Goal: Communication & Community: Participate in discussion

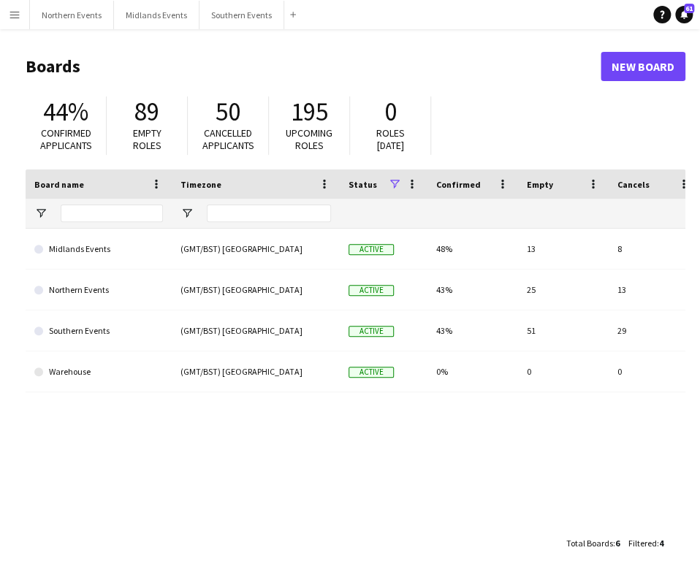
drag, startPoint x: 327, startPoint y: 488, endPoint x: 266, endPoint y: 317, distance: 181.5
click at [322, 459] on div "Midlands Events (GMT/BST) London Active 48% 13 8 Favourites Northern Events (GM…" at bounding box center [356, 375] width 660 height 292
click at [18, 15] on app-icon "Menu" at bounding box center [15, 15] width 12 height 12
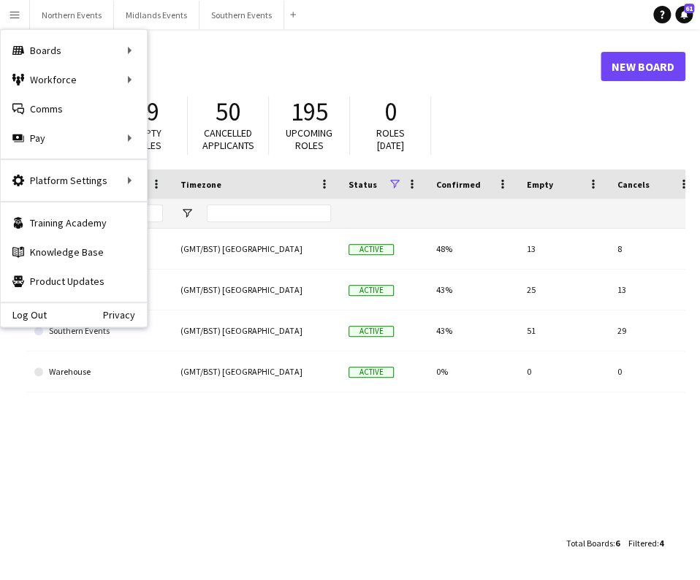
drag, startPoint x: 84, startPoint y: 114, endPoint x: 351, endPoint y: 11, distance: 286.0
click at [84, 114] on link "Comms Comms" at bounding box center [74, 108] width 146 height 29
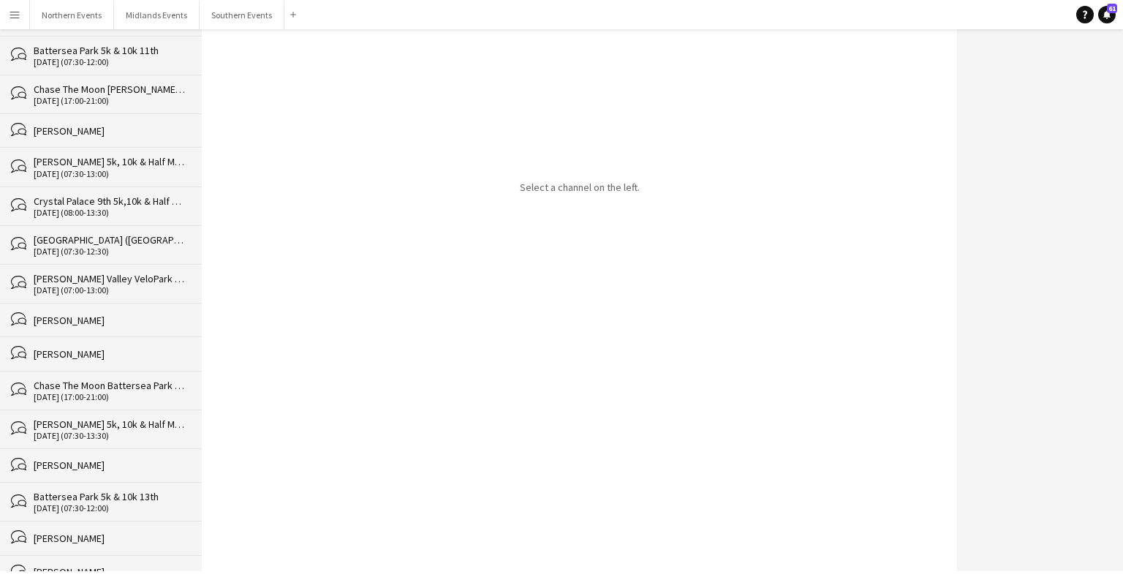
scroll to position [37177, 0]
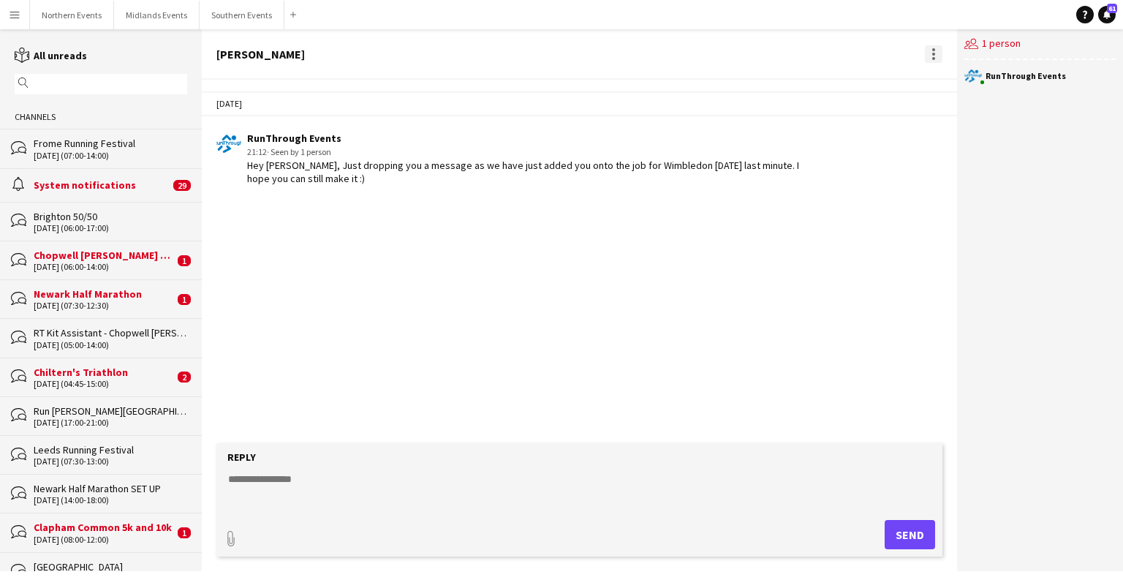
click at [699, 56] on div at bounding box center [934, 54] width 18 height 18
click at [699, 86] on span "Delete" at bounding box center [964, 80] width 34 height 12
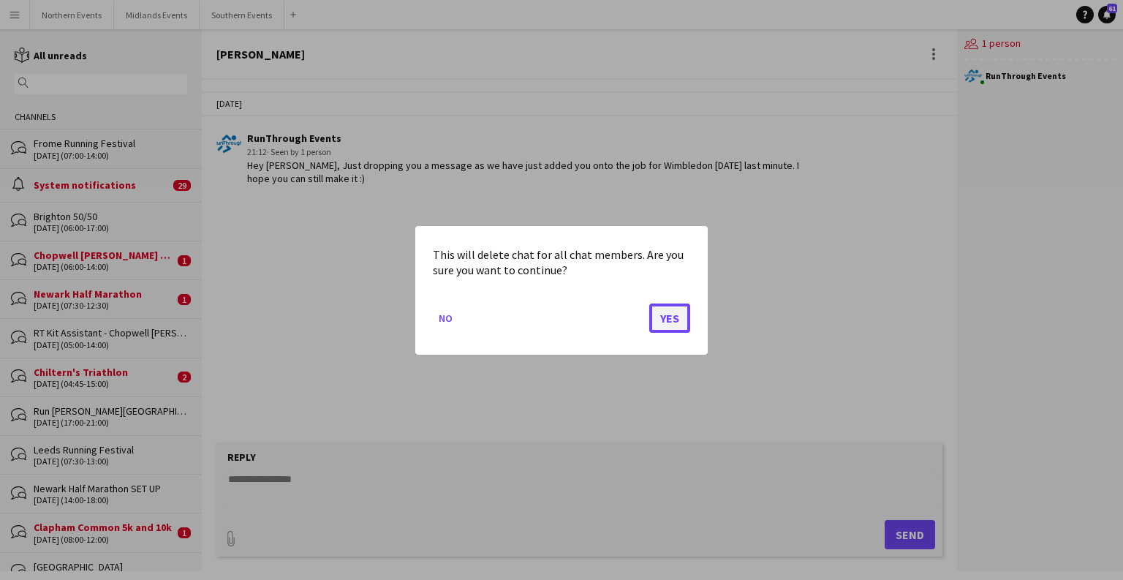
click at [666, 327] on button "Yes" at bounding box center [669, 317] width 41 height 29
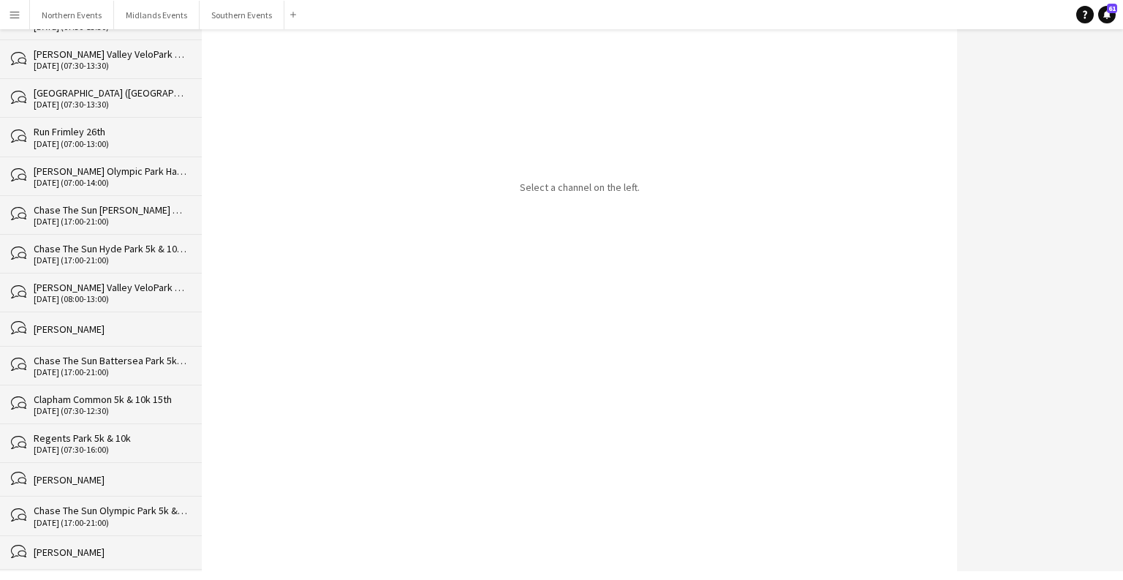
scroll to position [37143, 0]
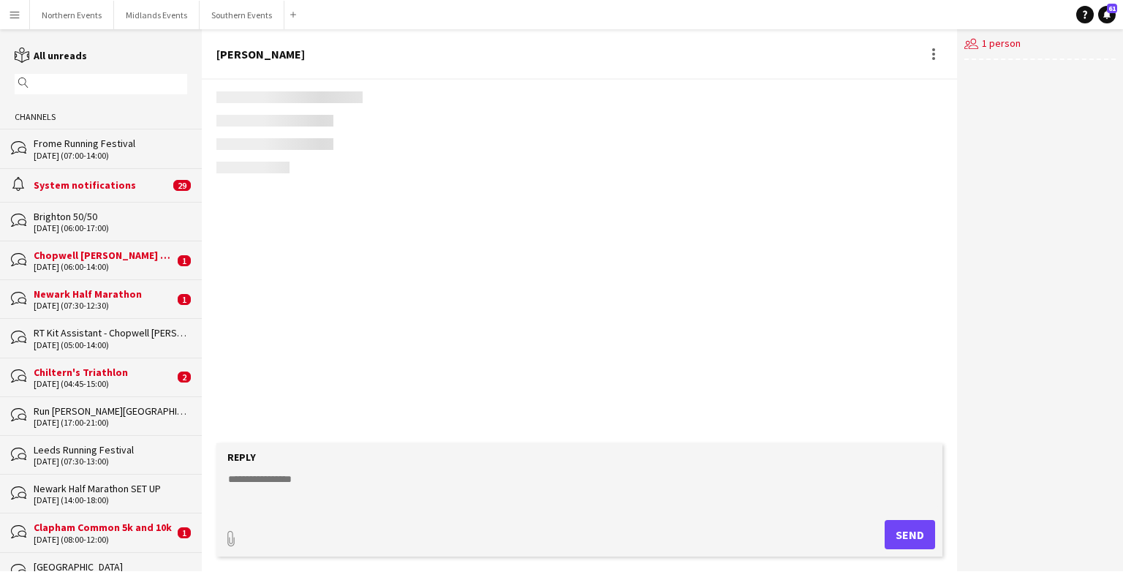
drag, startPoint x: 121, startPoint y: 558, endPoint x: 159, endPoint y: 525, distance: 49.7
click at [121, 560] on div "[GEOGRAPHIC_DATA]" at bounding box center [110, 566] width 153 height 13
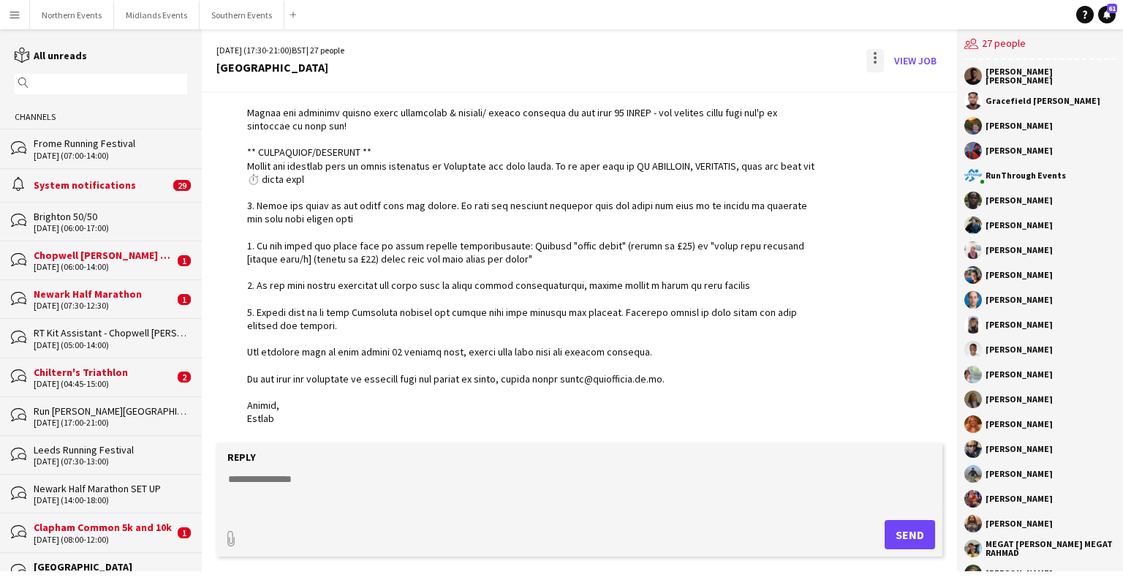
scroll to position [4145, 0]
click at [699, 56] on div at bounding box center [874, 57] width 3 height 3
click at [699, 94] on span "Delete" at bounding box center [906, 89] width 34 height 12
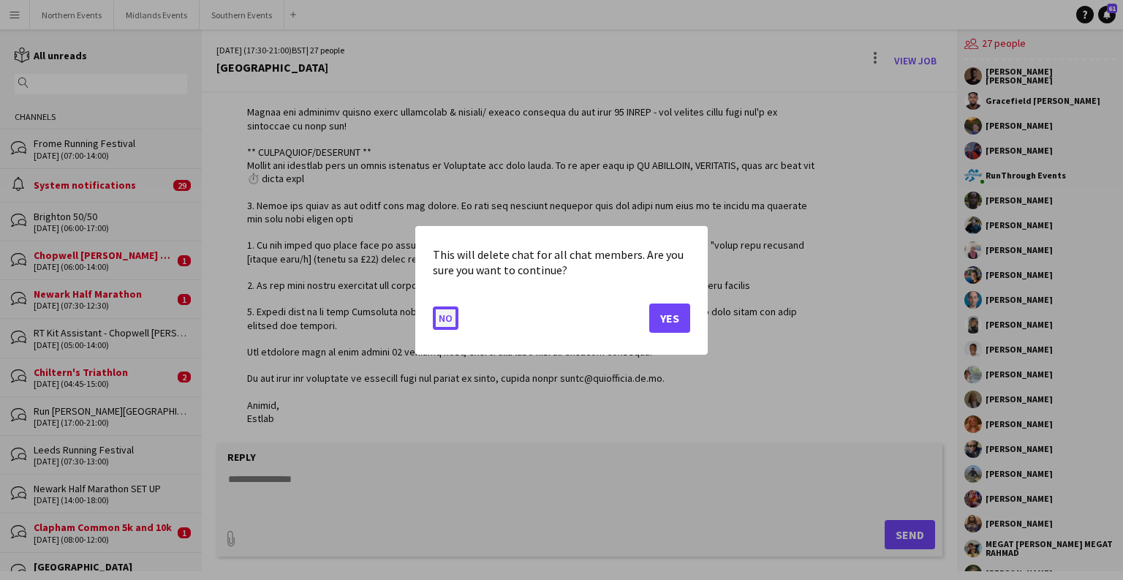
click at [449, 314] on button "No" at bounding box center [446, 316] width 26 height 23
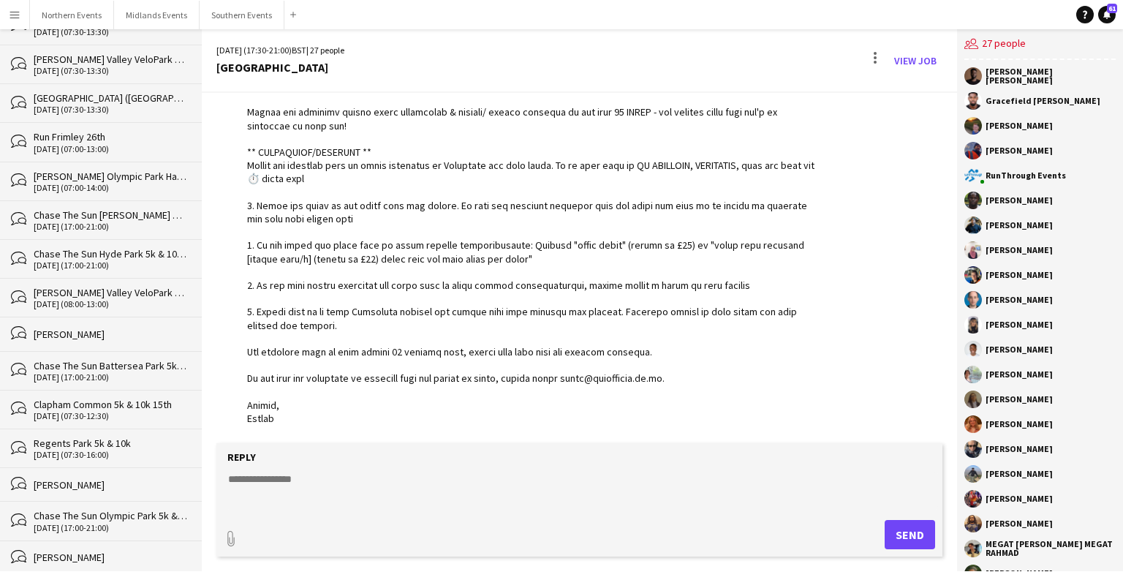
scroll to position [37143, 0]
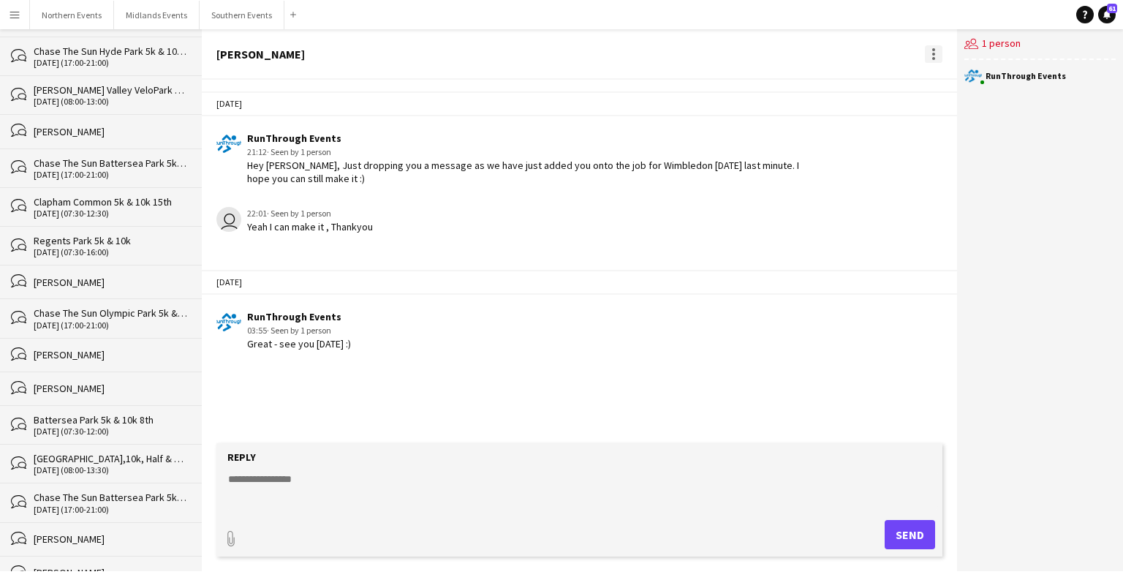
click at [699, 49] on div at bounding box center [934, 54] width 18 height 18
click at [699, 86] on span "Delete" at bounding box center [964, 80] width 34 height 12
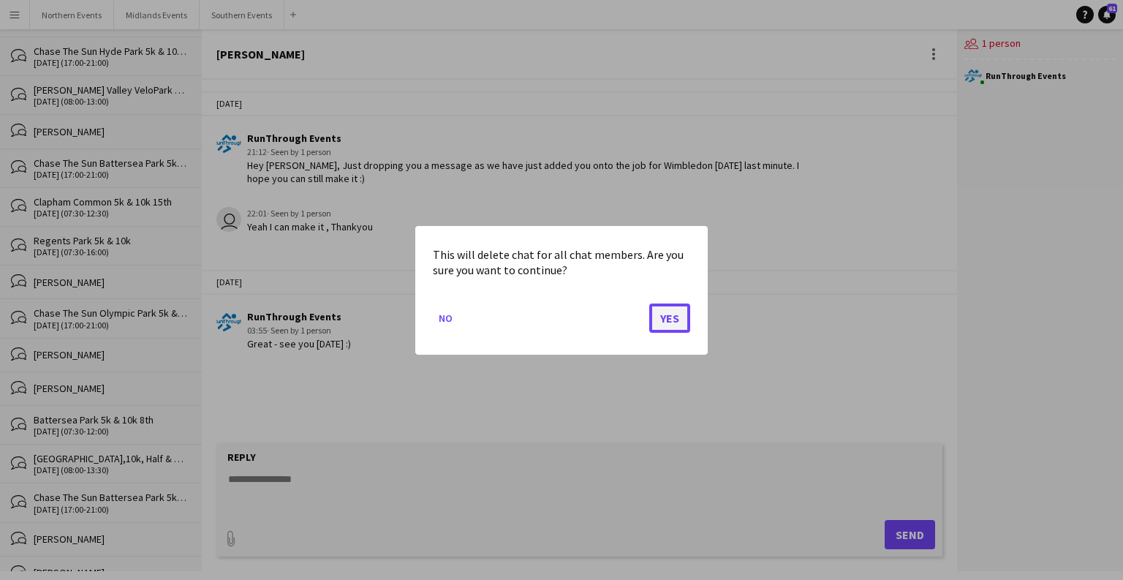
click at [672, 311] on button "Yes" at bounding box center [669, 317] width 41 height 29
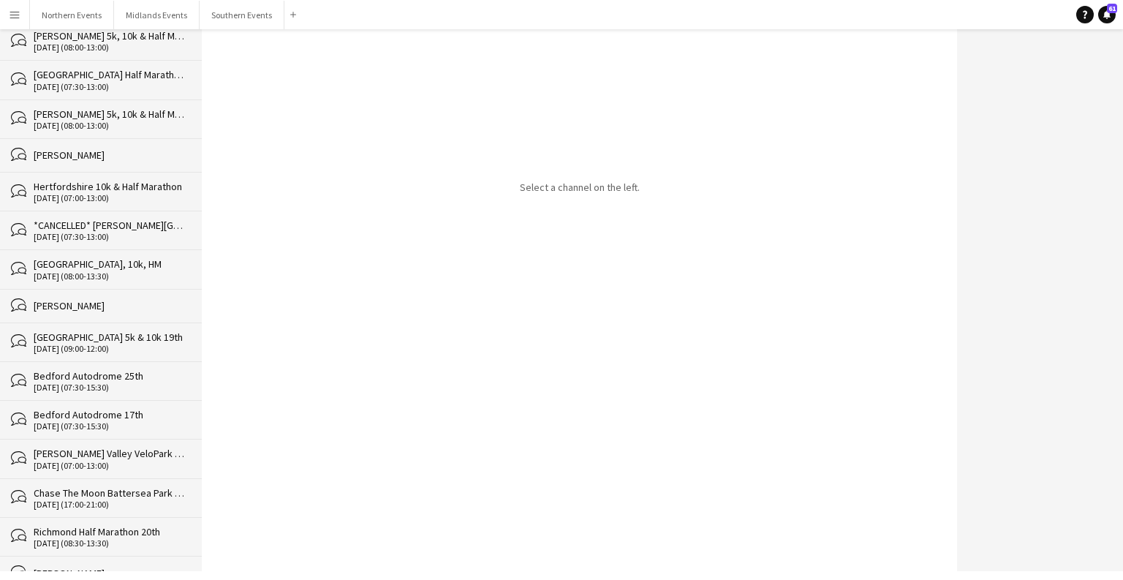
scroll to position [37109, 0]
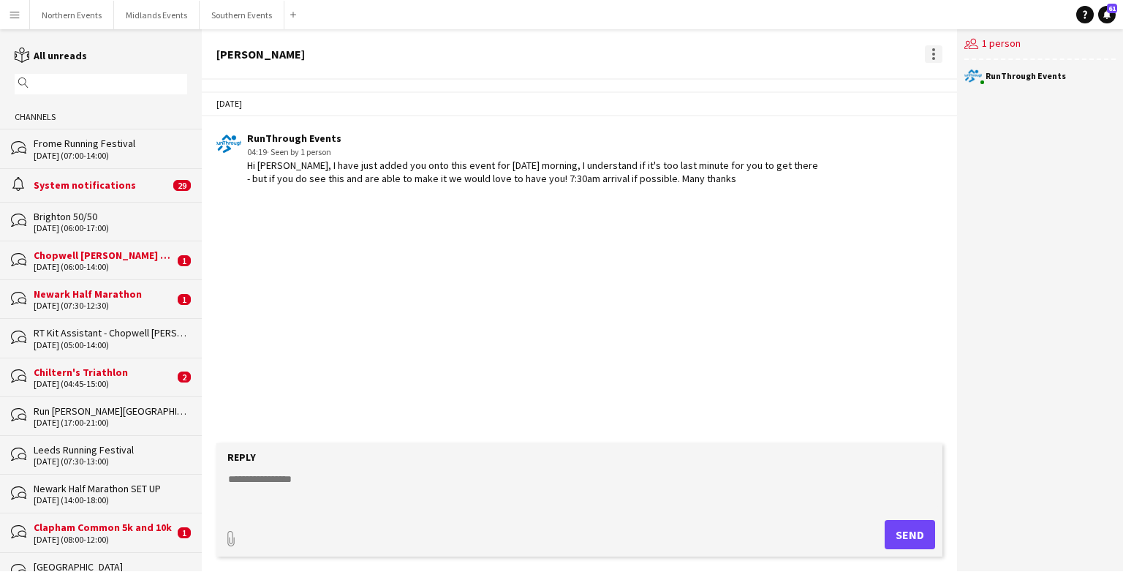
click at [699, 48] on div at bounding box center [934, 54] width 18 height 18
click at [699, 77] on span "Delete" at bounding box center [964, 80] width 34 height 12
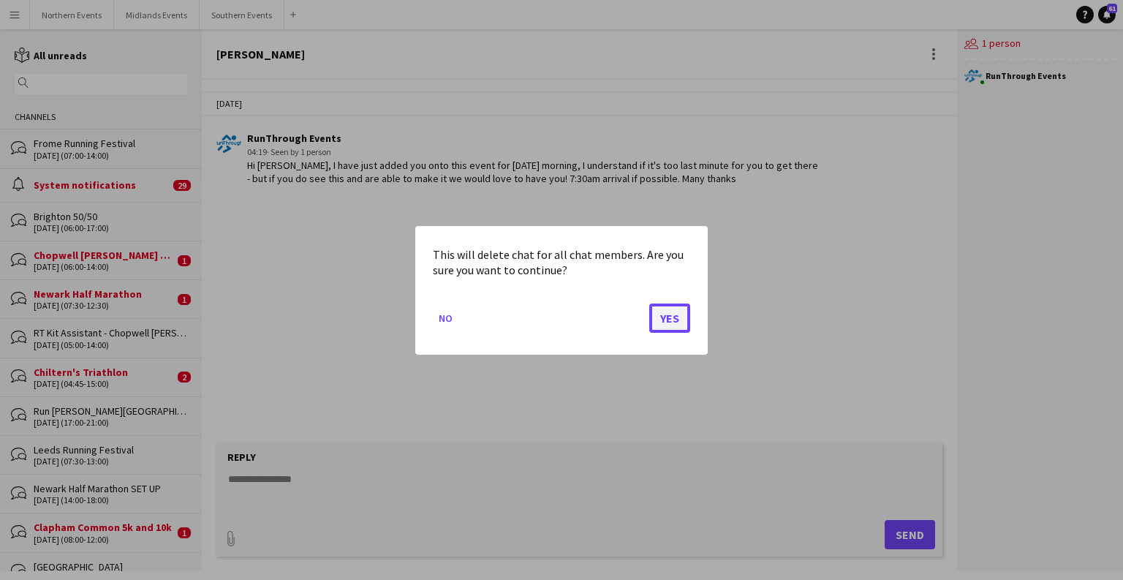
click at [658, 319] on button "Yes" at bounding box center [669, 317] width 41 height 29
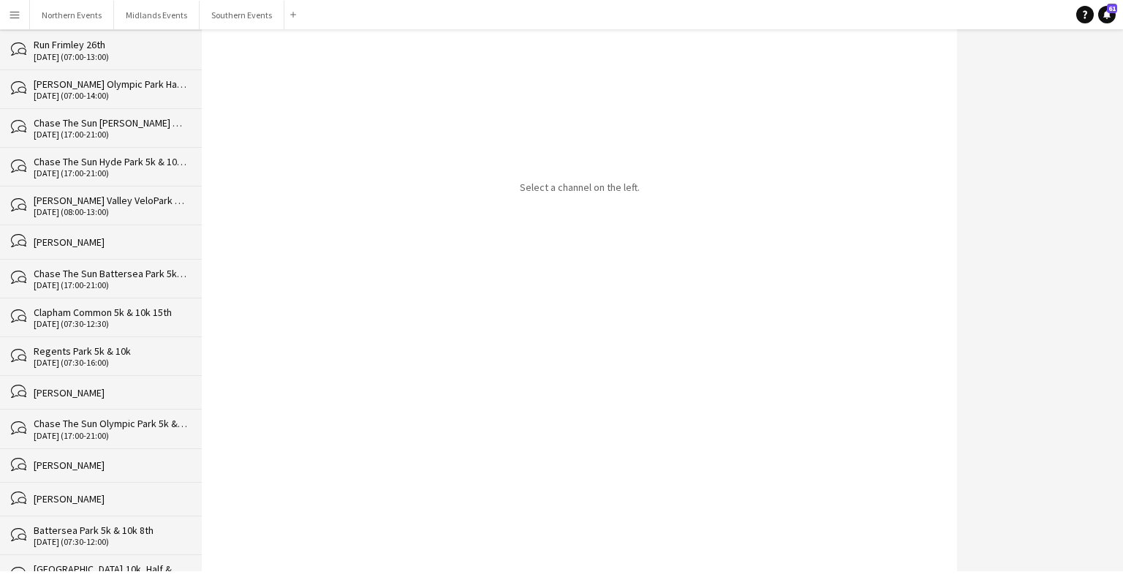
scroll to position [37075, 0]
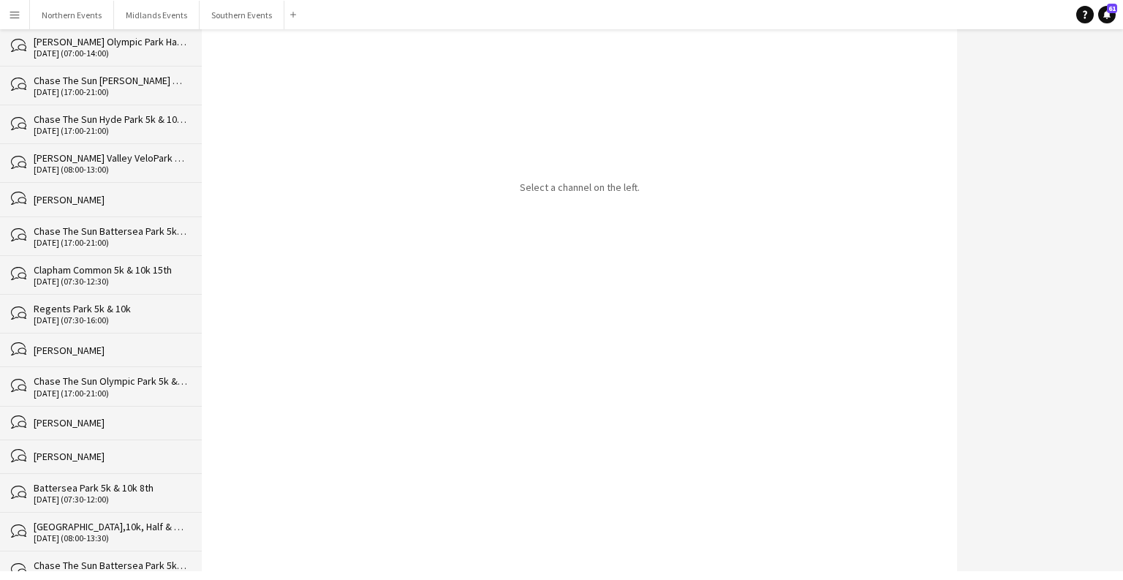
drag, startPoint x: 124, startPoint y: 551, endPoint x: 851, endPoint y: 3, distance: 910.6
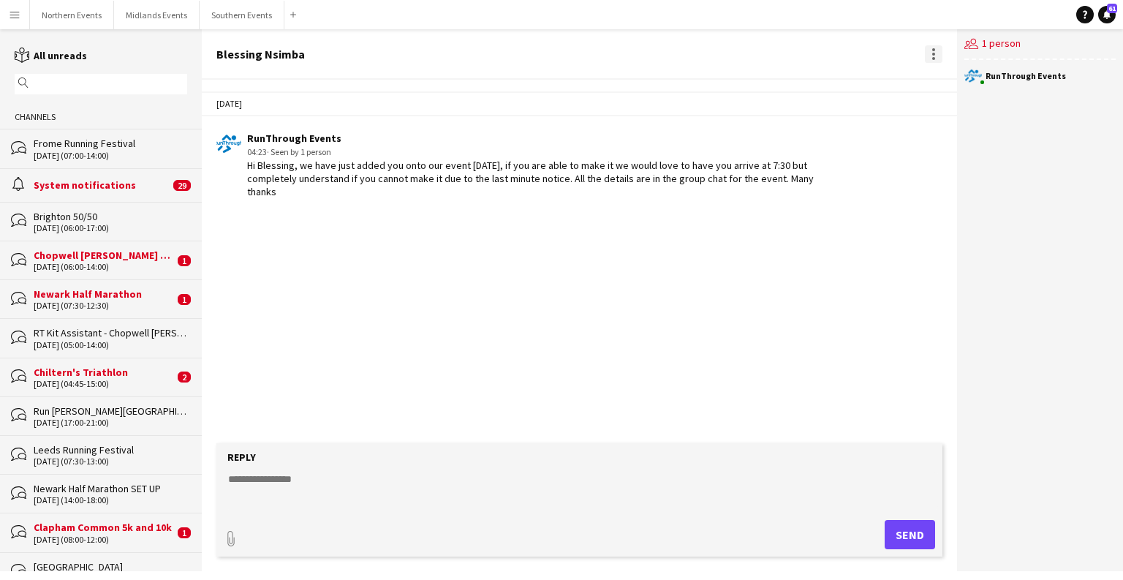
click at [699, 49] on div at bounding box center [933, 49] width 3 height 3
click at [699, 85] on span "Delete" at bounding box center [964, 80] width 34 height 12
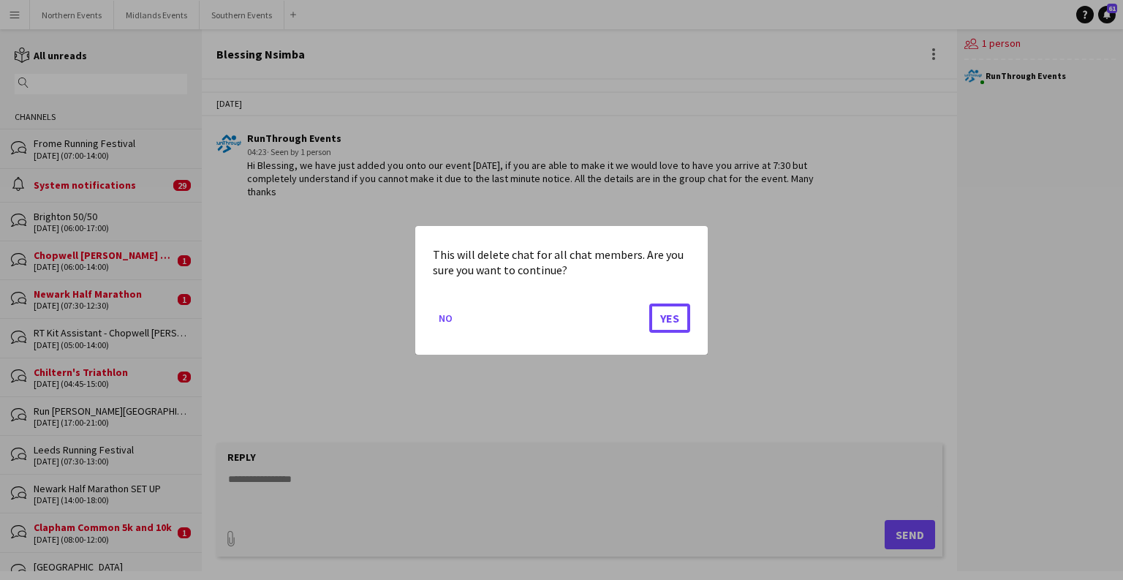
drag, startPoint x: 667, startPoint y: 322, endPoint x: 637, endPoint y: 288, distance: 45.6
click at [668, 322] on button "Yes" at bounding box center [669, 317] width 41 height 29
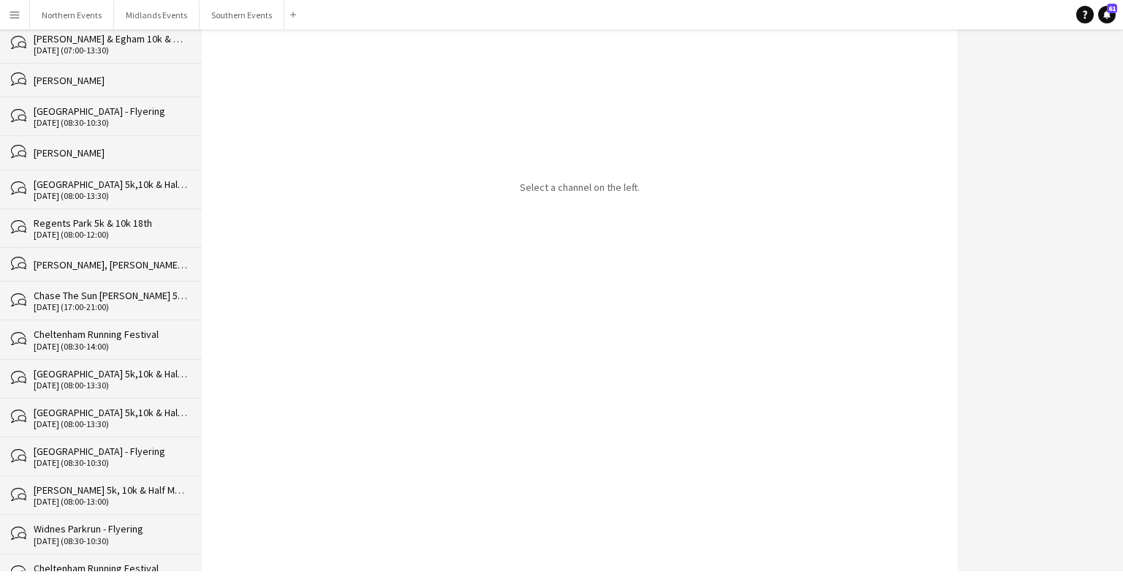
scroll to position [37042, 0]
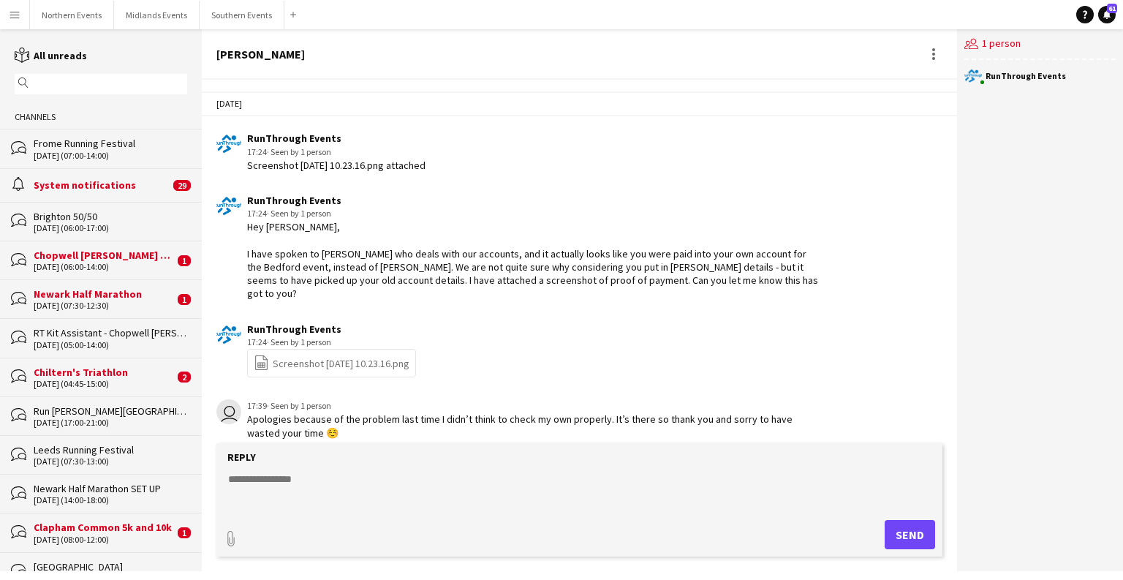
scroll to position [76, 0]
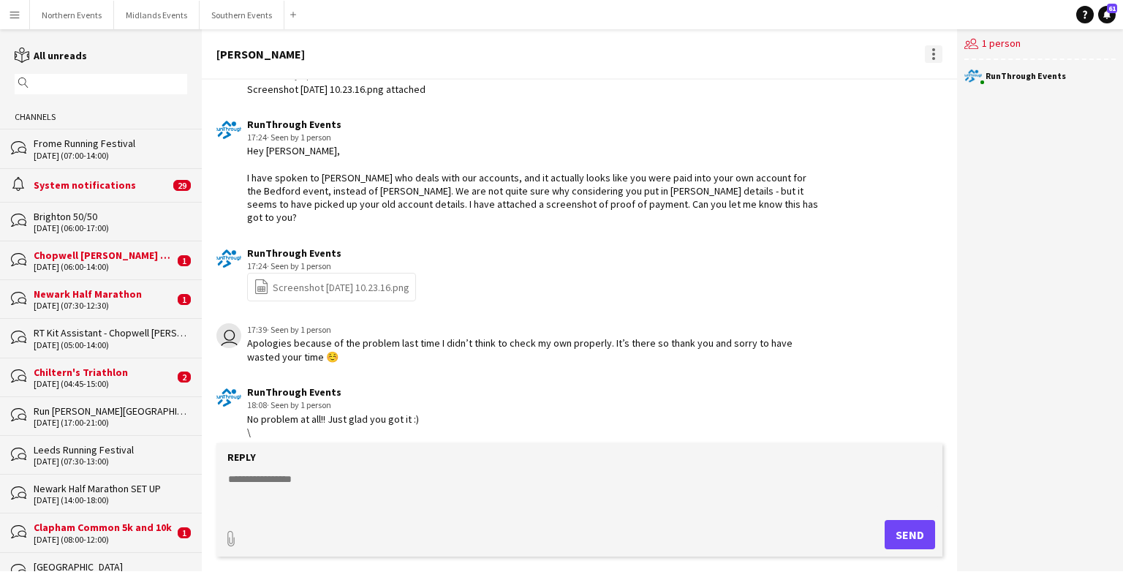
click at [699, 51] on div at bounding box center [934, 54] width 18 height 18
click at [699, 85] on app-icon "Delete" at bounding box center [941, 80] width 11 height 12
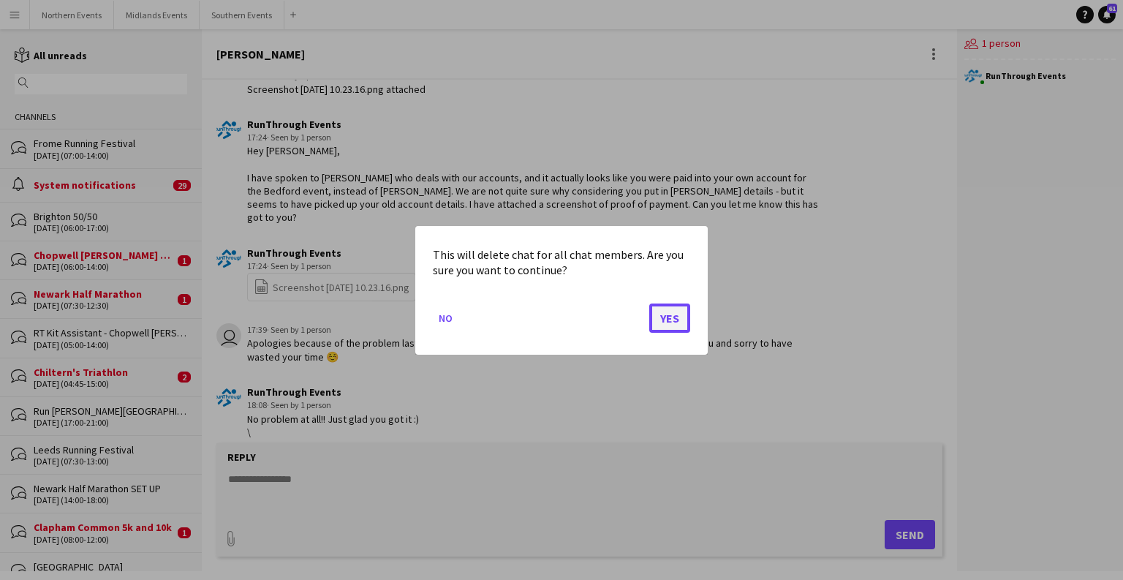
click at [674, 325] on button "Yes" at bounding box center [669, 317] width 41 height 29
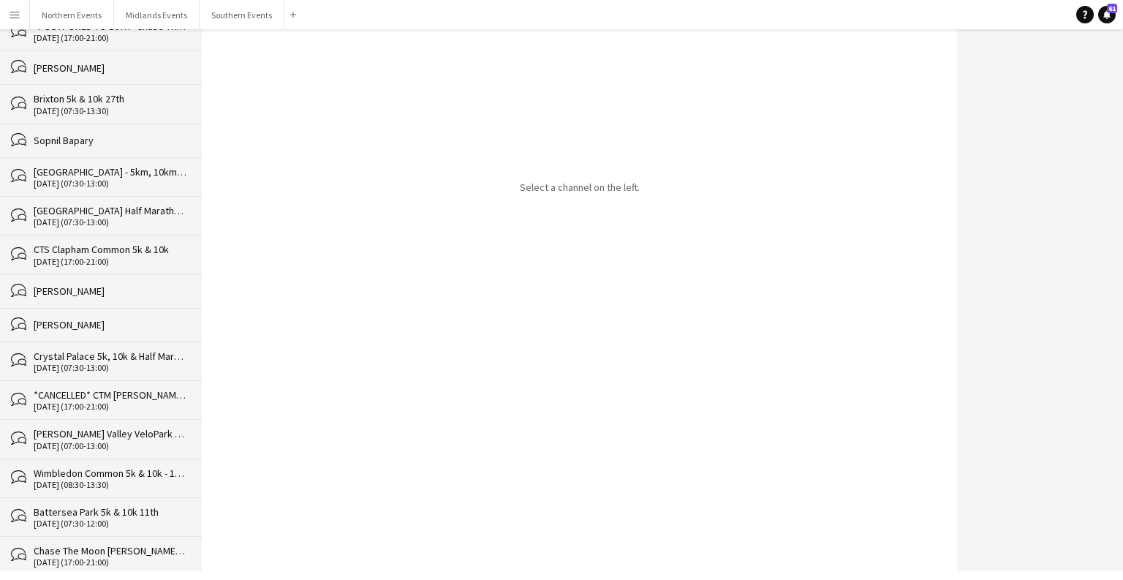
scroll to position [37007, 0]
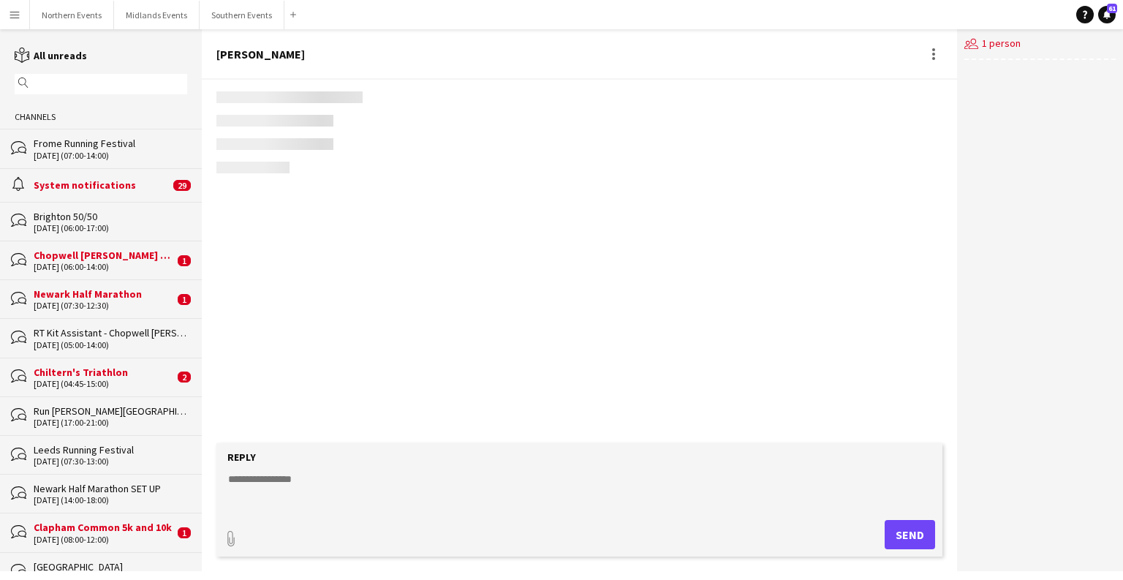
scroll to position [8, 0]
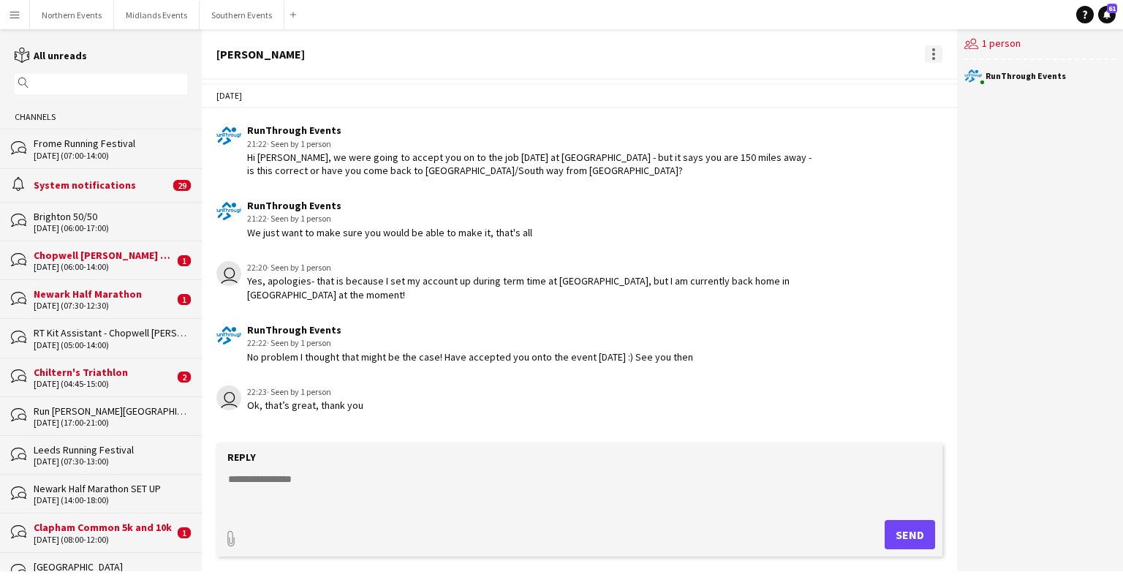
click at [699, 55] on div at bounding box center [934, 54] width 18 height 18
click at [699, 91] on button "Delete [GEOGRAPHIC_DATA]" at bounding box center [966, 80] width 82 height 35
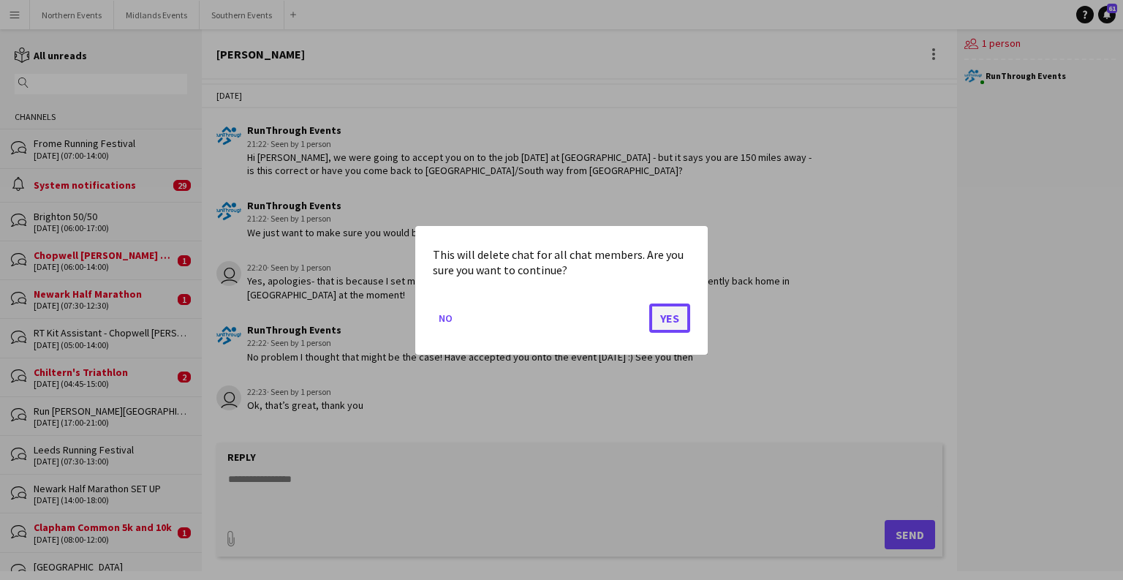
drag, startPoint x: 675, startPoint y: 315, endPoint x: 667, endPoint y: 313, distance: 7.6
click at [675, 315] on button "Yes" at bounding box center [669, 317] width 41 height 29
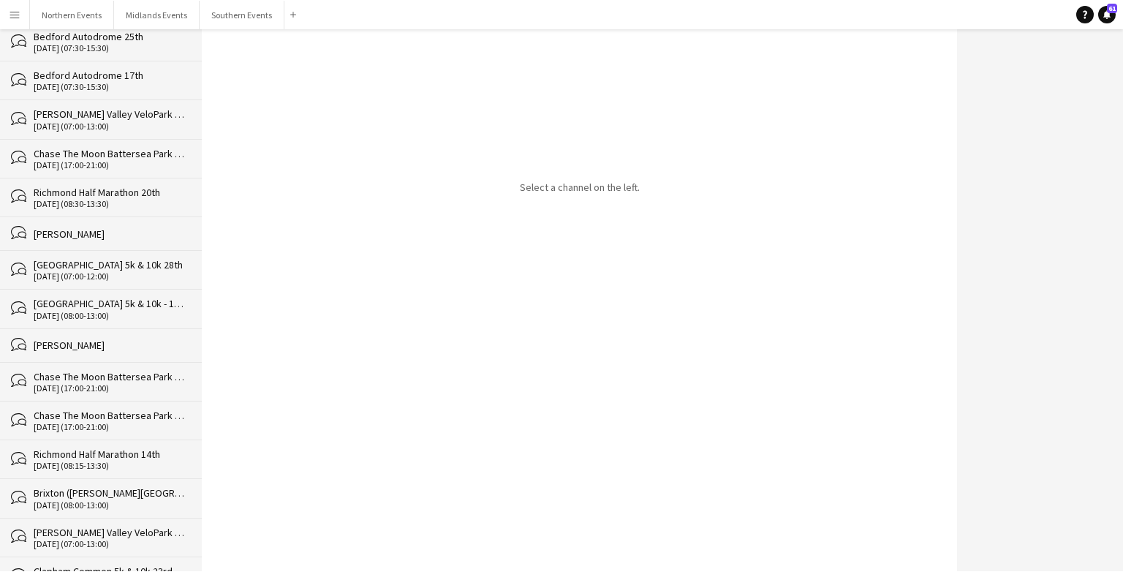
scroll to position [36974, 0]
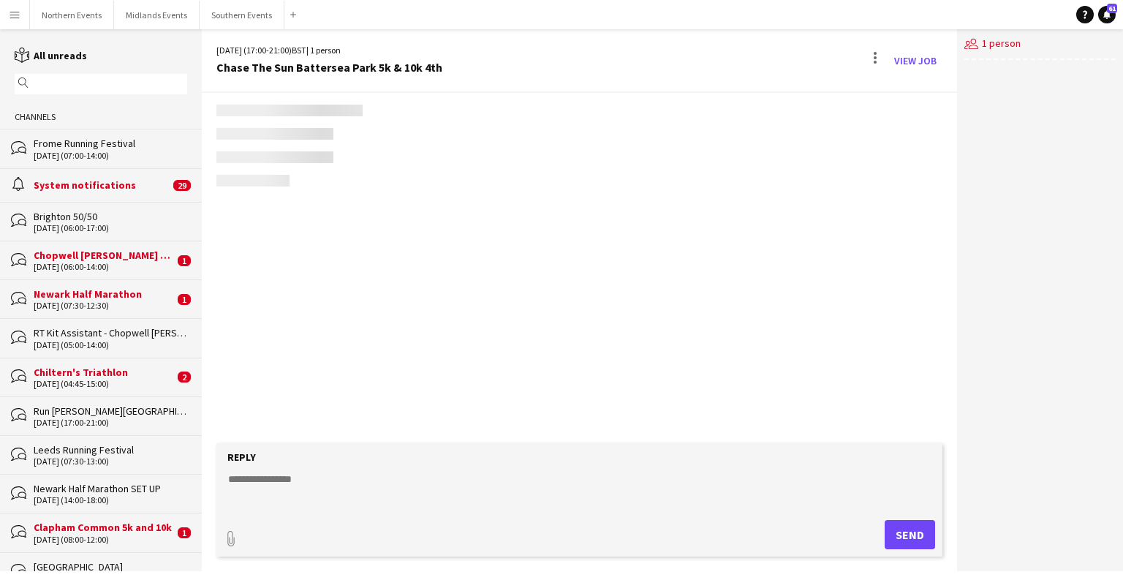
scroll to position [2494, 0]
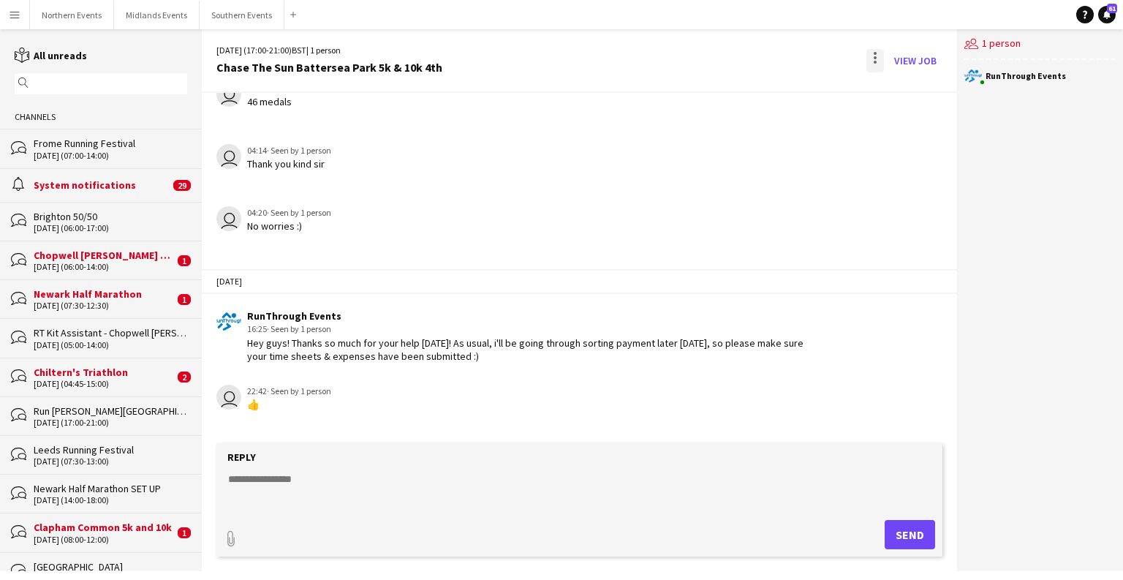
click at [699, 61] on div at bounding box center [874, 62] width 3 height 3
click at [699, 96] on span "Delete [GEOGRAPHIC_DATA]" at bounding box center [907, 90] width 58 height 14
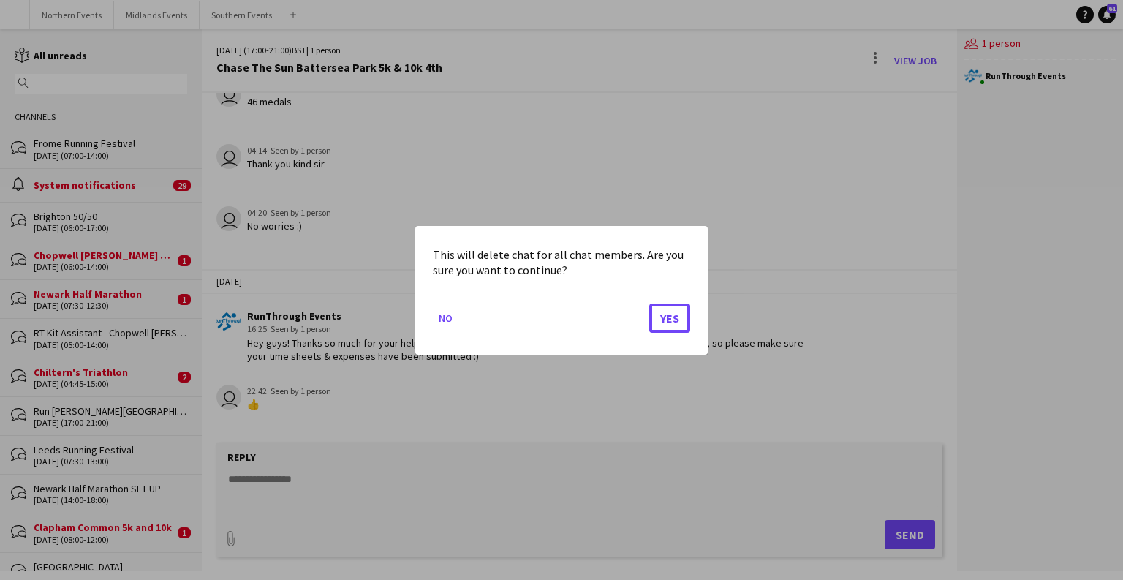
drag, startPoint x: 683, startPoint y: 323, endPoint x: 709, endPoint y: 313, distance: 27.6
click at [683, 323] on button "Yes" at bounding box center [669, 317] width 41 height 29
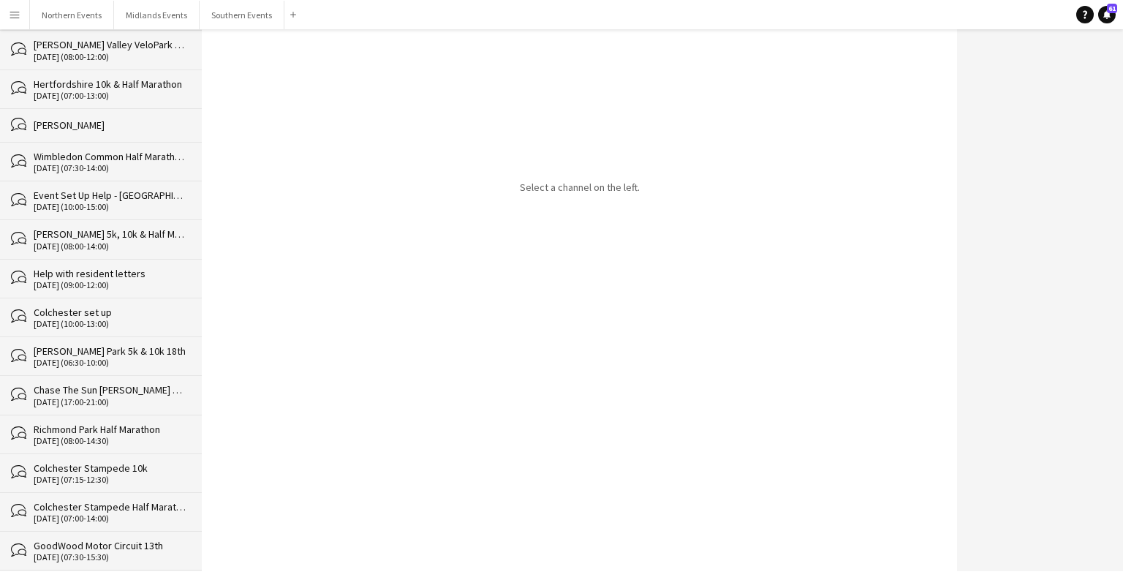
scroll to position [36935, 0]
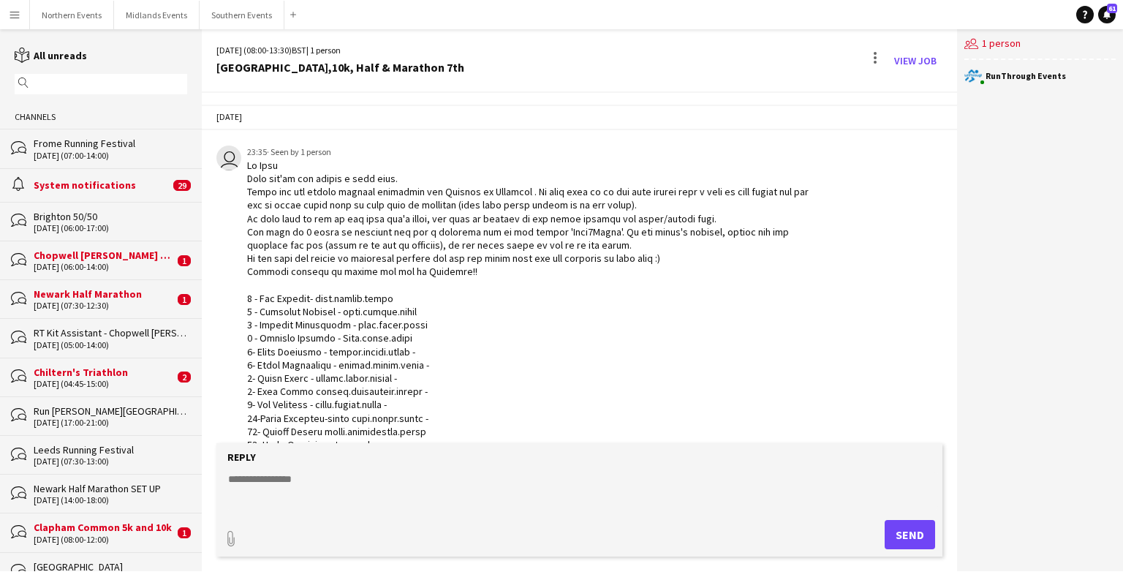
scroll to position [2297, 0]
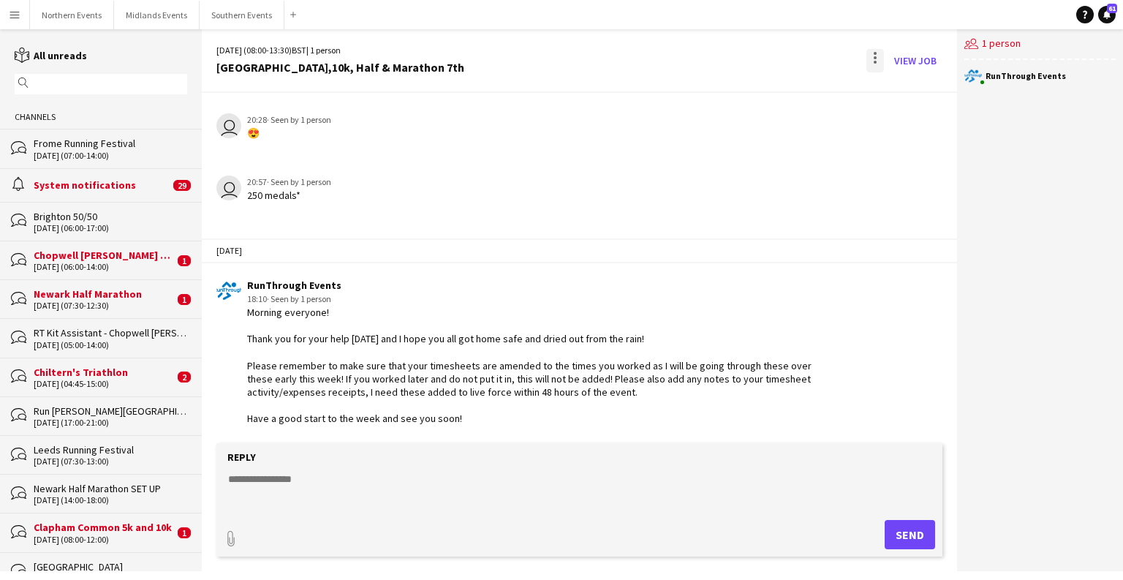
click at [699, 61] on div at bounding box center [874, 62] width 3 height 3
click at [699, 93] on span "Delete" at bounding box center [906, 89] width 34 height 12
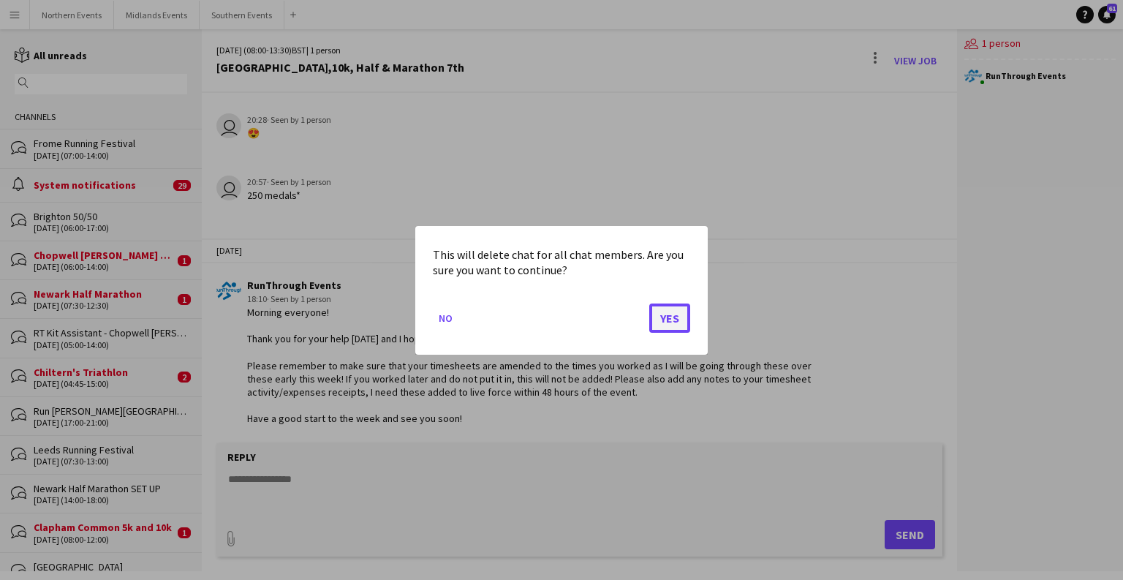
click at [675, 312] on button "Yes" at bounding box center [669, 317] width 41 height 29
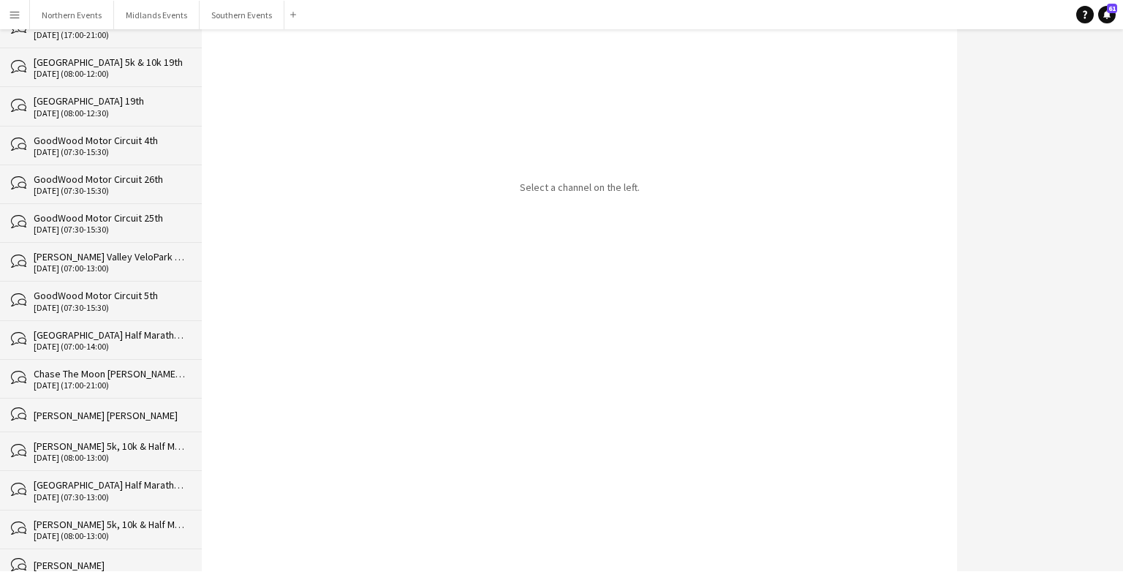
scroll to position [36896, 0]
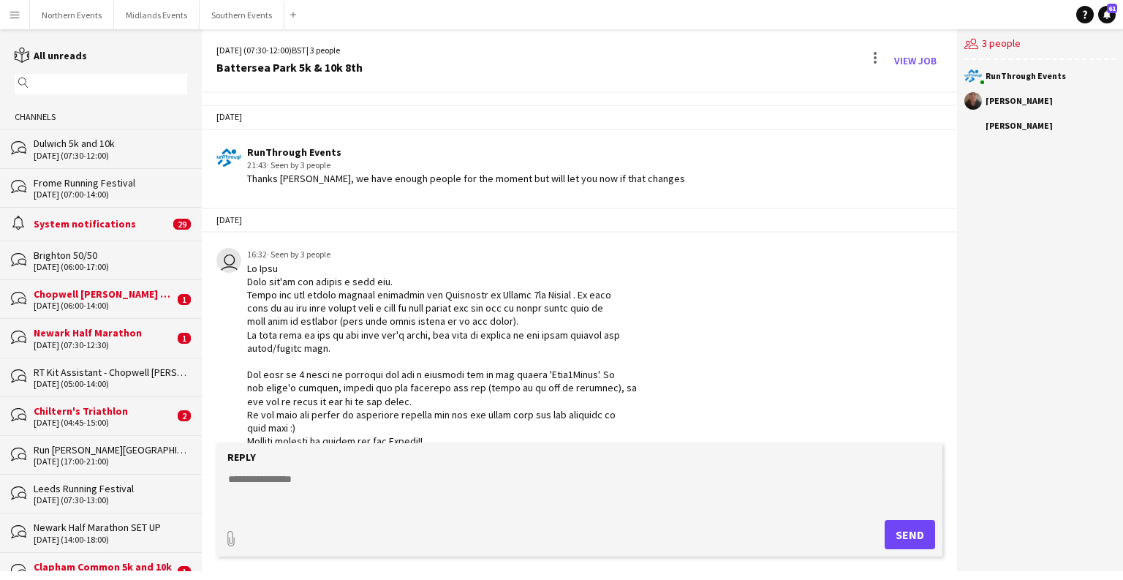
scroll to position [2362, 0]
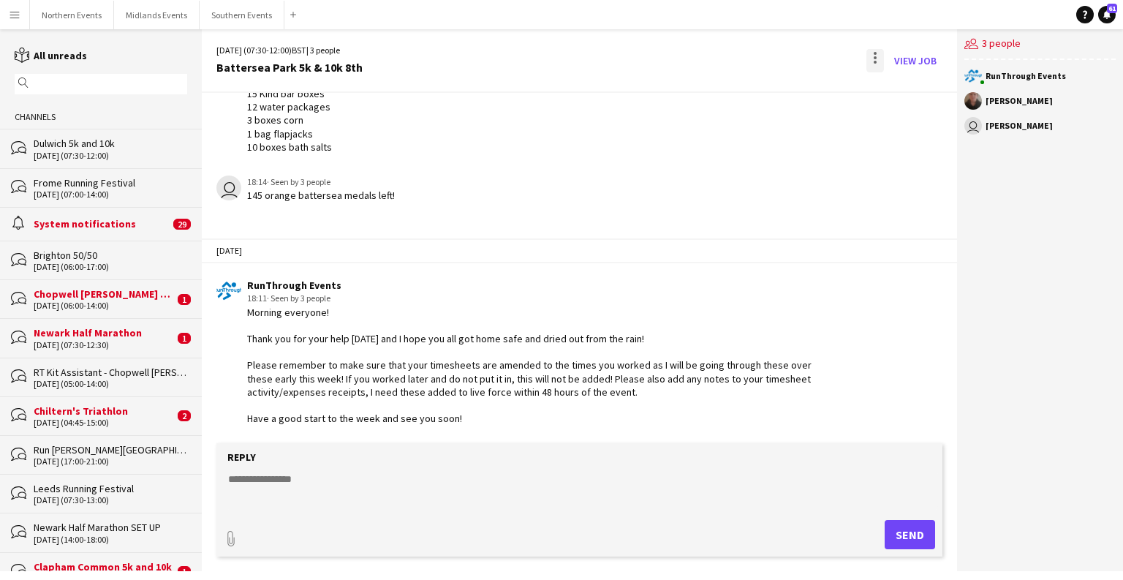
click at [699, 58] on div at bounding box center [875, 60] width 18 height 23
click at [699, 94] on span "Delete" at bounding box center [906, 89] width 34 height 12
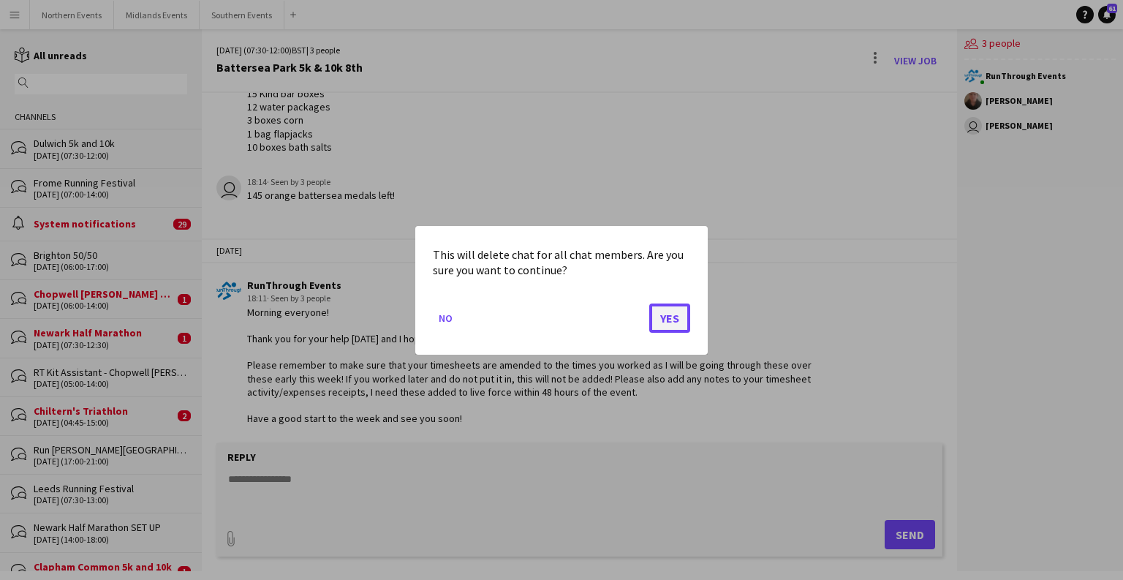
click at [675, 319] on button "Yes" at bounding box center [669, 317] width 41 height 29
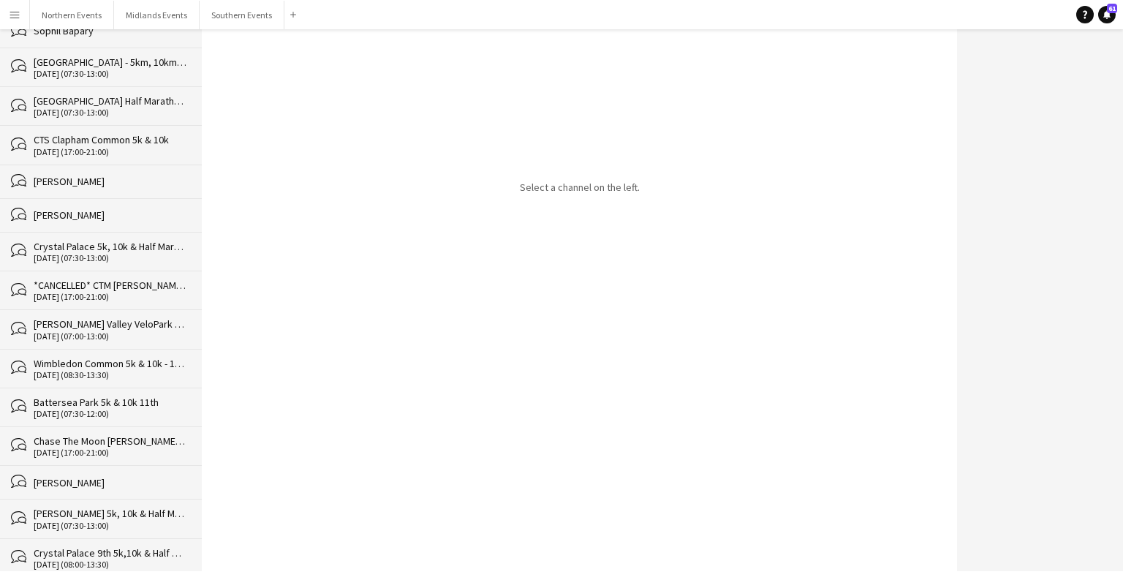
scroll to position [36857, 0]
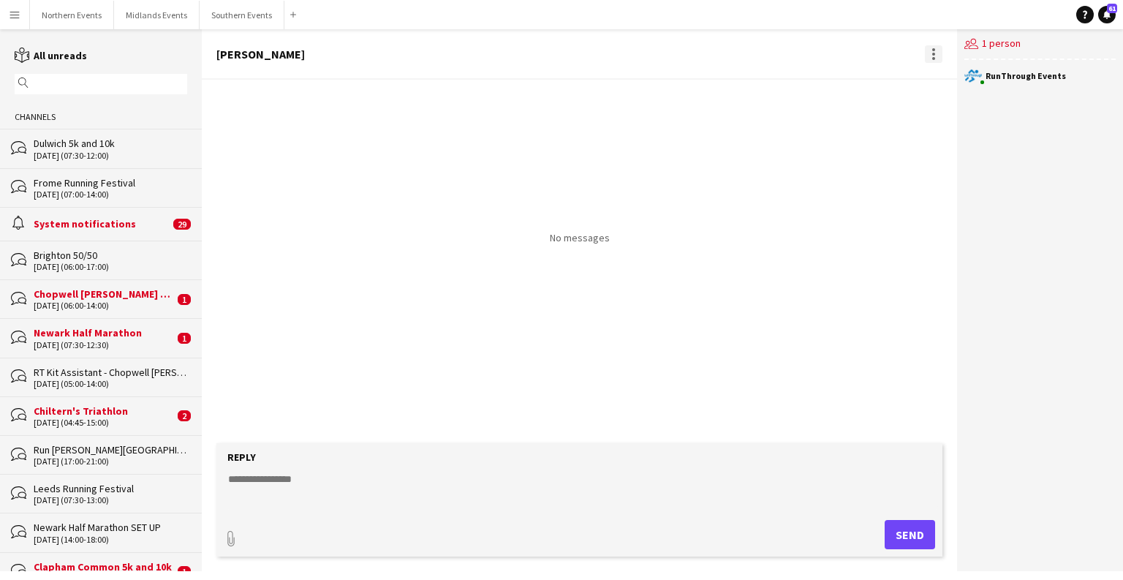
click at [699, 58] on div at bounding box center [934, 54] width 18 height 18
click at [292, 373] on div at bounding box center [561, 290] width 1123 height 580
click at [699, 61] on div at bounding box center [934, 54] width 18 height 18
click at [699, 81] on span "Delete" at bounding box center [964, 80] width 34 height 12
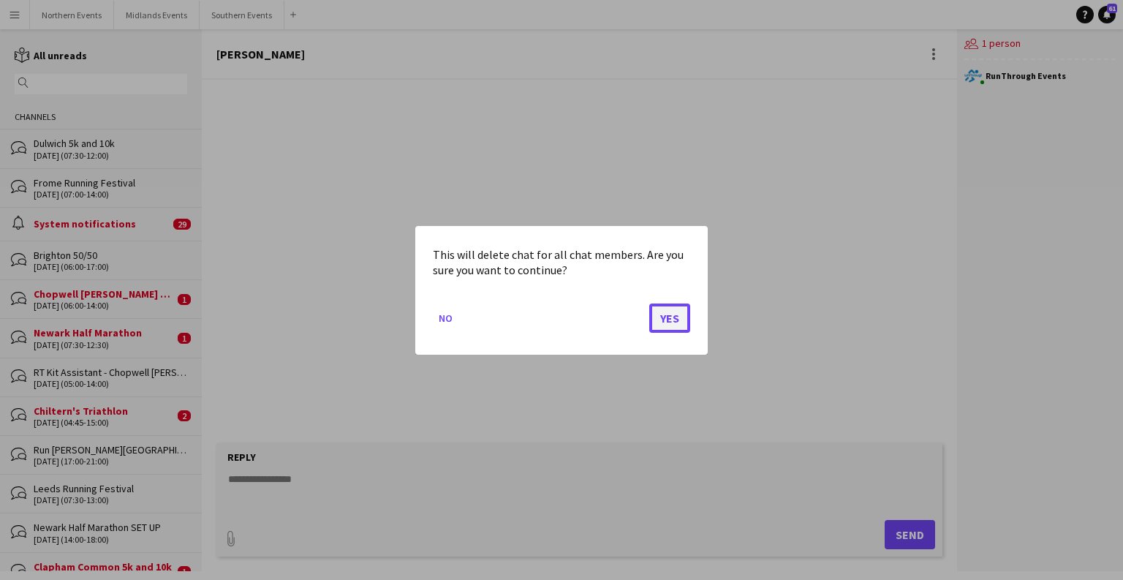
click at [672, 305] on button "Yes" at bounding box center [669, 317] width 41 height 29
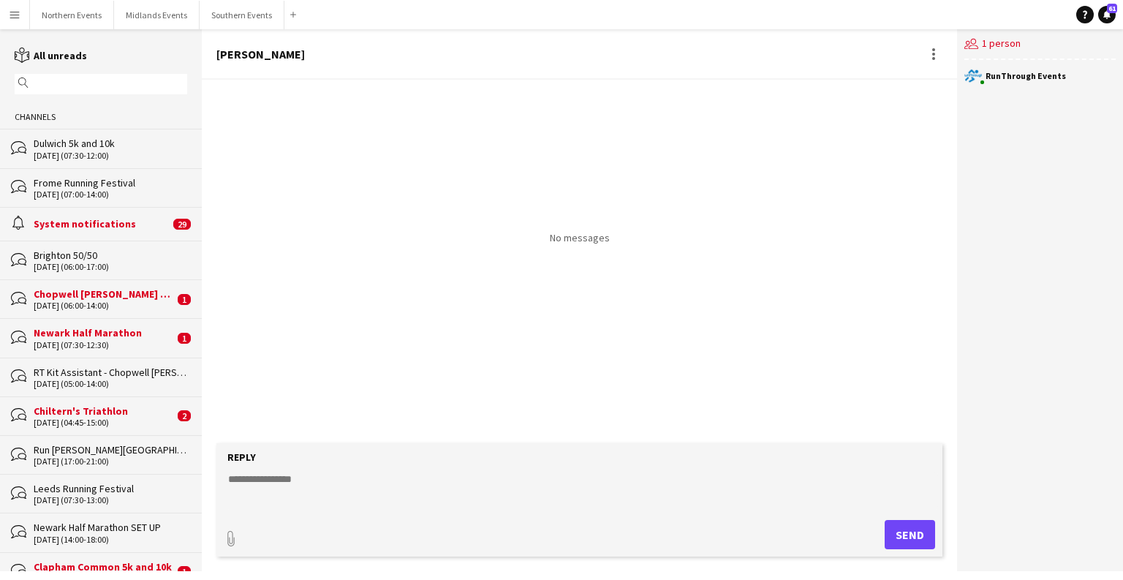
click at [671, 306] on div "No messages" at bounding box center [579, 261] width 755 height 363
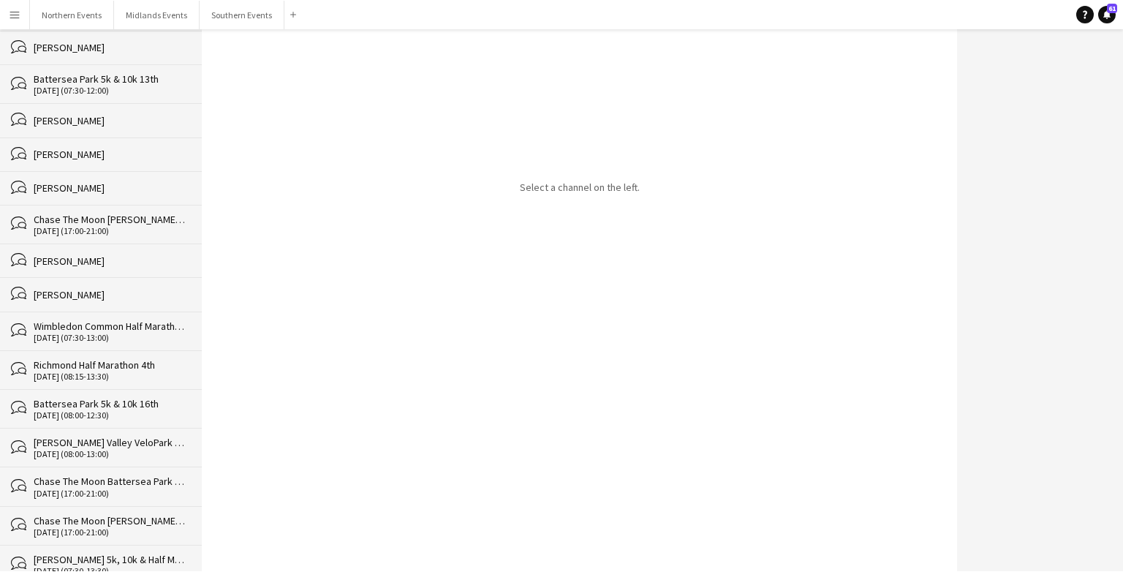
scroll to position [36823, 0]
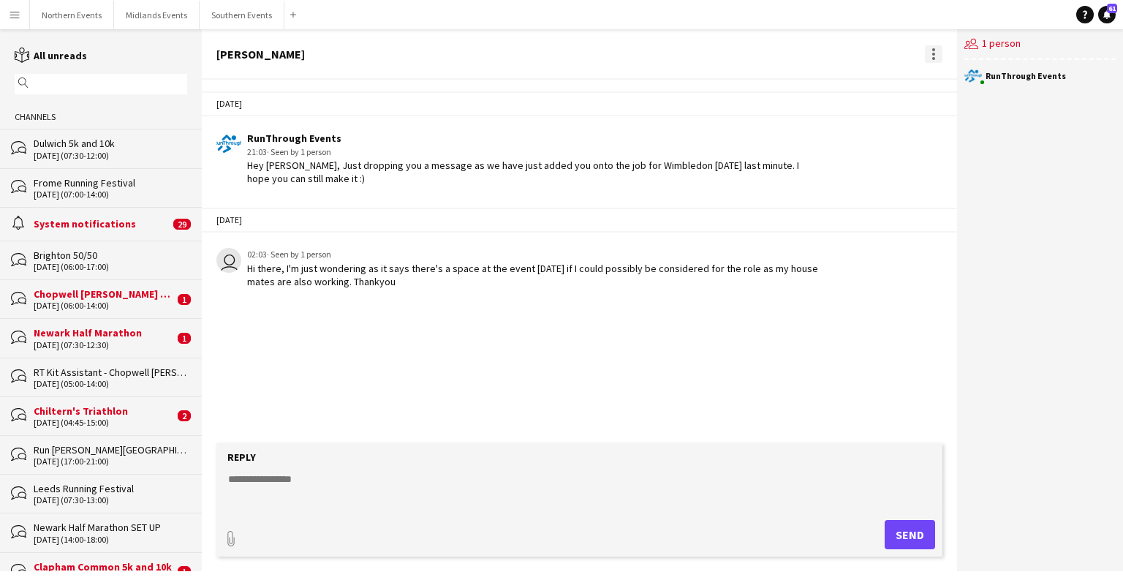
click at [699, 53] on div at bounding box center [934, 54] width 18 height 18
click at [699, 79] on span "Delete" at bounding box center [964, 80] width 34 height 12
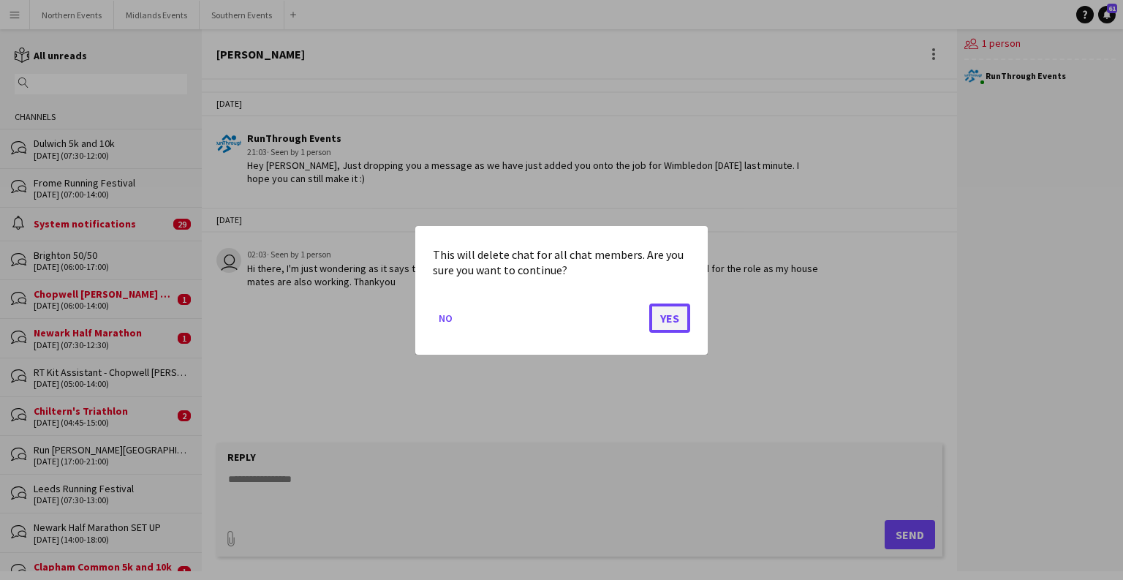
click at [670, 318] on button "Yes" at bounding box center [669, 317] width 41 height 29
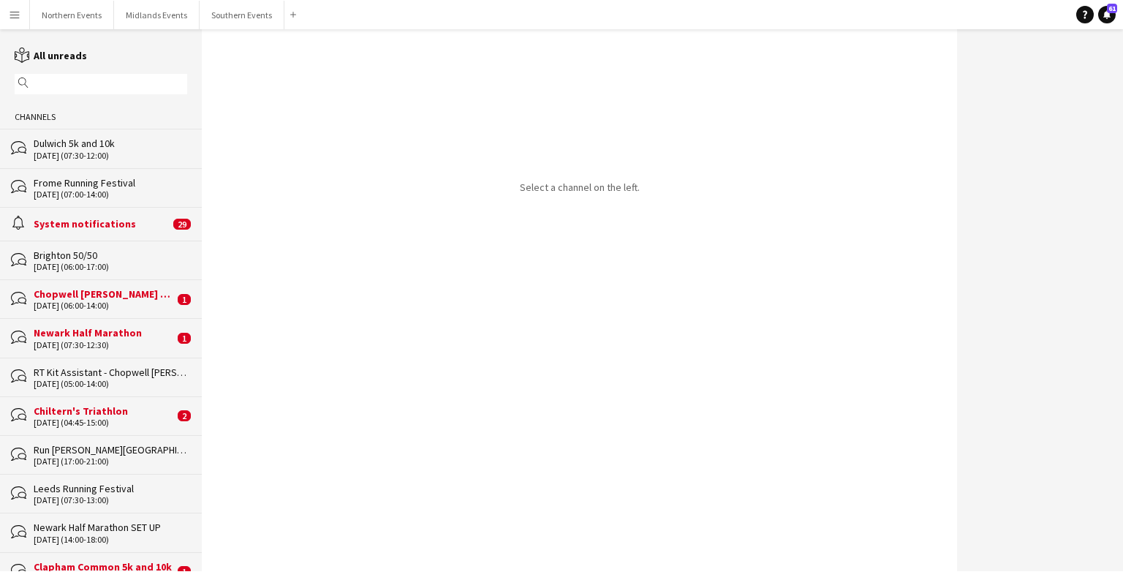
drag, startPoint x: 199, startPoint y: 48, endPoint x: 251, endPoint y: 182, distance: 143.7
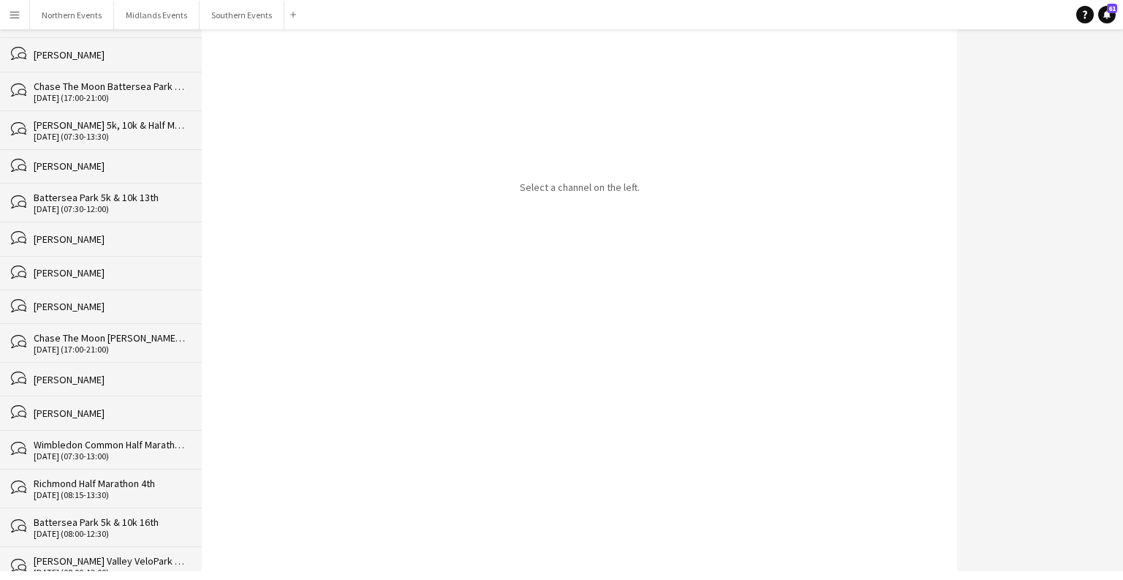
scroll to position [36789, 0]
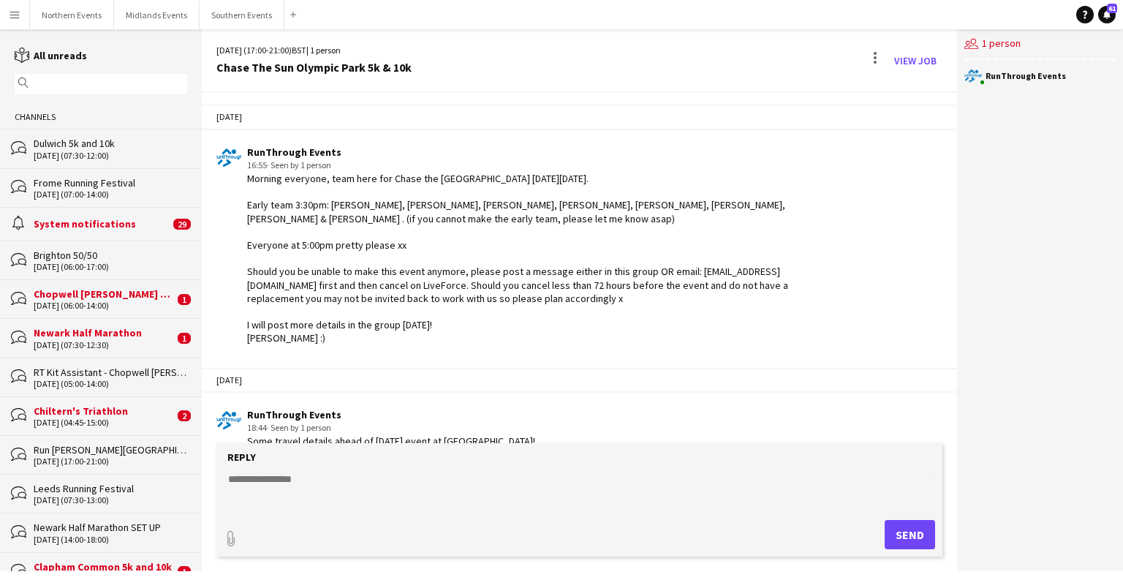
scroll to position [2516, 0]
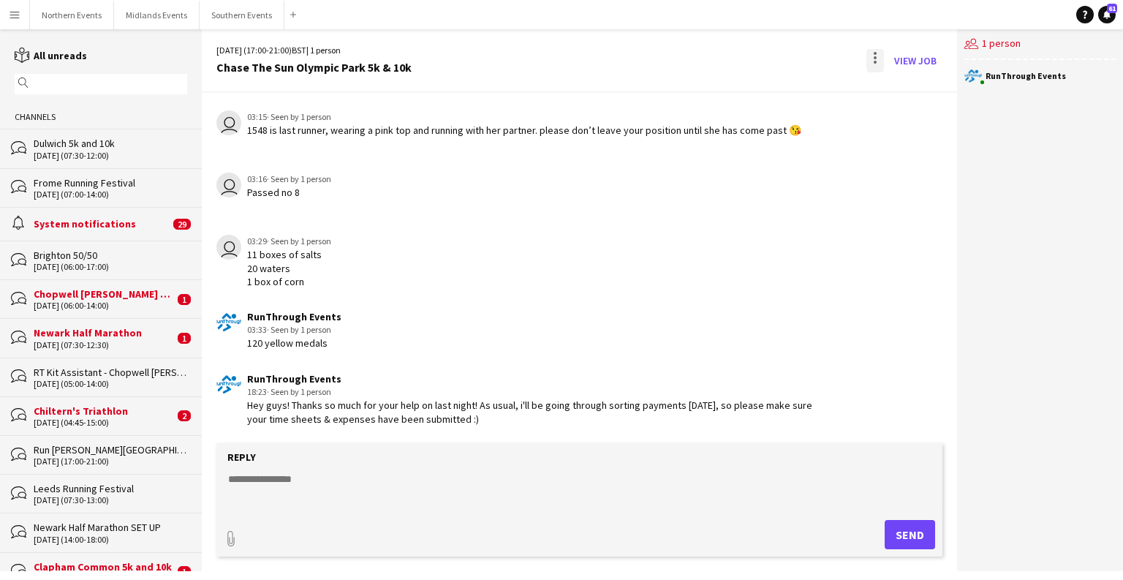
click at [699, 61] on div at bounding box center [875, 60] width 18 height 23
click at [699, 87] on span "Delete" at bounding box center [906, 89] width 34 height 12
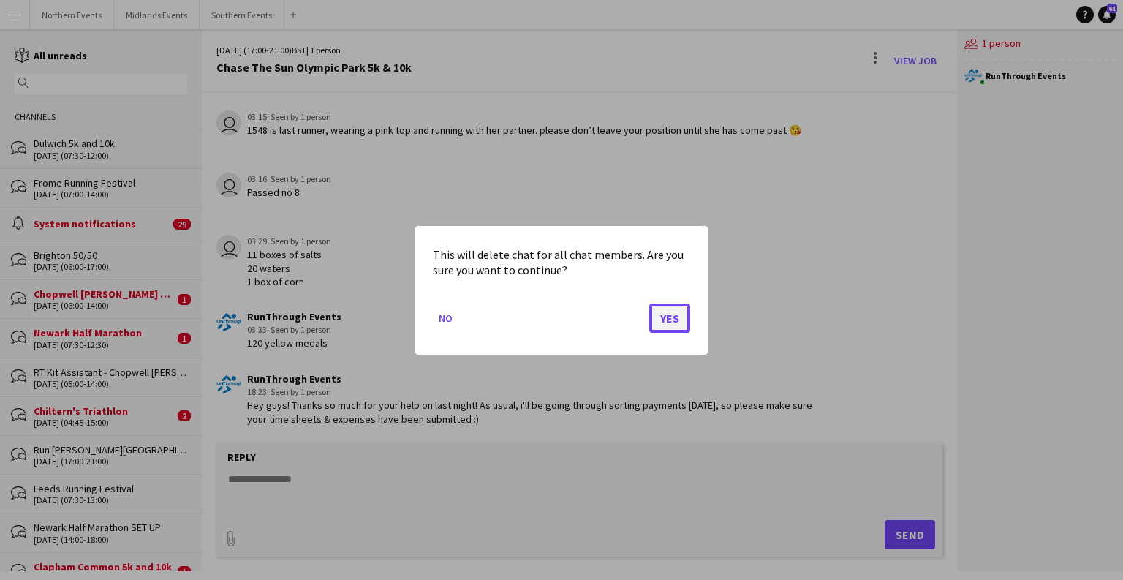
click at [669, 323] on button "Yes" at bounding box center [669, 317] width 41 height 29
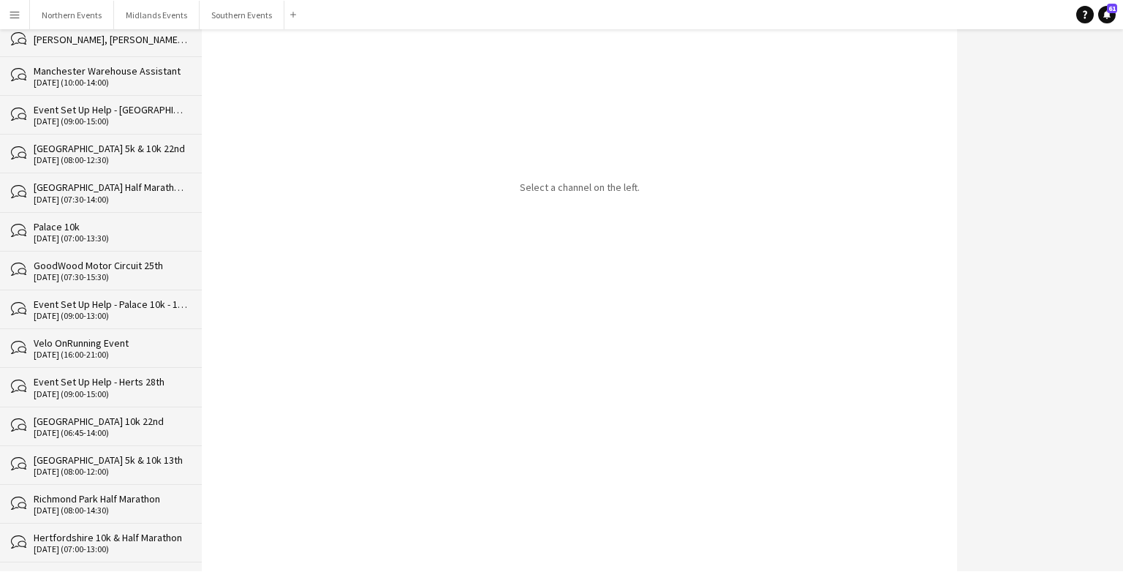
scroll to position [36751, 0]
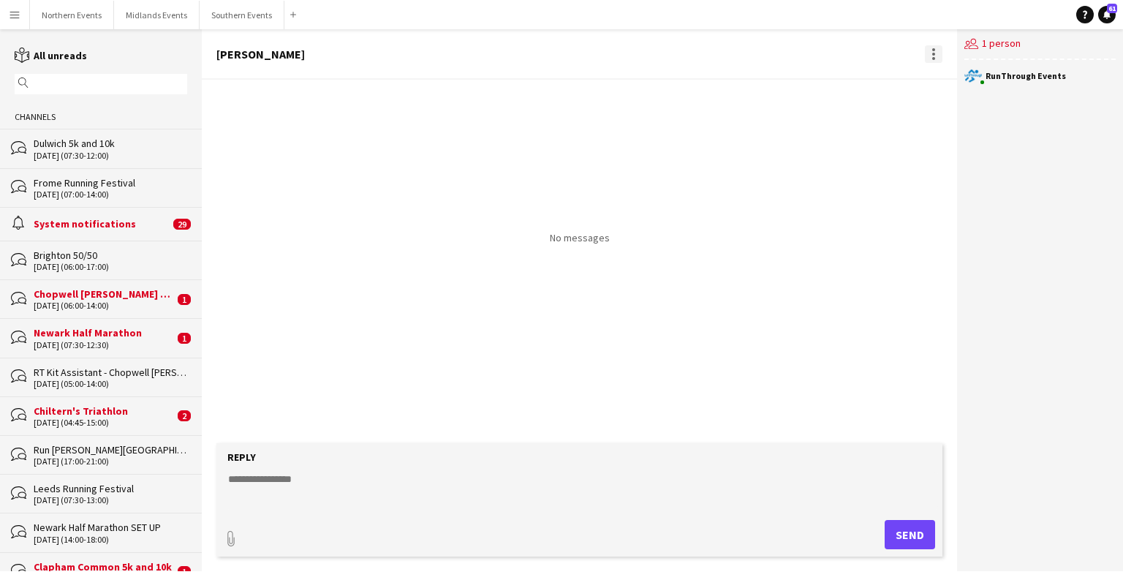
click at [699, 53] on div at bounding box center [933, 54] width 3 height 3
click at [699, 89] on button "Delete [GEOGRAPHIC_DATA]" at bounding box center [966, 80] width 82 height 35
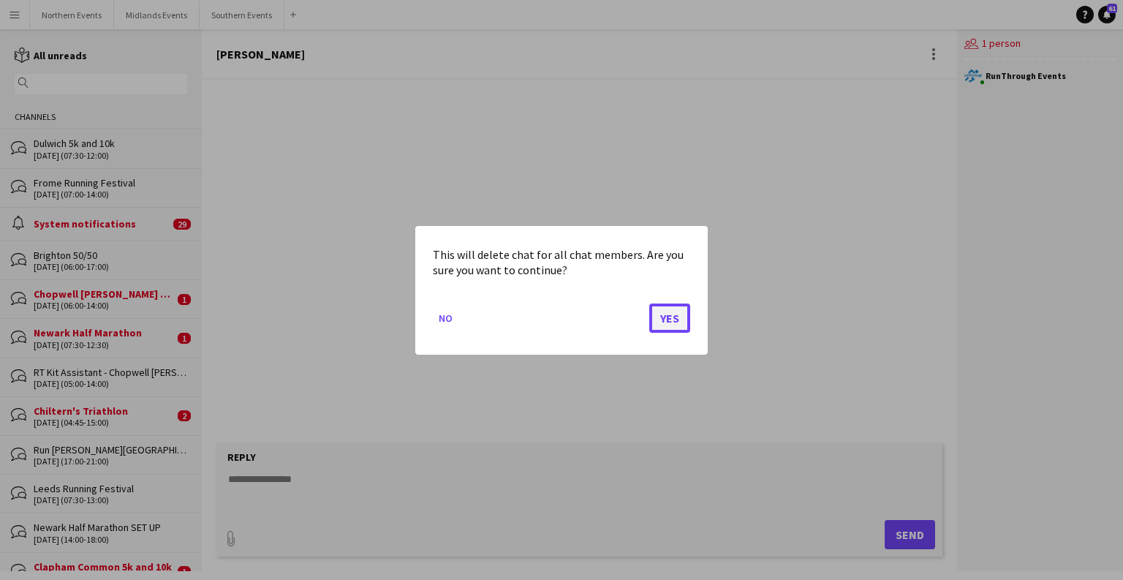
click at [669, 319] on button "Yes" at bounding box center [669, 317] width 41 height 29
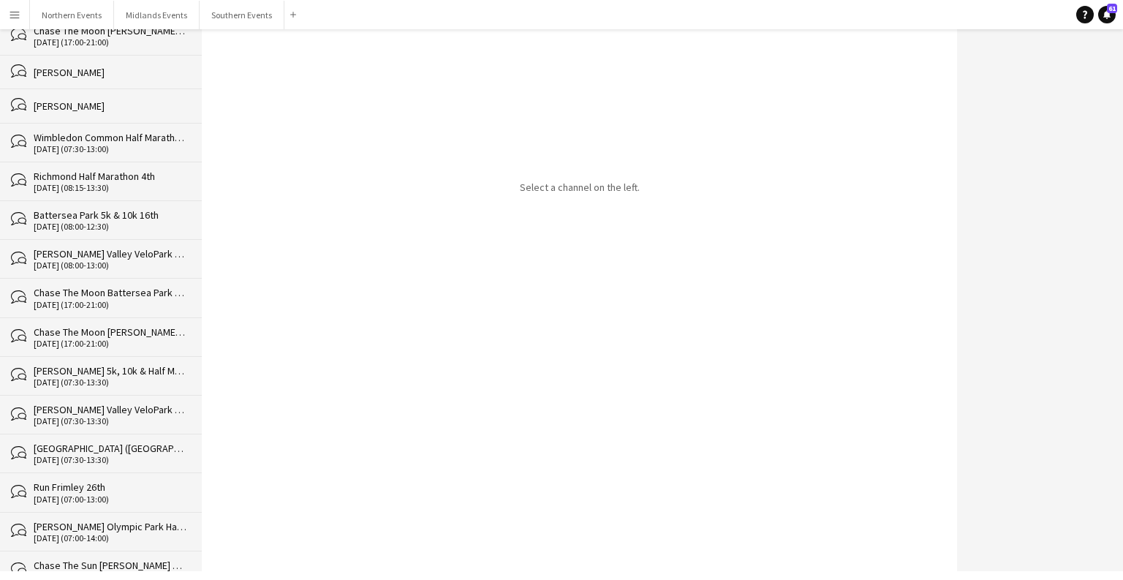
scroll to position [36717, 0]
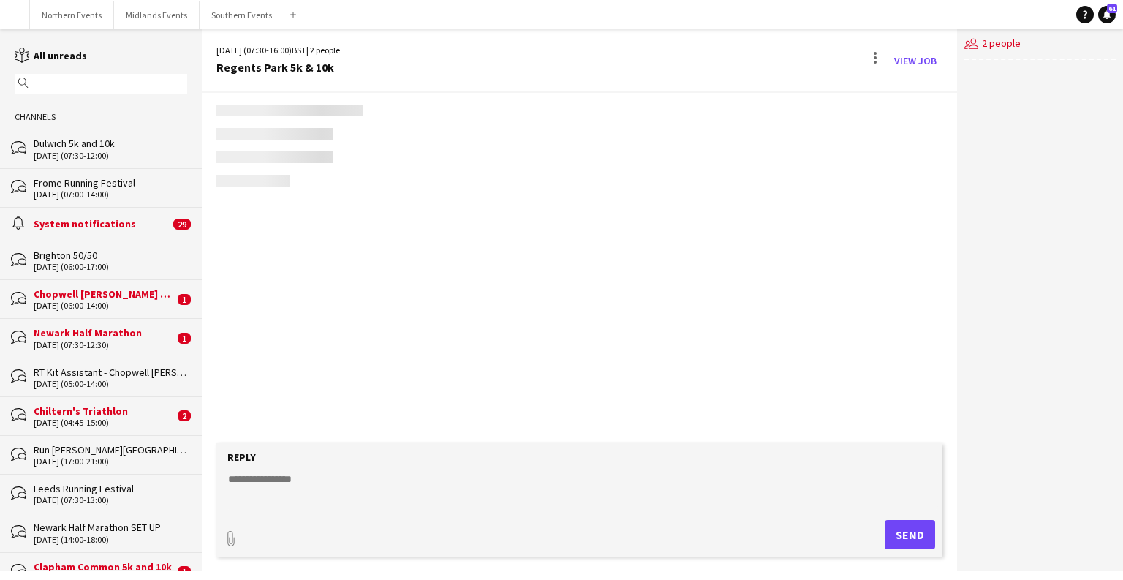
scroll to position [2320, 0]
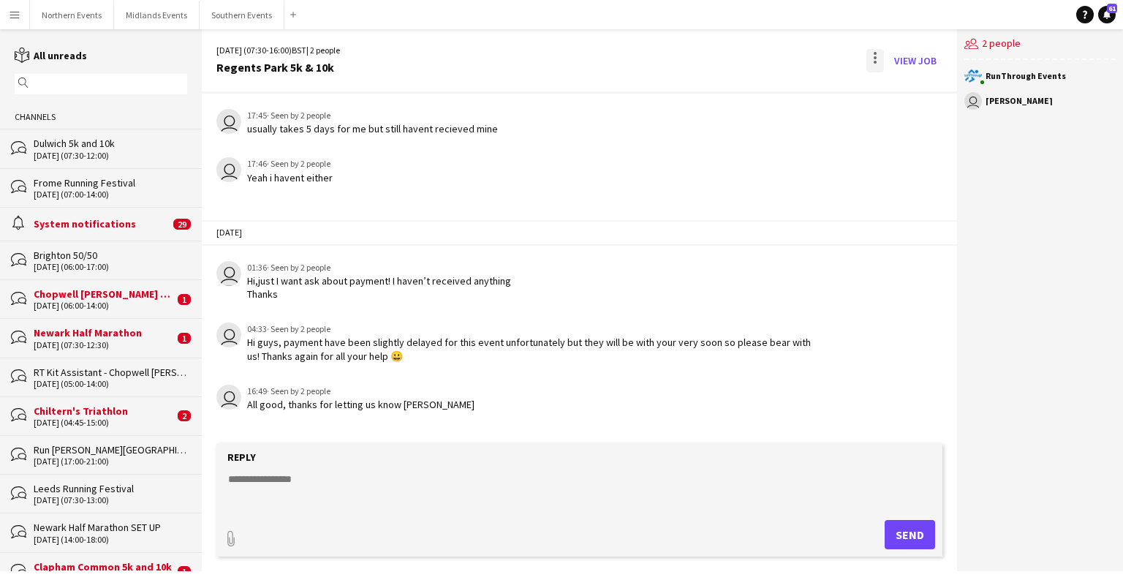
click at [699, 62] on div at bounding box center [875, 60] width 18 height 23
click at [699, 99] on button "Delete [GEOGRAPHIC_DATA]" at bounding box center [908, 89] width 82 height 35
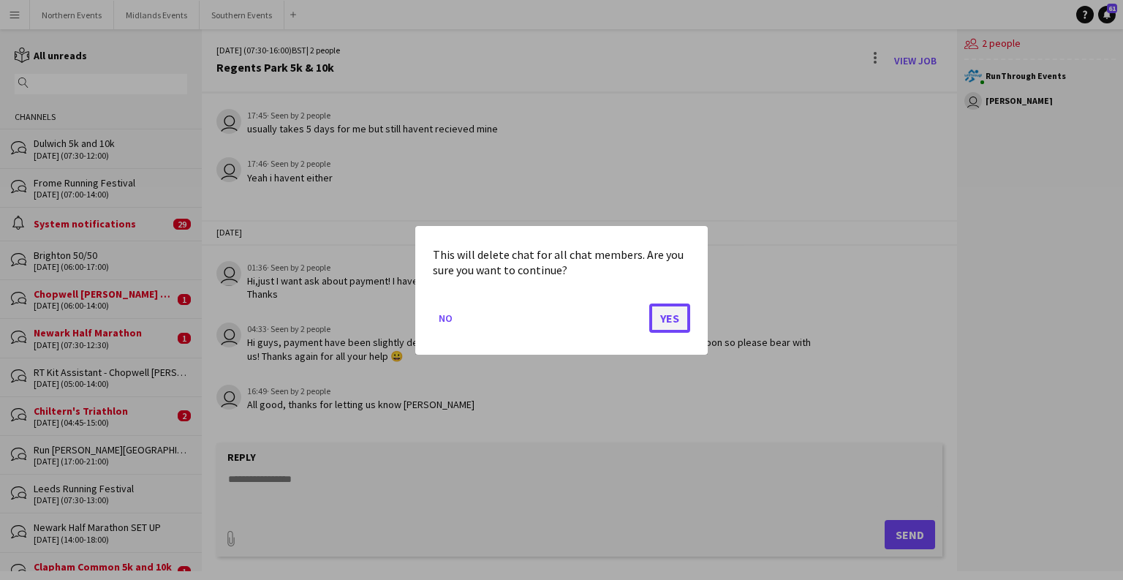
click at [660, 313] on button "Yes" at bounding box center [669, 317] width 41 height 29
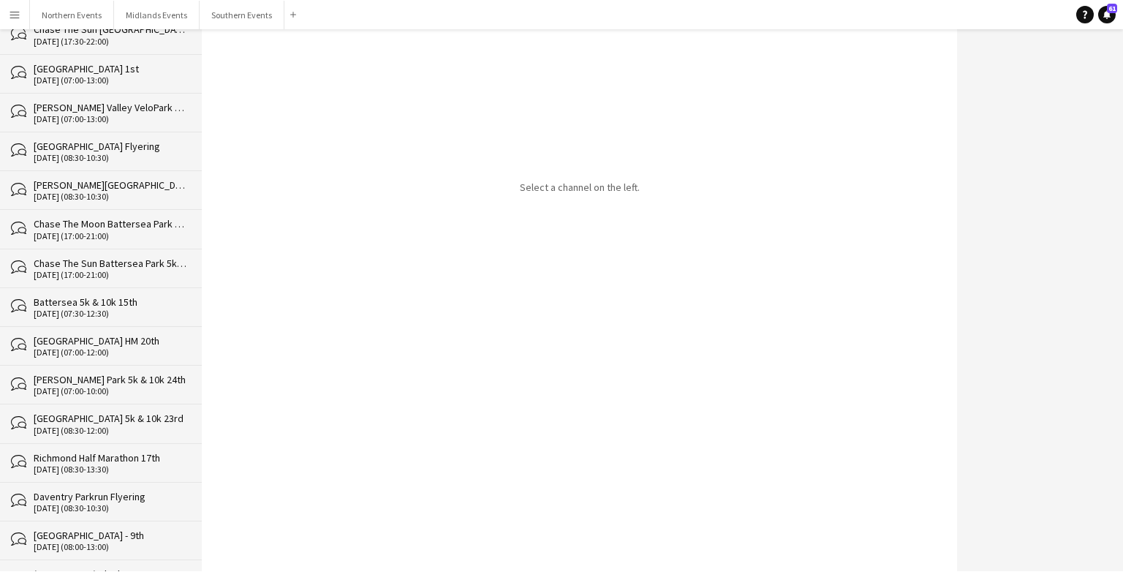
scroll to position [36678, 0]
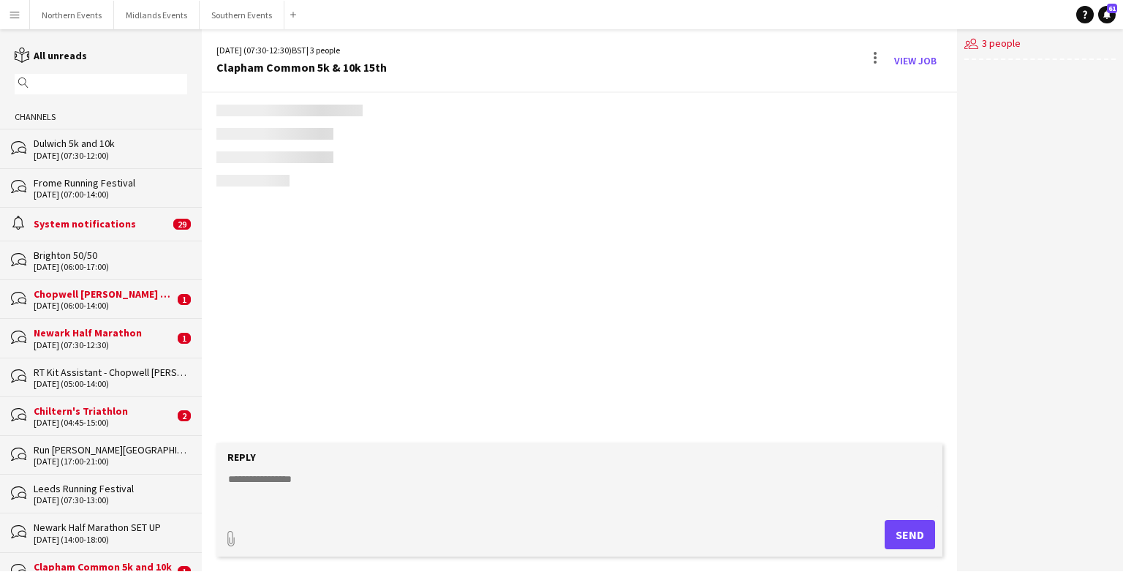
scroll to position [2668, 0]
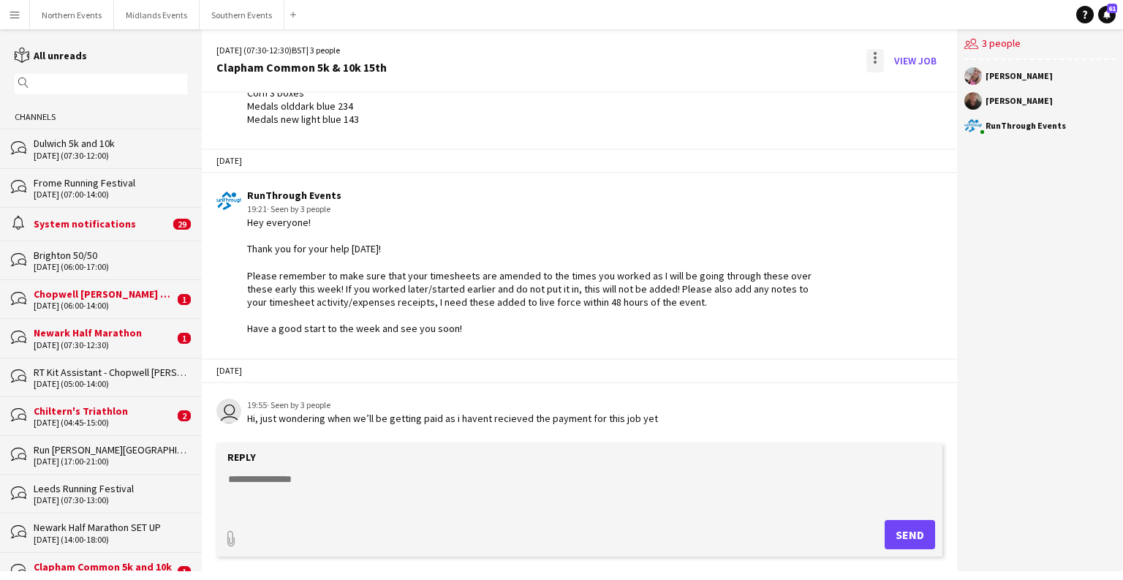
click at [699, 62] on div at bounding box center [874, 62] width 3 height 3
click at [699, 94] on span "Delete" at bounding box center [906, 89] width 34 height 12
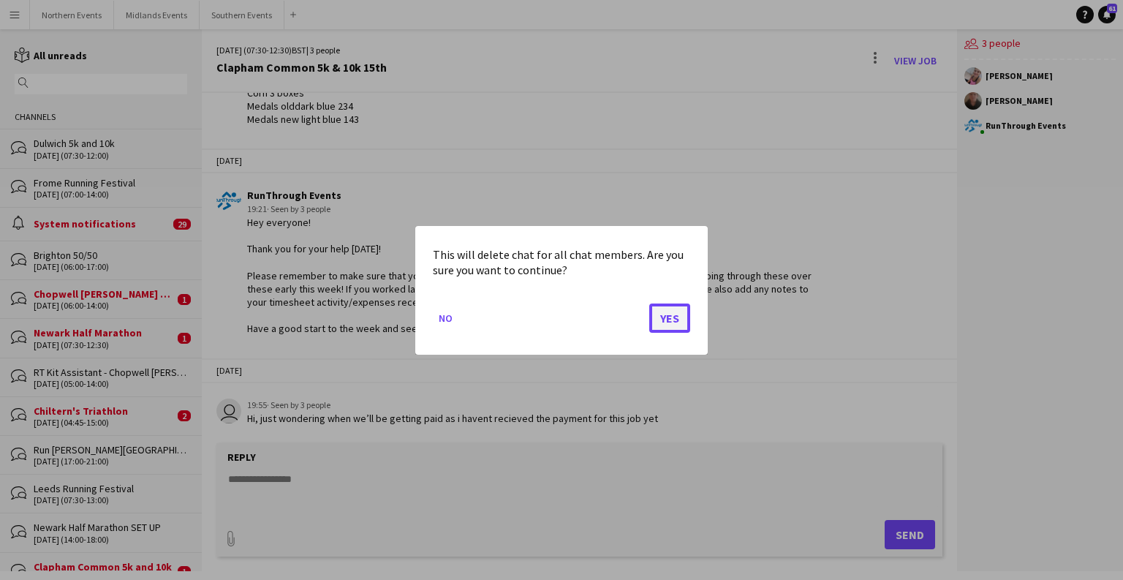
click at [669, 316] on button "Yes" at bounding box center [669, 317] width 41 height 29
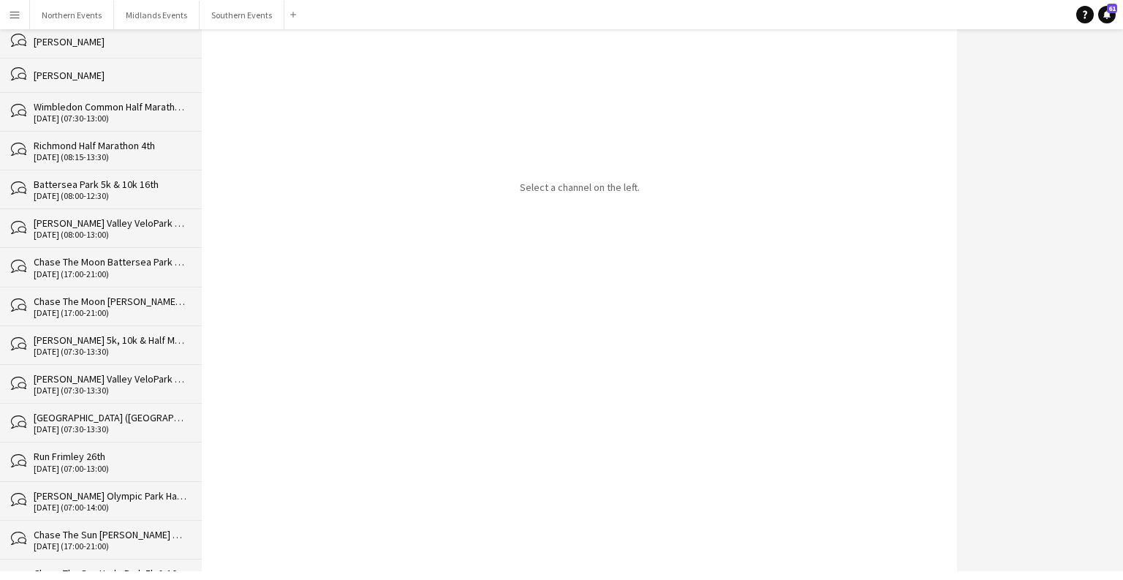
scroll to position [36639, 0]
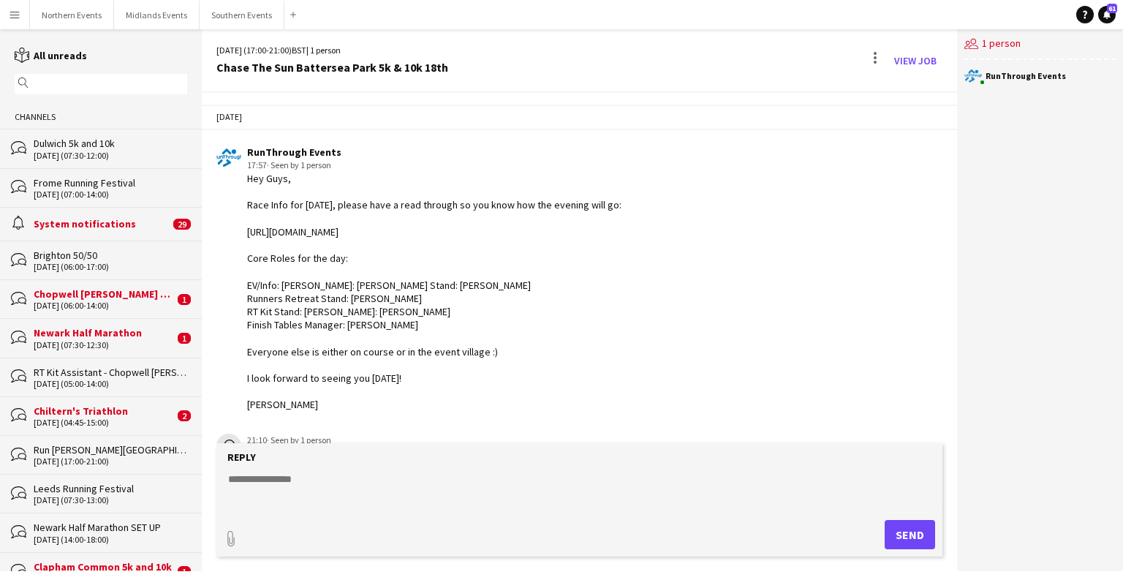
scroll to position [2361, 0]
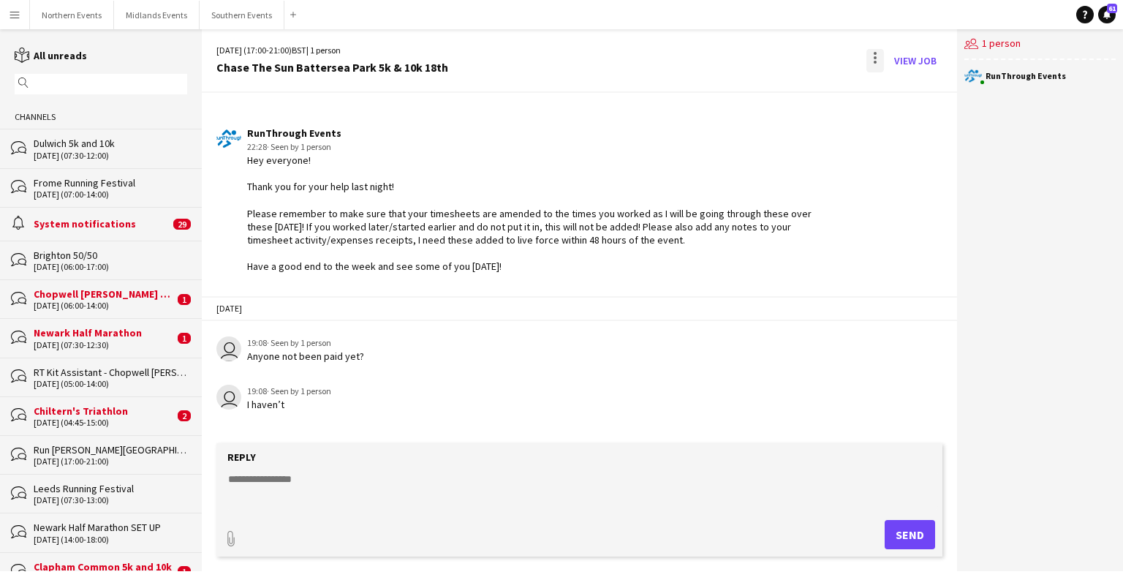
click at [699, 56] on div at bounding box center [875, 60] width 18 height 23
click at [699, 93] on span "Delete" at bounding box center [906, 89] width 34 height 12
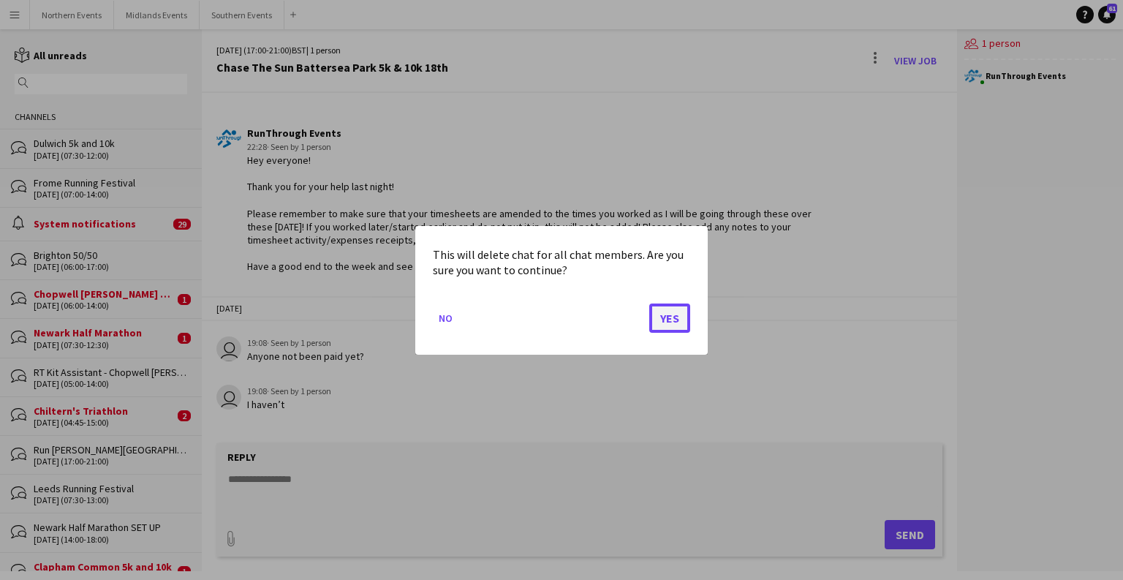
click at [669, 316] on button "Yes" at bounding box center [669, 317] width 41 height 29
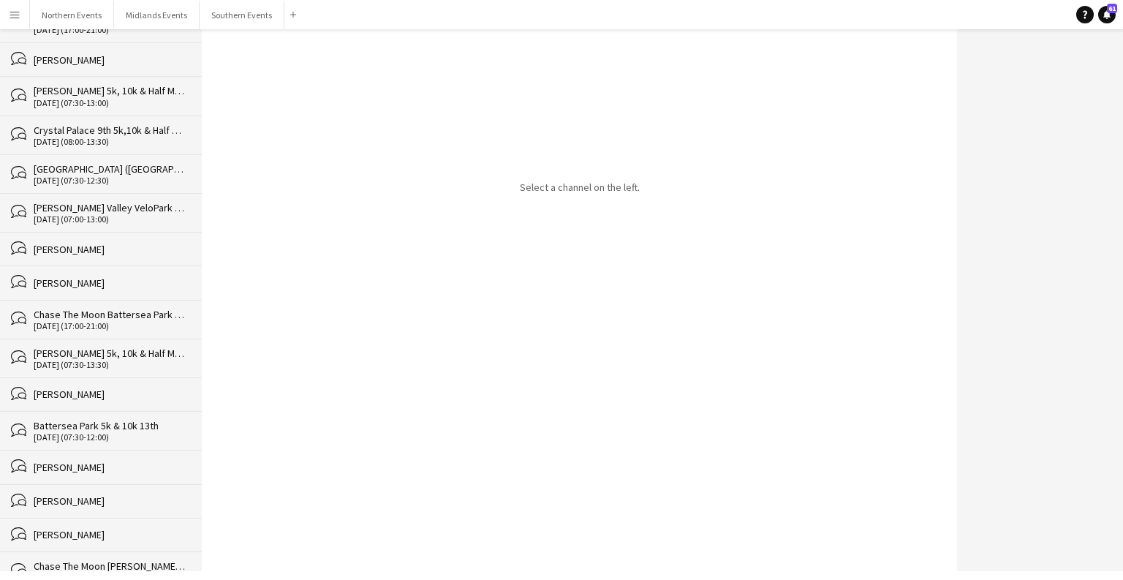
scroll to position [36601, 0]
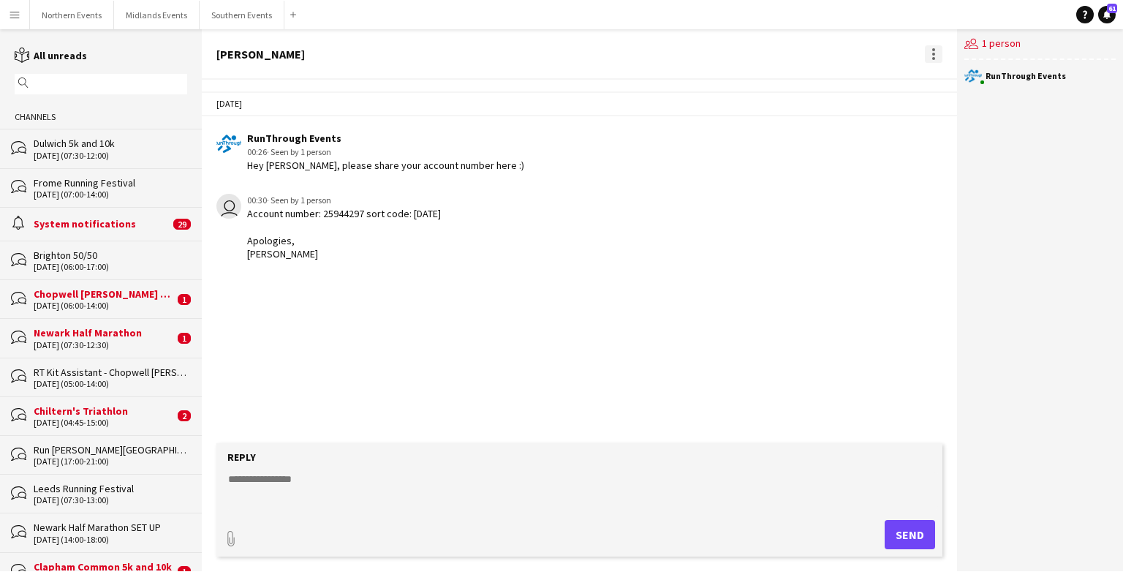
click at [699, 53] on div at bounding box center [933, 54] width 3 height 3
click at [699, 78] on app-icon "Delete" at bounding box center [941, 80] width 11 height 12
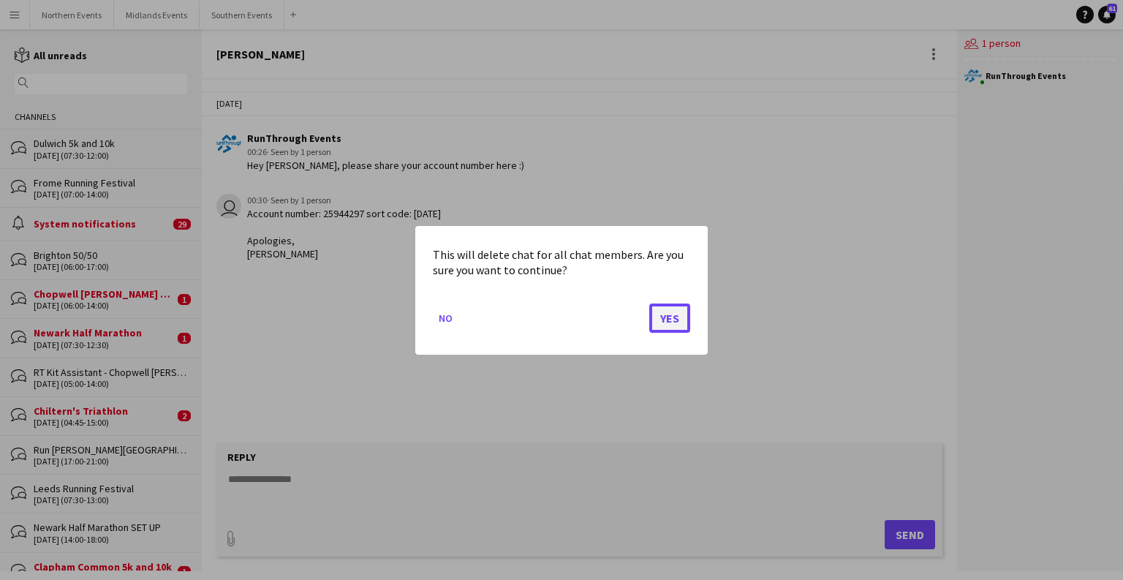
click at [663, 325] on button "Yes" at bounding box center [669, 317] width 41 height 29
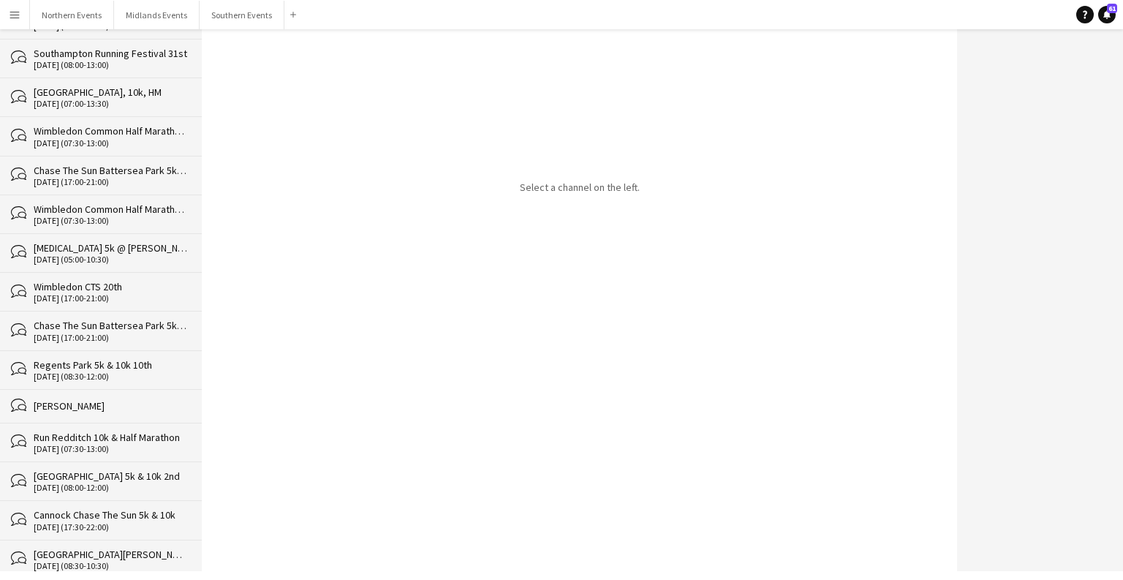
scroll to position [36566, 0]
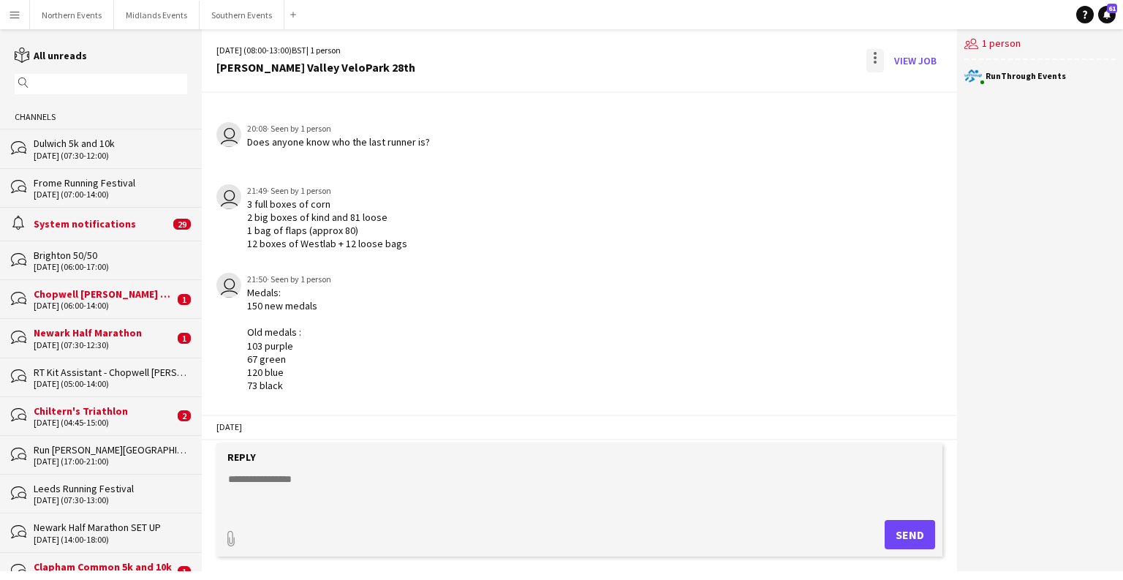
scroll to position [2122, 0]
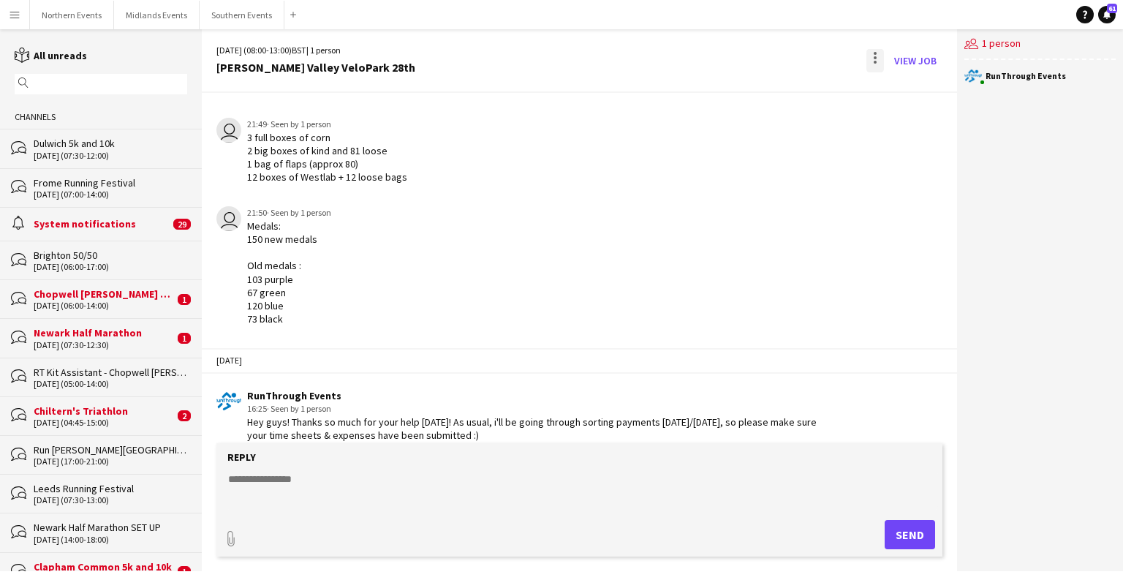
click at [699, 52] on div at bounding box center [874, 53] width 3 height 3
click at [699, 96] on button "Delete [GEOGRAPHIC_DATA]" at bounding box center [908, 89] width 82 height 35
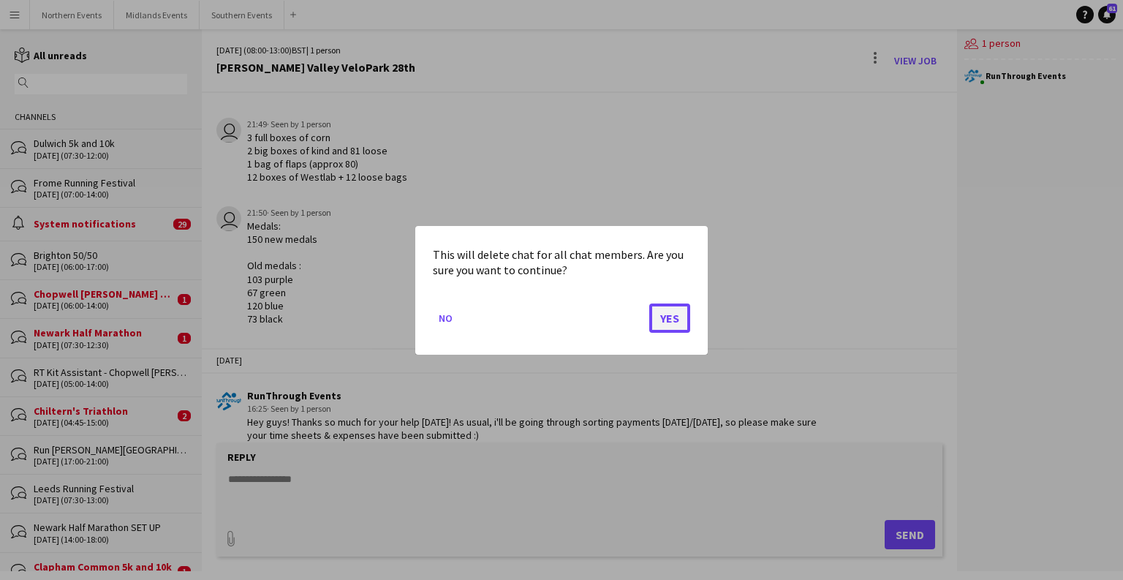
click at [675, 318] on button "Yes" at bounding box center [669, 317] width 41 height 29
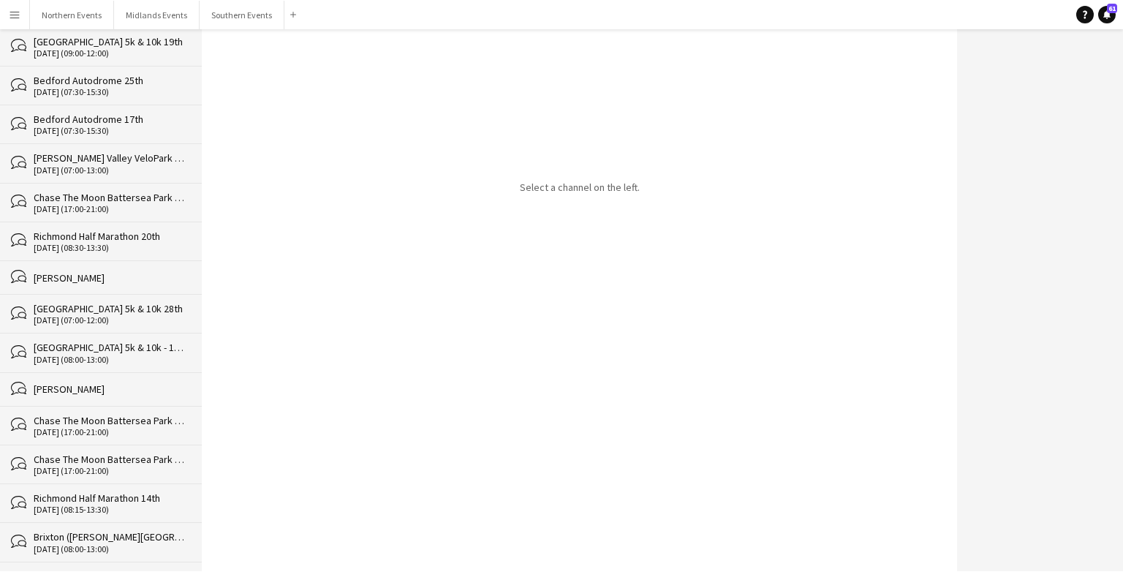
scroll to position [36528, 0]
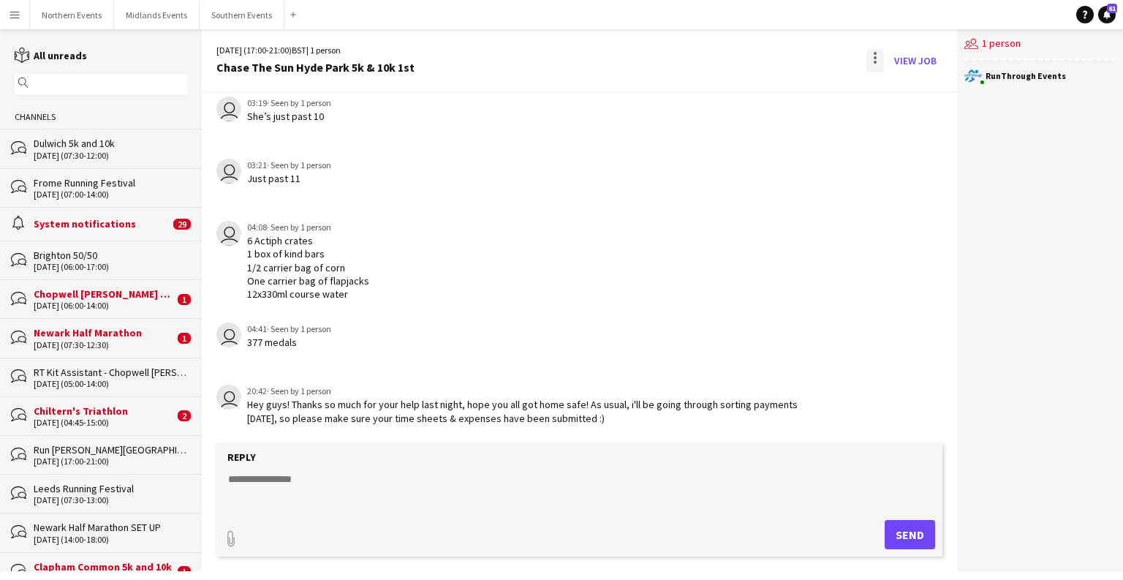
scroll to position [2667, 0]
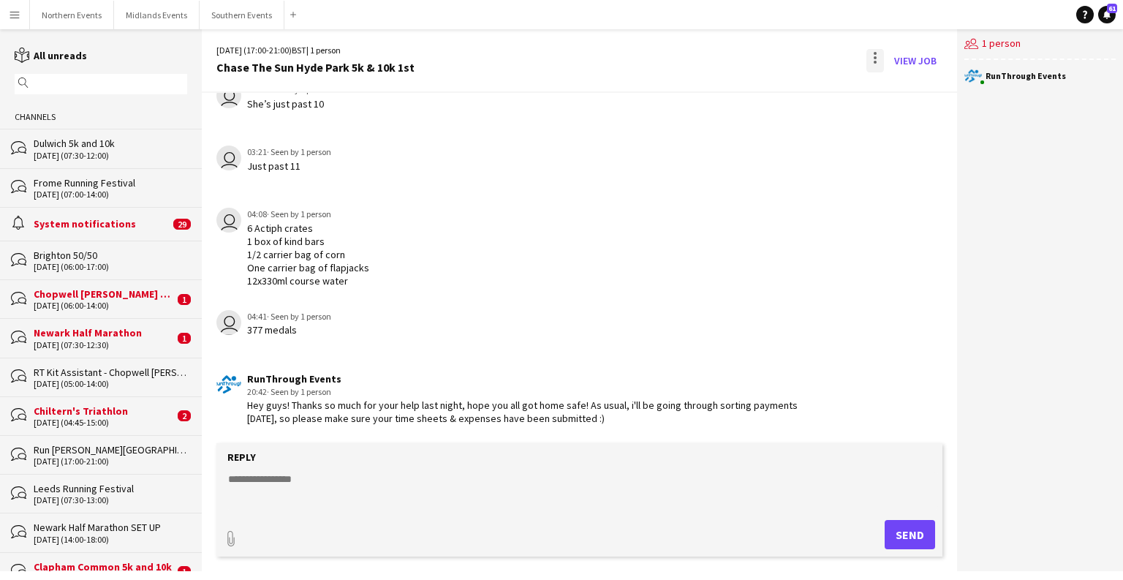
click at [699, 60] on div at bounding box center [875, 60] width 18 height 23
click at [699, 85] on span "Delete" at bounding box center [906, 89] width 34 height 12
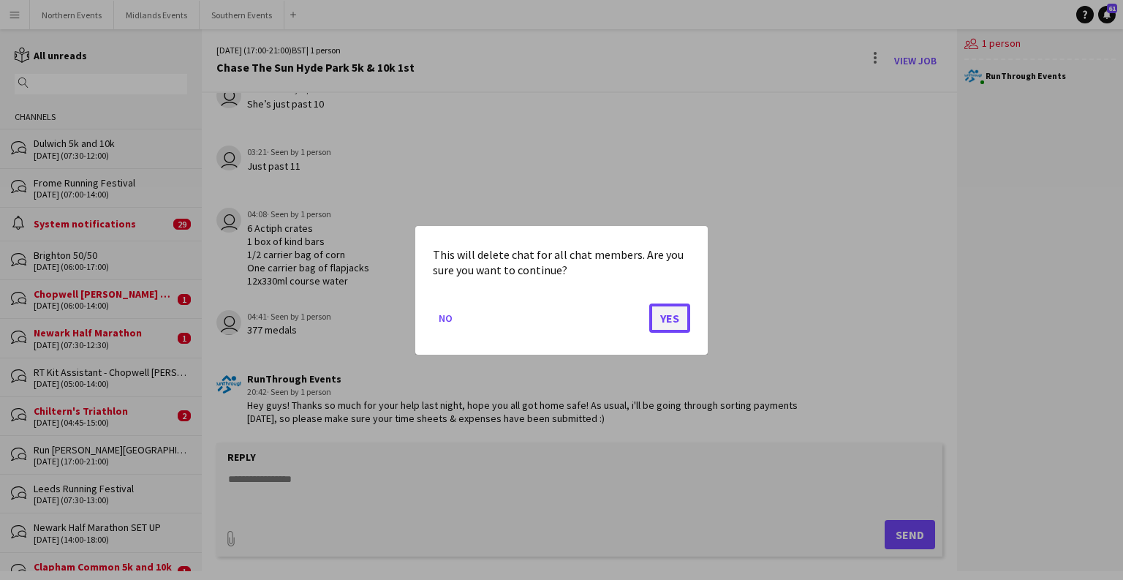
click at [668, 322] on button "Yes" at bounding box center [669, 317] width 41 height 29
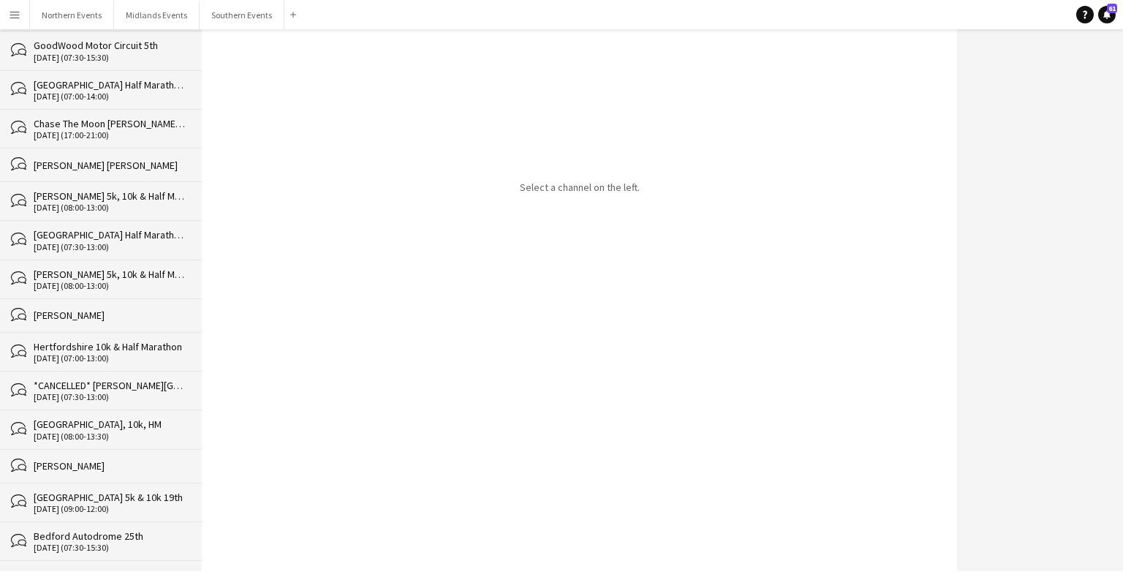
scroll to position [36490, 0]
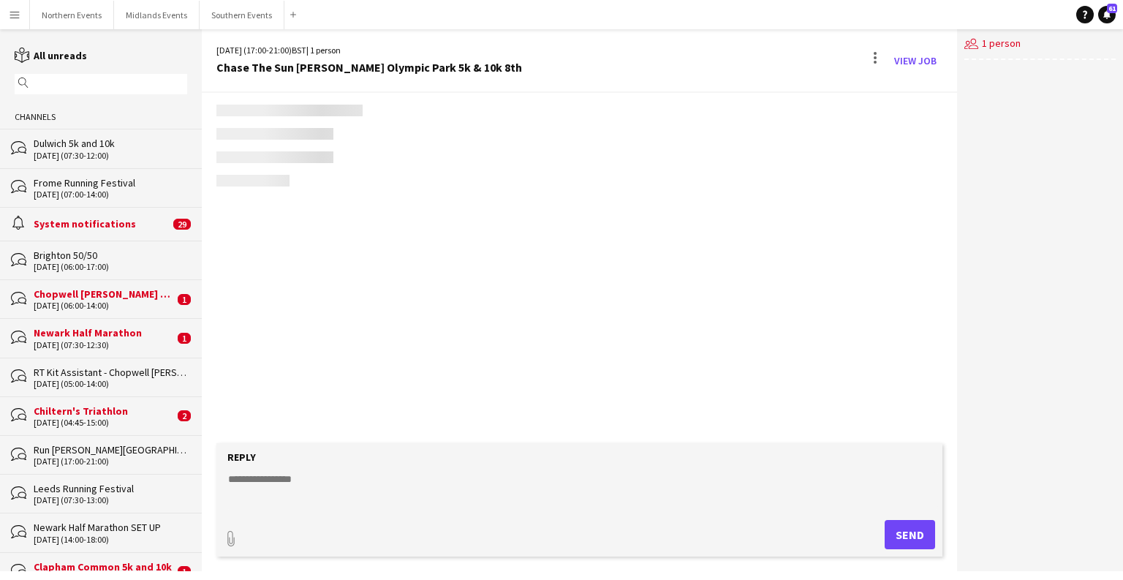
scroll to position [2949, 0]
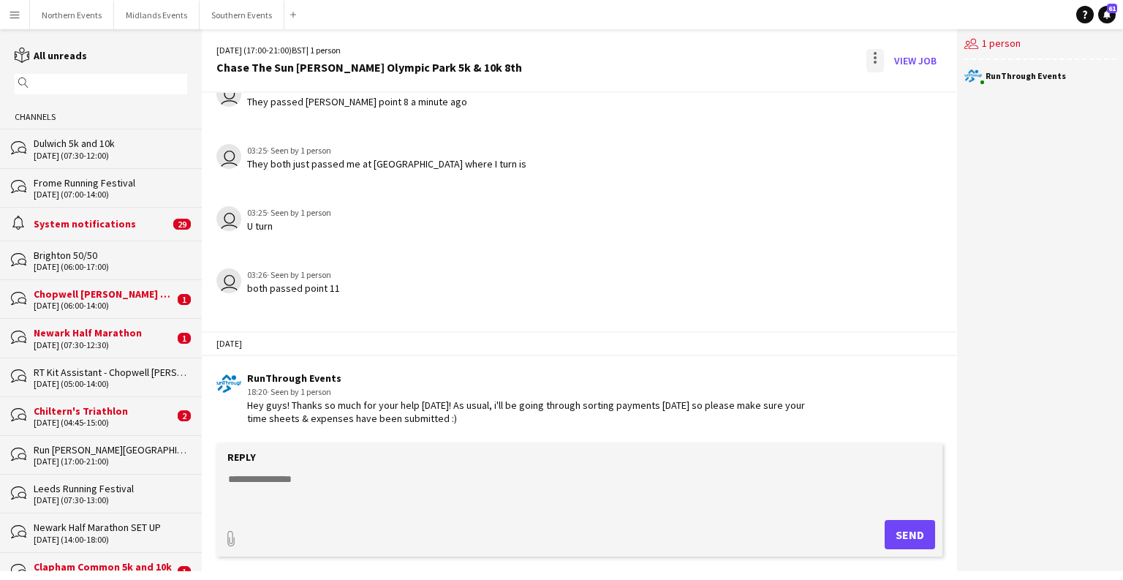
click at [699, 54] on div at bounding box center [875, 60] width 18 height 23
click at [699, 78] on button "Delete [GEOGRAPHIC_DATA]" at bounding box center [908, 89] width 82 height 35
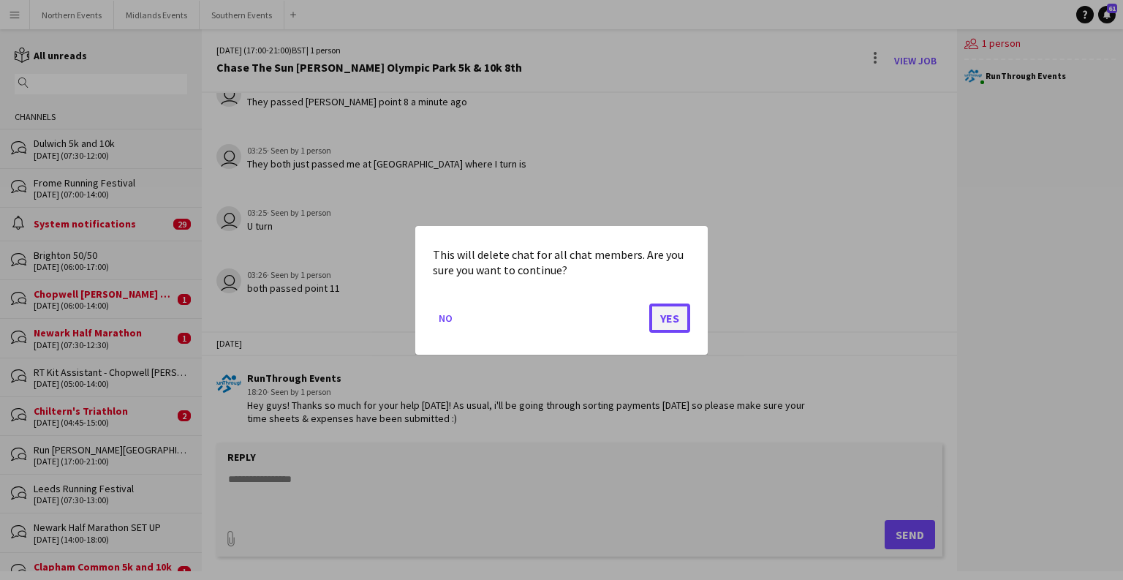
click at [664, 327] on button "Yes" at bounding box center [669, 317] width 41 height 29
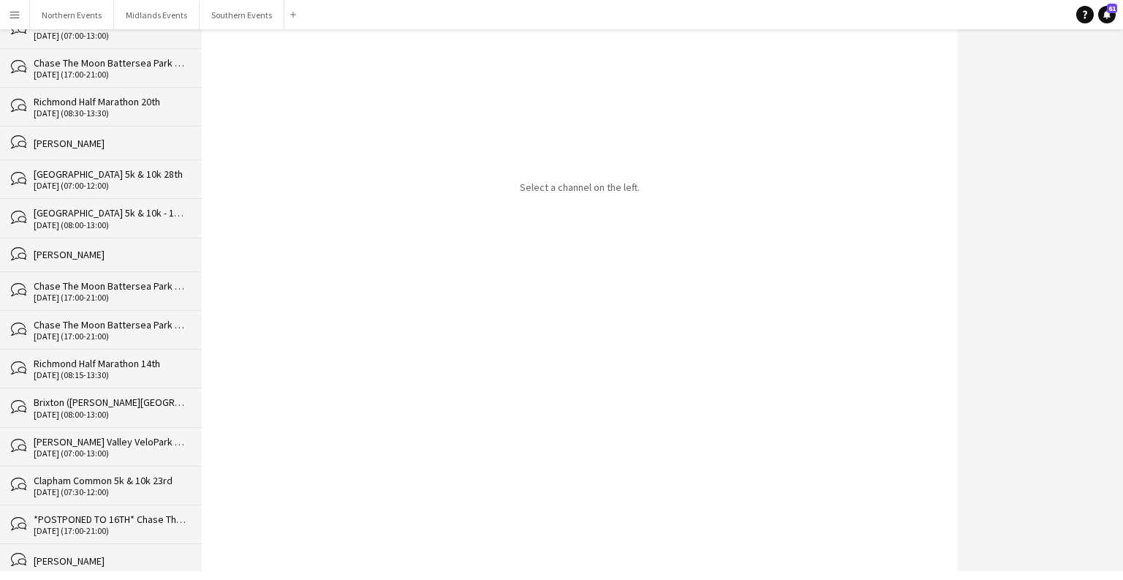
scroll to position [36450, 0]
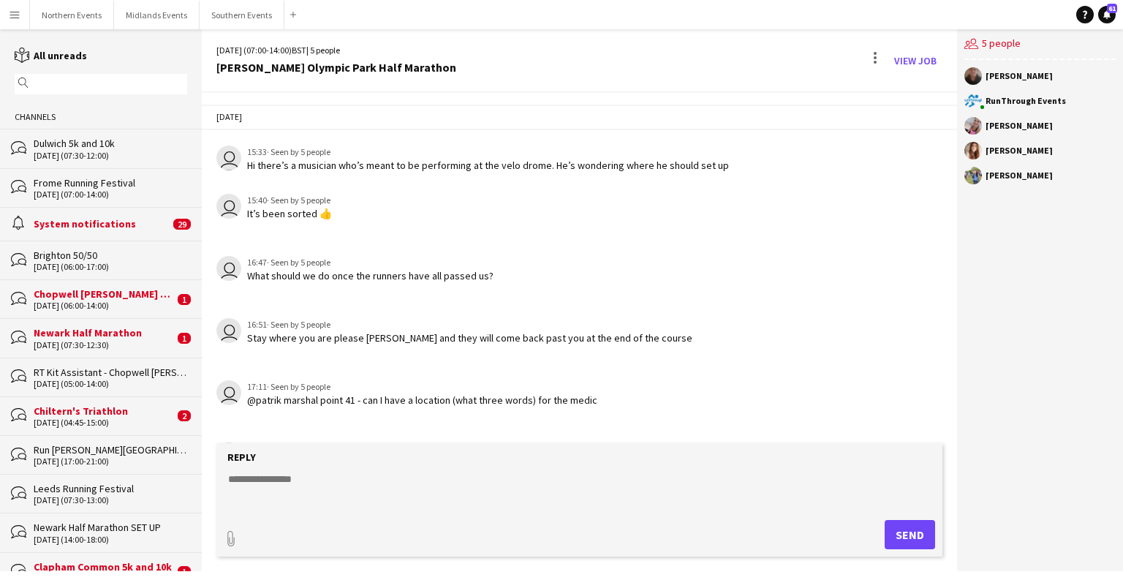
scroll to position [1842, 0]
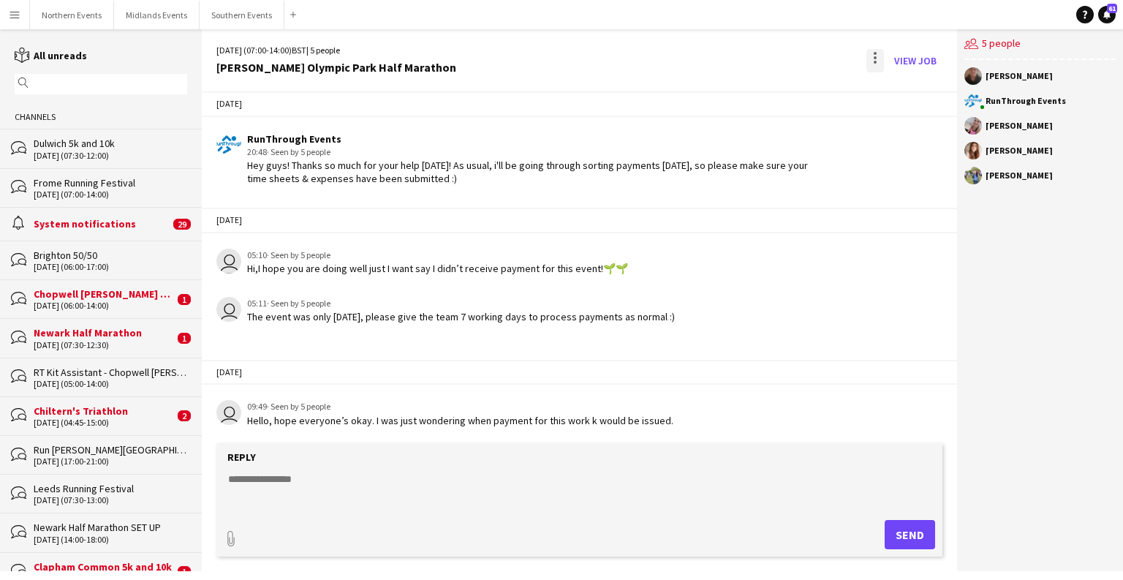
click at [699, 58] on div at bounding box center [874, 57] width 3 height 3
click at [699, 83] on span "Delete" at bounding box center [906, 89] width 34 height 12
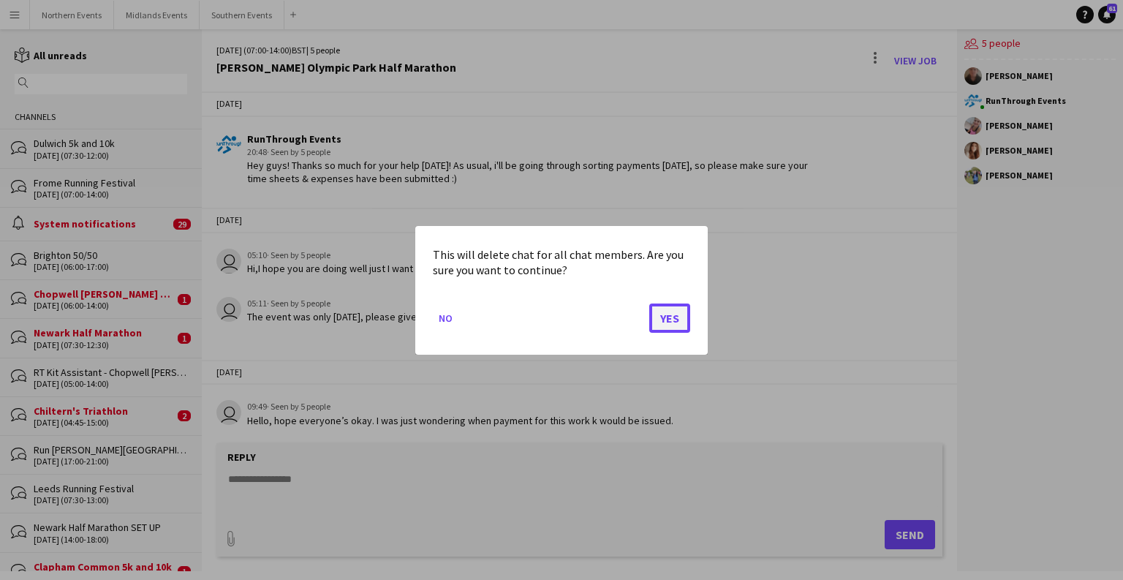
click at [664, 322] on button "Yes" at bounding box center [669, 317] width 41 height 29
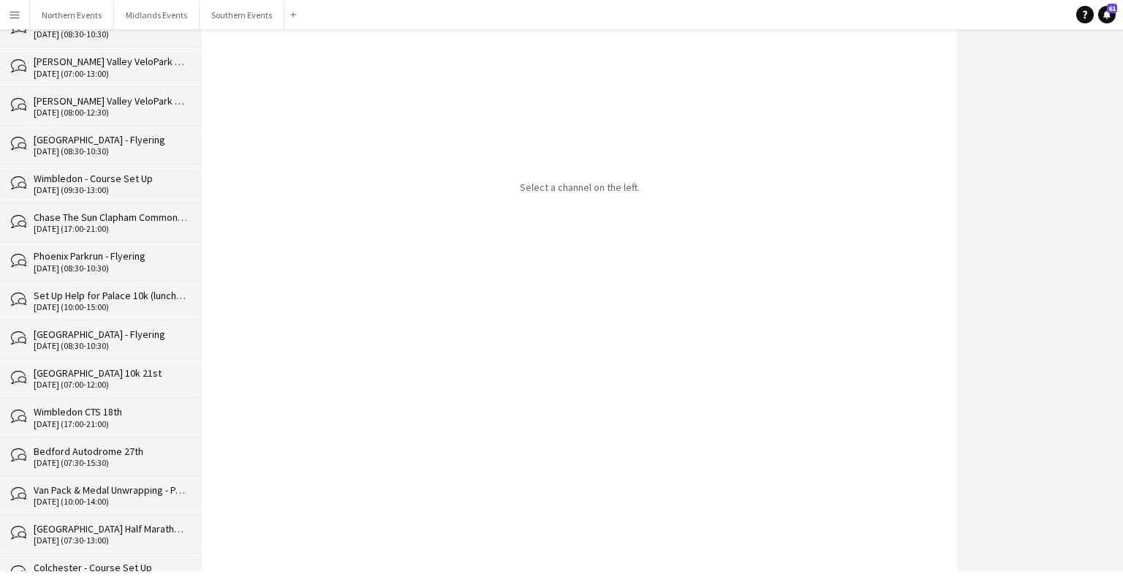
scroll to position [36412, 0]
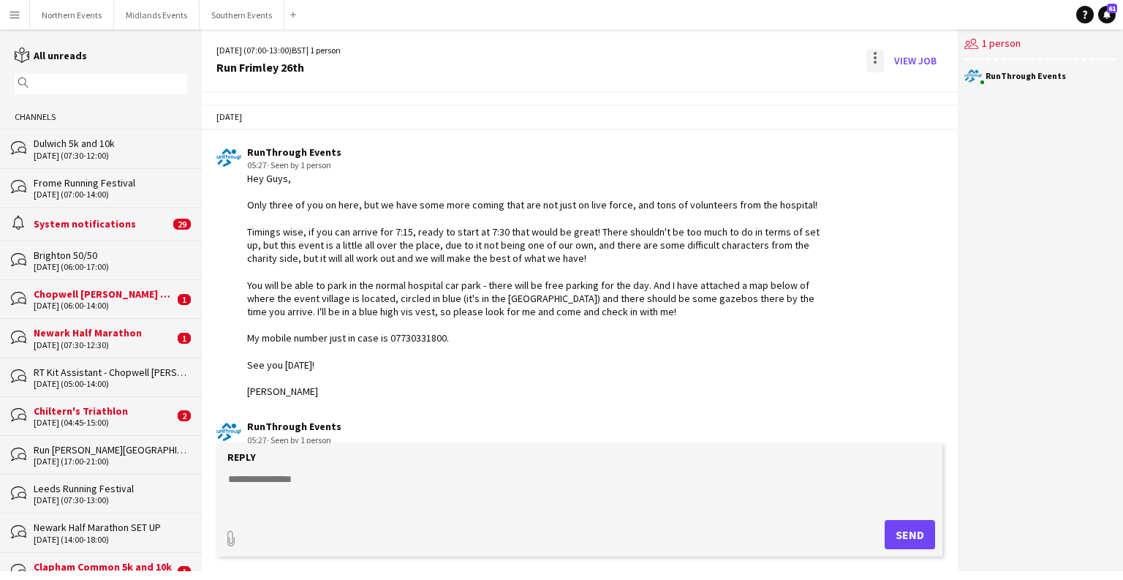
scroll to position [112, 0]
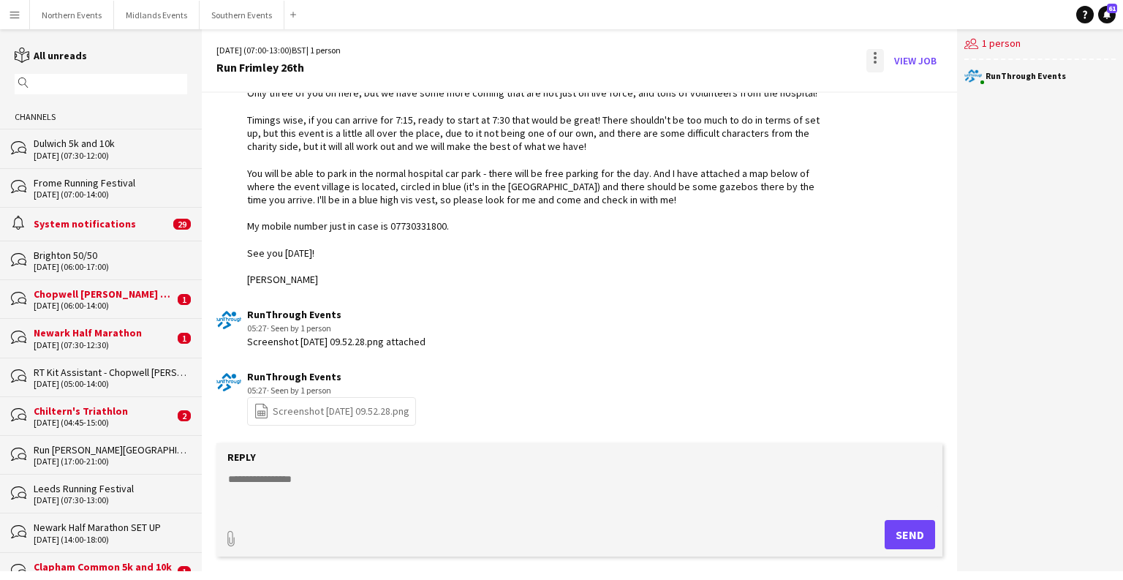
click at [699, 60] on div at bounding box center [875, 60] width 18 height 23
click at [699, 96] on button "Delete [GEOGRAPHIC_DATA]" at bounding box center [908, 89] width 82 height 35
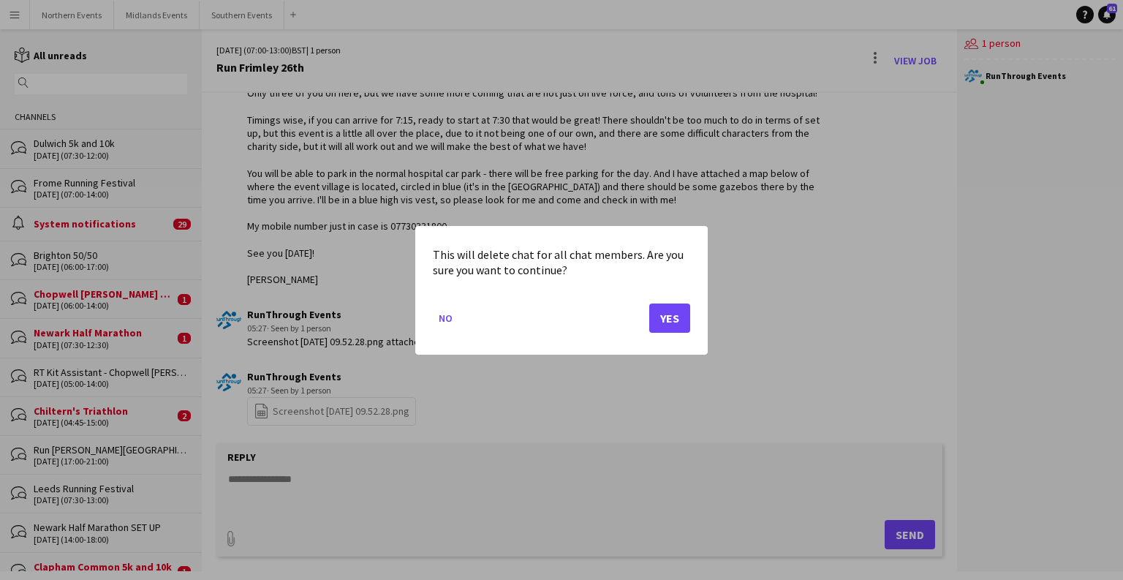
click at [642, 335] on mat-dialog-actions "No Yes" at bounding box center [561, 323] width 257 height 62
click at [675, 314] on button "Yes" at bounding box center [669, 317] width 41 height 29
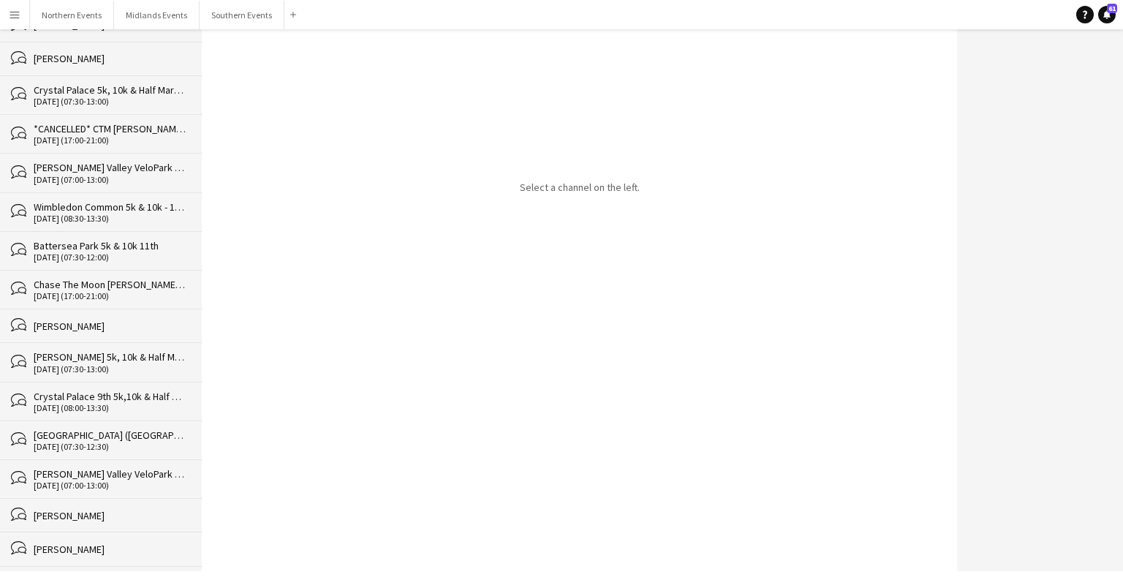
scroll to position [36373, 0]
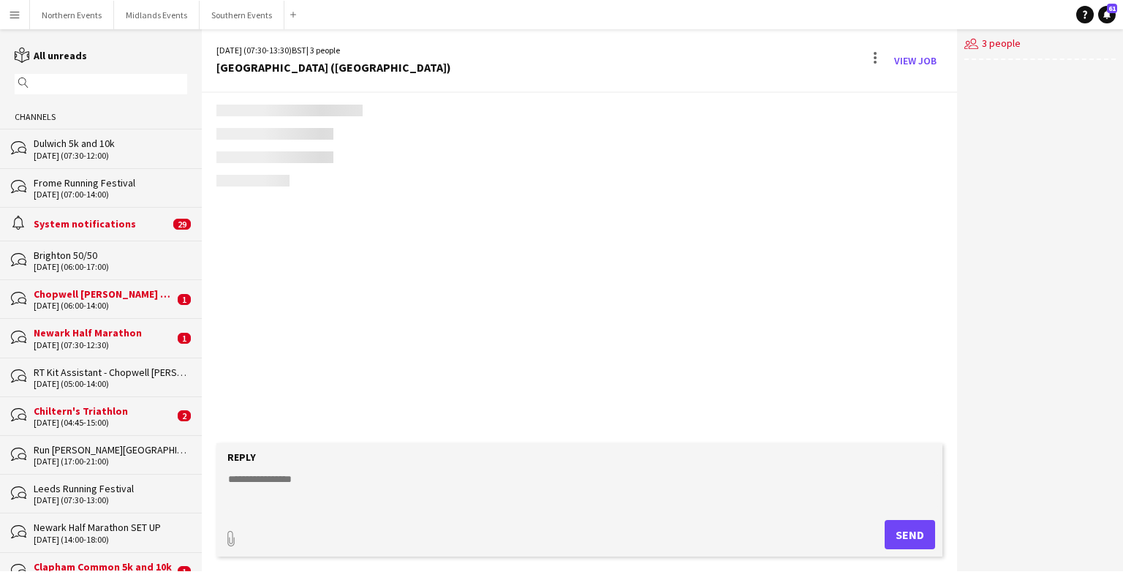
scroll to position [2977, 0]
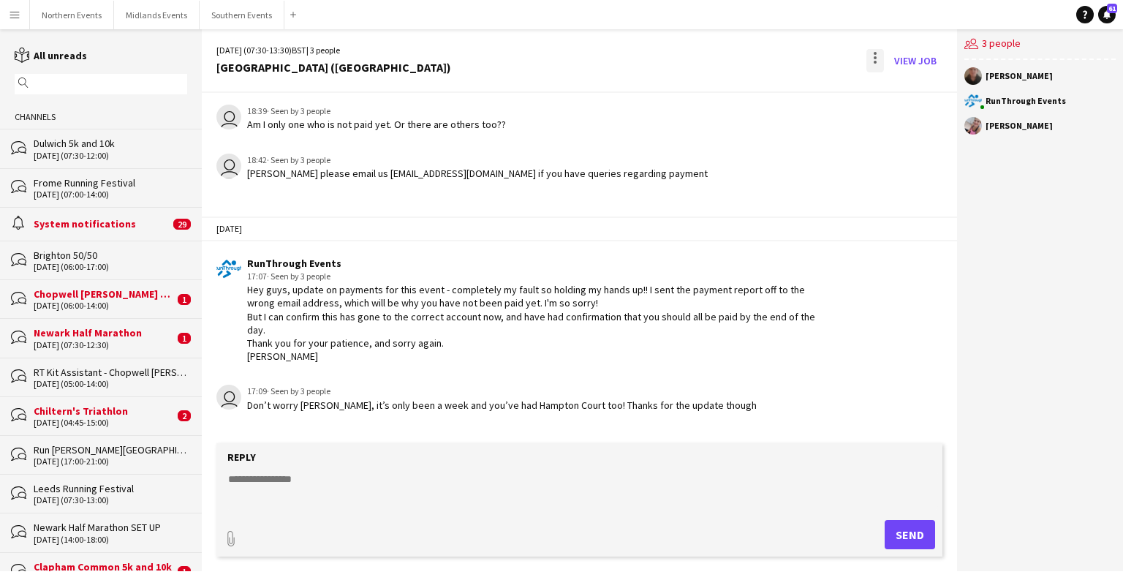
click at [699, 56] on div at bounding box center [875, 60] width 18 height 23
click at [699, 90] on span "Delete" at bounding box center [906, 89] width 34 height 12
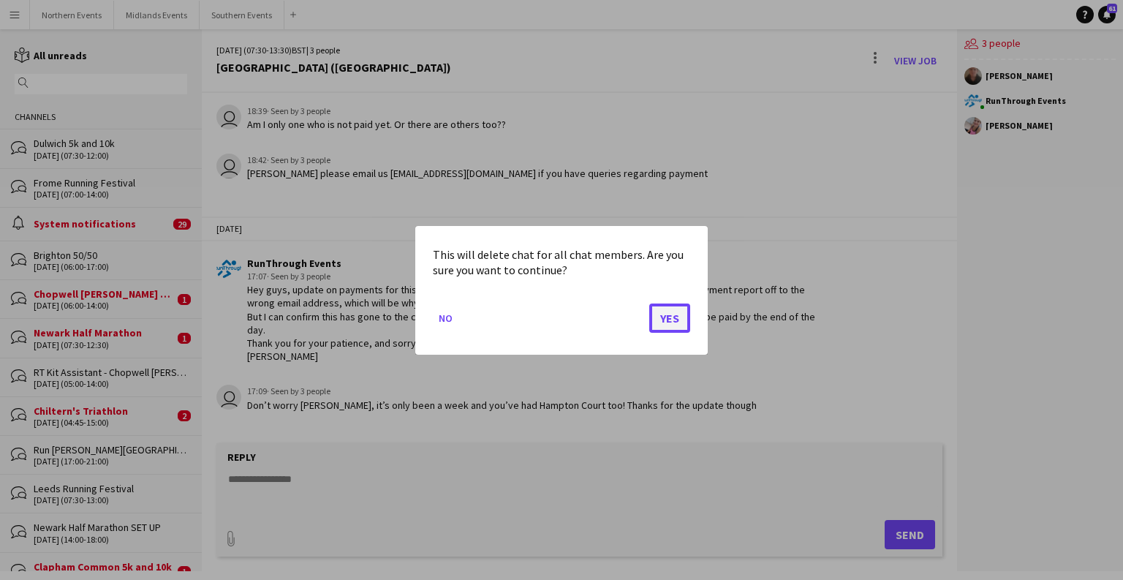
click at [672, 320] on button "Yes" at bounding box center [669, 317] width 41 height 29
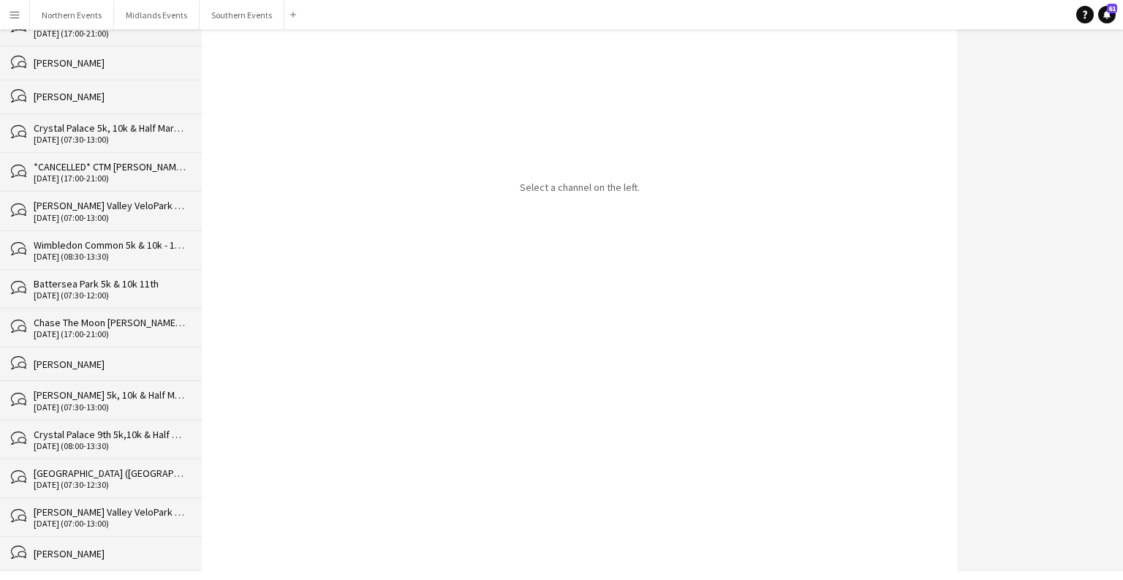
scroll to position [36335, 0]
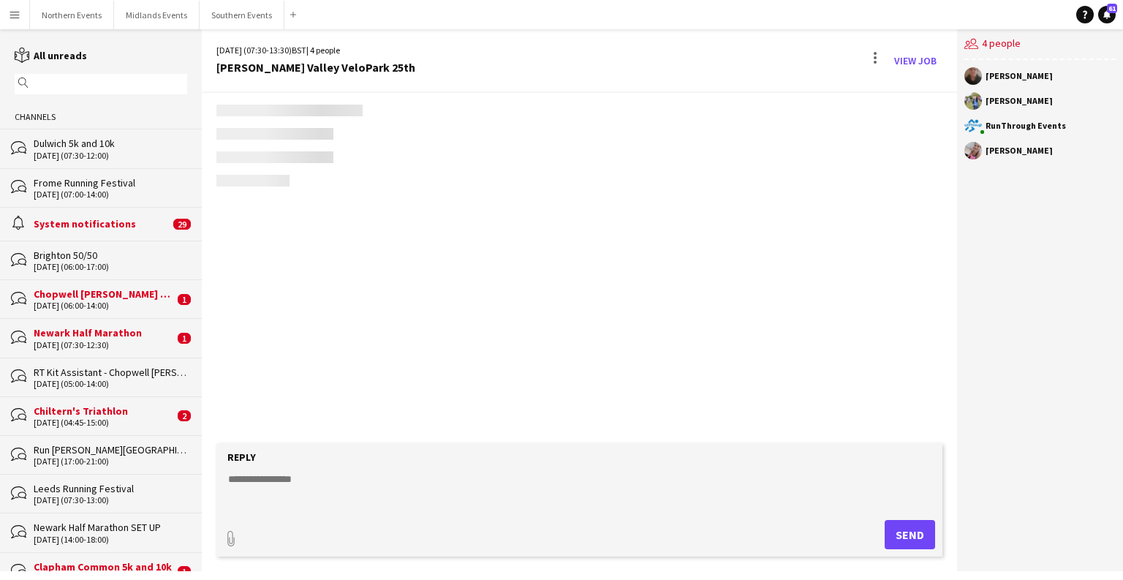
scroll to position [2046, 0]
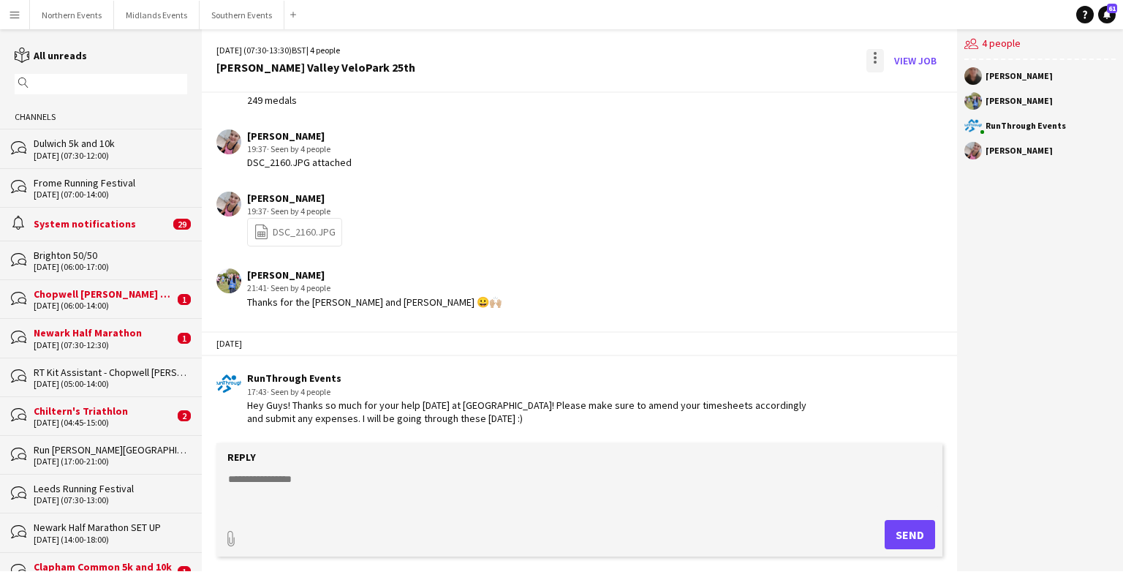
click at [699, 53] on div at bounding box center [875, 60] width 18 height 23
click at [699, 99] on button "Delete [GEOGRAPHIC_DATA]" at bounding box center [908, 89] width 82 height 35
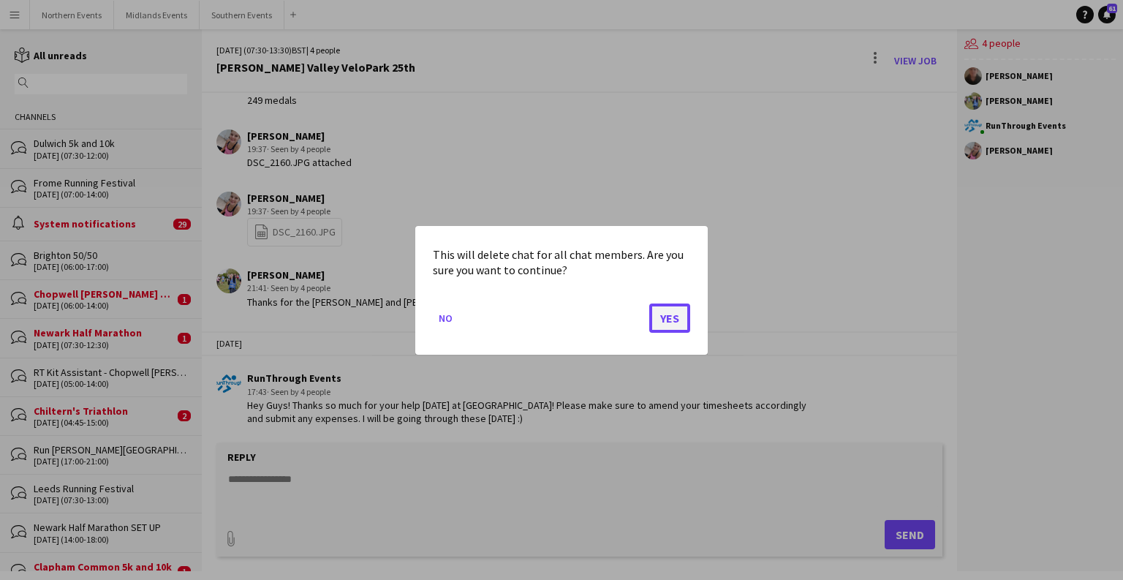
click at [661, 330] on button "Yes" at bounding box center [669, 317] width 41 height 29
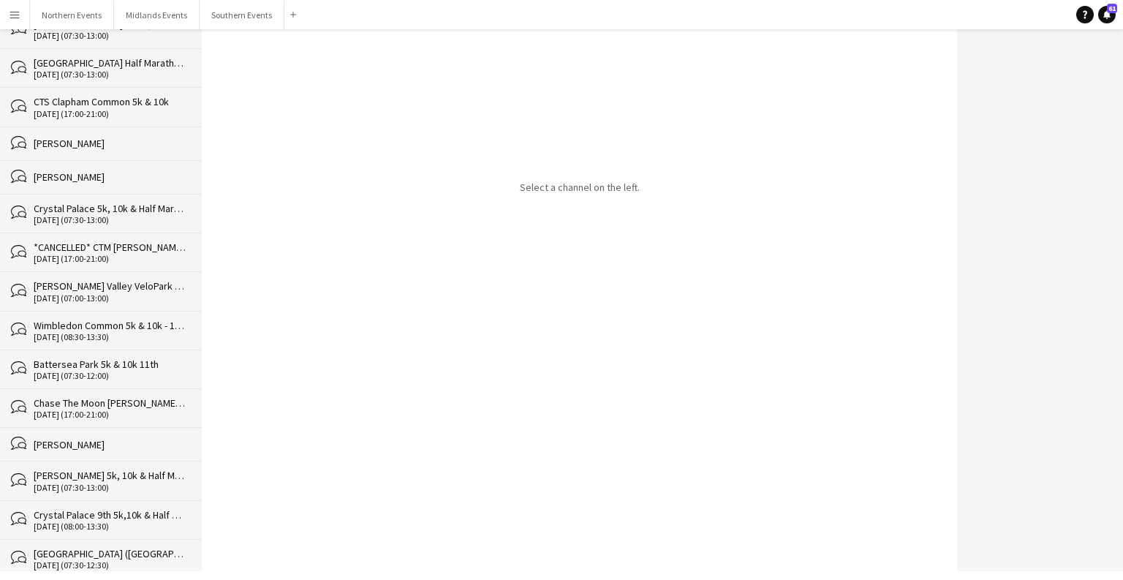
scroll to position [36295, 0]
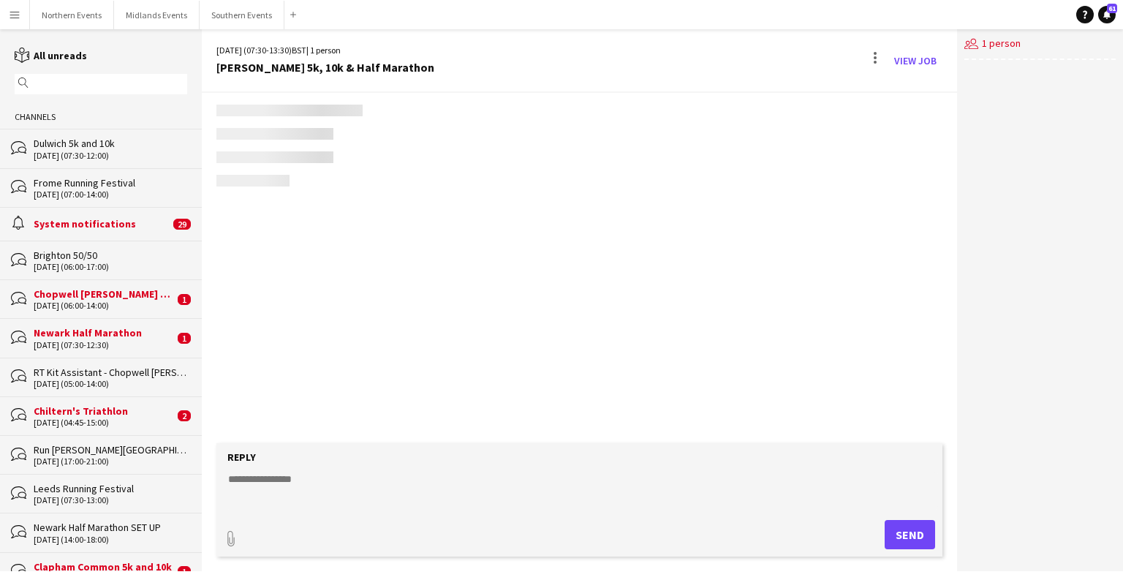
scroll to position [2174, 0]
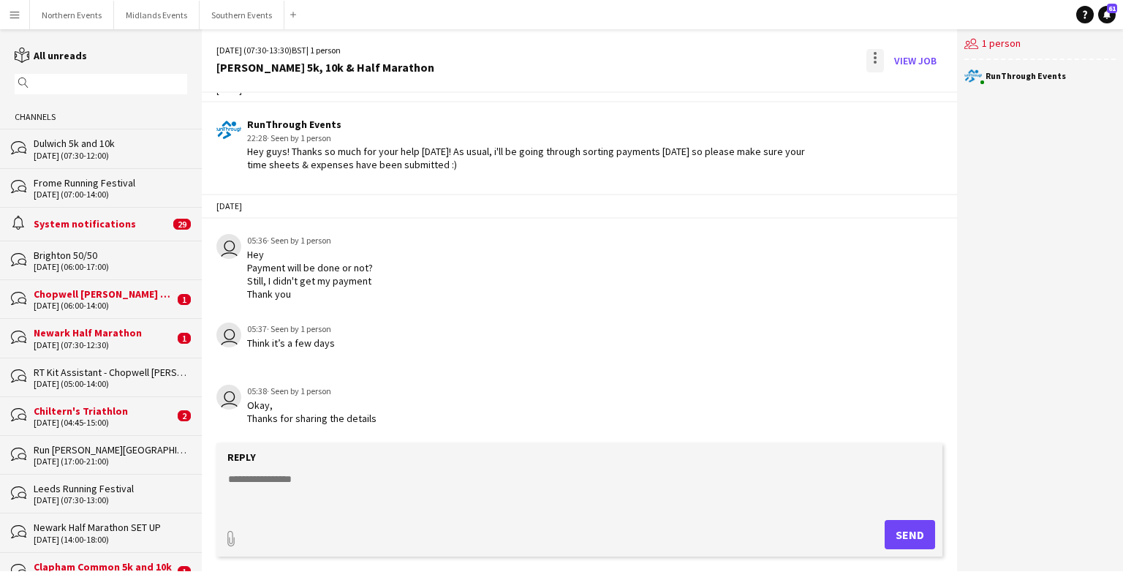
click at [699, 61] on div at bounding box center [875, 60] width 18 height 23
click at [699, 93] on span "Delete" at bounding box center [906, 89] width 34 height 12
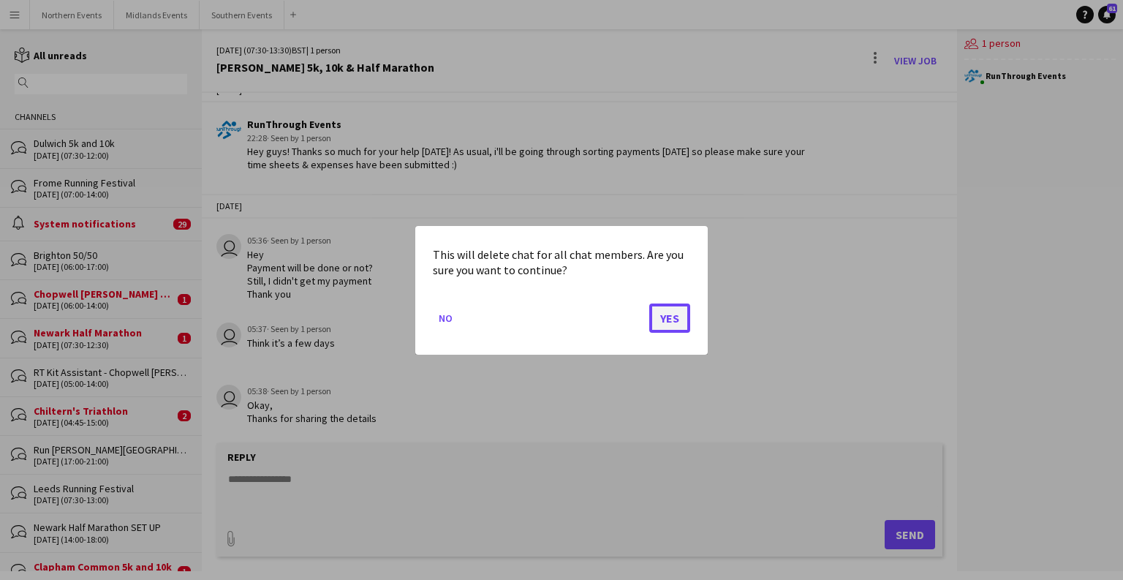
click at [676, 311] on button "Yes" at bounding box center [669, 317] width 41 height 29
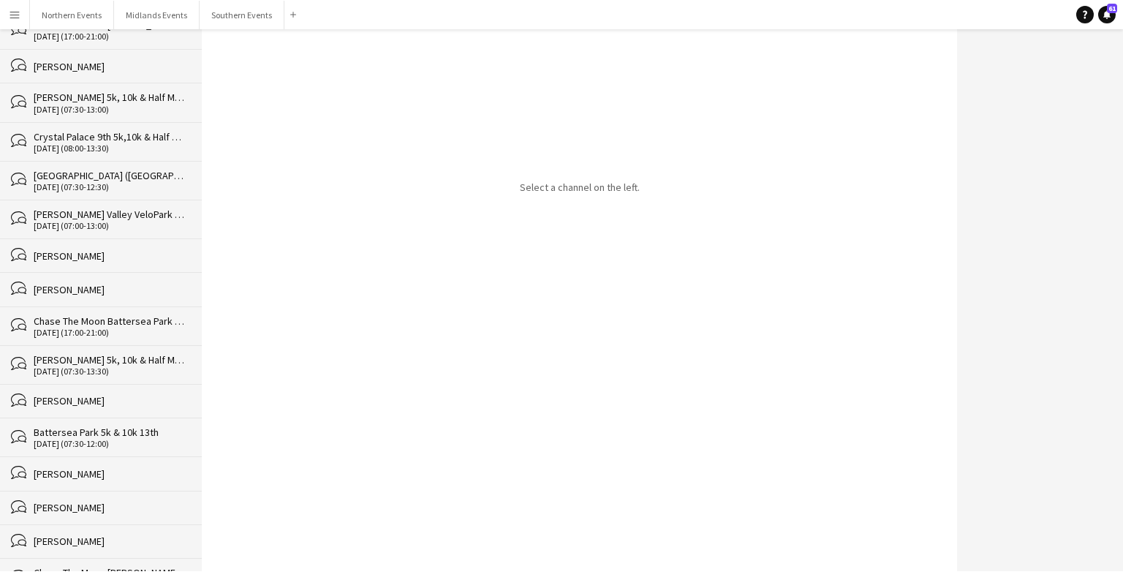
scroll to position [36257, 0]
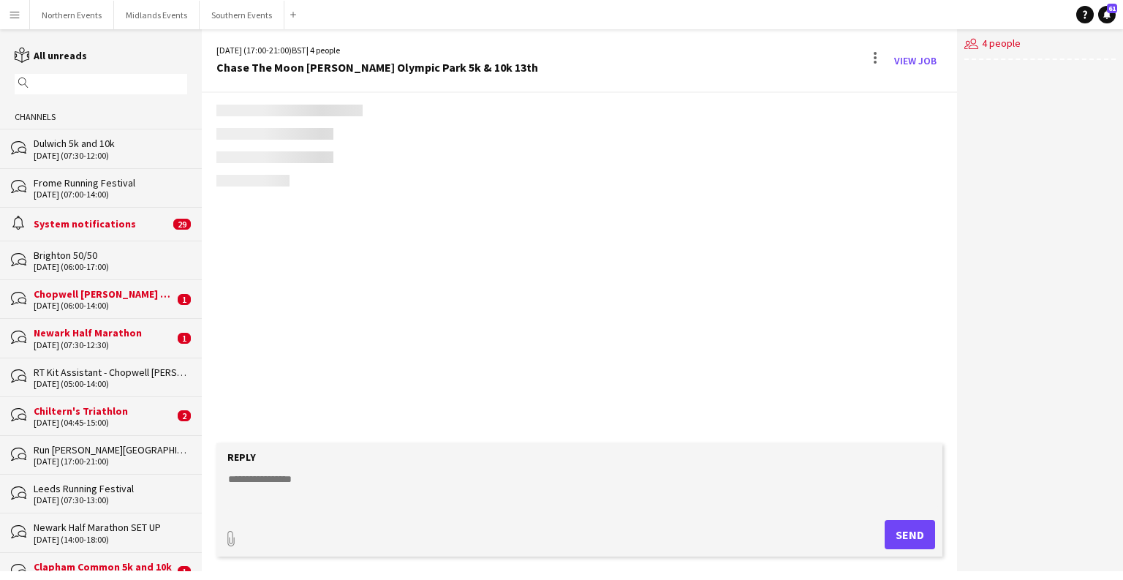
scroll to position [2187, 0]
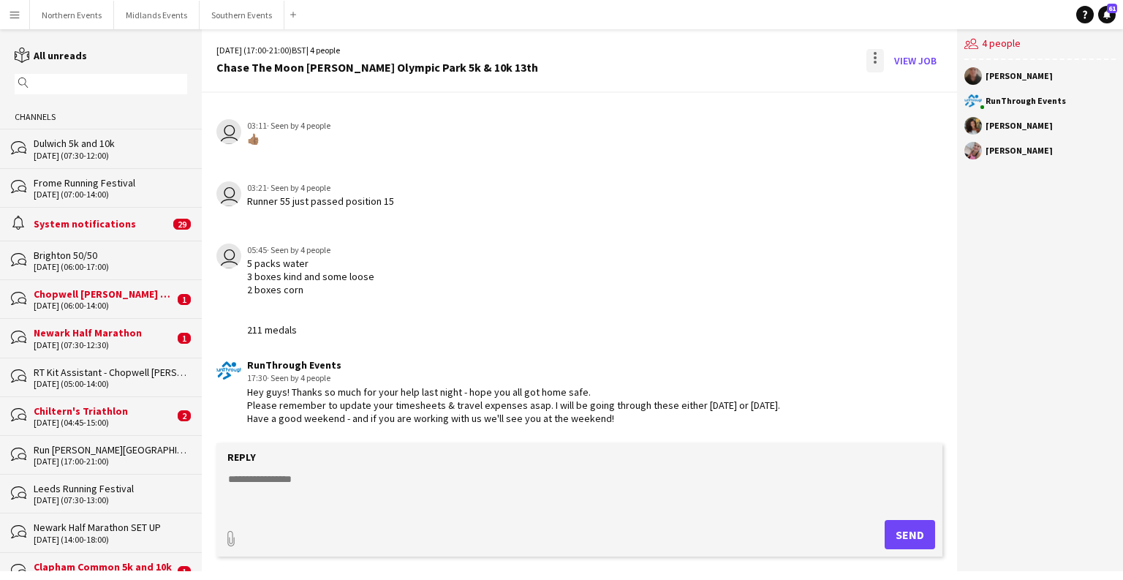
click at [699, 49] on div at bounding box center [875, 60] width 18 height 23
click at [699, 85] on span "Delete" at bounding box center [906, 89] width 34 height 12
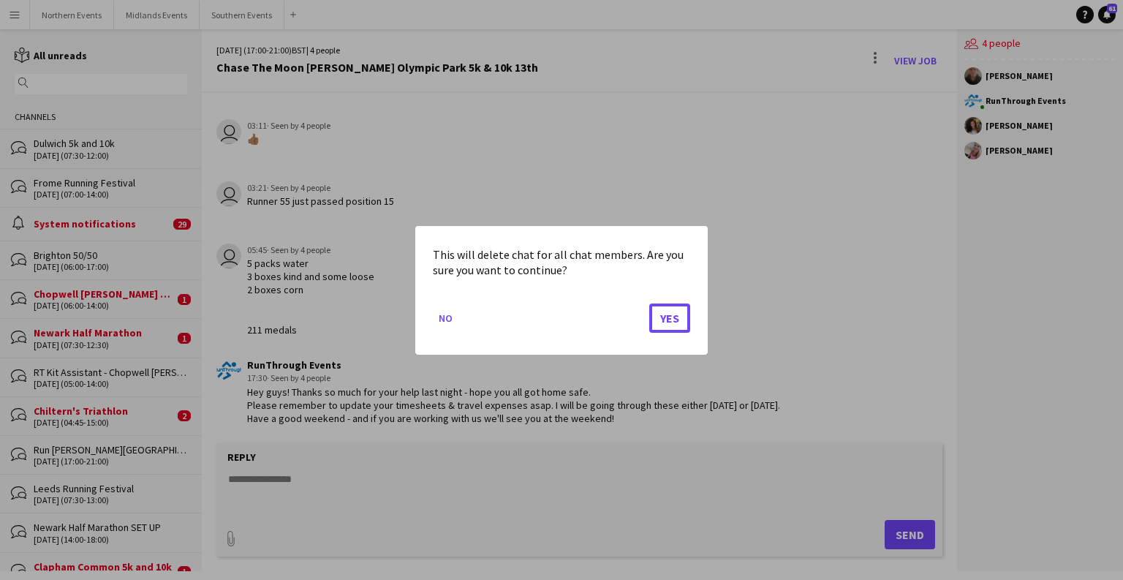
drag, startPoint x: 669, startPoint y: 312, endPoint x: 634, endPoint y: 300, distance: 37.0
click at [669, 312] on button "Yes" at bounding box center [669, 317] width 41 height 29
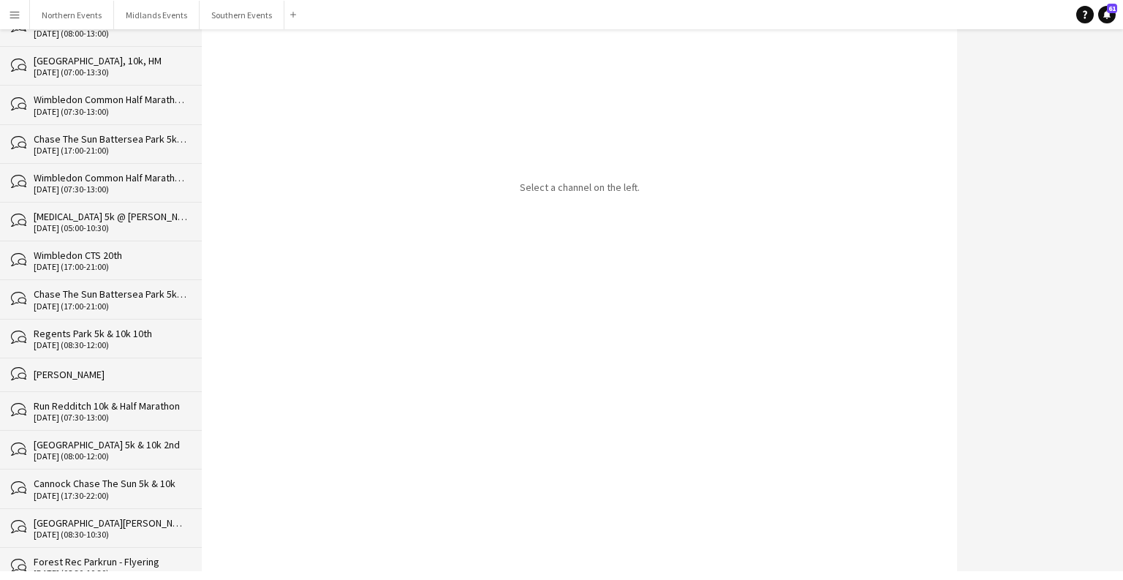
scroll to position [36218, 0]
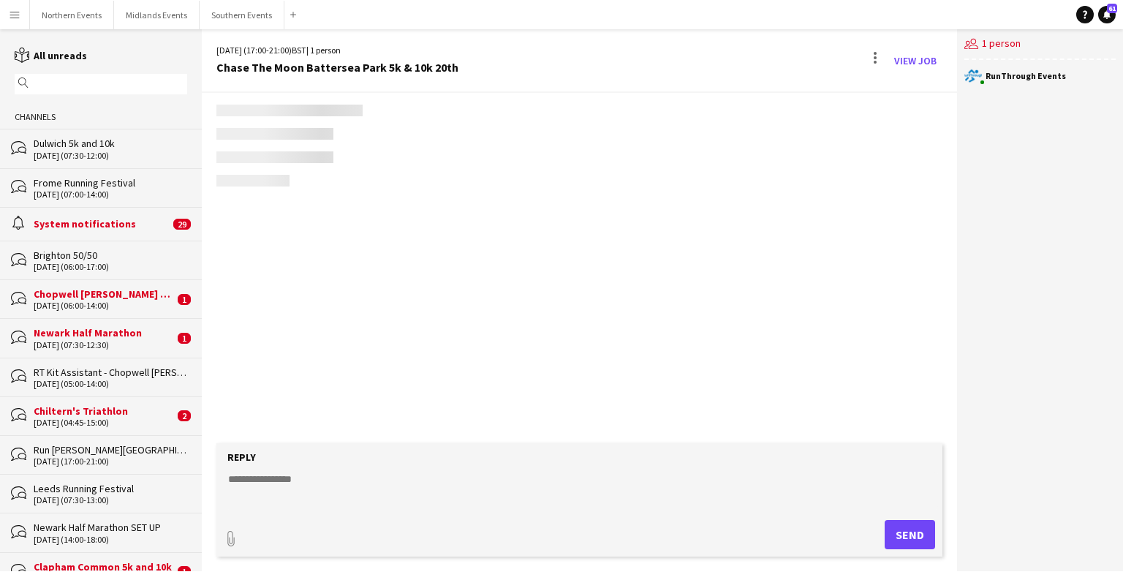
scroll to position [2478, 0]
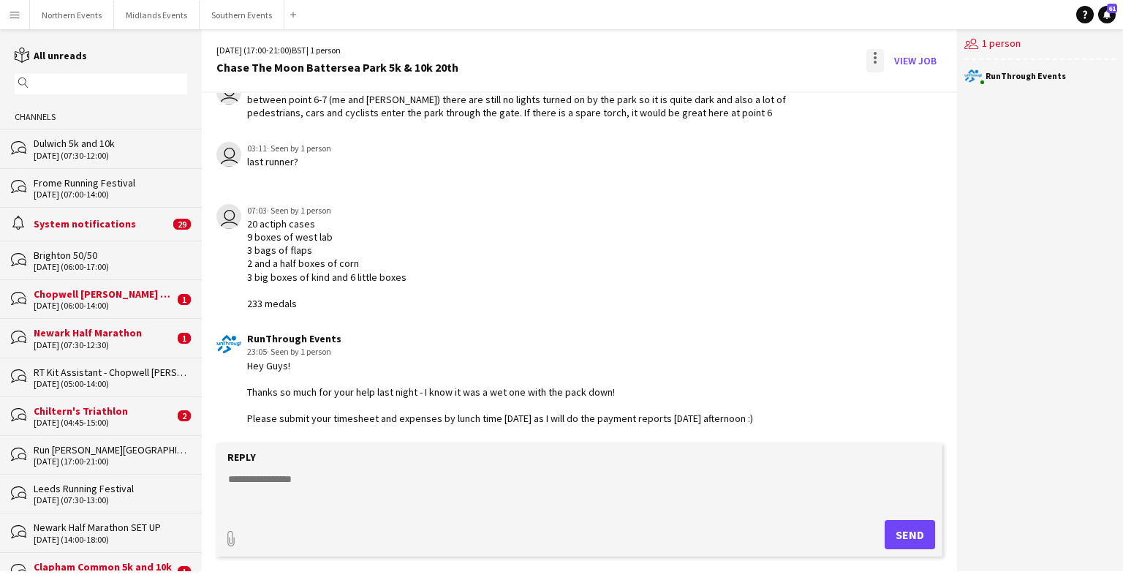
click at [699, 63] on div at bounding box center [875, 60] width 18 height 23
click at [699, 96] on button "Delete [GEOGRAPHIC_DATA]" at bounding box center [908, 89] width 82 height 35
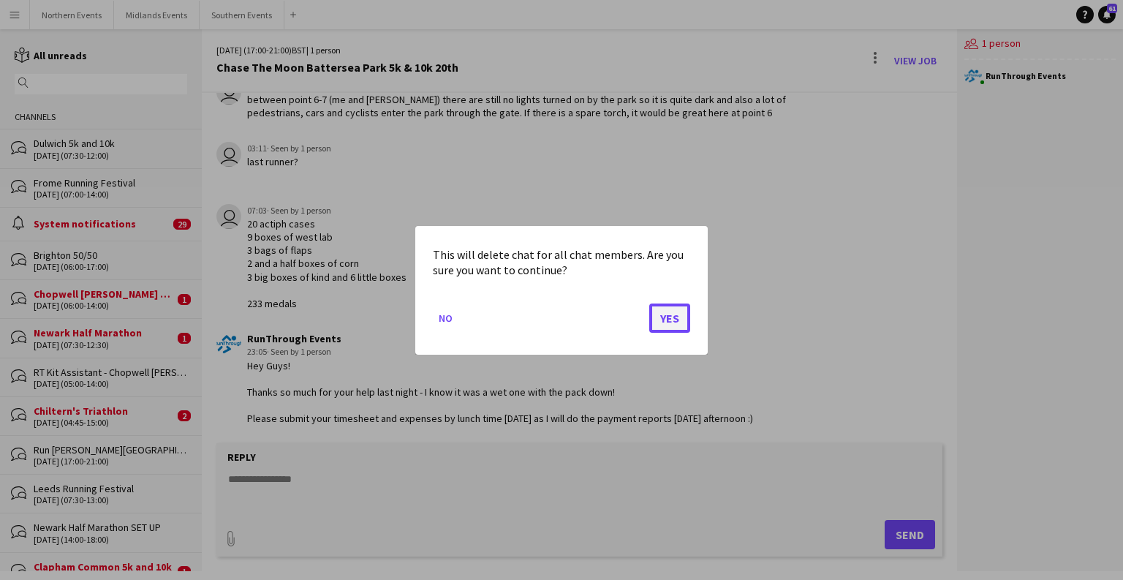
click at [678, 320] on button "Yes" at bounding box center [669, 317] width 41 height 29
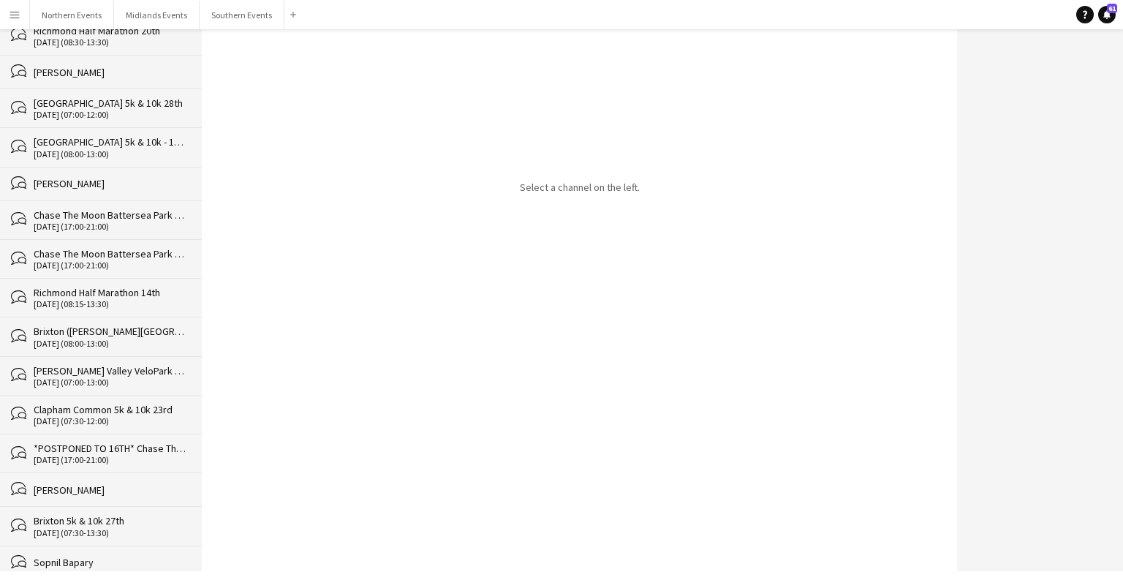
scroll to position [36180, 0]
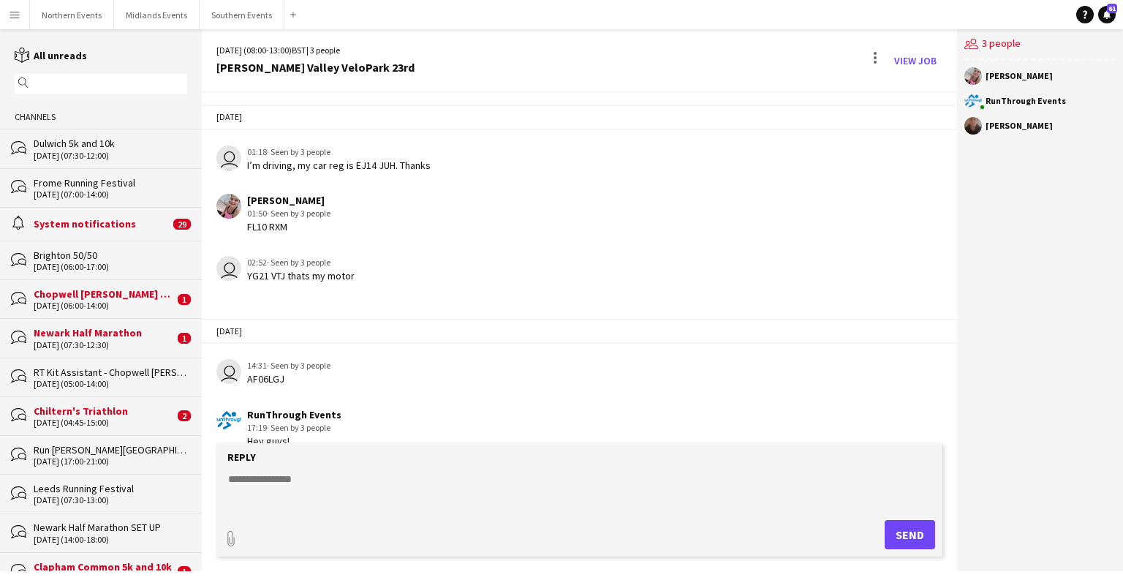
scroll to position [2041, 0]
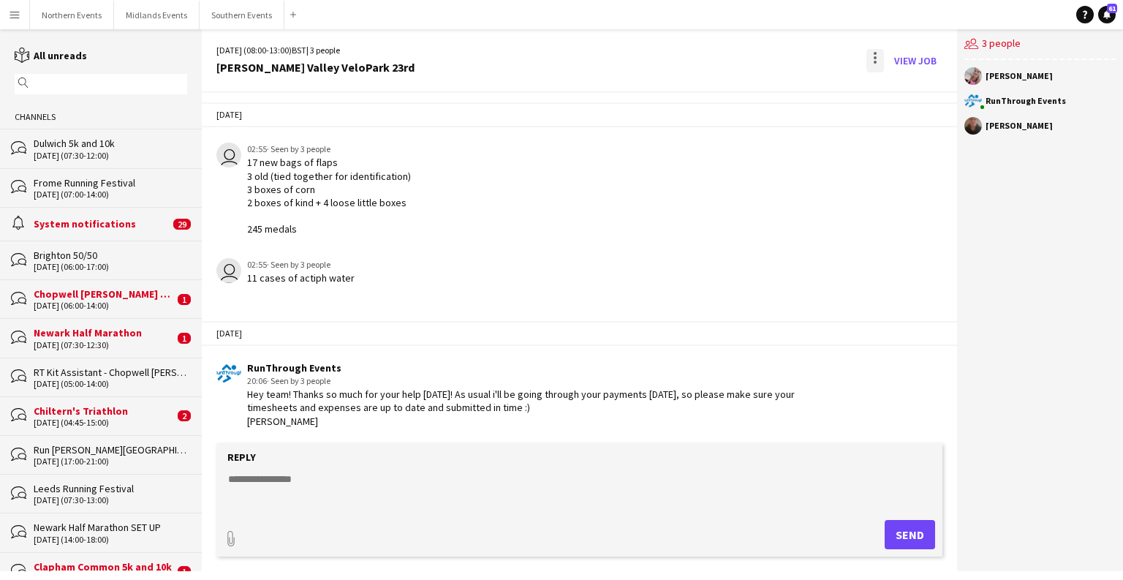
click at [699, 61] on div at bounding box center [875, 60] width 18 height 23
click at [699, 90] on span "Delete" at bounding box center [906, 89] width 34 height 12
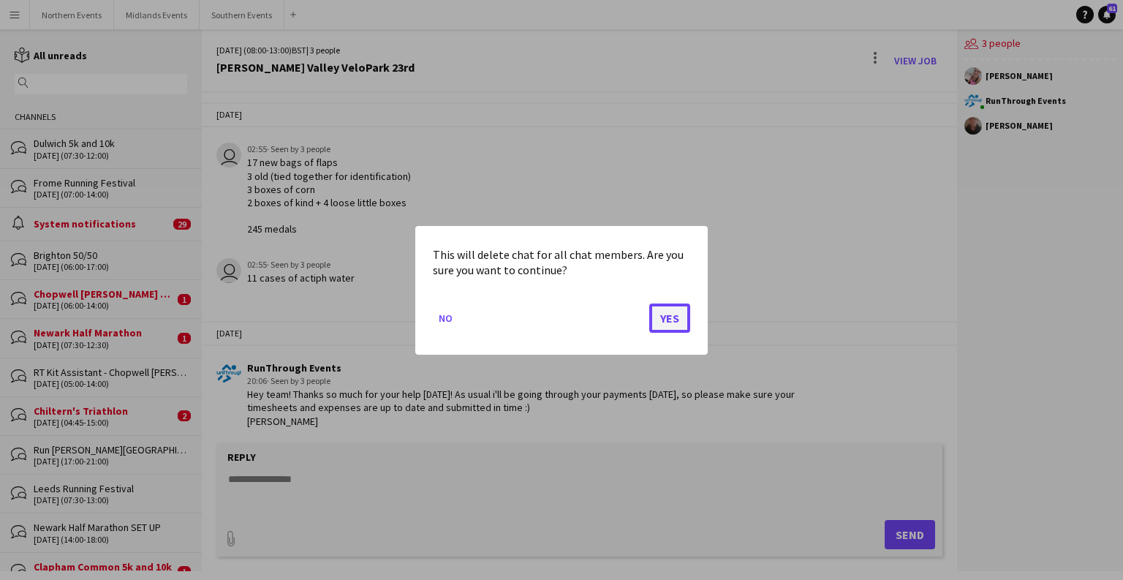
click at [668, 324] on button "Yes" at bounding box center [669, 317] width 41 height 29
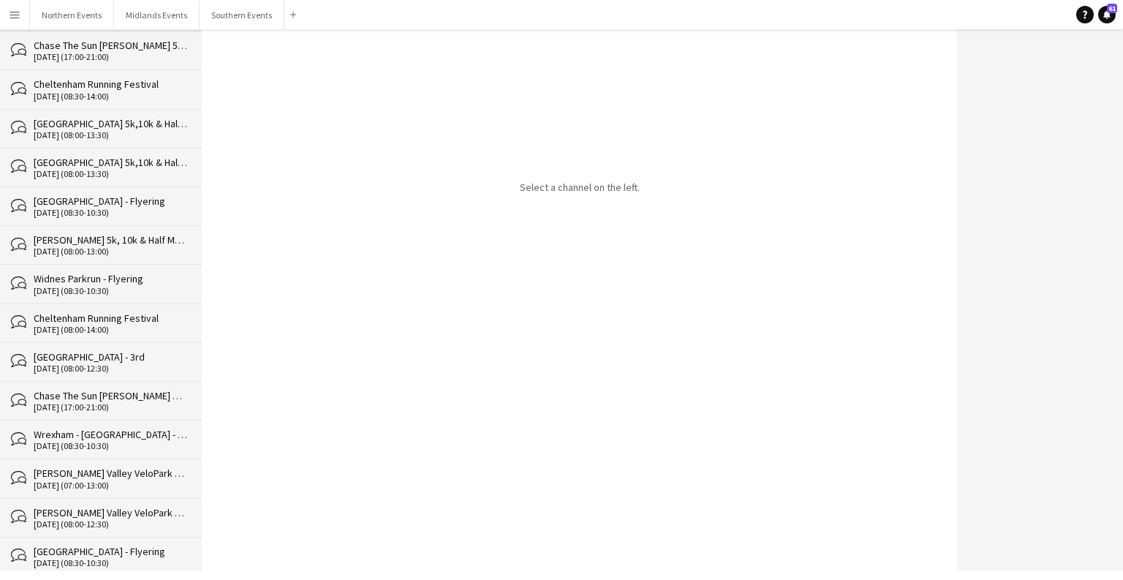
scroll to position [36140, 0]
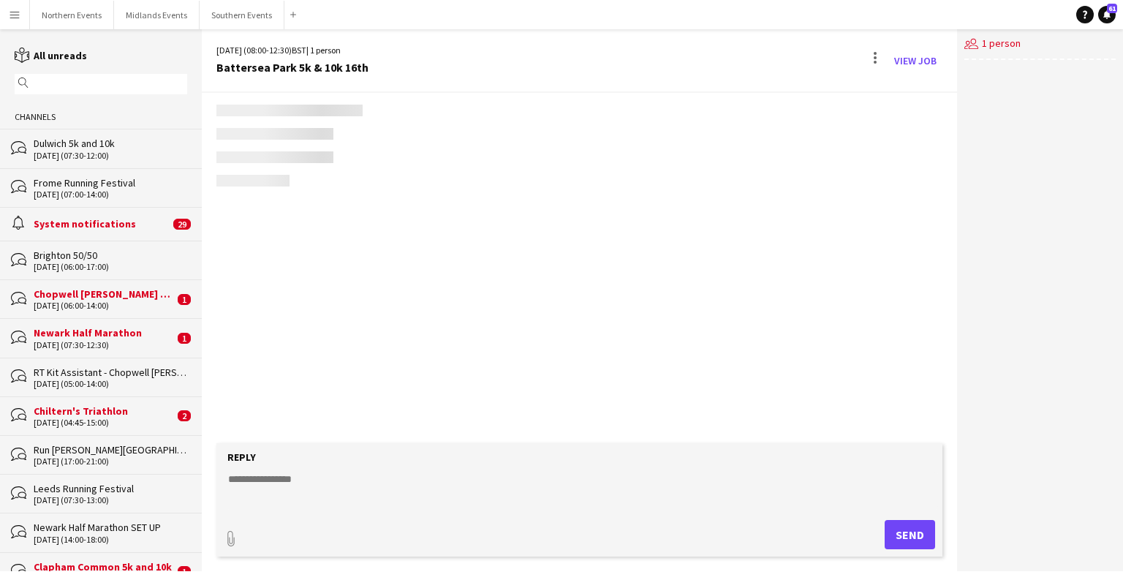
scroll to position [3360, 0]
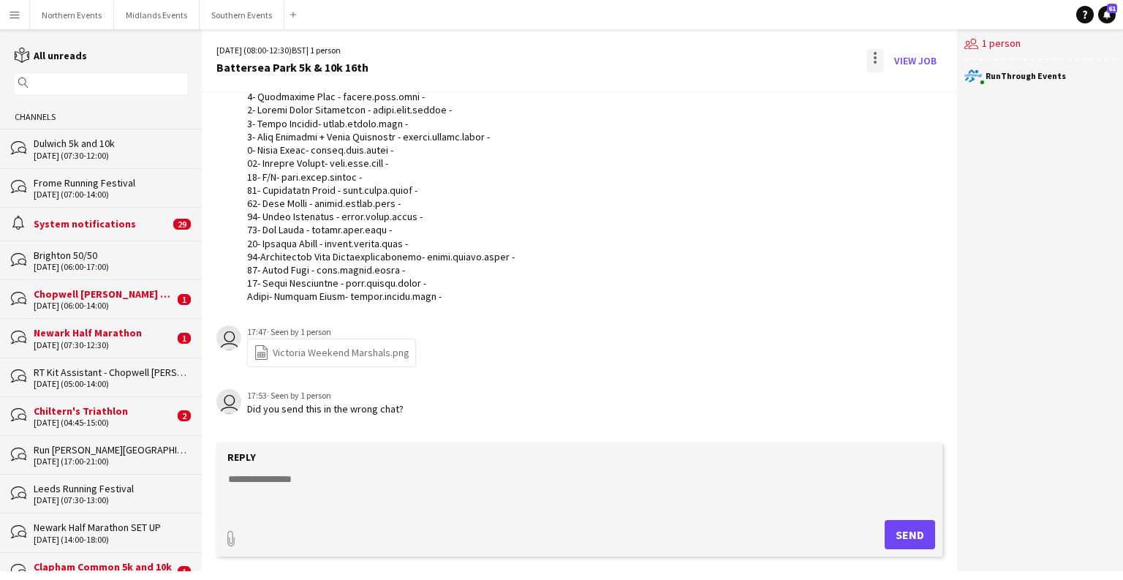
click at [699, 58] on div at bounding box center [875, 60] width 18 height 23
click at [699, 99] on button "Delete [GEOGRAPHIC_DATA]" at bounding box center [908, 89] width 82 height 35
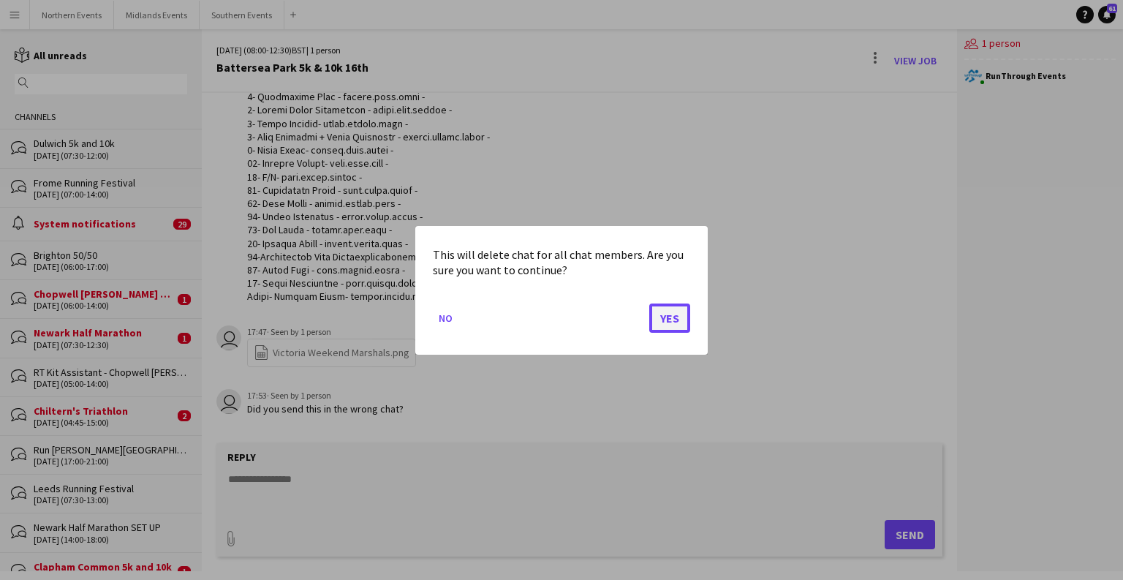
click at [678, 317] on button "Yes" at bounding box center [669, 317] width 41 height 29
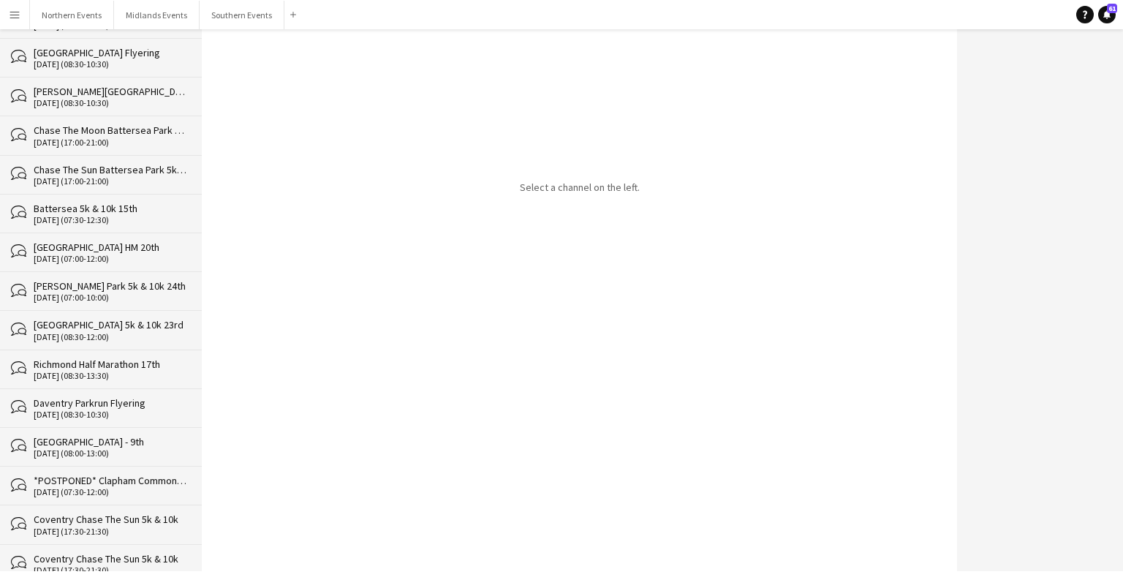
scroll to position [36102, 0]
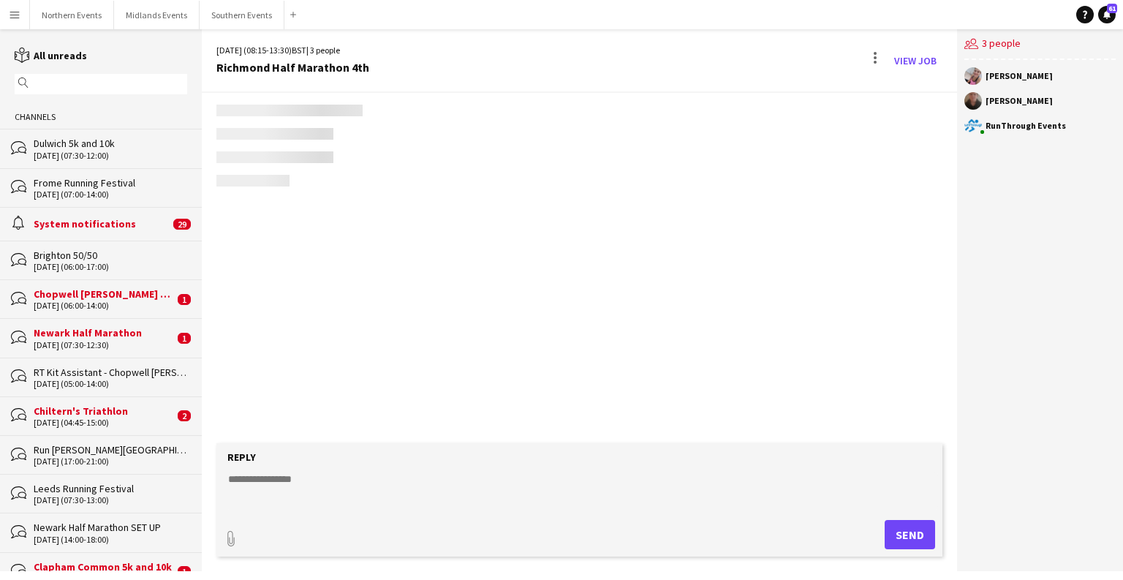
scroll to position [3078, 0]
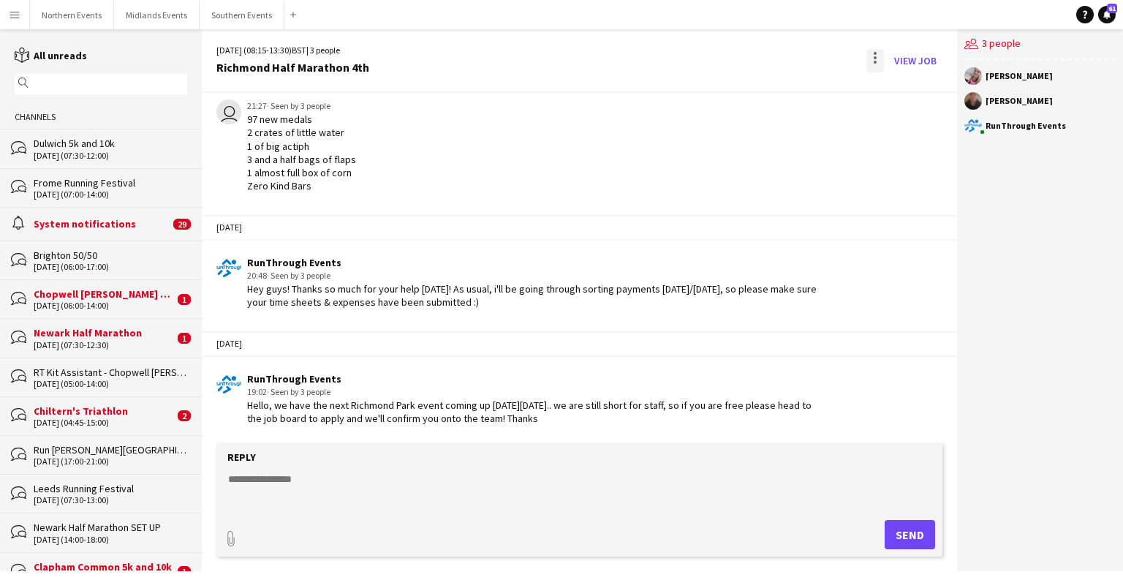
click at [699, 54] on div at bounding box center [875, 60] width 18 height 23
click at [699, 95] on span "Delete" at bounding box center [906, 89] width 34 height 12
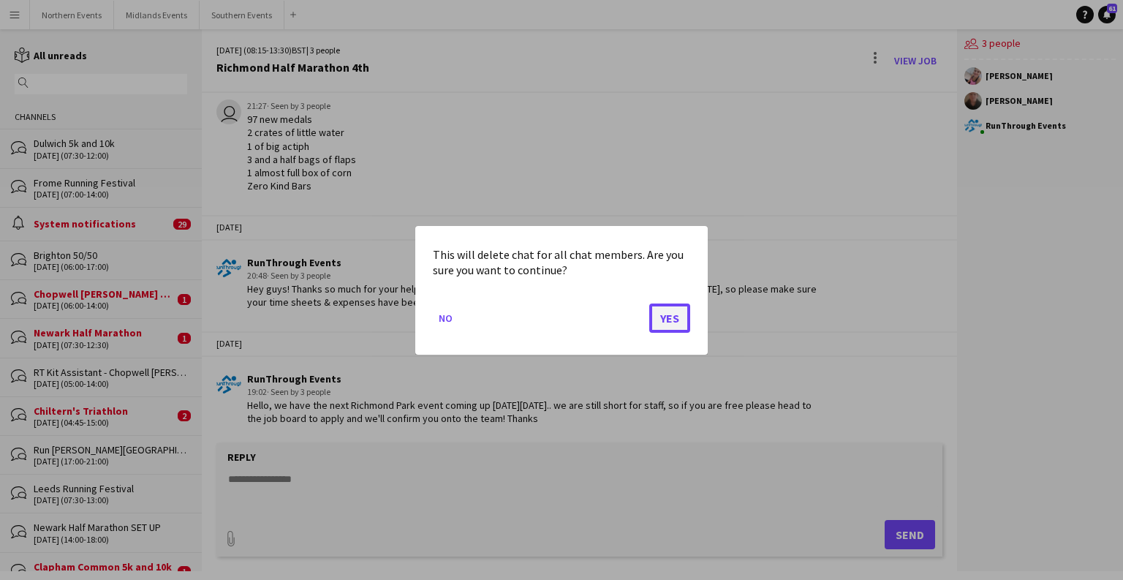
click at [676, 319] on button "Yes" at bounding box center [669, 317] width 41 height 29
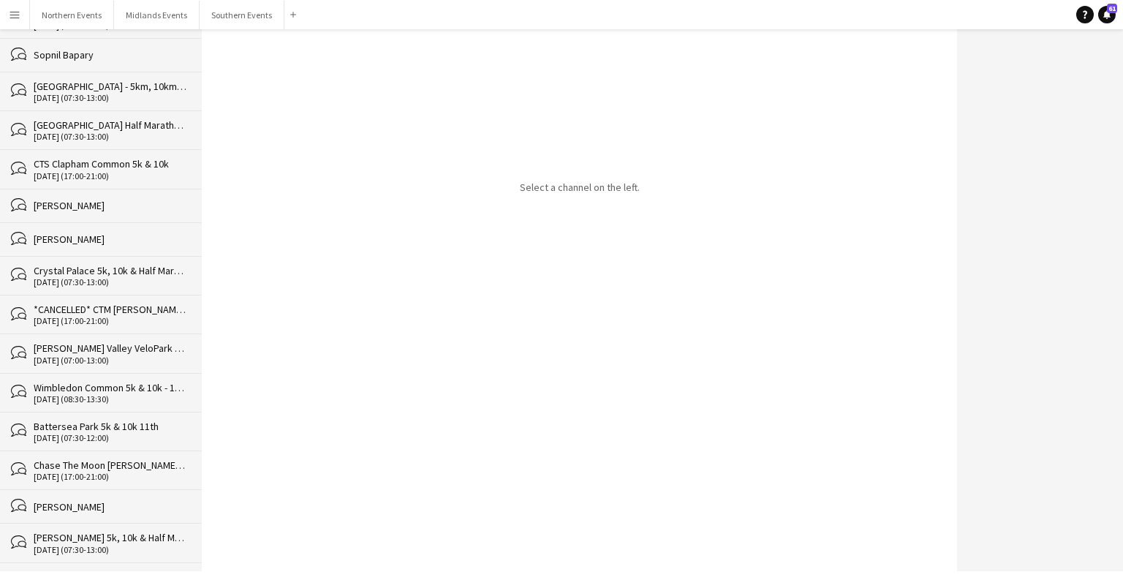
scroll to position [36063, 0]
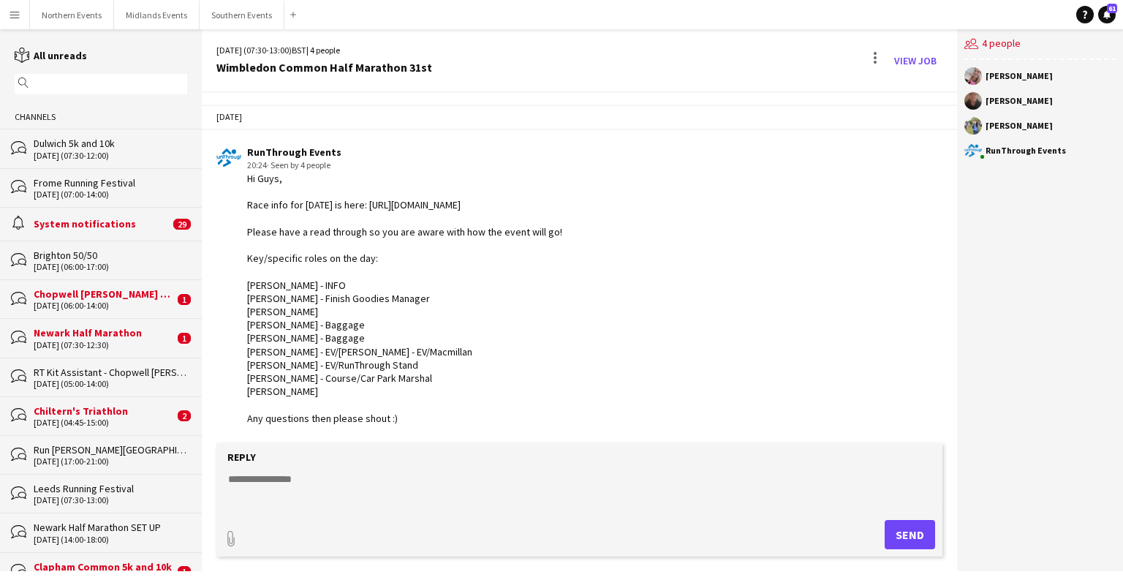
scroll to position [2602, 0]
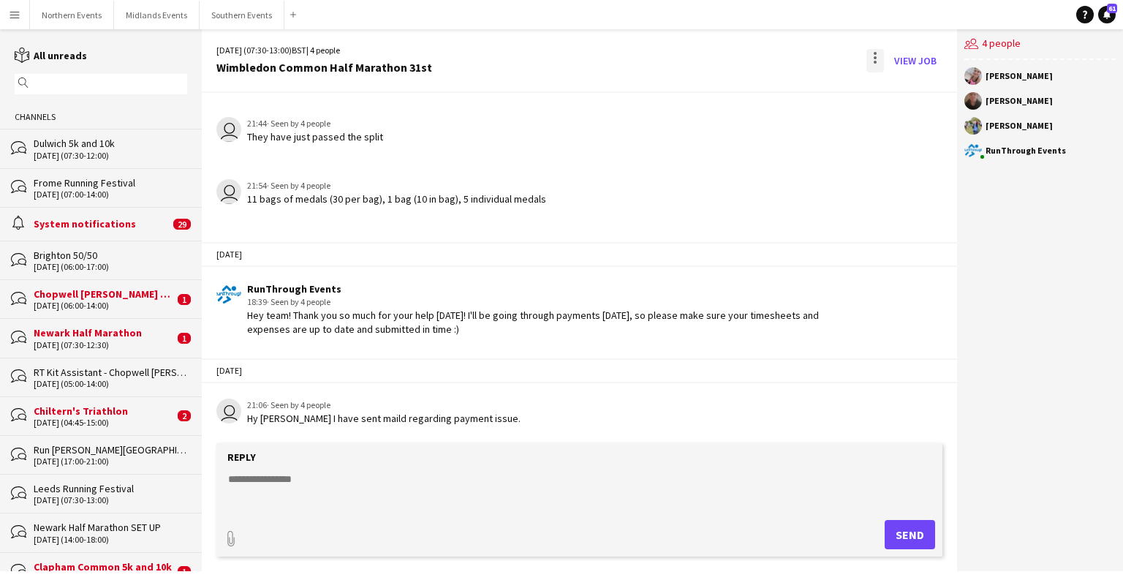
click at [699, 60] on div at bounding box center [875, 60] width 18 height 23
click at [699, 91] on button "Delete [GEOGRAPHIC_DATA]" at bounding box center [908, 89] width 82 height 35
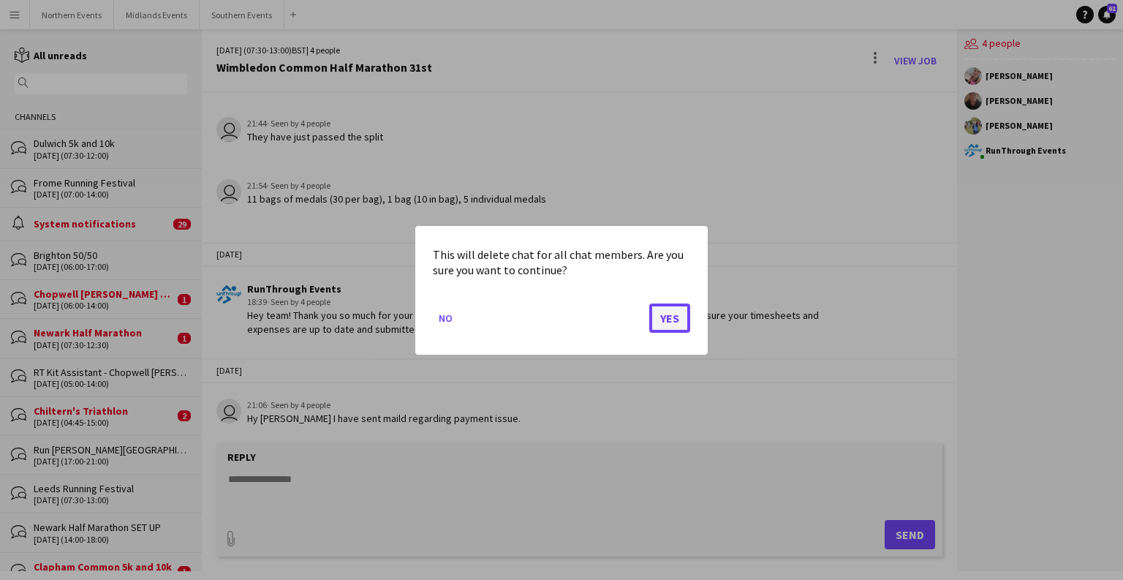
click at [669, 322] on button "Yes" at bounding box center [669, 317] width 41 height 29
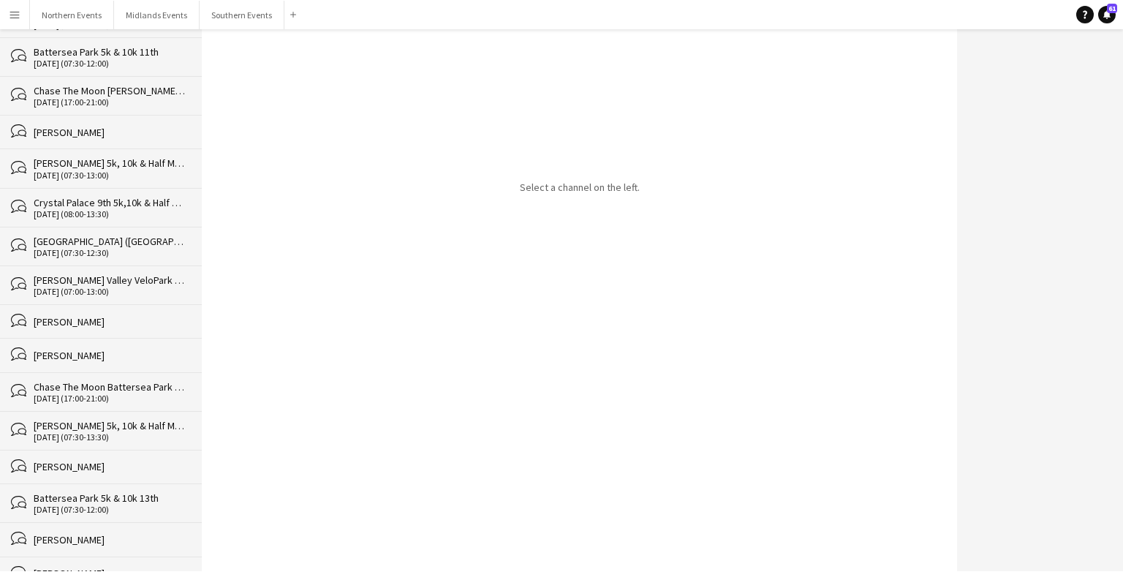
scroll to position [36025, 0]
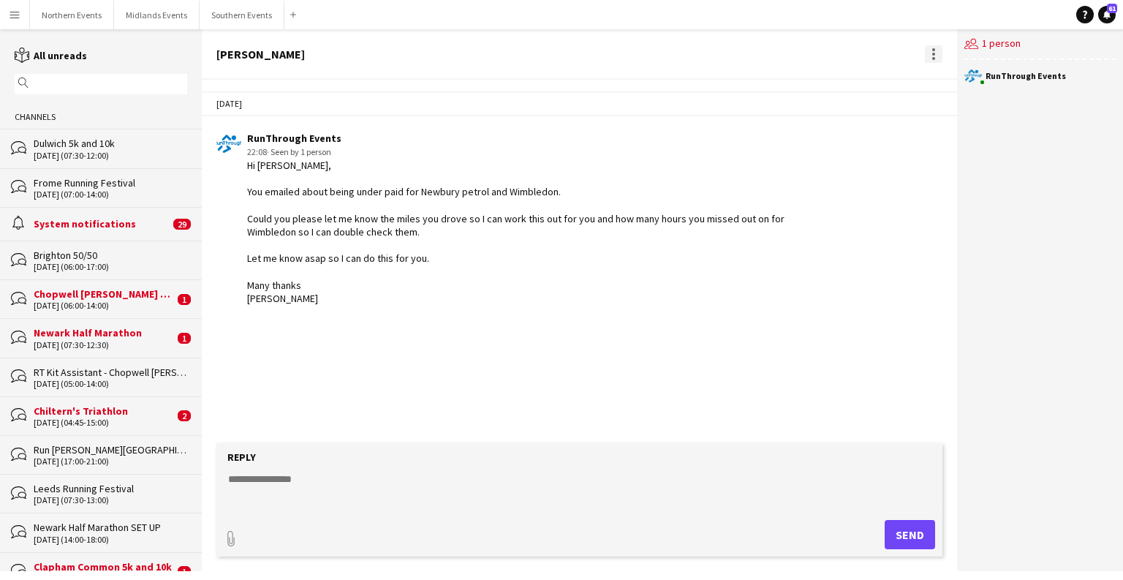
click at [699, 49] on div at bounding box center [934, 54] width 18 height 18
click at [699, 81] on app-icon "Delete" at bounding box center [941, 80] width 11 height 12
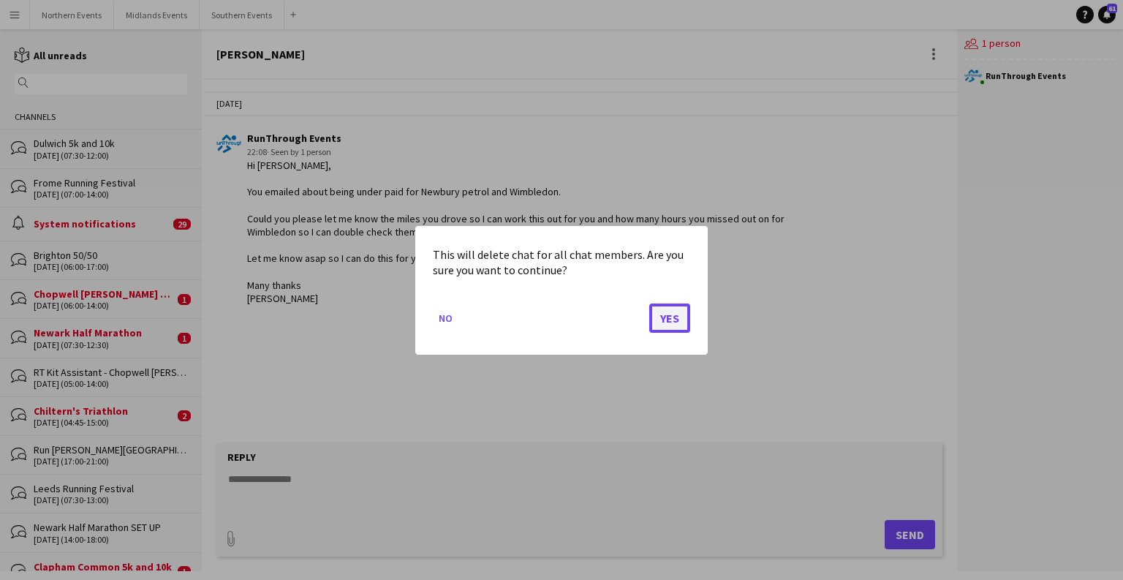
click at [681, 315] on button "Yes" at bounding box center [669, 317] width 41 height 29
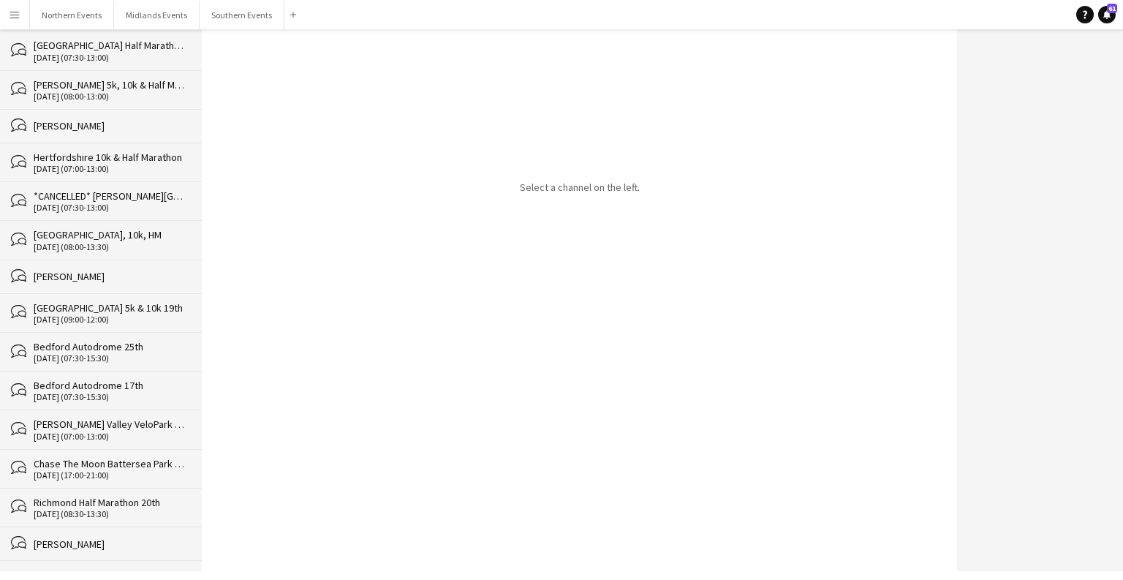
scroll to position [35991, 0]
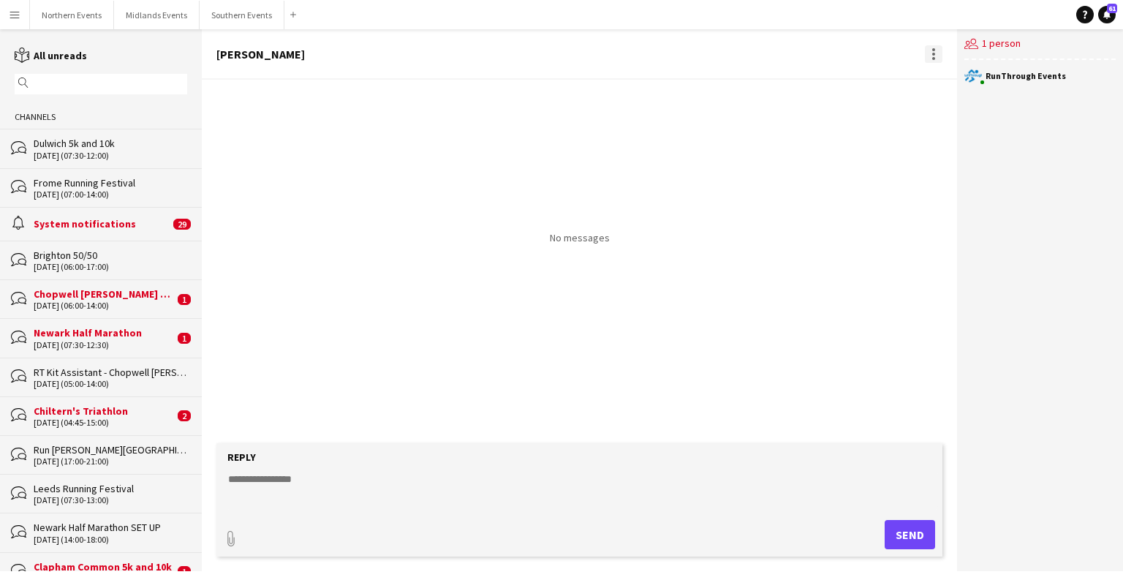
click at [699, 58] on div at bounding box center [934, 54] width 18 height 18
click at [699, 84] on app-icon "Delete" at bounding box center [941, 80] width 11 height 12
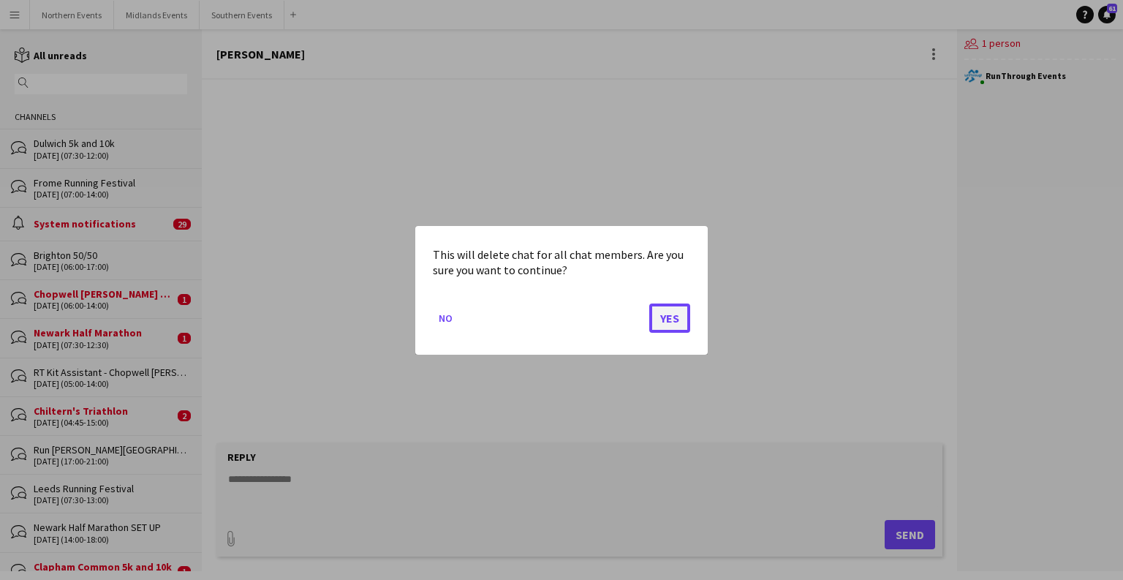
click at [677, 324] on button "Yes" at bounding box center [669, 317] width 41 height 29
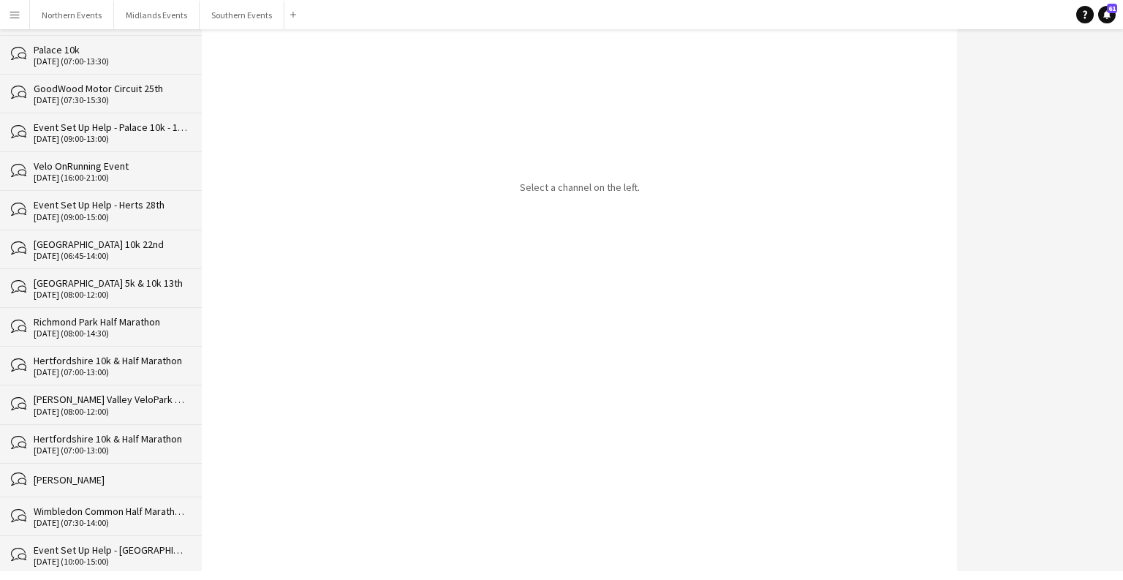
scroll to position [35957, 0]
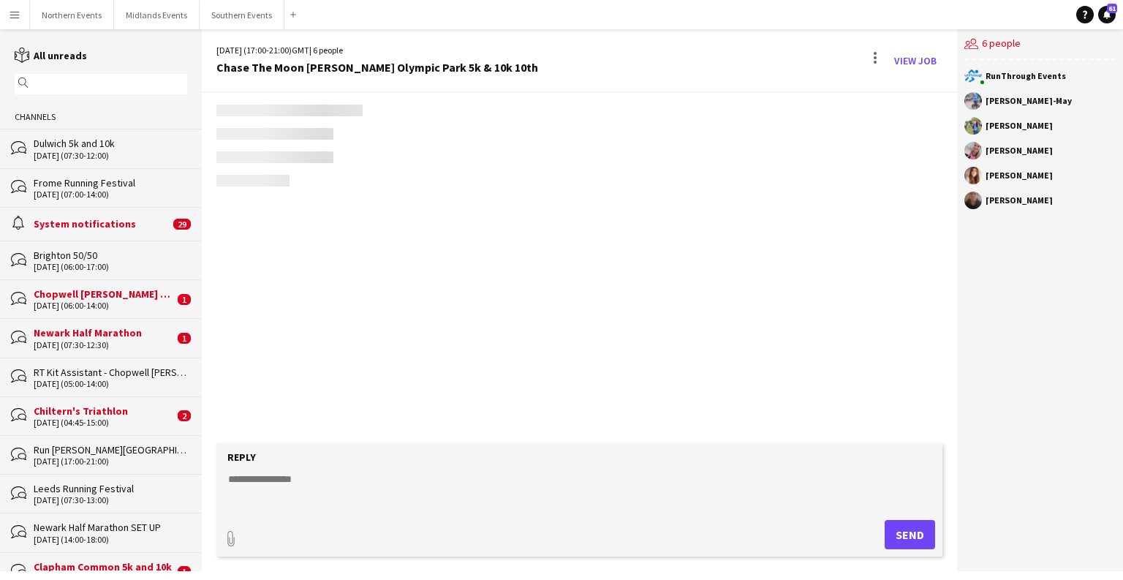
scroll to position [2485, 0]
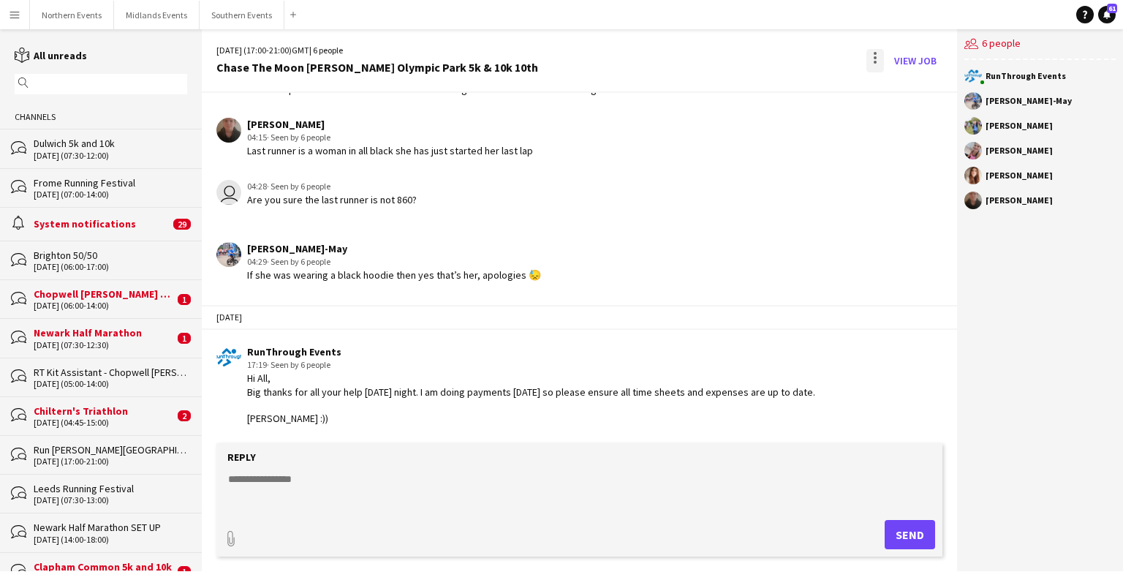
click at [699, 58] on div at bounding box center [875, 60] width 18 height 23
click at [699, 91] on span "Delete" at bounding box center [906, 89] width 34 height 12
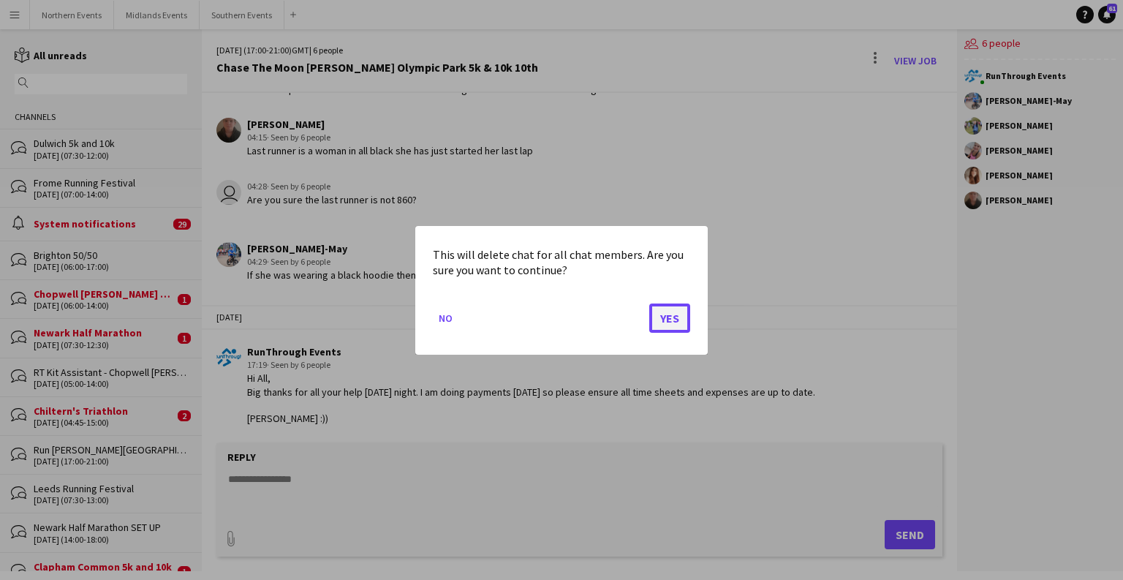
click at [669, 322] on button "Yes" at bounding box center [669, 317] width 41 height 29
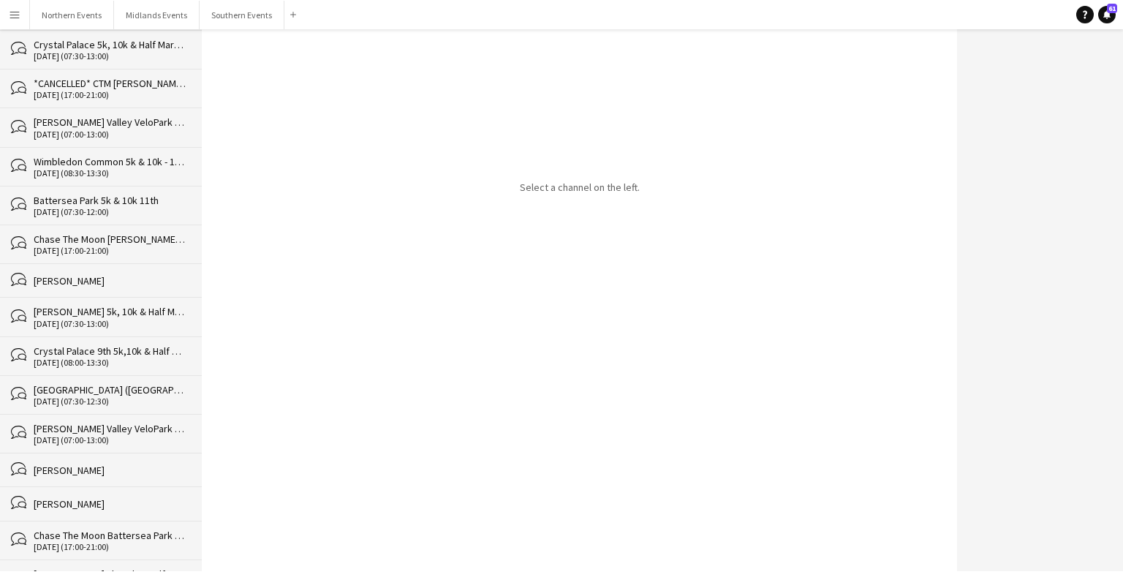
scroll to position [35917, 0]
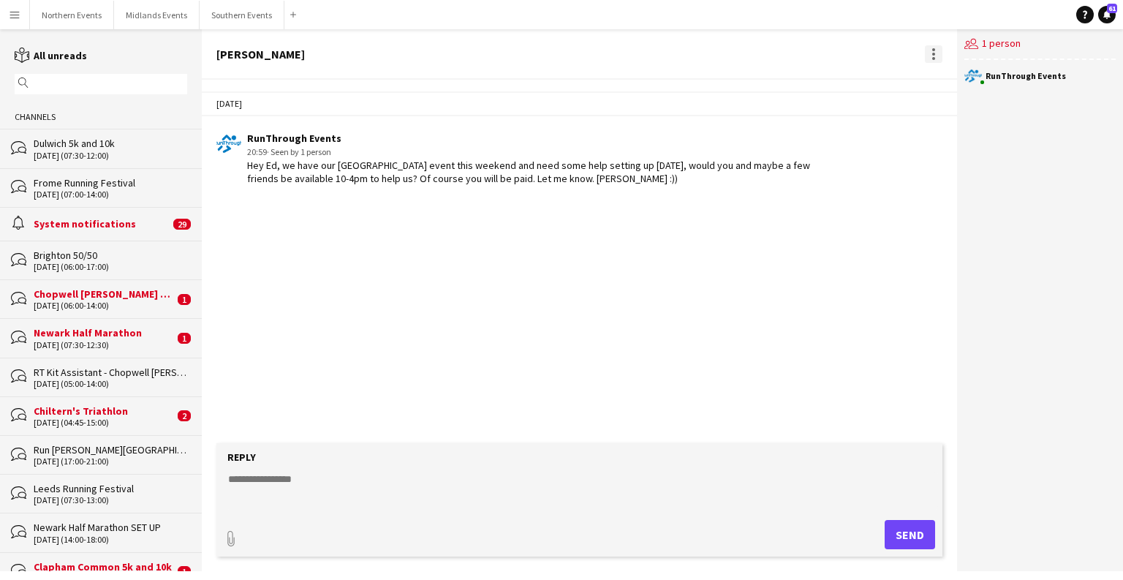
click at [699, 58] on div at bounding box center [934, 54] width 18 height 18
click at [699, 75] on span "Delete" at bounding box center [964, 80] width 34 height 12
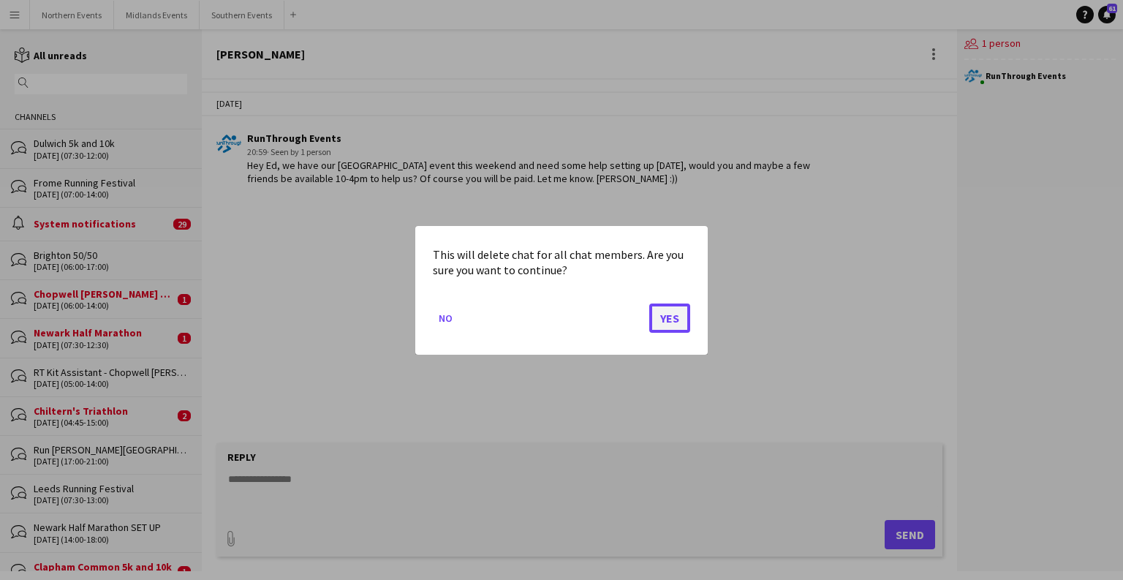
click at [661, 322] on button "Yes" at bounding box center [669, 317] width 41 height 29
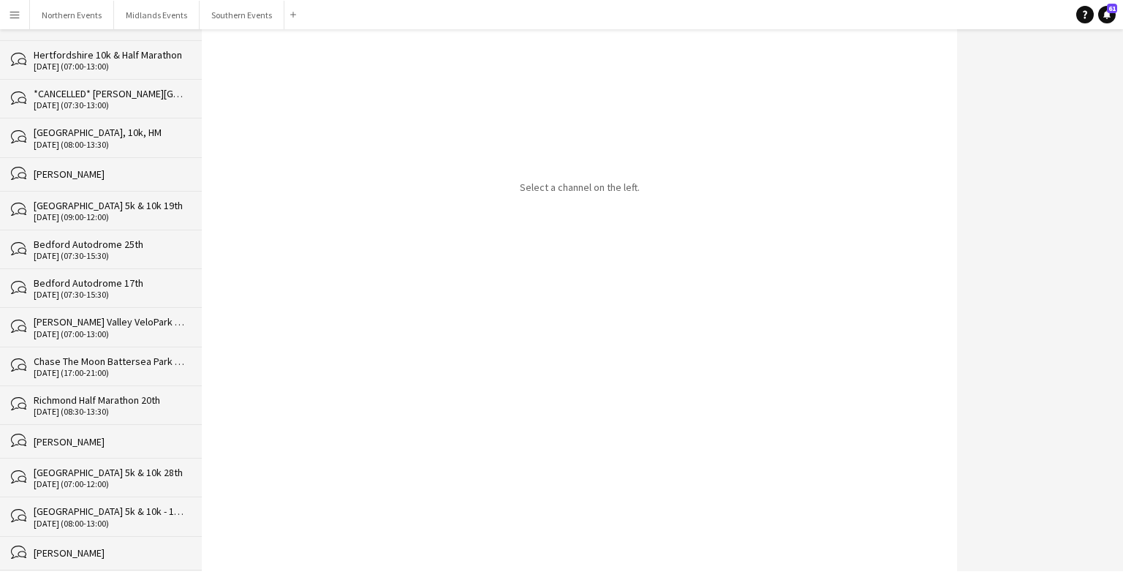
scroll to position [35884, 0]
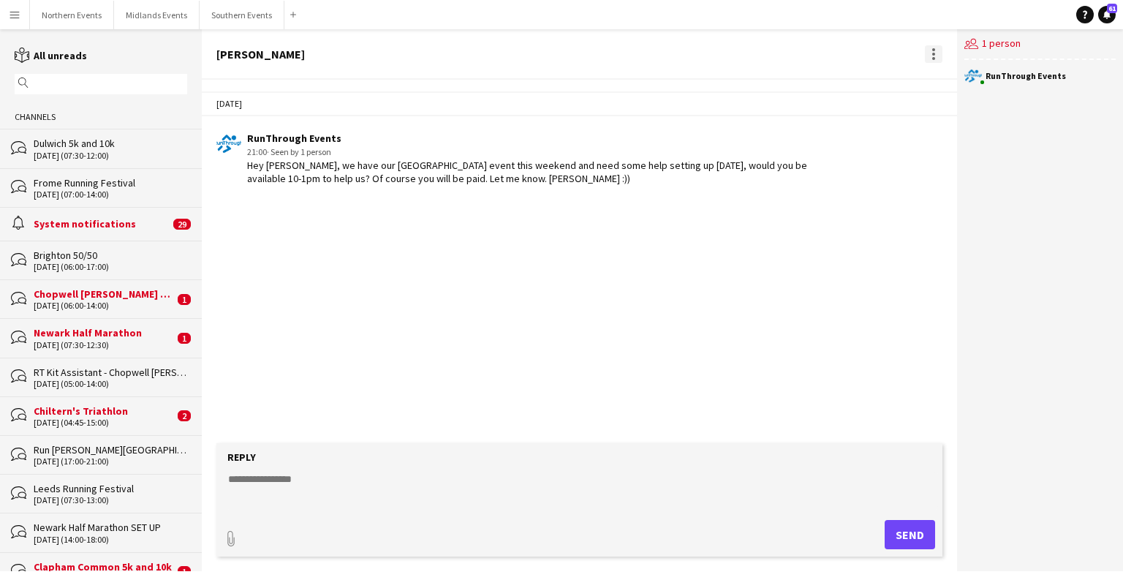
click at [699, 45] on div at bounding box center [934, 54] width 18 height 18
click at [699, 76] on span "Delete" at bounding box center [964, 80] width 34 height 12
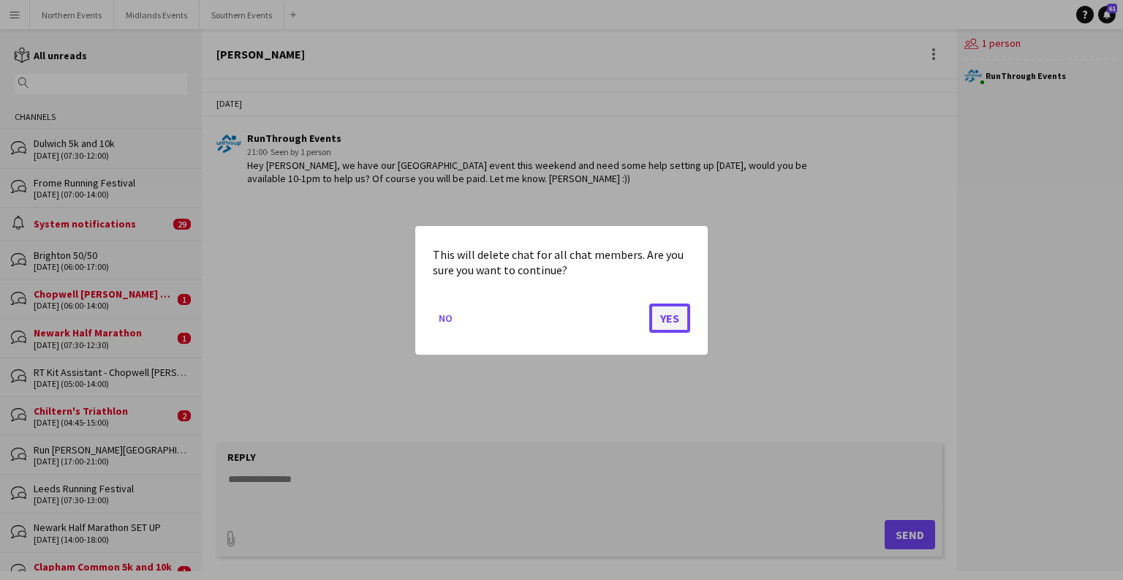
click at [673, 324] on button "Yes" at bounding box center [669, 317] width 41 height 29
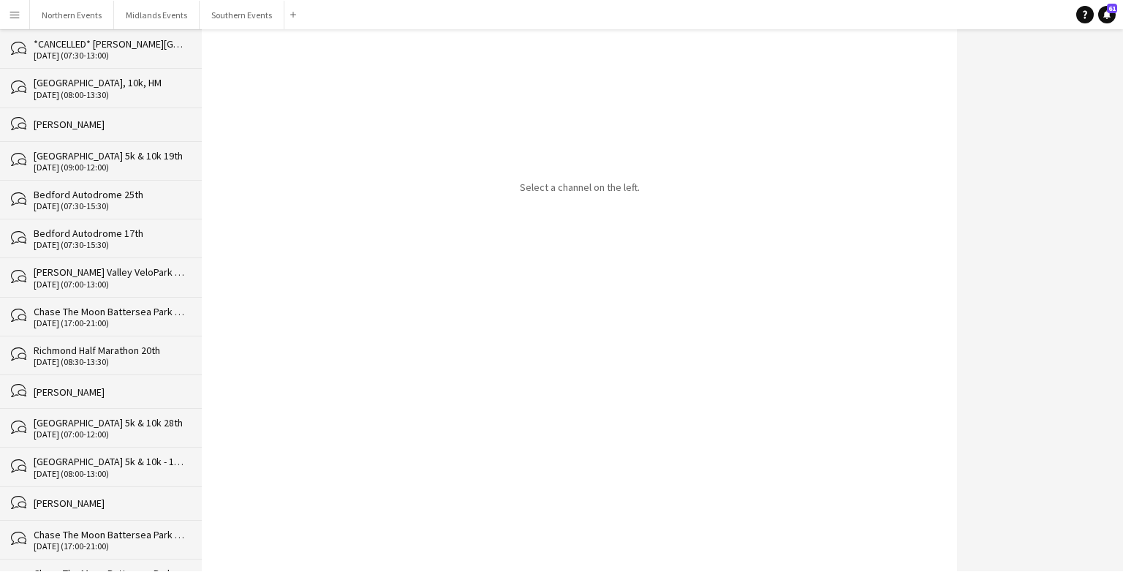
scroll to position [35849, 0]
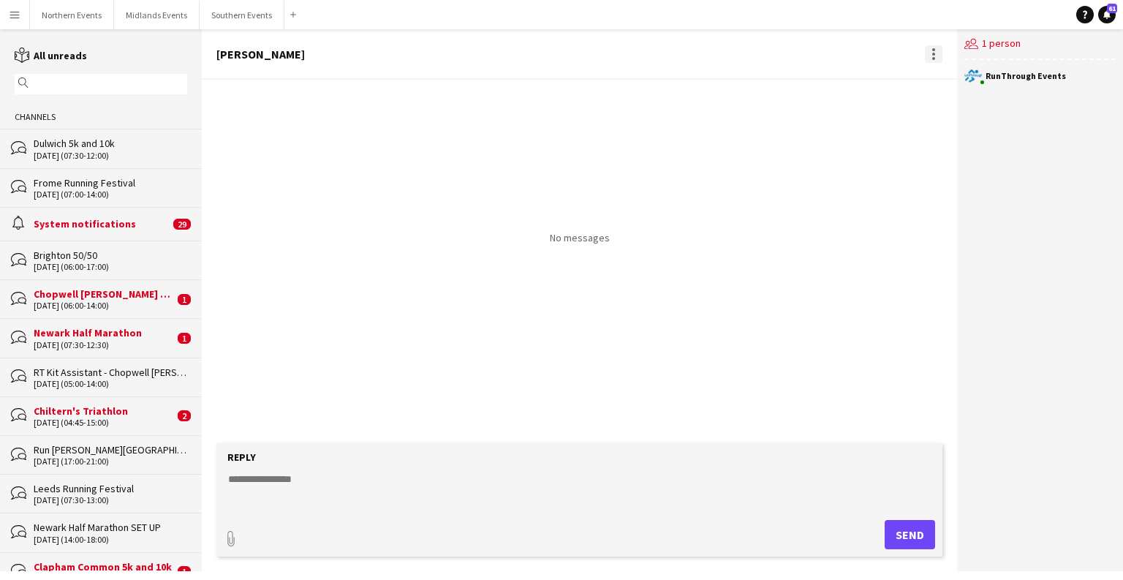
click at [699, 58] on div at bounding box center [934, 54] width 18 height 18
click at [699, 82] on span "Delete" at bounding box center [964, 80] width 34 height 12
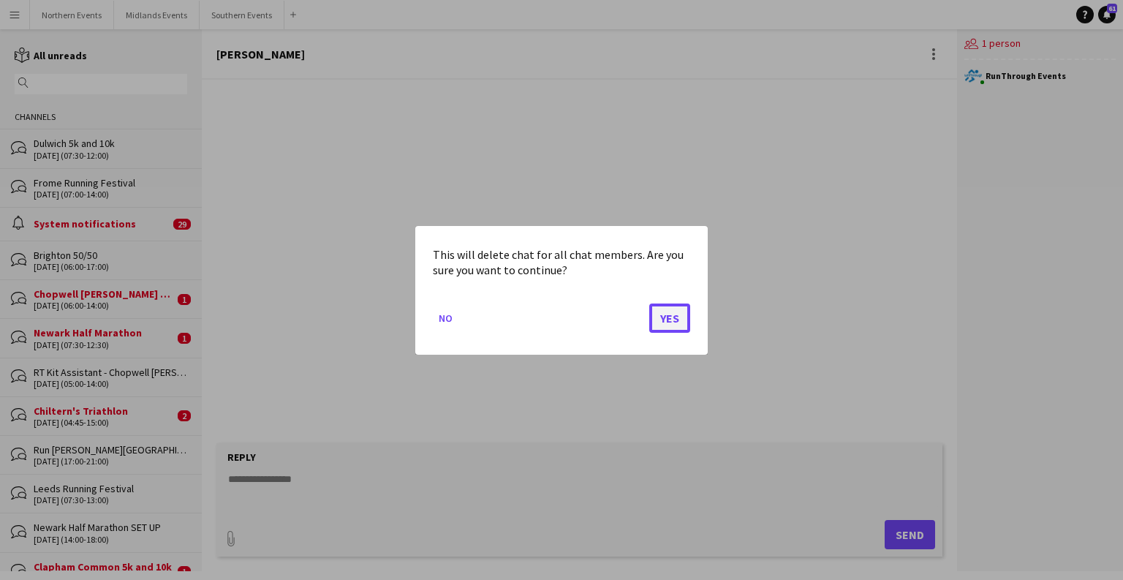
click at [670, 325] on button "Yes" at bounding box center [669, 317] width 41 height 29
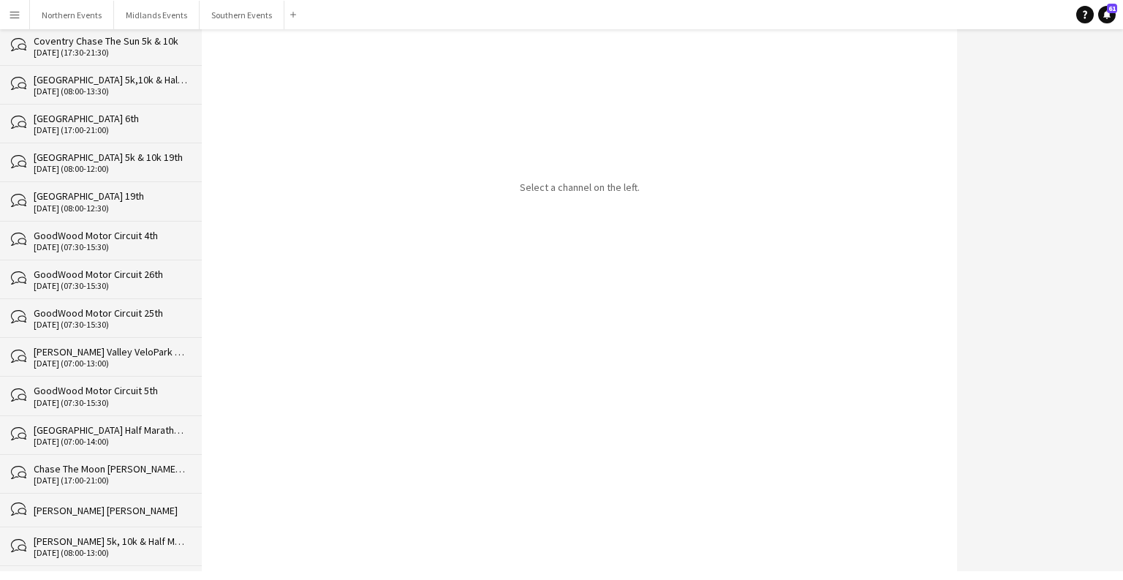
scroll to position [35816, 0]
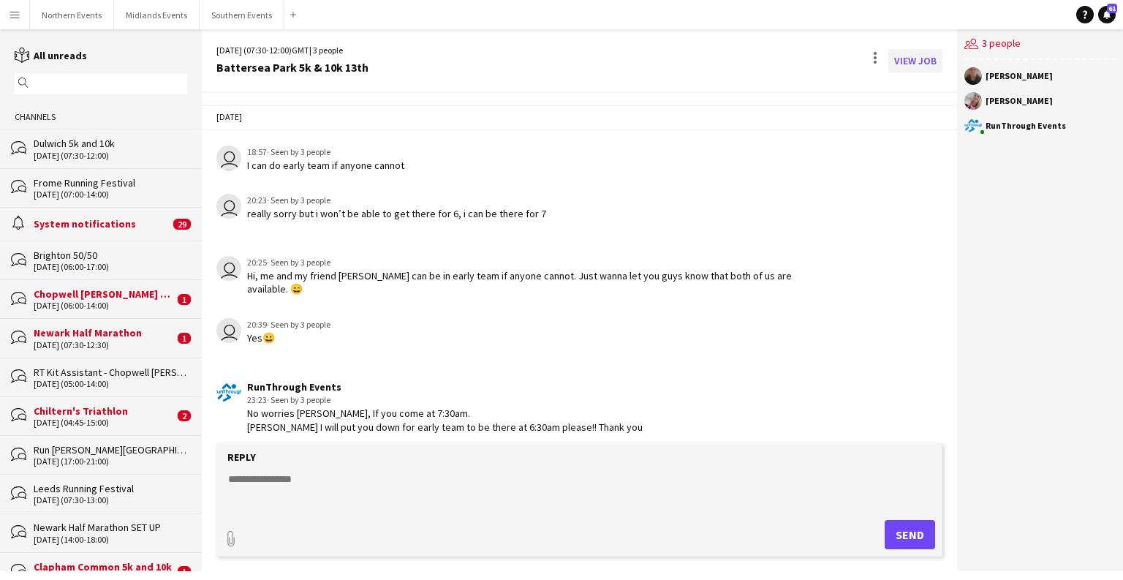
scroll to position [3561, 0]
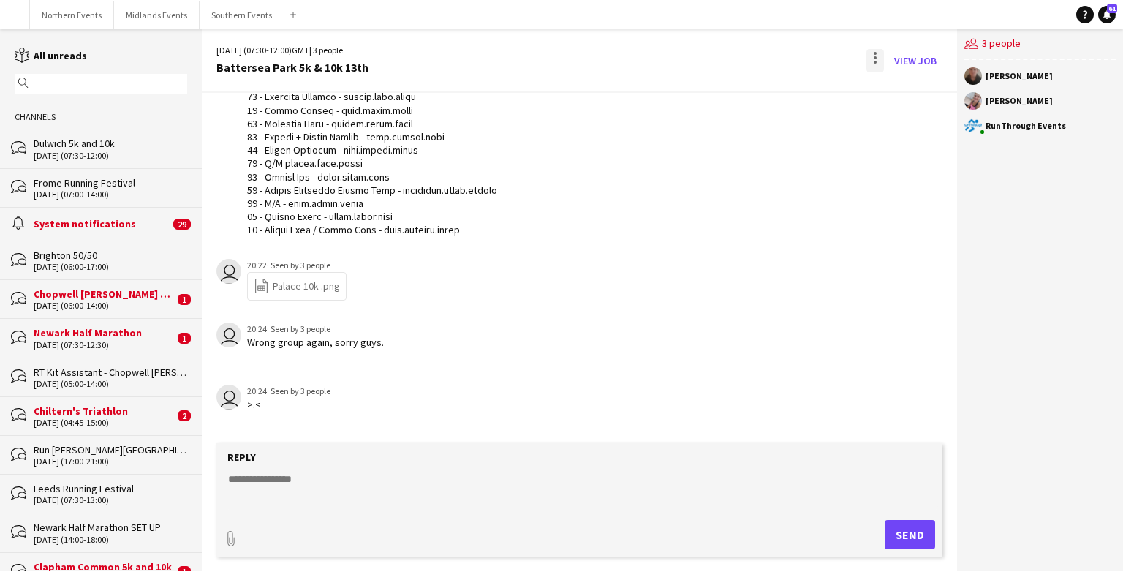
click at [699, 53] on div at bounding box center [875, 60] width 18 height 23
click at [699, 94] on span "Delete" at bounding box center [906, 89] width 34 height 12
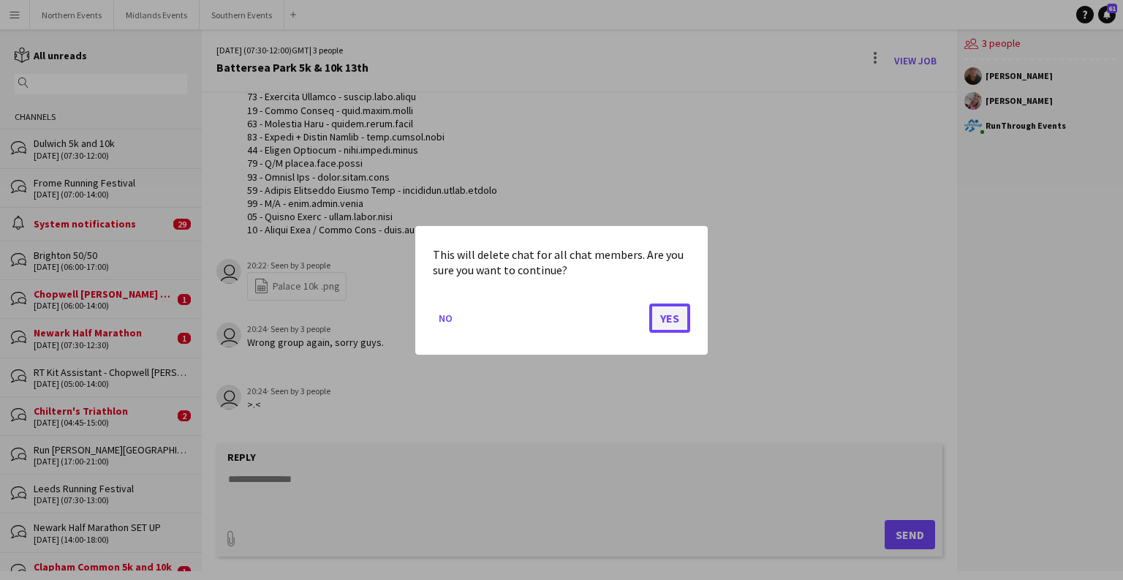
click at [669, 319] on button "Yes" at bounding box center [669, 317] width 41 height 29
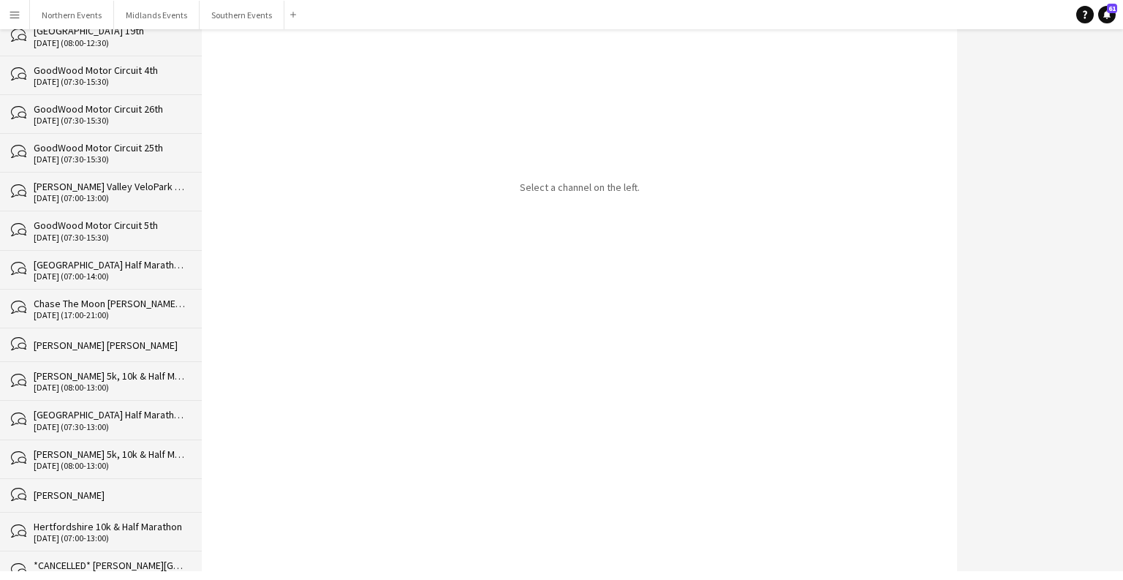
scroll to position [35777, 0]
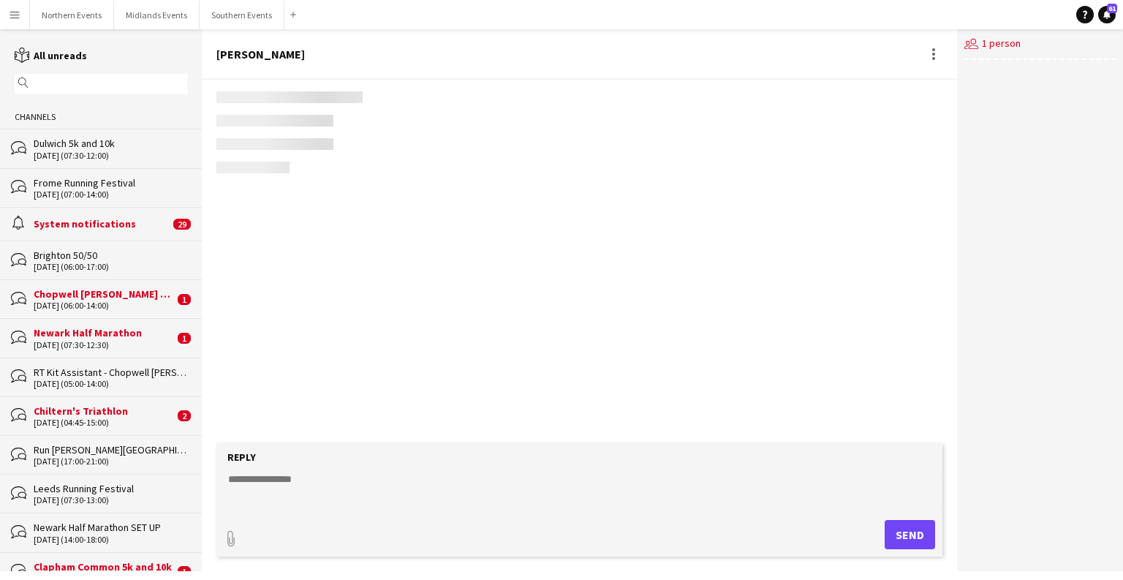
scroll to position [141, 0]
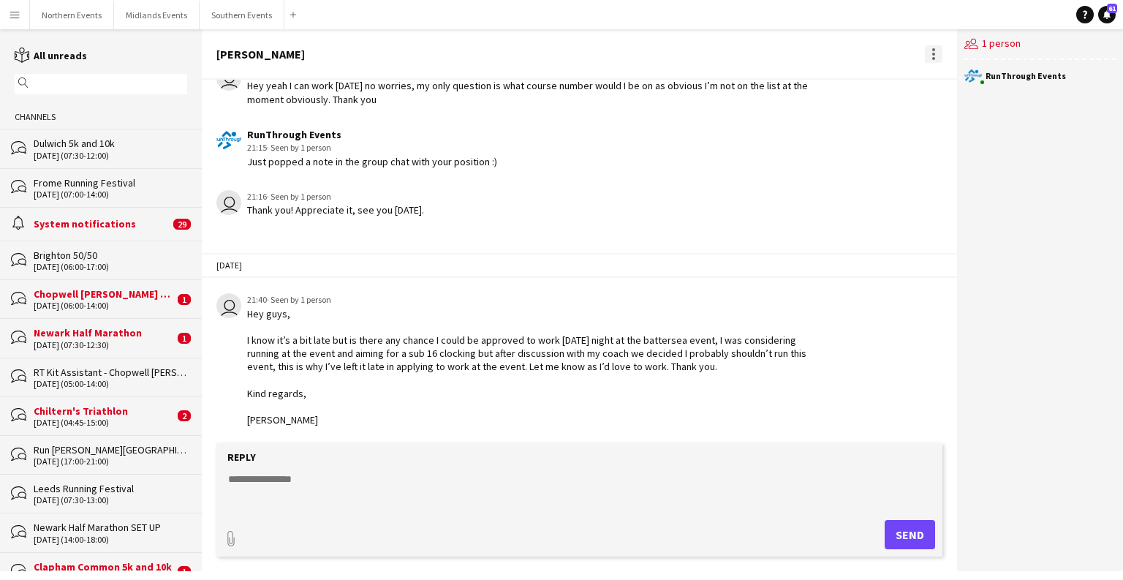
click at [699, 50] on div at bounding box center [934, 54] width 18 height 18
click at [699, 77] on span "Delete" at bounding box center [964, 80] width 34 height 12
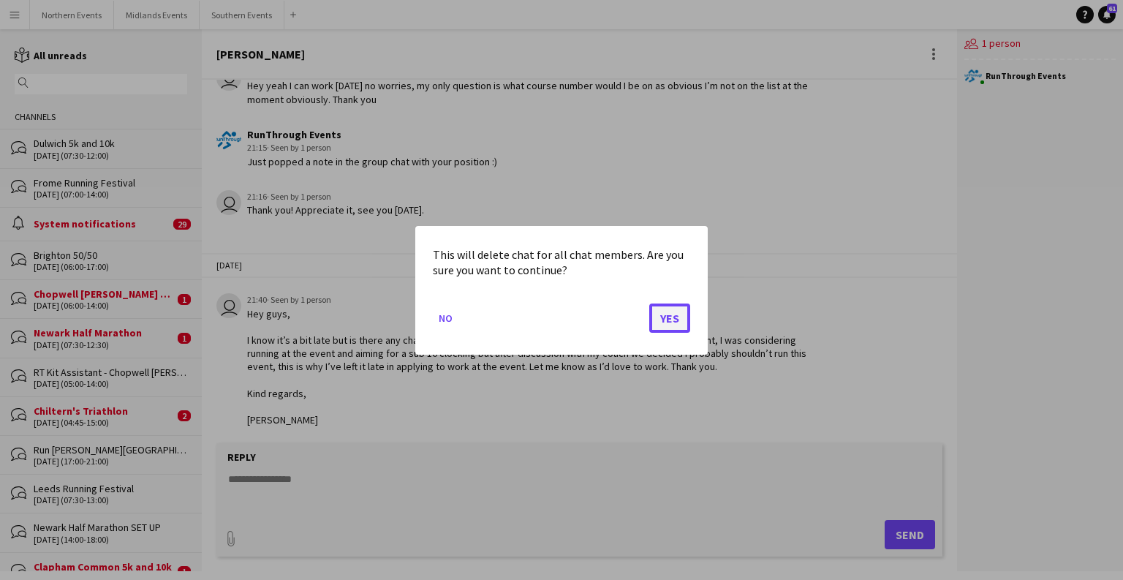
click at [672, 324] on button "Yes" at bounding box center [669, 317] width 41 height 29
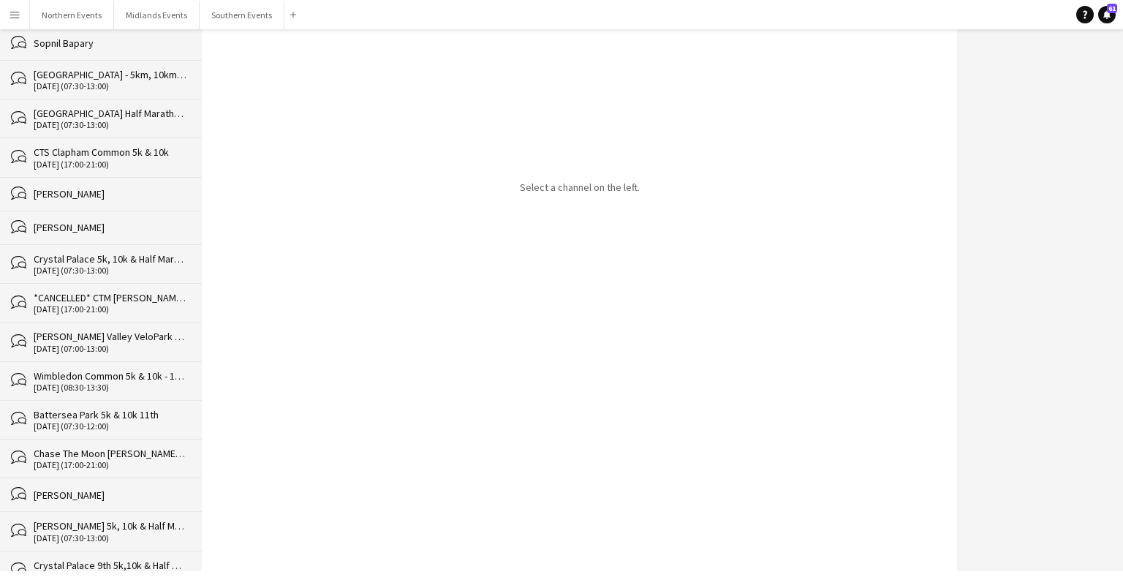
scroll to position [35744, 0]
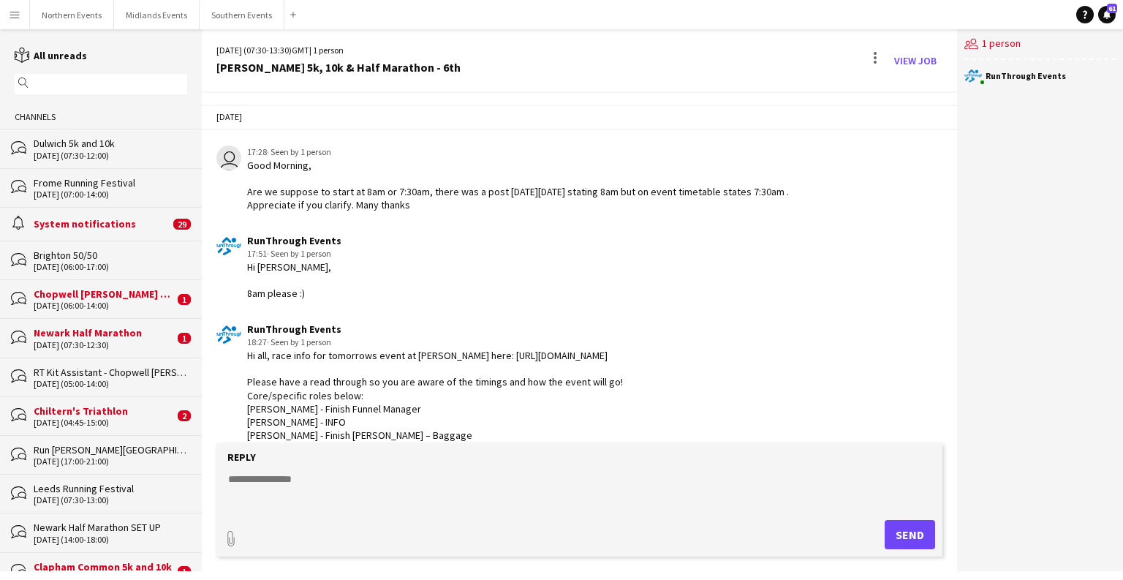
scroll to position [2285, 0]
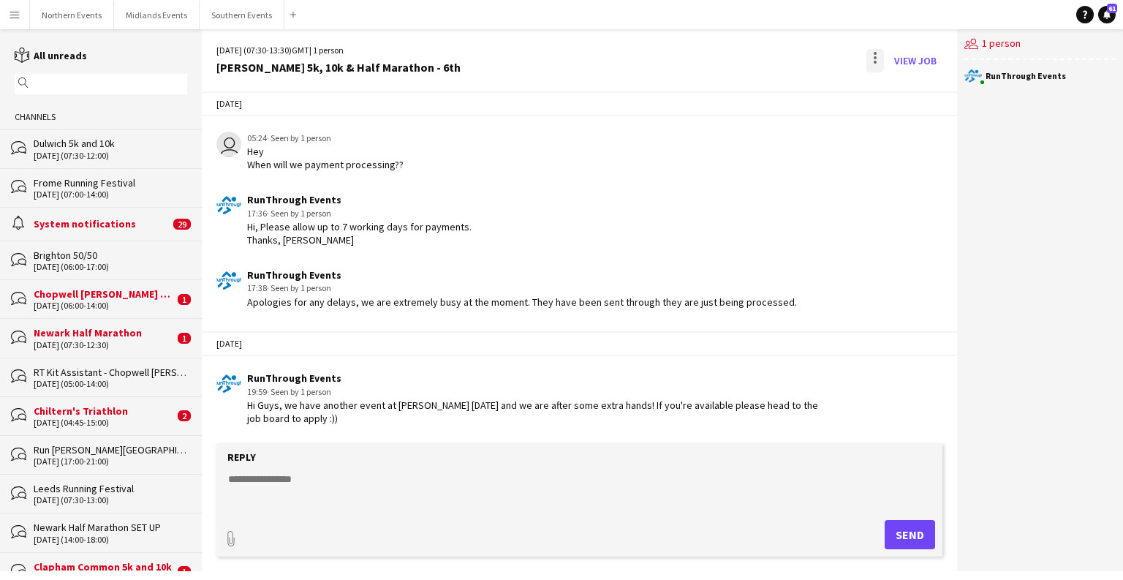
click at [699, 56] on div at bounding box center [874, 57] width 3 height 3
click at [699, 91] on span "Delete" at bounding box center [906, 89] width 34 height 12
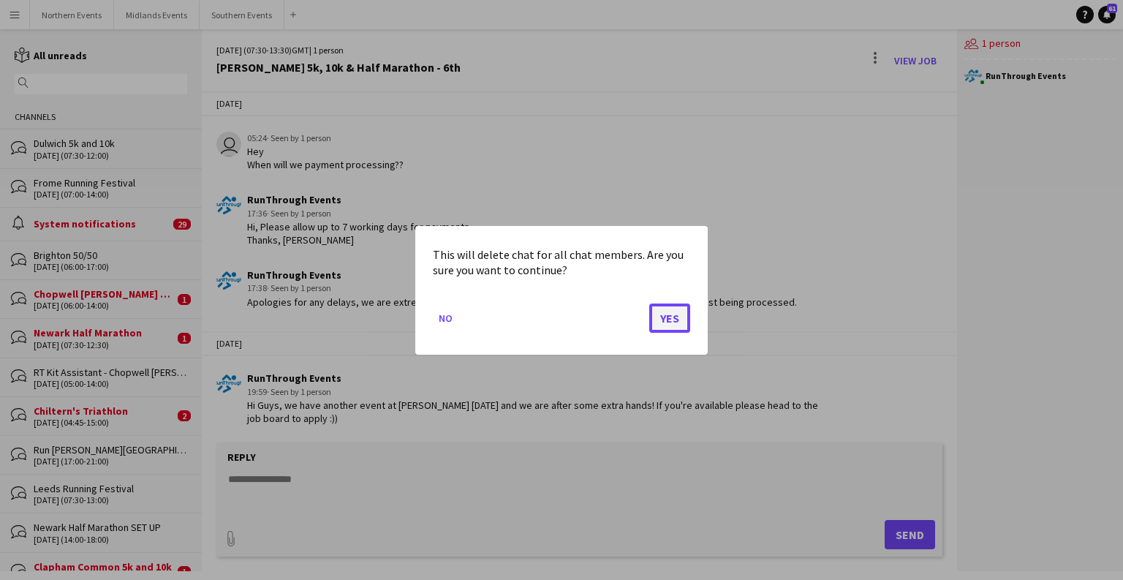
click at [676, 328] on button "Yes" at bounding box center [669, 317] width 41 height 29
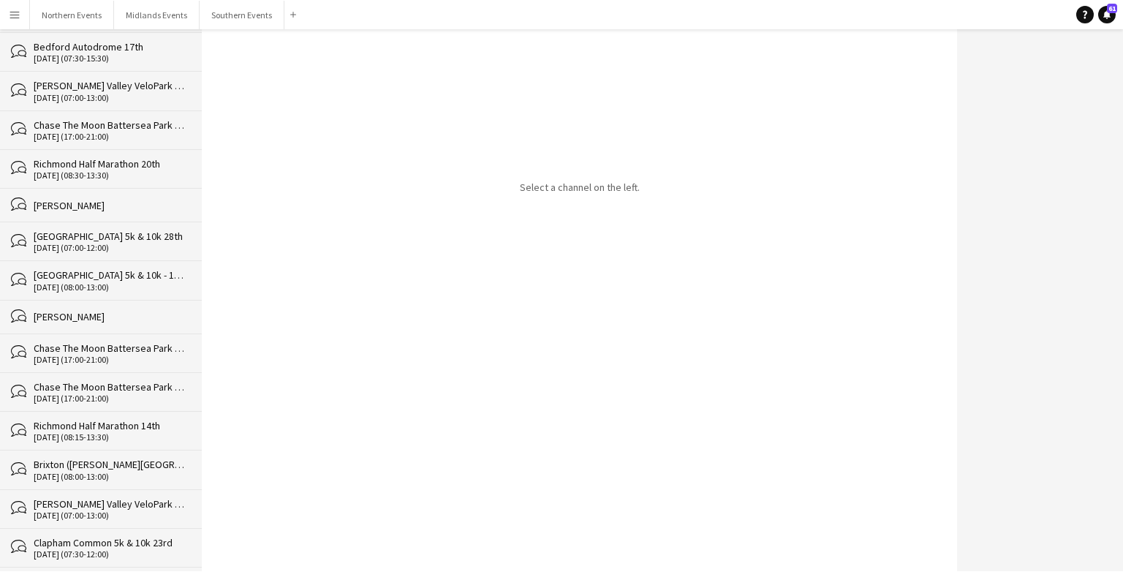
scroll to position [35705, 0]
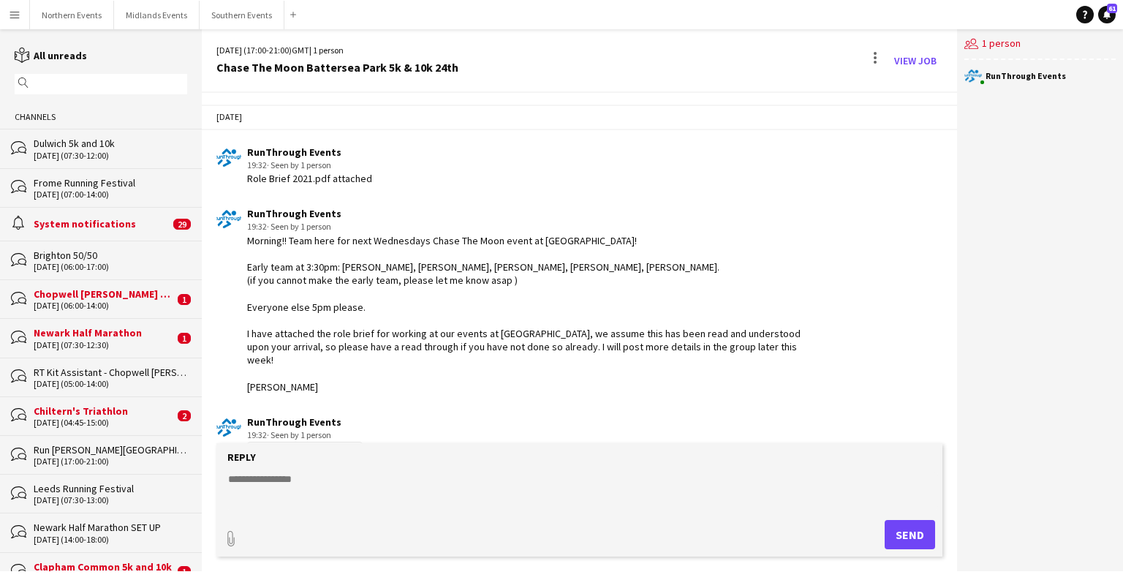
scroll to position [2881, 0]
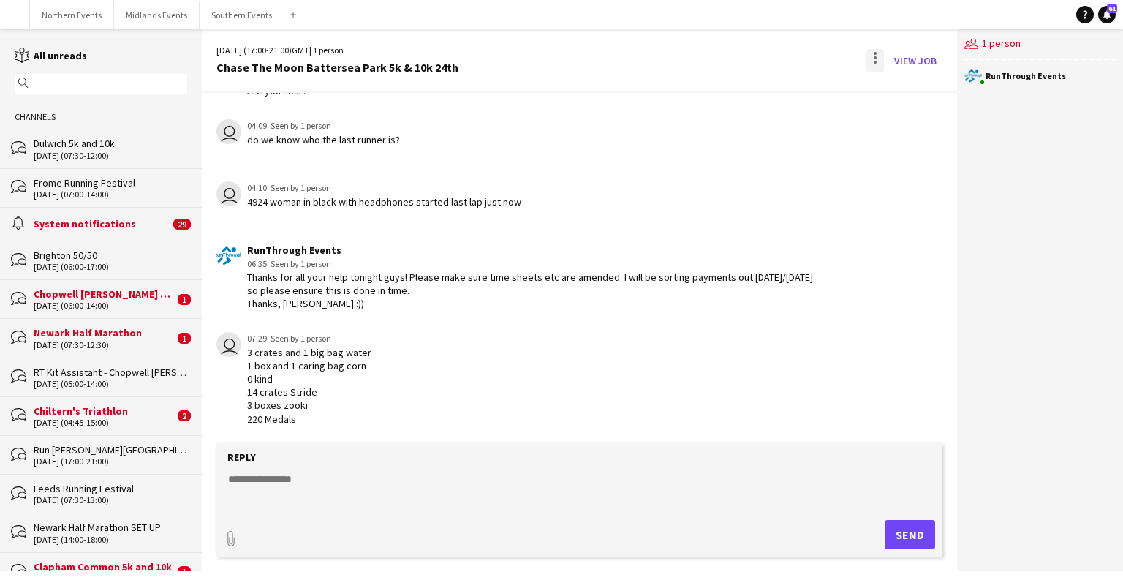
click at [699, 61] on div at bounding box center [875, 60] width 18 height 23
click at [699, 99] on button "Delete [GEOGRAPHIC_DATA]" at bounding box center [908, 89] width 82 height 35
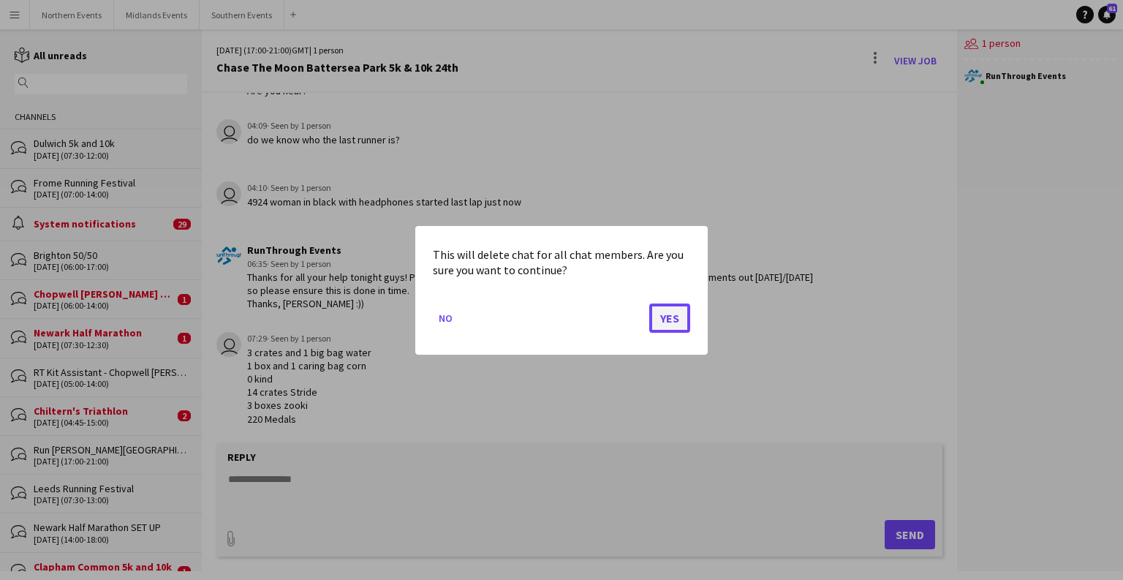
click at [663, 326] on button "Yes" at bounding box center [669, 317] width 41 height 29
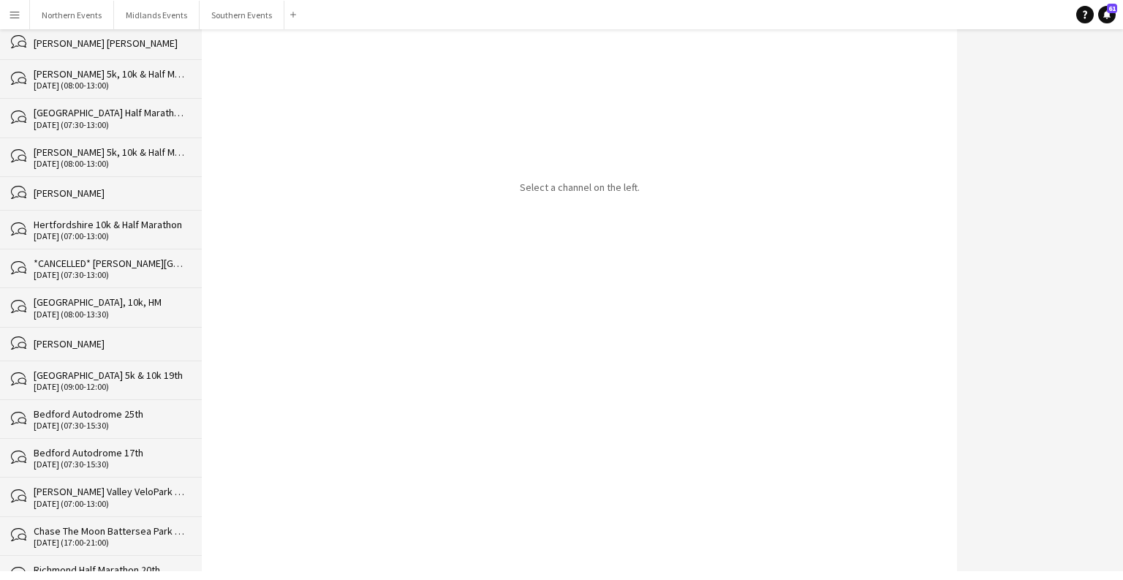
scroll to position [35666, 0]
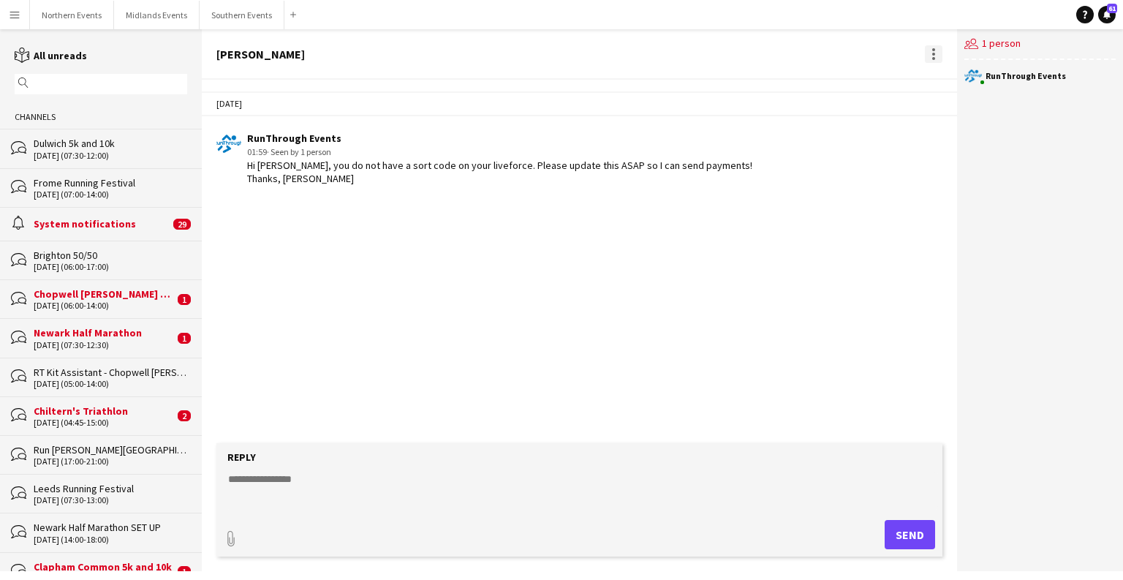
click at [699, 53] on div at bounding box center [933, 54] width 3 height 3
click at [699, 89] on button "Delete [GEOGRAPHIC_DATA]" at bounding box center [966, 80] width 82 height 35
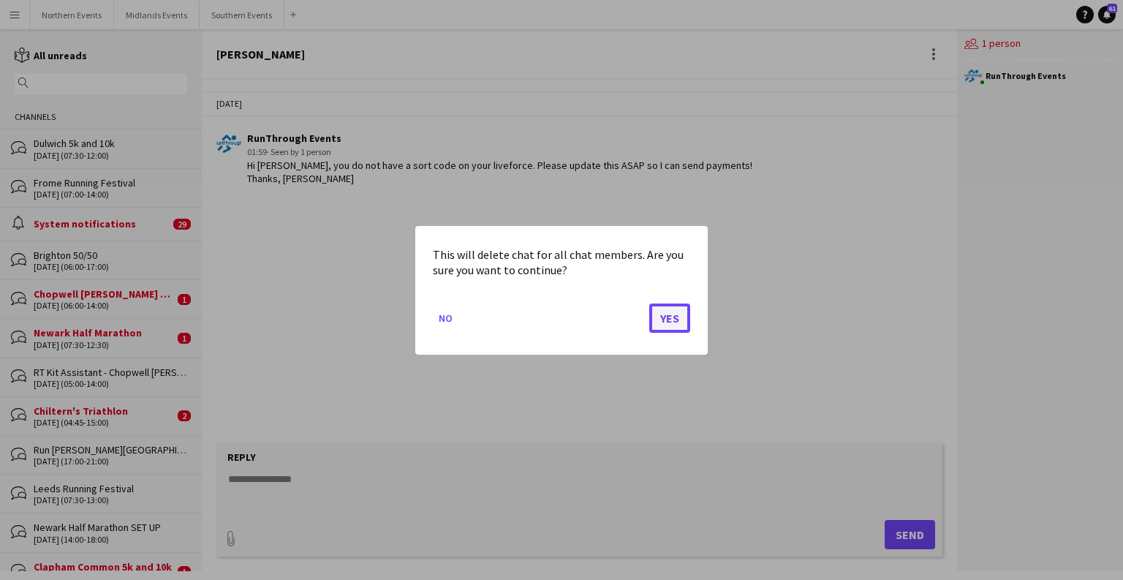
click at [669, 316] on button "Yes" at bounding box center [669, 317] width 41 height 29
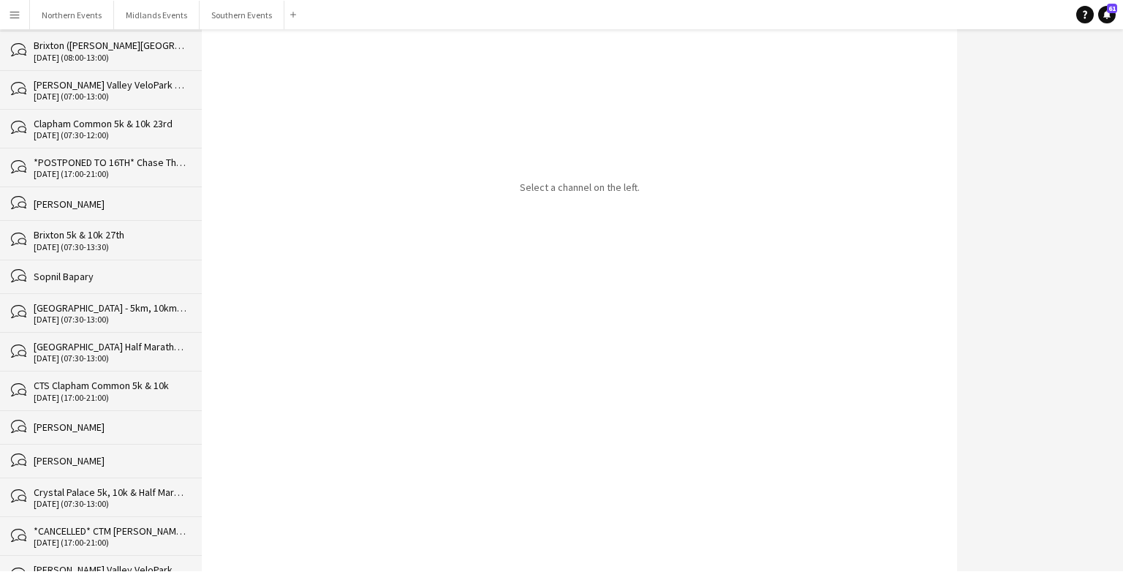
scroll to position [35632, 0]
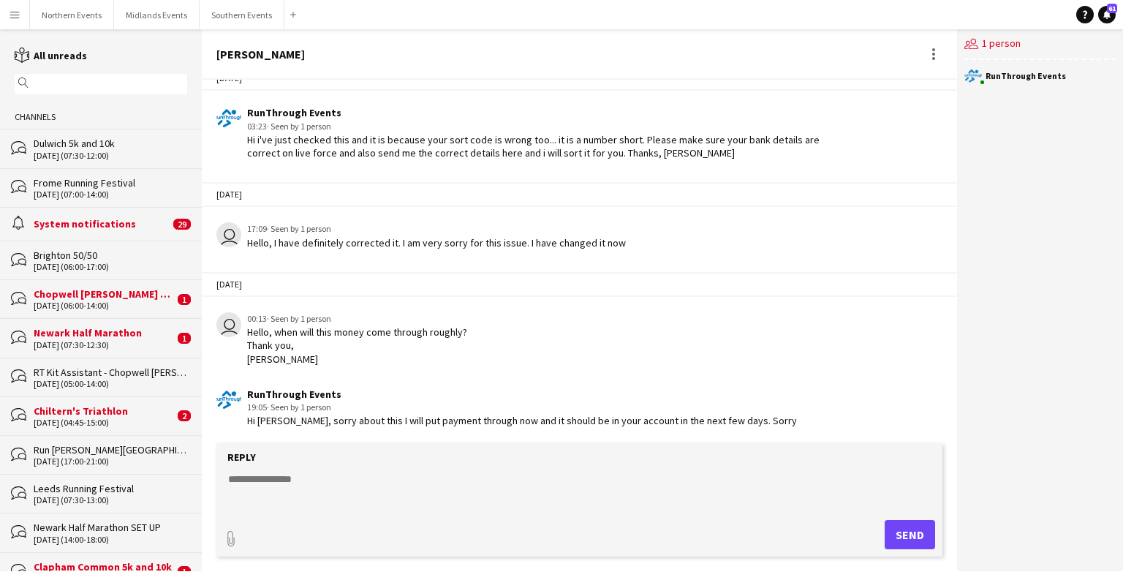
scroll to position [207, 0]
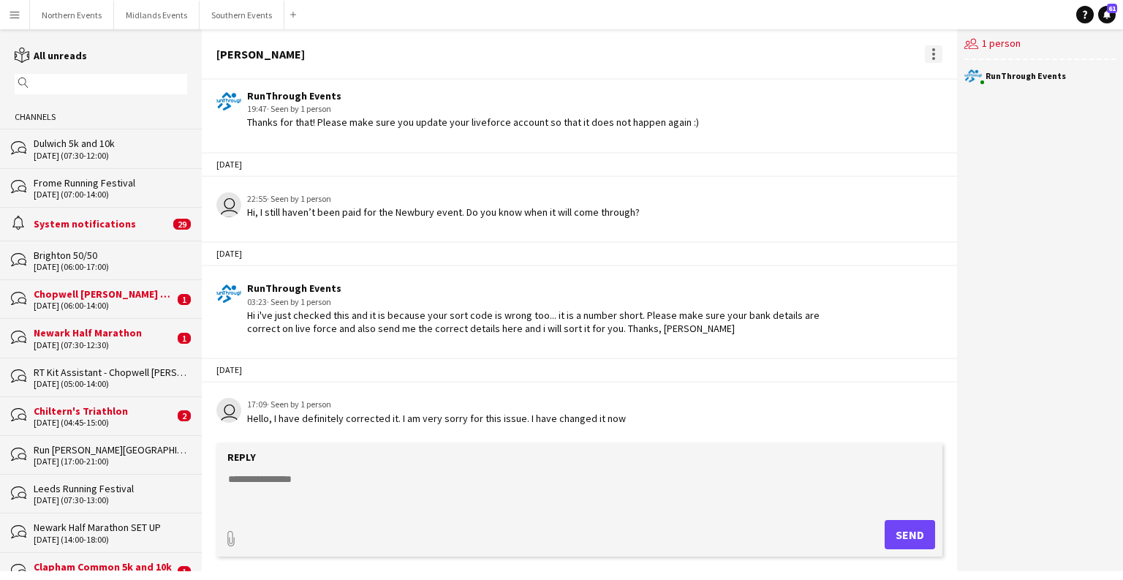
click at [699, 56] on div at bounding box center [932, 54] width 20 height 18
click at [699, 56] on div at bounding box center [934, 54] width 18 height 18
click at [699, 82] on span "Delete" at bounding box center [964, 80] width 34 height 12
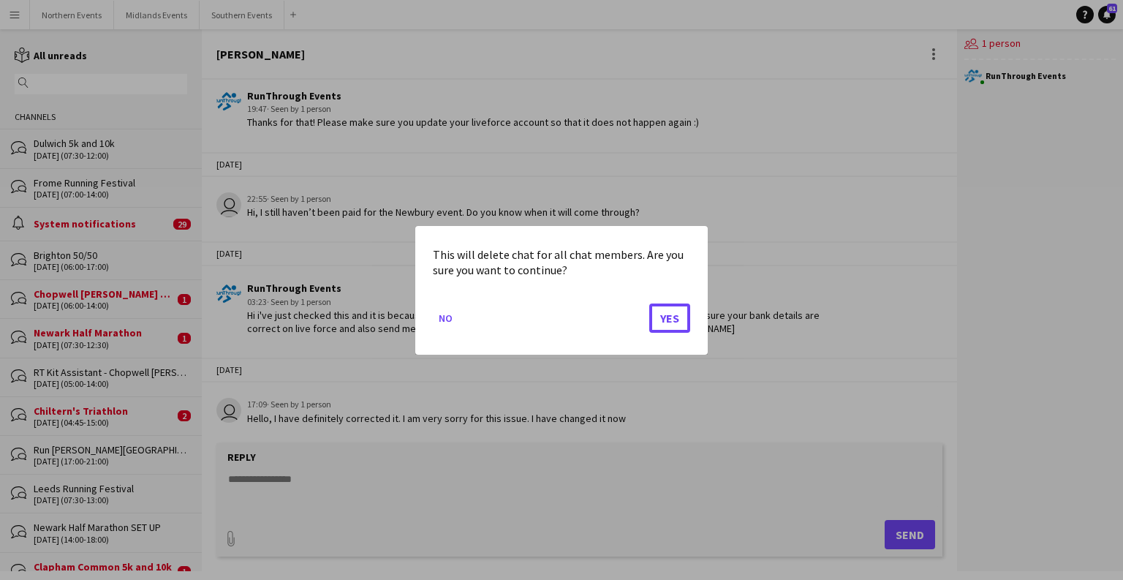
drag, startPoint x: 676, startPoint y: 319, endPoint x: 637, endPoint y: 301, distance: 43.2
click at [676, 319] on button "Yes" at bounding box center [669, 317] width 41 height 29
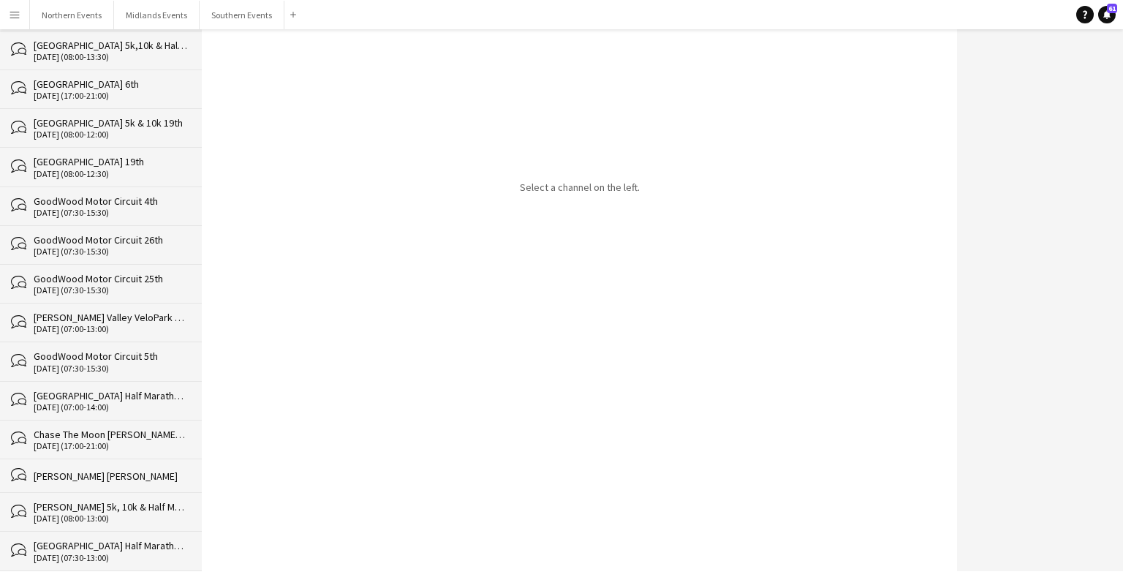
scroll to position [35598, 0]
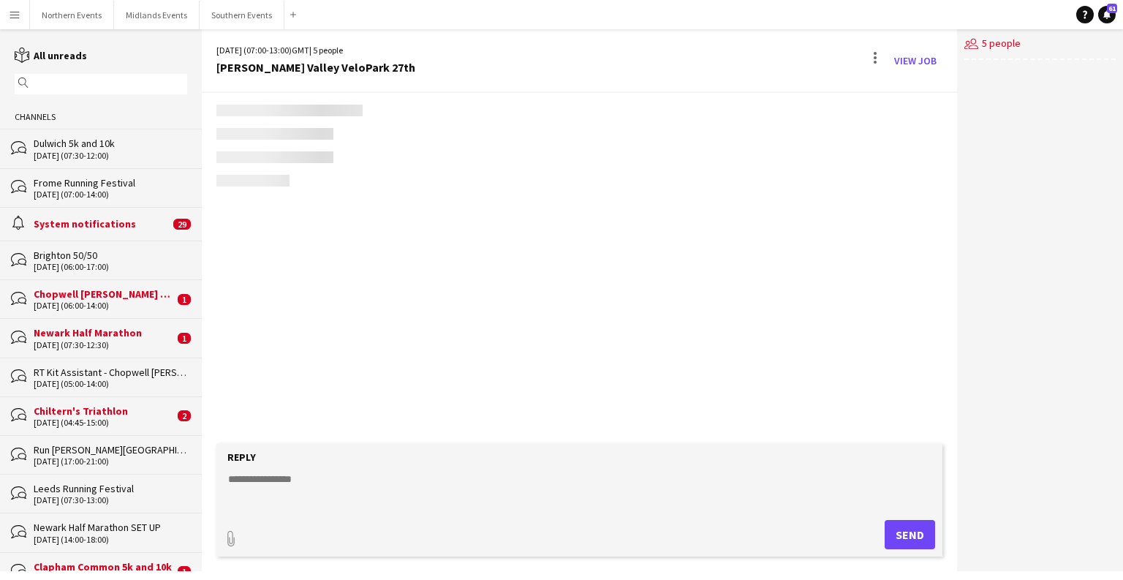
scroll to position [2108, 0]
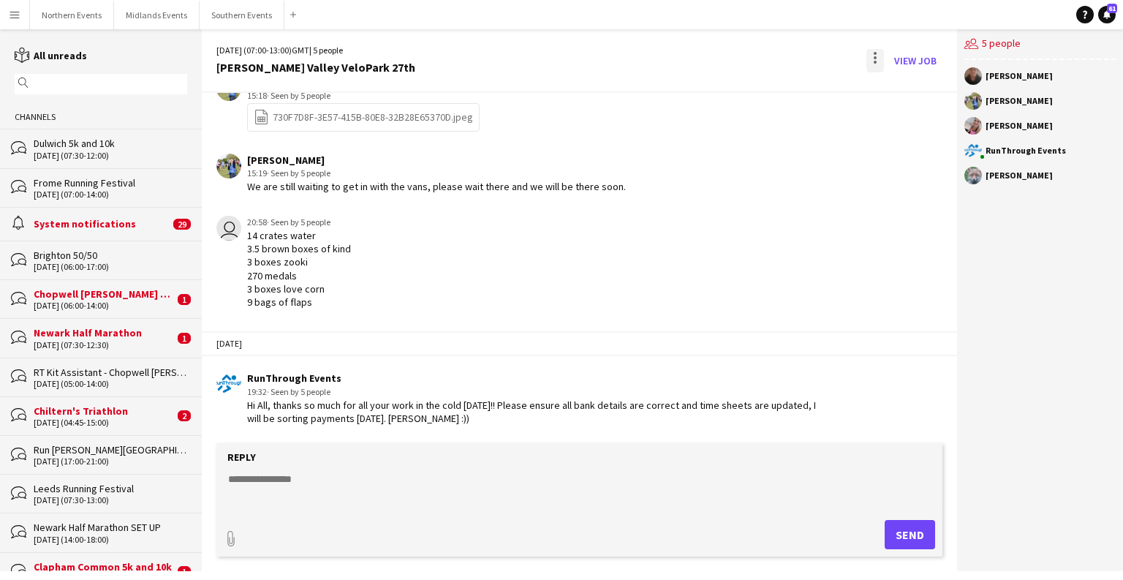
click at [699, 64] on div at bounding box center [875, 60] width 18 height 23
click at [699, 88] on span "Delete" at bounding box center [906, 89] width 34 height 12
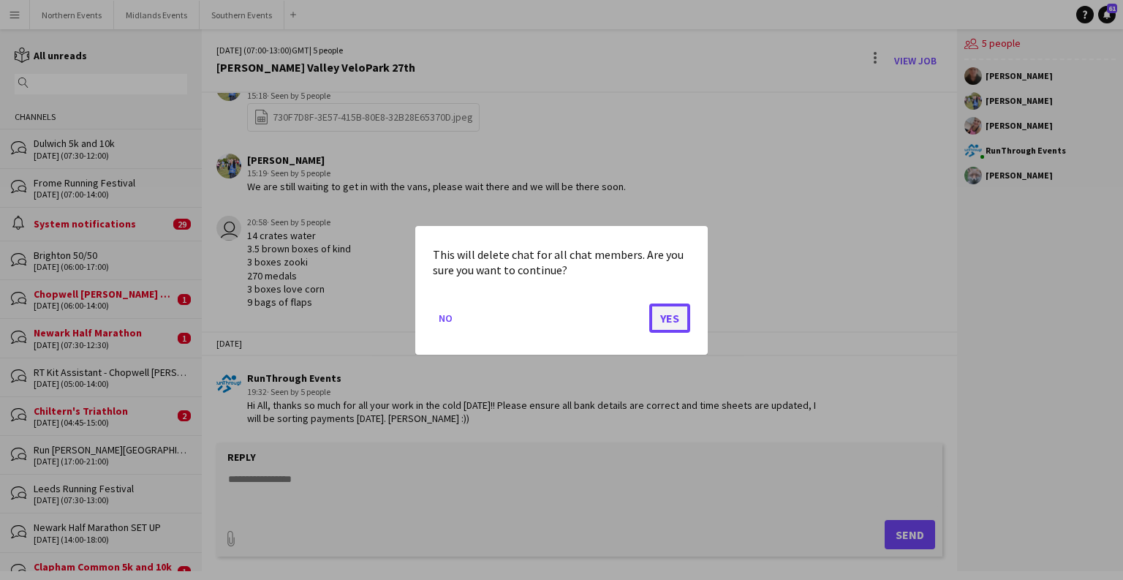
click at [661, 309] on button "Yes" at bounding box center [669, 317] width 41 height 29
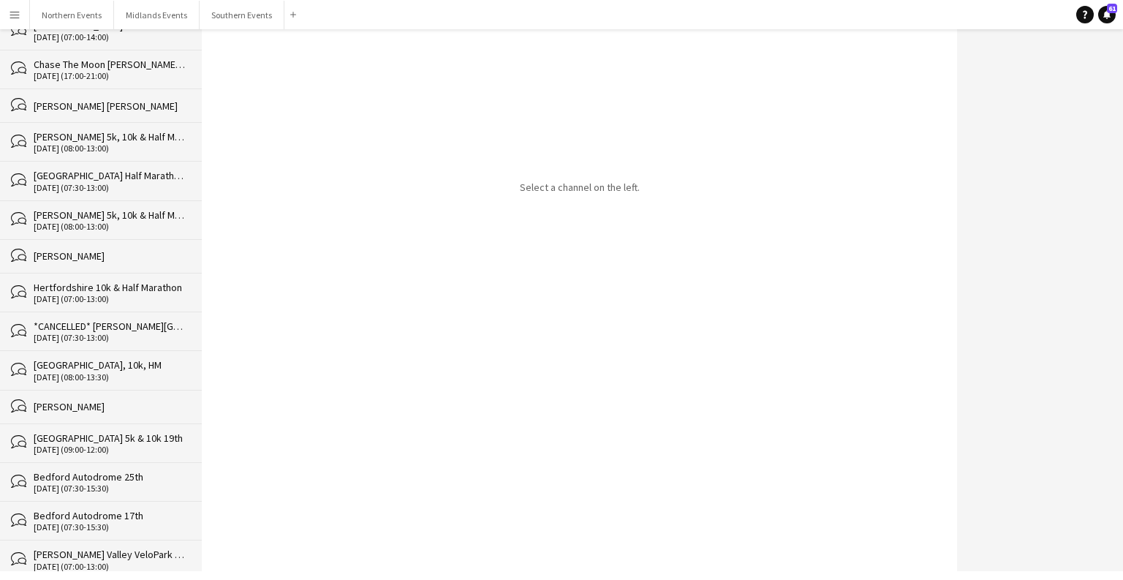
scroll to position [35559, 0]
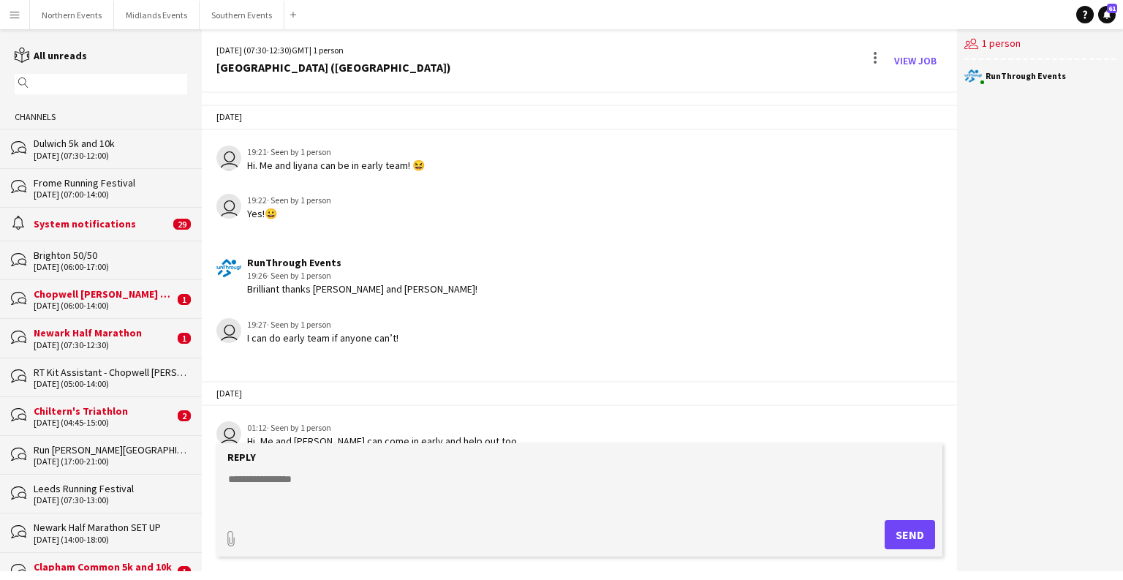
scroll to position [2733, 0]
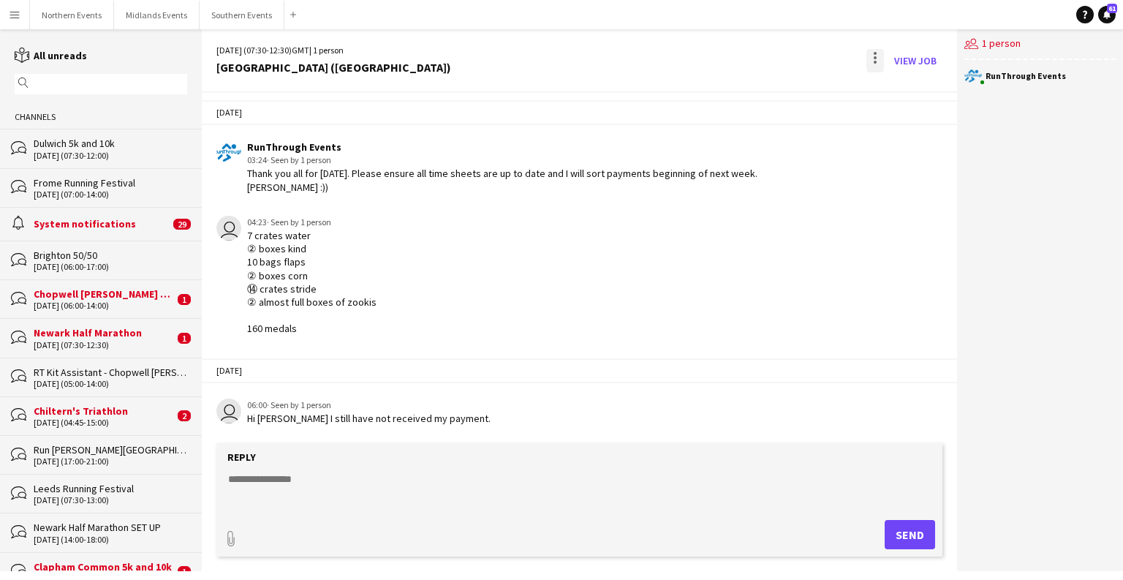
click at [699, 53] on div at bounding box center [875, 60] width 18 height 23
click at [699, 94] on span "Delete" at bounding box center [906, 89] width 34 height 12
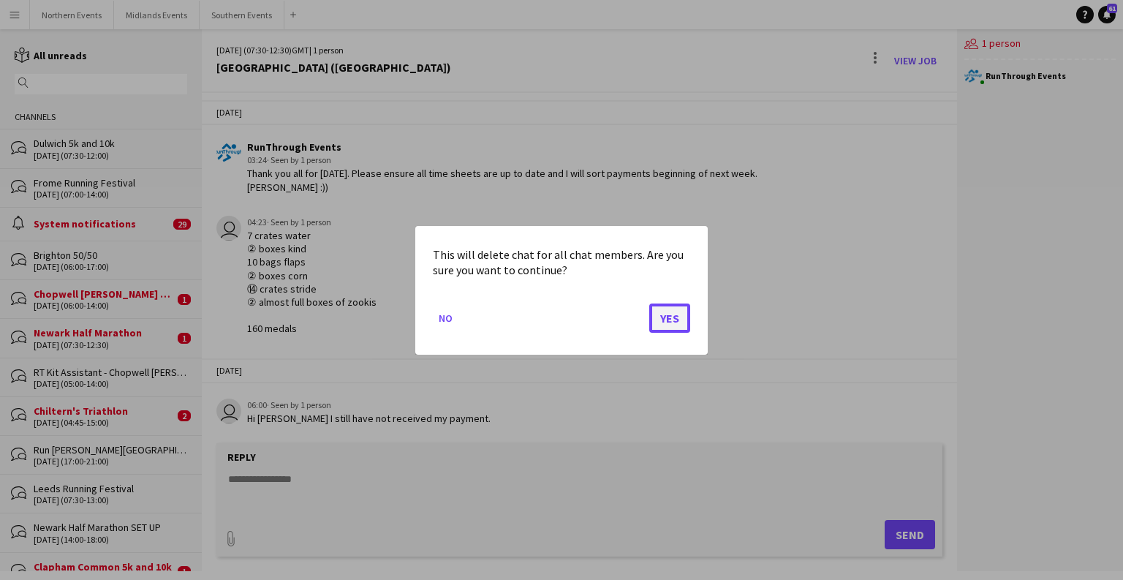
click at [674, 330] on button "Yes" at bounding box center [669, 317] width 41 height 29
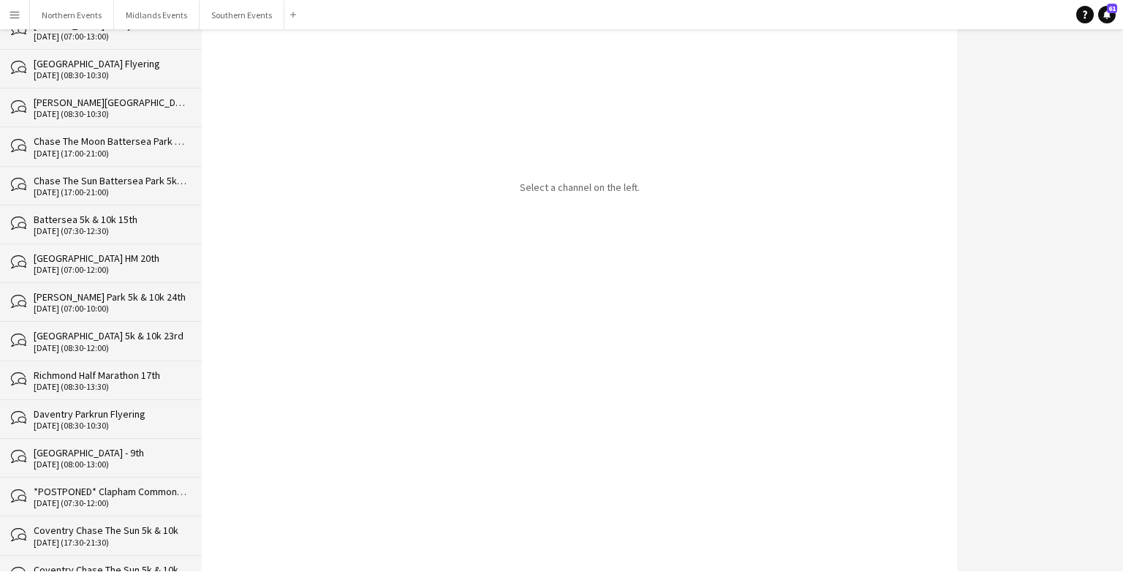
scroll to position [35521, 0]
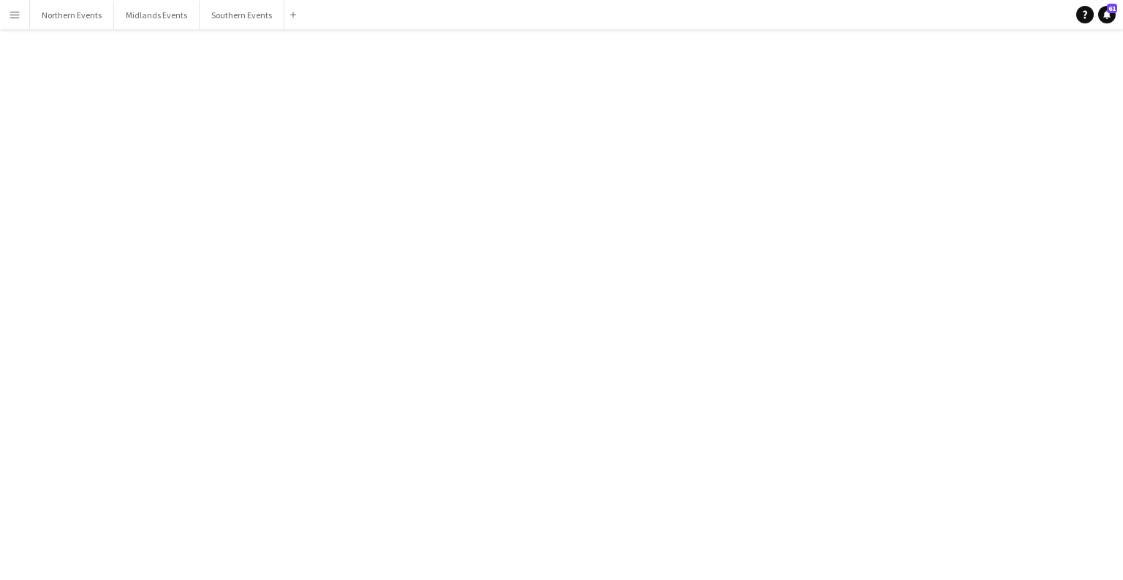
scroll to position [2540, 0]
click div
click span "Delete"
click button "Yes"
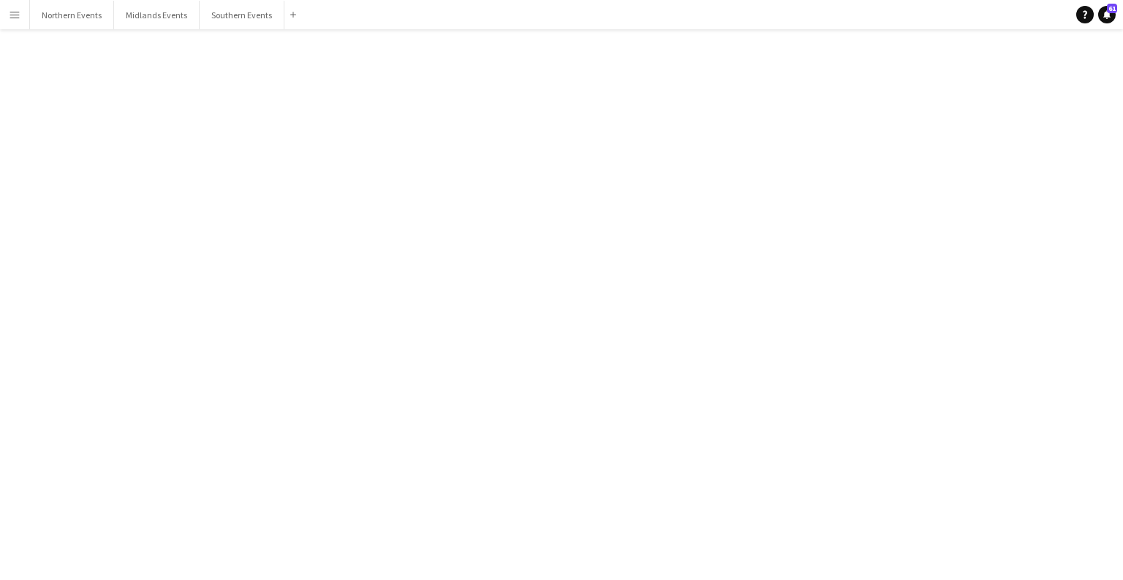
click div "Victoria Park 5k, 10k & Half Marathon - 4th"
click div
click span "Delete"
click button "Yes"
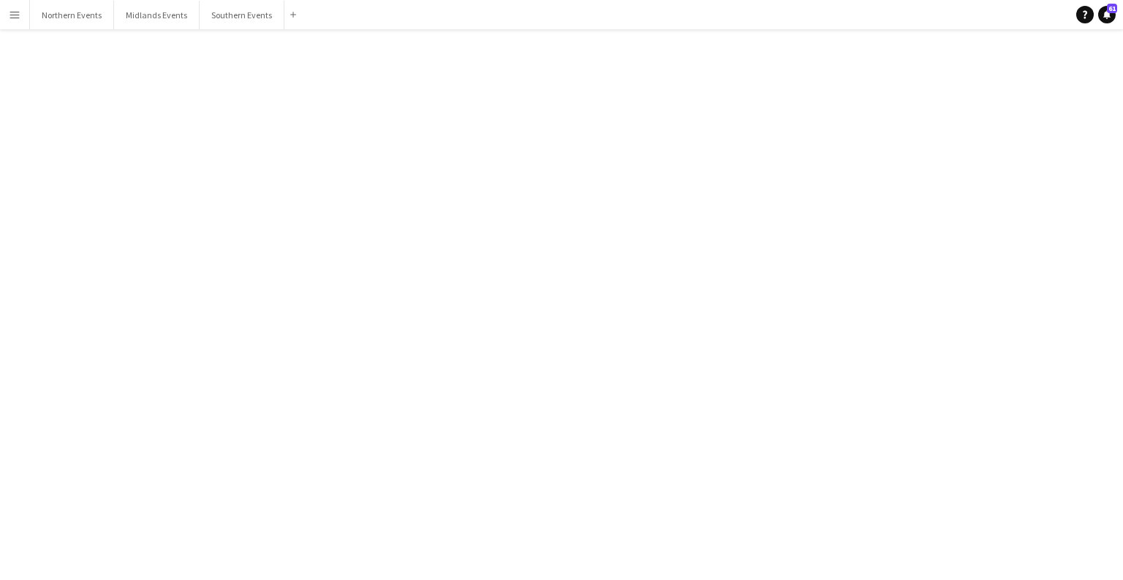
scroll to position [35443, 0]
click div "bubbles Irene Amoh"
click div
click span "Delete"
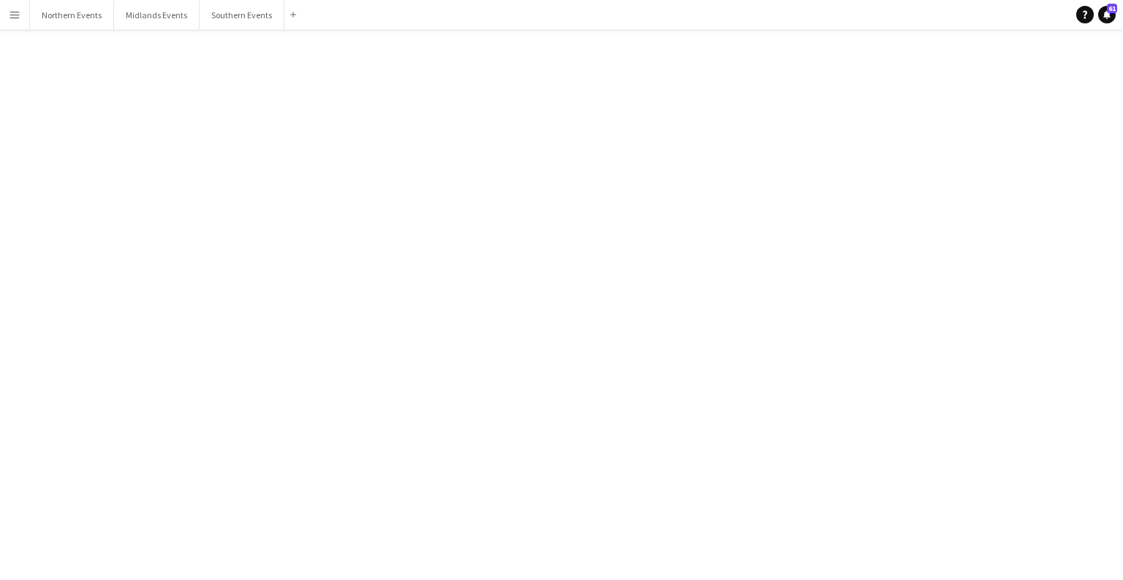
click button "Yes"
click div "Chase The Moon [PERSON_NAME] Olympic Park 5k & 10k - 8th"
click div
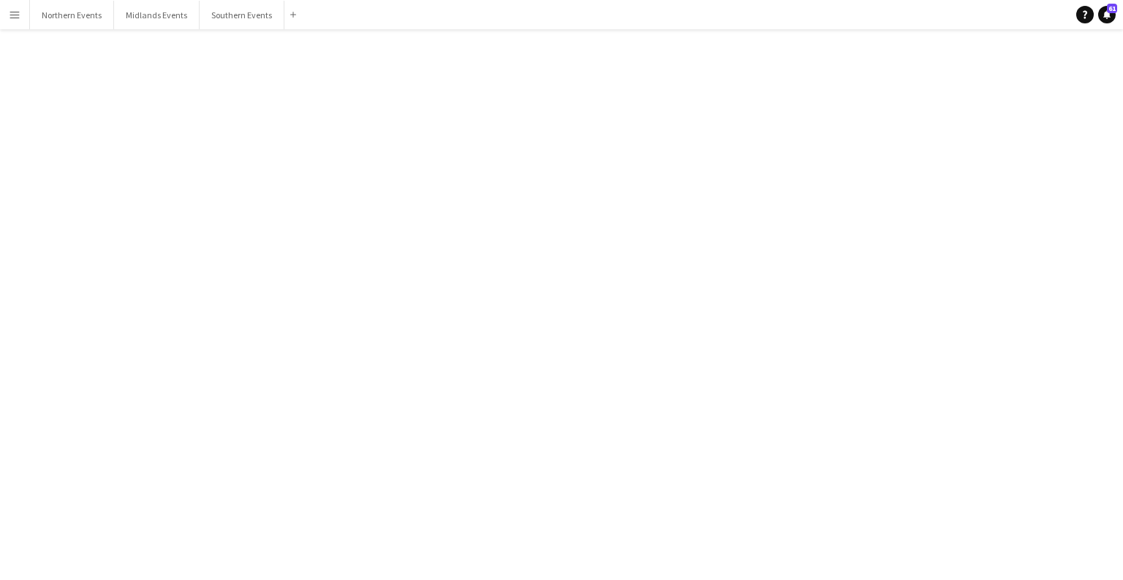
click span "Delete"
click button "Yes"
click div "Battersea Park 5k & 10k 11th"
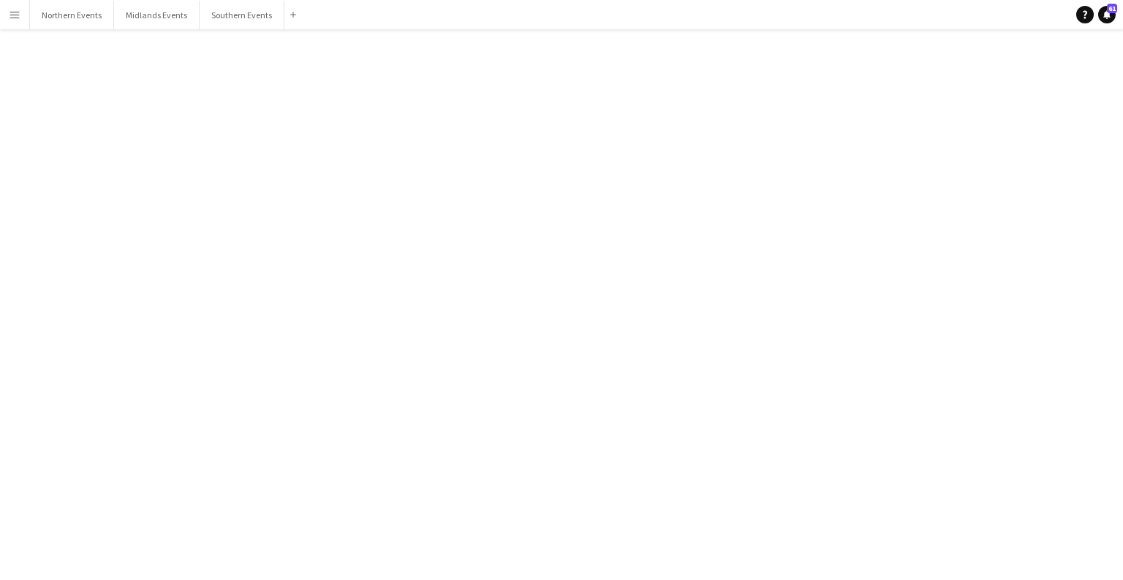
click div
click span "Delete"
drag, startPoint x: 690, startPoint y: 311, endPoint x: 675, endPoint y: 313, distance: 14.8
click div "This will delete chat for all chat members. Are you sure you want to continue? …"
click button "Yes"
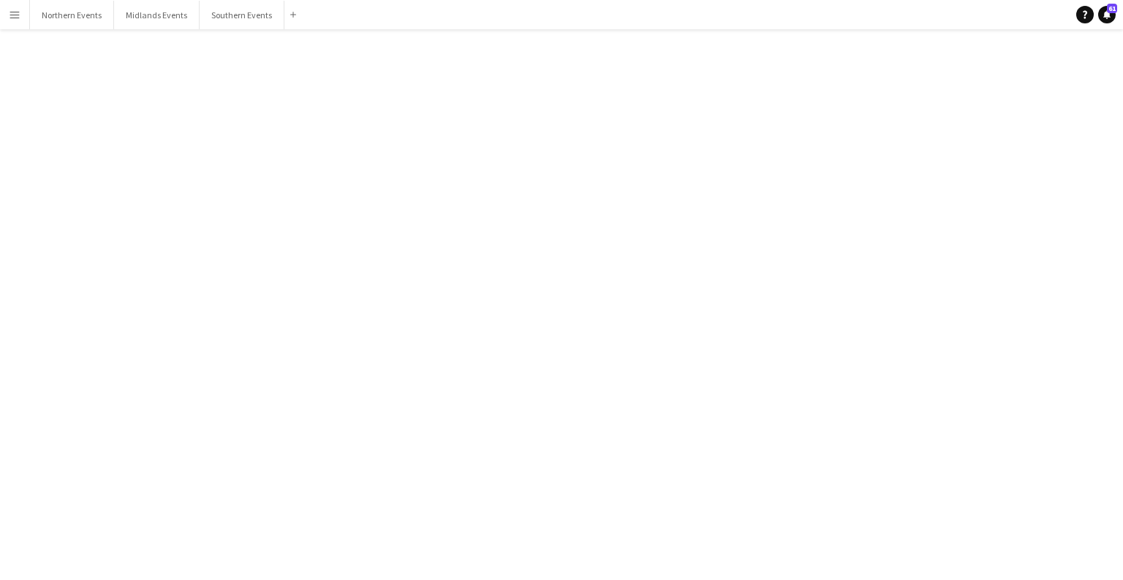
drag, startPoint x: 245, startPoint y: 468, endPoint x: 200, endPoint y: 569, distance: 109.6
click div "reading All unreads magnifier Channels bubbles Dulwich 5k and 10k 17-08-2025 (0…"
click div "Select a channel on the left."
click div "19-12-2021 (08:30-13:30)"
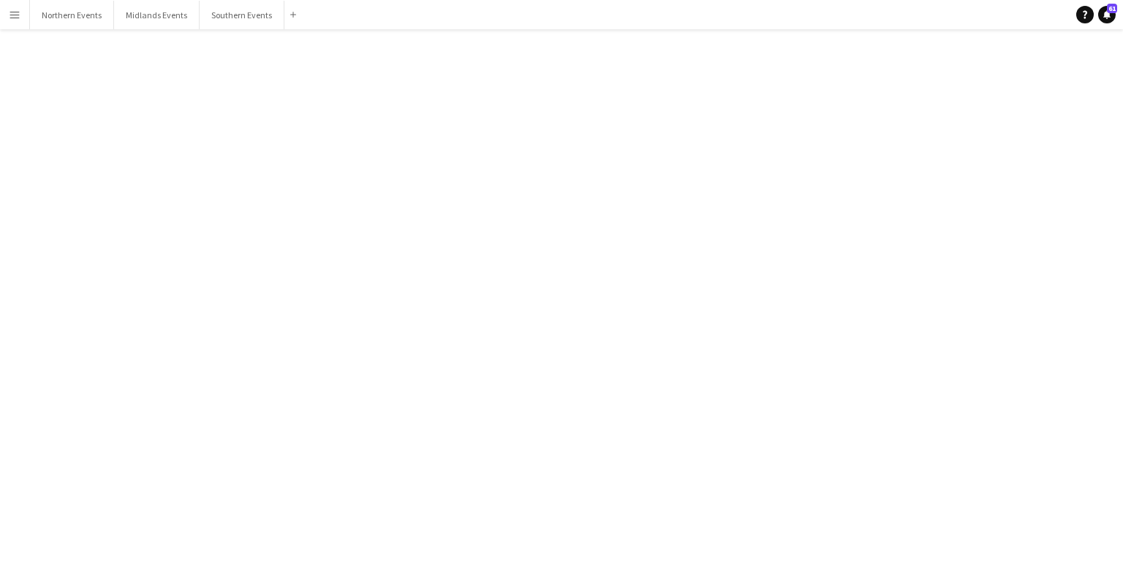
scroll to position [2361, 0]
click div
click button "Delete [GEOGRAPHIC_DATA]"
click mat-dialog-actions "No Yes"
click button "Yes"
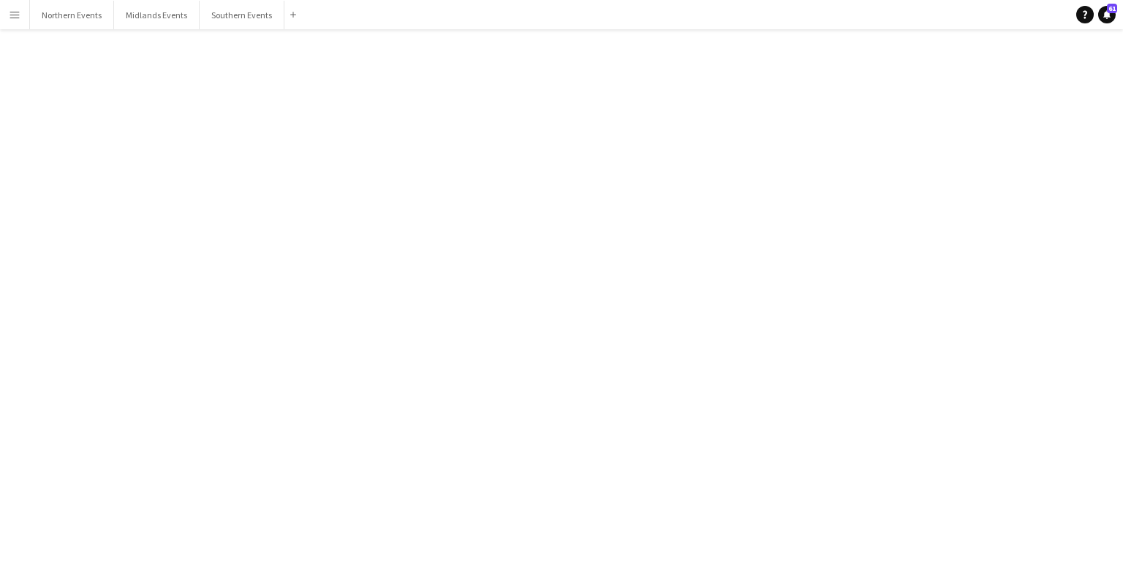
scroll to position [35293, 0]
click div "Lee Valley VeloPark 28th"
click div
click span "Delete"
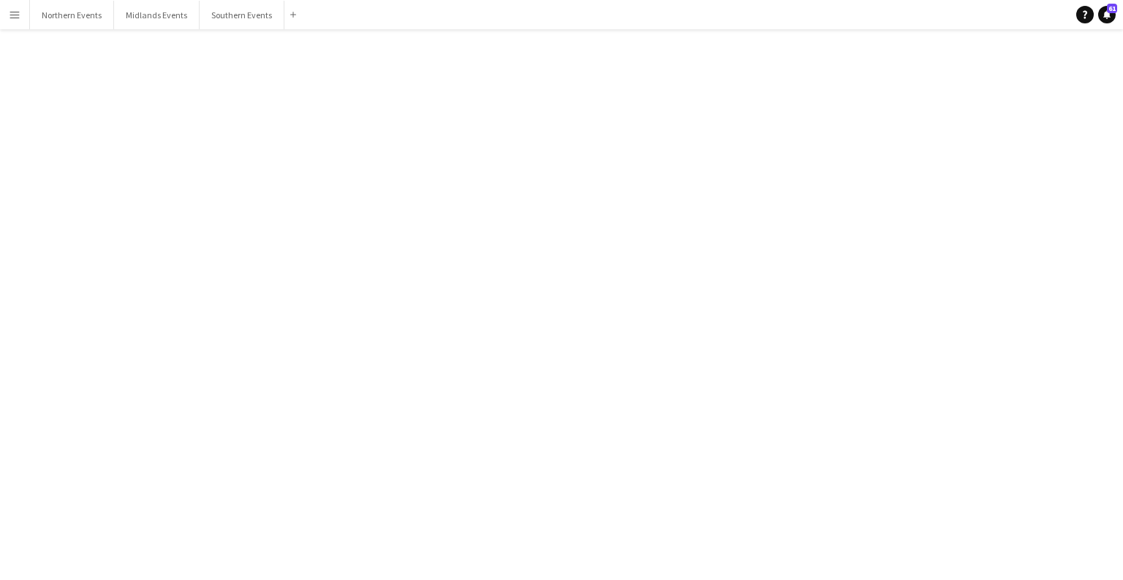
click button "Yes"
click div "12-12-2021 (07:30-13:00)"
click div
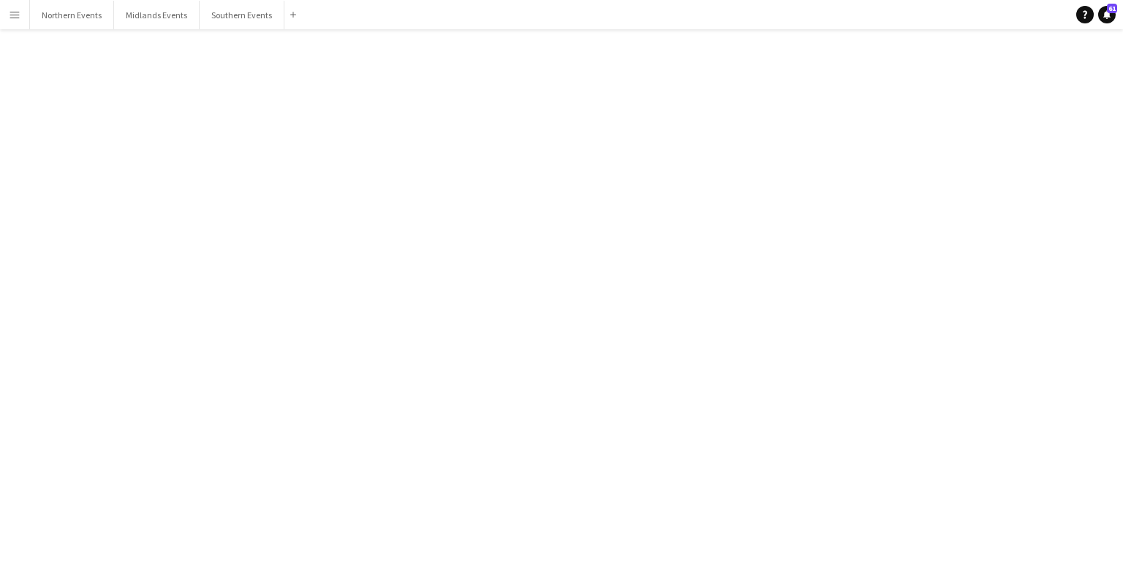
click span "Delete"
click button "Yes"
click div "*CANCELLED* CTM Queen Elizabeth Olympic Park 5k & 10k - 12th"
click div
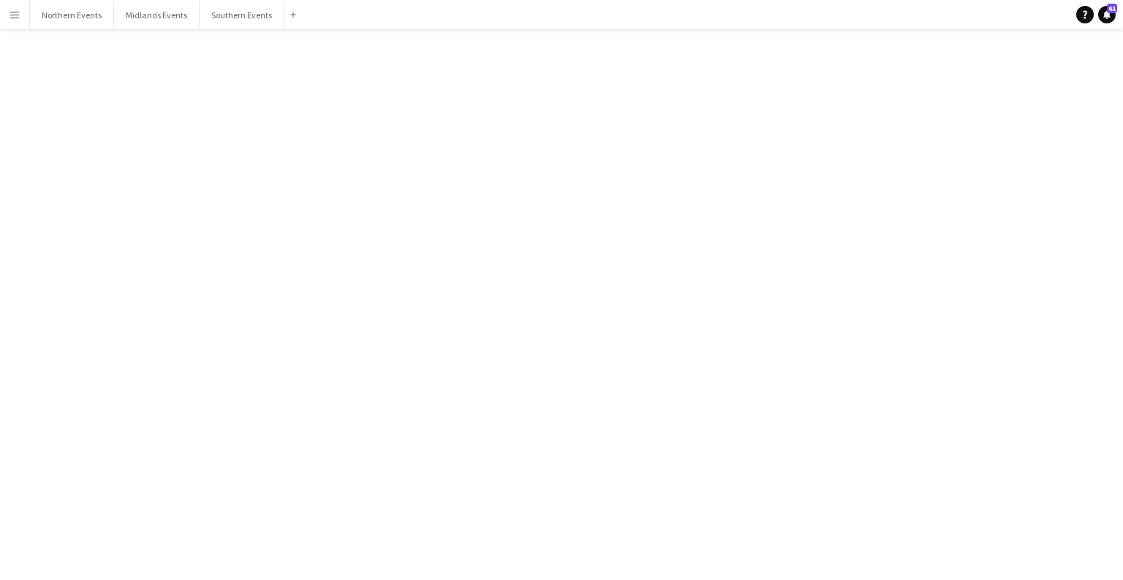
click span "Delete"
click button "Yes"
click div "Muhammad Habib"
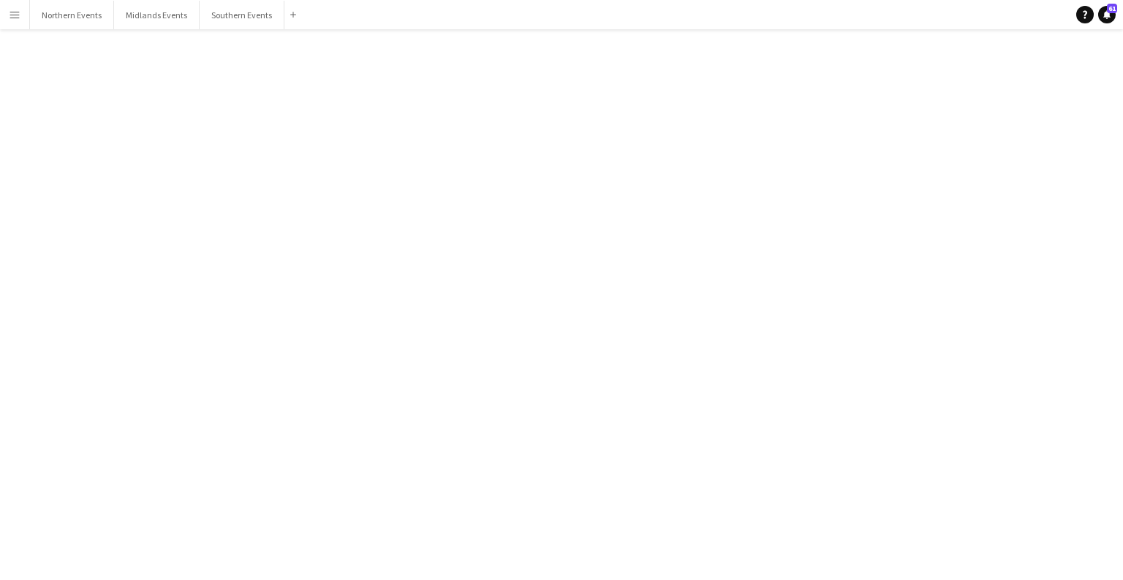
click div
click app-icon "Delete"
click button "Yes"
click div "bubbles Matthew Harding"
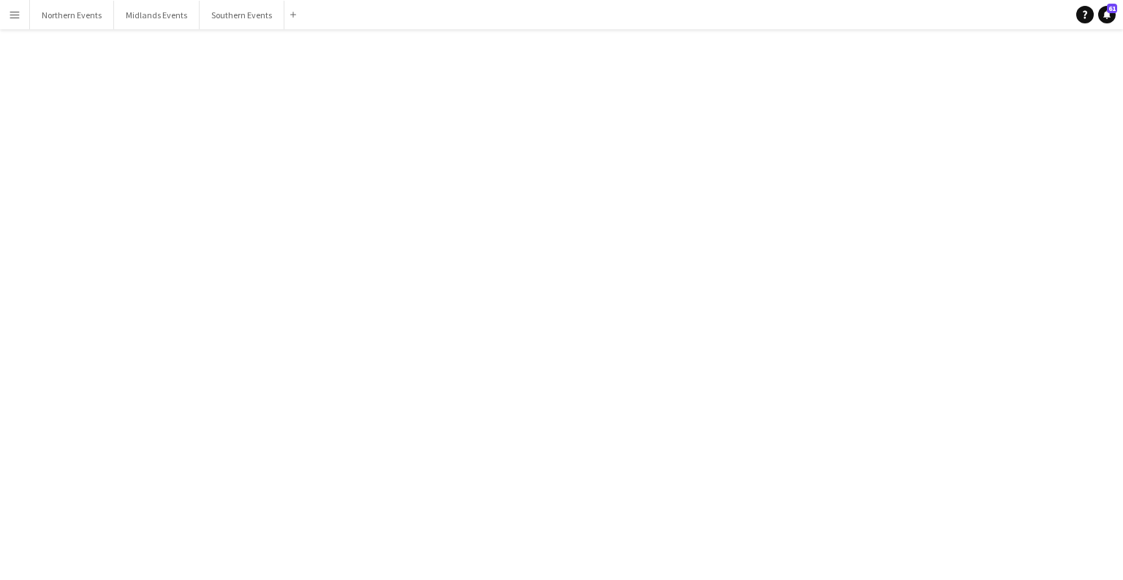
click div "Clapham Common 5k and 10k"
click div "Matthew Harding"
click div
click app-icon "Delete"
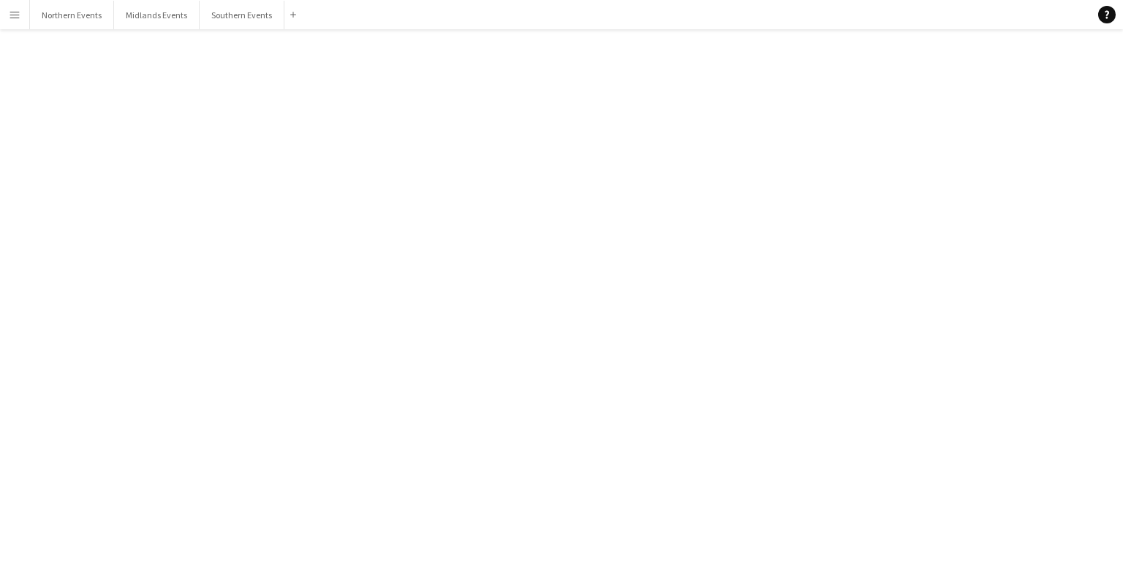
click button "Yes"
click div "16-06-2021 (17:00-21:00)"
click div
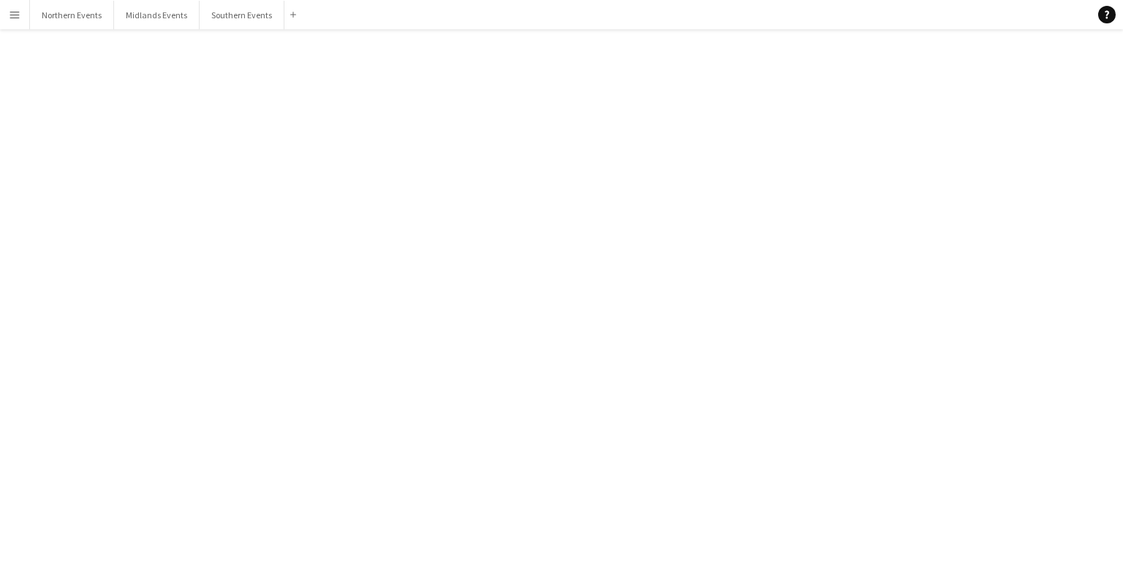
click button "Delete [GEOGRAPHIC_DATA]"
click mat-dialog-actions "No Yes"
click button "Yes"
click div "15-01-2022 (07:30-13:00)"
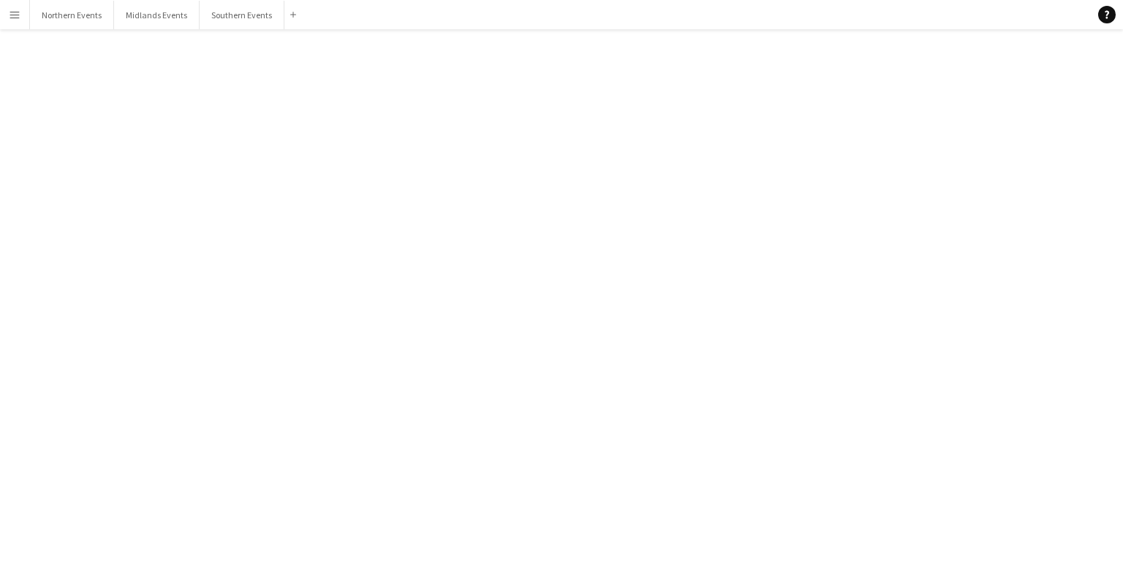
scroll to position [3068, 0]
click div
click span "Delete"
click button "Yes"
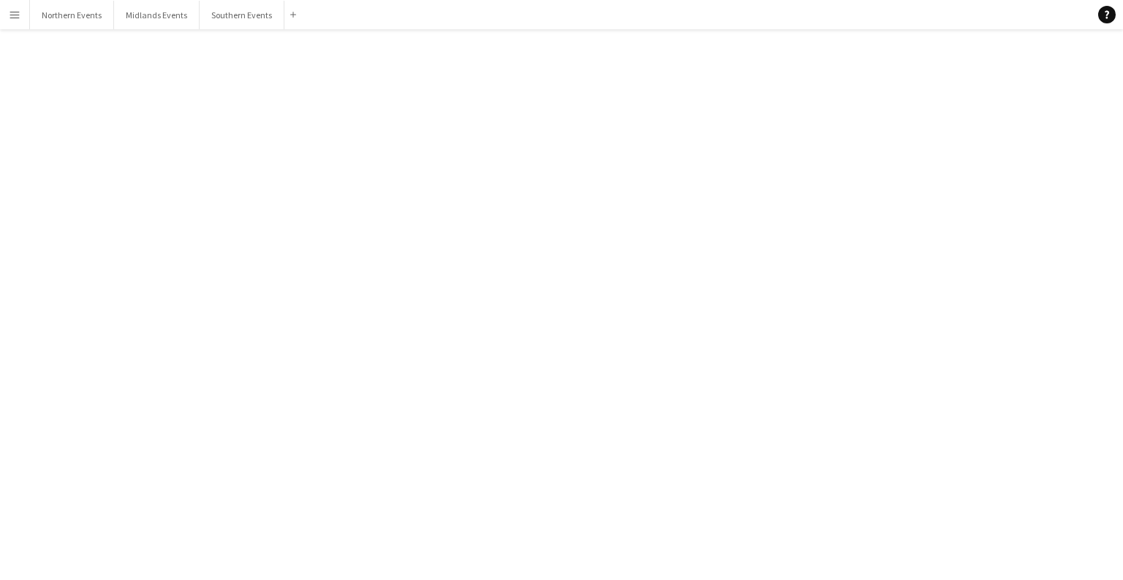
click div "16-01-2022 (07:30-13:00)"
click div
click span "Delete"
click button "Yes"
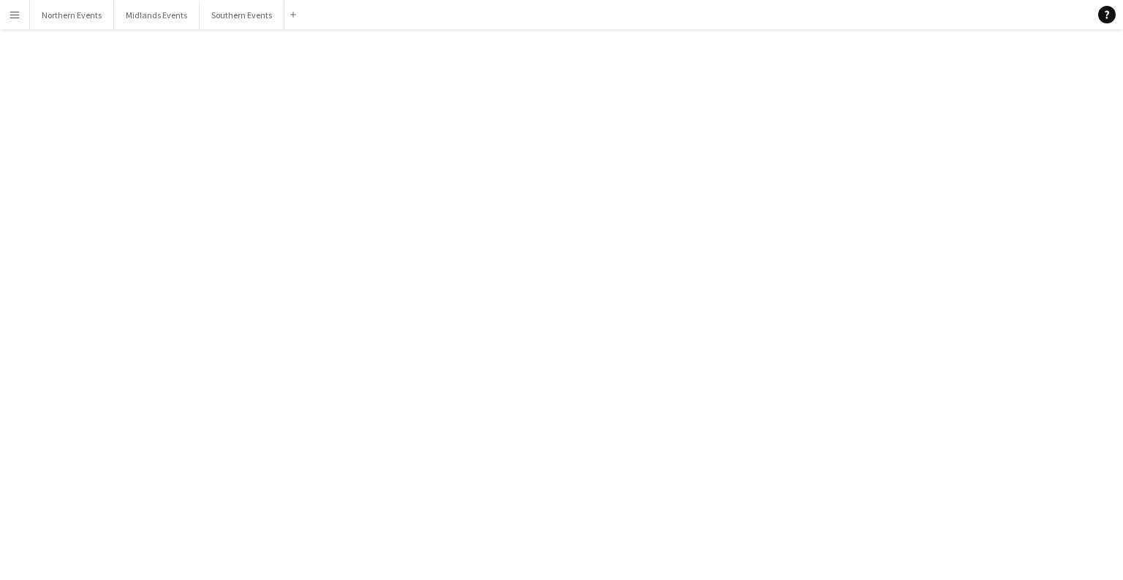
scroll to position [34993, 0]
click div "Sopnil Bapary"
click div
click span "Delete"
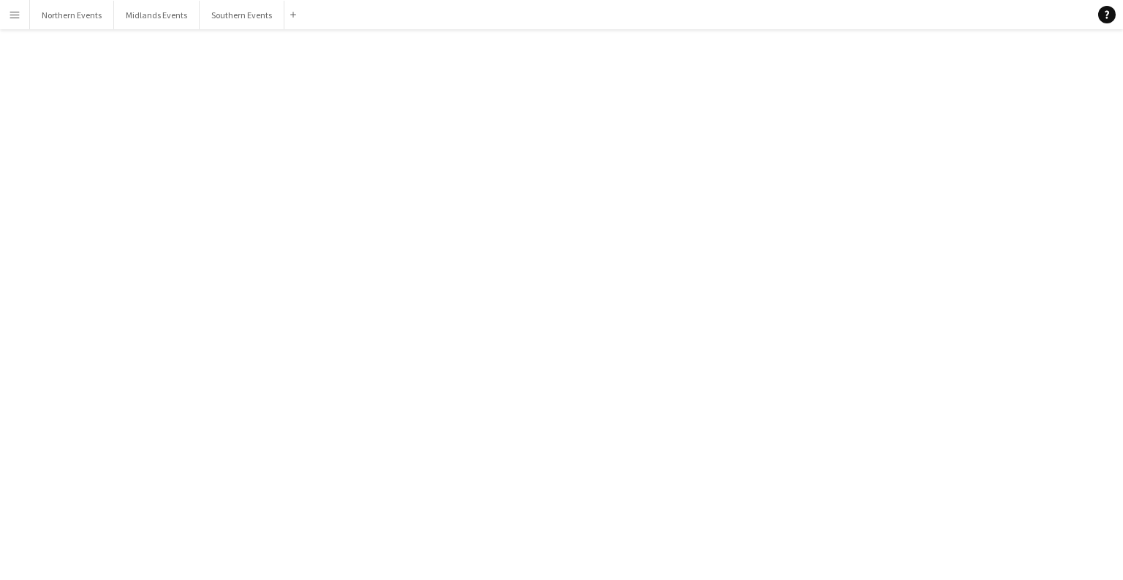
click button "Yes"
click div "Brixton 5k & 10k 27th"
click div
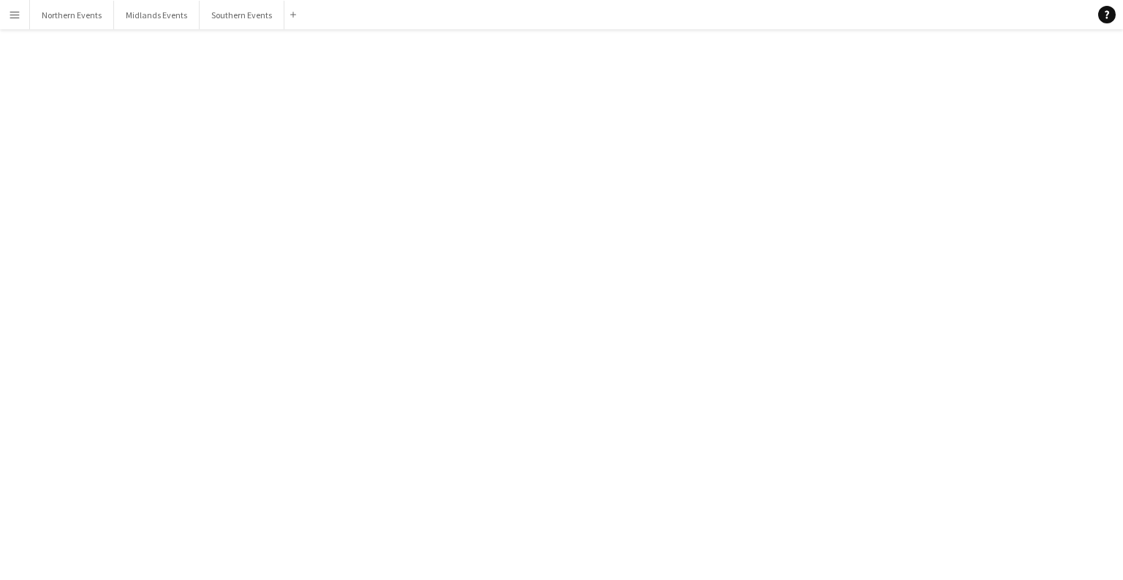
click span "Delete"
click button "Yes"
click div "Rosie Graves"
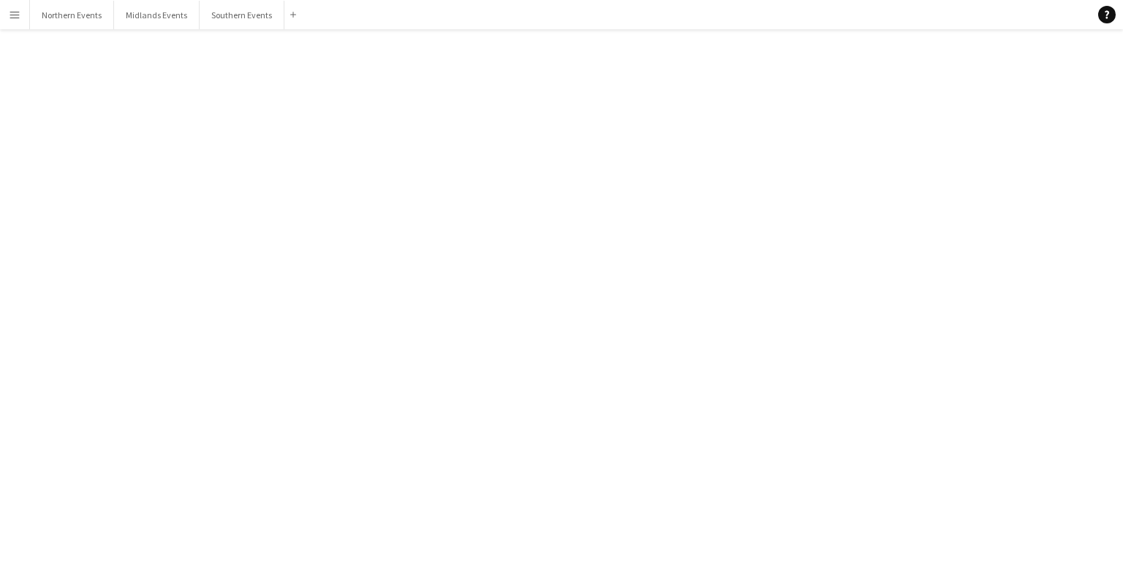
click div
click span "Delete"
click button "Yes"
click div "09-02-2022 (17:00-21:00)"
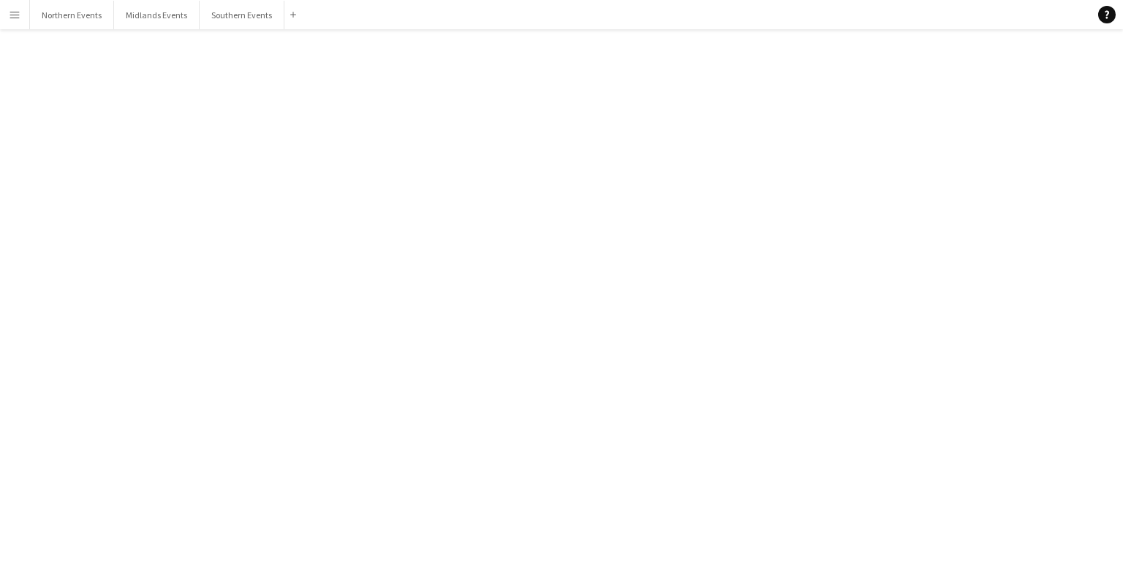
click div
click span "Delete"
click button "Yes"
click div "Clapham Common 5k & 10k 23rd"
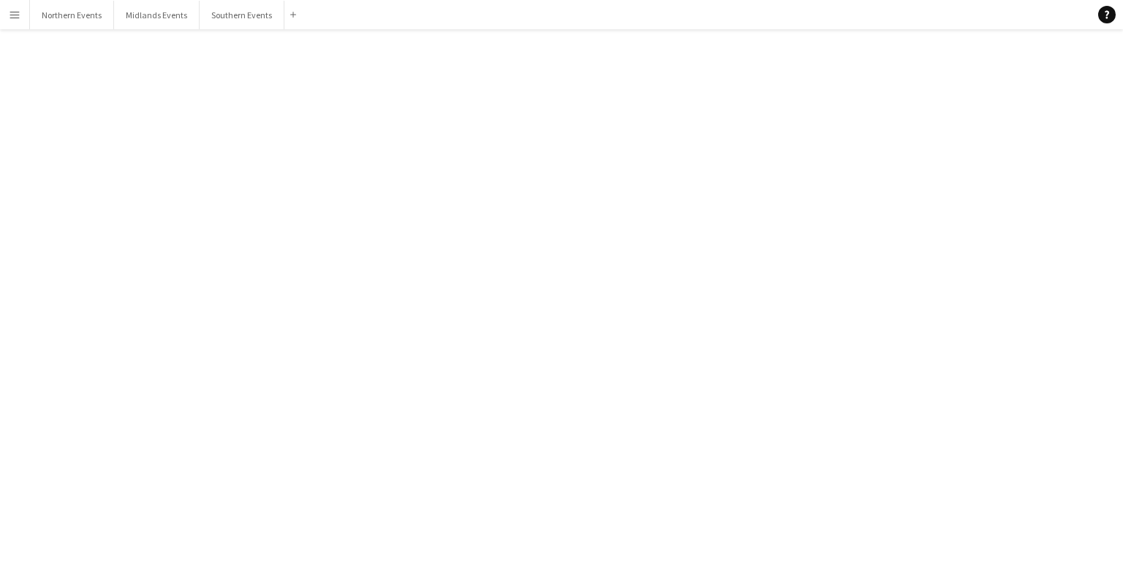
scroll to position [2111, 0]
click div
click span "Delete"
click button "Yes"
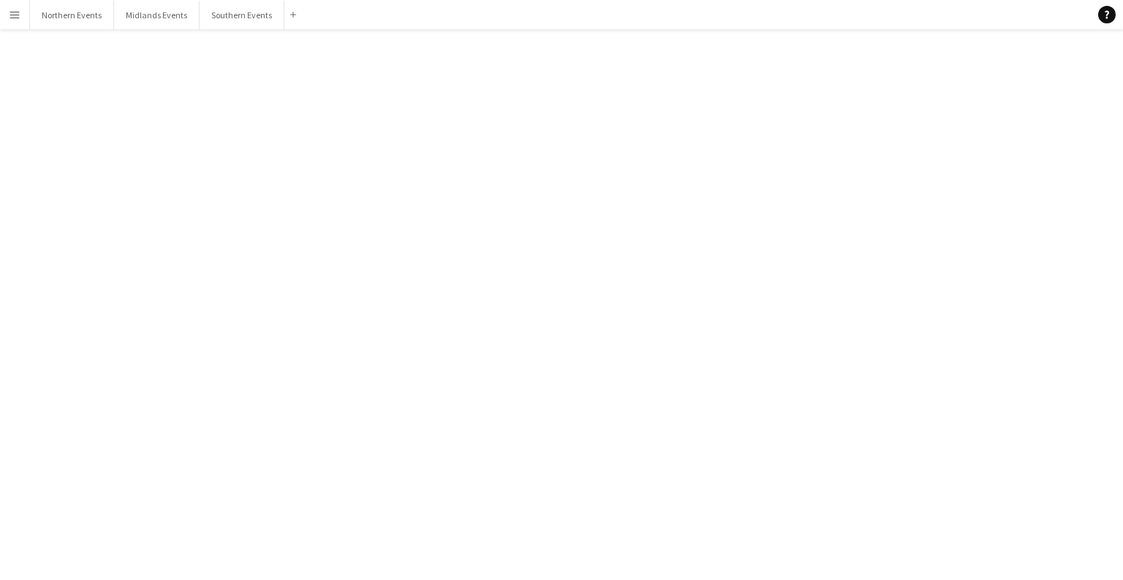
click div "29-01-2022 (07:00-13:00)"
click div
click span "Delete"
click button "Yes"
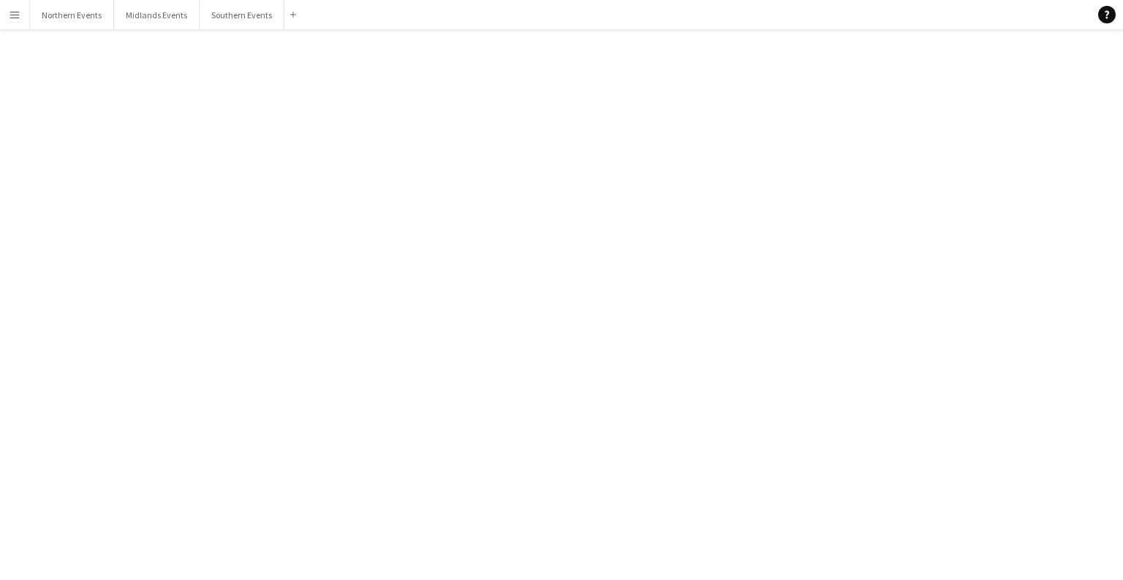
scroll to position [34770, 0]
click div "Brixton (Brockwell Park) 30th"
click div
click span "Delete"
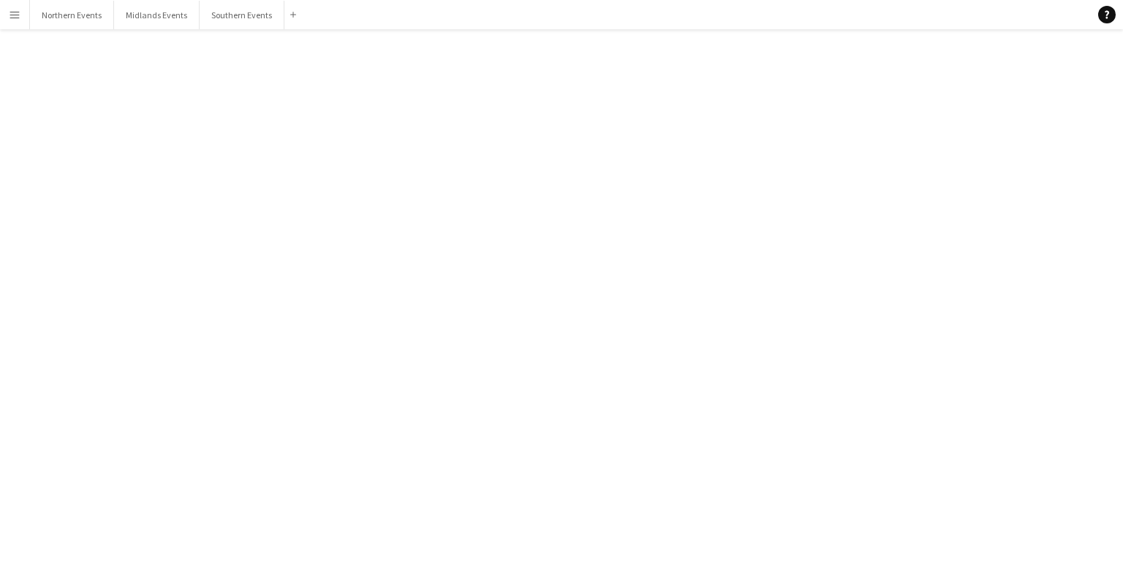
drag, startPoint x: 664, startPoint y: 316, endPoint x: 650, endPoint y: 310, distance: 16.0
click button "Yes"
click div "14-11-2021 (08:15-13:30)"
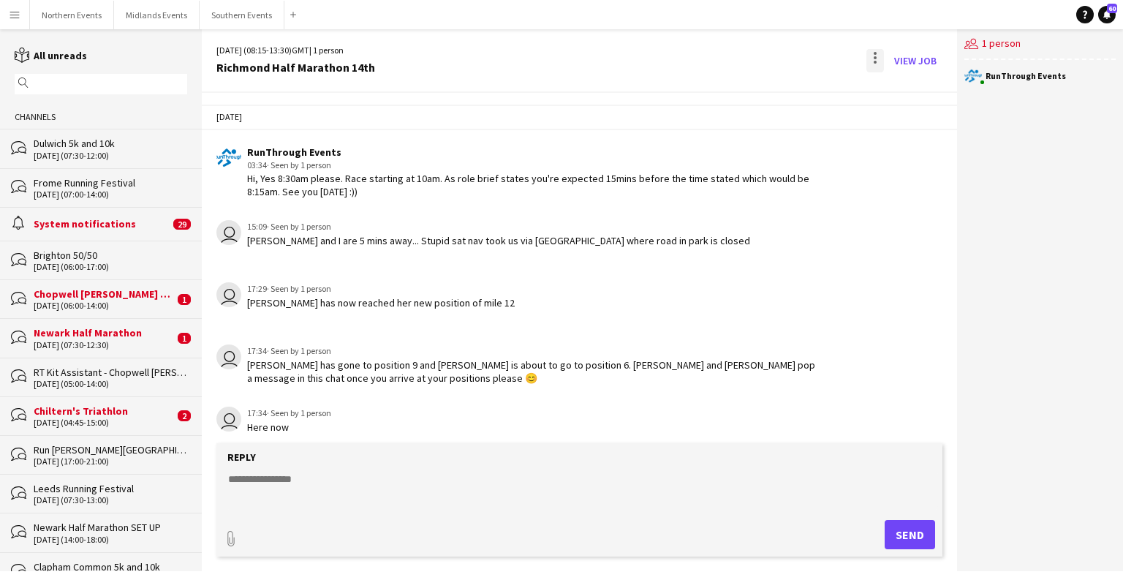
scroll to position [1880, 0]
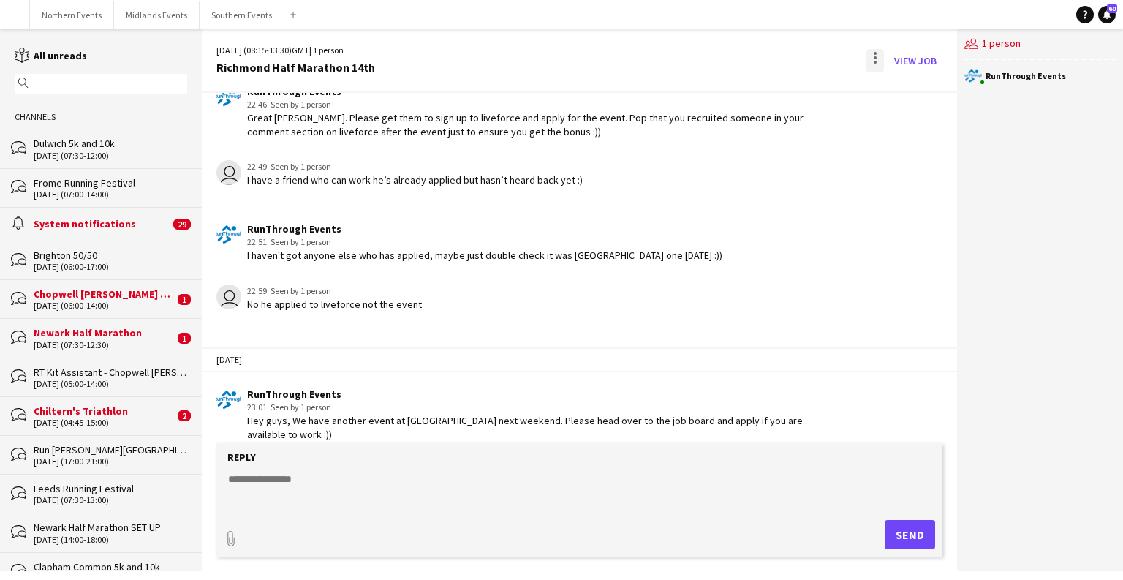
click at [871, 53] on div at bounding box center [875, 60] width 18 height 23
click at [878, 90] on button "Delete [GEOGRAPHIC_DATA]" at bounding box center [908, 89] width 82 height 35
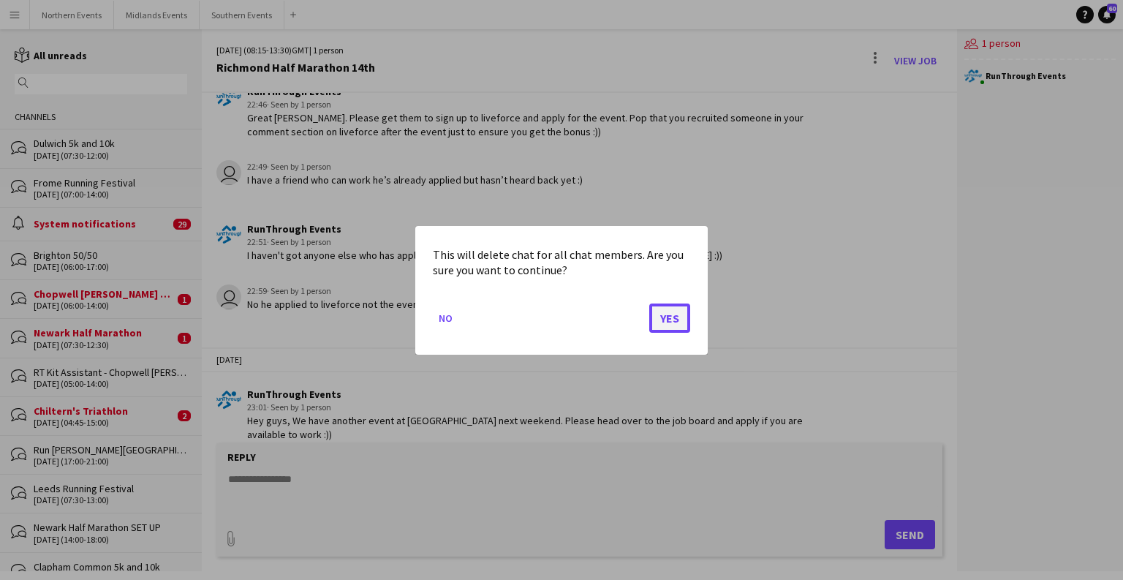
click at [671, 319] on button "Yes" at bounding box center [669, 317] width 41 height 29
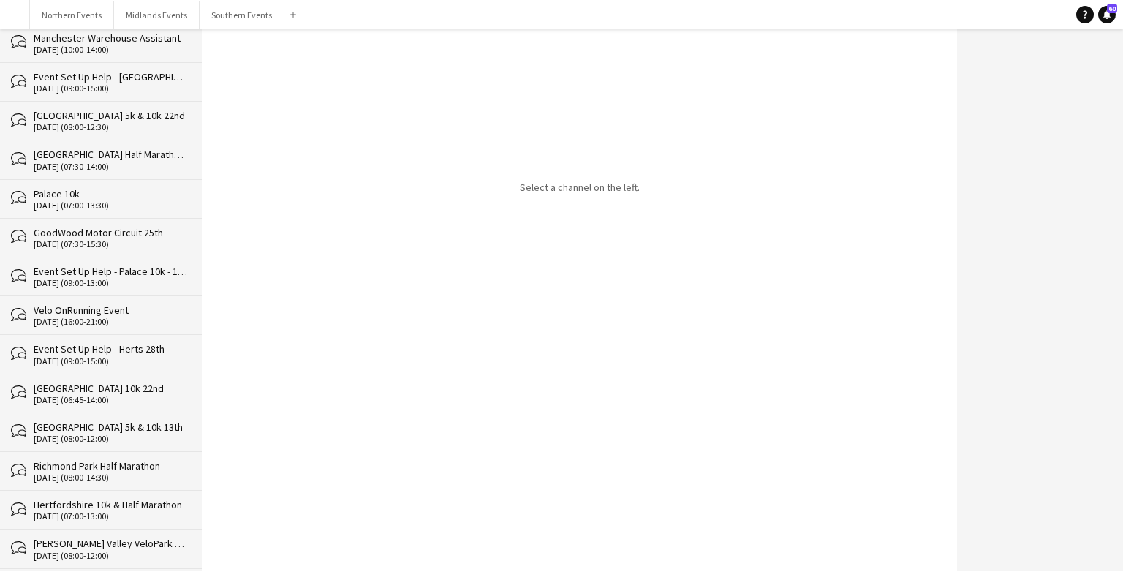
scroll to position [34693, 0]
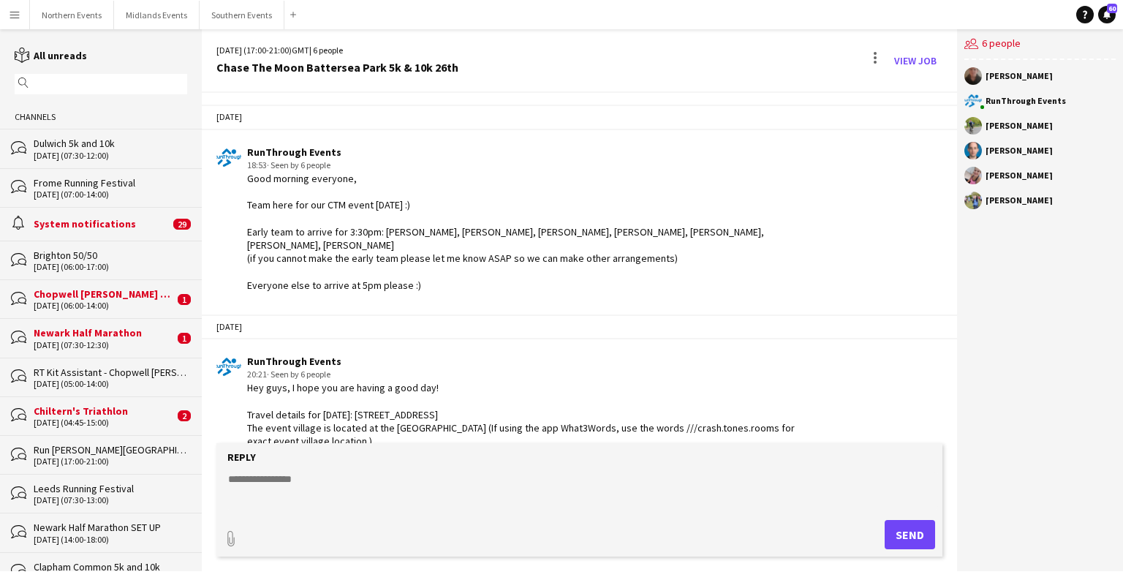
scroll to position [2251, 0]
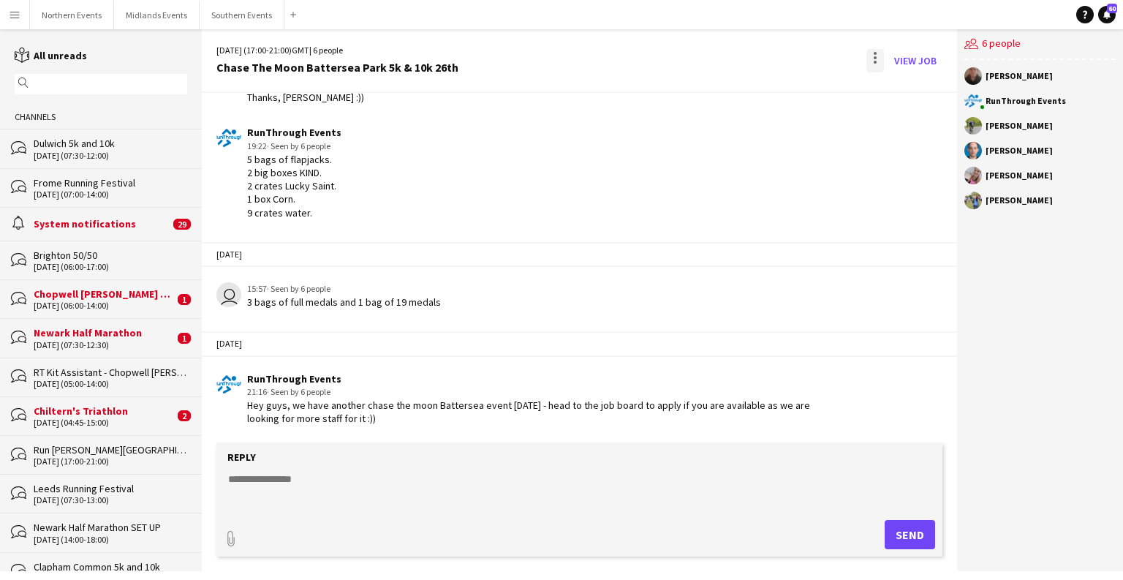
click at [872, 64] on div at bounding box center [875, 60] width 18 height 23
click at [898, 91] on span "Delete" at bounding box center [906, 89] width 34 height 12
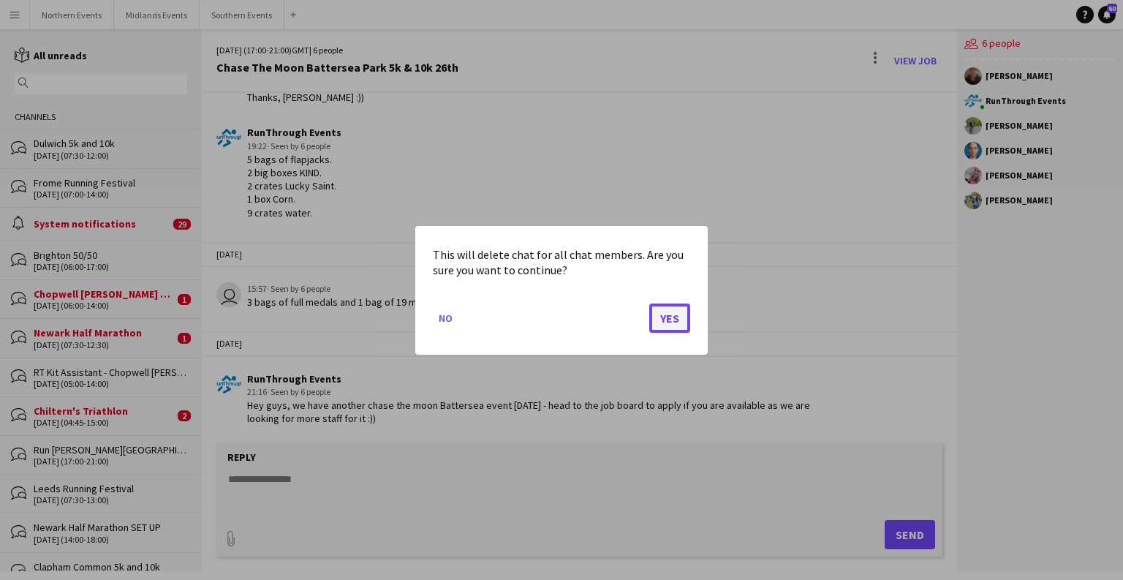
click at [663, 307] on button "Yes" at bounding box center [669, 317] width 41 height 29
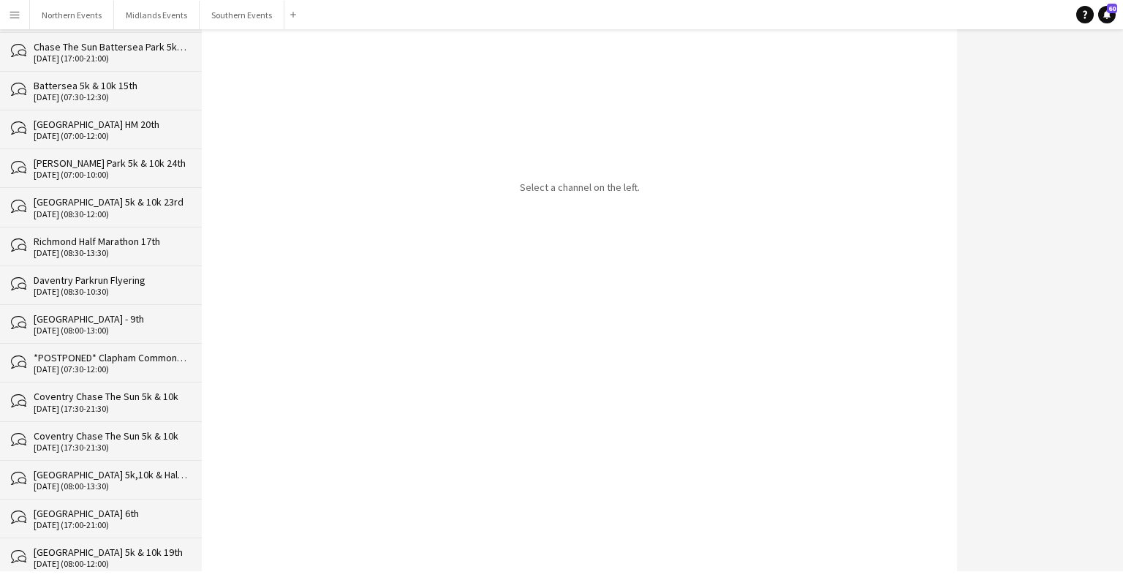
scroll to position [34654, 0]
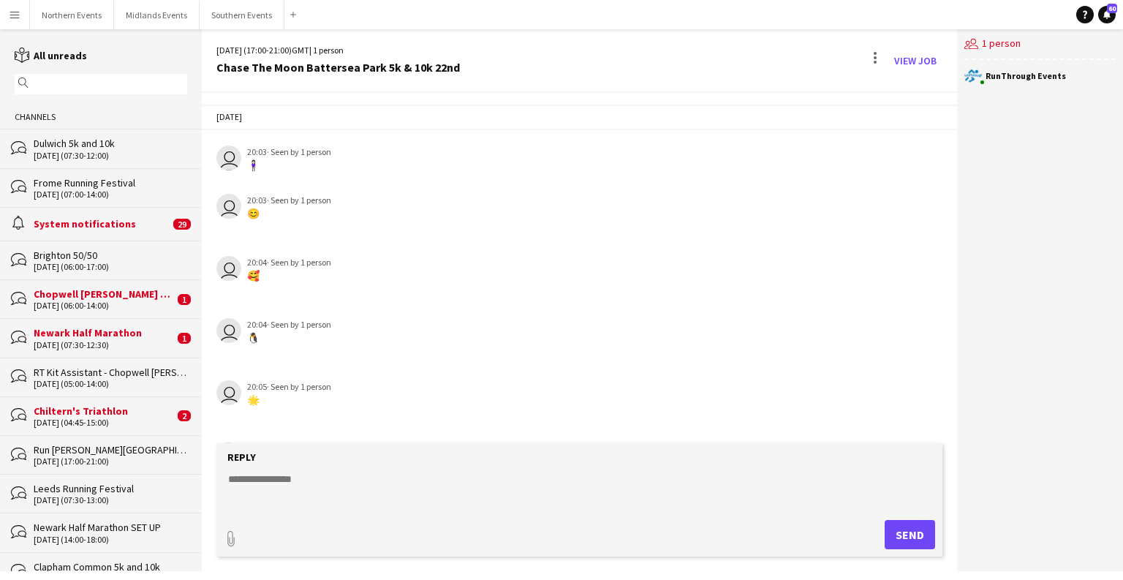
scroll to position [1707, 0]
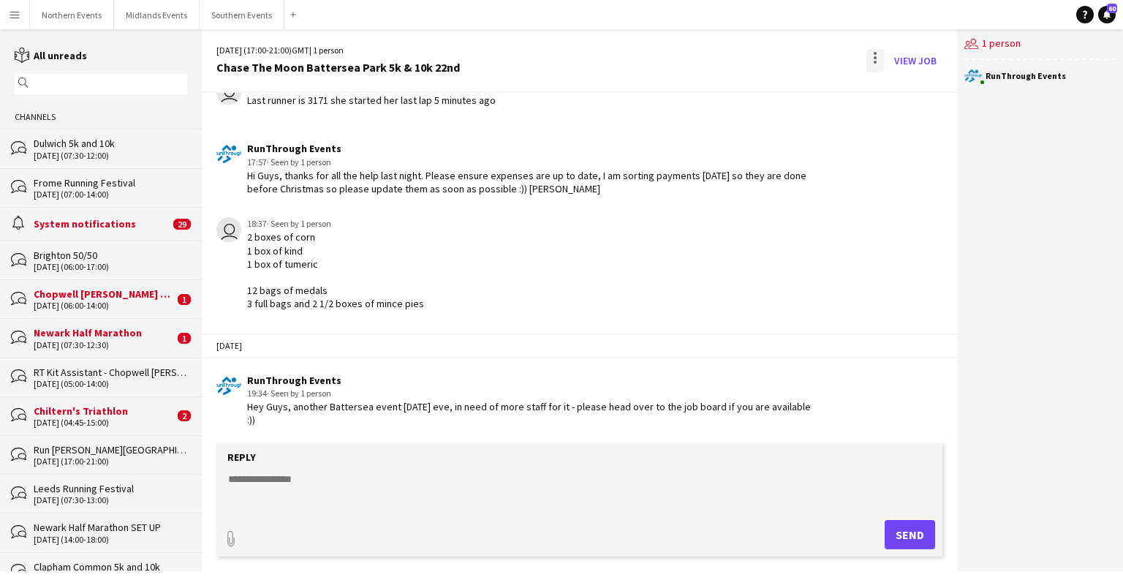
click at [878, 57] on div at bounding box center [875, 60] width 18 height 23
click at [902, 83] on span "Delete" at bounding box center [906, 89] width 34 height 12
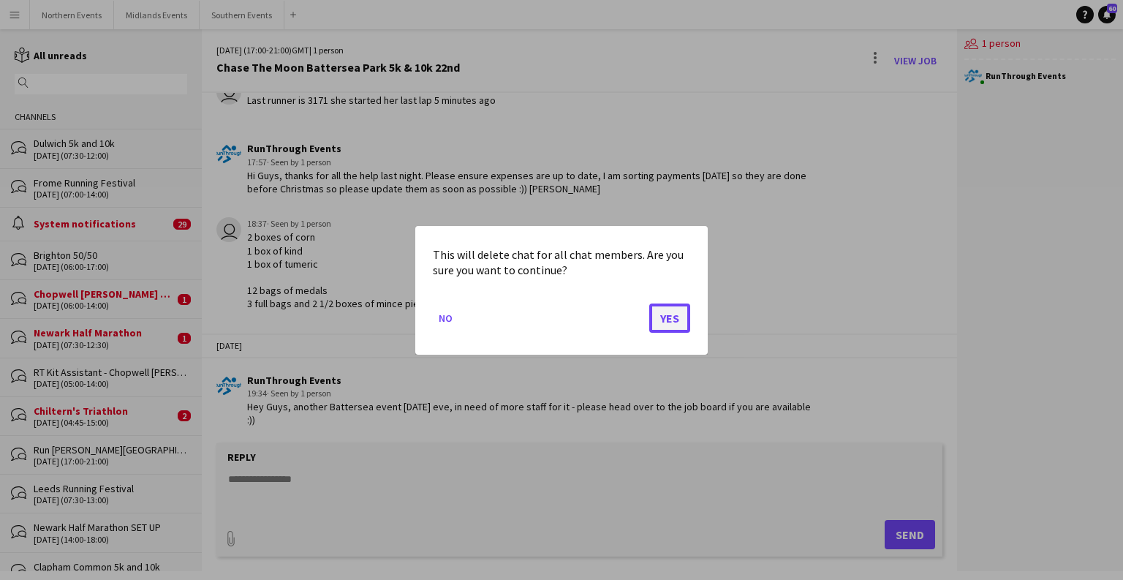
click at [667, 320] on button "Yes" at bounding box center [669, 317] width 41 height 29
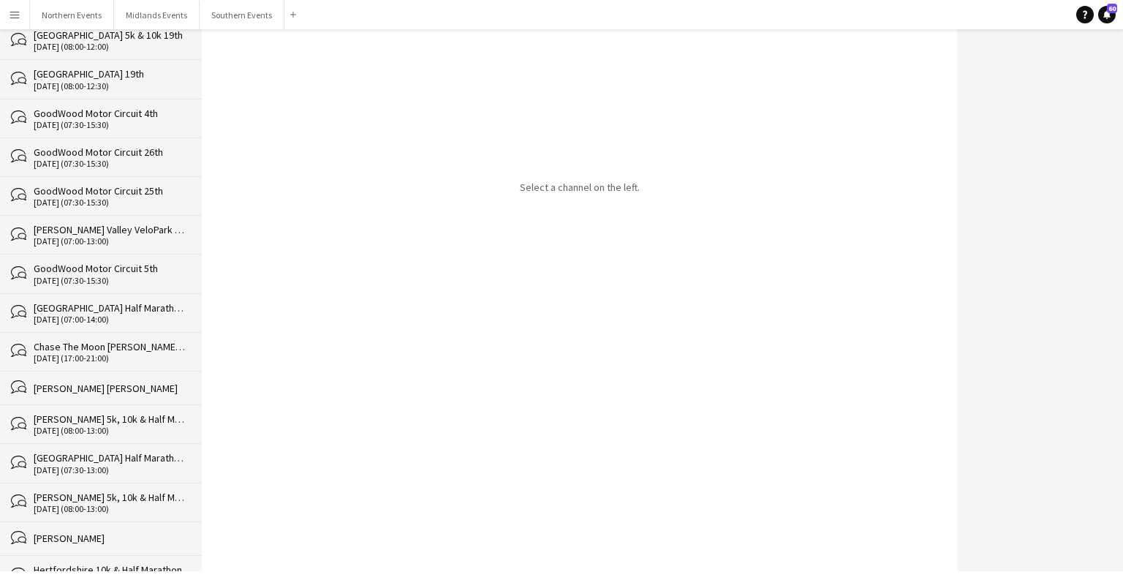
scroll to position [34615, 0]
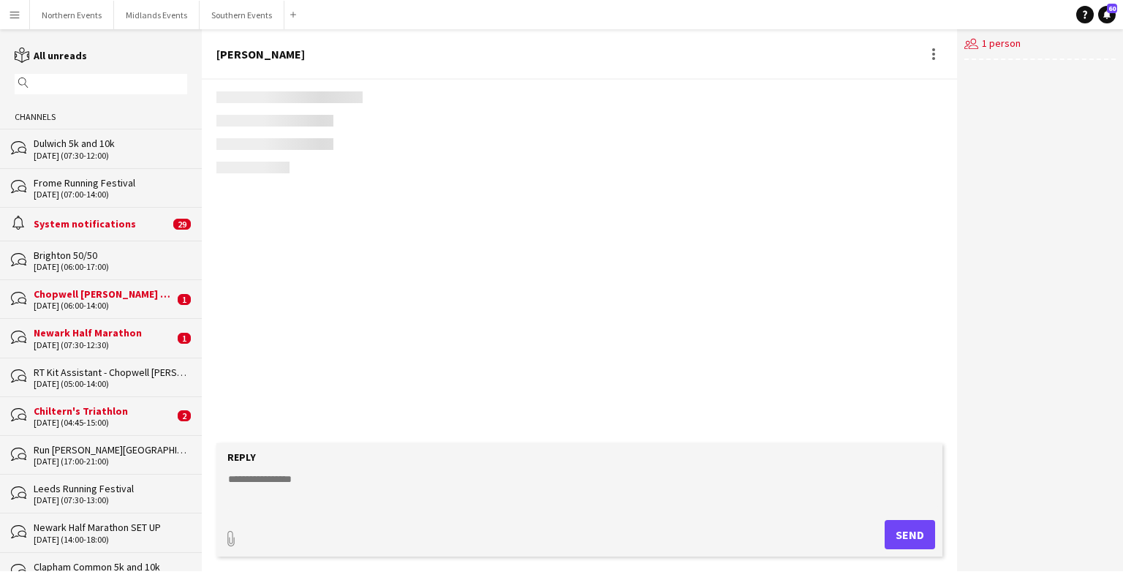
scroll to position [342, 0]
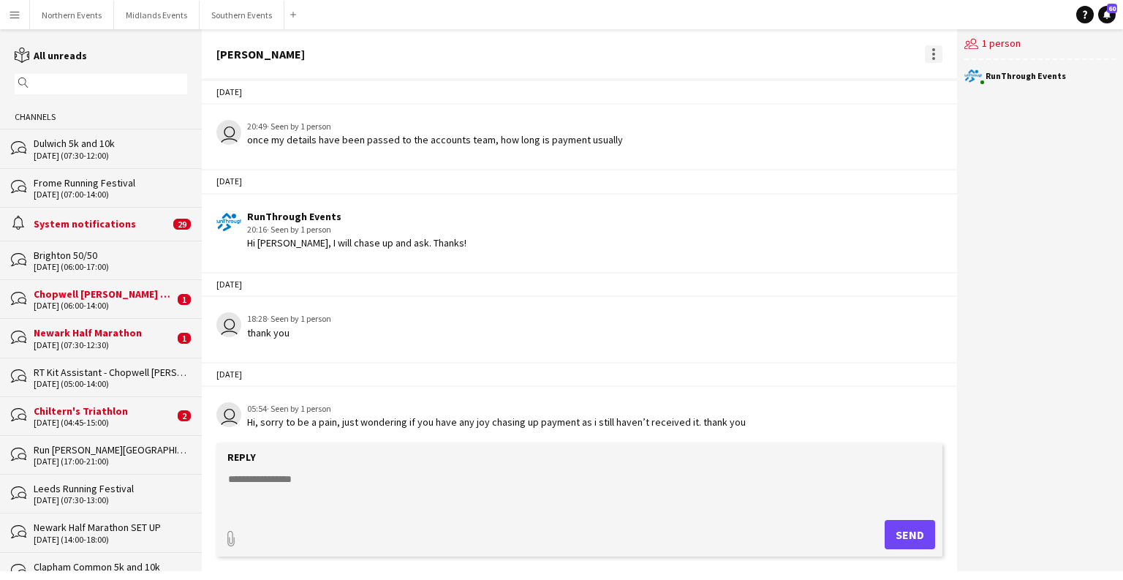
click at [935, 56] on div at bounding box center [934, 54] width 18 height 18
click at [930, 91] on button "Delete [GEOGRAPHIC_DATA]" at bounding box center [966, 80] width 82 height 35
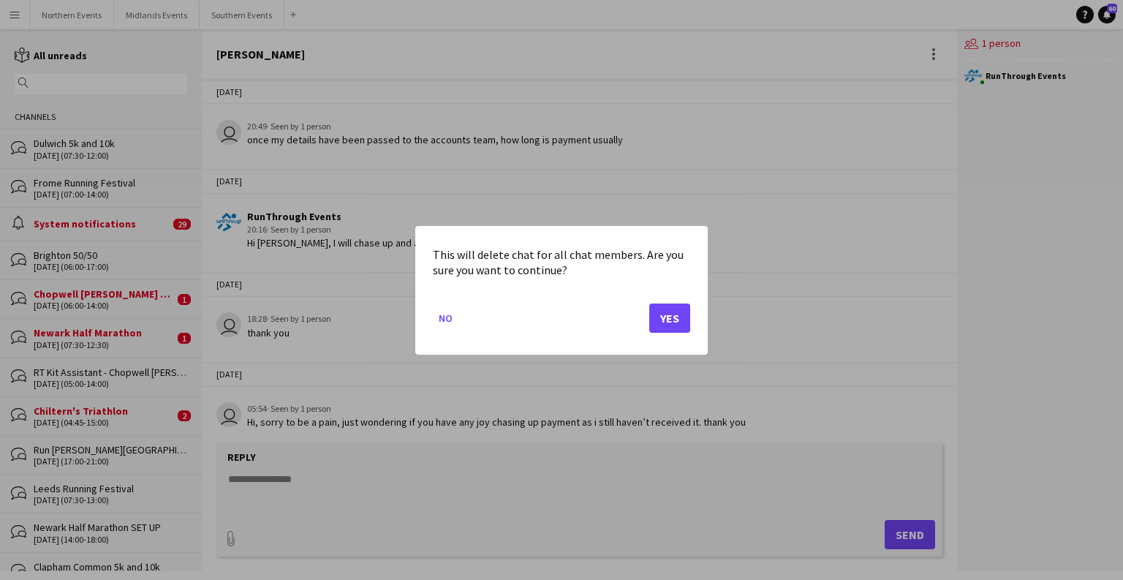
click at [946, 82] on div at bounding box center [561, 290] width 1123 height 580
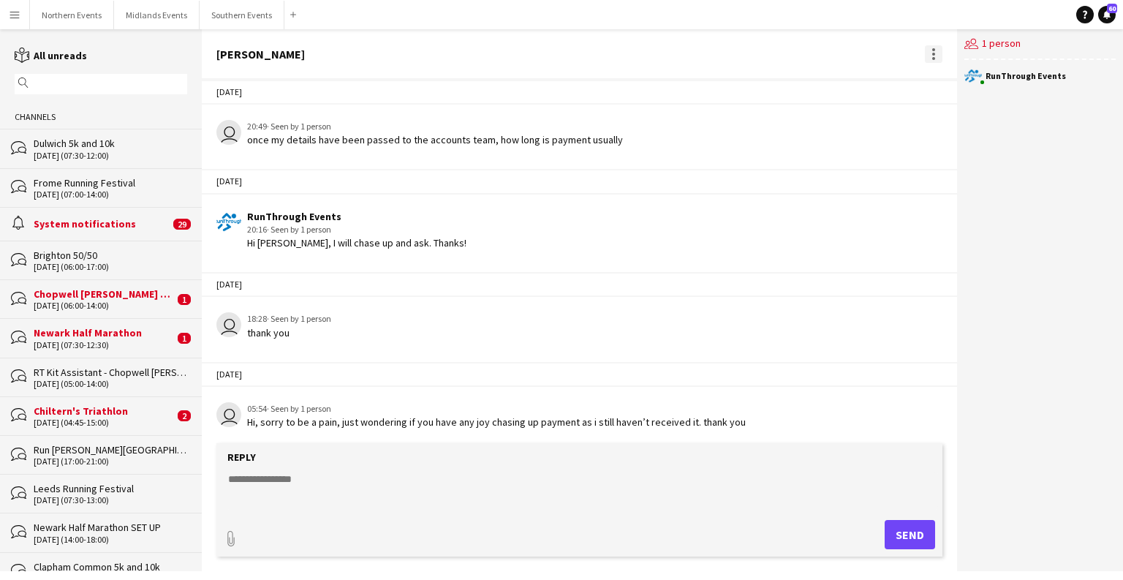
click at [933, 53] on div at bounding box center [933, 54] width 3 height 3
click at [945, 88] on button "Delete [GEOGRAPHIC_DATA]" at bounding box center [966, 80] width 82 height 35
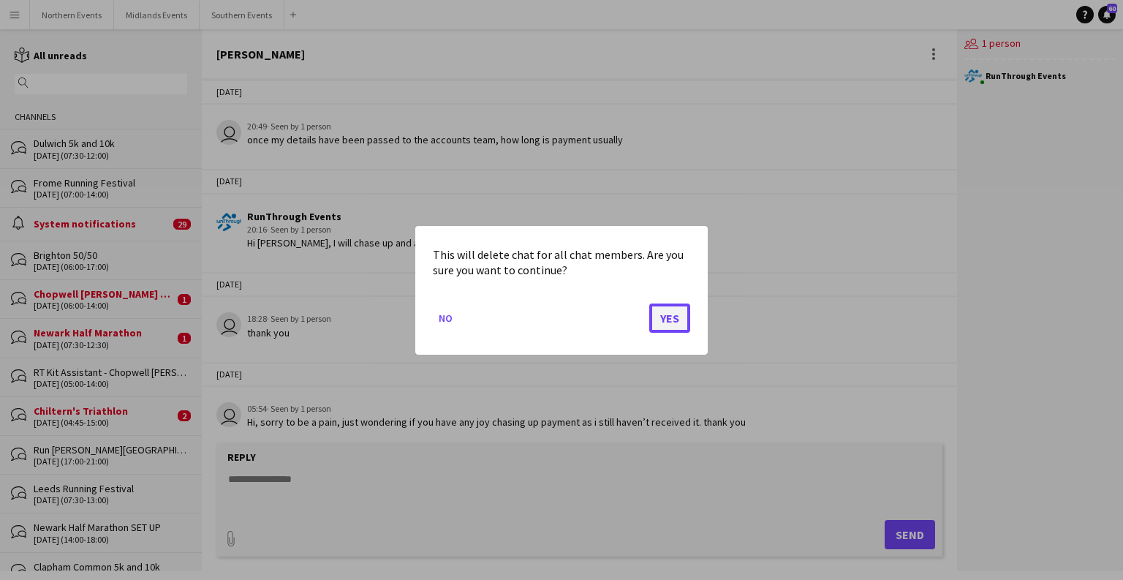
click at [659, 305] on button "Yes" at bounding box center [669, 317] width 41 height 29
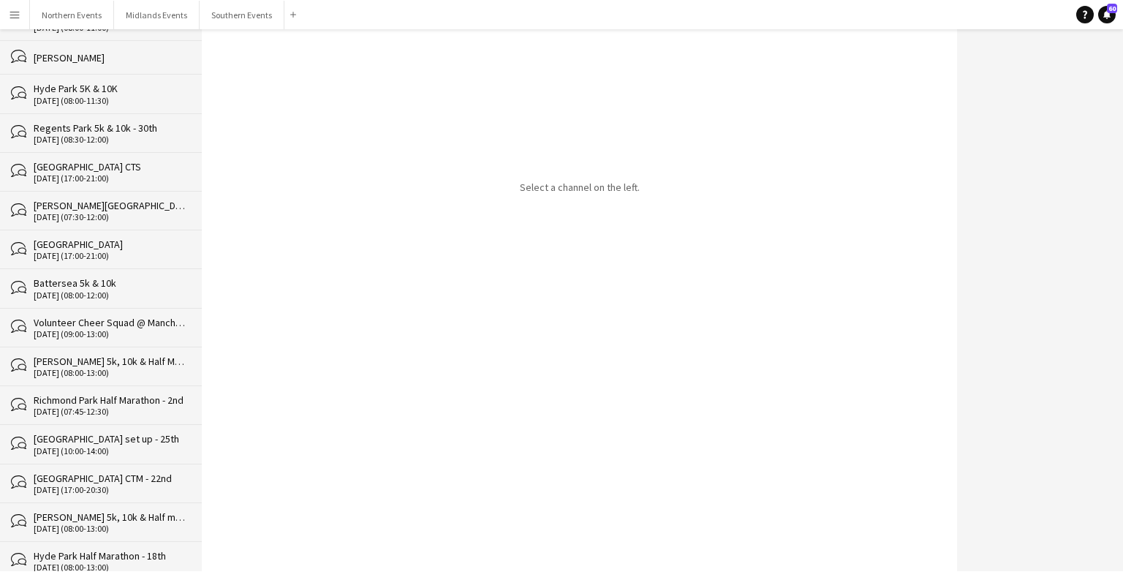
scroll to position [34581, 0]
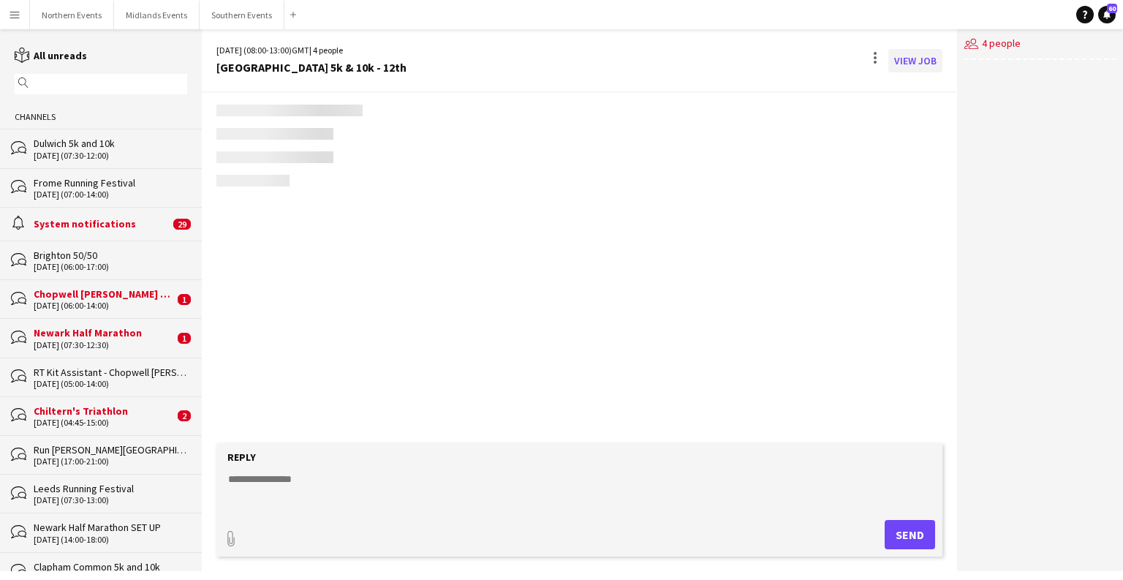
scroll to position [2758, 0]
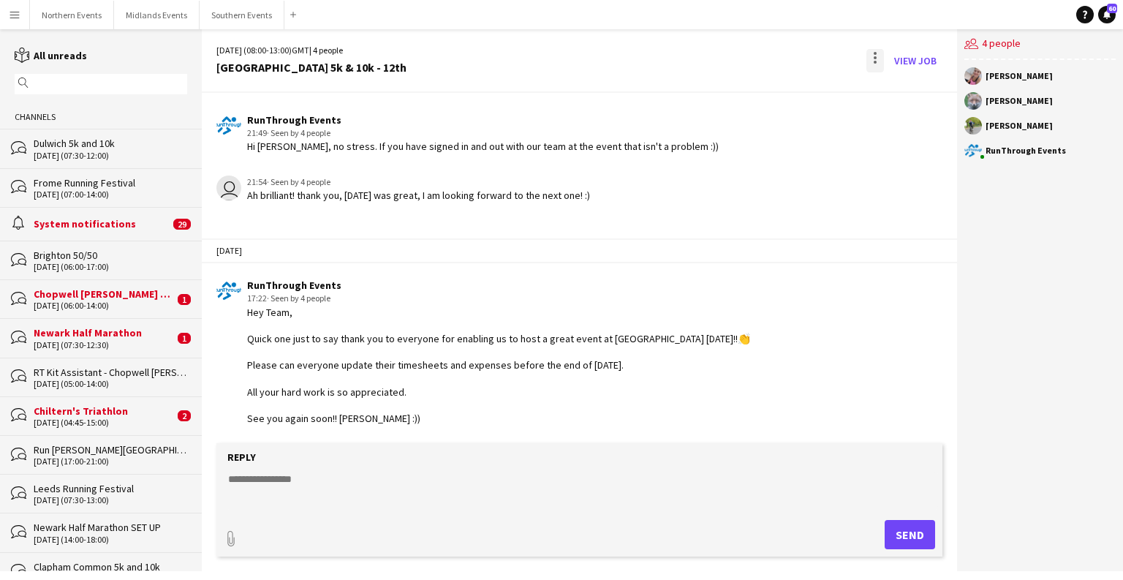
click at [871, 58] on div at bounding box center [875, 60] width 18 height 23
click at [909, 85] on span "Delete" at bounding box center [906, 89] width 34 height 12
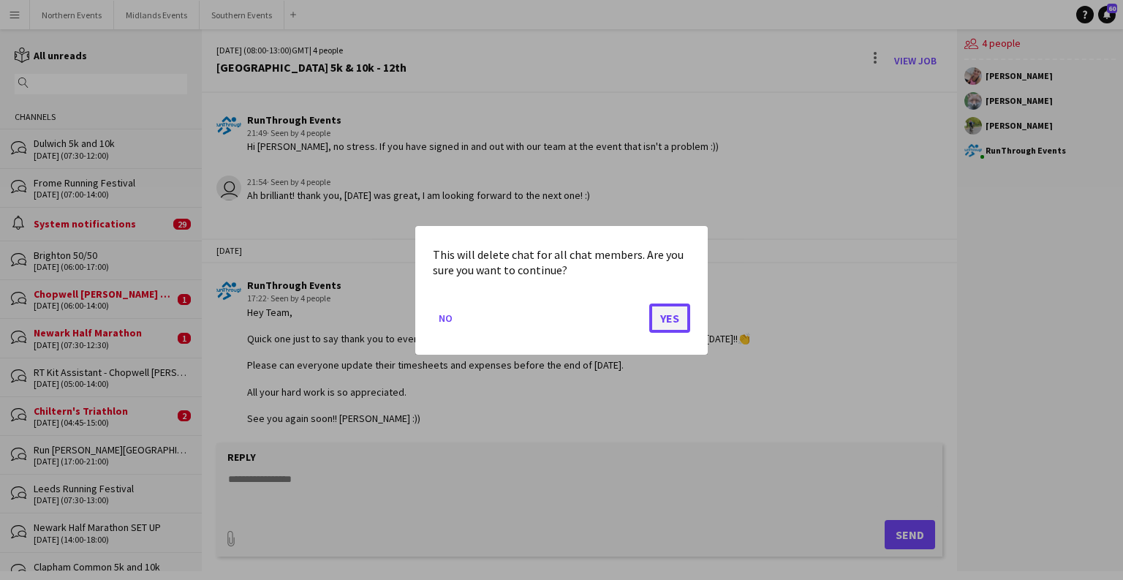
click at [667, 326] on button "Yes" at bounding box center [669, 317] width 41 height 29
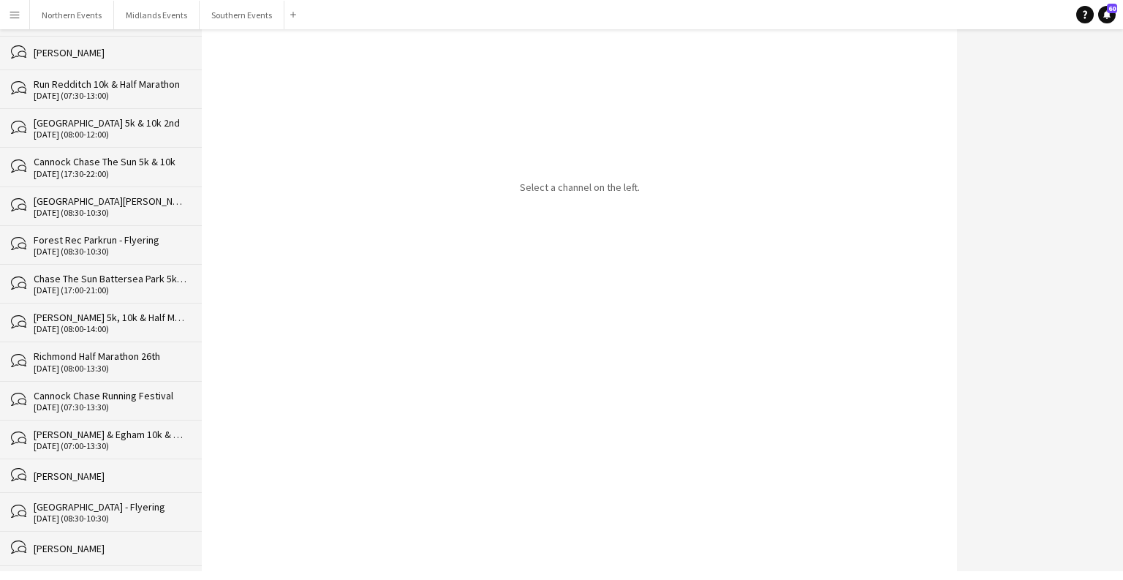
scroll to position [34543, 0]
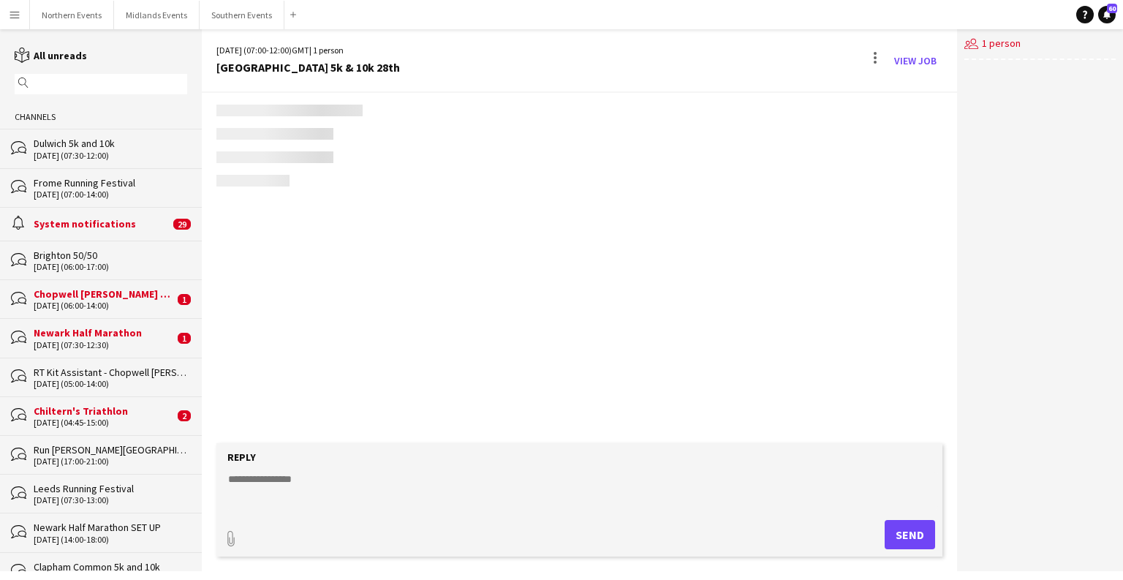
scroll to position [2800, 0]
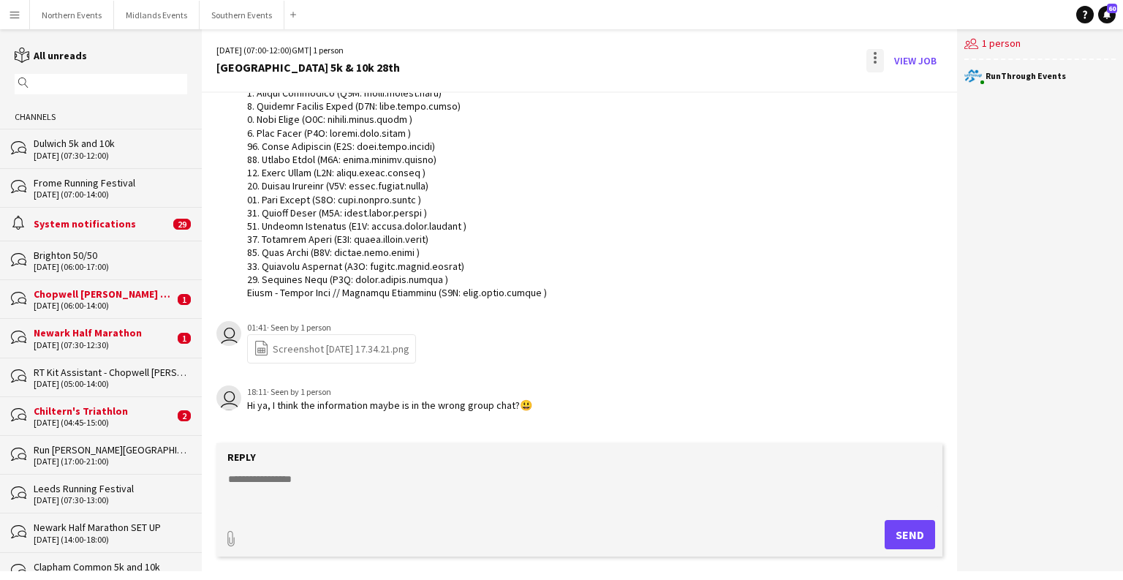
click at [874, 50] on div at bounding box center [875, 60] width 18 height 23
click at [905, 87] on span "Delete" at bounding box center [906, 89] width 34 height 12
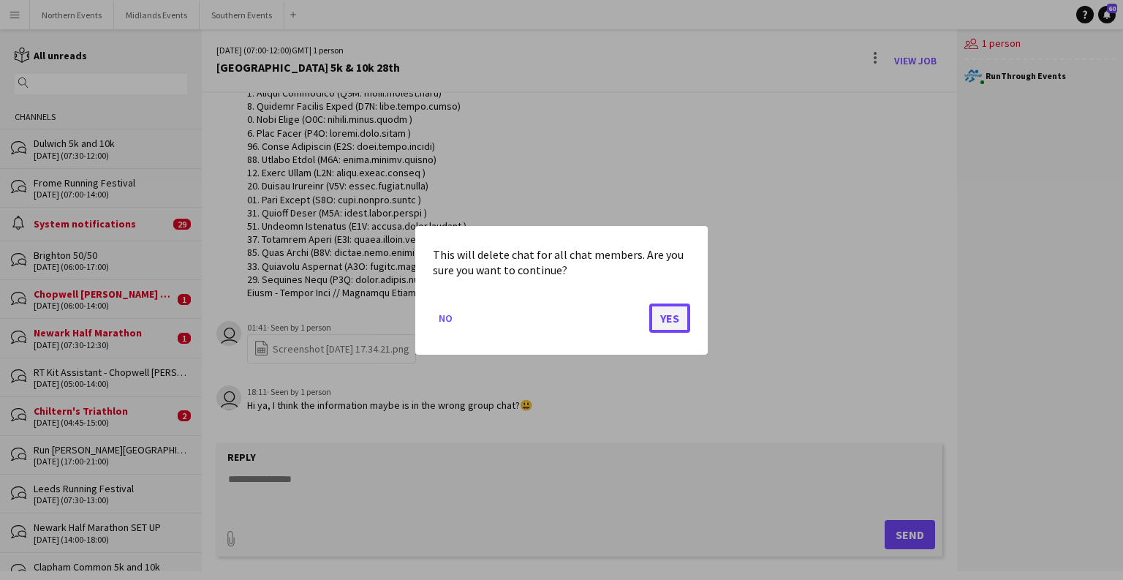
click at [669, 319] on button "Yes" at bounding box center [669, 317] width 41 height 29
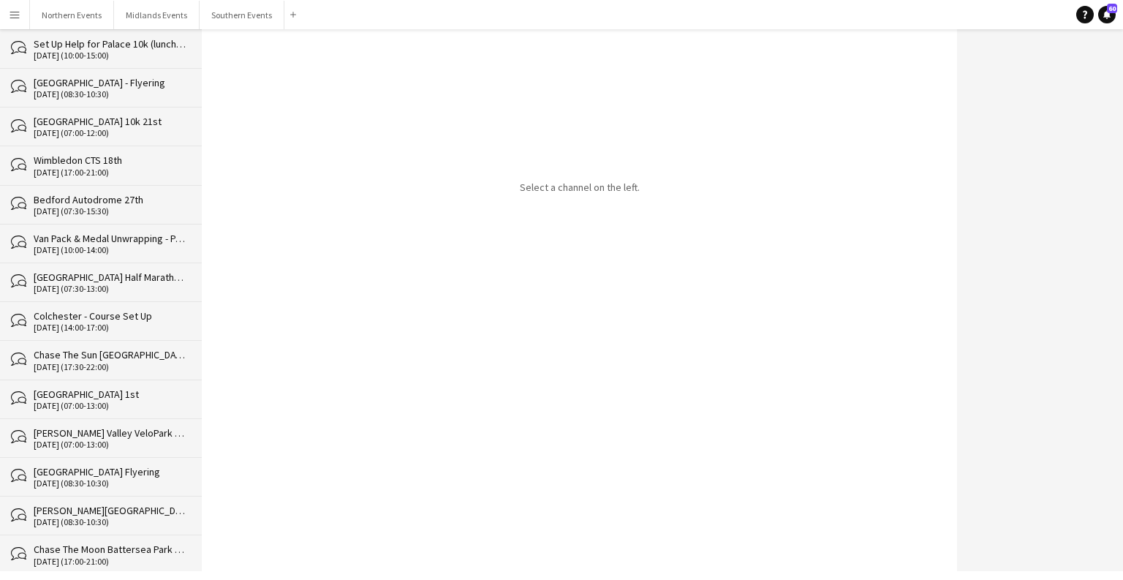
scroll to position [34504, 0]
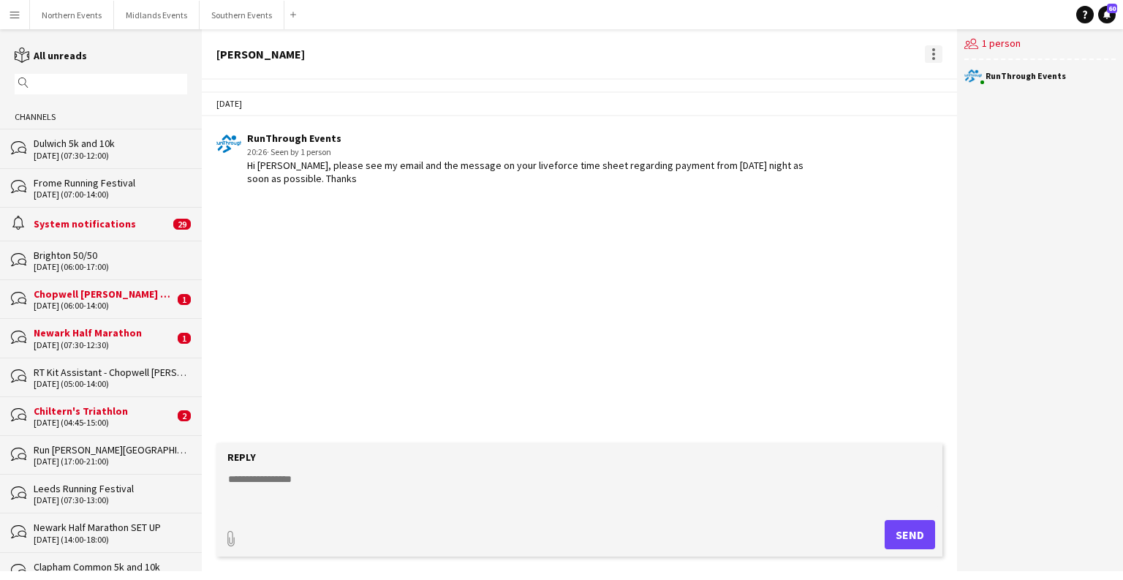
click at [930, 51] on div at bounding box center [934, 54] width 18 height 18
click at [952, 85] on span "Delete" at bounding box center [964, 80] width 34 height 12
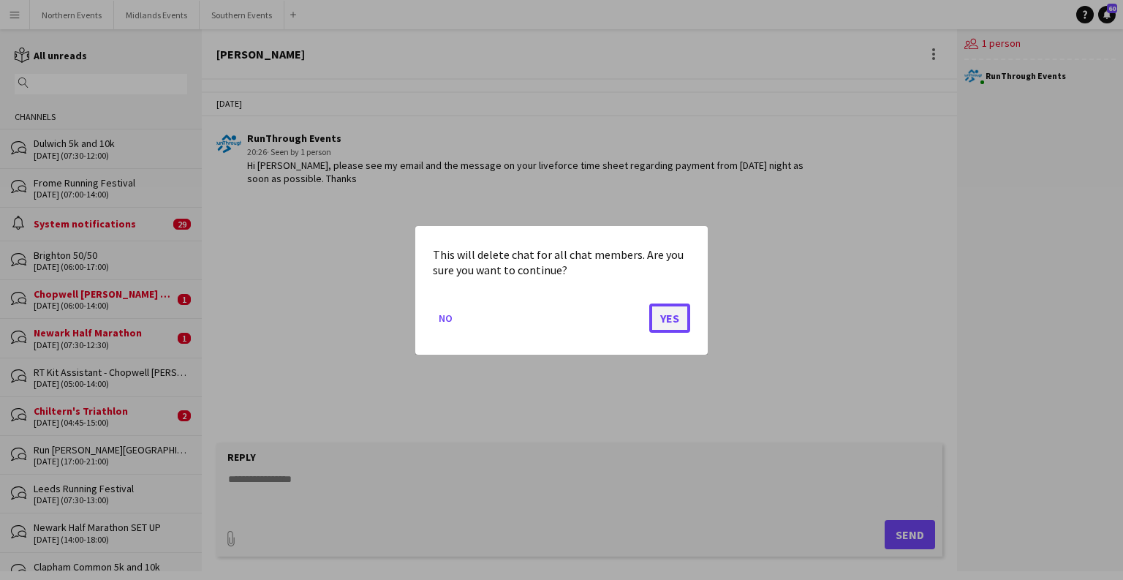
click at [676, 319] on button "Yes" at bounding box center [669, 317] width 41 height 29
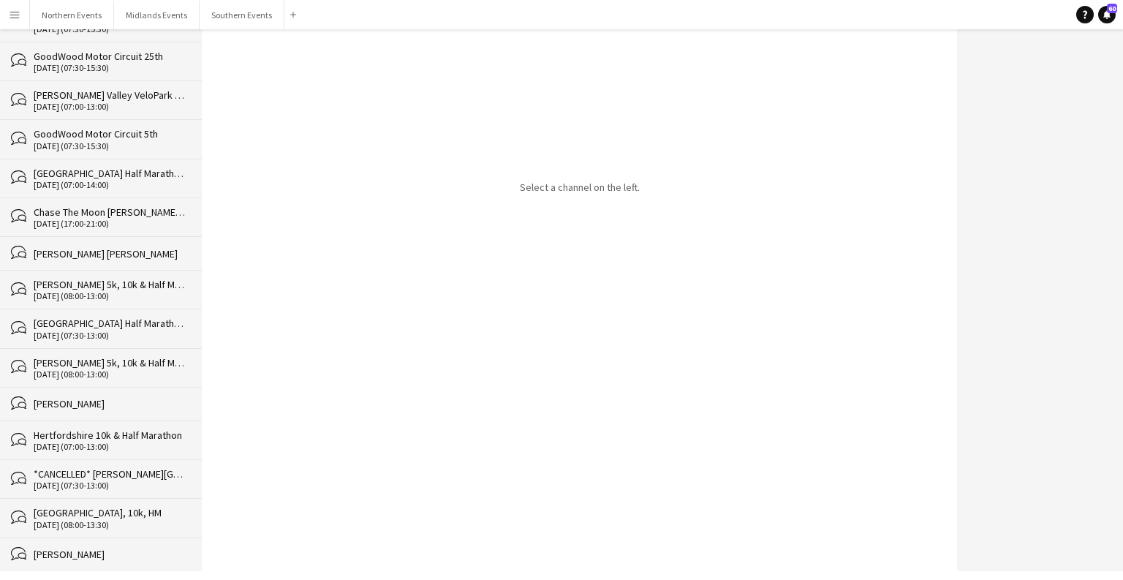
scroll to position [34470, 0]
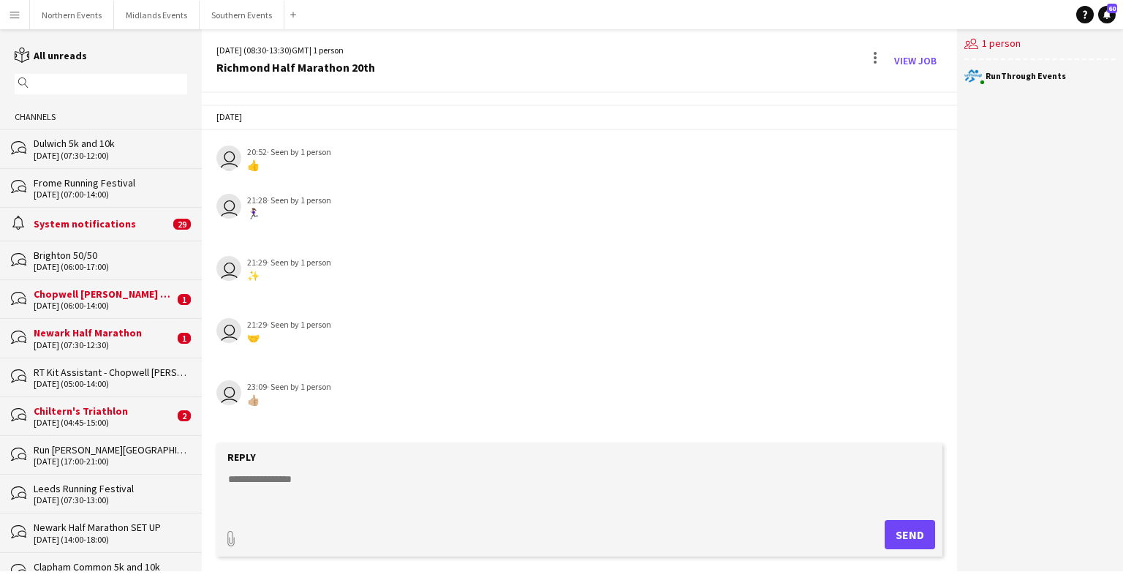
scroll to position [1907, 0]
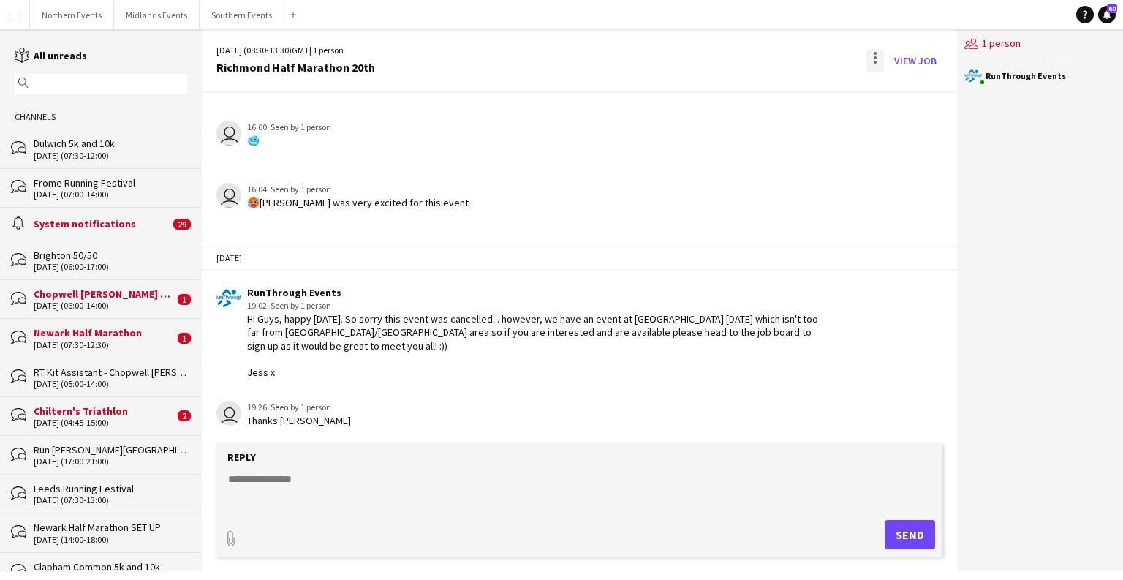
click at [877, 54] on div at bounding box center [875, 60] width 18 height 23
click at [910, 97] on button "Delete [GEOGRAPHIC_DATA]" at bounding box center [908, 89] width 82 height 35
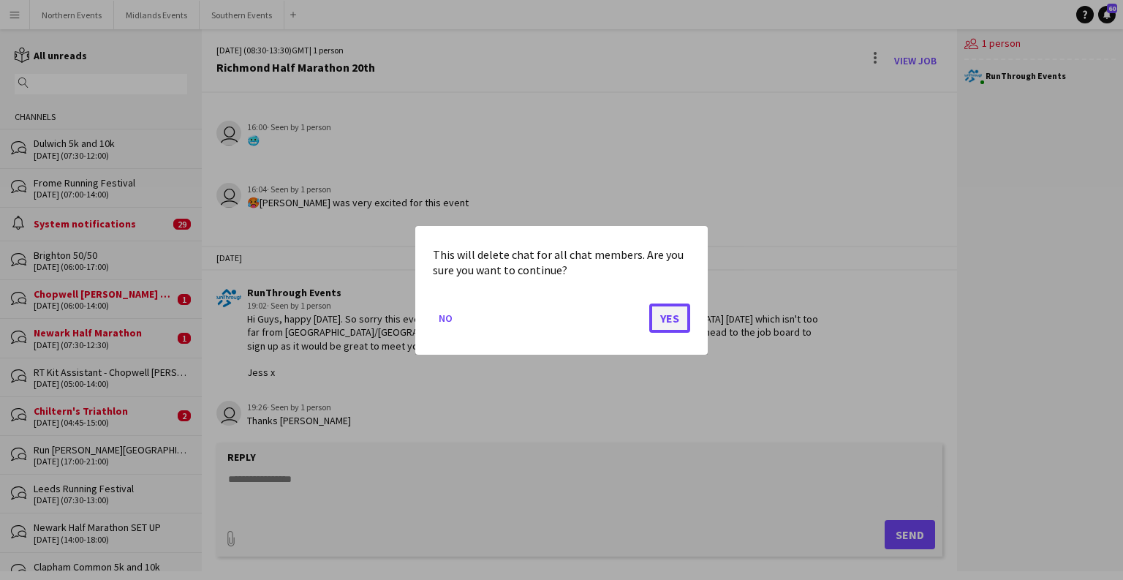
click at [667, 314] on button "Yes" at bounding box center [669, 317] width 41 height 29
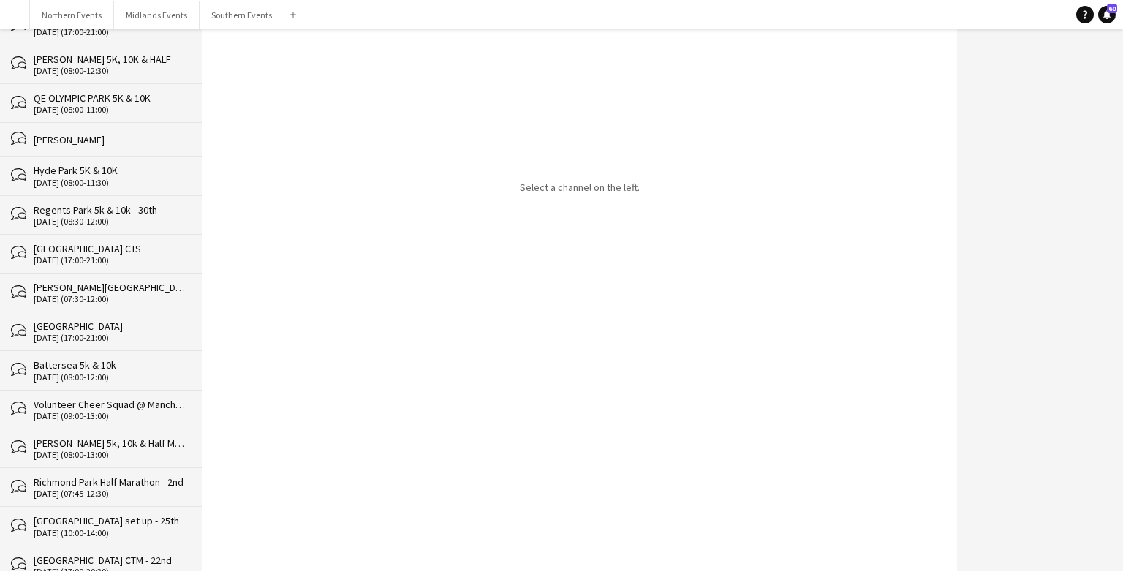
scroll to position [27766, 0]
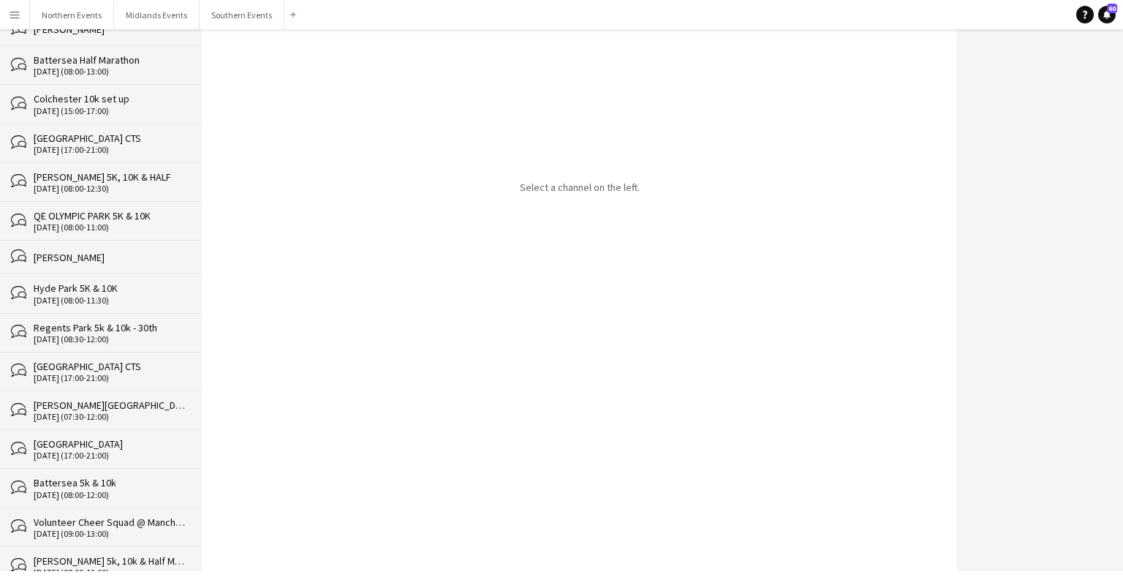
drag, startPoint x: 204, startPoint y: 467, endPoint x: 207, endPoint y: 569, distance: 101.6
click at [205, 577] on div "Menu Boards Boards Boards All jobs Status Workforce Workforce My Workforce Recr…" at bounding box center [561, 290] width 1123 height 580
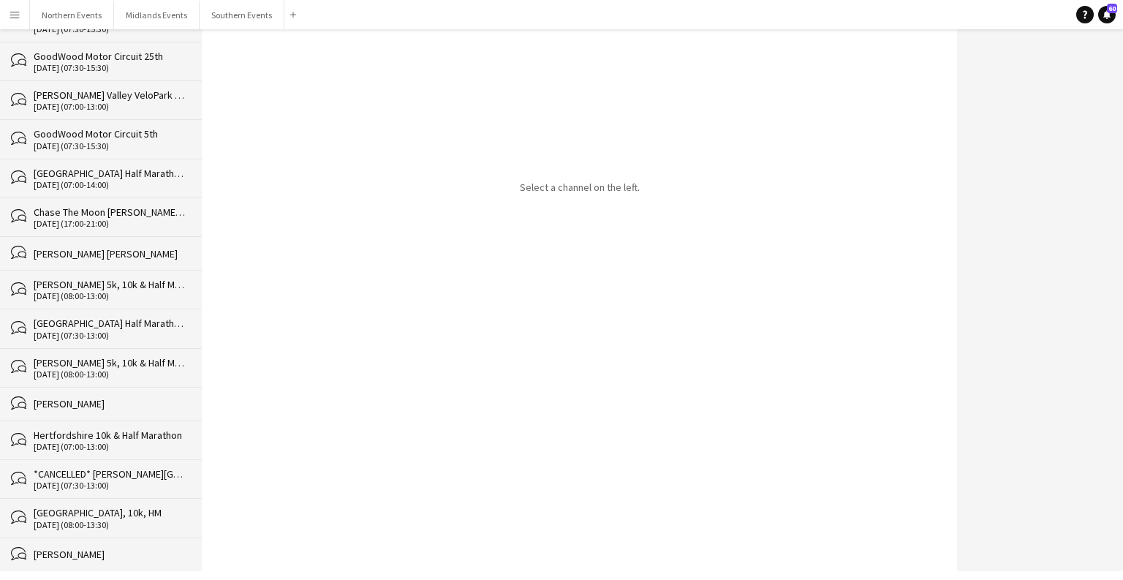
scroll to position [34432, 0]
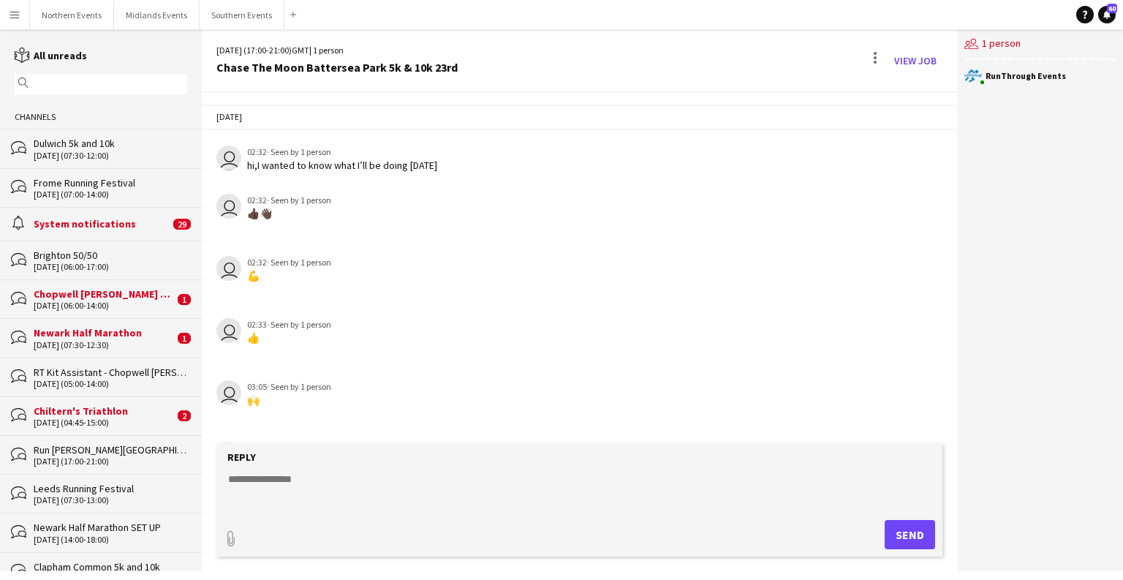
scroll to position [2146, 0]
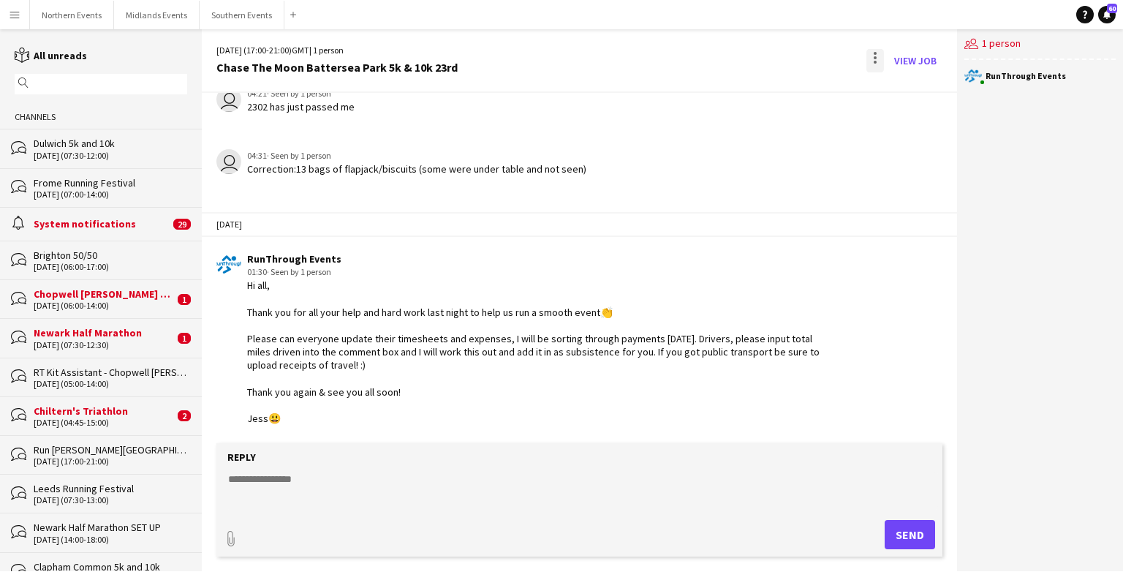
click at [876, 60] on div at bounding box center [875, 60] width 18 height 23
click at [923, 96] on button "Delete [GEOGRAPHIC_DATA]" at bounding box center [908, 89] width 82 height 35
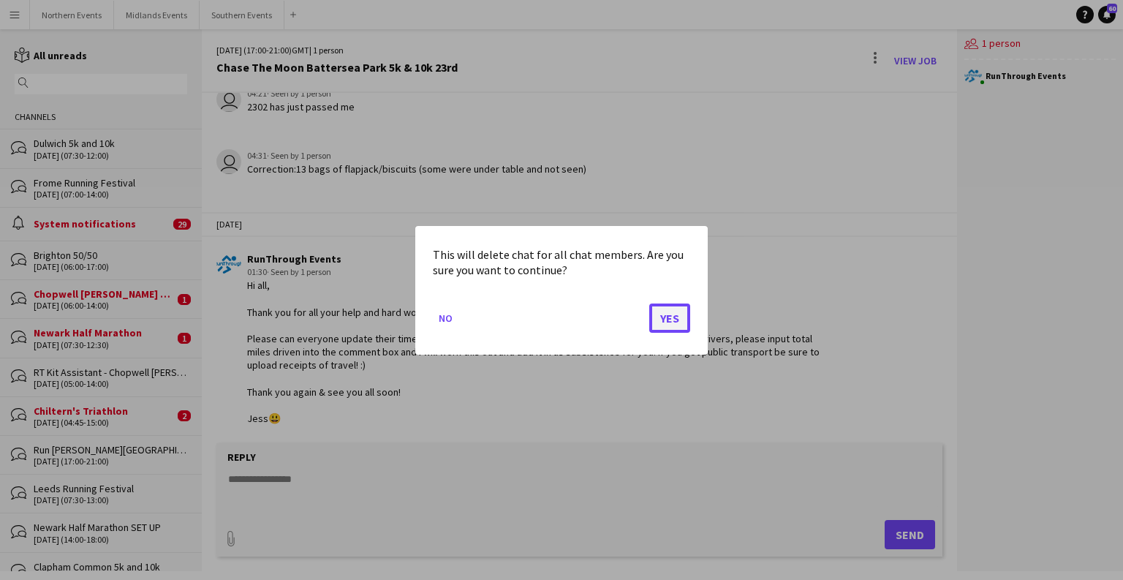
click at [664, 319] on button "Yes" at bounding box center [669, 317] width 41 height 29
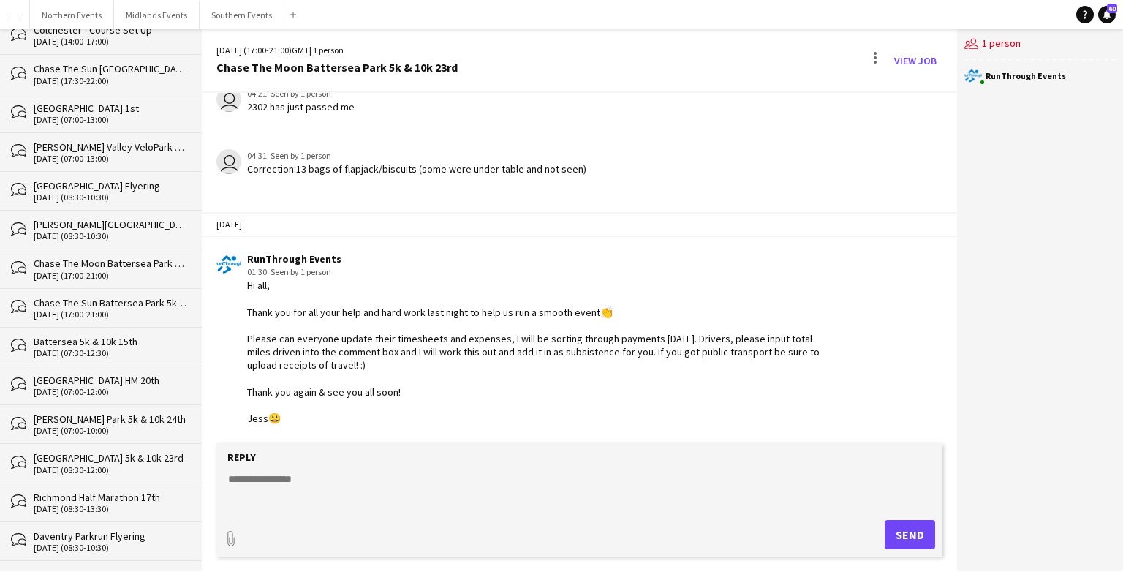
scroll to position [34432, 0]
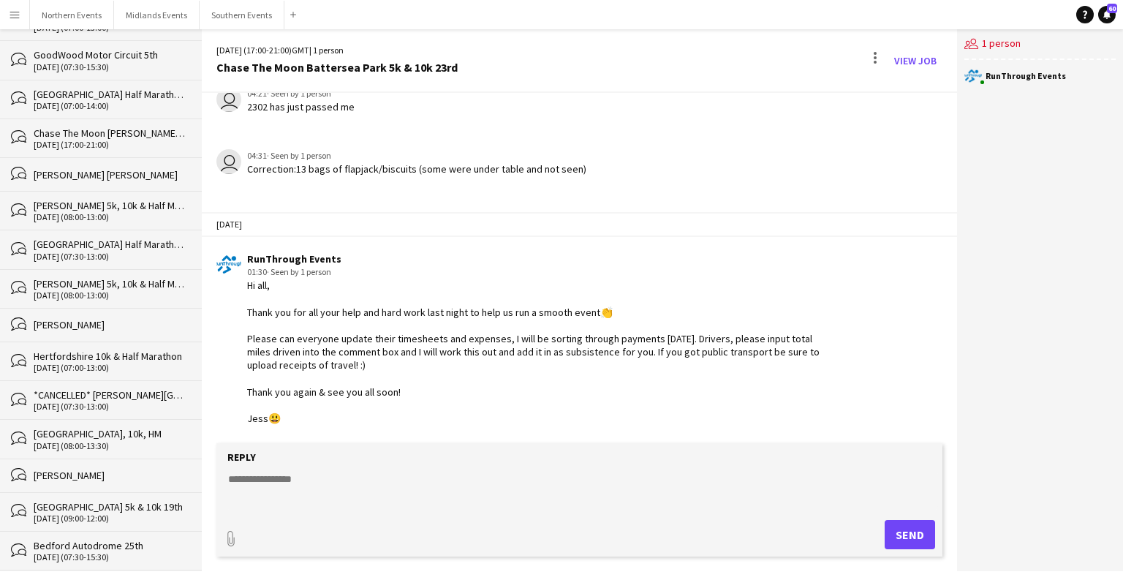
click at [880, 54] on div at bounding box center [875, 60] width 18 height 23
click at [935, 88] on span "Delete [GEOGRAPHIC_DATA]" at bounding box center [907, 90] width 58 height 14
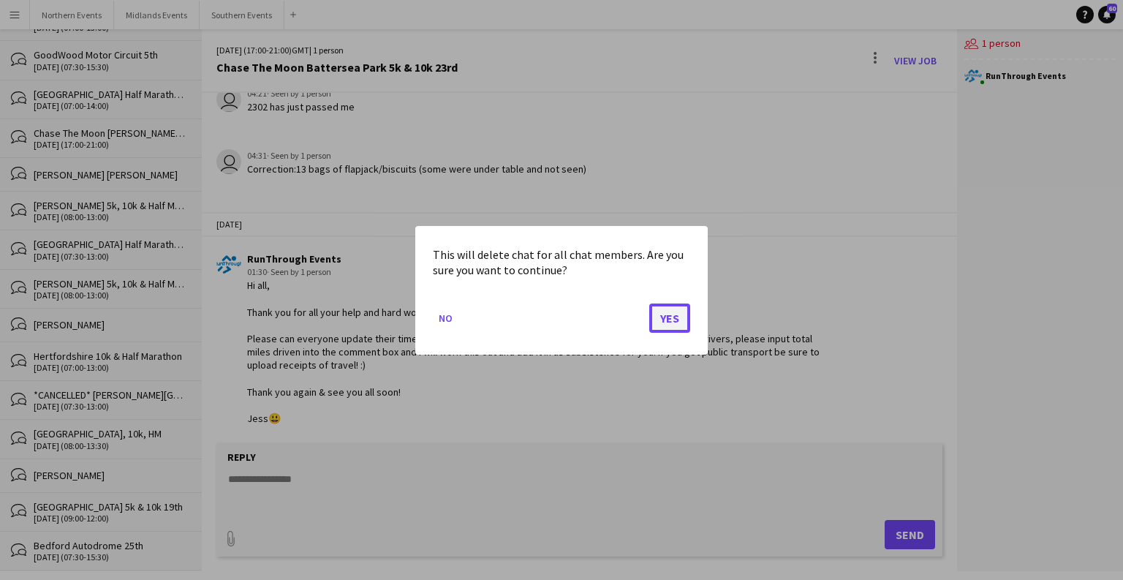
click at [660, 320] on button "Yes" at bounding box center [669, 317] width 41 height 29
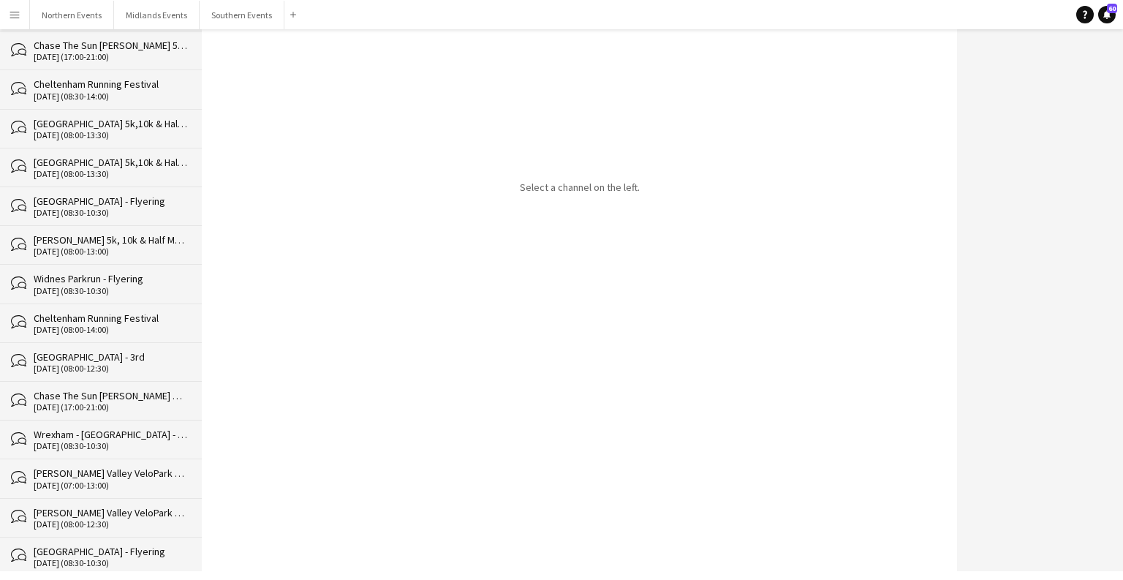
scroll to position [34392, 0]
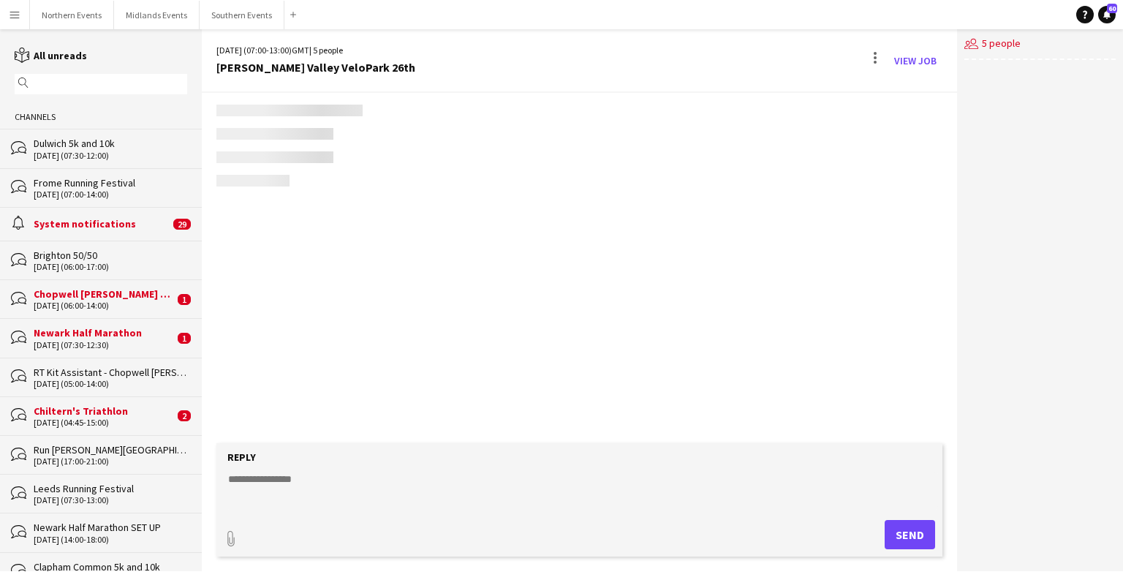
scroll to position [2660, 0]
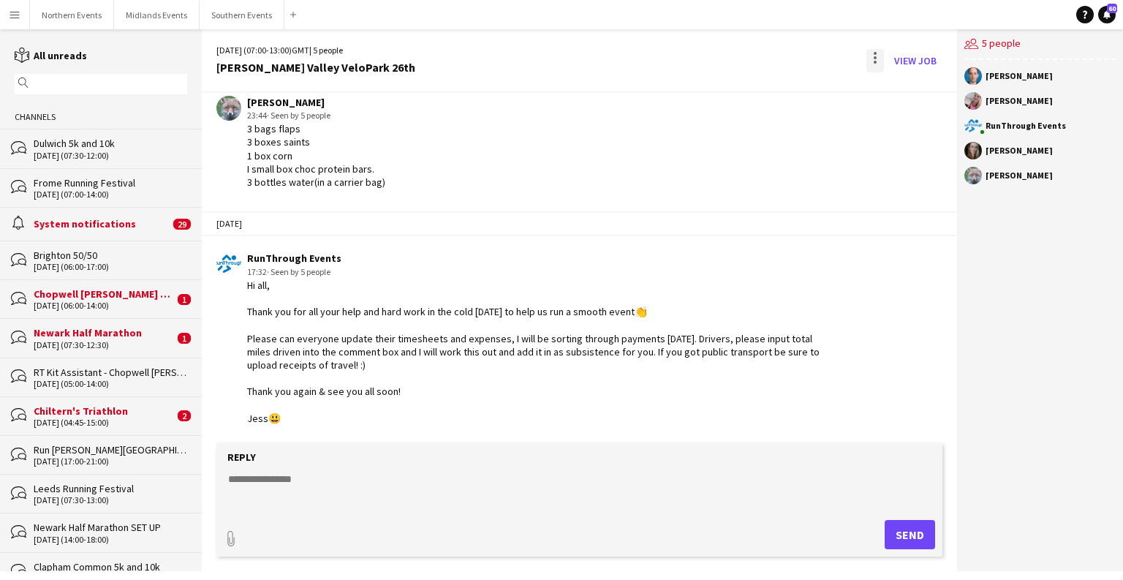
click at [876, 57] on div at bounding box center [874, 57] width 3 height 3
click at [914, 81] on button "Delete [GEOGRAPHIC_DATA]" at bounding box center [908, 89] width 82 height 35
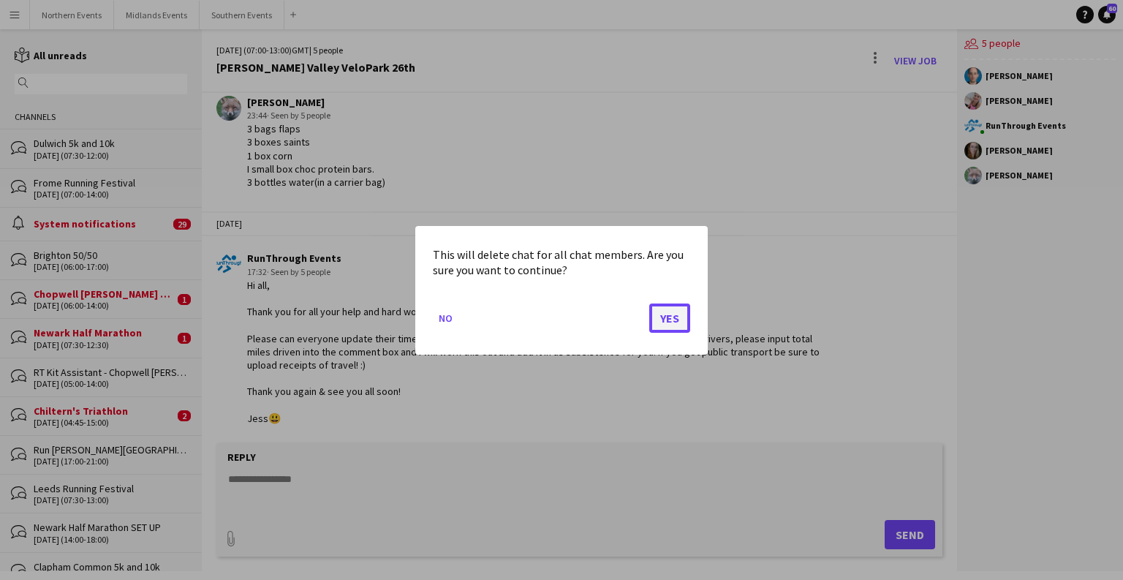
click at [678, 324] on button "Yes" at bounding box center [669, 317] width 41 height 29
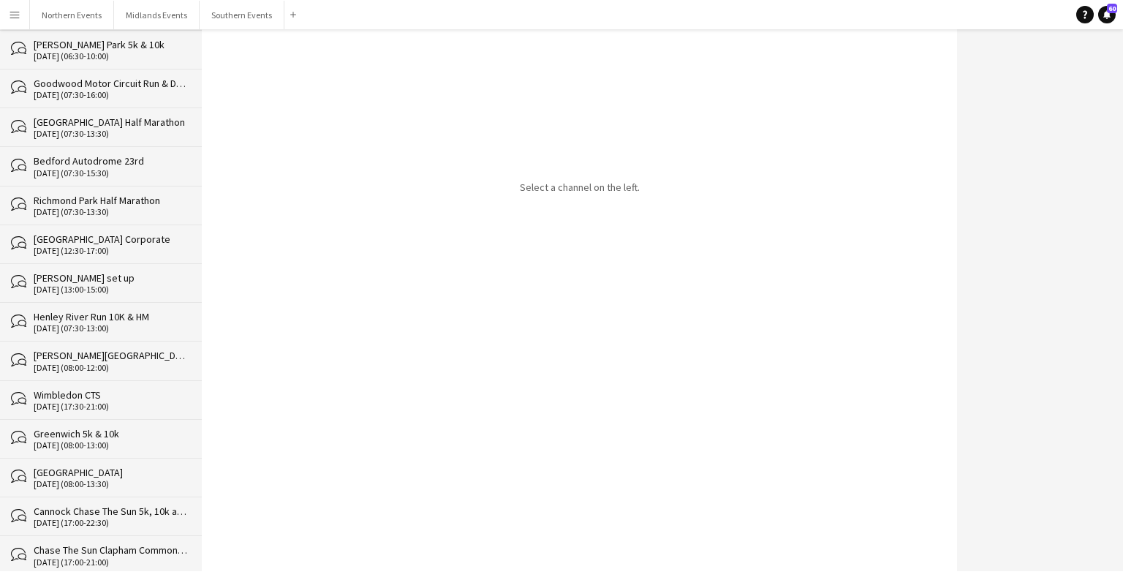
scroll to position [34353, 0]
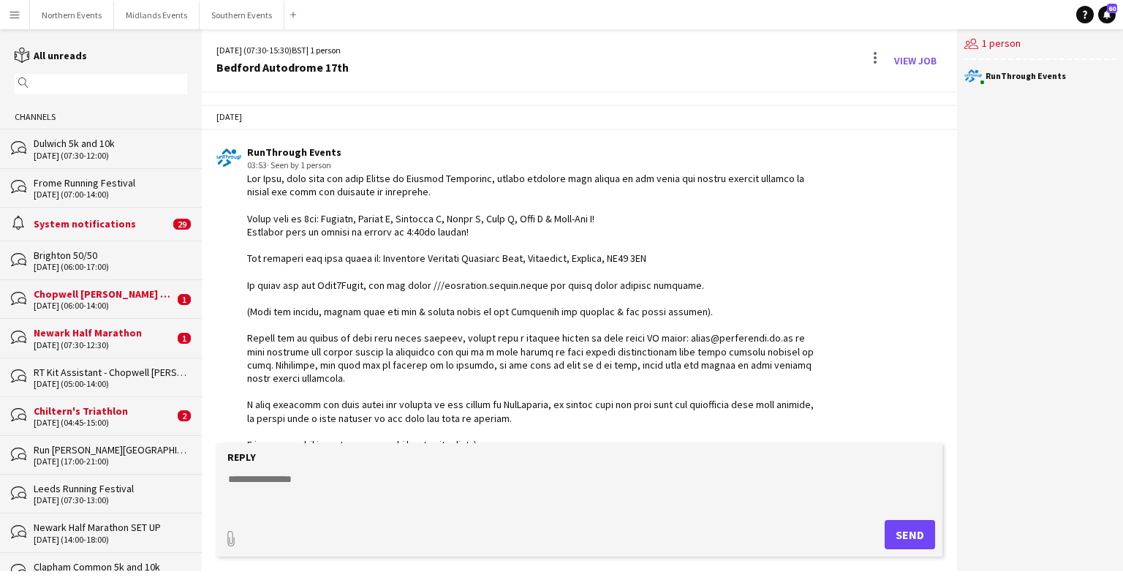
scroll to position [3279, 0]
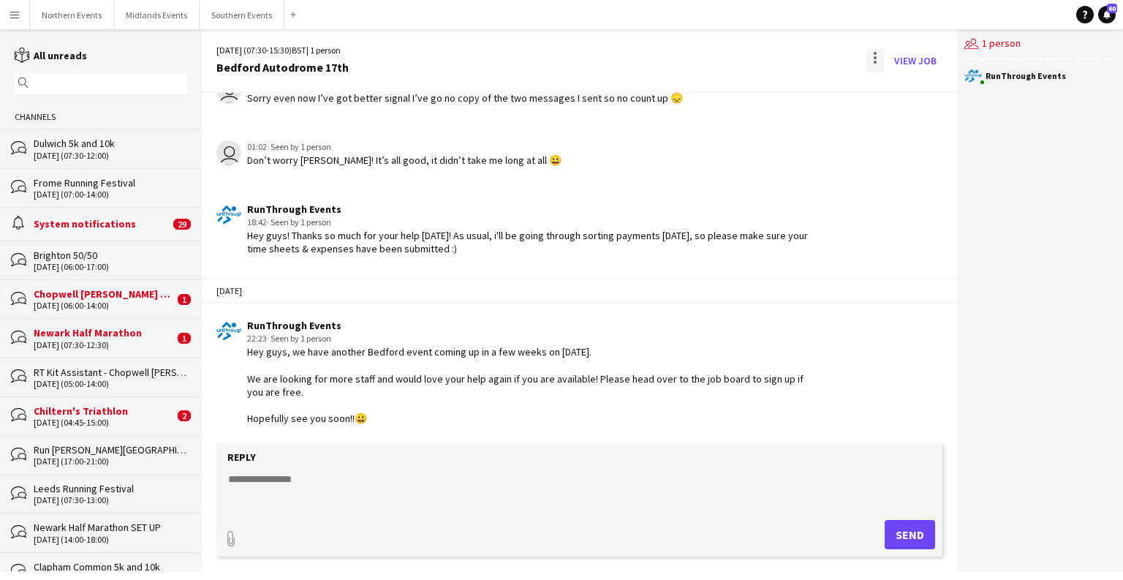
click at [874, 65] on div at bounding box center [875, 60] width 18 height 23
click at [902, 88] on span "Delete" at bounding box center [906, 89] width 34 height 12
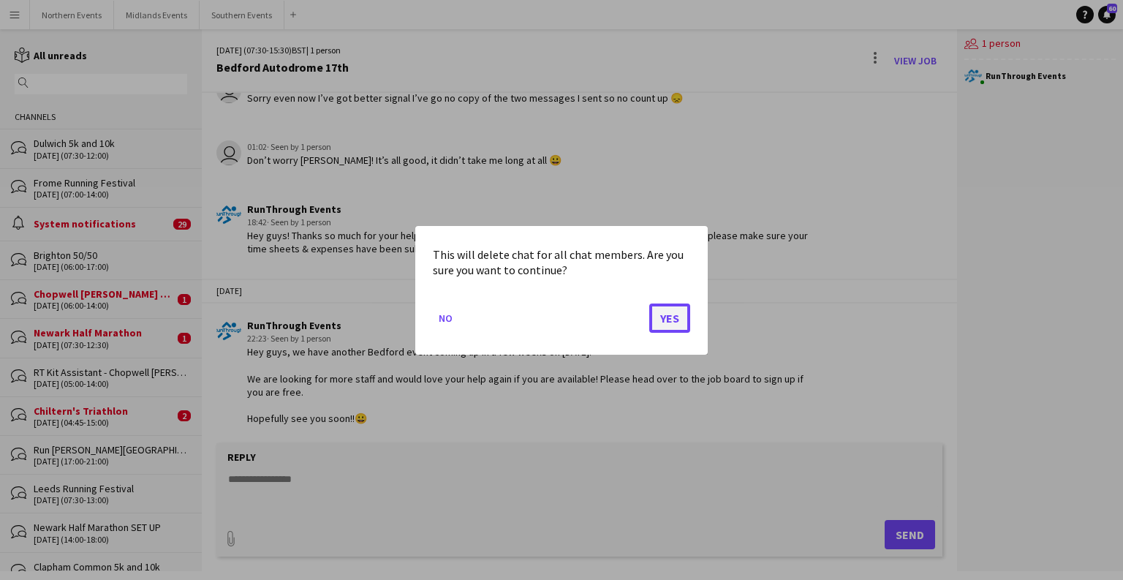
click at [666, 326] on button "Yes" at bounding box center [669, 317] width 41 height 29
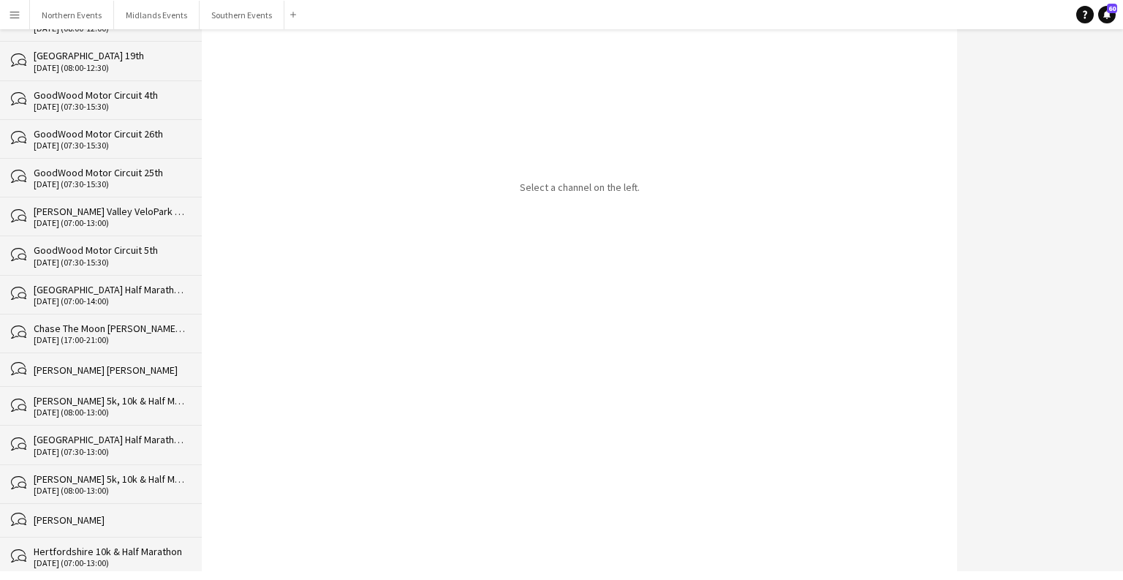
scroll to position [34315, 0]
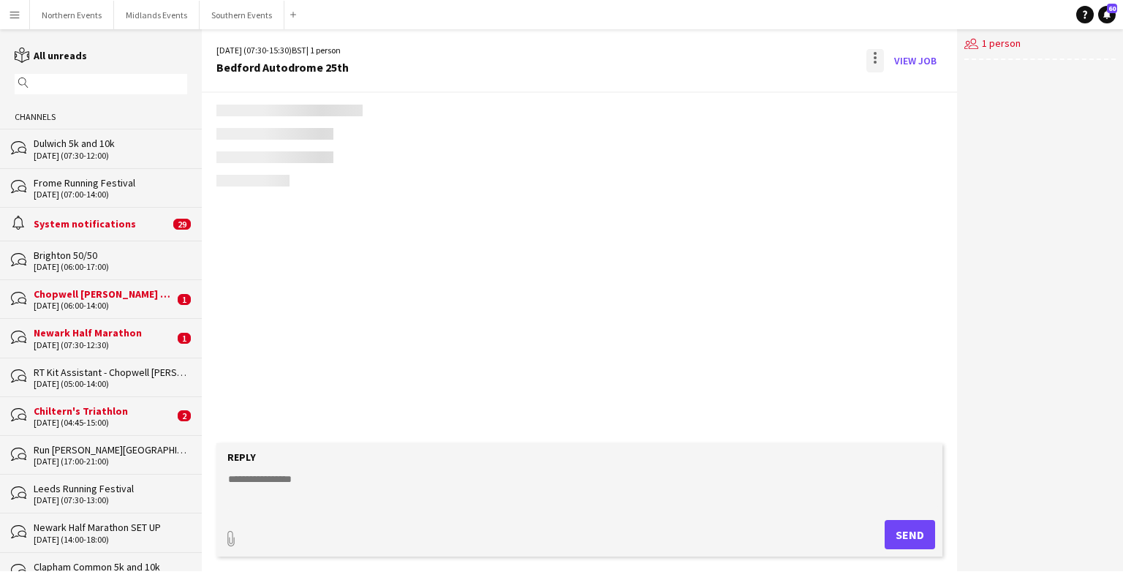
scroll to position [2199, 0]
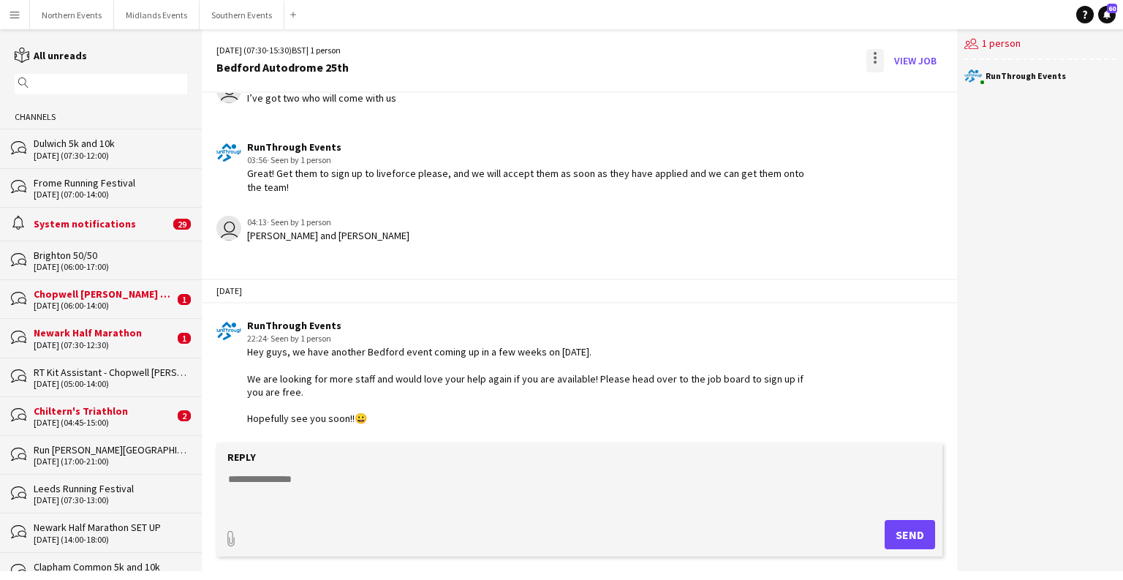
click at [870, 53] on div at bounding box center [875, 60] width 18 height 23
click at [919, 93] on span "Delete" at bounding box center [906, 89] width 34 height 12
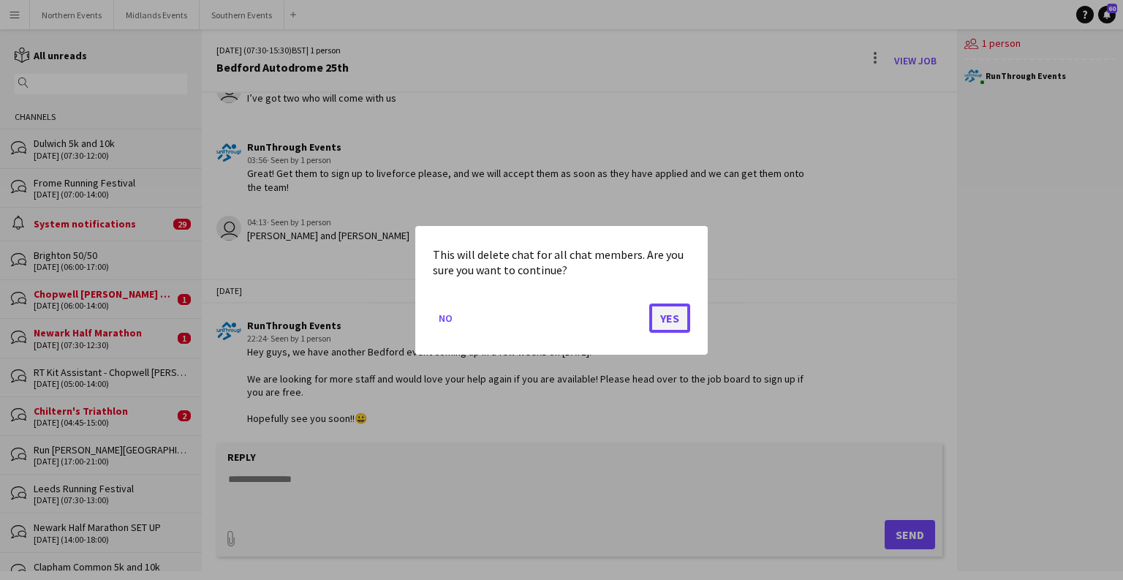
click at [676, 327] on button "Yes" at bounding box center [669, 317] width 41 height 29
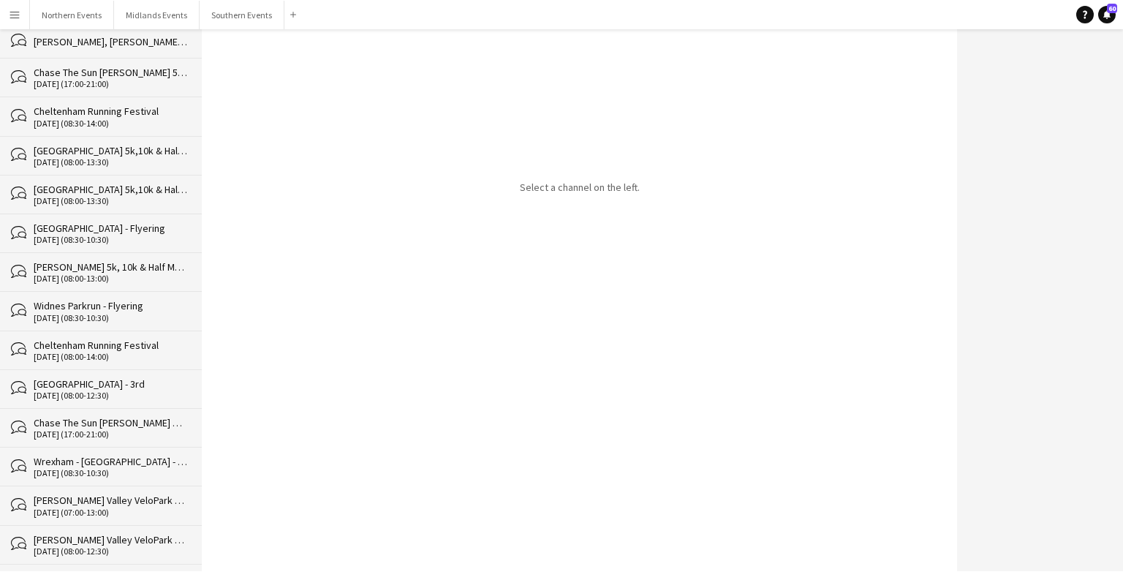
scroll to position [34277, 0]
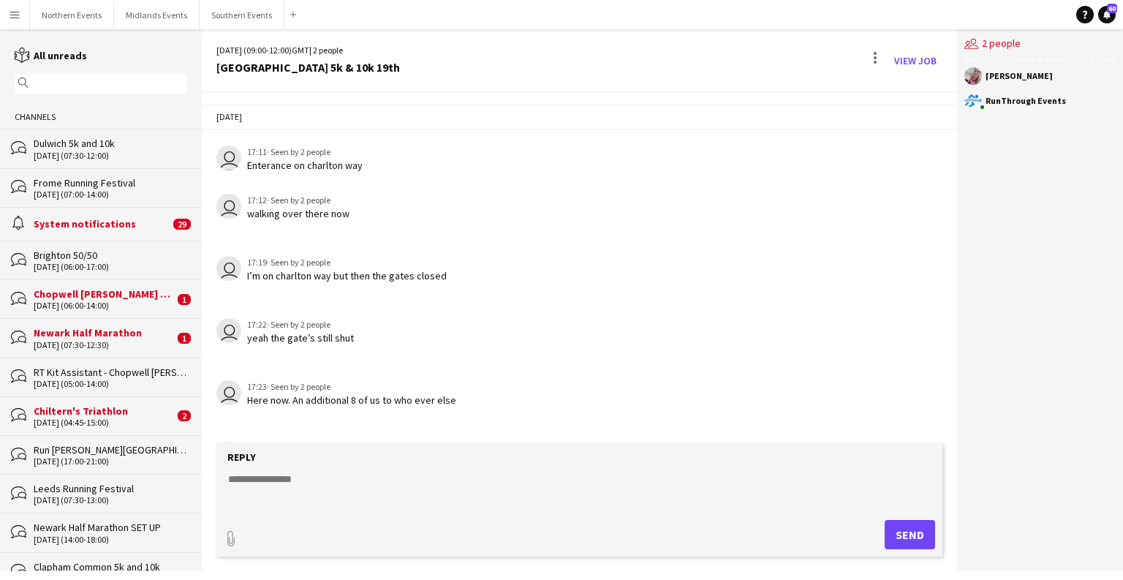
scroll to position [2081, 0]
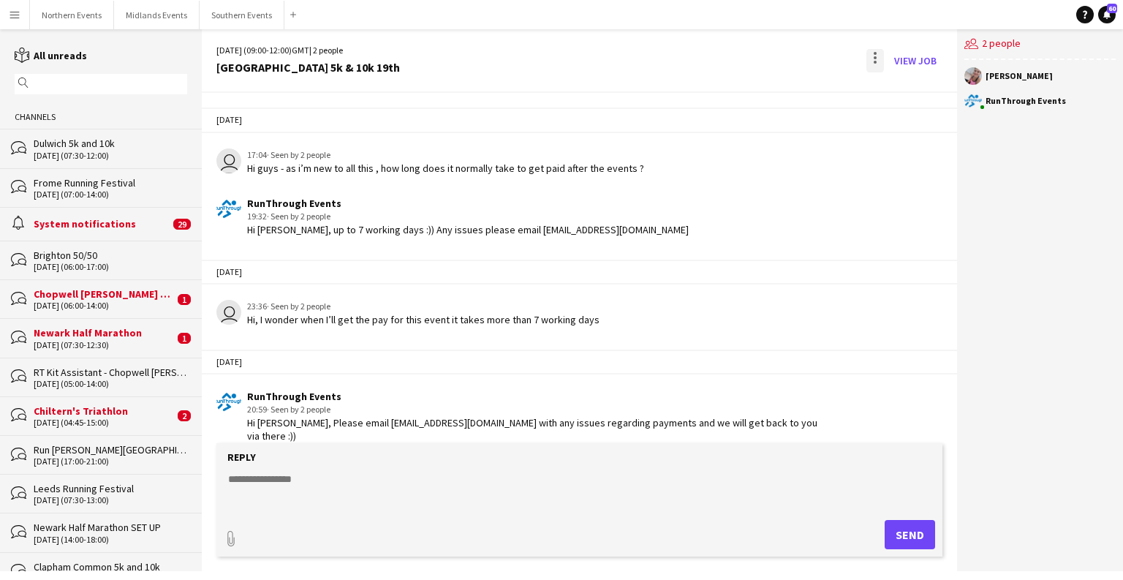
click at [874, 61] on div at bounding box center [874, 62] width 3 height 3
click at [906, 90] on span "Delete" at bounding box center [906, 89] width 34 height 12
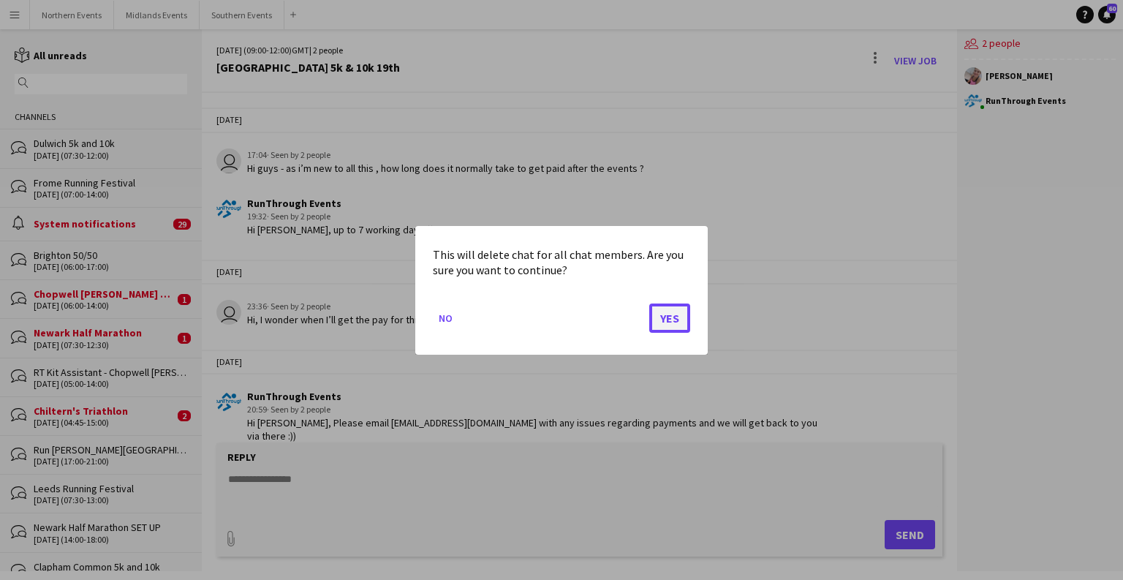
click at [655, 316] on button "Yes" at bounding box center [669, 317] width 41 height 29
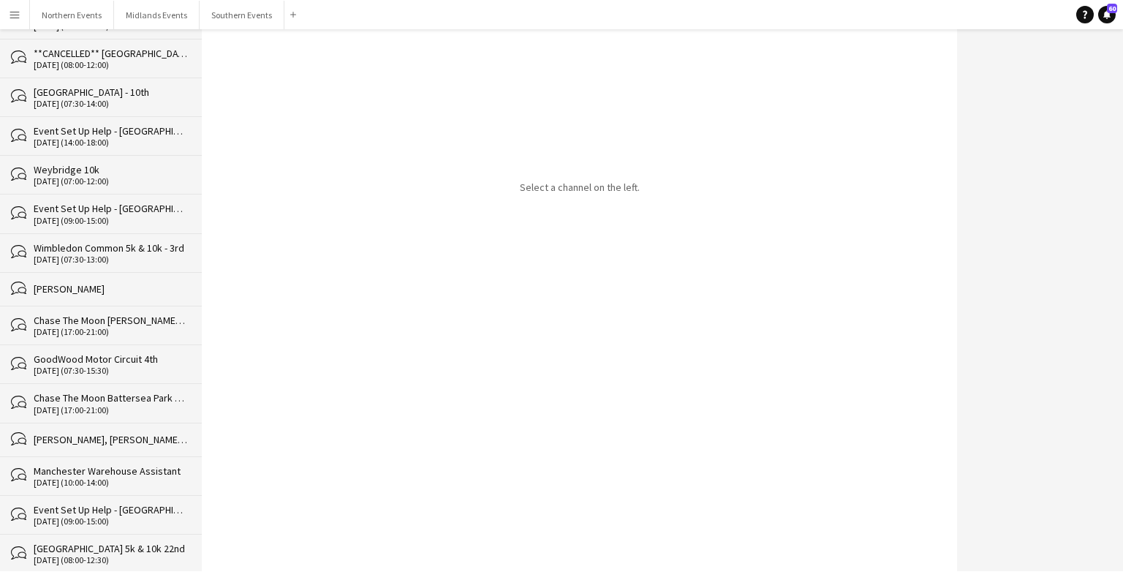
scroll to position [34237, 0]
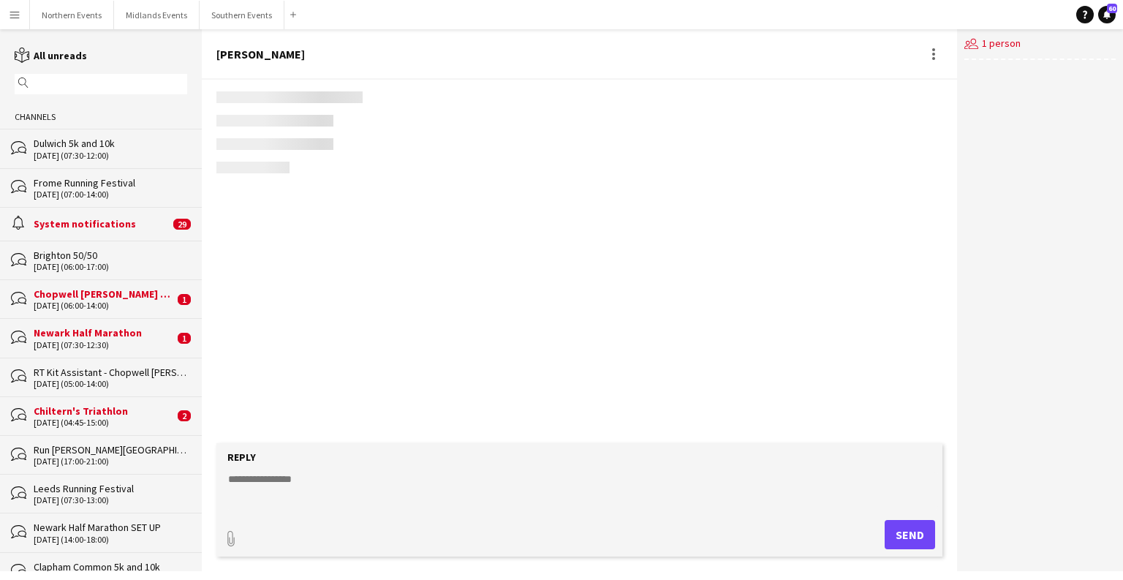
scroll to position [364, 0]
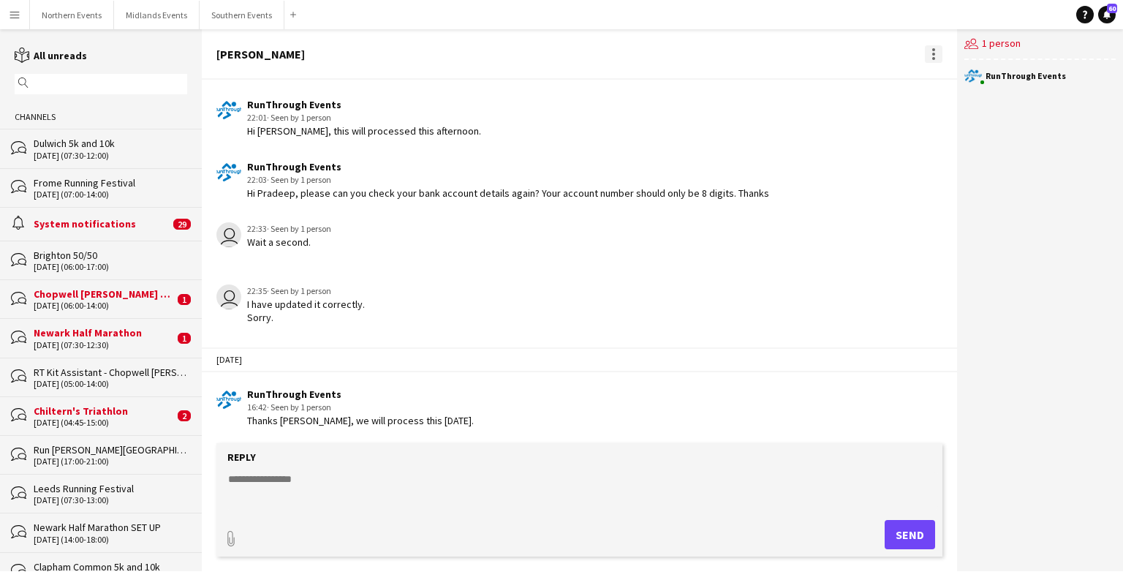
click at [933, 48] on div at bounding box center [933, 49] width 3 height 3
click at [964, 88] on button "Delete [GEOGRAPHIC_DATA]" at bounding box center [966, 80] width 82 height 35
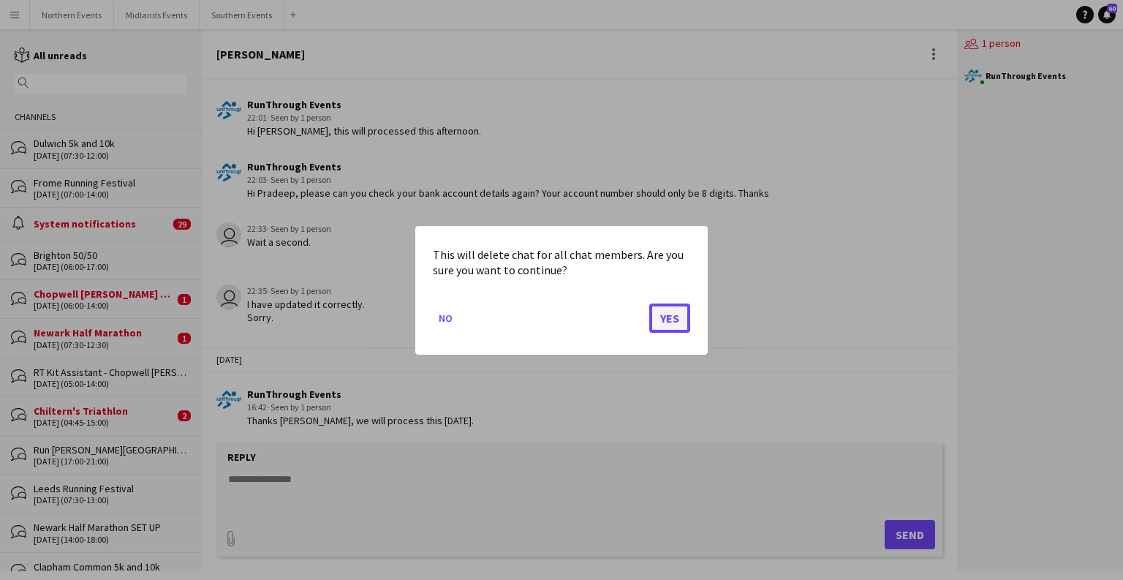
click at [684, 324] on button "Yes" at bounding box center [669, 317] width 41 height 29
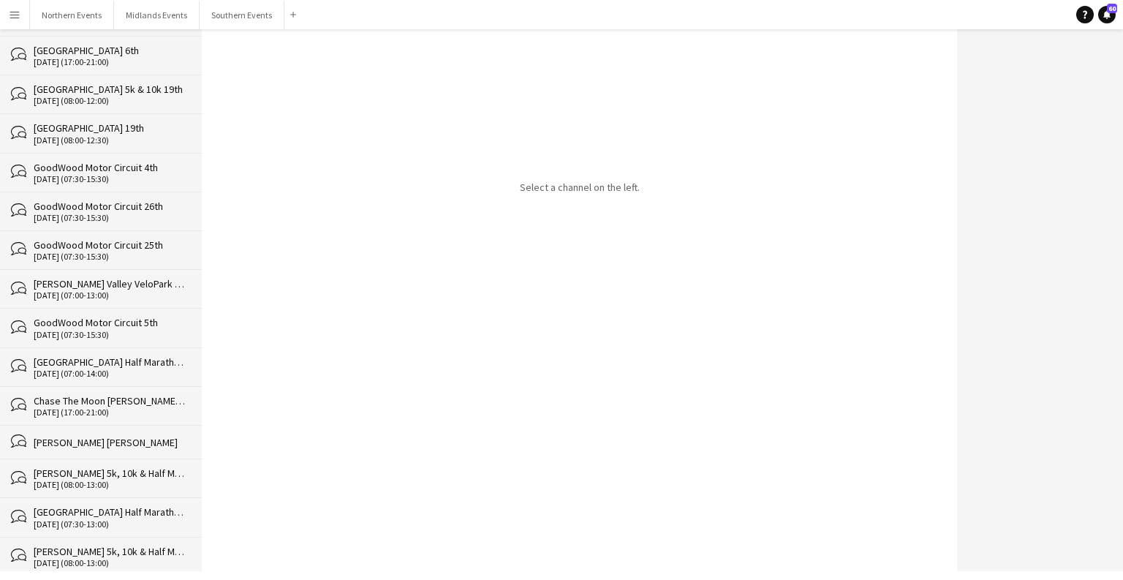
scroll to position [34204, 0]
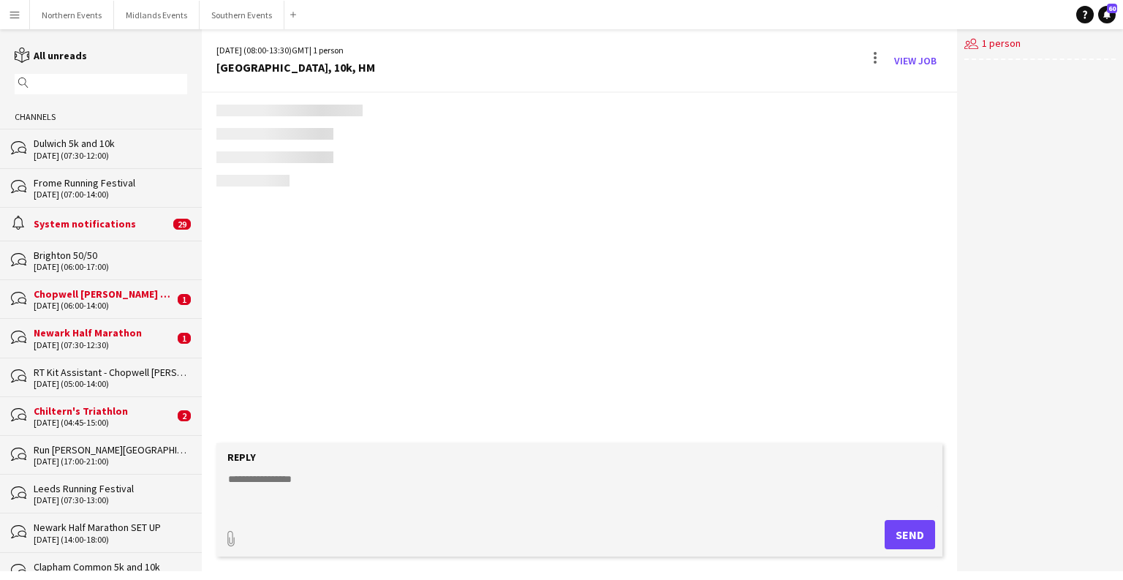
scroll to position [2789, 0]
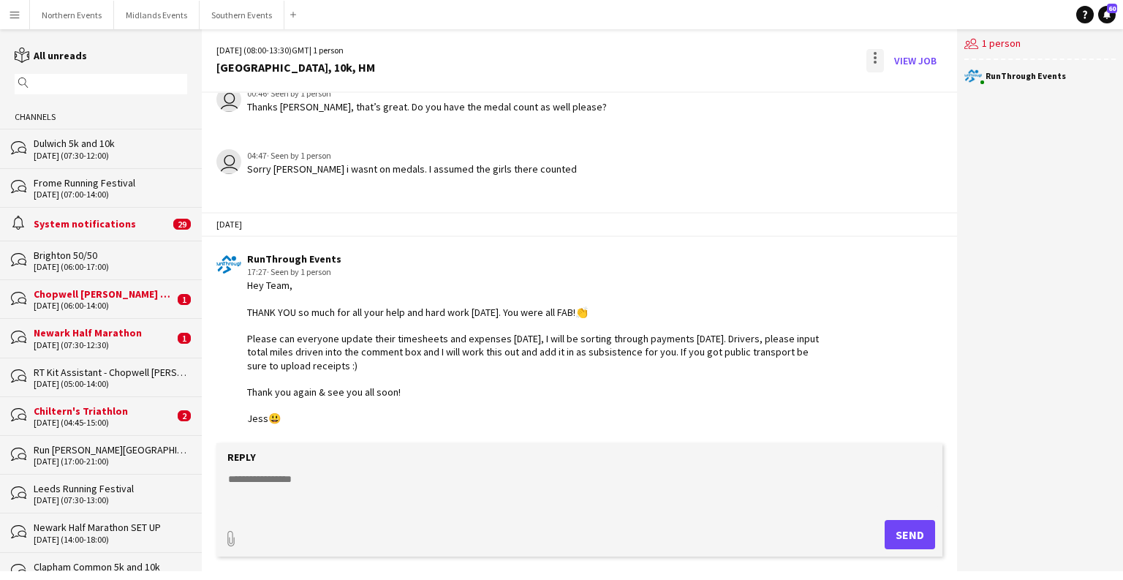
click at [878, 66] on div at bounding box center [875, 60] width 18 height 23
click at [890, 85] on span "Delete" at bounding box center [906, 89] width 34 height 12
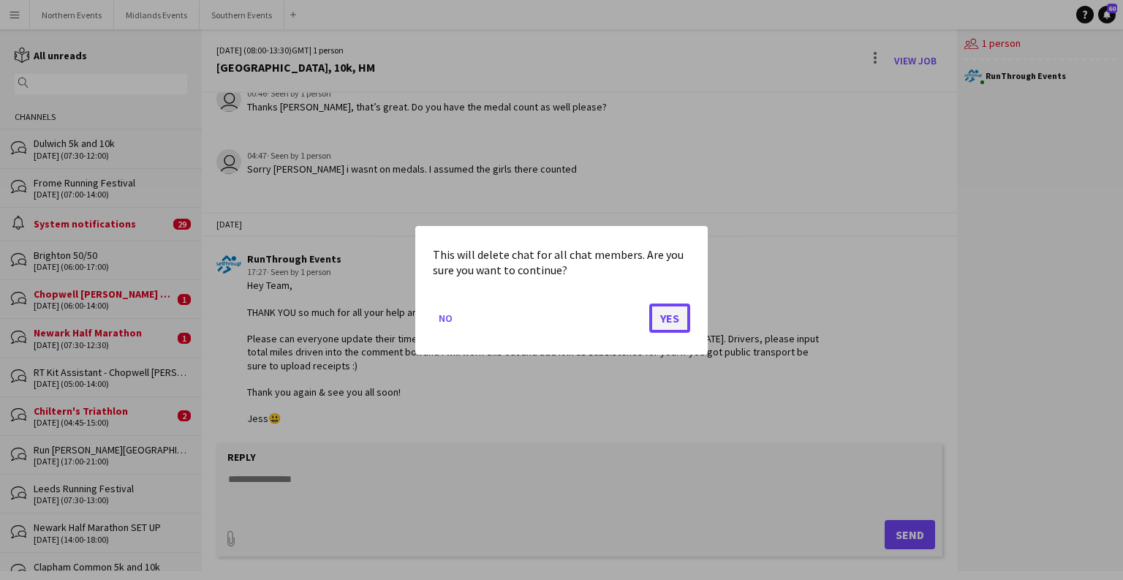
click at [668, 318] on button "Yes" at bounding box center [669, 317] width 41 height 29
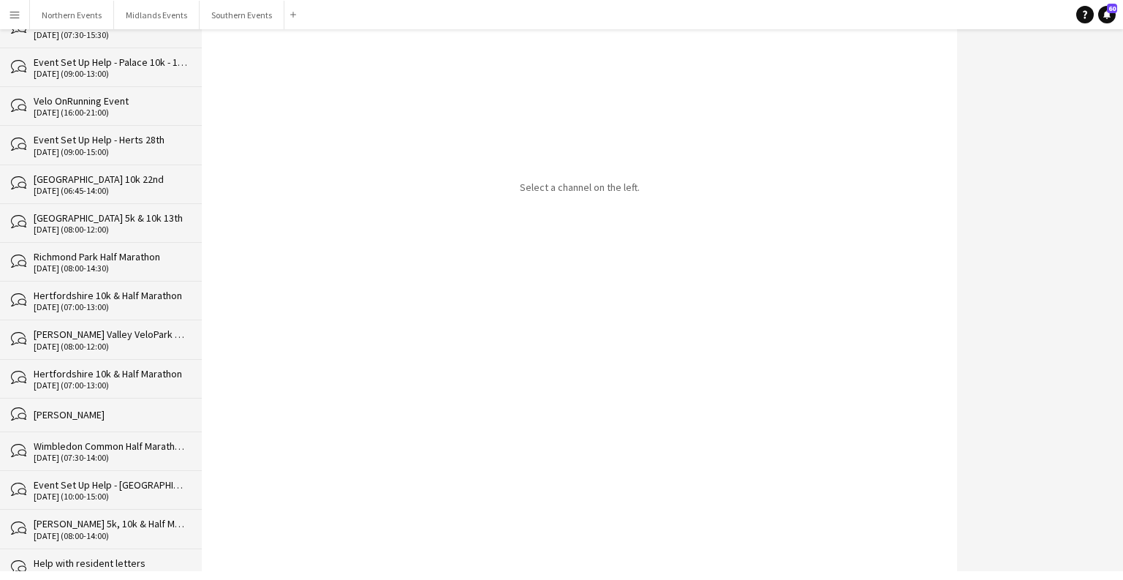
scroll to position [34165, 0]
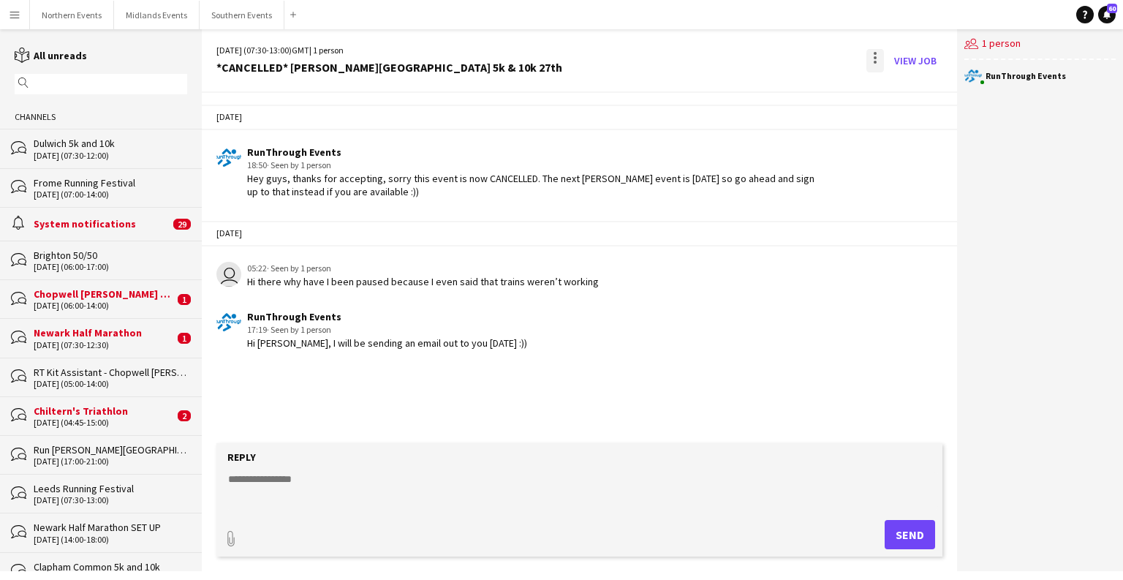
click at [874, 56] on div at bounding box center [875, 60] width 18 height 23
click at [906, 88] on span "Delete" at bounding box center [906, 89] width 34 height 12
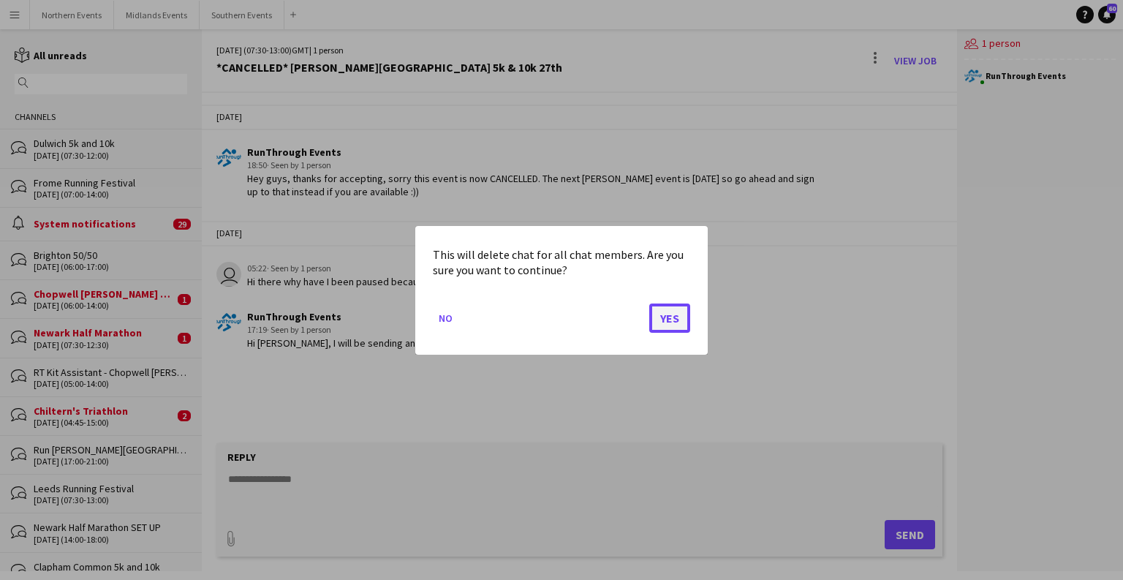
click at [677, 322] on button "Yes" at bounding box center [669, 317] width 41 height 29
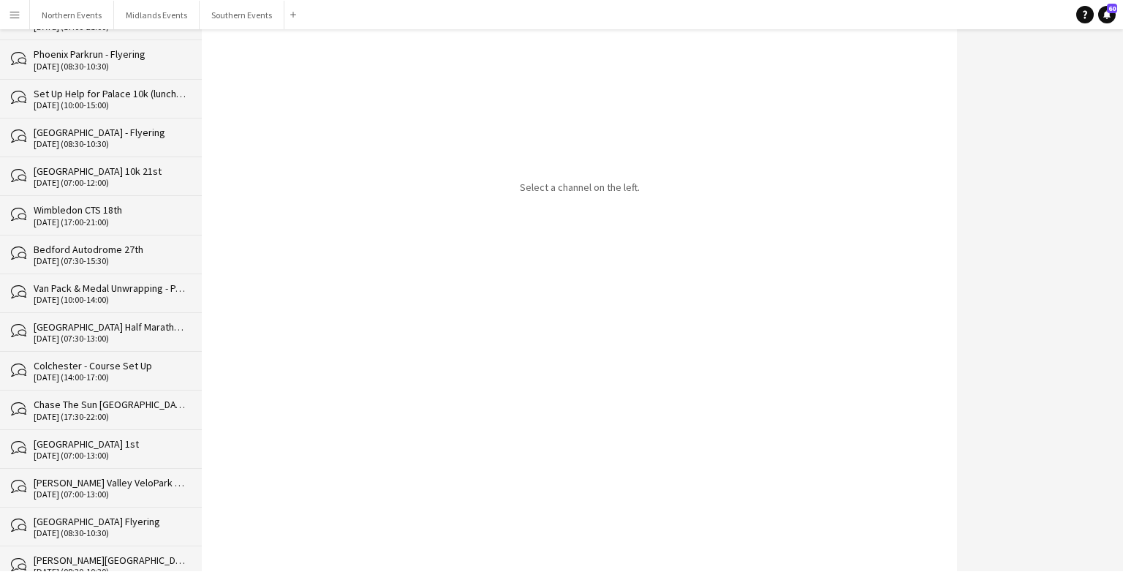
scroll to position [34126, 0]
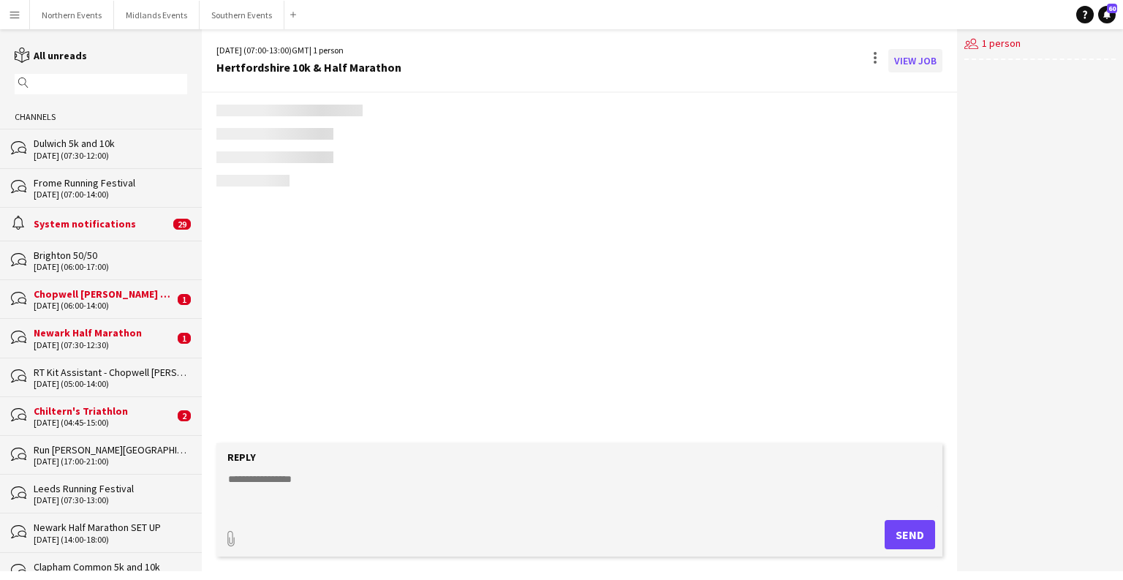
scroll to position [2067, 0]
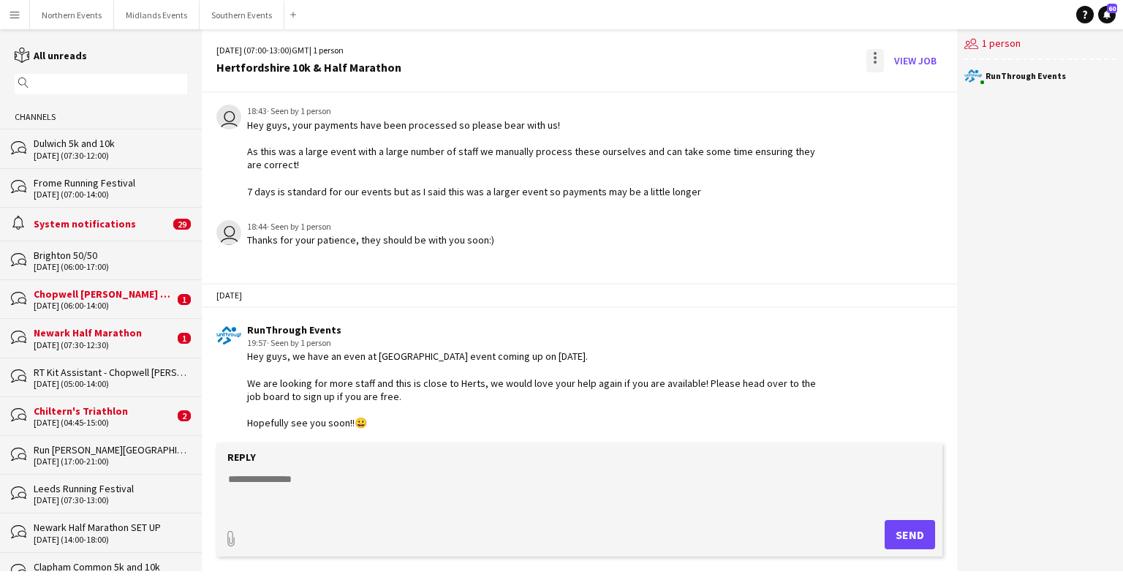
click at [881, 55] on div at bounding box center [875, 60] width 18 height 23
click at [895, 91] on span "Delete" at bounding box center [906, 89] width 34 height 12
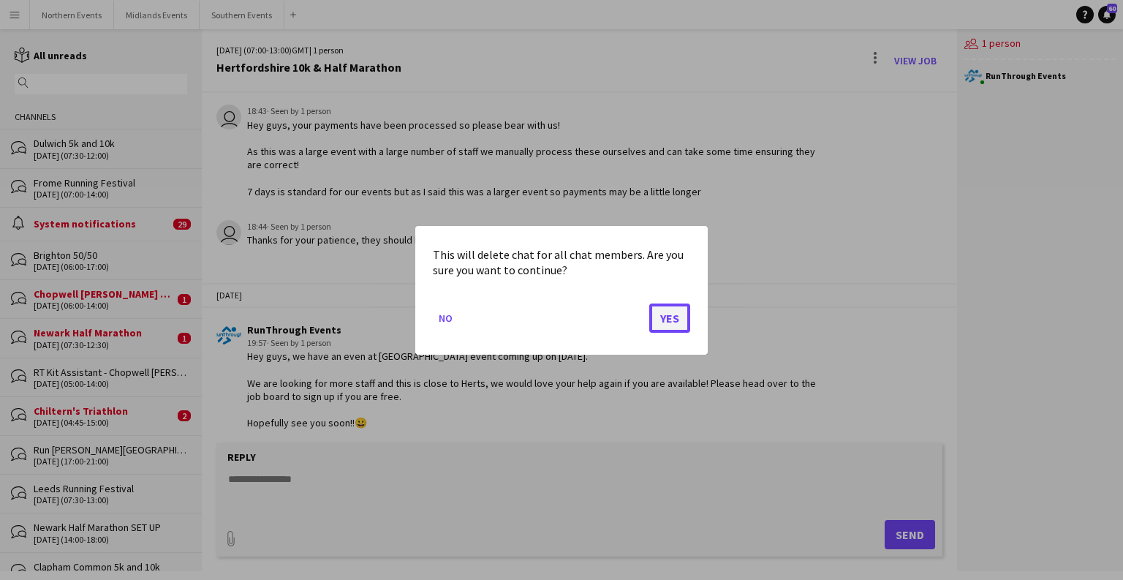
click at [672, 324] on button "Yes" at bounding box center [669, 317] width 41 height 29
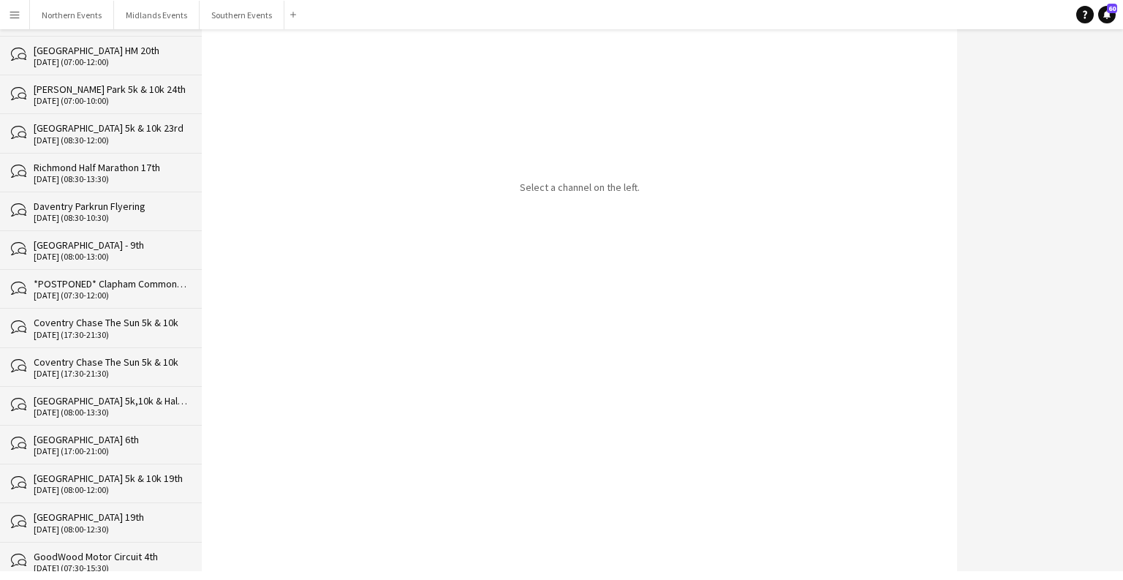
scroll to position [34087, 0]
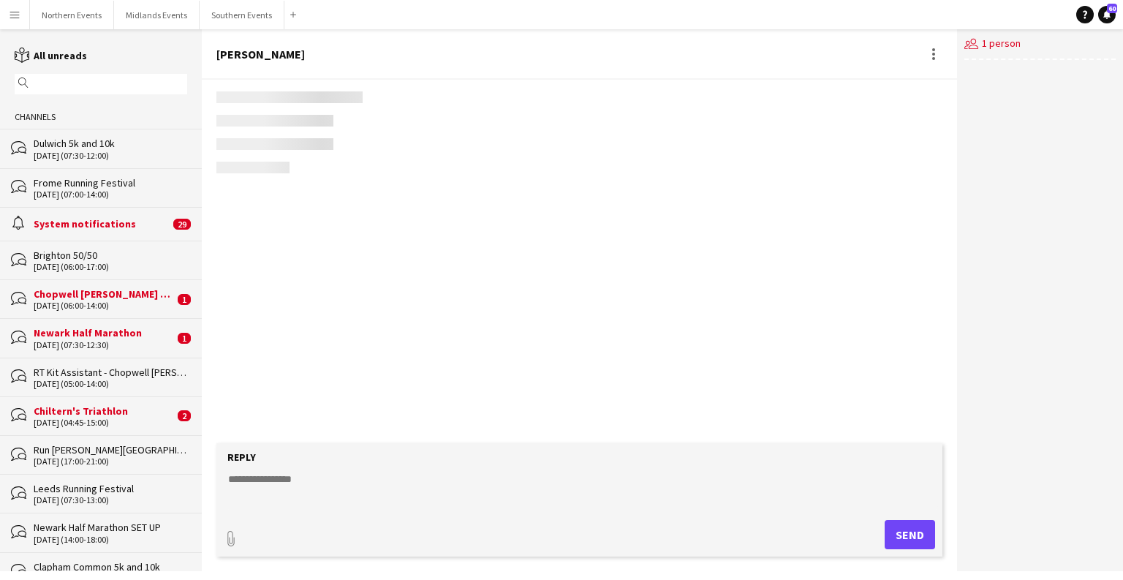
scroll to position [267, 0]
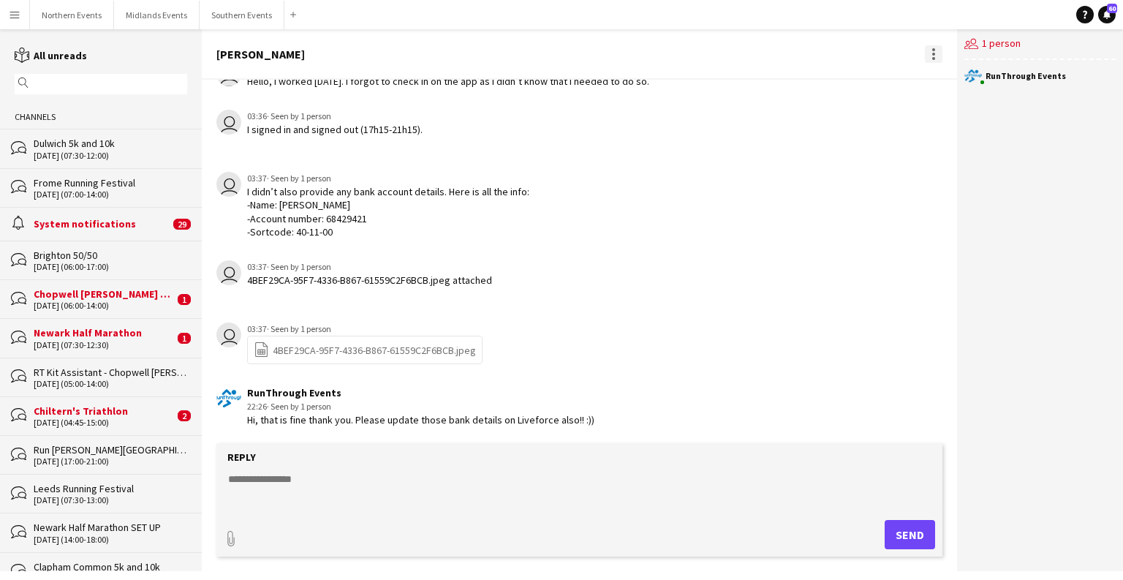
click at [932, 52] on div at bounding box center [934, 54] width 18 height 18
click at [953, 83] on span "Delete" at bounding box center [964, 80] width 34 height 12
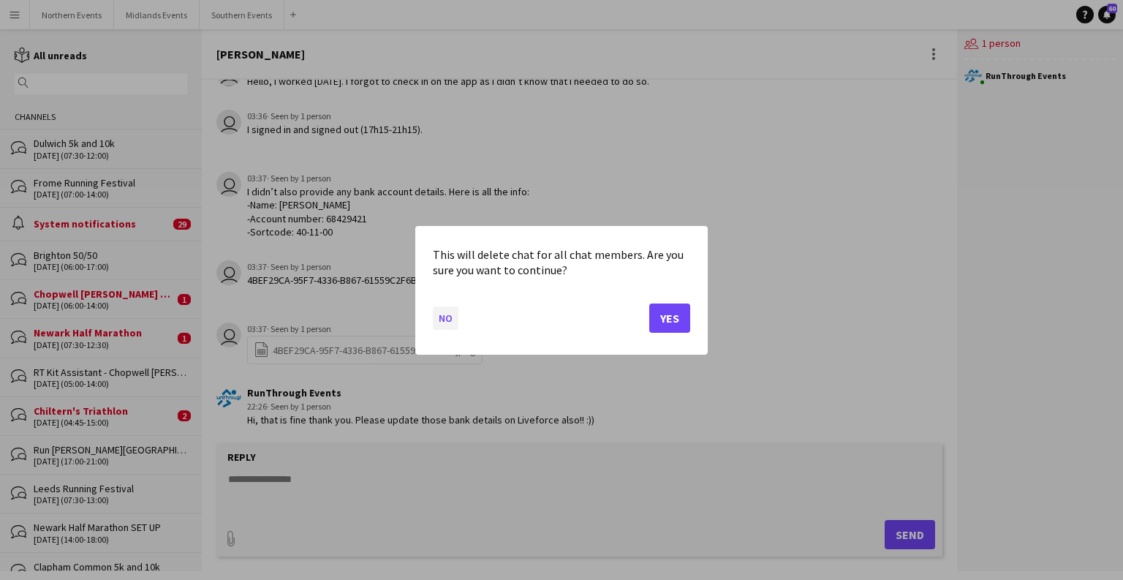
click at [444, 316] on button "No" at bounding box center [446, 316] width 26 height 23
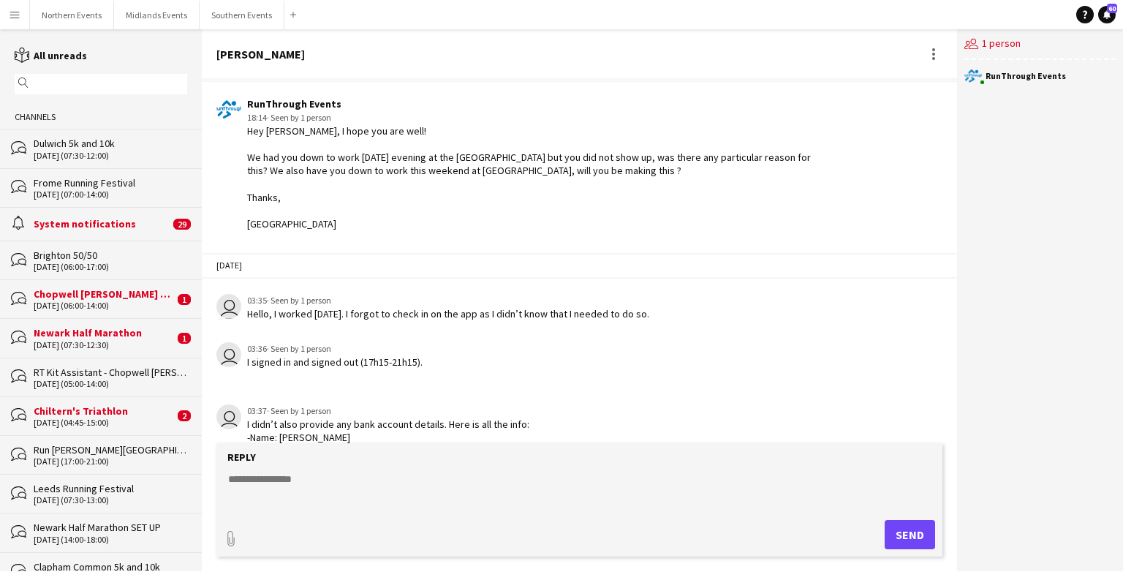
scroll to position [0, 0]
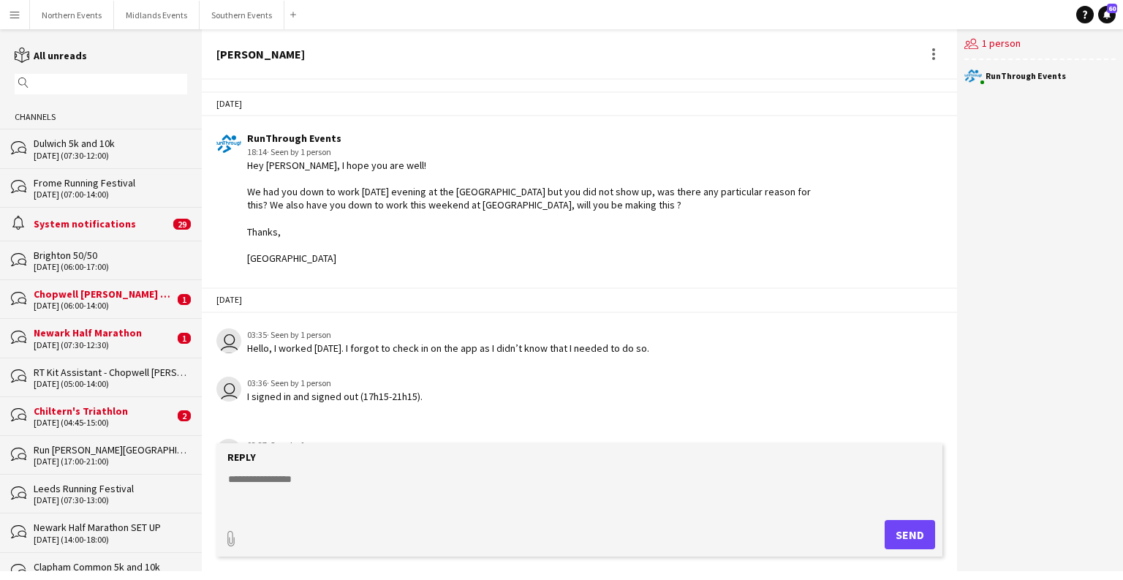
click at [922, 61] on div at bounding box center [932, 54] width 20 height 18
click at [941, 46] on div at bounding box center [934, 54] width 18 height 18
click at [957, 82] on span "Delete" at bounding box center [964, 80] width 34 height 12
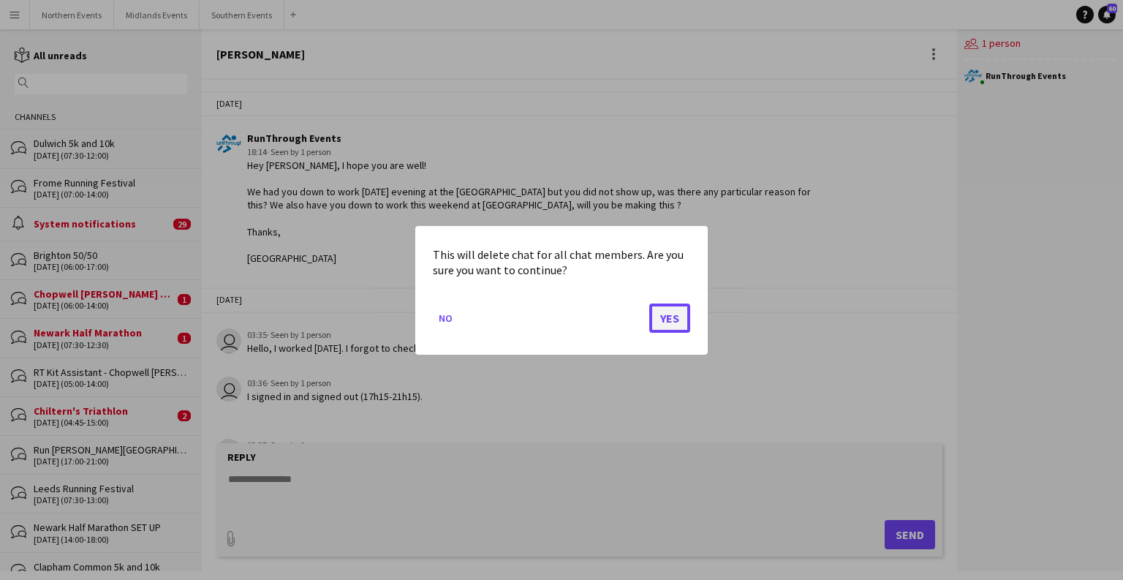
click at [670, 324] on button "Yes" at bounding box center [669, 317] width 41 height 29
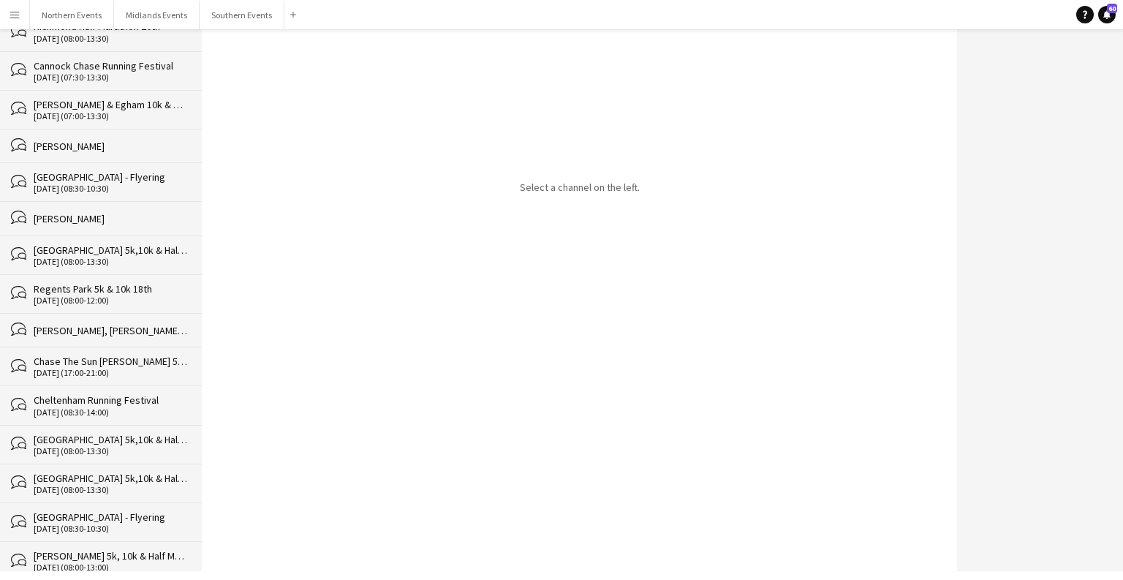
scroll to position [34054, 0]
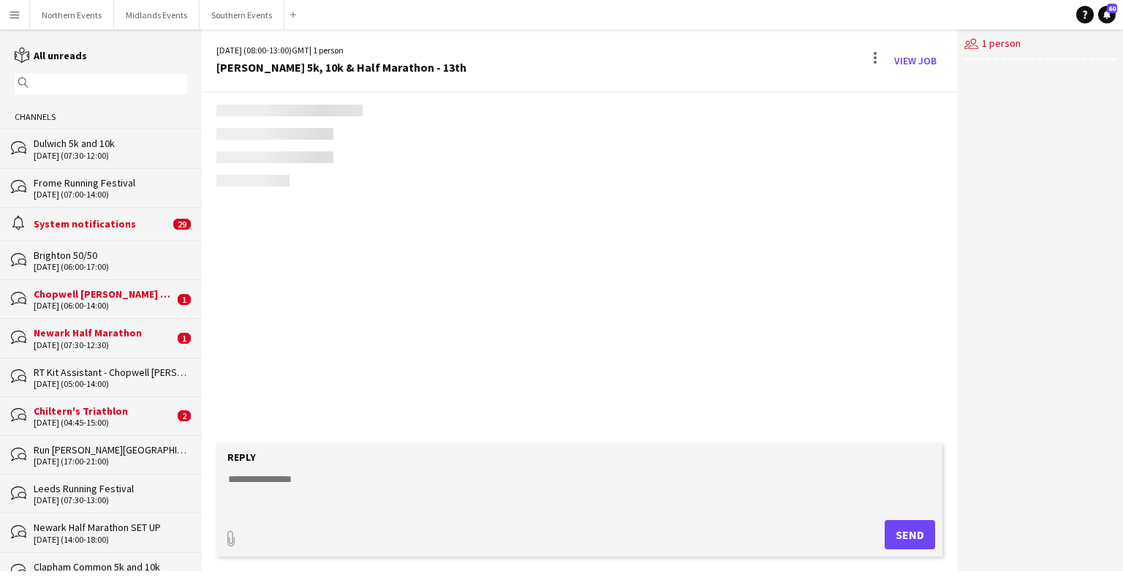
scroll to position [2400, 0]
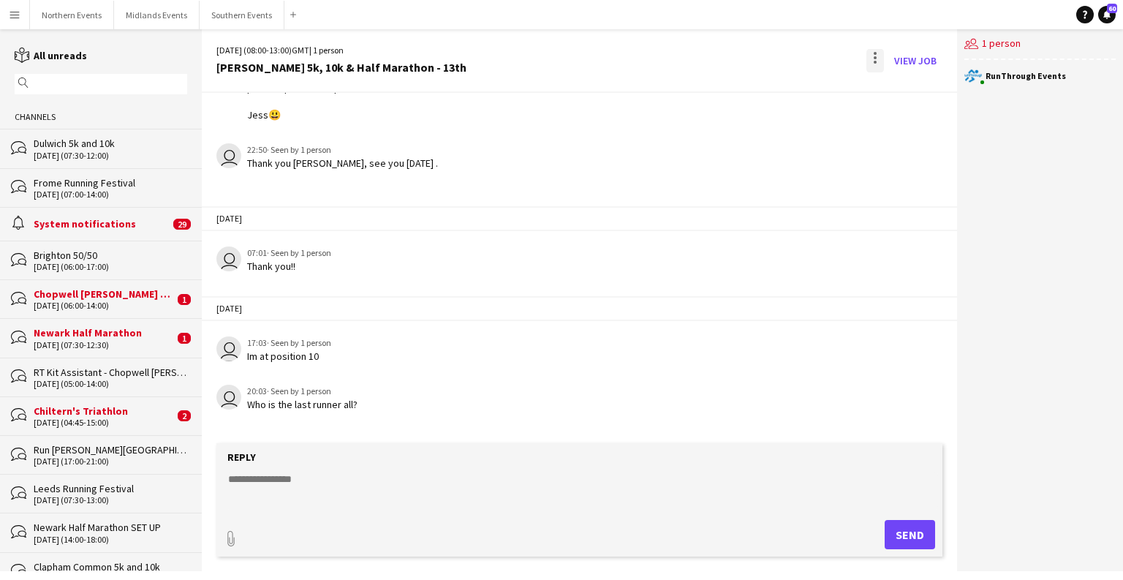
click at [870, 59] on div at bounding box center [875, 60] width 18 height 23
click at [889, 85] on span "Delete" at bounding box center [906, 89] width 34 height 12
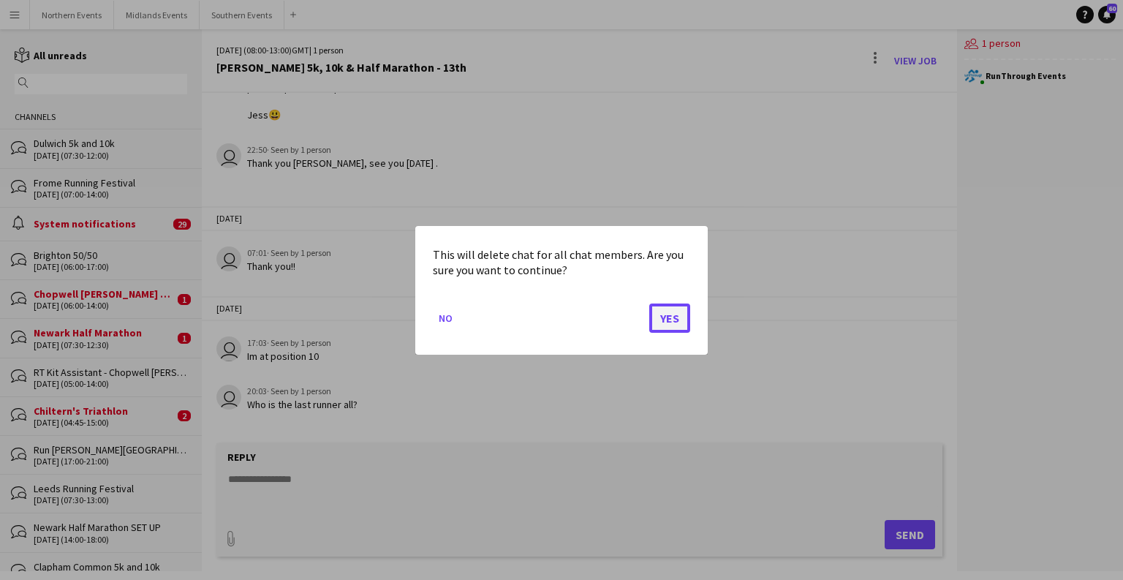
click at [667, 326] on button "Yes" at bounding box center [669, 317] width 41 height 29
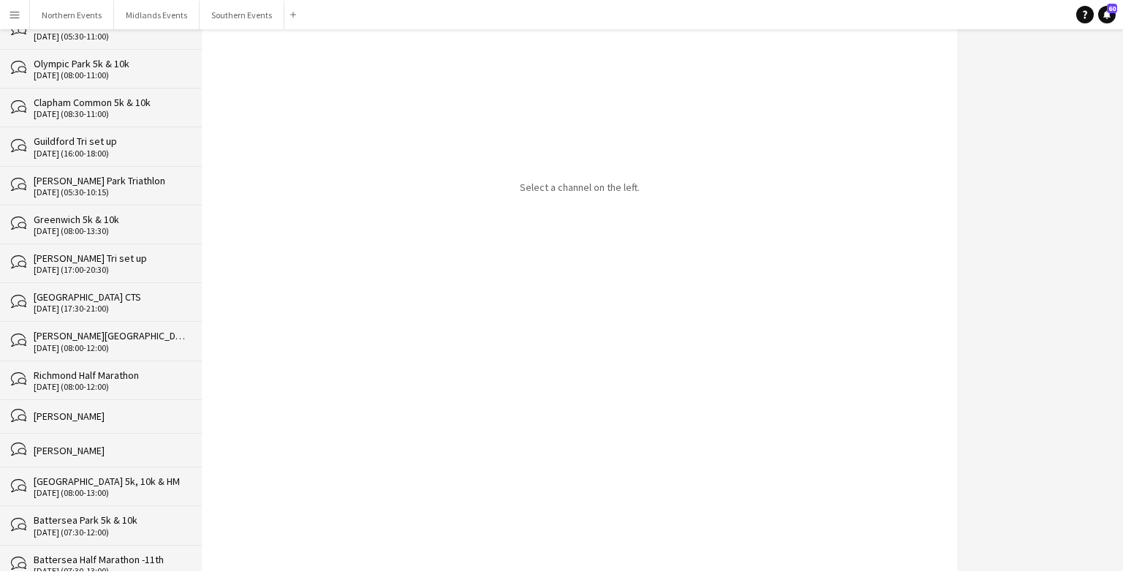
scroll to position [34014, 0]
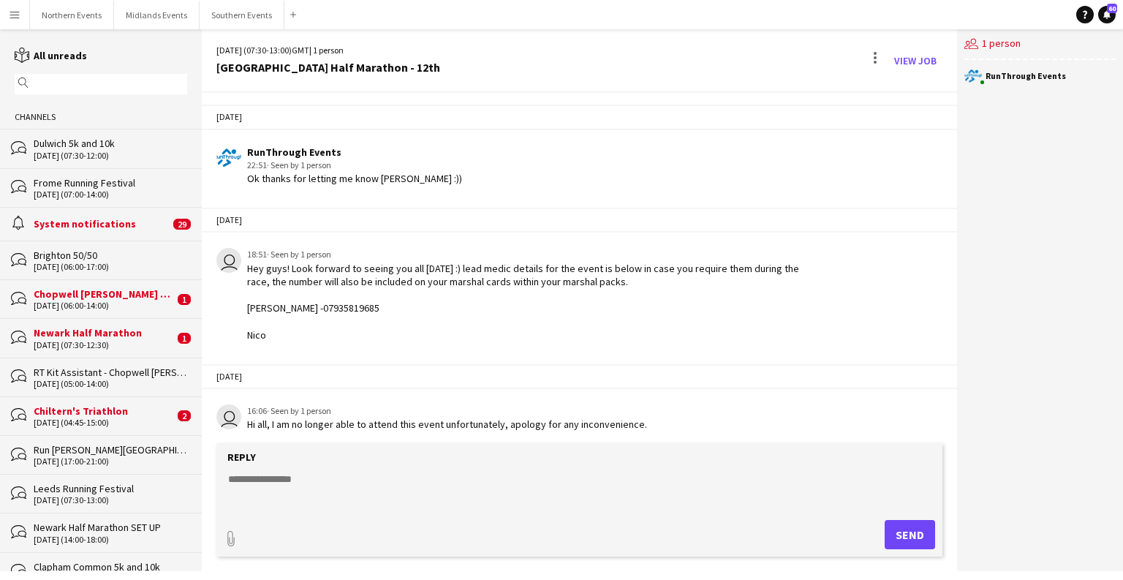
scroll to position [3053, 0]
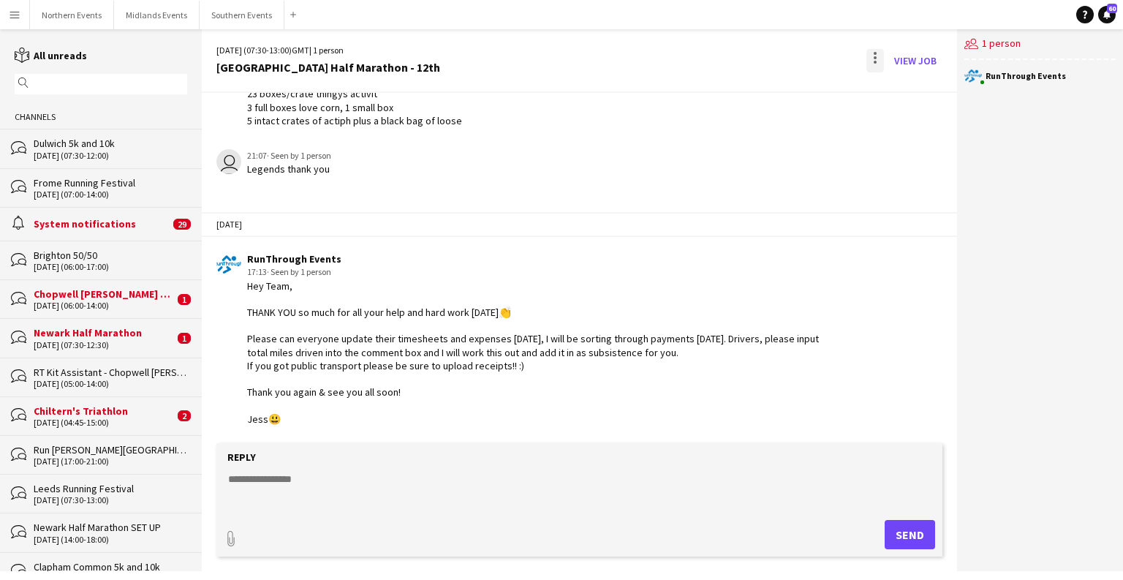
click at [878, 49] on div at bounding box center [875, 60] width 18 height 23
click at [910, 80] on button "Delete [GEOGRAPHIC_DATA]" at bounding box center [908, 89] width 82 height 35
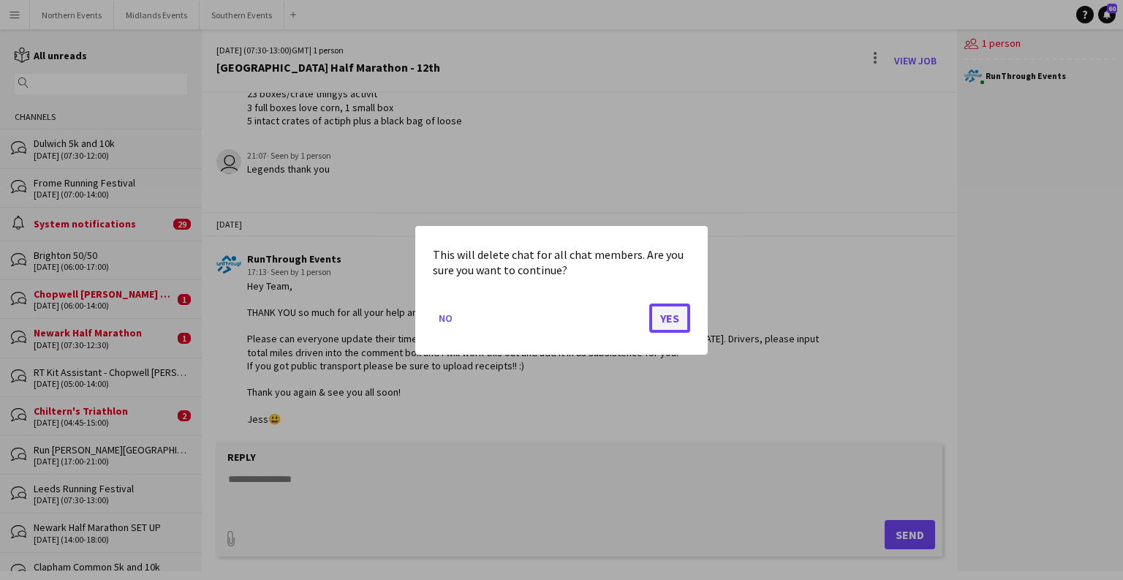
click at [670, 322] on button "Yes" at bounding box center [669, 317] width 41 height 29
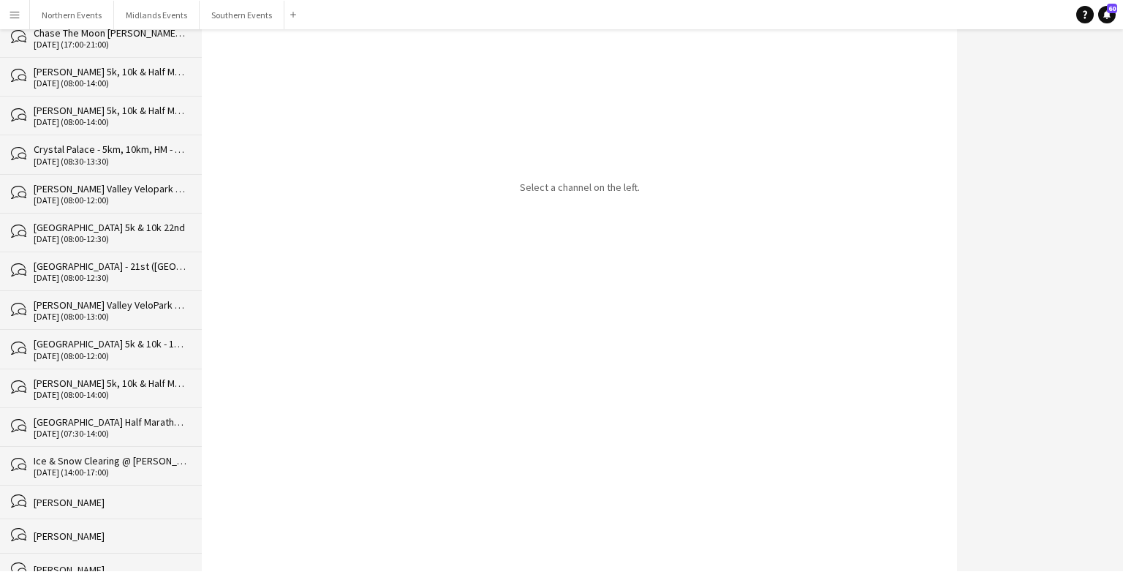
scroll to position [33976, 0]
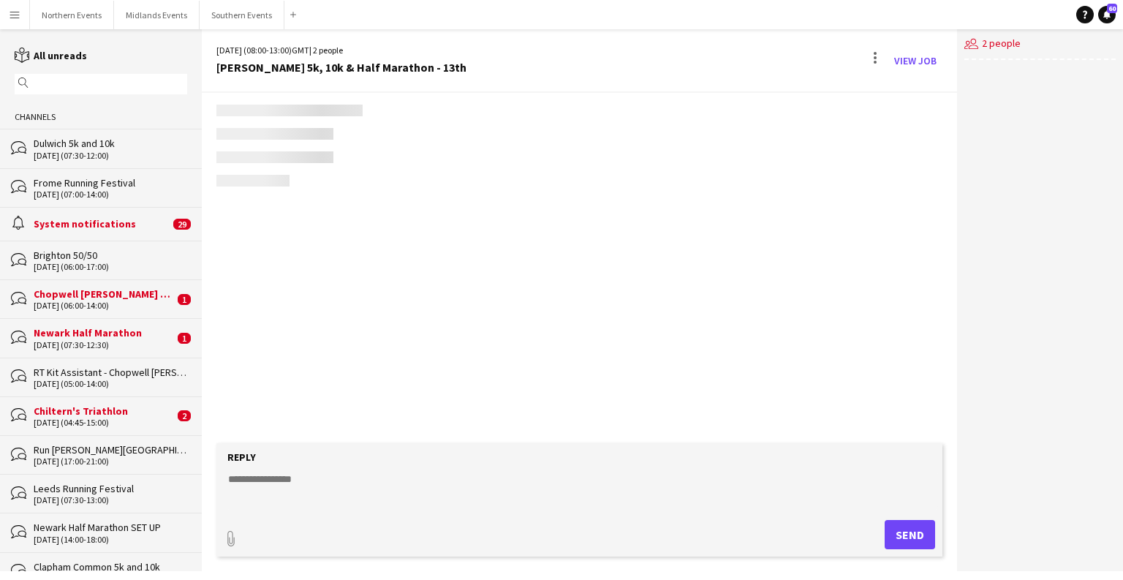
scroll to position [3133, 0]
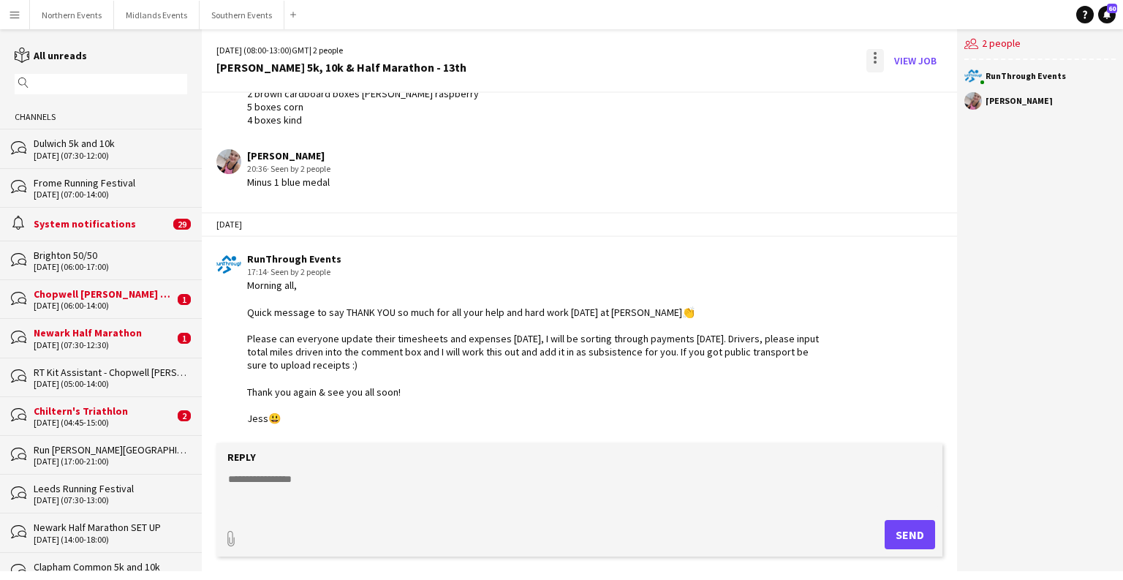
click at [876, 58] on div at bounding box center [874, 57] width 3 height 3
click at [919, 90] on span "Delete" at bounding box center [906, 89] width 34 height 12
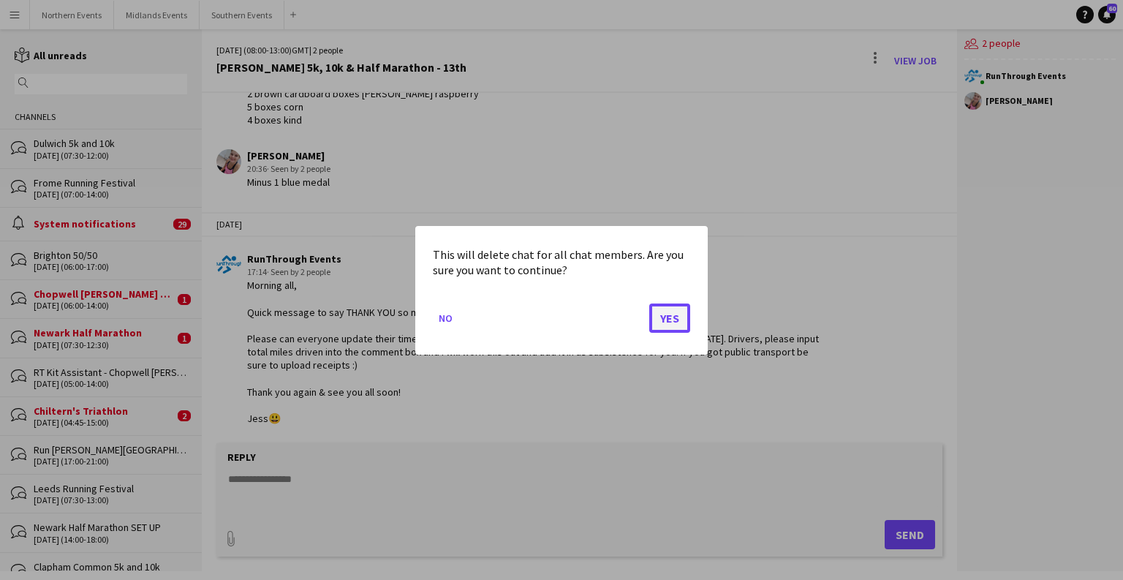
click at [673, 310] on button "Yes" at bounding box center [669, 317] width 41 height 29
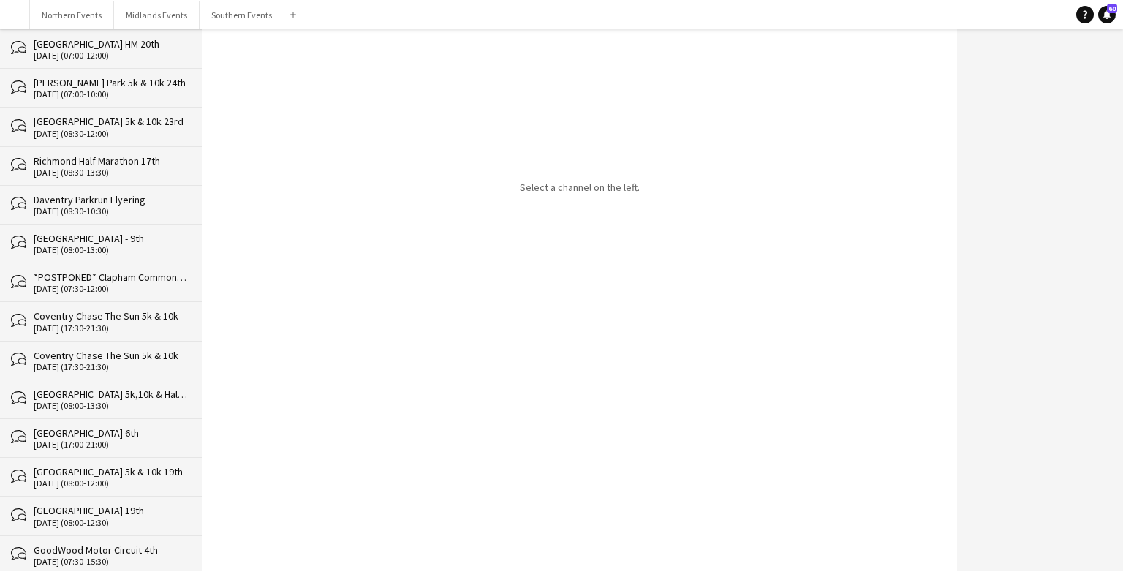
scroll to position [33938, 0]
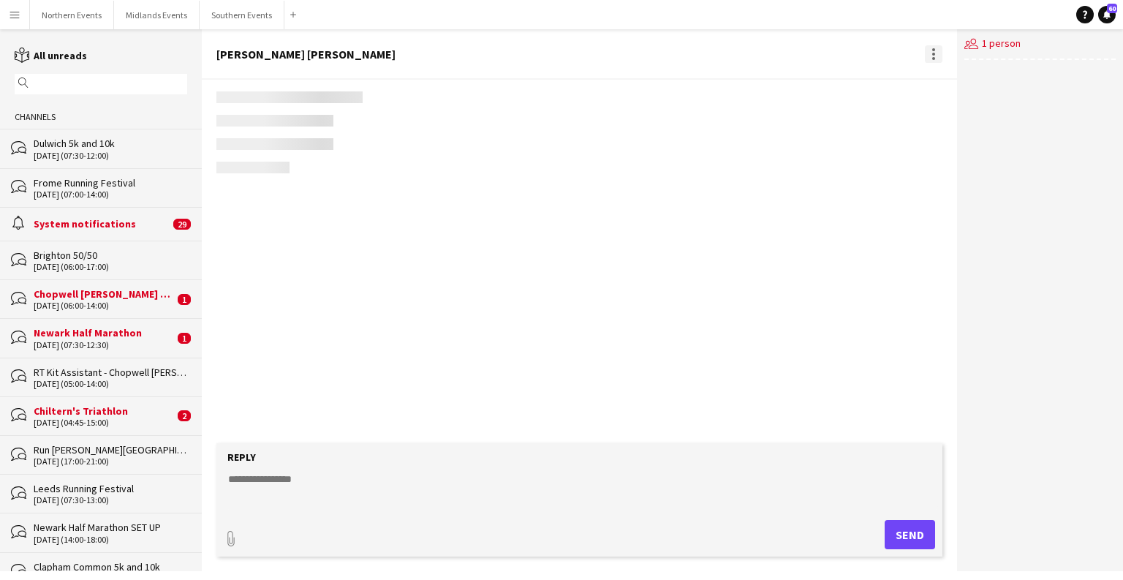
scroll to position [115, 0]
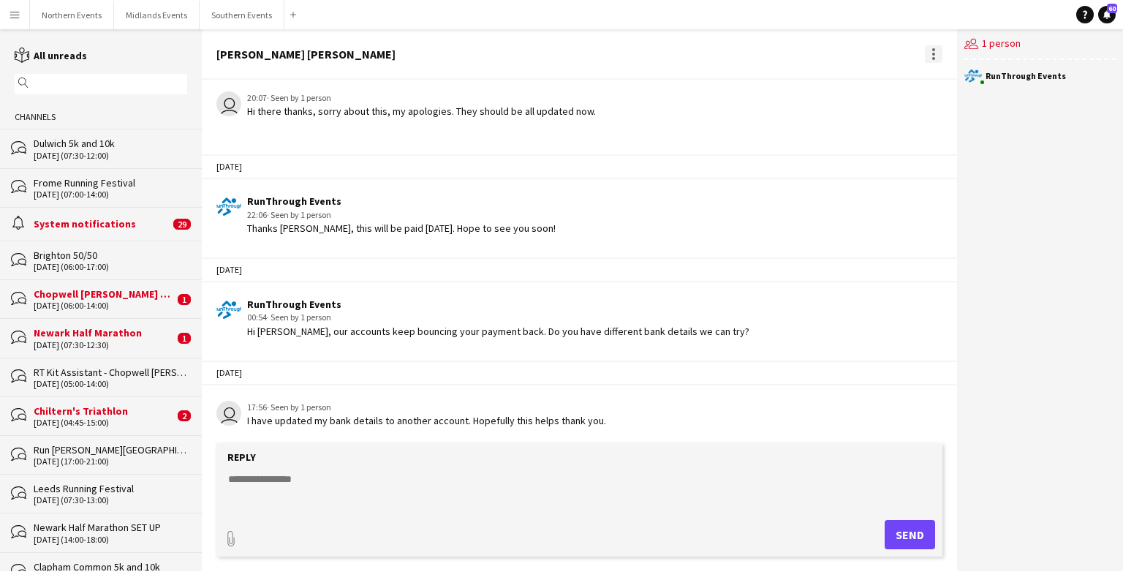
click at [928, 50] on div at bounding box center [934, 54] width 18 height 18
click at [947, 79] on span "Delete" at bounding box center [964, 80] width 34 height 12
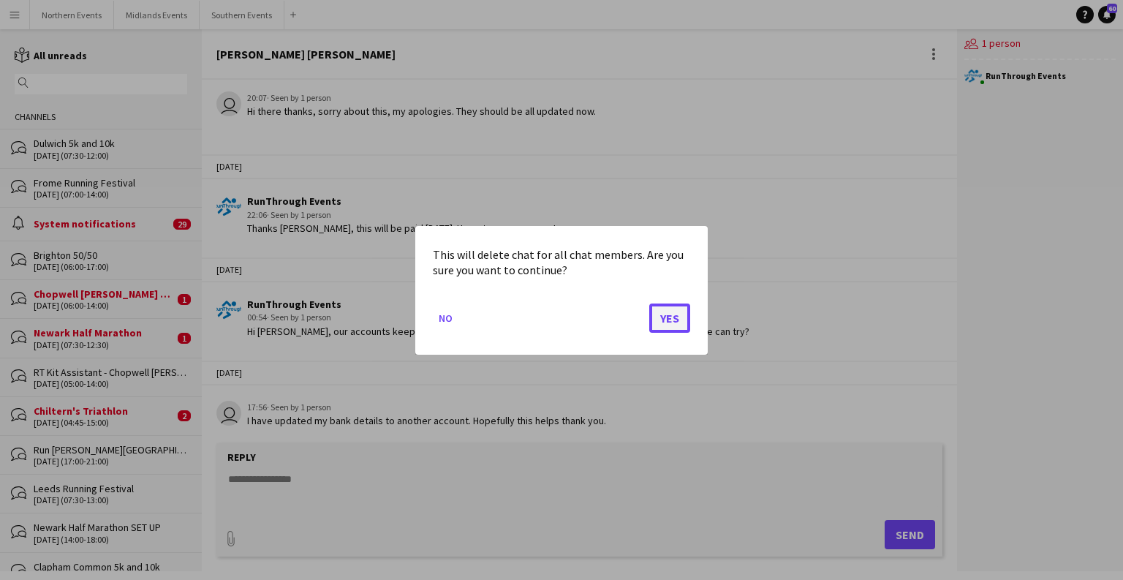
click at [682, 318] on button "Yes" at bounding box center [669, 317] width 41 height 29
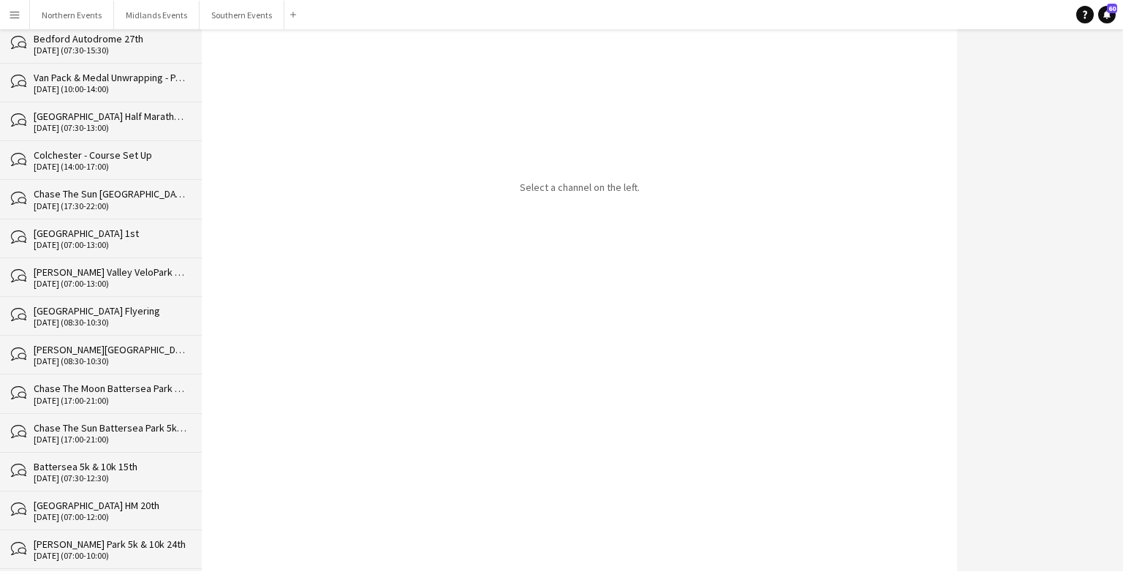
scroll to position [33903, 0]
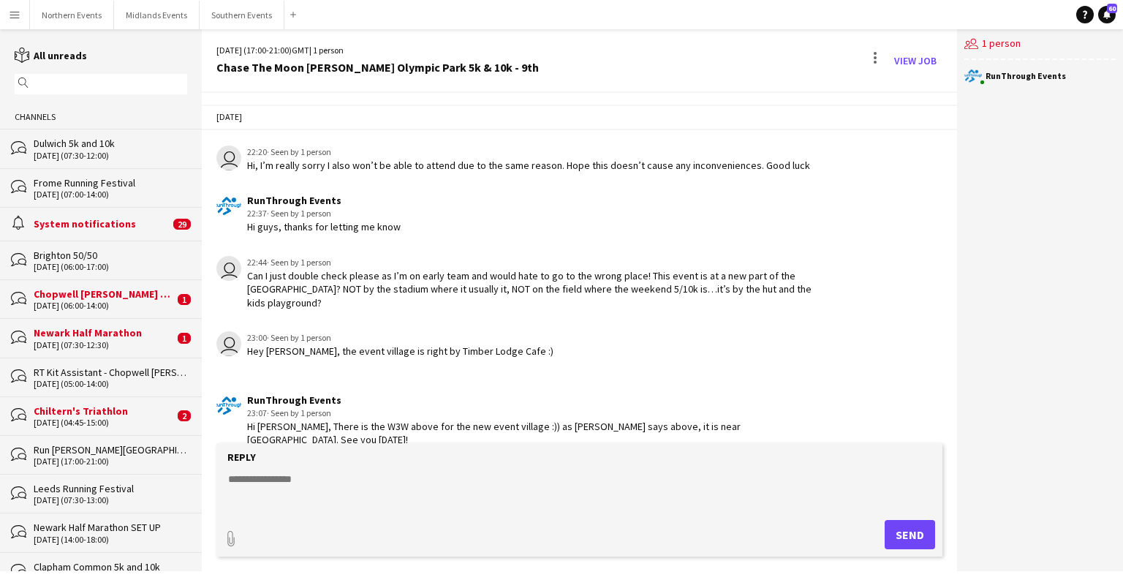
scroll to position [1827, 0]
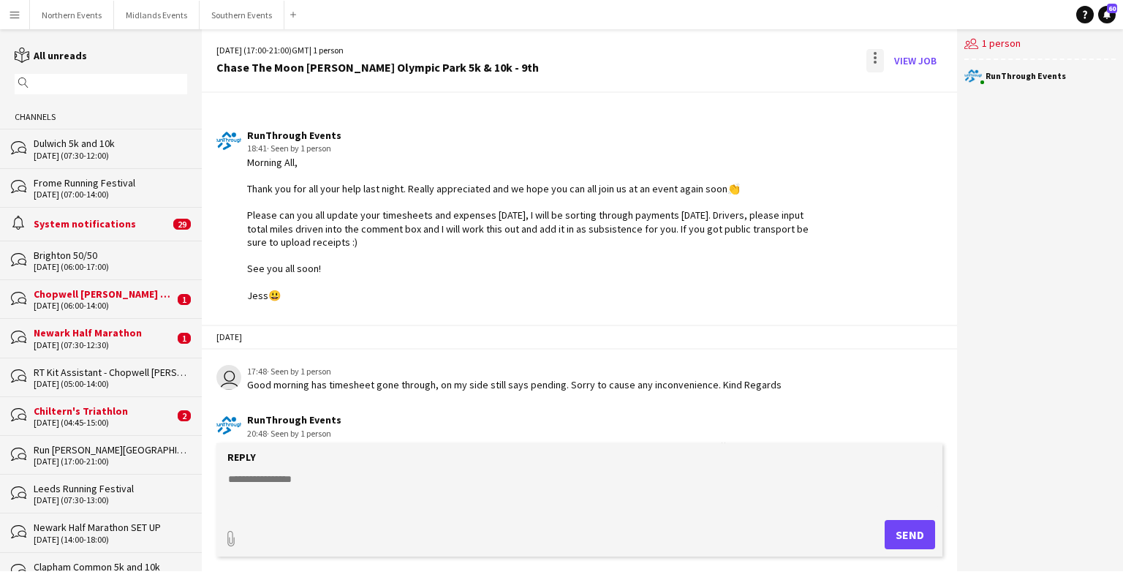
click at [868, 61] on div at bounding box center [875, 60] width 18 height 23
click at [918, 94] on span "Delete" at bounding box center [906, 89] width 34 height 12
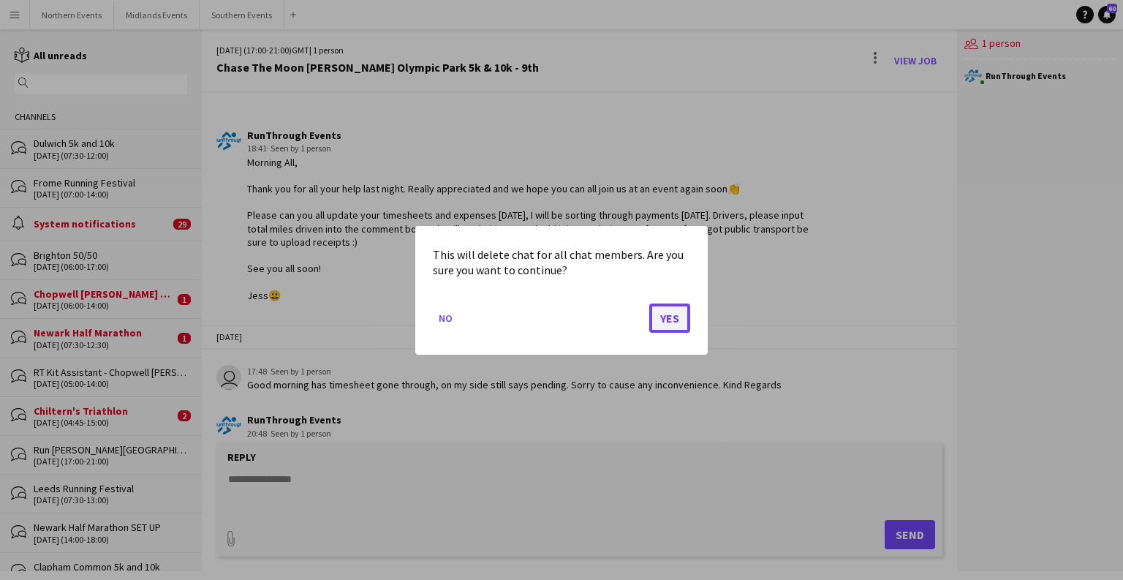
click at [675, 320] on button "Yes" at bounding box center [669, 317] width 41 height 29
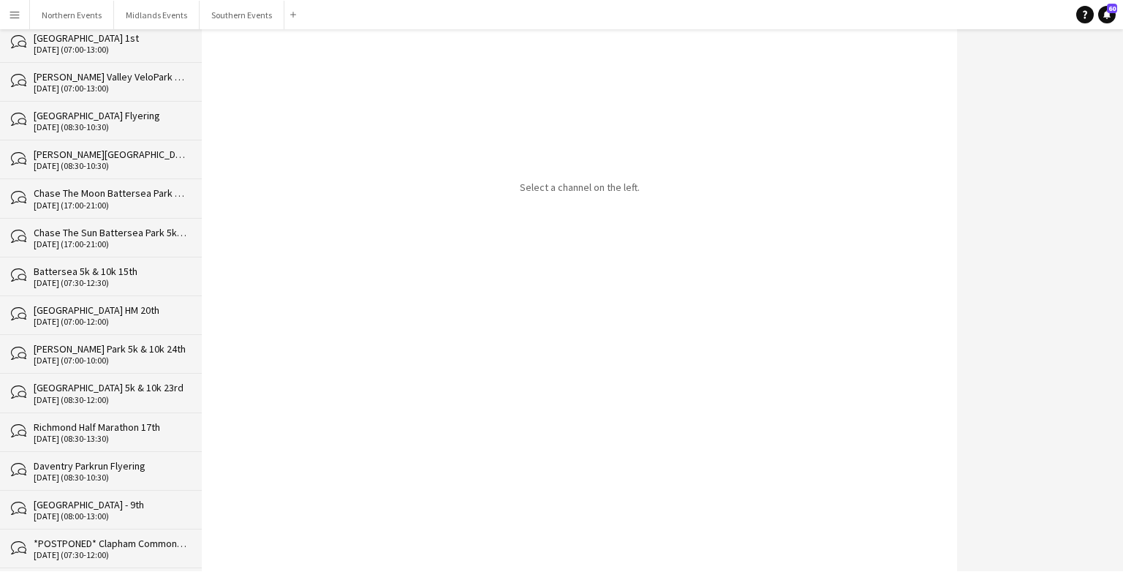
scroll to position [33865, 0]
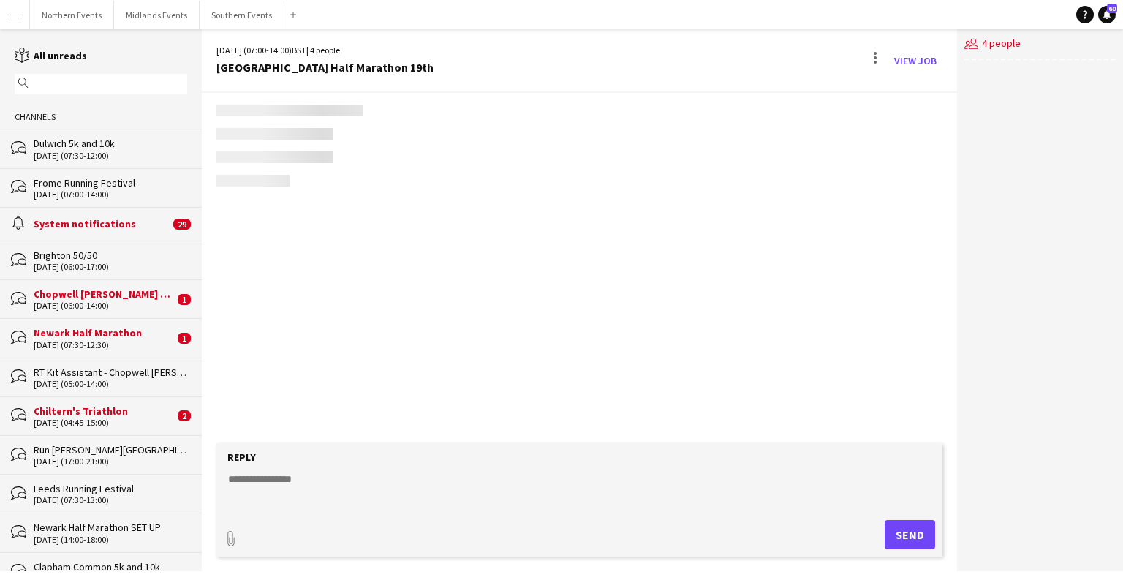
scroll to position [2067, 0]
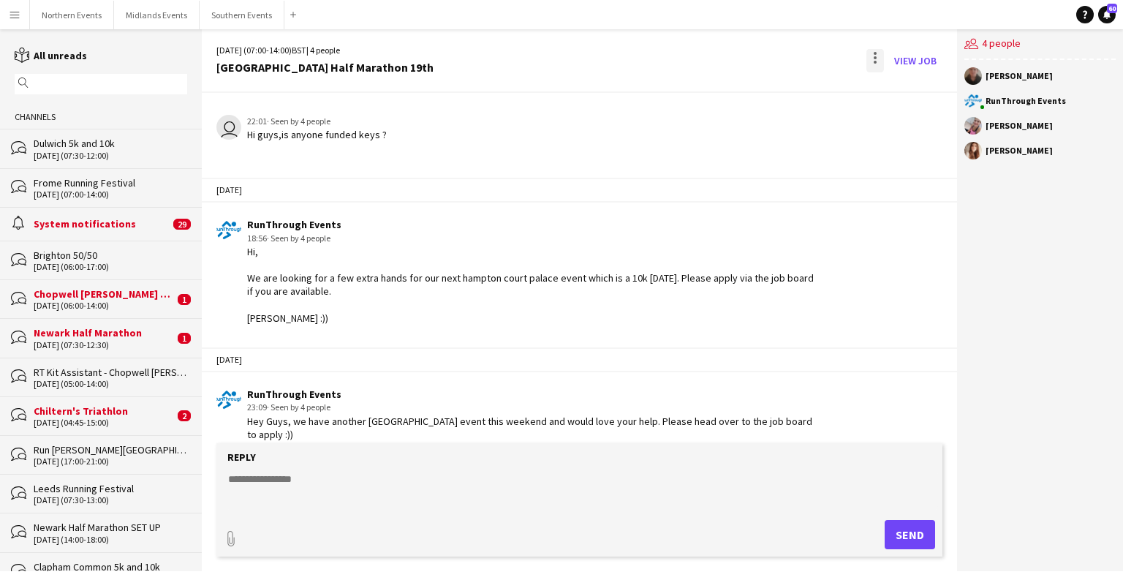
click at [874, 56] on div at bounding box center [875, 60] width 18 height 23
click at [908, 102] on button "Delete [GEOGRAPHIC_DATA]" at bounding box center [908, 89] width 82 height 35
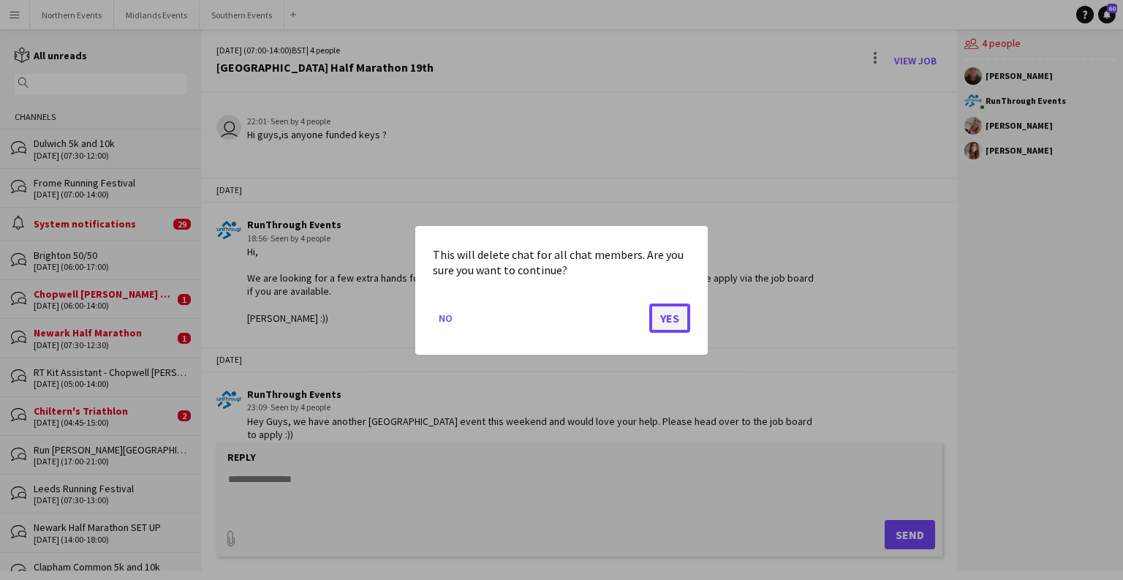
click at [677, 322] on button "Yes" at bounding box center [669, 317] width 41 height 29
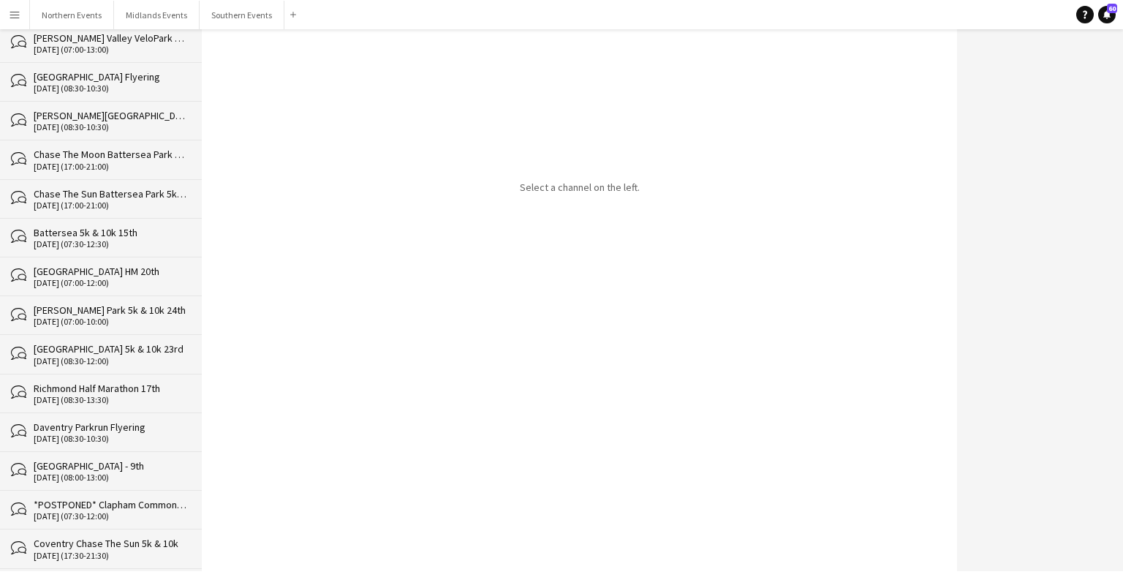
scroll to position [33826, 0]
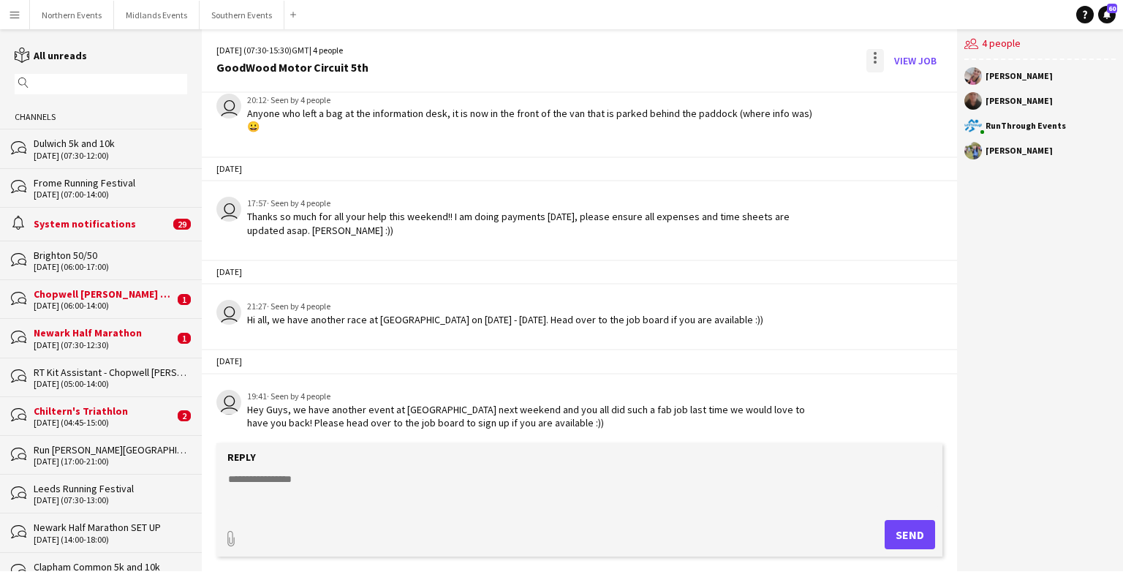
scroll to position [3151, 0]
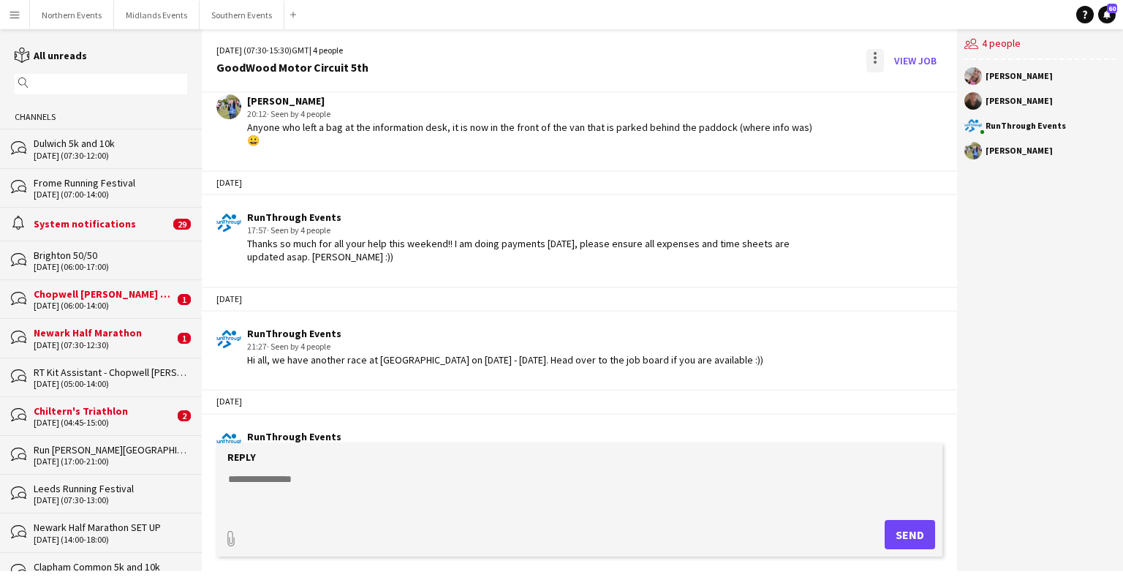
click at [871, 58] on div at bounding box center [875, 60] width 18 height 23
click at [900, 94] on span "Delete" at bounding box center [906, 89] width 34 height 12
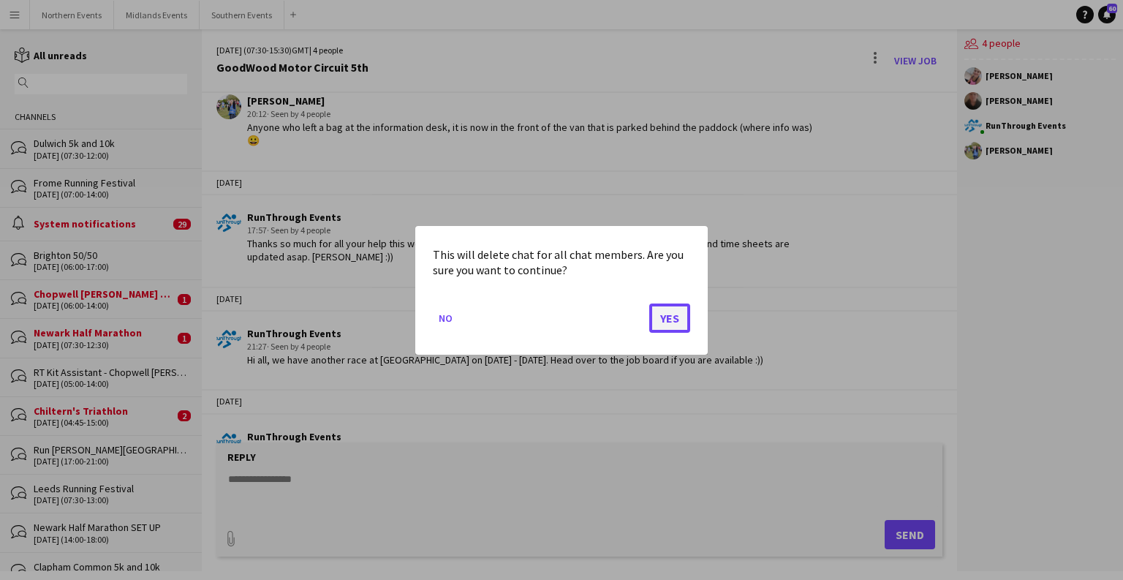
click at [675, 319] on button "Yes" at bounding box center [669, 317] width 41 height 29
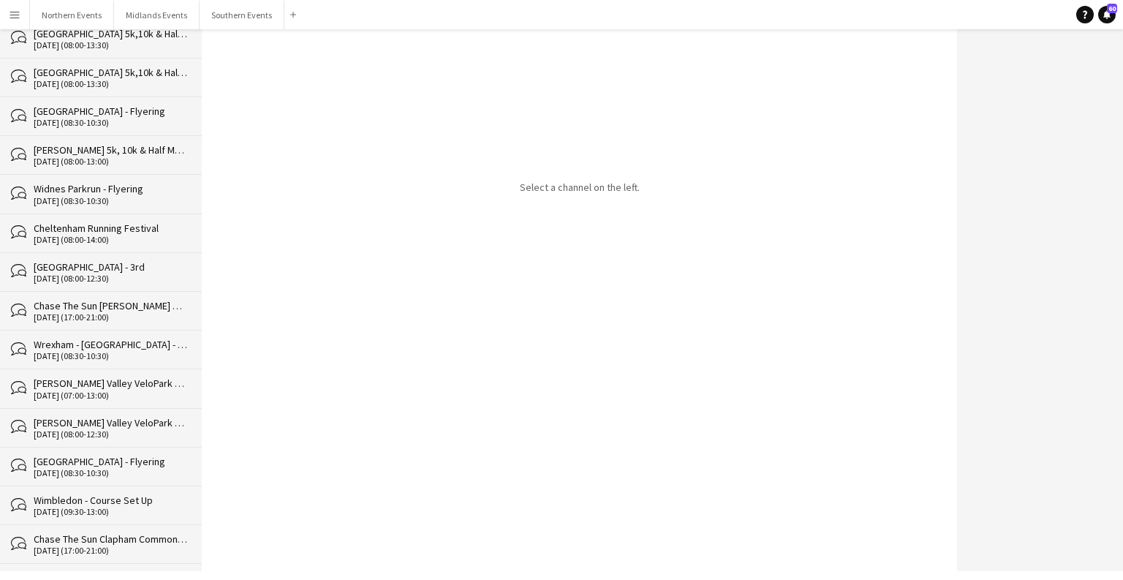
scroll to position [33787, 0]
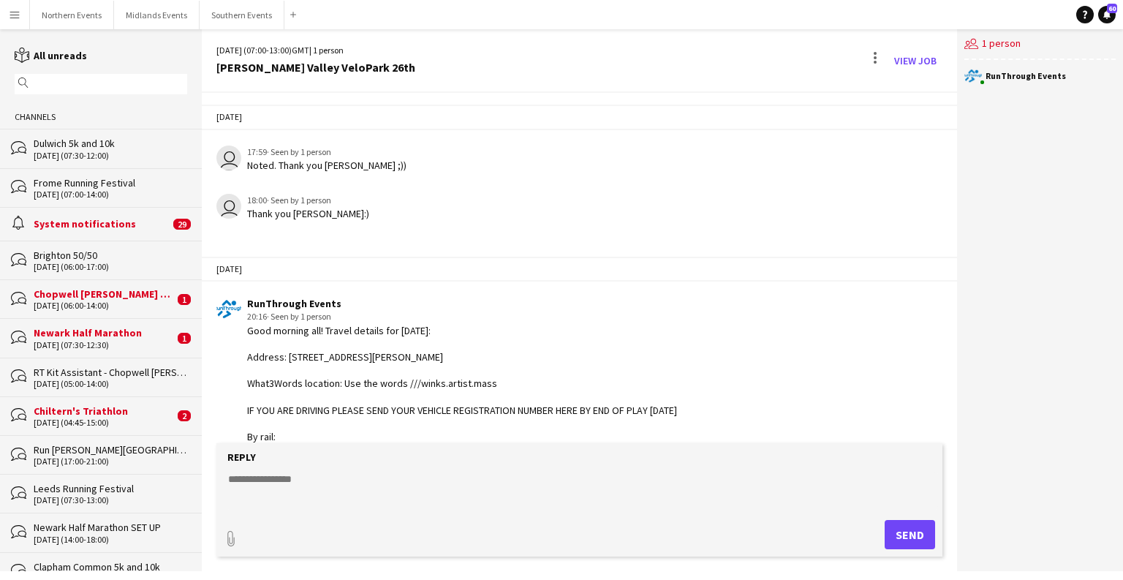
scroll to position [2652, 0]
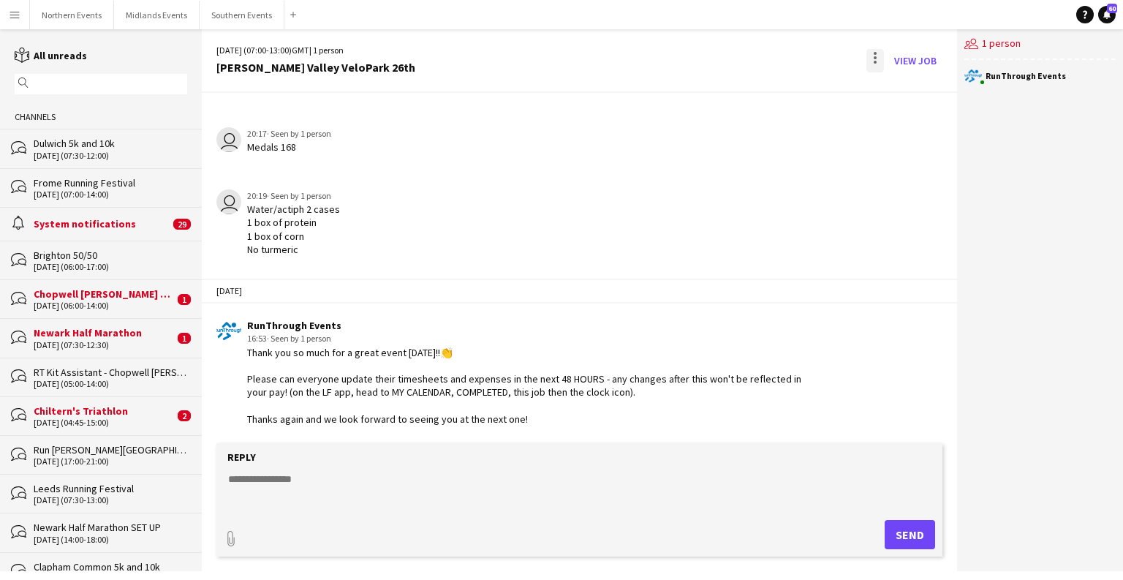
click at [876, 58] on div at bounding box center [875, 60] width 18 height 23
click at [887, 93] on app-icon "Delete" at bounding box center [883, 89] width 11 height 12
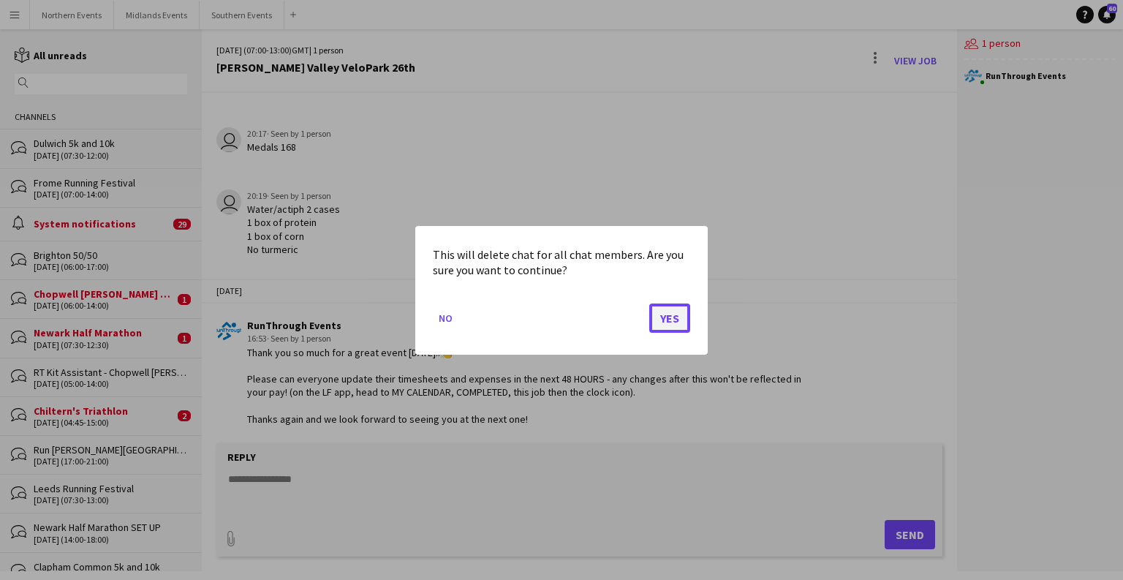
click at [685, 313] on button "Yes" at bounding box center [669, 317] width 41 height 29
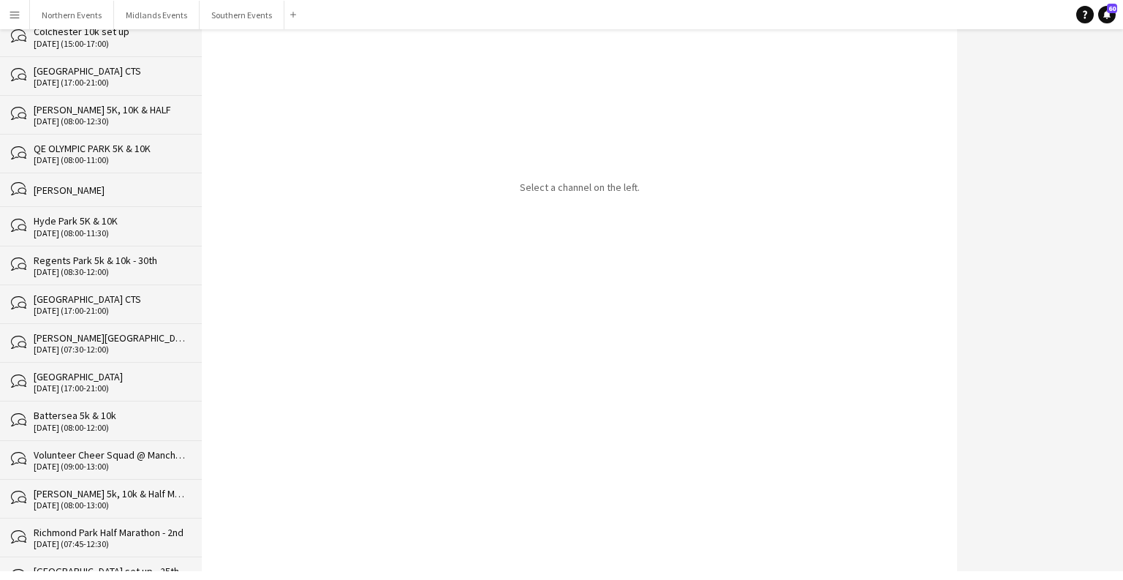
scroll to position [33748, 0]
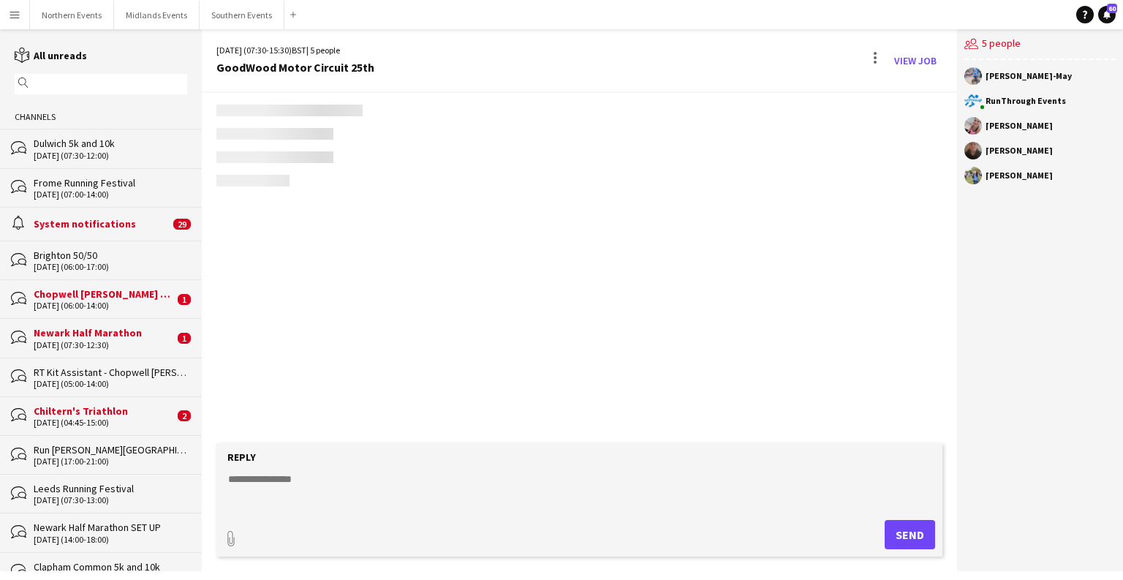
scroll to position [3258, 0]
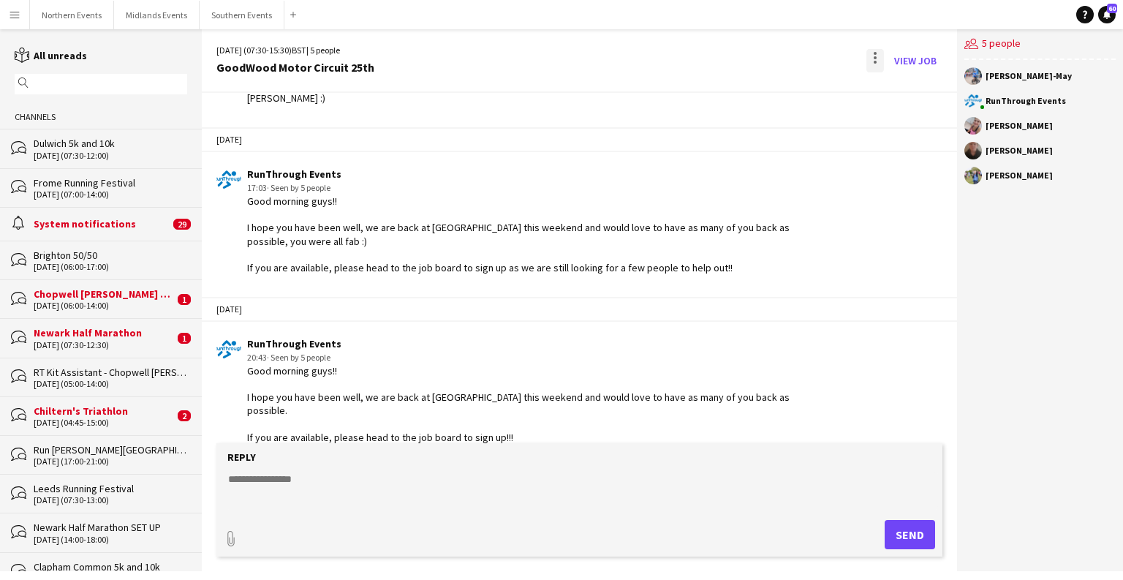
click at [873, 58] on div at bounding box center [875, 60] width 18 height 23
click at [912, 91] on span "Delete" at bounding box center [906, 89] width 34 height 12
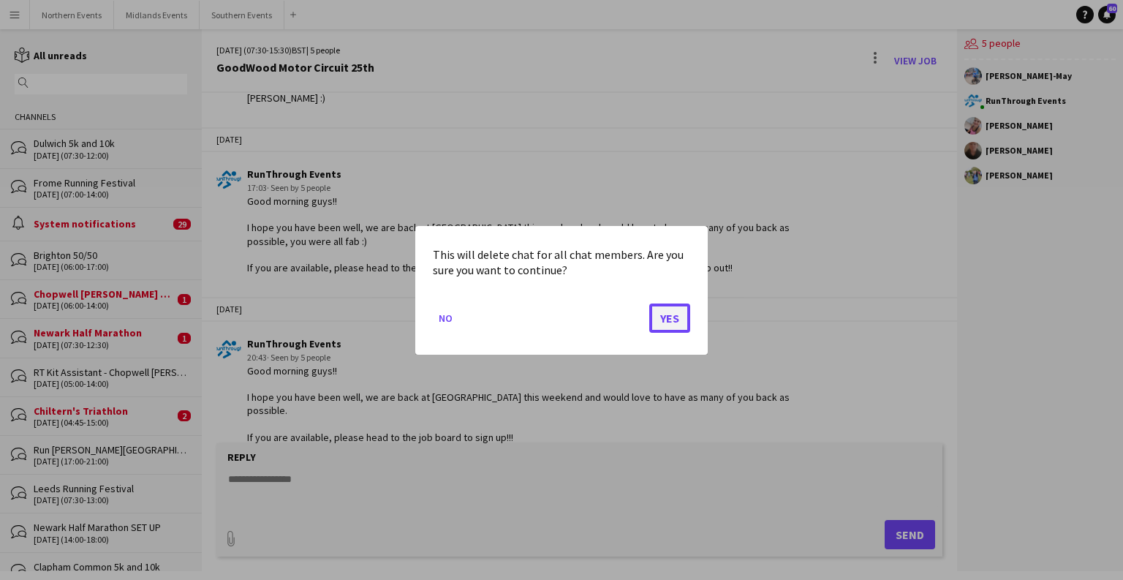
click at [672, 313] on button "Yes" at bounding box center [669, 317] width 41 height 29
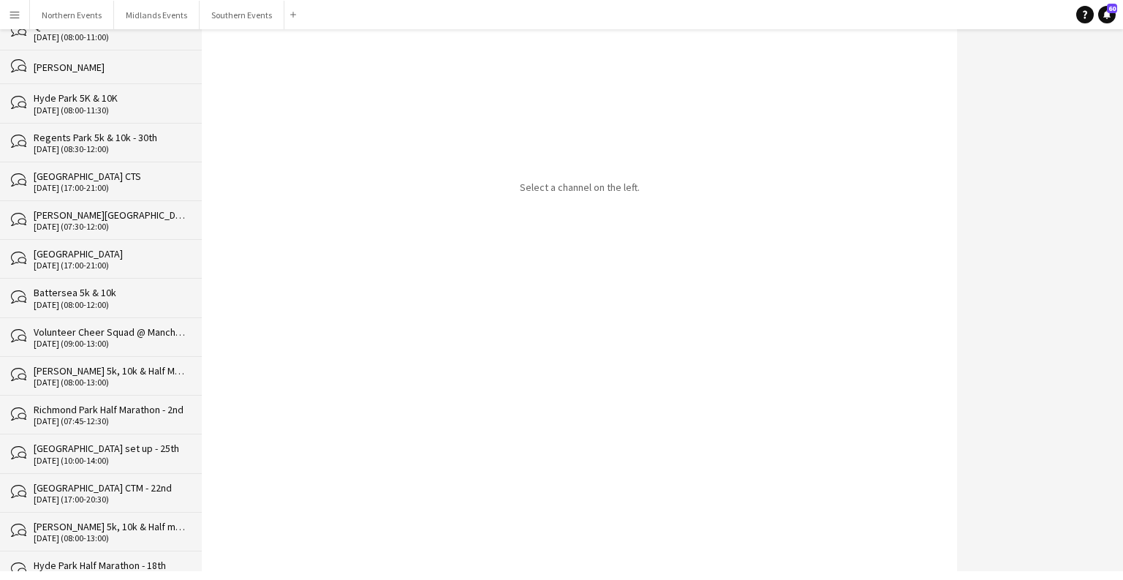
scroll to position [33710, 0]
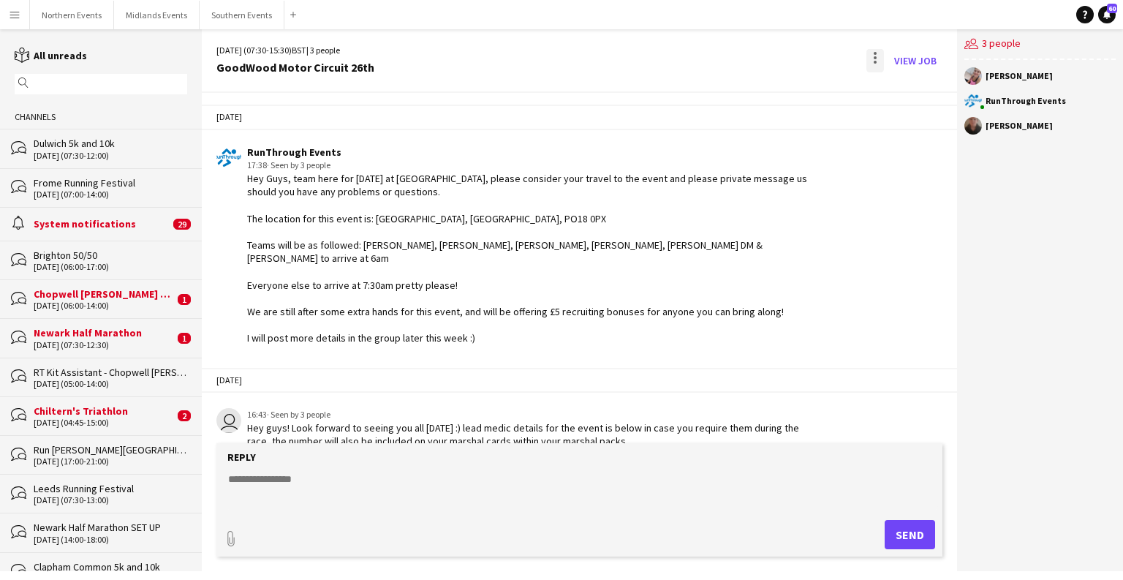
scroll to position [1555, 0]
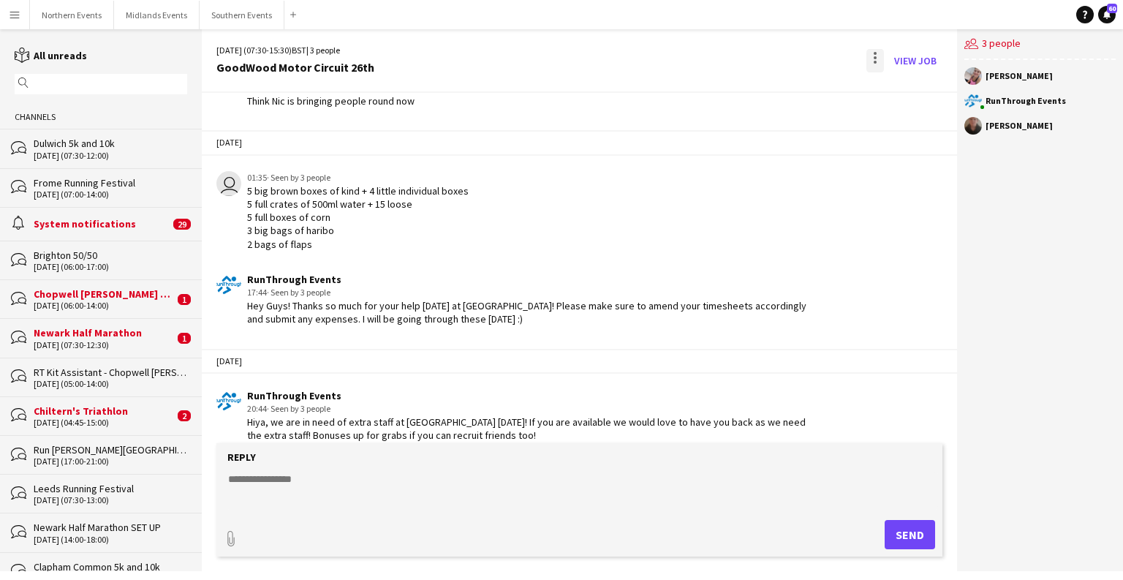
click at [868, 63] on div at bounding box center [875, 60] width 18 height 23
click at [906, 91] on span "Delete" at bounding box center [906, 89] width 34 height 12
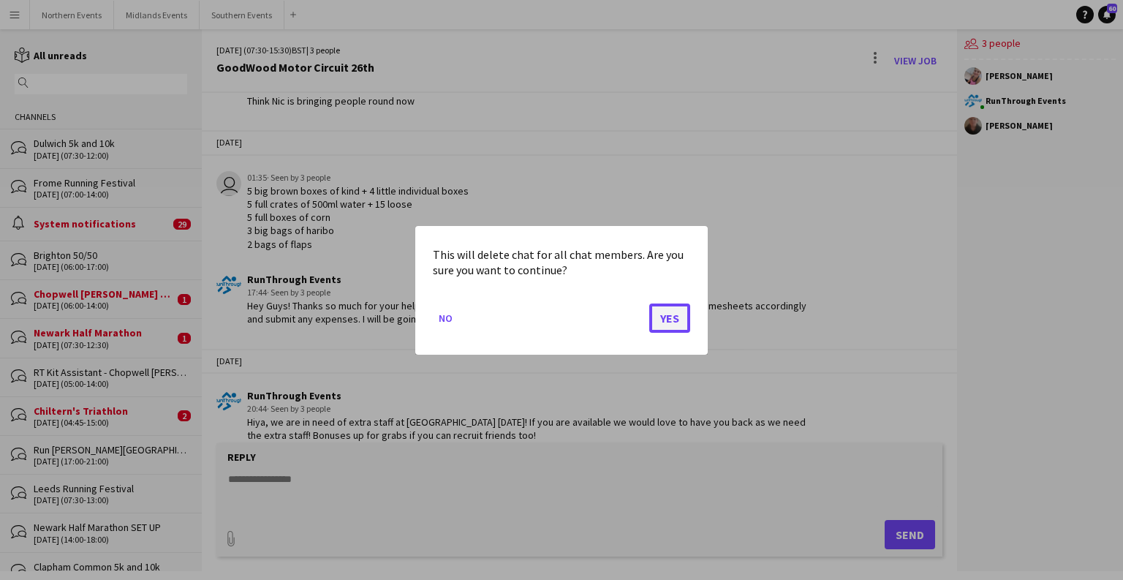
click at [655, 320] on button "Yes" at bounding box center [669, 317] width 41 height 29
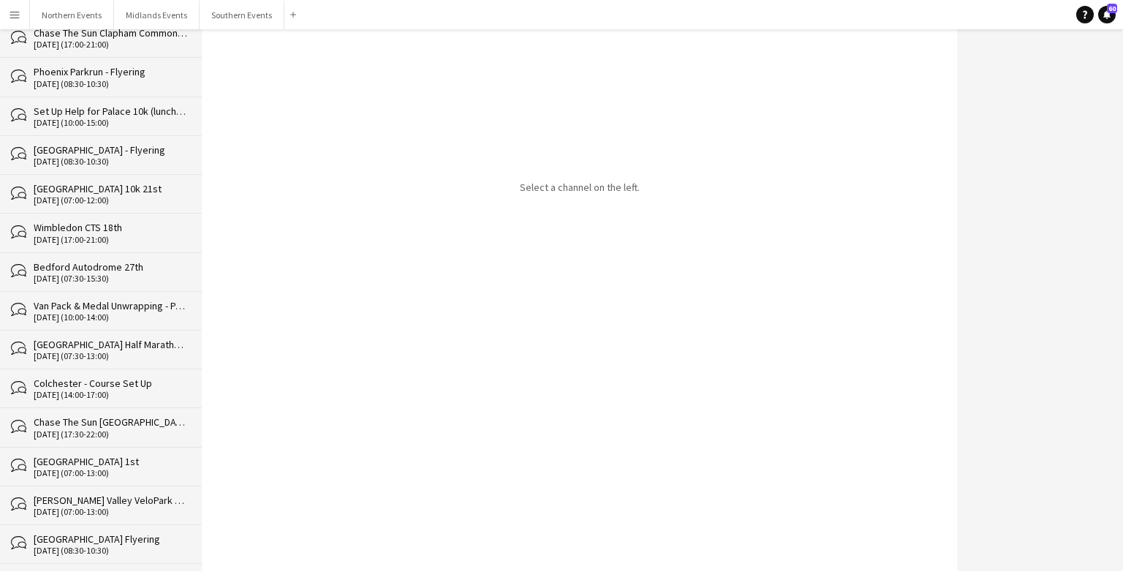
scroll to position [33671, 0]
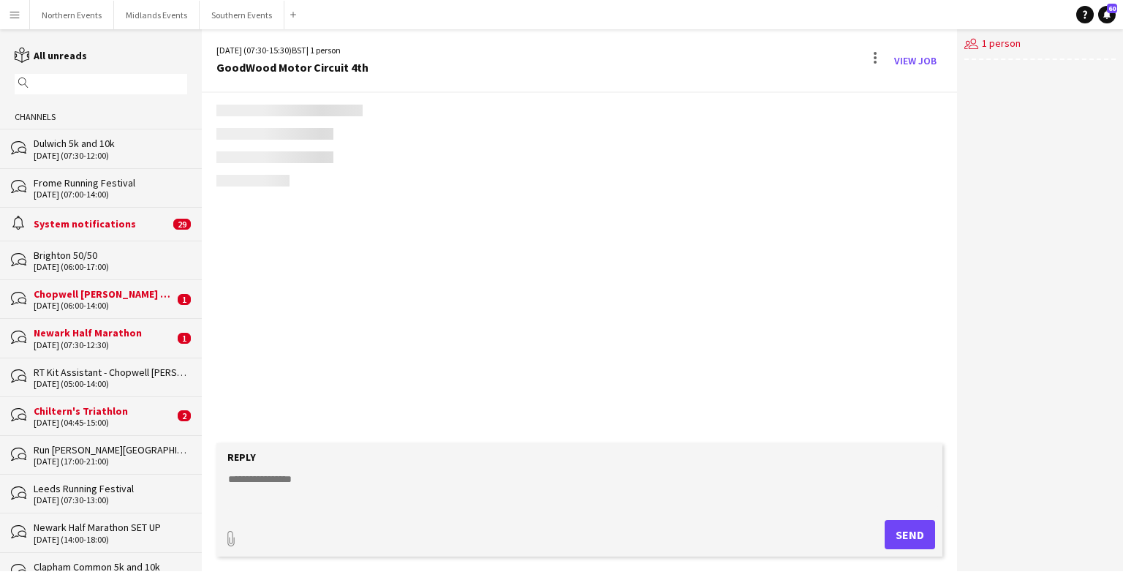
scroll to position [2269, 0]
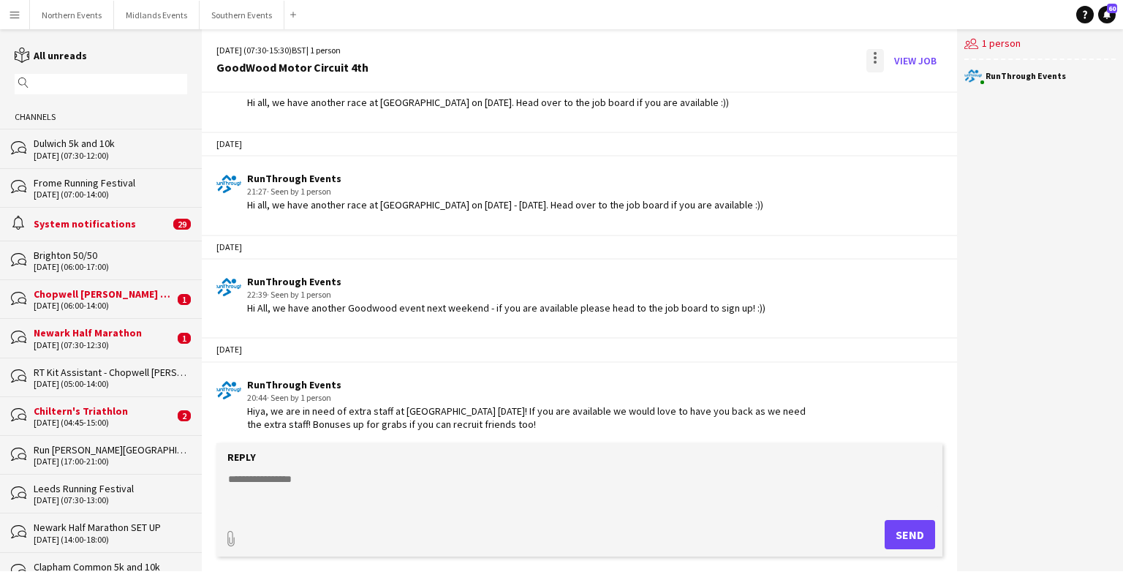
click at [874, 53] on div at bounding box center [874, 53] width 3 height 3
click at [897, 91] on span "Delete" at bounding box center [906, 89] width 34 height 12
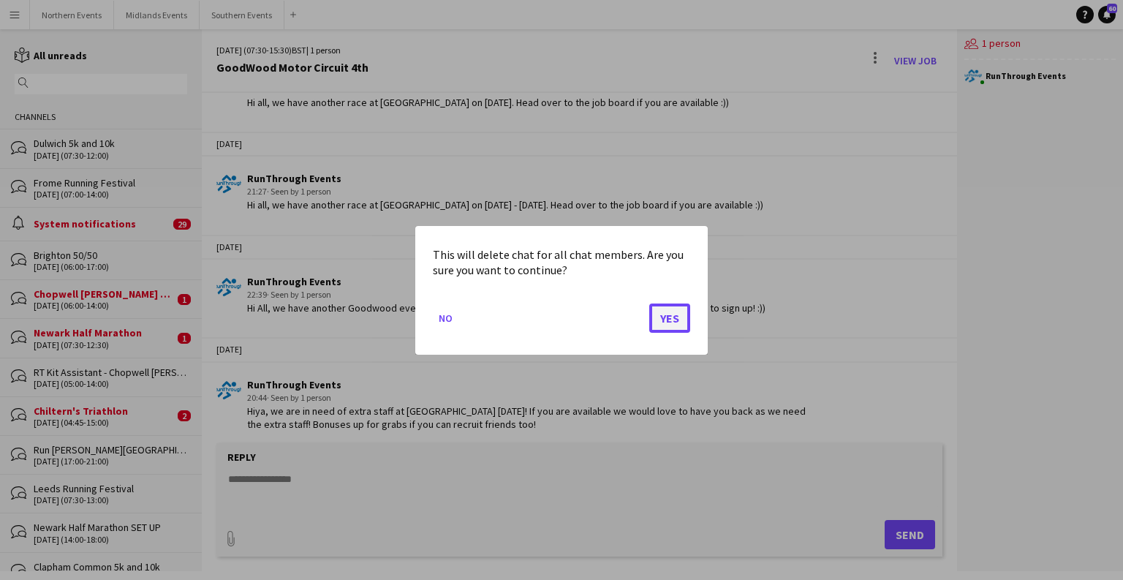
click at [669, 311] on button "Yes" at bounding box center [669, 317] width 41 height 29
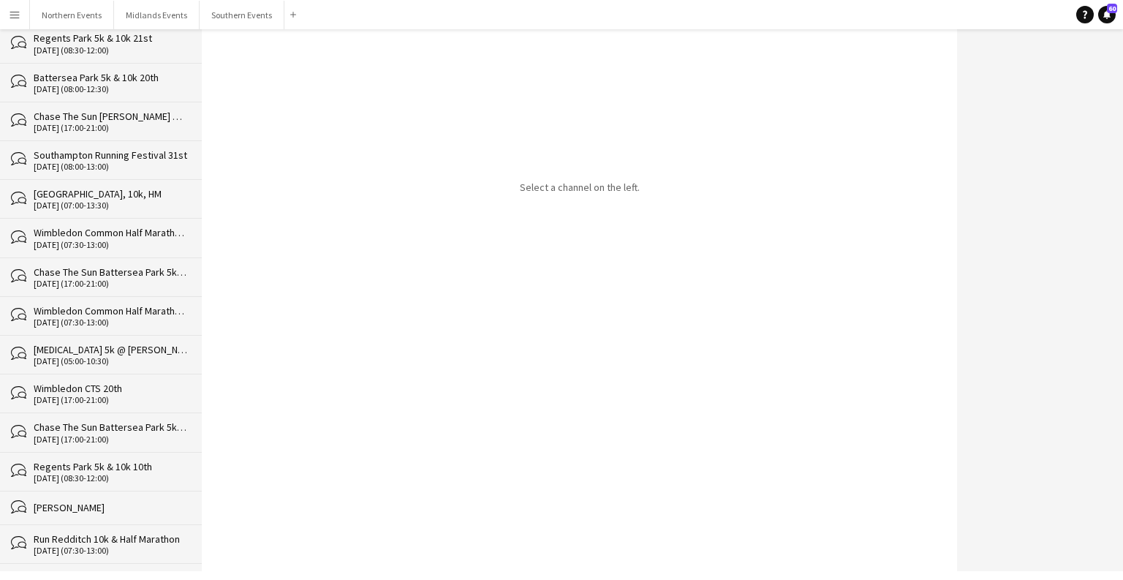
scroll to position [33632, 0]
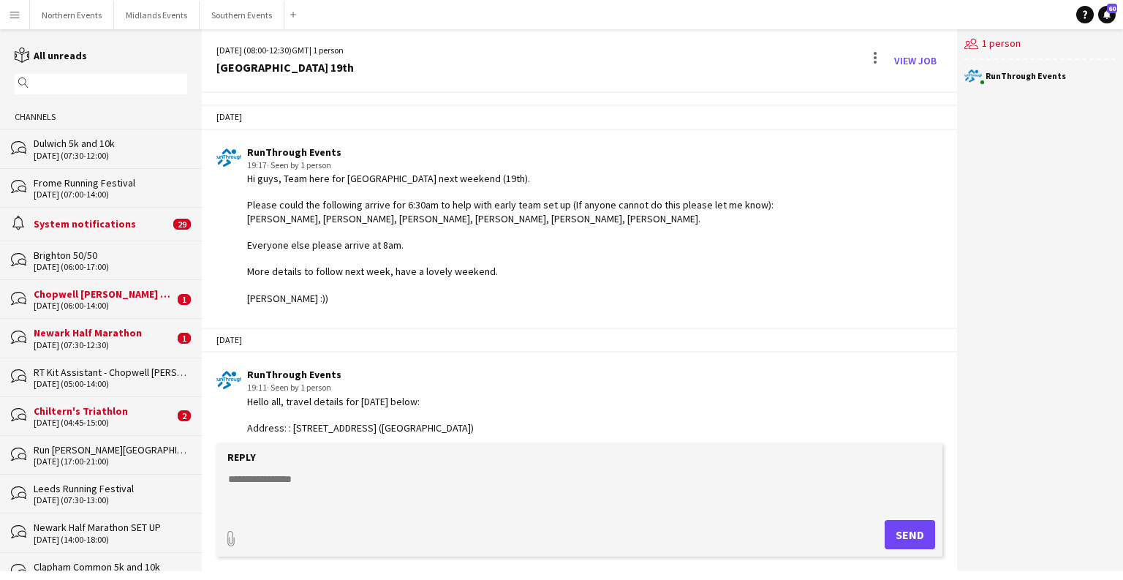
scroll to position [2885, 0]
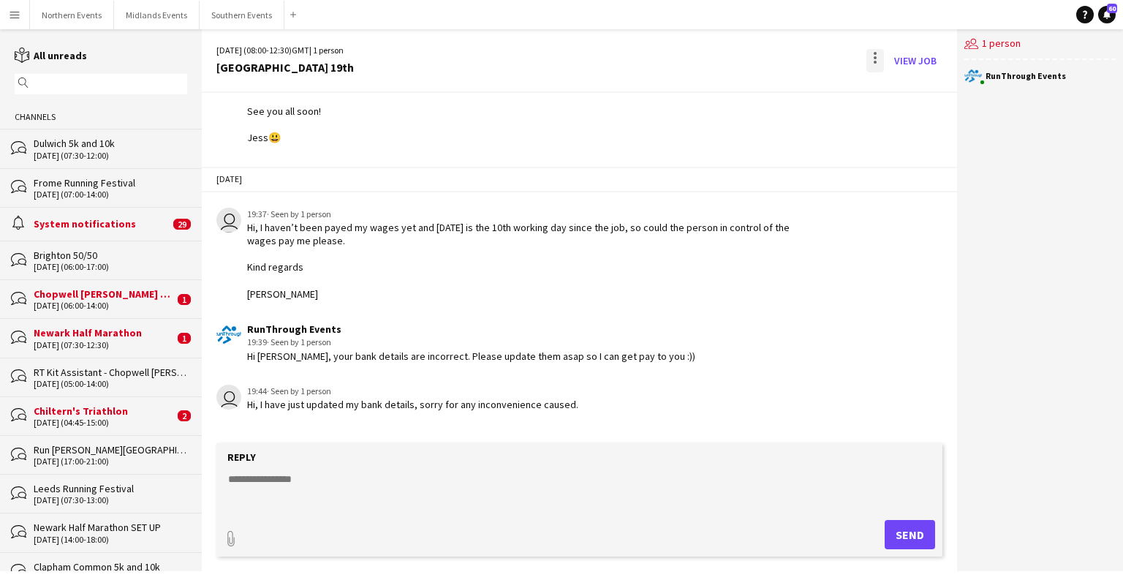
click at [876, 57] on div at bounding box center [874, 57] width 3 height 3
click at [892, 96] on span "Delete [GEOGRAPHIC_DATA]" at bounding box center [907, 90] width 58 height 14
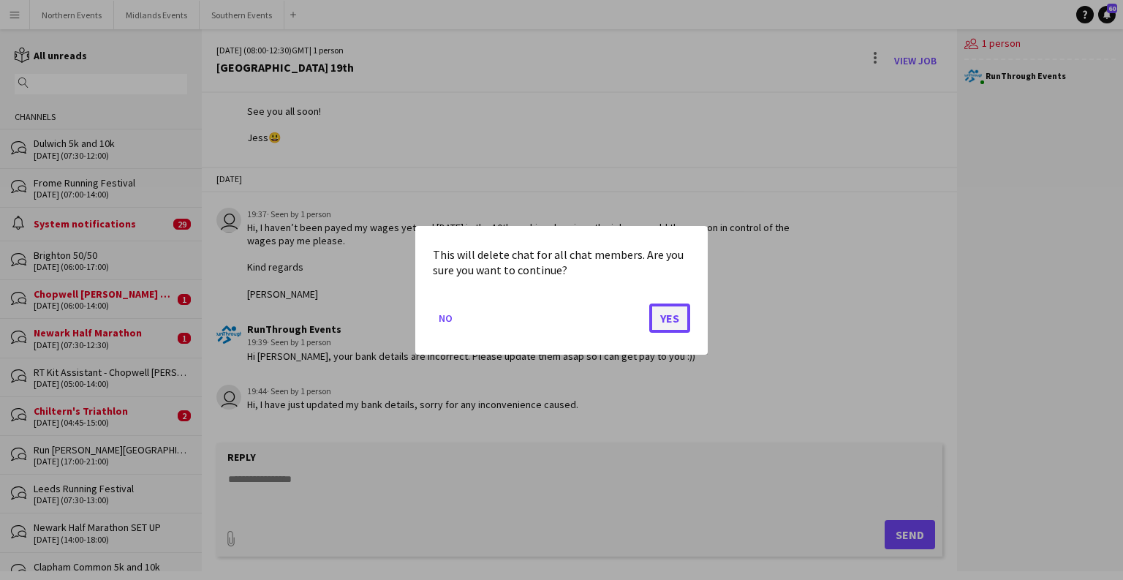
click at [651, 325] on button "Yes" at bounding box center [669, 317] width 41 height 29
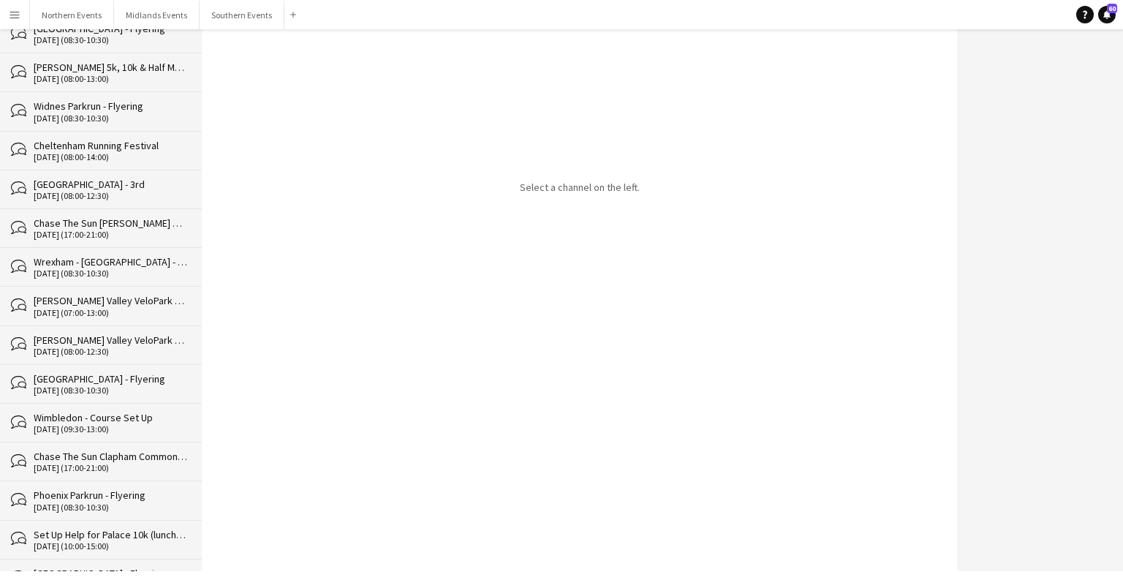
scroll to position [33593, 0]
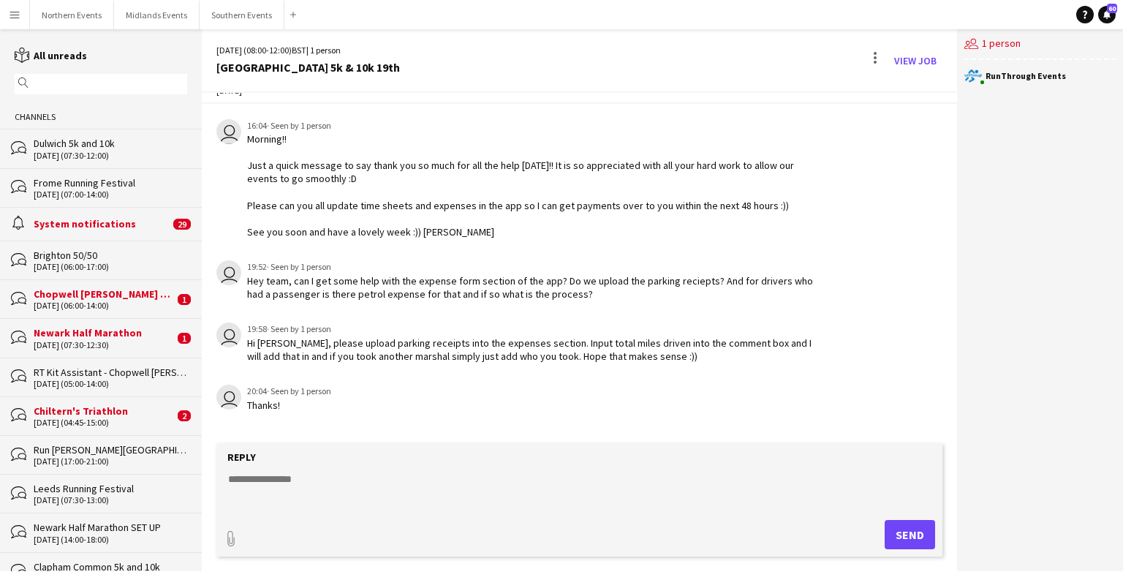
scroll to position [2534, 0]
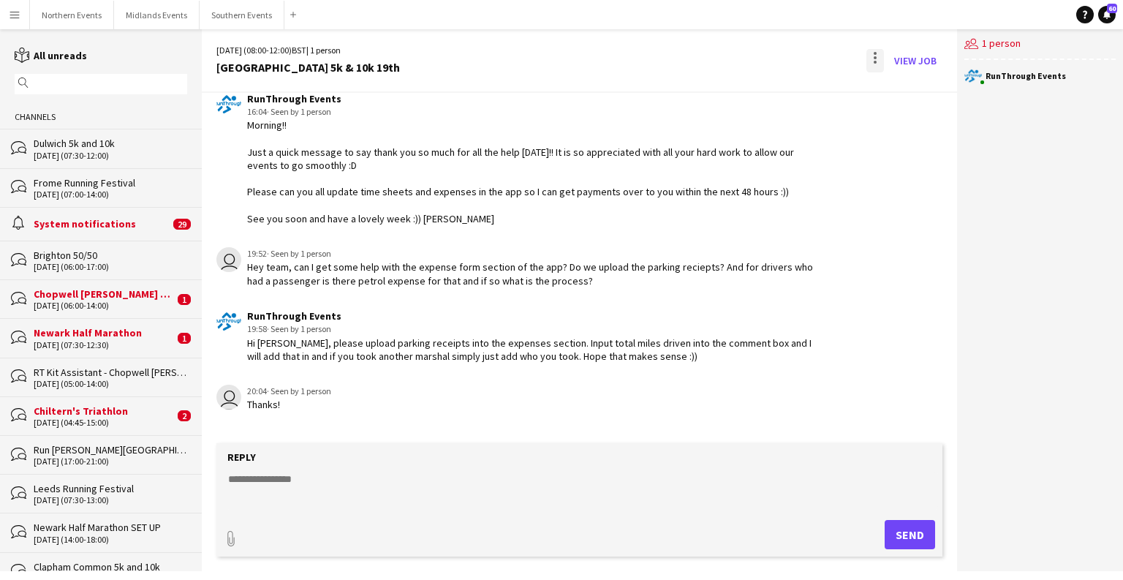
click at [876, 58] on div at bounding box center [874, 57] width 3 height 3
click at [903, 96] on button "Delete [GEOGRAPHIC_DATA]" at bounding box center [908, 89] width 82 height 35
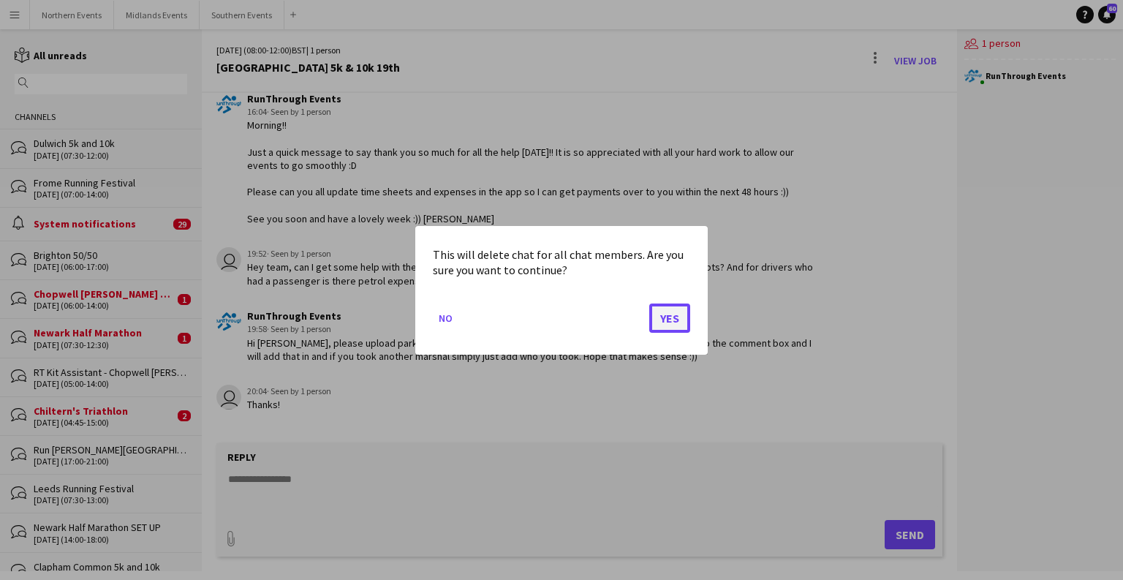
click at [656, 330] on button "Yes" at bounding box center [669, 317] width 41 height 29
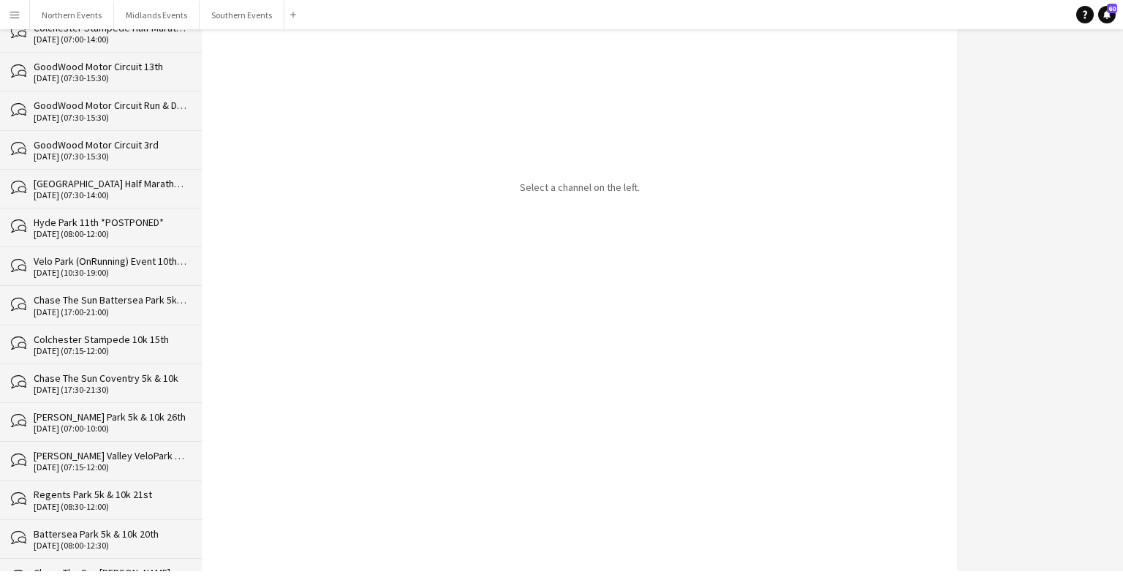
scroll to position [33555, 0]
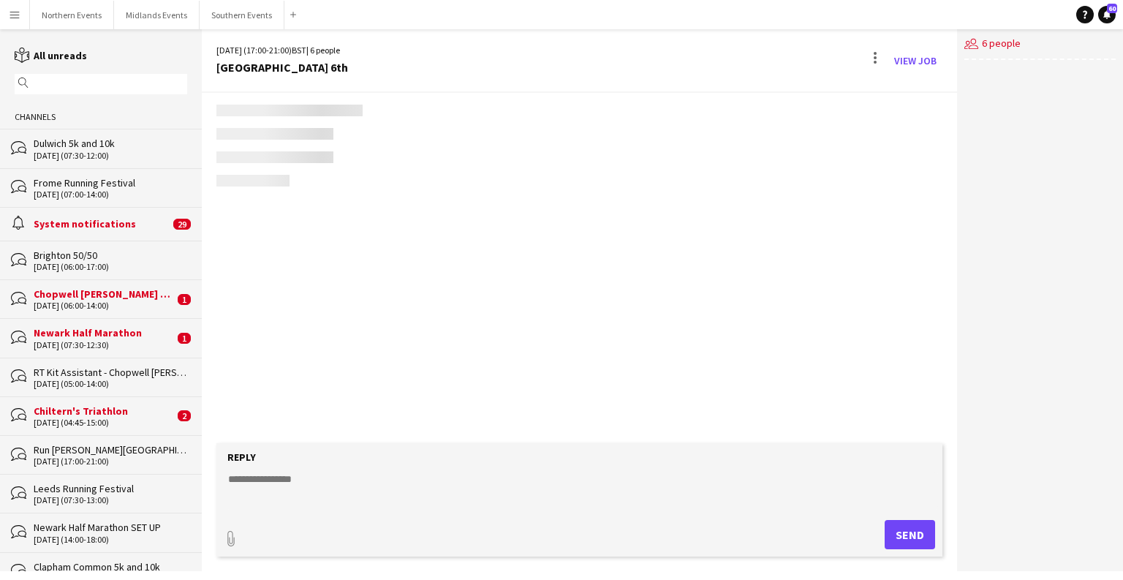
scroll to position [2546, 0]
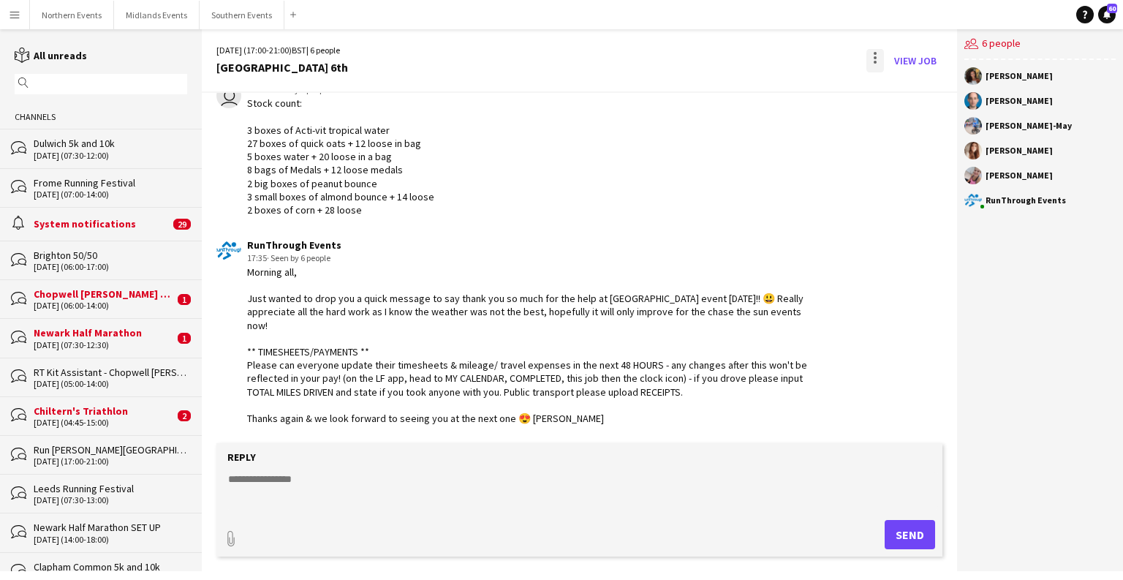
click at [873, 53] on div at bounding box center [875, 60] width 18 height 23
click at [893, 91] on span "Delete" at bounding box center [906, 89] width 34 height 12
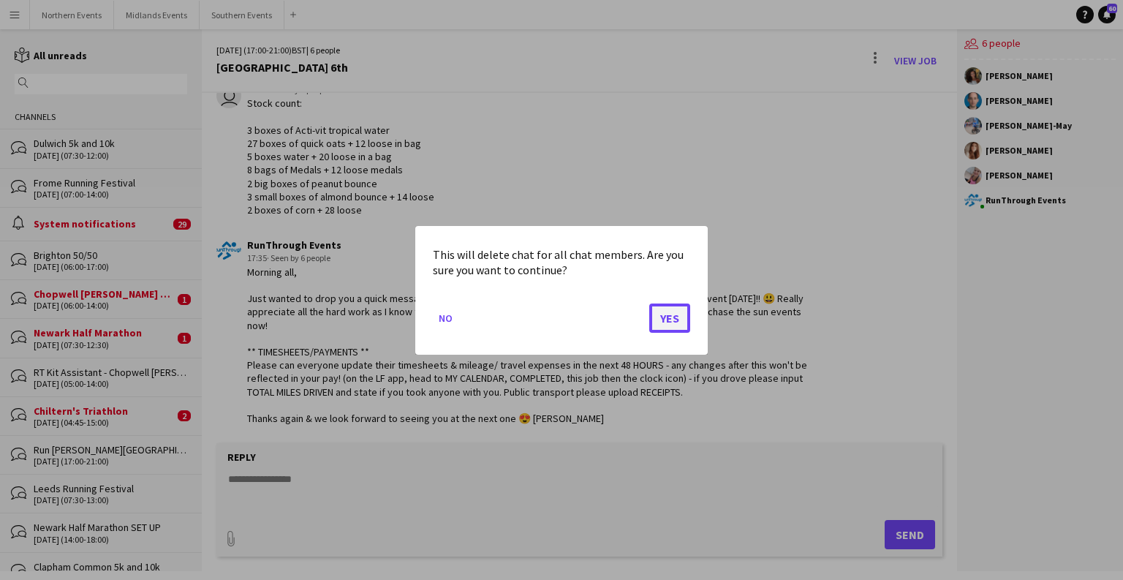
click at [680, 319] on button "Yes" at bounding box center [669, 317] width 41 height 29
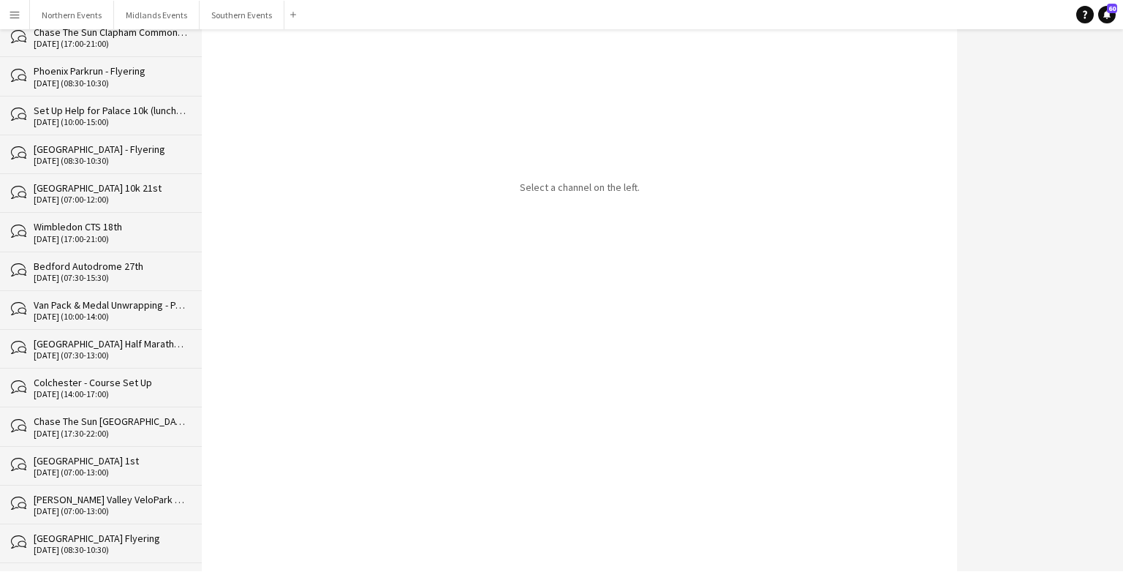
scroll to position [33516, 0]
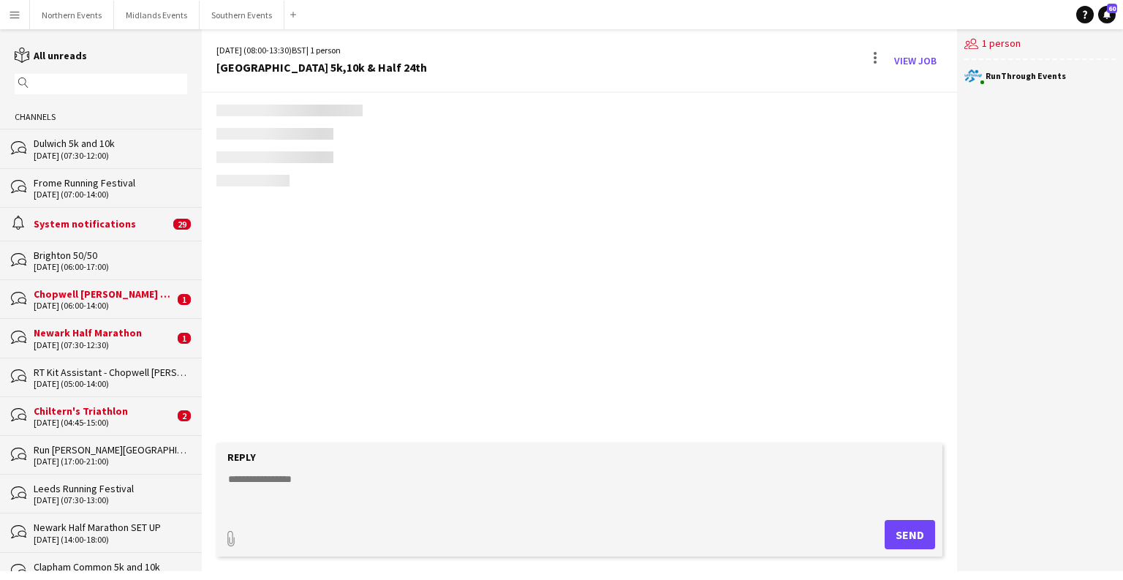
scroll to position [2774, 0]
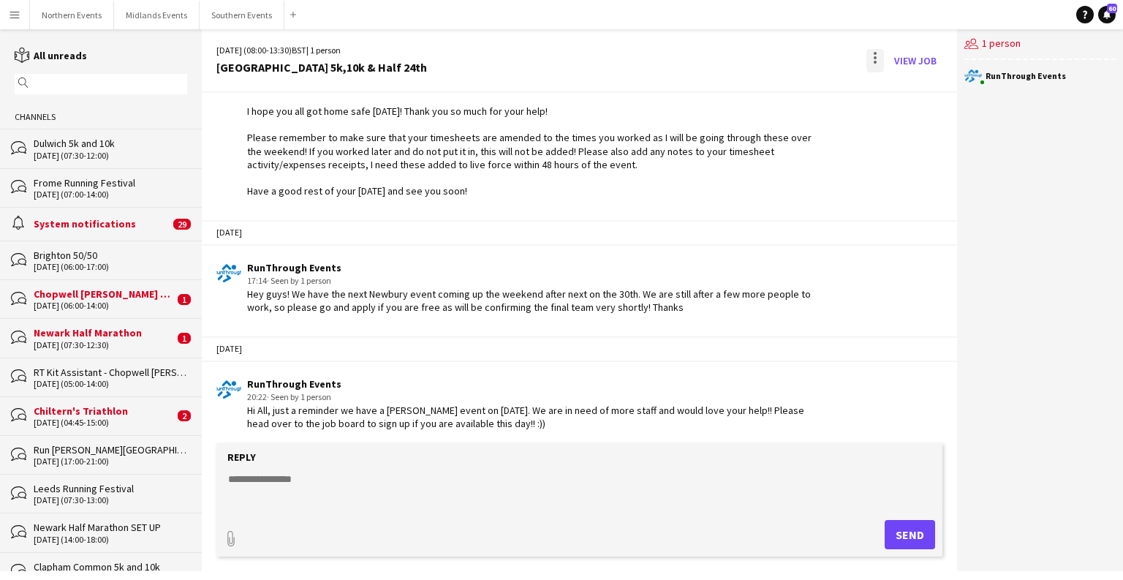
click at [878, 53] on div at bounding box center [875, 60] width 18 height 23
click at [895, 77] on button "Delete [GEOGRAPHIC_DATA]" at bounding box center [908, 89] width 82 height 35
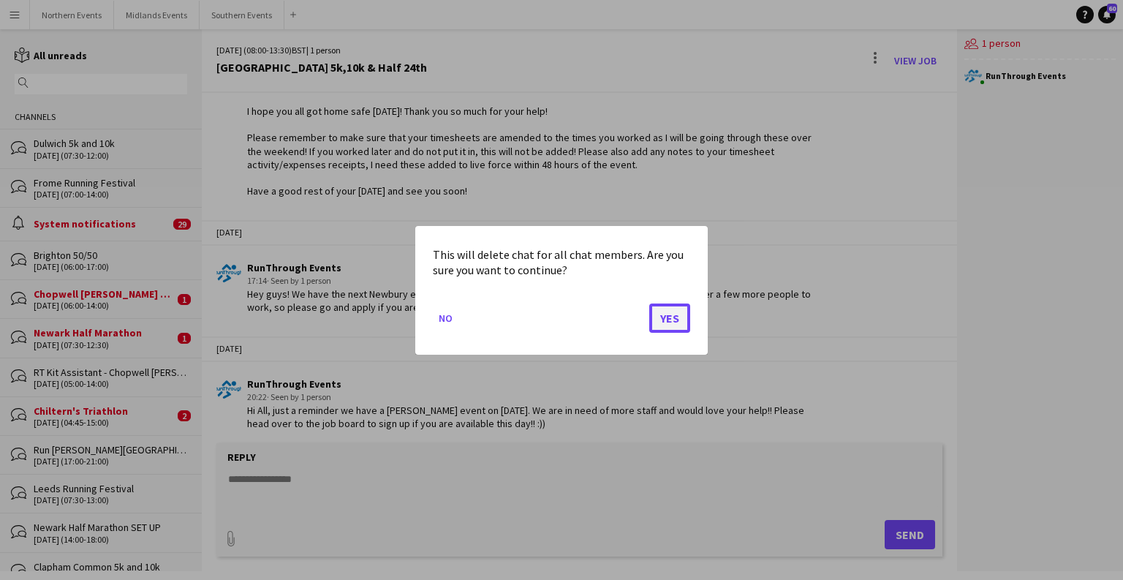
click at [655, 307] on button "Yes" at bounding box center [669, 317] width 41 height 29
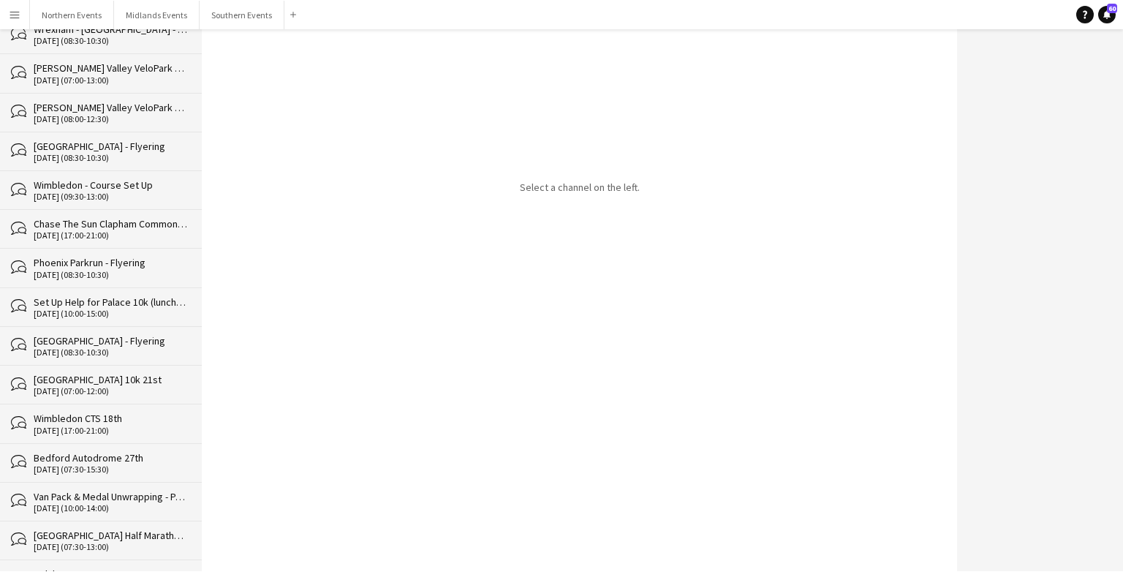
scroll to position [33477, 0]
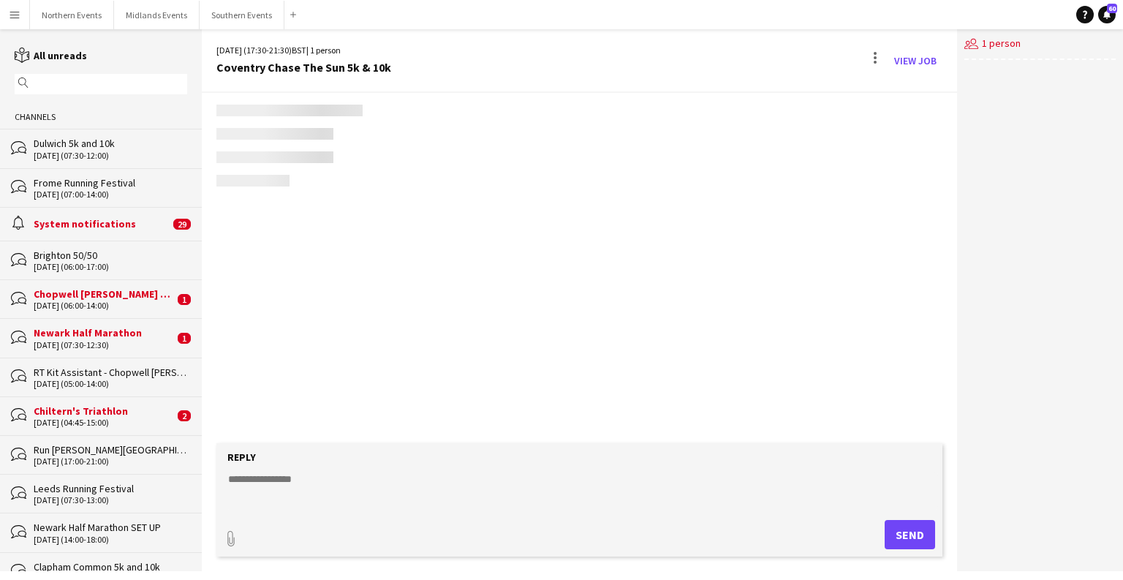
scroll to position [2190, 0]
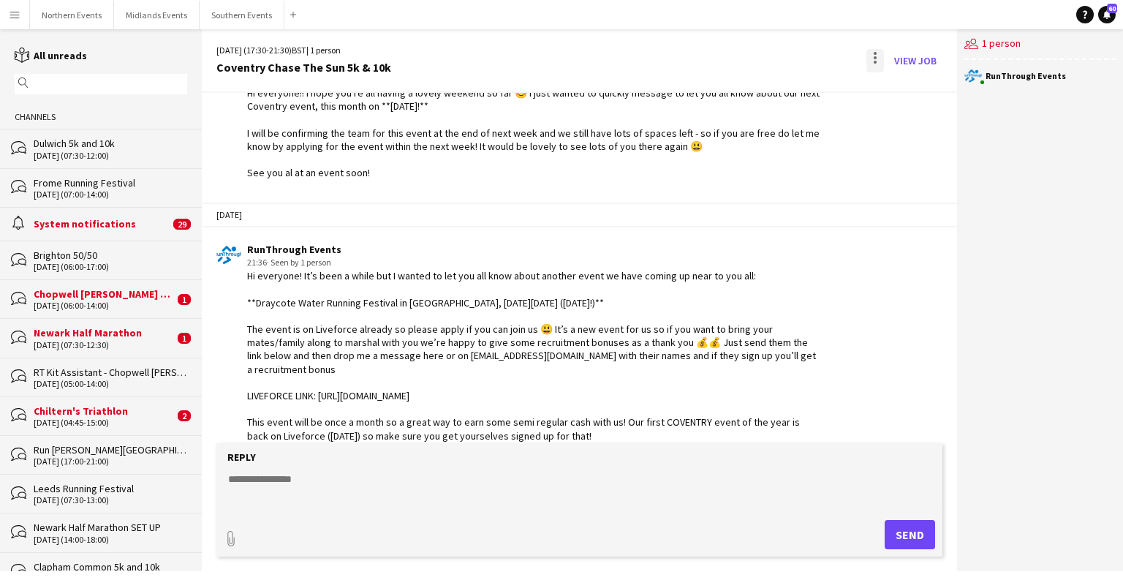
click at [873, 55] on div at bounding box center [875, 60] width 18 height 23
click at [897, 77] on button "Delete [GEOGRAPHIC_DATA]" at bounding box center [908, 89] width 82 height 35
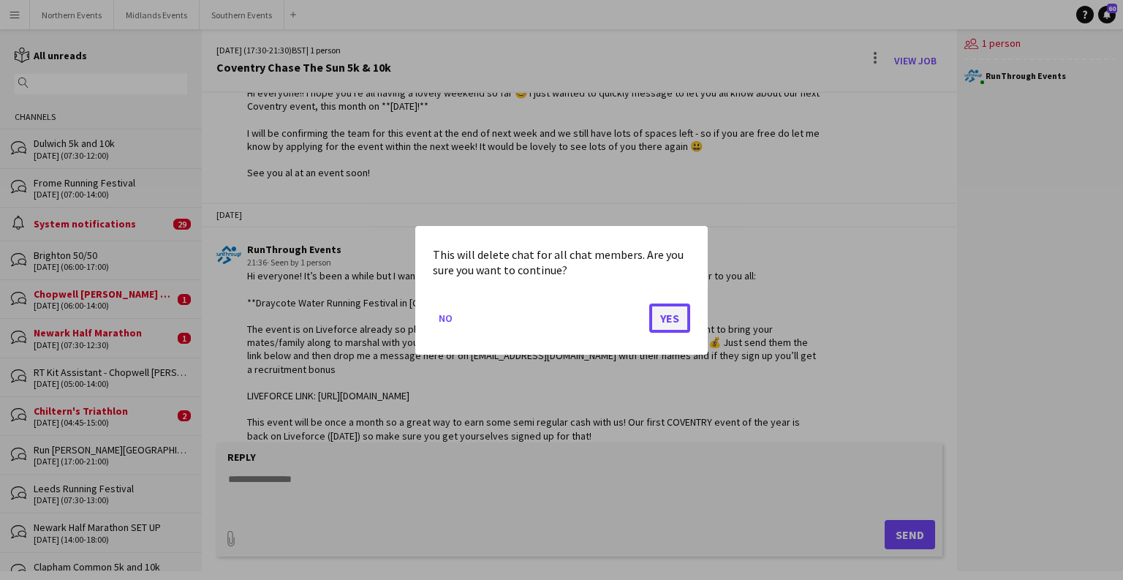
click at [669, 319] on button "Yes" at bounding box center [669, 317] width 41 height 29
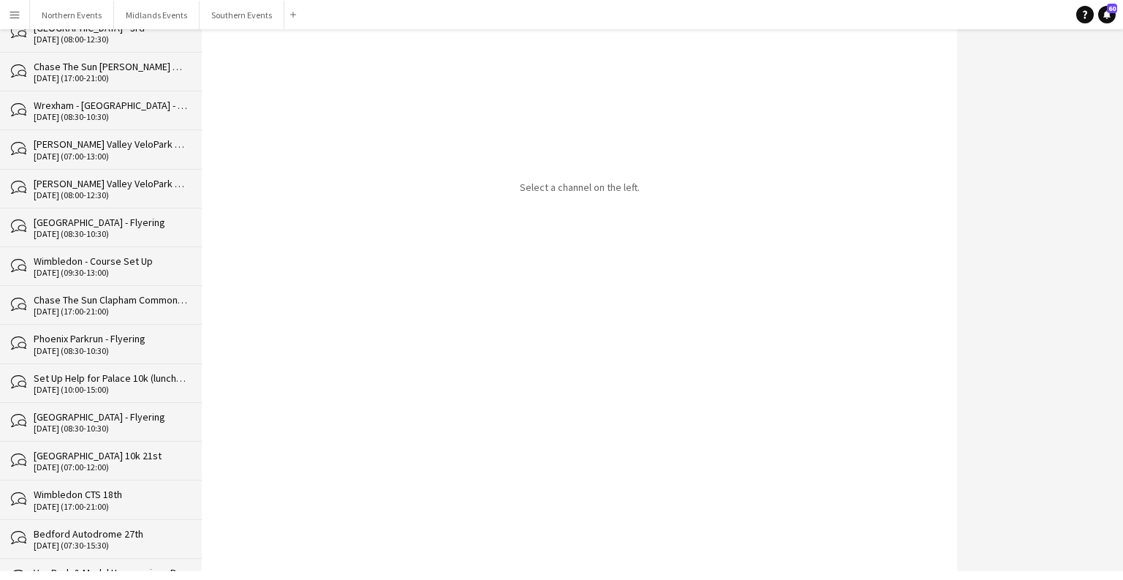
scroll to position [33438, 0]
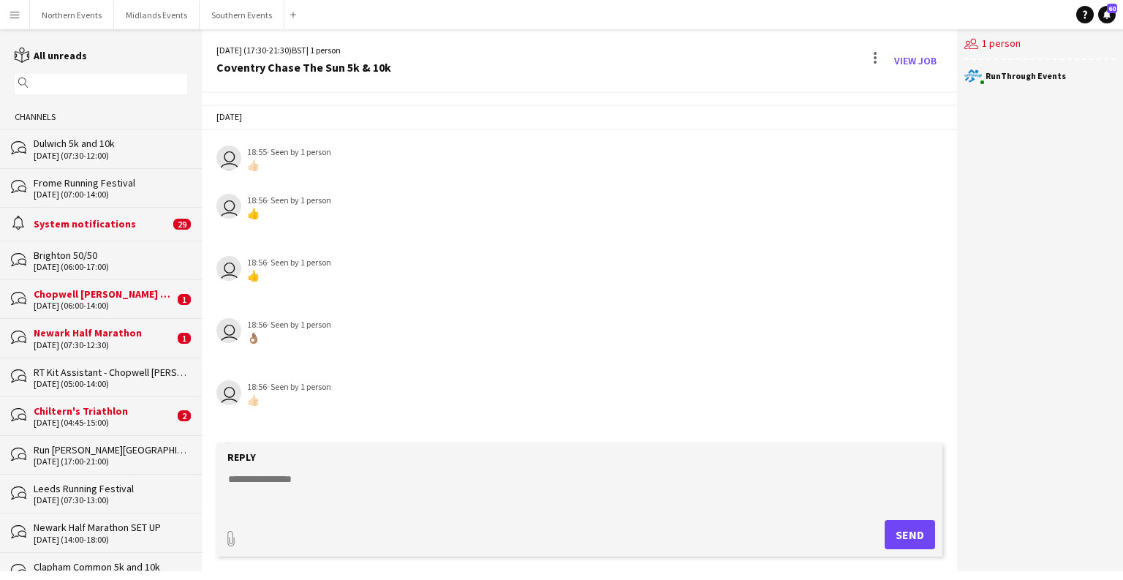
scroll to position [2361, 0]
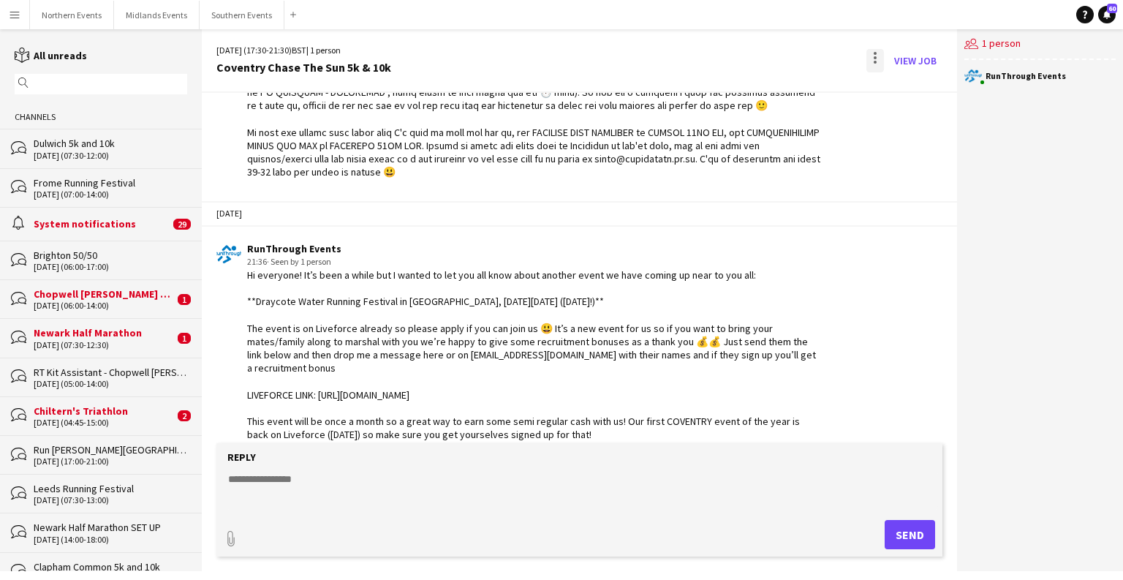
click at [878, 56] on div at bounding box center [875, 60] width 18 height 23
click at [900, 86] on span "Delete" at bounding box center [906, 89] width 34 height 12
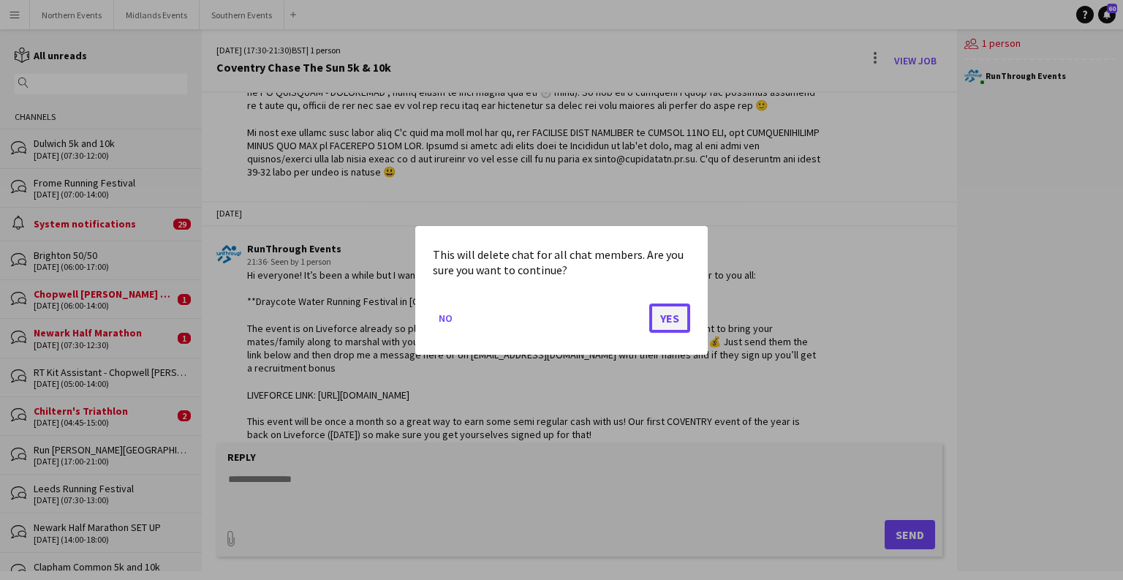
click at [670, 315] on button "Yes" at bounding box center [669, 317] width 41 height 29
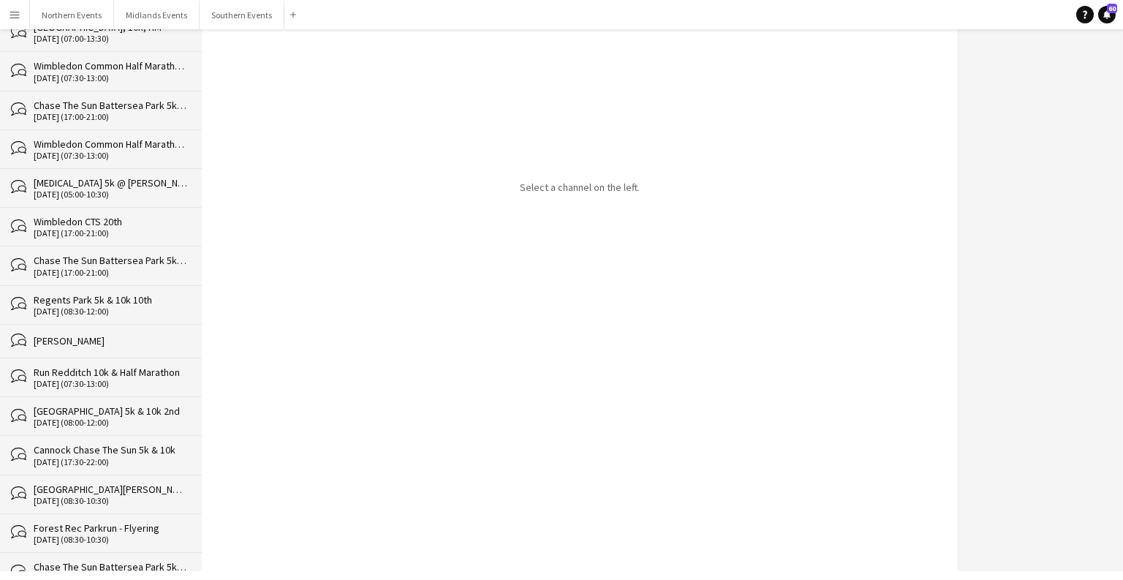
scroll to position [33400, 0]
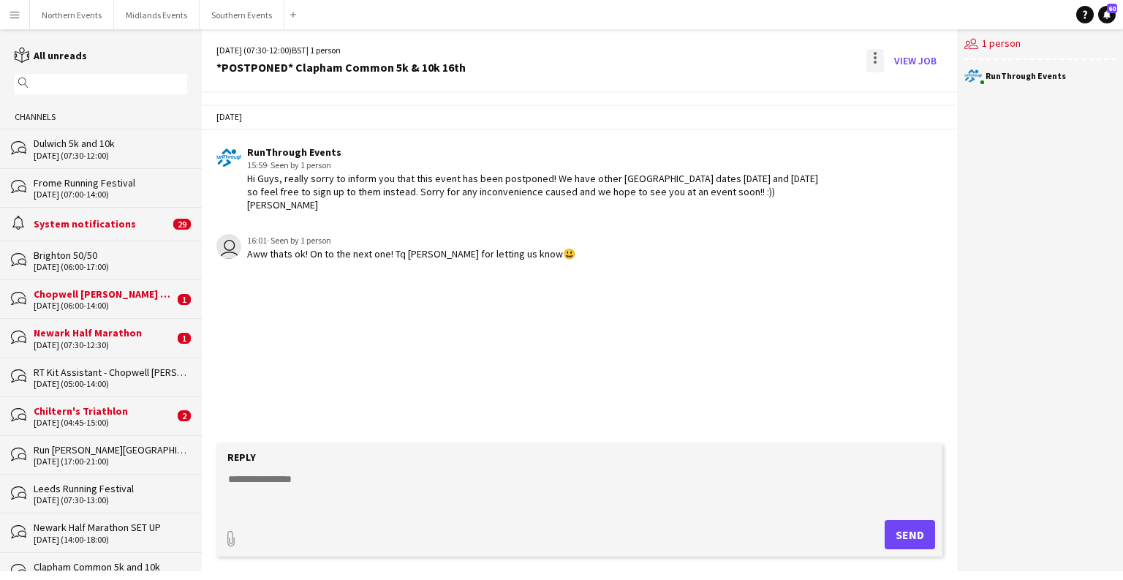
click at [881, 56] on div at bounding box center [875, 60] width 18 height 23
click at [887, 90] on app-icon "Delete" at bounding box center [883, 89] width 11 height 12
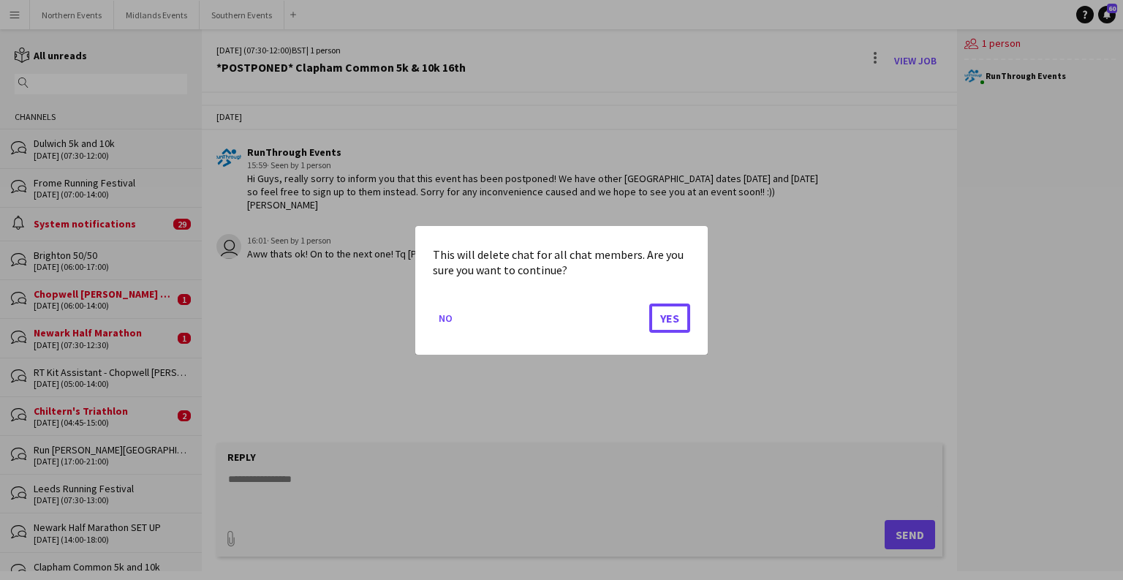
click at [659, 316] on button "Yes" at bounding box center [669, 317] width 41 height 29
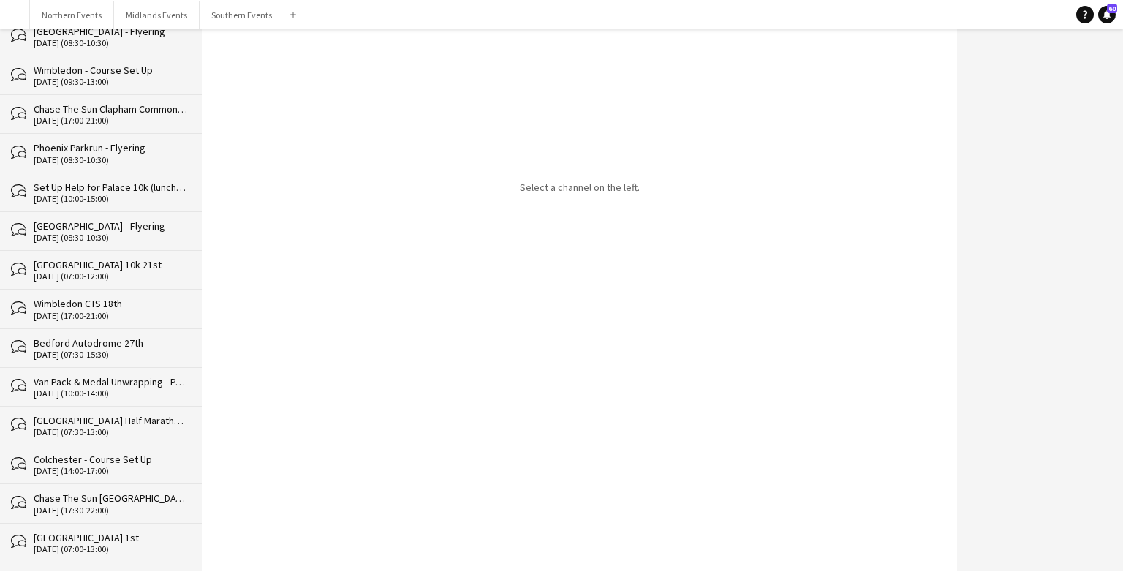
scroll to position [33361, 0]
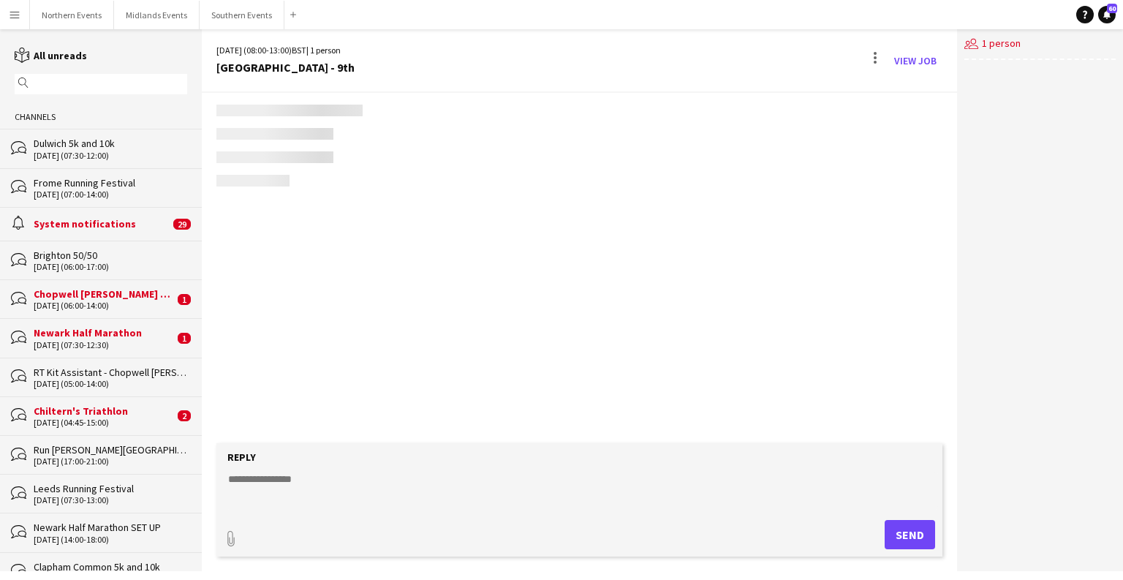
scroll to position [2894, 0]
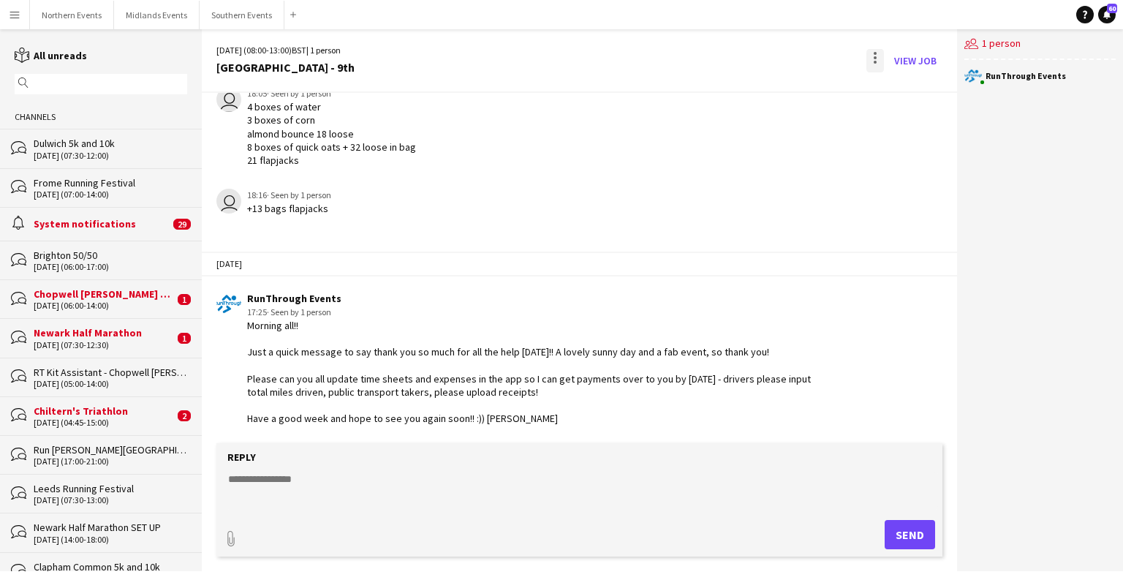
click at [877, 52] on div at bounding box center [875, 60] width 18 height 23
click at [899, 85] on span "Delete" at bounding box center [906, 89] width 34 height 12
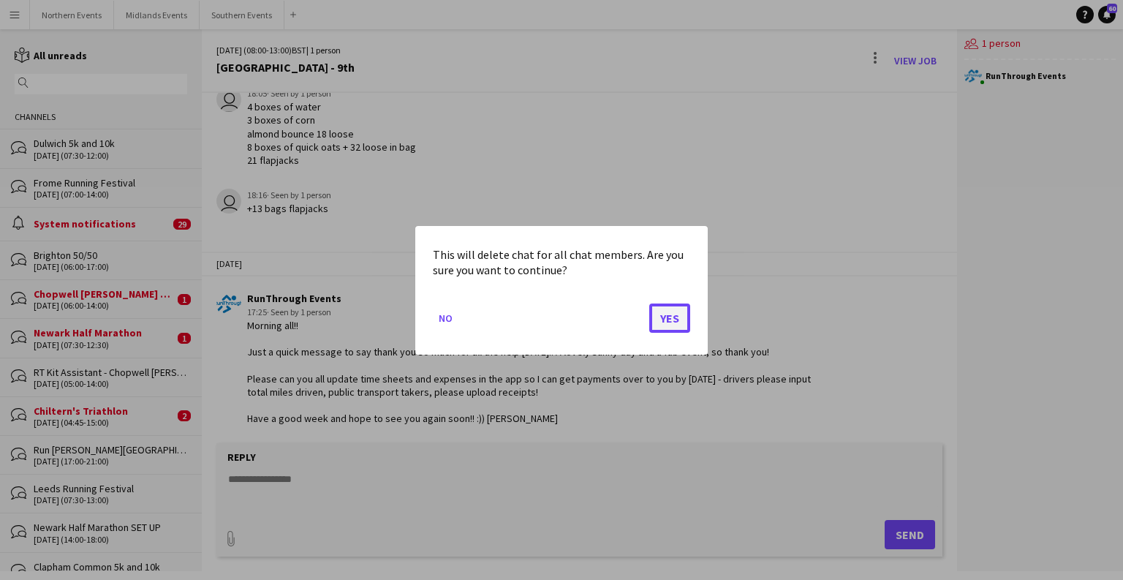
click at [664, 316] on button "Yes" at bounding box center [669, 317] width 41 height 29
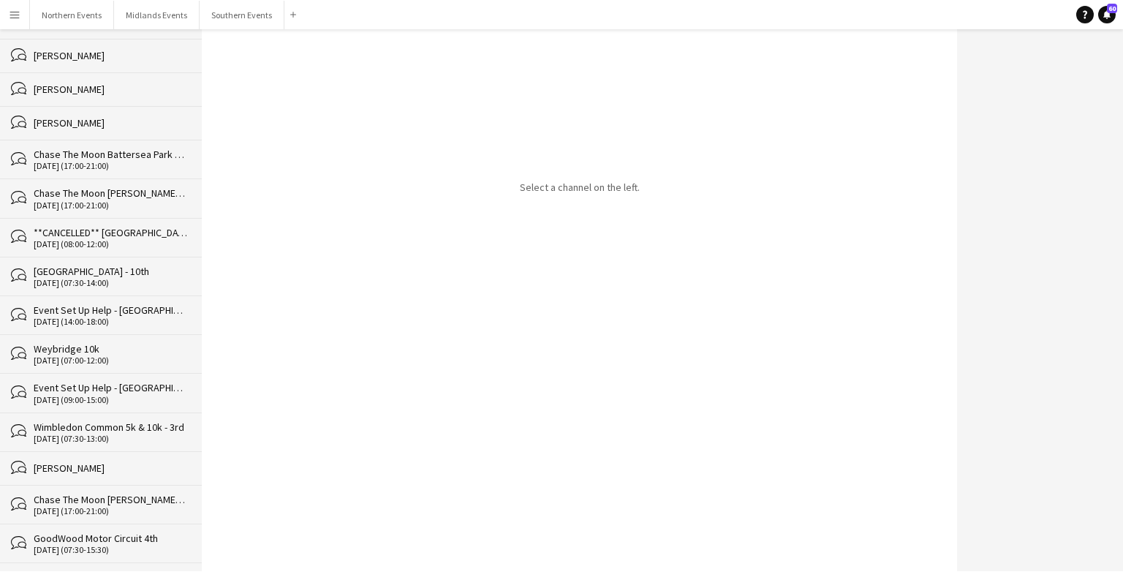
scroll to position [33322, 0]
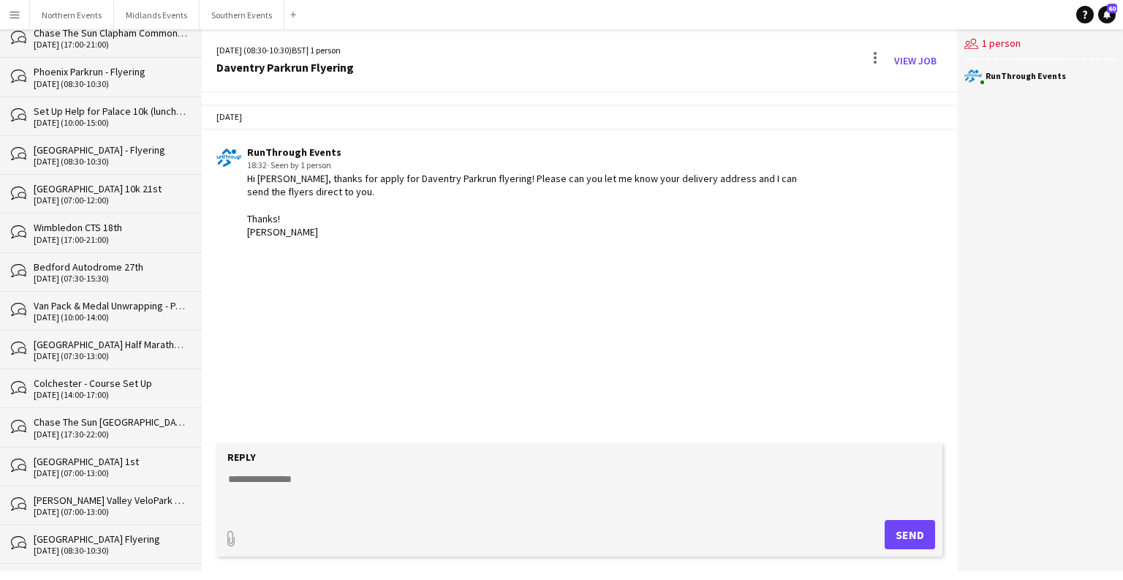
scroll to position [33322, 0]
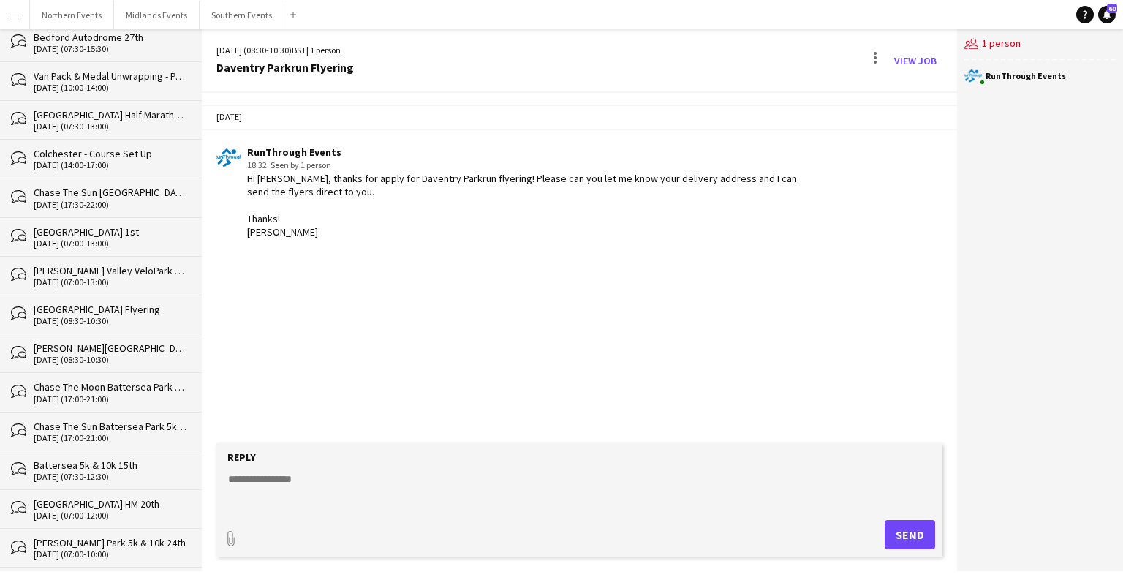
click at [872, 59] on div at bounding box center [875, 60] width 18 height 23
click at [900, 88] on span "Delete" at bounding box center [906, 89] width 34 height 12
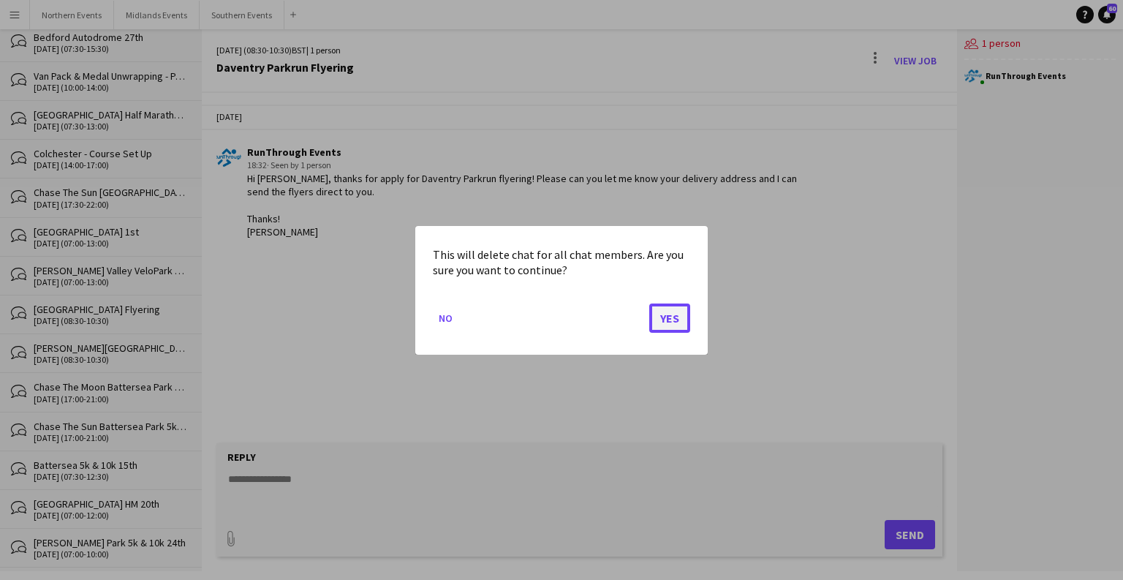
click at [677, 311] on button "Yes" at bounding box center [669, 317] width 41 height 29
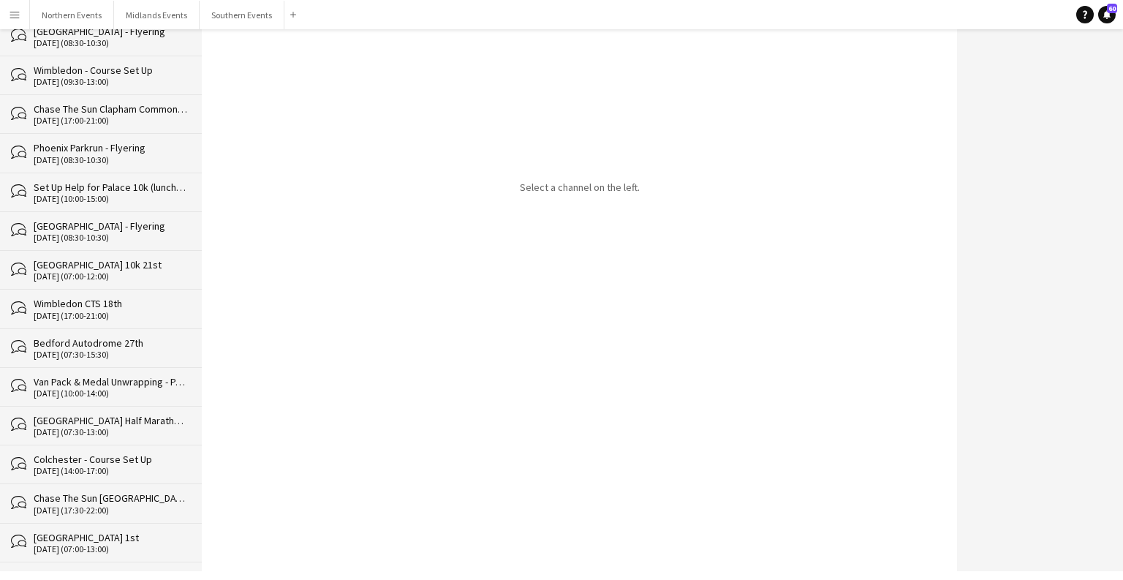
scroll to position [33283, 0]
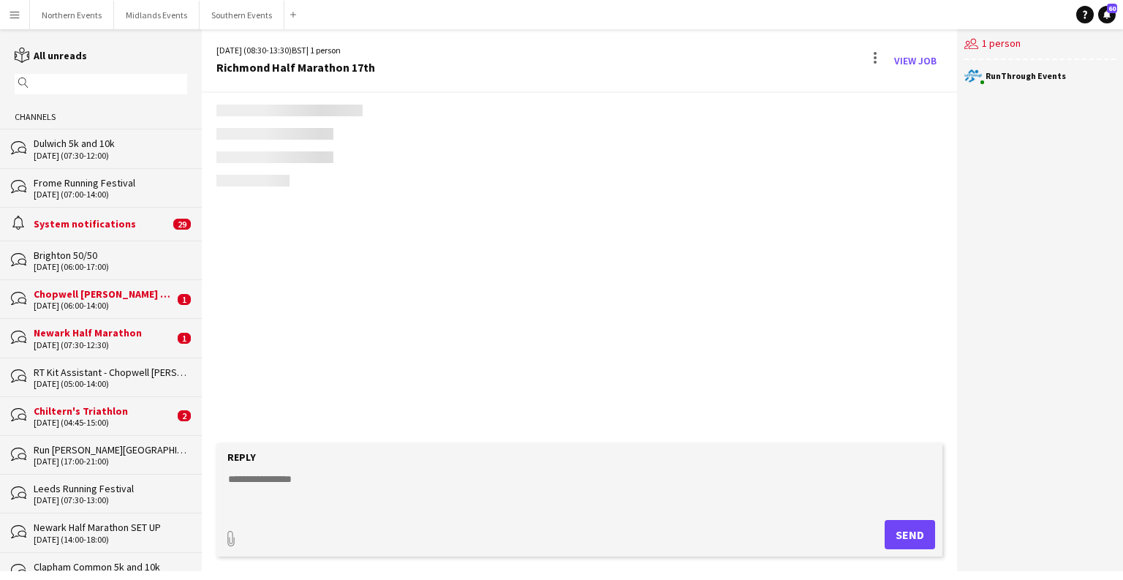
scroll to position [2388, 0]
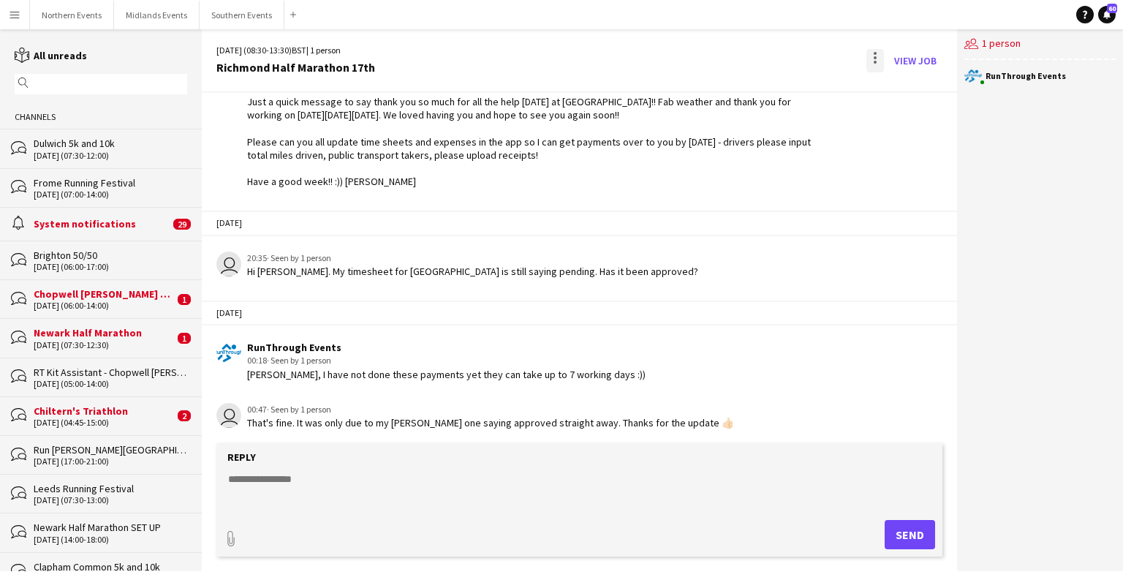
click at [873, 69] on div at bounding box center [875, 60] width 18 height 23
click at [891, 87] on span "Delete" at bounding box center [906, 89] width 34 height 12
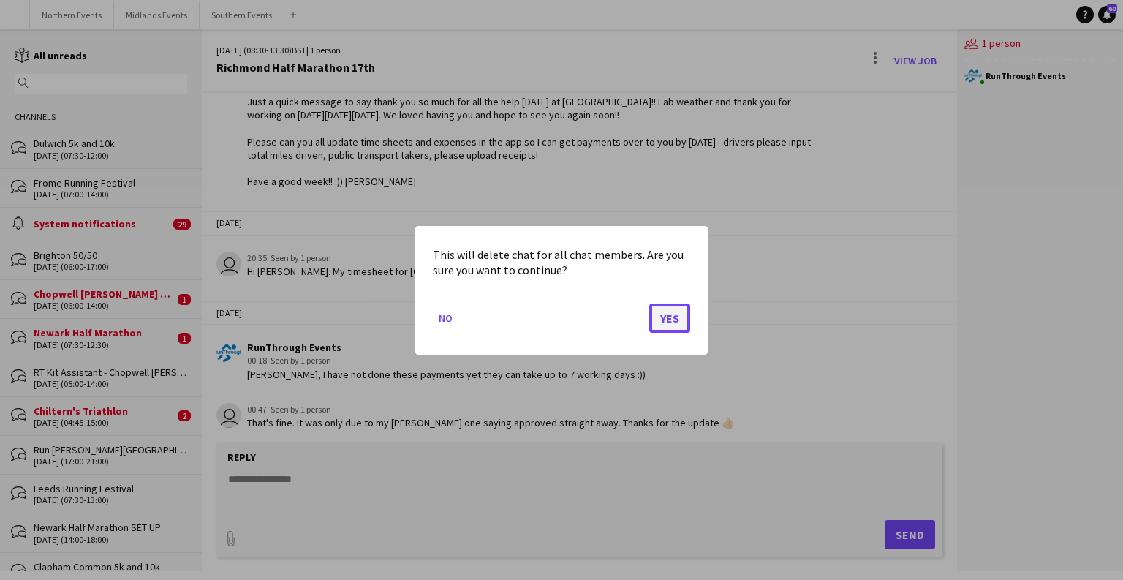
click at [669, 319] on button "Yes" at bounding box center [669, 317] width 41 height 29
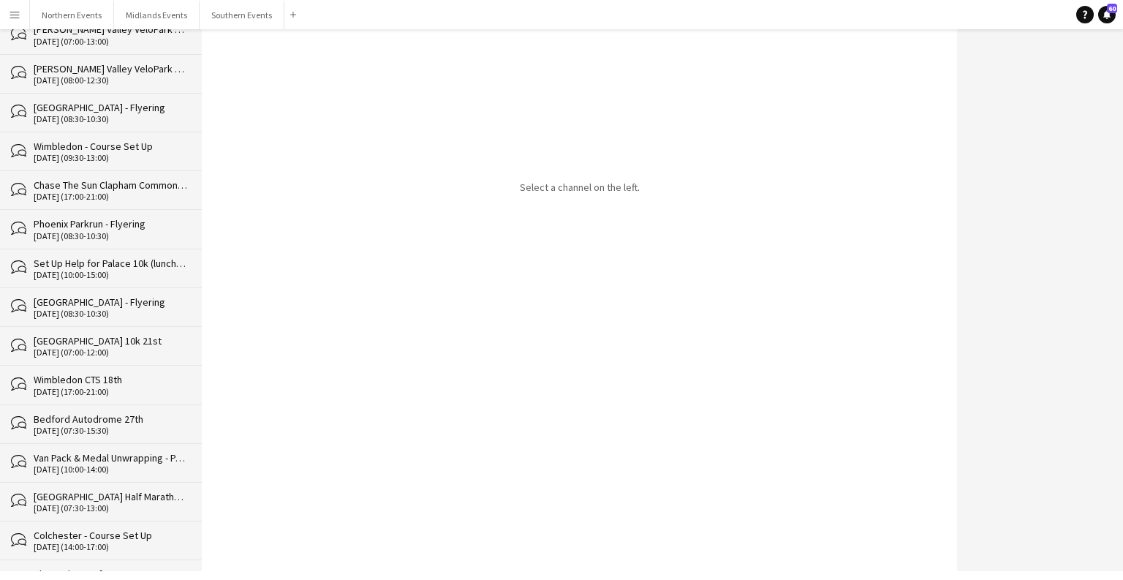
scroll to position [33245, 0]
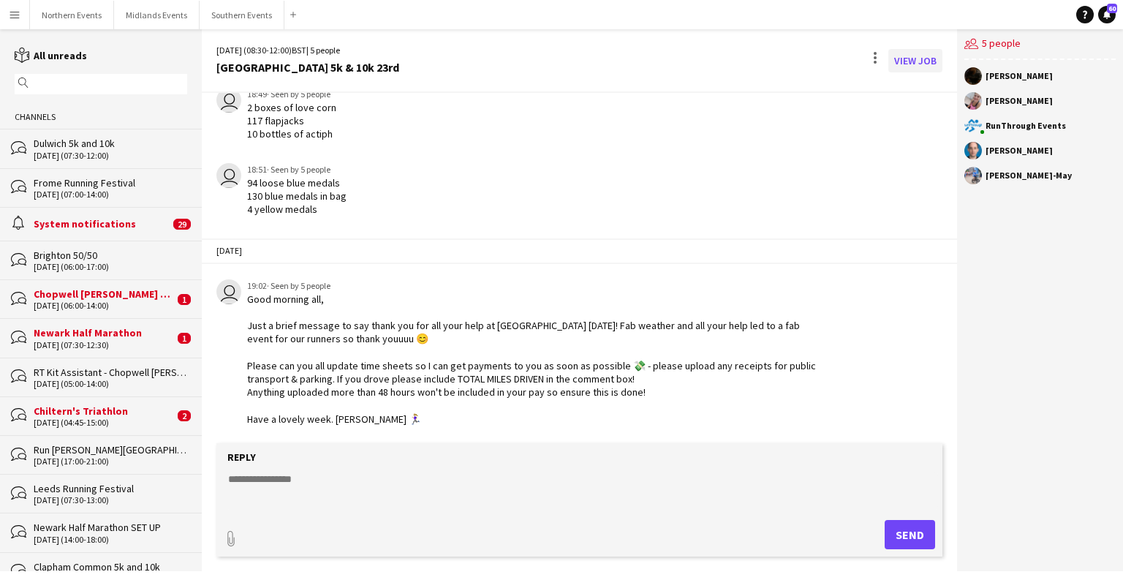
scroll to position [2970, 0]
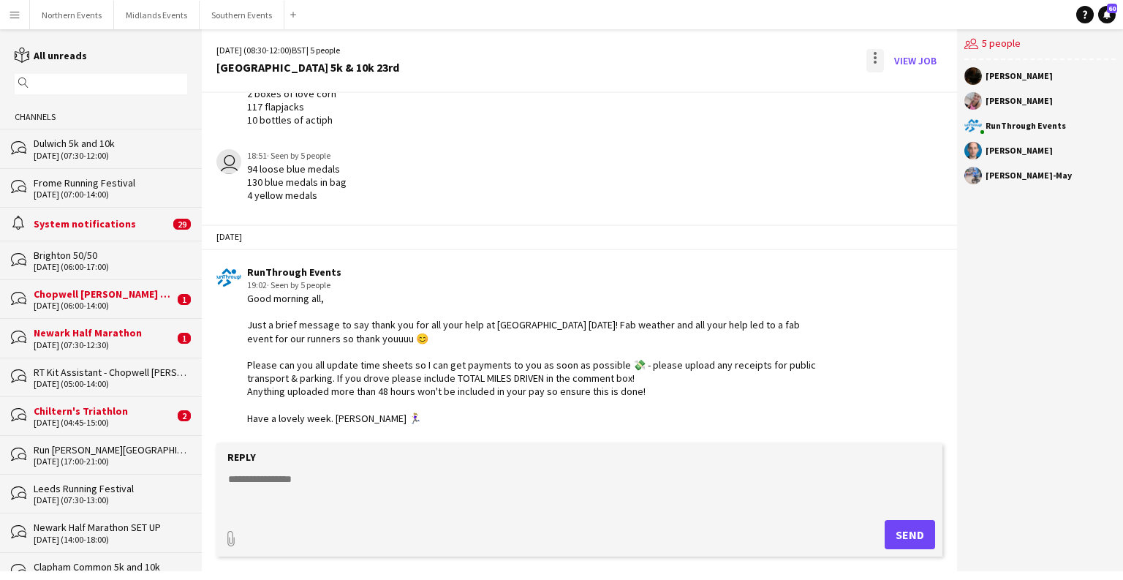
click at [877, 51] on div at bounding box center [875, 60] width 18 height 23
click at [906, 102] on button "Delete [GEOGRAPHIC_DATA]" at bounding box center [908, 89] width 82 height 35
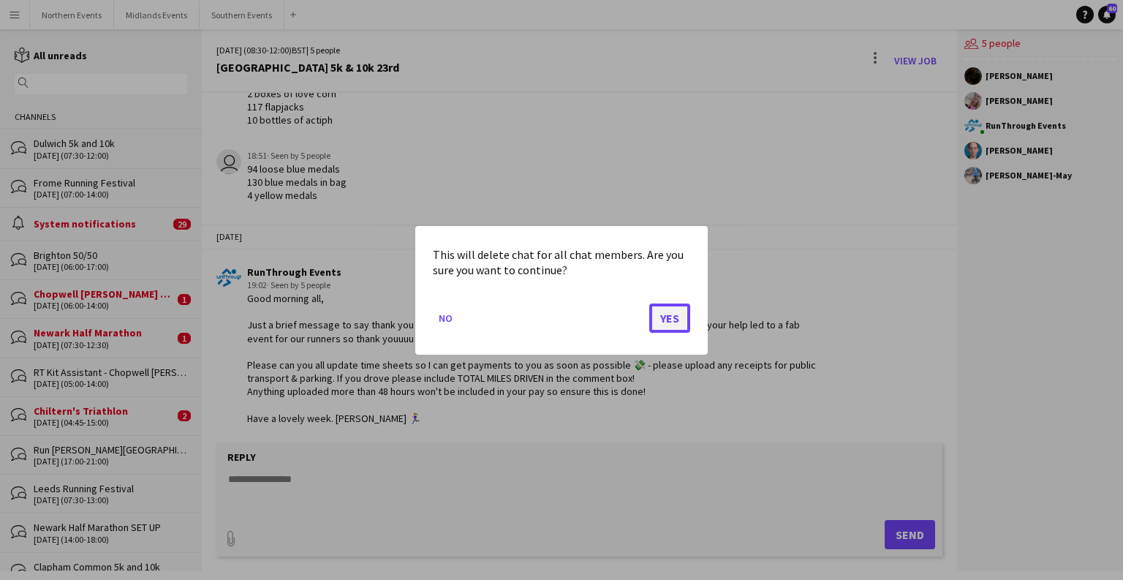
click at [672, 314] on button "Yes" at bounding box center [669, 317] width 41 height 29
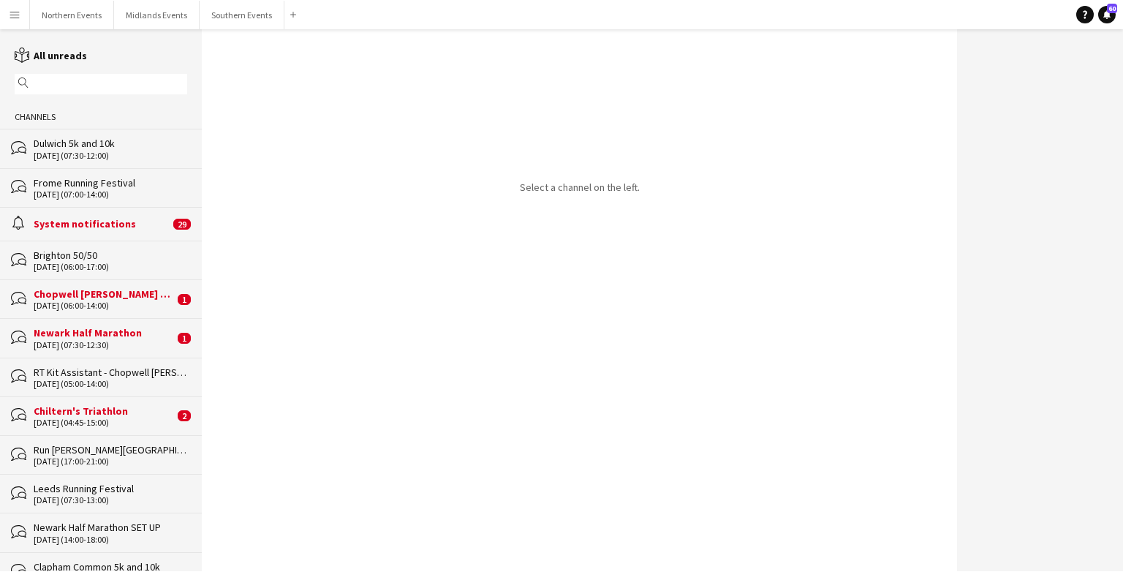
click at [274, 363] on div "Select a channel on the left." at bounding box center [579, 300] width 755 height 542
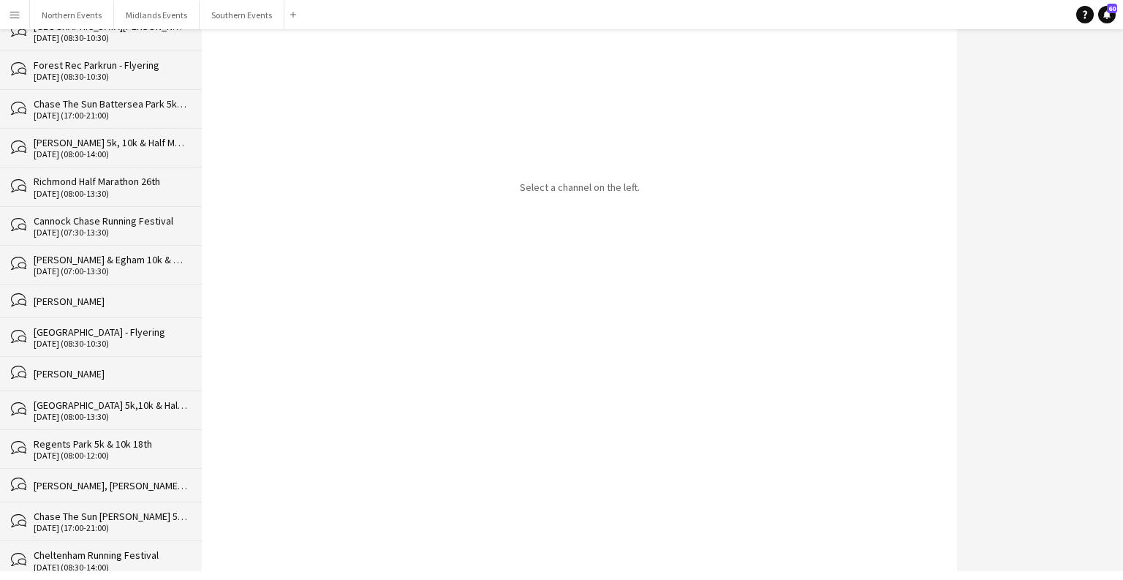
scroll to position [33206, 0]
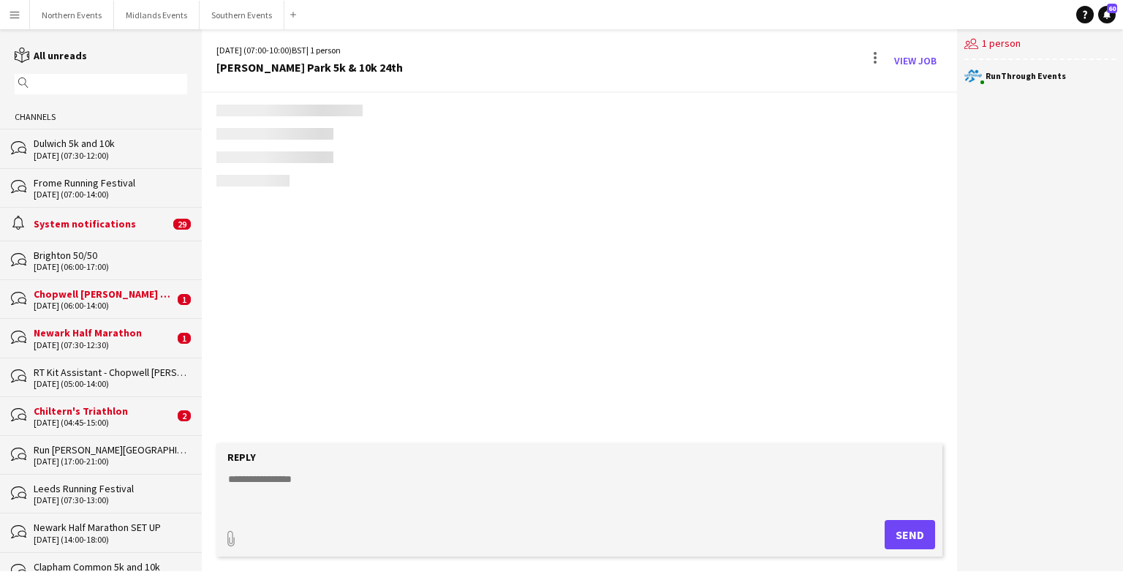
scroll to position [3264, 0]
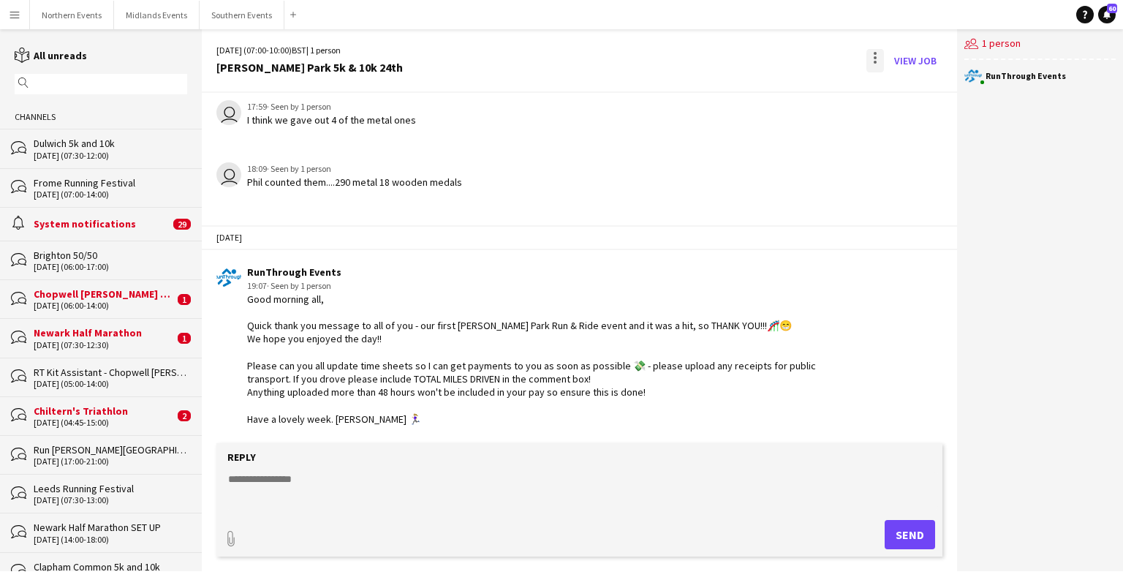
click at [884, 58] on div at bounding box center [875, 60] width 18 height 23
click at [881, 88] on app-icon "Delete" at bounding box center [883, 89] width 11 height 12
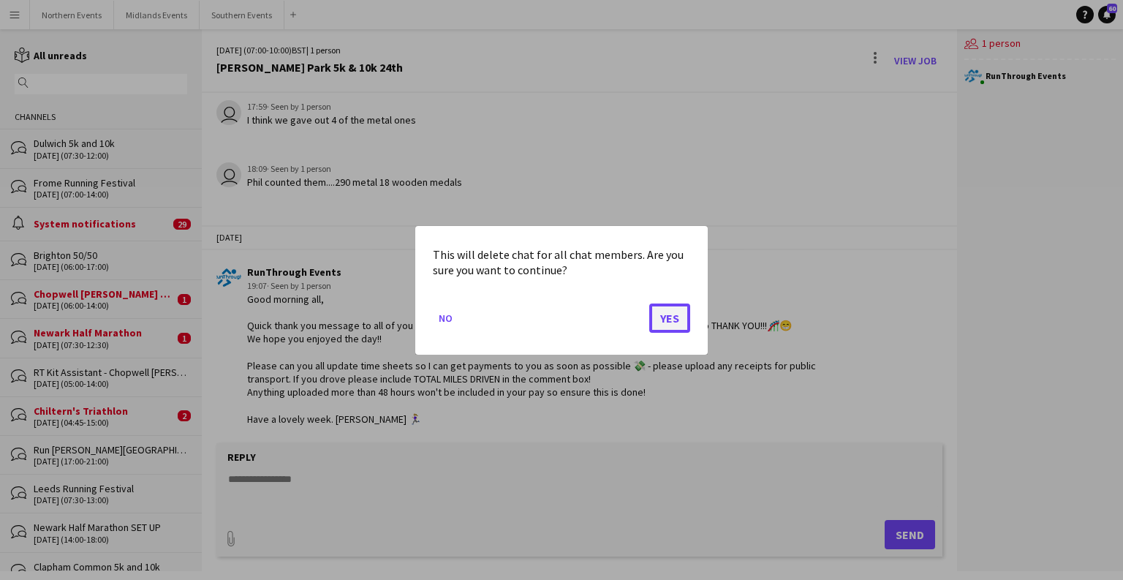
click at [669, 316] on button "Yes" at bounding box center [669, 317] width 41 height 29
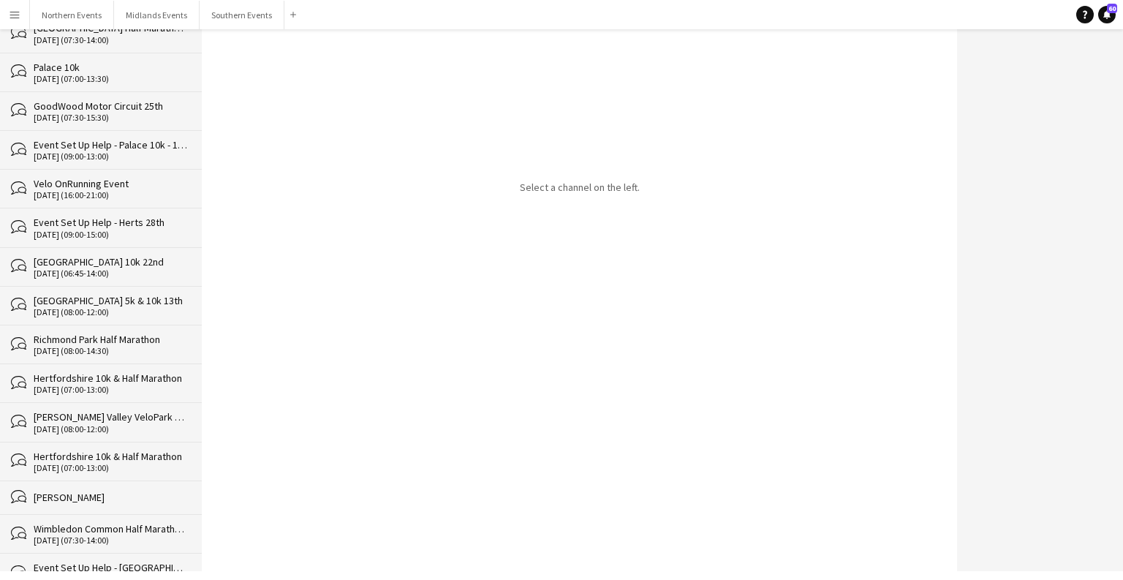
scroll to position [33167, 0]
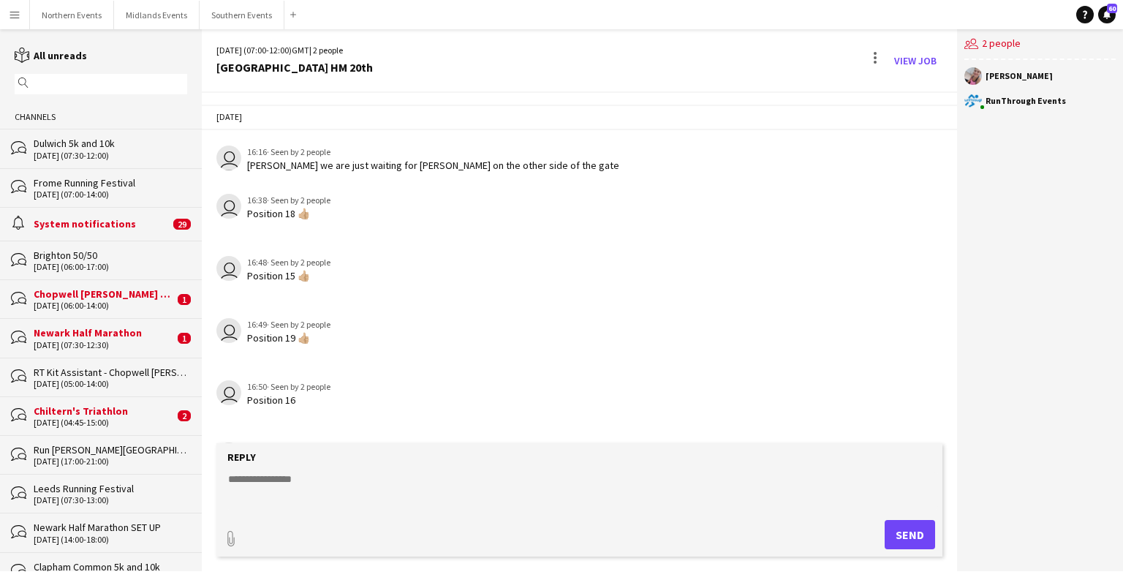
scroll to position [1988, 0]
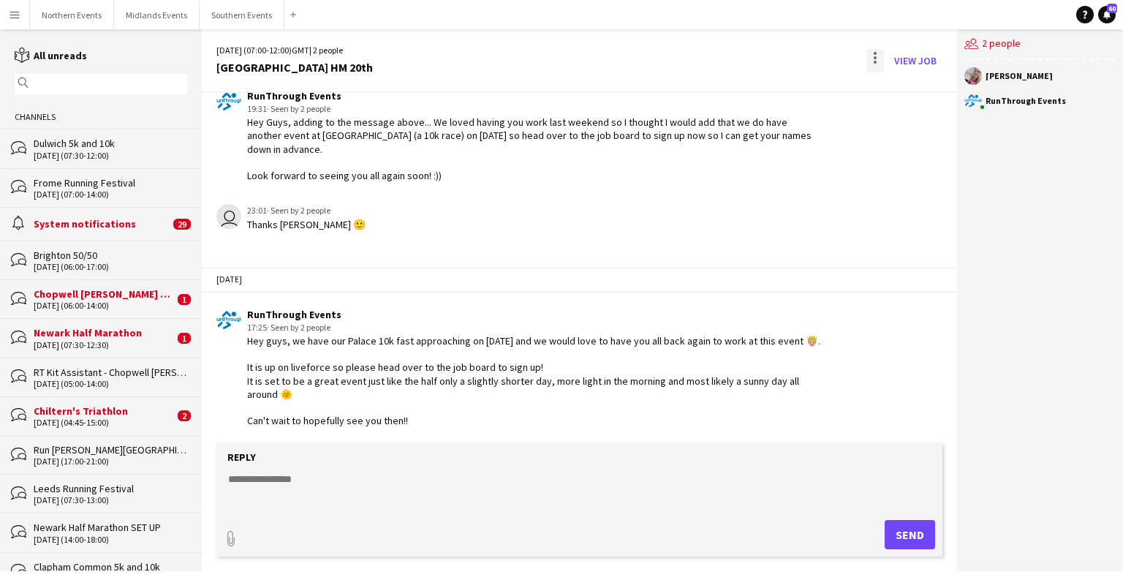
click at [880, 55] on div at bounding box center [875, 60] width 18 height 23
click at [907, 99] on button "Delete [GEOGRAPHIC_DATA]" at bounding box center [908, 89] width 82 height 35
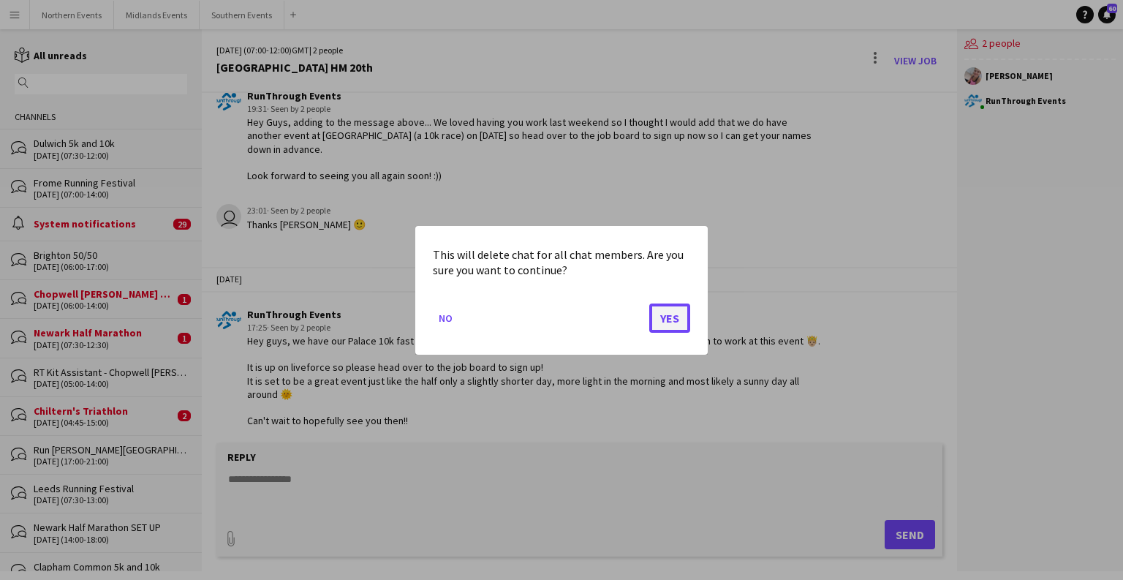
click at [666, 320] on button "Yes" at bounding box center [669, 317] width 41 height 29
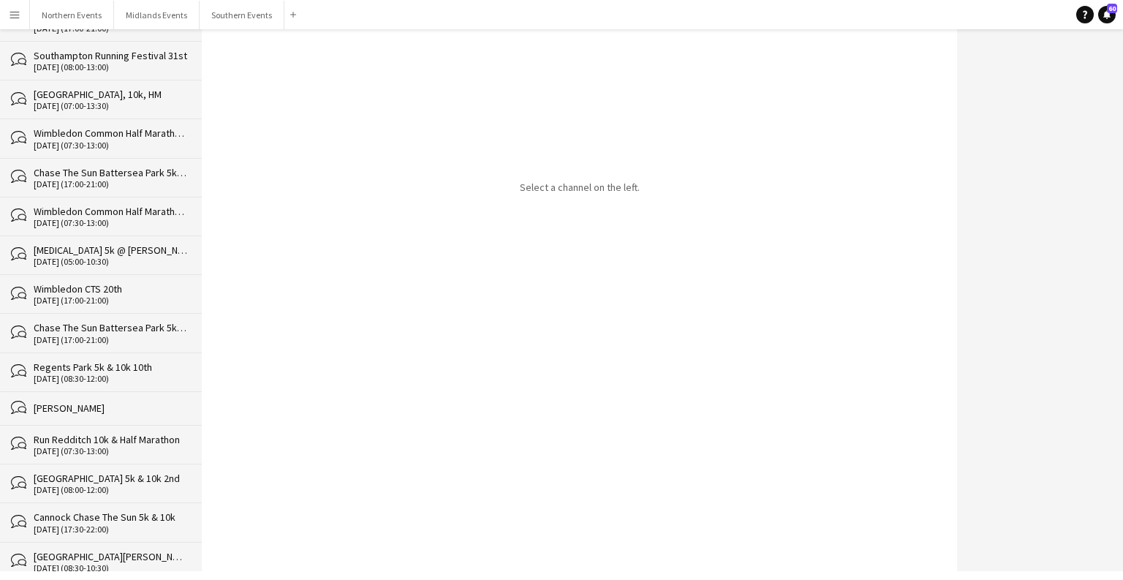
scroll to position [33129, 0]
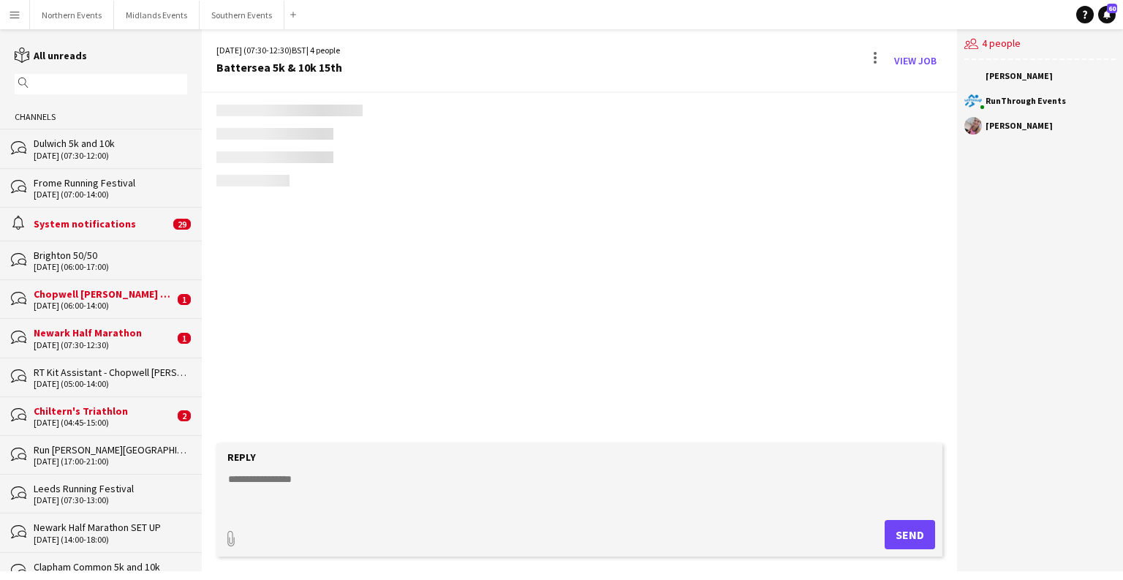
scroll to position [2286, 0]
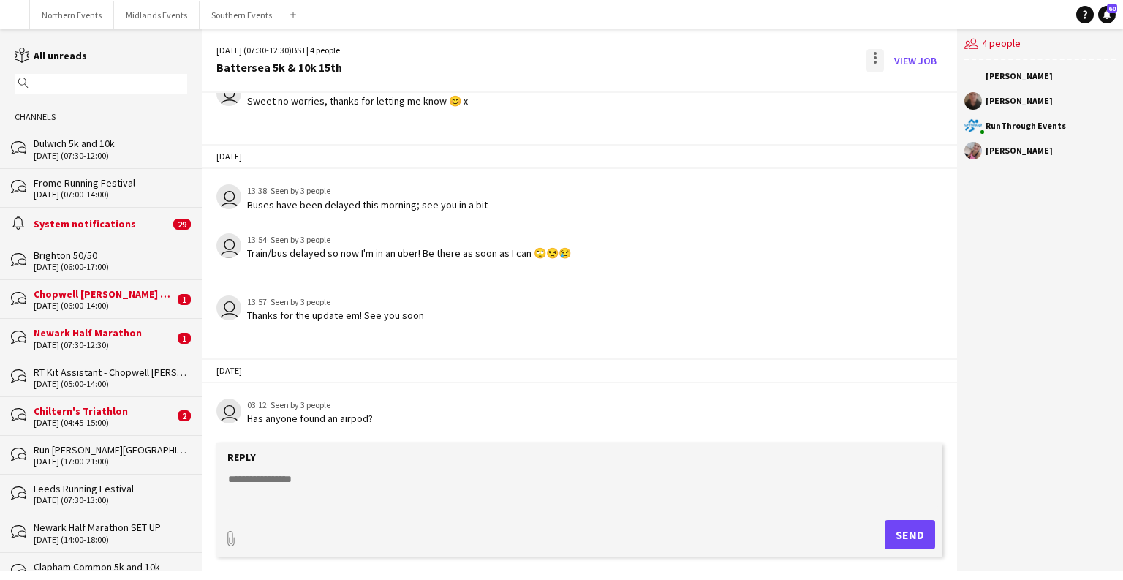
click at [879, 59] on div at bounding box center [875, 60] width 18 height 23
click at [888, 91] on app-icon "Delete" at bounding box center [883, 89] width 11 height 12
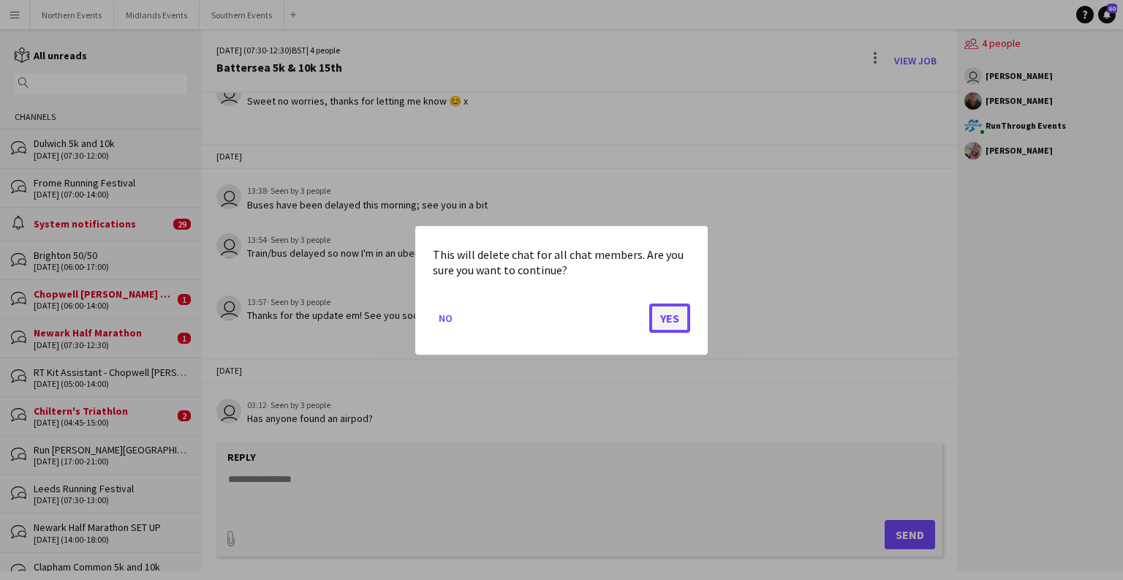
click at [674, 315] on button "Yes" at bounding box center [669, 317] width 41 height 29
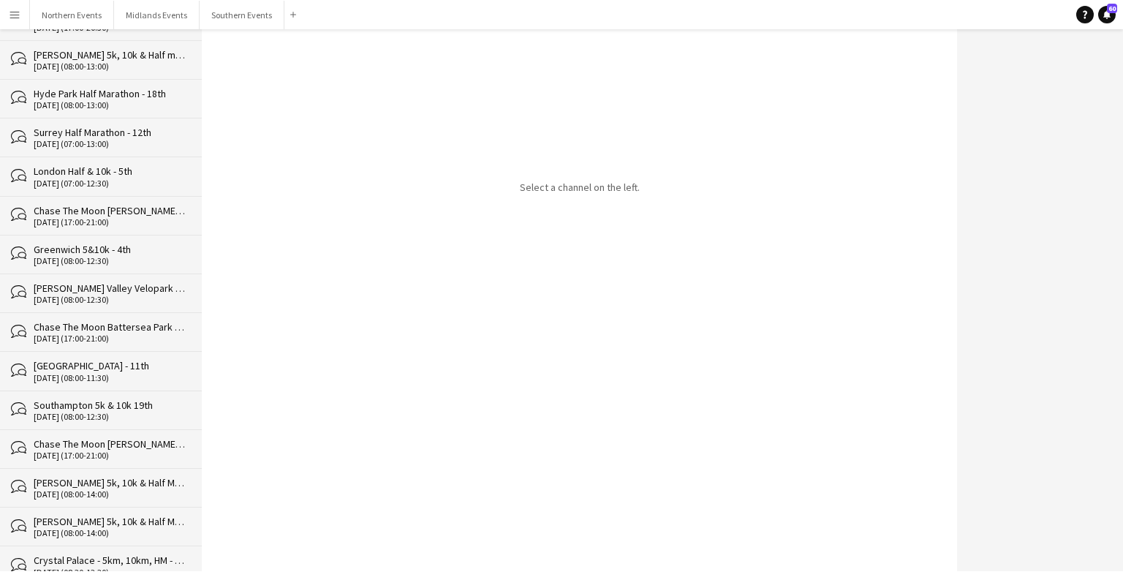
scroll to position [33090, 0]
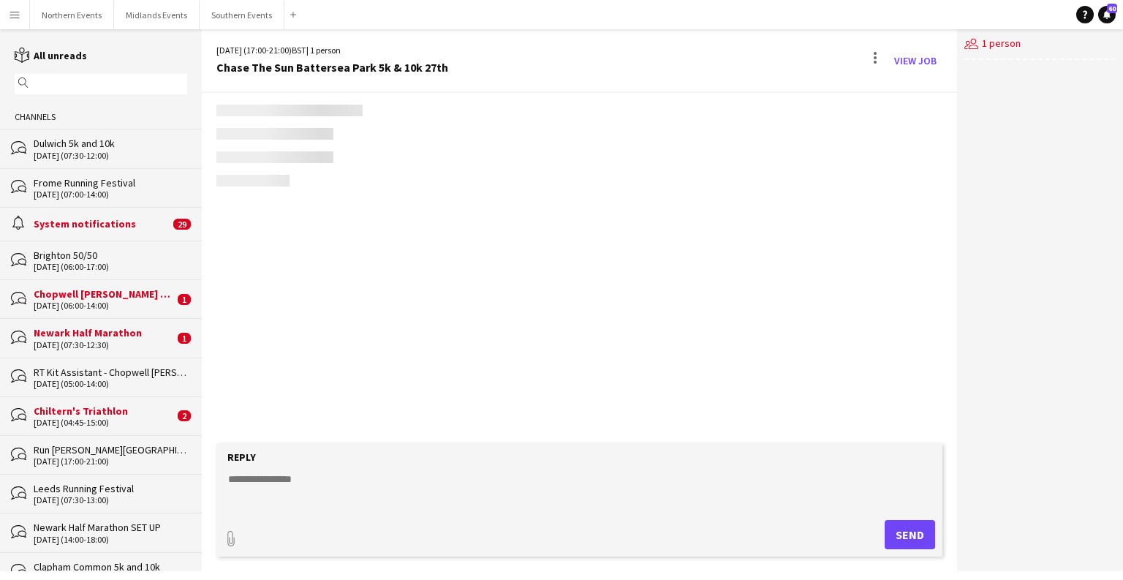
scroll to position [2546, 0]
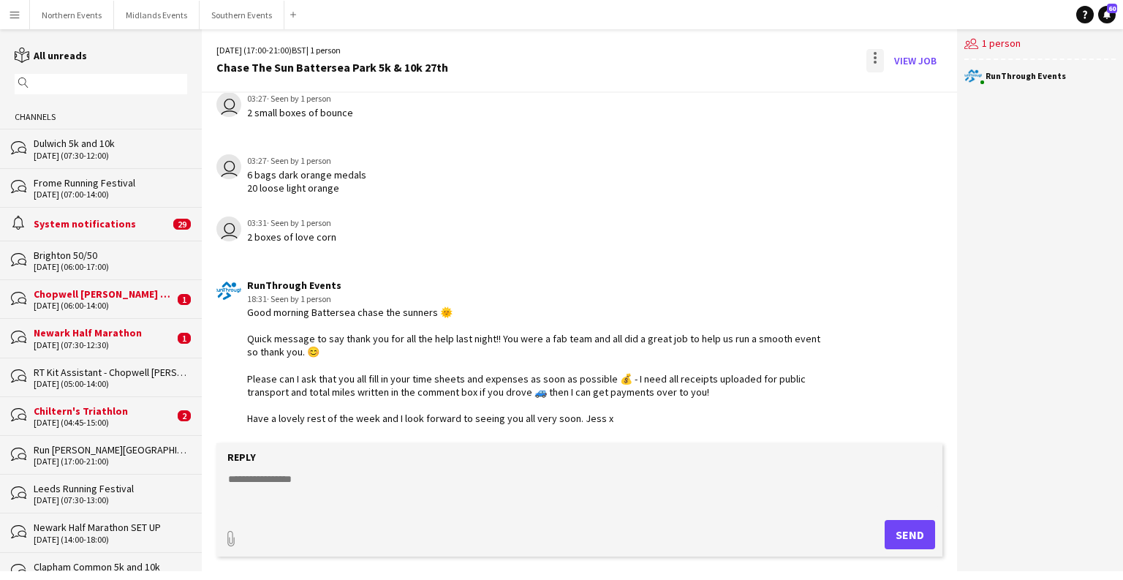
click at [876, 59] on div at bounding box center [875, 60] width 18 height 23
click at [905, 88] on span "Delete" at bounding box center [906, 89] width 34 height 12
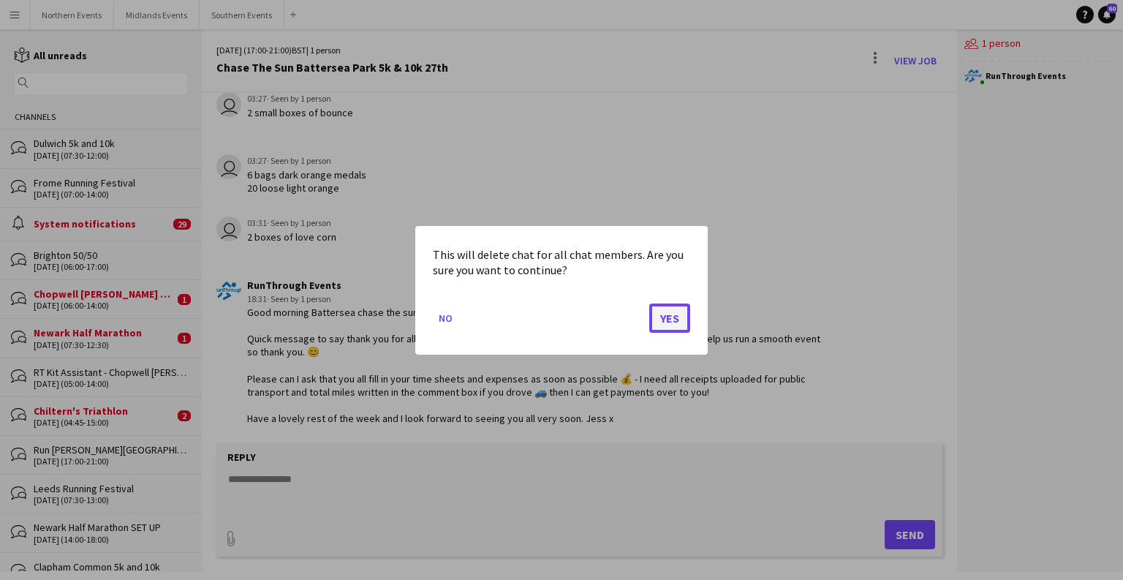
click at [665, 327] on button "Yes" at bounding box center [669, 317] width 41 height 29
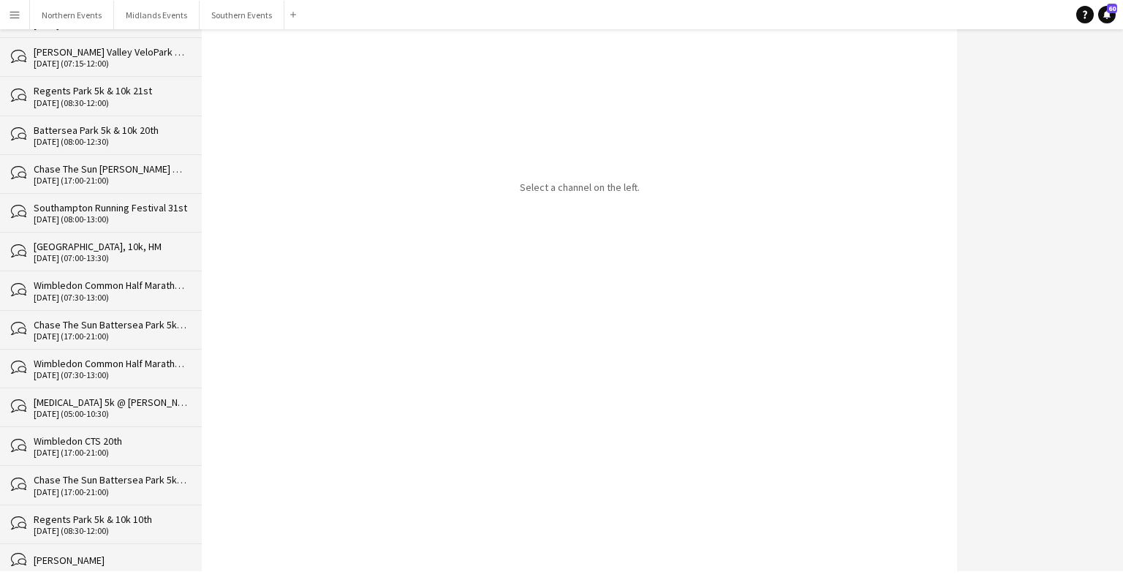
scroll to position [33051, 0]
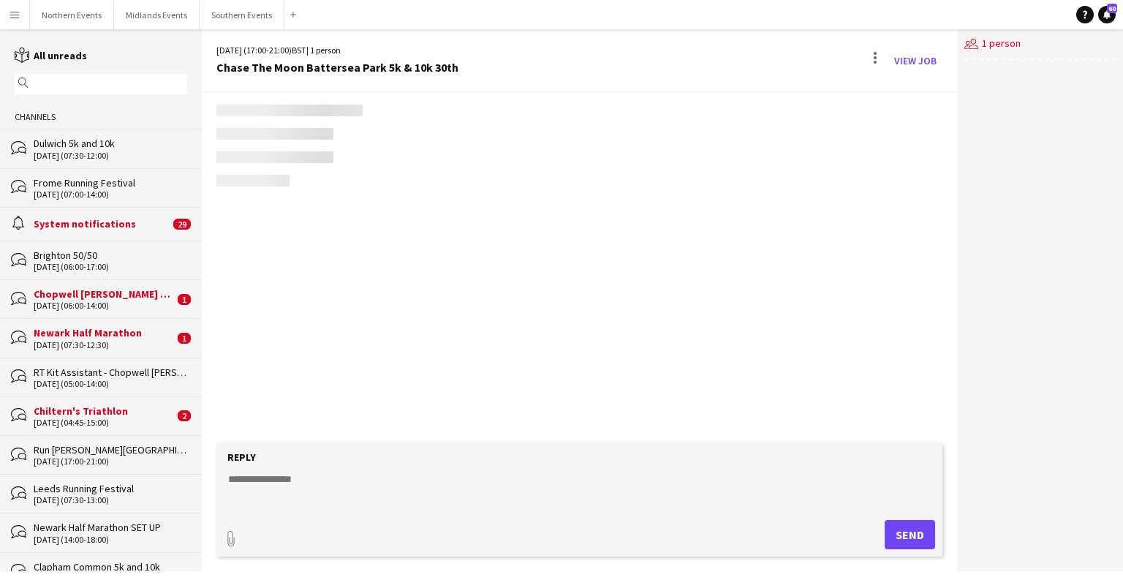
scroll to position [2893, 0]
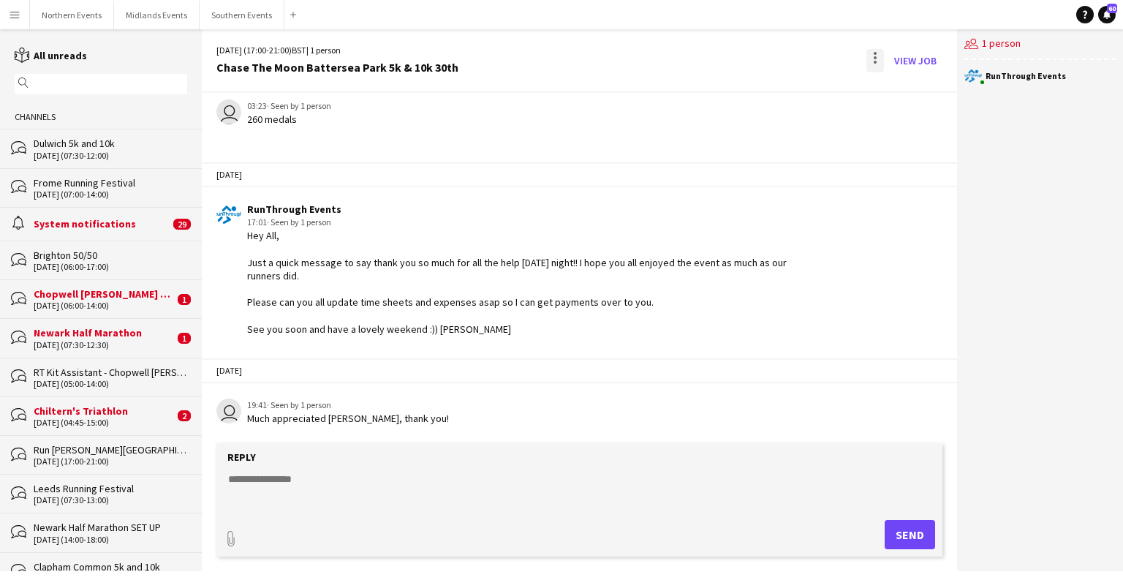
click at [872, 56] on div at bounding box center [875, 60] width 18 height 23
click at [900, 99] on button "Delete [GEOGRAPHIC_DATA]" at bounding box center [908, 89] width 82 height 35
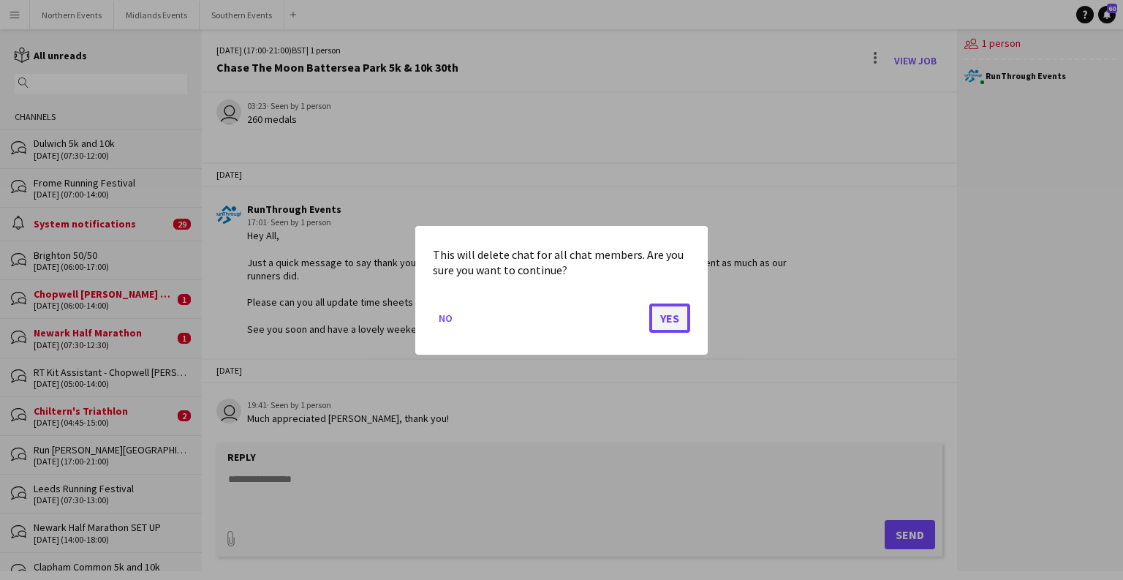
click at [675, 330] on button "Yes" at bounding box center [669, 317] width 41 height 29
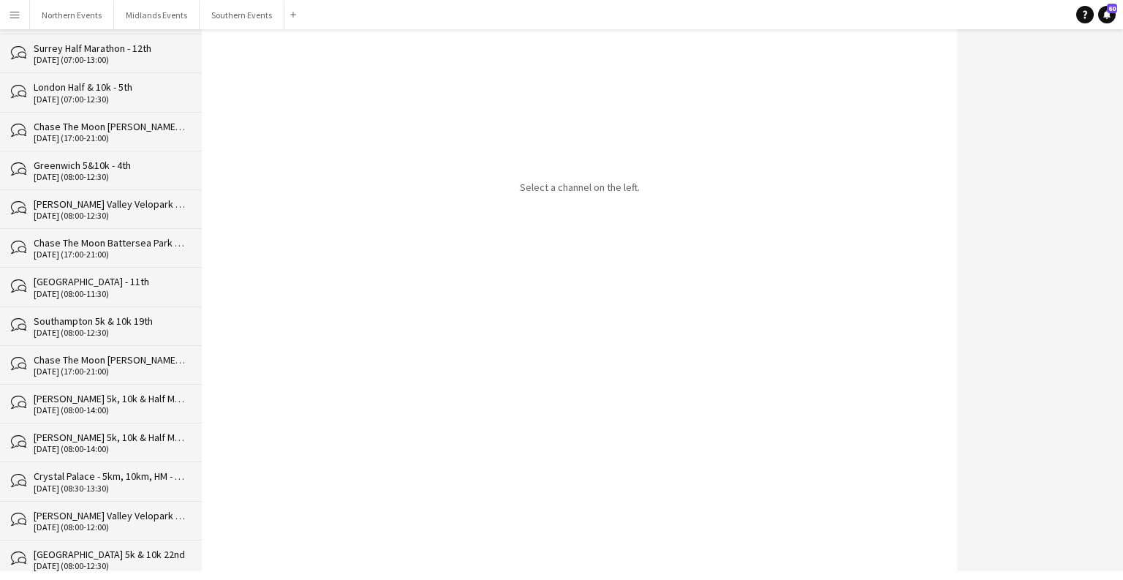
scroll to position [33012, 0]
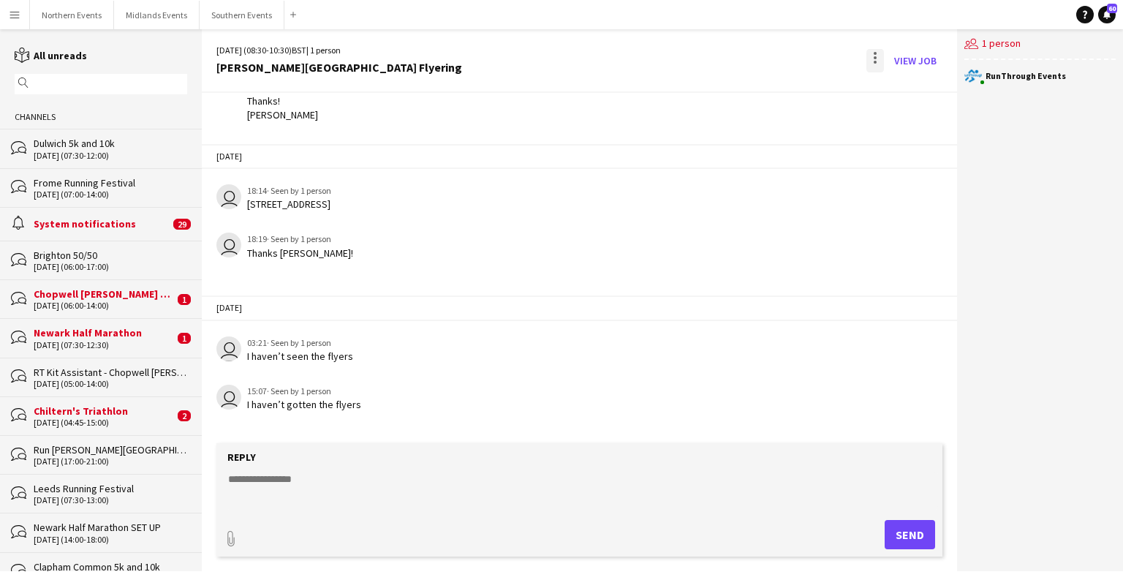
scroll to position [129, 0]
click at [876, 55] on div at bounding box center [875, 60] width 18 height 23
click at [903, 89] on span "Delete" at bounding box center [906, 89] width 34 height 12
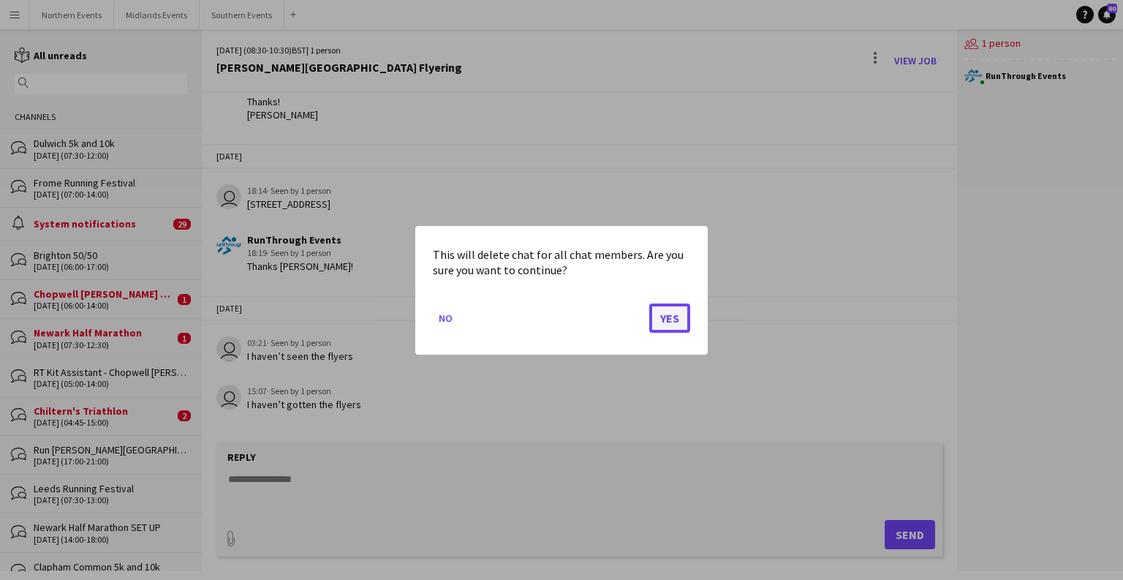
click at [678, 323] on button "Yes" at bounding box center [669, 317] width 41 height 29
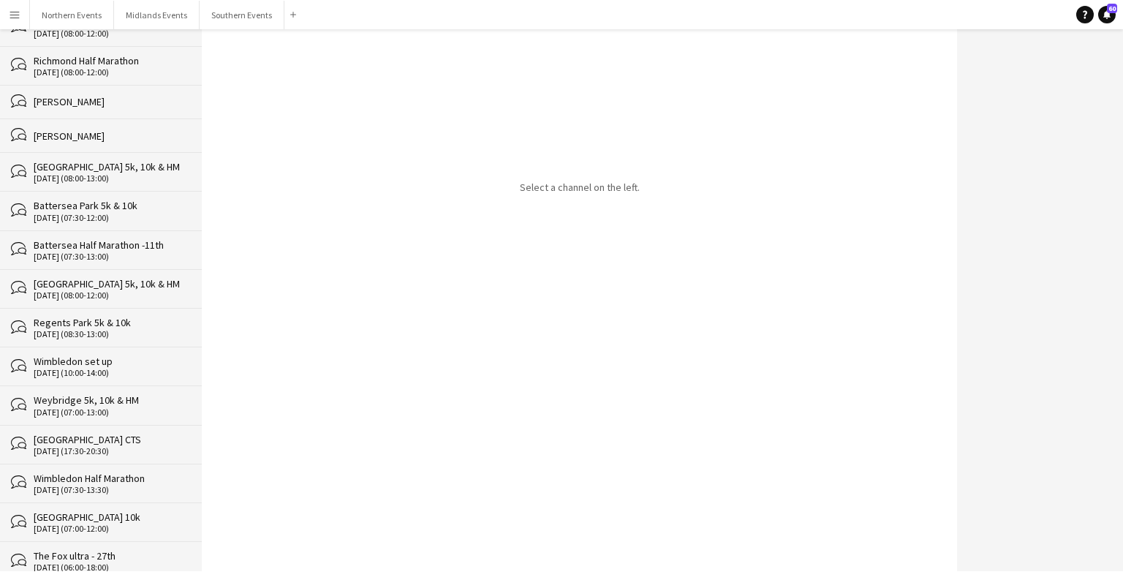
scroll to position [32974, 0]
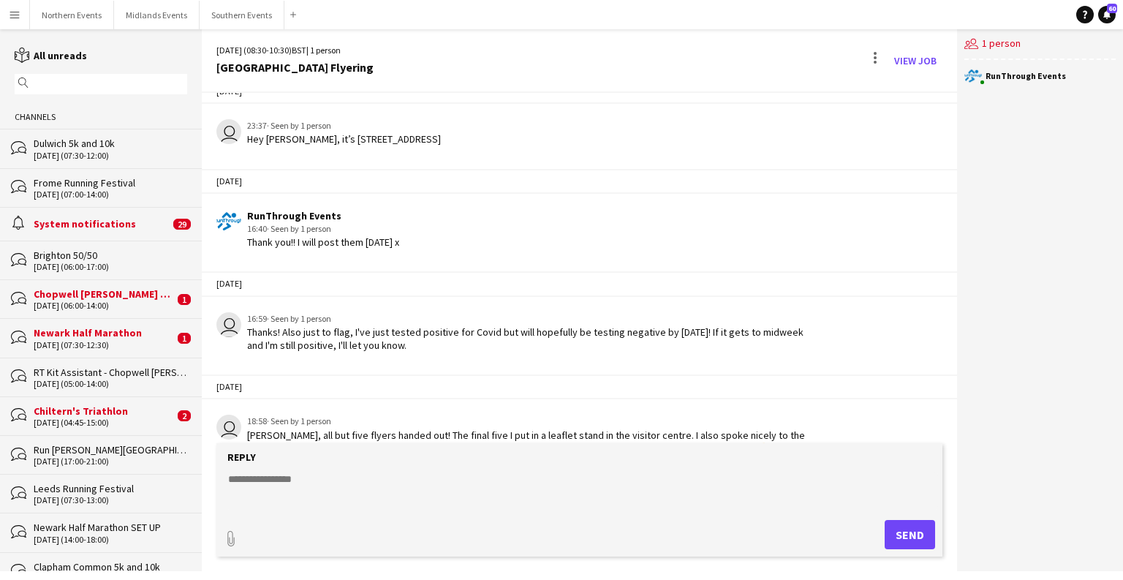
scroll to position [196, 0]
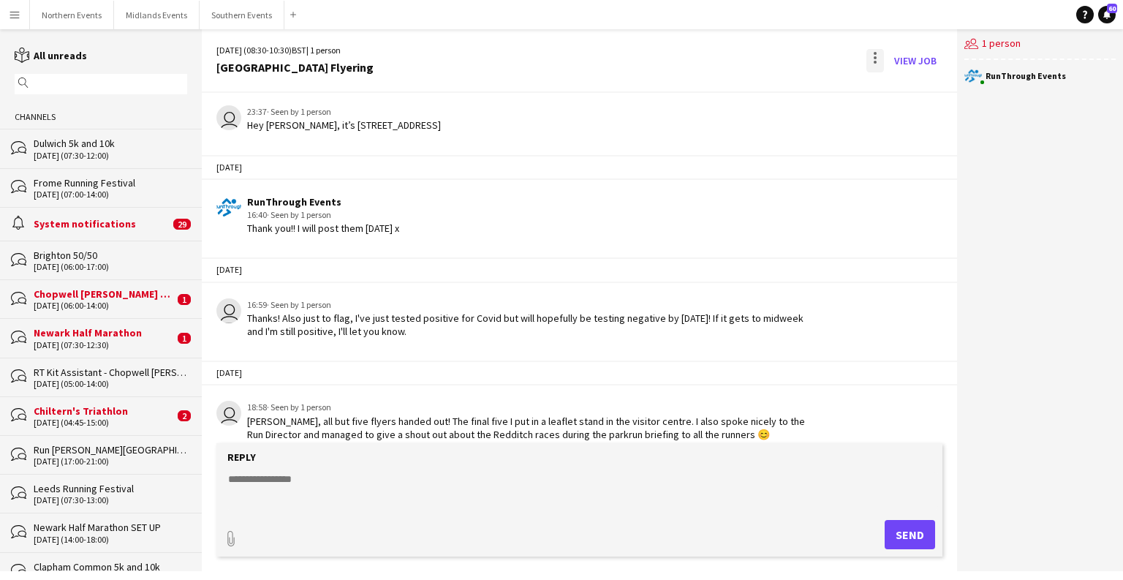
click at [880, 61] on div at bounding box center [875, 60] width 18 height 23
click at [892, 91] on span "Delete" at bounding box center [906, 89] width 34 height 12
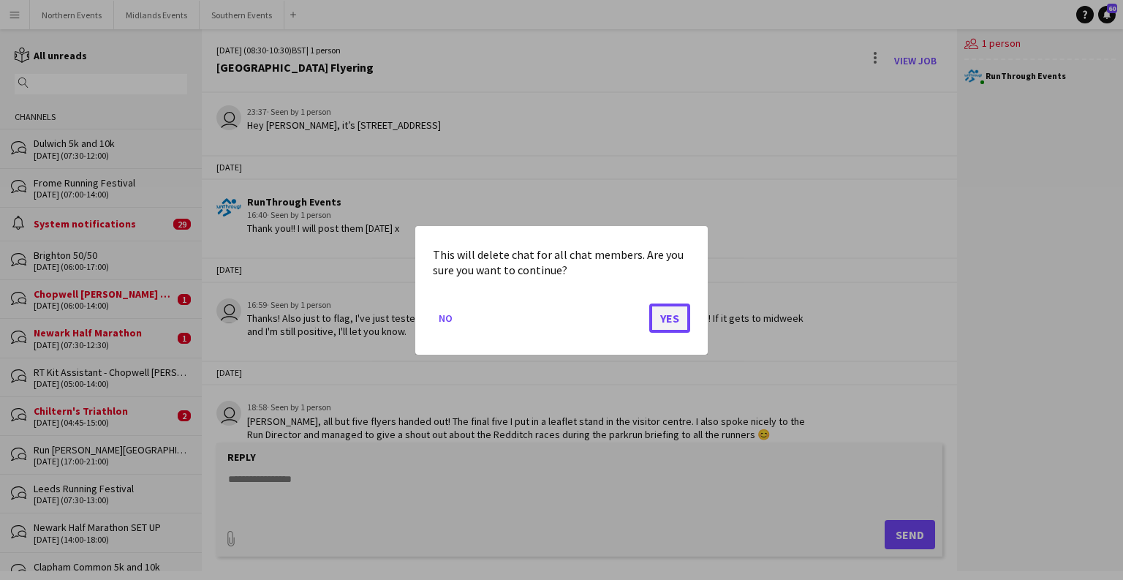
click at [672, 328] on button "Yes" at bounding box center [669, 317] width 41 height 29
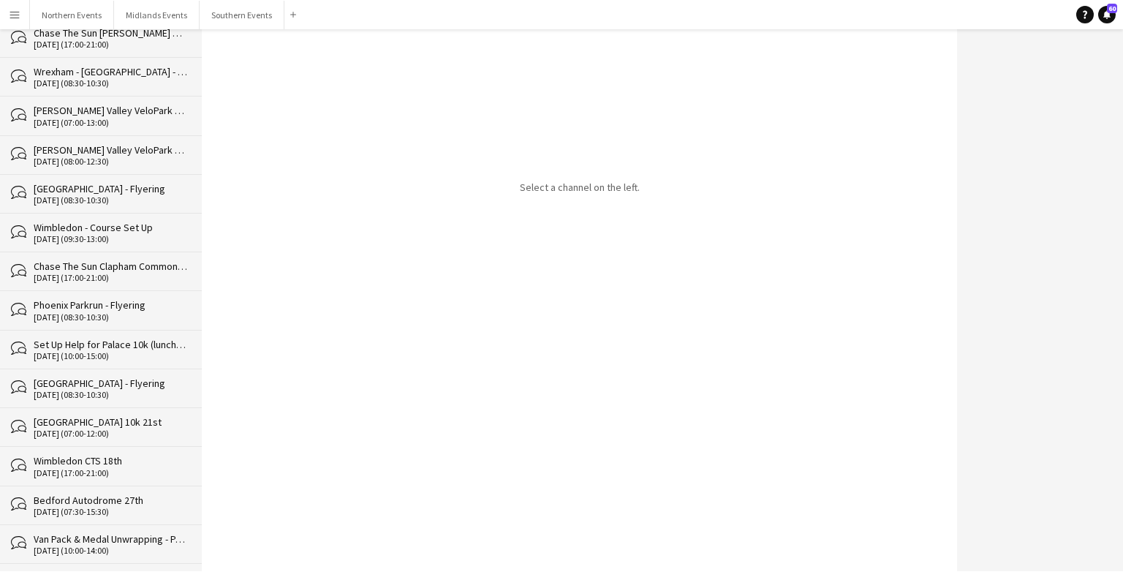
scroll to position [32935, 0]
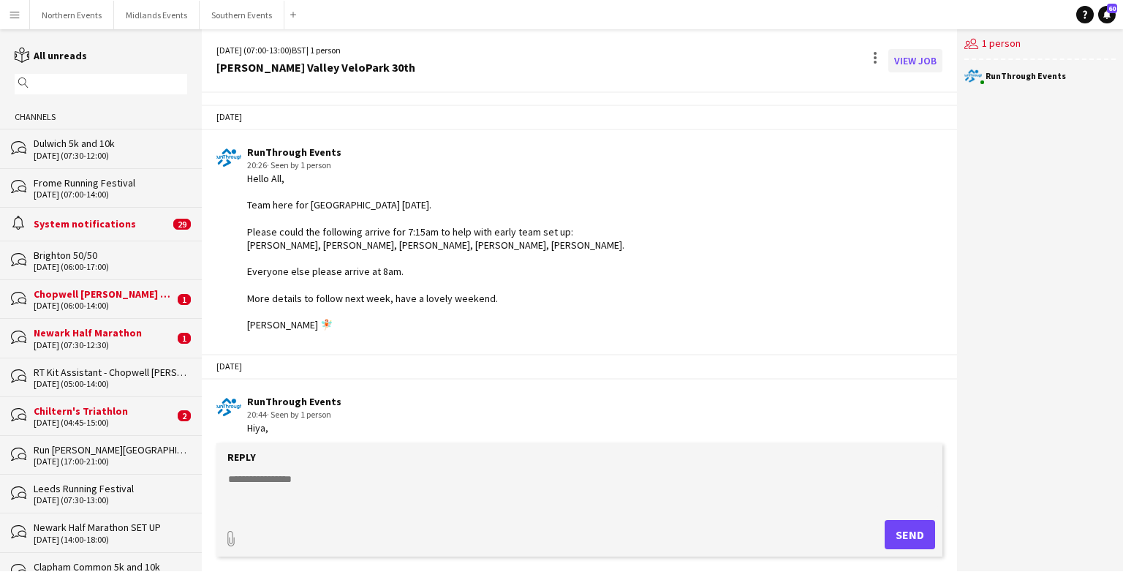
scroll to position [2382, 0]
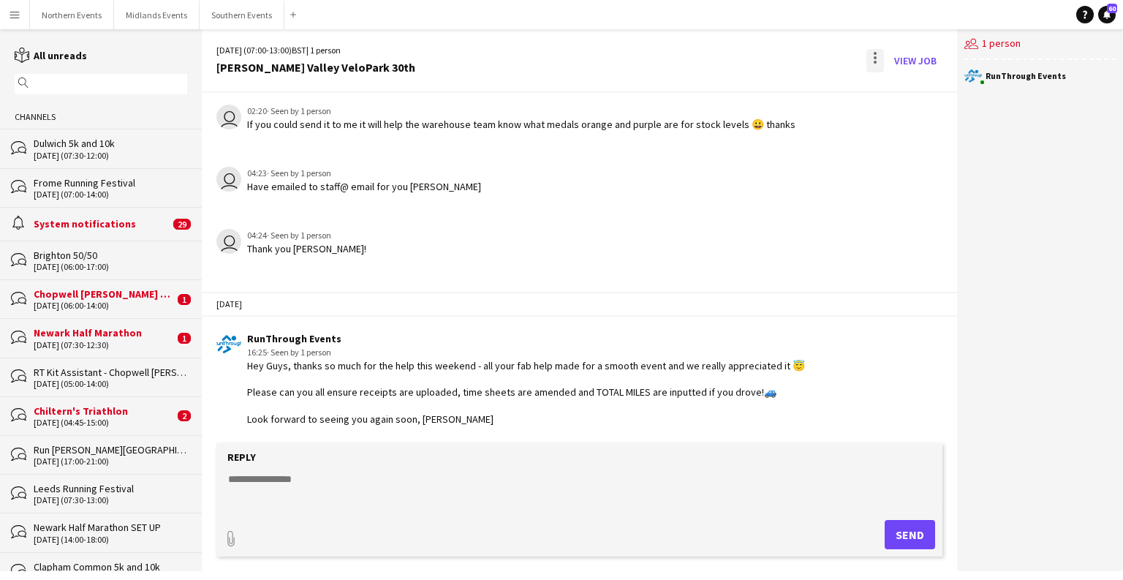
click at [877, 51] on div at bounding box center [875, 60] width 18 height 23
click at [906, 91] on span "Delete" at bounding box center [906, 89] width 34 height 12
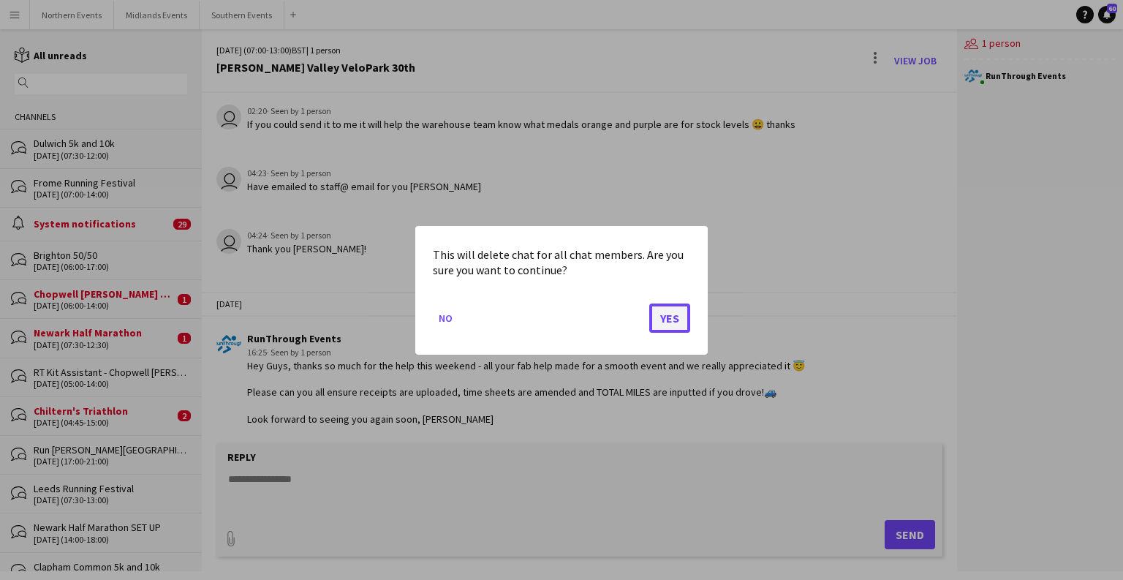
click at [664, 318] on button "Yes" at bounding box center [669, 317] width 41 height 29
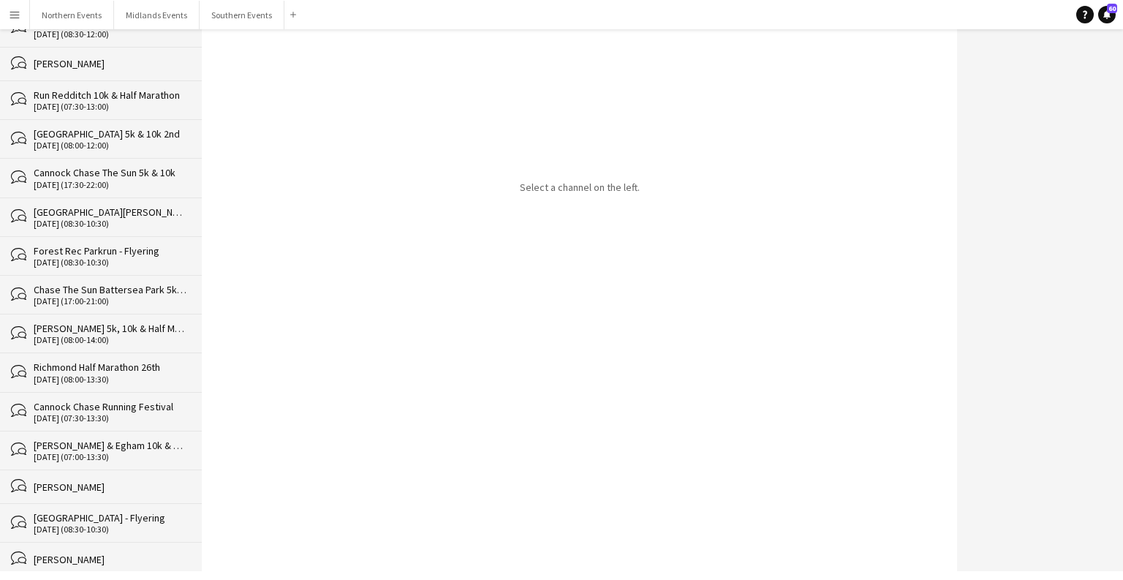
scroll to position [32896, 0]
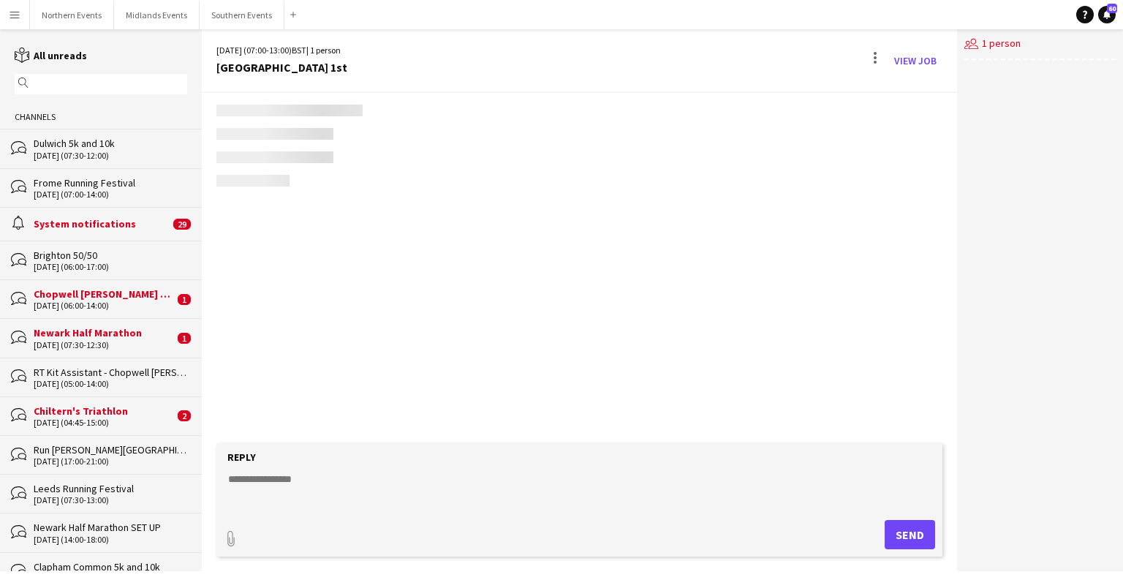
scroll to position [2854, 0]
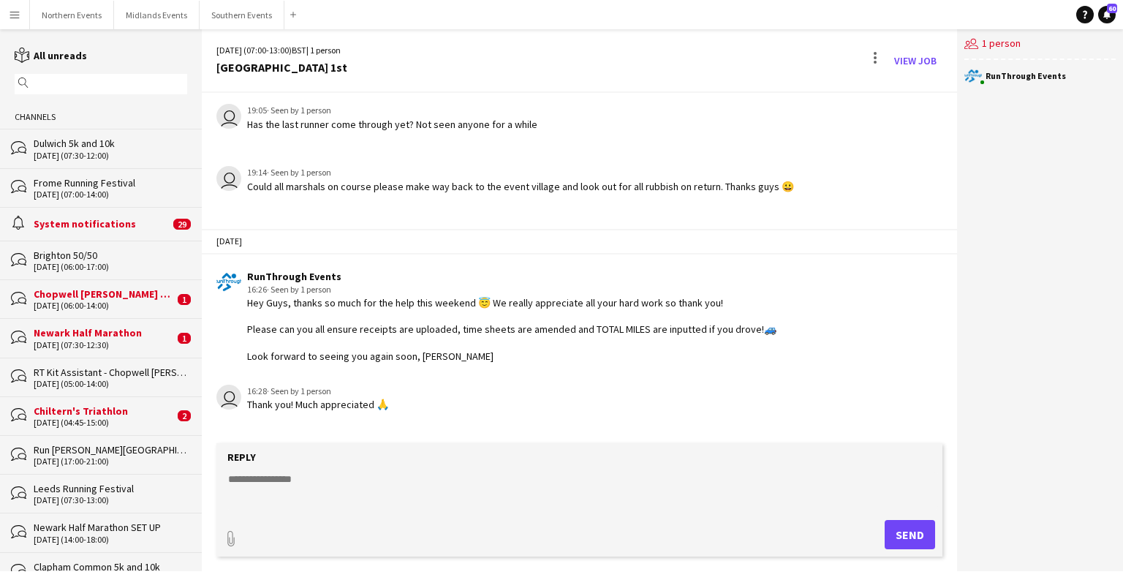
click at [863, 67] on div "View Job" at bounding box center [902, 60] width 79 height 23
click at [874, 64] on div at bounding box center [875, 60] width 18 height 23
click at [886, 95] on app-icon "Delete" at bounding box center [883, 89] width 11 height 12
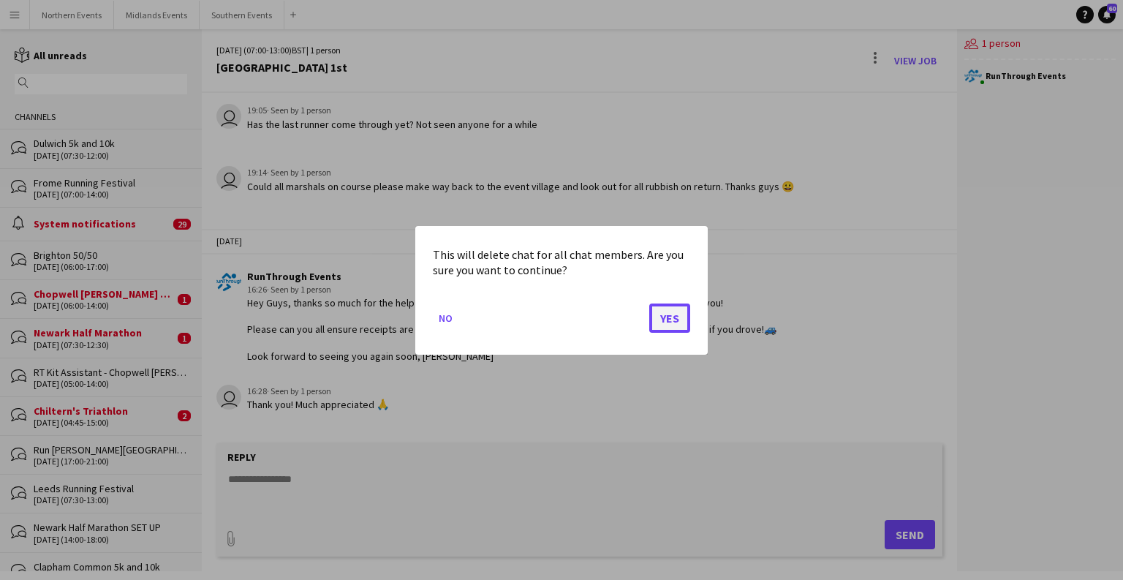
click at [670, 322] on button "Yes" at bounding box center [669, 317] width 41 height 29
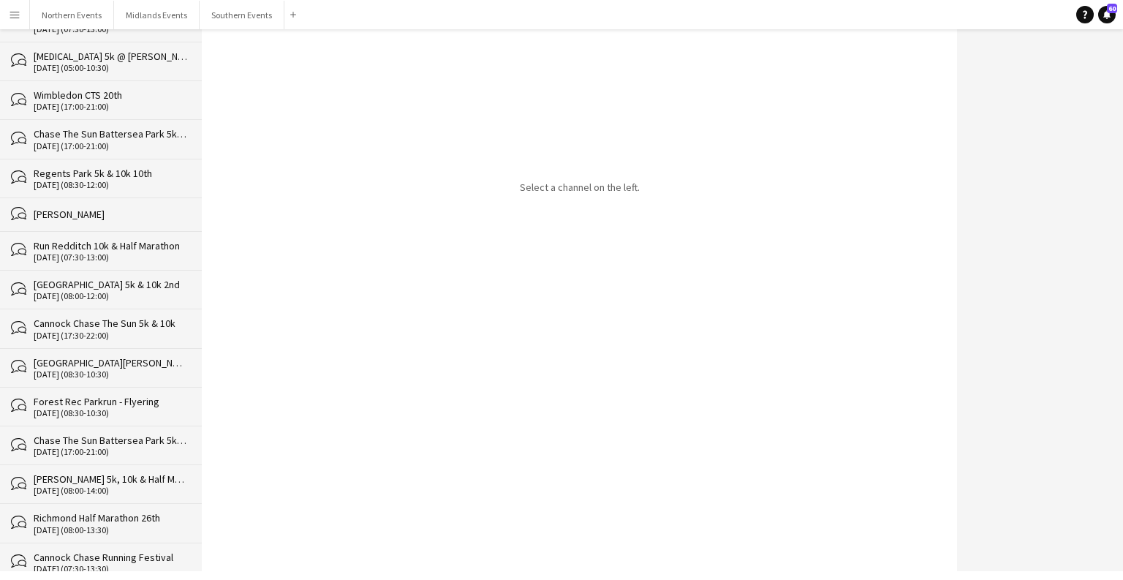
scroll to position [32857, 0]
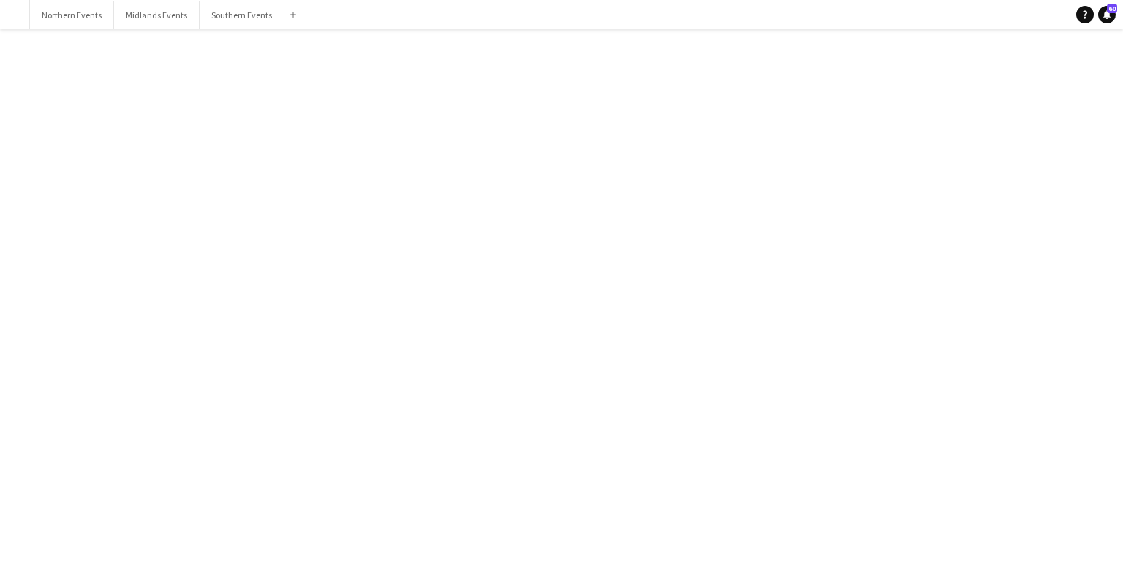
scroll to position [1827, 0]
click div
click button "Delete [GEOGRAPHIC_DATA]"
click button "Yes"
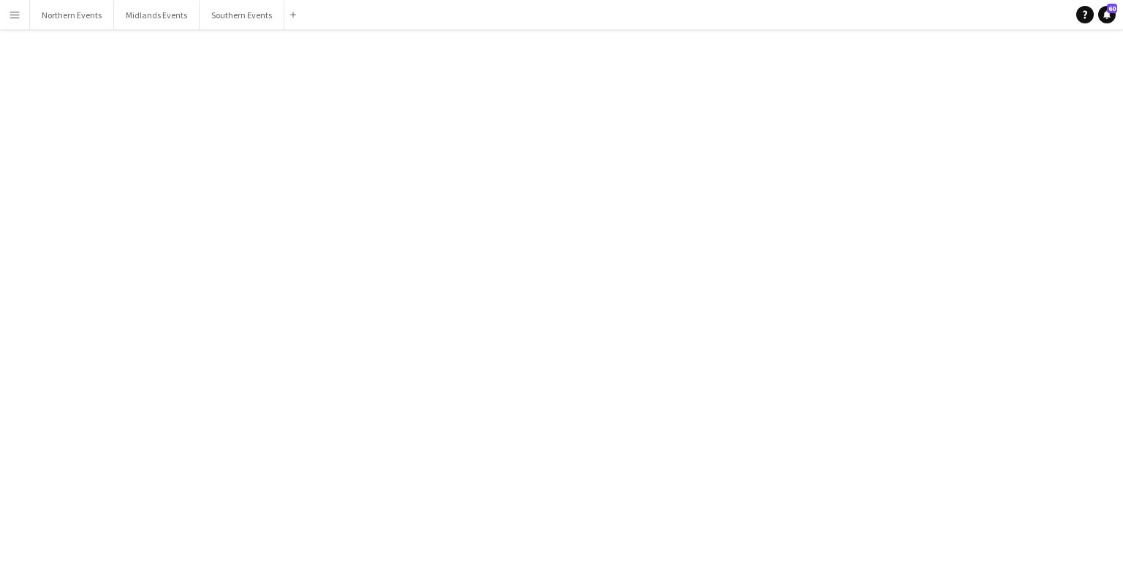
drag, startPoint x: 103, startPoint y: 553, endPoint x: 103, endPoint y: 543, distance: 9.5
click div "Colchester - Course Set Up 14-05-2022 (14:00-17:00)"
click div
click span "Delete"
click button "Yes"
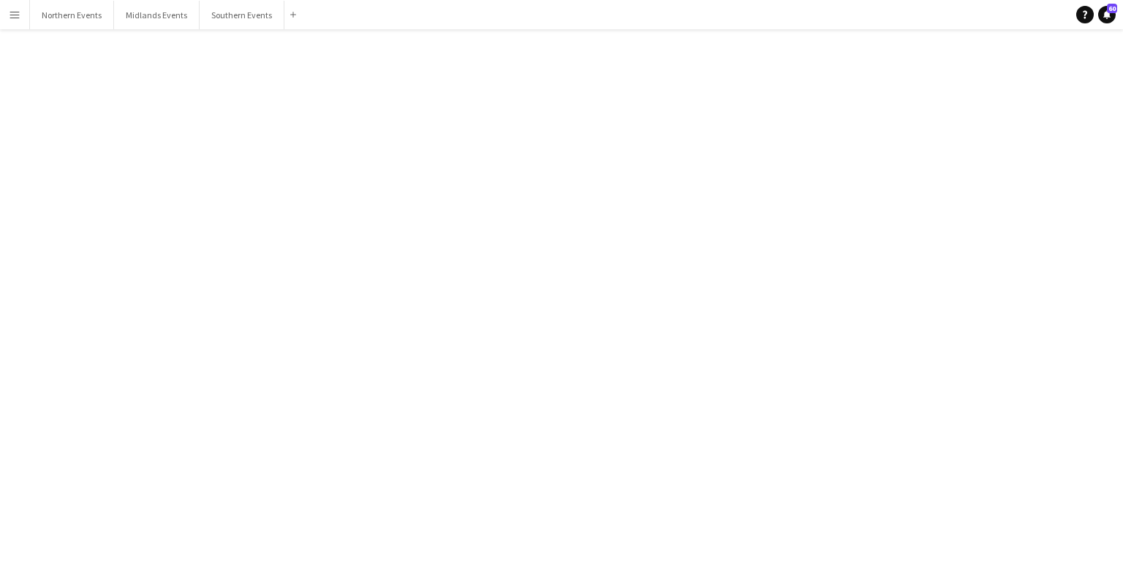
drag, startPoint x: 202, startPoint y: 45, endPoint x: 196, endPoint y: 67, distance: 22.7
click div "reading All unreads magnifier Channels bubbles Dulwich 5k and 10k 17-08-2025 (0…"
click div "Select a channel on the left."
click div "Battersea Park Half Marathon - 14th"
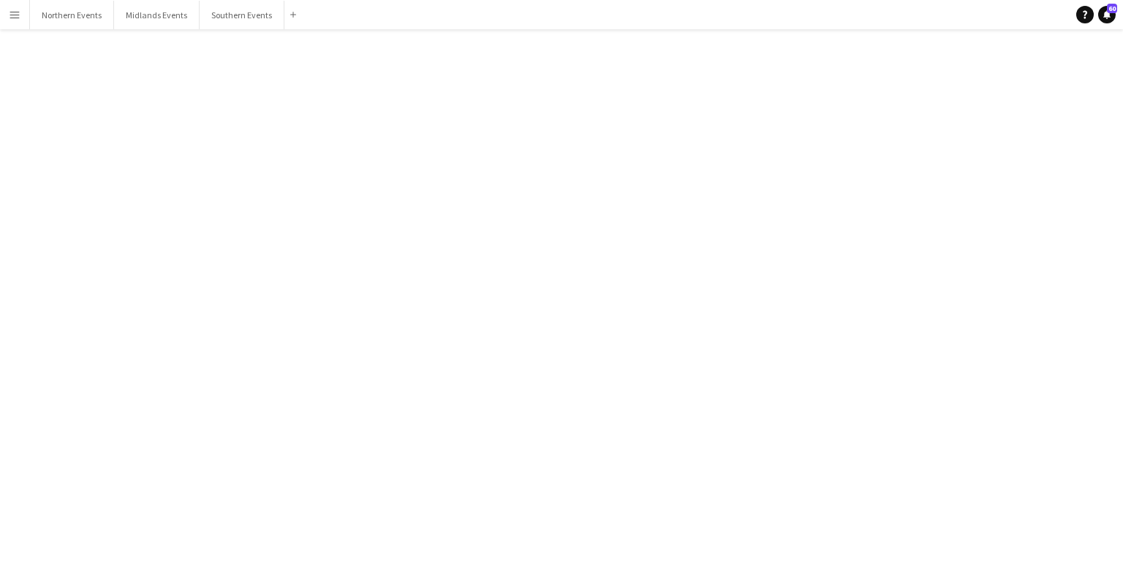
scroll to position [2429, 0]
click div
click app-icon "Delete"
click mat-dialog-actions "No Yes"
click button "Yes"
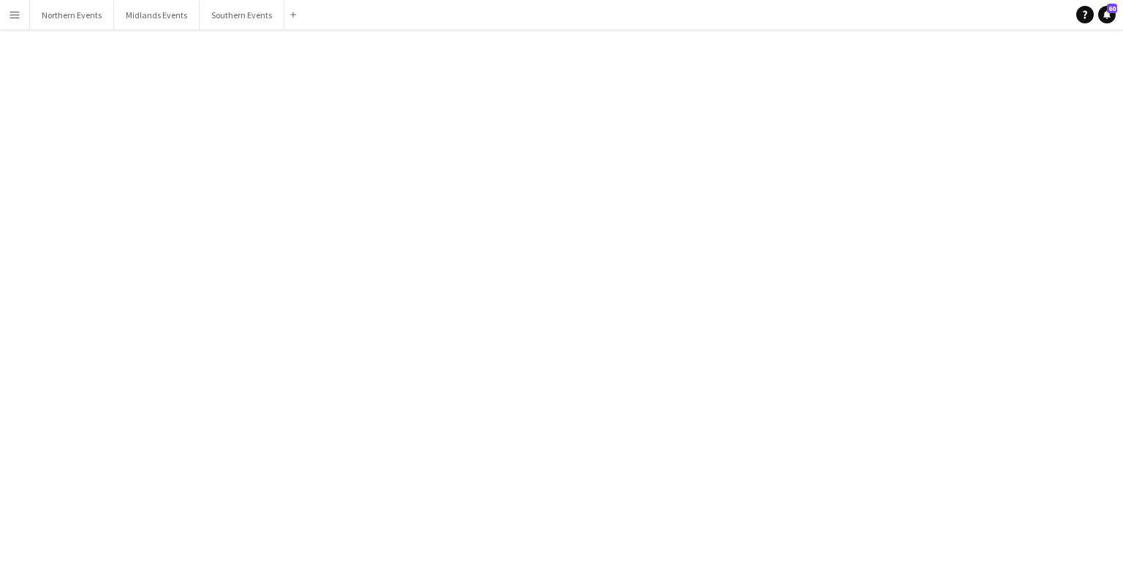
scroll to position [32741, 0]
click div "Van Pack & Medal Unwrapping - Palace 10k prep (based Hersham)"
click div
click span "Delete"
click button "Yes"
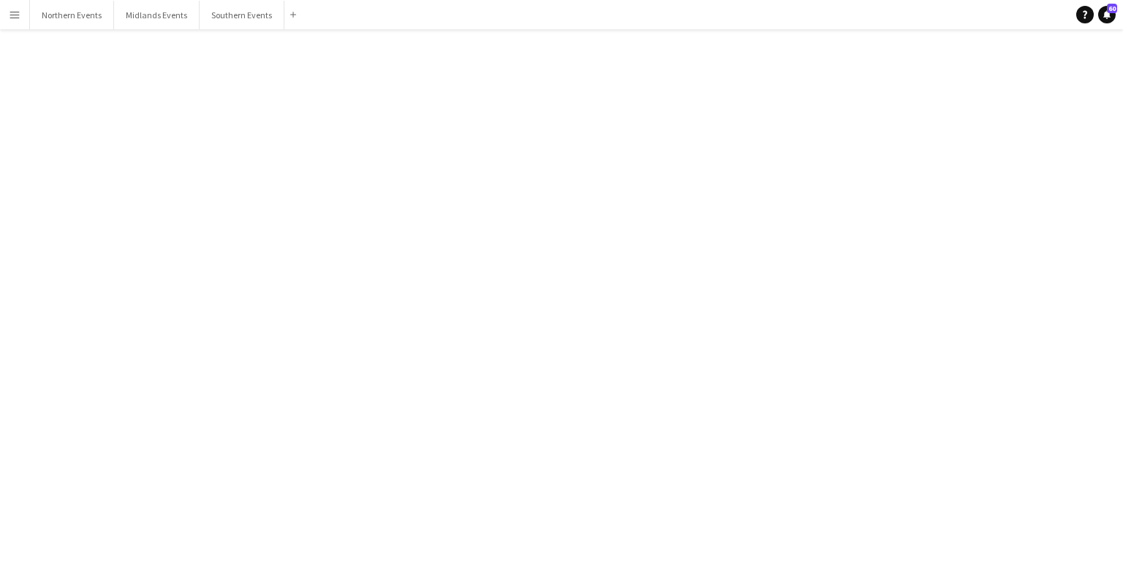
scroll to position [32702, 0]
click div "27-03-2022 (07:30-15:30)"
click div
click span "Delete"
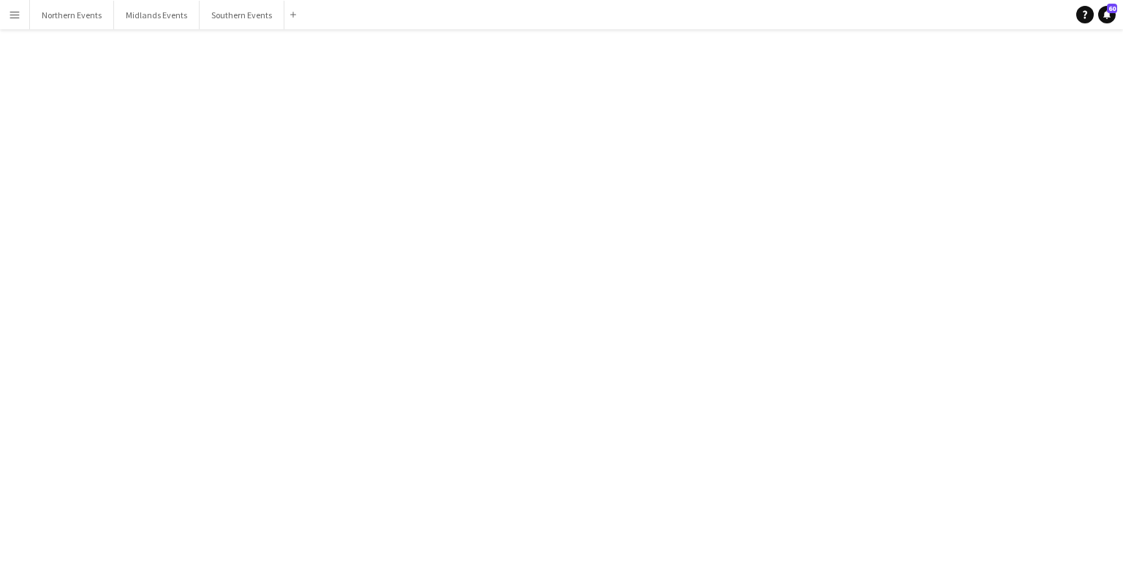
click div "This will delete chat for all chat members. Are you sure you want to continue? …"
click button "Yes"
click div "Wimbledon CTS 18th"
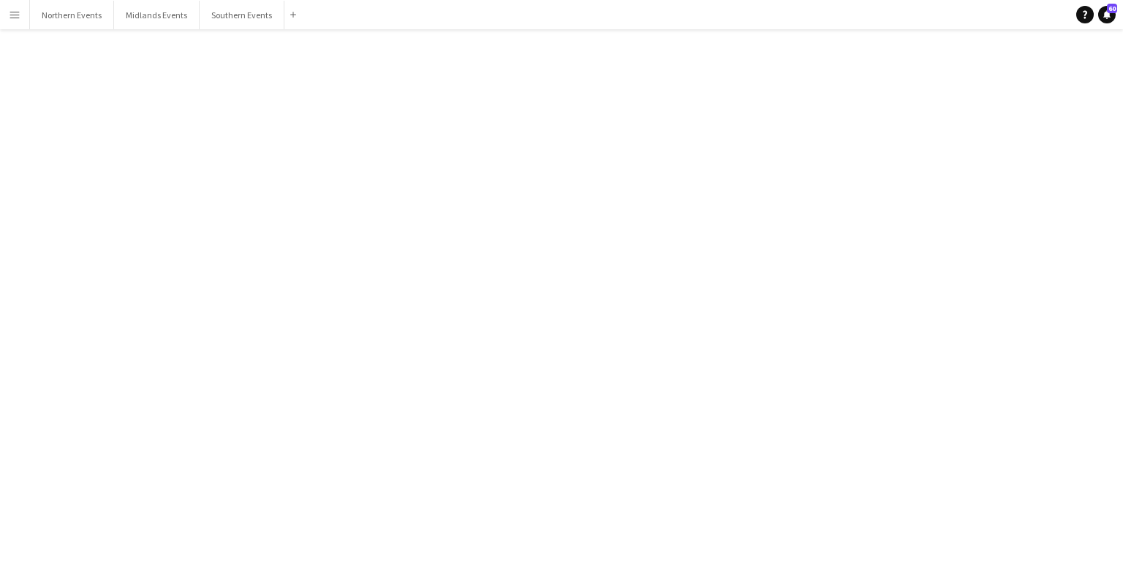
click div
click button "Delete [GEOGRAPHIC_DATA]"
click button "Yes"
click div "21-11-2021 (07:00-12:00)"
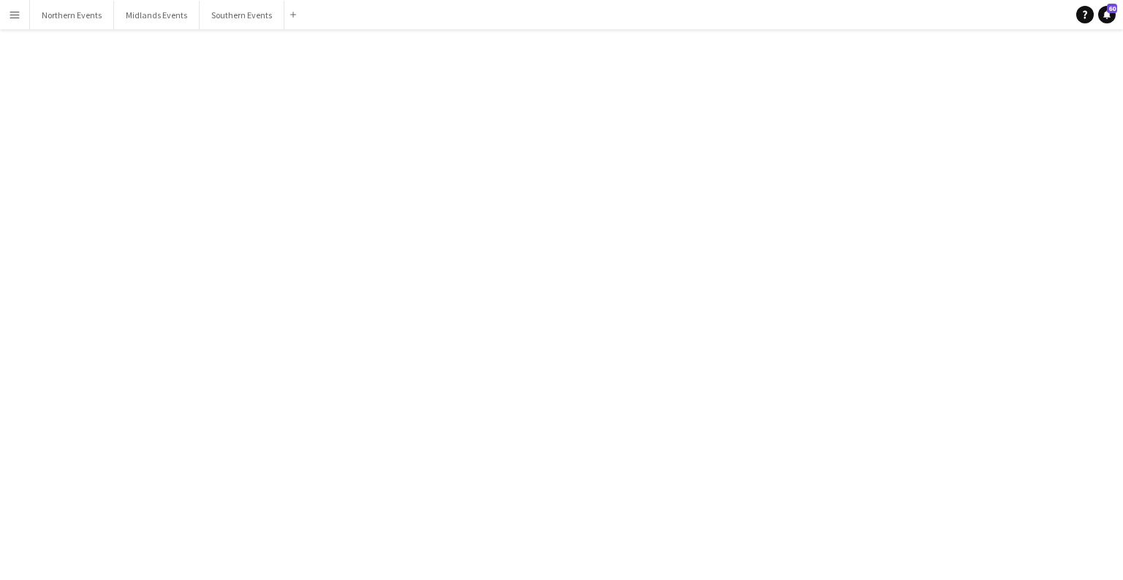
scroll to position [1857, 0]
click div "View Job"
click div
click span "Delete"
click button "Yes"
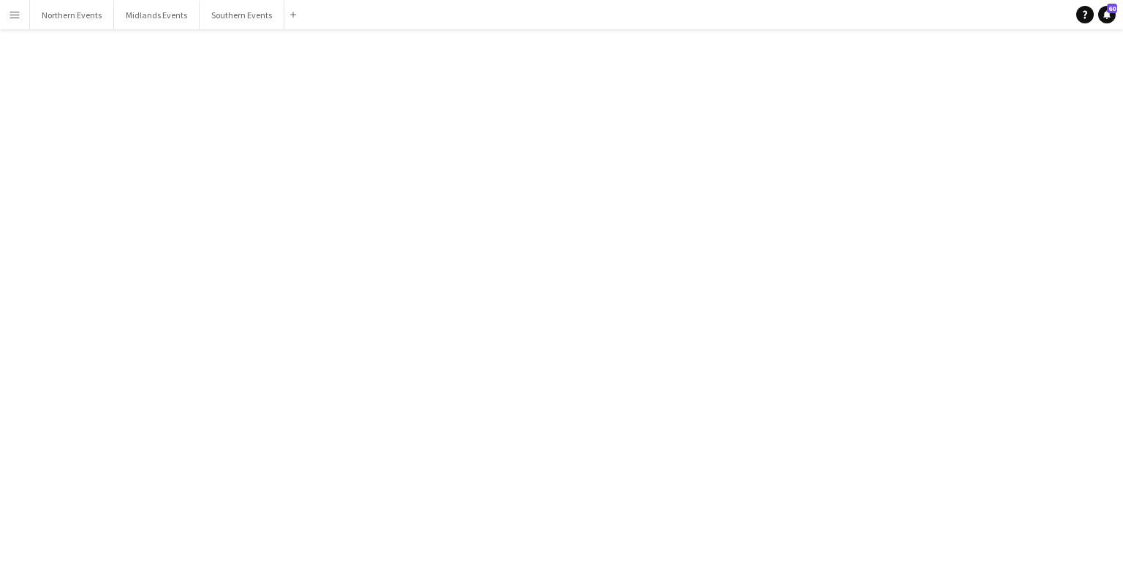
scroll to position [32586, 0]
click div "30-04-2022 (08:30-10:30)"
click div "30-04-2022 (08:30-10:30) BST | 1 person Cheltenham Parkrun - Flyering View Job"
click div
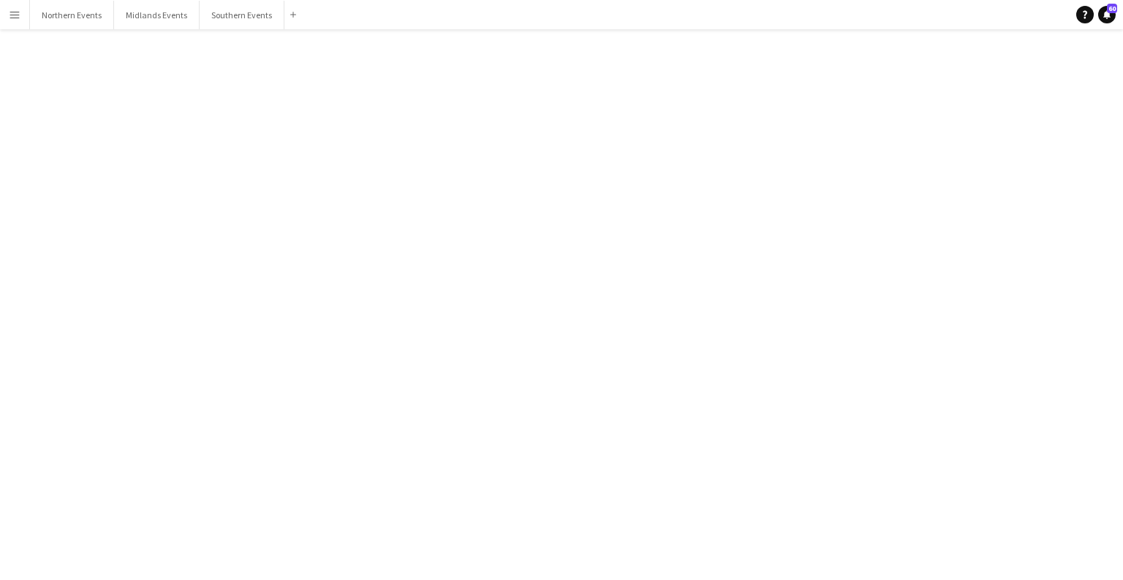
click span "Delete"
click button "Yes"
click div "Set Up Help for Palace 10k (lunch inc)"
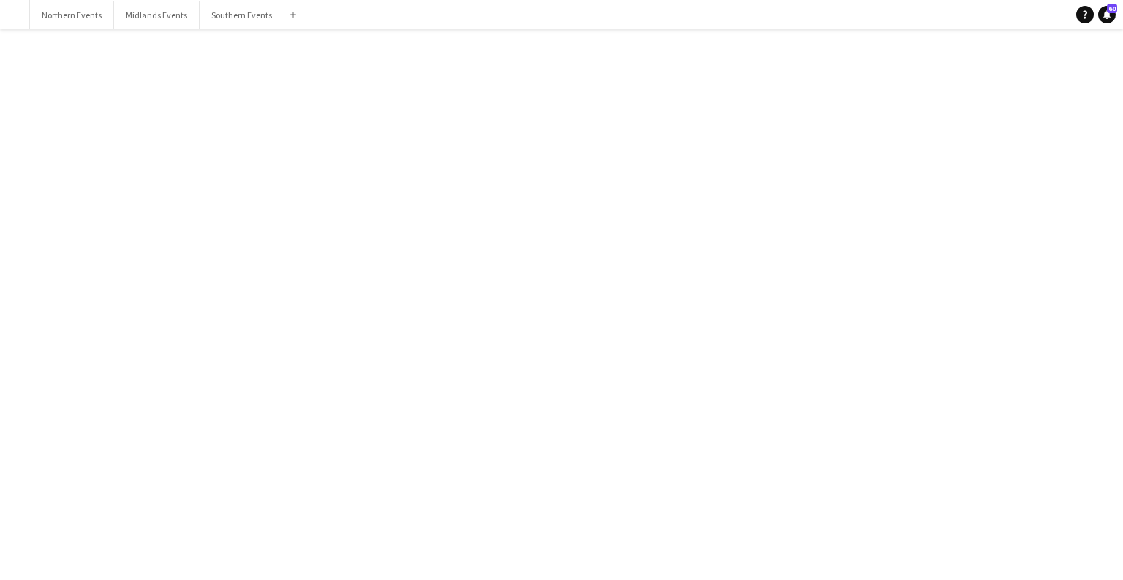
click div
click span "Delete"
click button "Yes"
click div "bubbles Phoenix Parkrun - Flyering 30-04-2022 (08:30-10:30)"
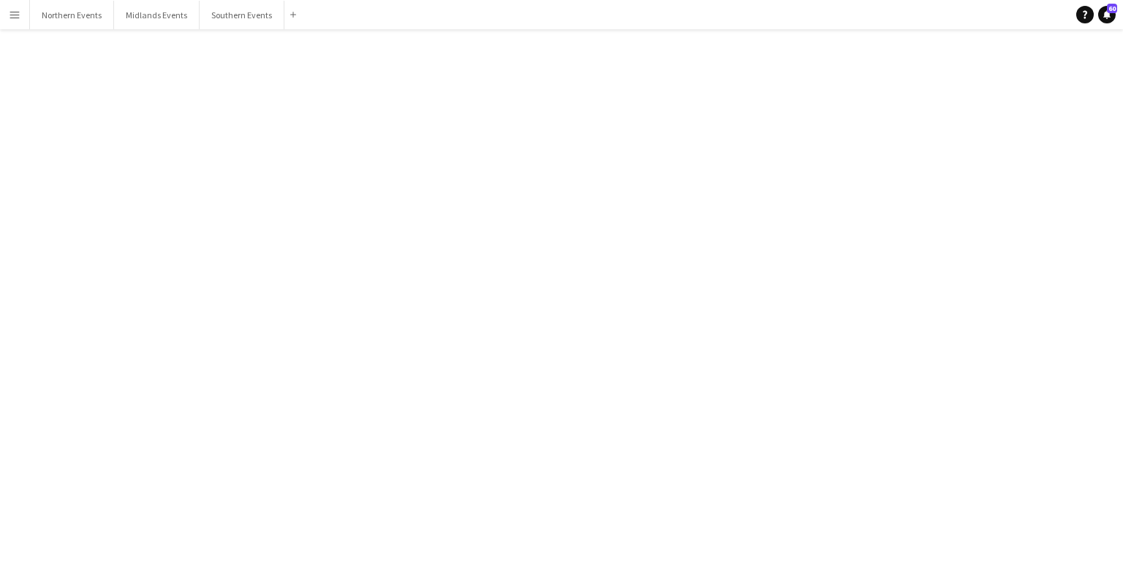
scroll to position [880, 0]
click div
click button "Delete [GEOGRAPHIC_DATA]"
click button "Yes"
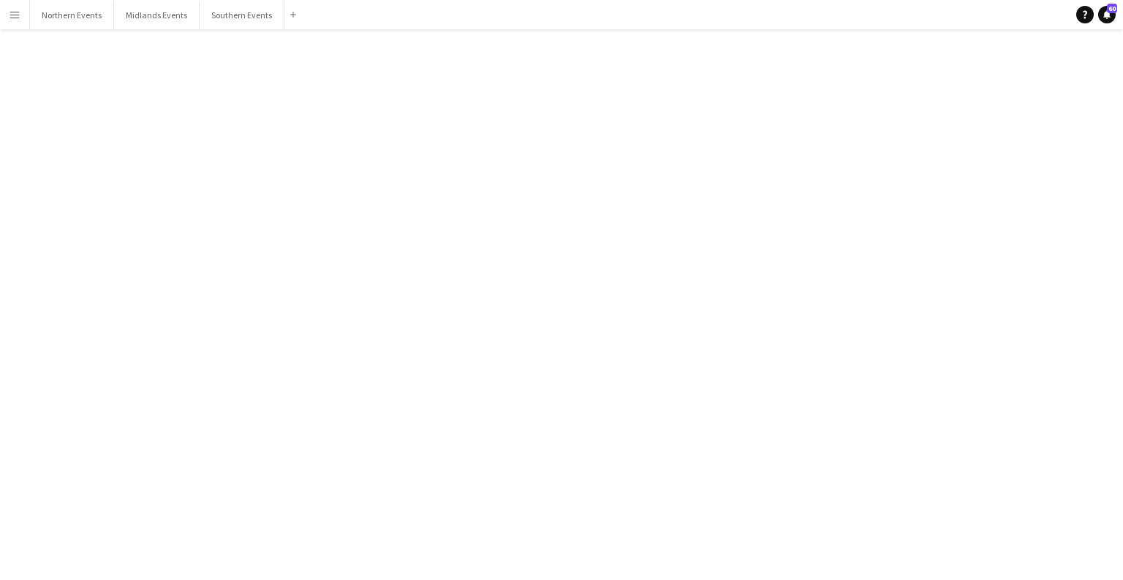
click div "Chase The Sun Clapham Common 25th"
click div
click button "Delete [GEOGRAPHIC_DATA]"
click button "Yes"
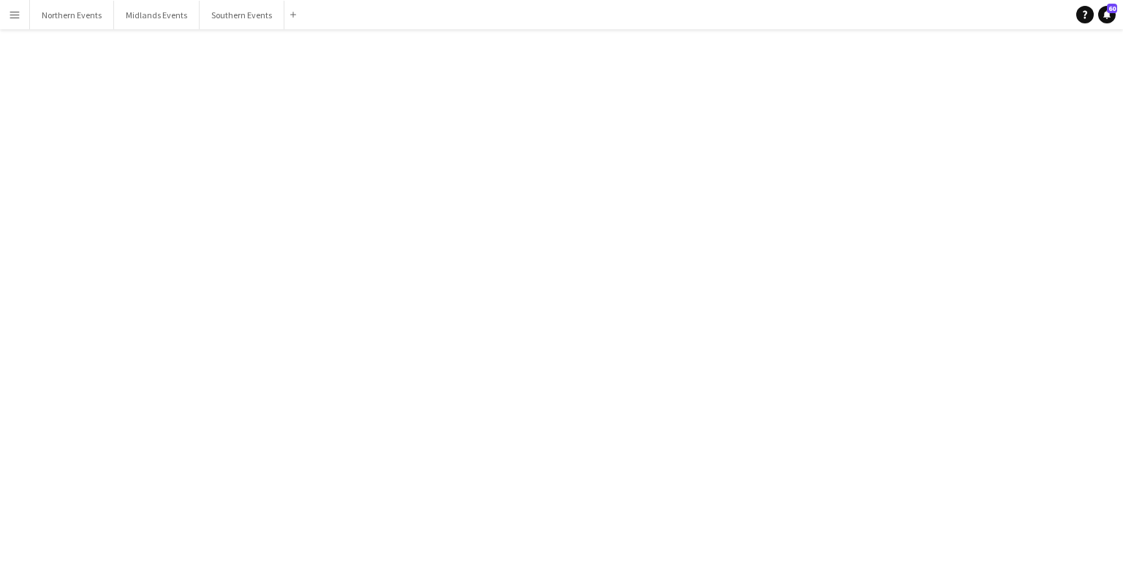
scroll to position [32431, 0]
click div "28-05-2022 (09:30-13:00)"
click div
click button "Delete [GEOGRAPHIC_DATA]"
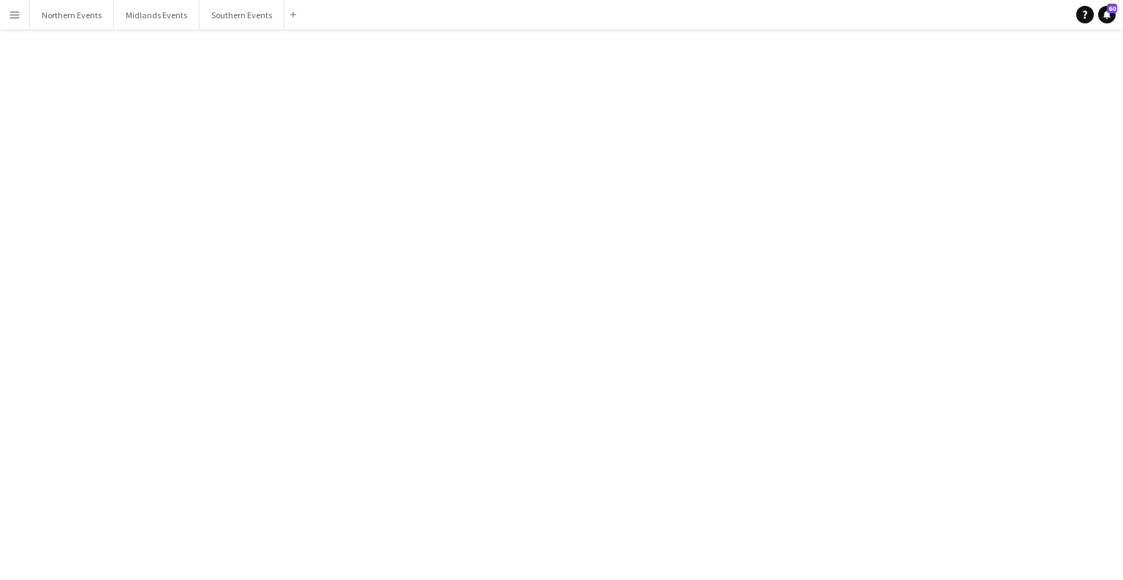
click button "Yes"
click div "St Helens Parkrun - Flyering"
click div
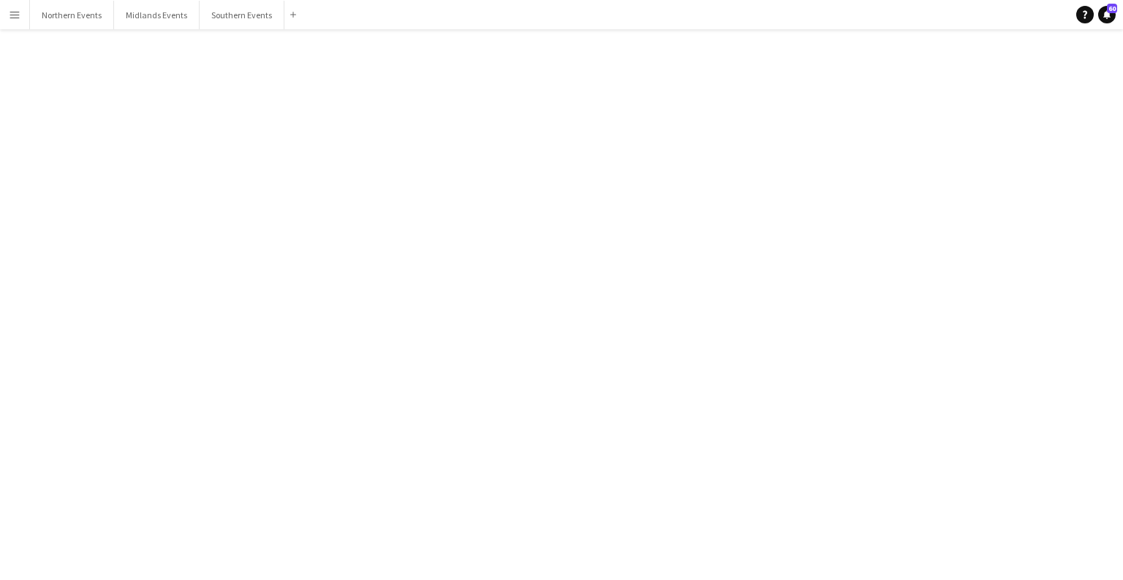
click span "Delete"
click button "Yes"
click div "[PERSON_NAME] Valley VeloPark 29th"
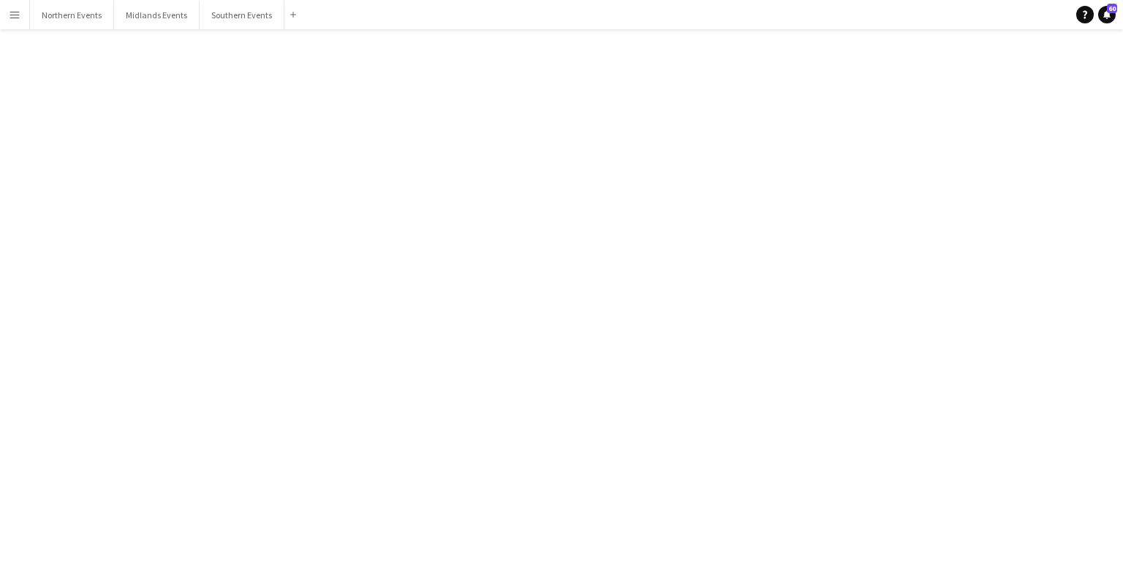
click div
click button "Delete [GEOGRAPHIC_DATA]"
click button "Yes"
click div "Lee Valley VeloPark 28th"
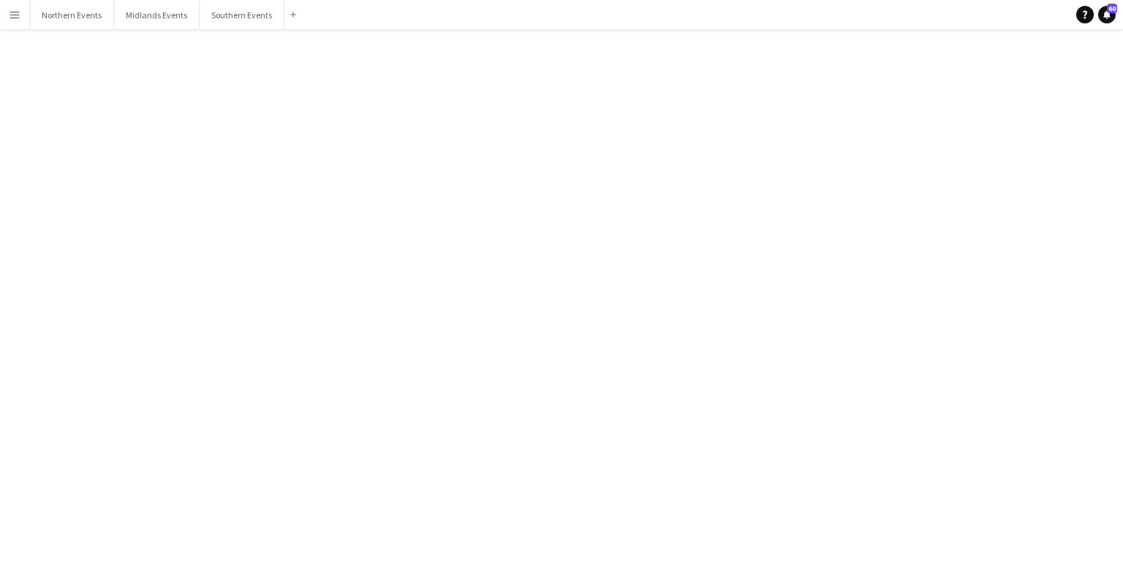
scroll to position [2217, 0]
click div
click button "Delete [GEOGRAPHIC_DATA]"
click button "Yes"
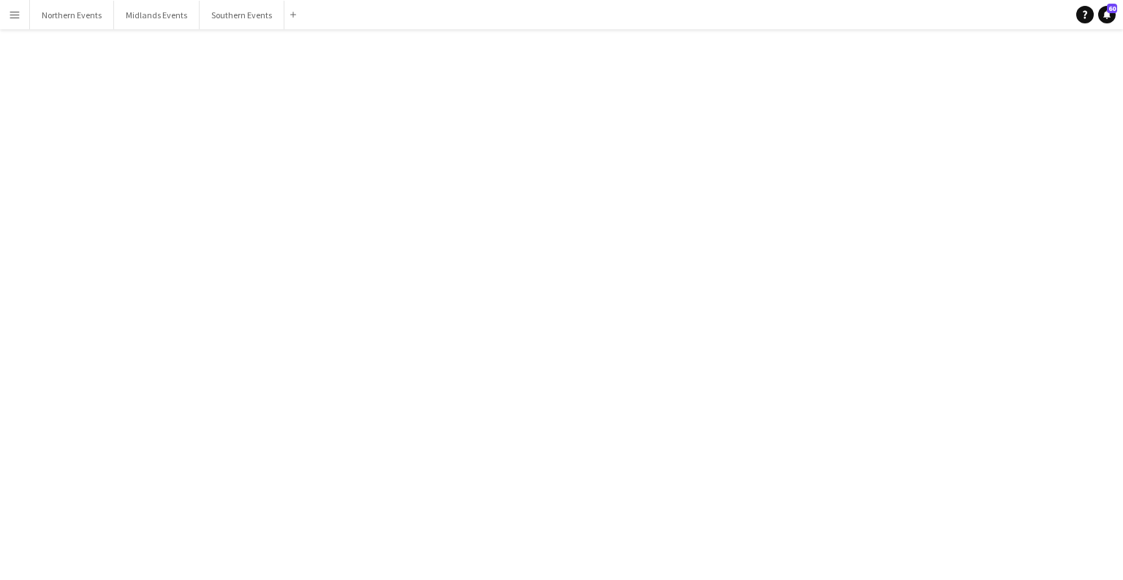
click div "Wrexham - Erddig Parkrun - Flyering"
click div
click button "Delete [GEOGRAPHIC_DATA]"
click button "Yes"
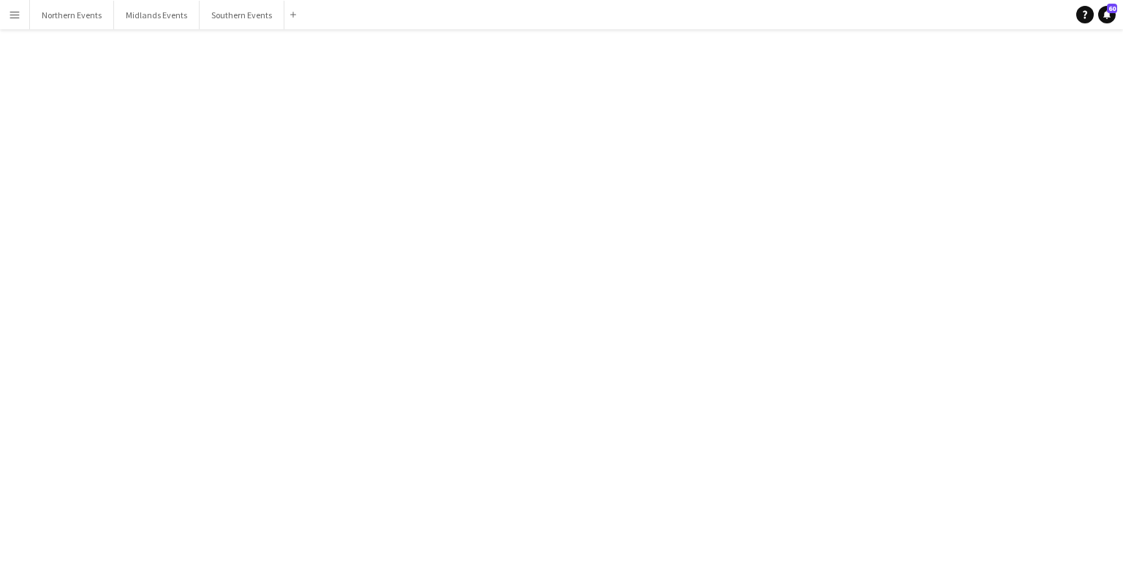
scroll to position [32238, 0]
click div "Chase The Sun Queen Elizabeth Olympic Park 5k & 10k - 13th"
click div "13-04-2022 (17:00-21:00) BST | 1 person Chase The Sun Queen Elizabeth Olympic P…"
click div
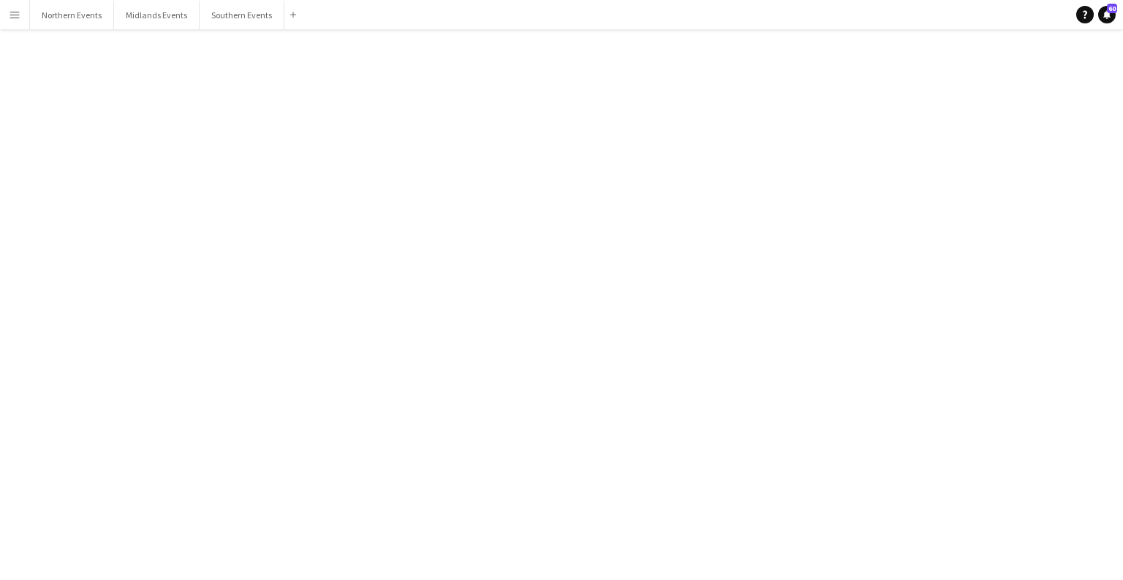
click span "Delete"
click button "Yes"
click div "Jubilee Olympic Park - 3rd"
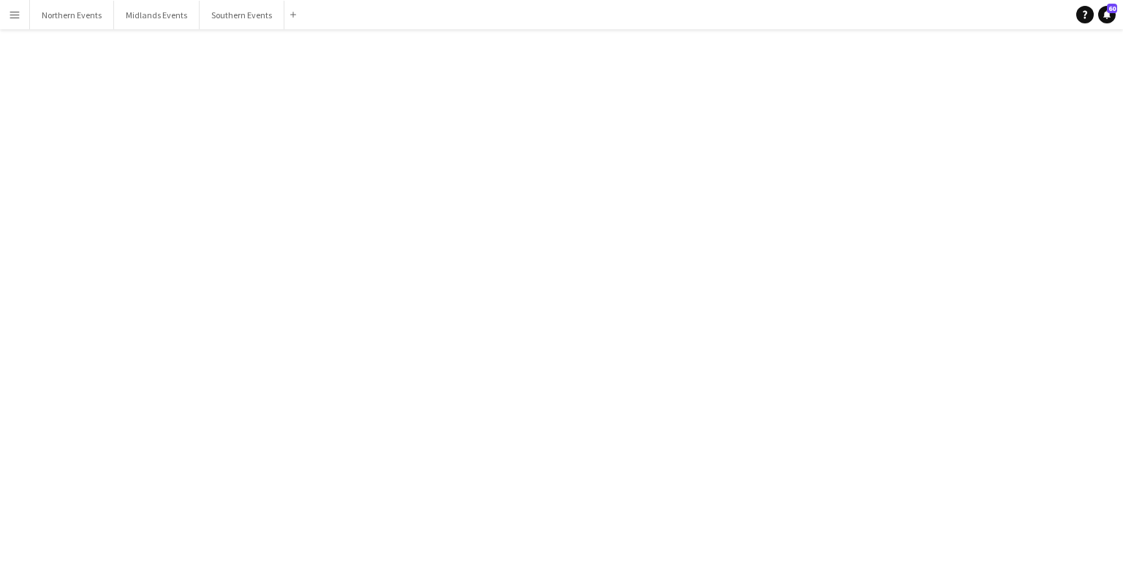
click div
click span "Delete"
click button "Yes"
click div "13-06-2021 (08:00-14:00)"
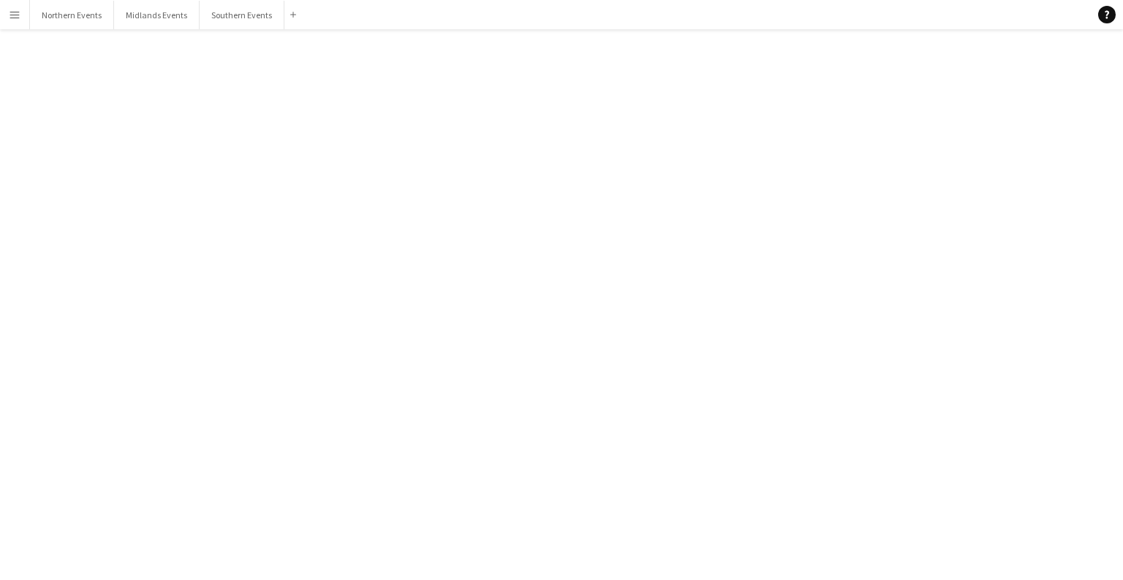
scroll to position [2148, 0]
click div
click button "Delete [GEOGRAPHIC_DATA]"
click button "Yes"
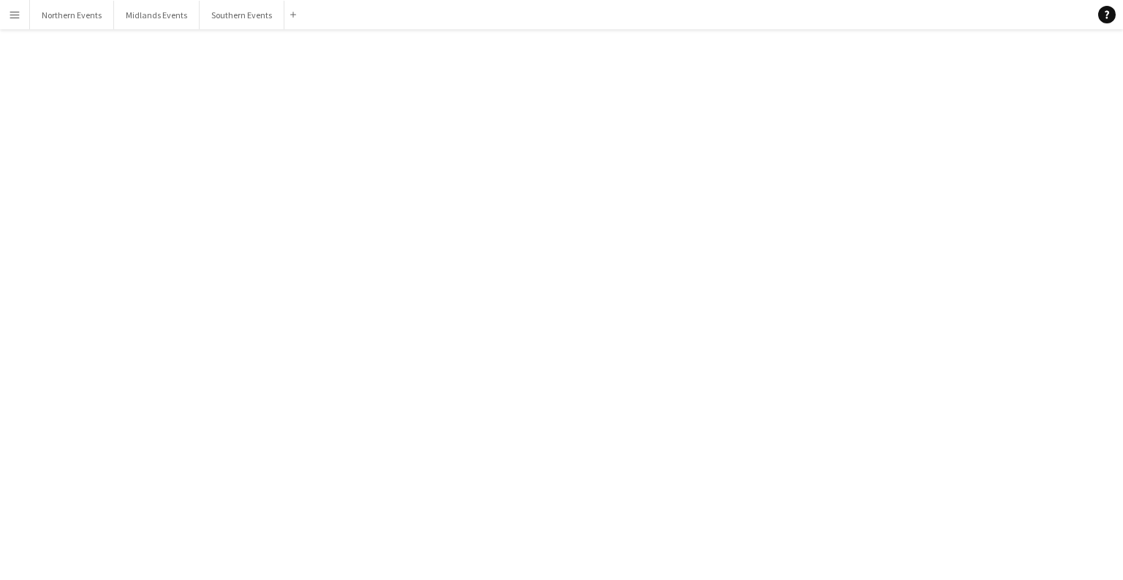
click div "23-04-2022 (08:30-10:30)"
click div
click span "Delete"
click button "Yes"
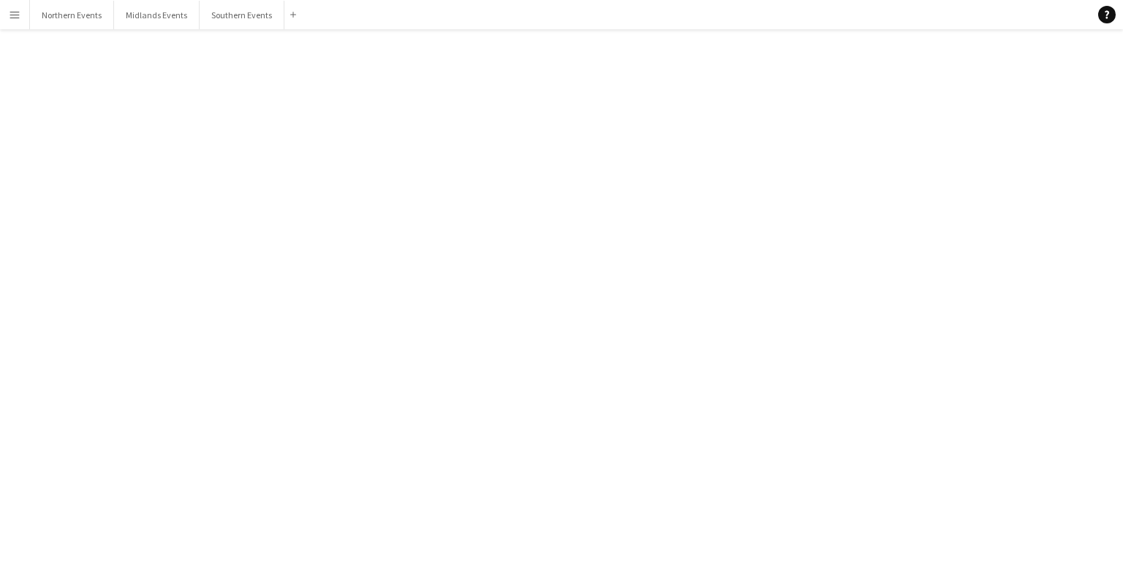
scroll to position [32083, 0]
click div "[PERSON_NAME] 5k, 10k & Half Marathon - 7th"
click div
click button "Delete [GEOGRAPHIC_DATA]"
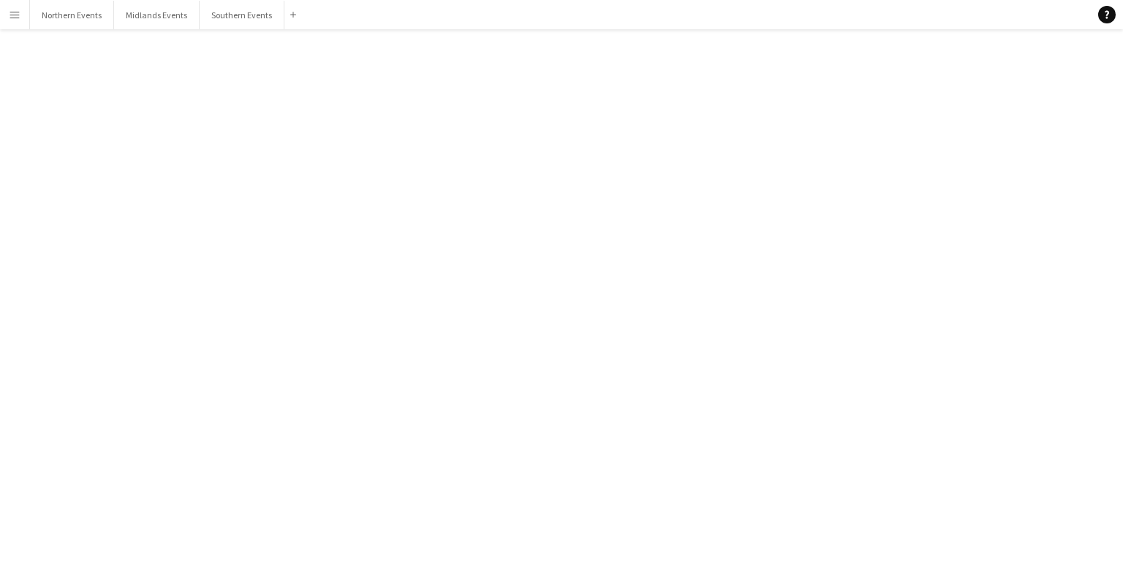
click button "Yes"
click div "18-06-2022 (08:30-10:30)"
click div
click span "Delete"
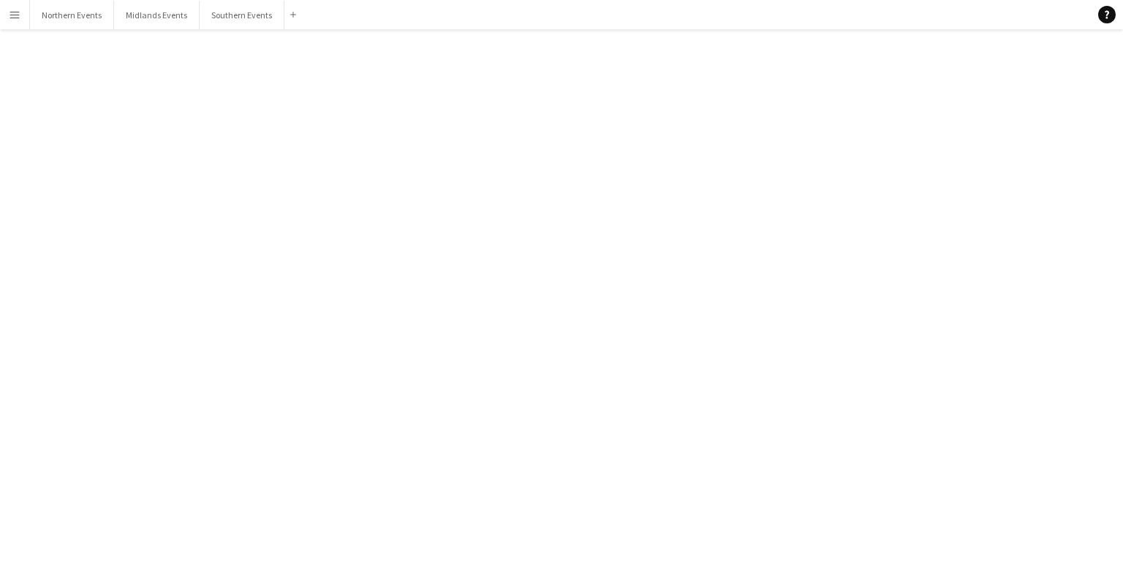
click button "Yes"
click div "30-10-2021 (08:00-13:30)"
click div
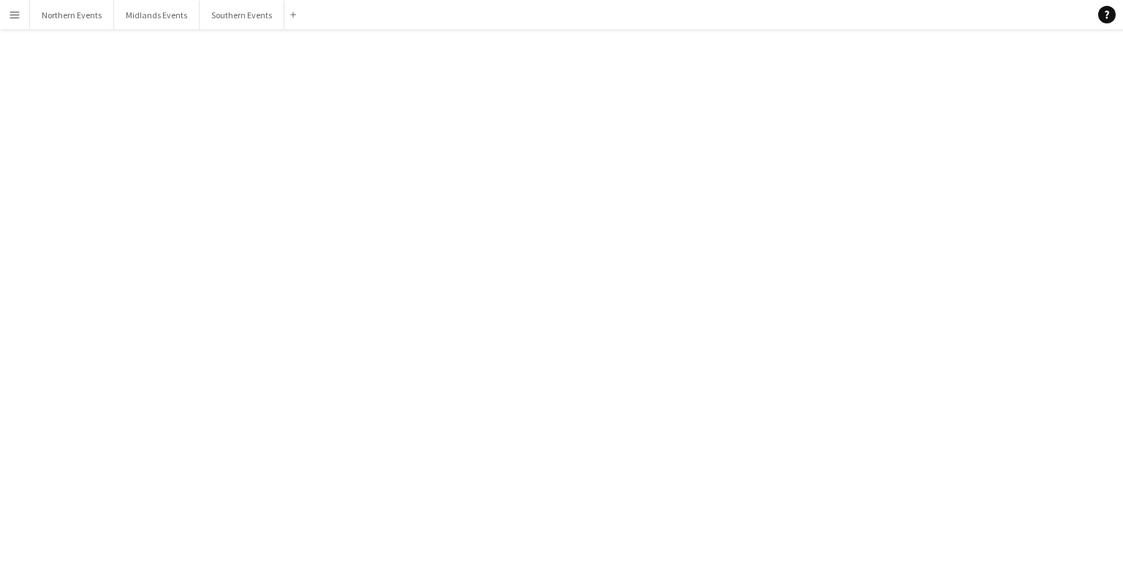
click span "Delete"
click button "Yes"
click div "01-05-2021 (08:00-13:30)"
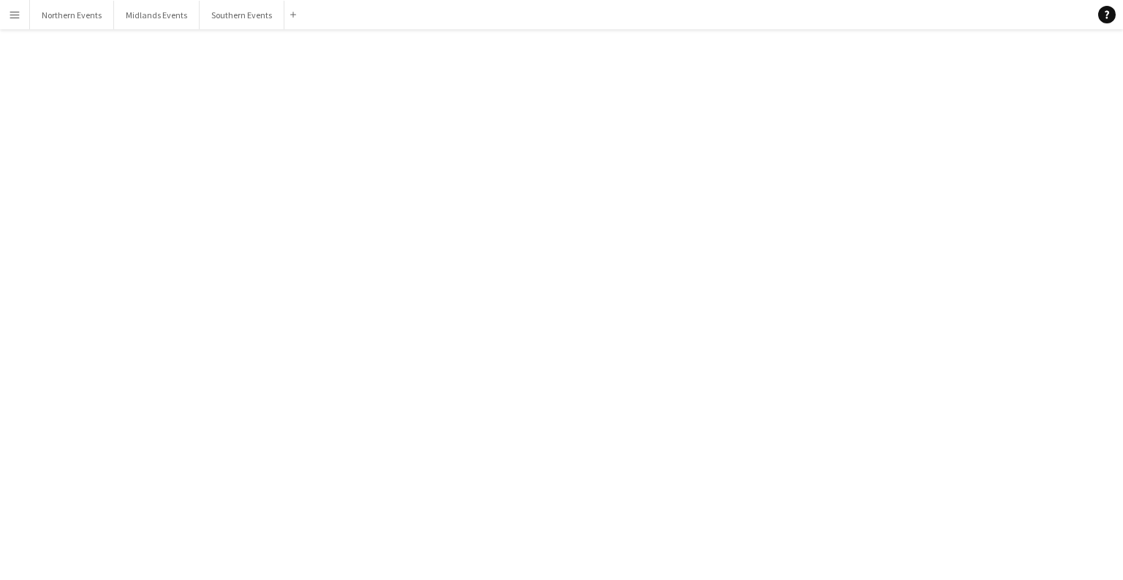
click div
click span "Delete"
click div "This will delete chat for all chat members. Are you sure you want to continue? …"
click button "Yes"
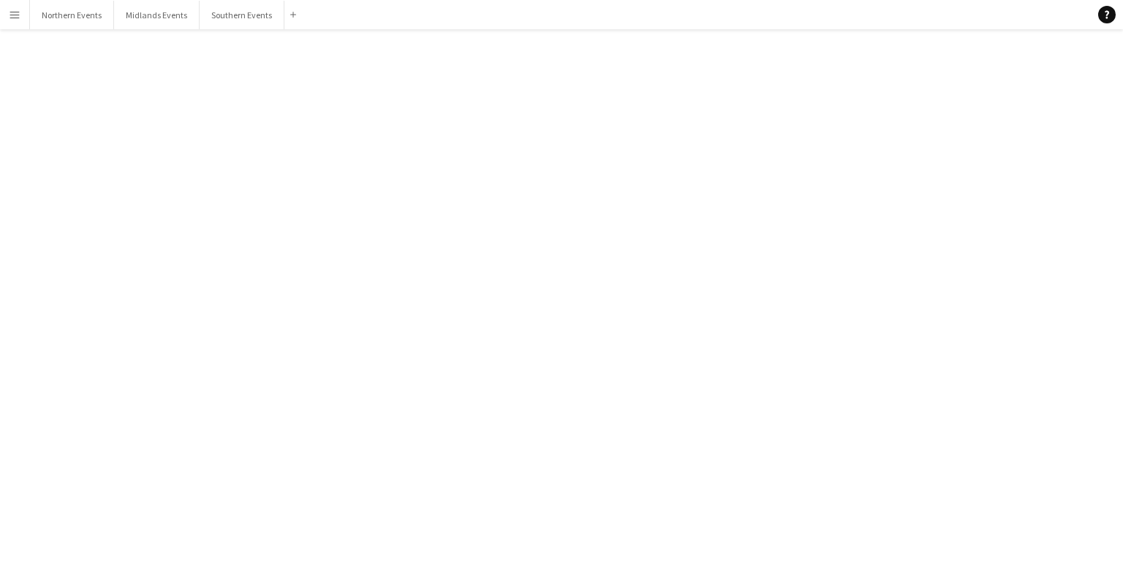
click div "Cheltenham Running Festival"
click div
click span "Delete"
click button "Yes"
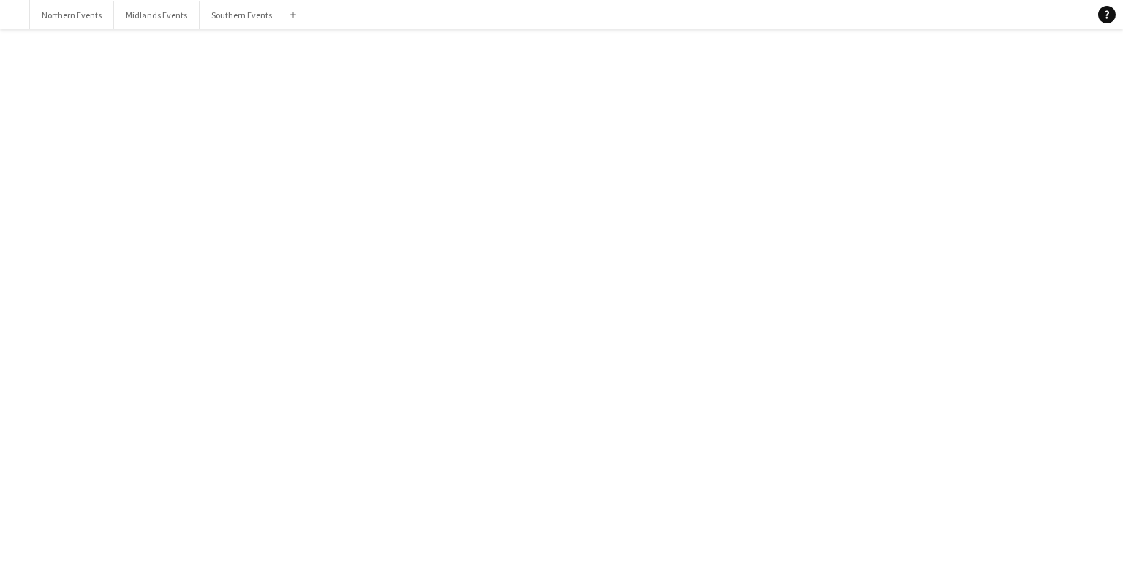
scroll to position [31889, 0]
click div "bubbles Willis, Hodges, Leach, Marathe , Shakes, Makabukidi"
click div
click span "Delete"
click button "Yes"
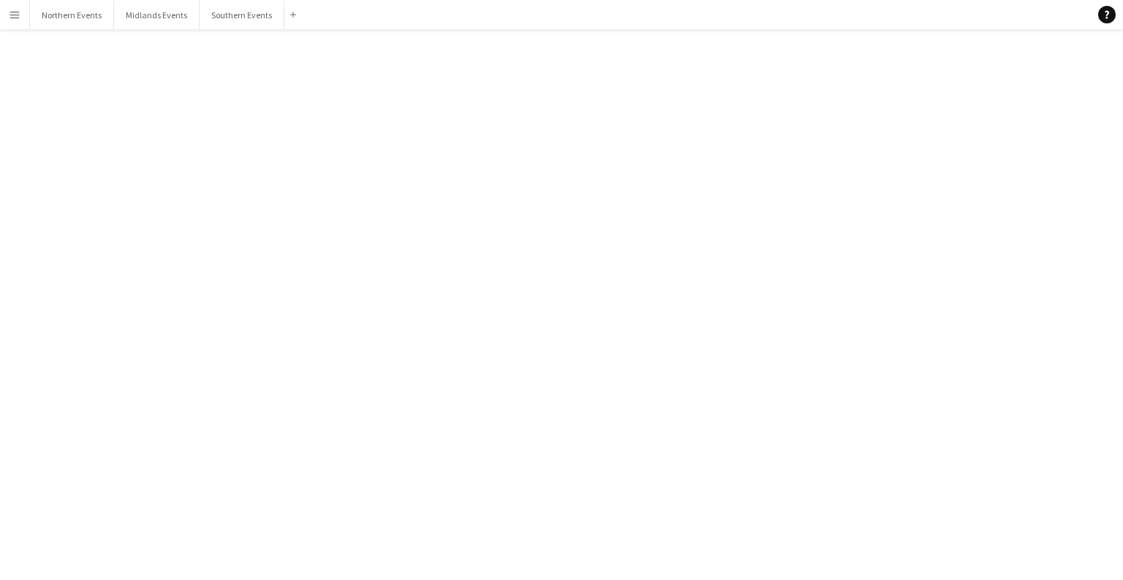
scroll to position [31855, 0]
click div "Regents Park 5k & 10k 18th"
click div
click span "Delete"
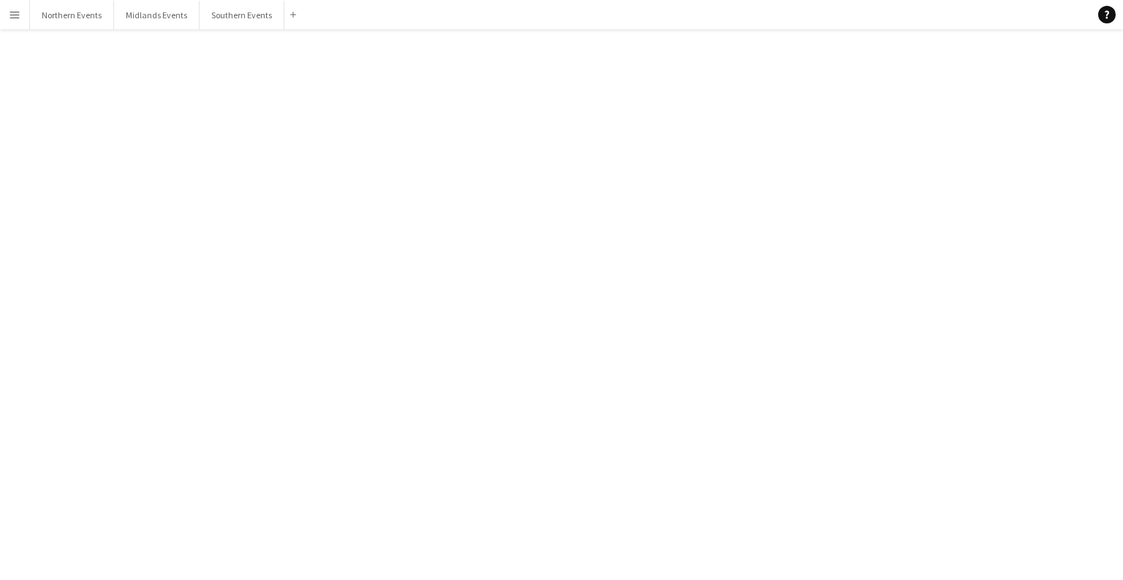
click button "Yes"
click div "08-06-2022 (17:00-21:00)"
click div
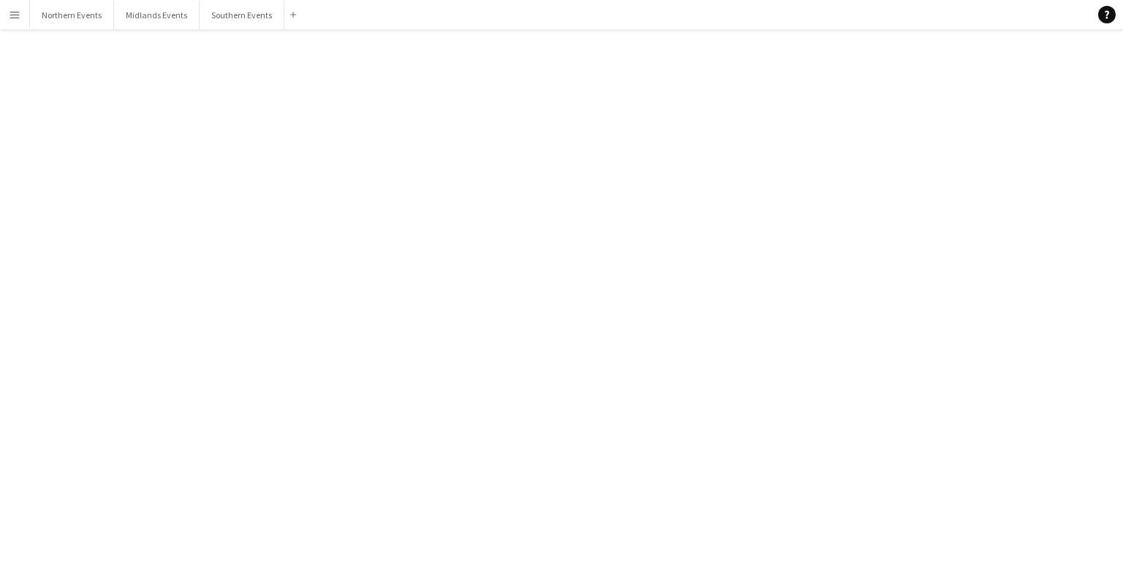
click span "Delete"
click button "Yes"
click div "Newbury Racecourse 5k,10k & Half 19th"
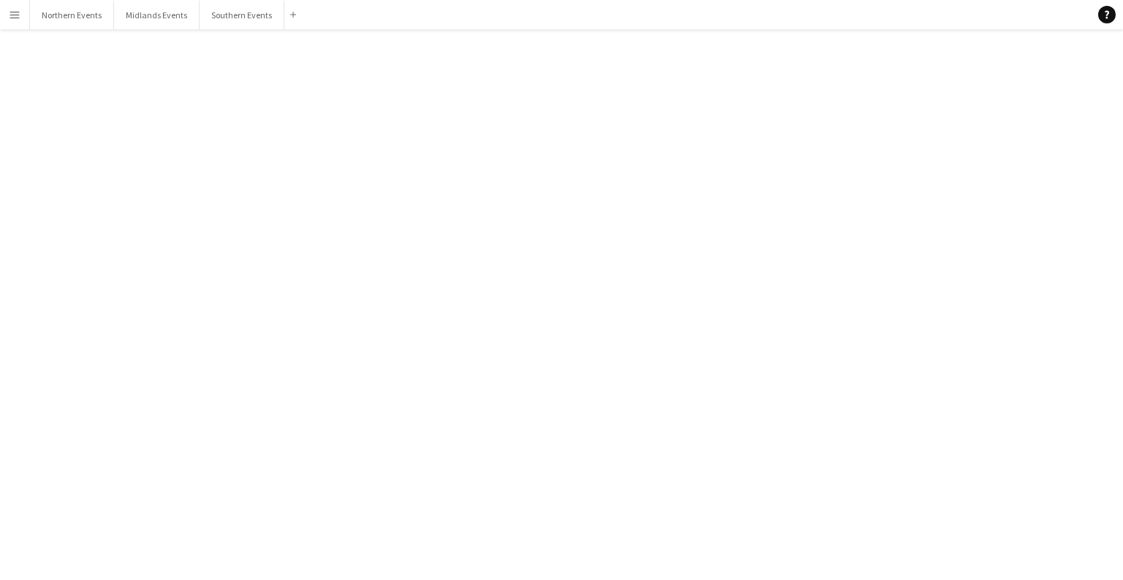
click div
click span "Delete"
click button "Yes"
click div "Ruby Hamill"
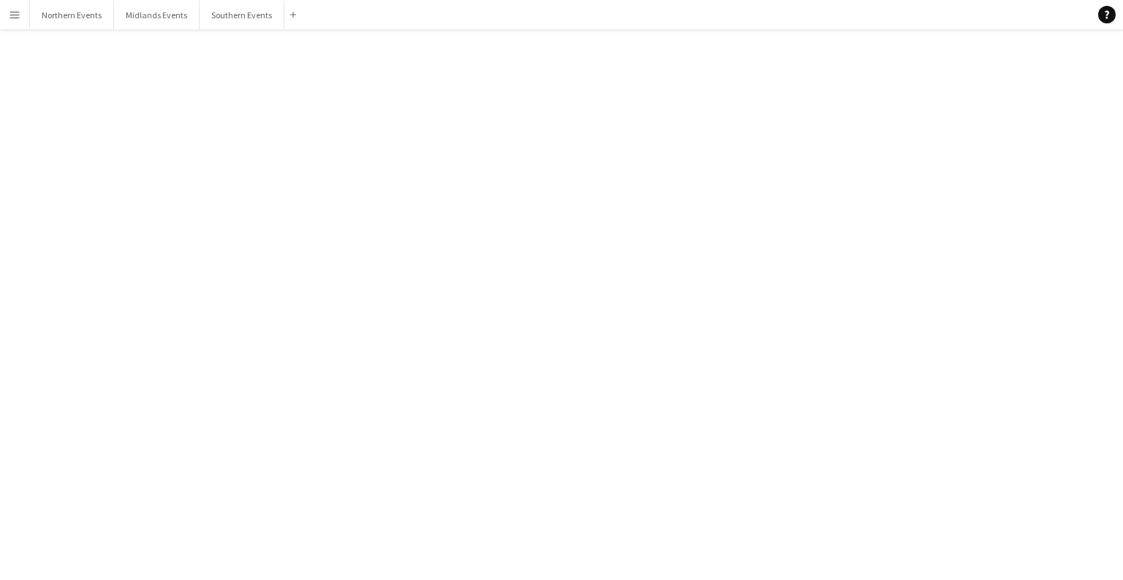
click div
click span "Delete"
click button "Yes"
click div "Colwick Parkrun - Flyering"
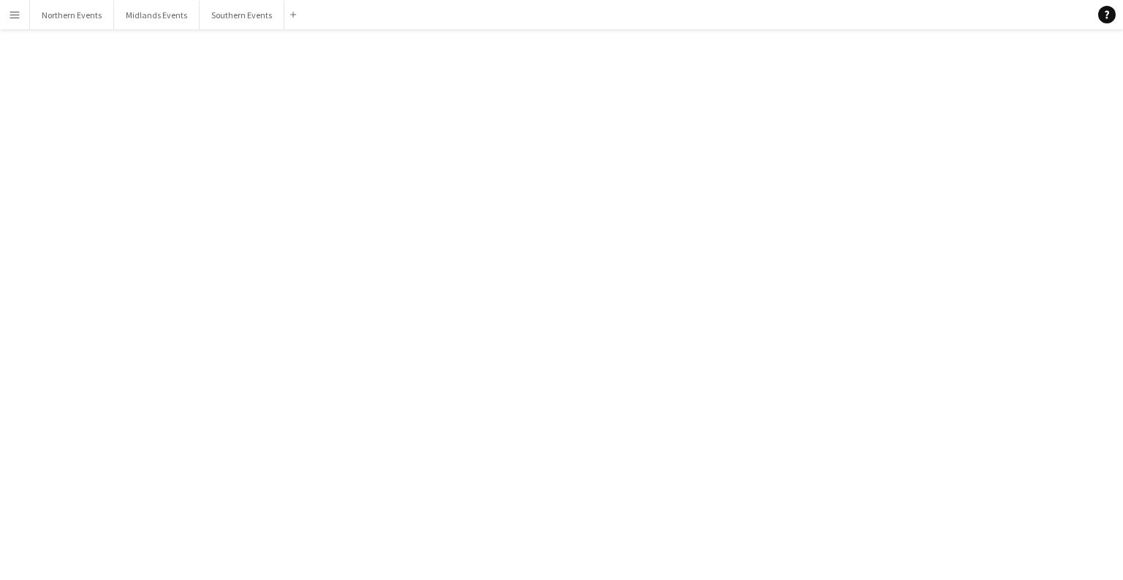
scroll to position [573, 0]
click div
click span "Delete"
click button "Yes"
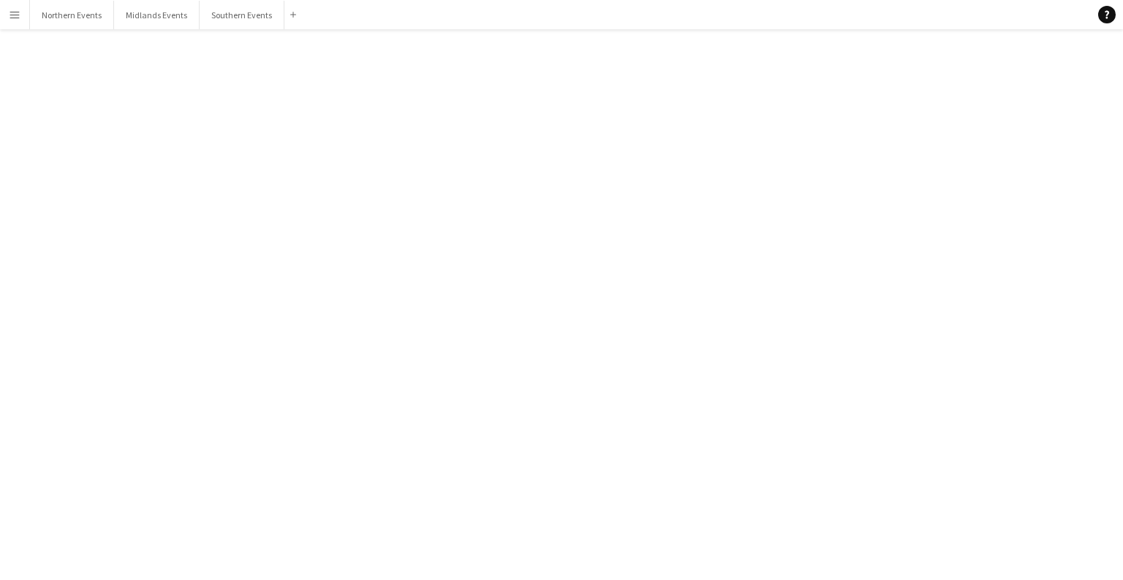
click div "Karishma Batul"
click div
drag, startPoint x: 954, startPoint y: 99, endPoint x: 960, endPoint y: 83, distance: 16.4
click div
click div "RunThrough Events"
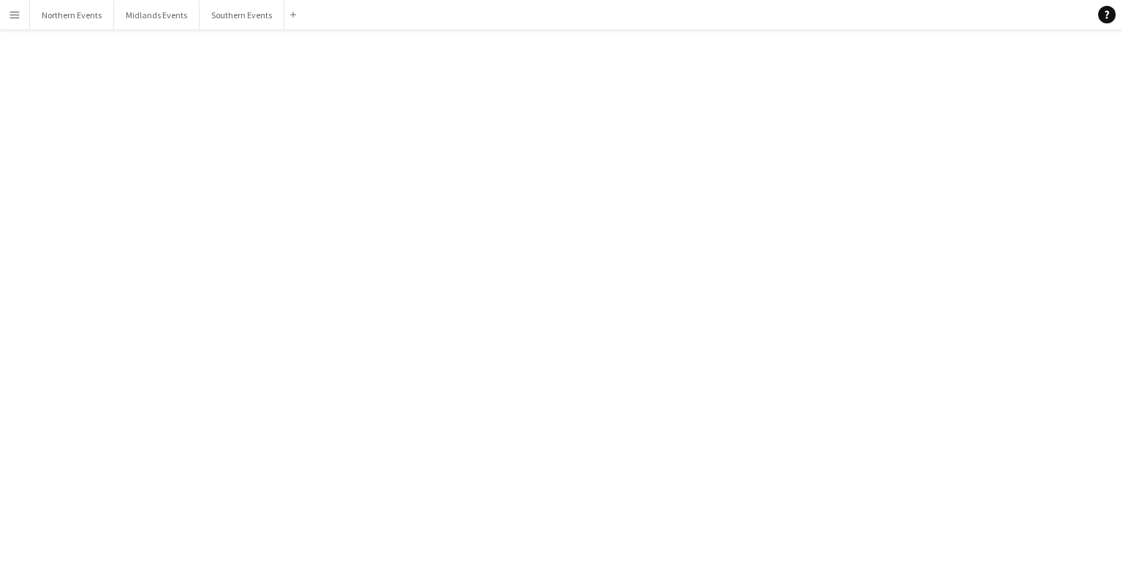
click div
click button "Delete [GEOGRAPHIC_DATA]"
click button "Yes"
click div "22-08-2021 (07:00-13:30)"
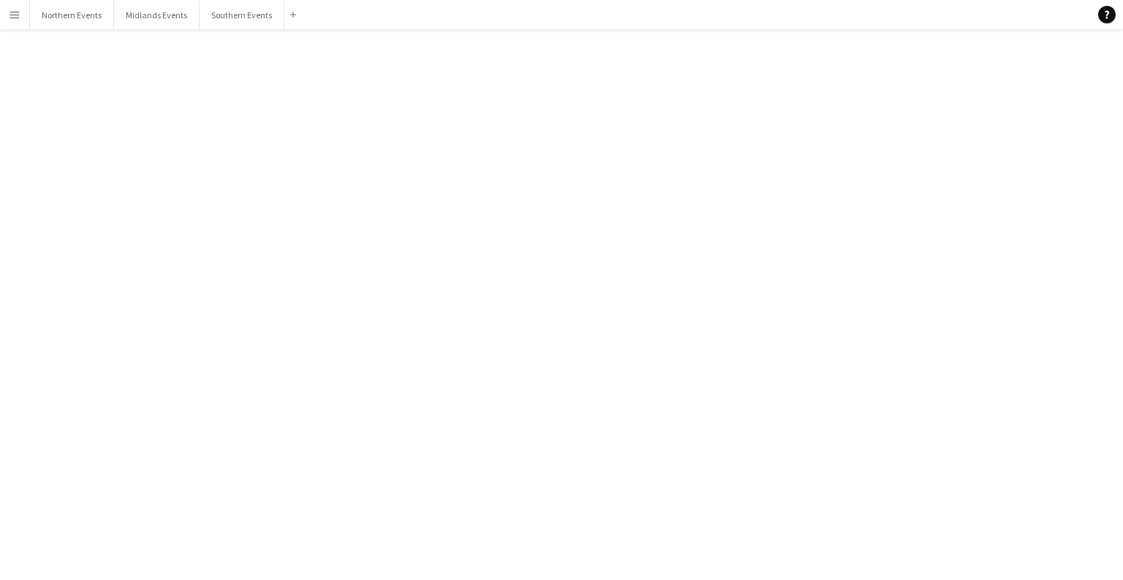
scroll to position [2187, 0]
click div
click span "Delete"
click button "Yes"
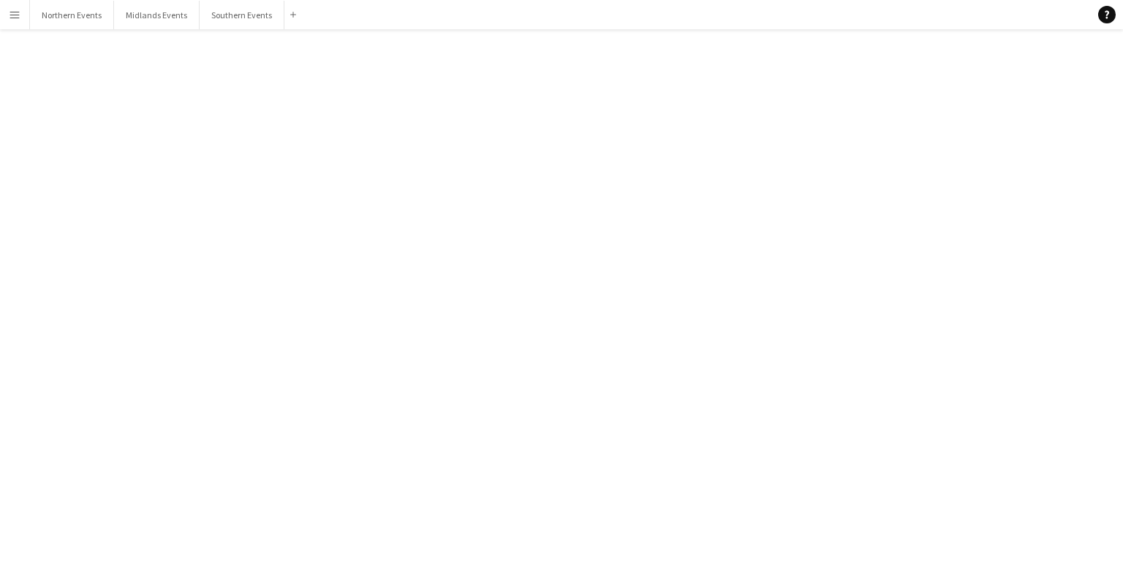
click div "Cannock Chase Running Festival"
click div
click span "Delete"
click button "Yes"
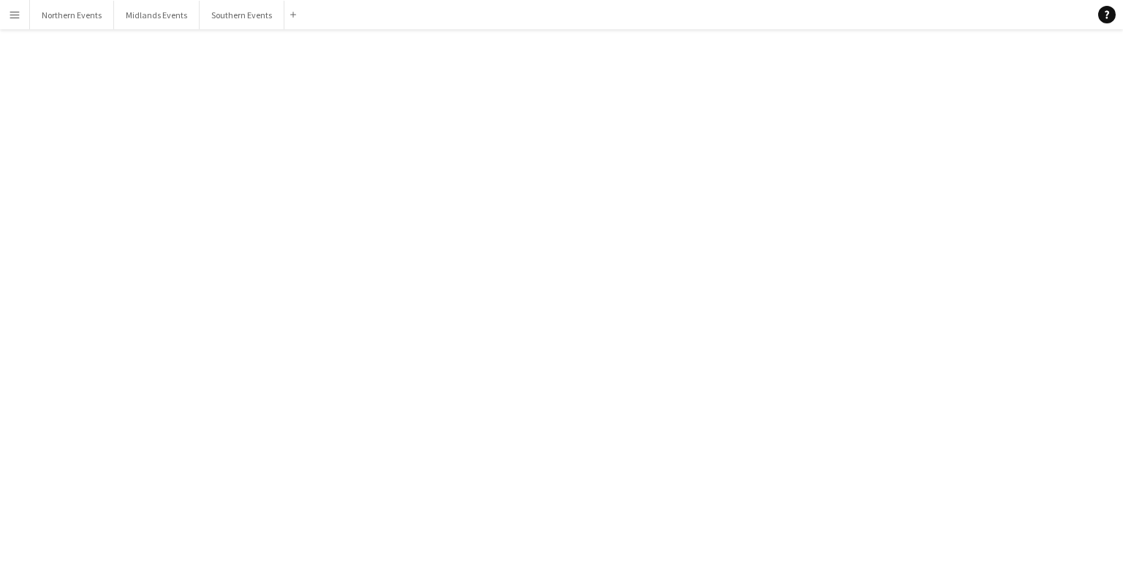
scroll to position [31555, 0]
click div "bubbles Richmond Half Marathon 26th 26-06-2022 (08:00-13:30)"
click div
click button "Delete [GEOGRAPHIC_DATA]"
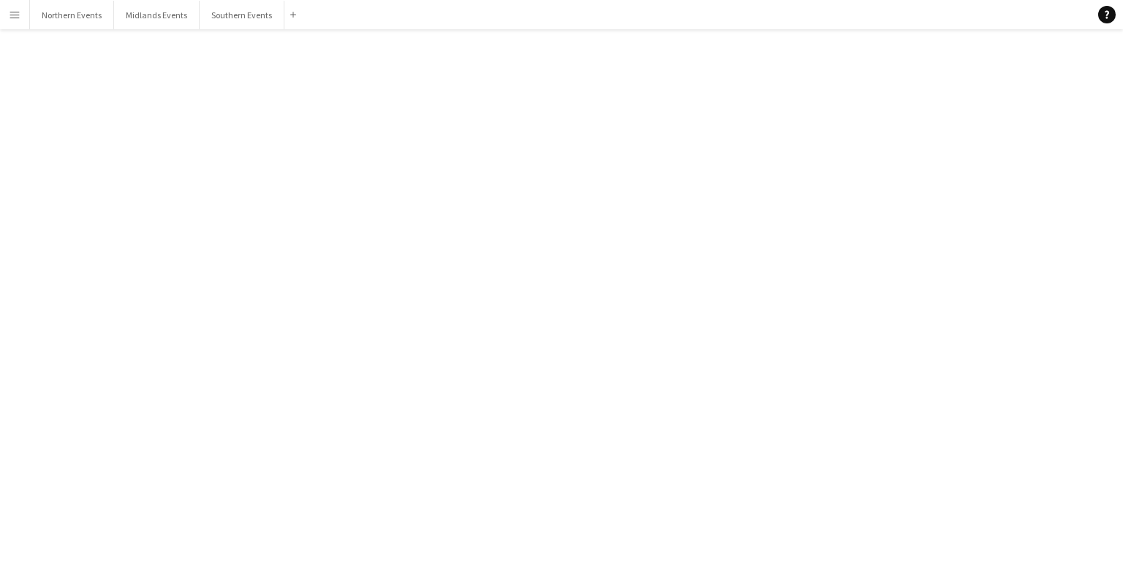
click button "Yes"
click app-channels-list "reading All unreads magnifier Channels bubbles Dulwich 5k and 10k 17-08-2025 (0…"
click div "Victoria Park 5k, 10k & Half Marathon - 15th"
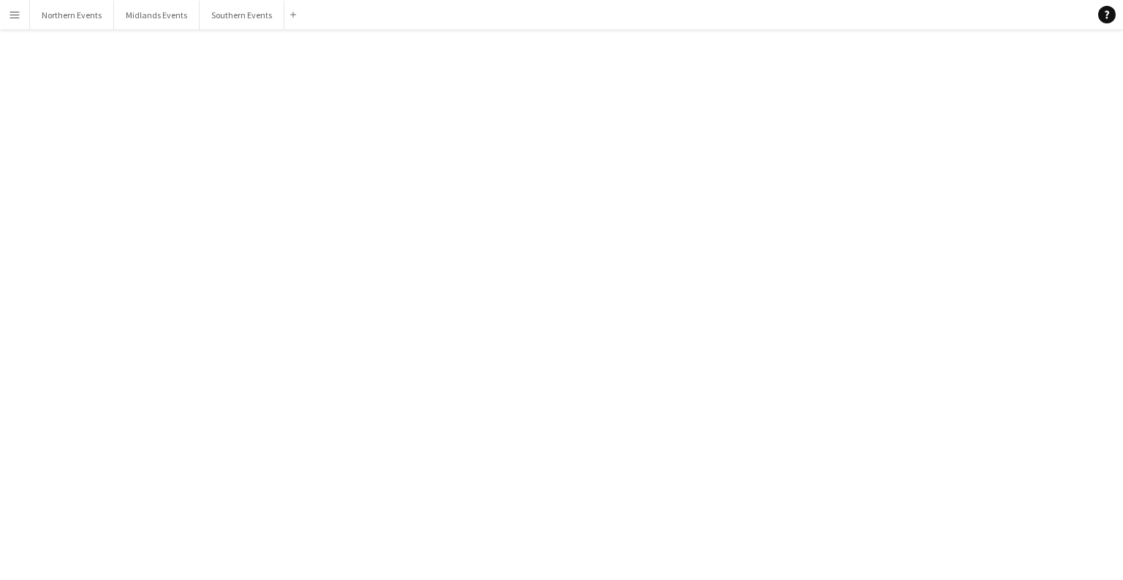
click div
click span "Delete"
click button "Yes"
click div "29-06-2022 (17:00-21:00)"
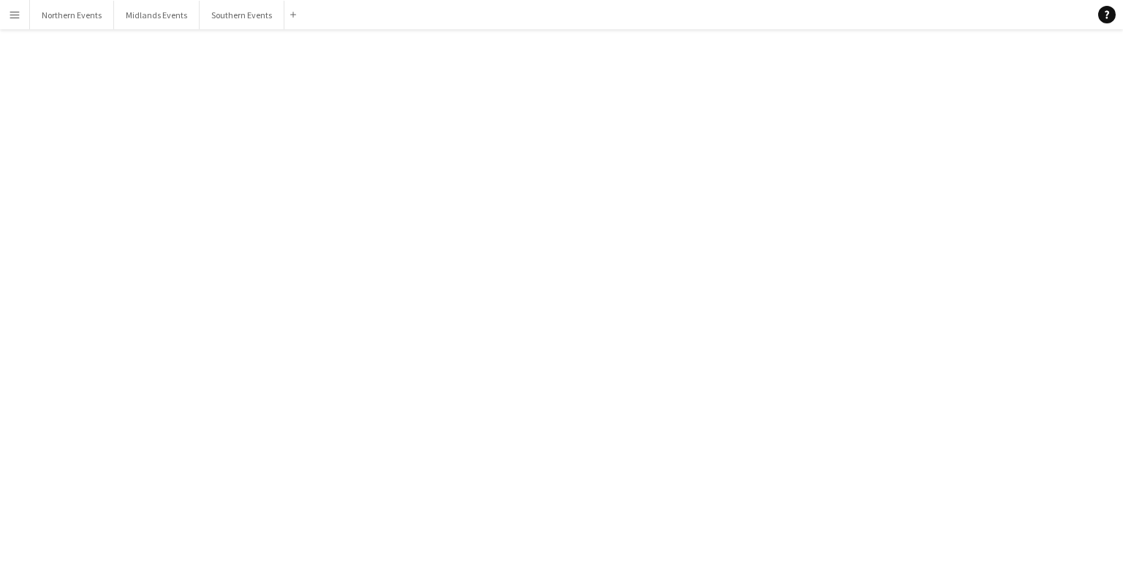
scroll to position [2958, 0]
click div
click button "Delete [GEOGRAPHIC_DATA]"
click button "Yes"
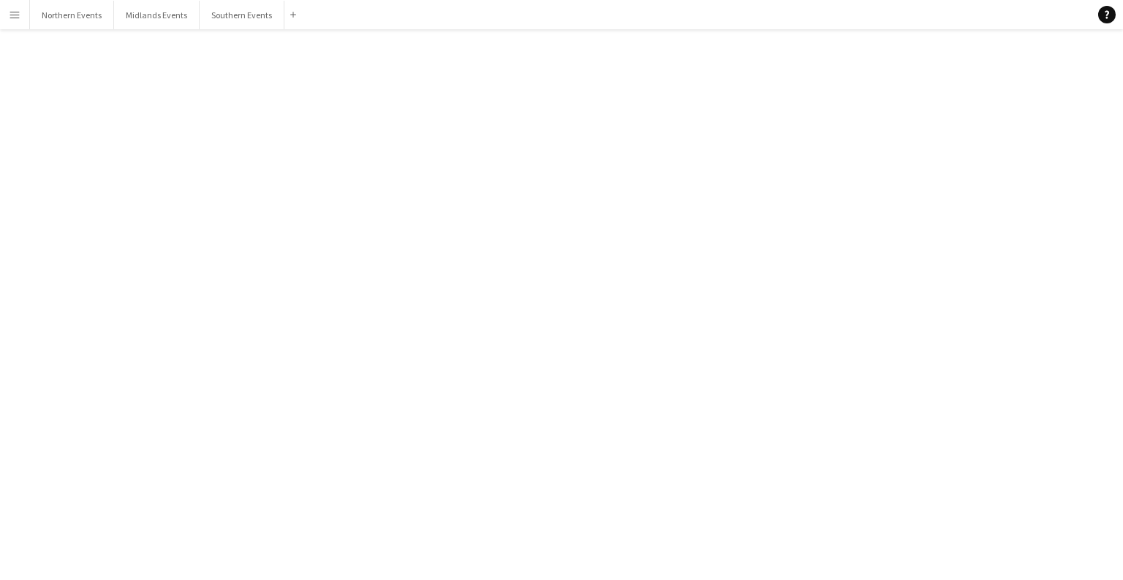
click div "02-07-2022 (08:30-10:30)"
click div
click span "Delete"
click button "Yes"
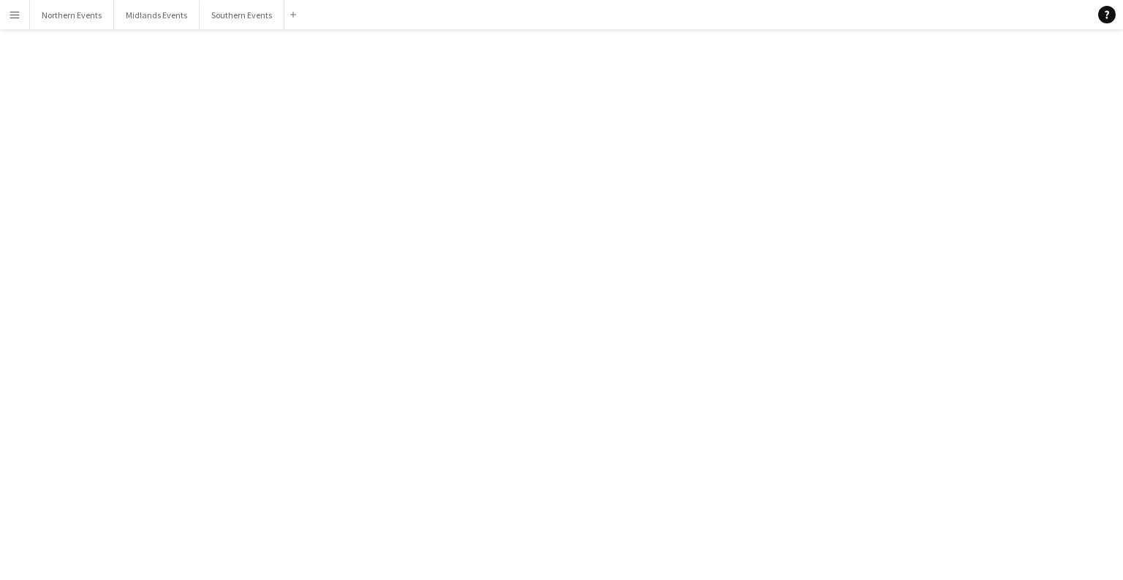
click div "02-07-2022 (08:00-12:00)"
click div
click span "Delete"
click button "Yes"
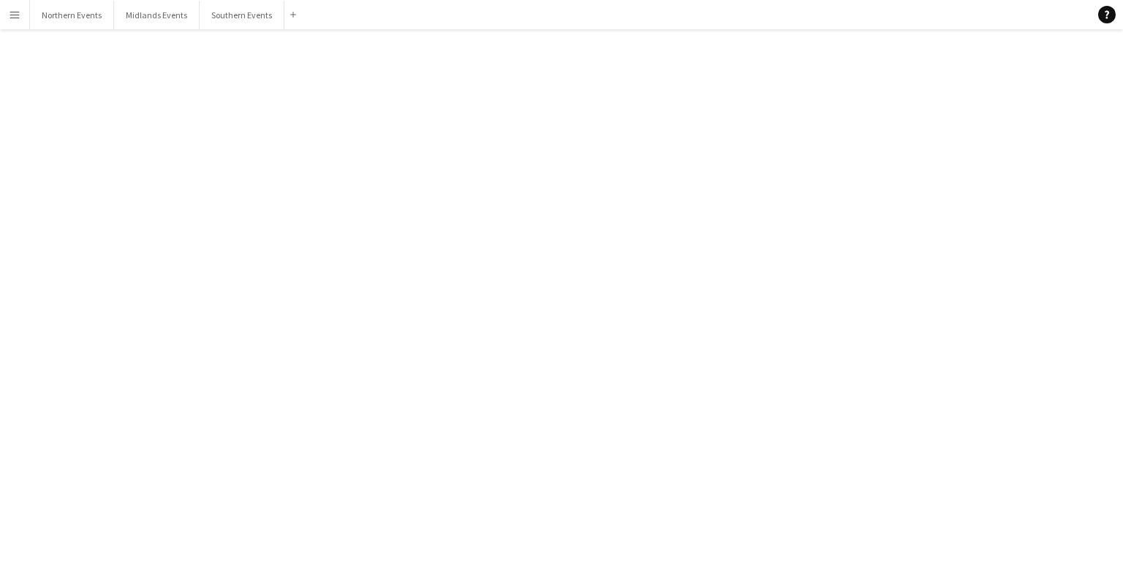
scroll to position [31361, 0]
click div "Long Eaton Parkrun - Flyering"
click div
click span "Delete"
click button "Yes"
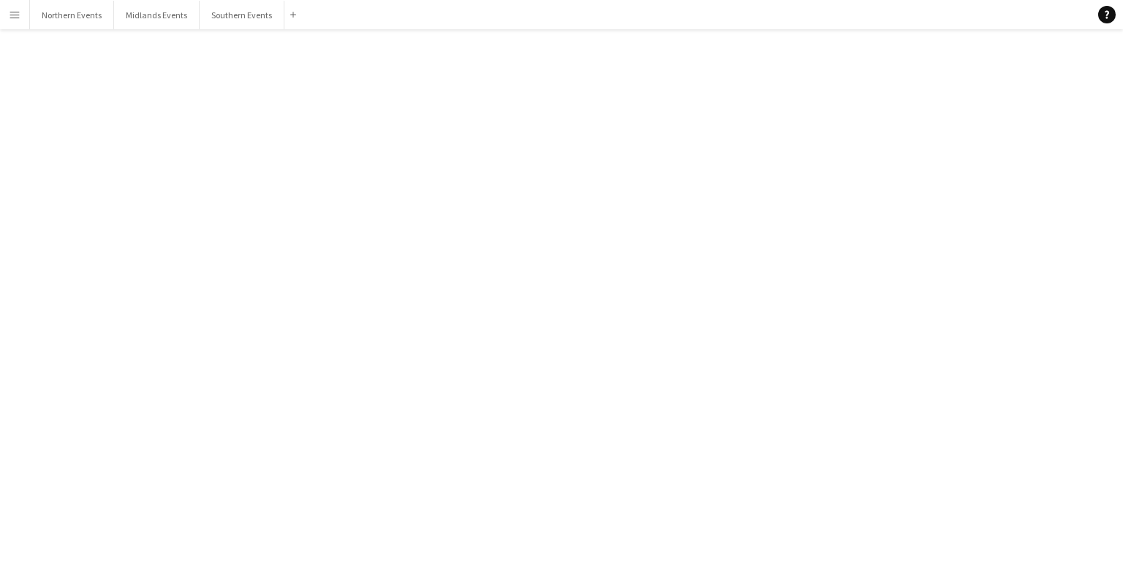
scroll to position [31323, 0]
click div "29-06-2022 (17:30-22:00)"
click div
click button "Delete [GEOGRAPHIC_DATA]"
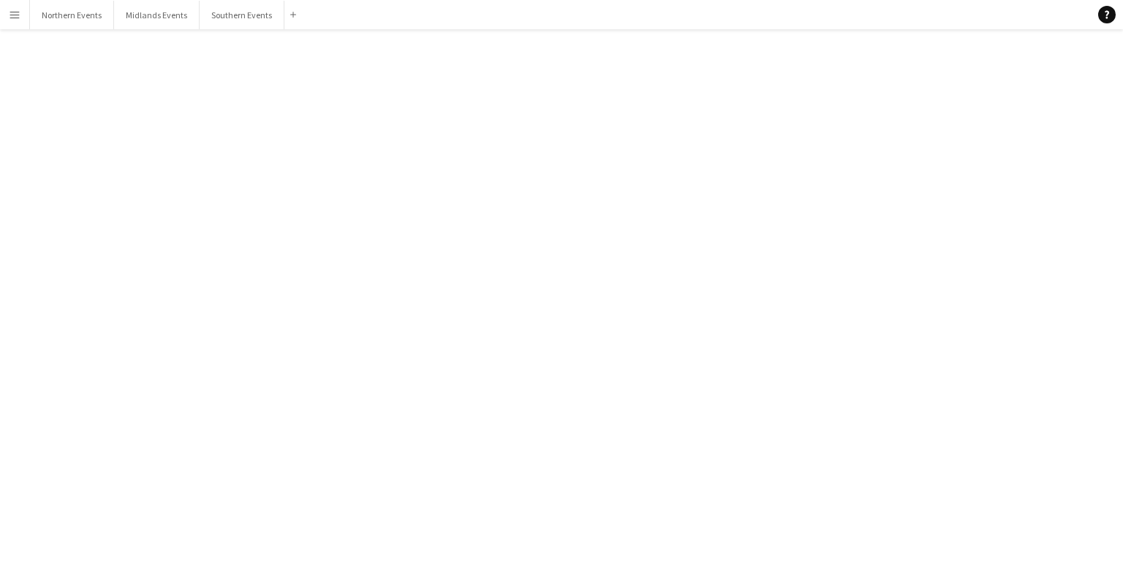
click button "Yes"
click div "Run Redditch 10k & Half Marathon"
click div
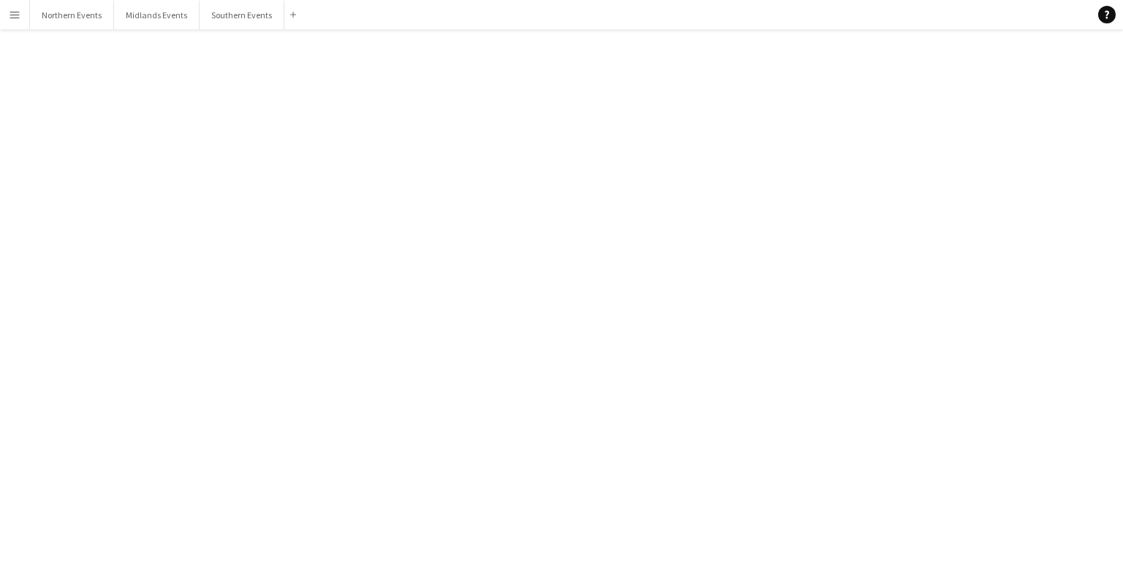
click span "Delete"
click button "Yes"
click div "Andy Lloyd"
click div
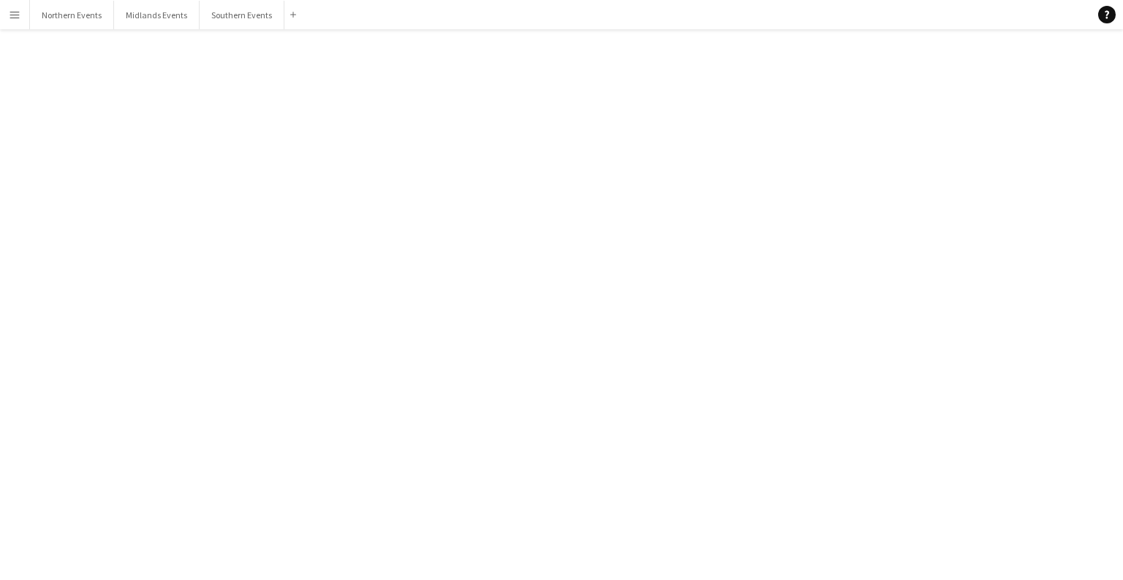
click div
click div "11-07-2022 RunThrough Events 17:38 · Seen by 1 person Hey Andy!! Hope youve fix…"
click div
click span "Delete"
click button "Yes"
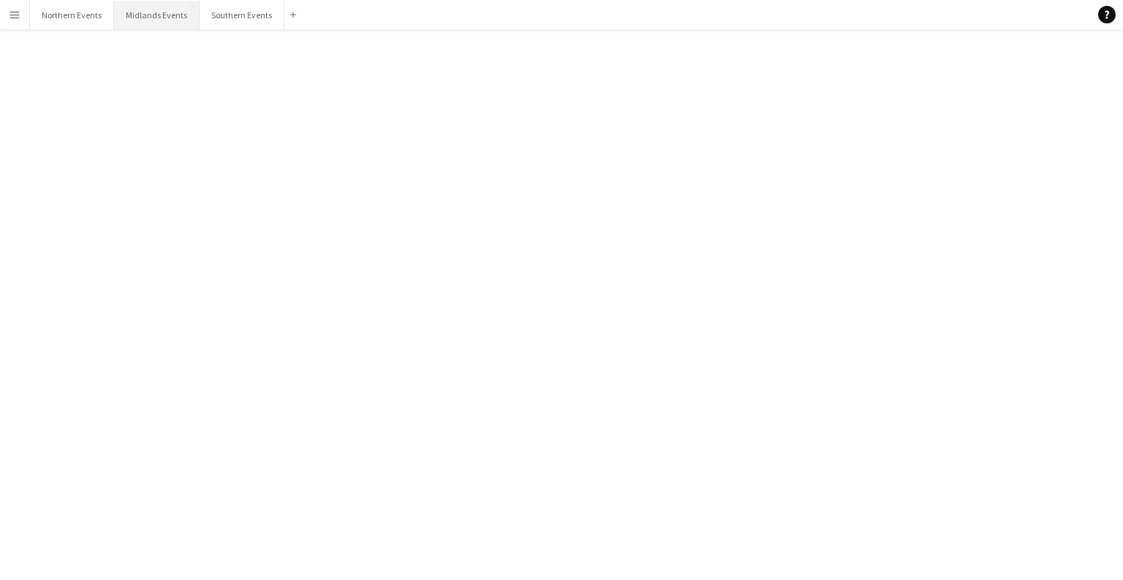
scroll to position [31211, 0]
click div "10-07-2022 (08:30-12:00)"
click div
click span "Delete"
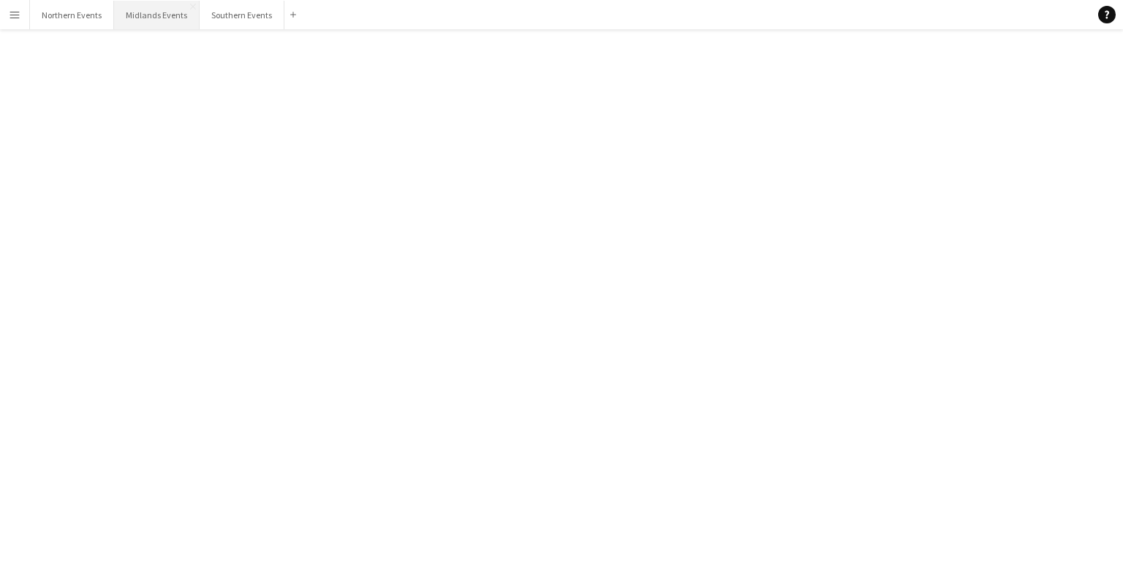
click button "Yes"
click div "13-07-2022 (17:00-21:00)"
click div
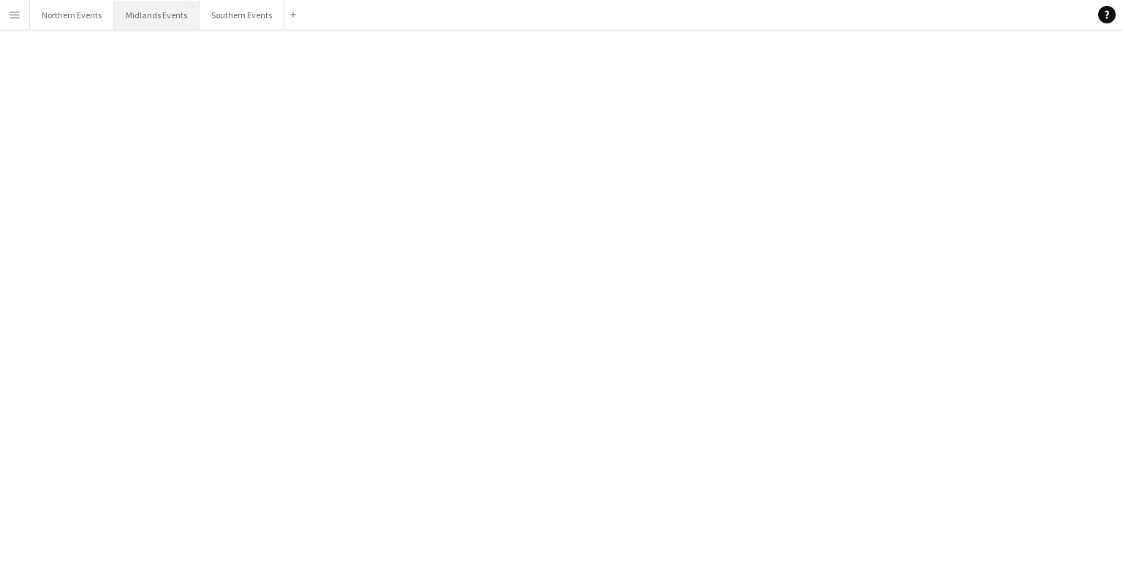
click span "Delete"
click button "Yes"
click div "[DATE] (17:00-21:00)"
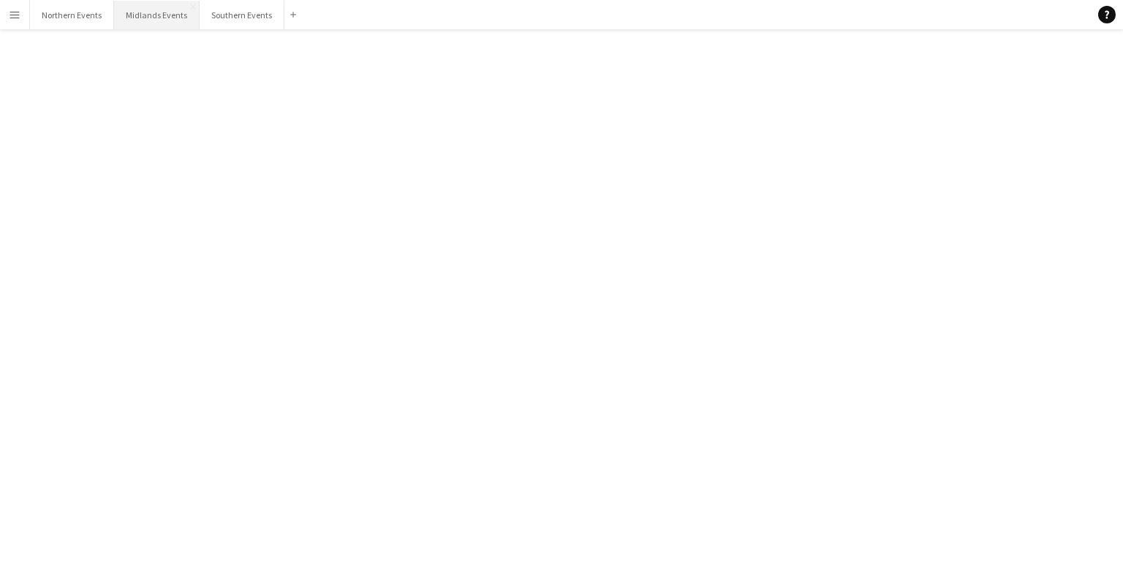
click div
click span "Delete [GEOGRAPHIC_DATA]"
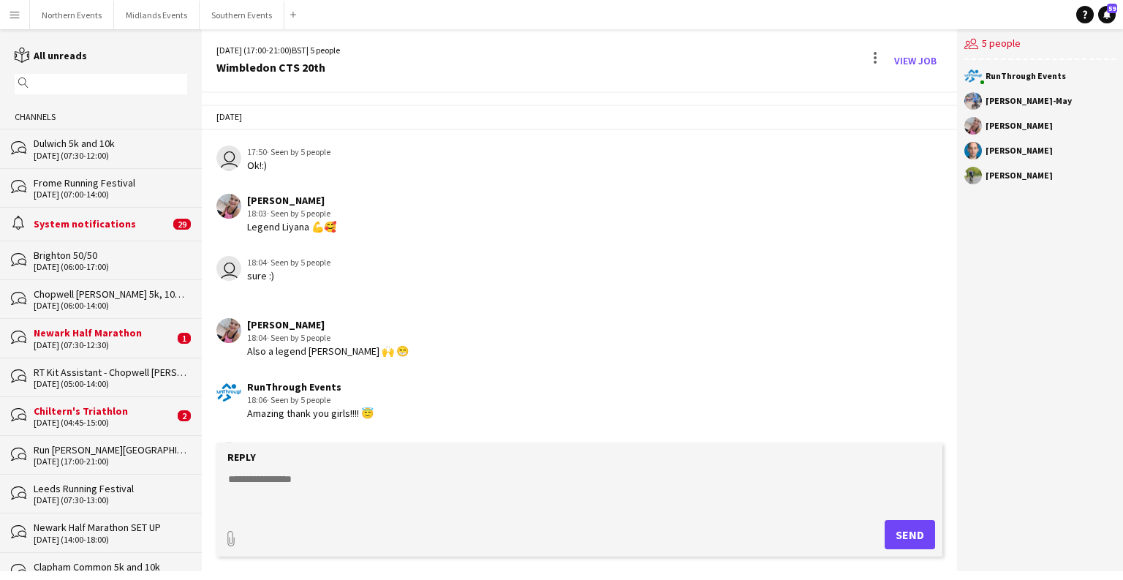
scroll to position [2295, 0]
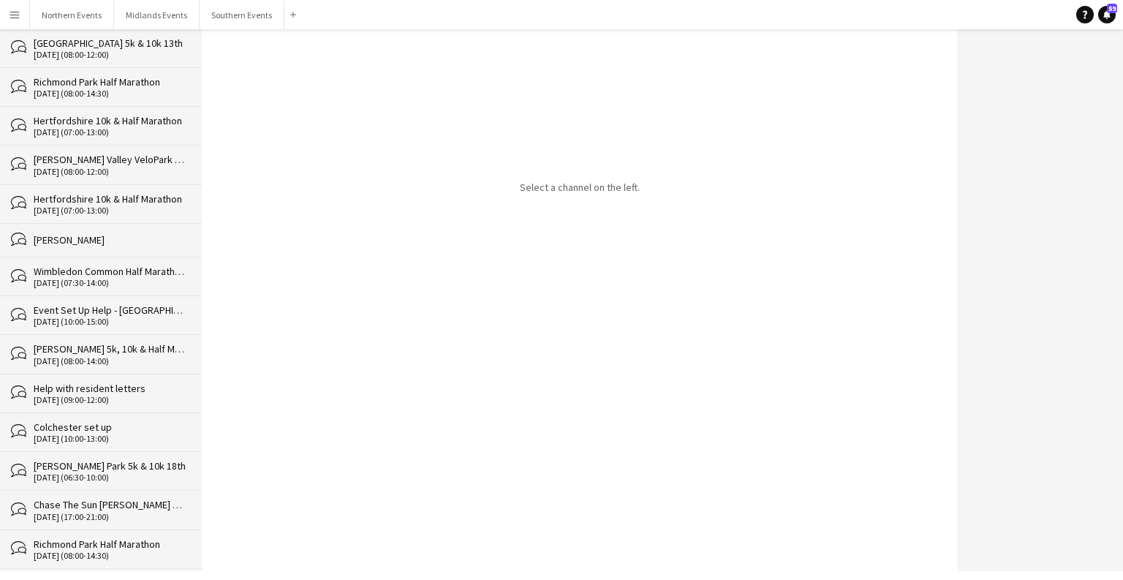
scroll to position [31095, 0]
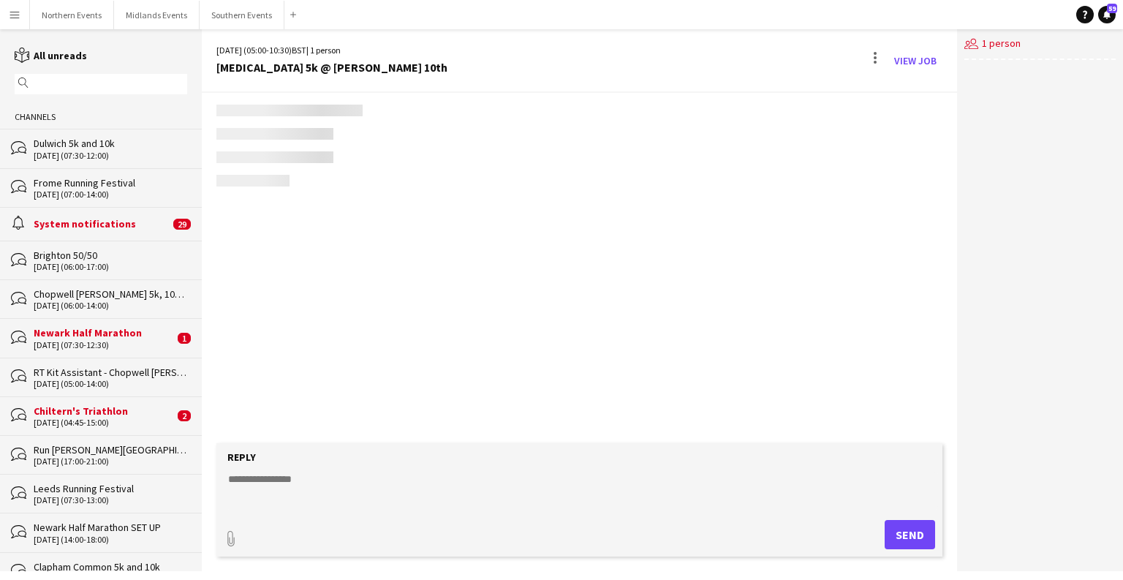
scroll to position [3081, 0]
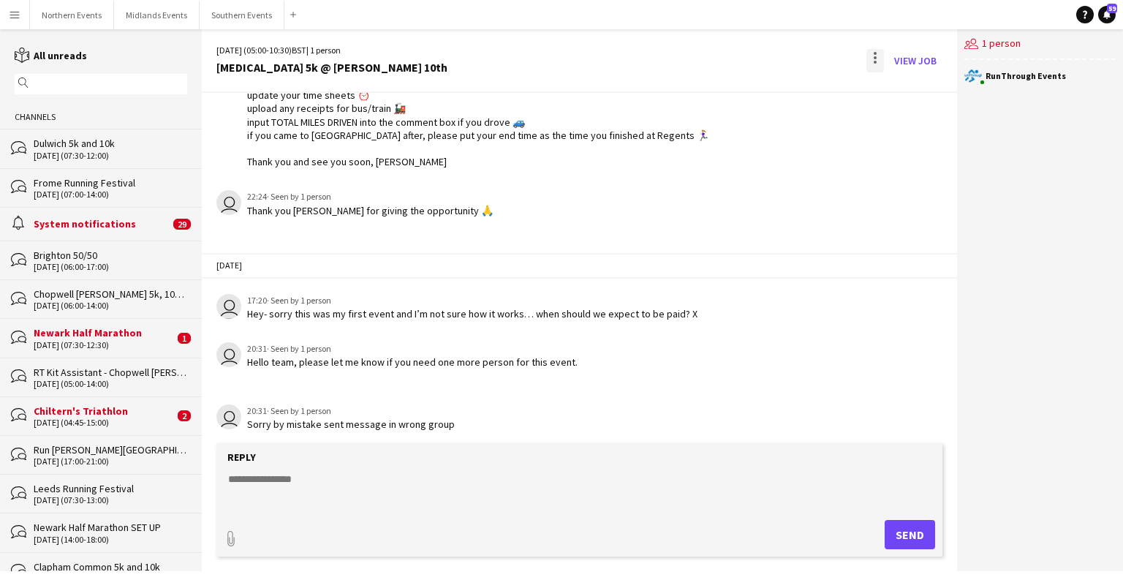
click at [877, 64] on div at bounding box center [875, 60] width 18 height 23
click at [927, 106] on button "Delete [GEOGRAPHIC_DATA]" at bounding box center [908, 89] width 82 height 35
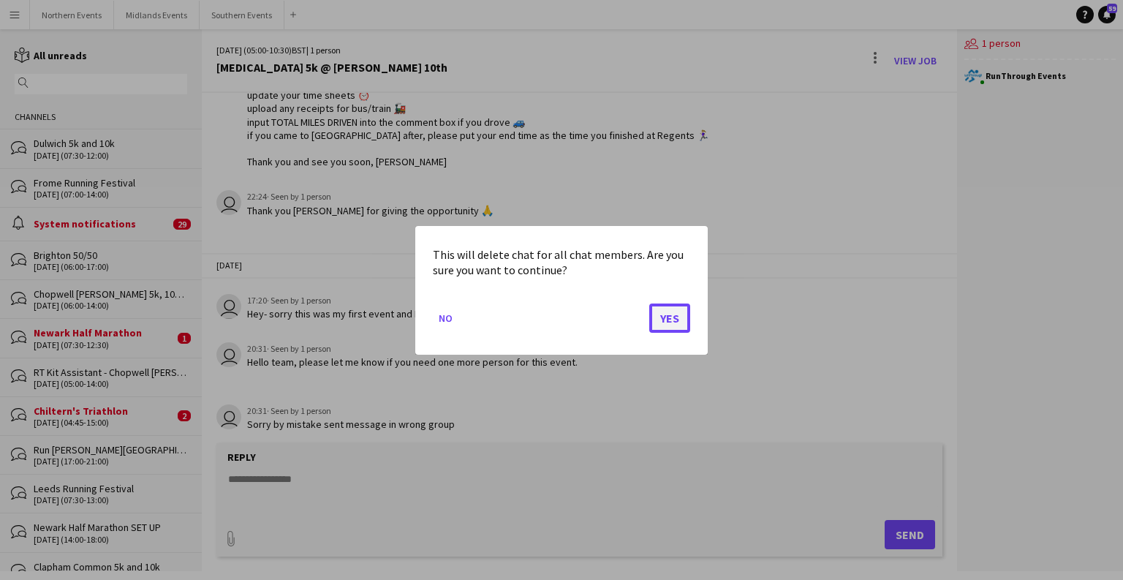
click at [675, 330] on button "Yes" at bounding box center [669, 317] width 41 height 29
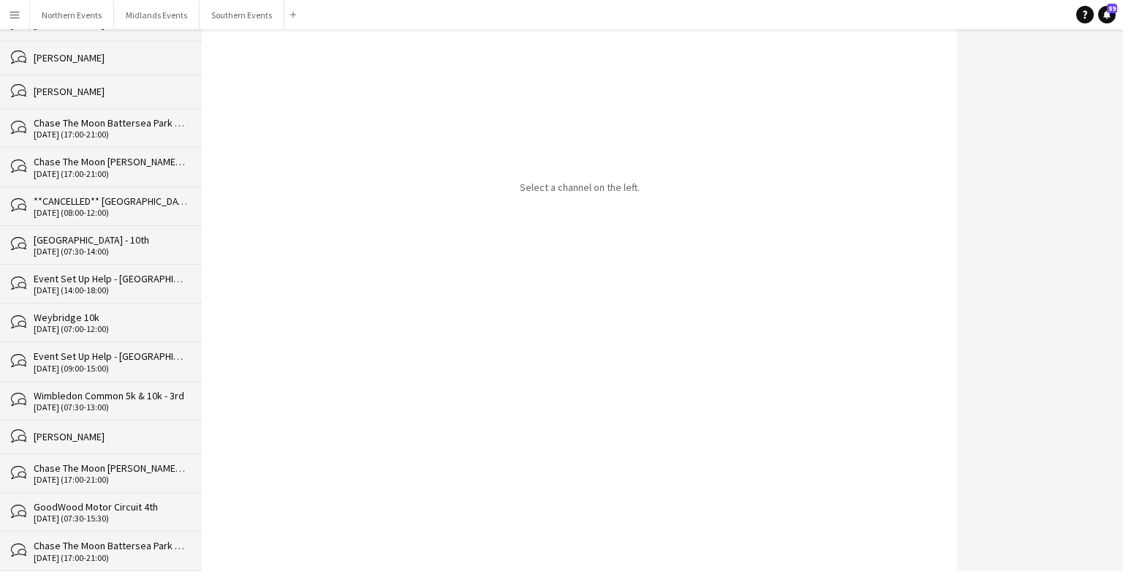
scroll to position [31056, 0]
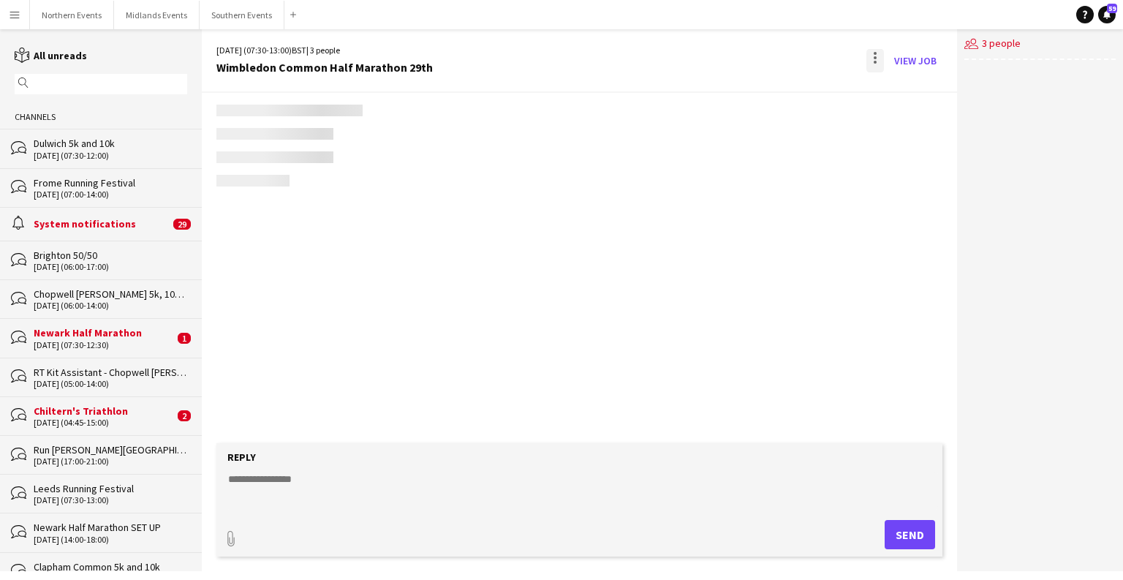
scroll to position [1986, 0]
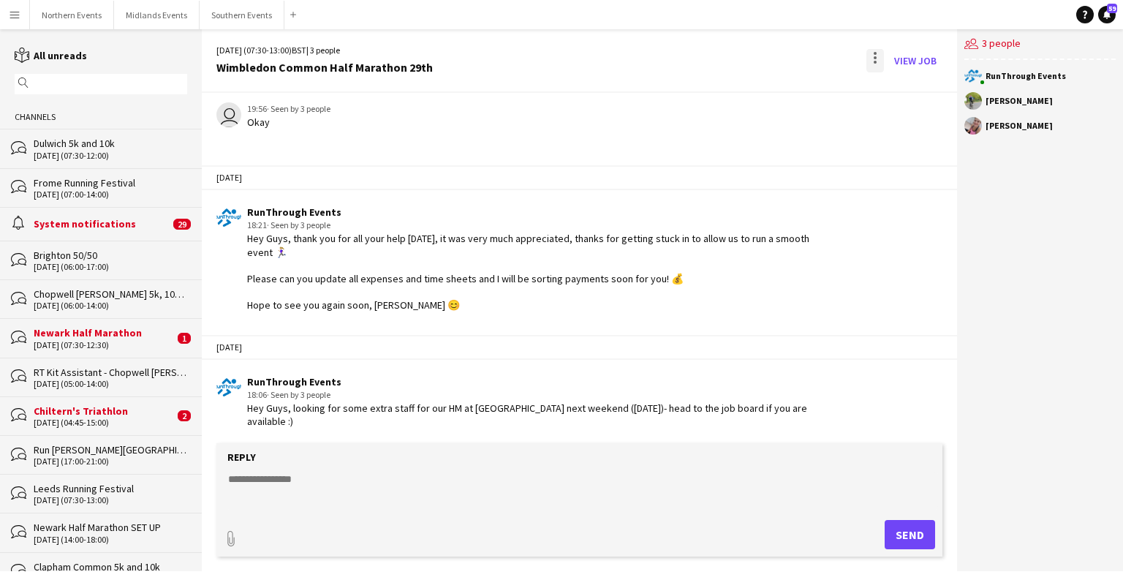
click at [881, 63] on div at bounding box center [875, 60] width 18 height 23
click at [912, 89] on span "Delete" at bounding box center [906, 89] width 34 height 12
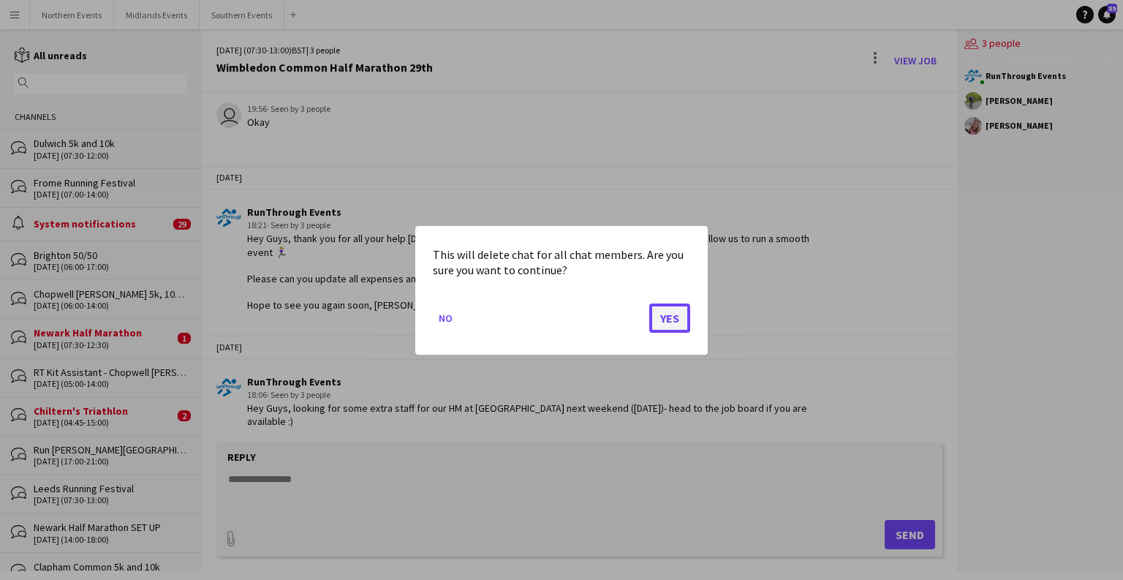
click at [682, 325] on button "Yes" at bounding box center [669, 317] width 41 height 29
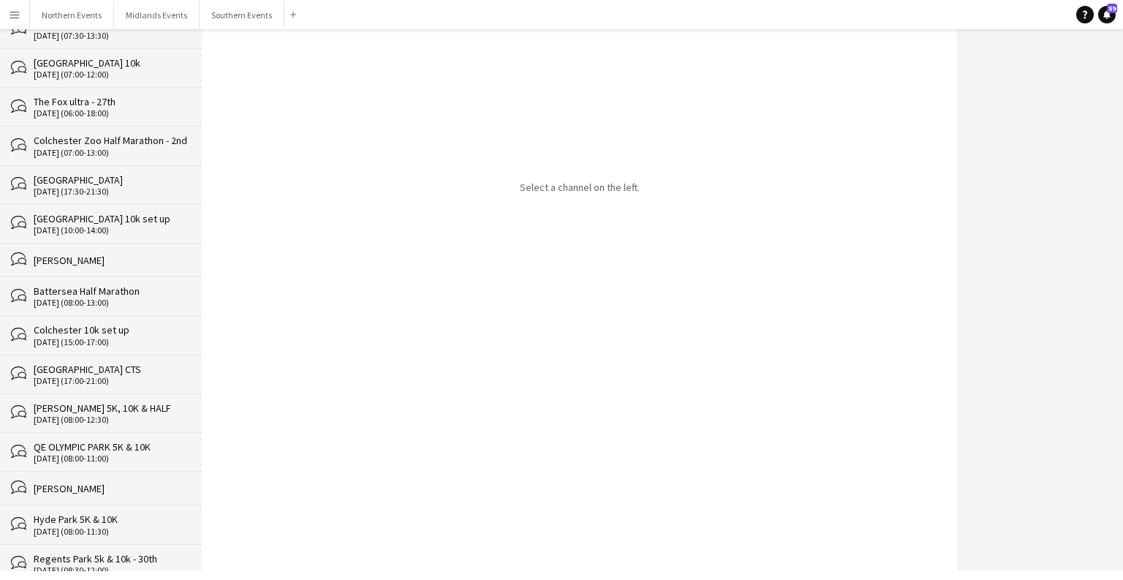
scroll to position [31017, 0]
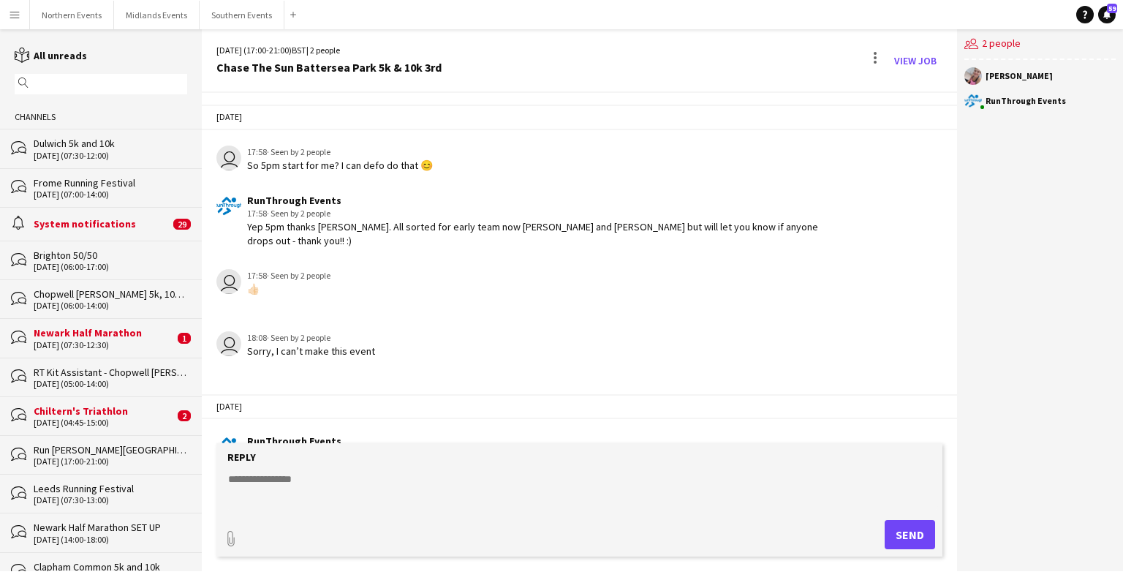
scroll to position [2708, 0]
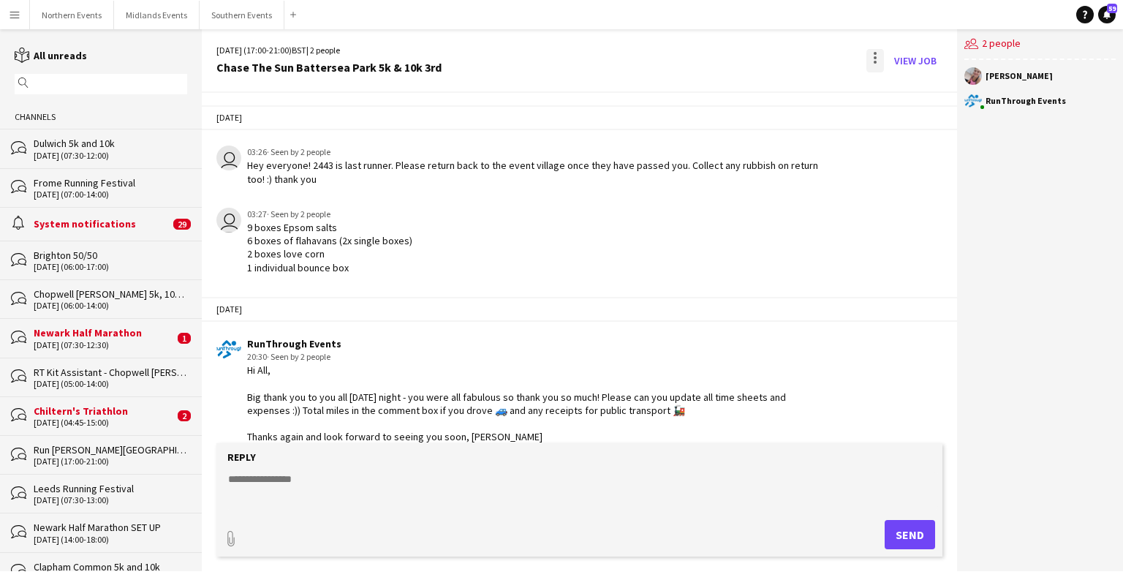
click at [881, 57] on div at bounding box center [875, 60] width 18 height 23
click at [895, 99] on button "Delete [GEOGRAPHIC_DATA]" at bounding box center [908, 89] width 82 height 35
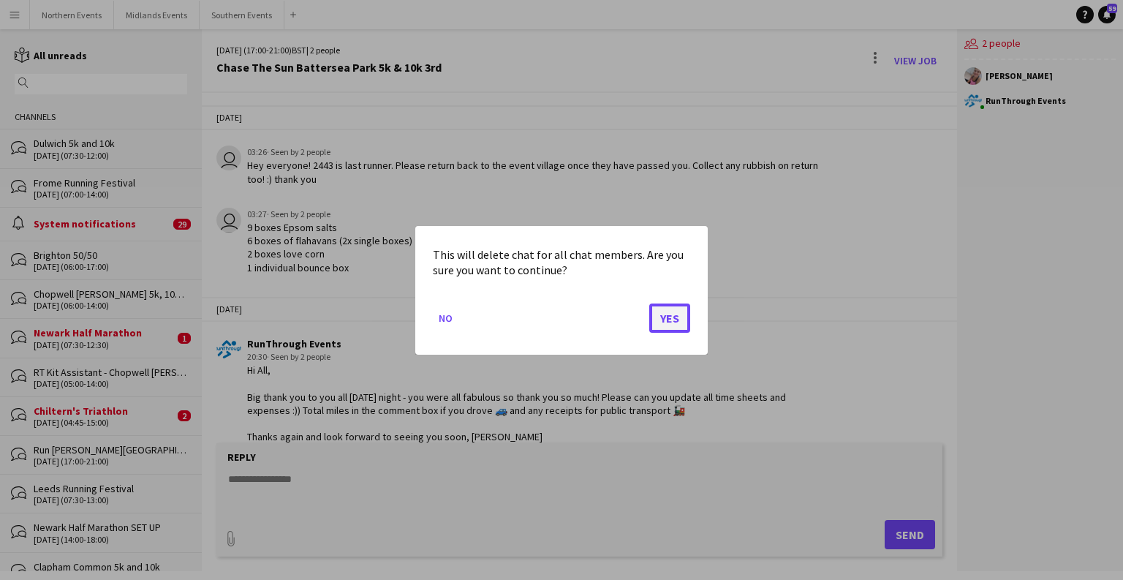
click at [669, 316] on button "Yes" at bounding box center [669, 317] width 41 height 29
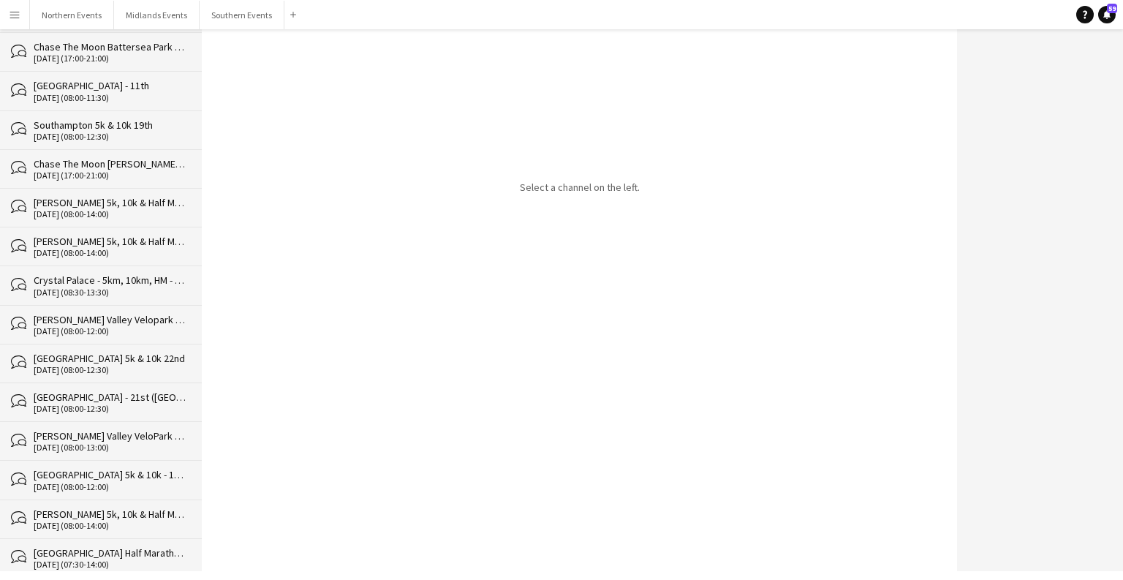
scroll to position [30979, 0]
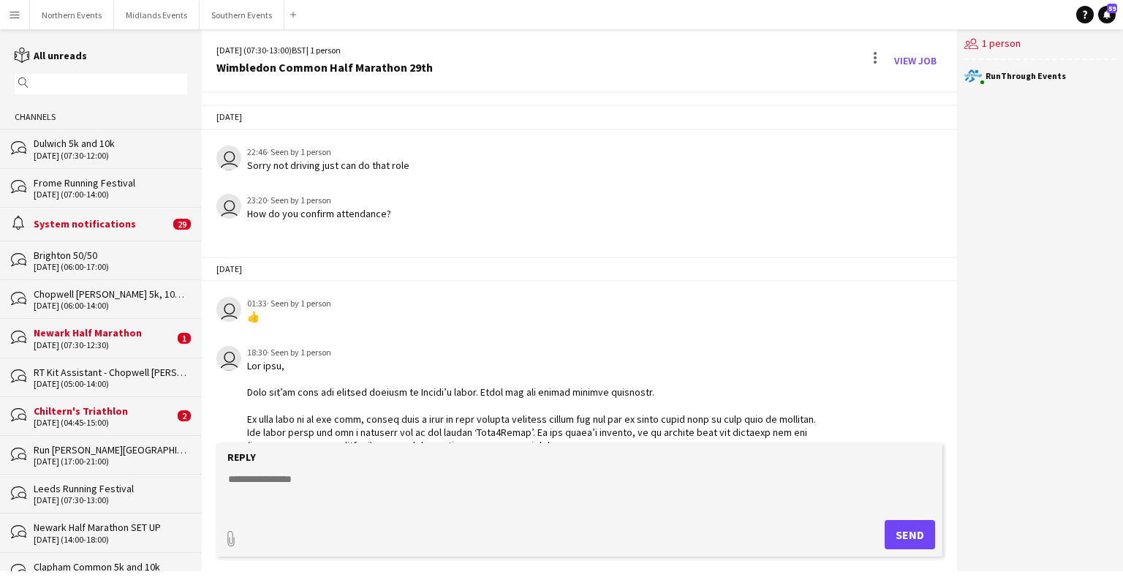
scroll to position [2428, 0]
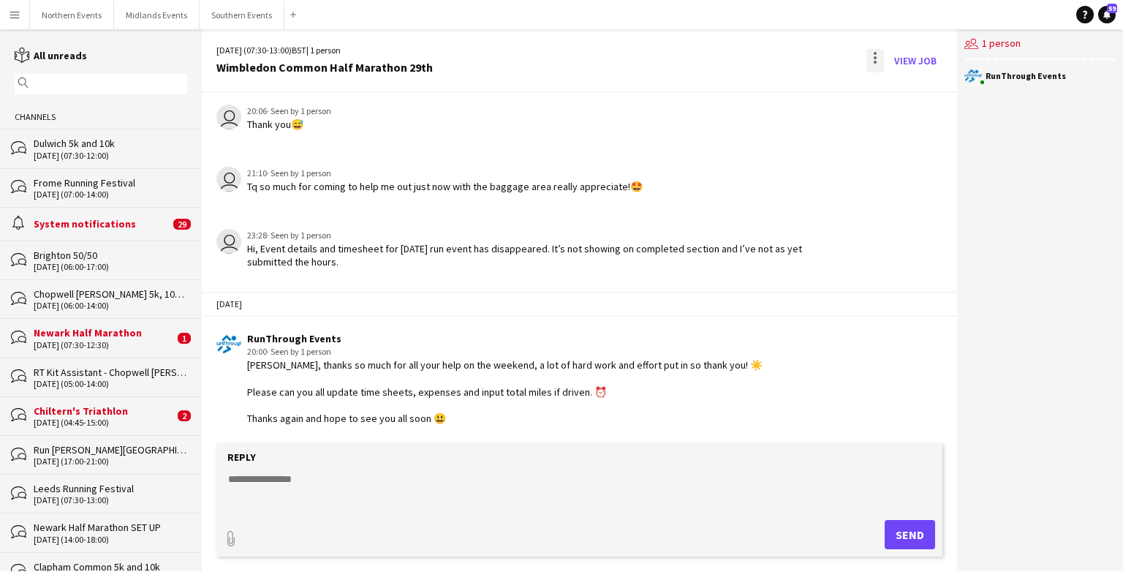
click at [876, 67] on div at bounding box center [875, 60] width 18 height 23
click at [898, 82] on button "Delete [GEOGRAPHIC_DATA]" at bounding box center [908, 89] width 82 height 35
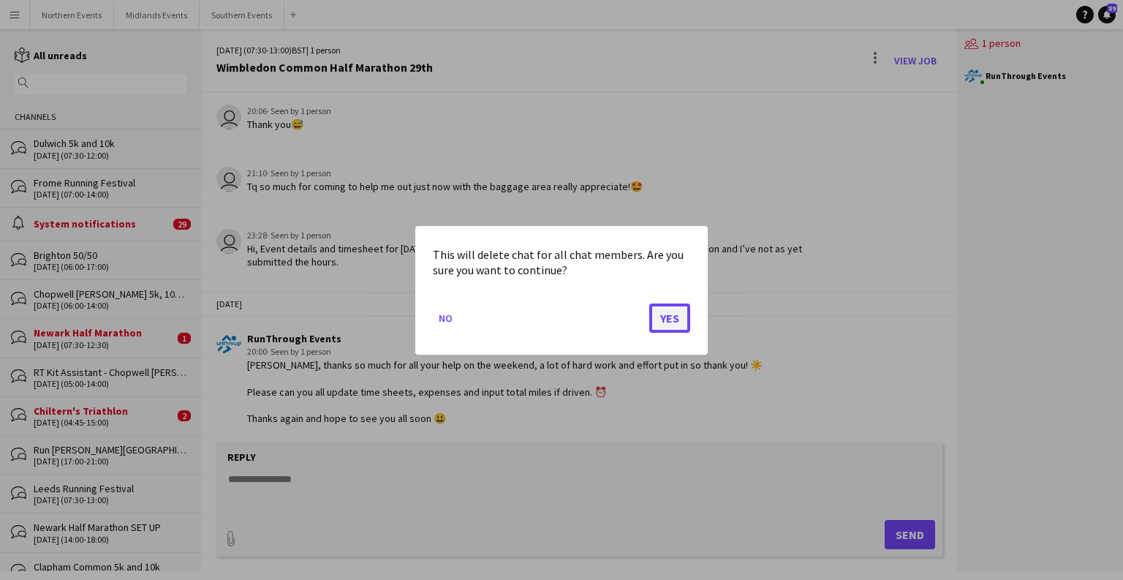
click at [669, 310] on button "Yes" at bounding box center [669, 317] width 41 height 29
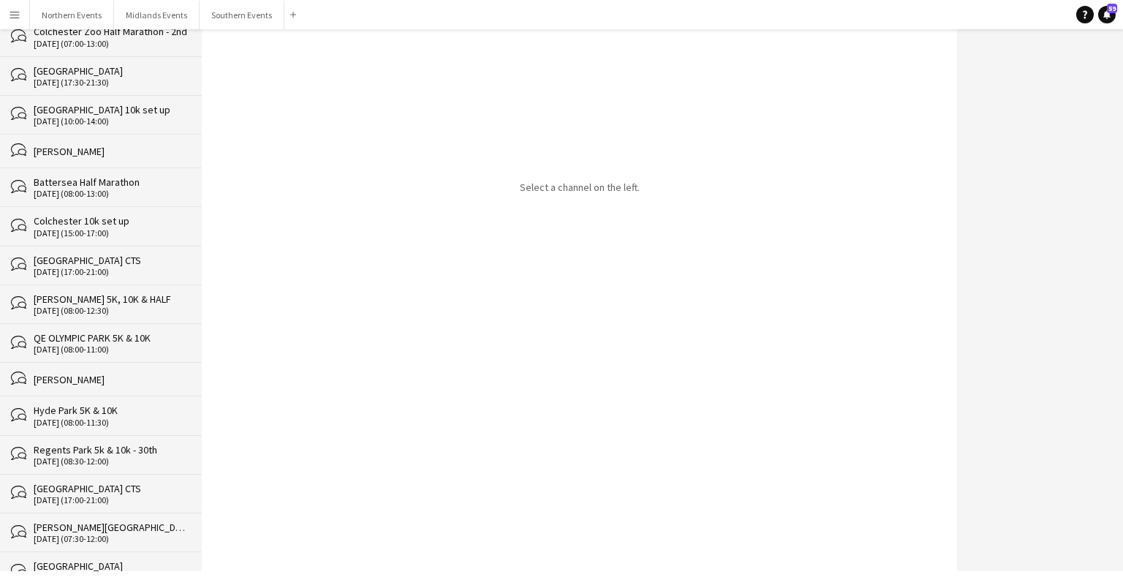
scroll to position [30940, 0]
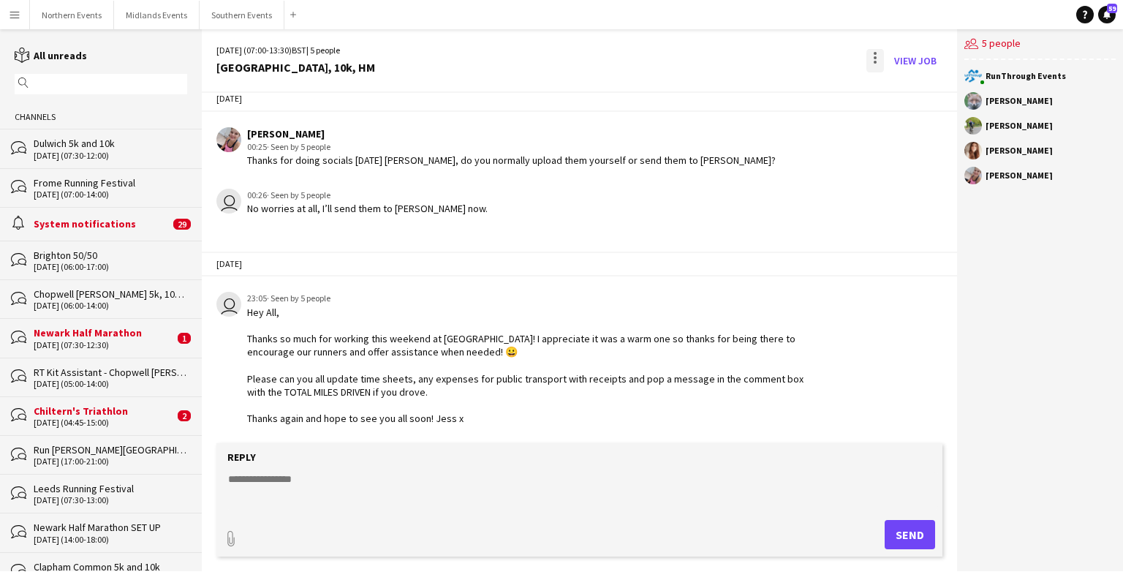
scroll to position [2961, 0]
click at [870, 57] on div at bounding box center [875, 60] width 18 height 23
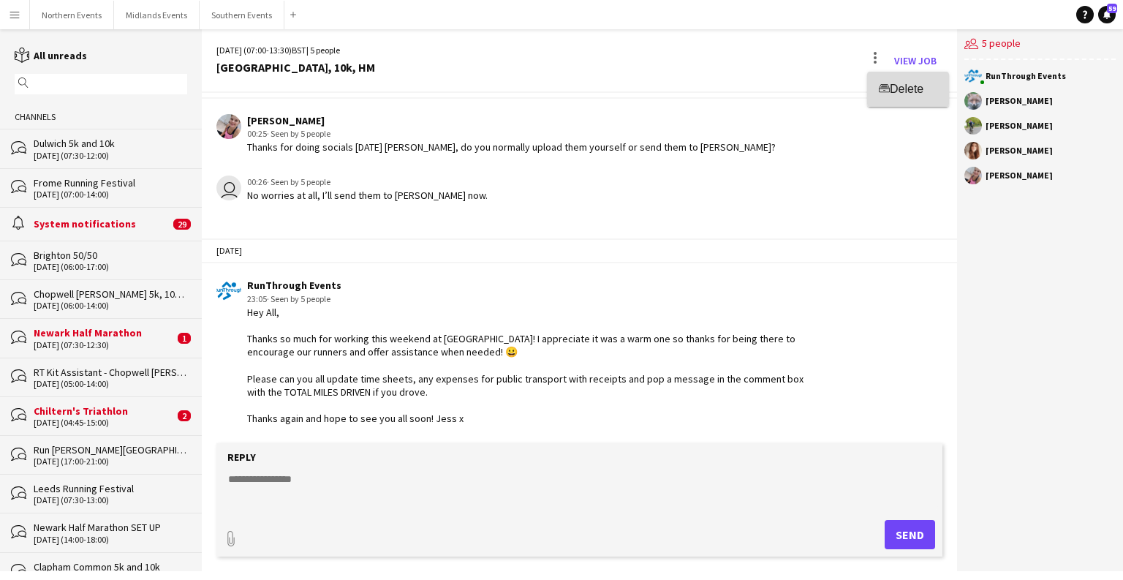
click at [890, 78] on button "Delete [GEOGRAPHIC_DATA]" at bounding box center [908, 89] width 82 height 35
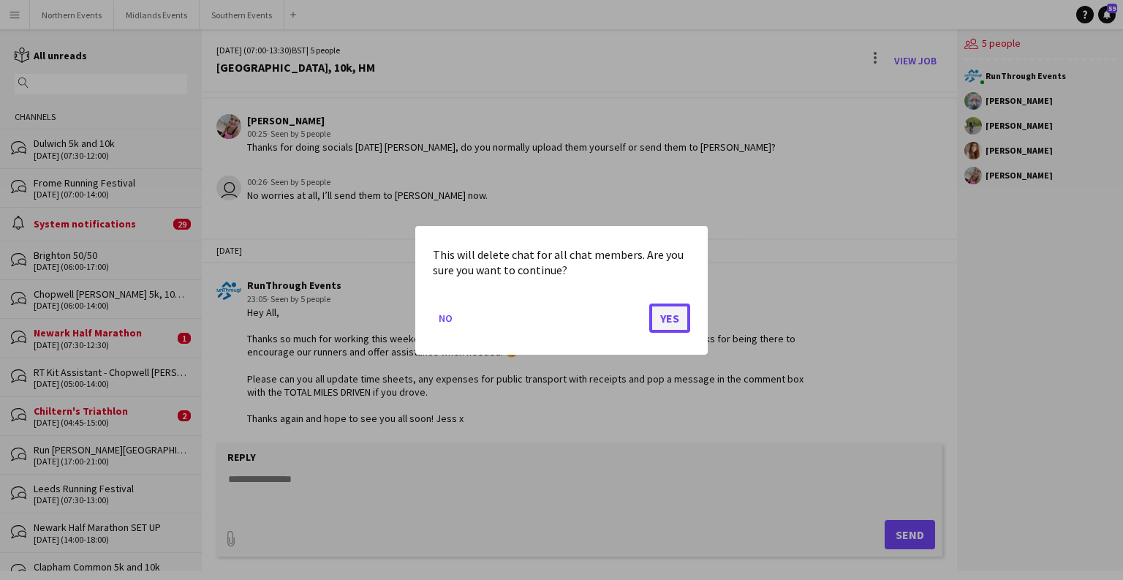
click at [663, 320] on button "Yes" at bounding box center [669, 317] width 41 height 29
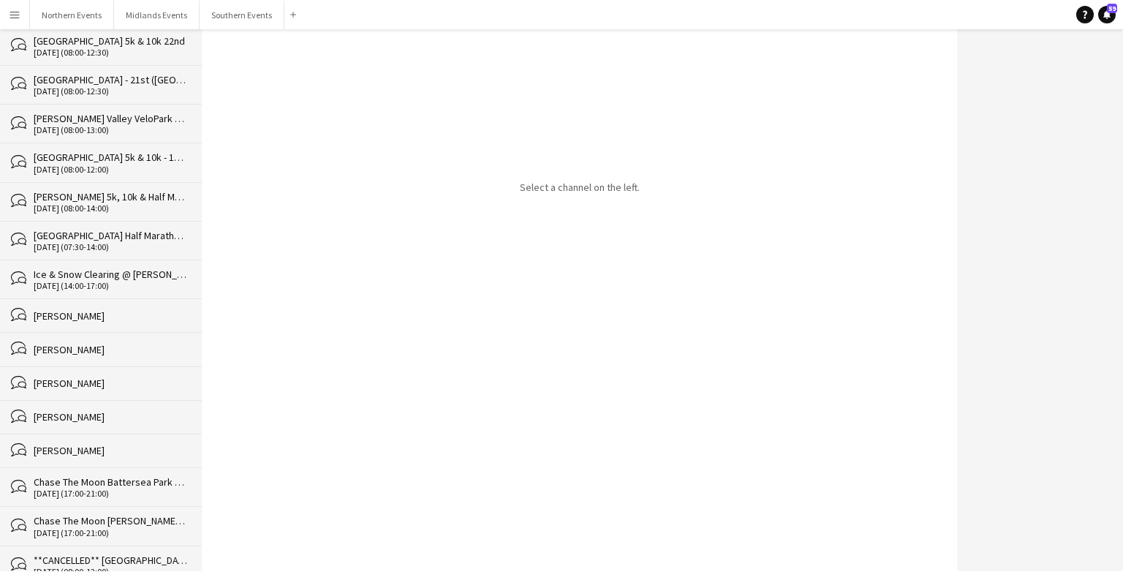
scroll to position [30901, 0]
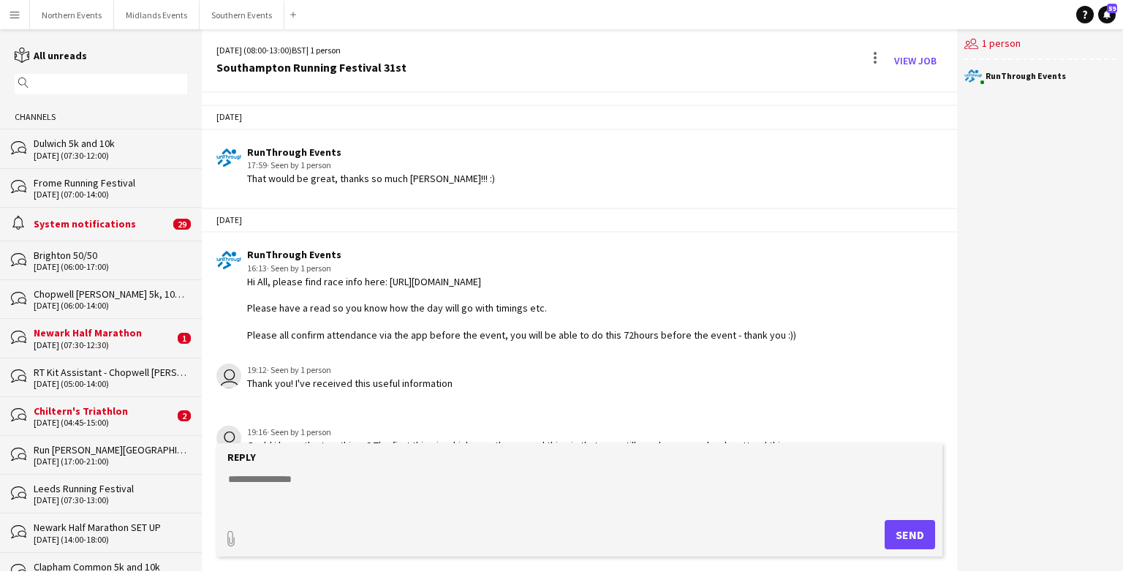
scroll to position [2537, 0]
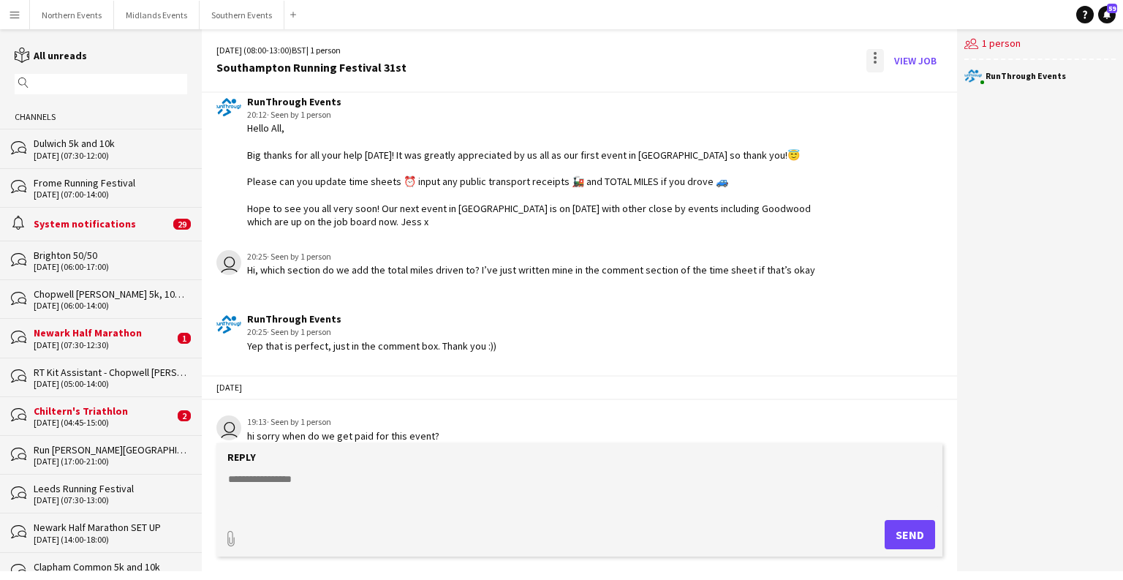
click at [877, 60] on div at bounding box center [875, 60] width 18 height 23
click at [916, 97] on button "Delete [GEOGRAPHIC_DATA]" at bounding box center [908, 89] width 82 height 35
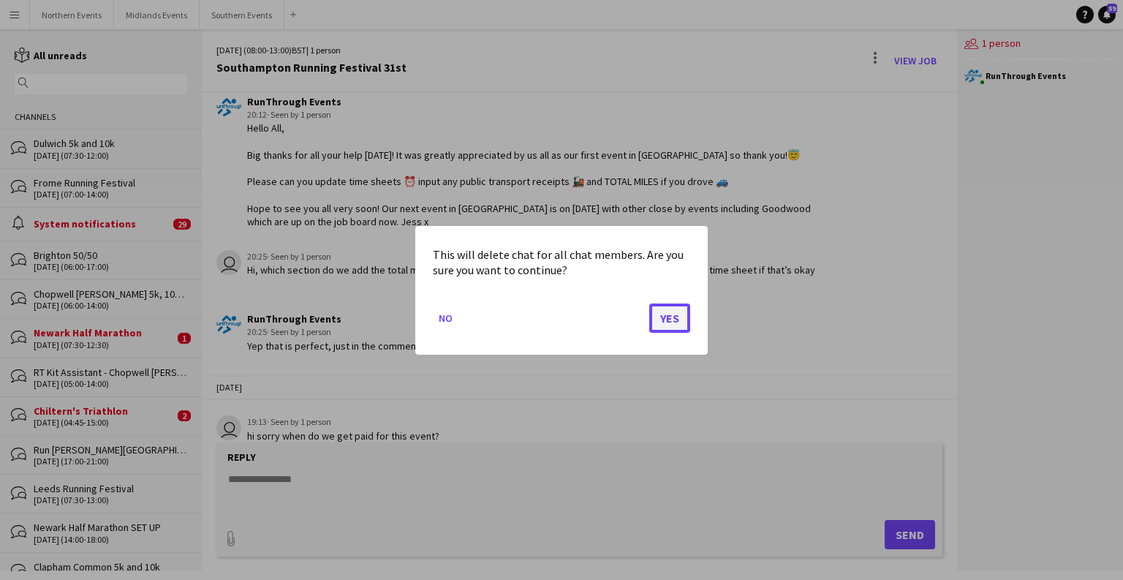
click at [672, 316] on button "Yes" at bounding box center [669, 317] width 41 height 29
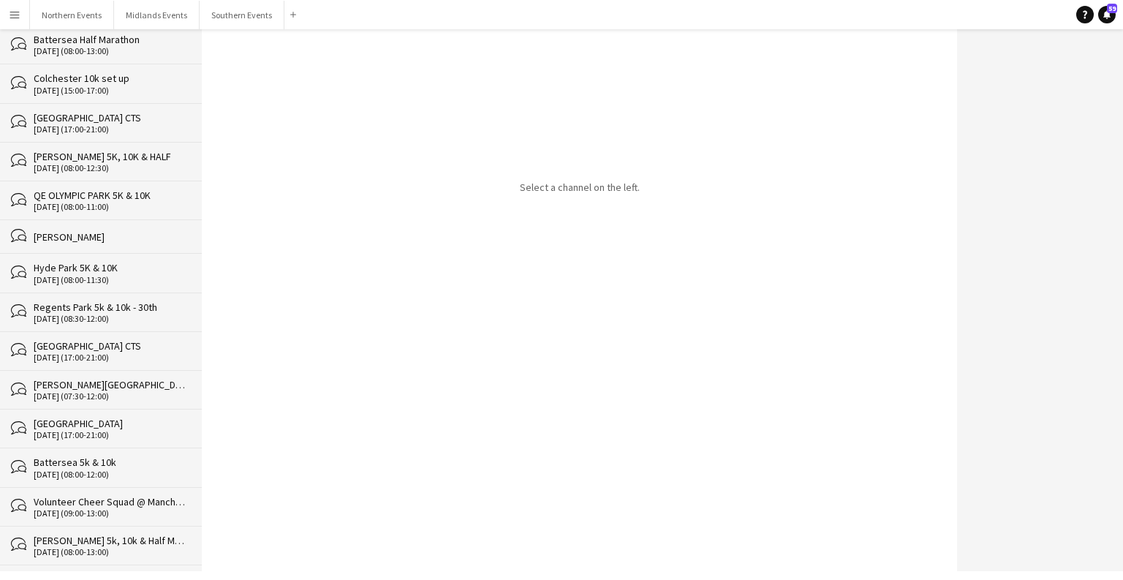
scroll to position [30862, 0]
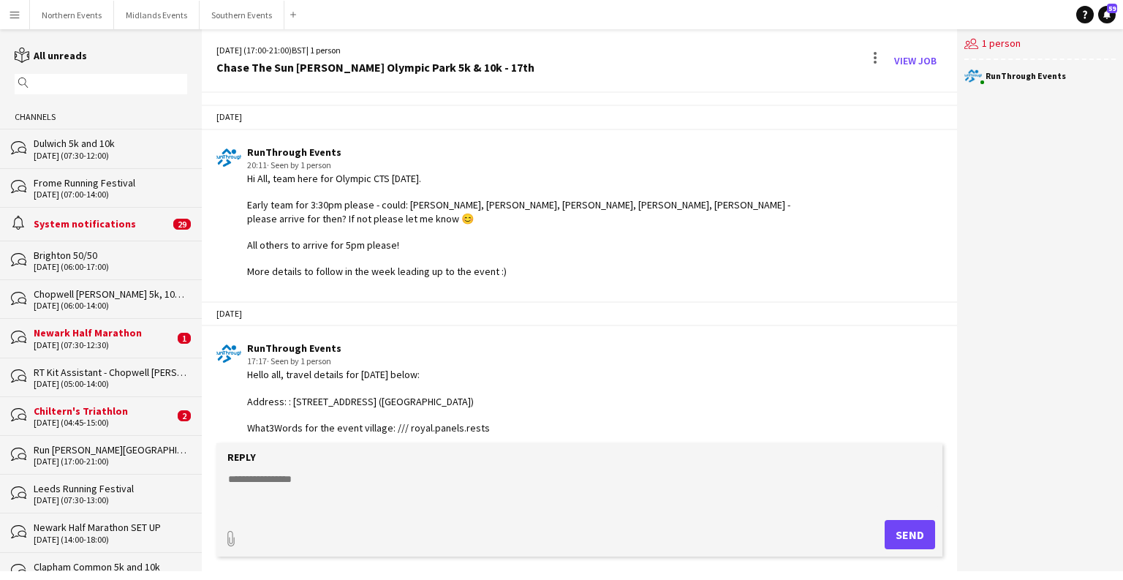
scroll to position [3081, 0]
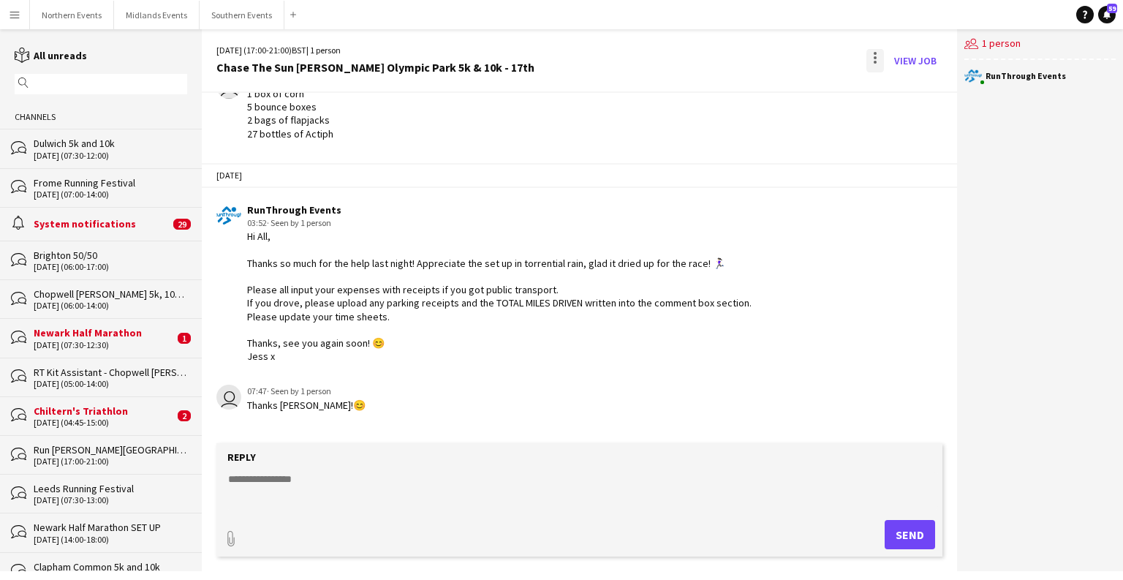
click at [877, 67] on div at bounding box center [875, 60] width 18 height 23
click at [909, 88] on span "Delete" at bounding box center [906, 89] width 34 height 12
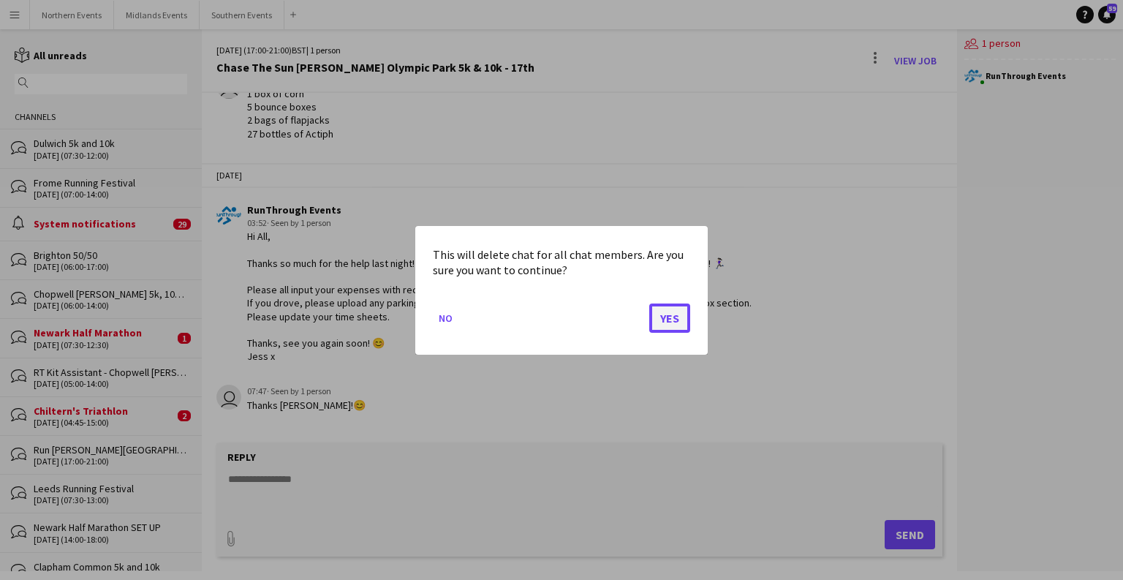
click at [675, 316] on button "Yes" at bounding box center [669, 317] width 41 height 29
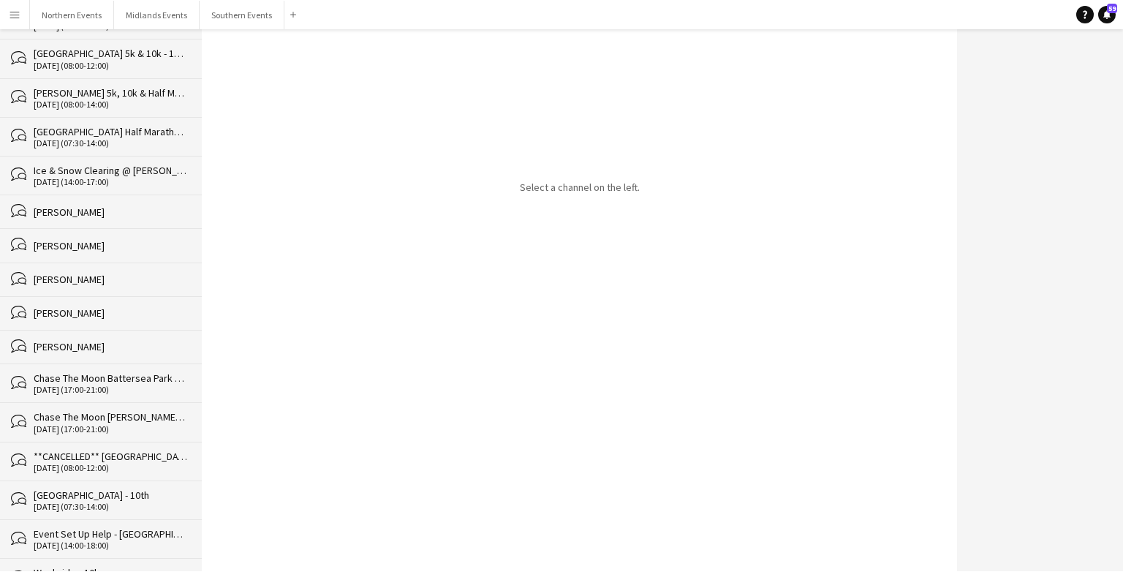
scroll to position [30824, 0]
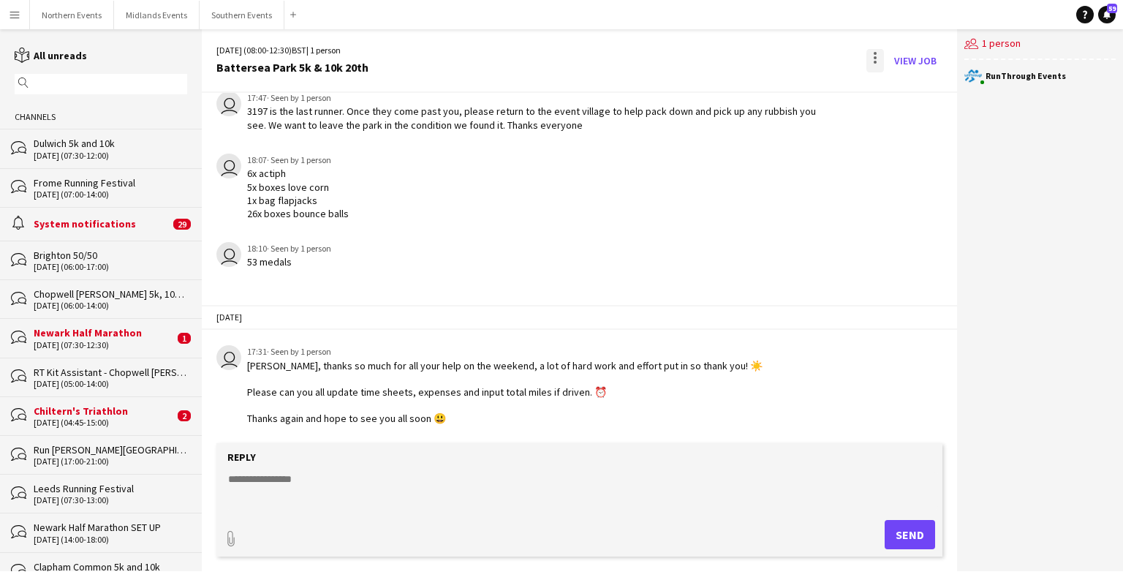
scroll to position [2360, 0]
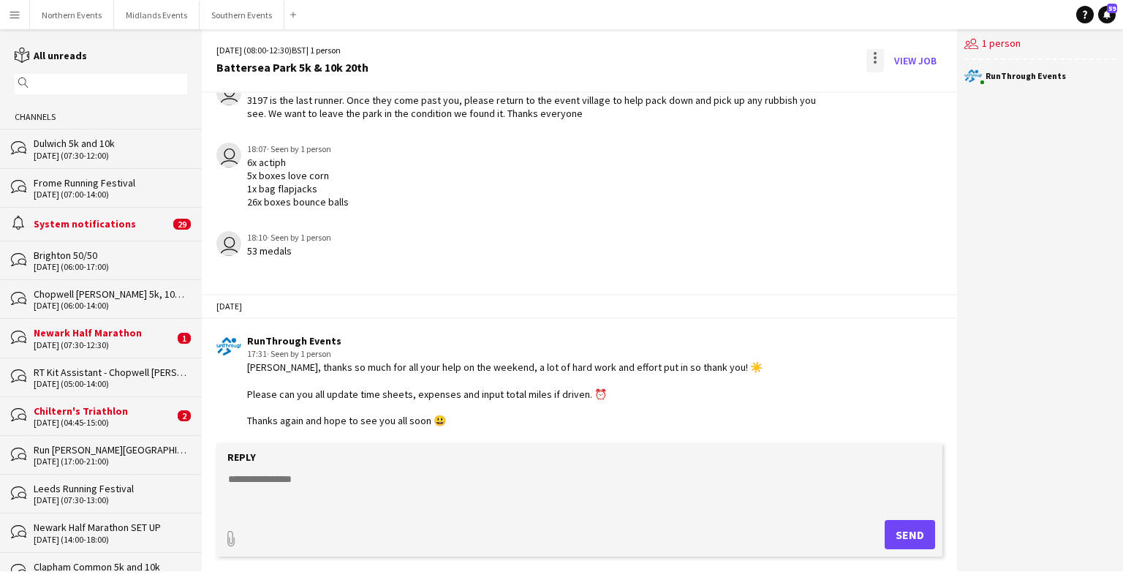
click at [871, 64] on div at bounding box center [875, 60] width 18 height 23
click at [881, 102] on button "Delete [GEOGRAPHIC_DATA]" at bounding box center [908, 89] width 82 height 35
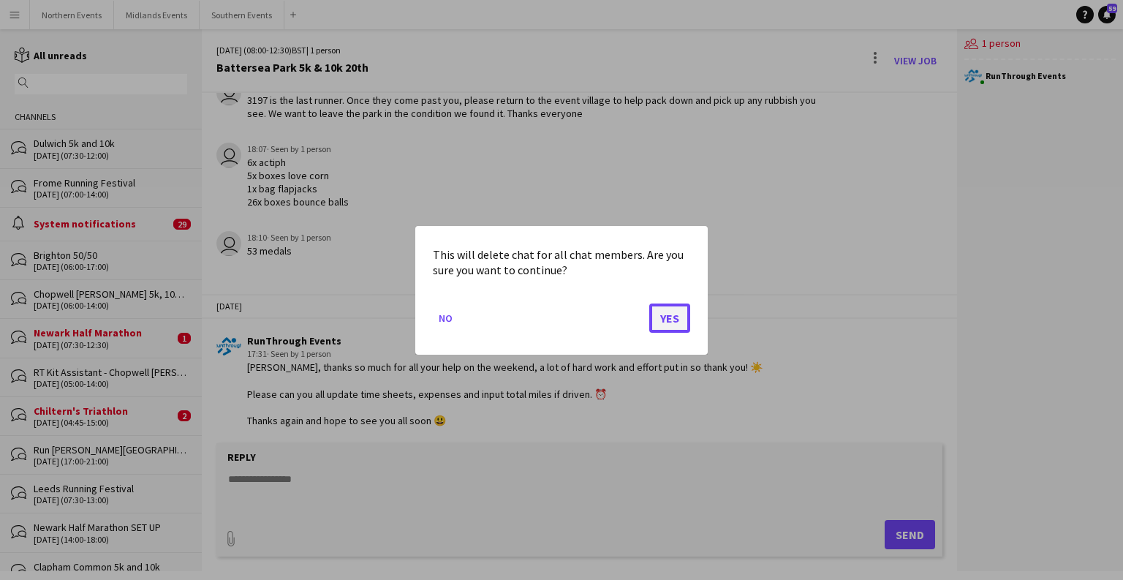
click at [675, 314] on button "Yes" at bounding box center [669, 317] width 41 height 29
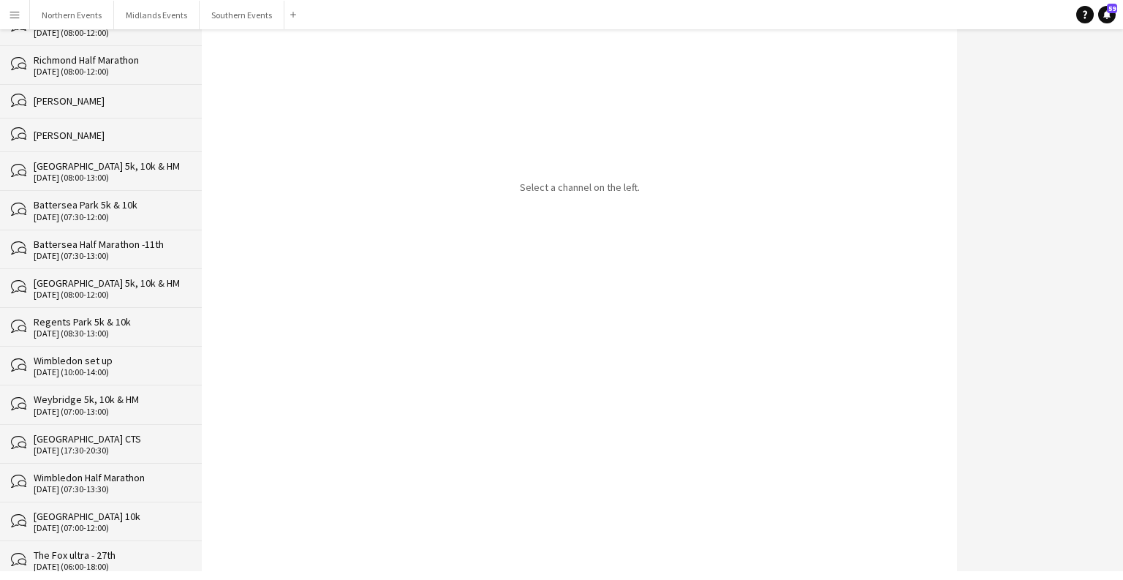
scroll to position [30785, 0]
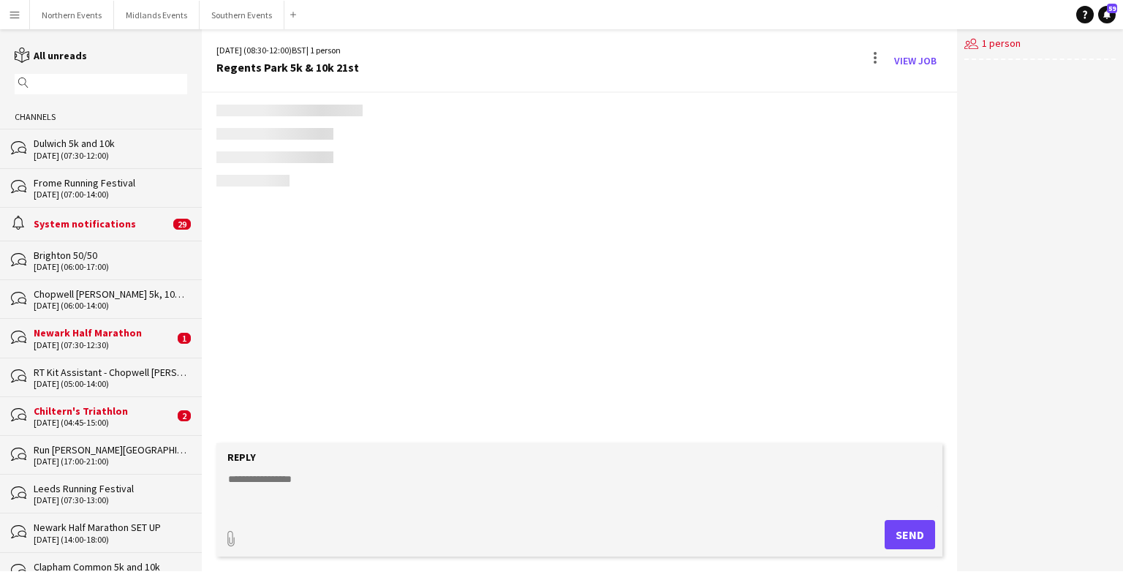
scroll to position [1751, 0]
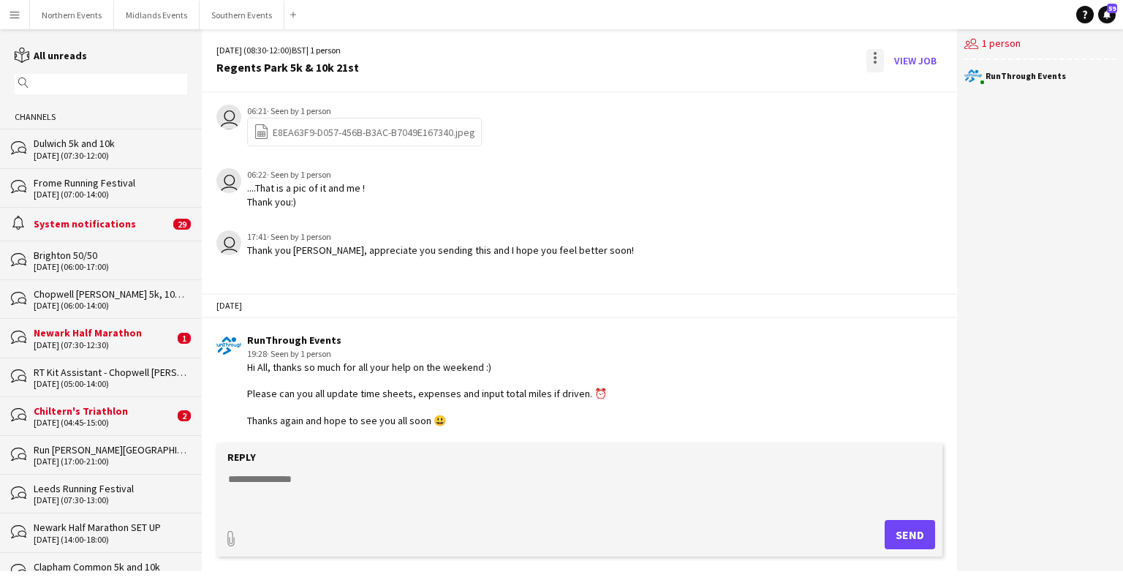
click at [876, 61] on div at bounding box center [874, 62] width 3 height 3
click at [895, 93] on span "Delete" at bounding box center [906, 89] width 34 height 12
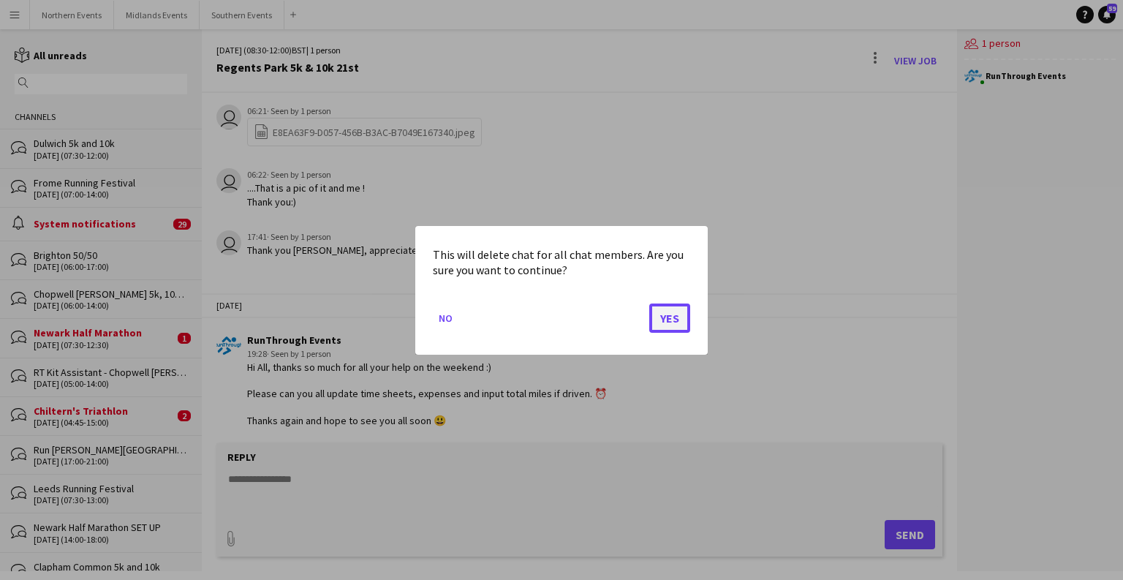
click at [667, 319] on button "Yes" at bounding box center [669, 317] width 41 height 29
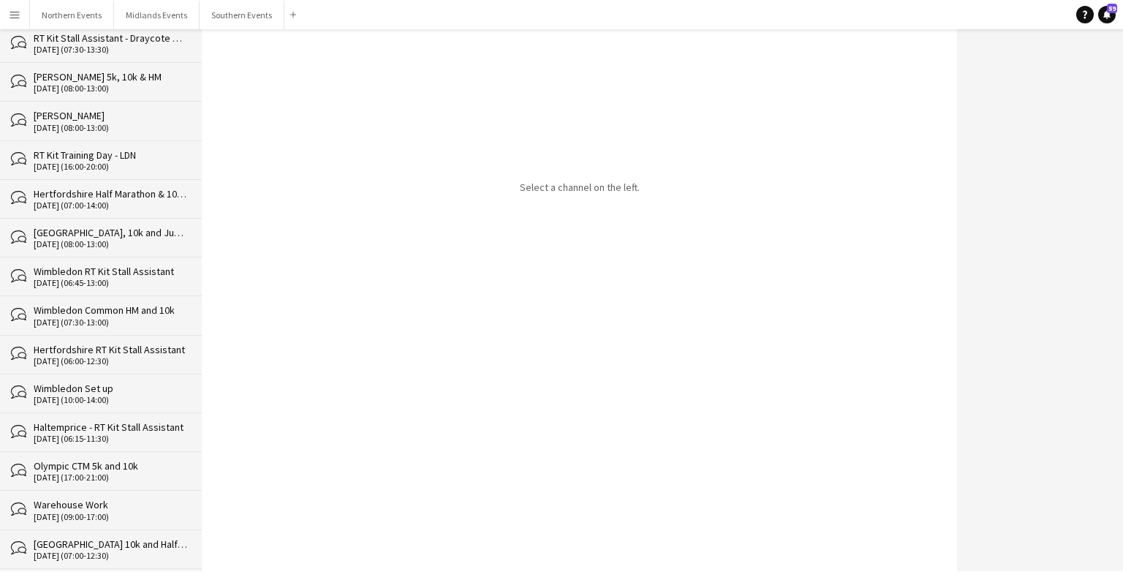
scroll to position [30746, 0]
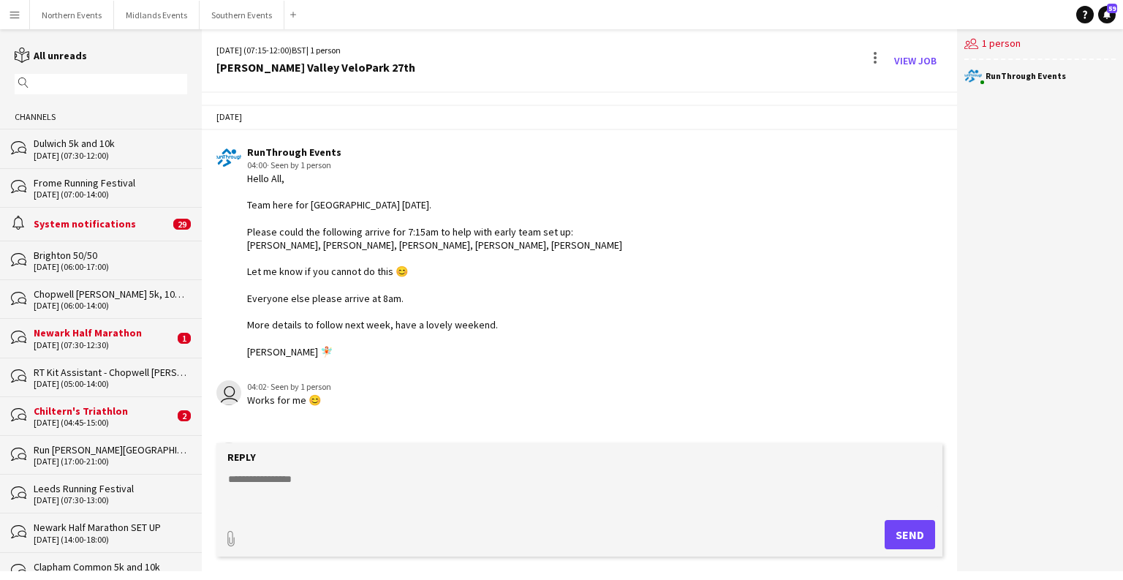
scroll to position [2300, 0]
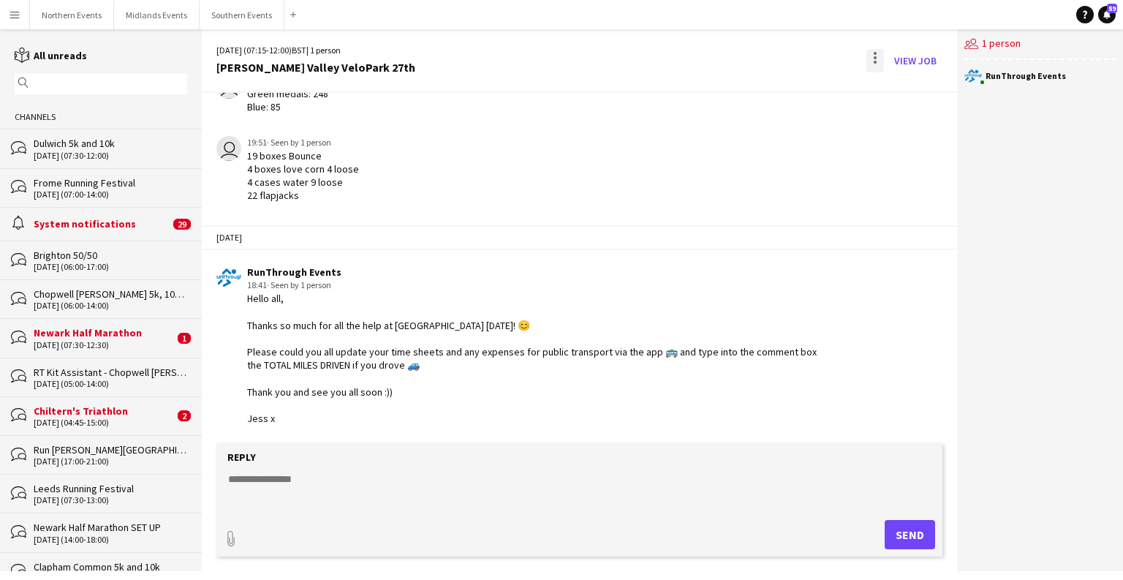
click at [877, 60] on div at bounding box center [875, 60] width 18 height 23
click at [908, 86] on span "Delete" at bounding box center [906, 89] width 34 height 12
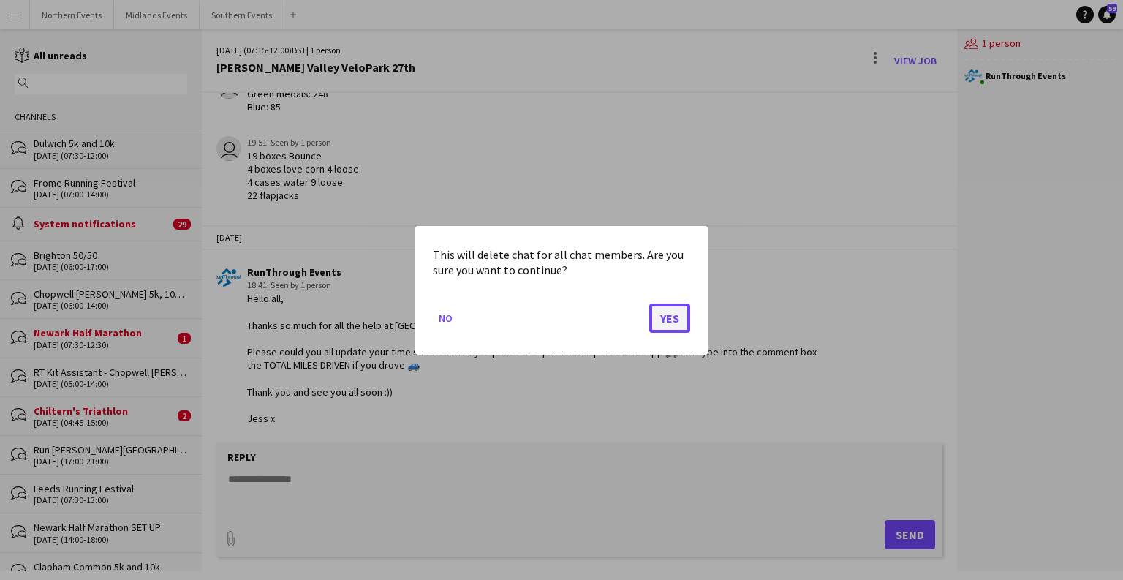
click at [675, 321] on button "Yes" at bounding box center [669, 317] width 41 height 29
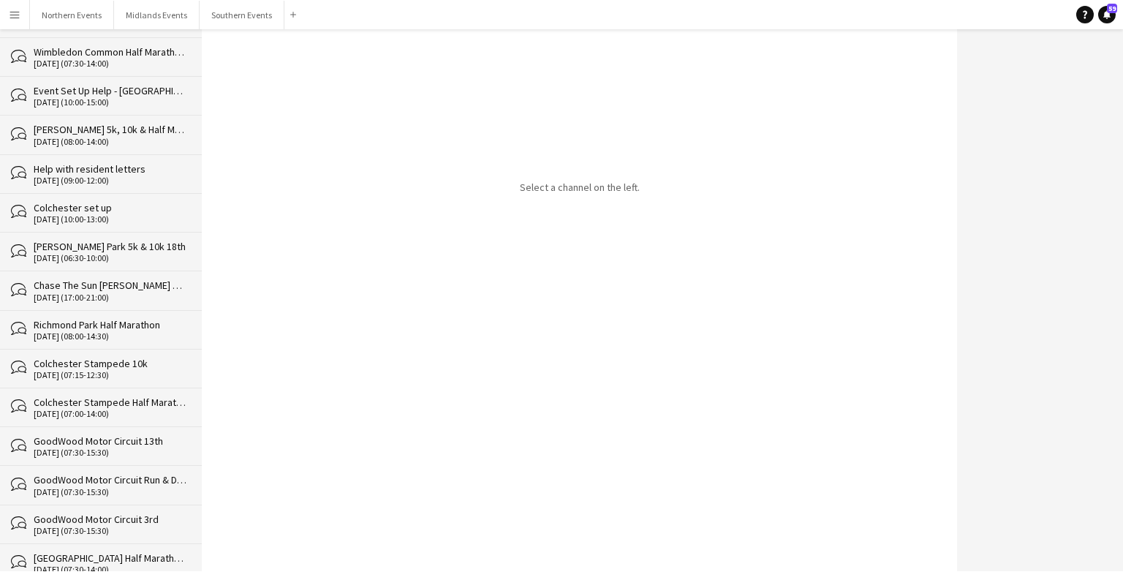
scroll to position [30707, 0]
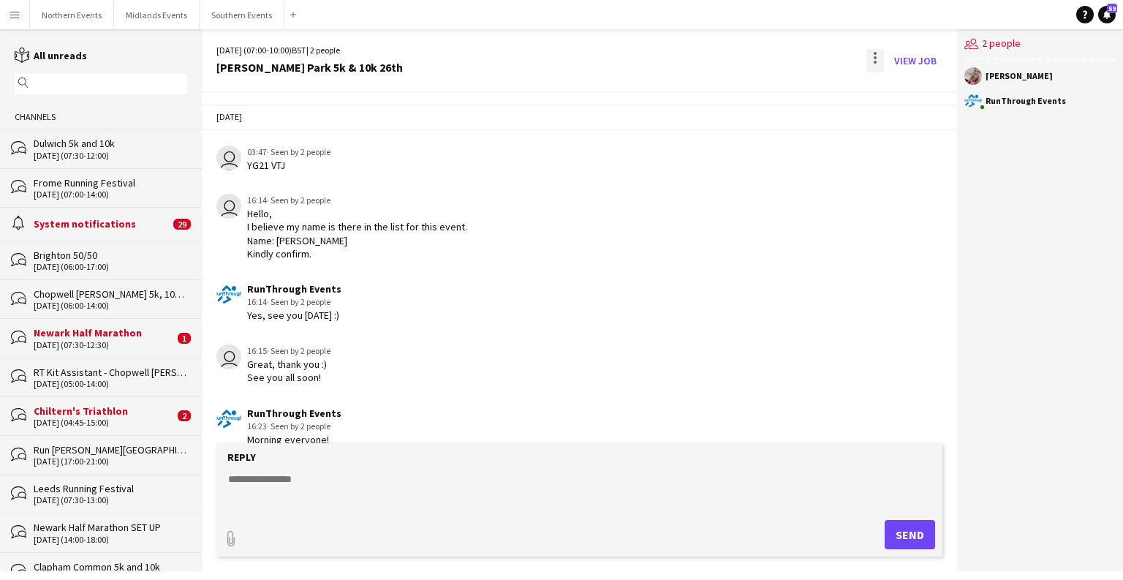
scroll to position [2494, 0]
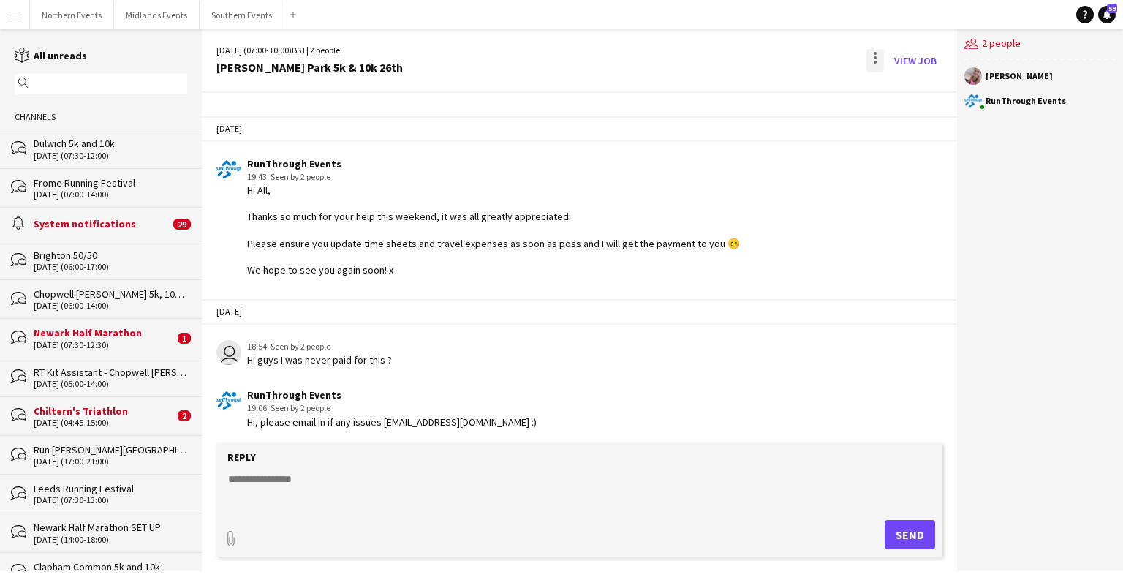
click at [877, 61] on div at bounding box center [875, 60] width 18 height 23
click at [906, 96] on button "Delete [GEOGRAPHIC_DATA]" at bounding box center [908, 89] width 82 height 35
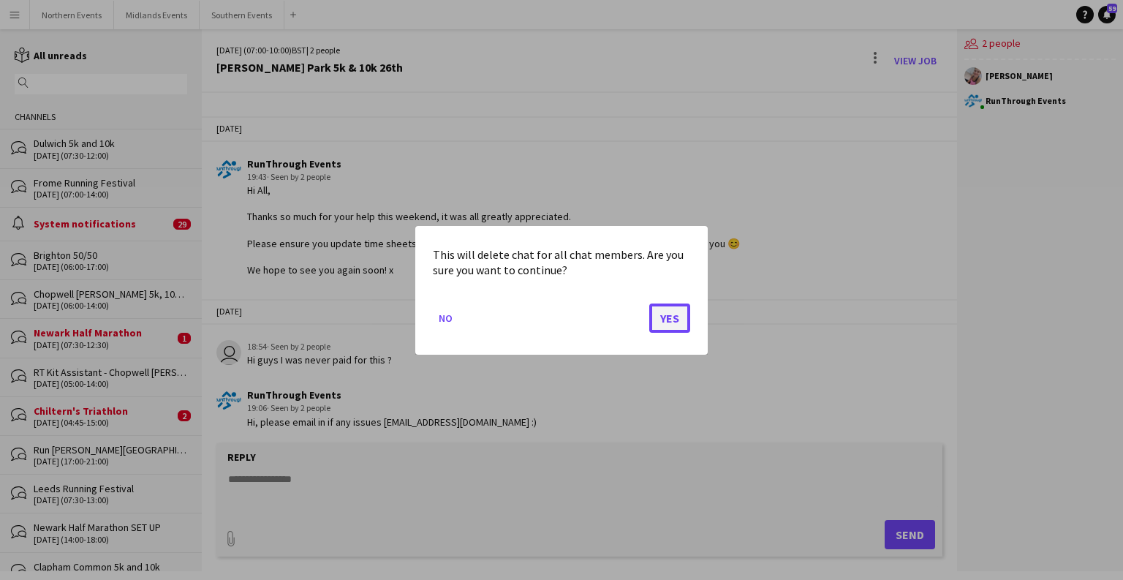
click at [677, 319] on button "Yes" at bounding box center [669, 317] width 41 height 29
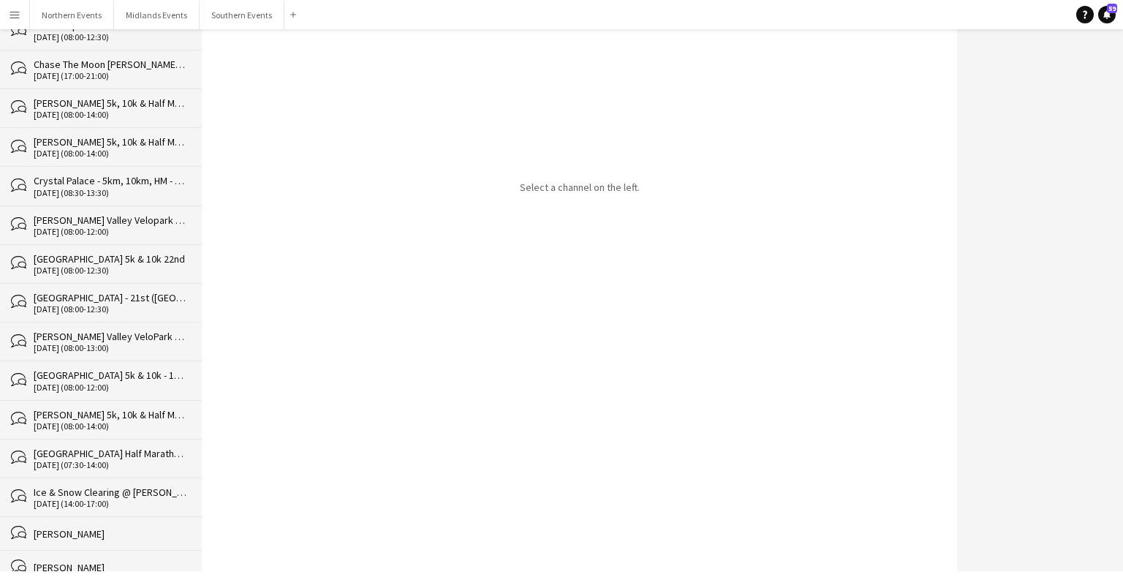
scroll to position [30669, 0]
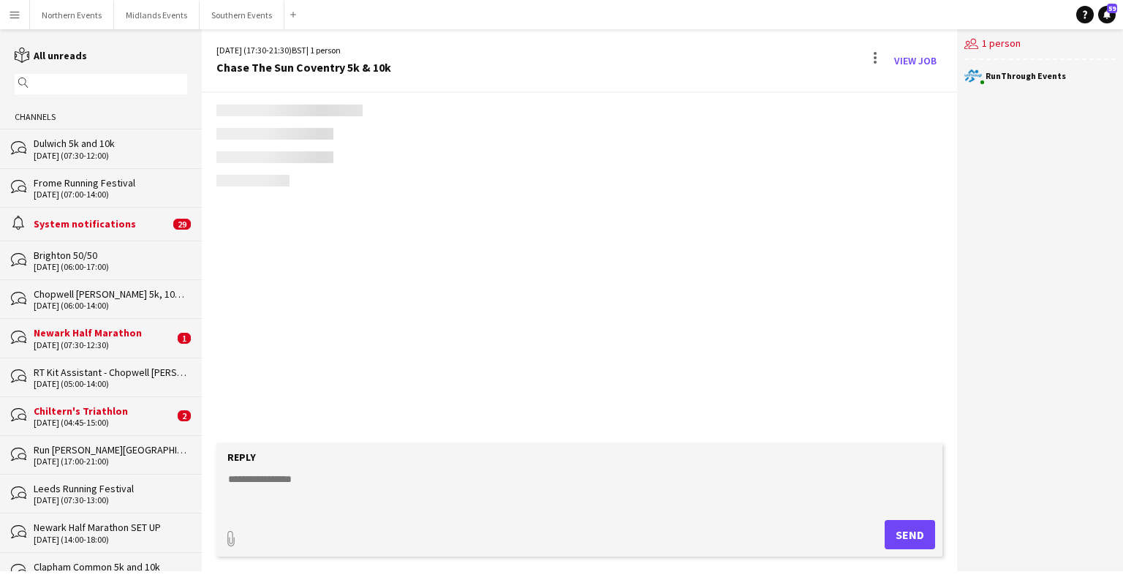
scroll to position [2801, 0]
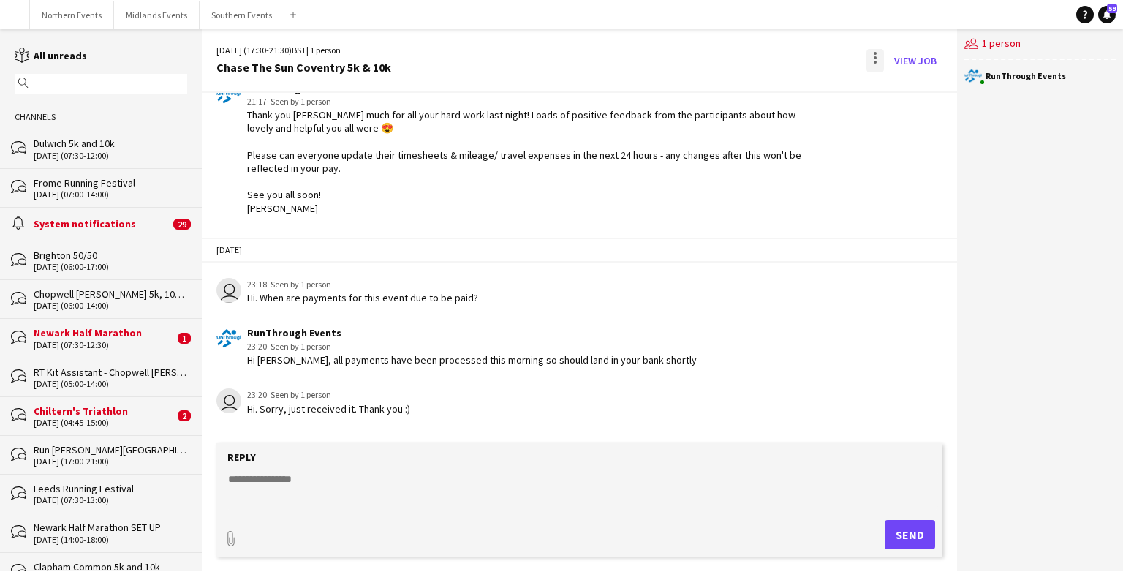
click at [874, 58] on div at bounding box center [875, 60] width 18 height 23
click at [899, 101] on button "Delete [GEOGRAPHIC_DATA]" at bounding box center [908, 89] width 82 height 35
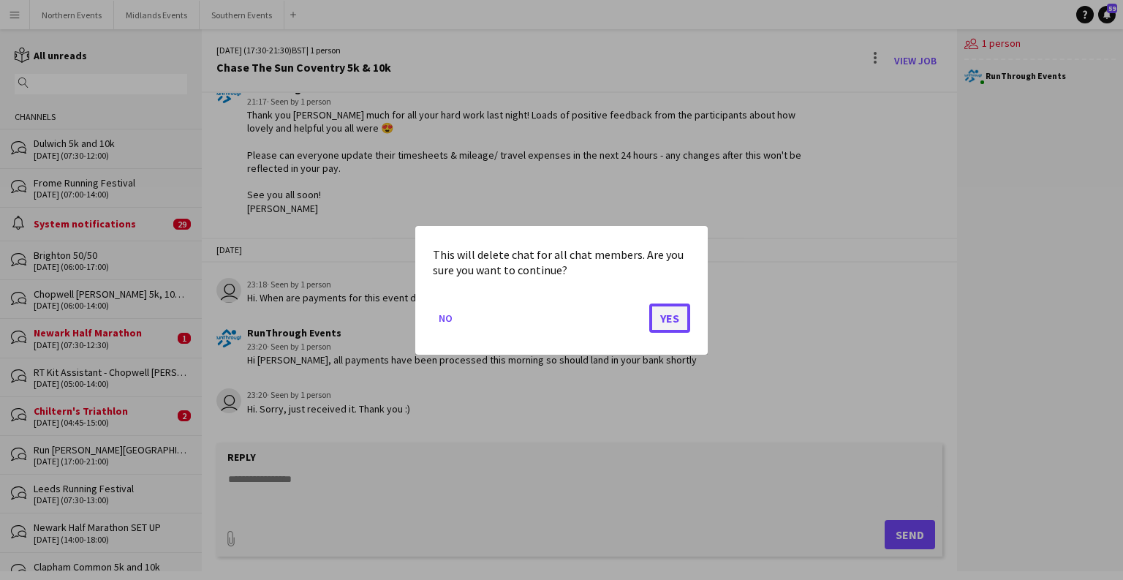
click at [669, 317] on button "Yes" at bounding box center [669, 317] width 41 height 29
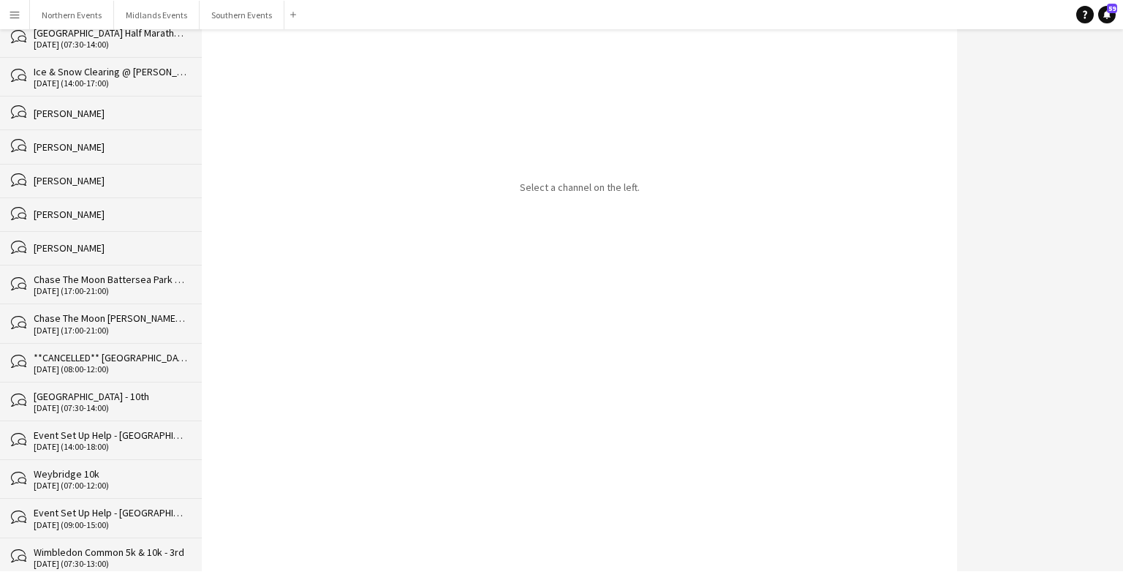
scroll to position [30631, 0]
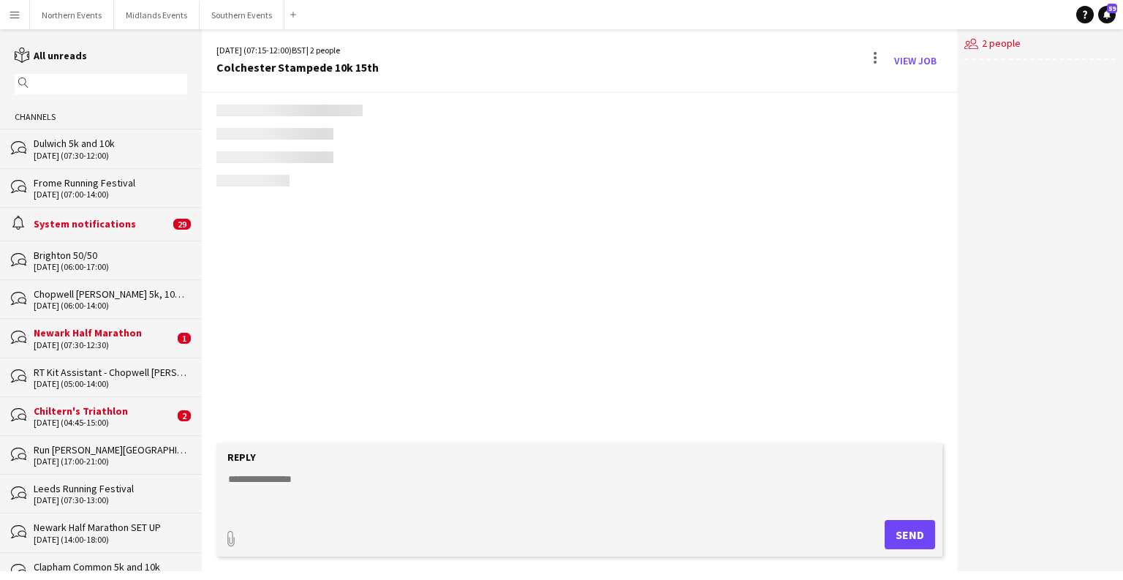
scroll to position [1950, 0]
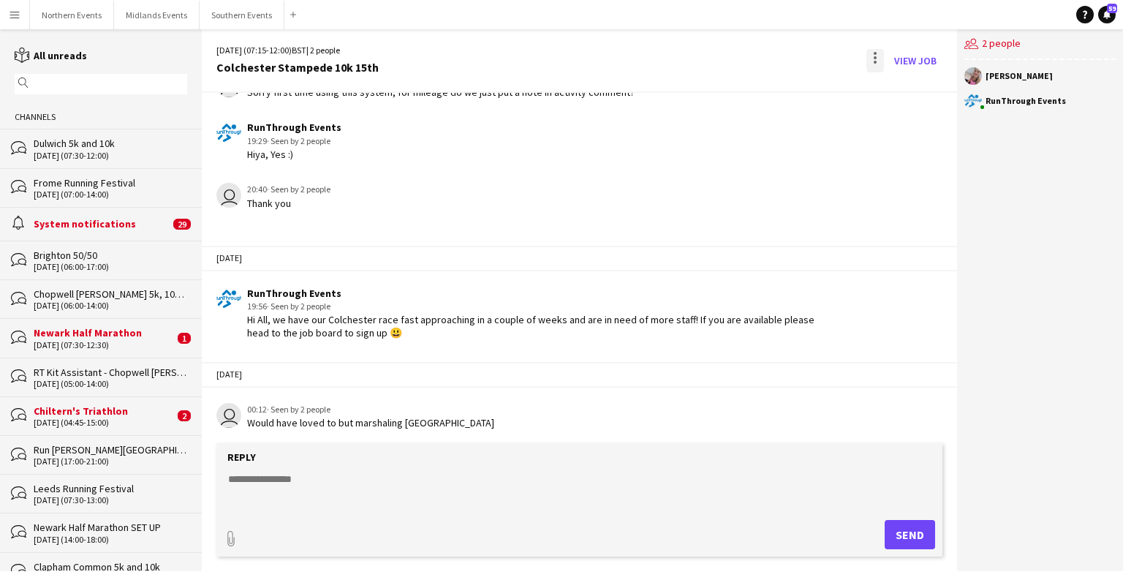
click at [876, 62] on div at bounding box center [874, 62] width 3 height 3
click at [917, 92] on span "Delete" at bounding box center [906, 89] width 34 height 12
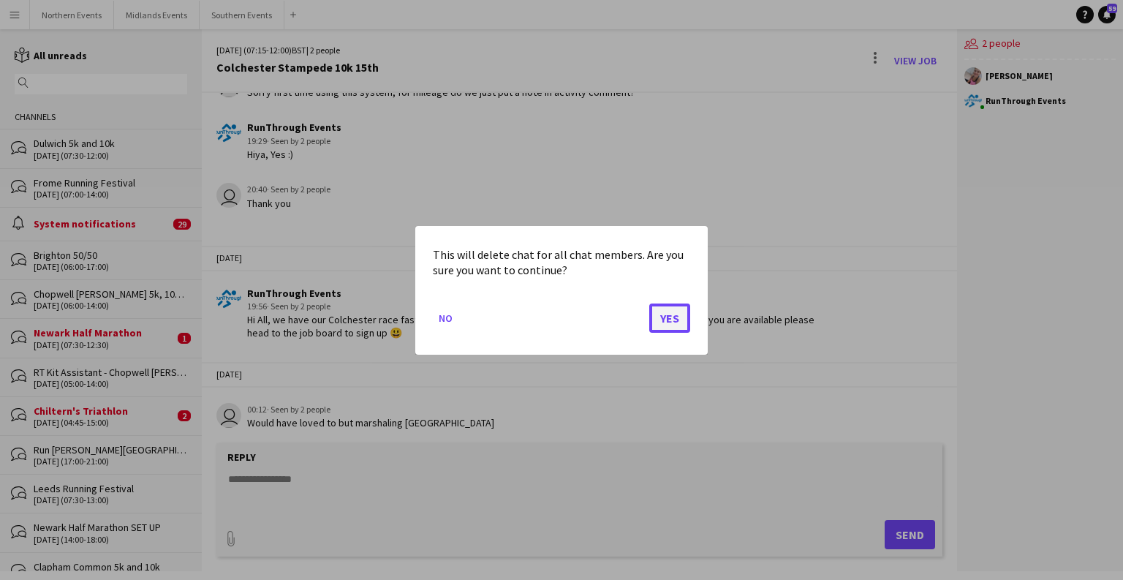
click at [679, 316] on button "Yes" at bounding box center [669, 317] width 41 height 29
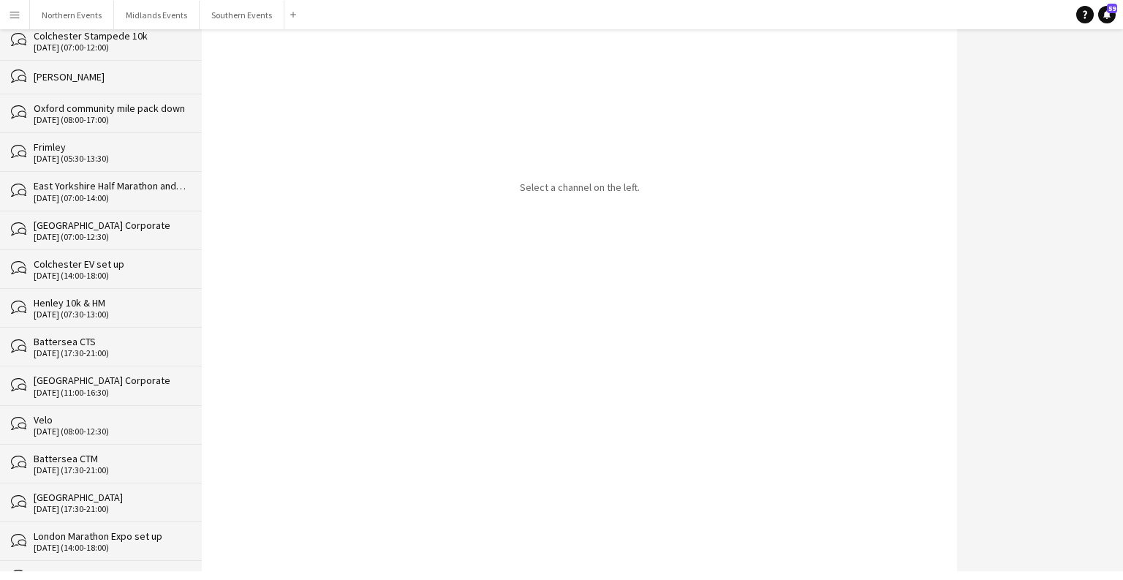
scroll to position [30591, 0]
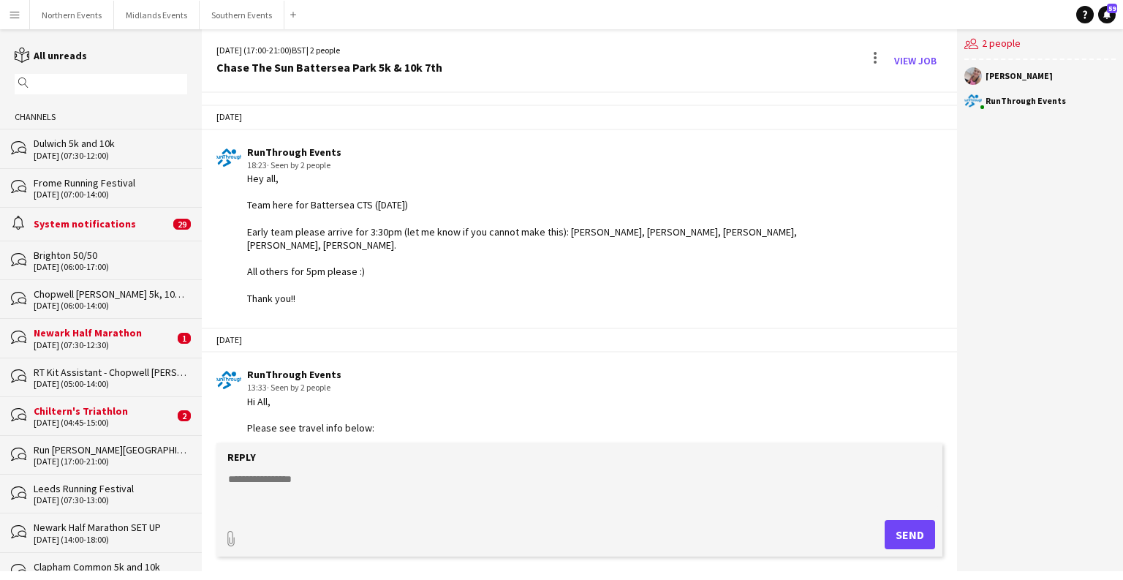
scroll to position [2472, 0]
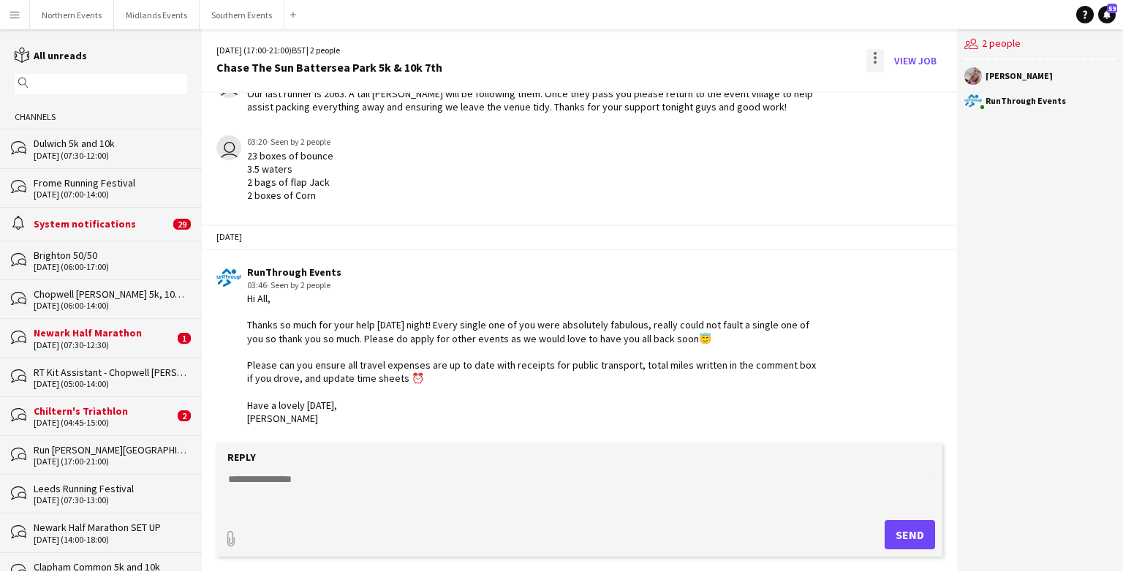
click at [873, 64] on div at bounding box center [875, 60] width 18 height 23
click at [897, 100] on button "Delete [GEOGRAPHIC_DATA]" at bounding box center [908, 89] width 82 height 35
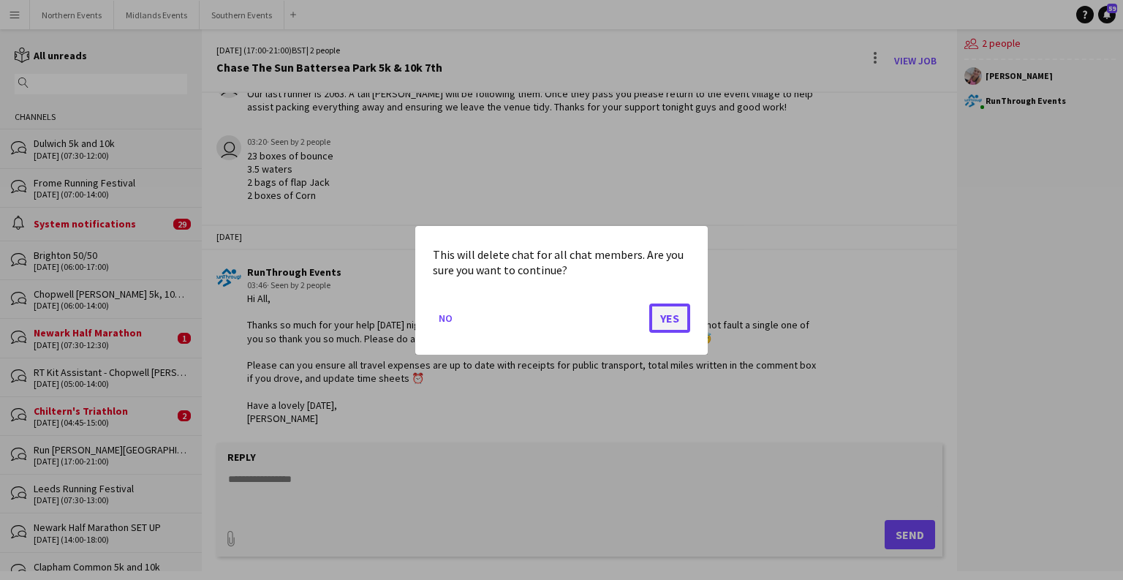
click at [658, 316] on button "Yes" at bounding box center [669, 317] width 41 height 29
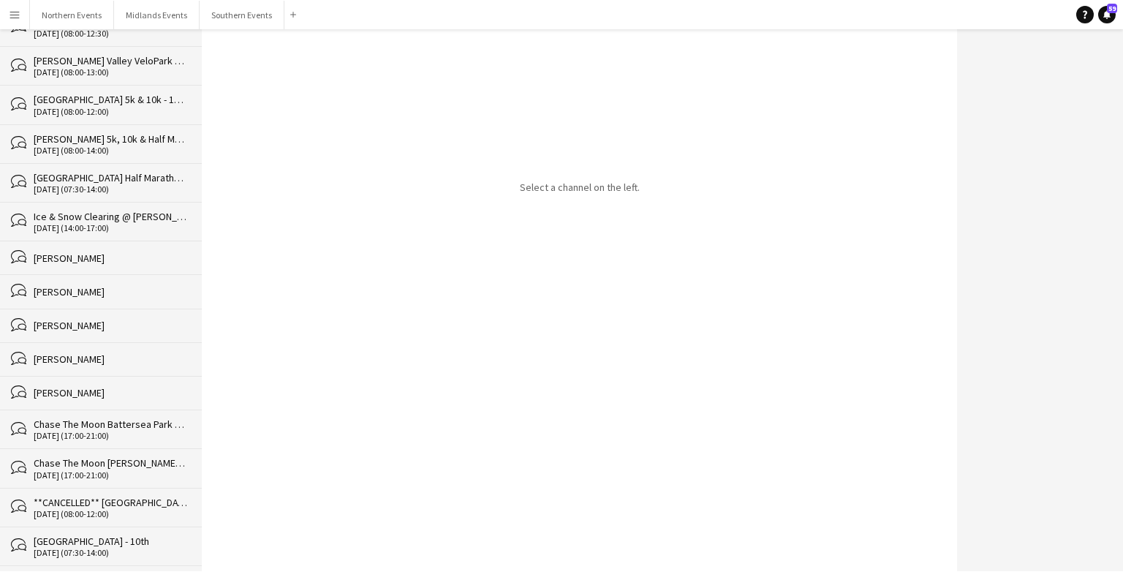
scroll to position [30552, 0]
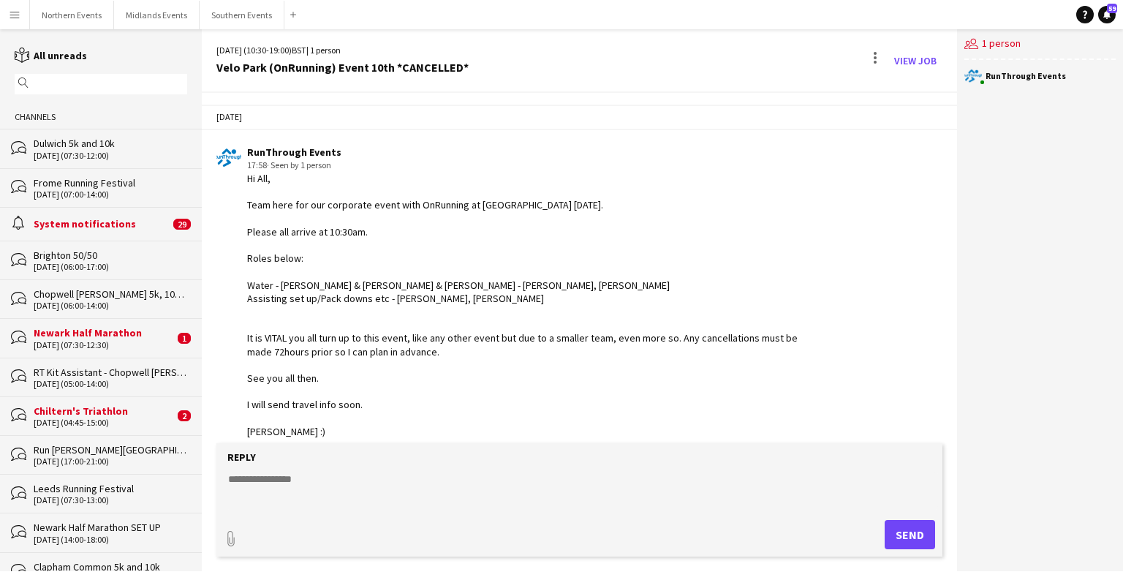
scroll to position [1508, 0]
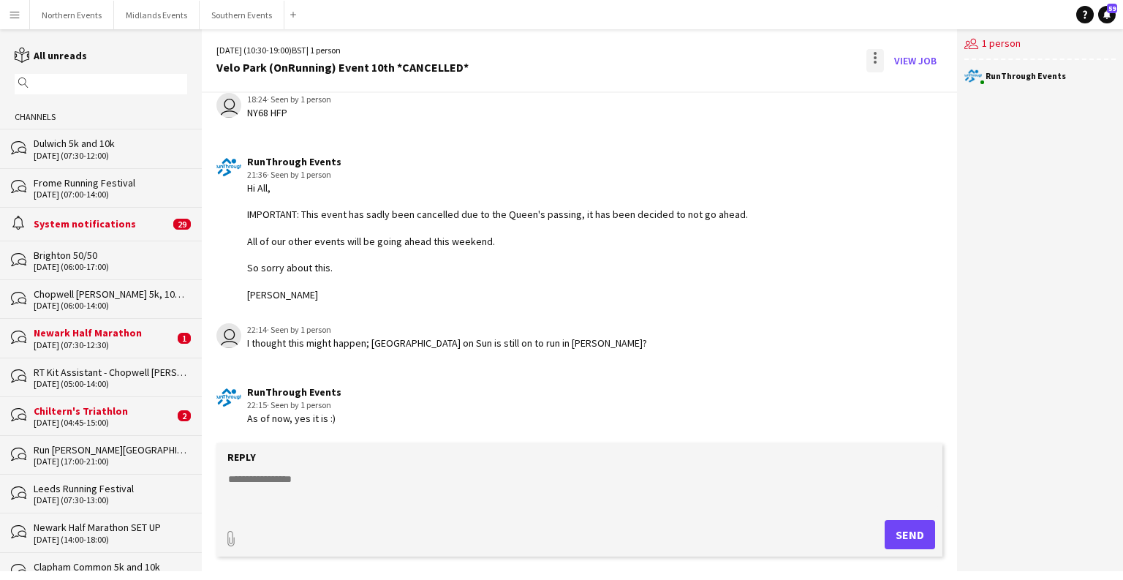
click at [872, 56] on div at bounding box center [875, 60] width 18 height 23
click at [906, 89] on span "Delete" at bounding box center [906, 89] width 34 height 12
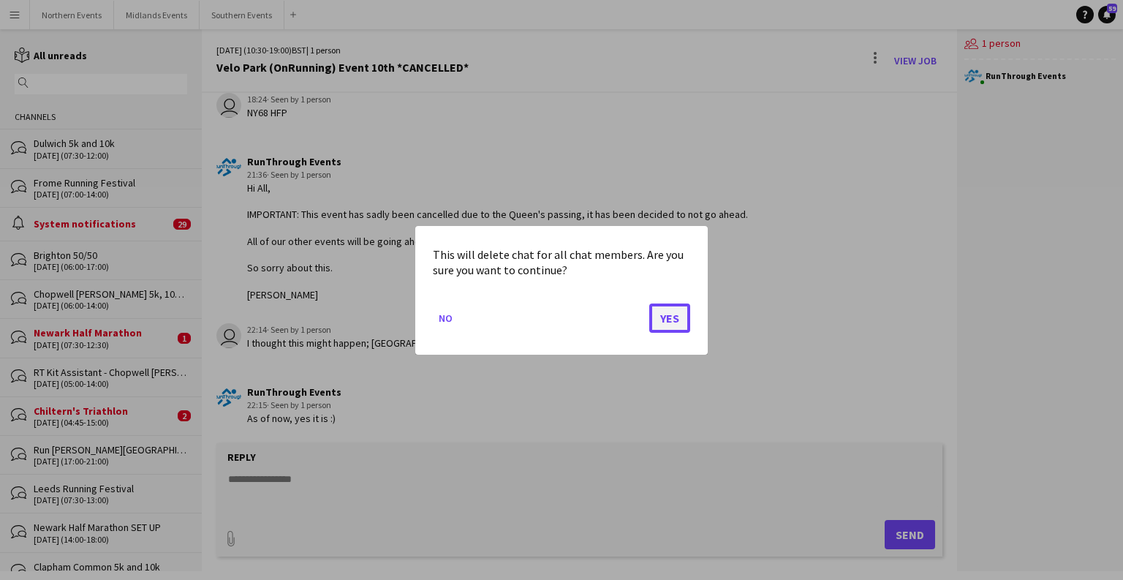
click at [669, 321] on button "Yes" at bounding box center [669, 317] width 41 height 29
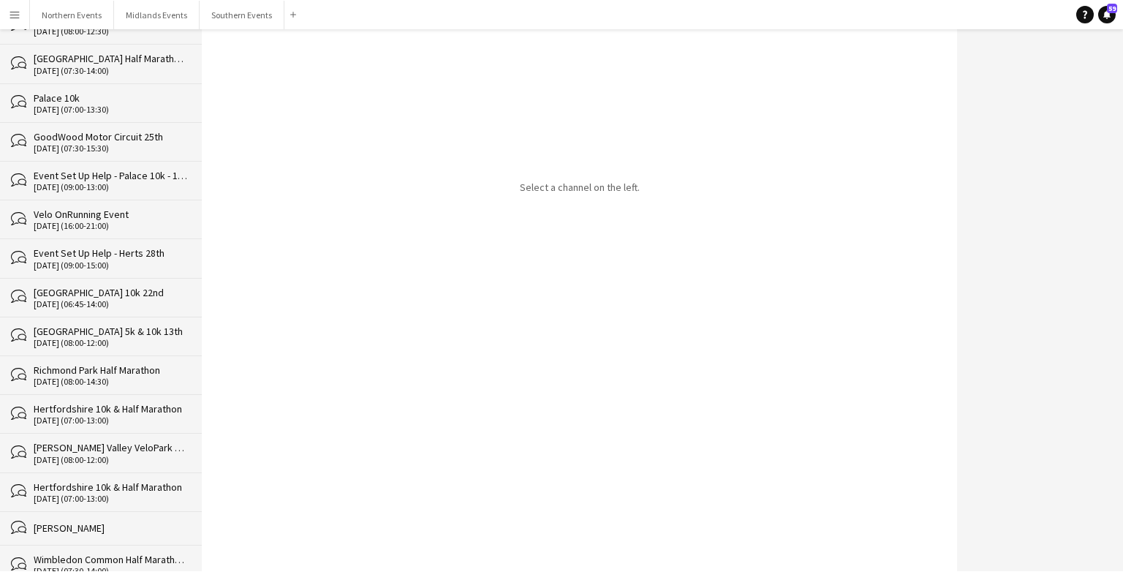
scroll to position [30514, 0]
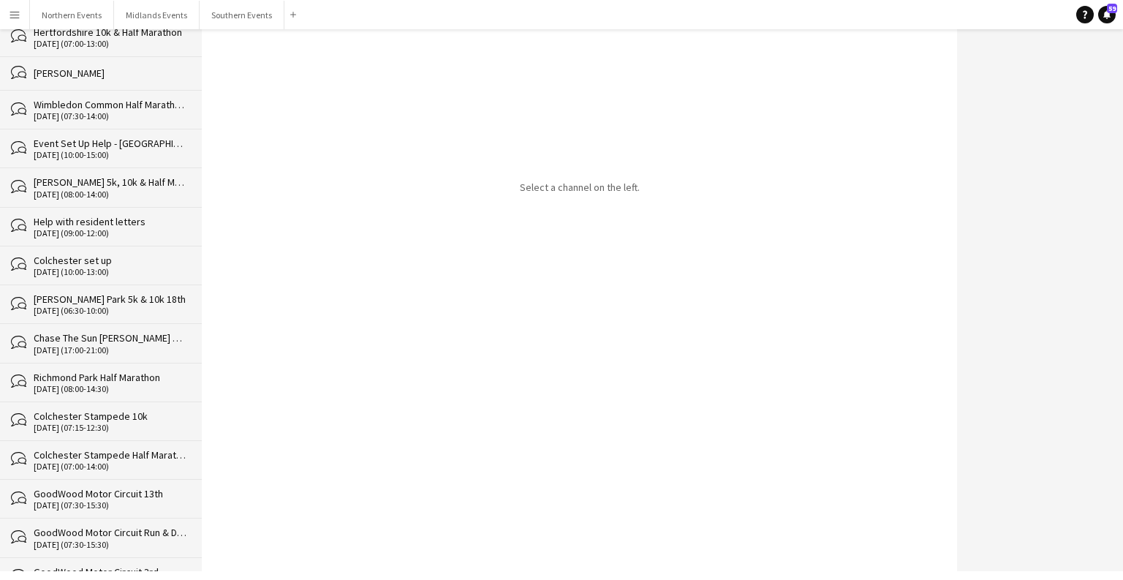
click at [132, 571] on div "Menu Boards Boards Boards All jobs Status Workforce Workforce My Workforce Recr…" at bounding box center [561, 290] width 1123 height 580
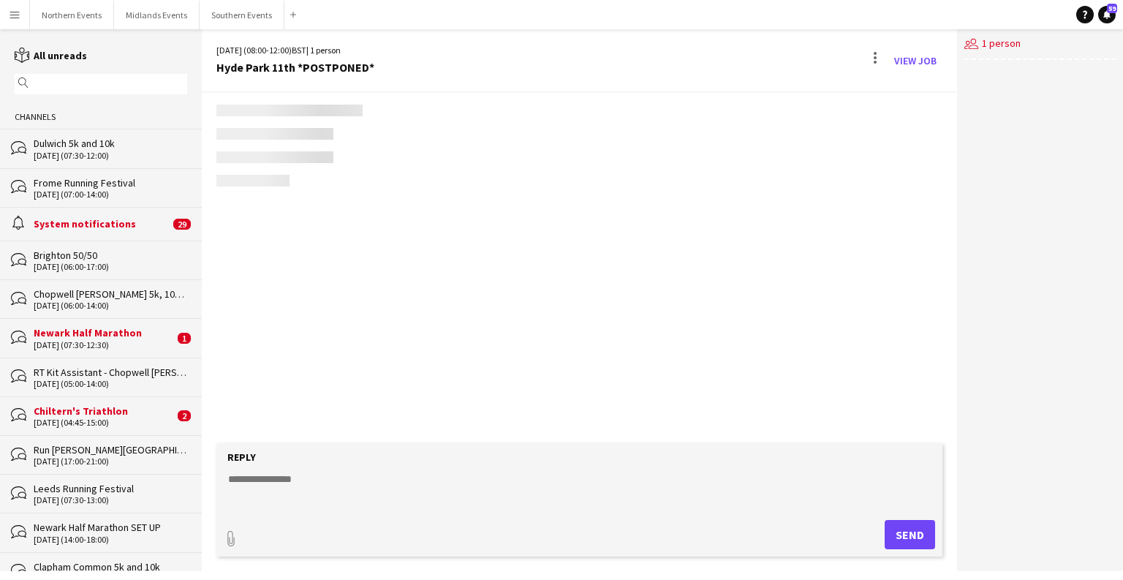
scroll to position [1602, 0]
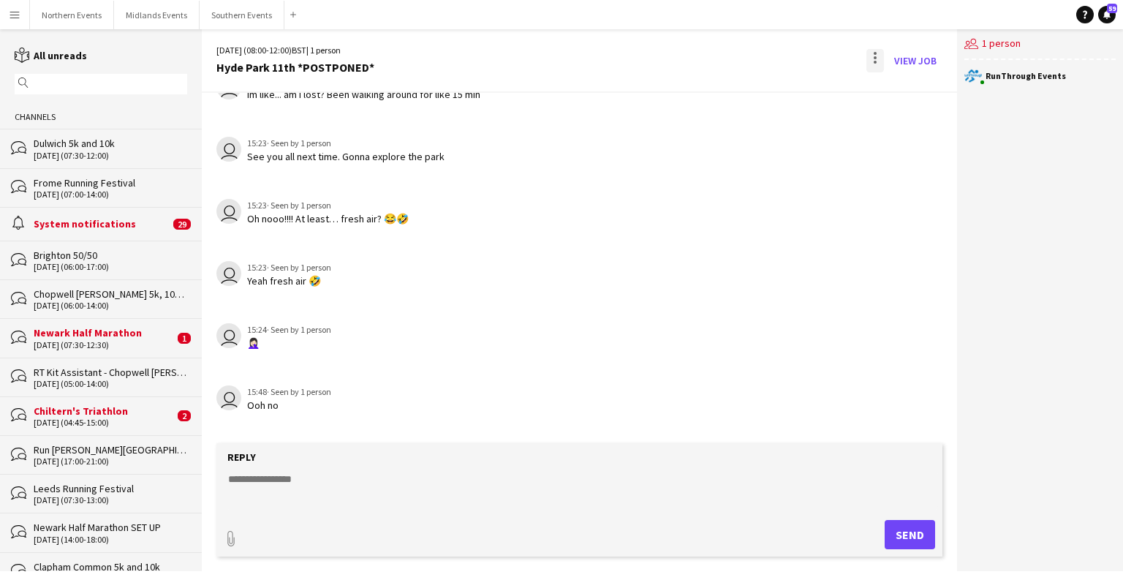
click at [877, 50] on div at bounding box center [875, 60] width 18 height 23
click at [897, 91] on span "Delete" at bounding box center [906, 89] width 34 height 12
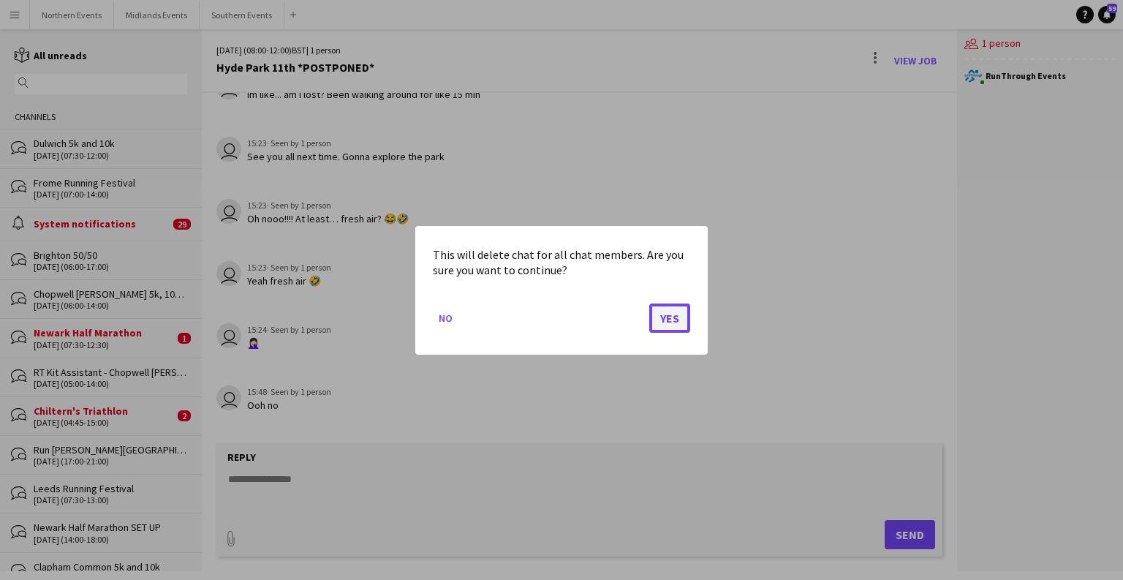
click at [670, 316] on button "Yes" at bounding box center [669, 317] width 41 height 29
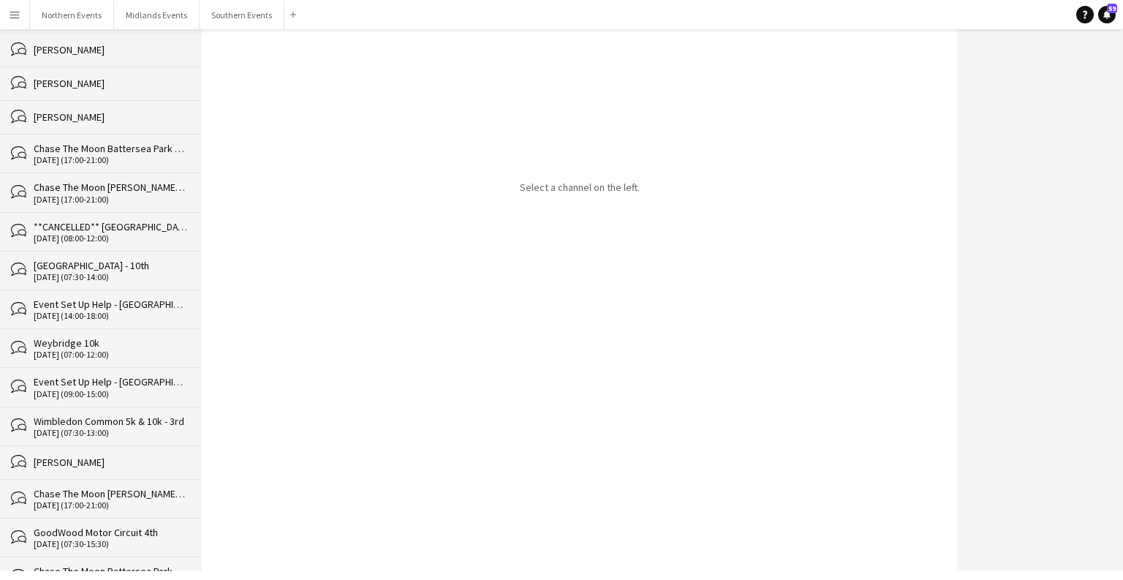
scroll to position [30476, 0]
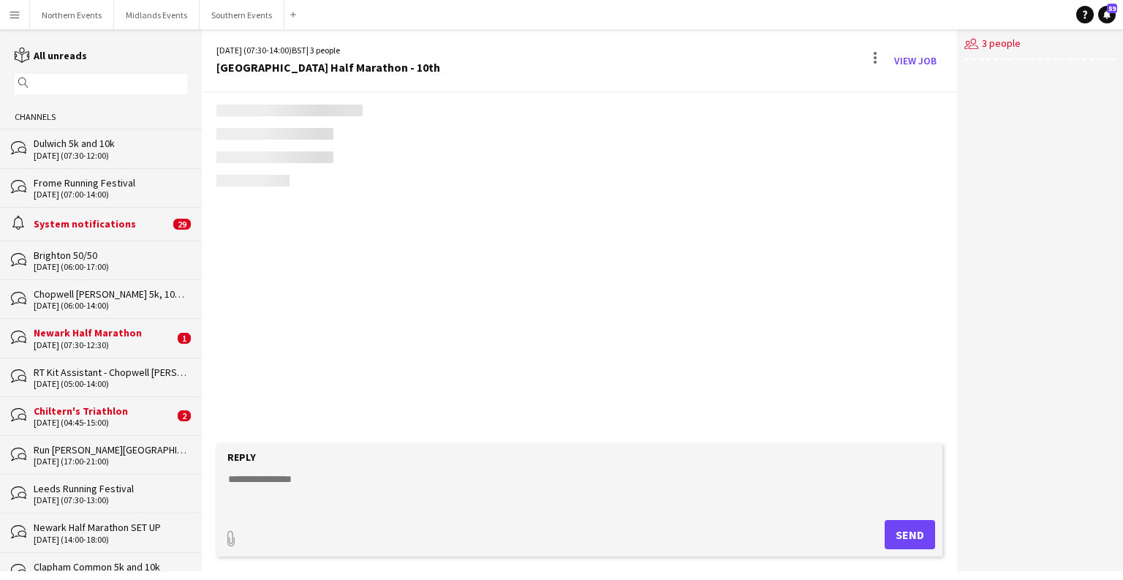
scroll to position [2269, 0]
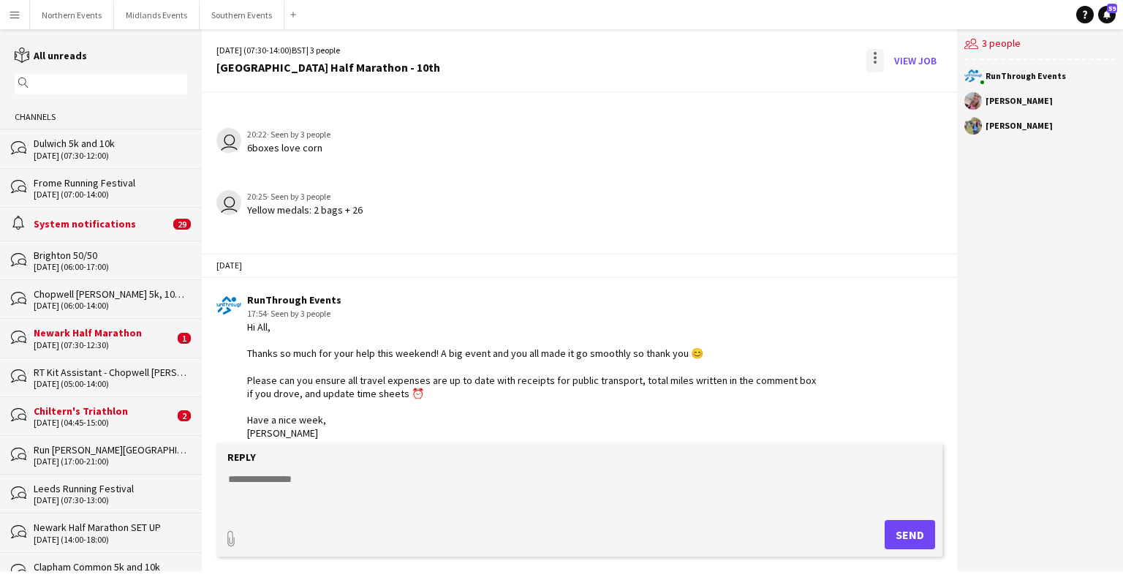
click at [876, 57] on div at bounding box center [874, 57] width 3 height 3
click at [895, 82] on button "Delete [GEOGRAPHIC_DATA]" at bounding box center [908, 89] width 82 height 35
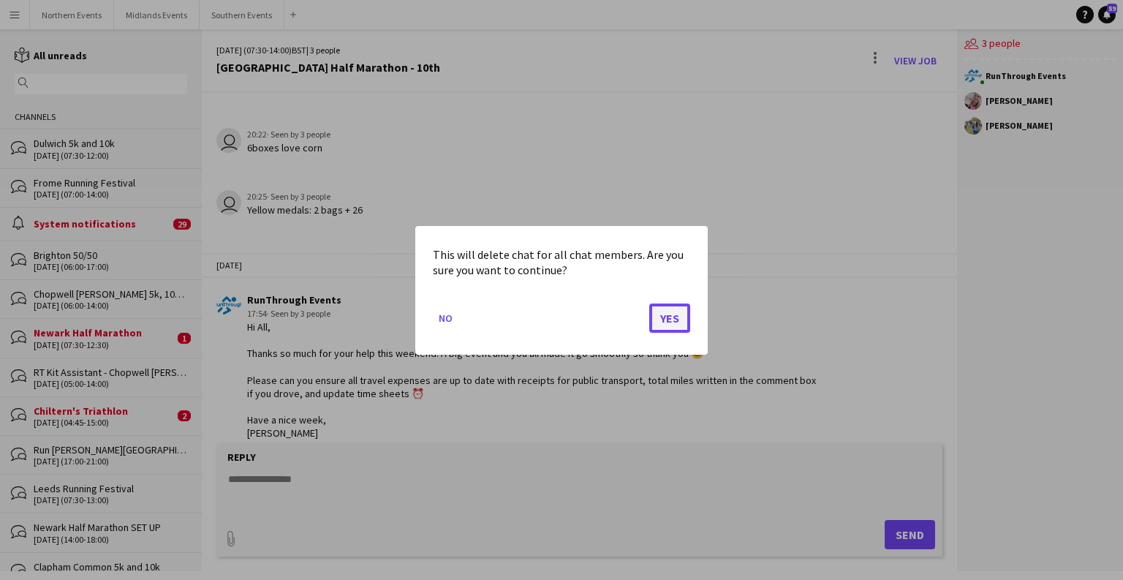
click at [663, 324] on button "Yes" at bounding box center [669, 317] width 41 height 29
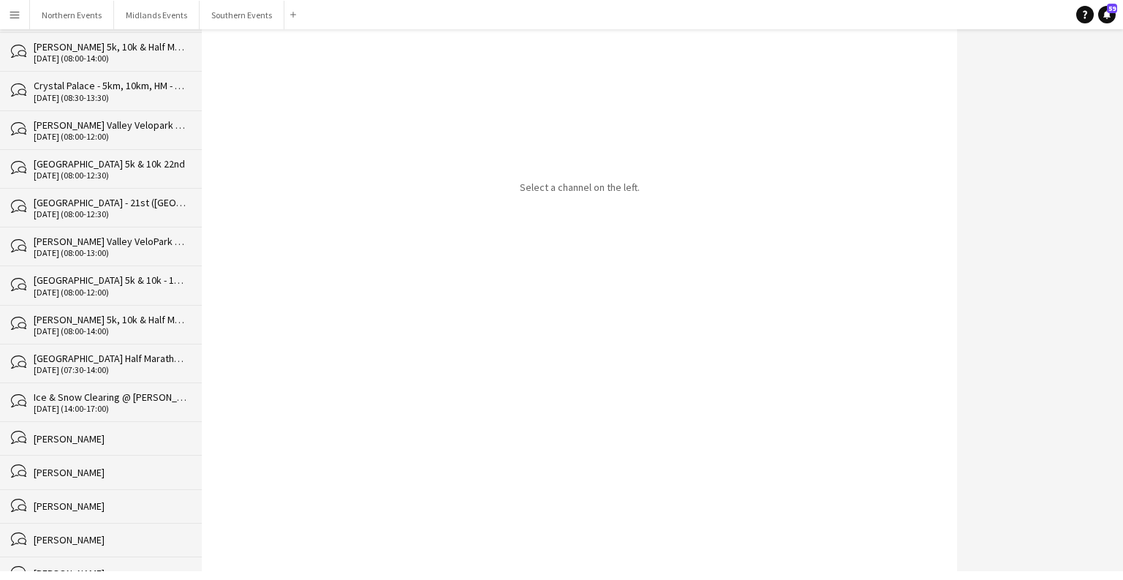
scroll to position [30436, 0]
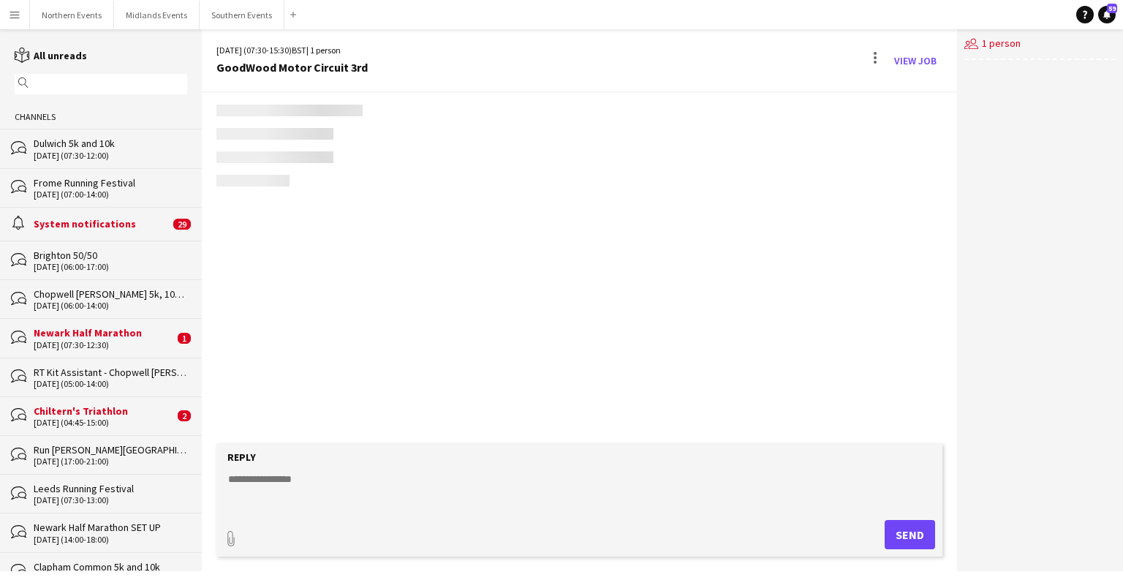
scroll to position [3164, 0]
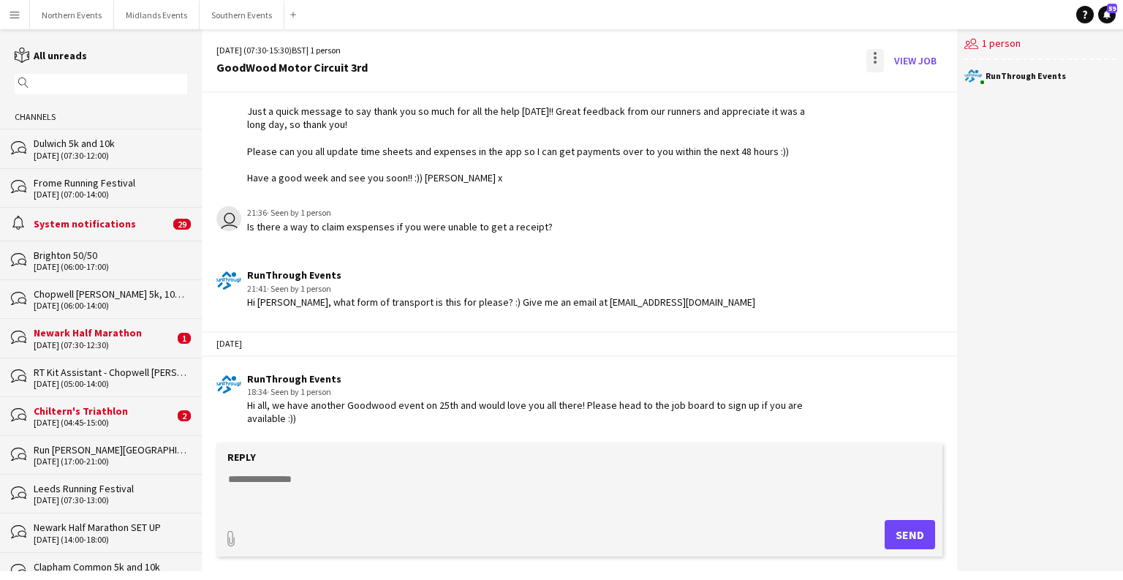
click at [871, 58] on div at bounding box center [875, 60] width 18 height 23
click at [892, 105] on button "Delete [GEOGRAPHIC_DATA]" at bounding box center [908, 89] width 82 height 35
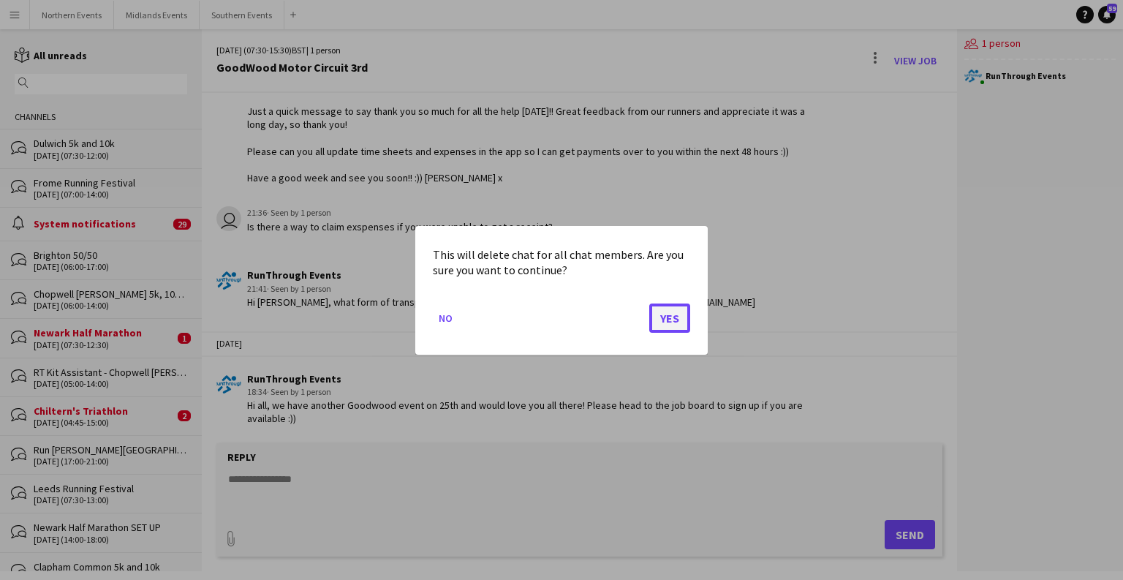
click at [666, 315] on button "Yes" at bounding box center [669, 317] width 41 height 29
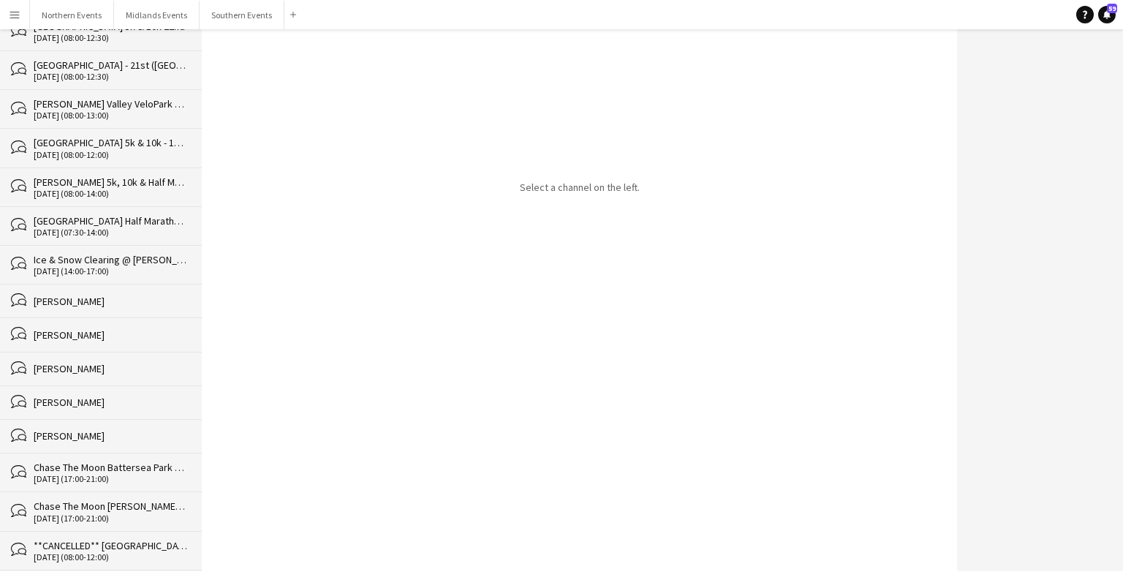
scroll to position [30397, 0]
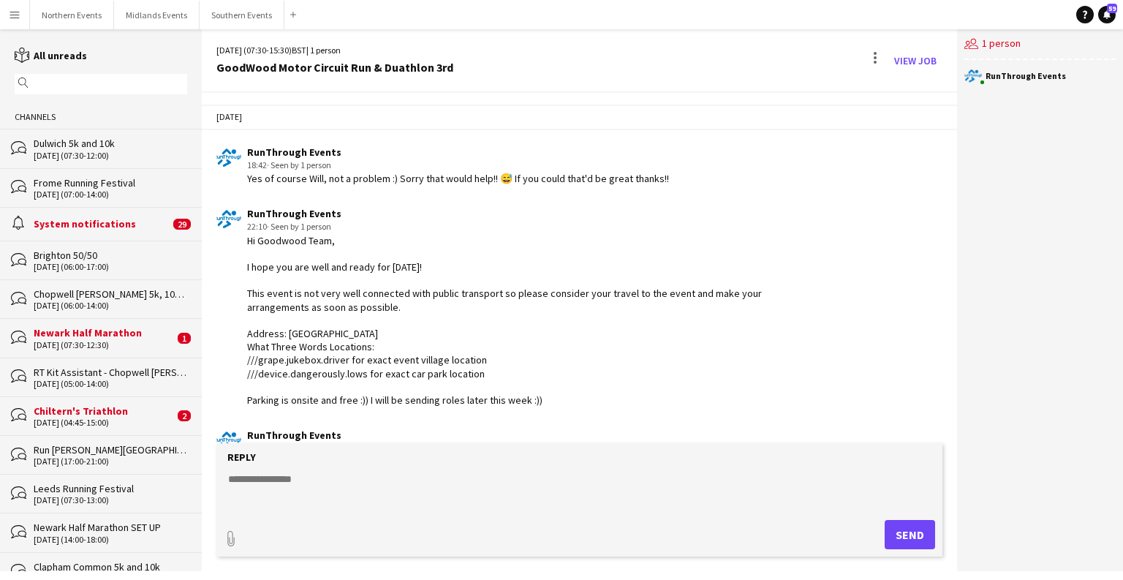
scroll to position [3213, 0]
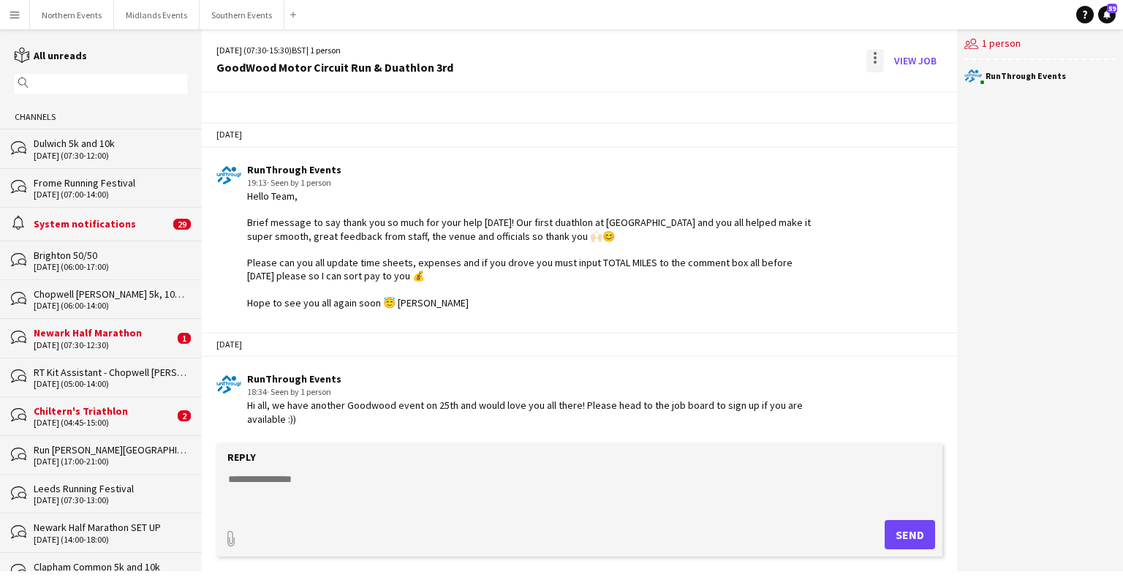
click at [876, 53] on div at bounding box center [874, 53] width 3 height 3
click at [906, 101] on button "Delete [GEOGRAPHIC_DATA]" at bounding box center [908, 89] width 82 height 35
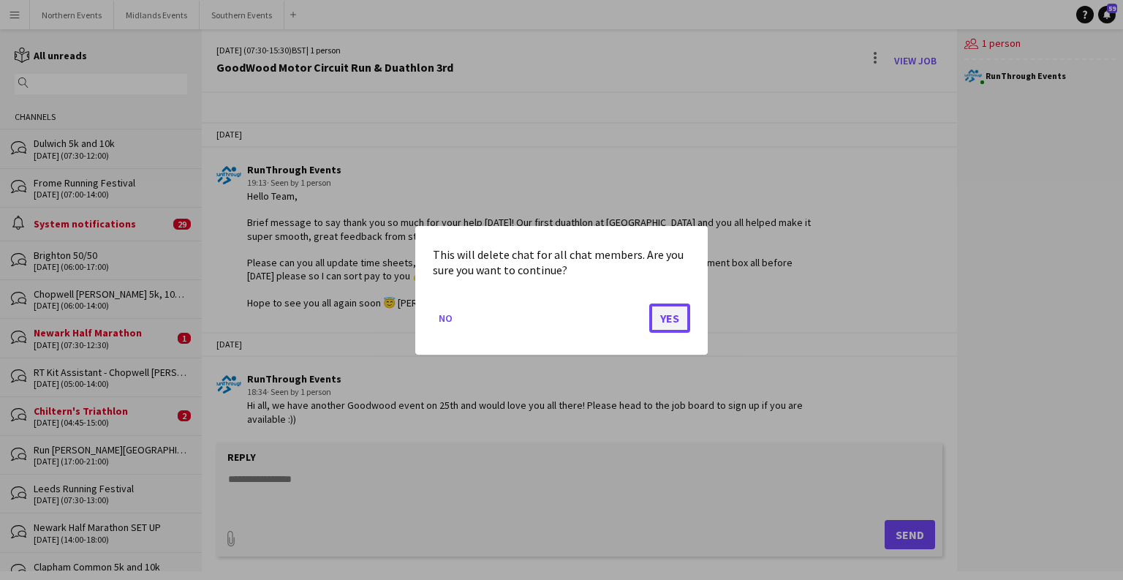
click at [678, 305] on button "Yes" at bounding box center [669, 317] width 41 height 29
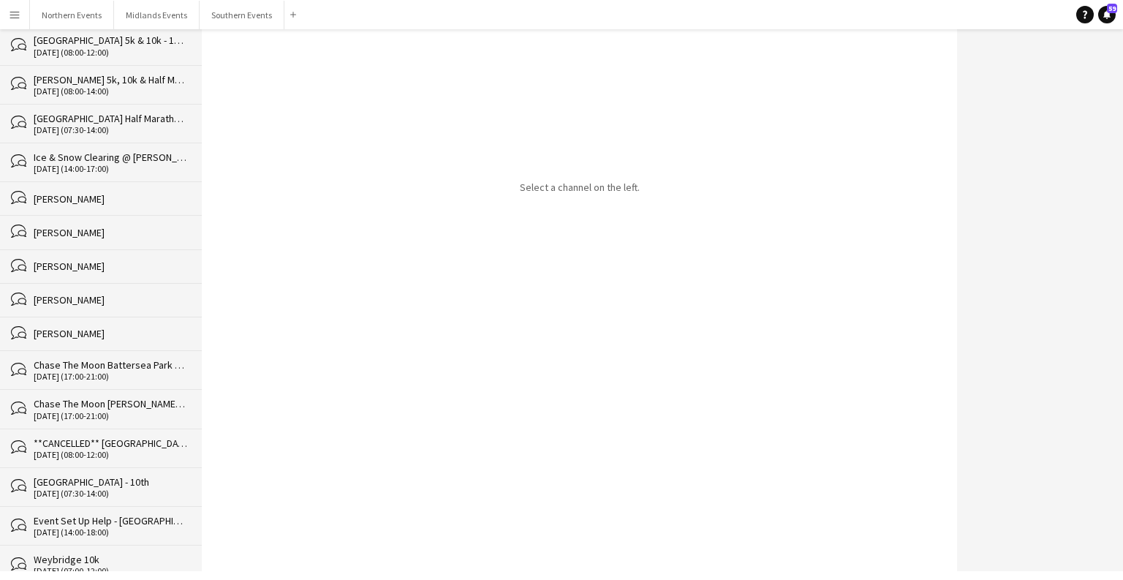
scroll to position [30359, 0]
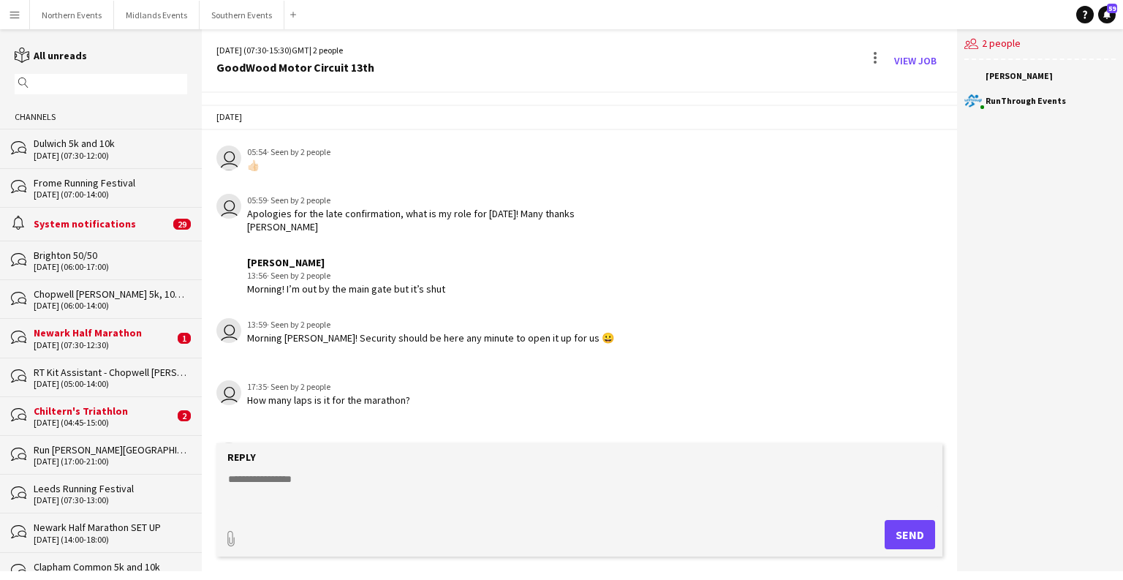
scroll to position [1950, 0]
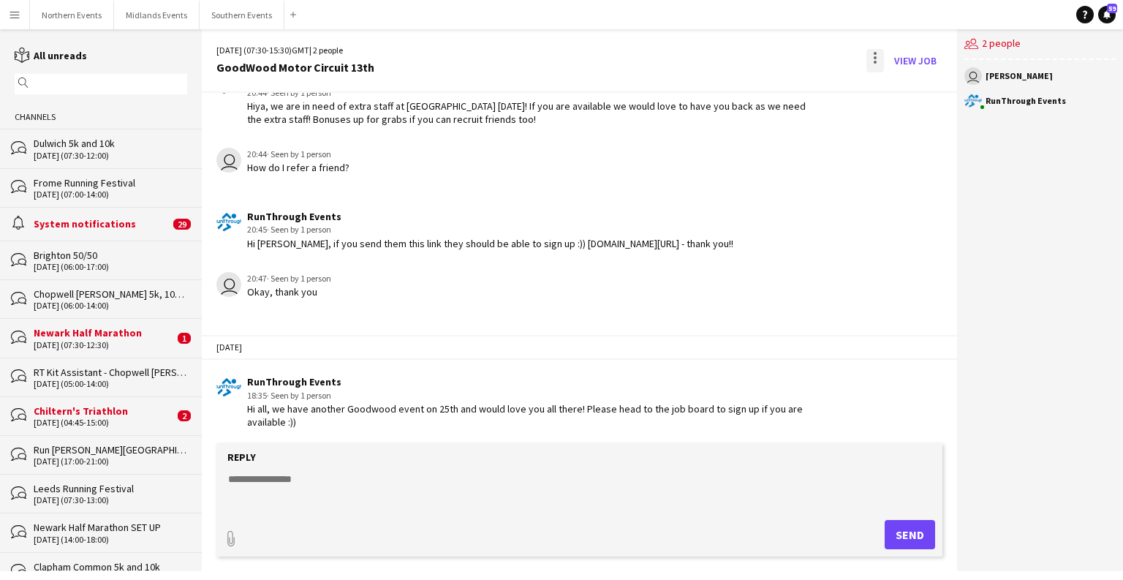
click at [880, 64] on div at bounding box center [875, 60] width 18 height 23
click at [883, 88] on app-icon "Delete" at bounding box center [883, 89] width 11 height 12
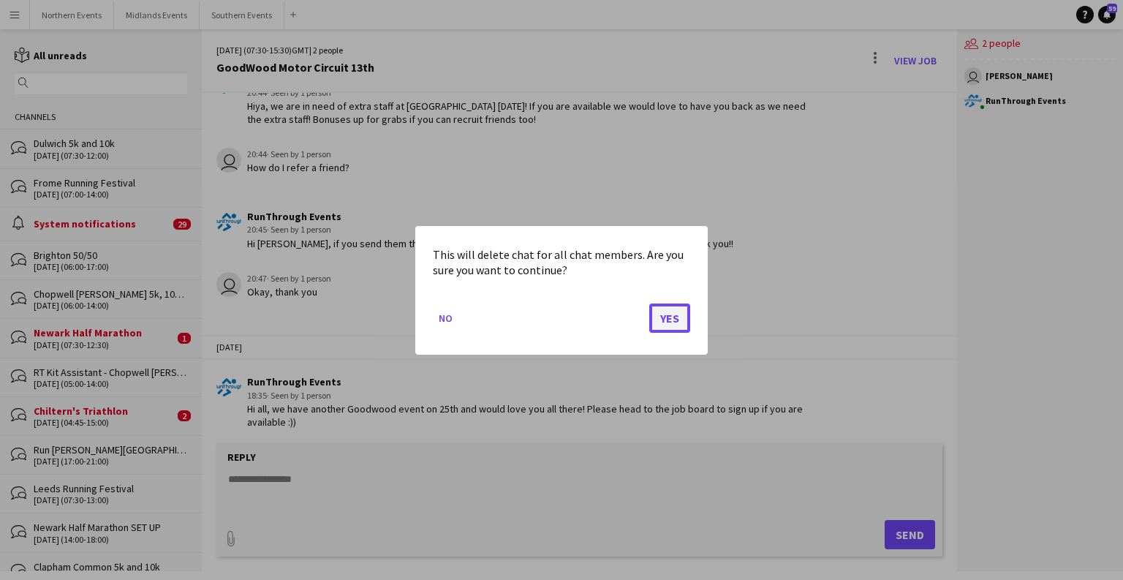
click at [669, 324] on button "Yes" at bounding box center [669, 317] width 41 height 29
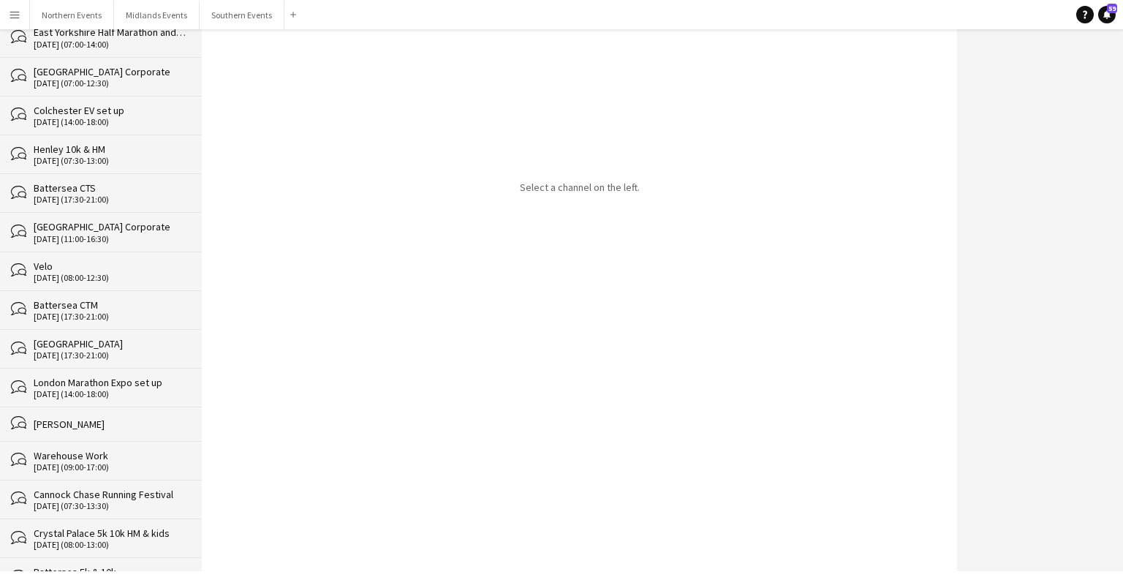
scroll to position [30321, 0]
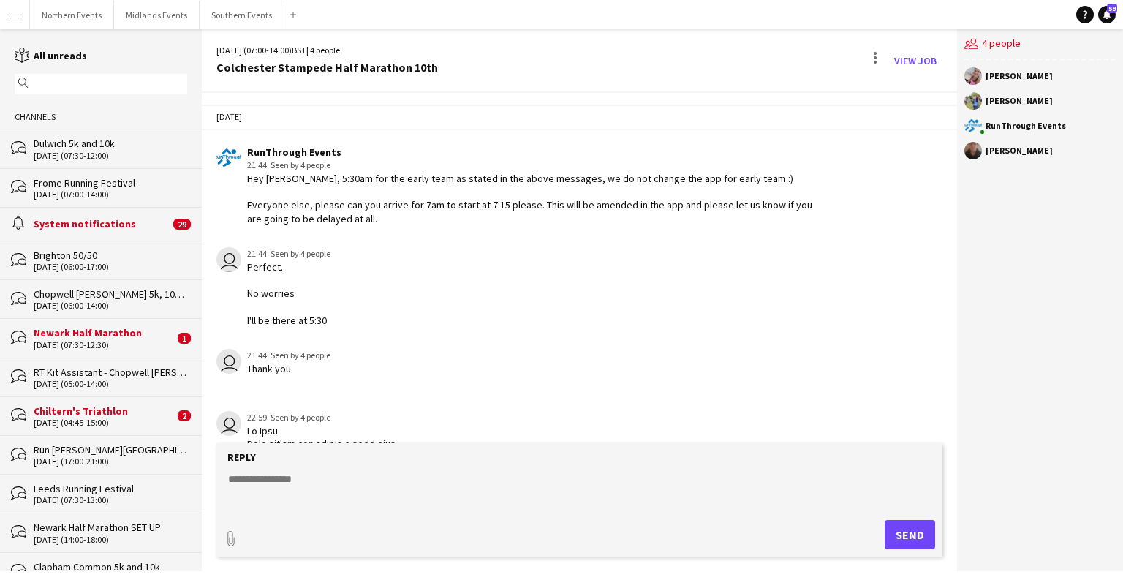
scroll to position [2522, 0]
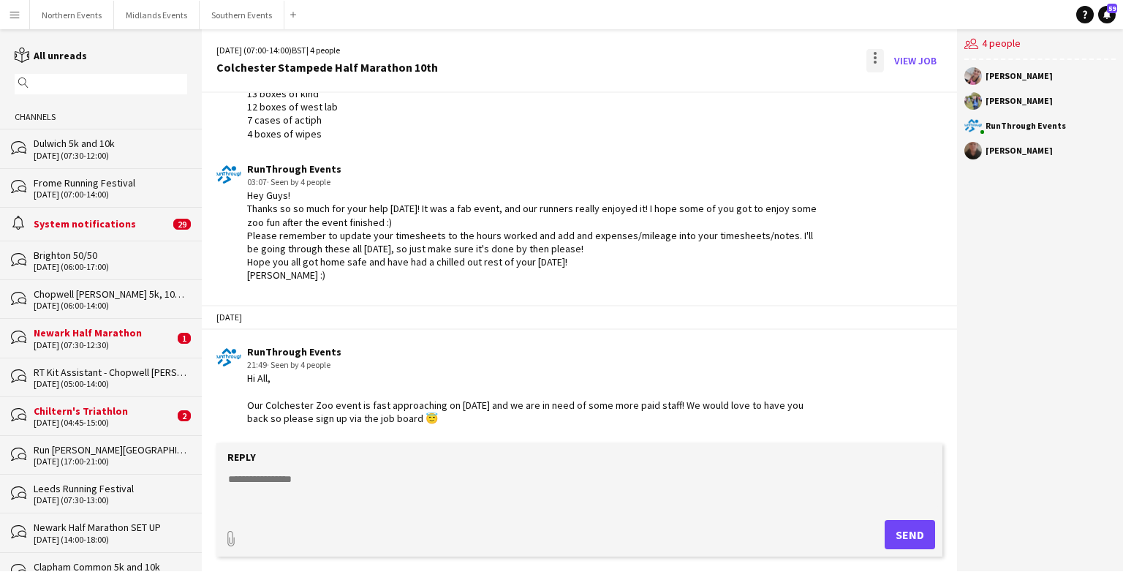
click at [874, 51] on div at bounding box center [875, 60] width 18 height 23
click at [903, 83] on span "Delete" at bounding box center [906, 89] width 34 height 12
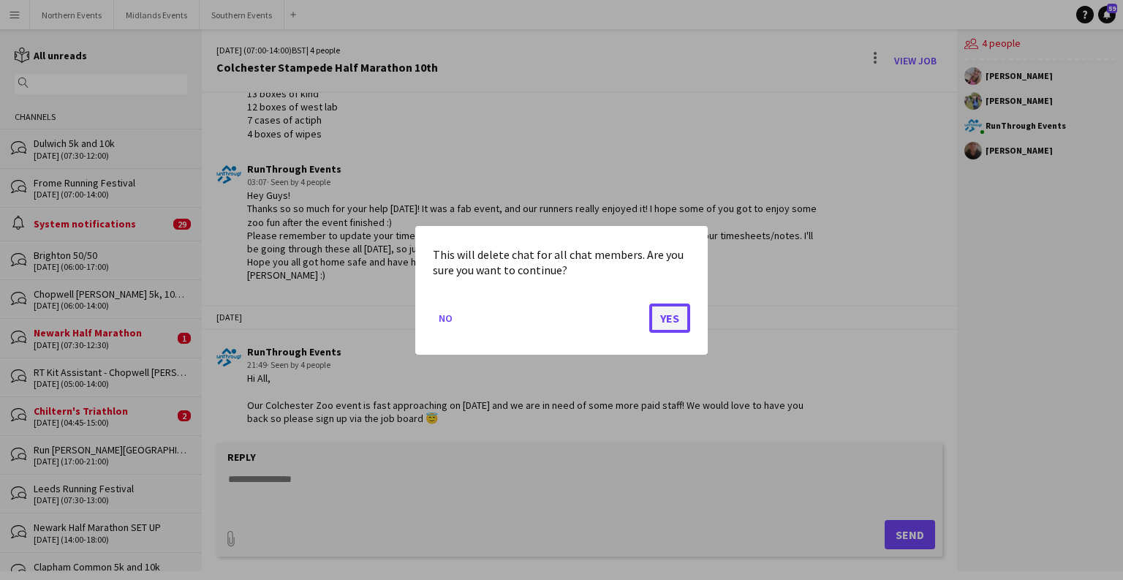
click at [673, 322] on button "Yes" at bounding box center [669, 317] width 41 height 29
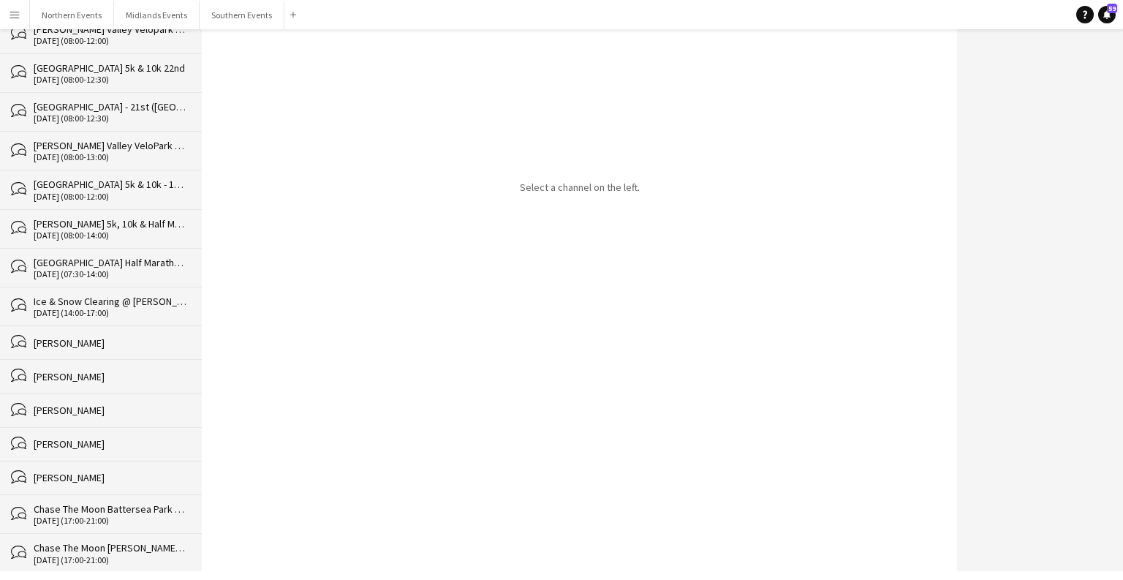
scroll to position [30281, 0]
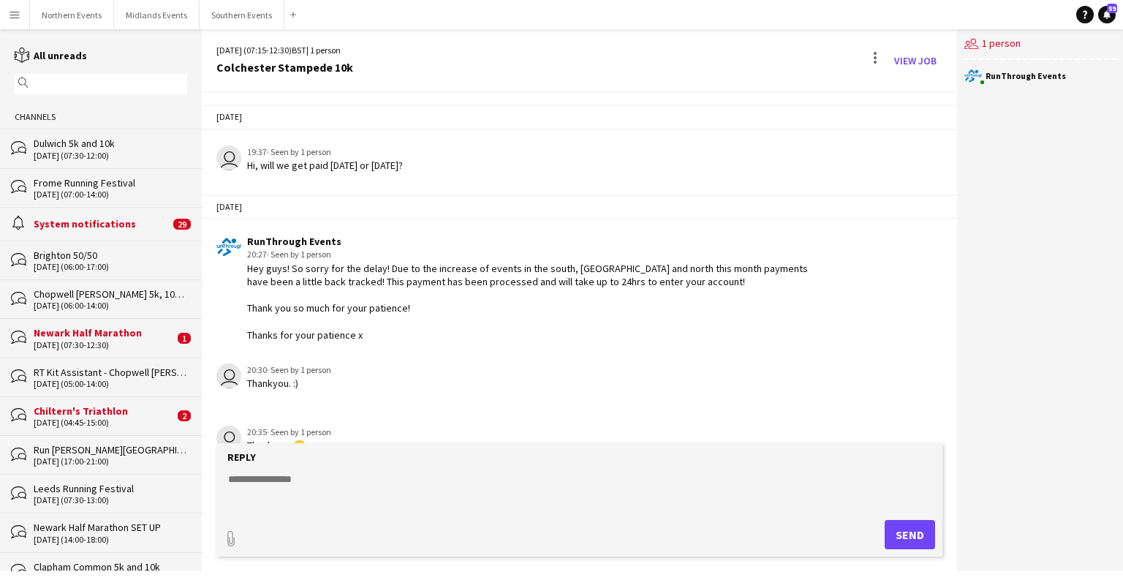
scroll to position [2362, 0]
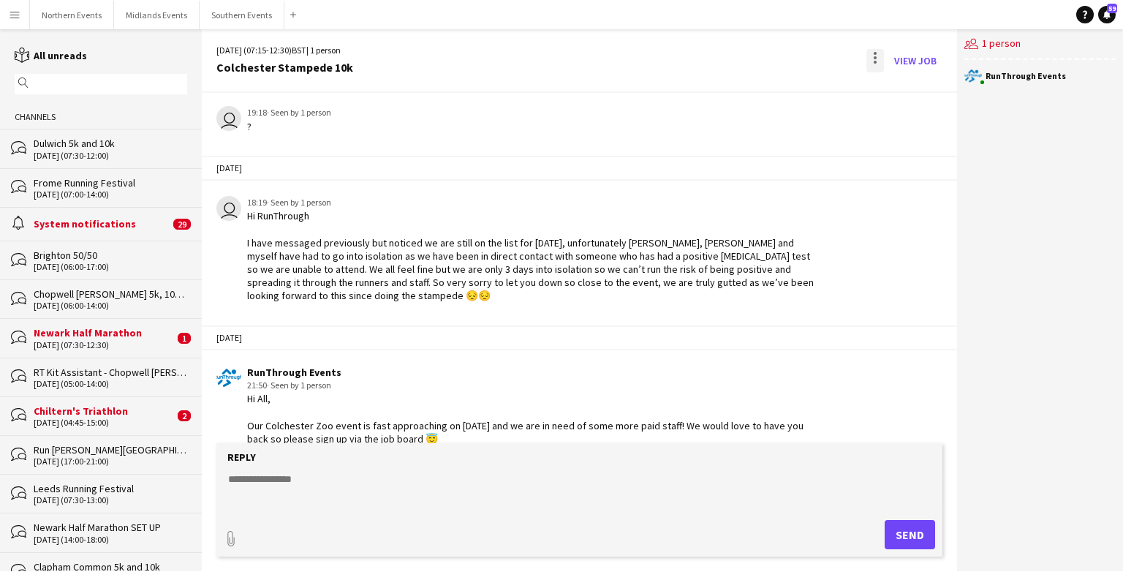
click at [869, 55] on div at bounding box center [875, 60] width 18 height 23
click at [909, 94] on span "Delete" at bounding box center [906, 89] width 34 height 12
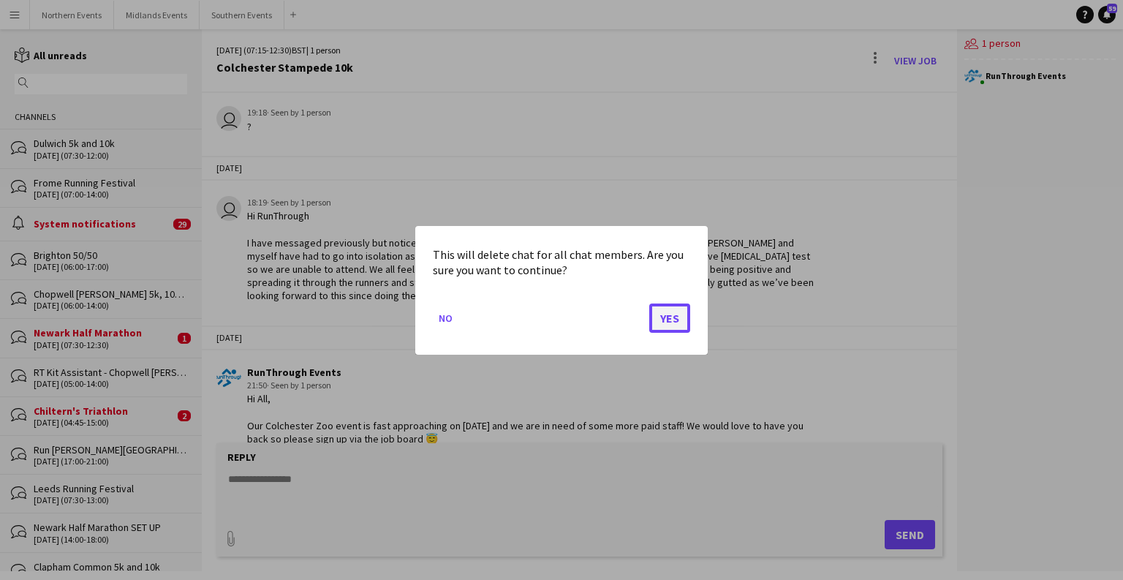
click at [680, 305] on button "Yes" at bounding box center [669, 317] width 41 height 29
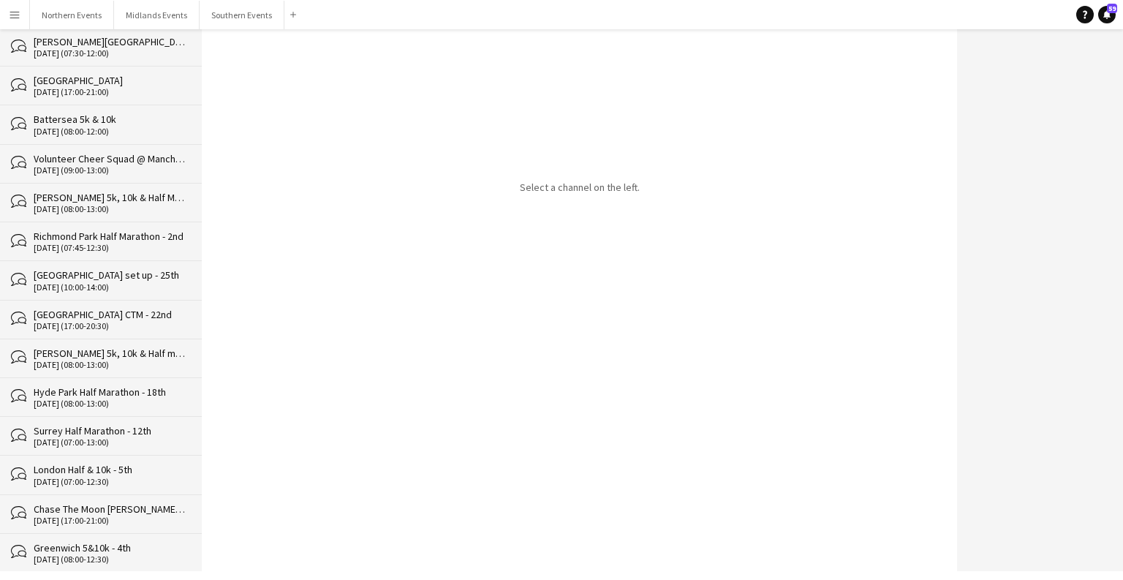
scroll to position [30242, 0]
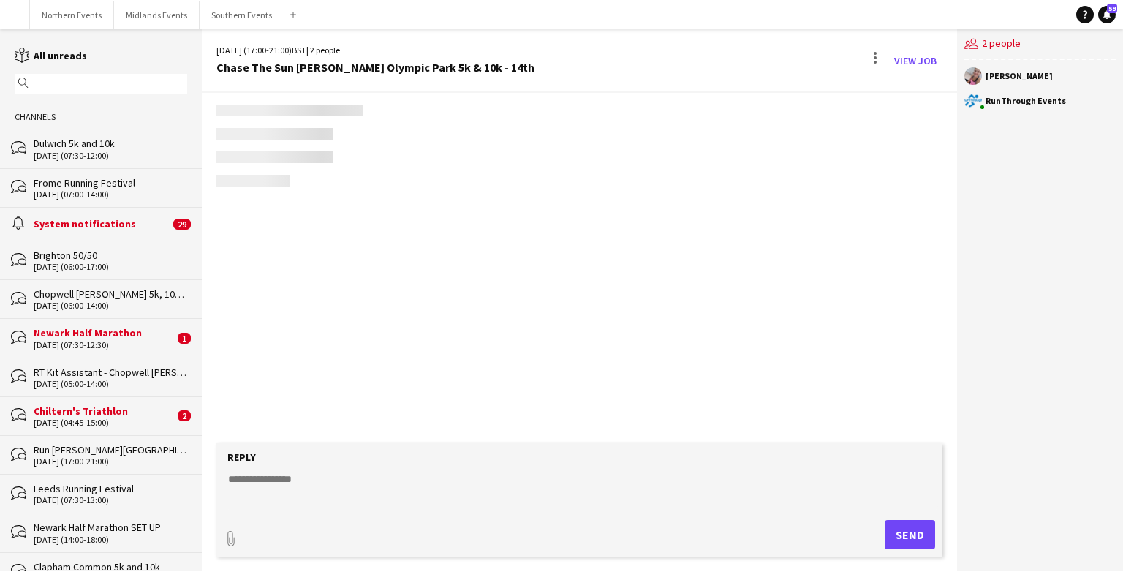
scroll to position [2220, 0]
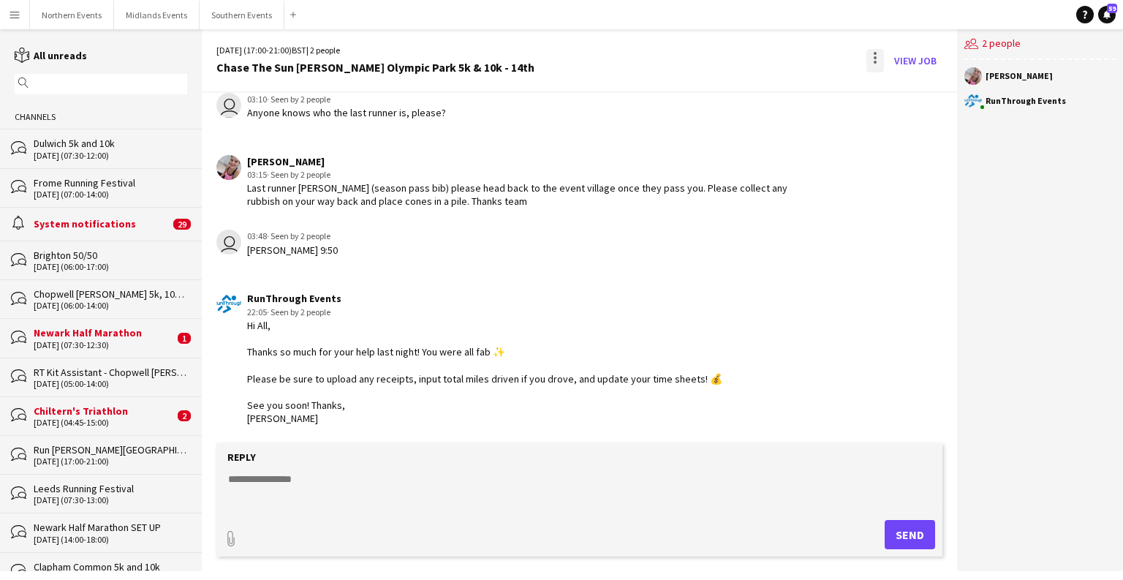
click at [869, 53] on div at bounding box center [875, 60] width 18 height 23
click at [898, 90] on span "Delete" at bounding box center [906, 89] width 34 height 12
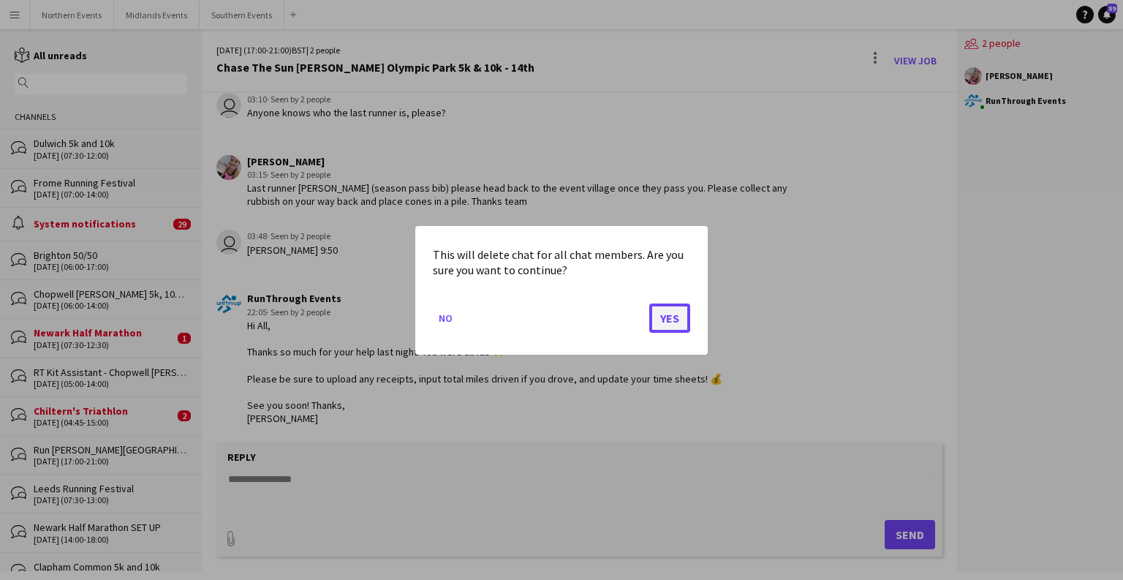
click at [673, 322] on button "Yes" at bounding box center [669, 317] width 41 height 29
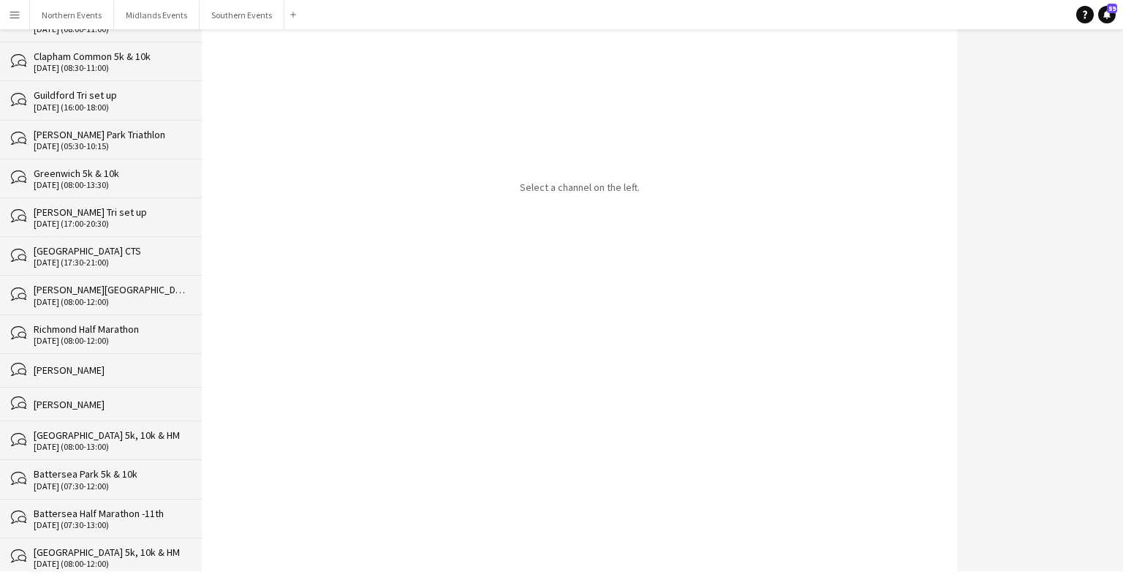
scroll to position [30204, 0]
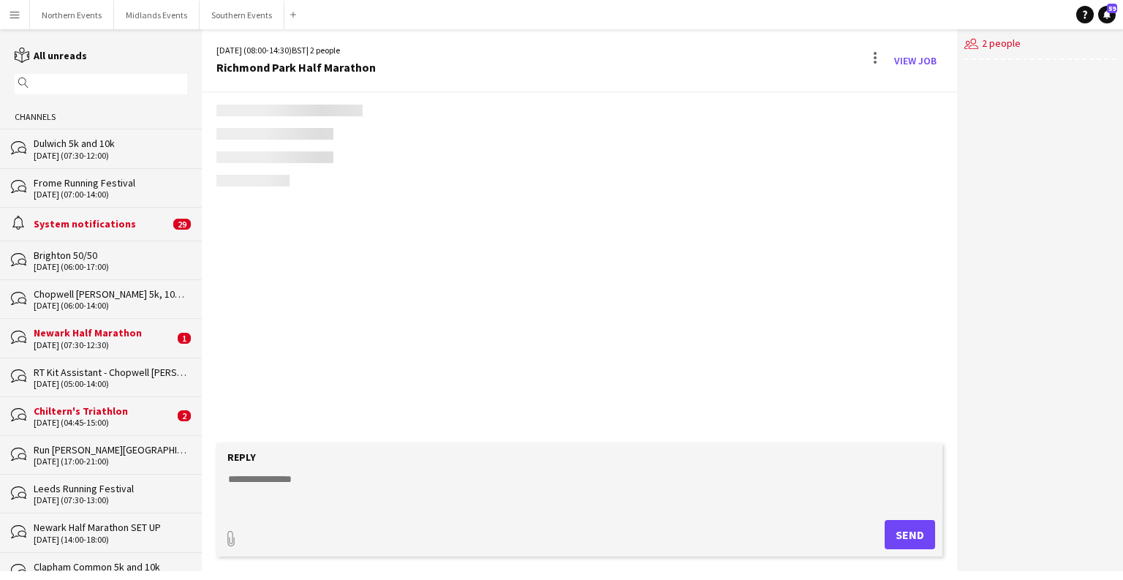
scroll to position [1868, 0]
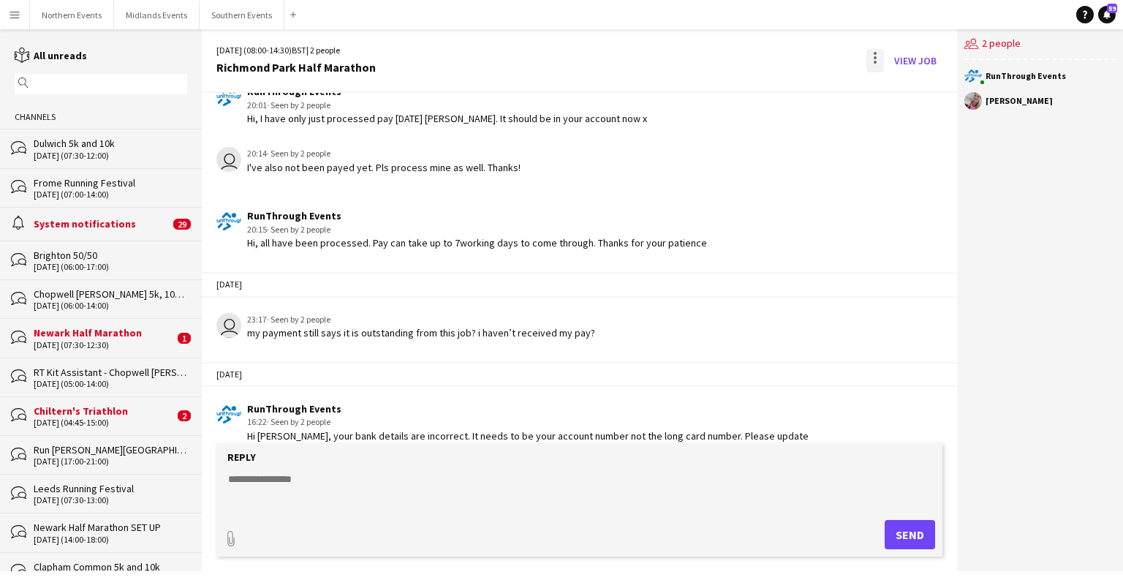
click at [877, 59] on div at bounding box center [875, 60] width 18 height 23
click at [889, 88] on span "Delete" at bounding box center [906, 89] width 34 height 12
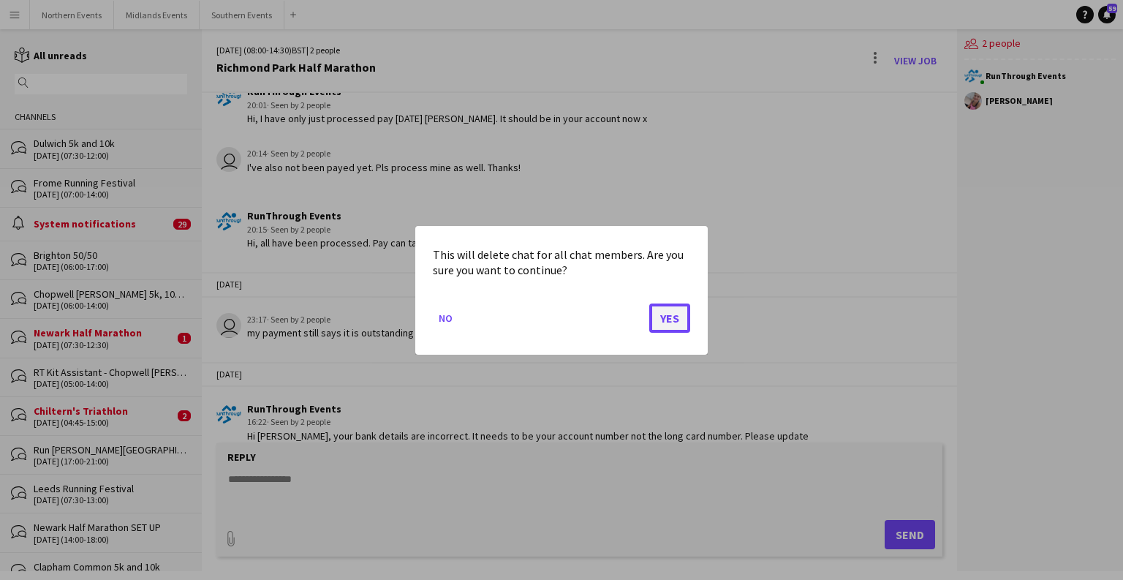
click at [675, 322] on button "Yes" at bounding box center [669, 317] width 41 height 29
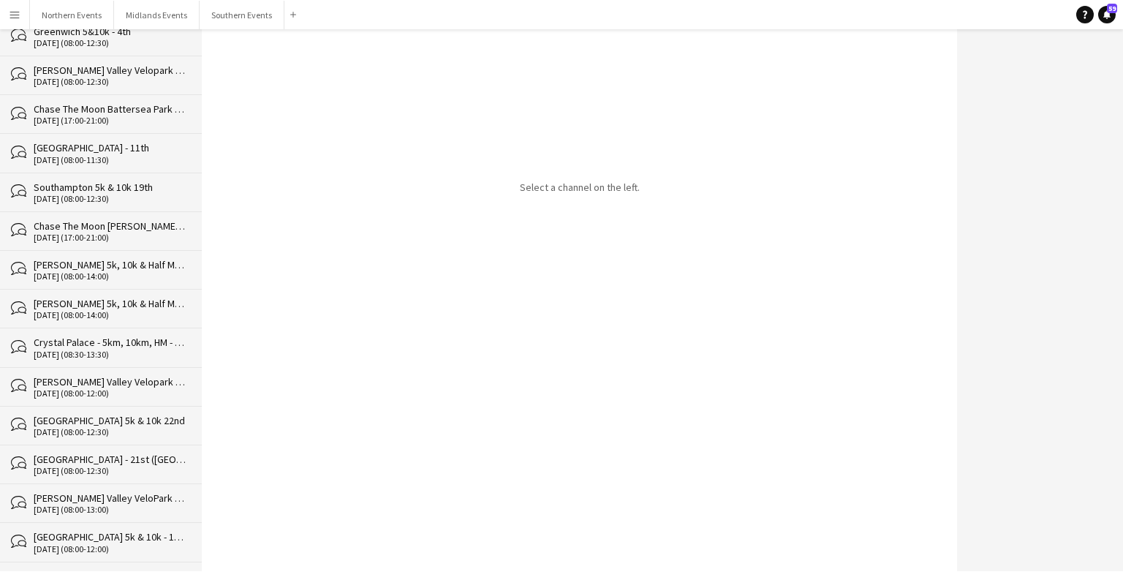
scroll to position [30166, 0]
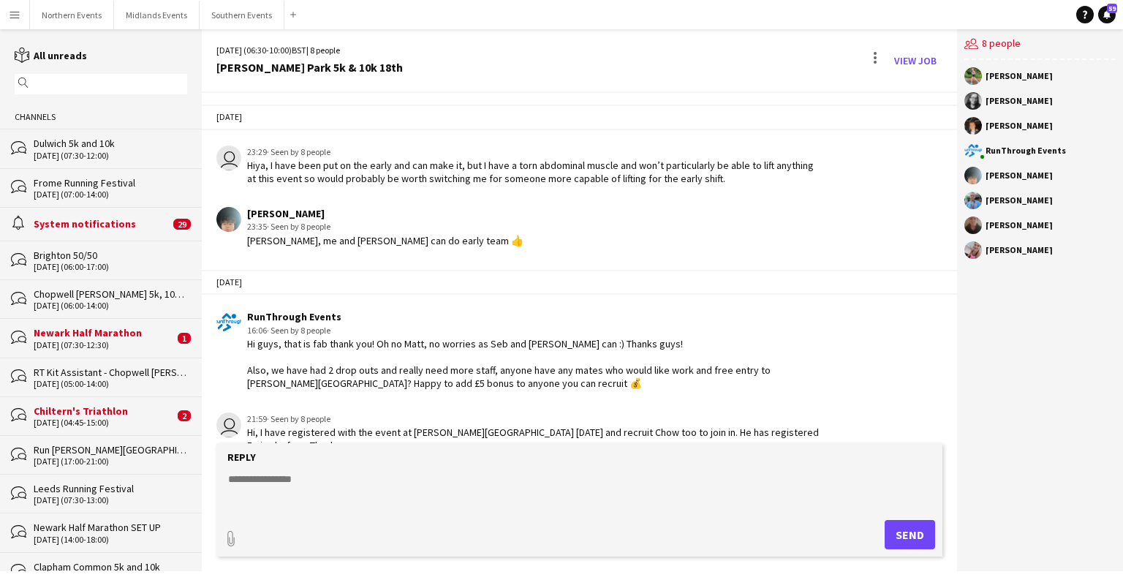
scroll to position [2187, 0]
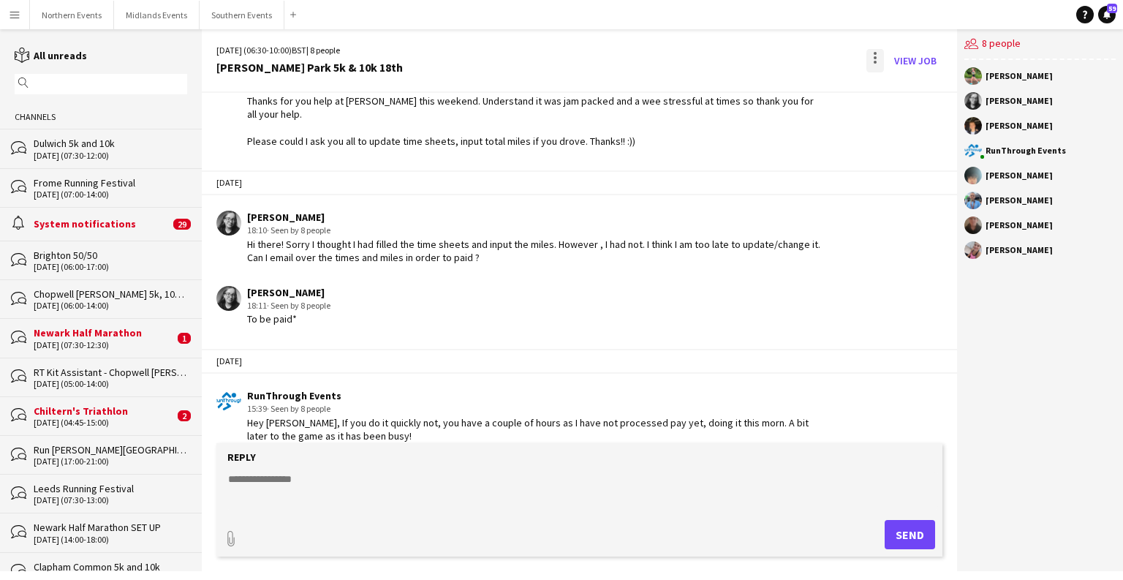
click at [874, 63] on div at bounding box center [874, 62] width 3 height 3
click at [903, 93] on span "Delete" at bounding box center [906, 89] width 34 height 12
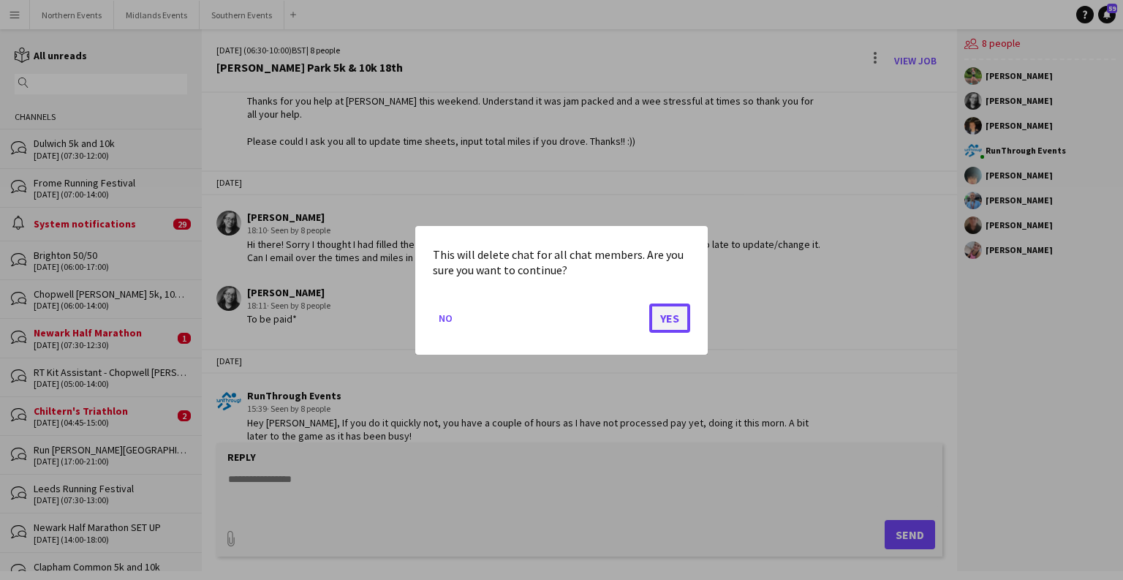
click at [661, 325] on button "Yes" at bounding box center [669, 317] width 41 height 29
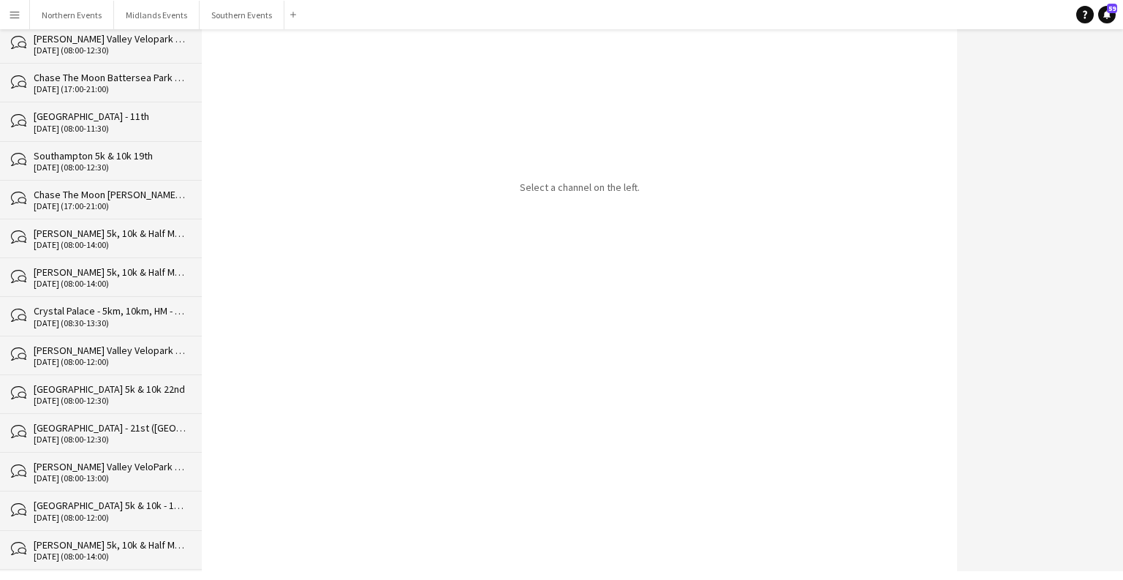
scroll to position [30126, 0]
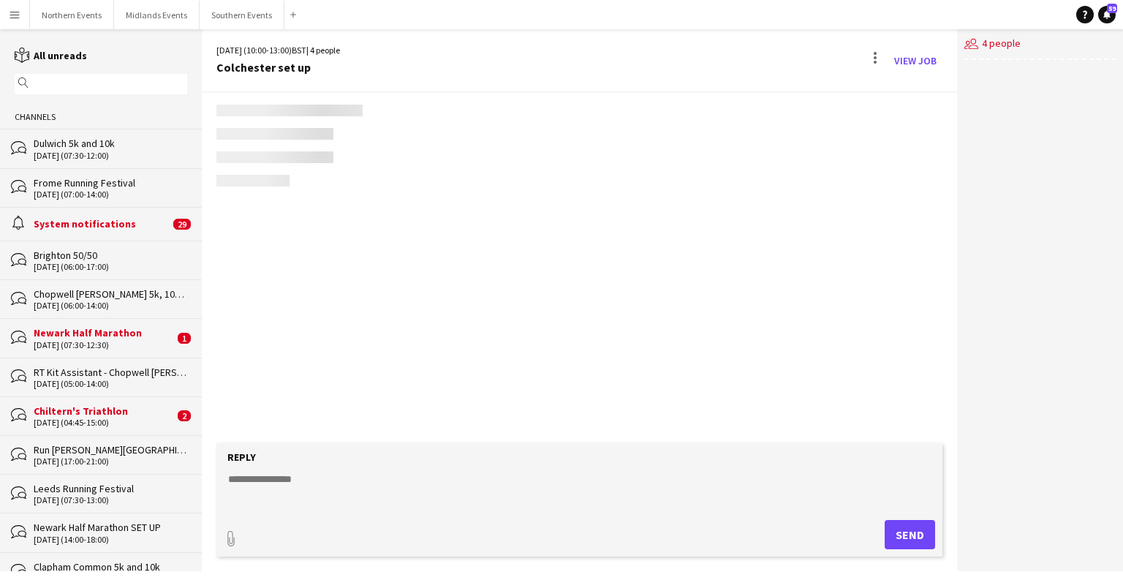
scroll to position [638, 0]
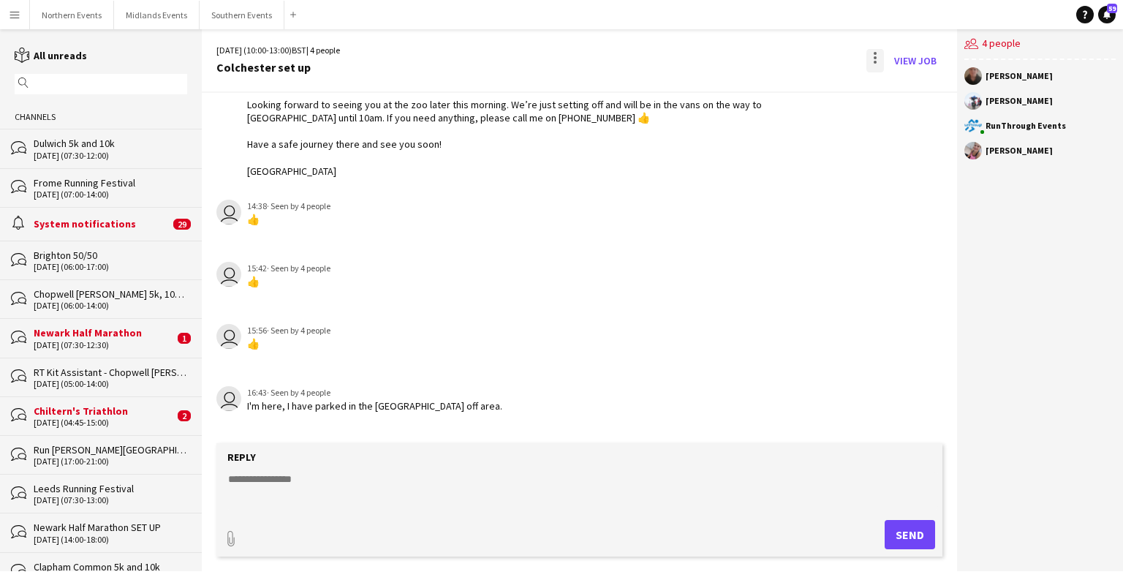
click at [875, 56] on div at bounding box center [874, 57] width 3 height 3
click at [889, 83] on span "Delete" at bounding box center [906, 89] width 34 height 12
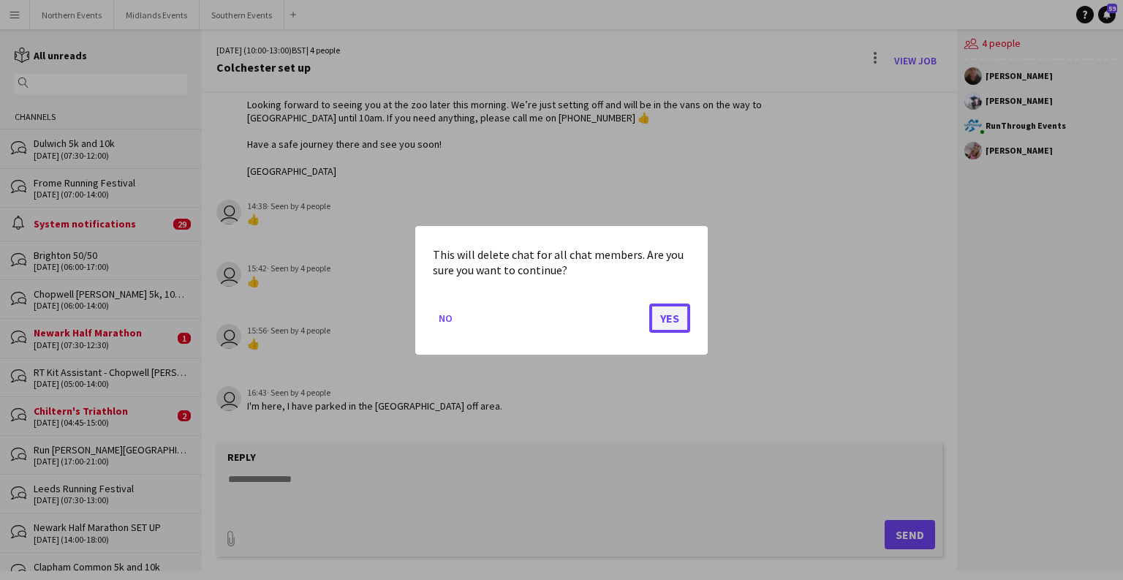
click at [667, 316] on button "Yes" at bounding box center [669, 317] width 41 height 29
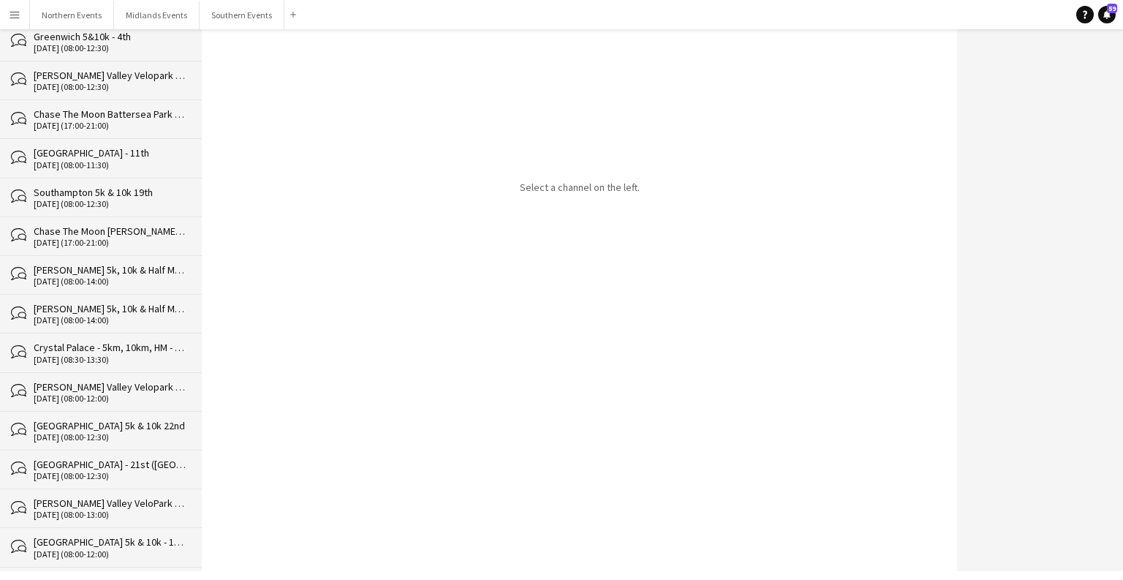
scroll to position [30087, 0]
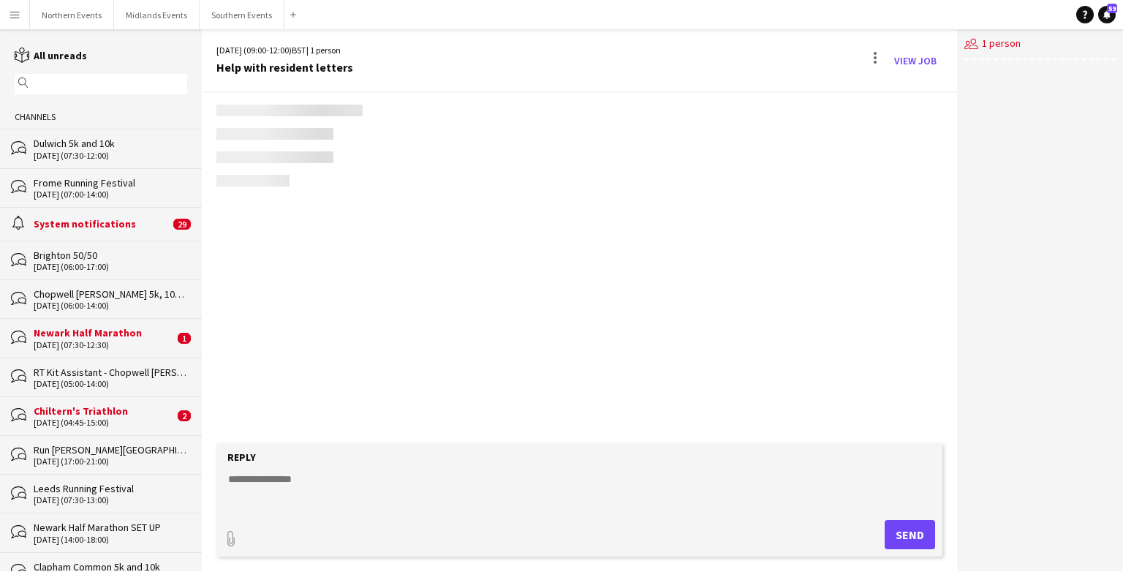
scroll to position [26, 0]
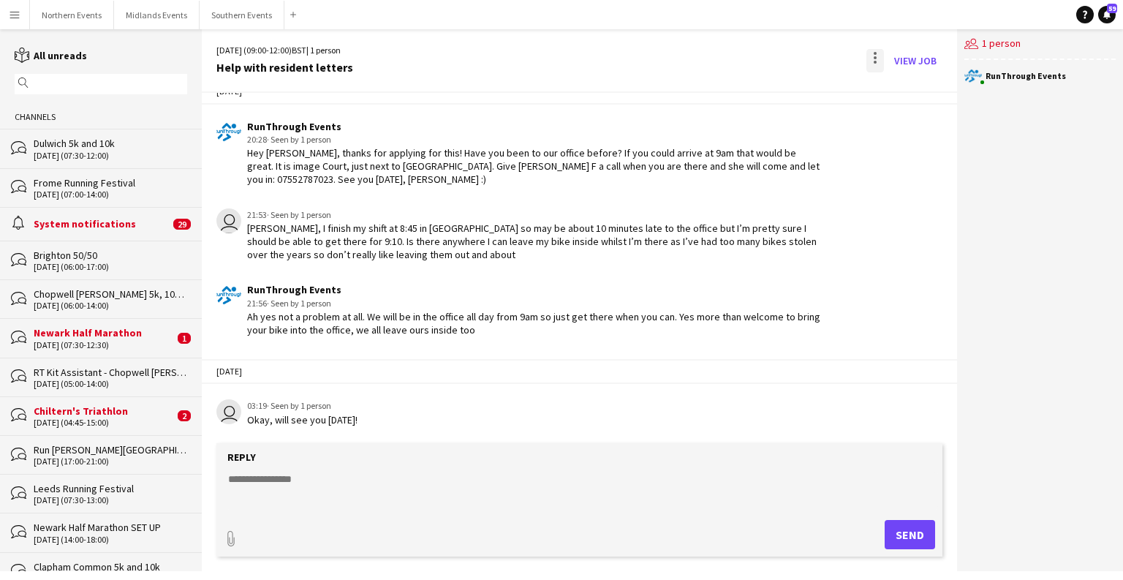
click at [872, 59] on div at bounding box center [875, 60] width 18 height 23
click at [881, 96] on button "Delete [GEOGRAPHIC_DATA]" at bounding box center [908, 89] width 82 height 35
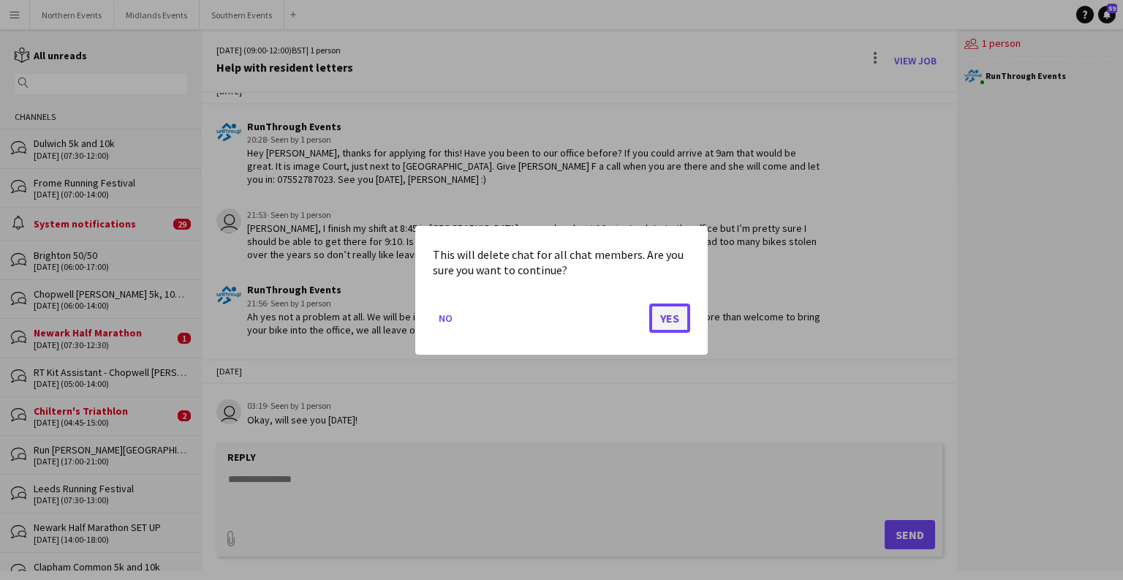
click at [652, 327] on button "Yes" at bounding box center [669, 317] width 41 height 29
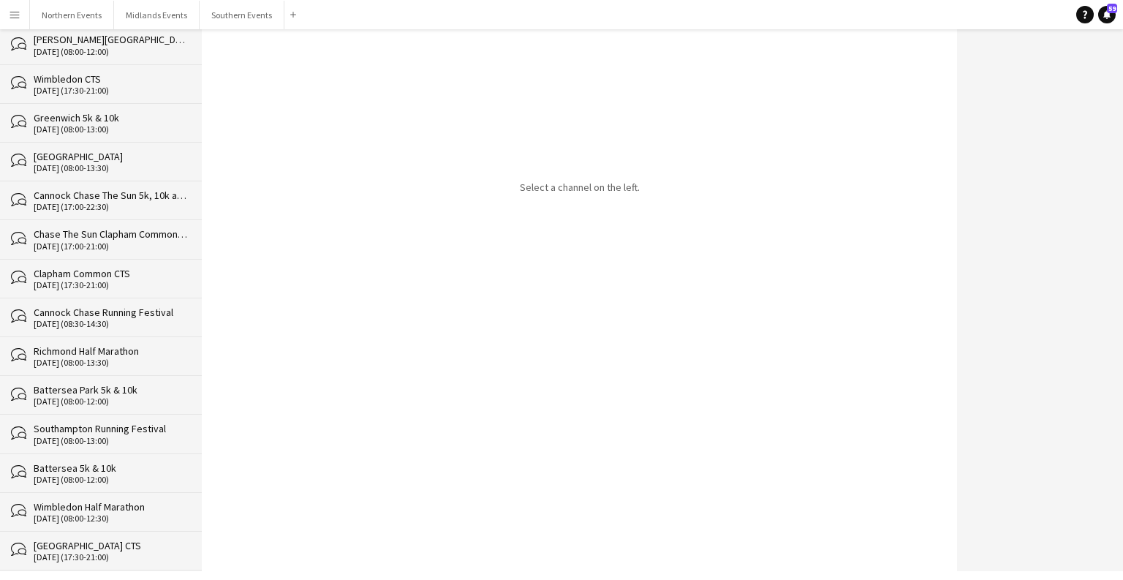
scroll to position [30049, 0]
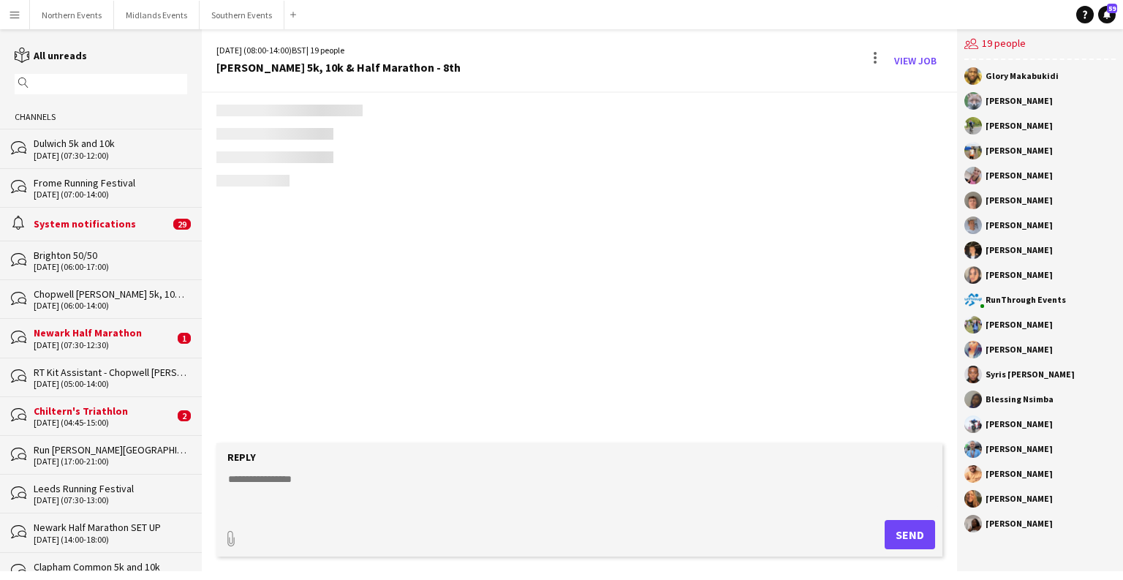
scroll to position [1973, 0]
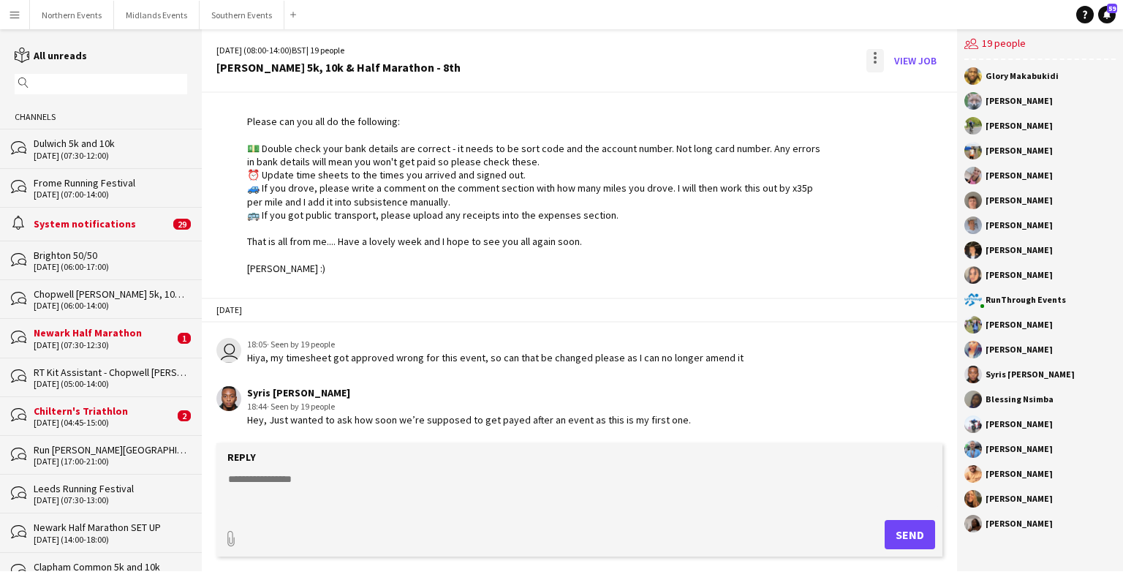
click at [877, 56] on div at bounding box center [875, 60] width 18 height 23
click at [918, 85] on span "Delete" at bounding box center [906, 89] width 34 height 12
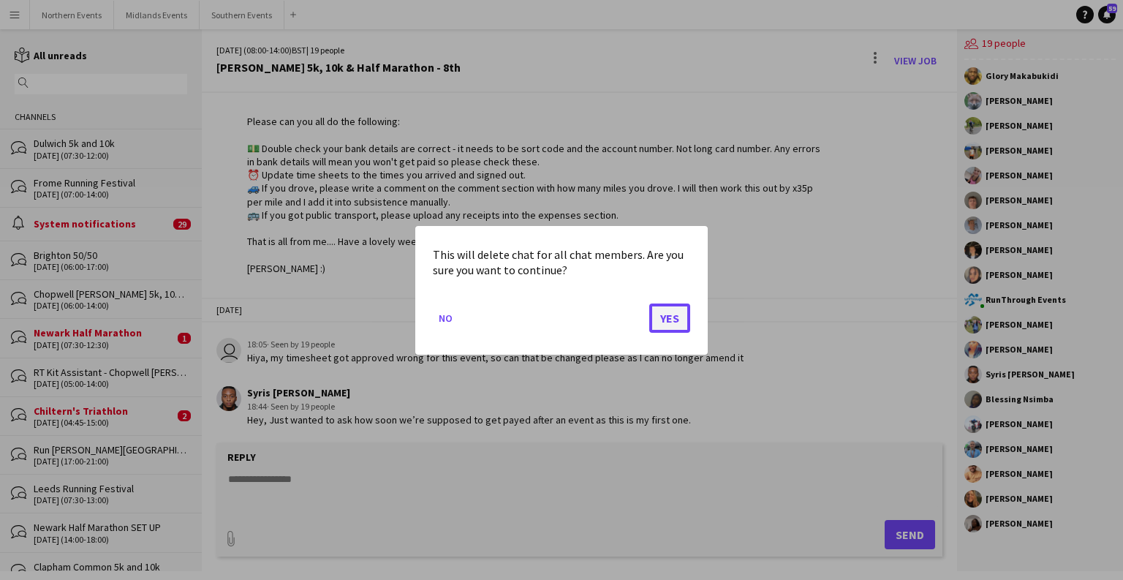
click at [667, 324] on button "Yes" at bounding box center [669, 317] width 41 height 29
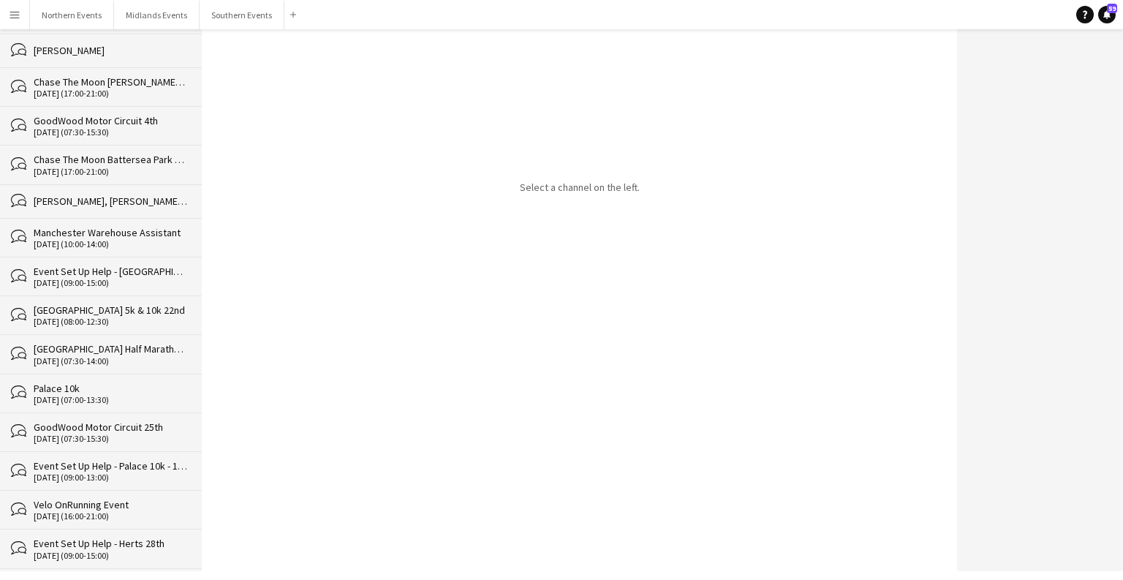
scroll to position [30011, 0]
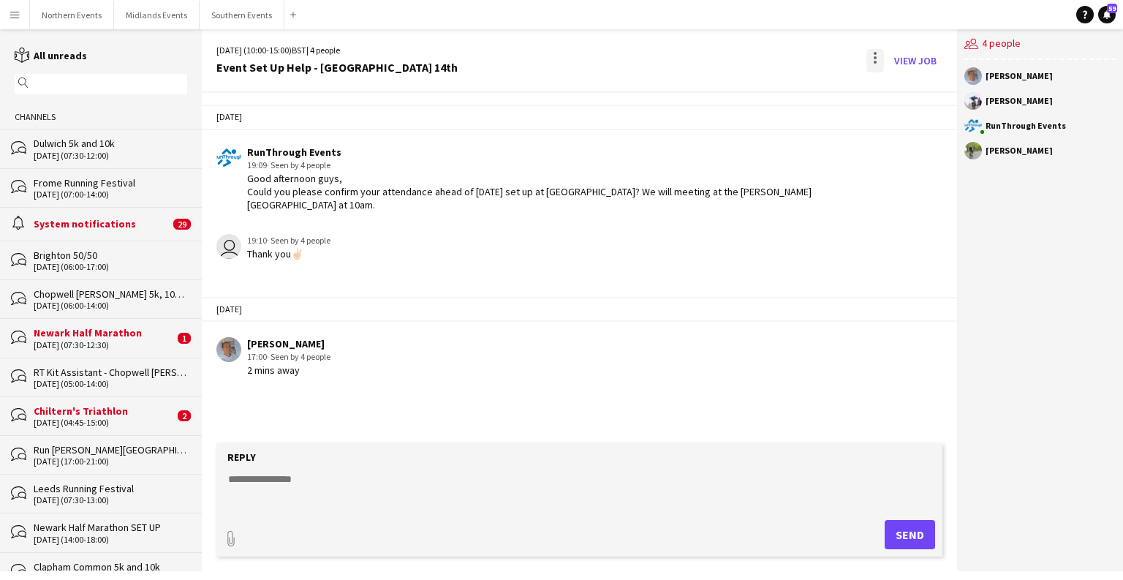
click at [876, 61] on div at bounding box center [874, 62] width 3 height 3
click at [922, 90] on span "Delete" at bounding box center [906, 89] width 34 height 12
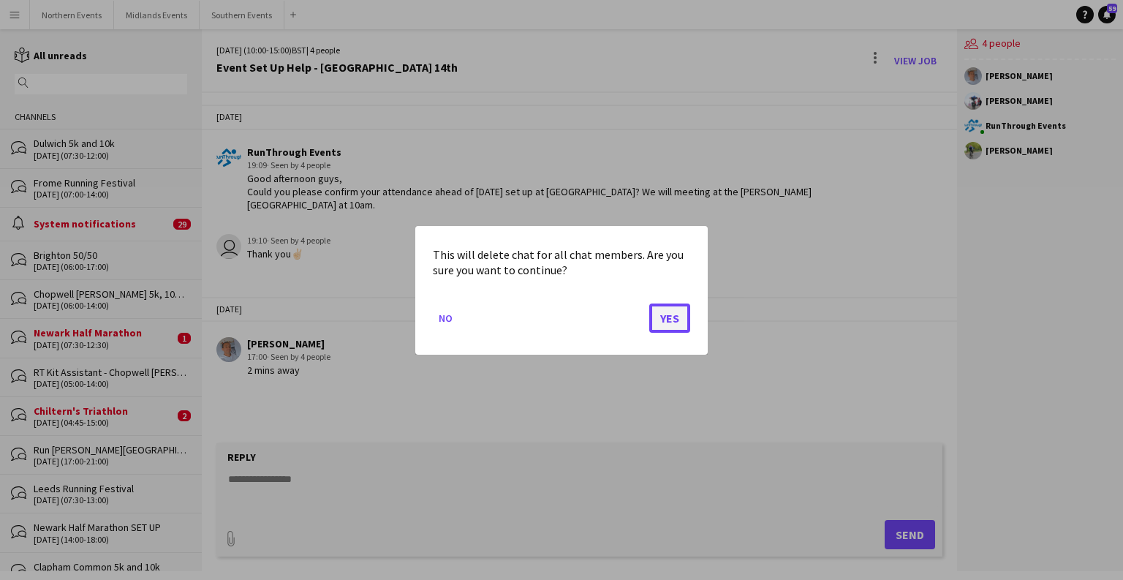
click at [666, 324] on button "Yes" at bounding box center [669, 317] width 41 height 29
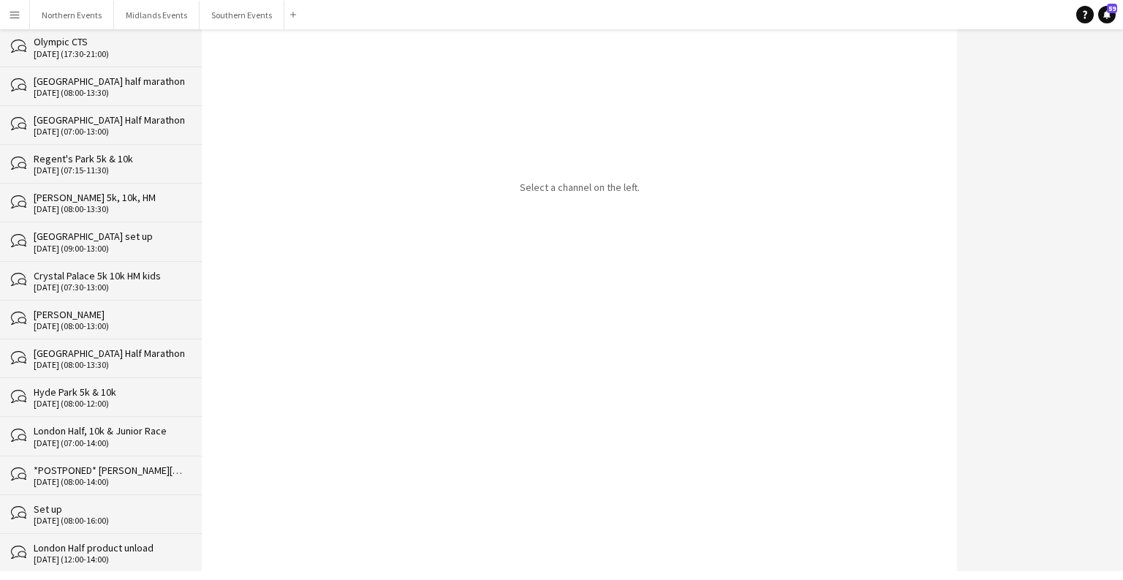
scroll to position [29971, 0]
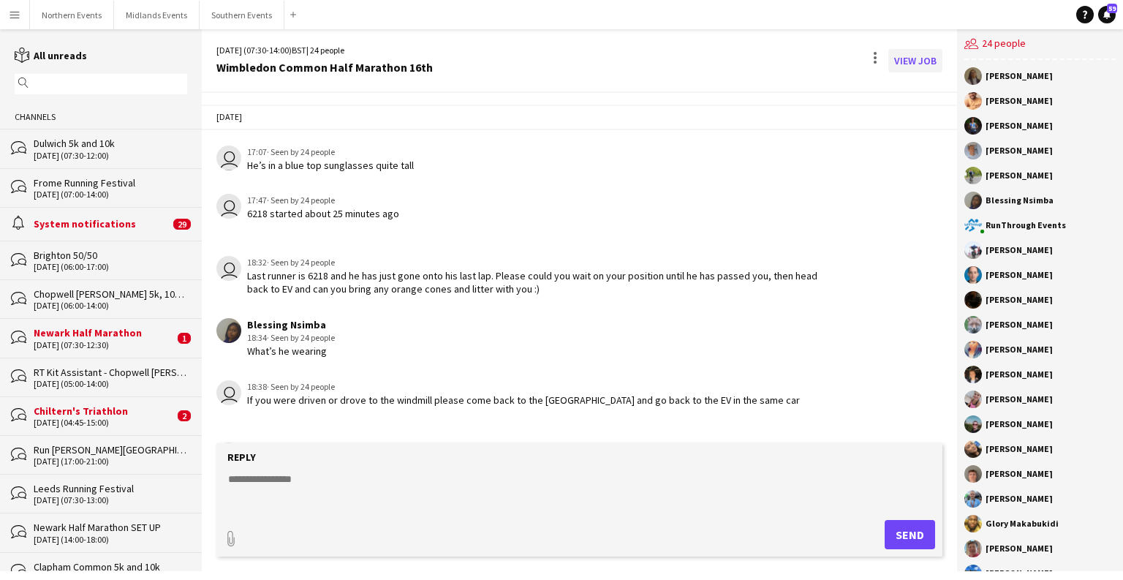
scroll to position [1853, 0]
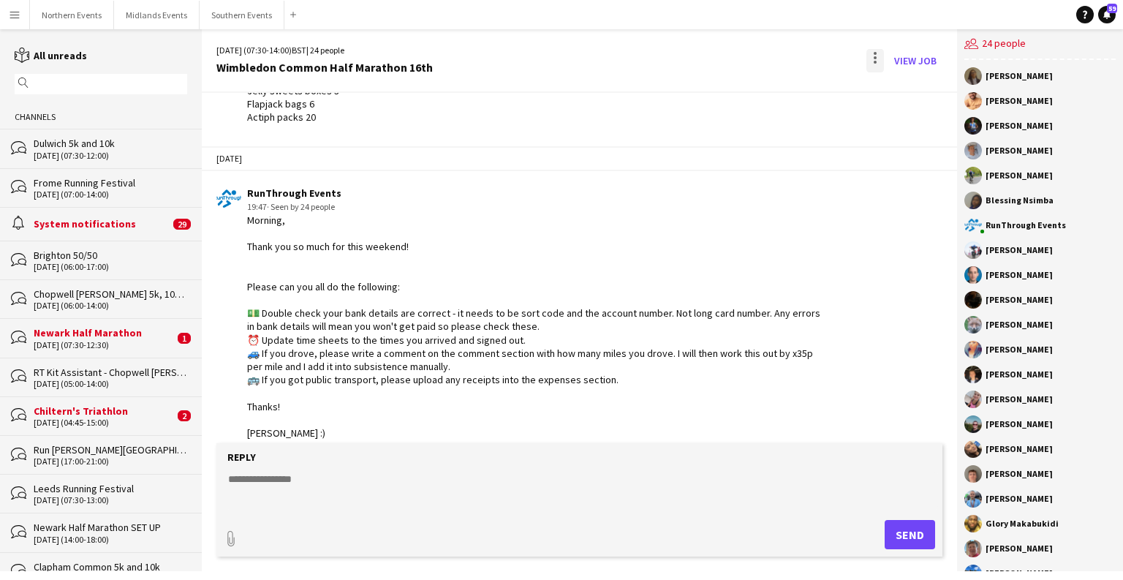
click at [876, 61] on div at bounding box center [874, 62] width 3 height 3
click at [886, 96] on button "Delete [GEOGRAPHIC_DATA]" at bounding box center [908, 89] width 82 height 35
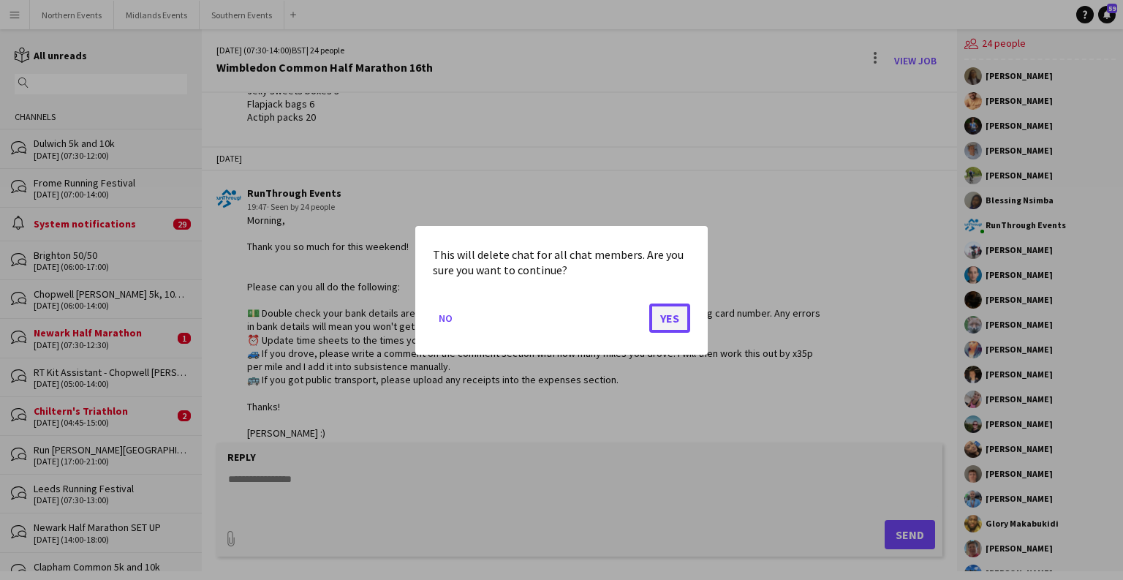
click at [671, 307] on button "Yes" at bounding box center [669, 317] width 41 height 29
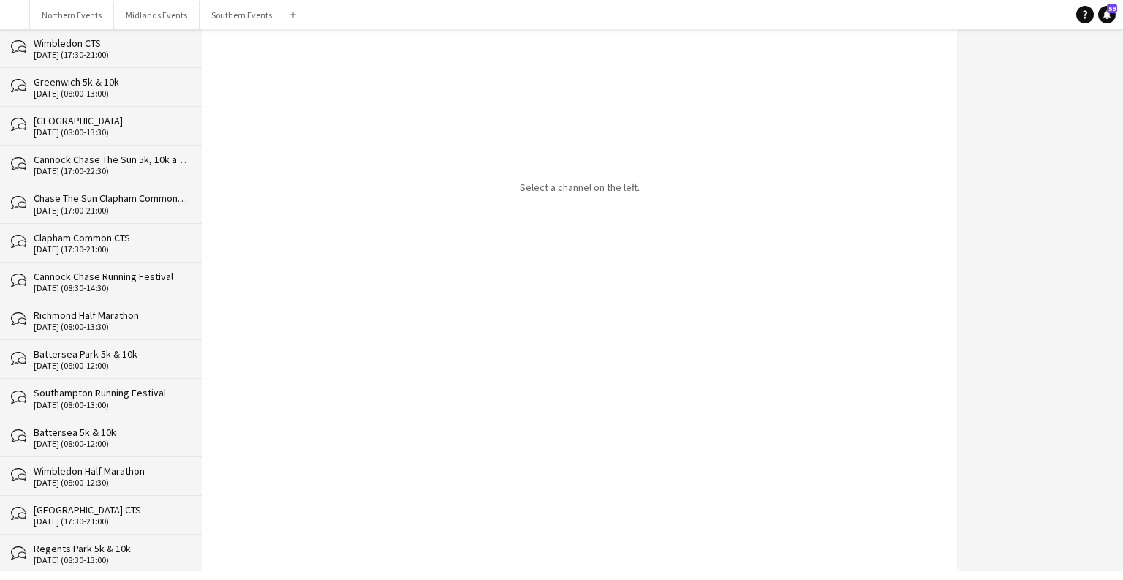
scroll to position [29933, 0]
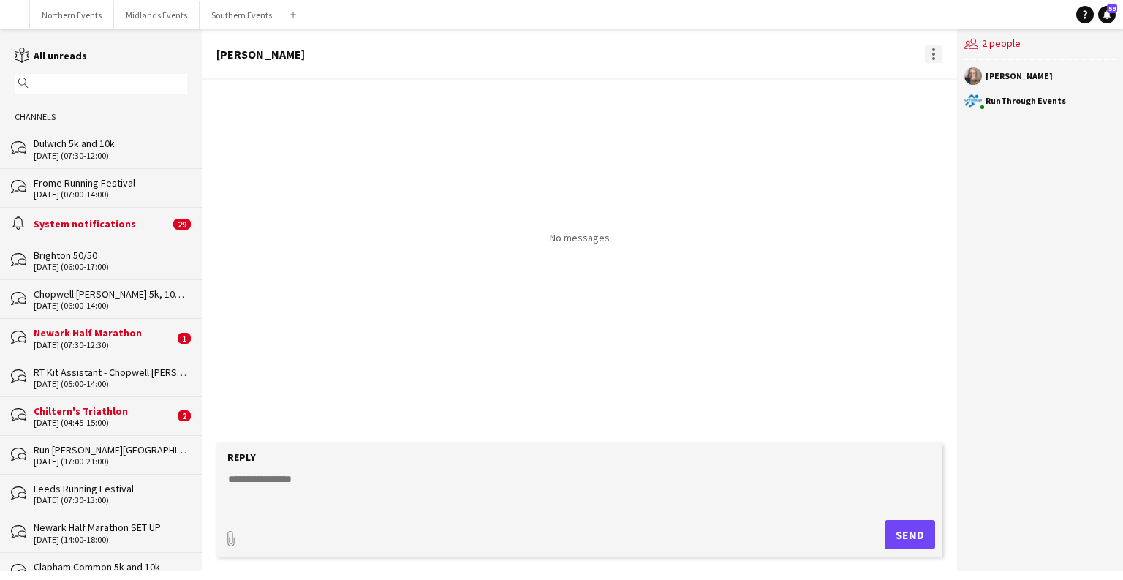
click at [930, 53] on div at bounding box center [934, 54] width 18 height 18
click at [945, 85] on app-icon "Delete" at bounding box center [941, 80] width 11 height 12
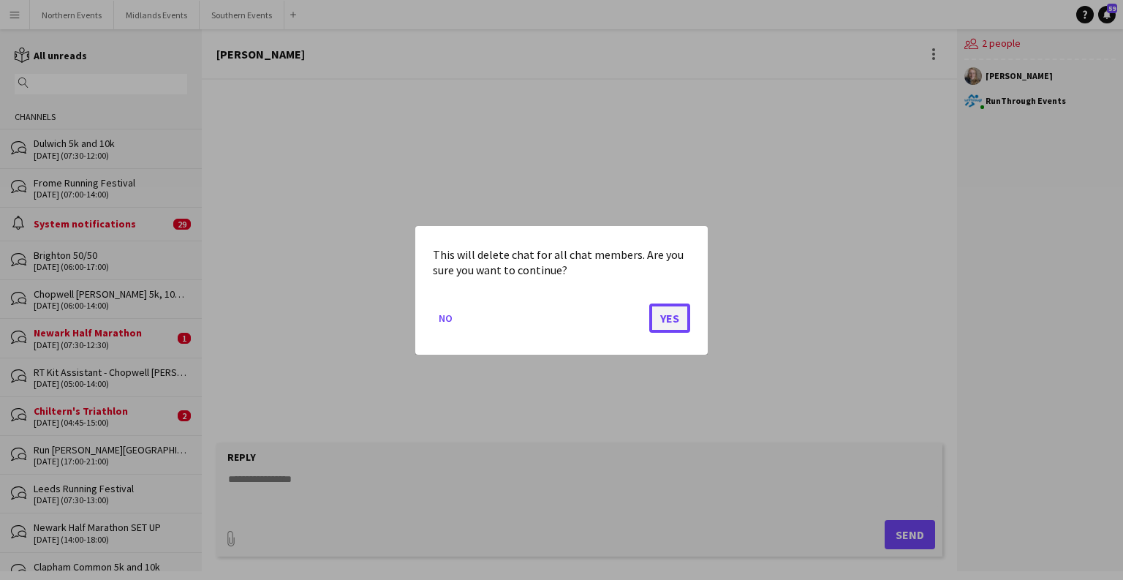
click at [670, 322] on button "Yes" at bounding box center [669, 317] width 41 height 29
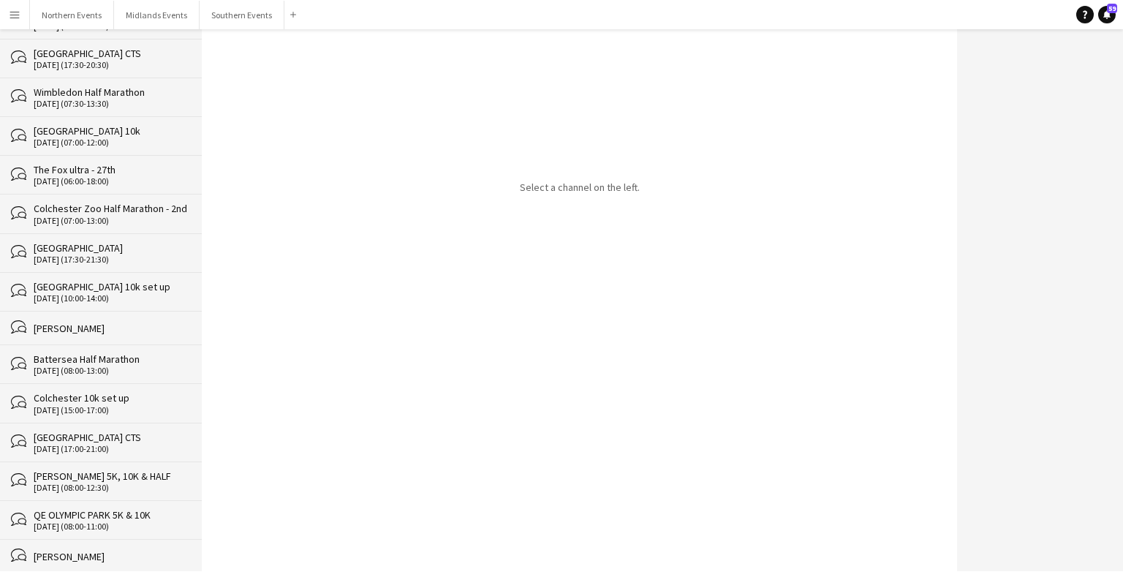
scroll to position [29899, 0]
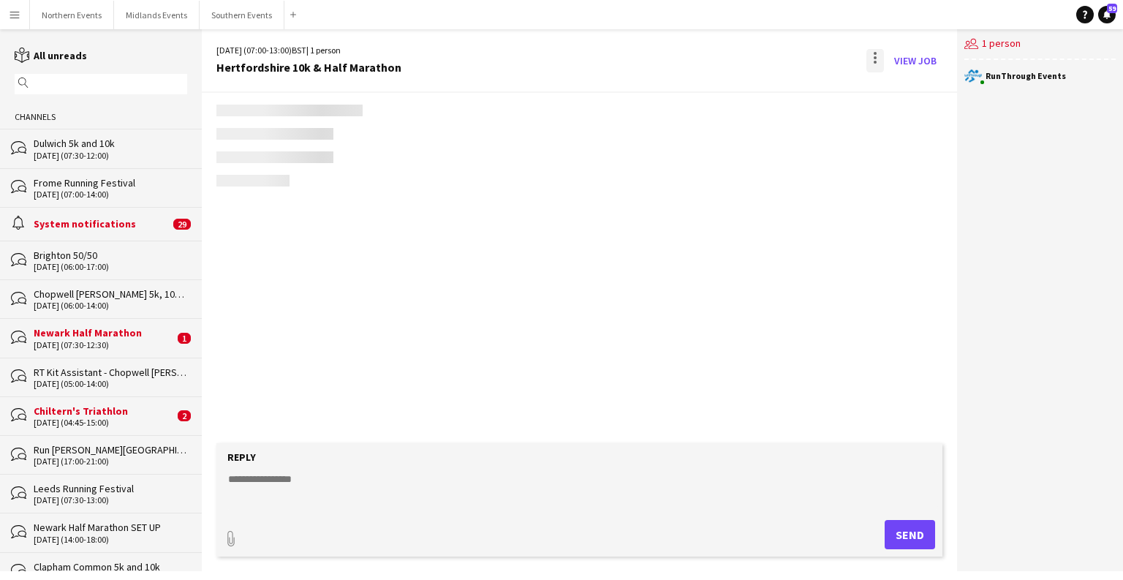
scroll to position [2429, 0]
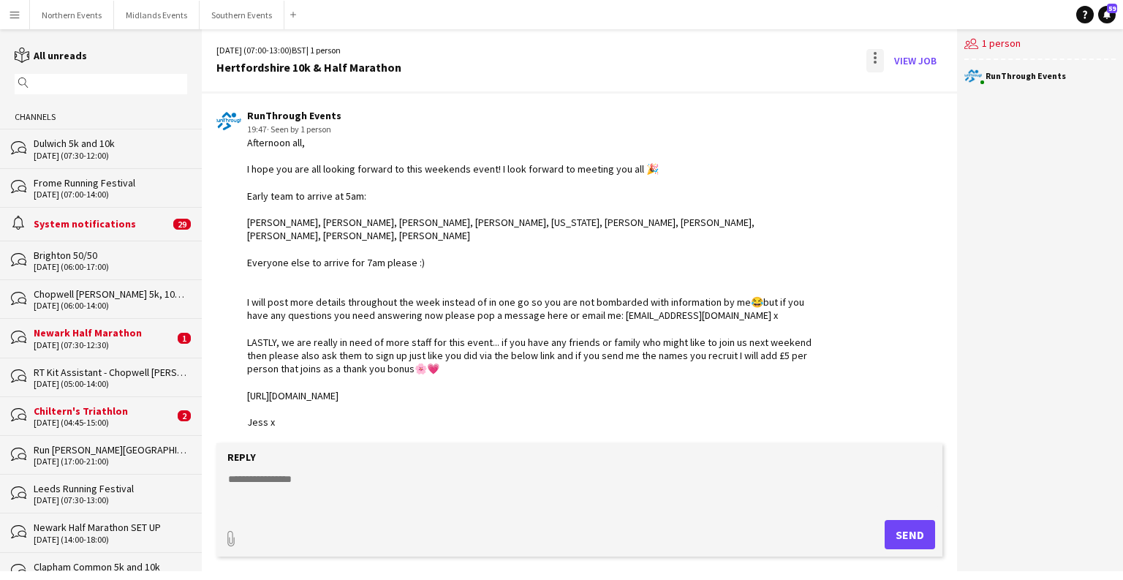
click at [874, 58] on div at bounding box center [874, 57] width 3 height 3
click at [897, 88] on span "Delete" at bounding box center [906, 89] width 34 height 12
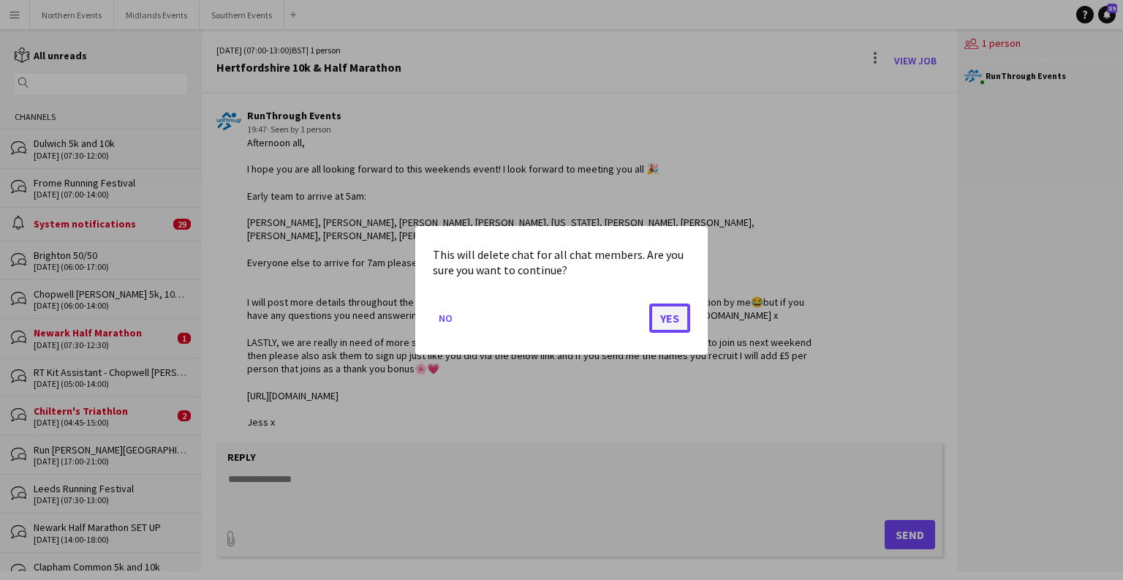
click at [666, 322] on button "Yes" at bounding box center [669, 317] width 41 height 29
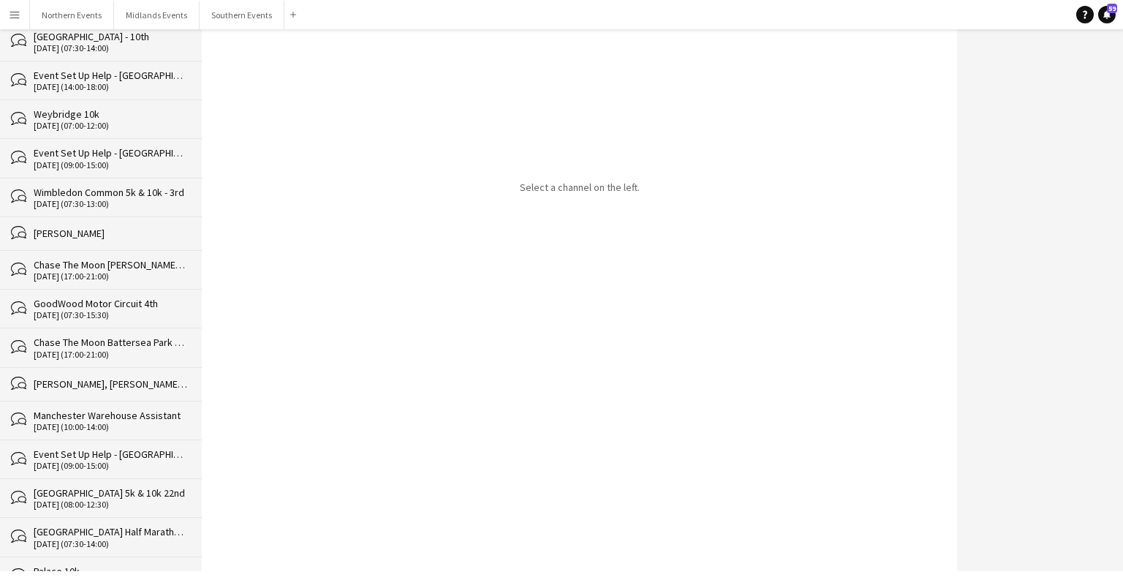
scroll to position [29860, 0]
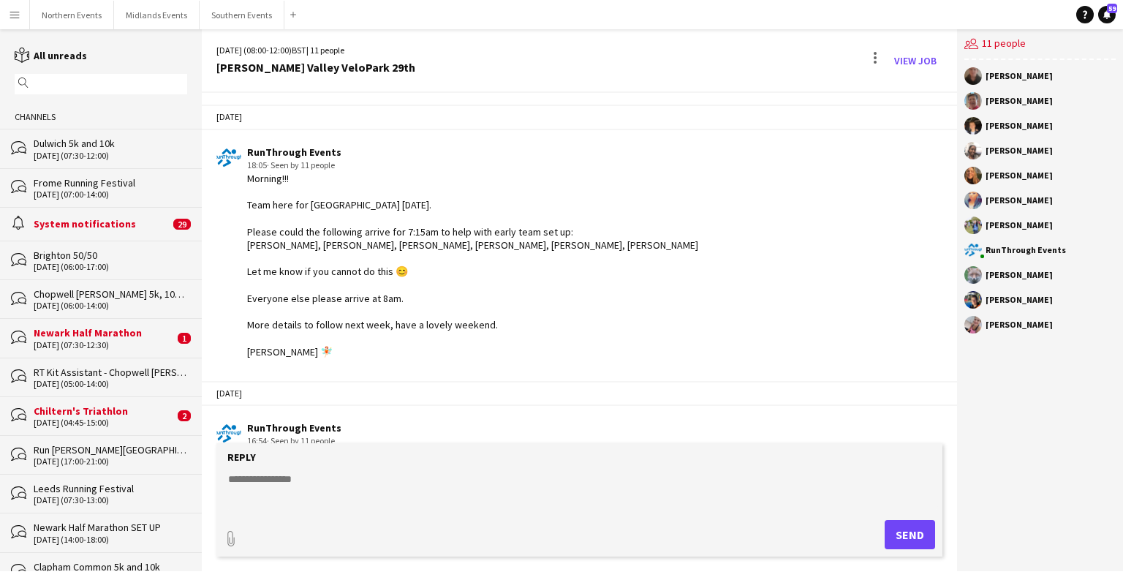
scroll to position [1633, 0]
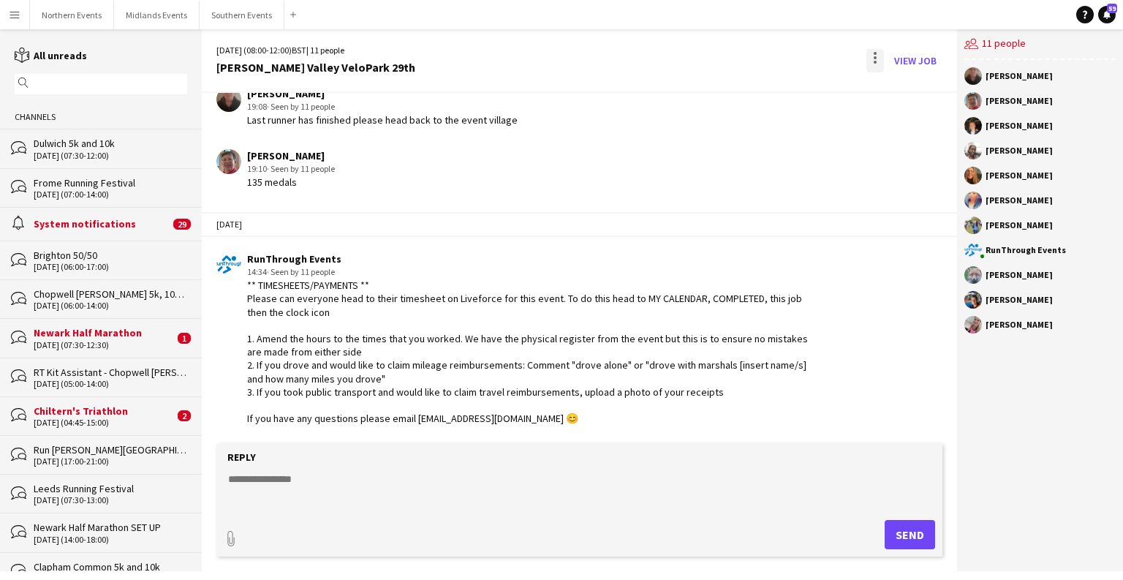
click at [876, 55] on div at bounding box center [875, 60] width 18 height 23
click at [900, 96] on button "Delete [GEOGRAPHIC_DATA]" at bounding box center [908, 89] width 82 height 35
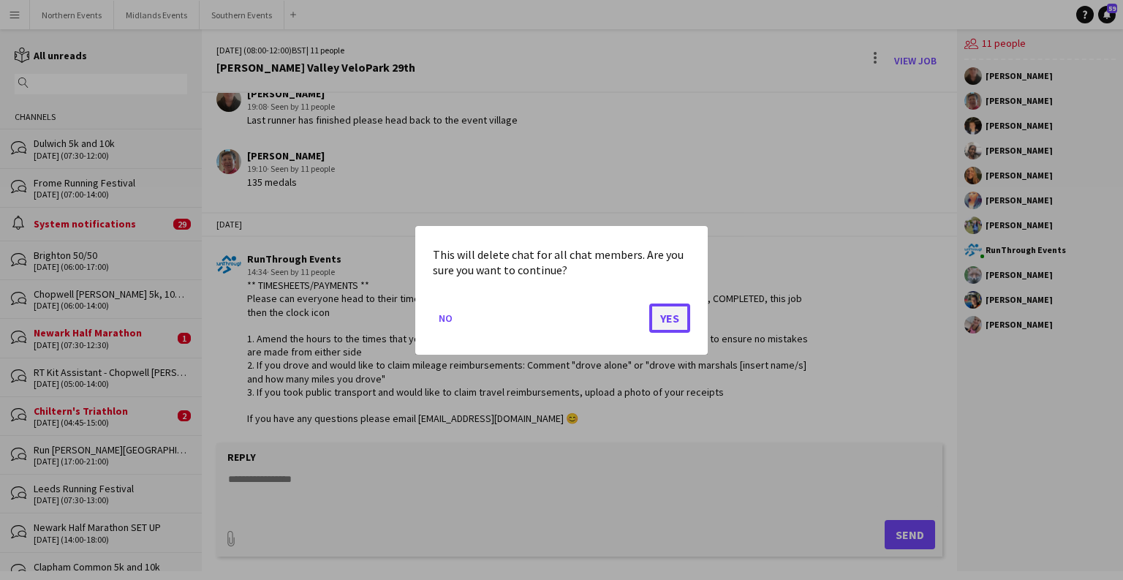
click at [675, 313] on button "Yes" at bounding box center [669, 317] width 41 height 29
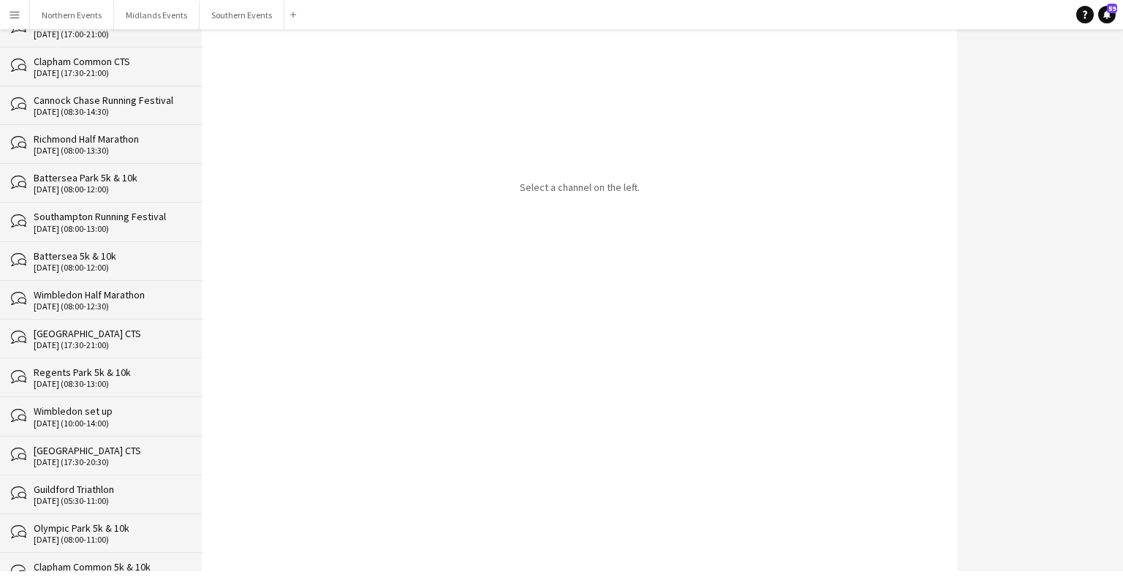
scroll to position [29821, 0]
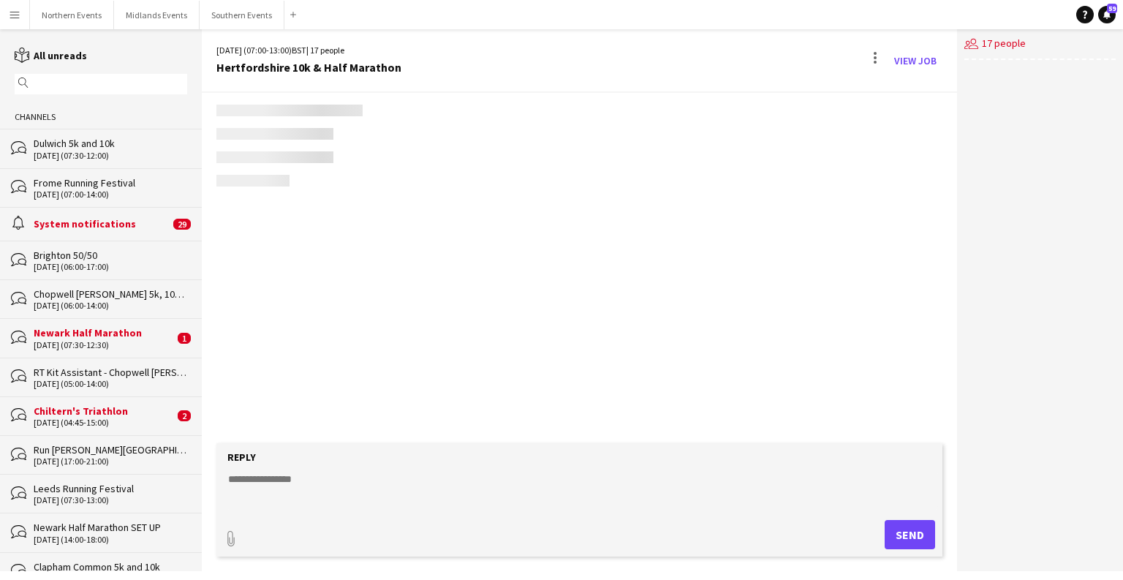
scroll to position [3707, 0]
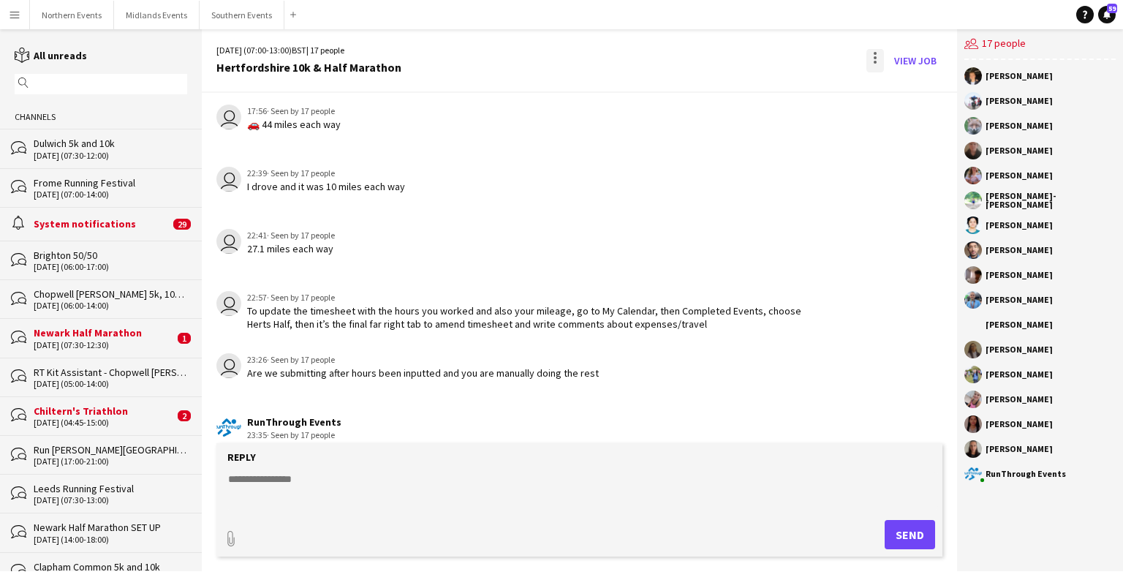
click at [873, 58] on div at bounding box center [875, 60] width 18 height 23
click at [900, 92] on span "Delete" at bounding box center [906, 89] width 34 height 12
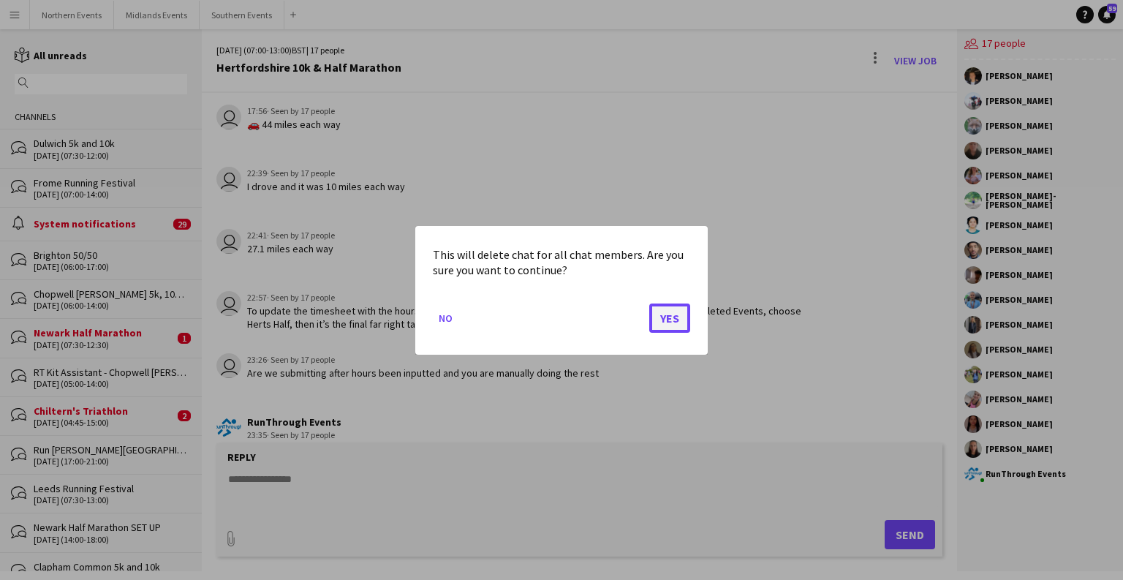
click at [677, 314] on button "Yes" at bounding box center [669, 317] width 41 height 29
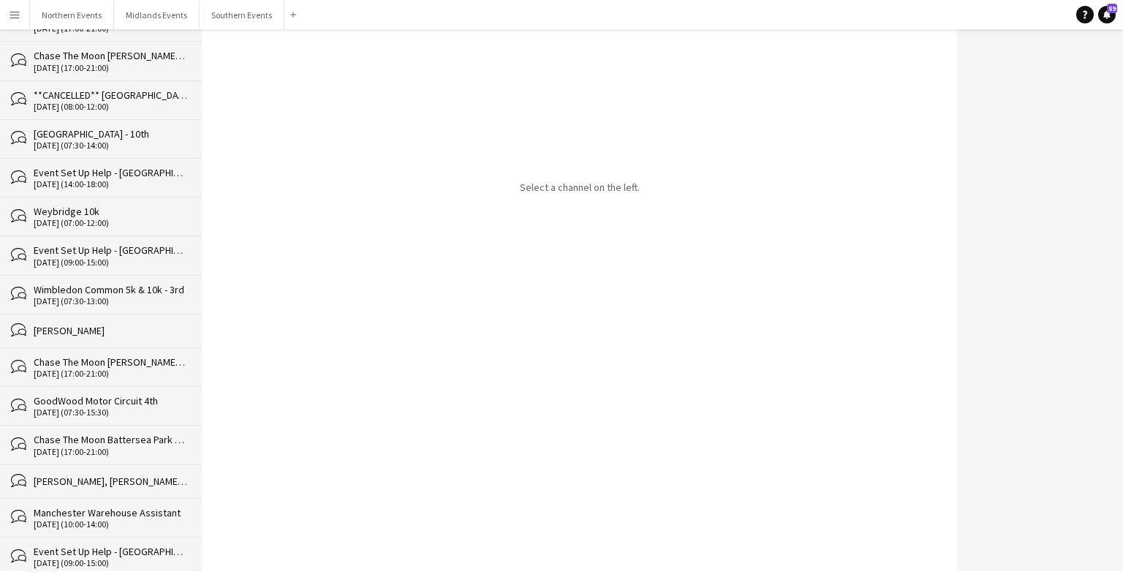
scroll to position [29783, 0]
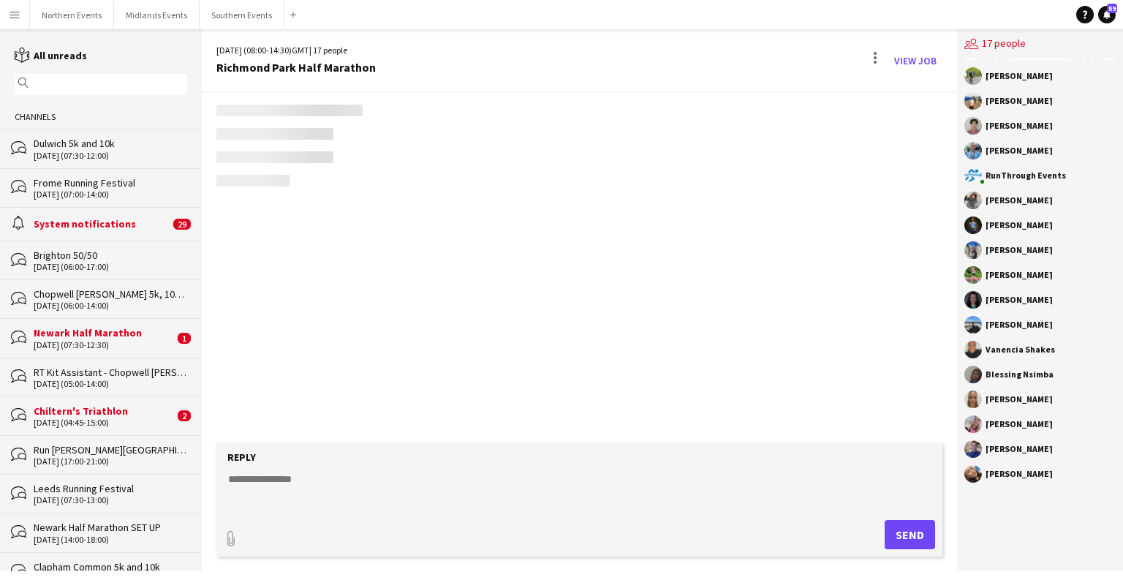
scroll to position [2541, 0]
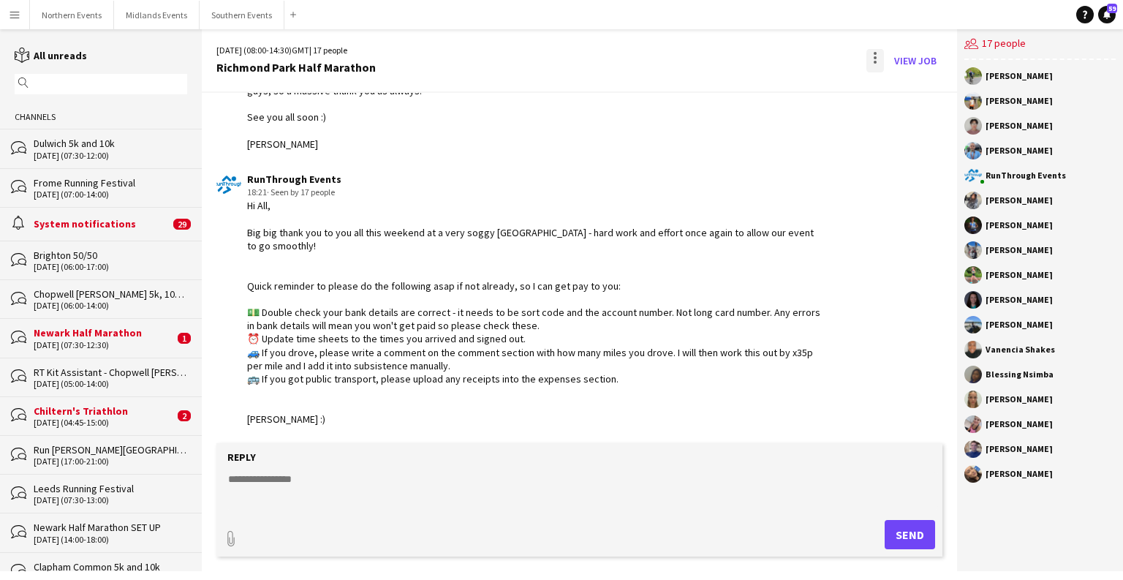
click at [881, 63] on div at bounding box center [875, 60] width 18 height 23
click at [903, 97] on button "Delete [GEOGRAPHIC_DATA]" at bounding box center [908, 89] width 82 height 35
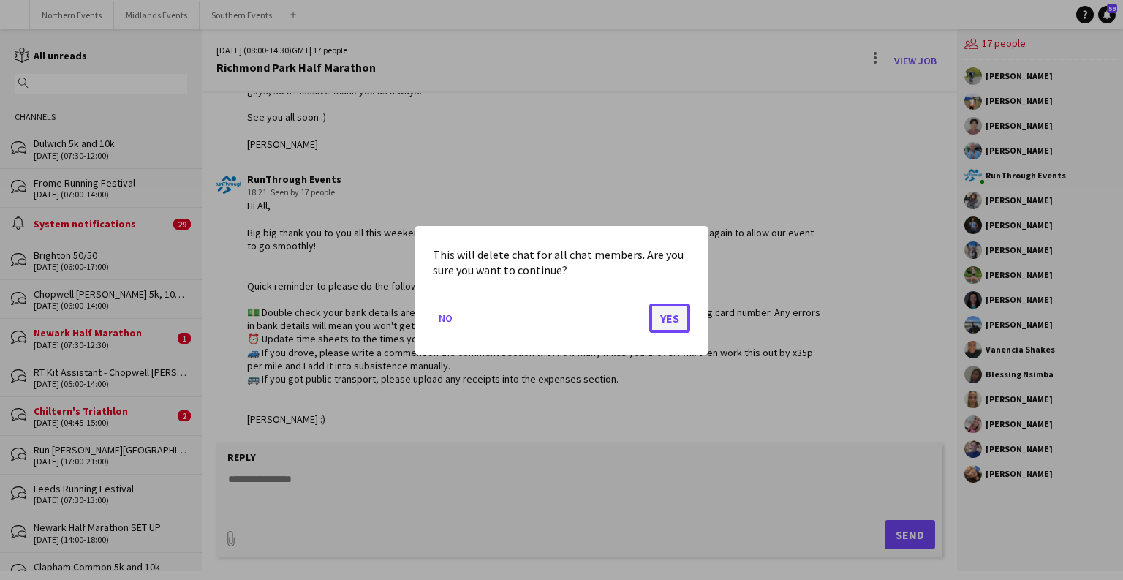
click at [669, 319] on button "Yes" at bounding box center [669, 317] width 41 height 29
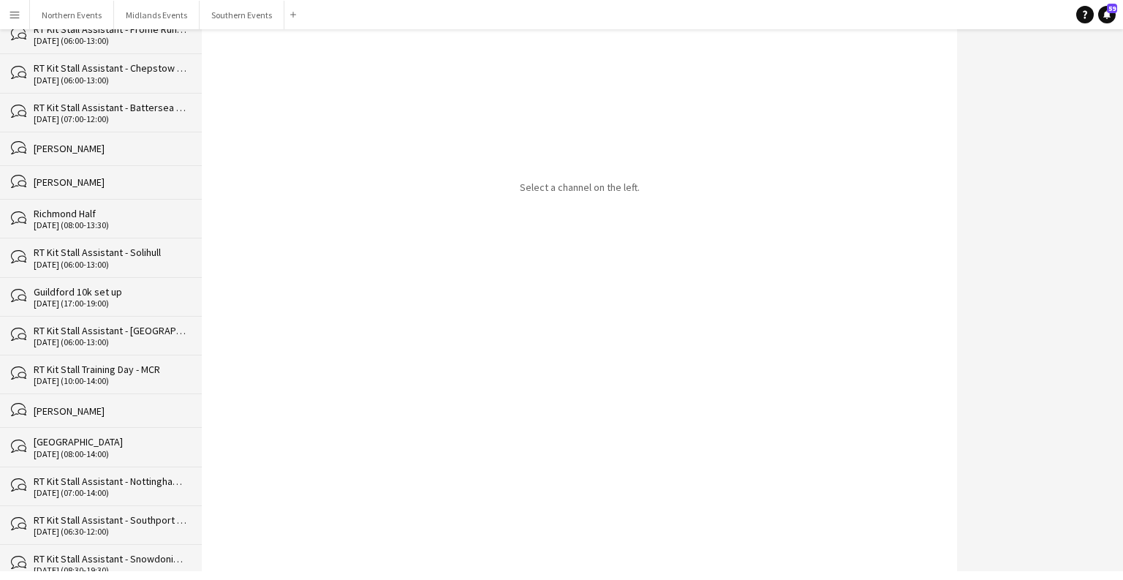
scroll to position [29744, 0]
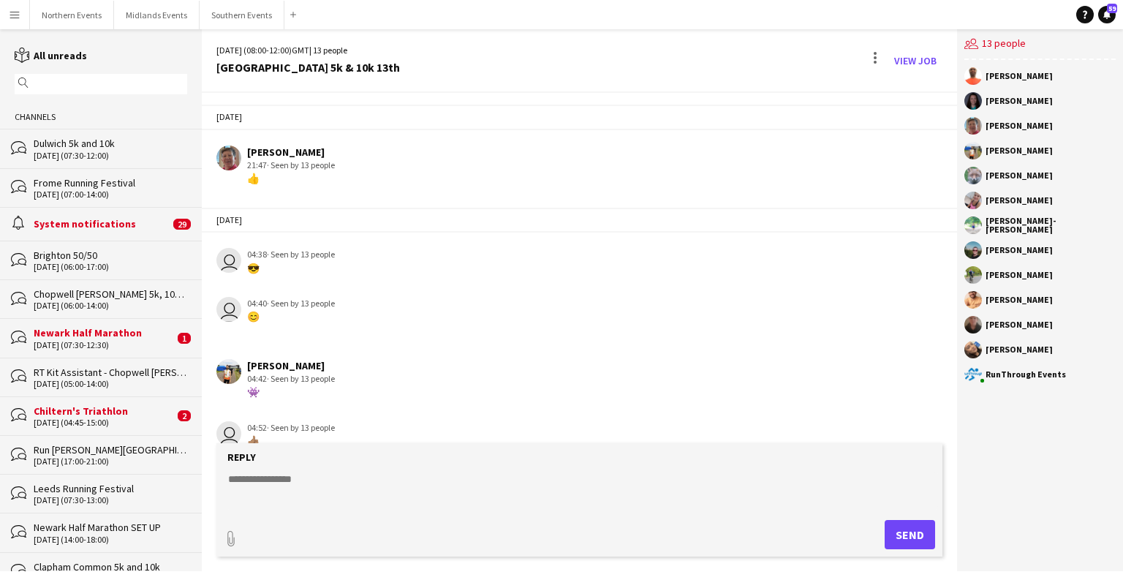
scroll to position [2639, 0]
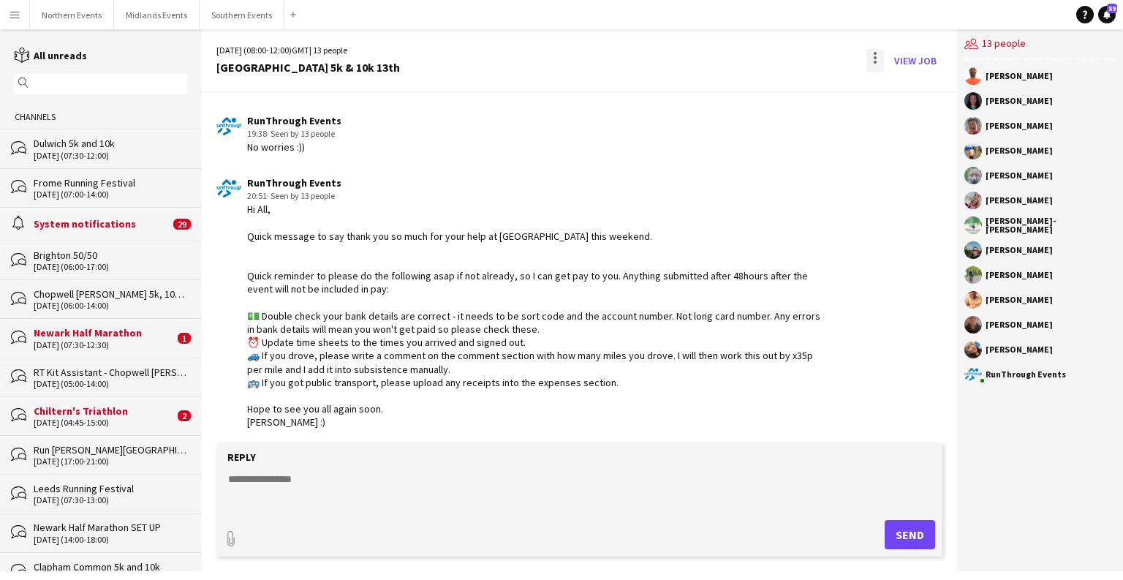
click at [874, 58] on div at bounding box center [874, 57] width 3 height 3
click at [893, 102] on button "Delete [GEOGRAPHIC_DATA]" at bounding box center [908, 89] width 82 height 35
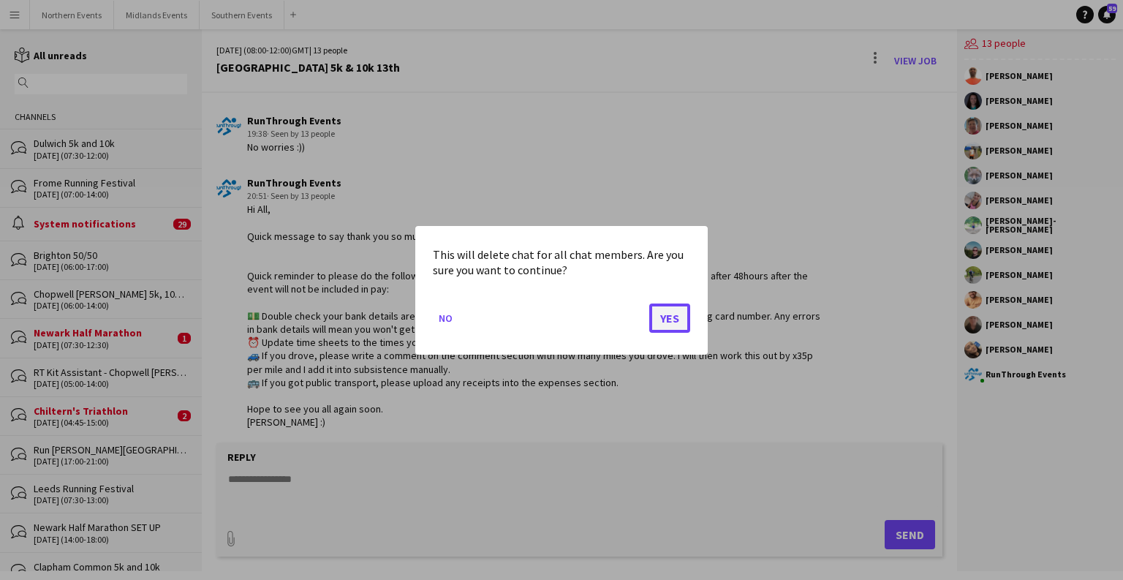
click at [672, 319] on button "Yes" at bounding box center [669, 317] width 41 height 29
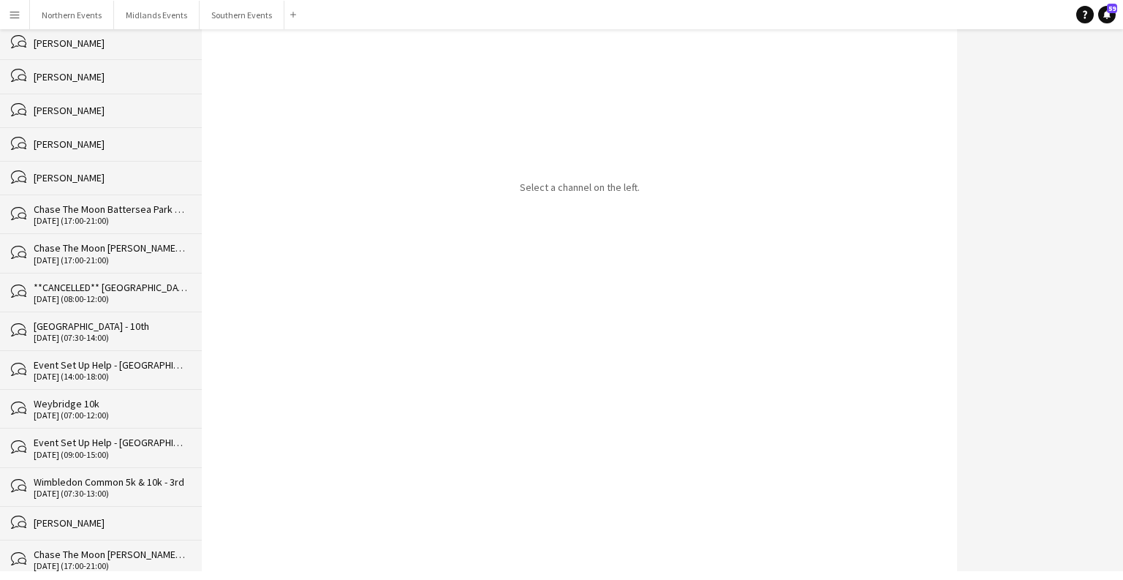
scroll to position [29705, 0]
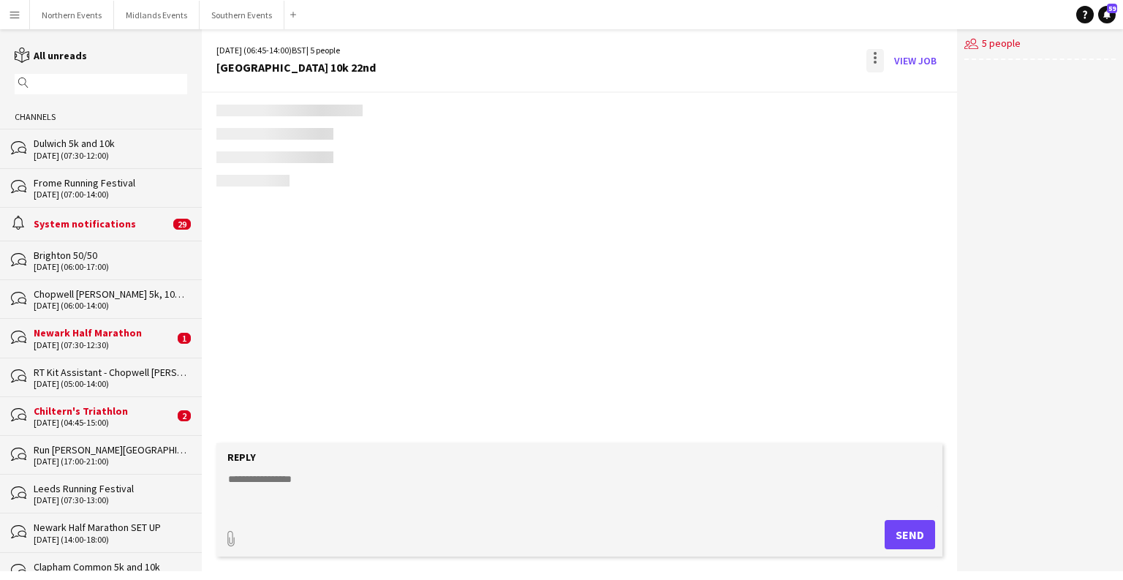
scroll to position [1880, 0]
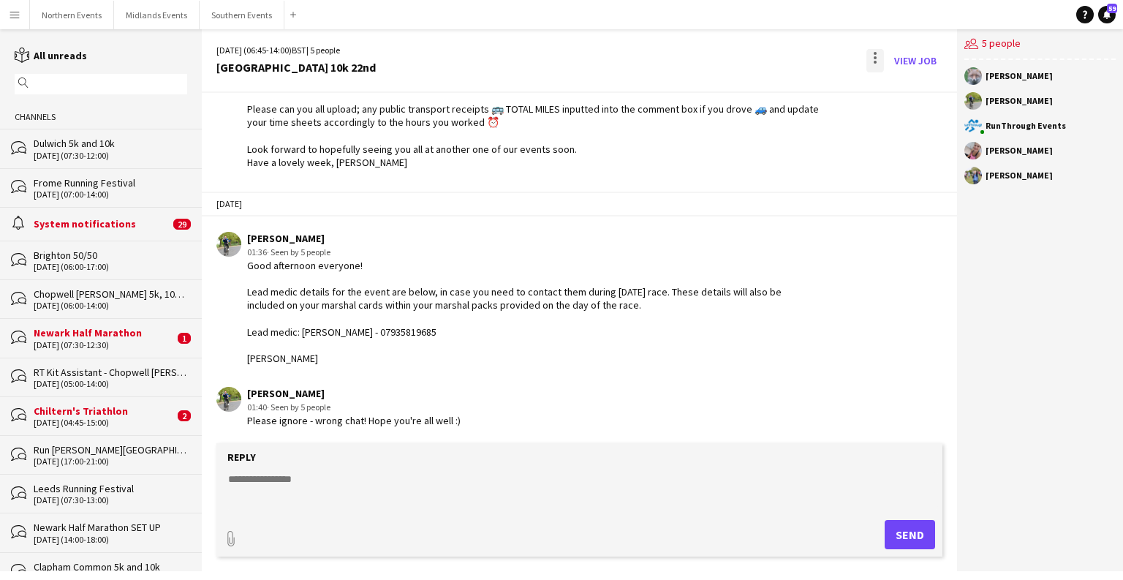
click at [876, 56] on div at bounding box center [874, 57] width 3 height 3
click at [890, 86] on span "Delete" at bounding box center [906, 89] width 34 height 12
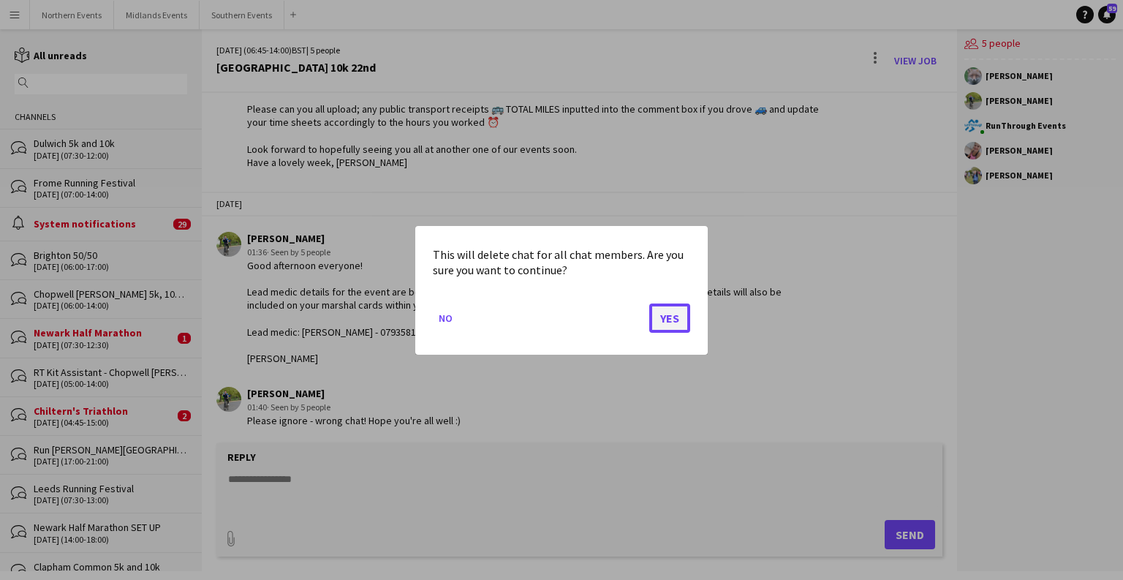
click at [673, 316] on button "Yes" at bounding box center [669, 317] width 41 height 29
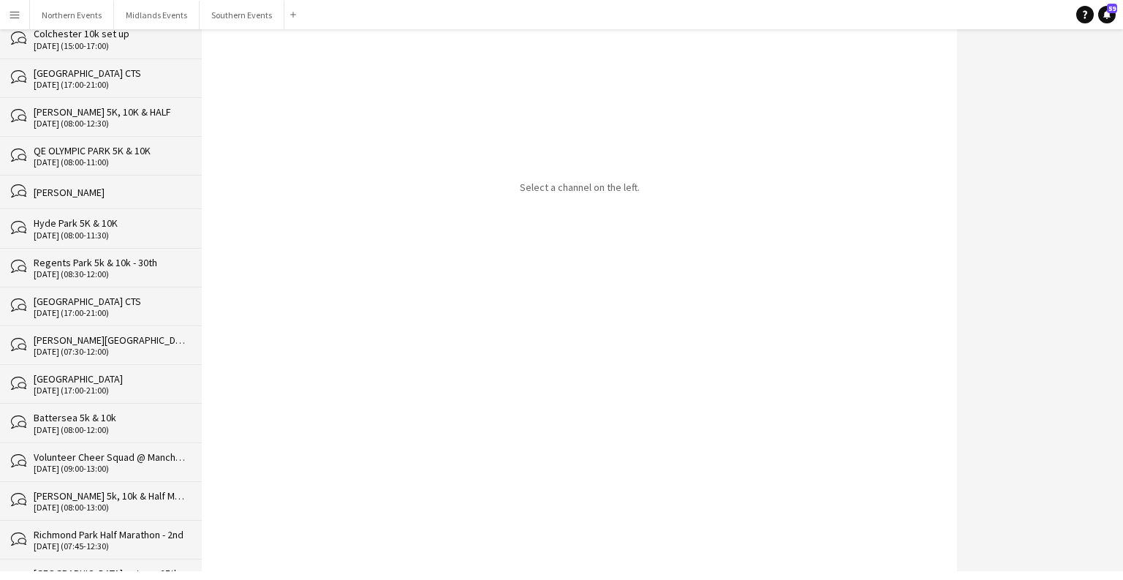
scroll to position [29667, 0]
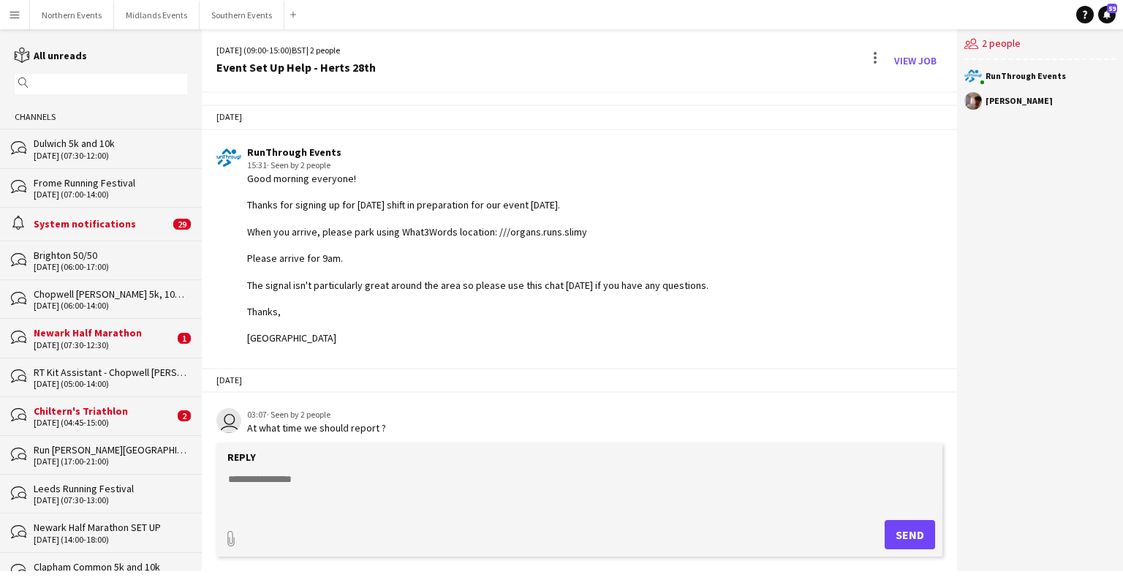
scroll to position [1261, 0]
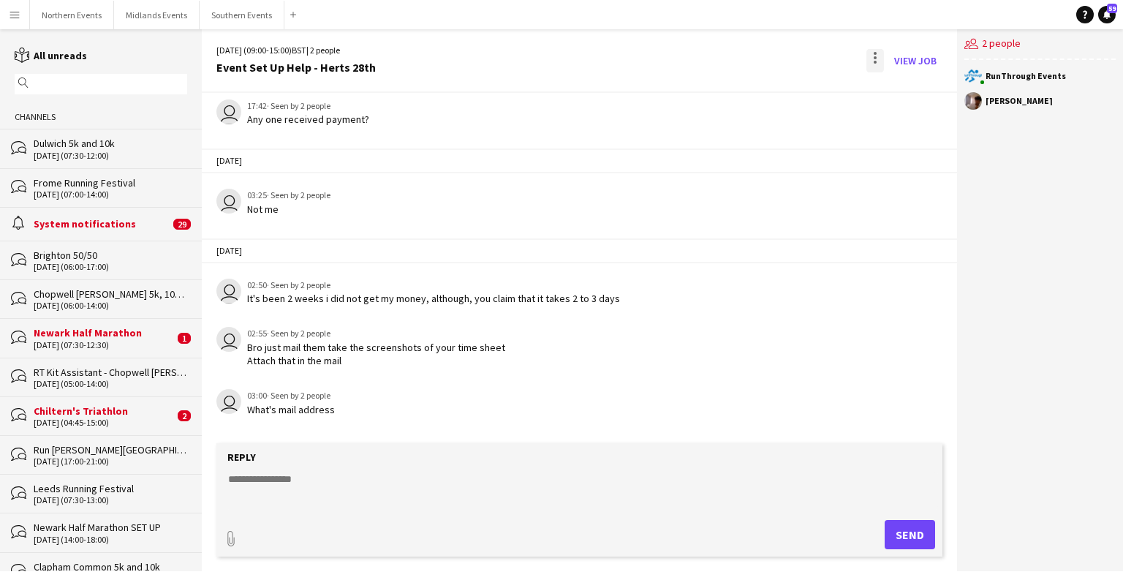
click at [879, 66] on div at bounding box center [875, 60] width 18 height 23
click at [889, 91] on app-icon "Delete" at bounding box center [883, 89] width 11 height 12
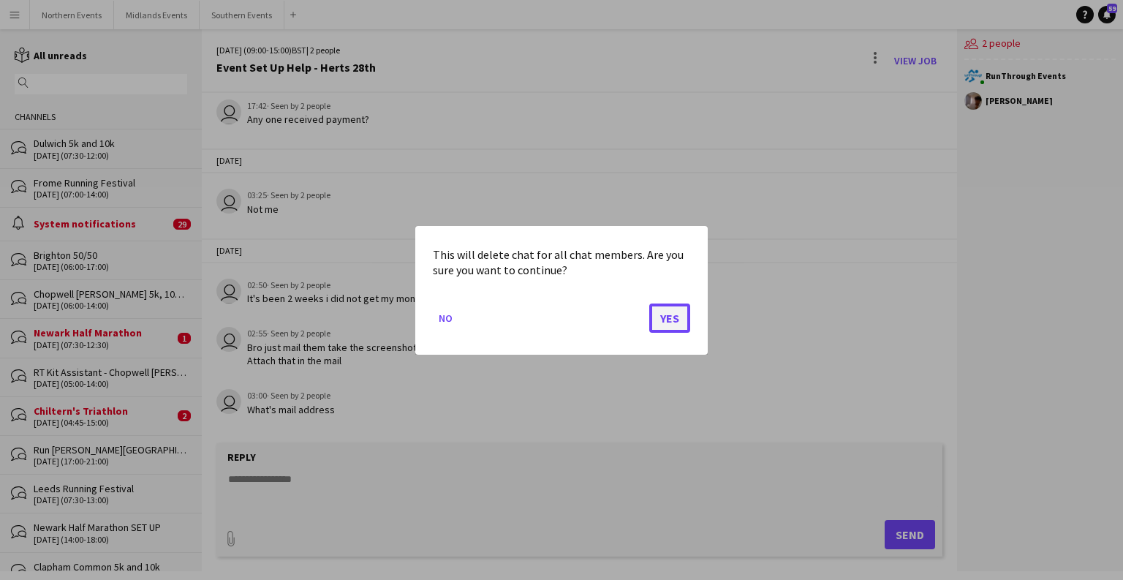
click at [672, 319] on button "Yes" at bounding box center [669, 317] width 41 height 29
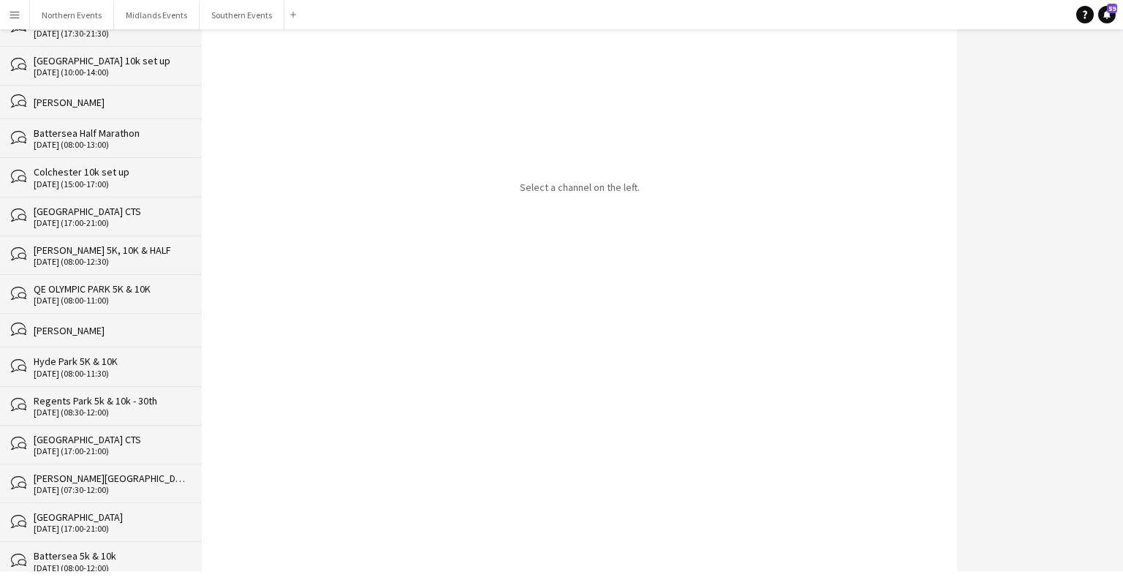
scroll to position [29628, 0]
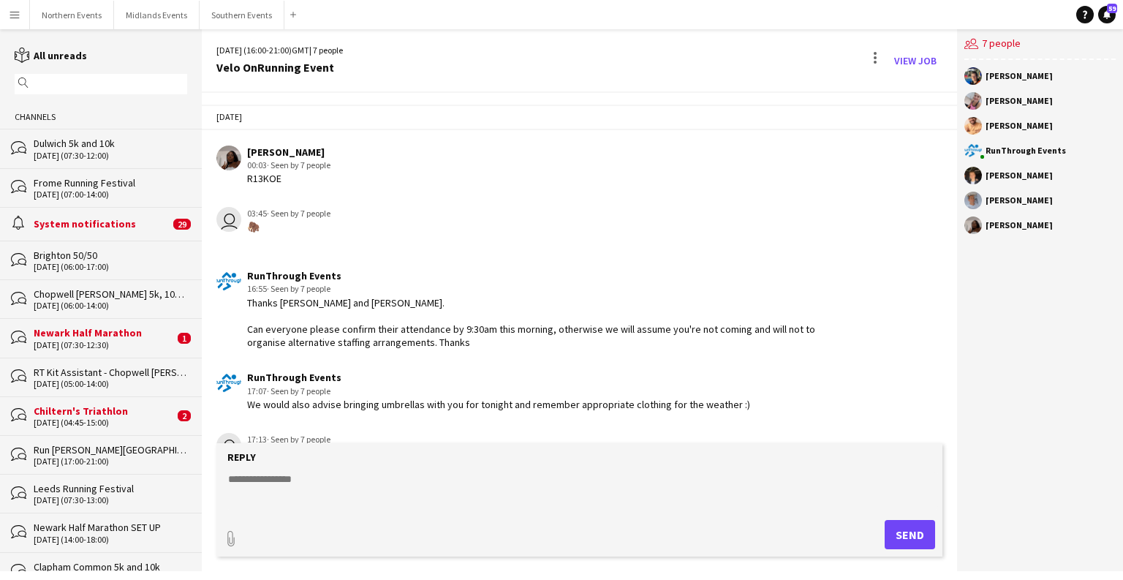
scroll to position [1800, 0]
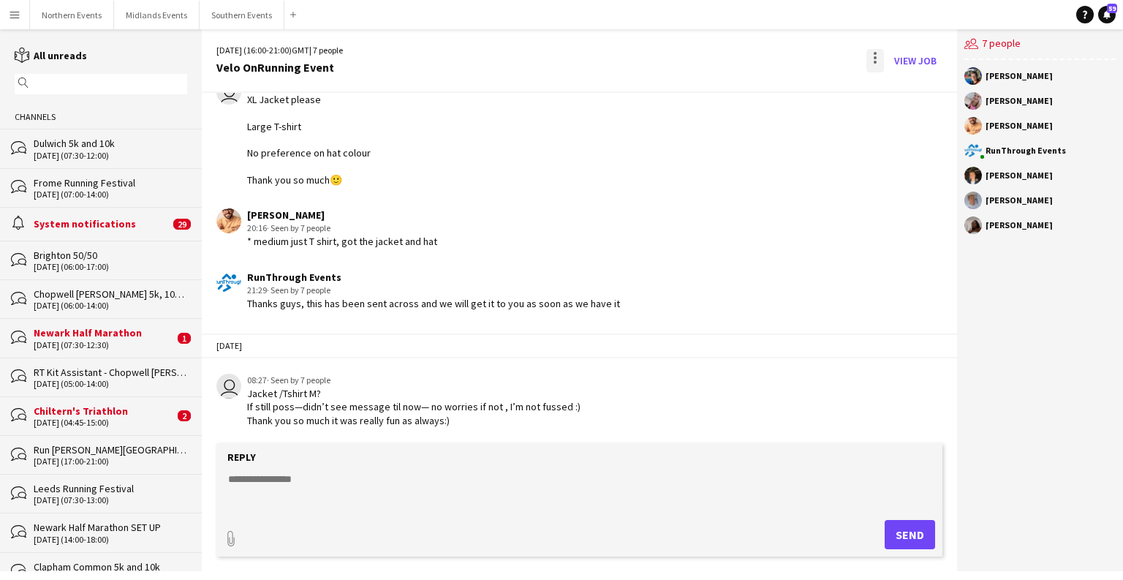
click at [881, 61] on div at bounding box center [875, 60] width 18 height 23
click at [895, 93] on span "Delete" at bounding box center [906, 89] width 34 height 12
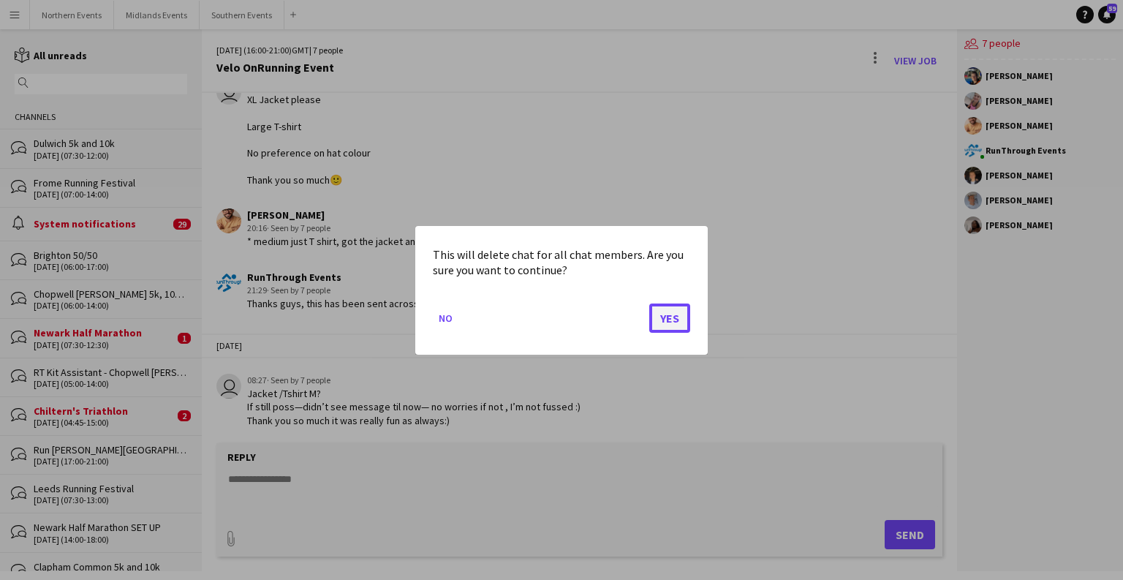
click at [676, 319] on button "Yes" at bounding box center [669, 317] width 41 height 29
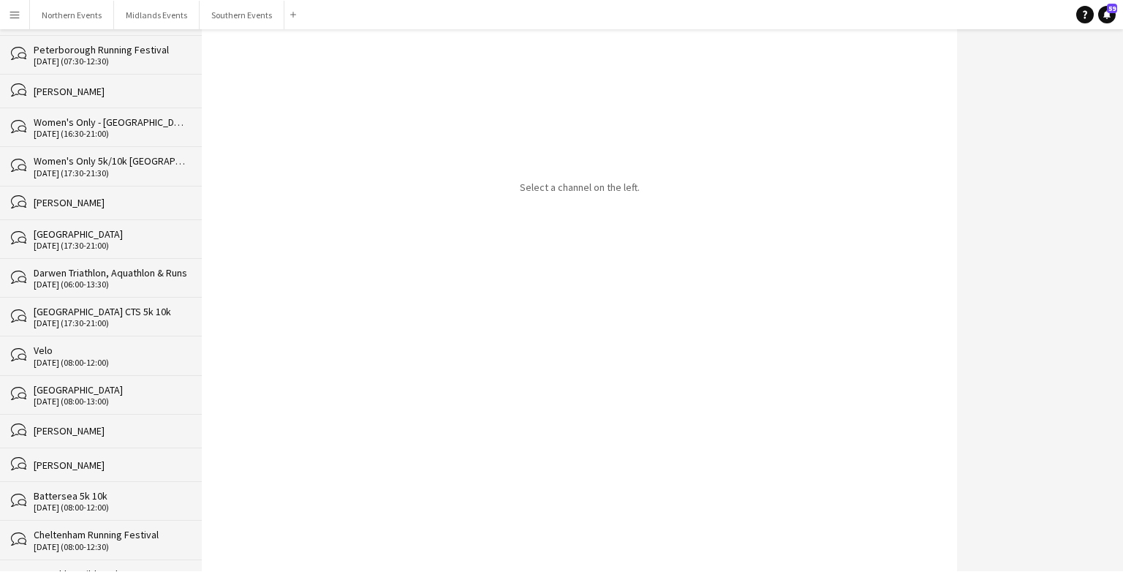
scroll to position [29589, 0]
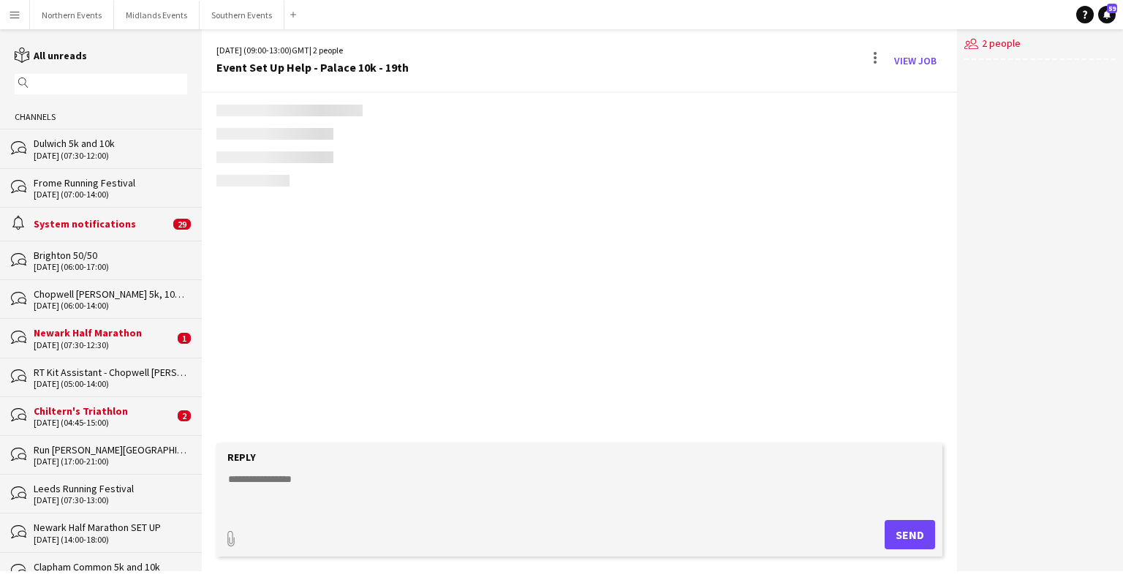
scroll to position [665, 0]
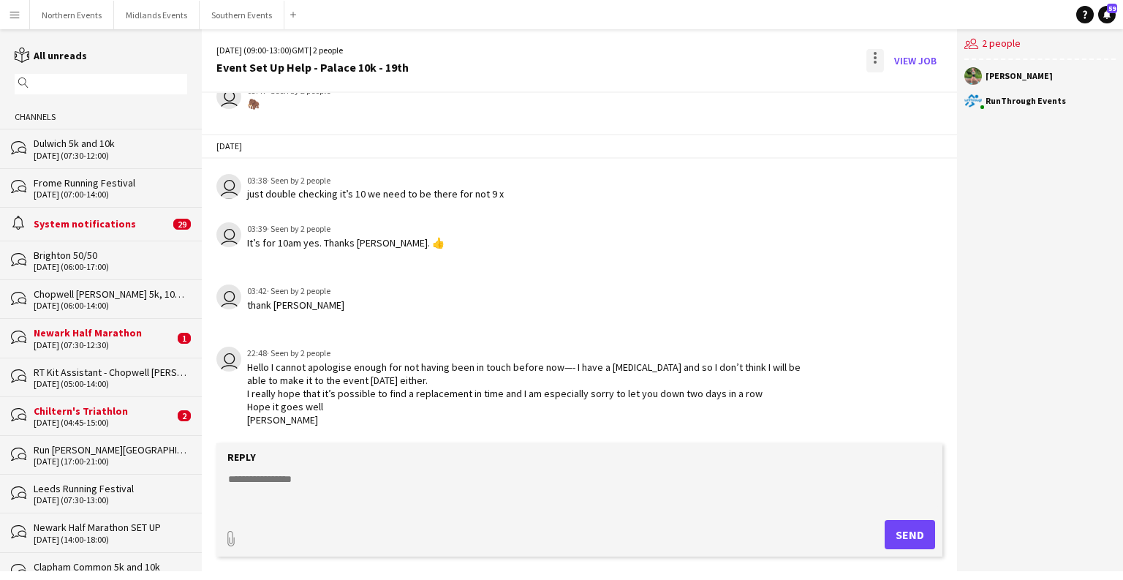
click at [868, 61] on div at bounding box center [875, 60] width 18 height 23
click at [900, 99] on button "Delete [GEOGRAPHIC_DATA]" at bounding box center [908, 89] width 82 height 35
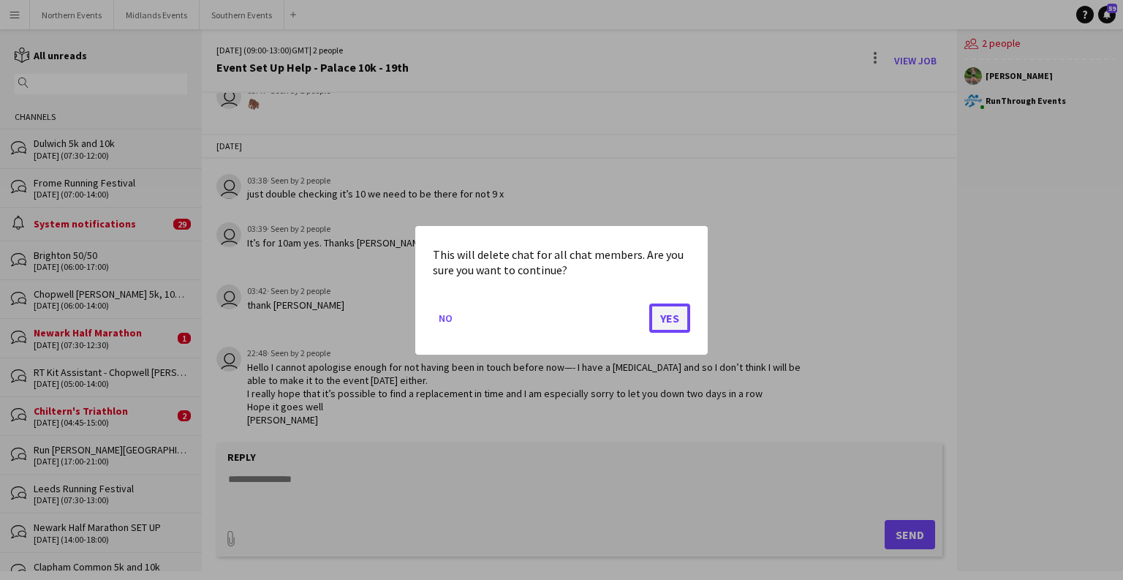
click at [683, 311] on button "Yes" at bounding box center [669, 317] width 41 height 29
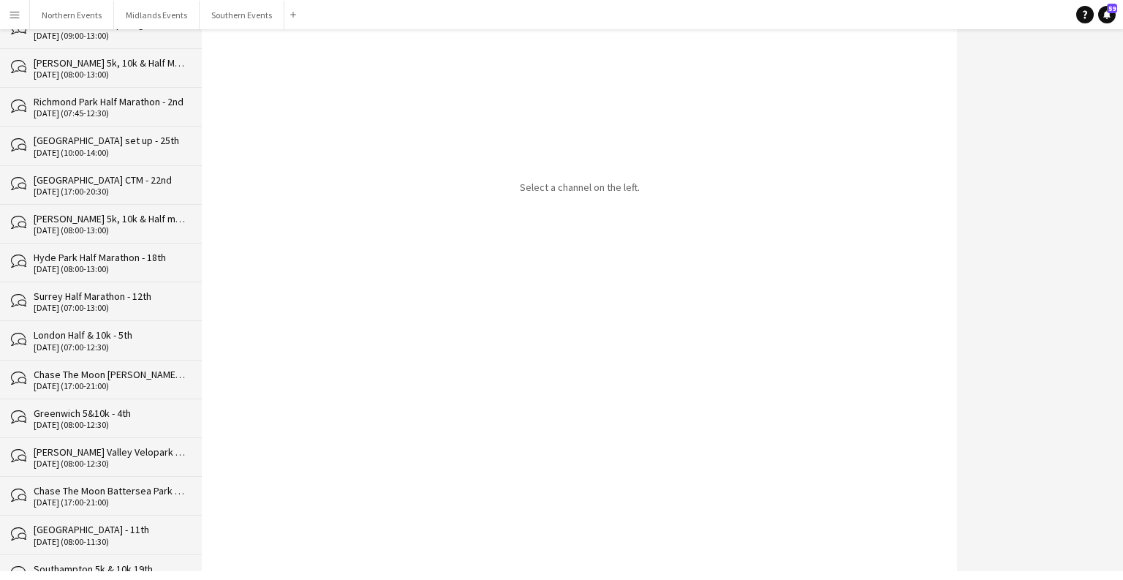
scroll to position [29550, 0]
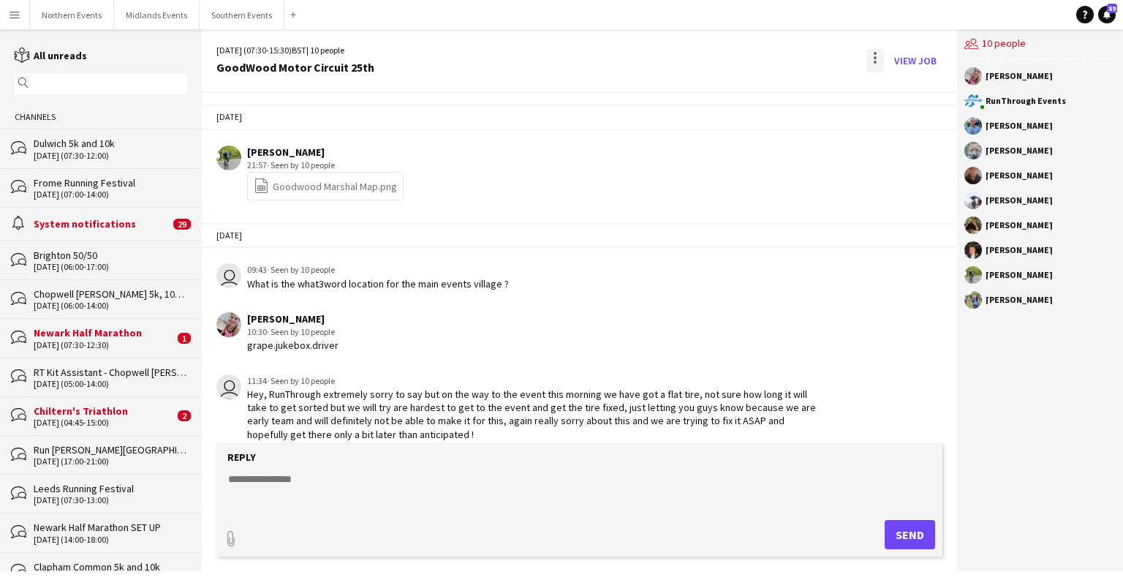
scroll to position [1910, 0]
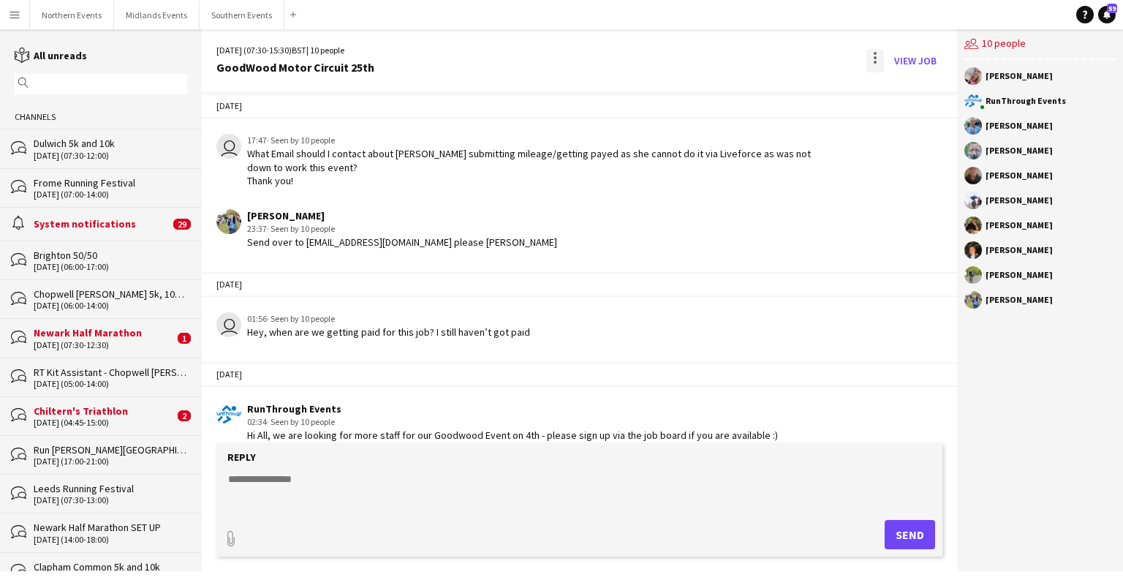
click at [868, 63] on div at bounding box center [875, 60] width 18 height 23
click at [904, 113] on div at bounding box center [561, 290] width 1123 height 580
click at [910, 87] on div "[DATE] (07:30-15:30) BST | 10 people GoodWood Motor Circuit 25th View Job" at bounding box center [579, 61] width 755 height 64
click at [878, 58] on div at bounding box center [875, 60] width 18 height 23
click at [903, 76] on button "Delete [GEOGRAPHIC_DATA]" at bounding box center [908, 89] width 82 height 35
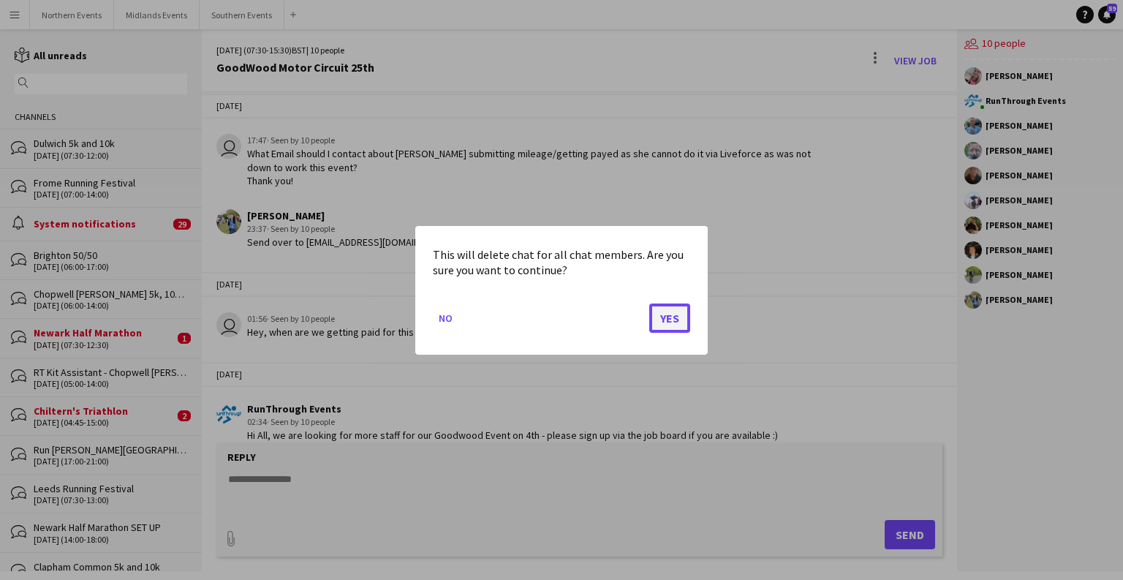
click at [675, 311] on button "Yes" at bounding box center [669, 317] width 41 height 29
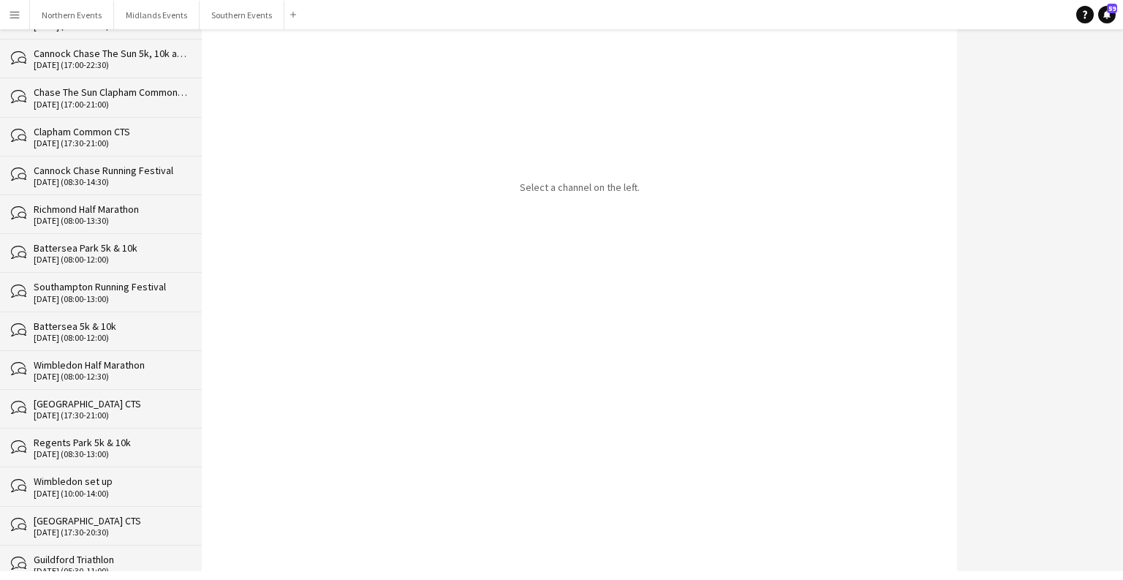
scroll to position [29512, 0]
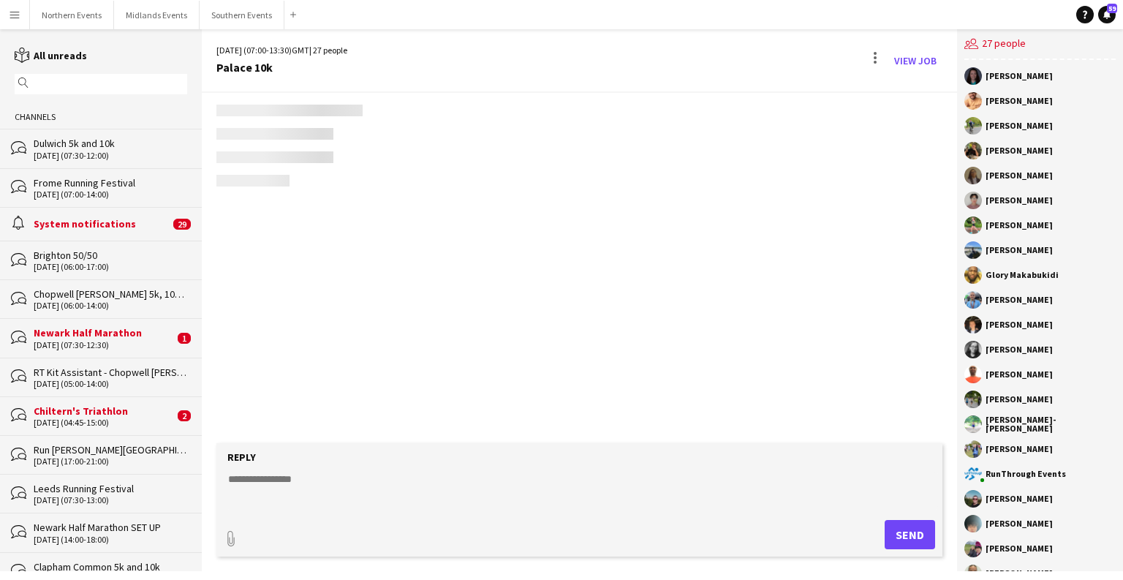
scroll to position [1960, 0]
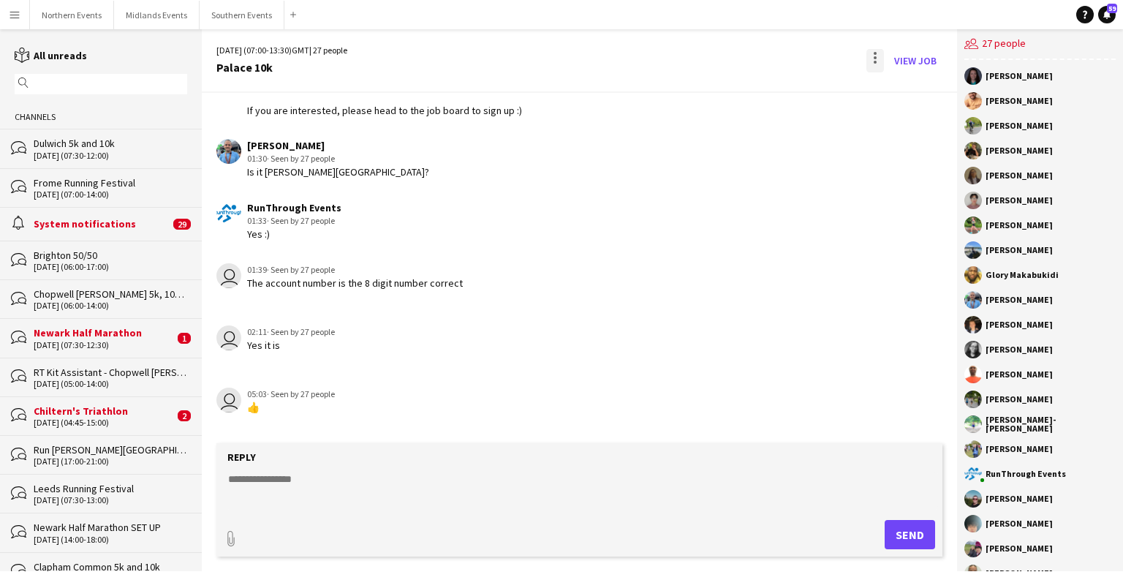
click at [870, 61] on div at bounding box center [875, 60] width 18 height 23
click at [894, 99] on button "Delete [GEOGRAPHIC_DATA]" at bounding box center [908, 89] width 82 height 35
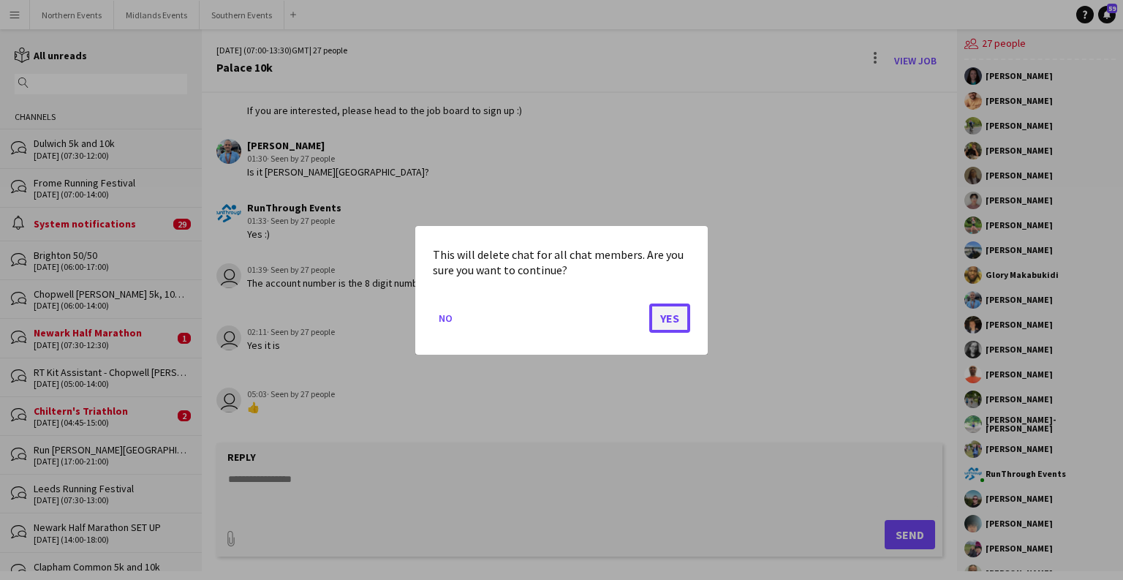
click at [661, 316] on button "Yes" at bounding box center [669, 317] width 41 height 29
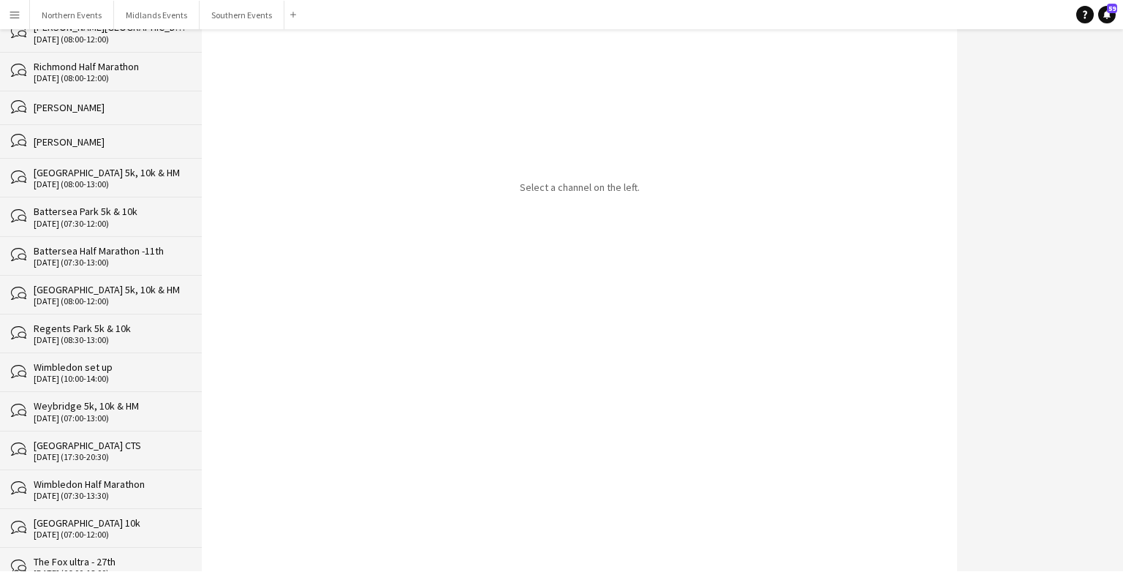
scroll to position [29473, 0]
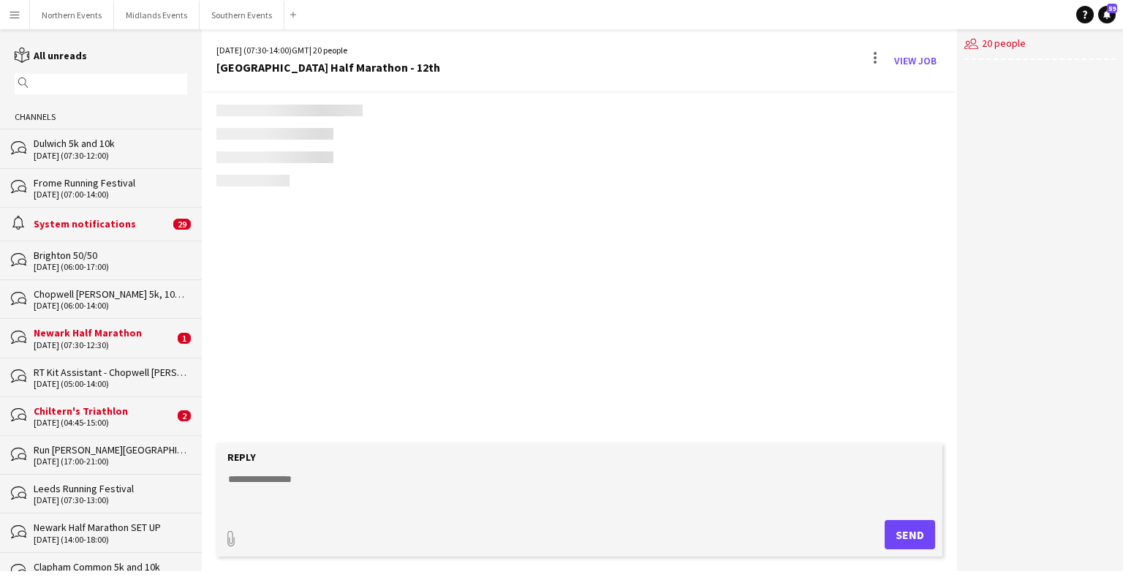
scroll to position [1927, 0]
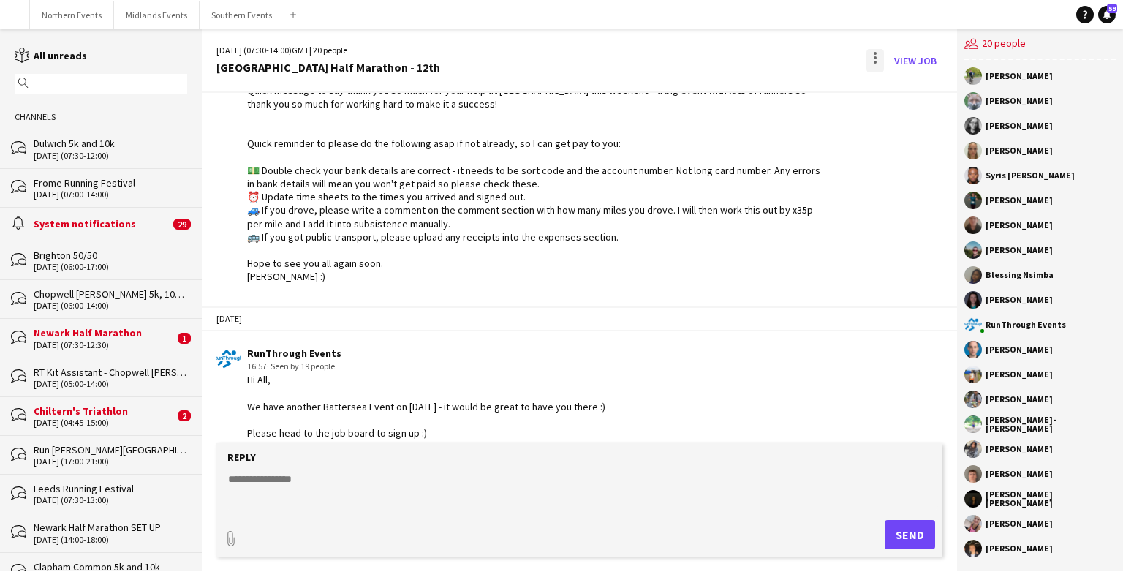
click at [877, 66] on div at bounding box center [875, 60] width 18 height 23
click at [910, 96] on button "Delete [GEOGRAPHIC_DATA]" at bounding box center [908, 89] width 82 height 35
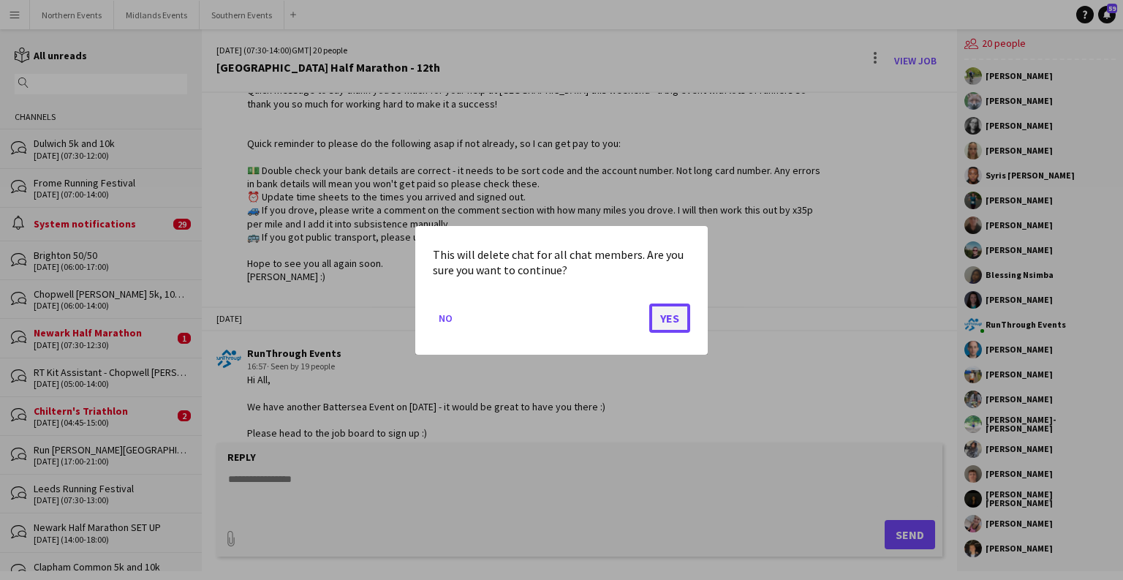
click at [680, 311] on button "Yes" at bounding box center [669, 317] width 41 height 29
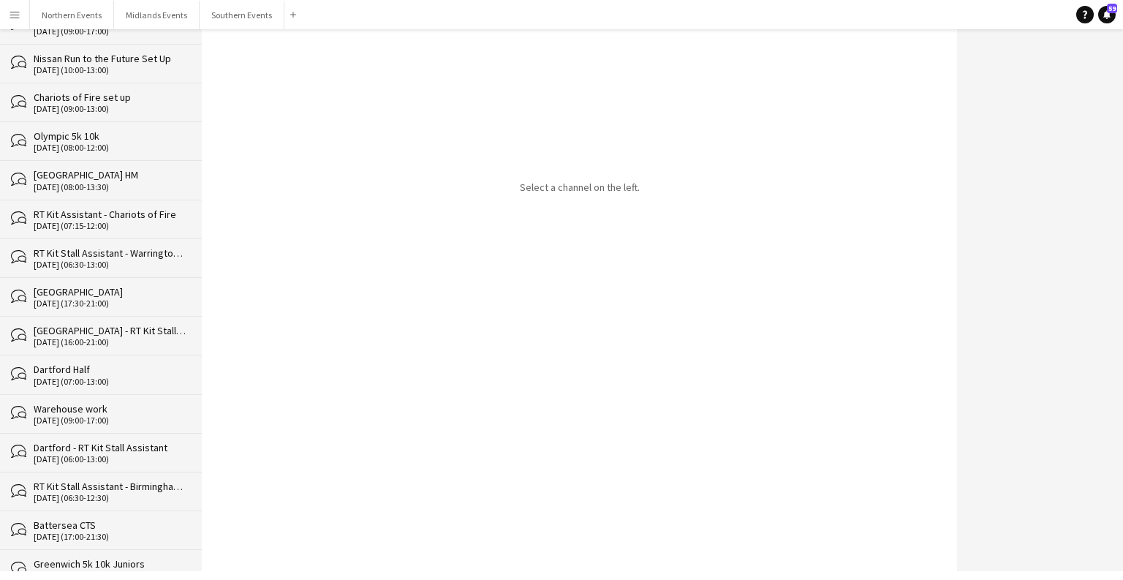
scroll to position [29434, 0]
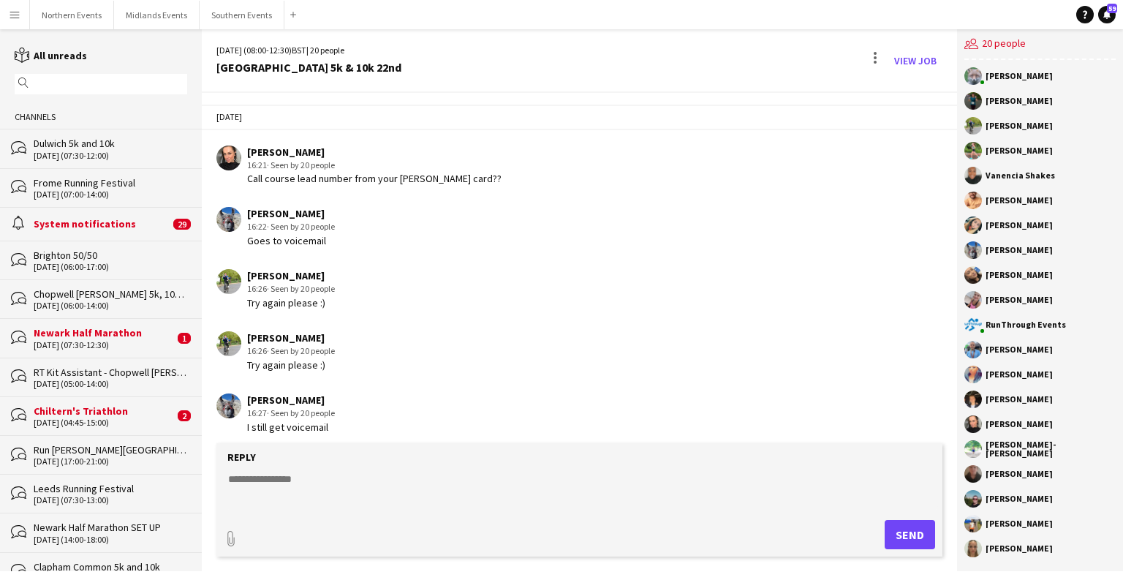
scroll to position [1948, 0]
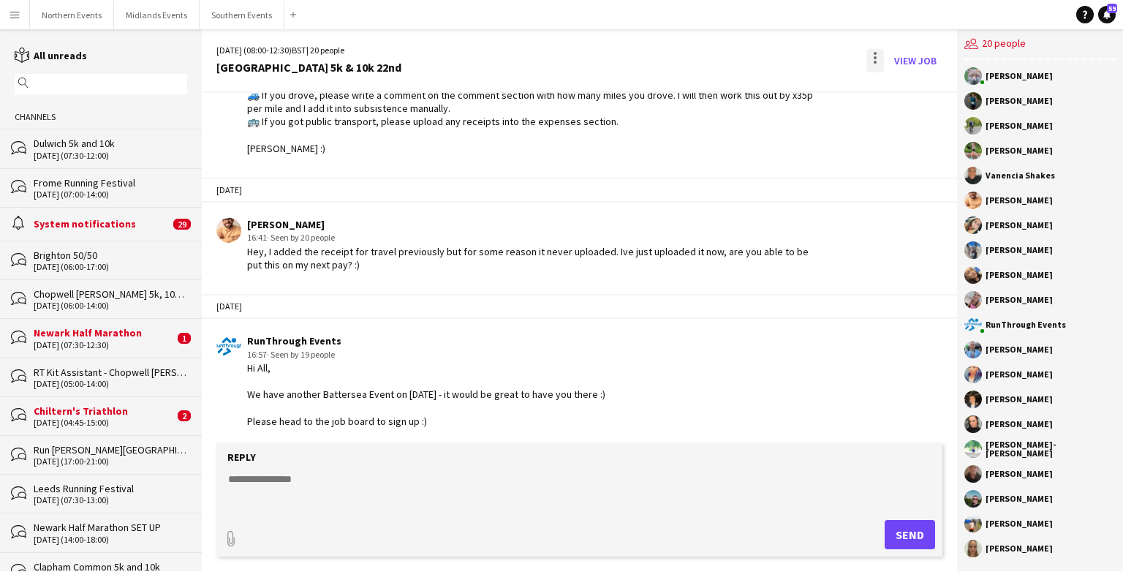
click at [872, 61] on div at bounding box center [875, 60] width 18 height 23
click at [911, 94] on span "Delete" at bounding box center [906, 89] width 34 height 12
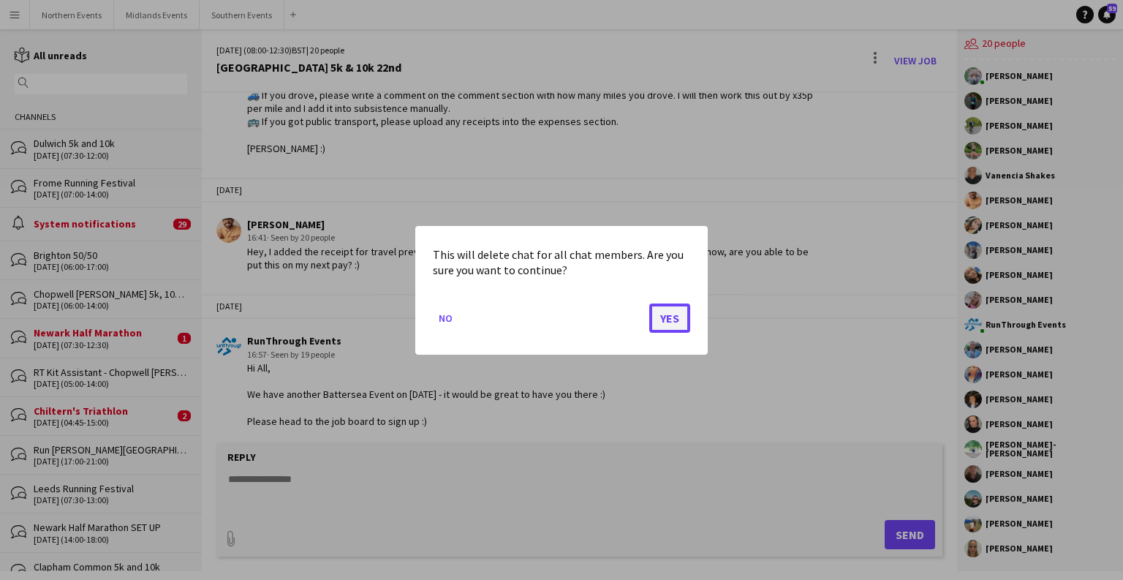
click at [669, 319] on button "Yes" at bounding box center [669, 317] width 41 height 29
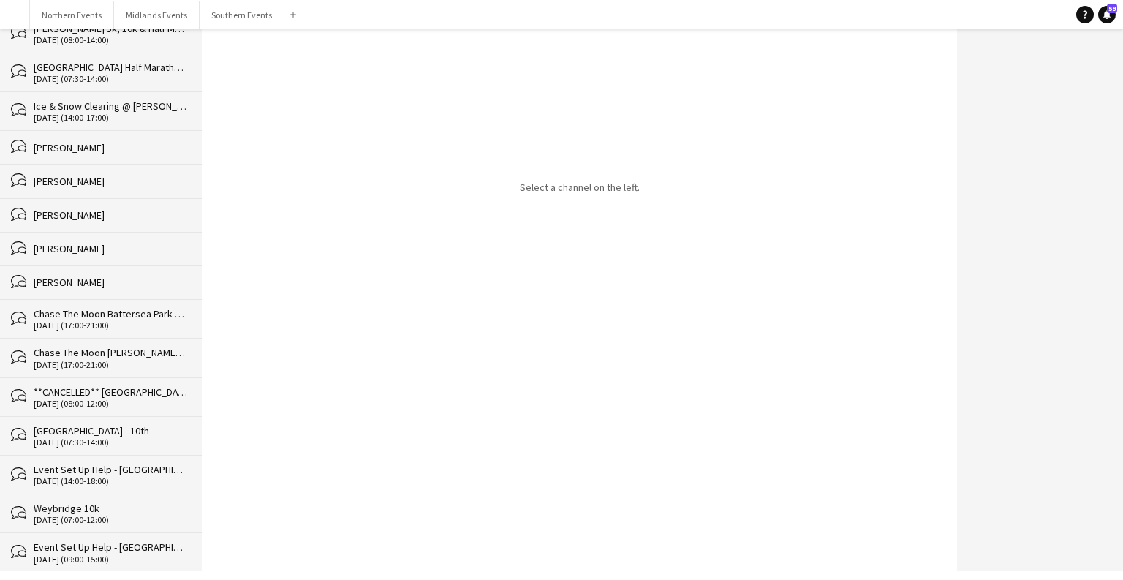
scroll to position [29395, 0]
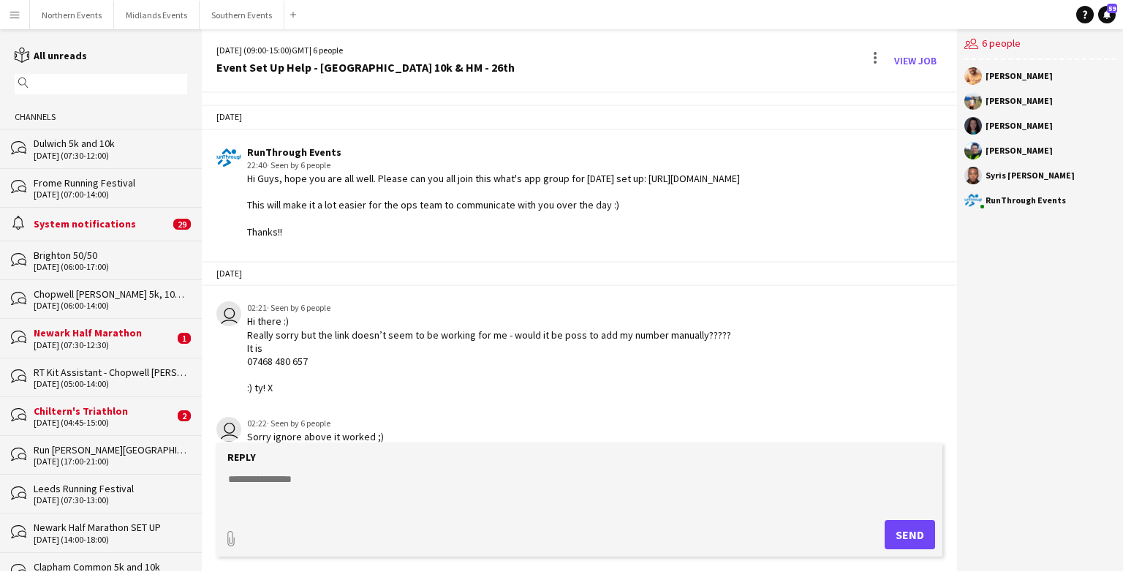
scroll to position [395, 0]
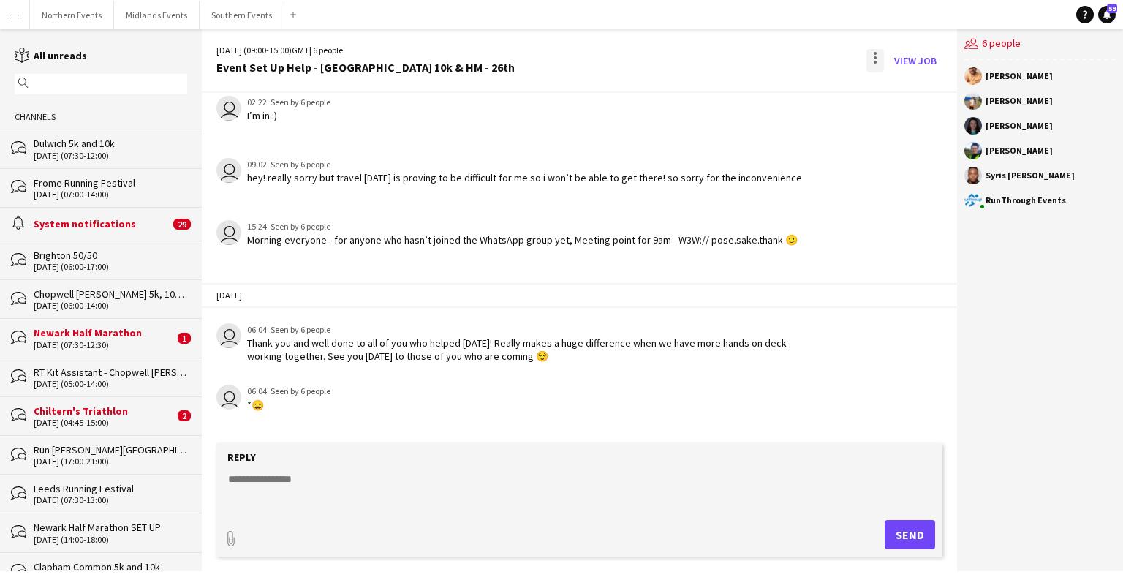
click at [878, 56] on div at bounding box center [875, 60] width 18 height 23
click at [906, 91] on span "Delete" at bounding box center [906, 89] width 34 height 12
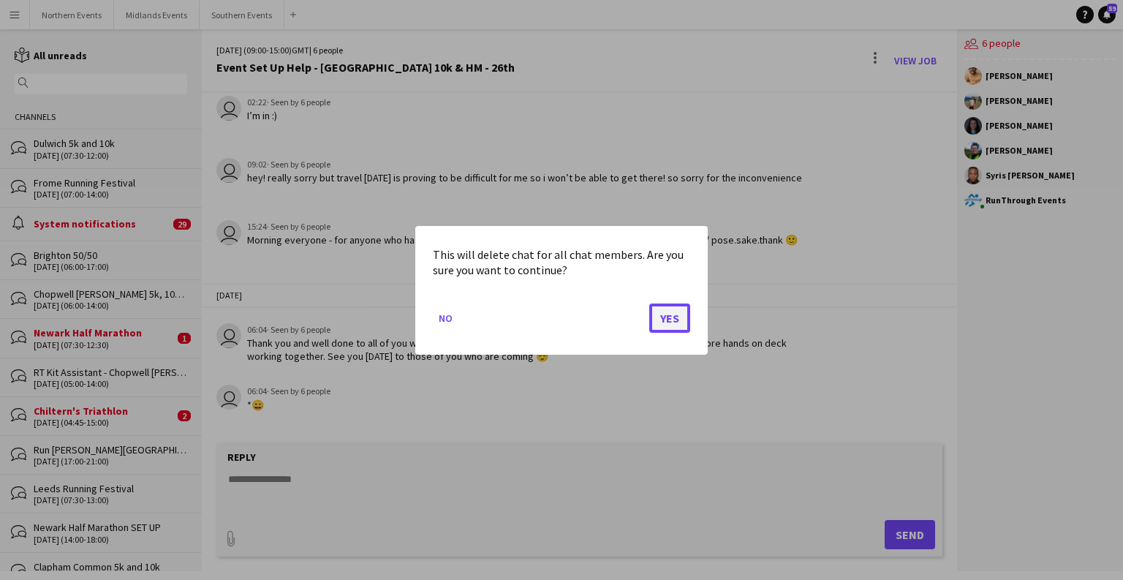
click at [680, 319] on button "Yes" at bounding box center [669, 317] width 41 height 29
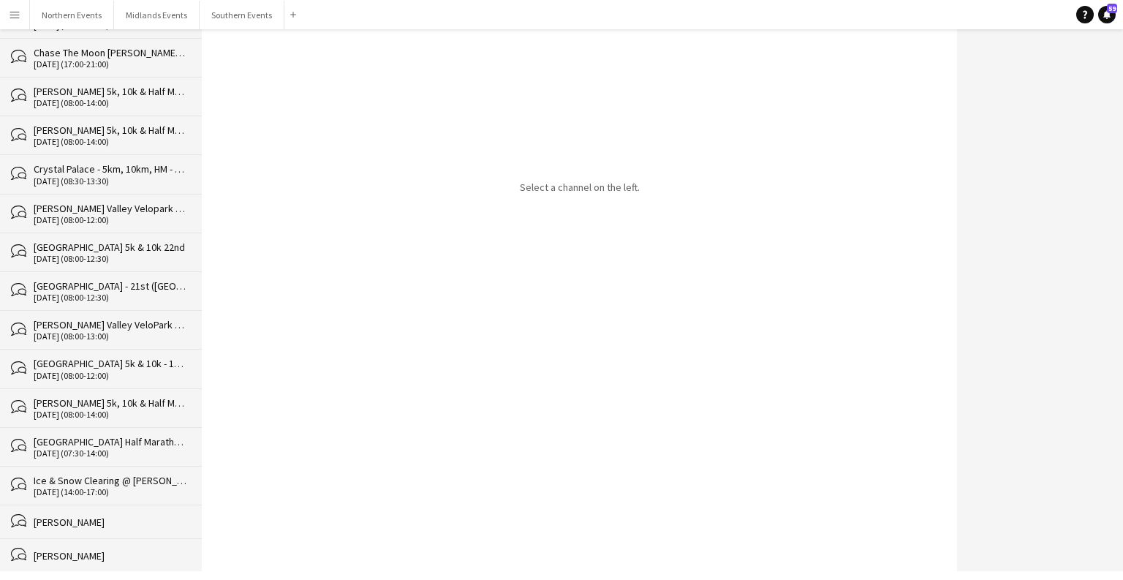
scroll to position [29357, 0]
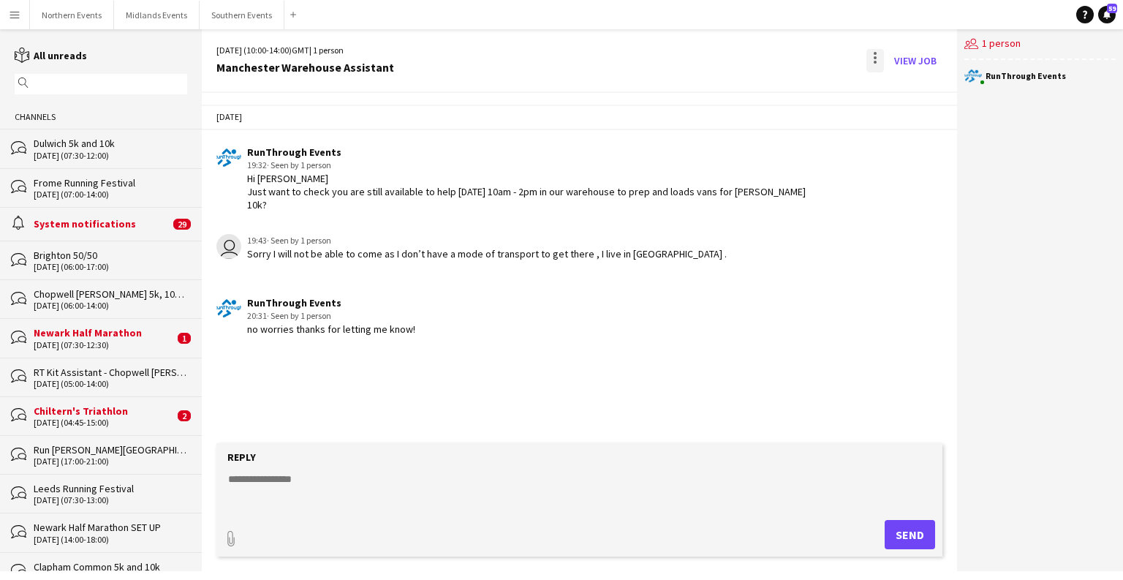
click at [873, 64] on div at bounding box center [875, 60] width 18 height 23
click at [903, 88] on span "Delete" at bounding box center [906, 89] width 34 height 12
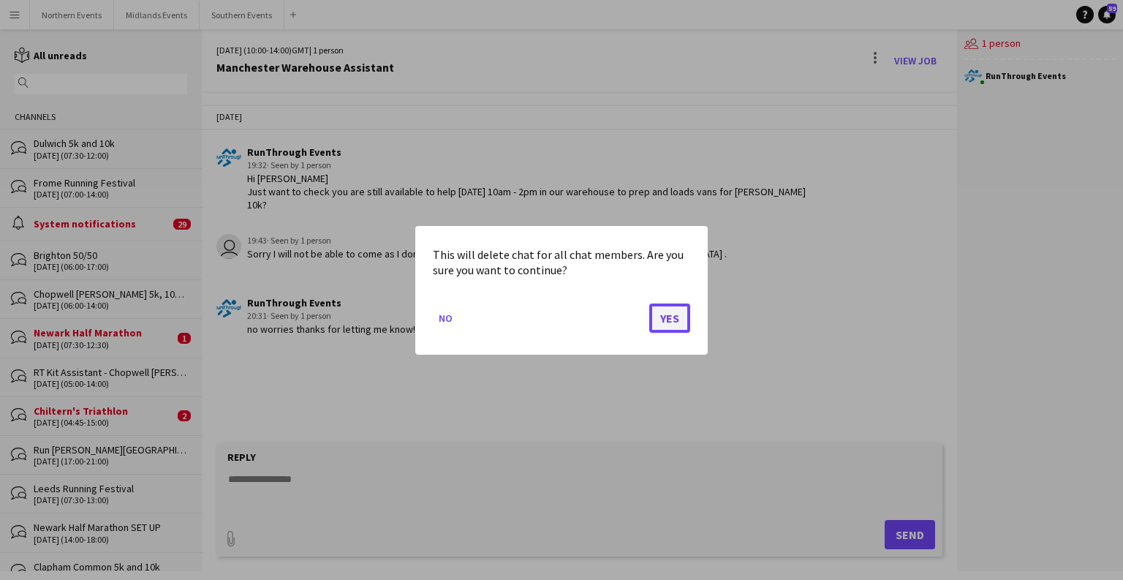
click at [674, 314] on button "Yes" at bounding box center [669, 317] width 41 height 29
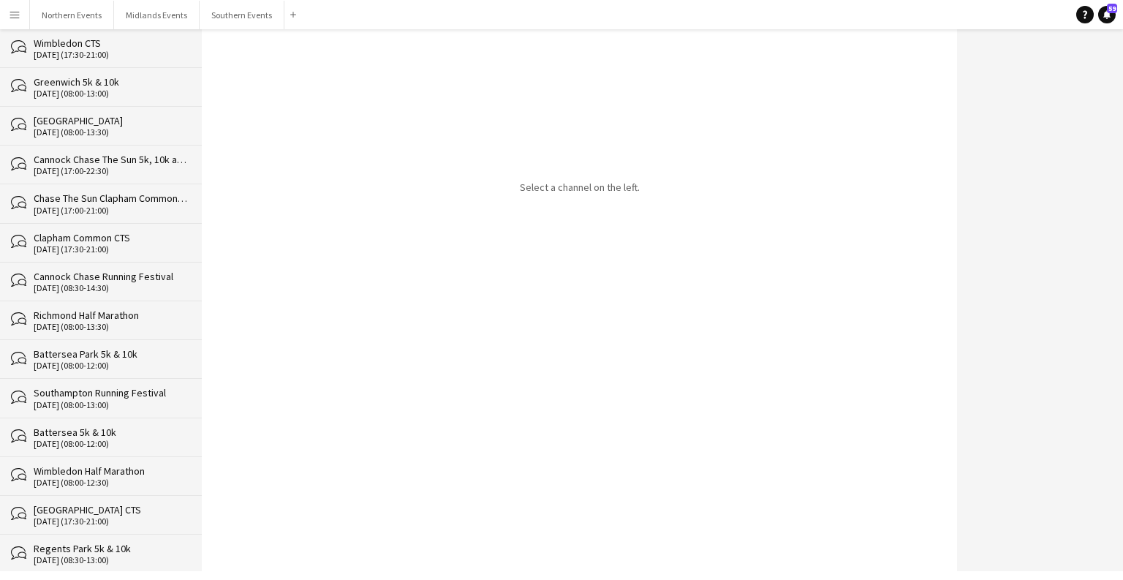
scroll to position [29318, 0]
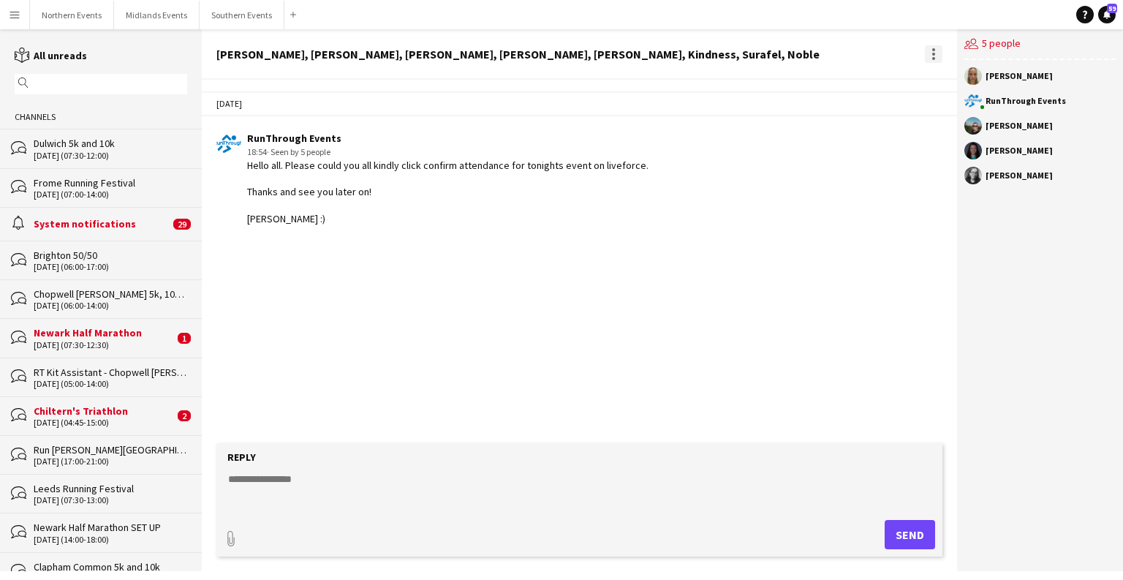
click at [932, 56] on div at bounding box center [934, 54] width 18 height 18
click at [933, 87] on button "Delete [GEOGRAPHIC_DATA]" at bounding box center [966, 80] width 82 height 35
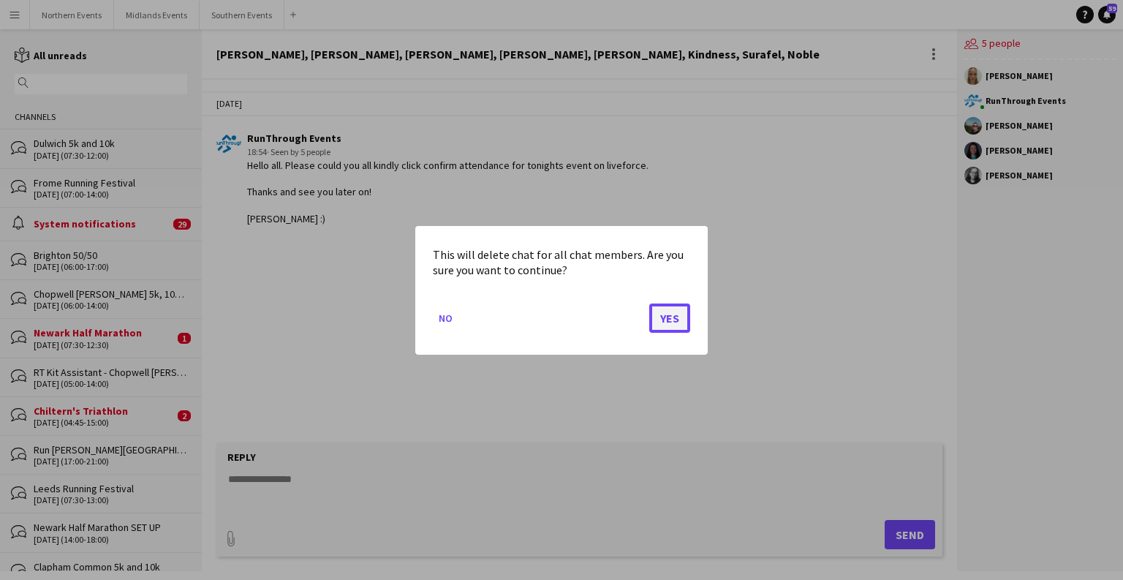
click at [675, 319] on button "Yes" at bounding box center [669, 317] width 41 height 29
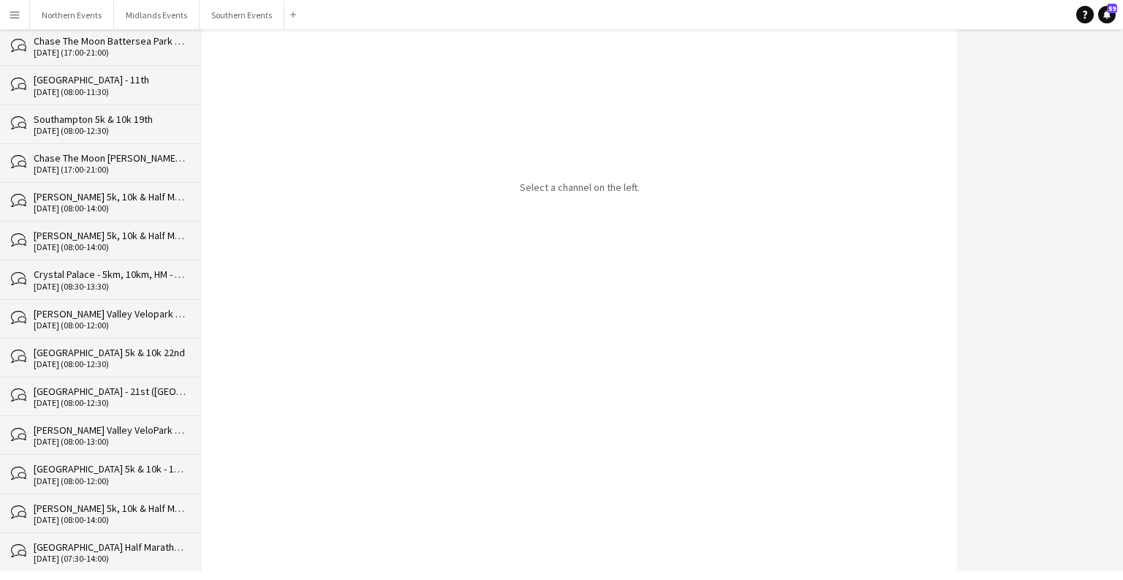
scroll to position [29284, 0]
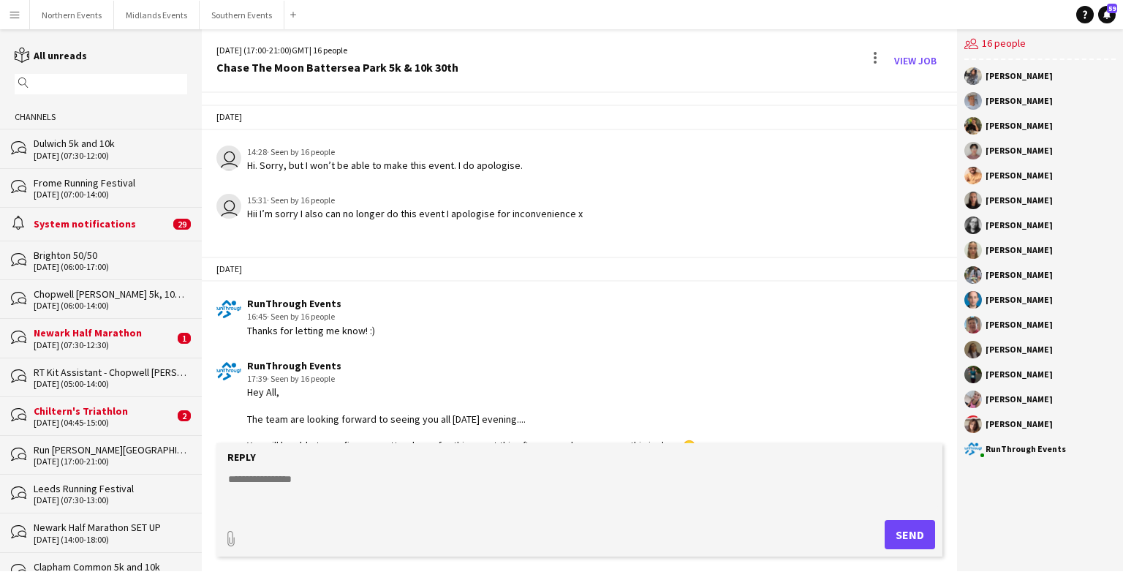
scroll to position [3011, 0]
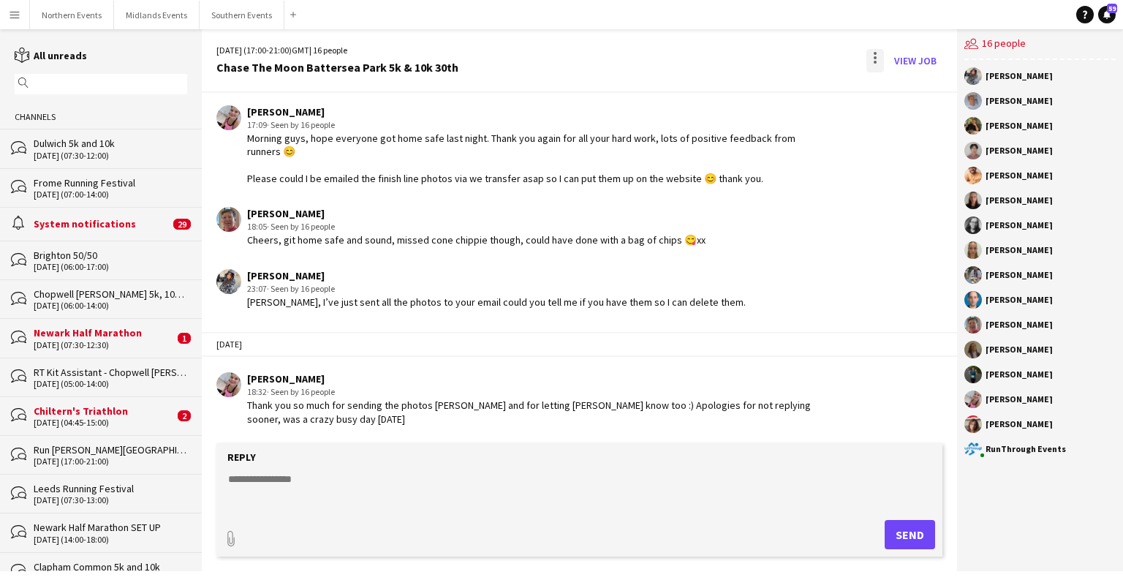
click at [874, 53] on div at bounding box center [874, 53] width 3 height 3
click at [893, 101] on button "Delete [GEOGRAPHIC_DATA]" at bounding box center [908, 89] width 82 height 35
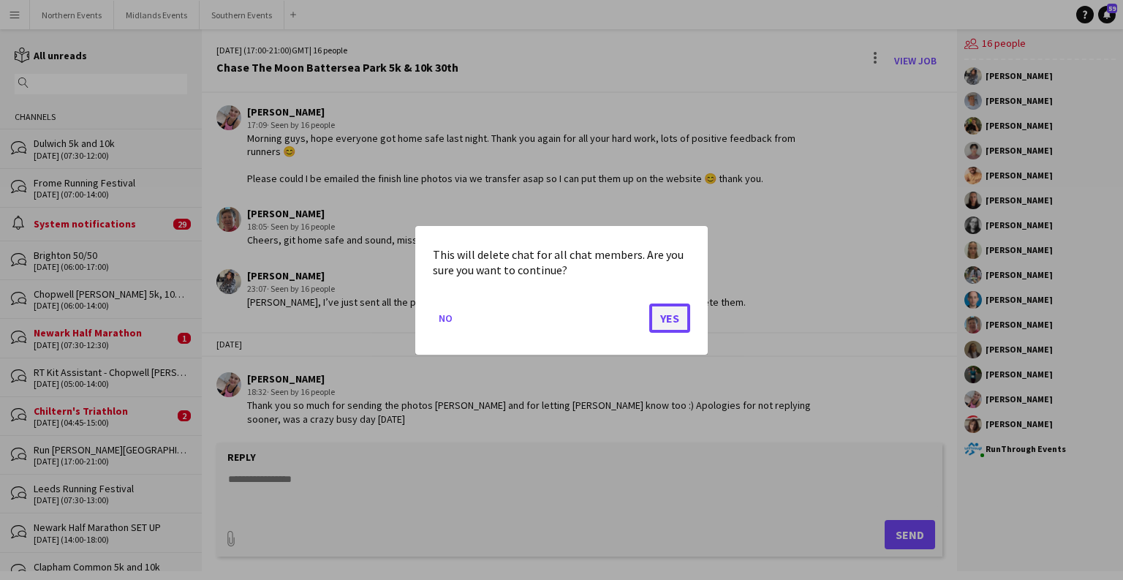
click at [661, 323] on button "Yes" at bounding box center [669, 317] width 41 height 29
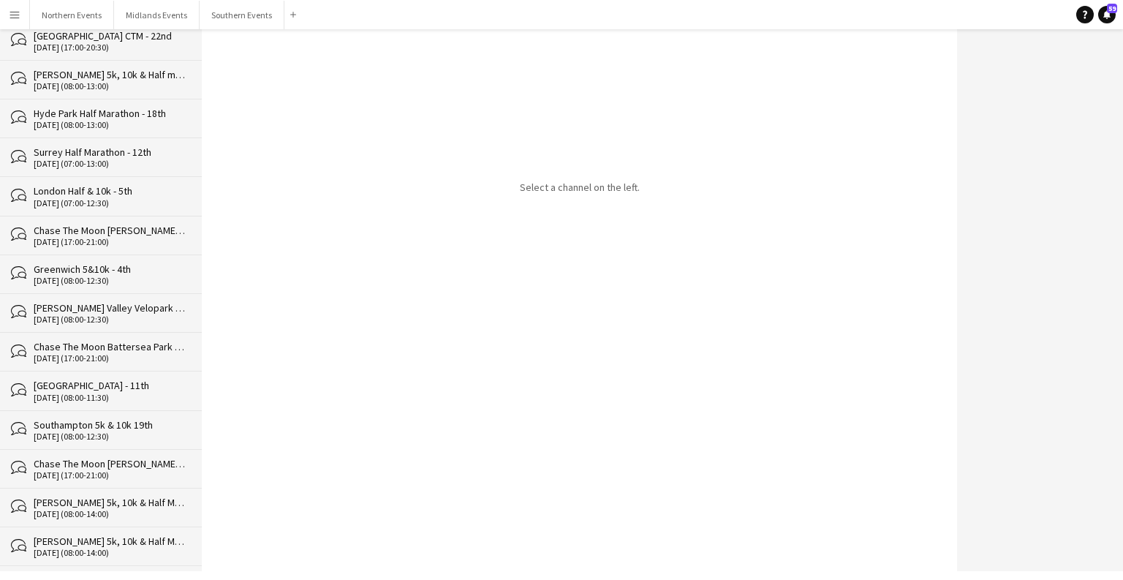
scroll to position [29246, 0]
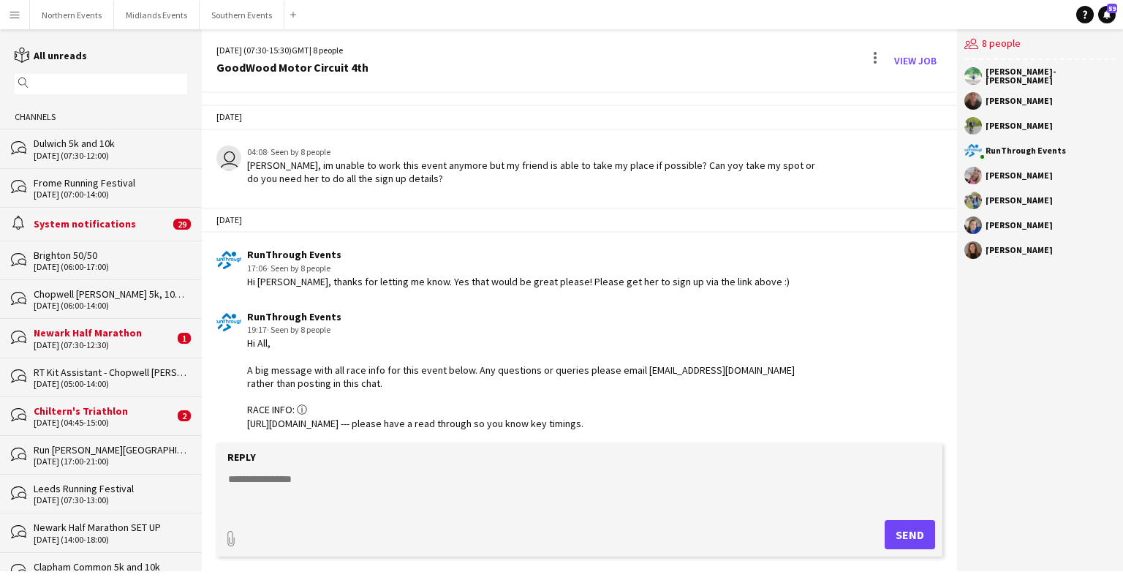
scroll to position [3143, 0]
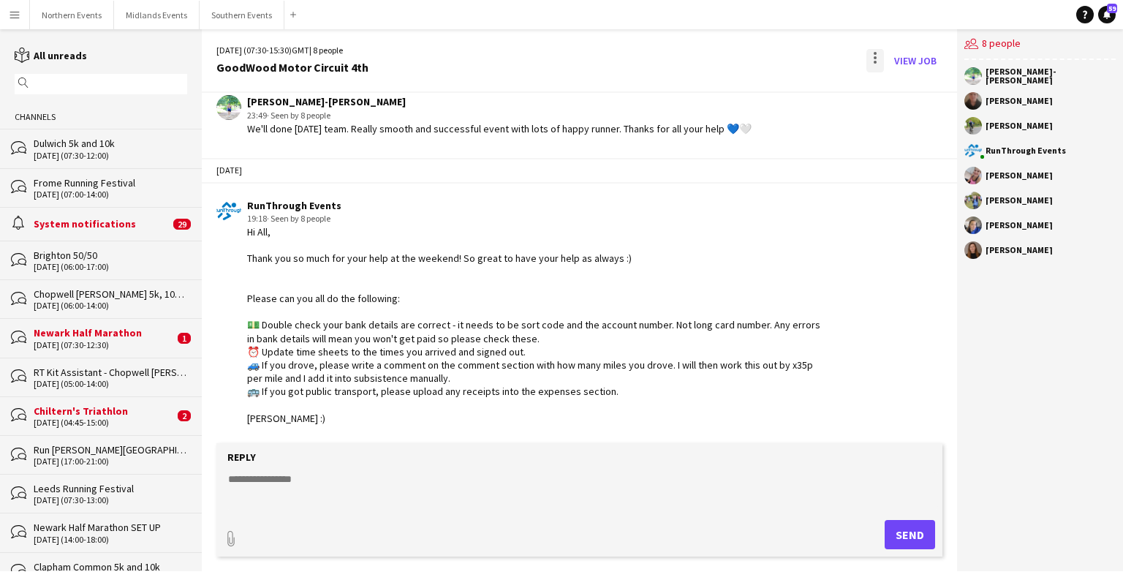
click at [880, 56] on div at bounding box center [875, 60] width 18 height 23
click at [900, 96] on span "Delete [GEOGRAPHIC_DATA]" at bounding box center [907, 90] width 58 height 14
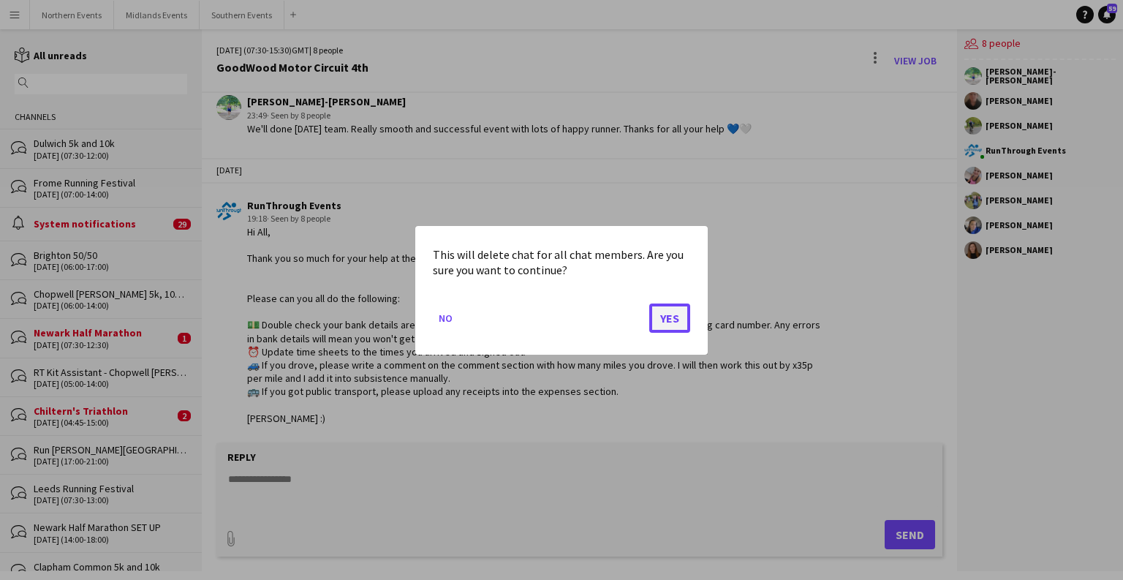
click at [664, 316] on button "Yes" at bounding box center [669, 317] width 41 height 29
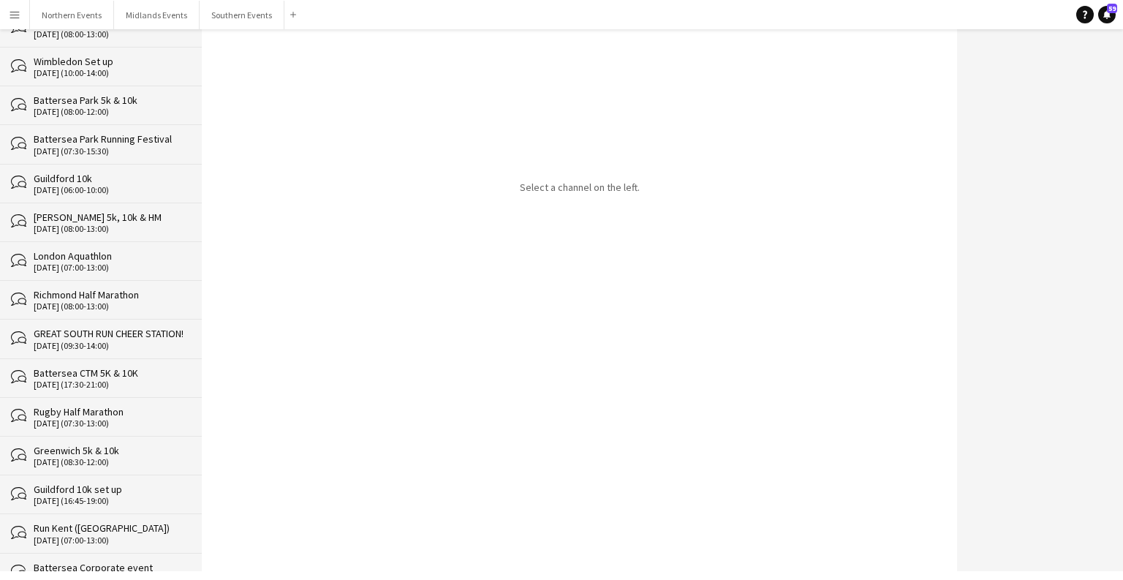
scroll to position [29207, 0]
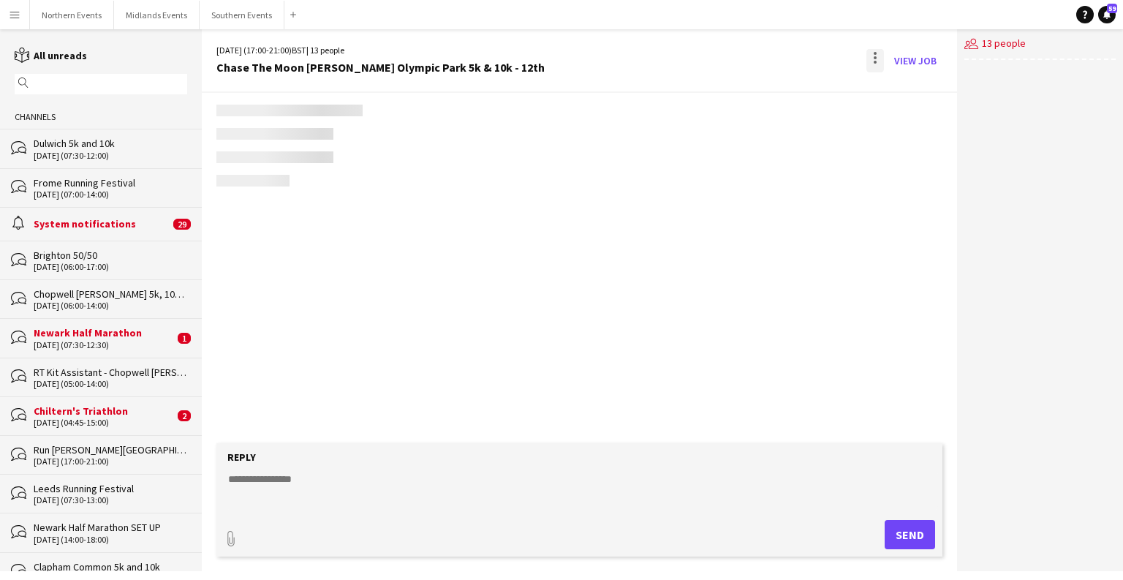
scroll to position [2152, 0]
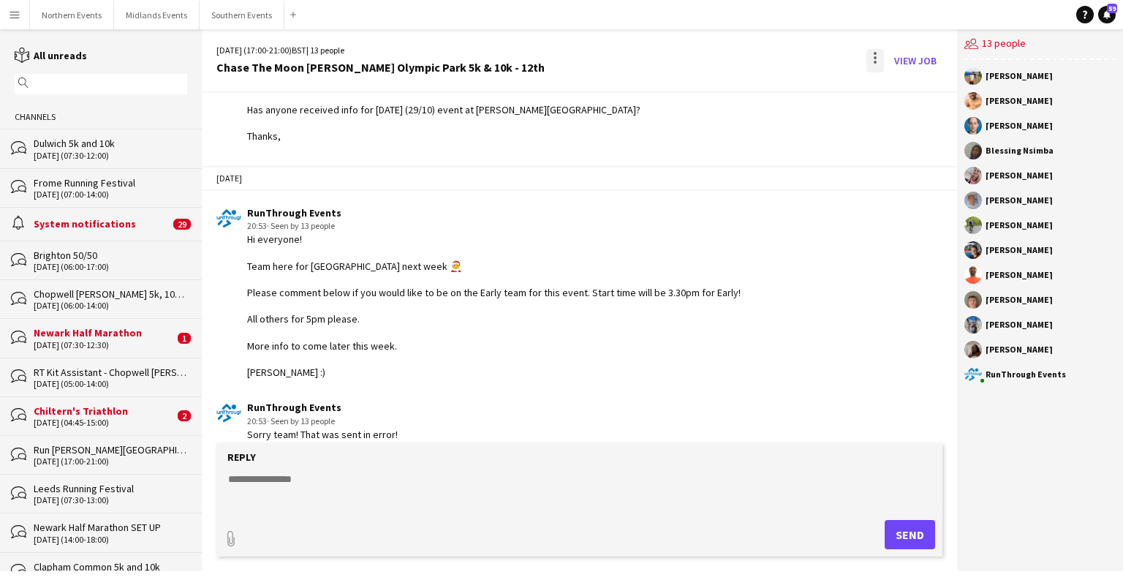
click at [870, 62] on div at bounding box center [875, 60] width 18 height 23
click at [898, 95] on span "Delete" at bounding box center [906, 89] width 34 height 12
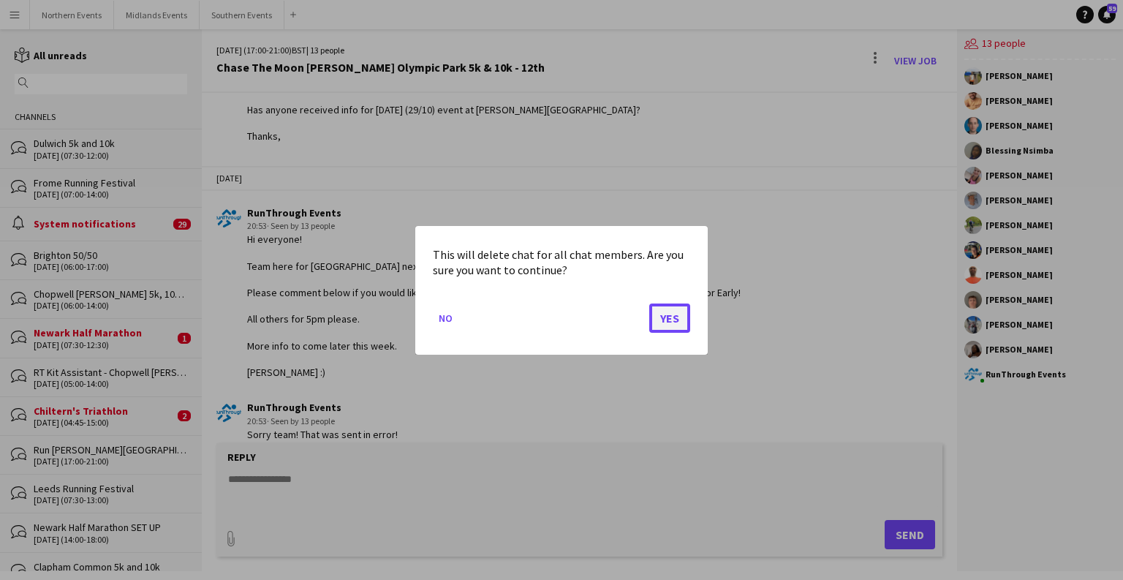
click at [679, 311] on button "Yes" at bounding box center [669, 317] width 41 height 29
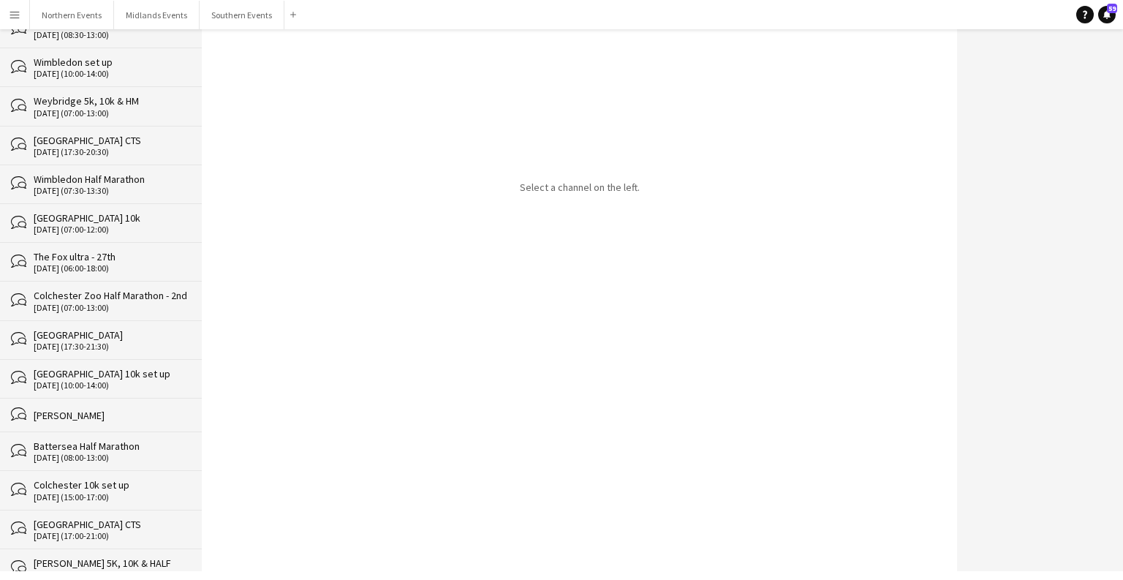
scroll to position [29168, 0]
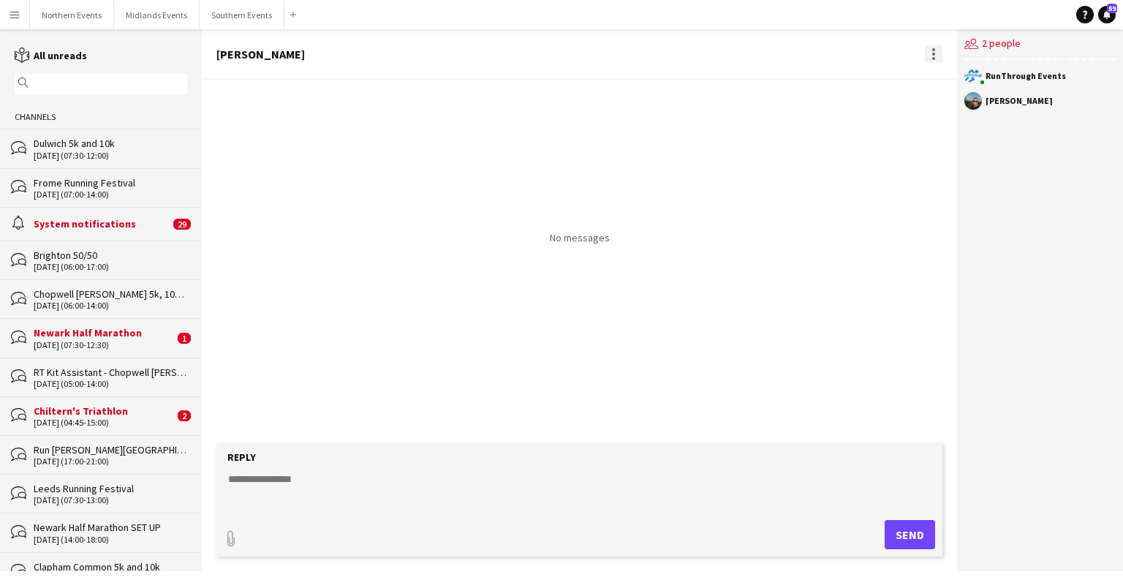
click at [935, 50] on div at bounding box center [934, 54] width 18 height 18
click at [946, 87] on button "Delete [GEOGRAPHIC_DATA]" at bounding box center [966, 80] width 82 height 35
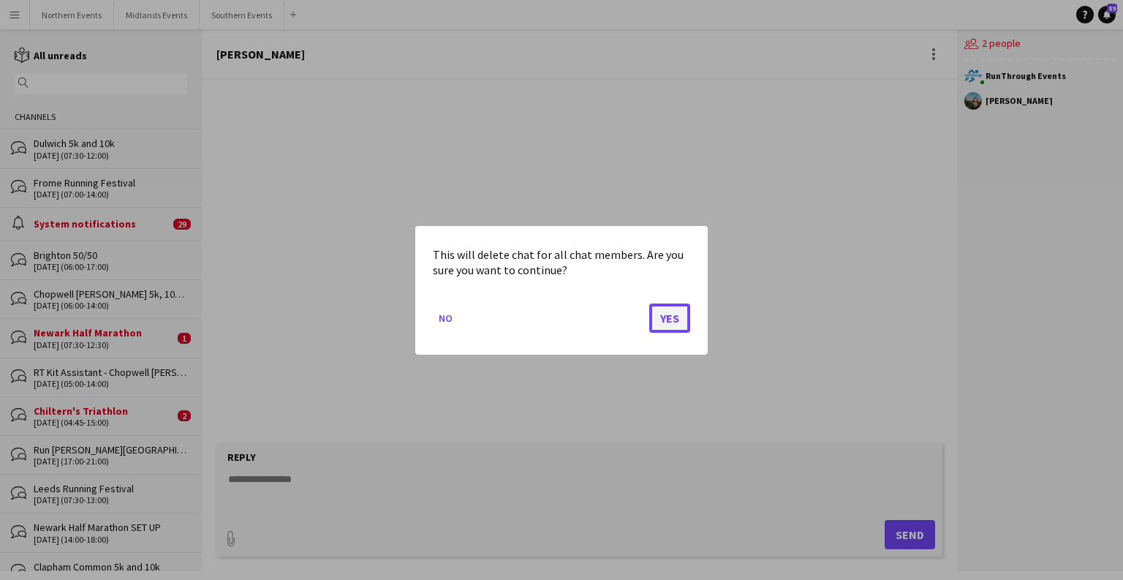
click at [658, 322] on button "Yes" at bounding box center [669, 317] width 41 height 29
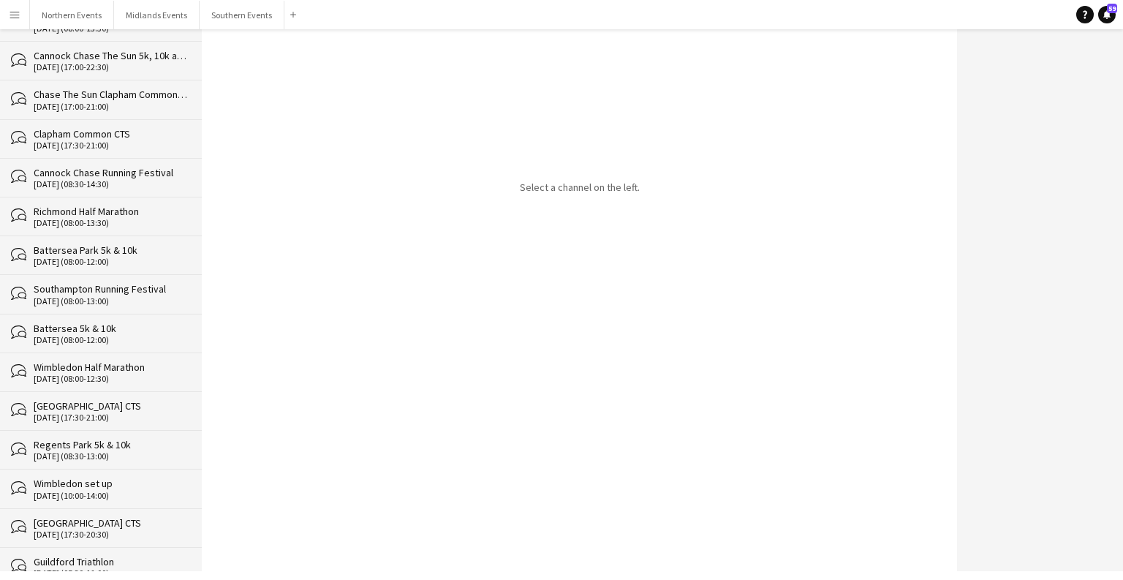
scroll to position [29134, 0]
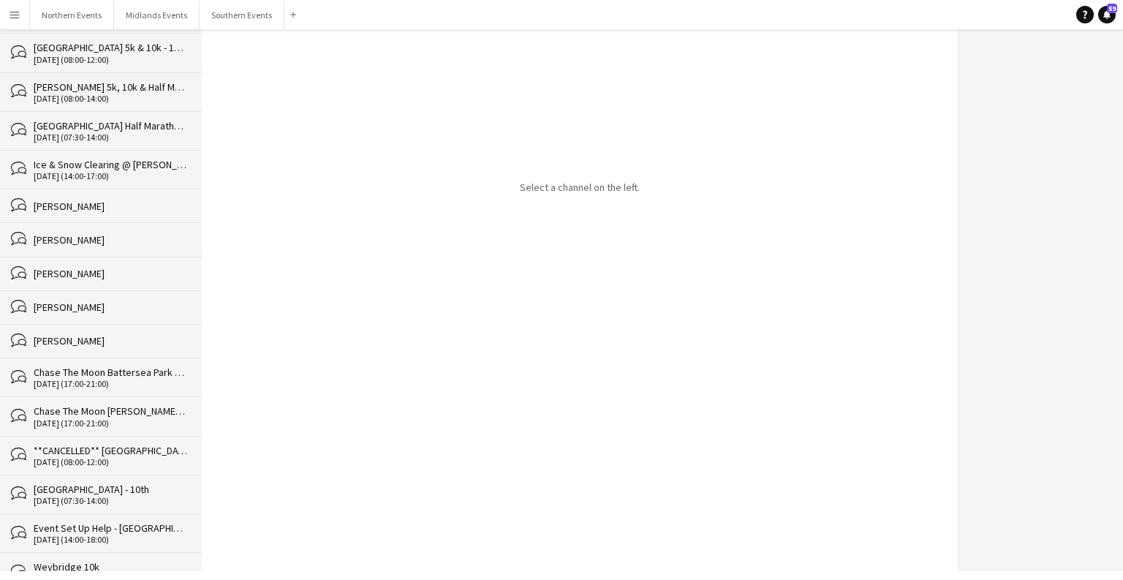
drag, startPoint x: 202, startPoint y: 47, endPoint x: 175, endPoint y: 561, distance: 515.2
click at [187, 575] on div "Menu Boards Boards Boards All jobs Status Workforce Workforce My Workforce Recr…" at bounding box center [561, 290] width 1123 height 580
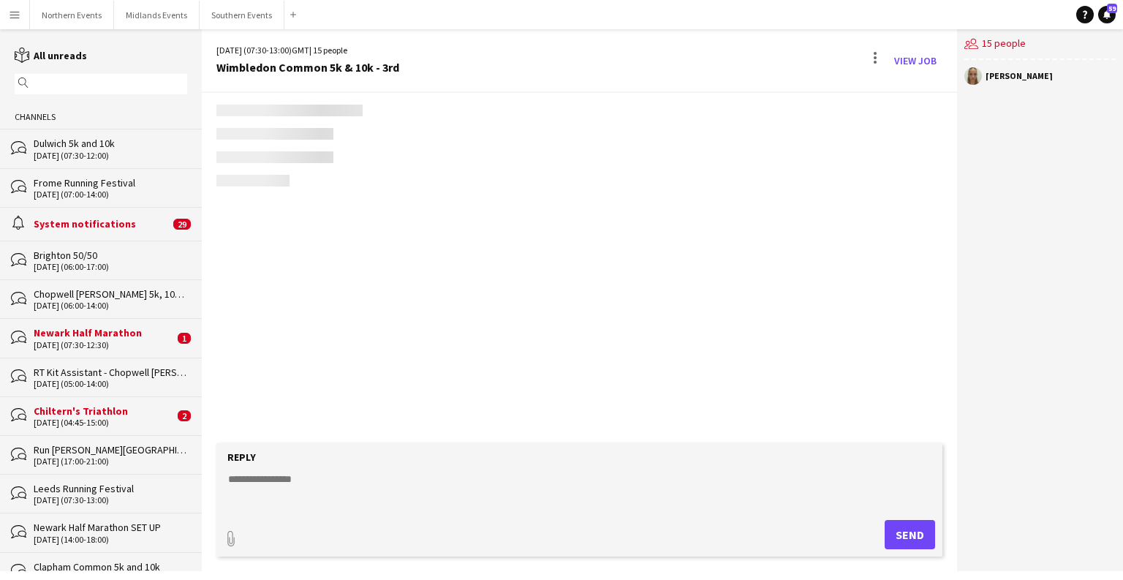
scroll to position [2920, 0]
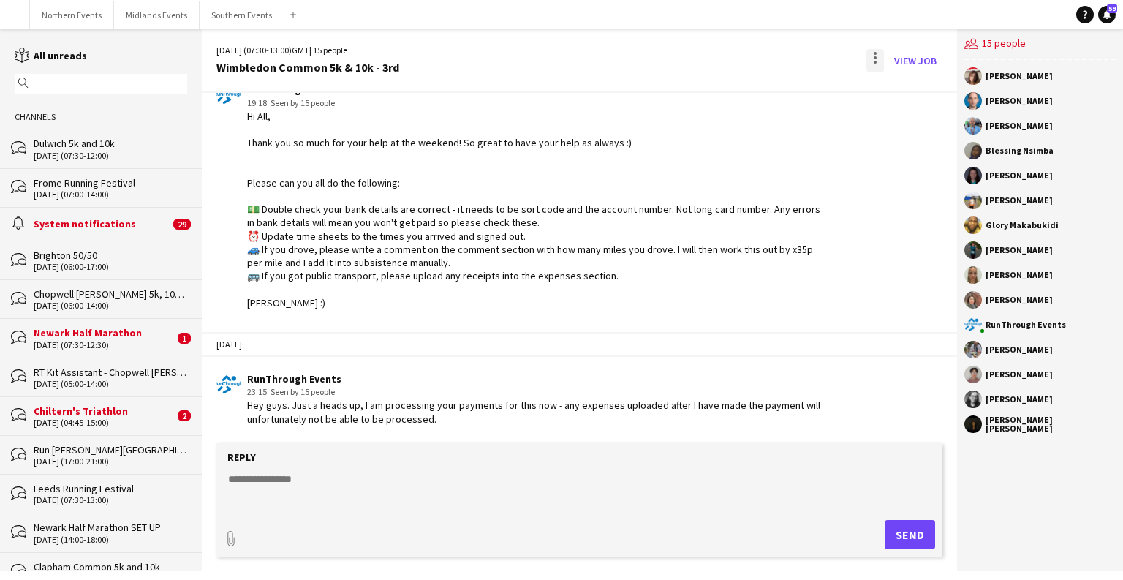
click at [875, 56] on div at bounding box center [874, 57] width 3 height 3
click at [897, 81] on button "Delete [GEOGRAPHIC_DATA]" at bounding box center [908, 89] width 82 height 35
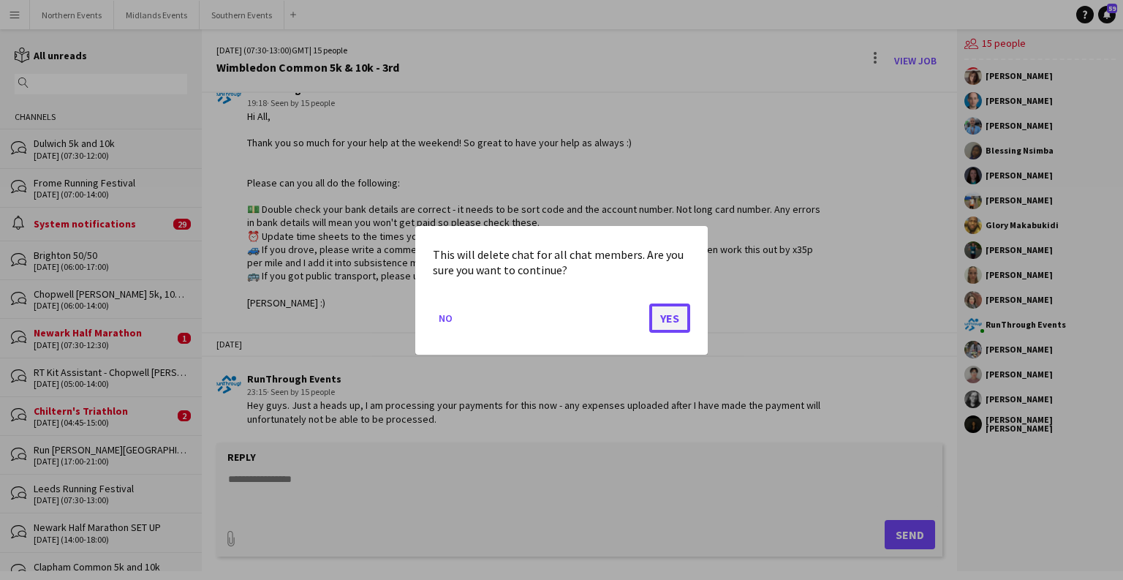
click at [671, 319] on button "Yes" at bounding box center [669, 317] width 41 height 29
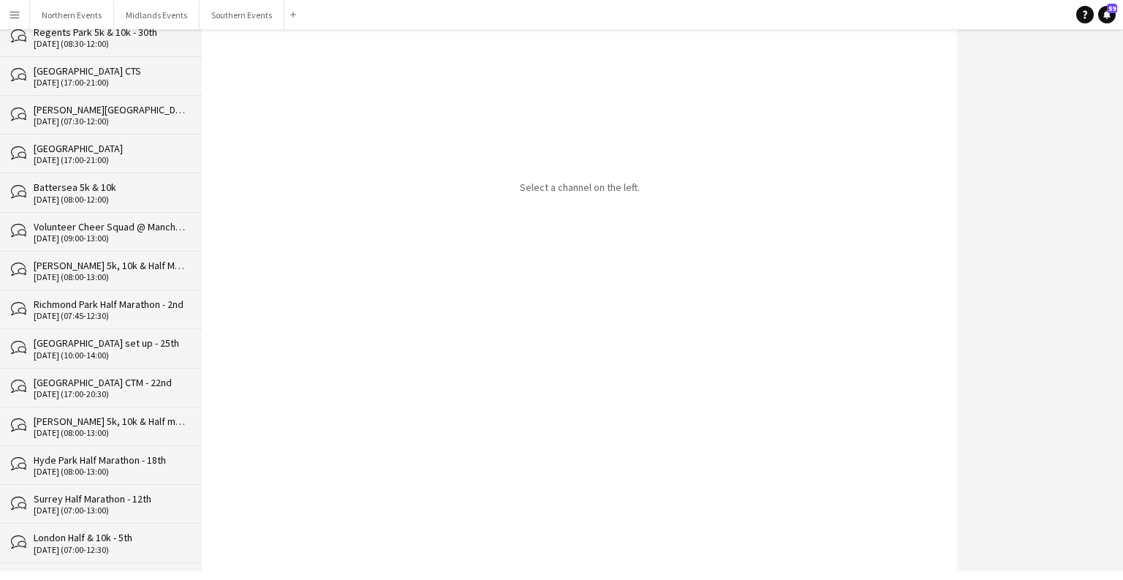
scroll to position [29095, 0]
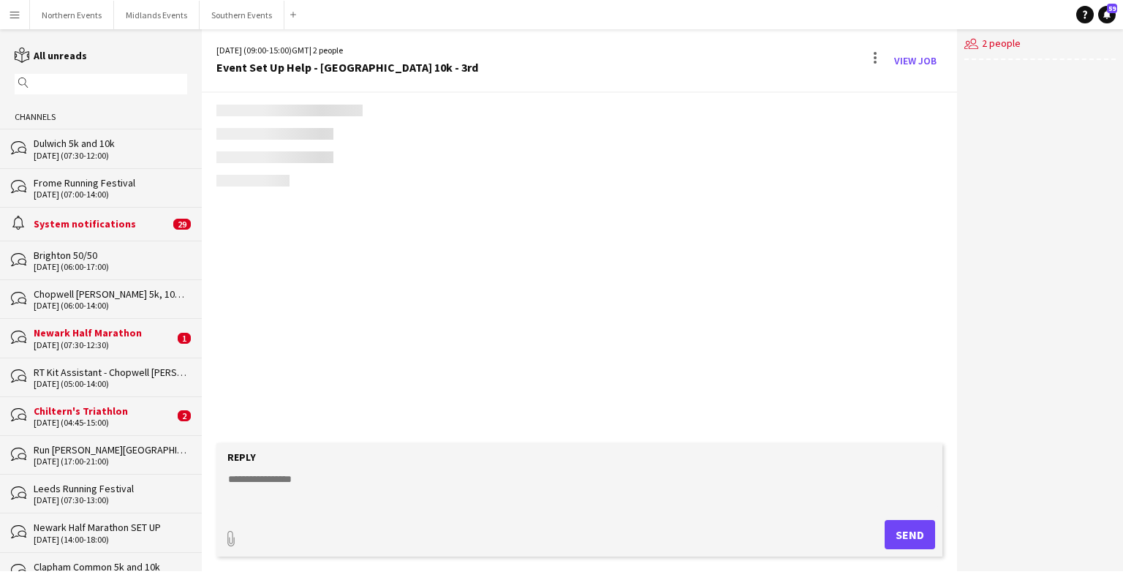
scroll to position [892, 0]
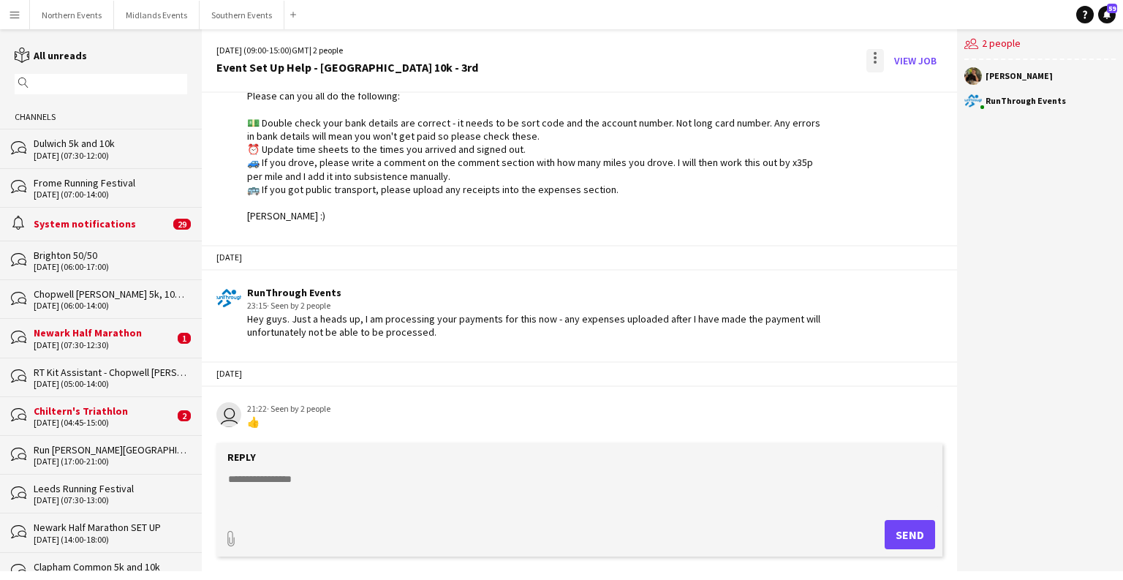
click at [868, 57] on div "View Job" at bounding box center [902, 60] width 79 height 23
click at [871, 50] on div at bounding box center [875, 60] width 18 height 23
click at [895, 91] on span "Delete" at bounding box center [906, 89] width 34 height 12
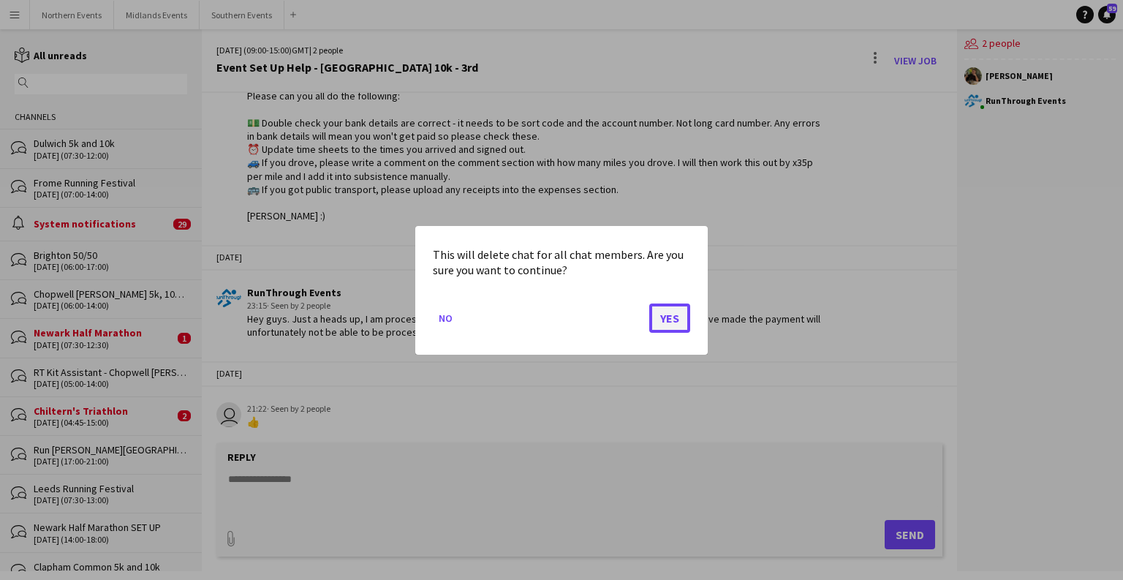
click at [675, 324] on button "Yes" at bounding box center [669, 317] width 41 height 29
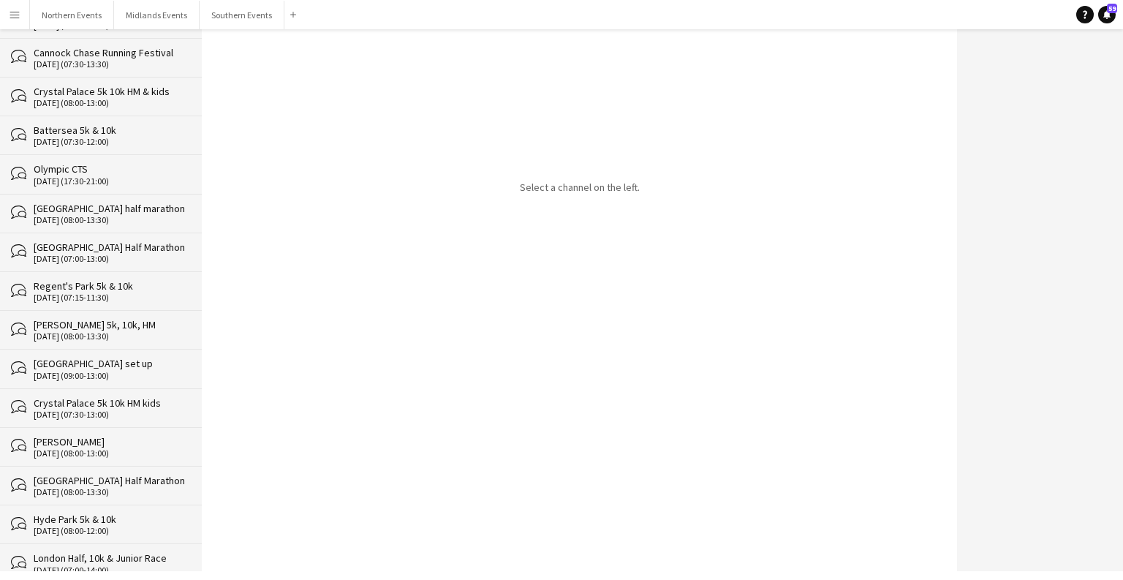
scroll to position [29056, 0]
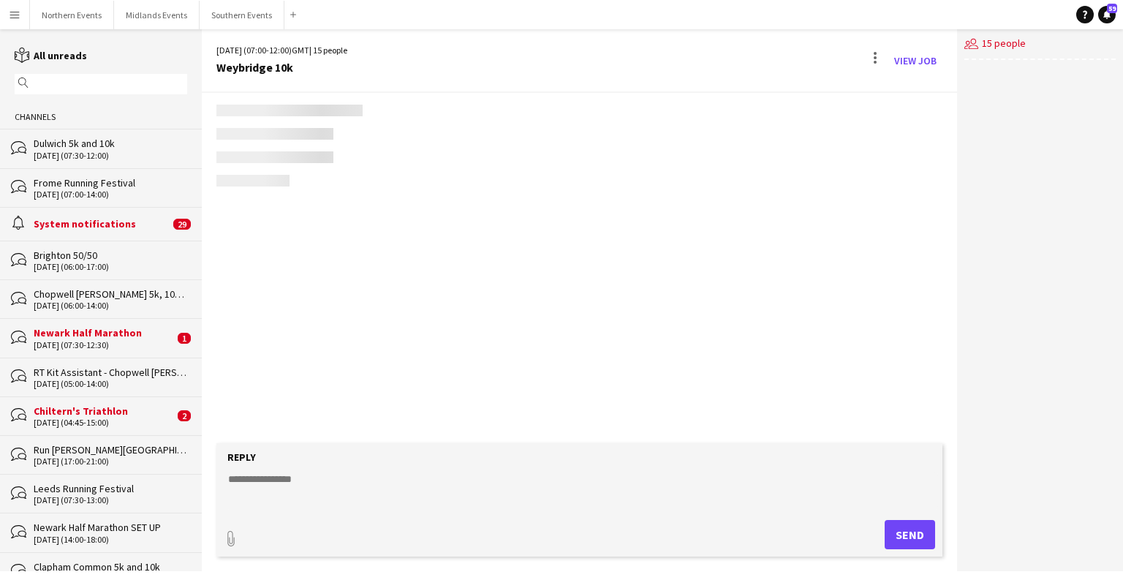
scroll to position [1921, 0]
click at [872, 61] on div at bounding box center [875, 60] width 18 height 23
click span "Delete"
click button "Yes"
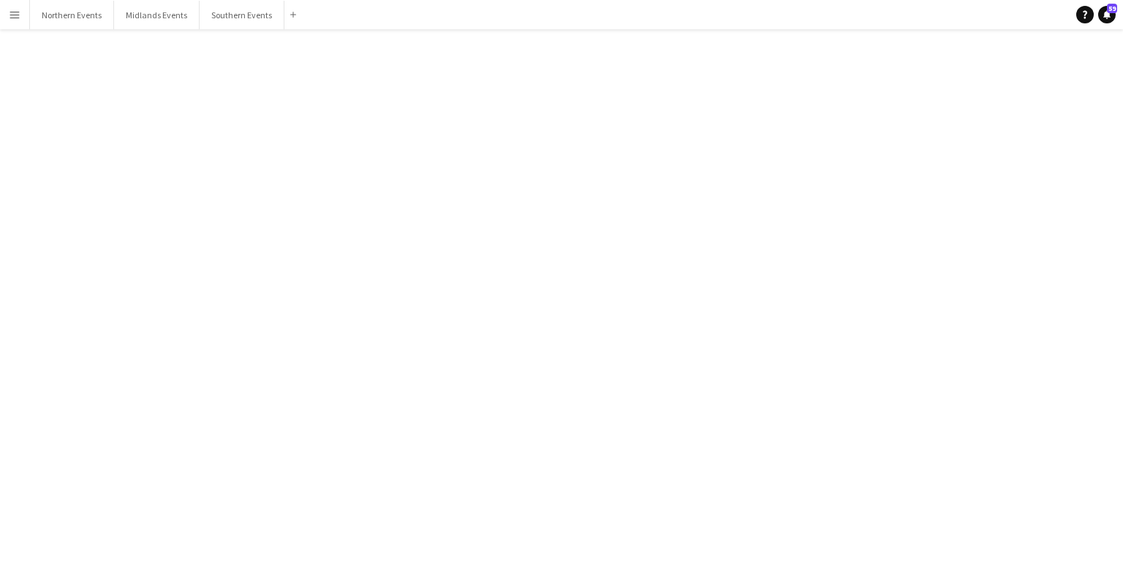
scroll to position [29018, 0]
click div "[DATE] (14:00-18:00)"
click div "View Job"
click div
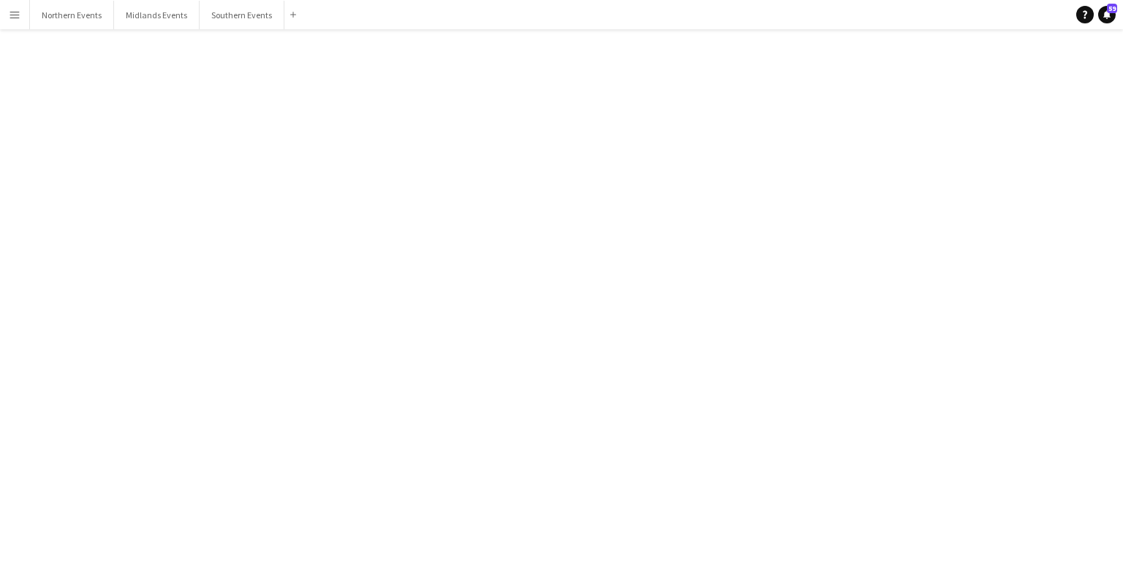
click span "Delete"
click button "Yes"
click div "[DATE] (07:30-14:00)"
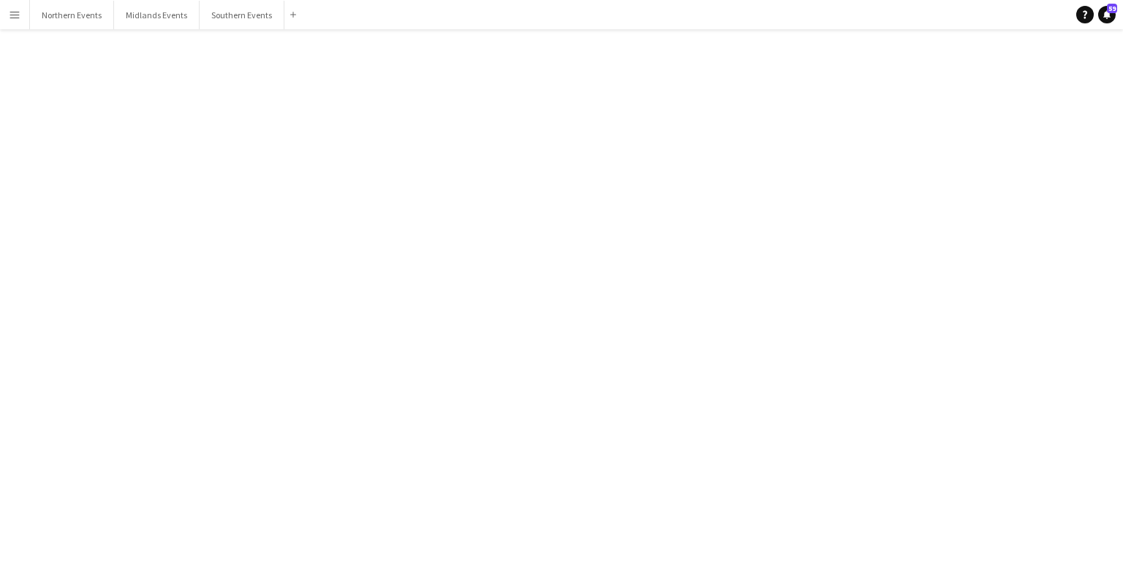
click div
click span "Delete"
click button "Yes"
click div "**CANCELLED** [GEOGRAPHIC_DATA] 5k & 10k - 17th"
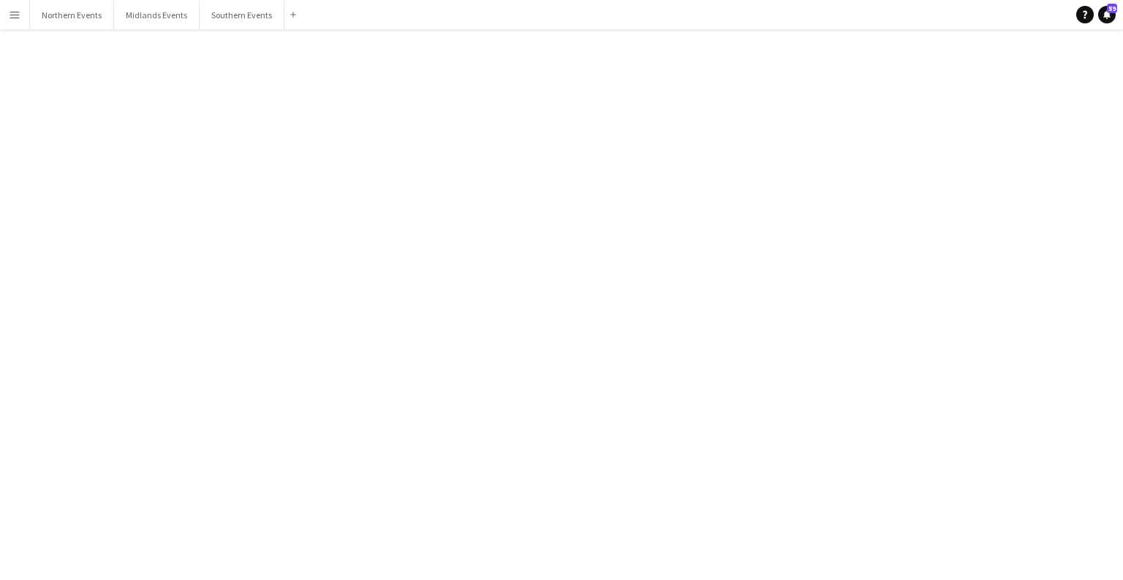
scroll to position [1975, 0]
click div
click button "Delete [GEOGRAPHIC_DATA]"
click button "Yes"
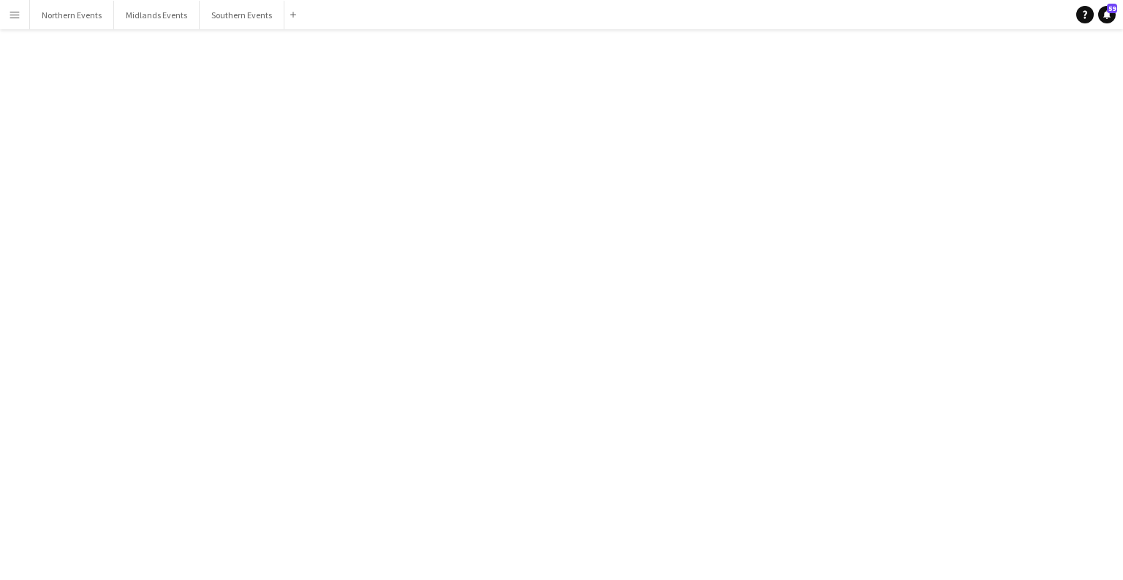
click div "Chase The Moon [PERSON_NAME][GEOGRAPHIC_DATA] 5k & 10k - 14th"
click div
click button "Delete [GEOGRAPHIC_DATA]"
click button "Yes"
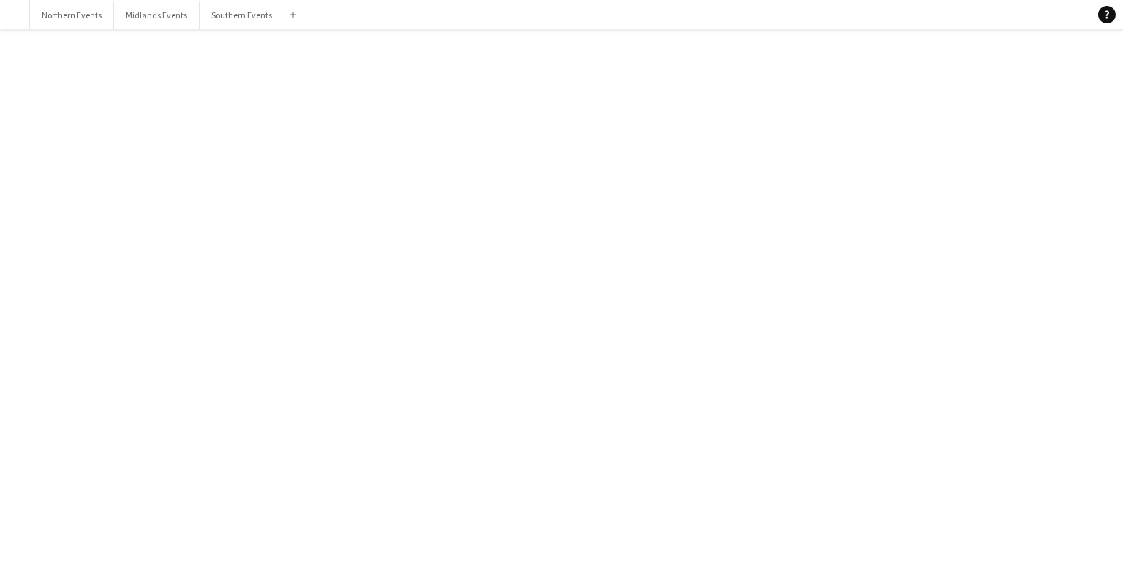
scroll to position [28863, 0]
click div "Chase The Moon Battersea Park 5k & 10k 1st"
click div
click span "Delete"
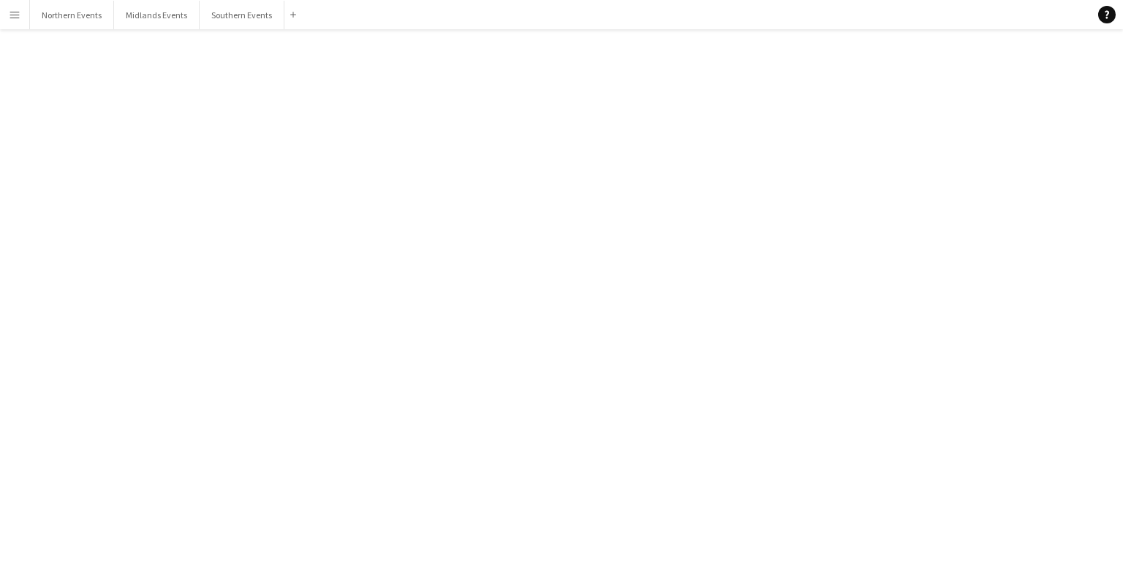
click button "Yes"
drag, startPoint x: 430, startPoint y: 504, endPoint x: 417, endPoint y: 497, distance: 14.4
click div "Select a channel on the left."
click div "[PERSON_NAME]"
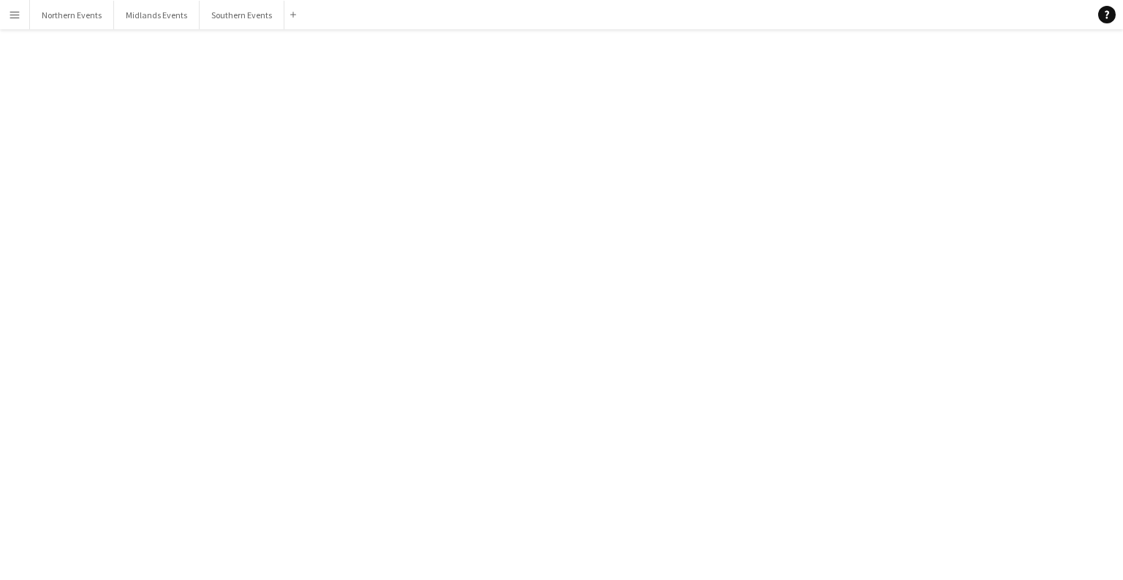
click div
click button "Delete [GEOGRAPHIC_DATA]"
click button "Yes"
click div "[PERSON_NAME]"
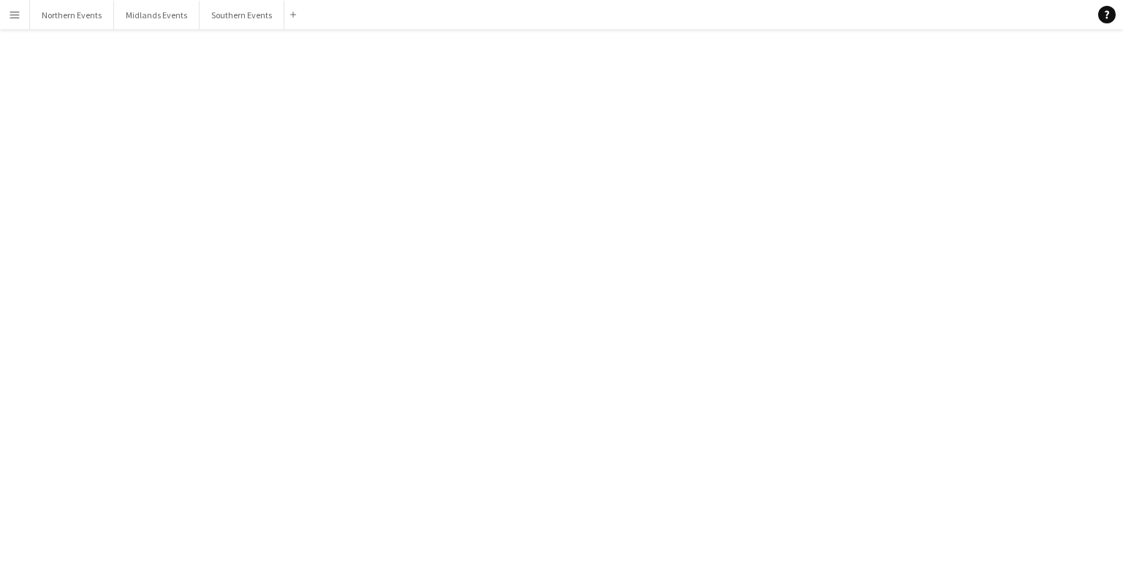
click div
click button "Delete [GEOGRAPHIC_DATA]"
click button "Yes"
click div "bubbles [PERSON_NAME]"
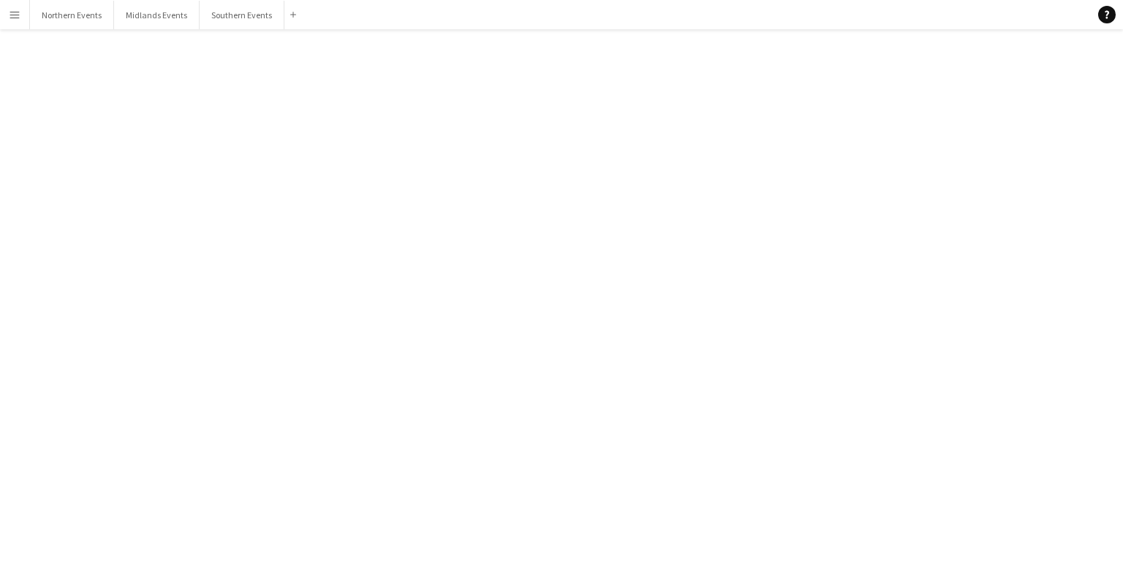
click div
click span "Delete"
drag, startPoint x: 674, startPoint y: 312, endPoint x: 667, endPoint y: 310, distance: 7.6
click button "Yes"
drag, startPoint x: 198, startPoint y: 44, endPoint x: 178, endPoint y: 145, distance: 102.8
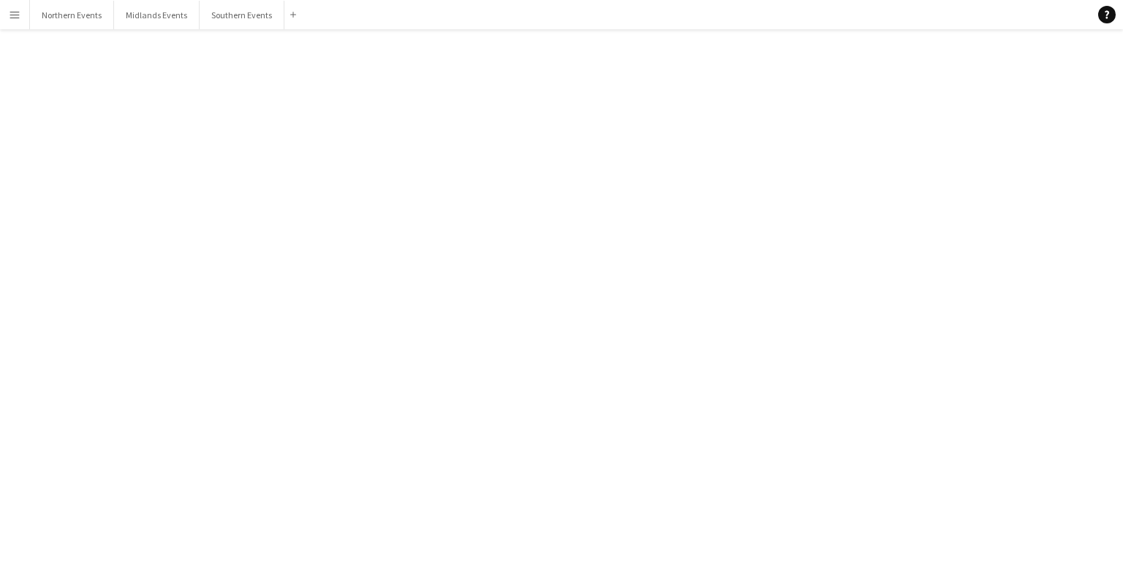
scroll to position [28722, 0]
click div "[PERSON_NAME]"
click div
click span "Delete"
drag, startPoint x: 666, startPoint y: 298, endPoint x: 669, endPoint y: 316, distance: 18.6
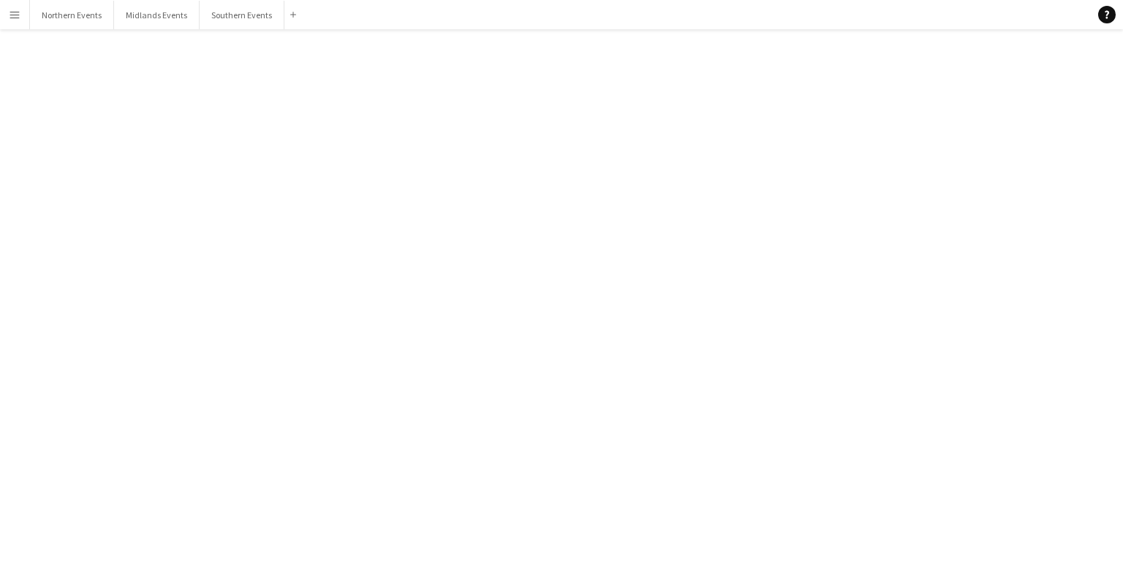
click mat-dialog-actions "No Yes"
click button "Yes"
click div "[PERSON_NAME]"
click div
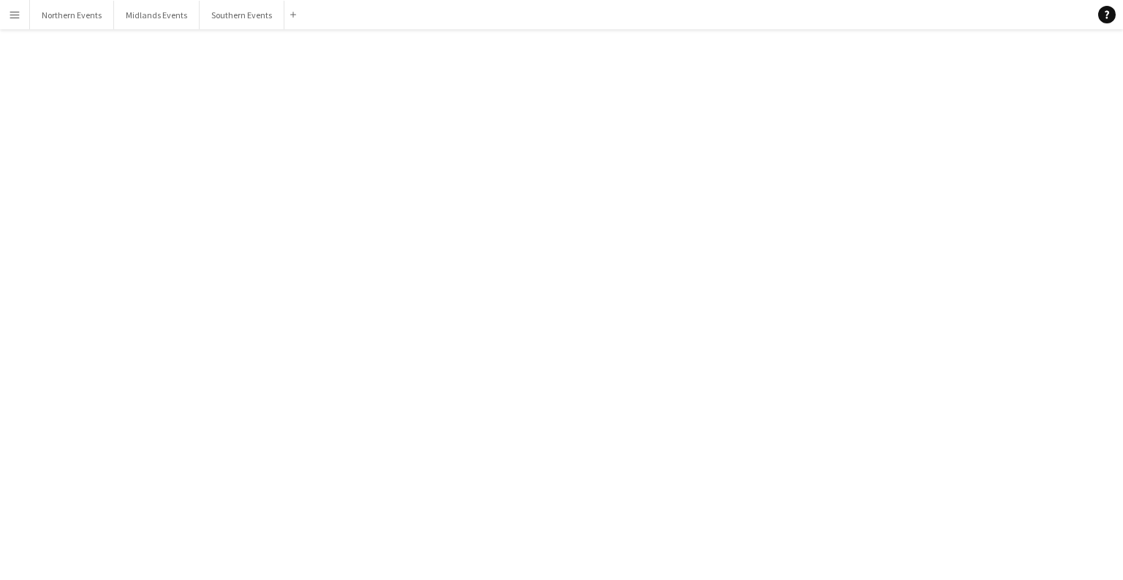
click span "Delete"
click button "Yes"
click div "Ice & Snow Clearing @ [PERSON_NAME]"
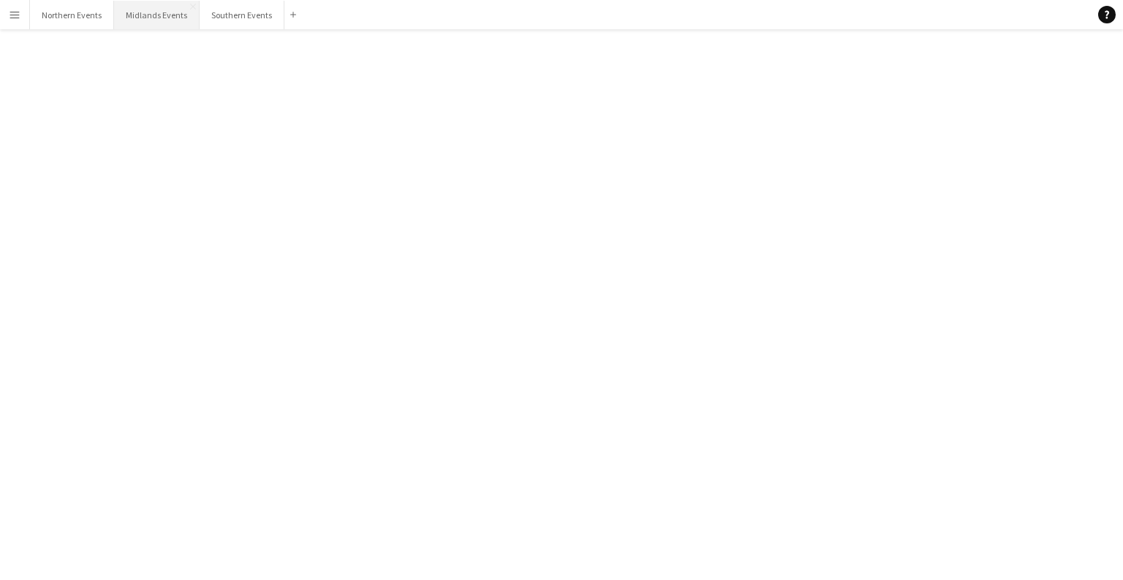
click div
click app-icon "Delete"
click button "Yes"
click div "bubbles [GEOGRAPHIC_DATA] Half Marathon - 7th [DATE] (07:30-14:00)"
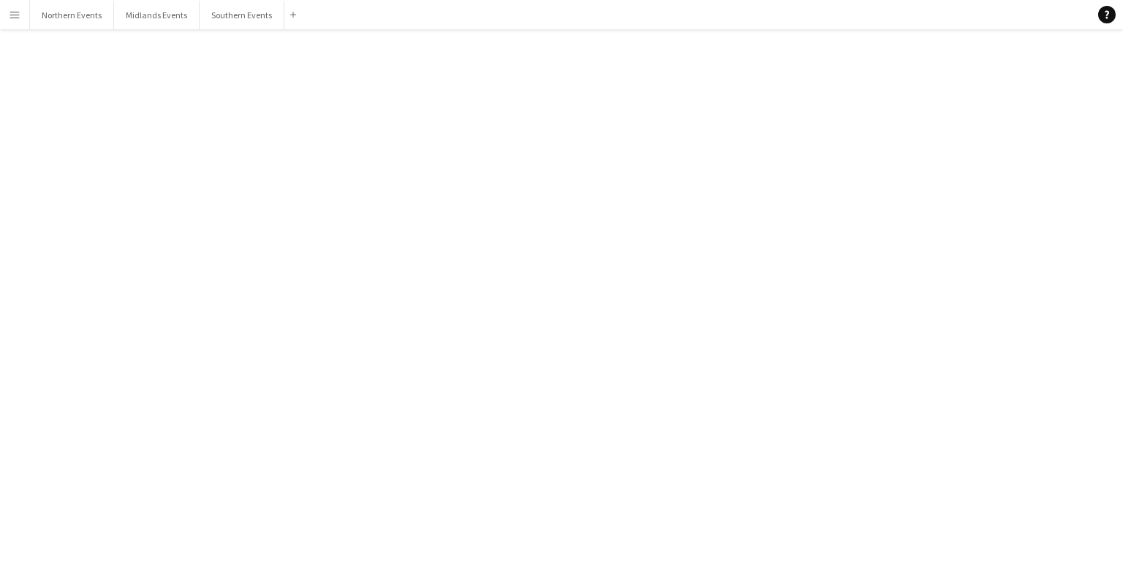
scroll to position [1827, 0]
click div
click button "Delete [GEOGRAPHIC_DATA]"
click button "Yes"
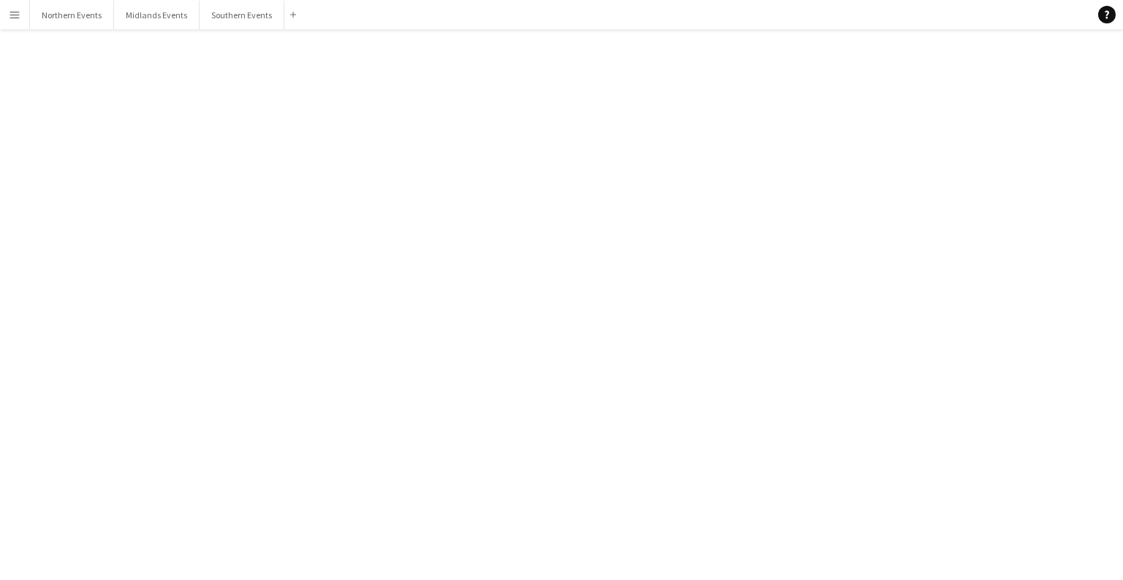
click div "[PERSON_NAME] 5k, 10k & Half Marathon - 8th"
click div
click span "Delete"
click button "Yes"
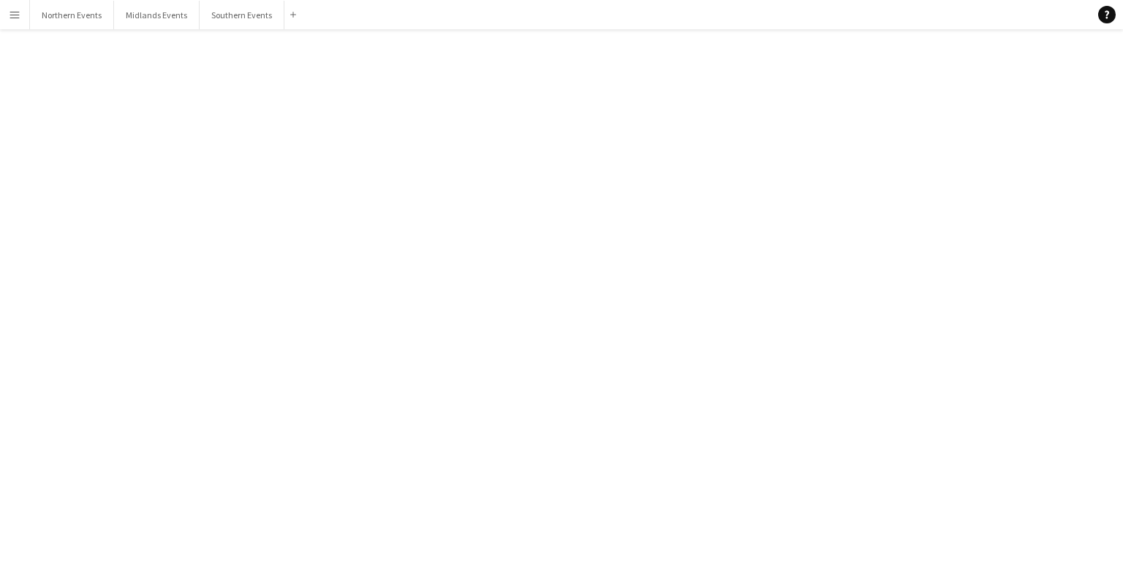
scroll to position [28538, 0]
click div "[DATE] (08:00-12:00)"
click div
click button "Delete [GEOGRAPHIC_DATA]"
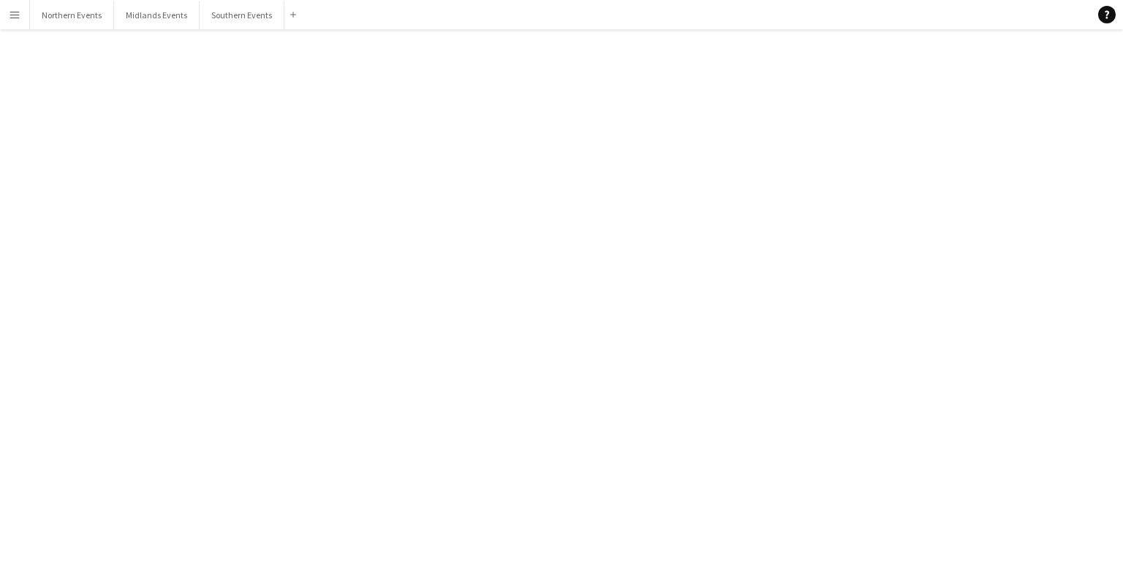
drag, startPoint x: 677, startPoint y: 319, endPoint x: 663, endPoint y: 301, distance: 22.4
click button "Yes"
click div "[DATE] (08:00-13:00)"
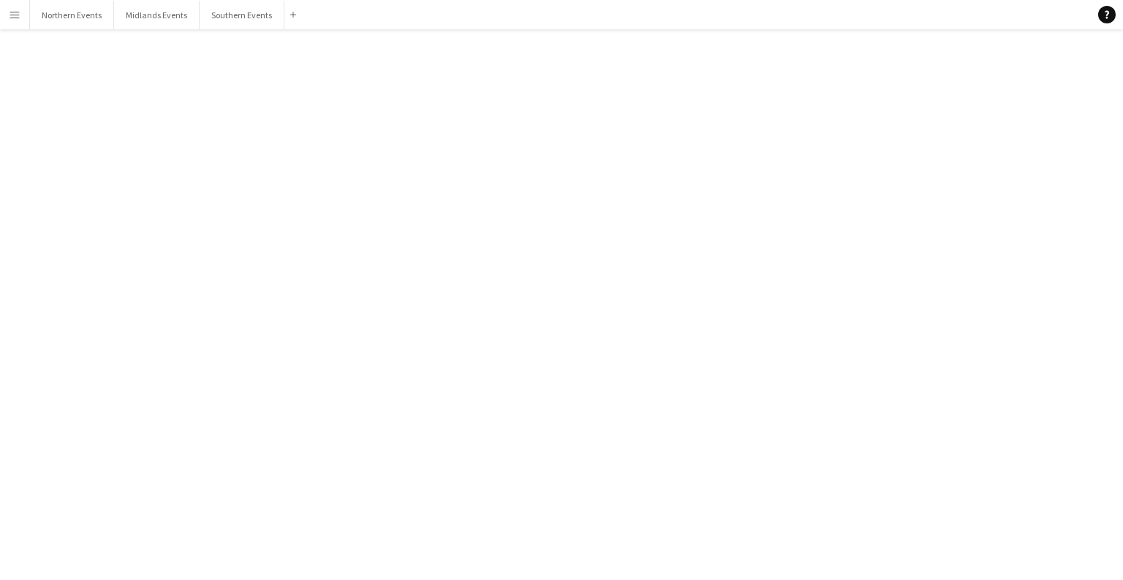
click div
click button "Delete [GEOGRAPHIC_DATA]"
click button "Yes"
click div "[GEOGRAPHIC_DATA] - 21st ([GEOGRAPHIC_DATA])"
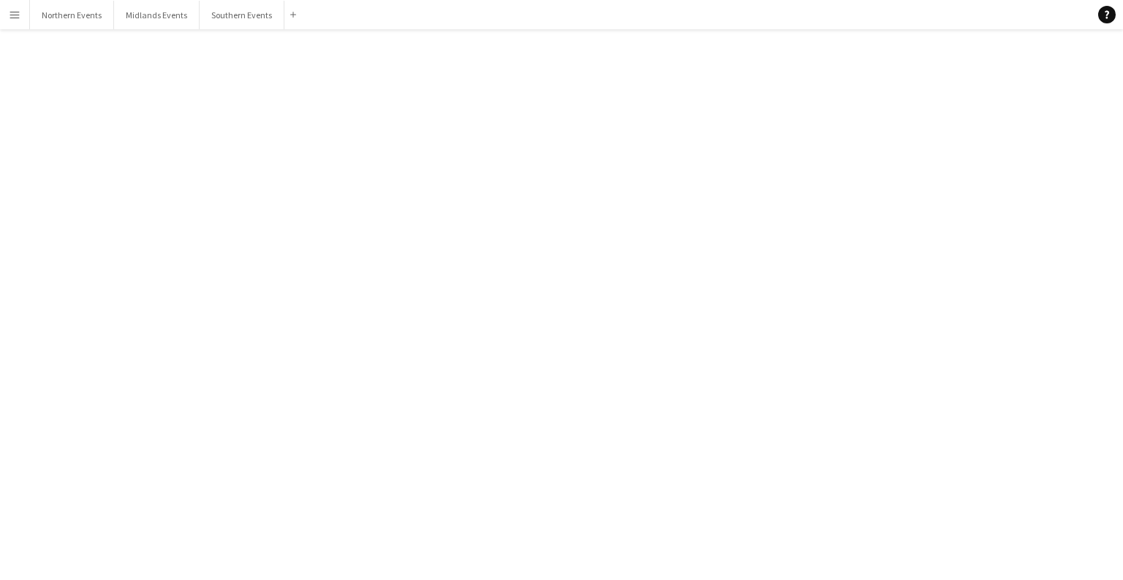
scroll to position [2480, 0]
click div
click span "Delete"
click button "Yes"
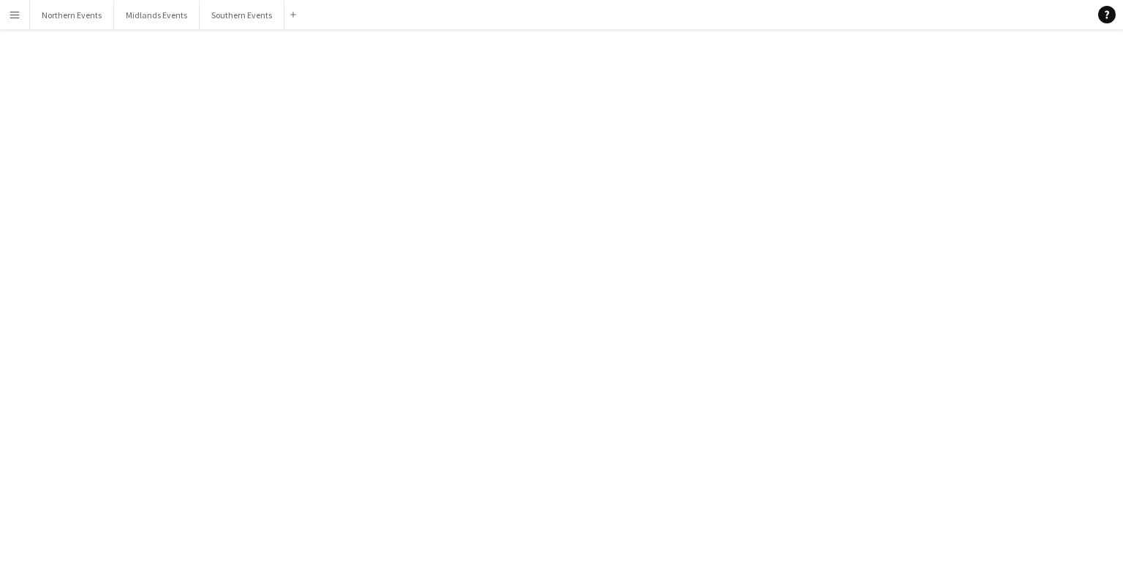
click div "[GEOGRAPHIC_DATA] 5k & 10k 22nd"
click div
click span "Delete"
click button "Yes"
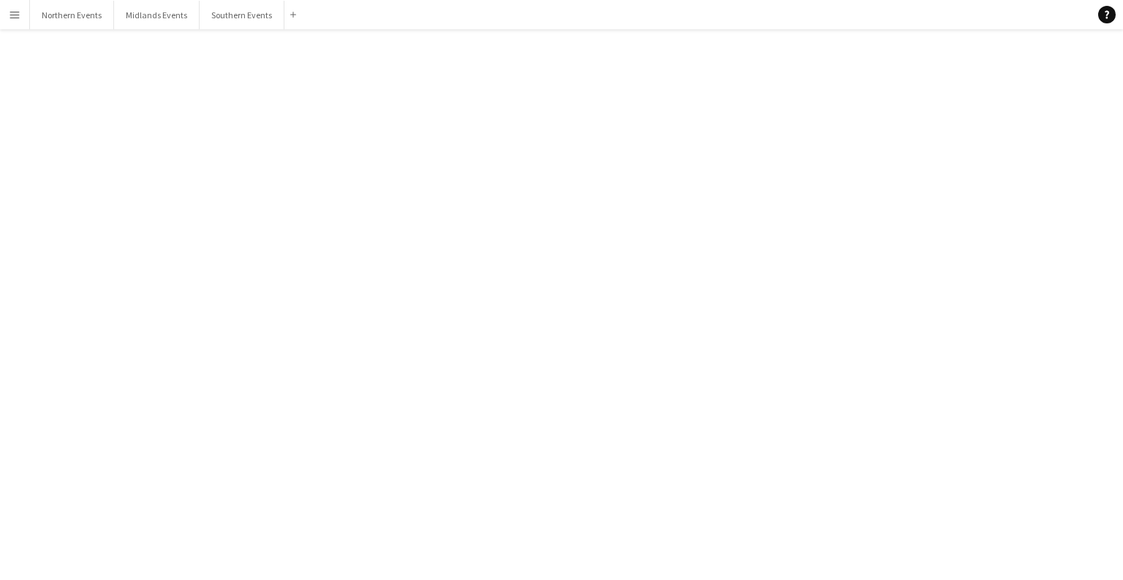
scroll to position [28383, 0]
click div "[PERSON_NAME] Valley Velopark - 28th"
click div
click span "Delete"
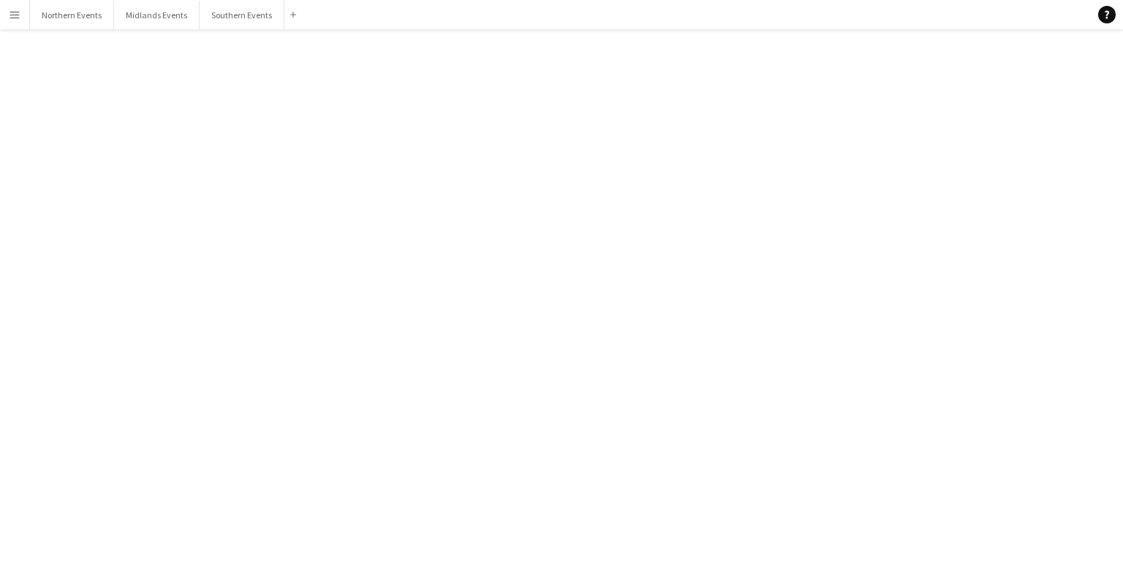
click button "Yes"
click div "[DATE] (08:30-13:30)"
click div
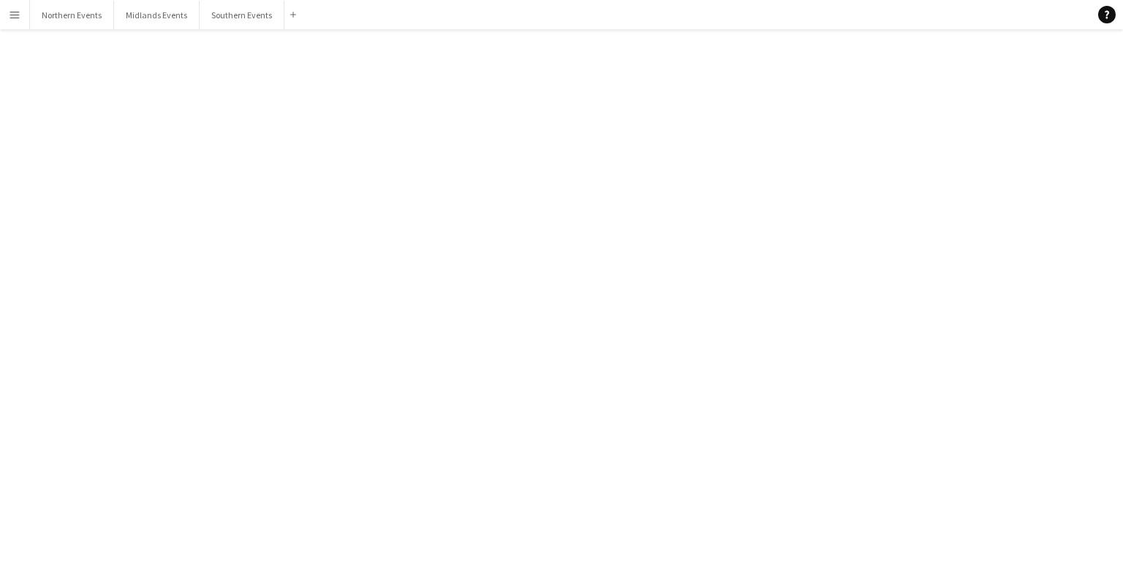
click app-icon "Delete"
click button "Yes"
click div "[DATE] (08:00-14:00)"
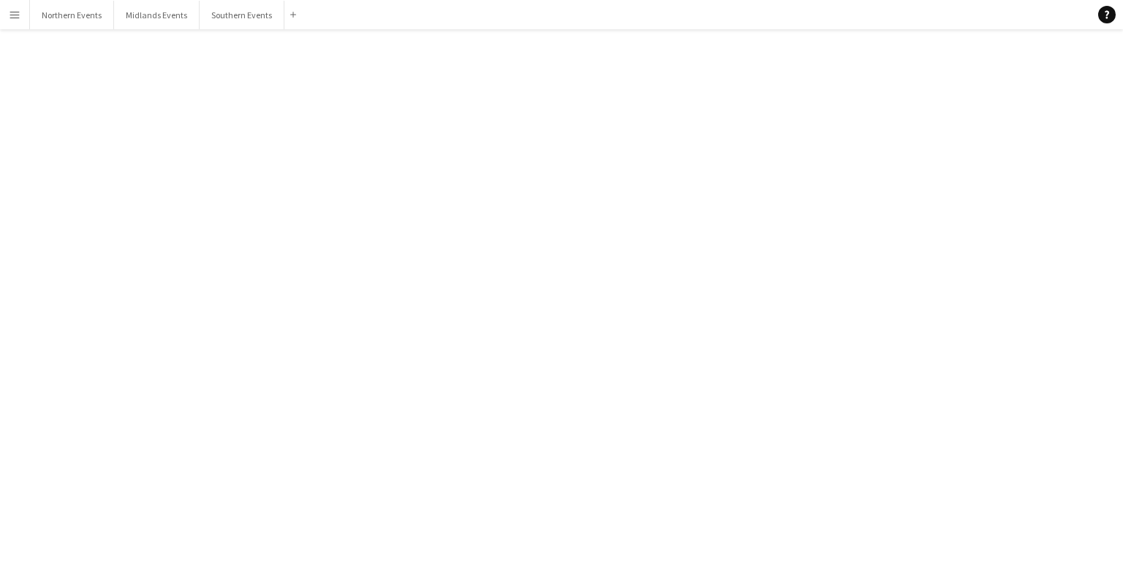
click div
click span "Delete"
click button "Yes"
click div "[PERSON_NAME] 5k, 10k & Half Marathon - 5th"
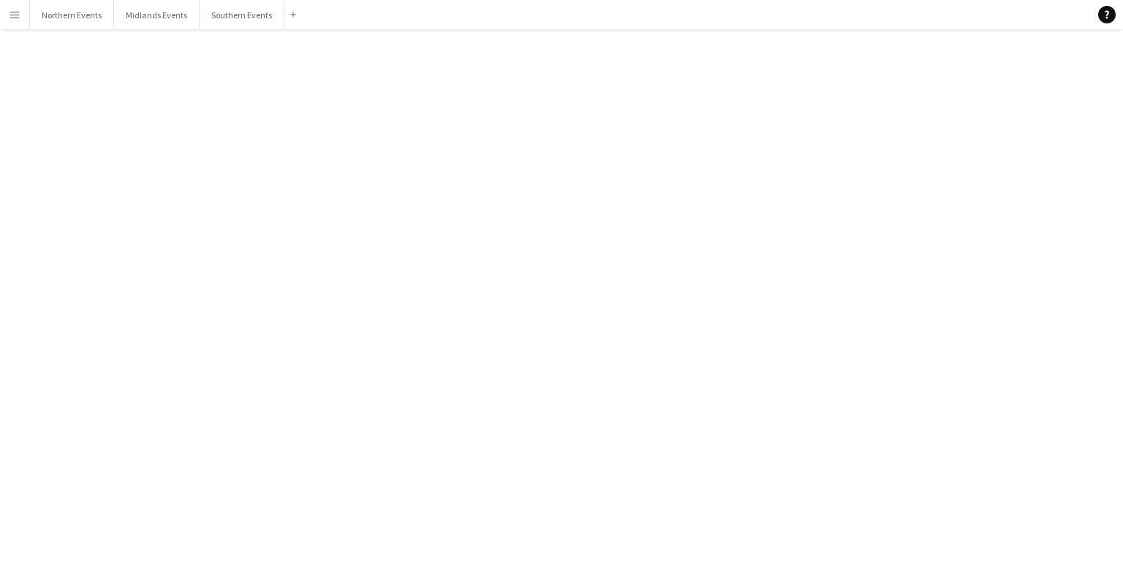
scroll to position [3346, 0]
click div
click span "Delete"
click button "Yes"
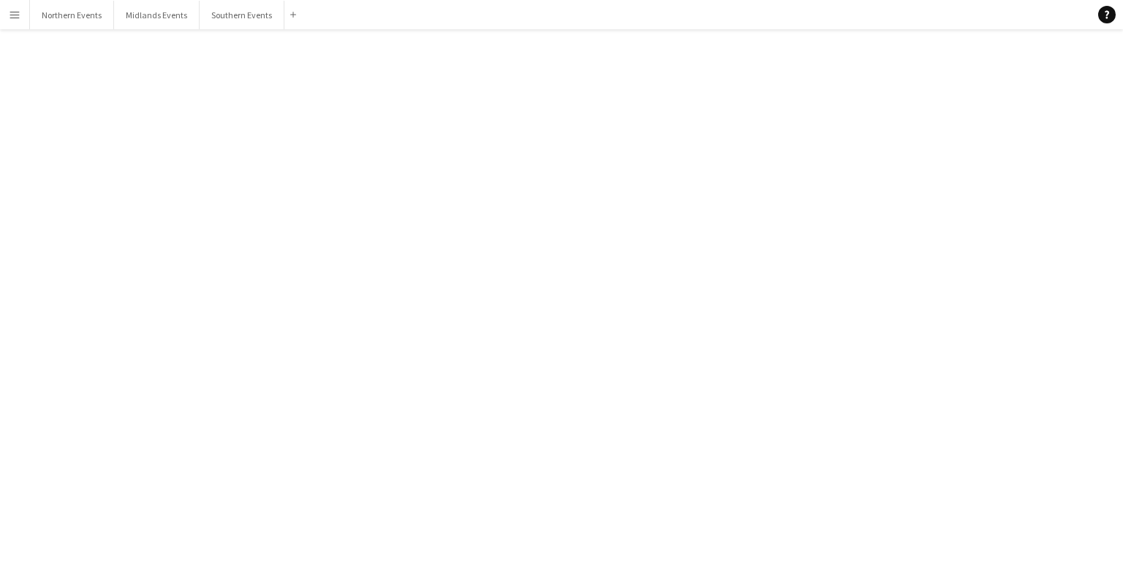
click div "Chase The Moon [PERSON_NAME] Olympic Park 5k & 10k - 8th"
click div
click span "Delete"
click mat-dialog-actions "No Yes"
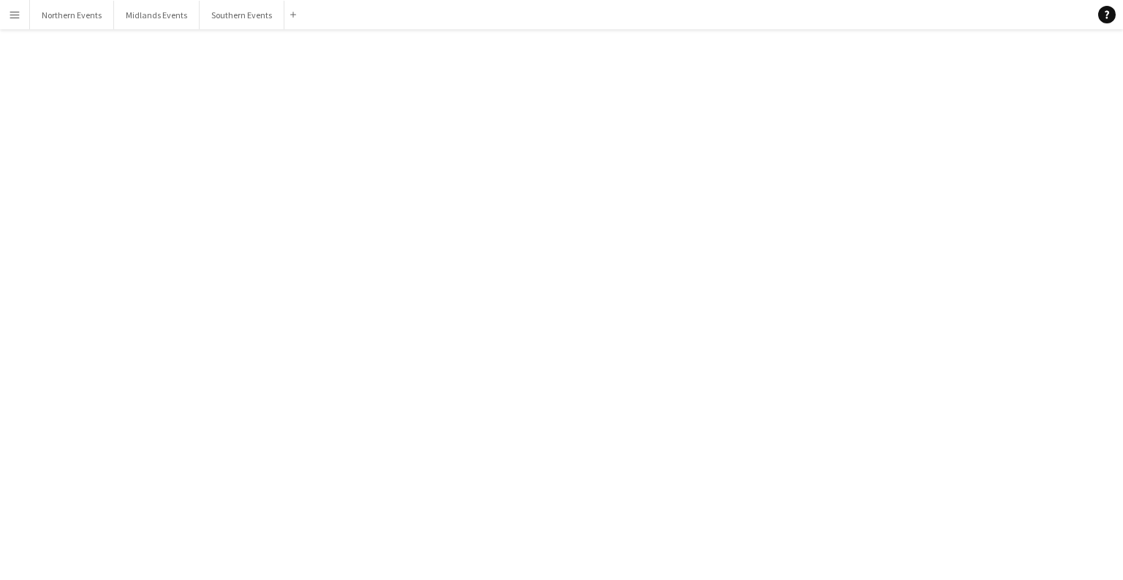
click button "Yes"
click div "[DATE] (08:00-12:30)"
click div
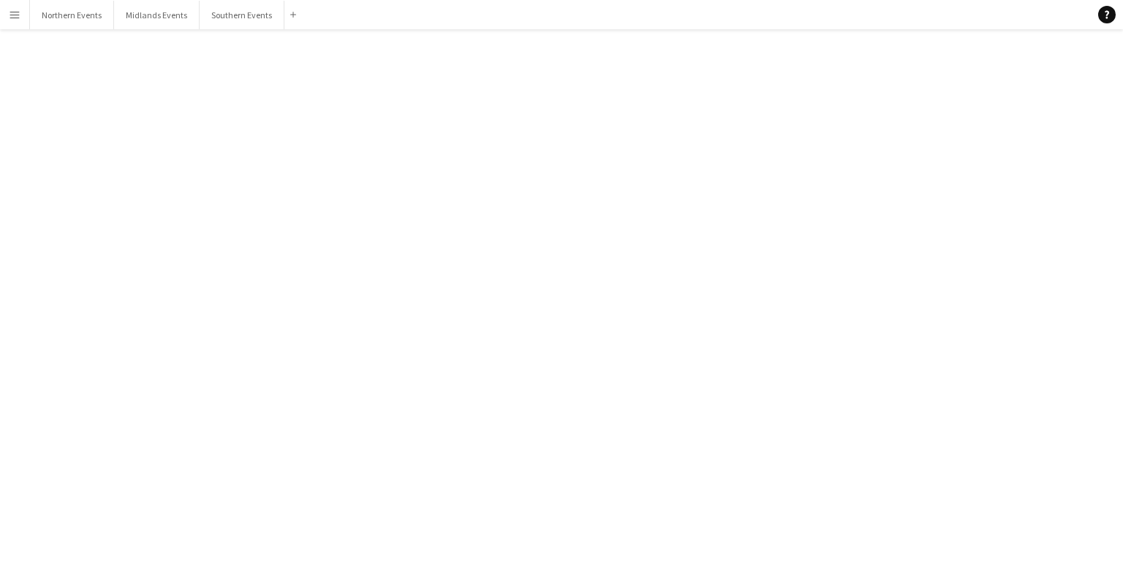
click span "Delete"
click button "Yes"
drag, startPoint x: 675, startPoint y: 311, endPoint x: 681, endPoint y: 406, distance: 94.5
click div "Select a channel on the left."
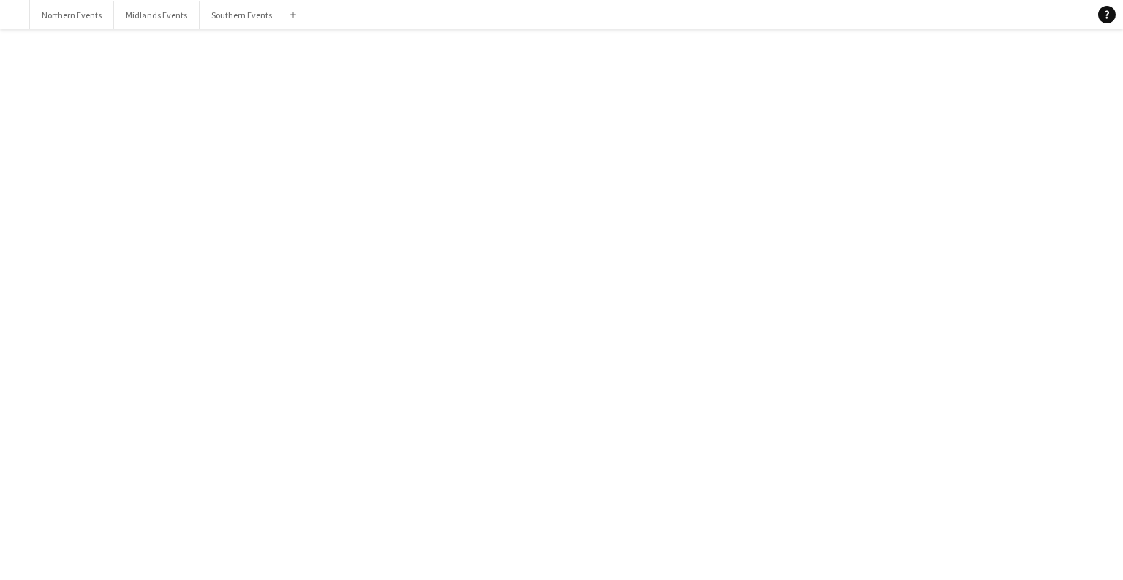
click div "[DATE] (08:00-11:30)"
click div
click button "Delete [GEOGRAPHIC_DATA]"
click button "Yes"
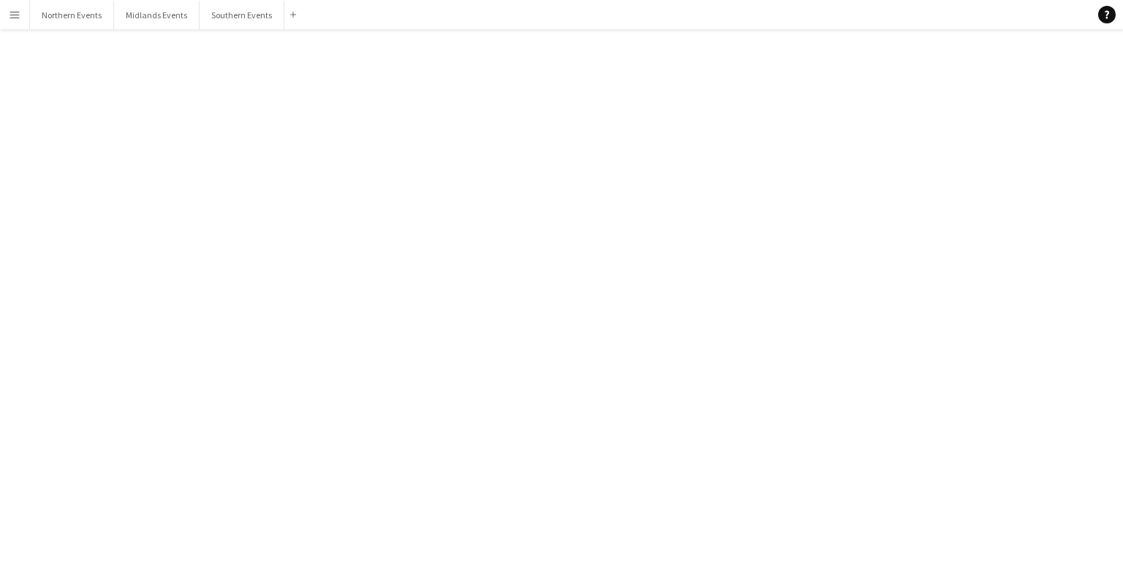
scroll to position [28112, 0]
click div "[DATE] (17:00-21:00)"
click div
click button "Delete [GEOGRAPHIC_DATA]"
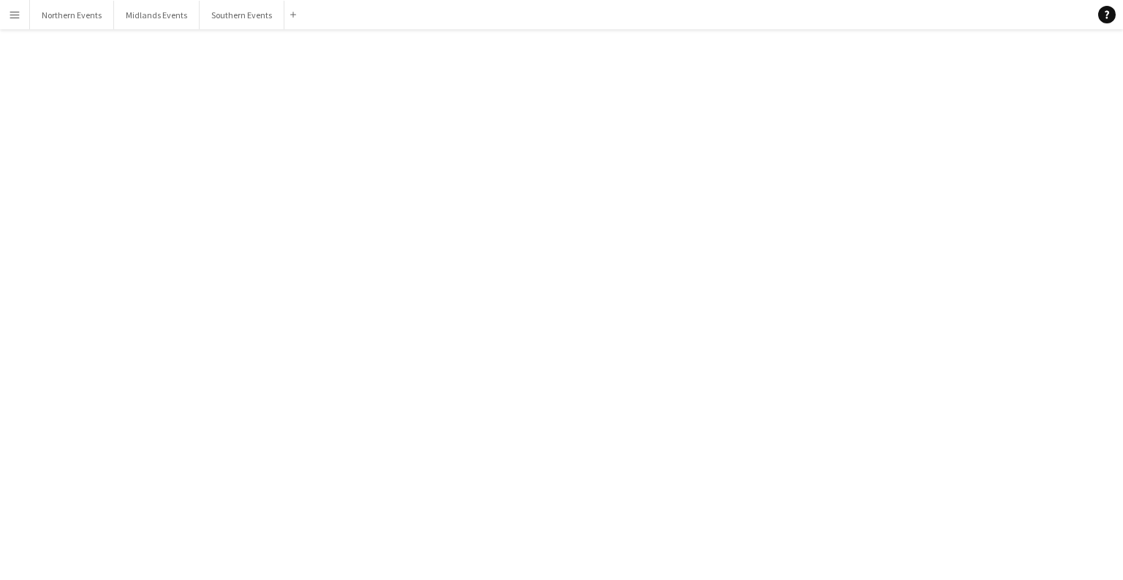
click button "Yes"
click div "bubbles [PERSON_NAME] Valley Velopark - 25th [DATE] (08:00-12:30)"
click div
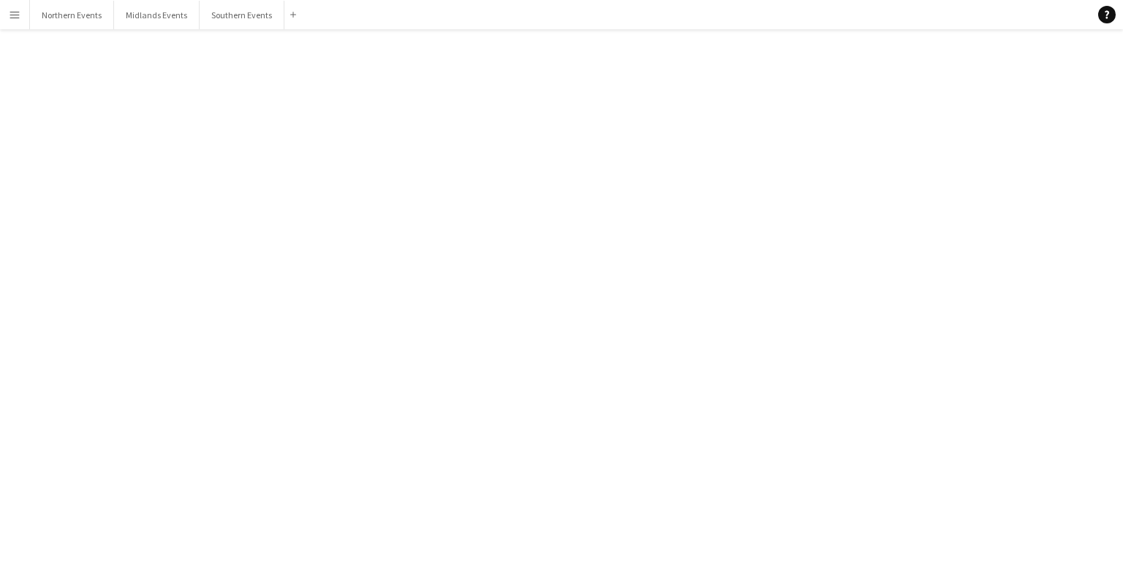
click button "Delete [GEOGRAPHIC_DATA]"
click button "Yes"
click div "Greenwich 5&10k - 4th"
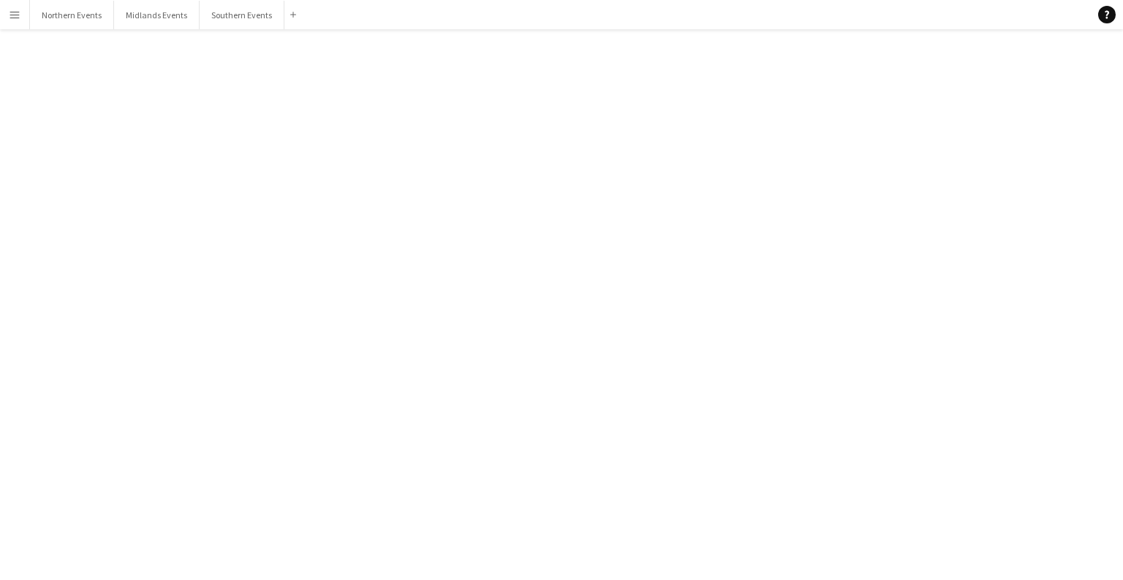
click div
click span "Delete"
click button "Yes"
click div "[DATE] (17:00-21:00)"
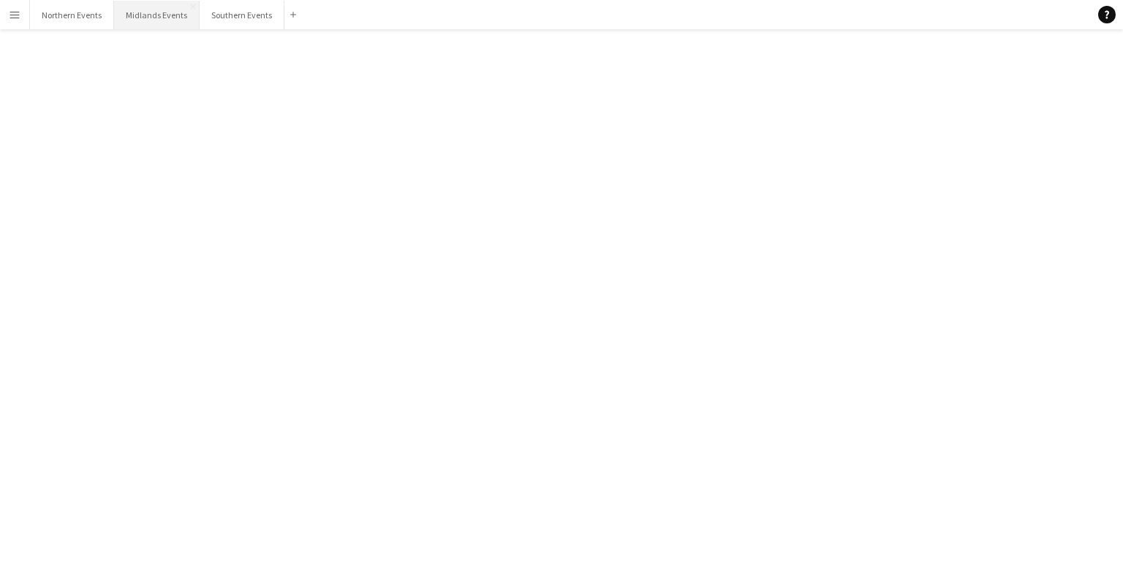
scroll to position [2241, 0]
click div
click span "Delete"
click button "Yes"
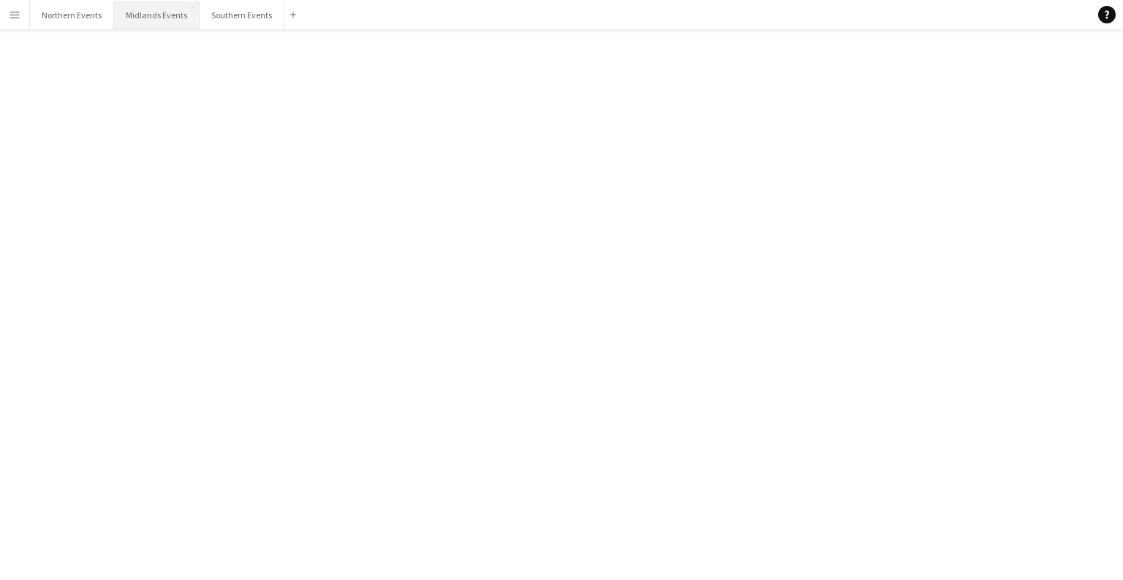
click div "bubbles London Half & 10k - 5th [DATE] (07:00-12:30)"
click div
click span "Delete"
click button "Yes"
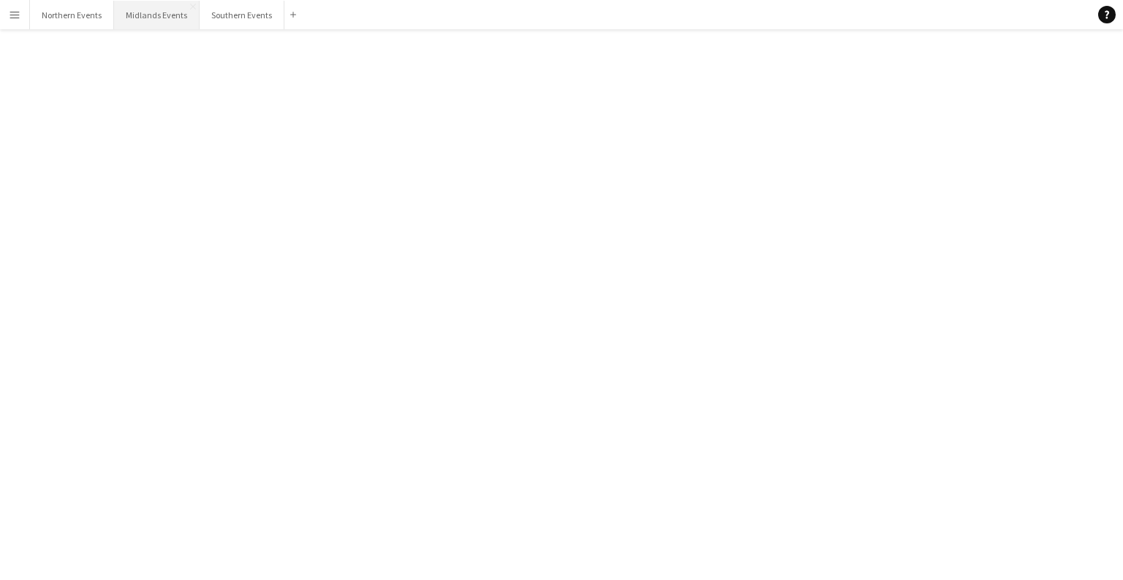
scroll to position [27918, 0]
click div "Surrey Half Marathon - 12th"
click div
click button "Delete [GEOGRAPHIC_DATA]"
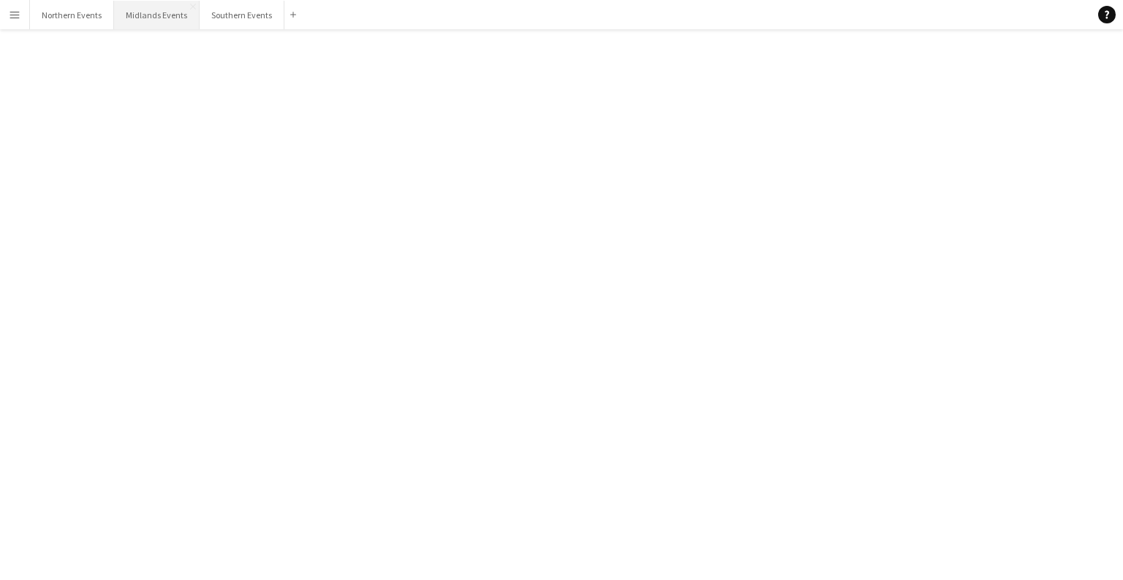
click button "Yes"
click div "[DATE] (08:00-13:00)"
click div
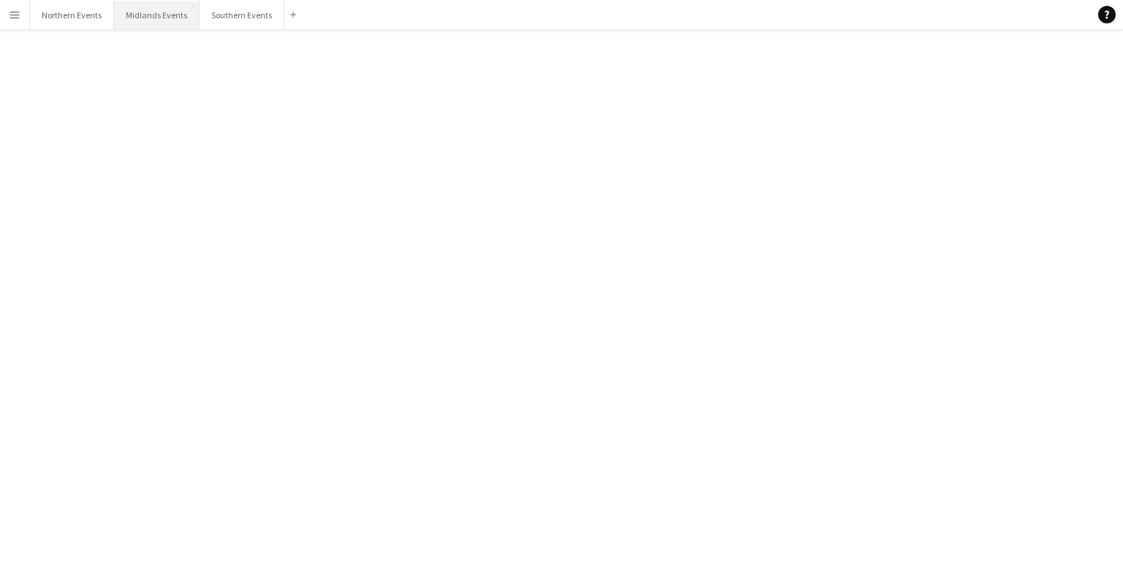
click span "Delete"
click button "Yes"
click div "[PERSON_NAME] 5k, 10k & Half marathon - 19th"
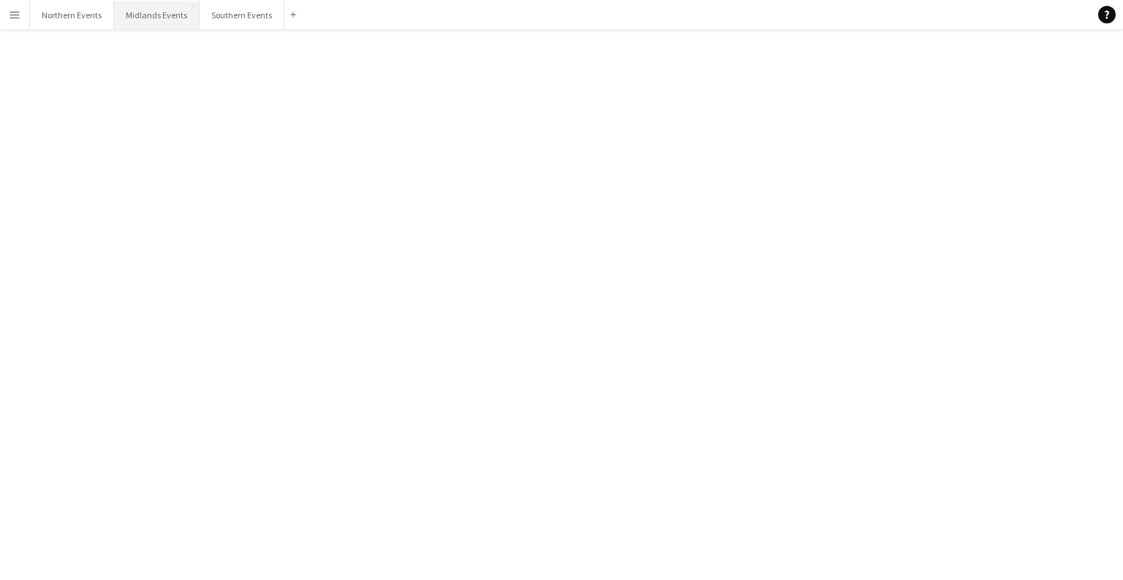
click div
click span "Delete"
drag, startPoint x: 681, startPoint y: 319, endPoint x: 449, endPoint y: 227, distance: 250.0
click button "Yes"
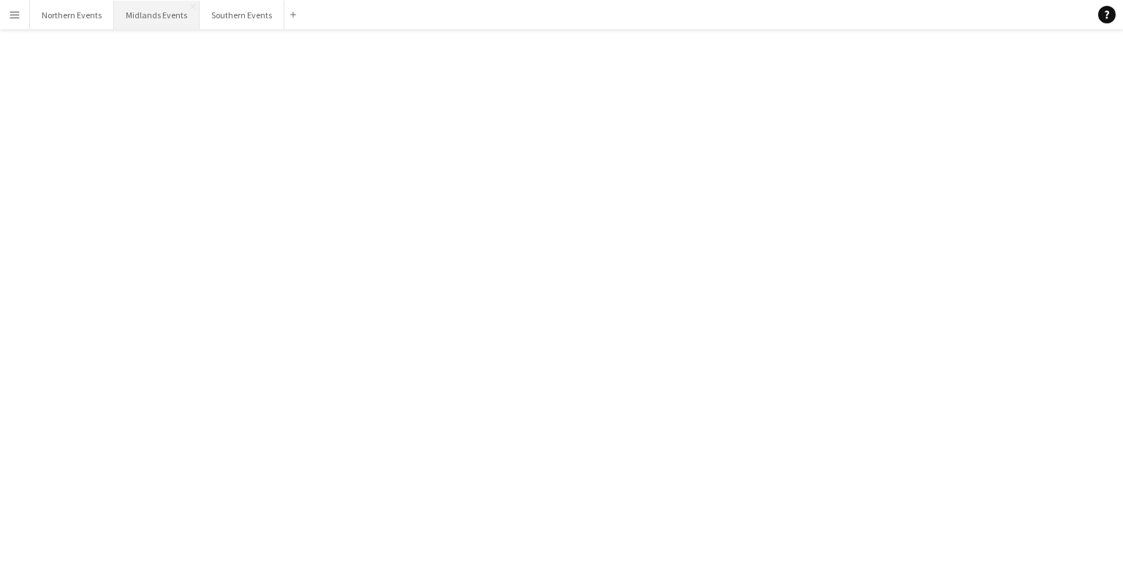
click div "bubbles [GEOGRAPHIC_DATA] - 22nd [DATE] (17:00-20:30)"
click div
click span "Delete"
click button "Yes"
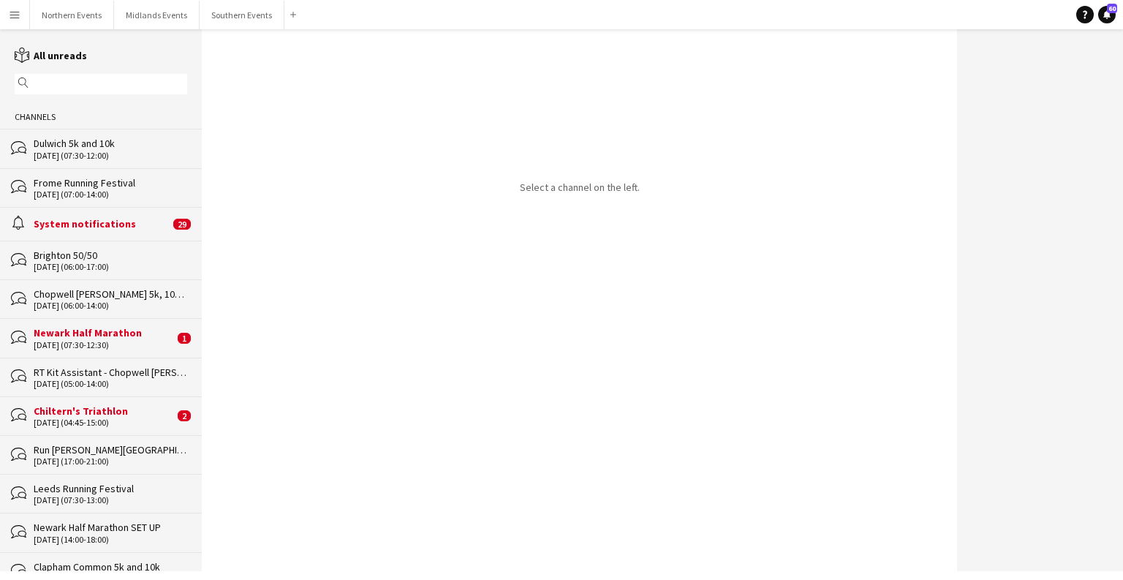
scroll to position [27763, 0]
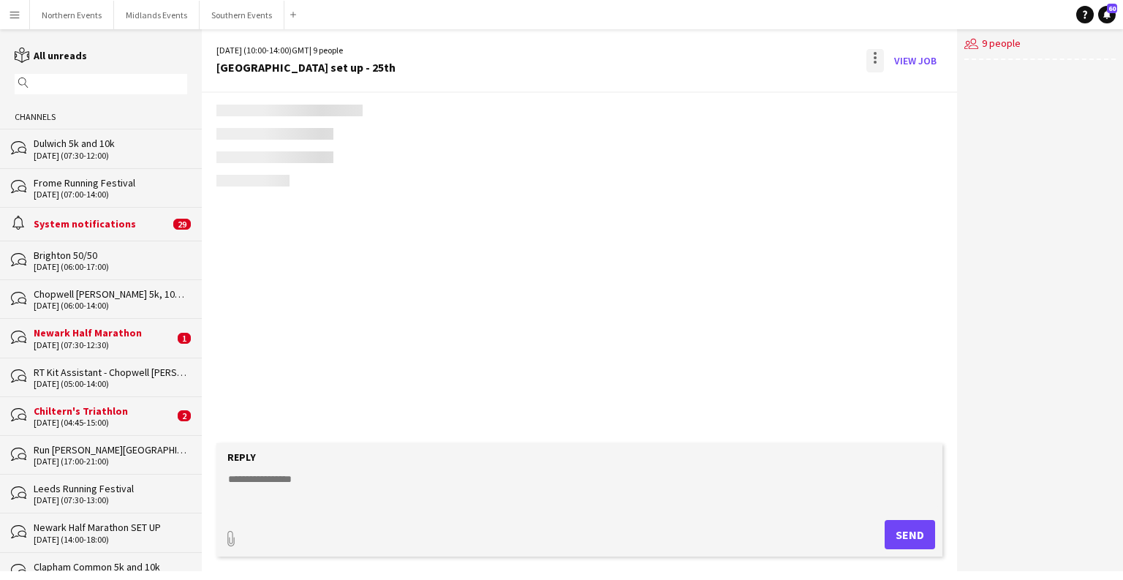
scroll to position [1619, 0]
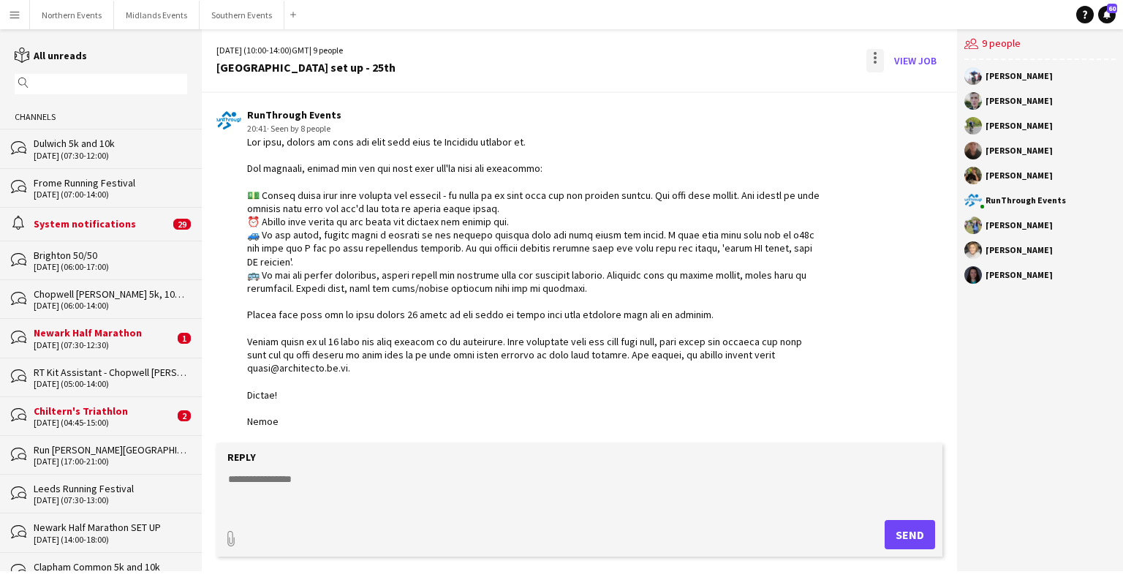
click at [876, 60] on div at bounding box center [875, 60] width 18 height 23
click at [908, 83] on span "Delete" at bounding box center [906, 89] width 34 height 12
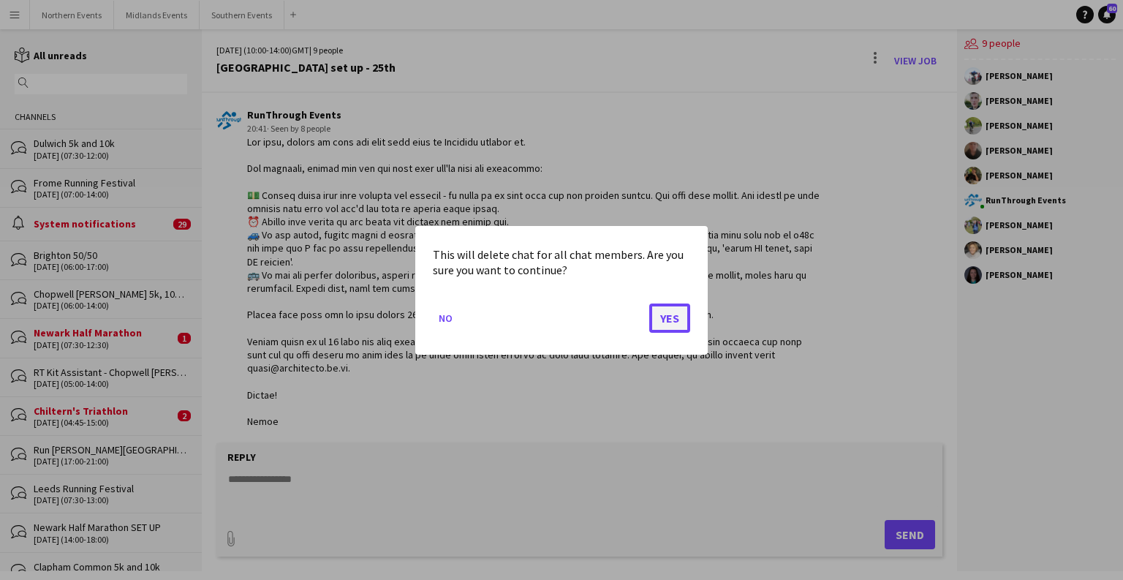
click at [672, 316] on button "Yes" at bounding box center [669, 317] width 41 height 29
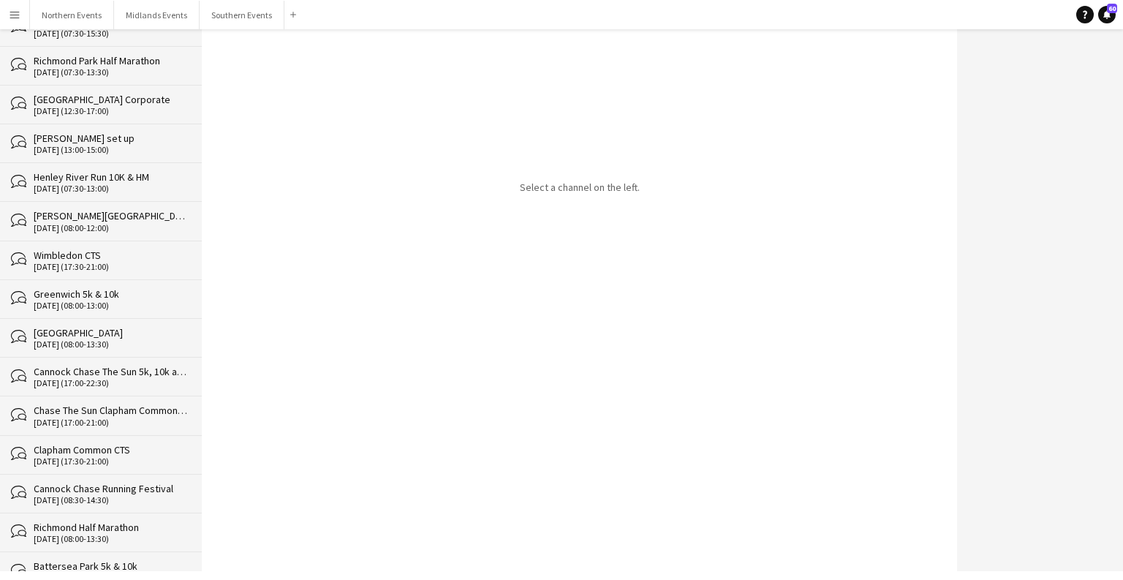
scroll to position [27725, 0]
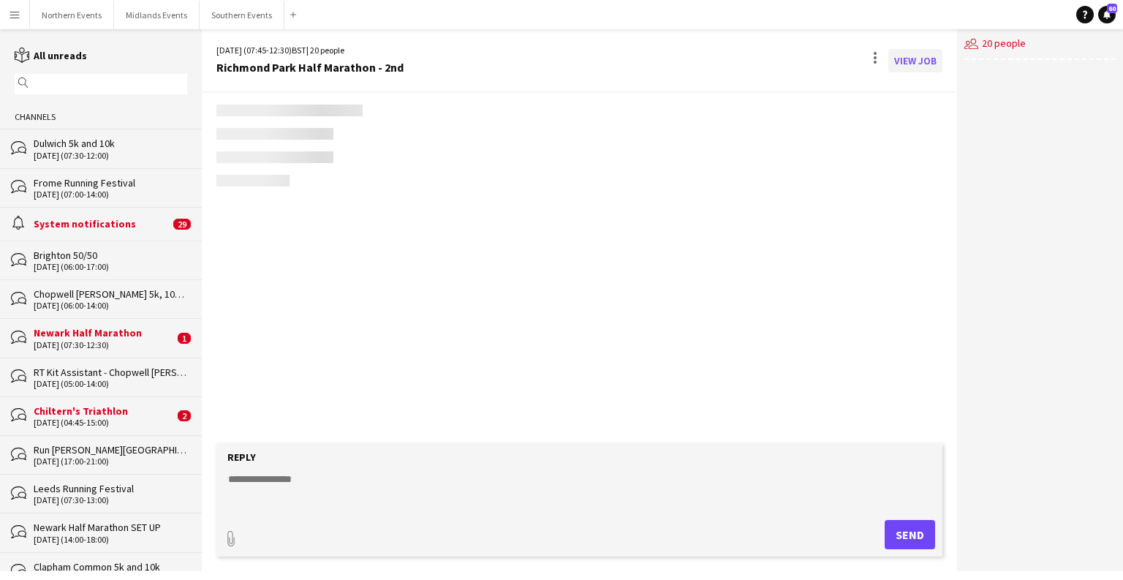
scroll to position [2000, 0]
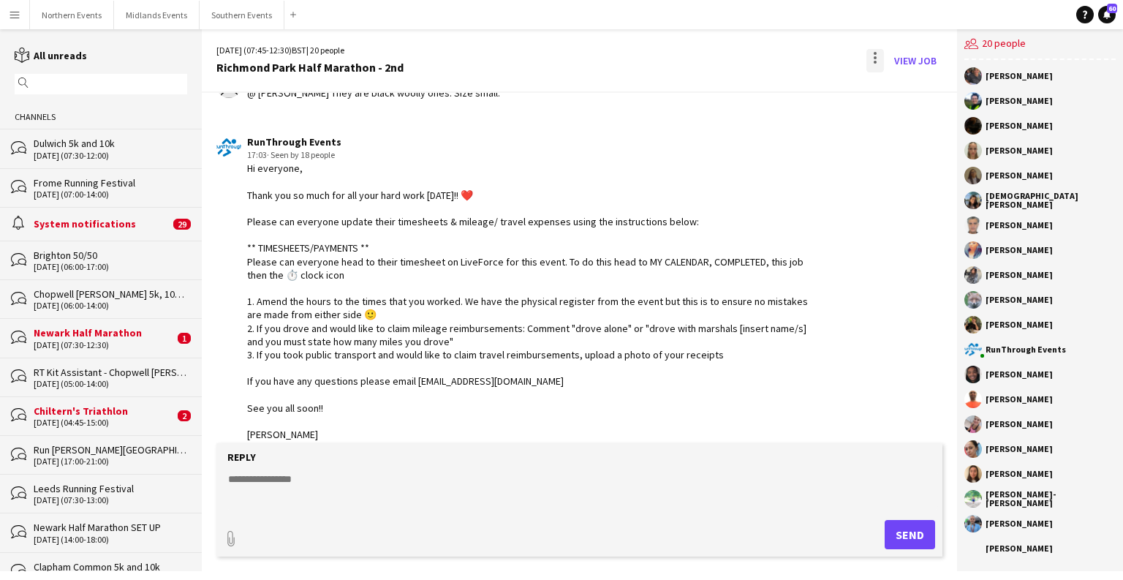
click at [874, 58] on div at bounding box center [875, 60] width 18 height 23
click at [906, 97] on button "Delete [GEOGRAPHIC_DATA]" at bounding box center [908, 89] width 82 height 35
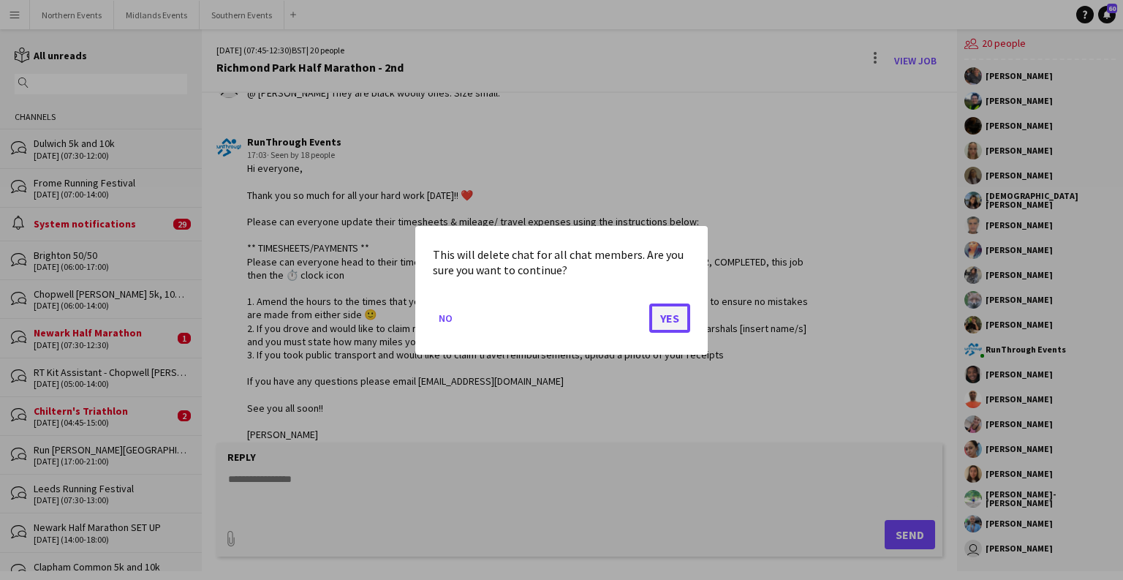
click at [675, 327] on button "Yes" at bounding box center [669, 317] width 41 height 29
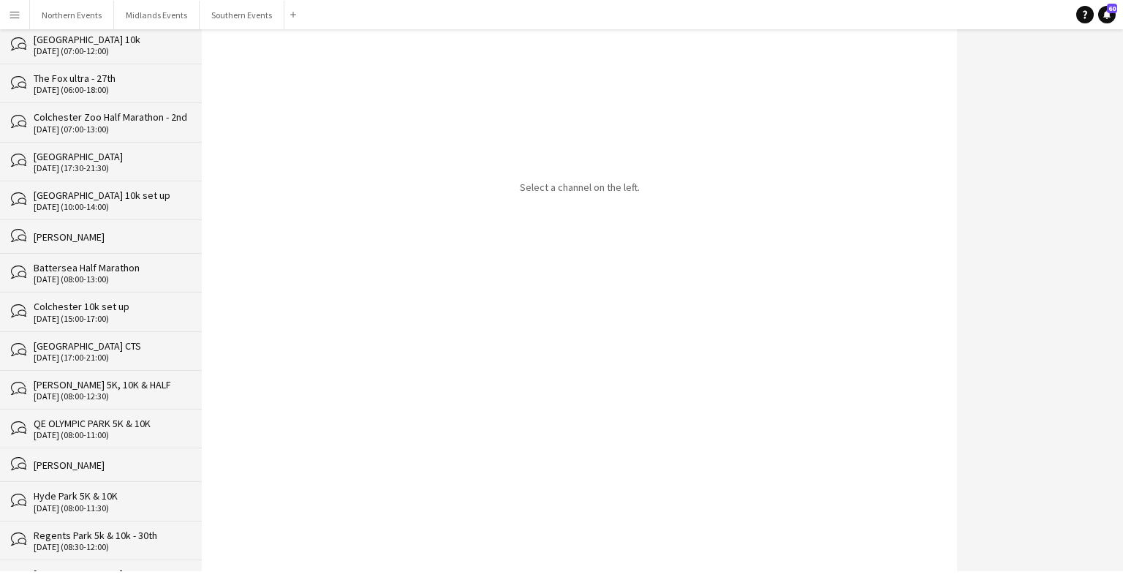
scroll to position [27686, 0]
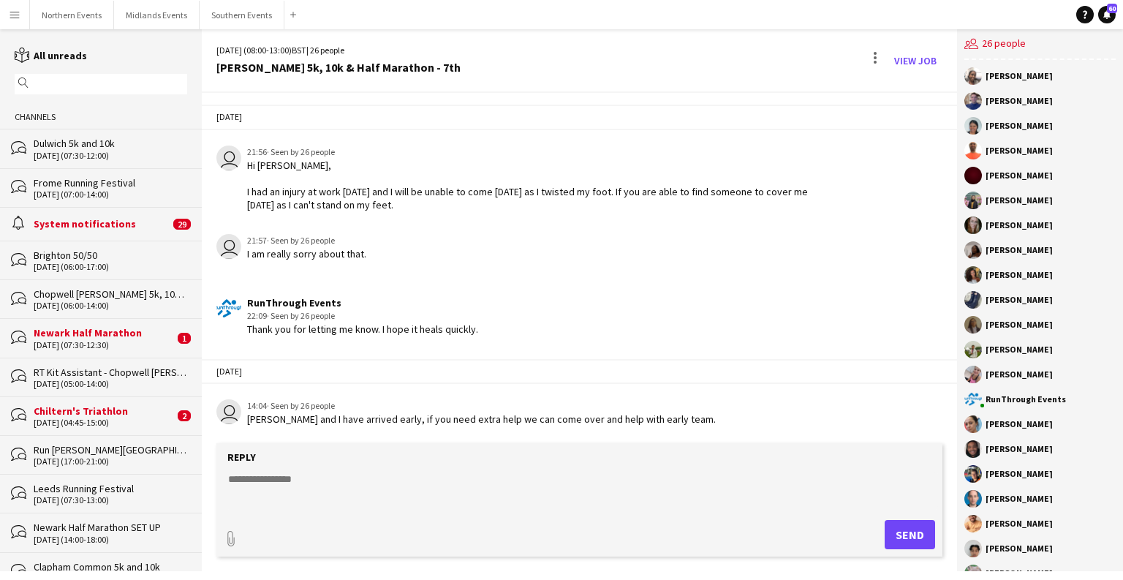
scroll to position [2042, 0]
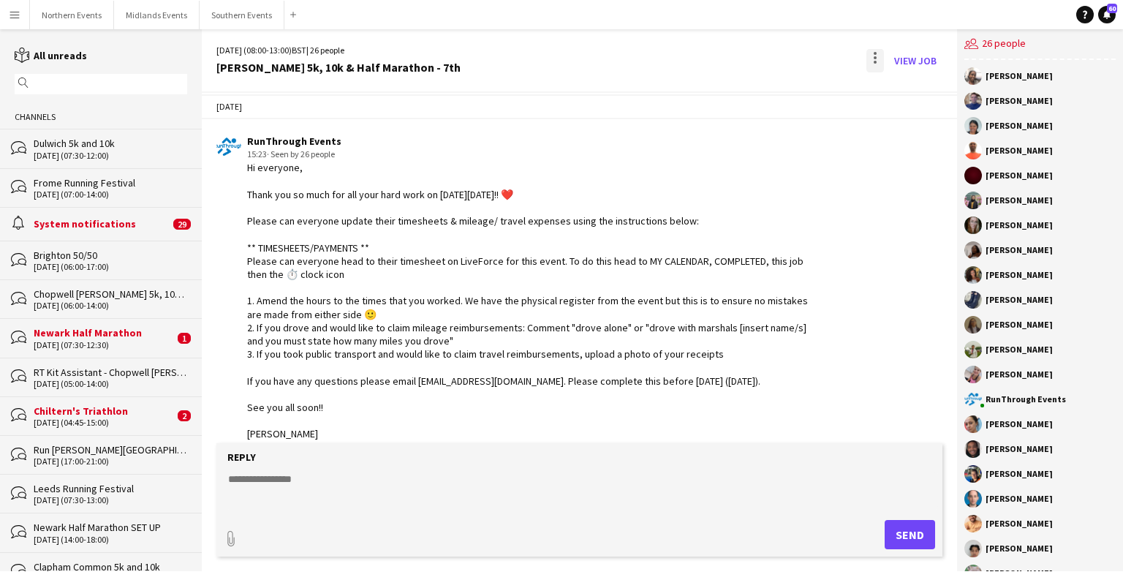
click at [878, 61] on div at bounding box center [875, 60] width 18 height 23
click at [895, 88] on span "Delete" at bounding box center [906, 89] width 34 height 12
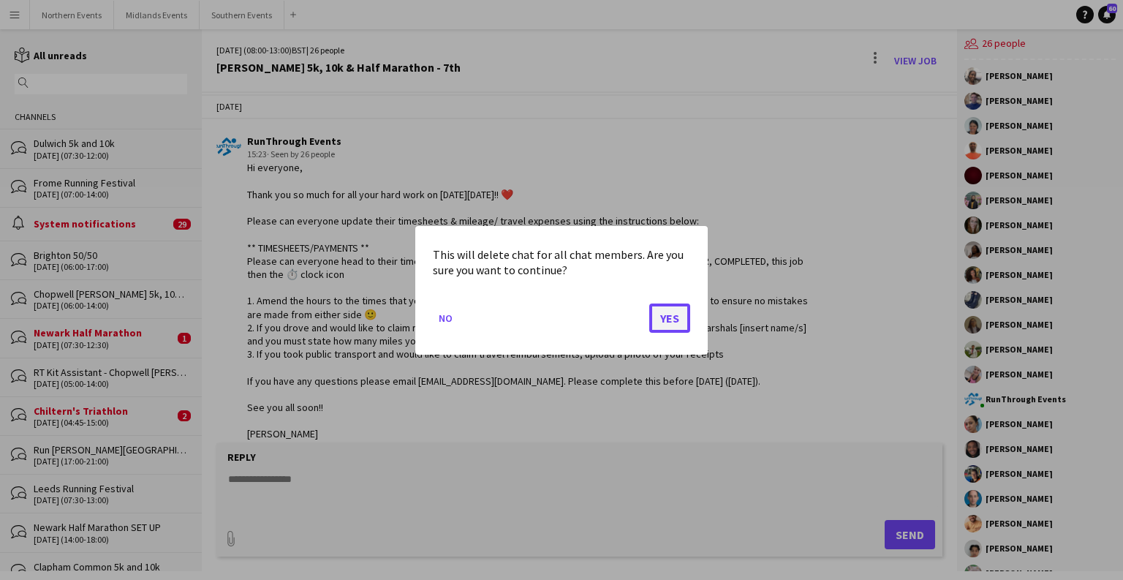
click at [671, 319] on button "Yes" at bounding box center [669, 317] width 41 height 29
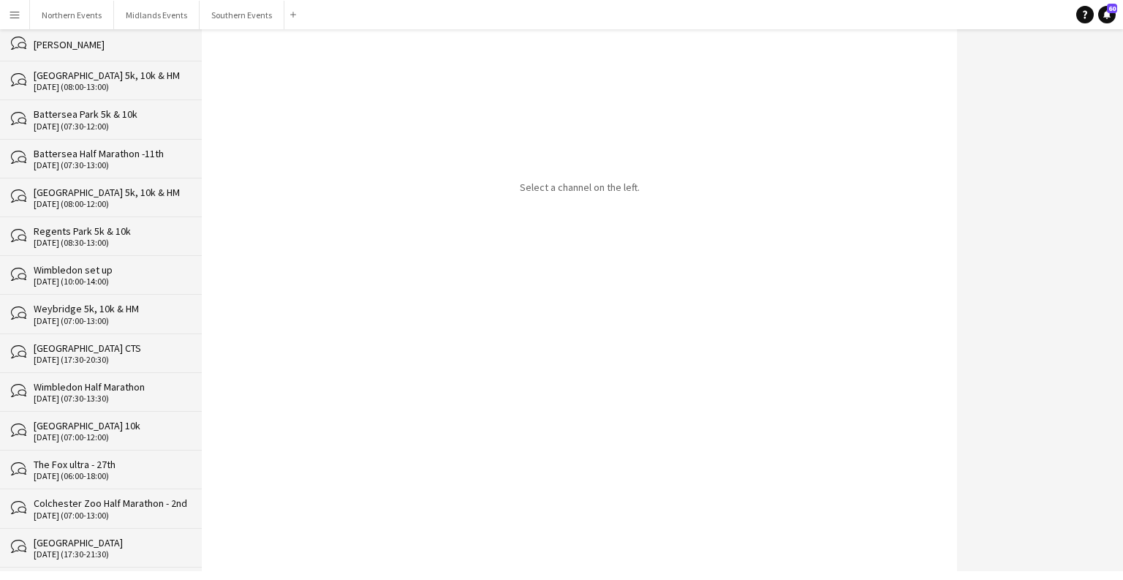
scroll to position [27647, 0]
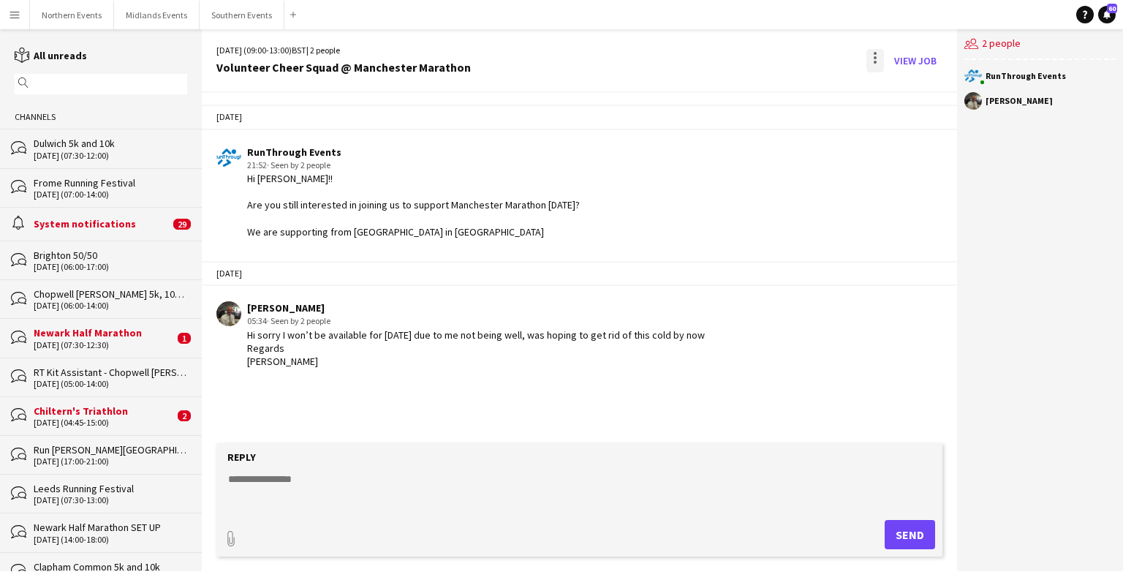
click at [876, 61] on div at bounding box center [874, 62] width 3 height 3
click at [925, 96] on span "Delete [GEOGRAPHIC_DATA]" at bounding box center [907, 90] width 58 height 14
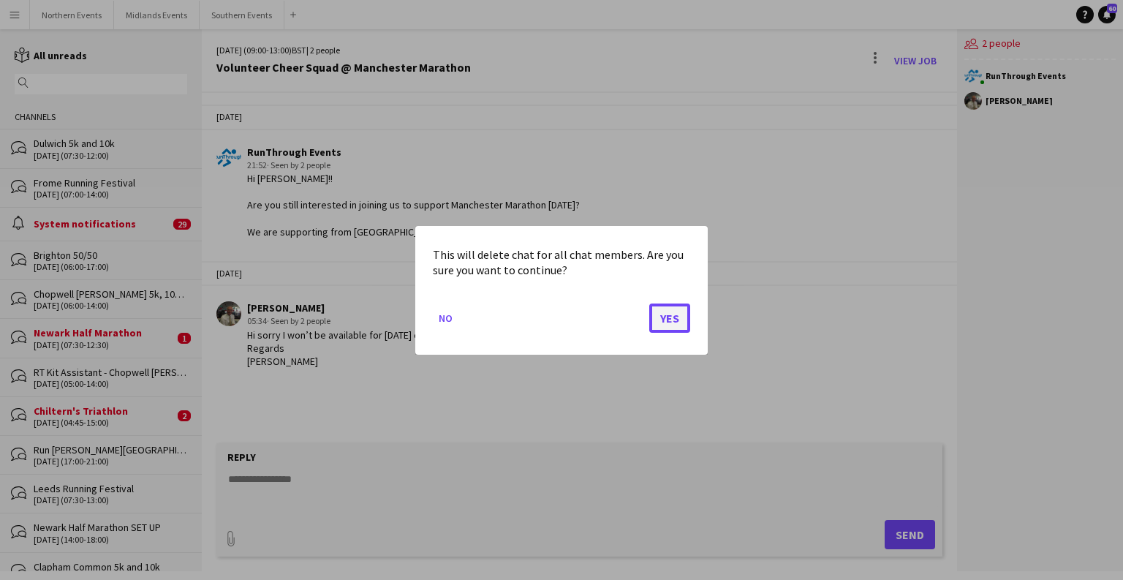
click at [674, 313] on button "Yes" at bounding box center [669, 317] width 41 height 29
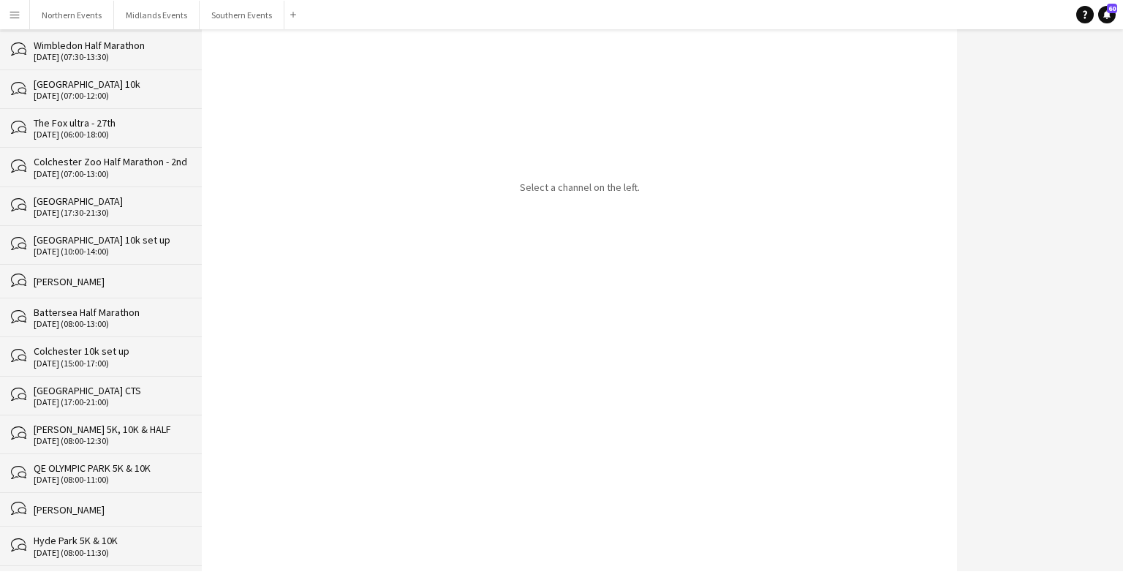
scroll to position [27608, 0]
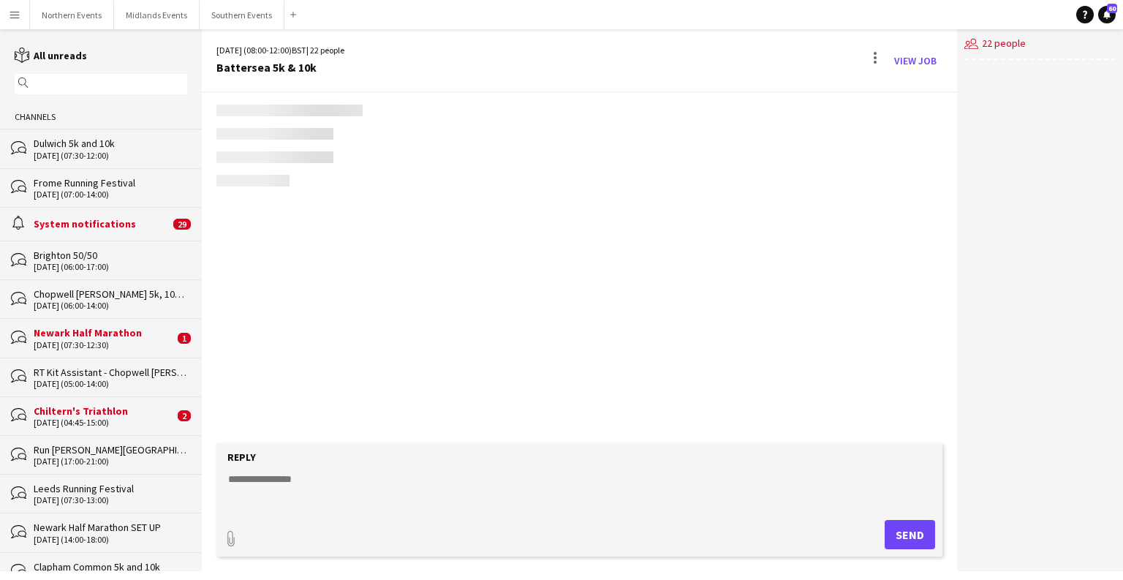
scroll to position [3370, 0]
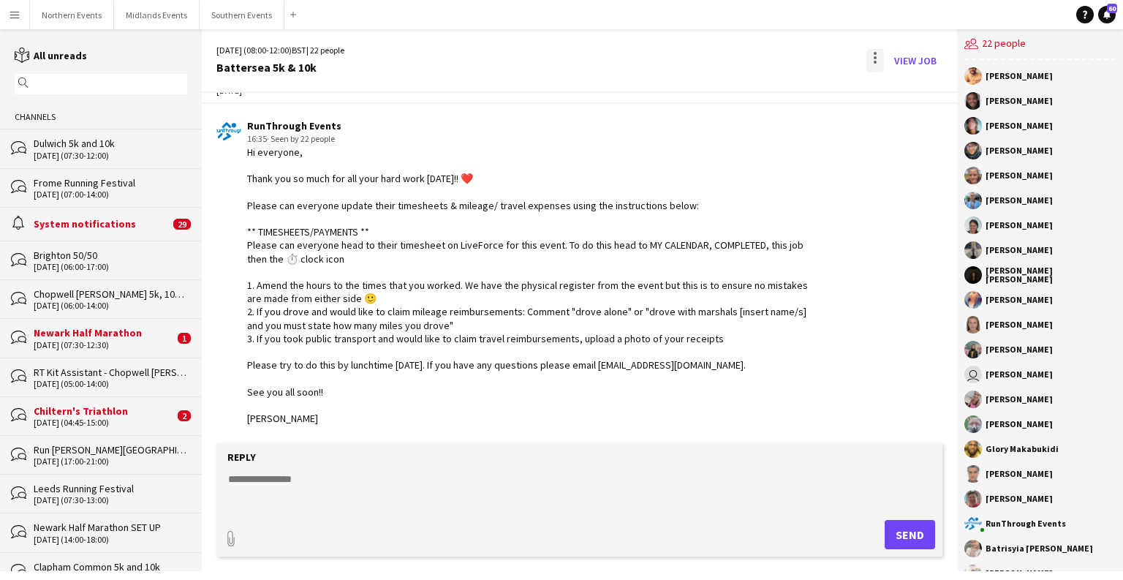
click at [868, 58] on div at bounding box center [875, 60] width 18 height 23
click at [895, 88] on span "Delete" at bounding box center [906, 89] width 34 height 12
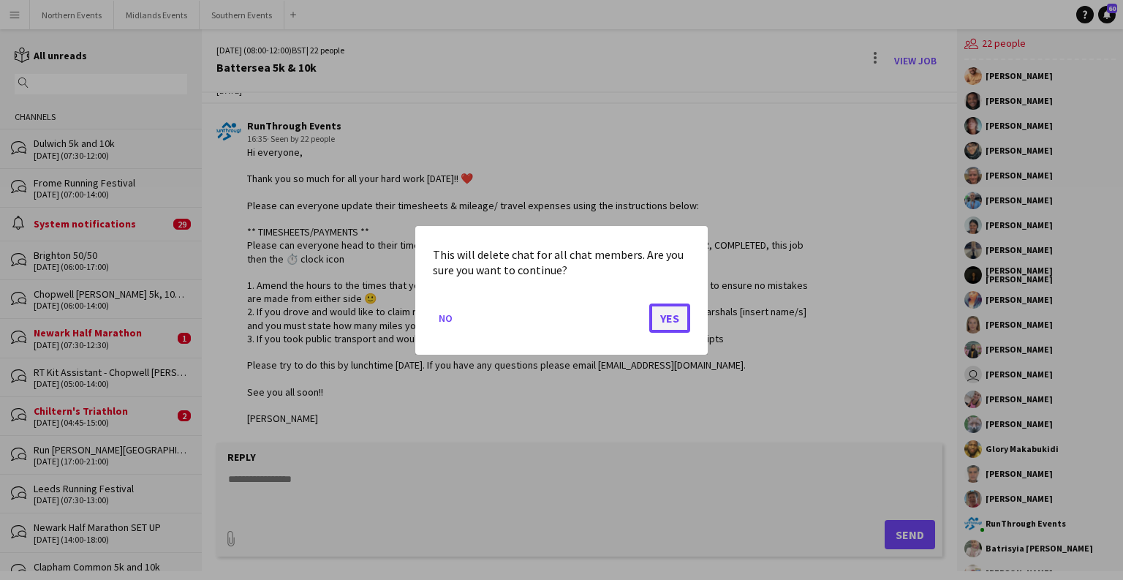
click at [674, 315] on button "Yes" at bounding box center [669, 317] width 41 height 29
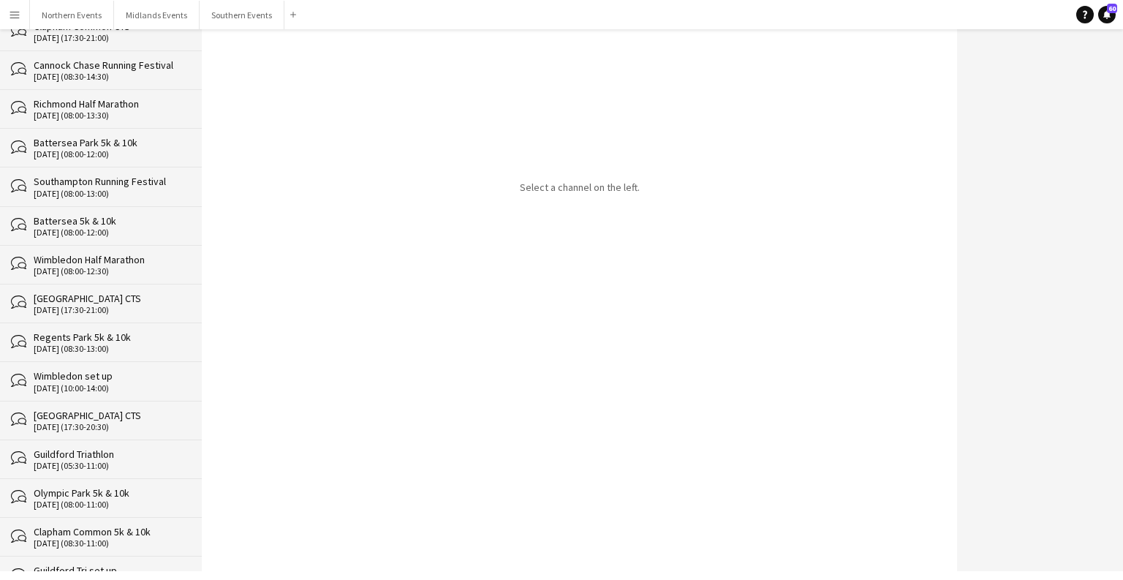
scroll to position [27570, 0]
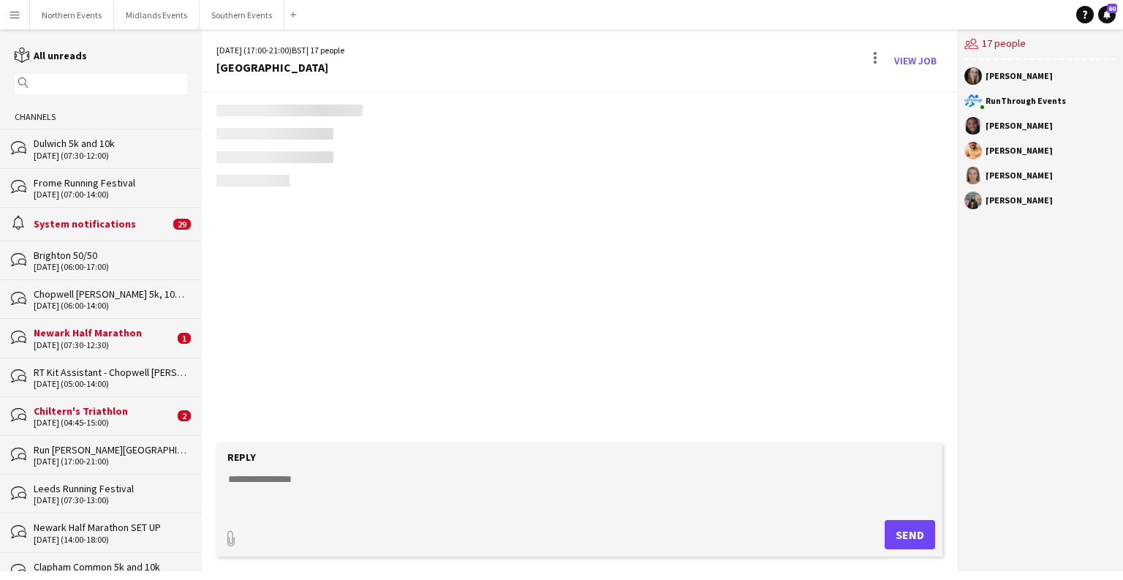
scroll to position [3184, 0]
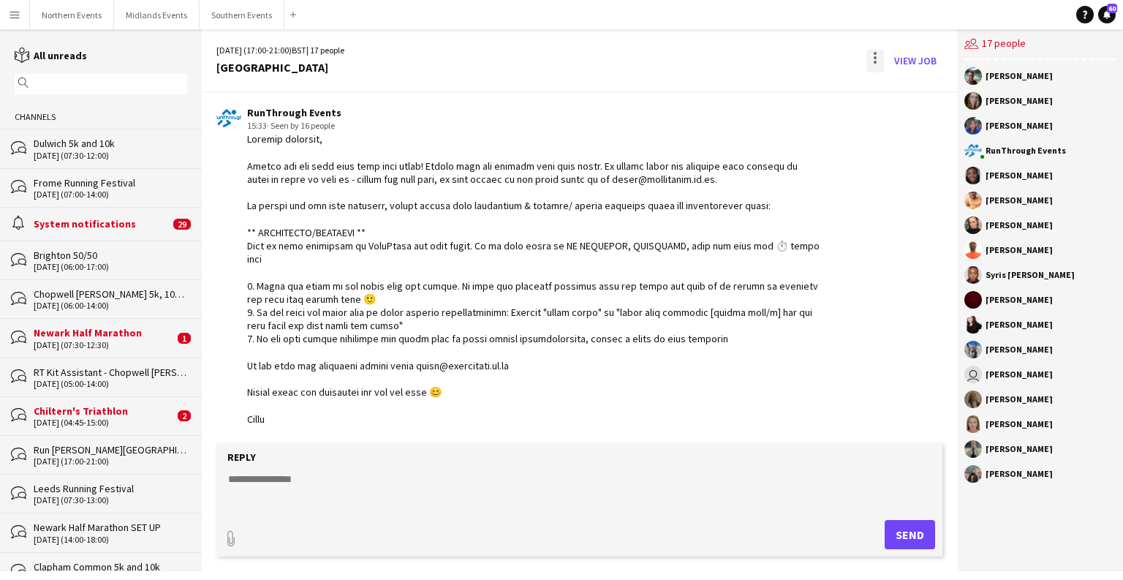
click at [873, 52] on div at bounding box center [875, 60] width 18 height 23
click at [885, 83] on app-icon "Delete" at bounding box center [883, 89] width 11 height 12
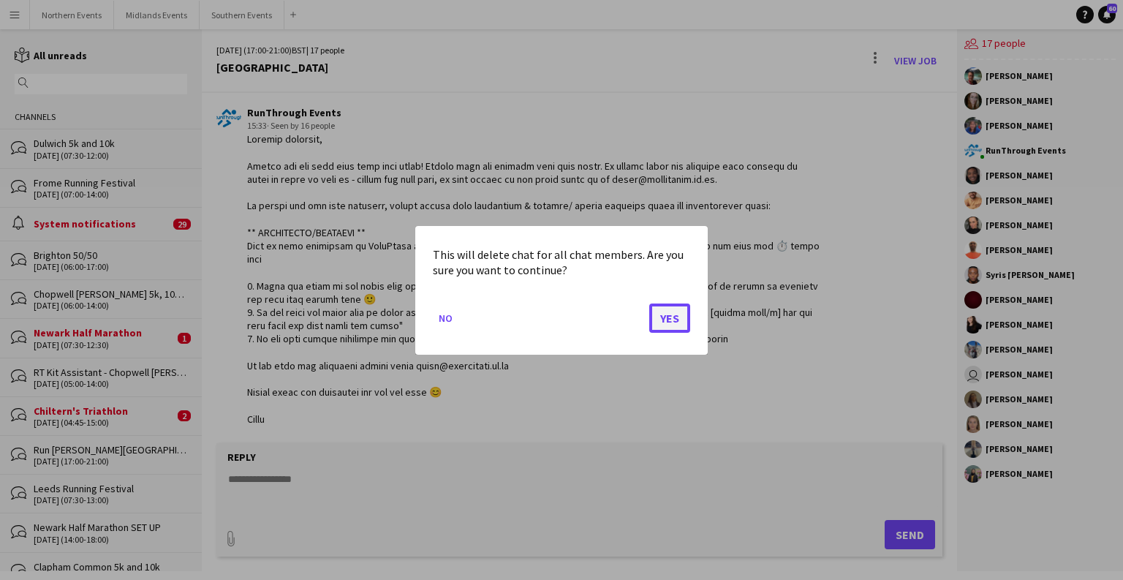
click at [661, 319] on button "Yes" at bounding box center [669, 317] width 41 height 29
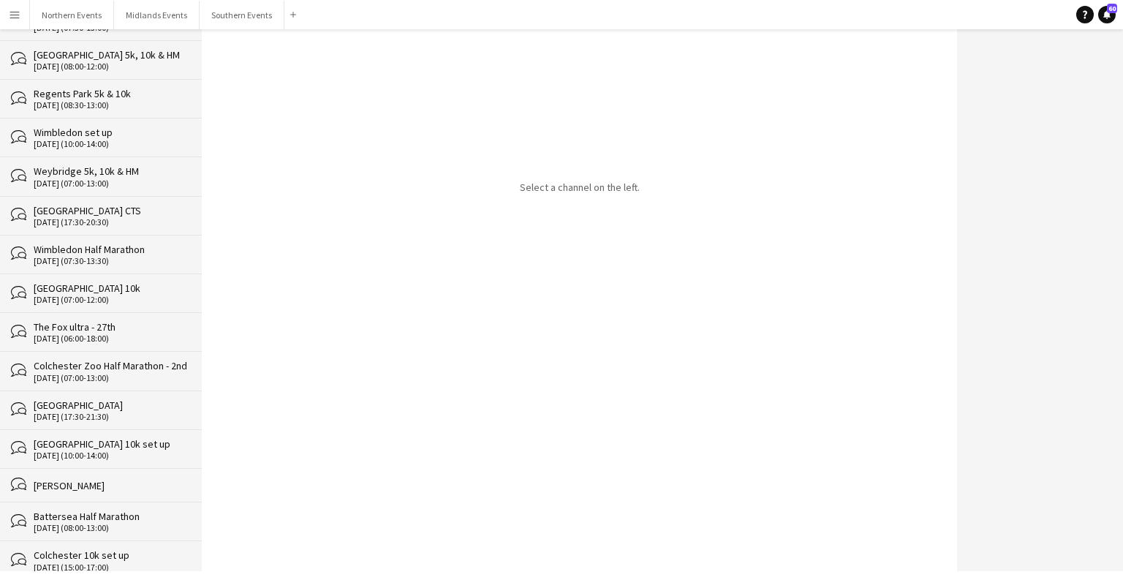
scroll to position [27531, 0]
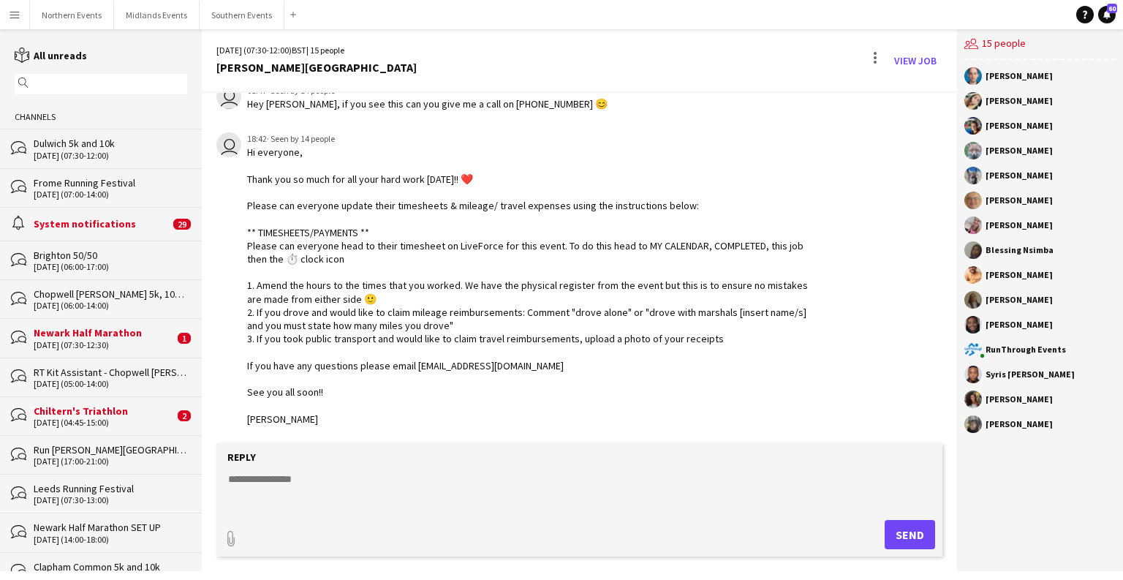
scroll to position [3543, 0]
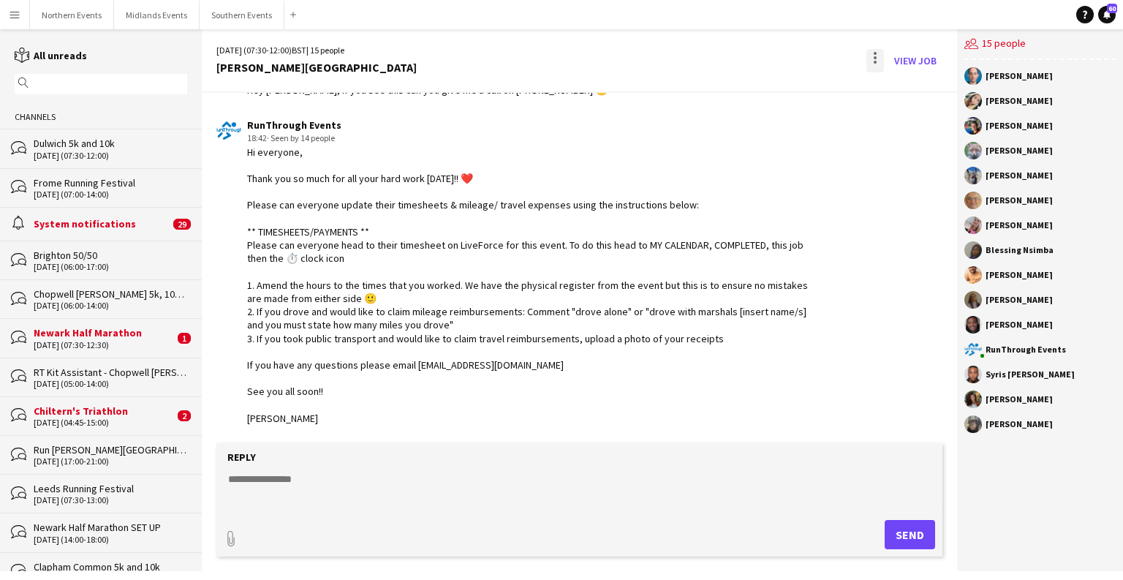
click at [871, 61] on div at bounding box center [875, 60] width 18 height 23
click at [899, 91] on span "Delete" at bounding box center [906, 89] width 34 height 12
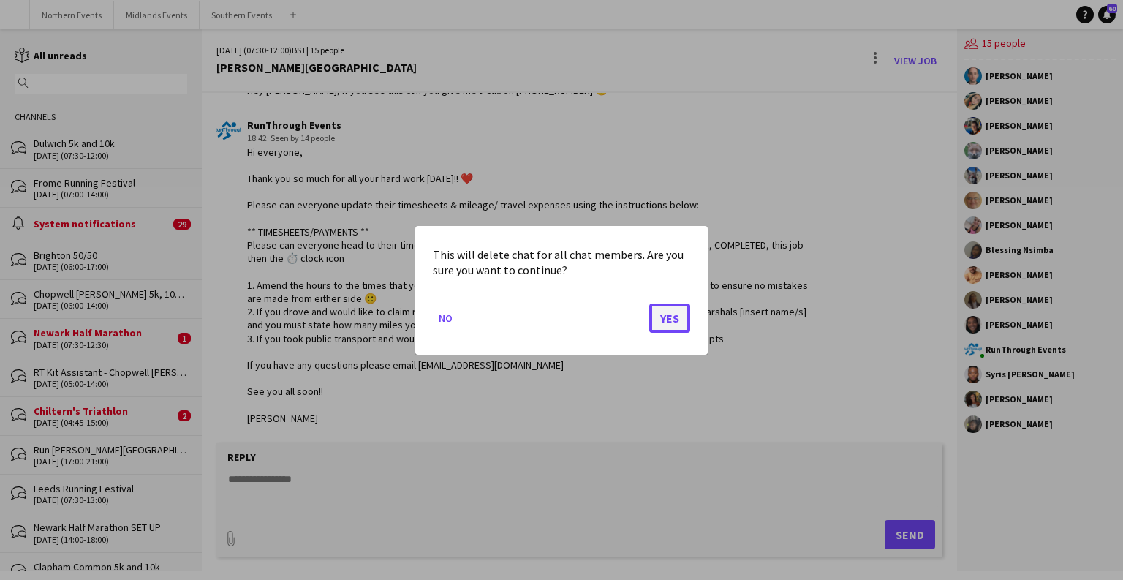
click at [661, 318] on button "Yes" at bounding box center [669, 317] width 41 height 29
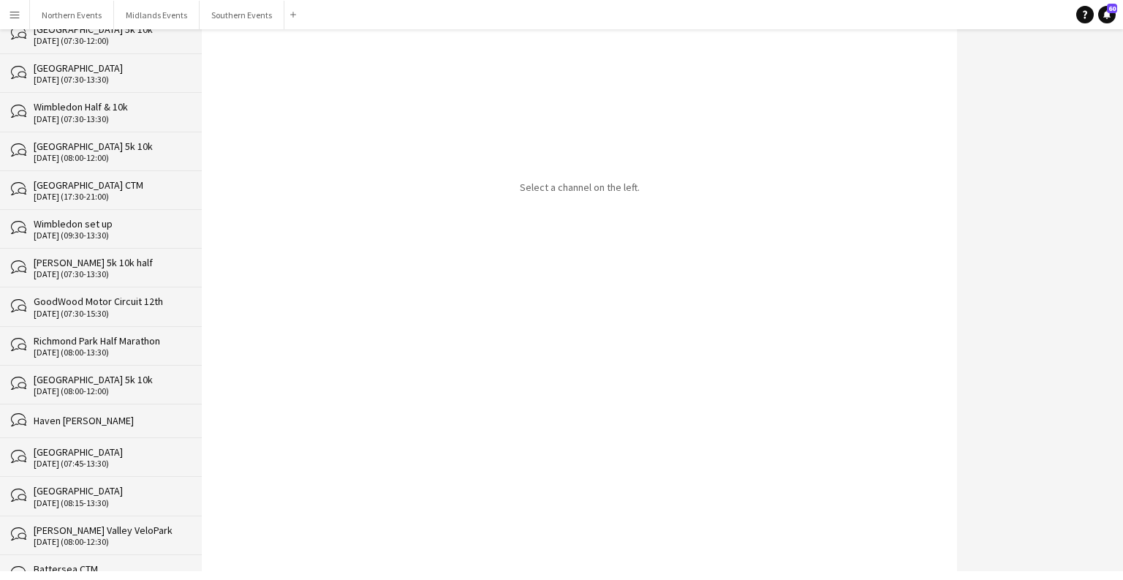
scroll to position [27492, 0]
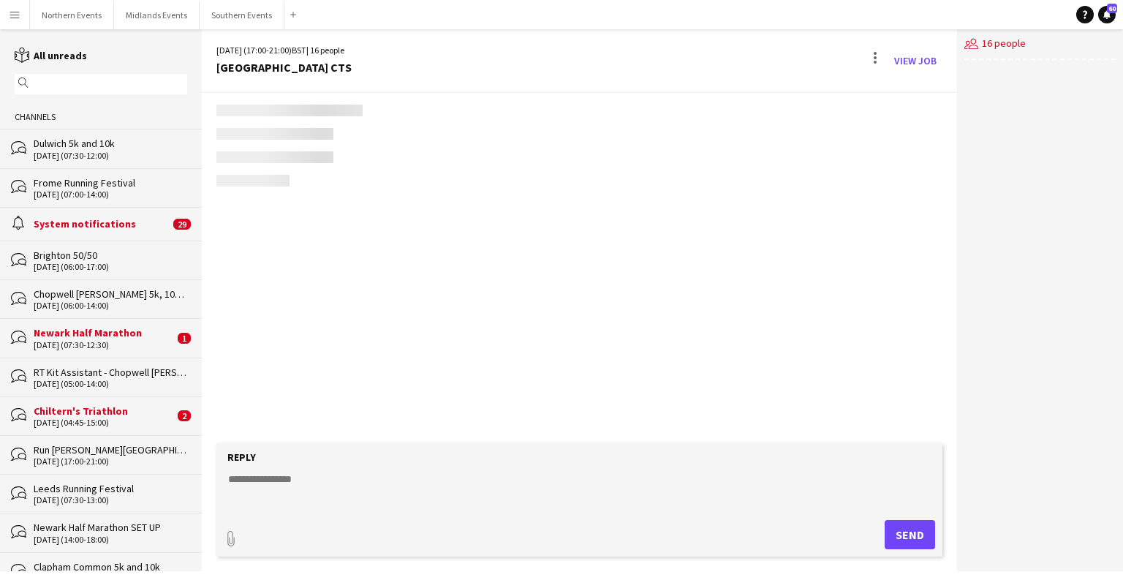
scroll to position [2199, 0]
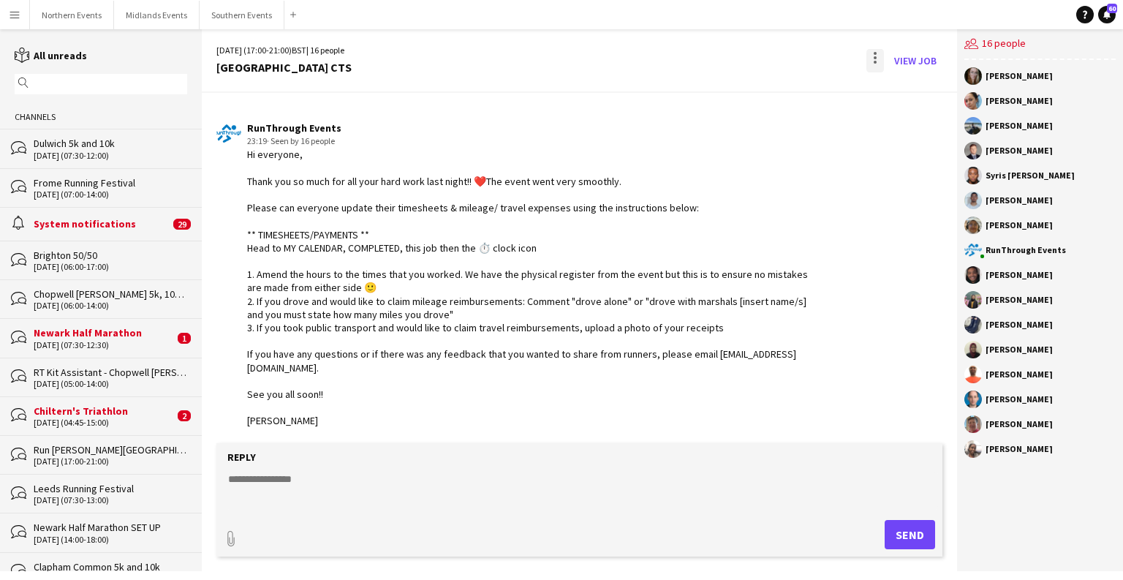
click at [873, 55] on div at bounding box center [875, 60] width 18 height 23
click at [897, 84] on span "Delete" at bounding box center [906, 89] width 34 height 12
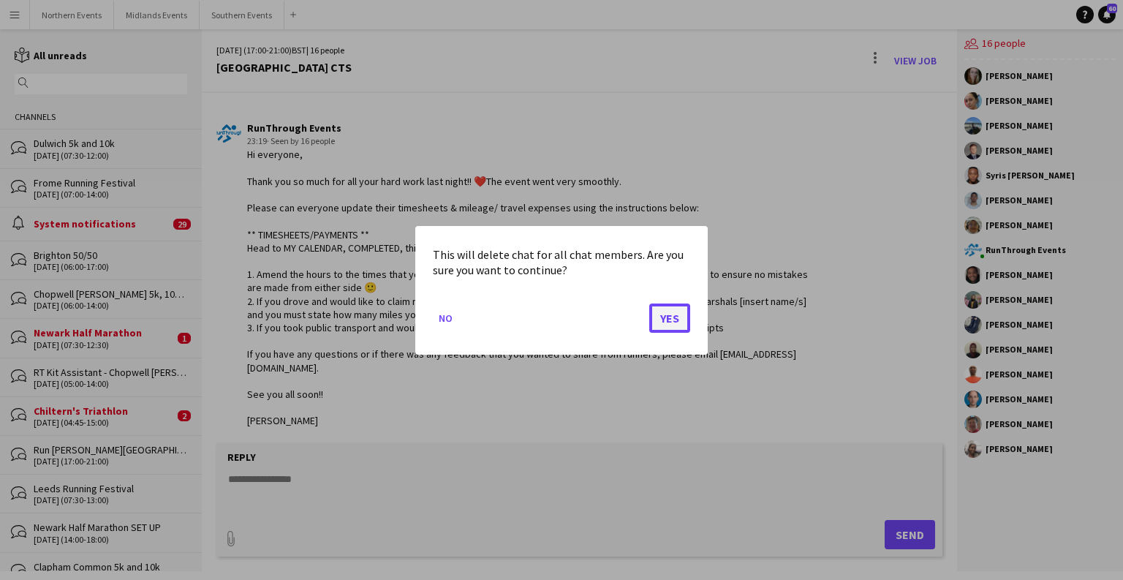
click at [669, 320] on button "Yes" at bounding box center [669, 317] width 41 height 29
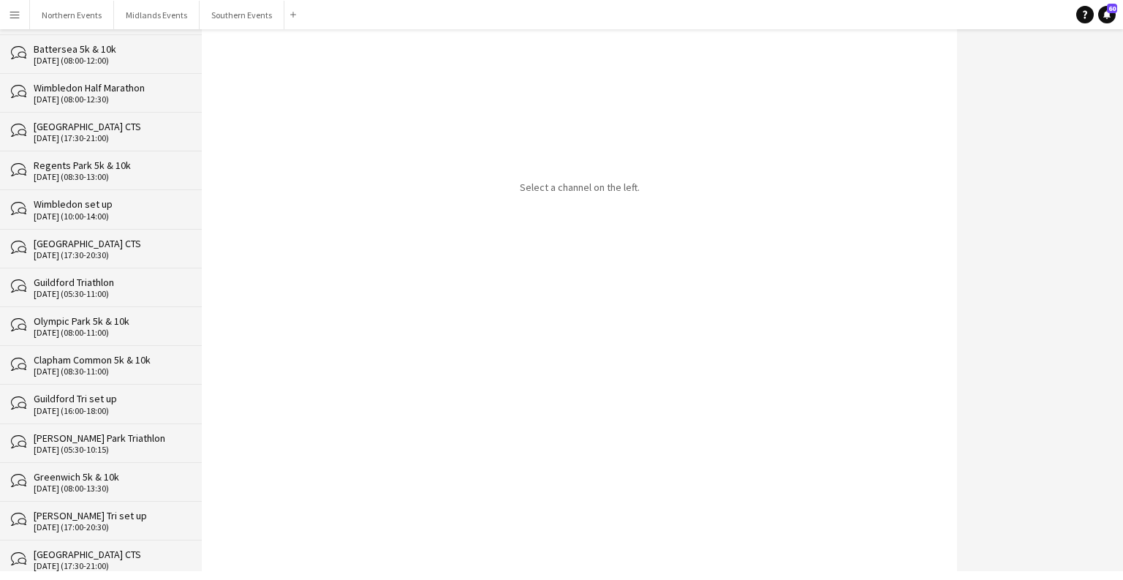
scroll to position [27454, 0]
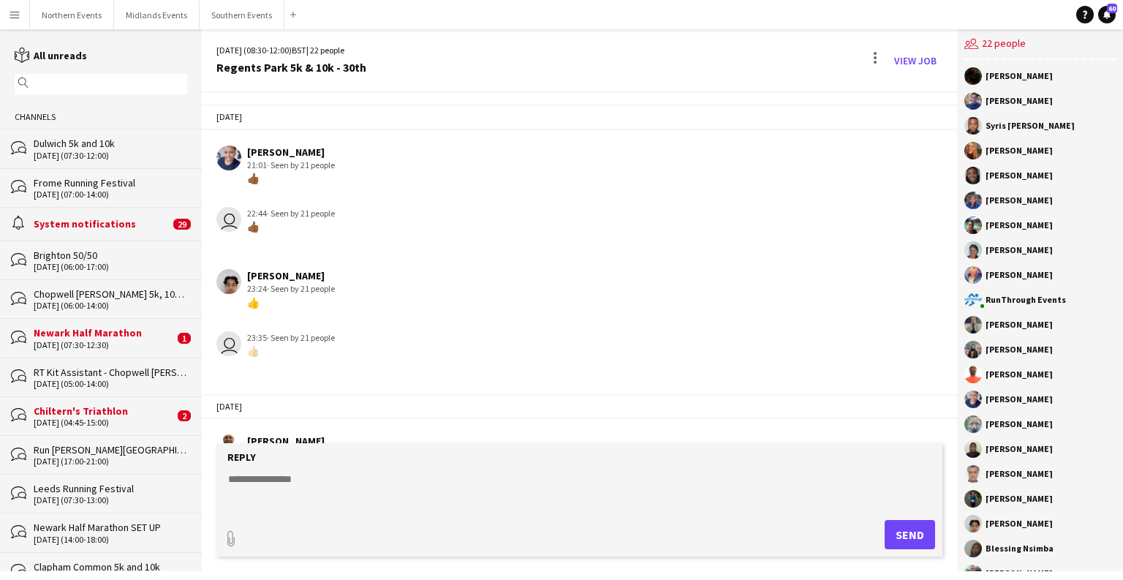
scroll to position [2986, 0]
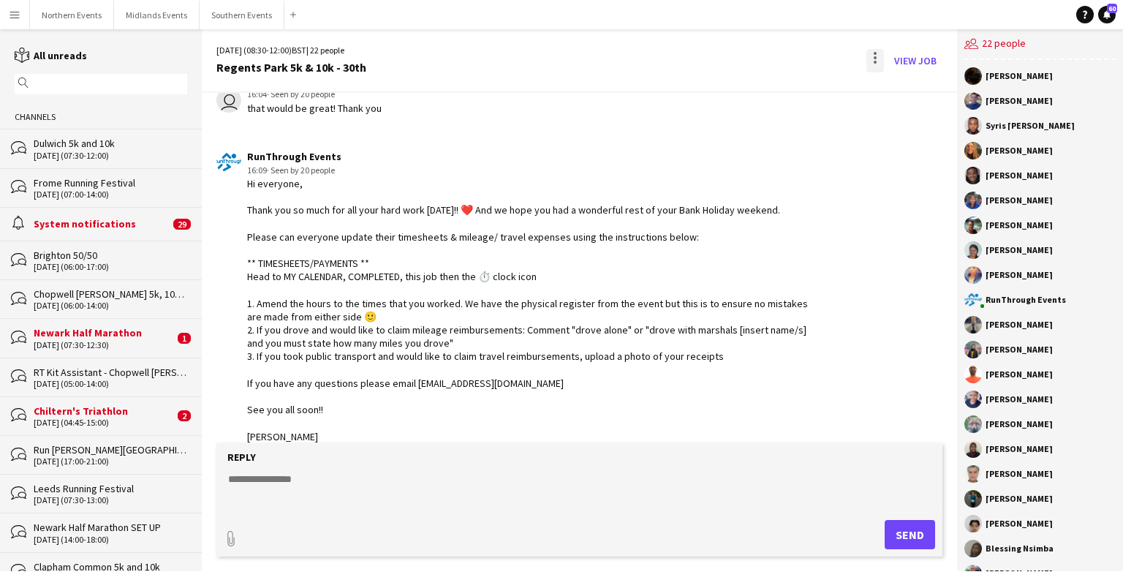
click at [866, 58] on div at bounding box center [875, 60] width 18 height 23
click at [891, 83] on span "Delete" at bounding box center [906, 89] width 34 height 12
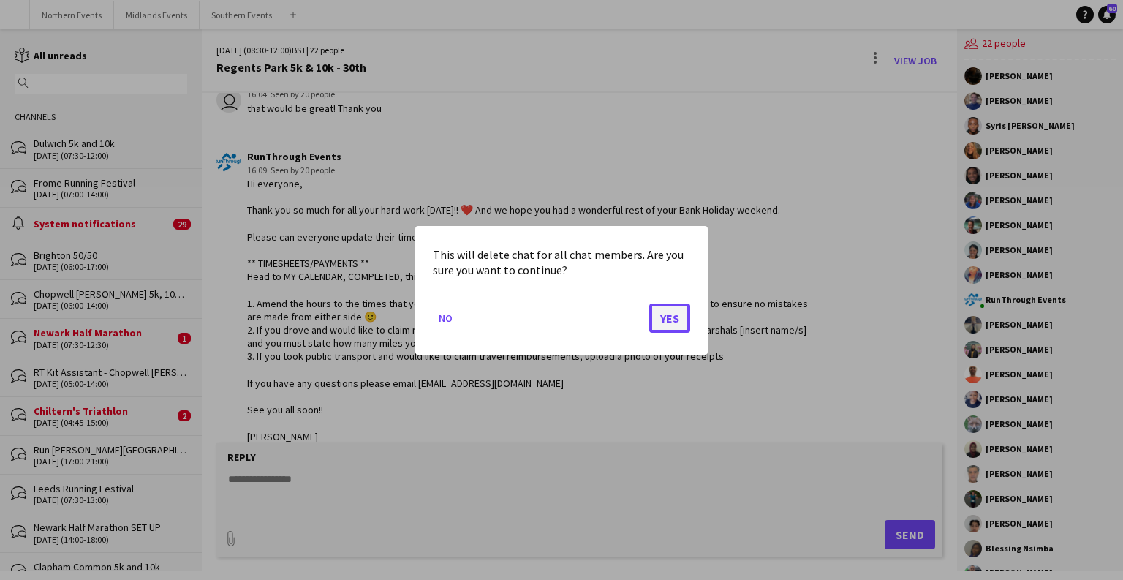
click at [677, 322] on button "Yes" at bounding box center [669, 317] width 41 height 29
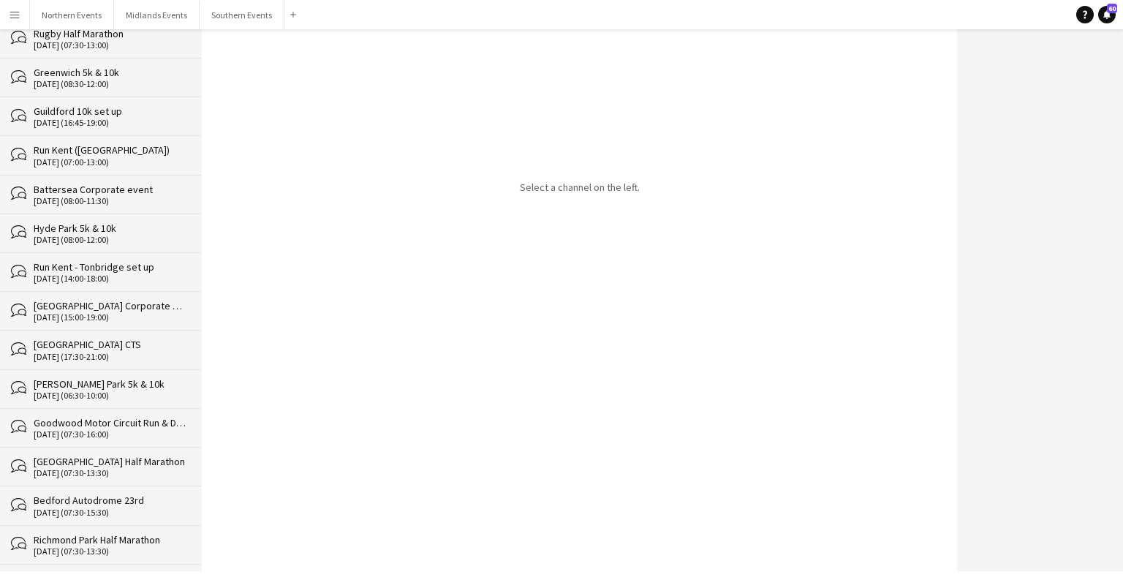
scroll to position [27416, 0]
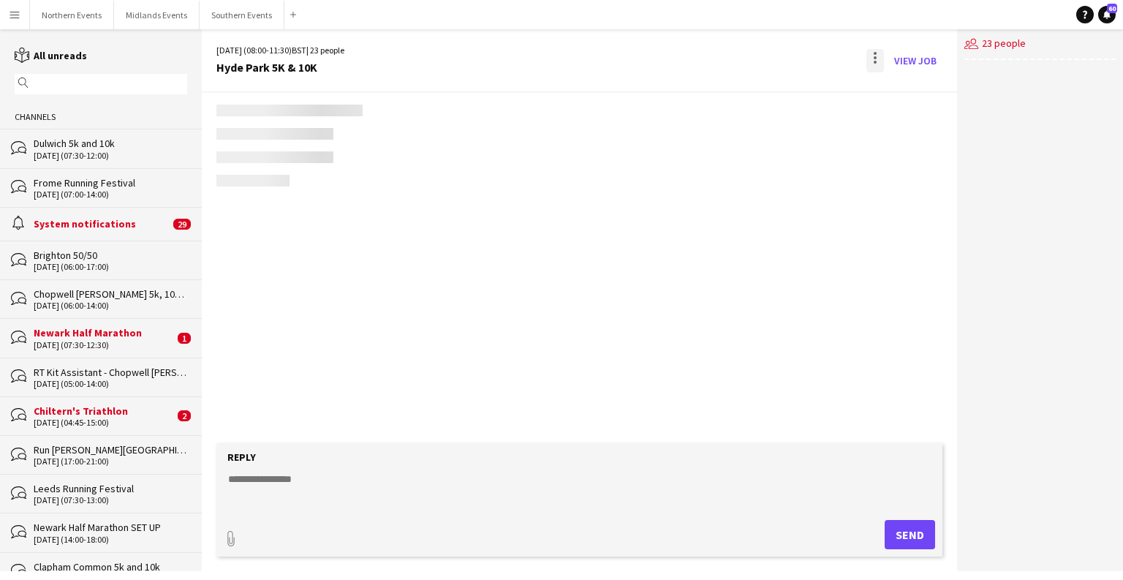
scroll to position [3331, 0]
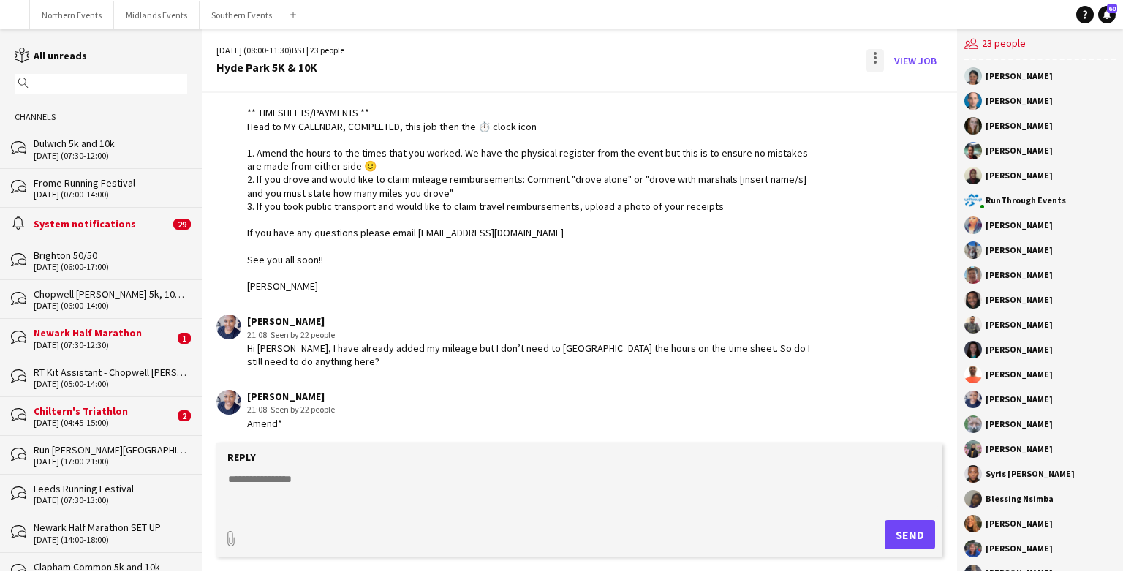
click at [876, 61] on div at bounding box center [874, 62] width 3 height 3
click at [892, 99] on button "Delete [GEOGRAPHIC_DATA]" at bounding box center [908, 89] width 82 height 35
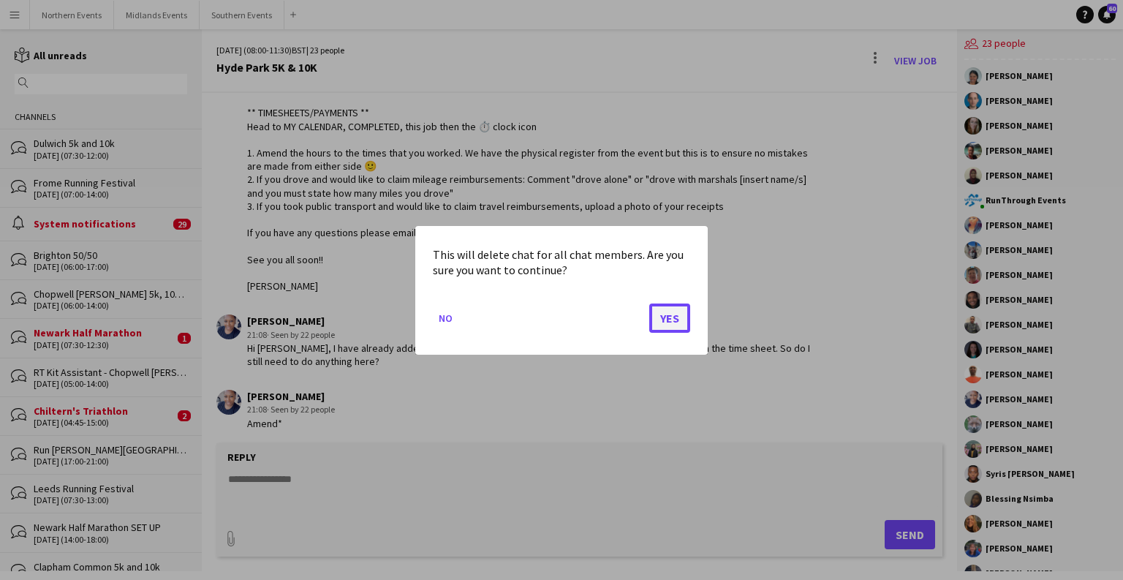
click at [669, 327] on button "Yes" at bounding box center [669, 317] width 41 height 29
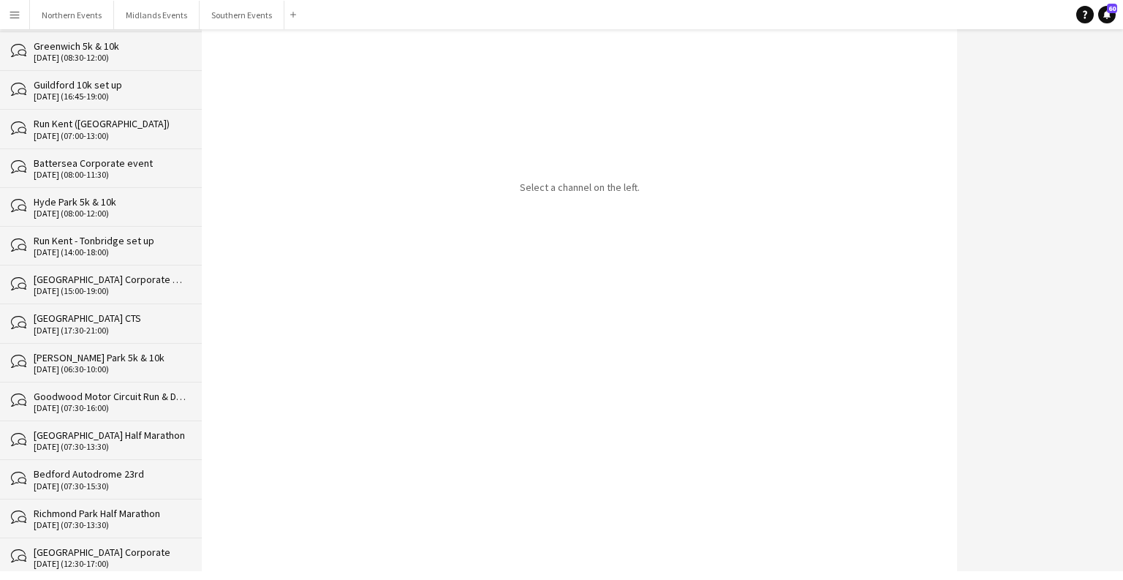
scroll to position [27376, 0]
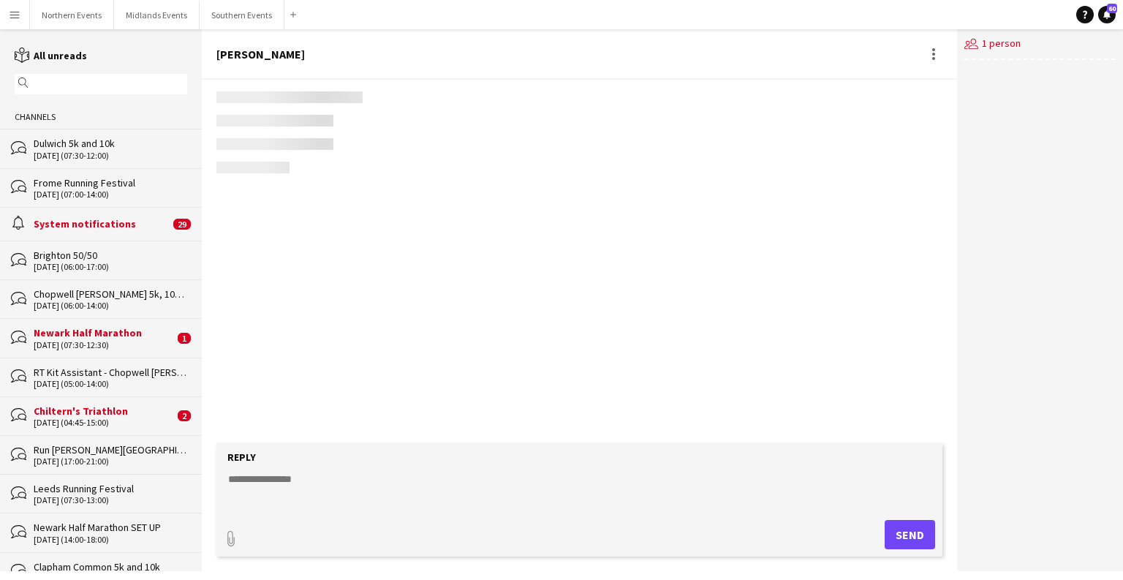
scroll to position [564, 0]
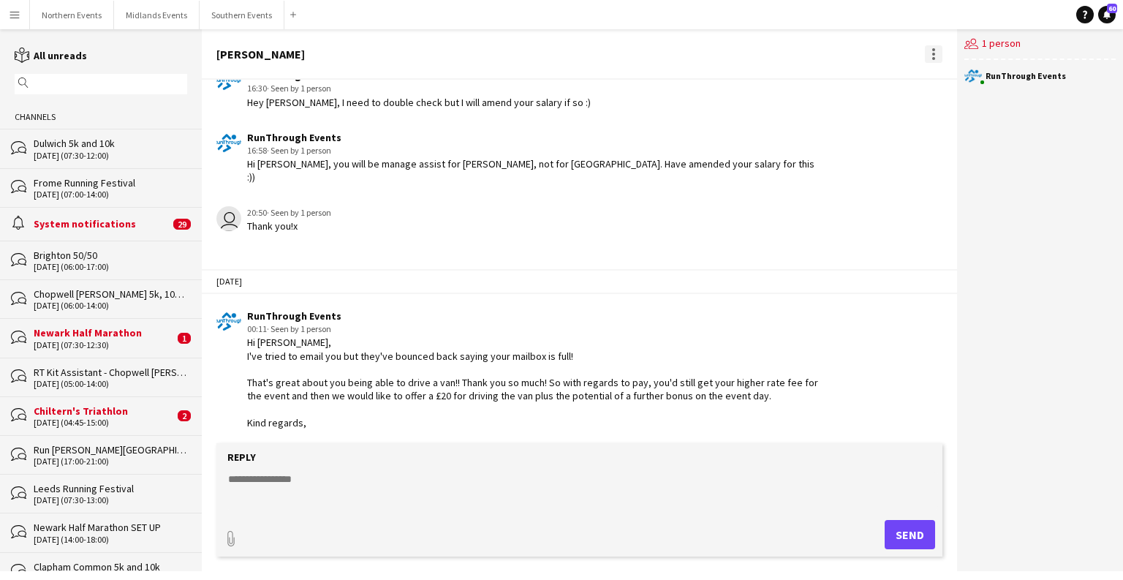
click at [931, 58] on div at bounding box center [934, 54] width 18 height 18
click at [411, 383] on div at bounding box center [561, 290] width 1123 height 580
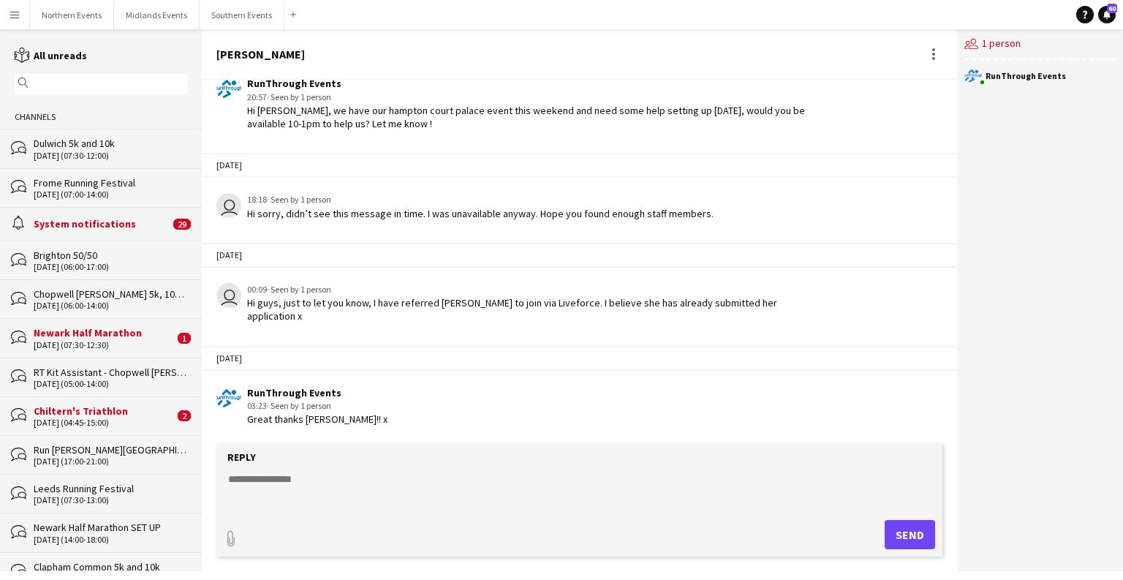
scroll to position [0, 0]
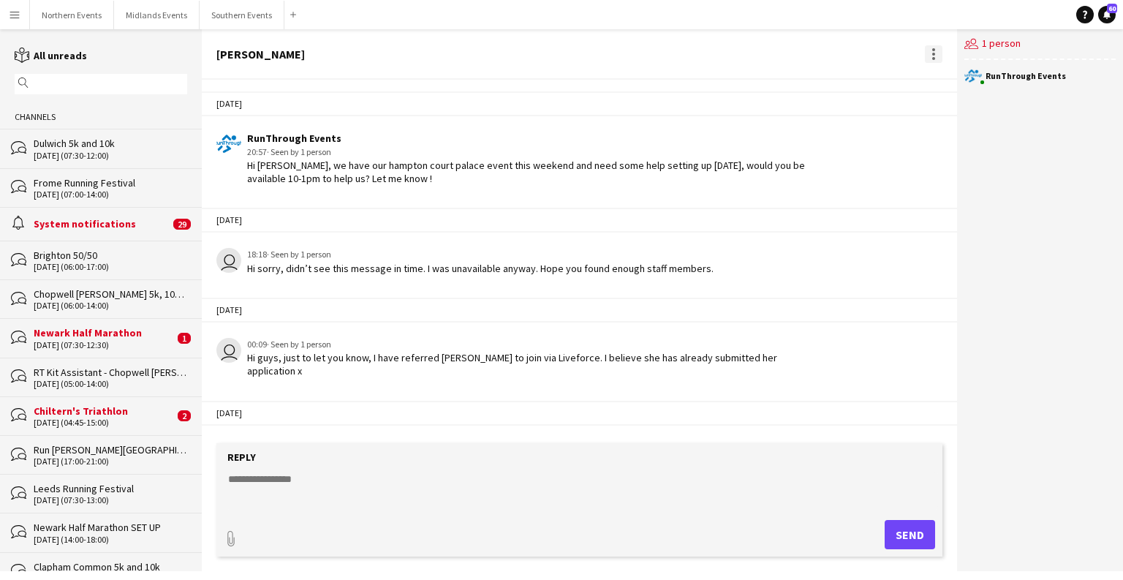
click at [935, 51] on div at bounding box center [934, 54] width 18 height 18
click at [952, 75] on span "Delete" at bounding box center [964, 80] width 34 height 12
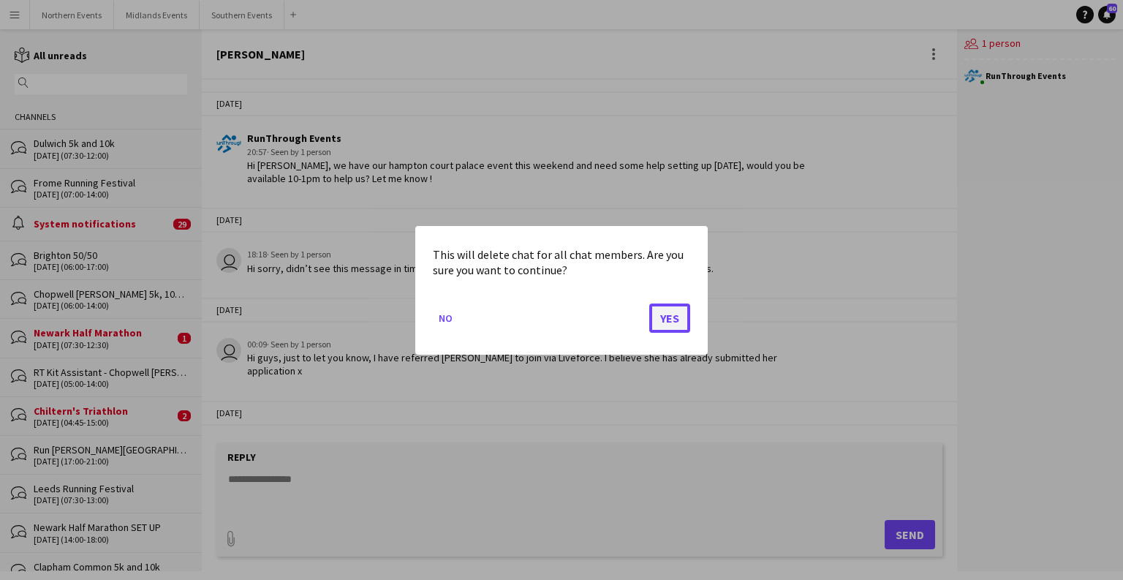
click at [672, 318] on button "Yes" at bounding box center [669, 317] width 41 height 29
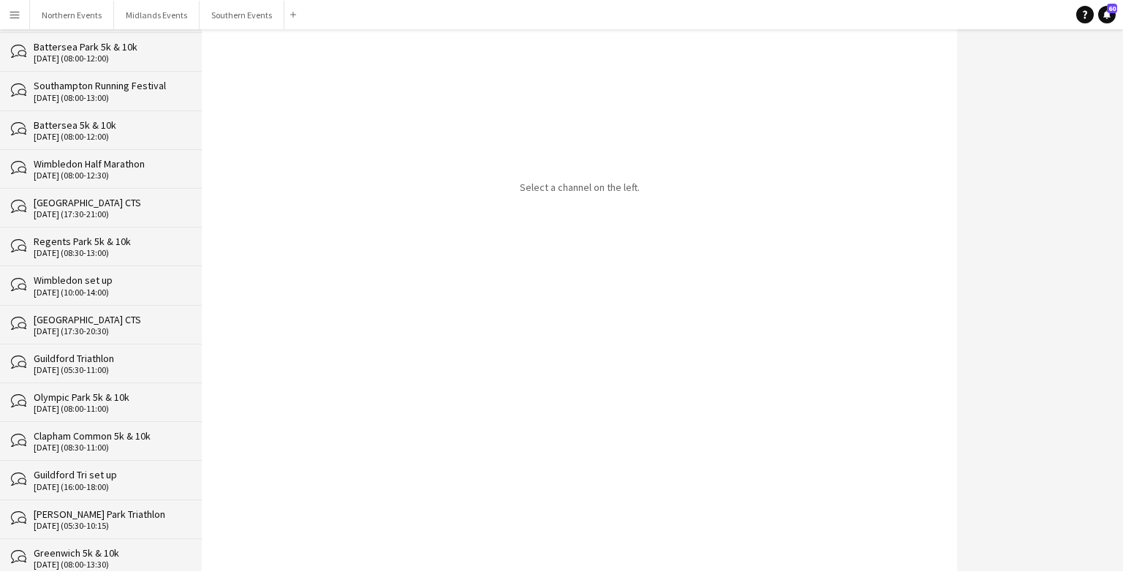
scroll to position [27342, 0]
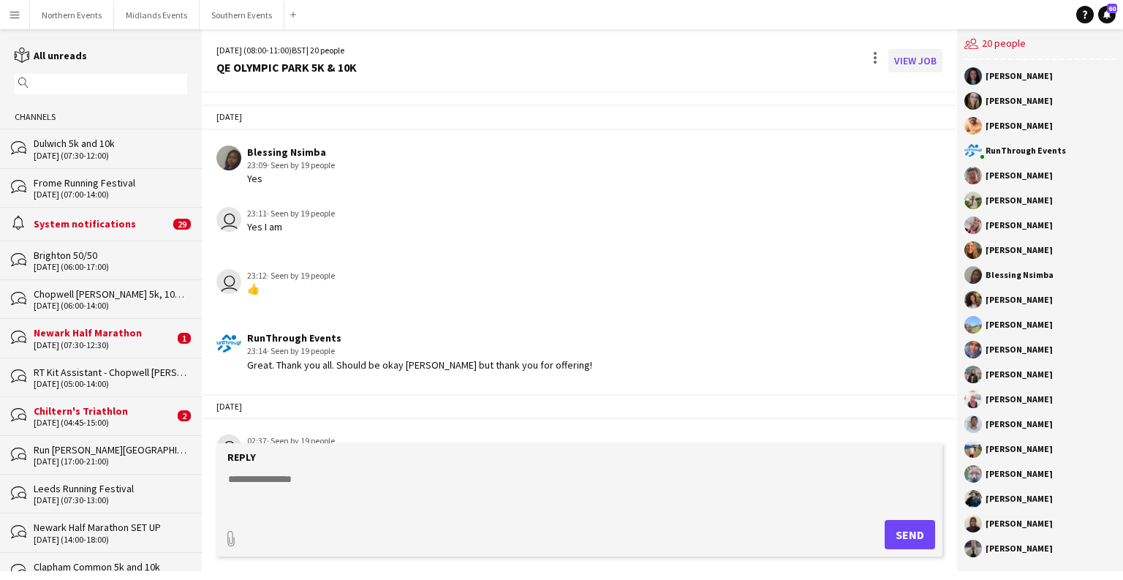
scroll to position [2027, 0]
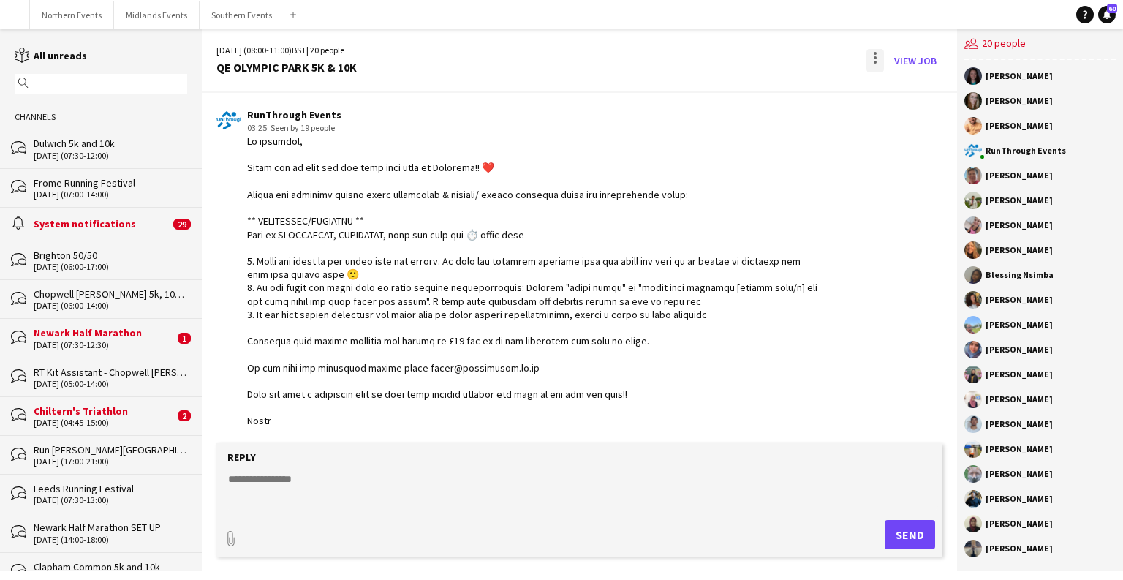
click at [871, 57] on div at bounding box center [875, 60] width 18 height 23
click at [898, 85] on span "Delete" at bounding box center [906, 89] width 34 height 12
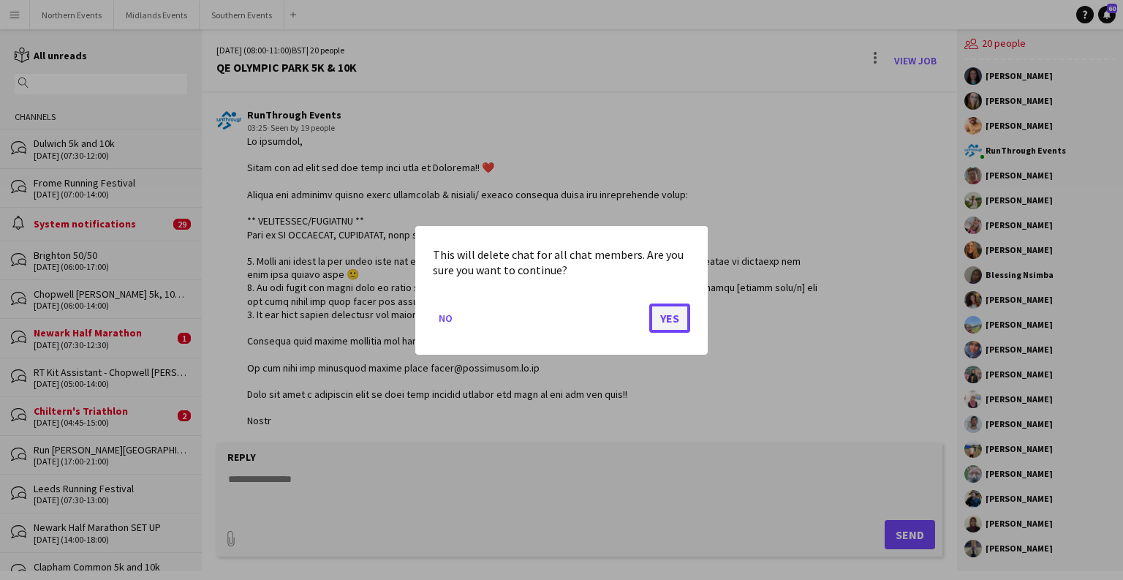
click at [668, 316] on button "Yes" at bounding box center [669, 317] width 41 height 29
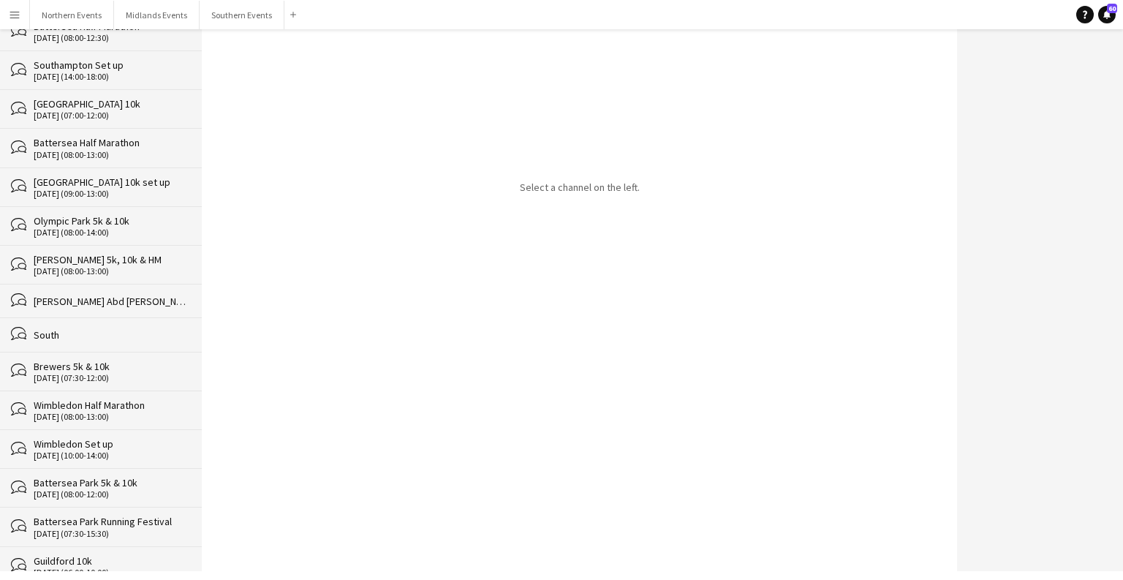
scroll to position [27304, 0]
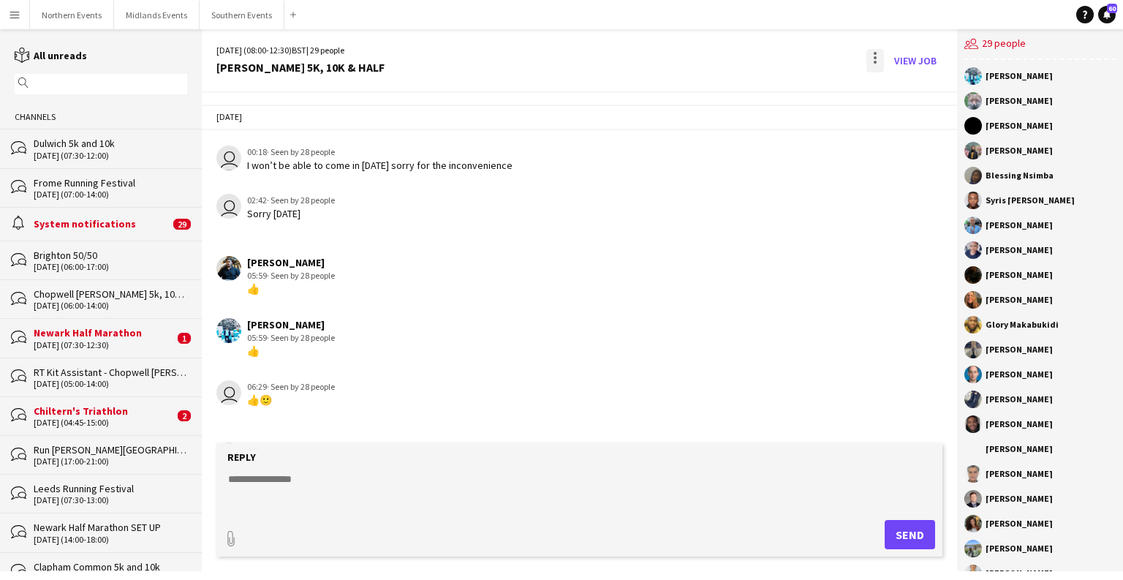
scroll to position [1934, 0]
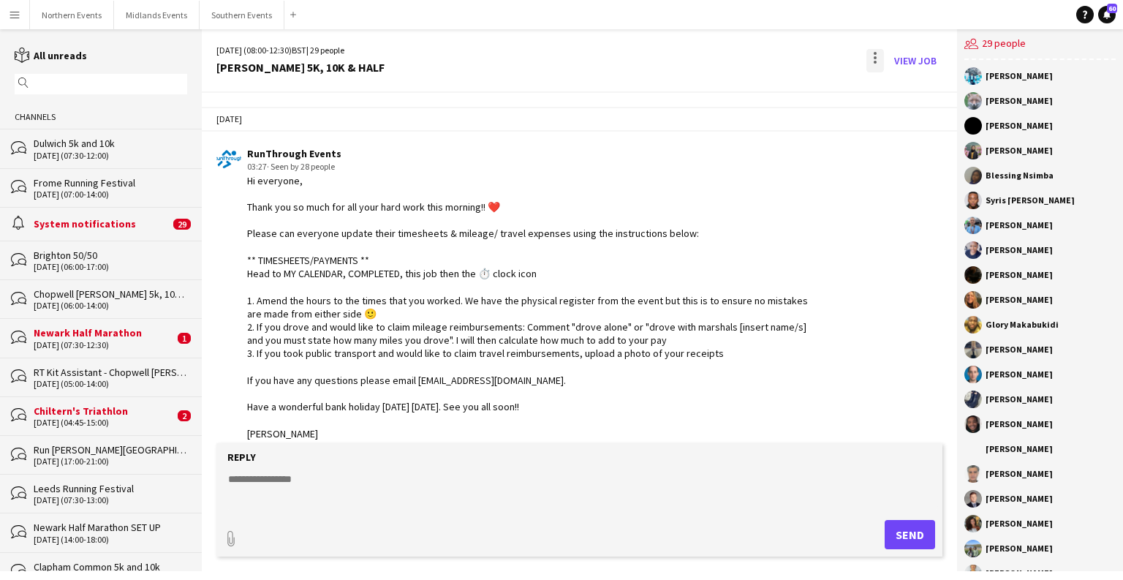
click at [878, 57] on div at bounding box center [875, 60] width 18 height 23
click at [902, 94] on span "Delete" at bounding box center [906, 89] width 34 height 12
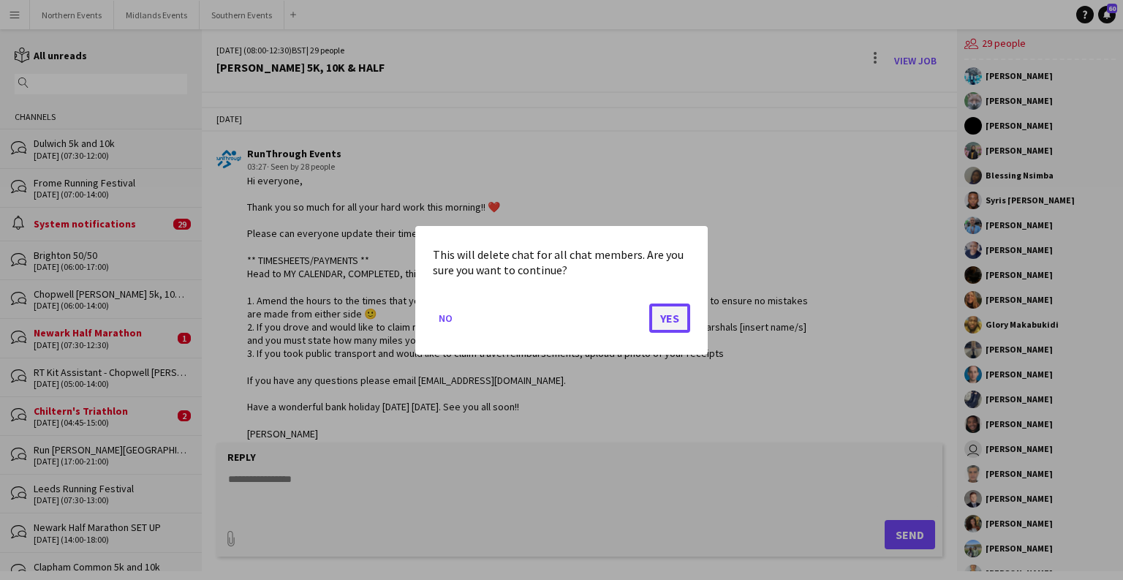
click at [661, 327] on button "Yes" at bounding box center [669, 317] width 41 height 29
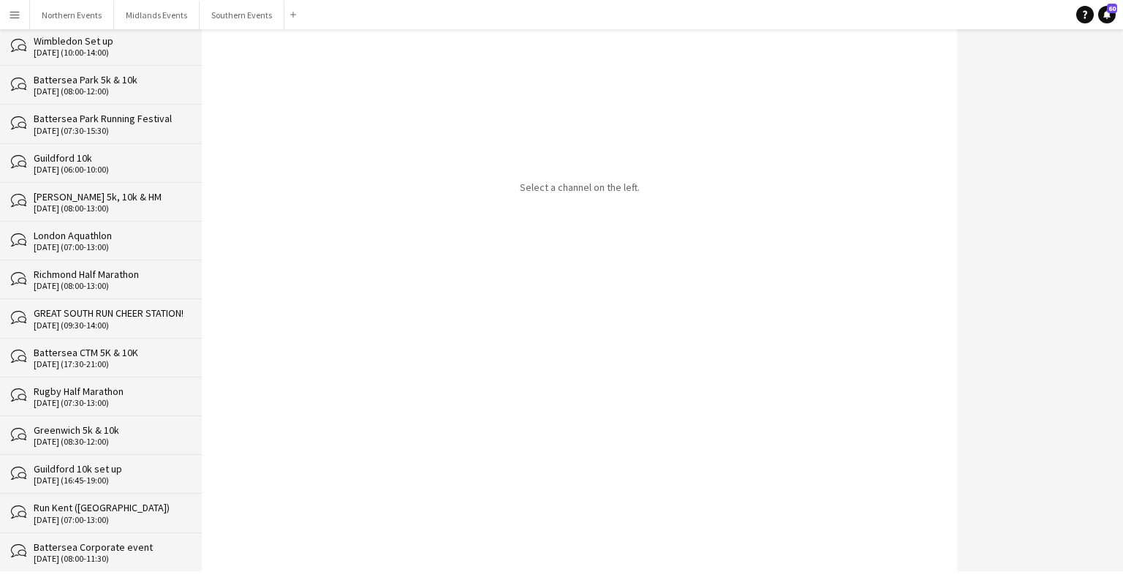
scroll to position [27265, 0]
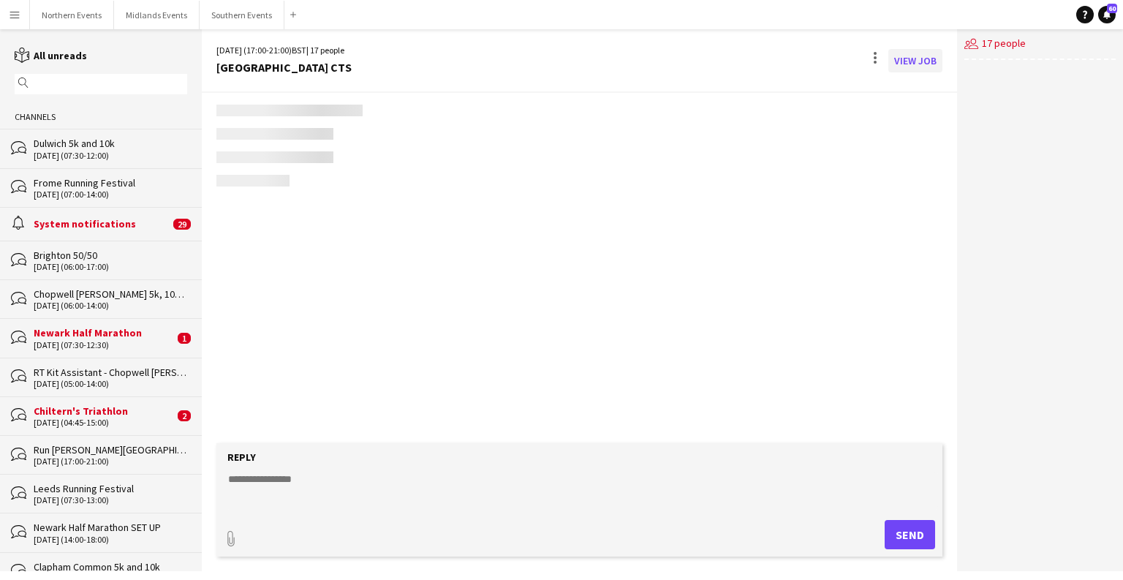
scroll to position [3277, 0]
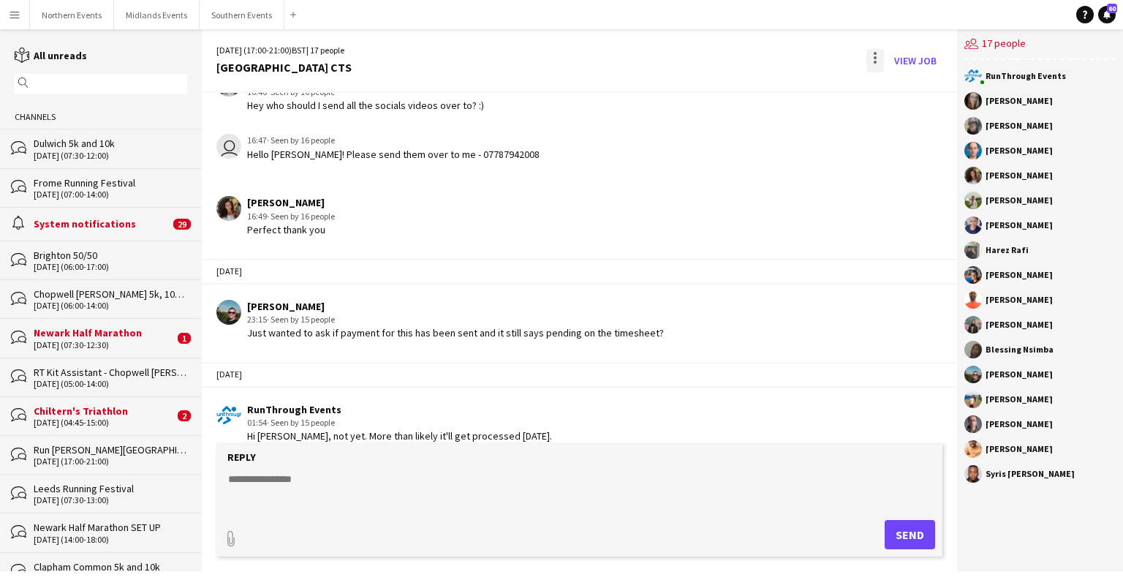
click at [881, 58] on div at bounding box center [875, 60] width 18 height 23
click at [903, 92] on span "Delete" at bounding box center [906, 89] width 34 height 12
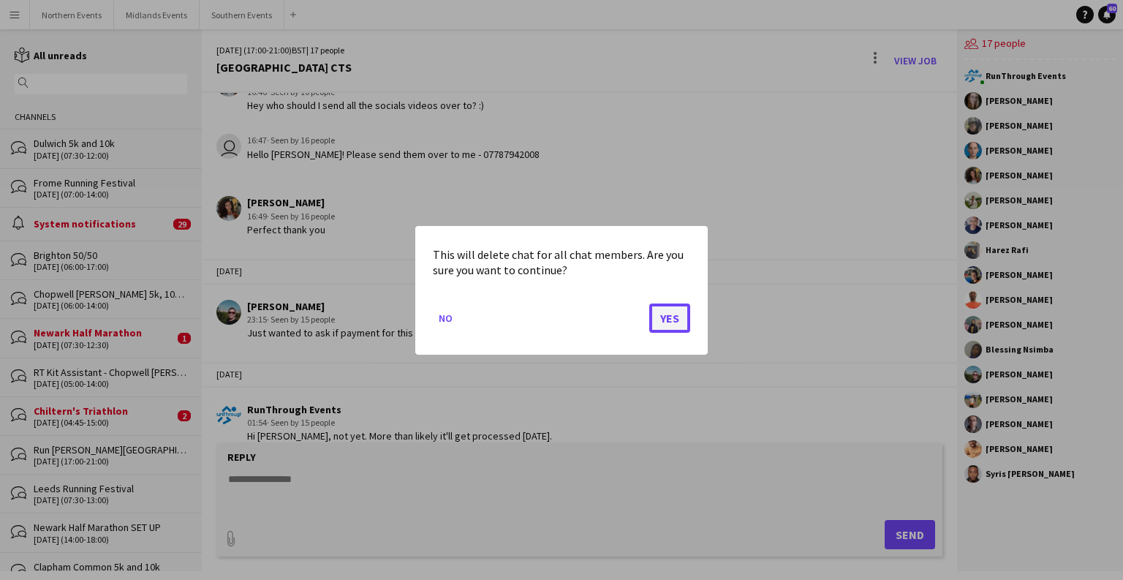
click at [670, 322] on button "Yes" at bounding box center [669, 317] width 41 height 29
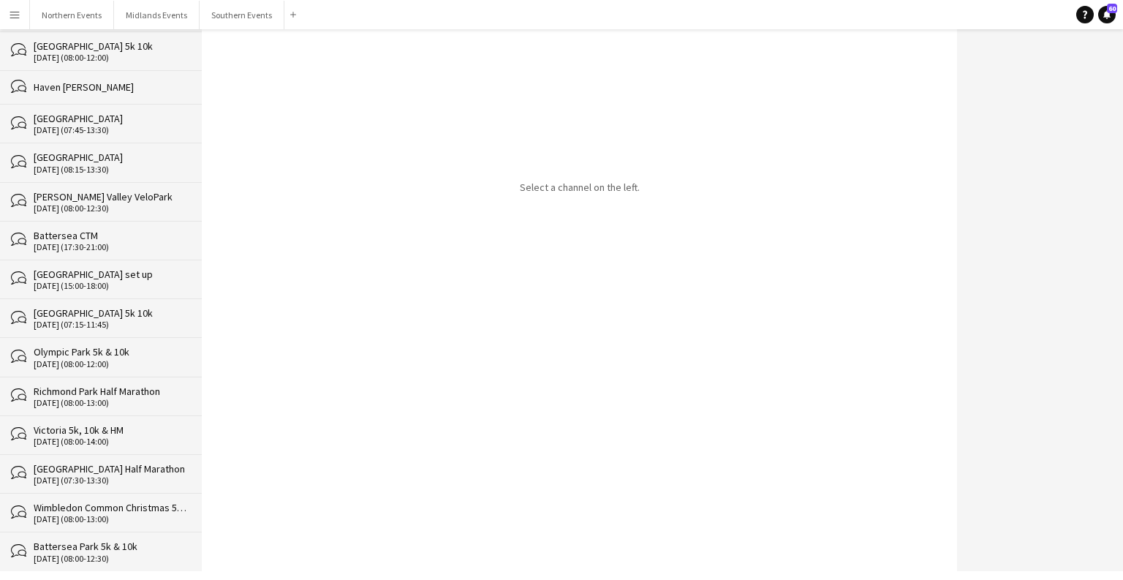
scroll to position [27226, 0]
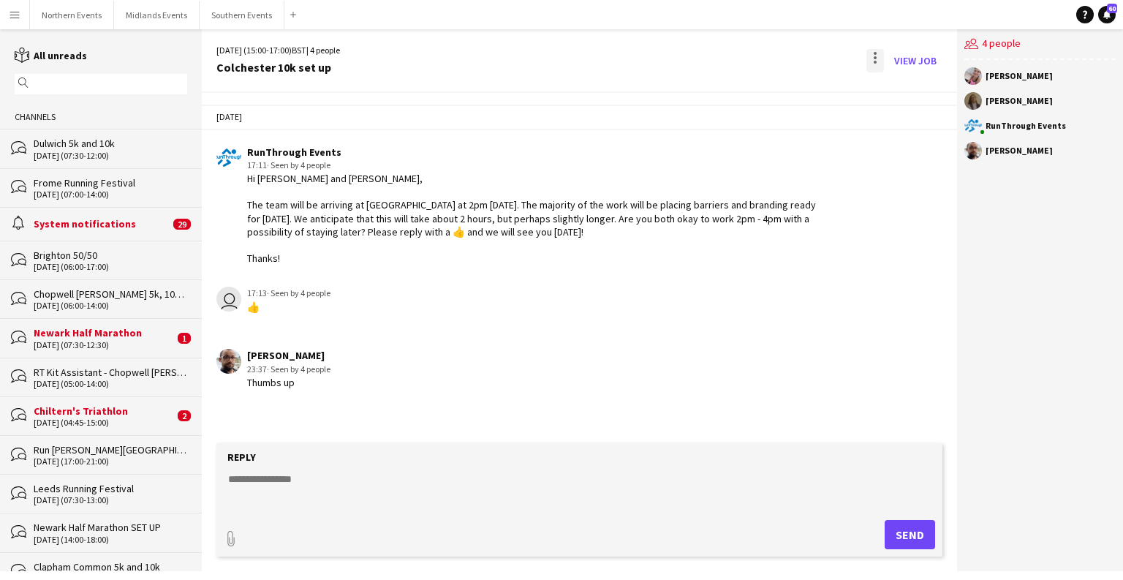
click at [871, 64] on div at bounding box center [875, 60] width 18 height 23
click at [899, 87] on span "Delete" at bounding box center [906, 89] width 34 height 12
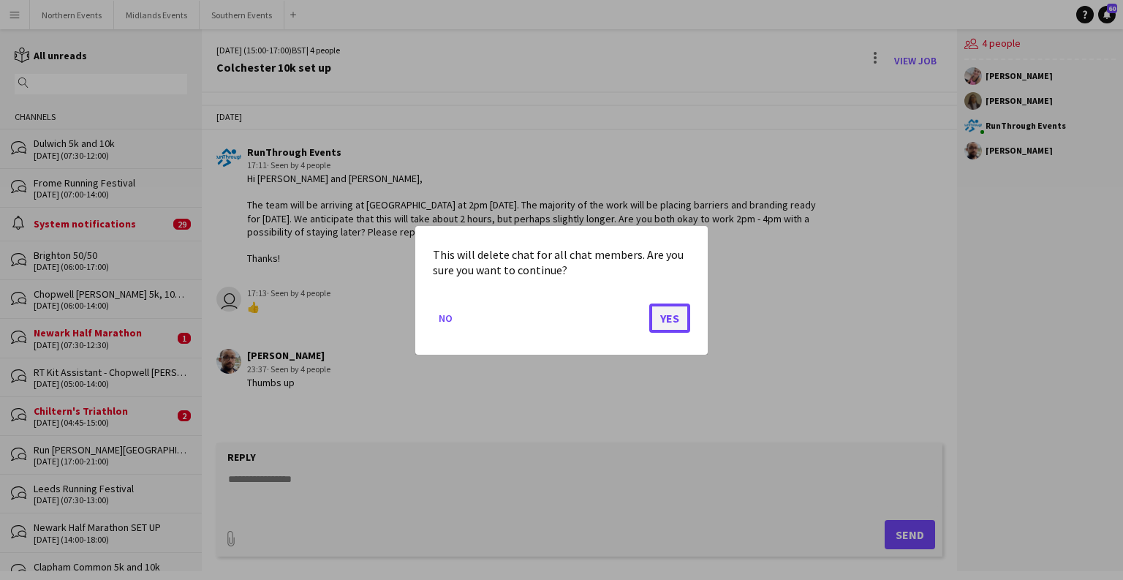
click at [683, 327] on button "Yes" at bounding box center [669, 317] width 41 height 29
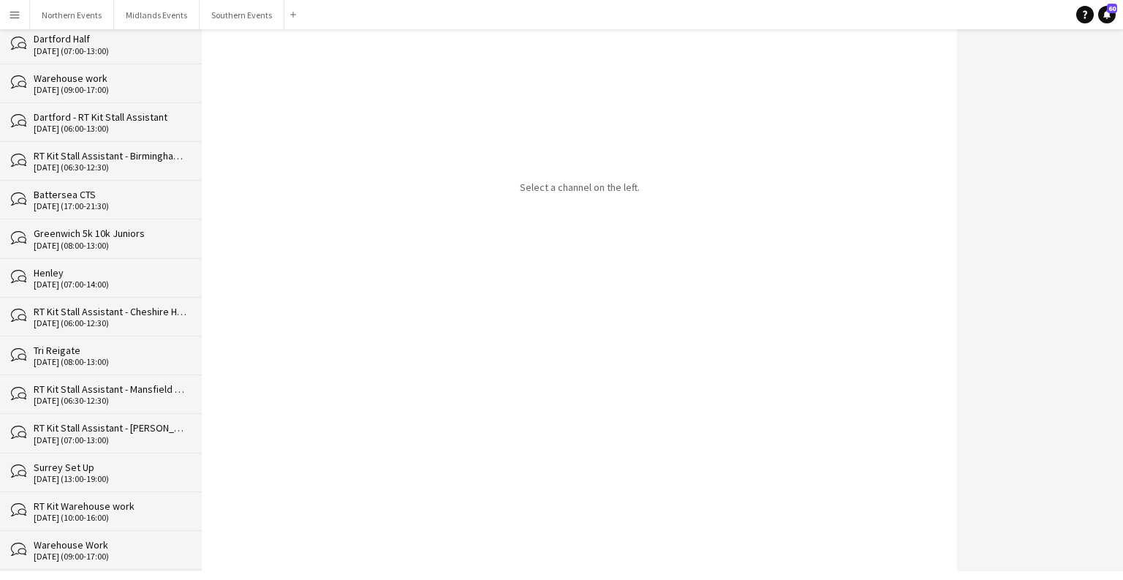
scroll to position [27187, 0]
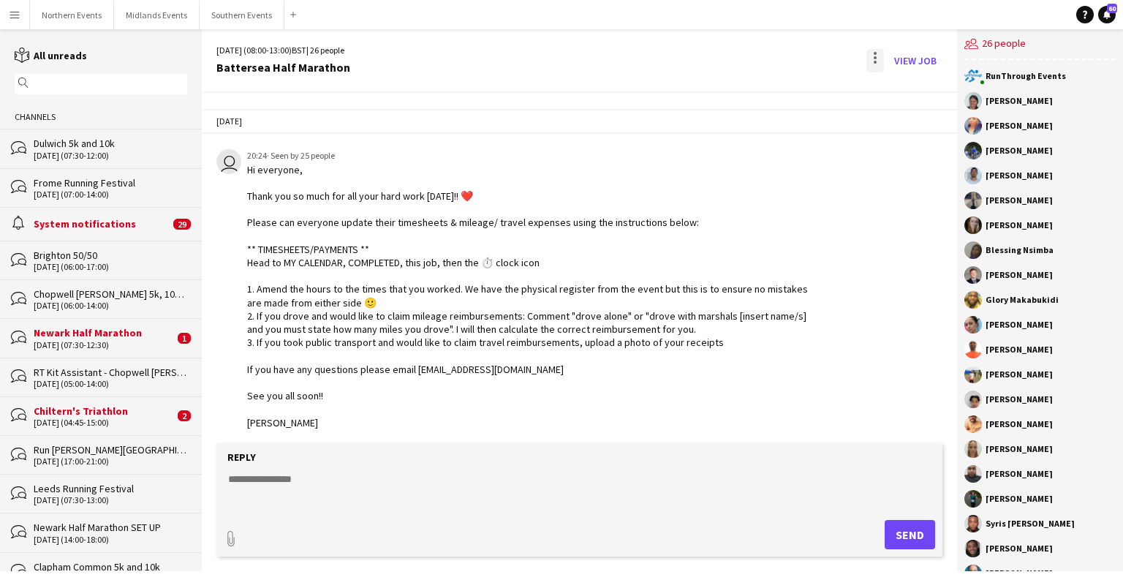
scroll to position [3043, 0]
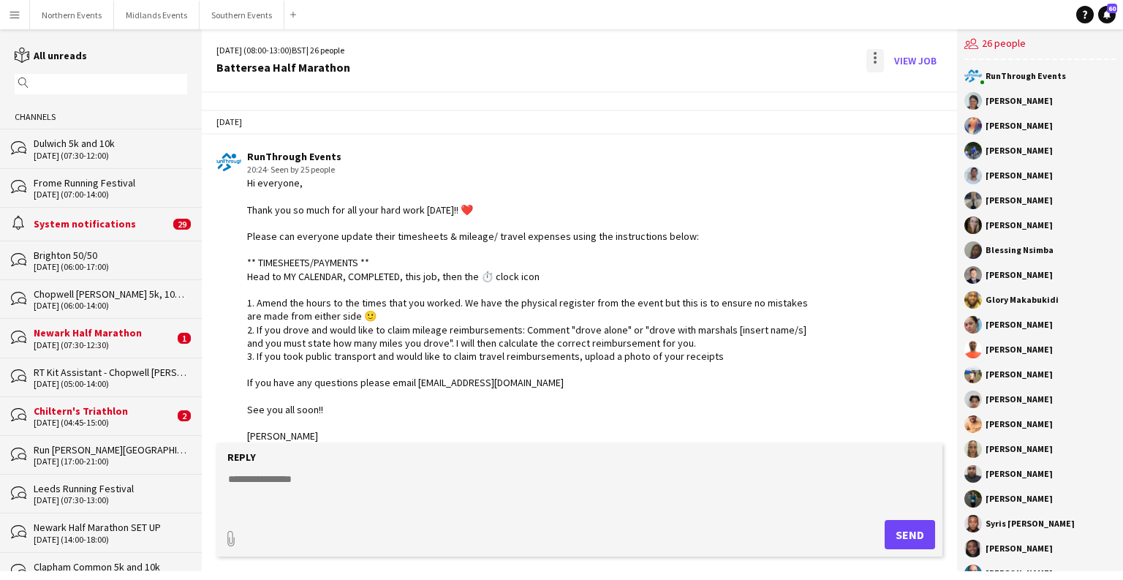
click at [876, 54] on div at bounding box center [874, 53] width 3 height 3
click at [903, 88] on span "Delete" at bounding box center [906, 89] width 34 height 12
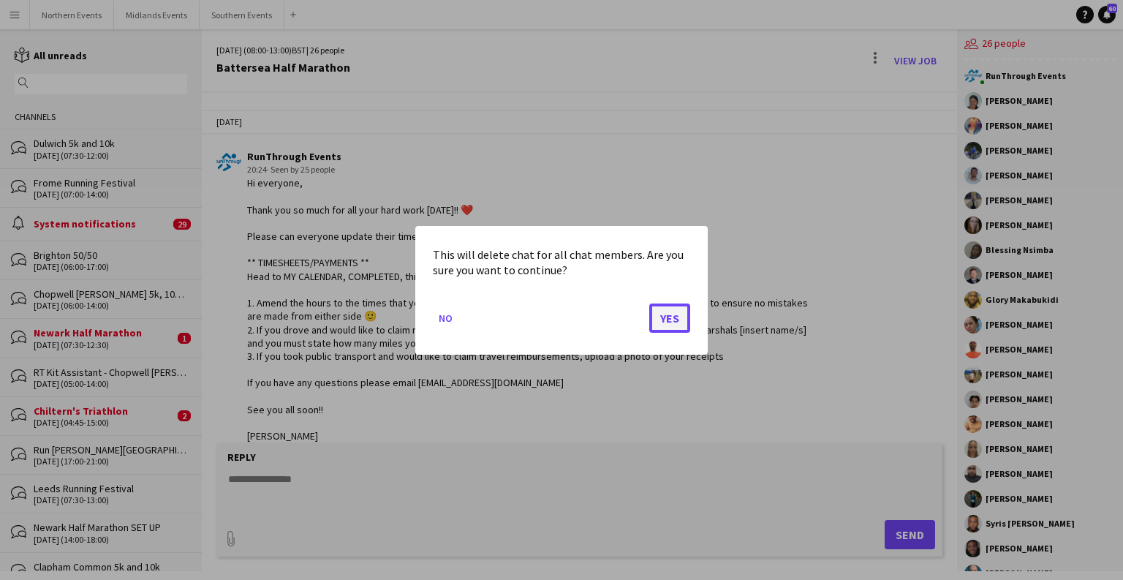
click at [670, 316] on button "Yes" at bounding box center [669, 317] width 41 height 29
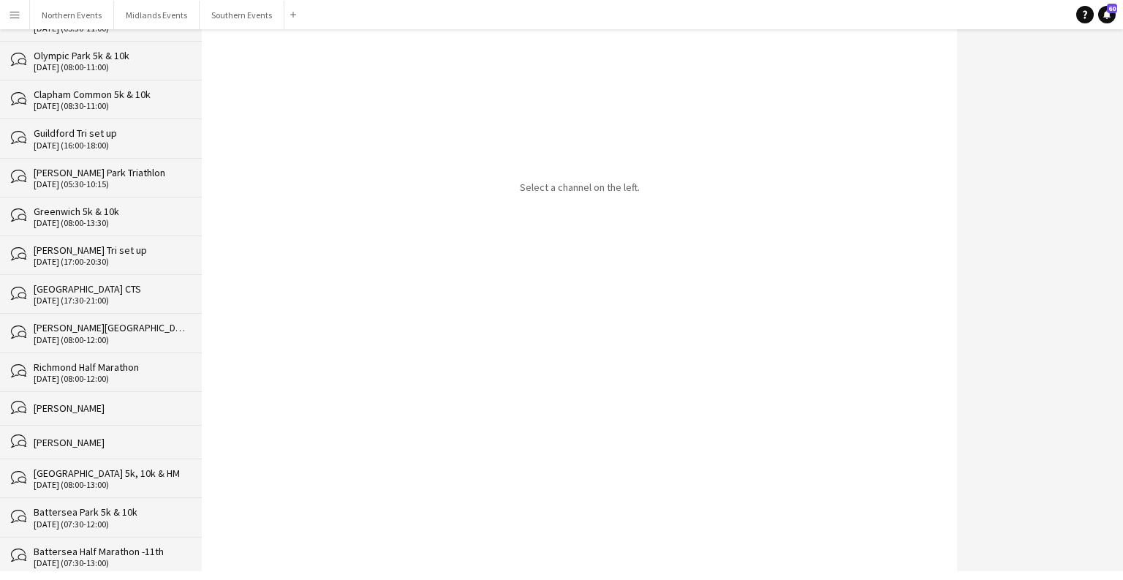
scroll to position [27149, 0]
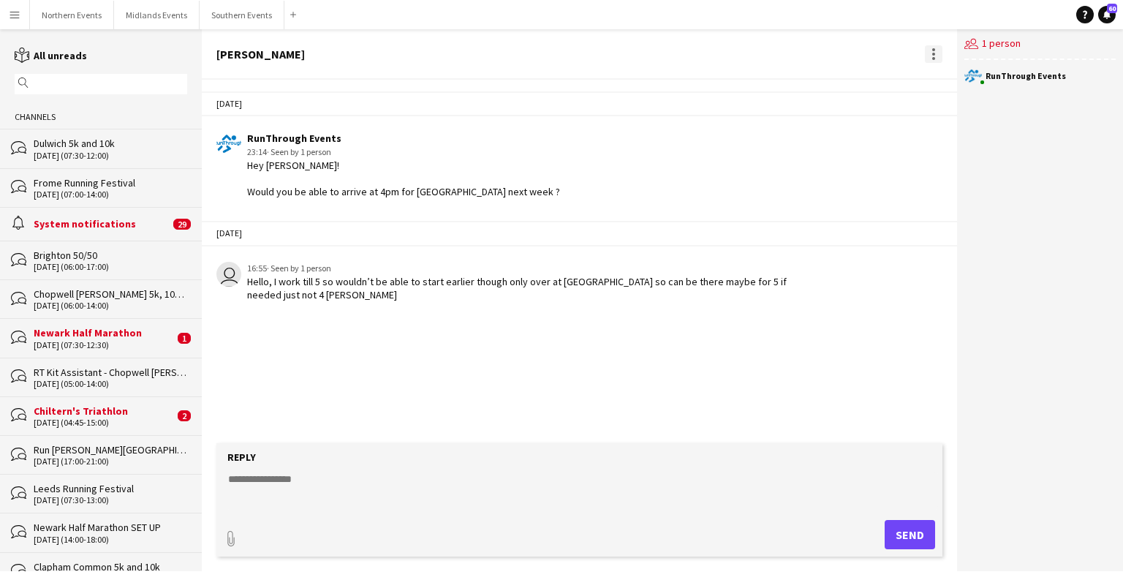
click at [930, 49] on div at bounding box center [934, 54] width 18 height 18
click at [939, 79] on app-icon "Delete" at bounding box center [941, 80] width 11 height 12
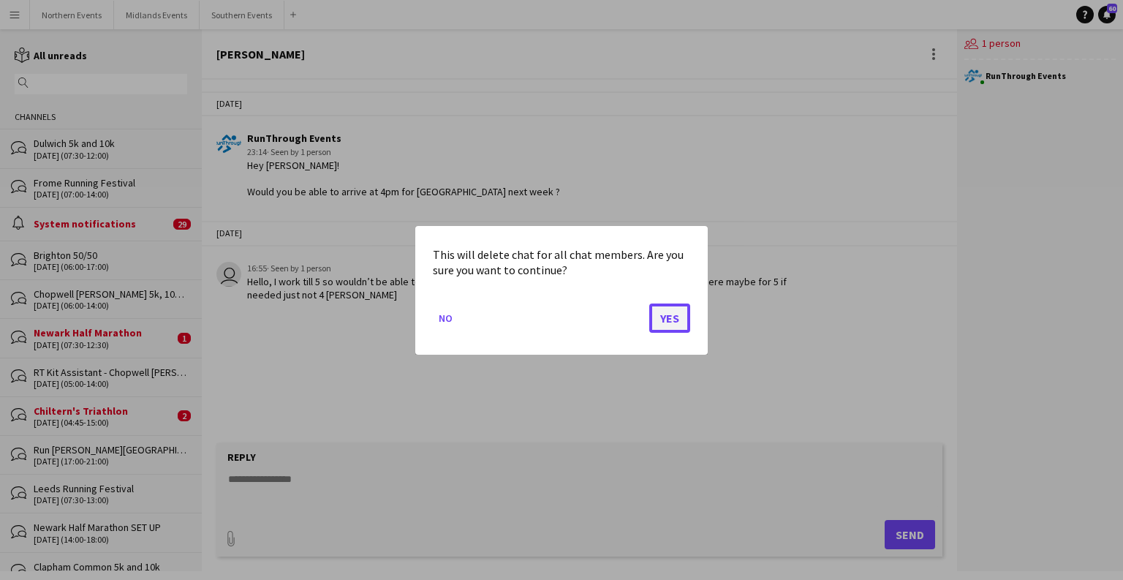
click at [668, 316] on button "Yes" at bounding box center [669, 317] width 41 height 29
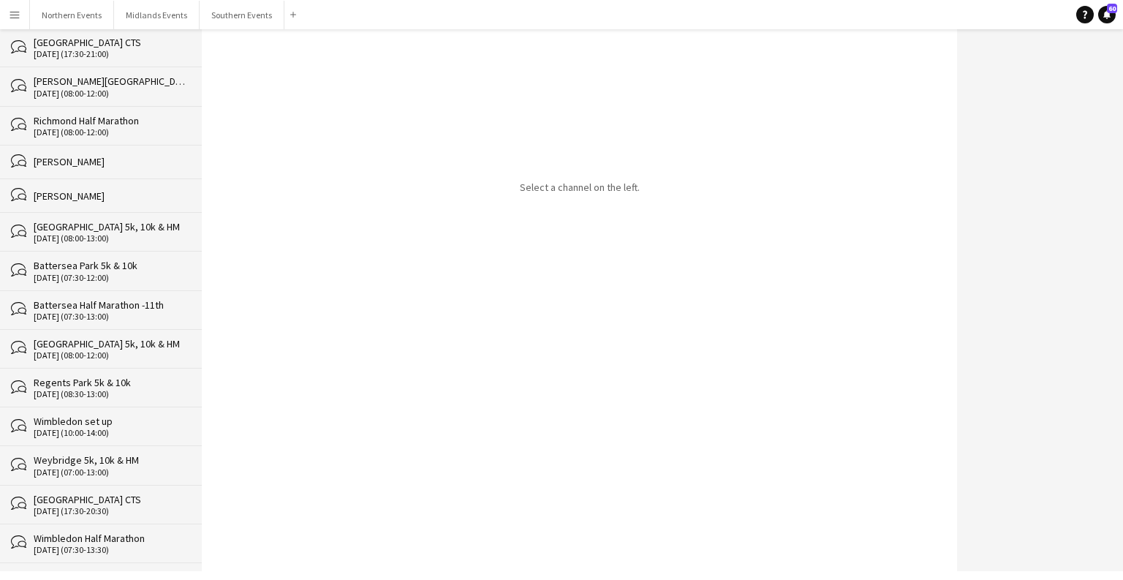
scroll to position [27114, 0]
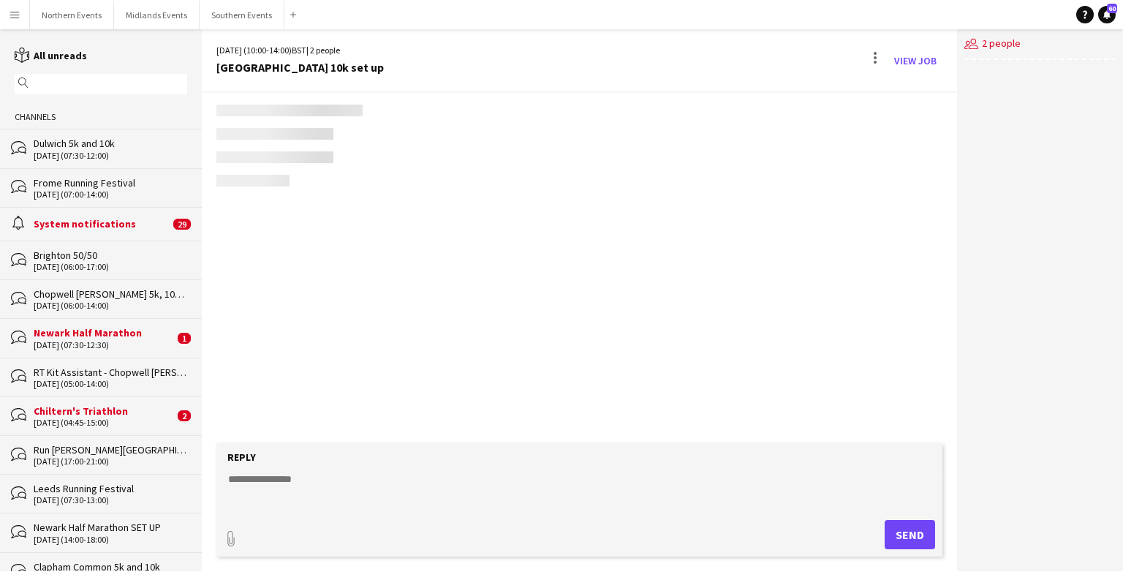
scroll to position [1775, 0]
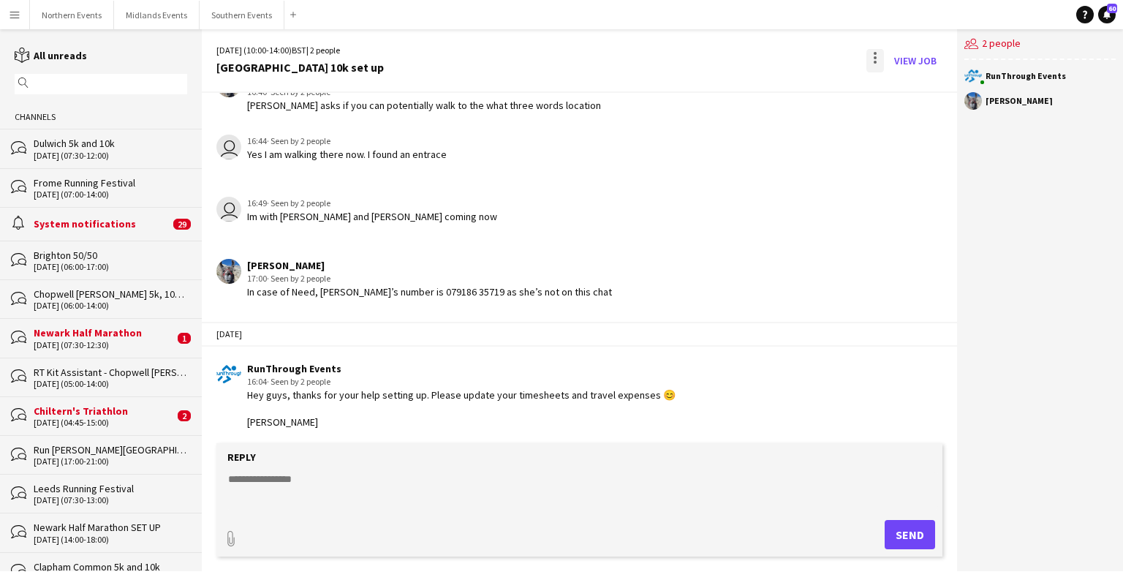
click at [872, 61] on div at bounding box center [875, 60] width 18 height 23
click at [898, 89] on span "Delete" at bounding box center [906, 89] width 34 height 12
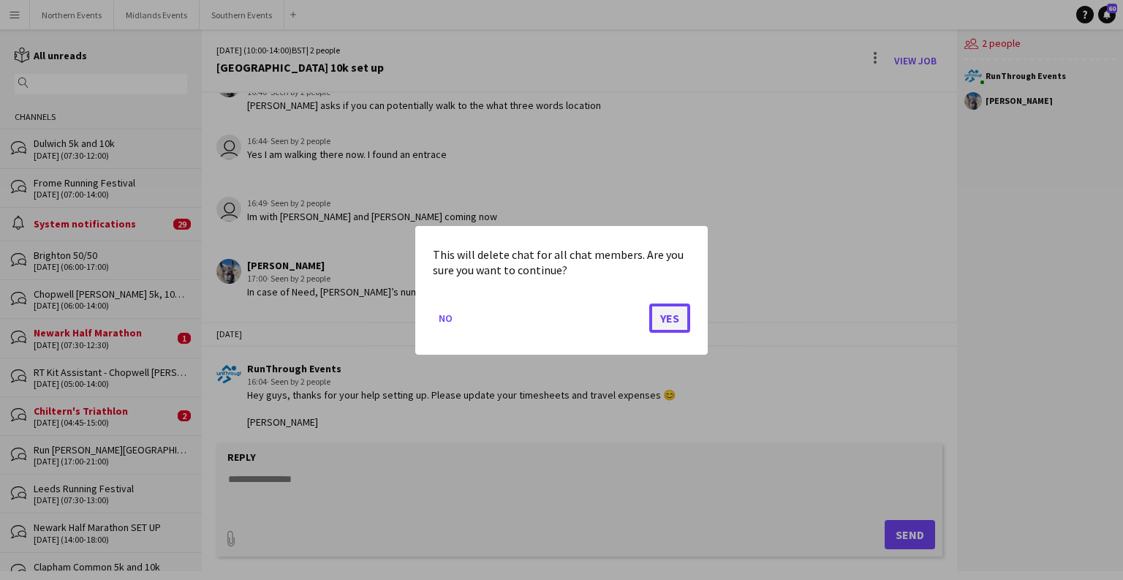
click at [670, 322] on button "Yes" at bounding box center [669, 317] width 41 height 29
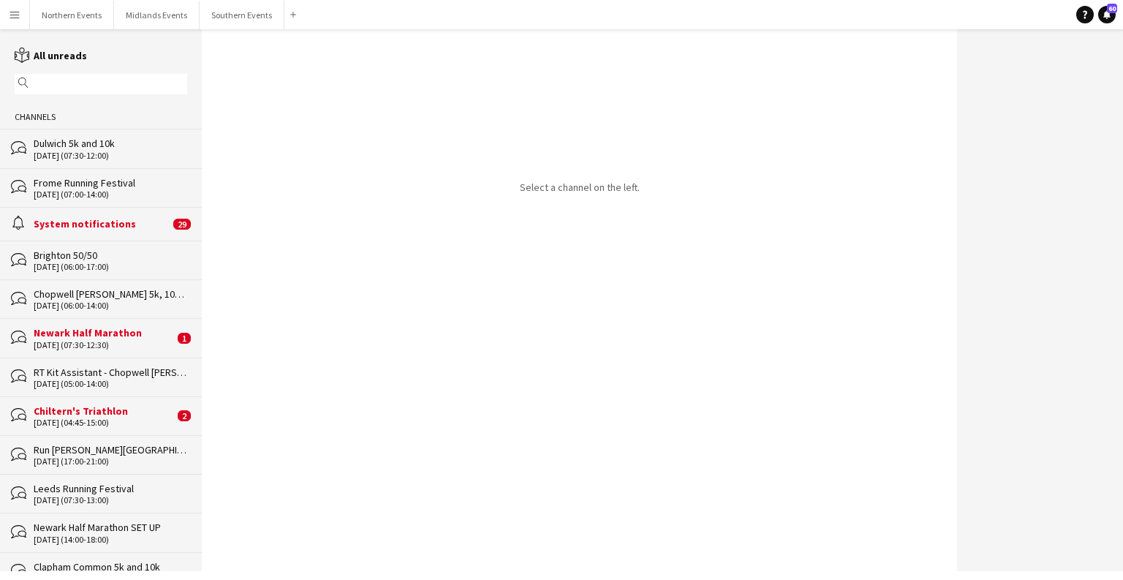
drag, startPoint x: 202, startPoint y: 42, endPoint x: 205, endPoint y: 65, distance: 22.8
click at [205, 330] on div "Select a channel on the left." at bounding box center [579, 300] width 755 height 542
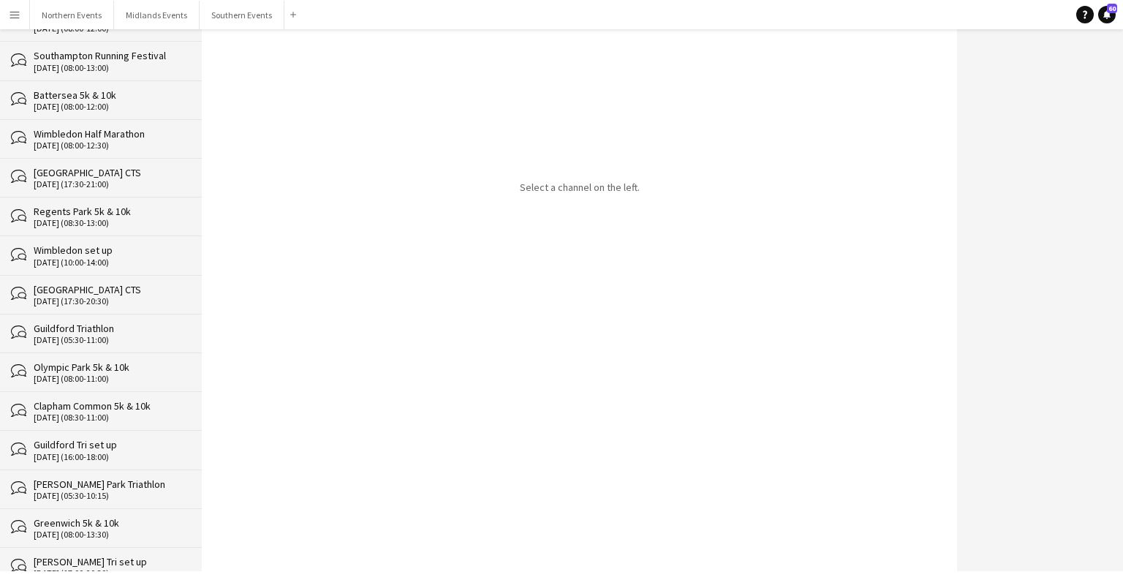
scroll to position [27076, 0]
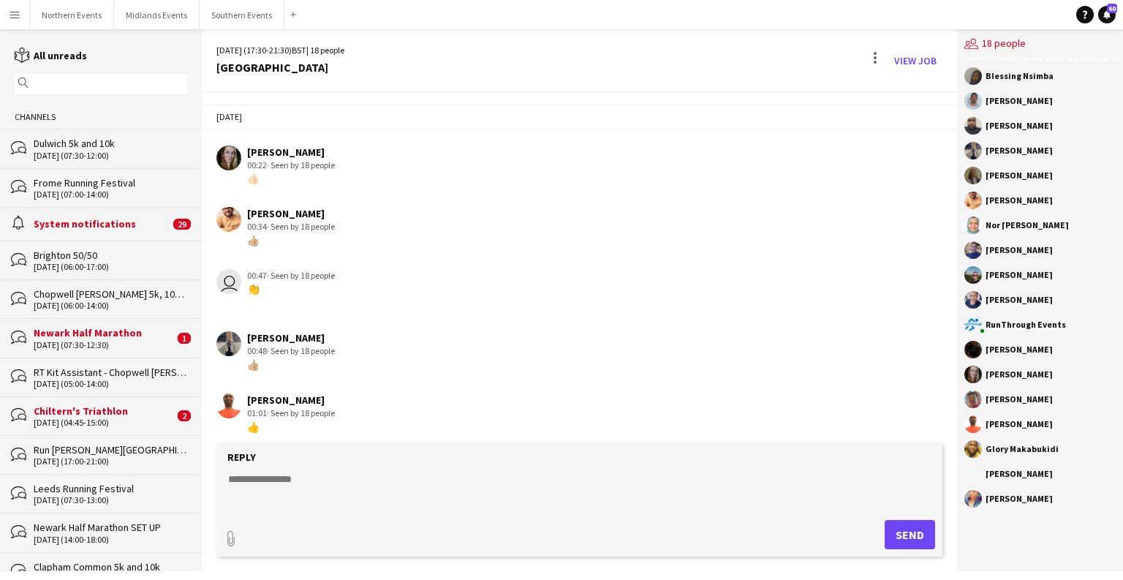
scroll to position [3344, 0]
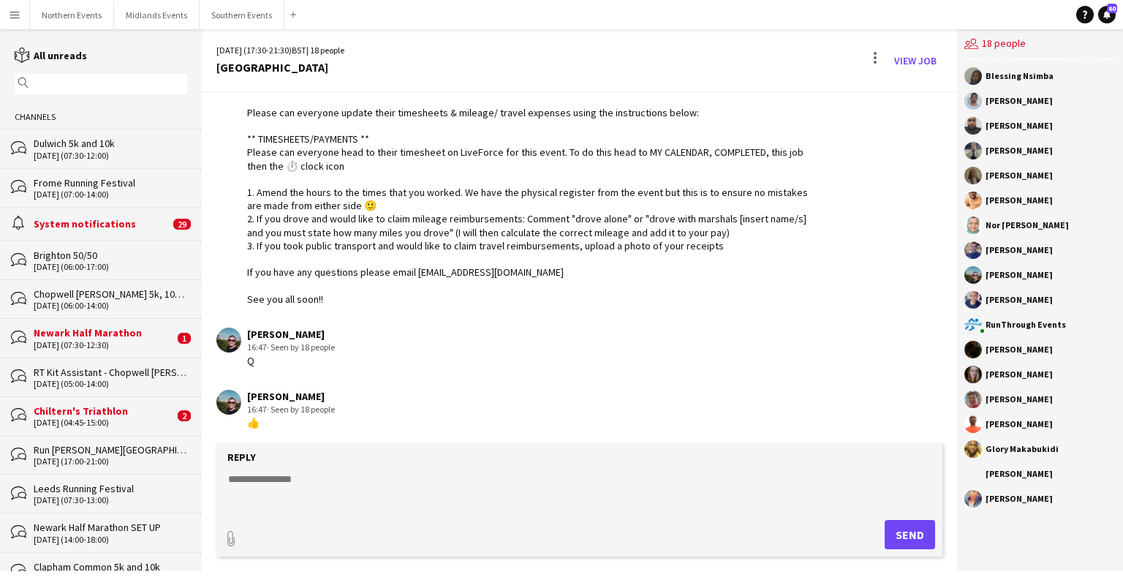
click at [886, 61] on div "View Job" at bounding box center [902, 60] width 79 height 23
click at [871, 56] on div at bounding box center [875, 60] width 18 height 23
click at [903, 86] on span "Delete" at bounding box center [906, 89] width 34 height 12
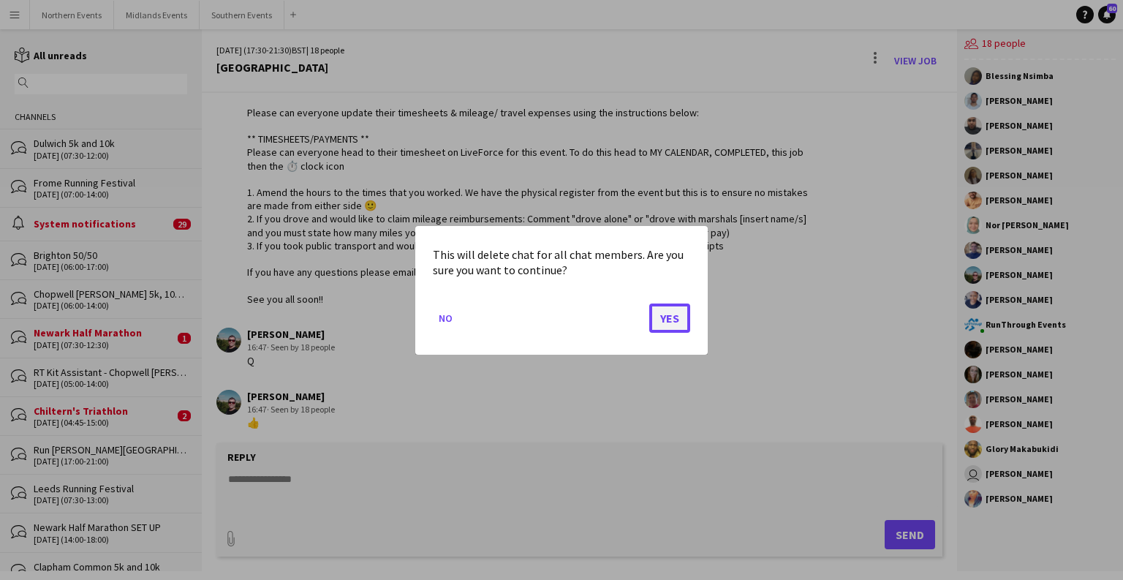
click at [667, 314] on button "Yes" at bounding box center [669, 317] width 41 height 29
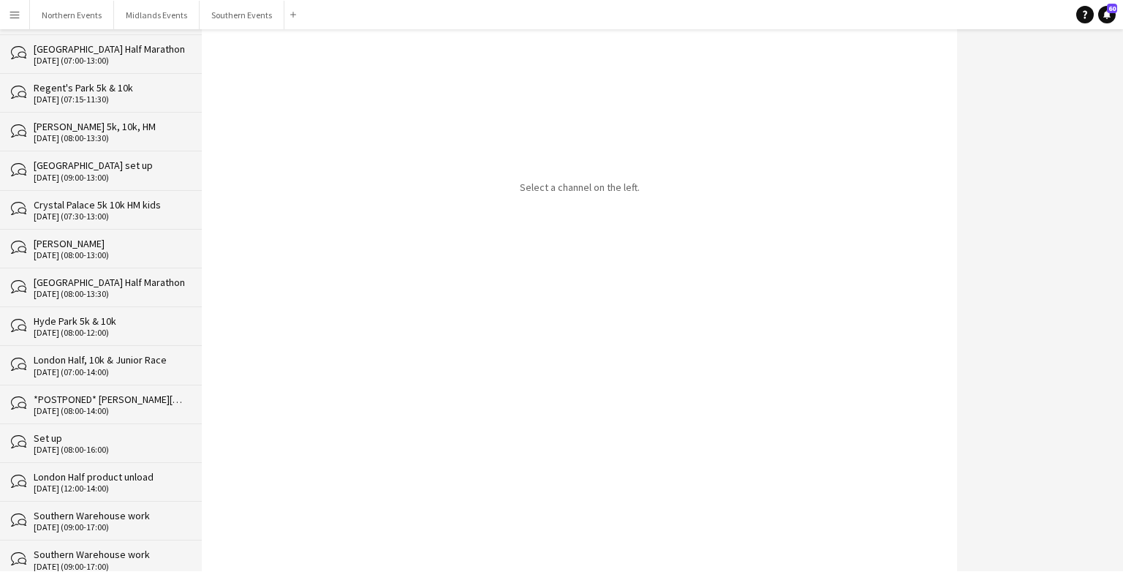
scroll to position [27038, 0]
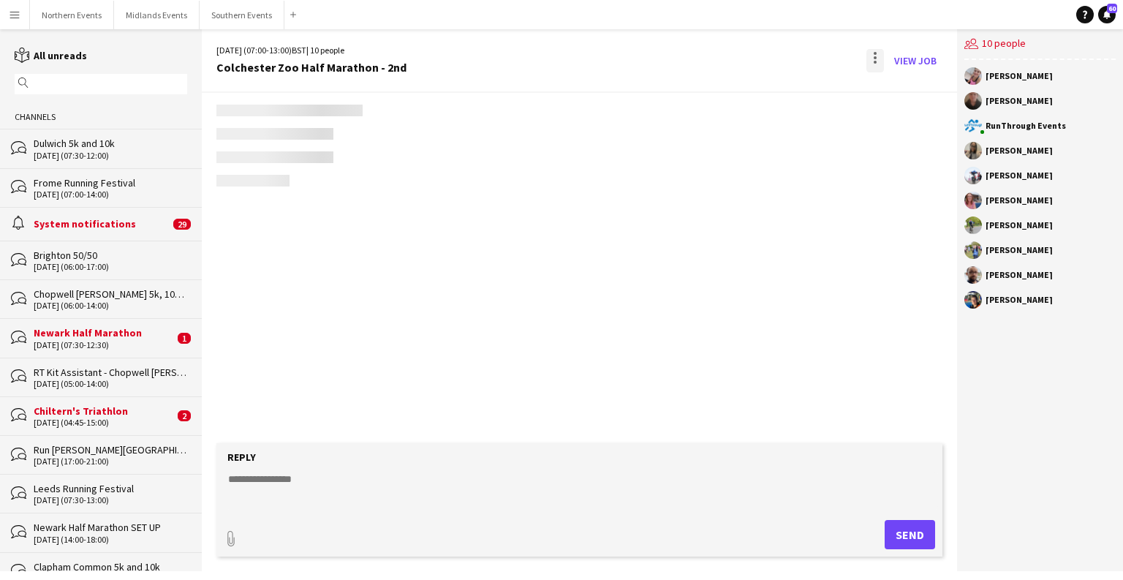
scroll to position [2935, 0]
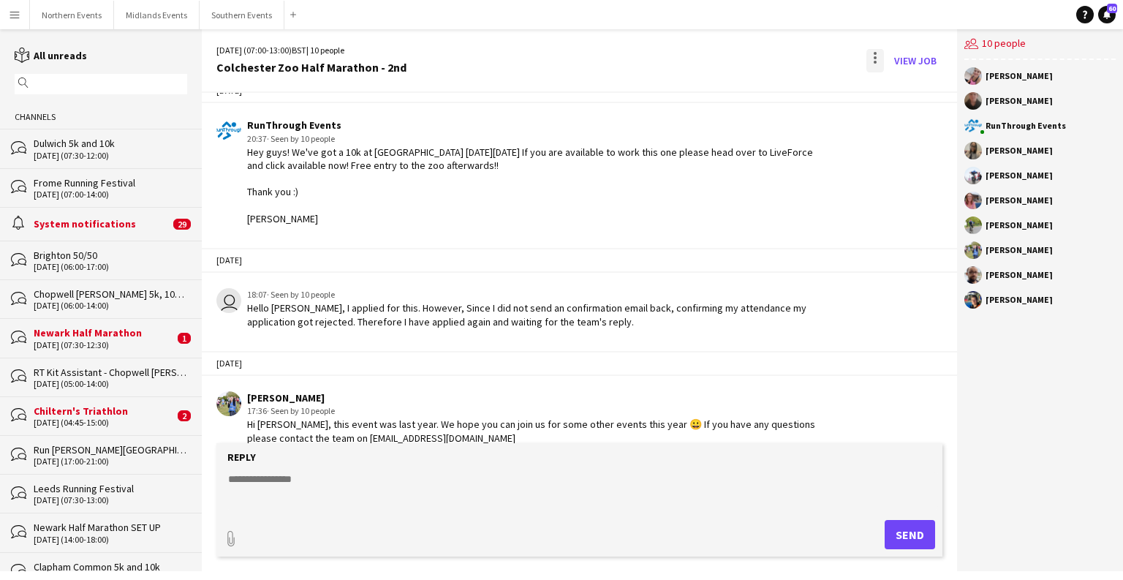
click at [873, 60] on div at bounding box center [875, 60] width 18 height 23
click at [886, 89] on app-icon "Delete" at bounding box center [883, 89] width 11 height 12
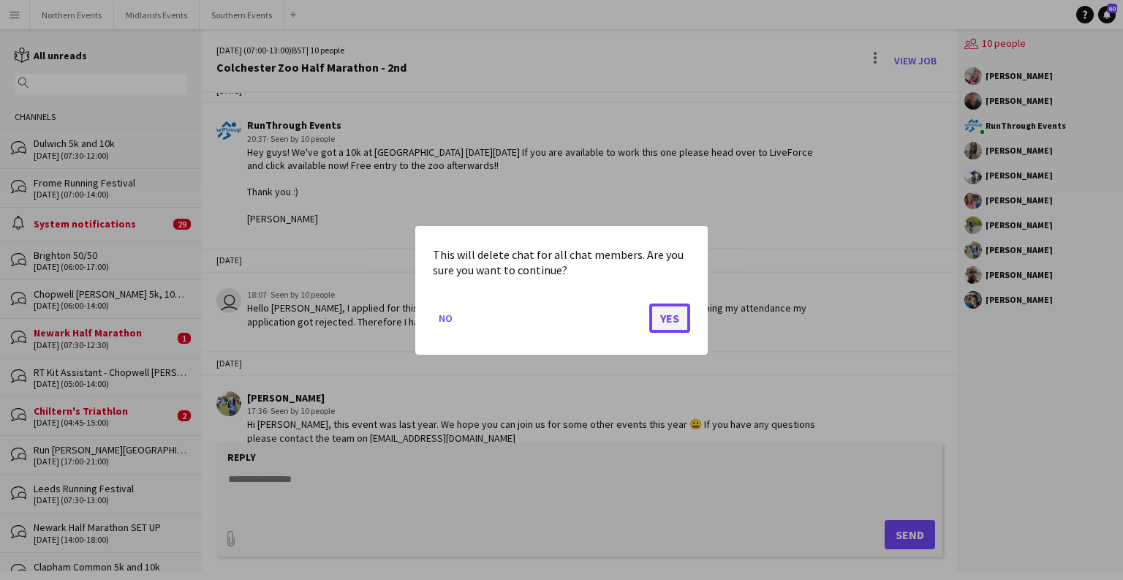
click at [667, 316] on button "Yes" at bounding box center [669, 317] width 41 height 29
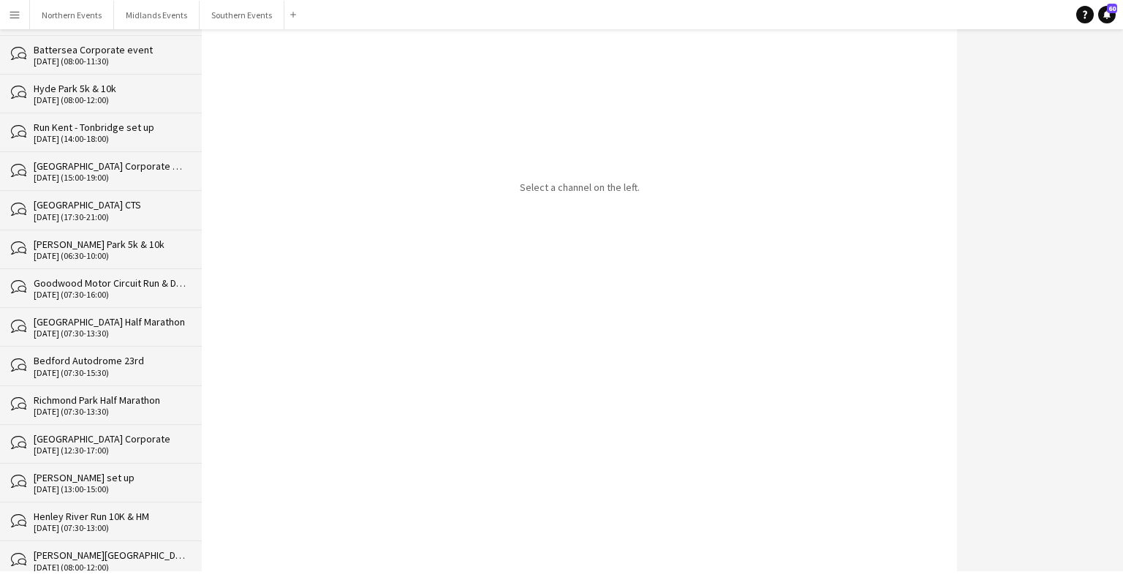
scroll to position [26998, 0]
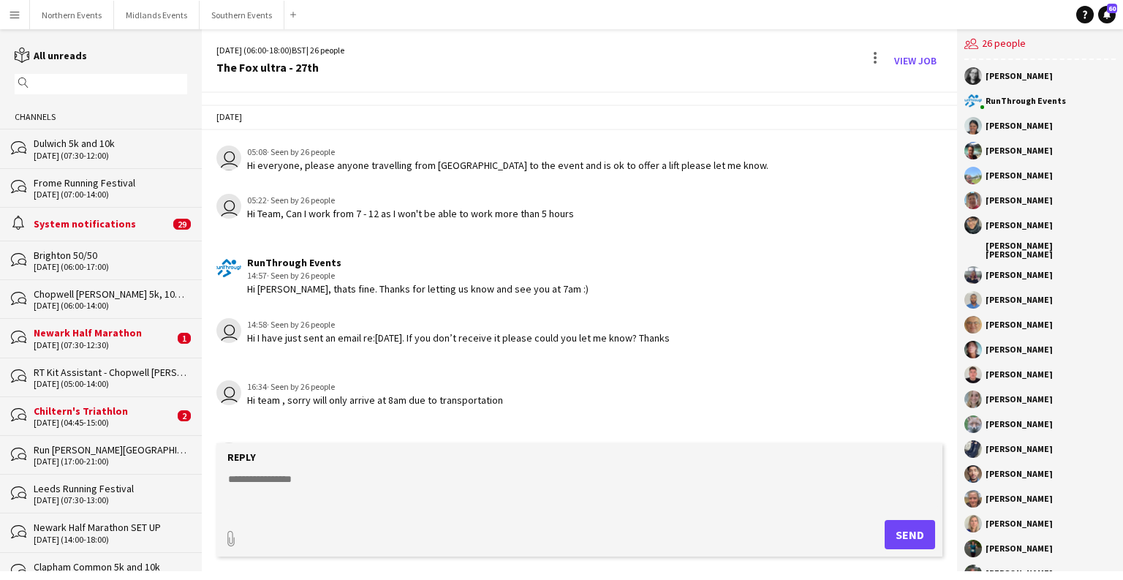
scroll to position [1961, 0]
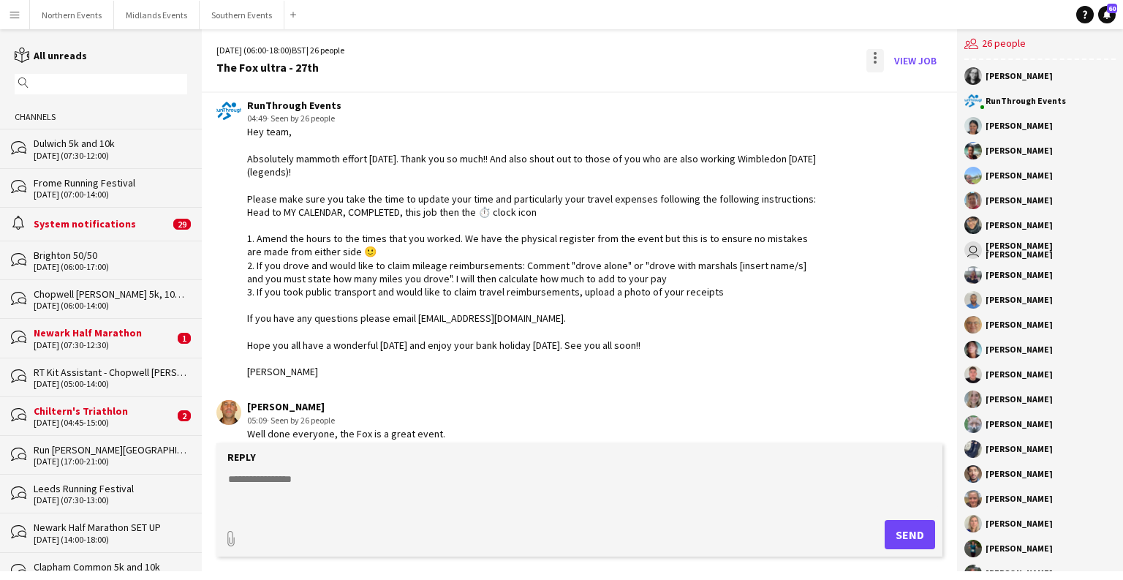
click at [881, 56] on div at bounding box center [875, 60] width 18 height 23
click at [900, 95] on span "Delete" at bounding box center [906, 89] width 34 height 12
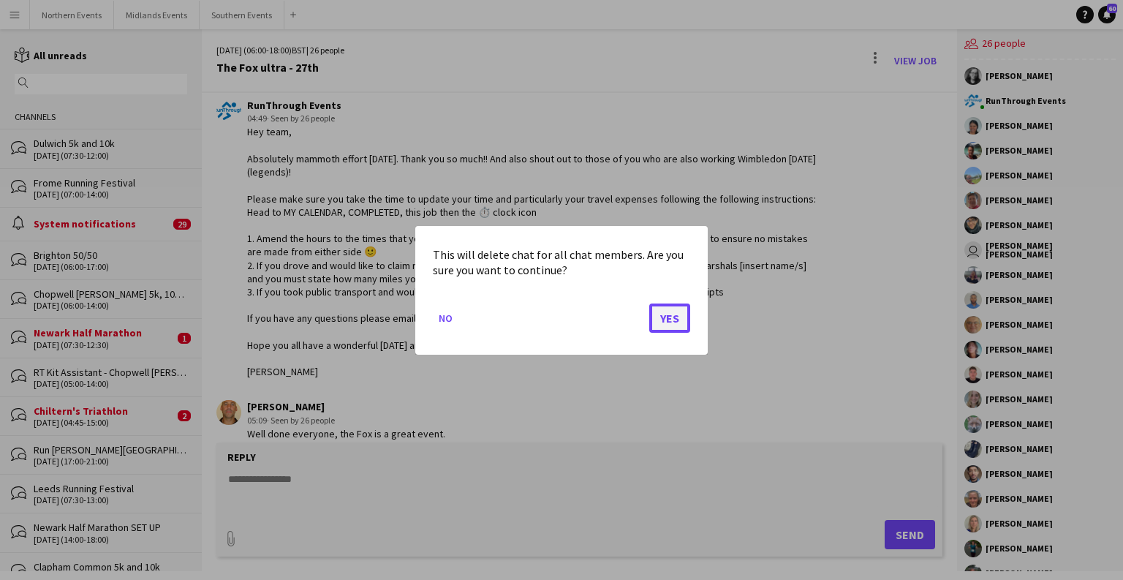
click at [672, 314] on button "Yes" at bounding box center [669, 317] width 41 height 29
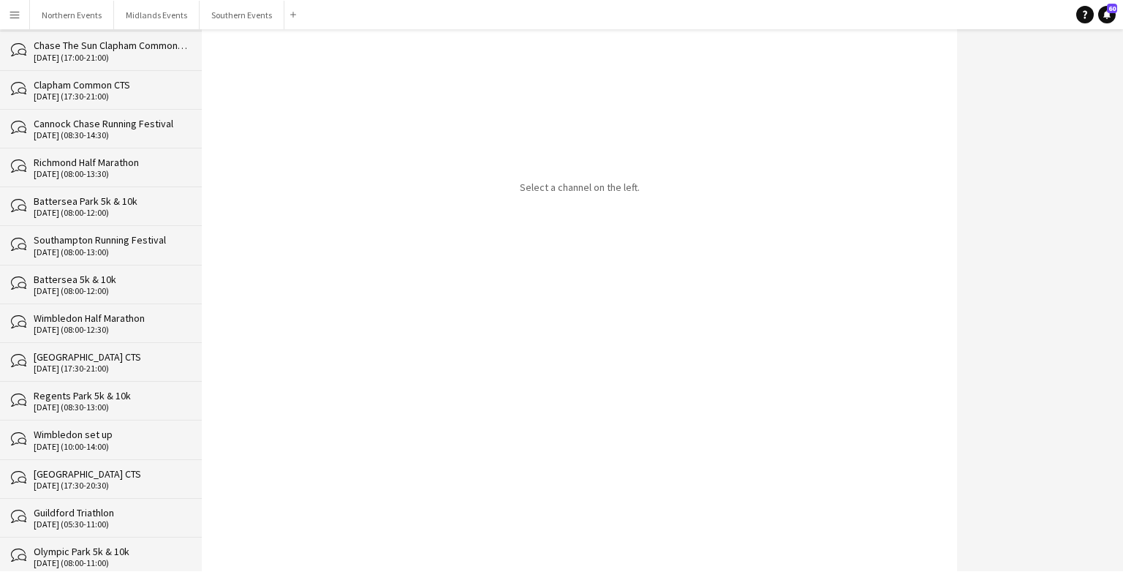
scroll to position [26959, 0]
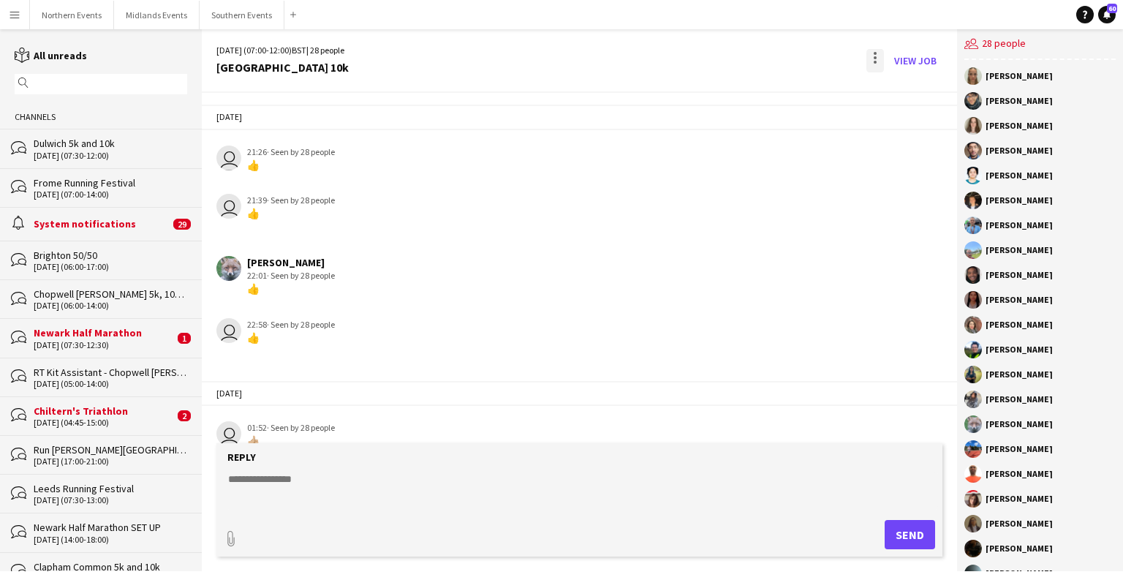
scroll to position [2109, 0]
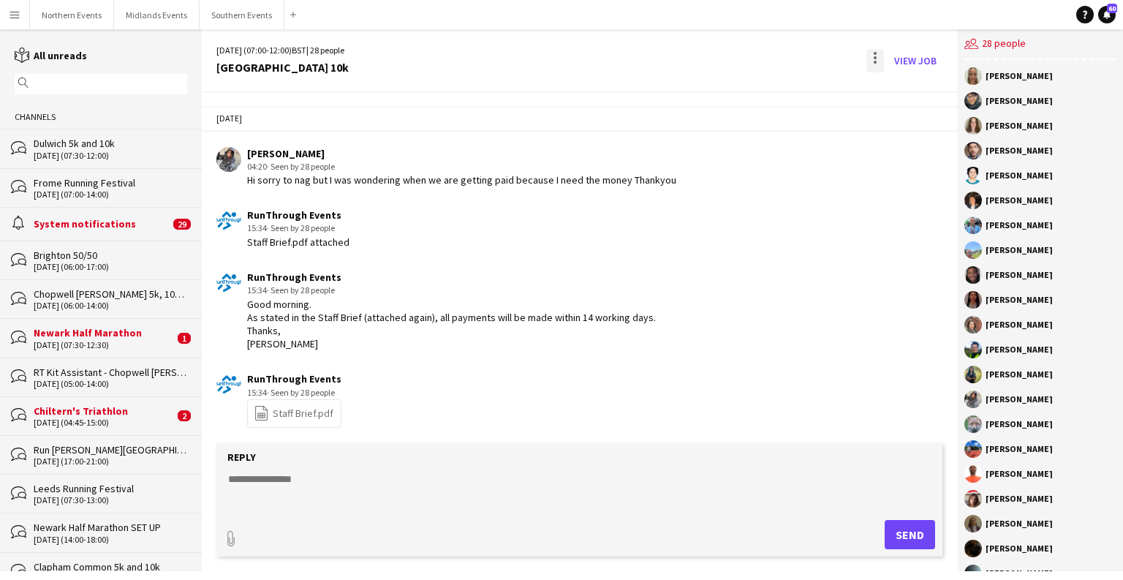
click at [878, 62] on div at bounding box center [875, 60] width 18 height 23
click at [909, 97] on button "Delete [GEOGRAPHIC_DATA]" at bounding box center [908, 89] width 82 height 35
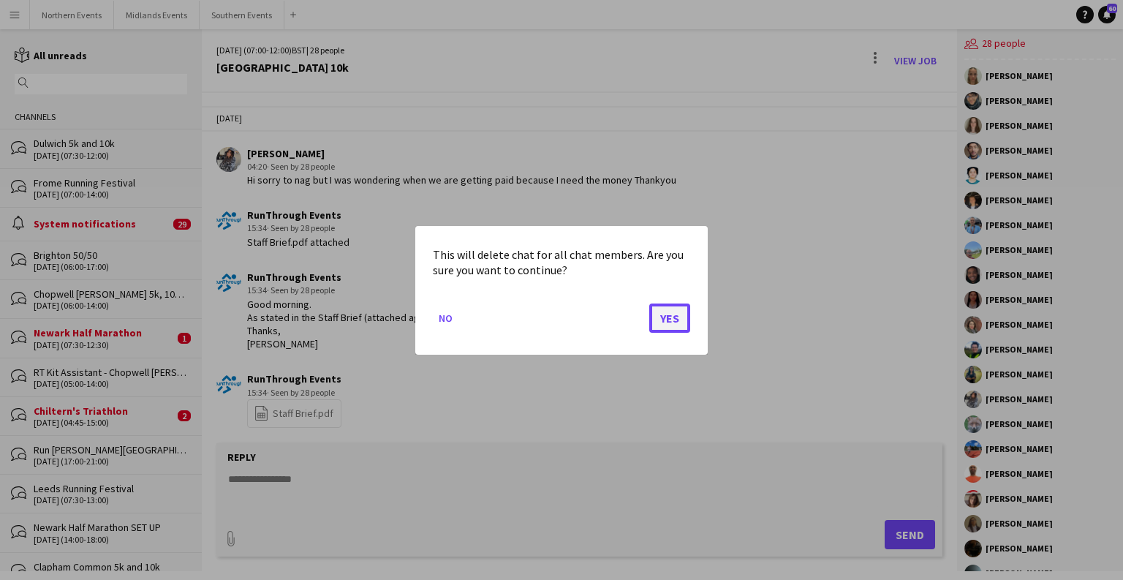
click at [659, 317] on button "Yes" at bounding box center [669, 317] width 41 height 29
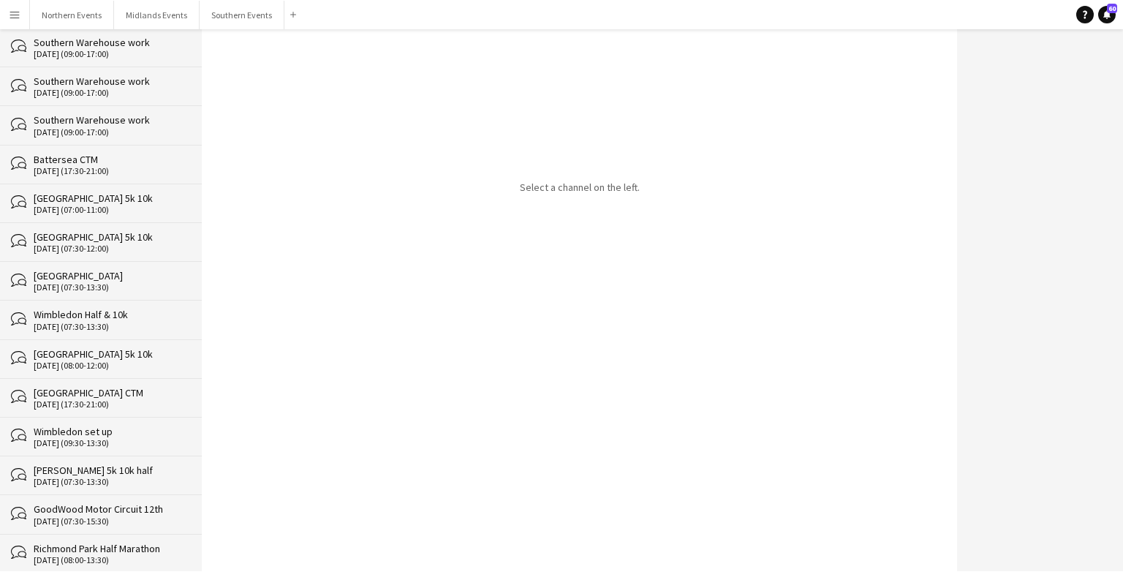
scroll to position [26921, 0]
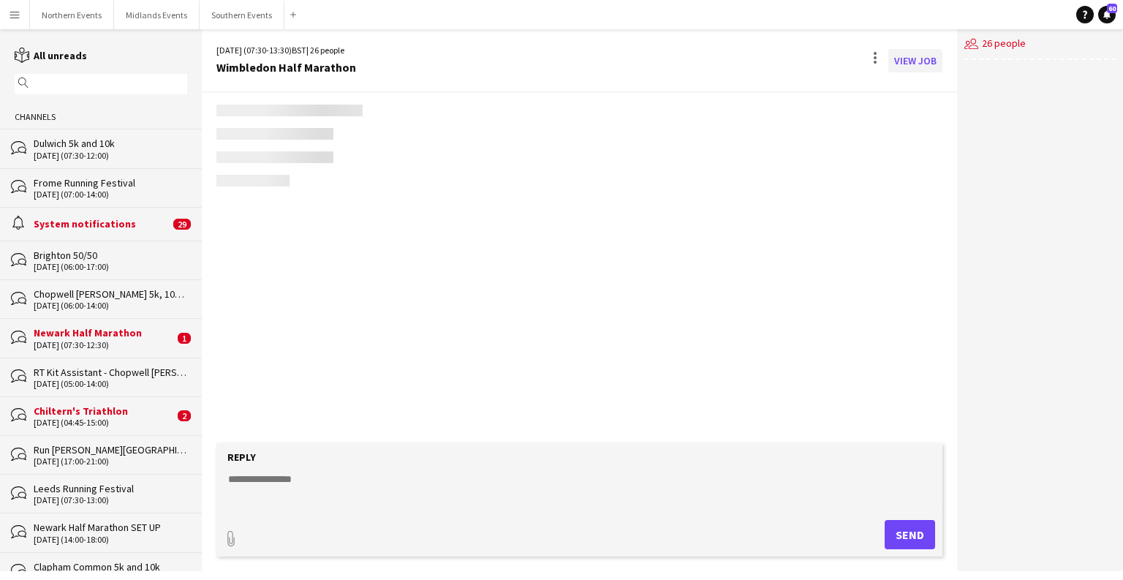
scroll to position [1962, 0]
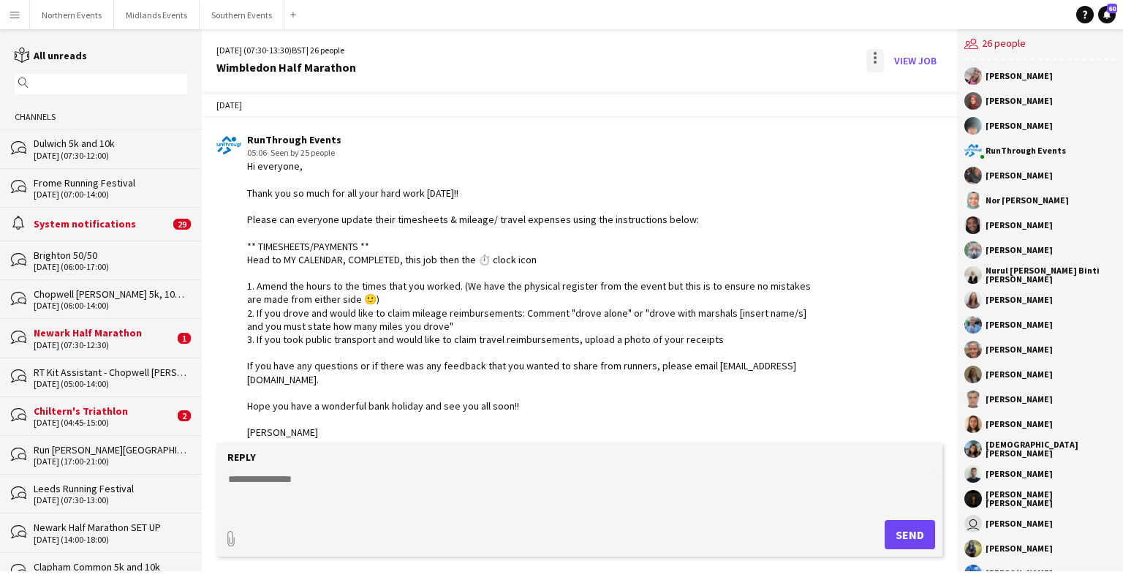
click at [876, 57] on div at bounding box center [874, 57] width 3 height 3
click at [904, 86] on span "Delete" at bounding box center [906, 89] width 34 height 12
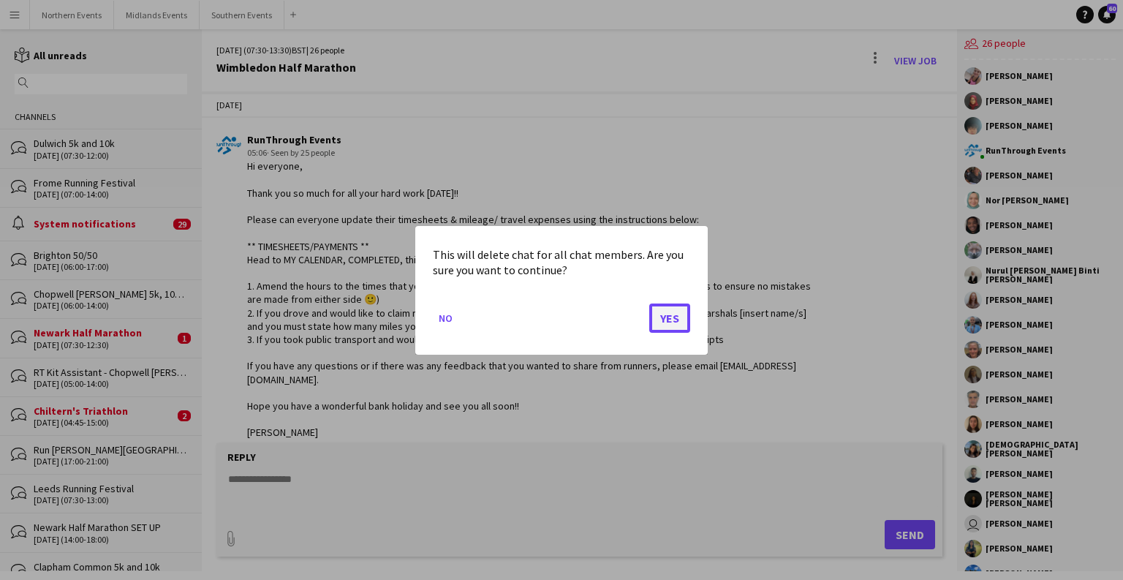
click at [673, 307] on button "Yes" at bounding box center [669, 317] width 41 height 29
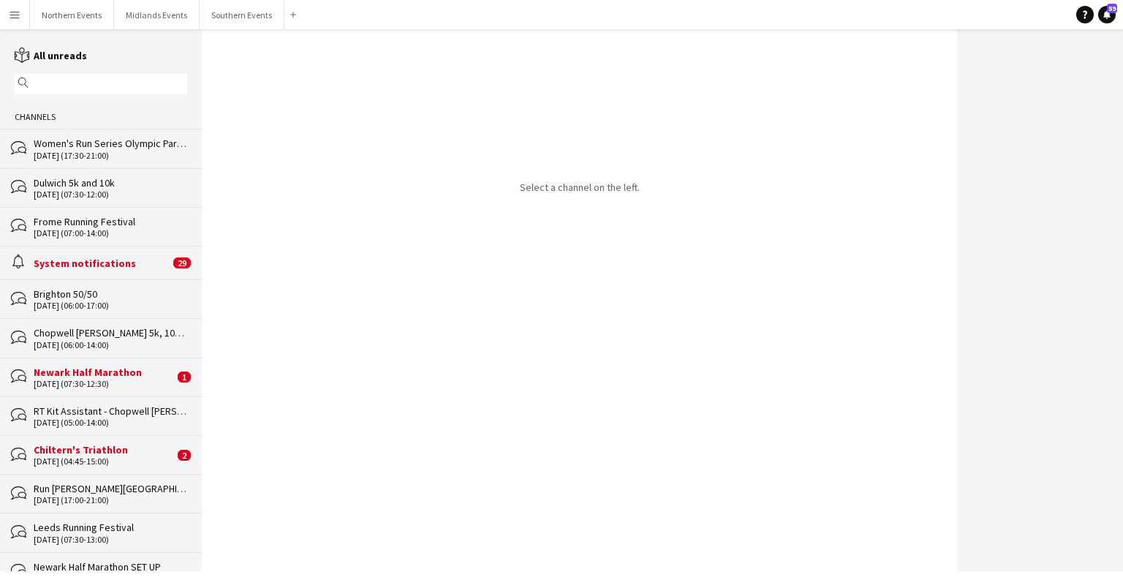
drag, startPoint x: 693, startPoint y: 141, endPoint x: 473, endPoint y: 141, distance: 220.0
click at [691, 140] on div "Select a channel on the left." at bounding box center [579, 300] width 755 height 542
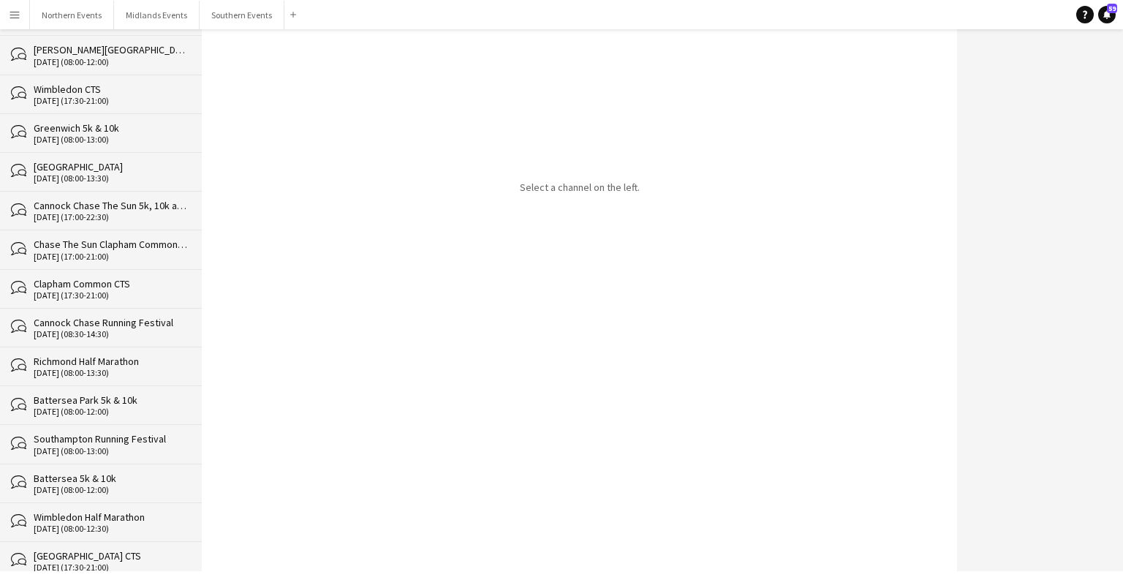
scroll to position [26883, 0]
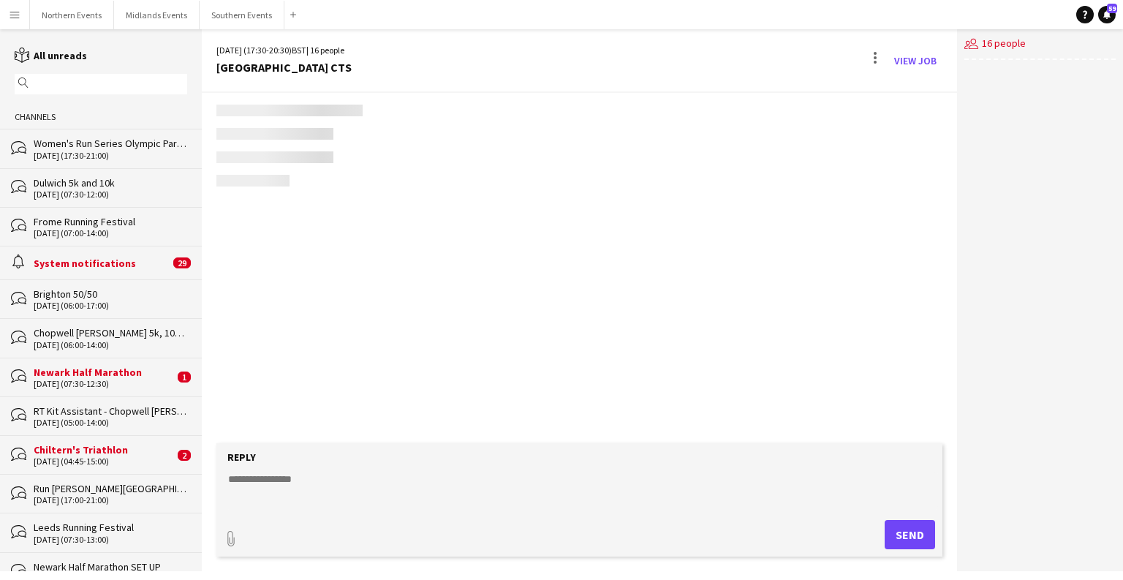
scroll to position [3368, 0]
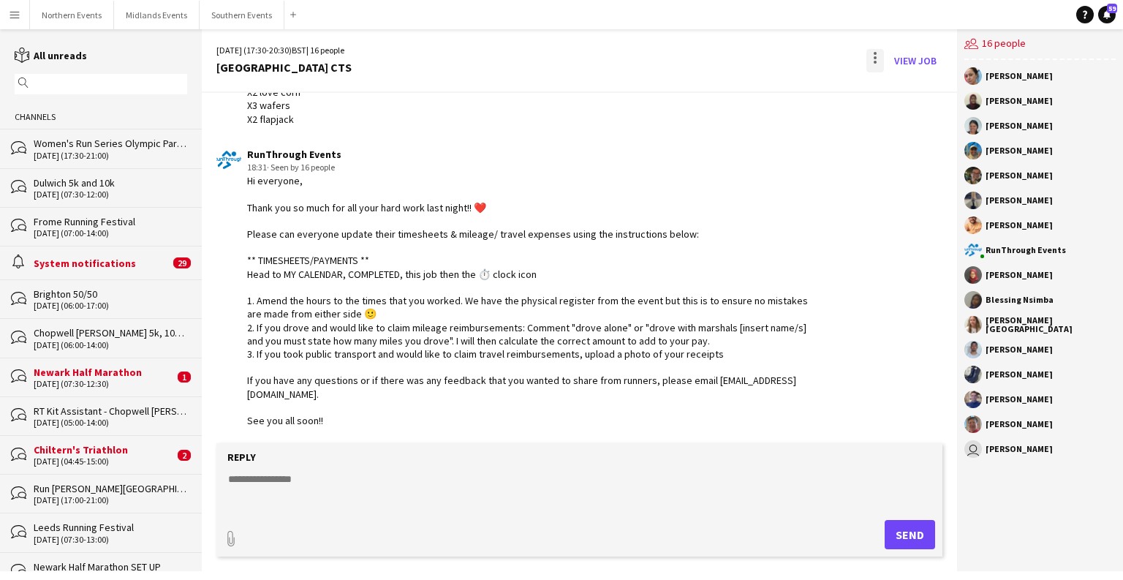
click at [870, 53] on div at bounding box center [875, 60] width 18 height 23
click at [903, 89] on span "Delete" at bounding box center [906, 89] width 34 height 12
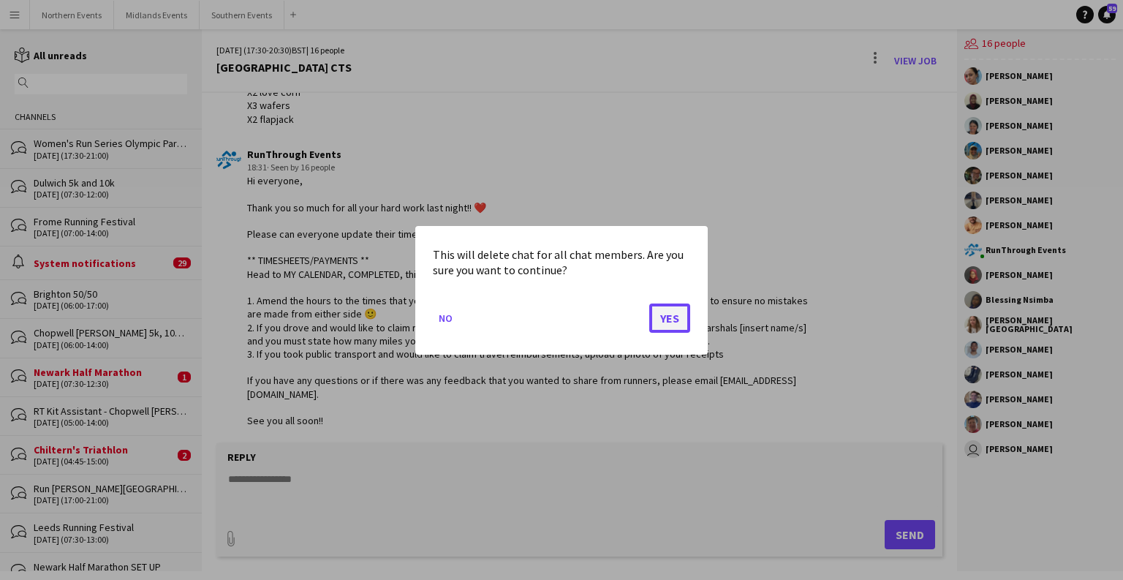
click at [672, 318] on button "Yes" at bounding box center [669, 317] width 41 height 29
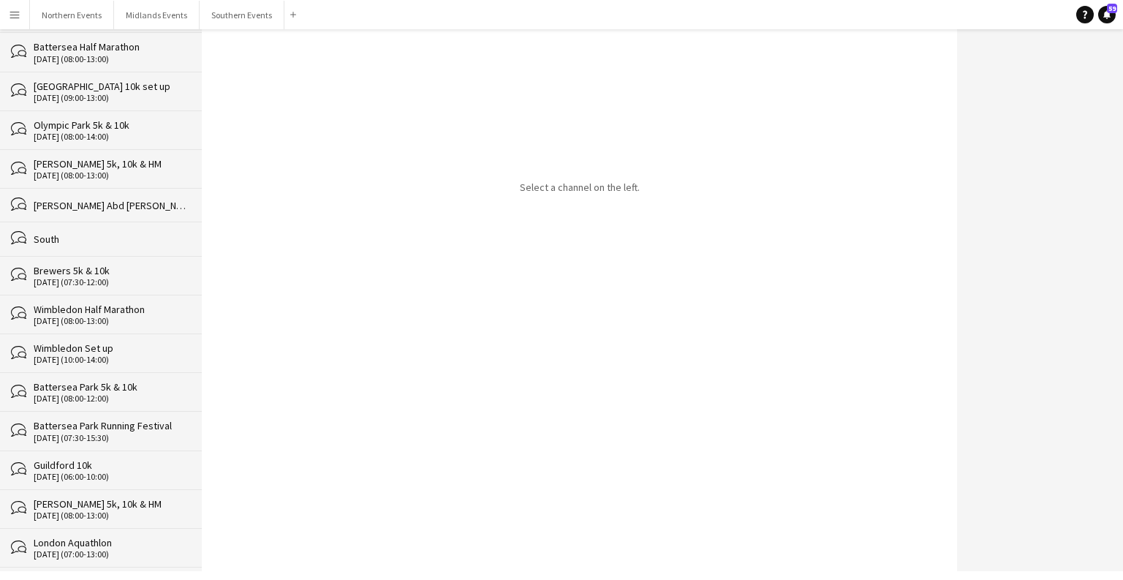
scroll to position [26843, 0]
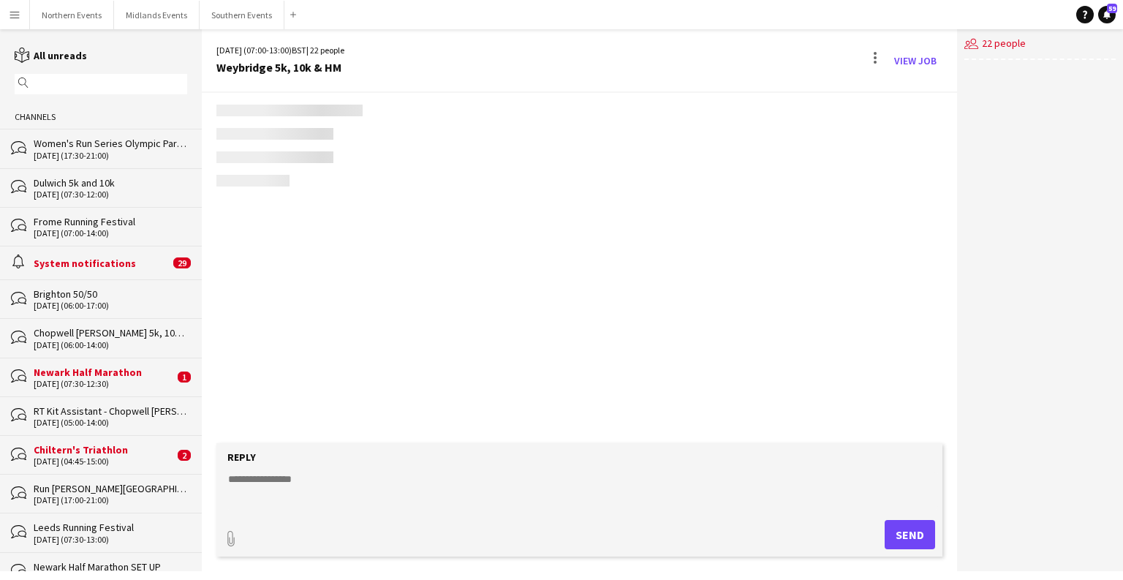
scroll to position [2053, 0]
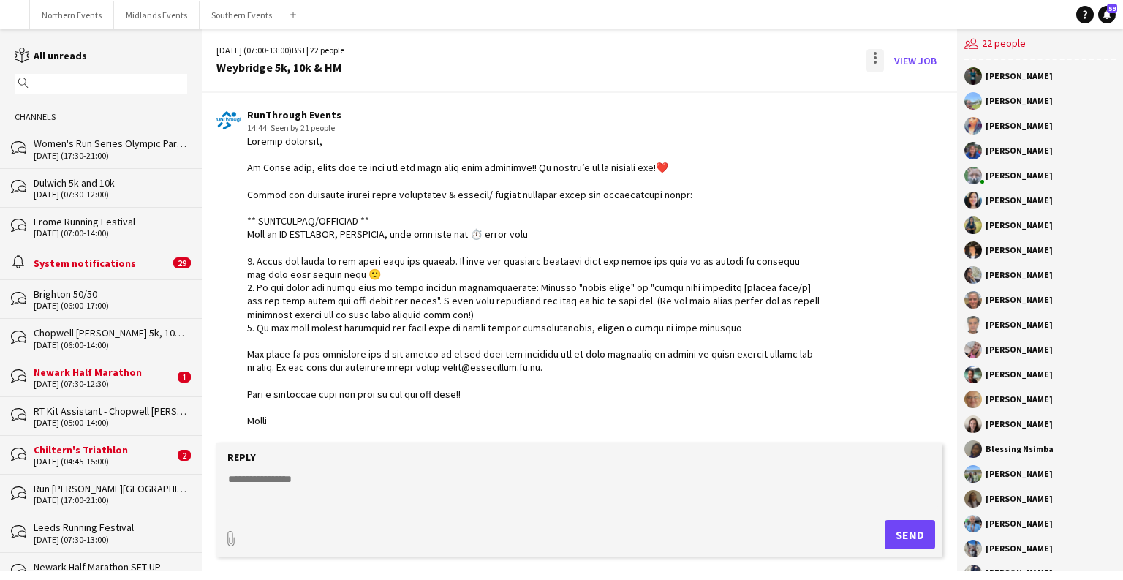
click at [876, 61] on div at bounding box center [874, 62] width 3 height 3
click at [893, 86] on span "Delete" at bounding box center [906, 89] width 34 height 12
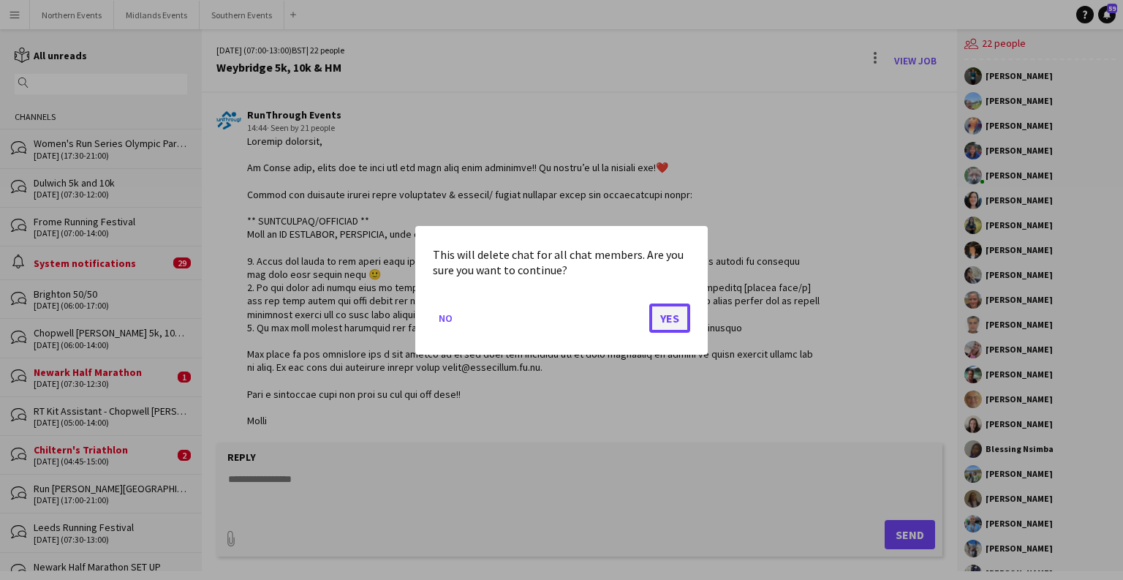
click at [675, 319] on button "Yes" at bounding box center [669, 317] width 41 height 29
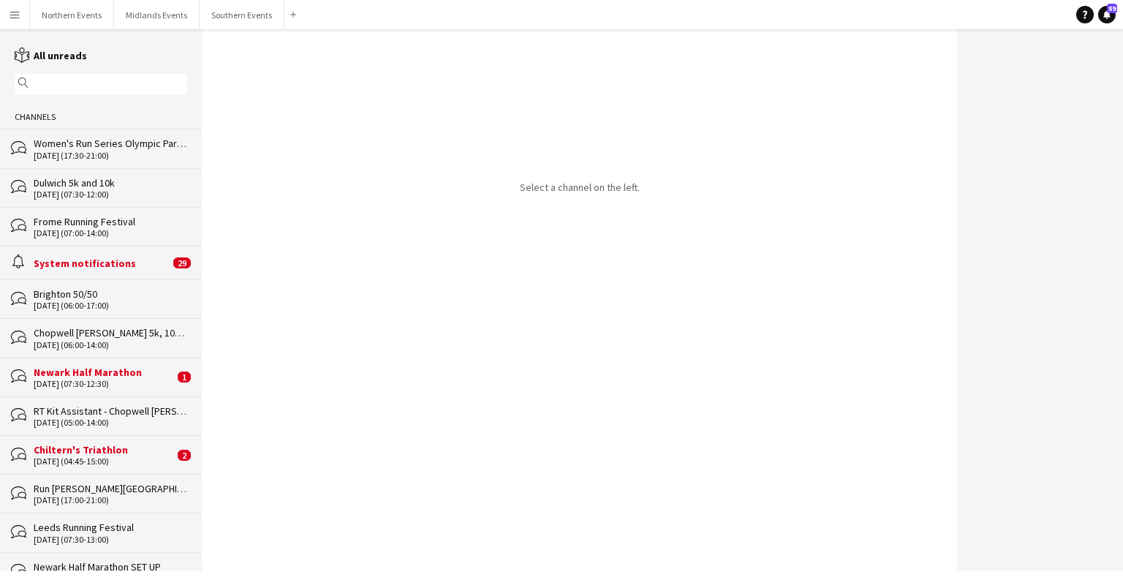
drag, startPoint x: 191, startPoint y: 46, endPoint x: 202, endPoint y: 67, distance: 23.9
click at [202, 72] on div "reading All unreads magnifier Channels bubbles Women's Run Series Olympic Park …" at bounding box center [561, 300] width 1123 height 542
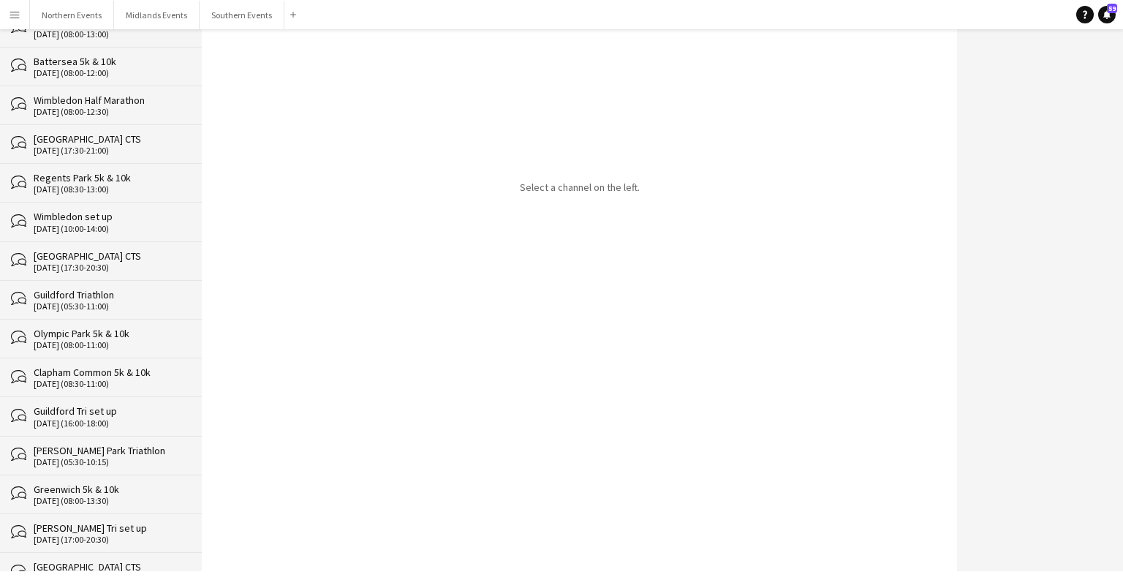
click at [240, 454] on div "Select a channel on the left." at bounding box center [579, 300] width 755 height 542
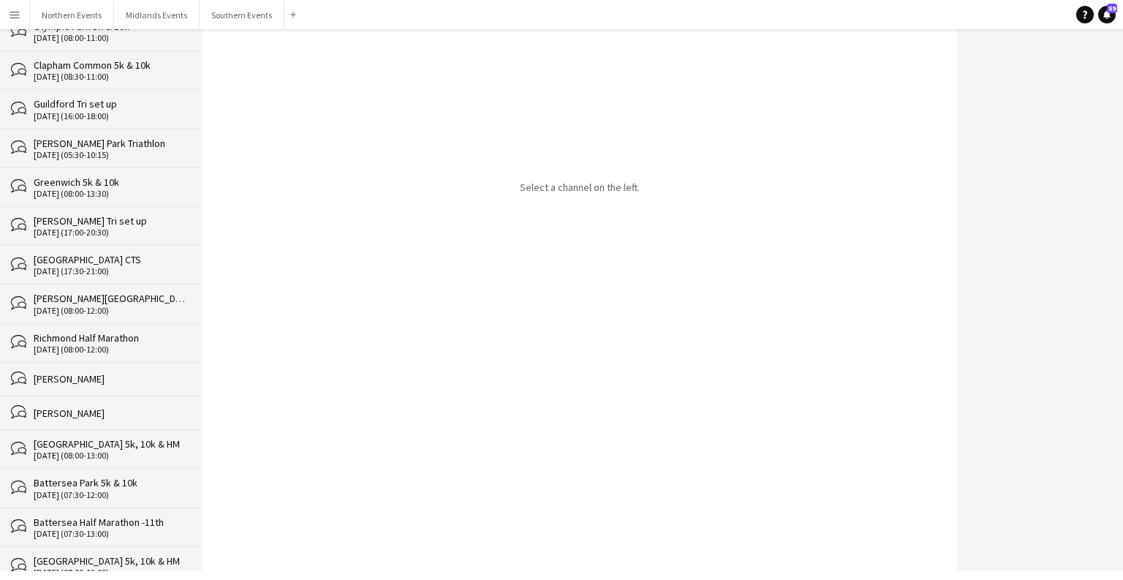
scroll to position [26805, 0]
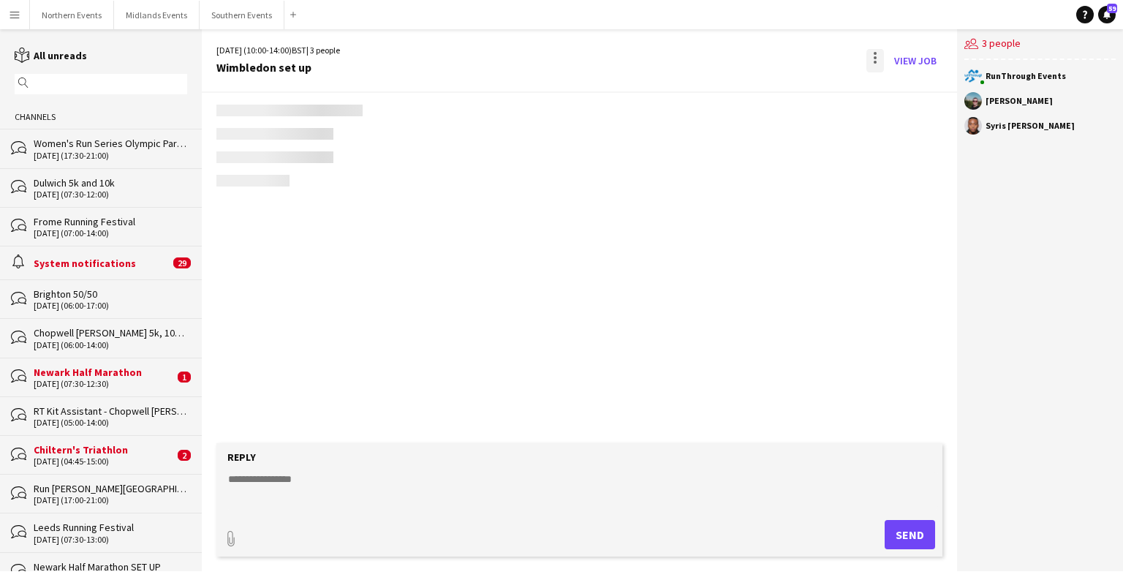
scroll to position [936, 0]
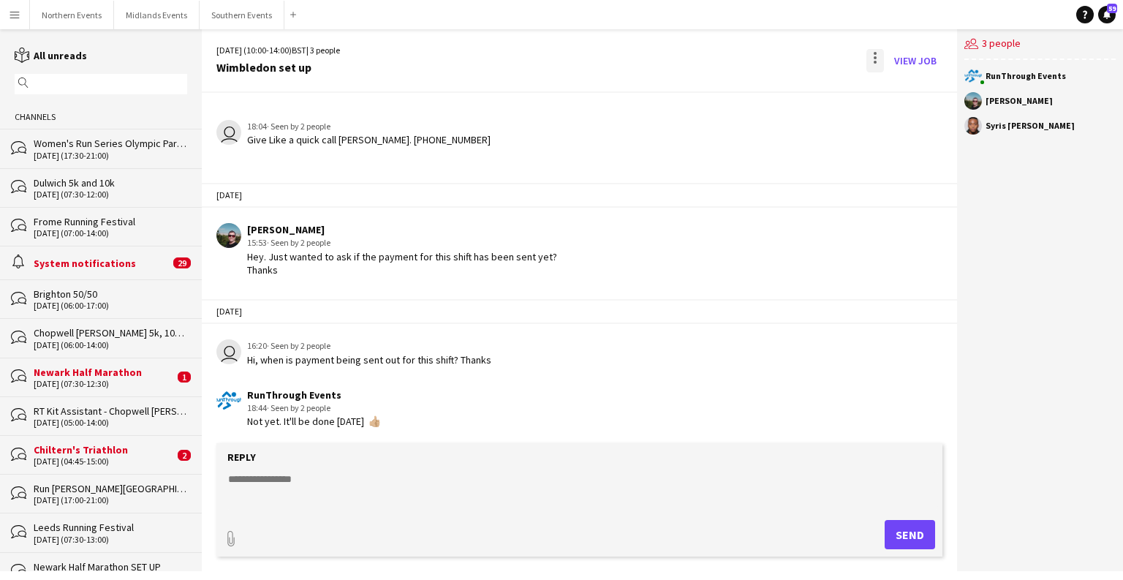
click at [867, 56] on div at bounding box center [875, 60] width 18 height 23
click at [916, 94] on span "Delete" at bounding box center [906, 89] width 34 height 12
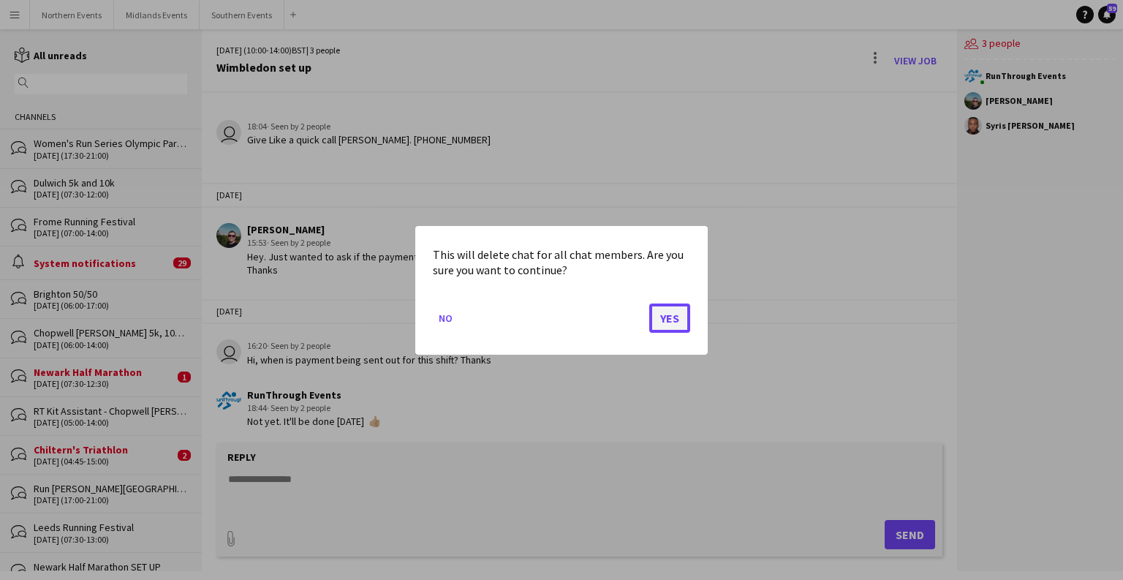
click at [682, 313] on button "Yes" at bounding box center [669, 317] width 41 height 29
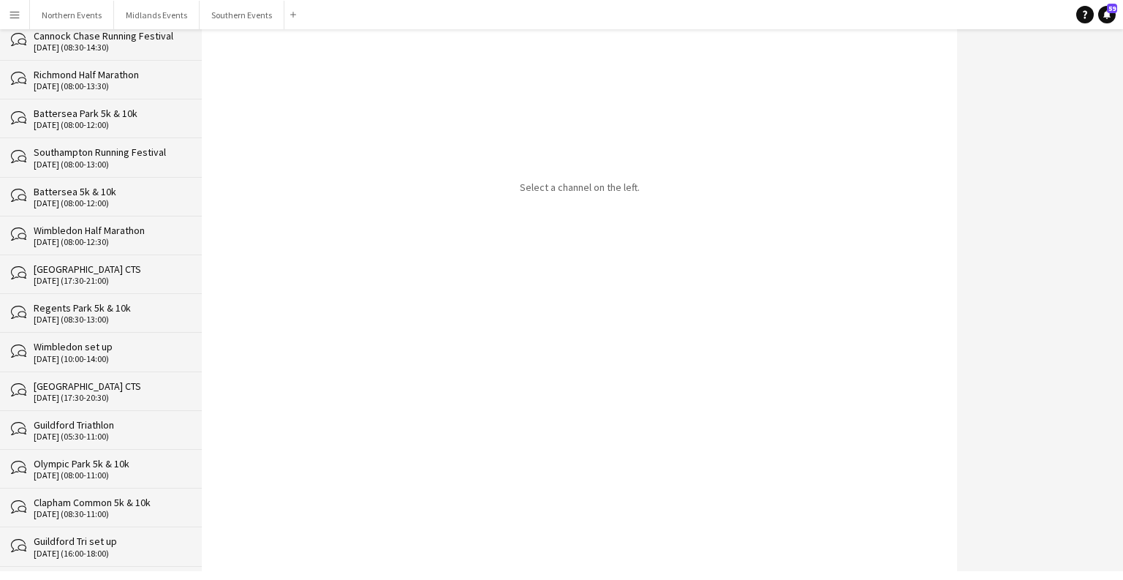
scroll to position [26767, 0]
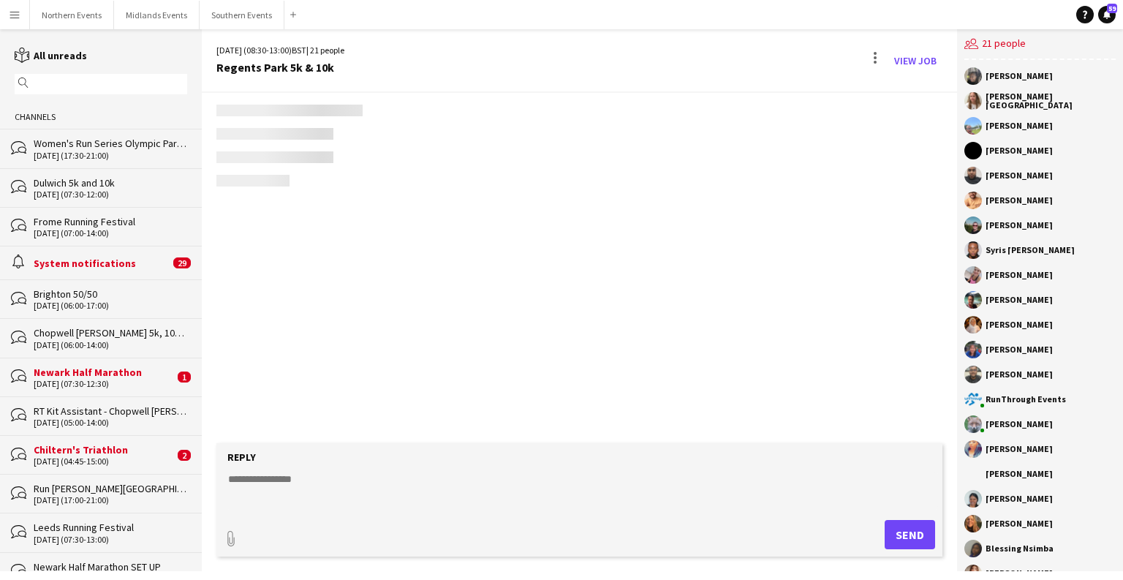
scroll to position [1987, 0]
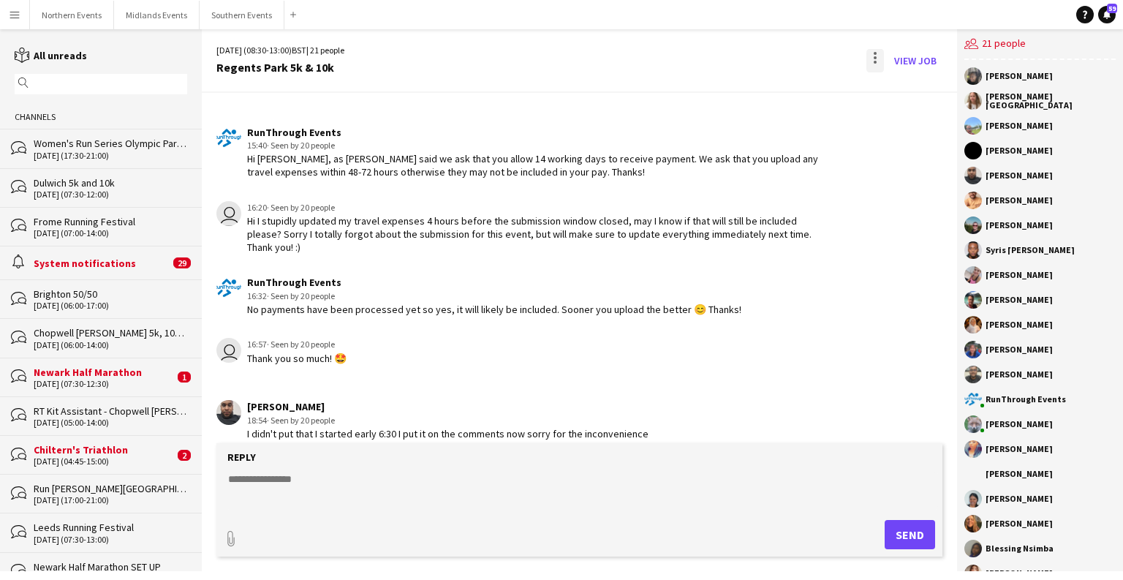
click at [876, 58] on div at bounding box center [874, 57] width 3 height 3
click at [916, 99] on button "Delete [GEOGRAPHIC_DATA]" at bounding box center [908, 89] width 82 height 35
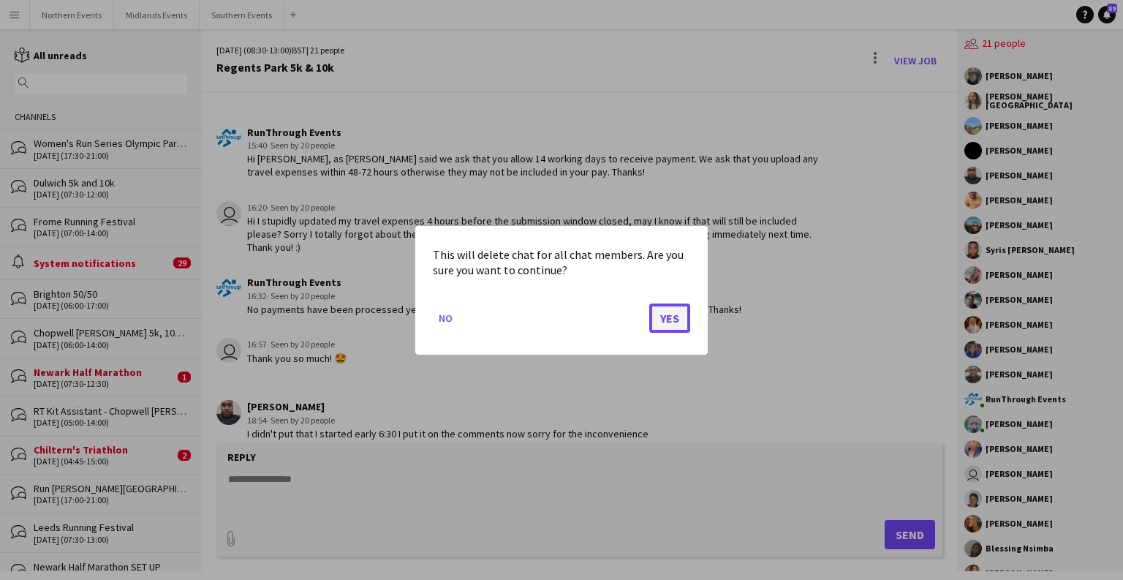
click at [669, 306] on button "Yes" at bounding box center [669, 317] width 41 height 29
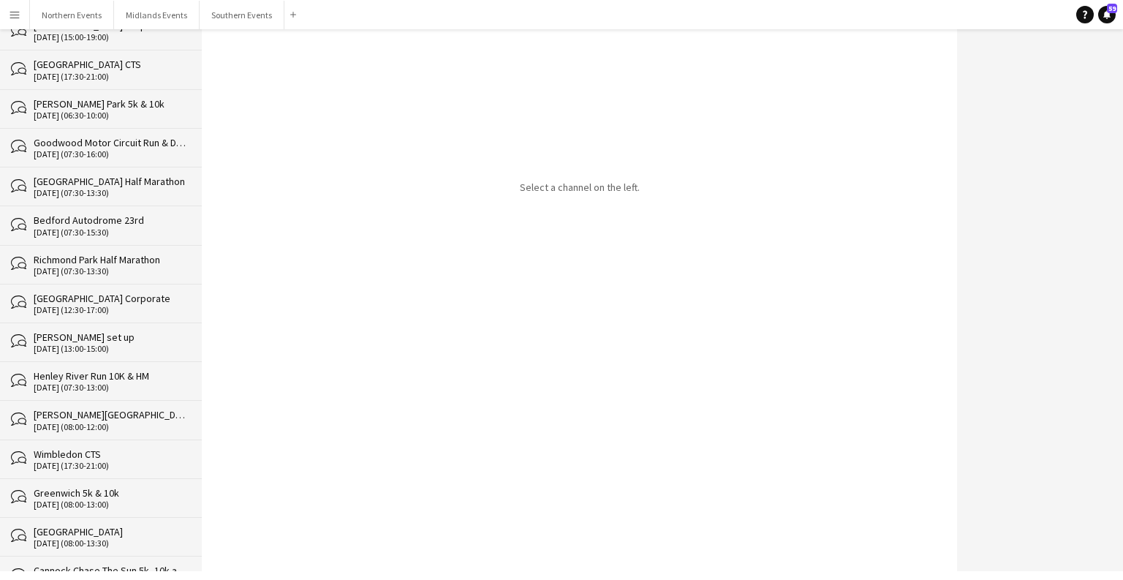
scroll to position [26728, 0]
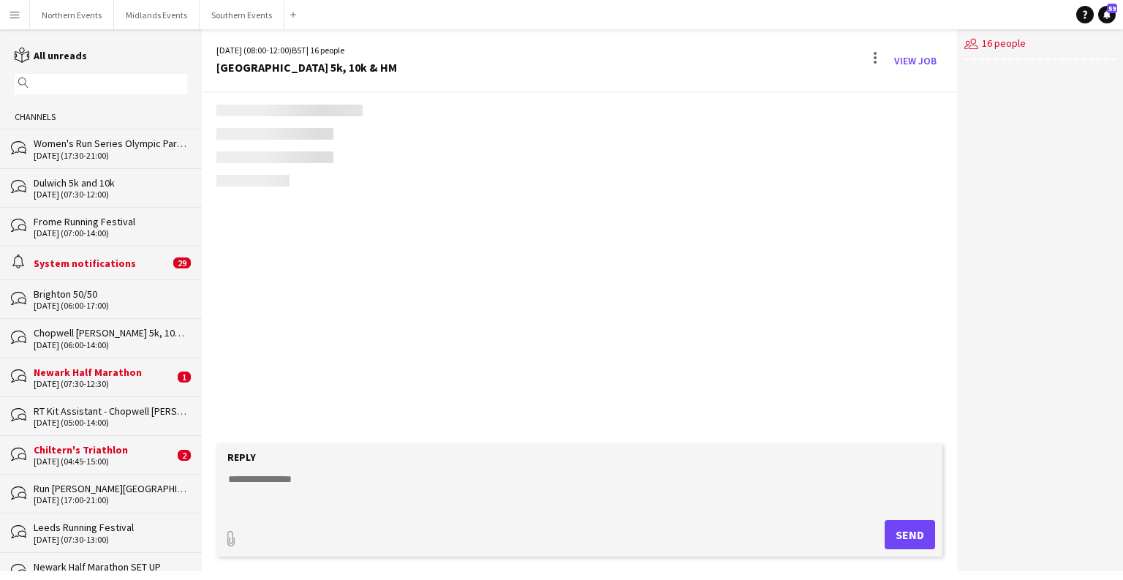
scroll to position [3064, 0]
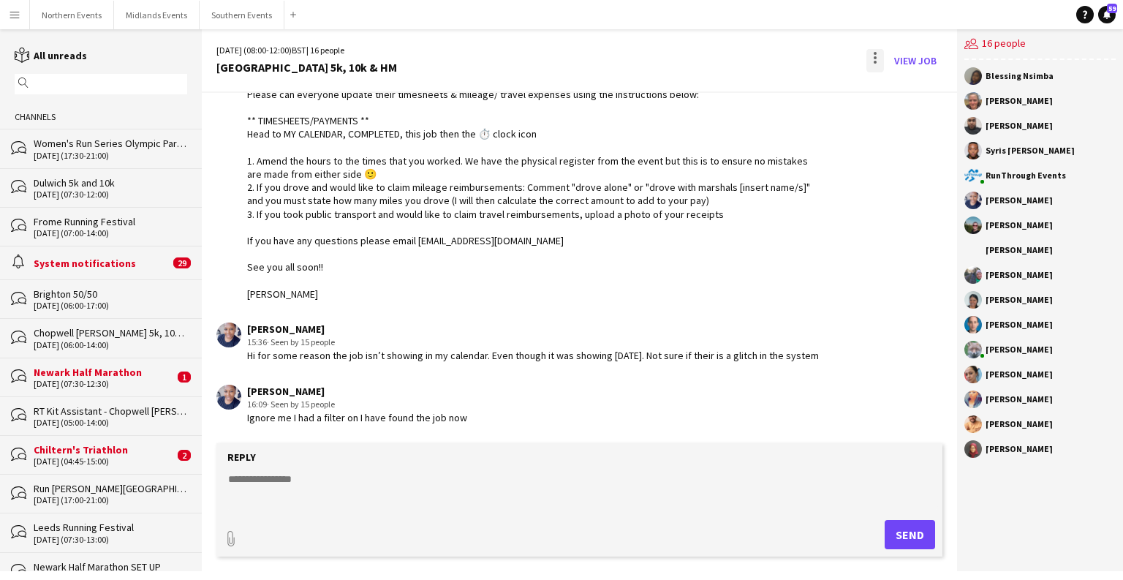
click at [876, 60] on div at bounding box center [875, 60] width 18 height 23
click at [923, 94] on span "Delete" at bounding box center [906, 89] width 34 height 12
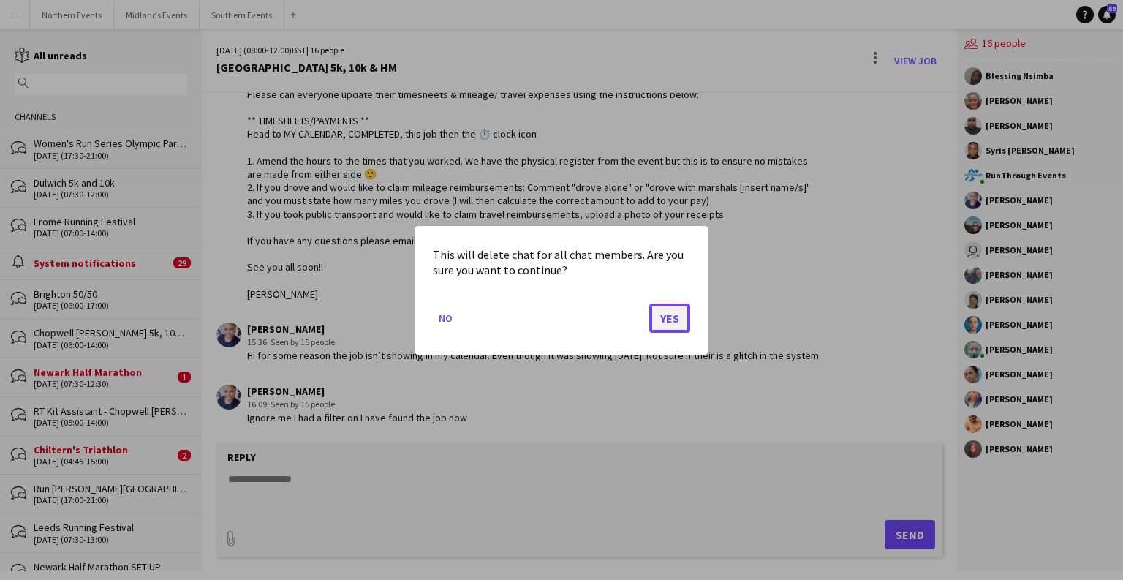
click at [677, 320] on button "Yes" at bounding box center [669, 317] width 41 height 29
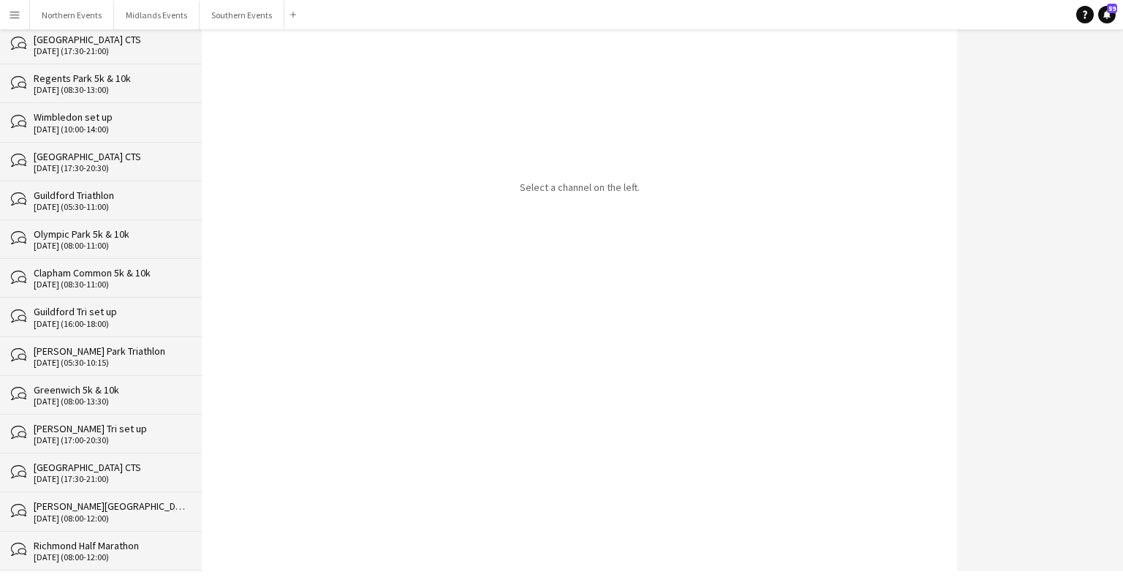
scroll to position [26688, 0]
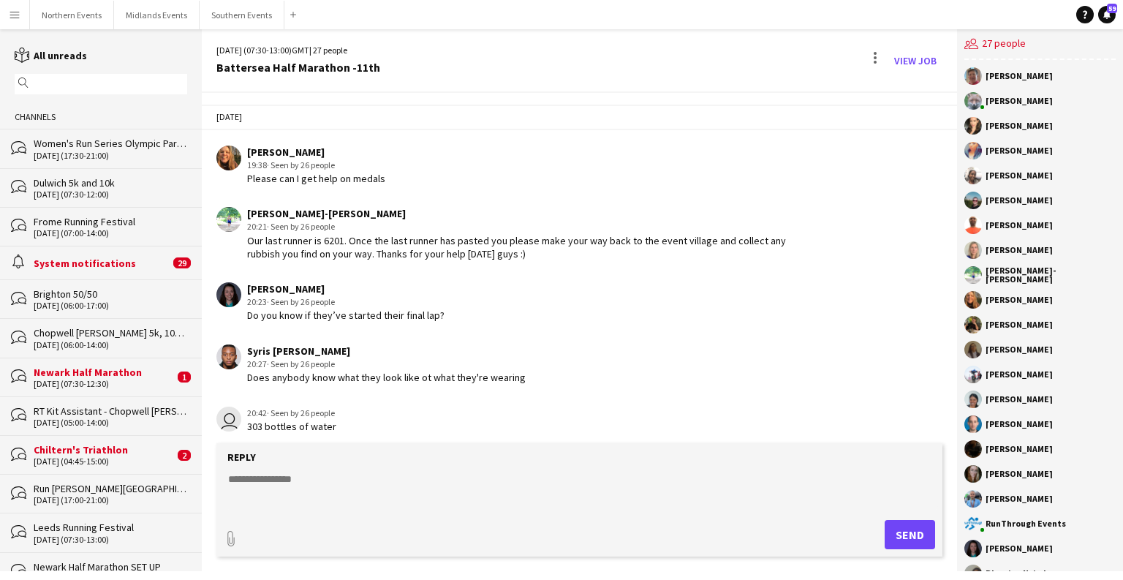
scroll to position [2080, 0]
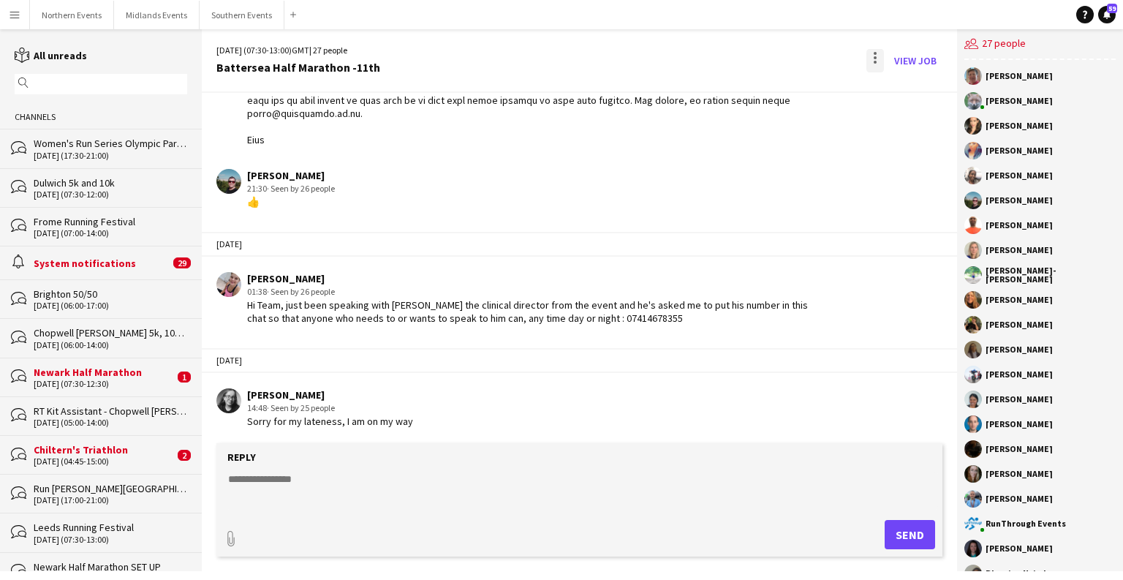
click at [875, 58] on div at bounding box center [874, 57] width 3 height 3
click at [897, 91] on span "Delete" at bounding box center [906, 89] width 34 height 12
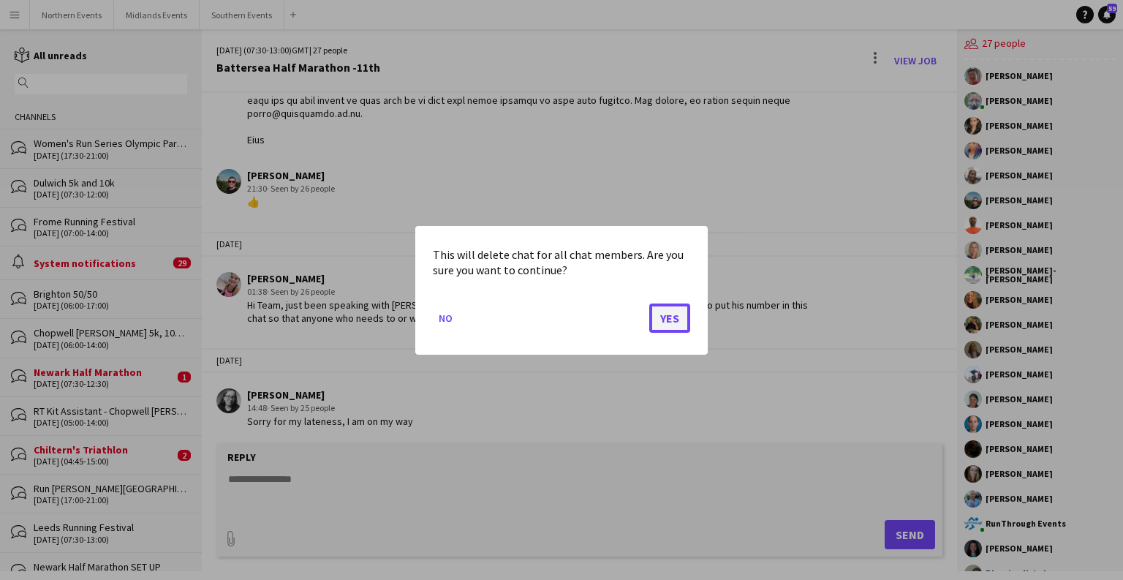
click at [687, 321] on button "Yes" at bounding box center [669, 317] width 41 height 29
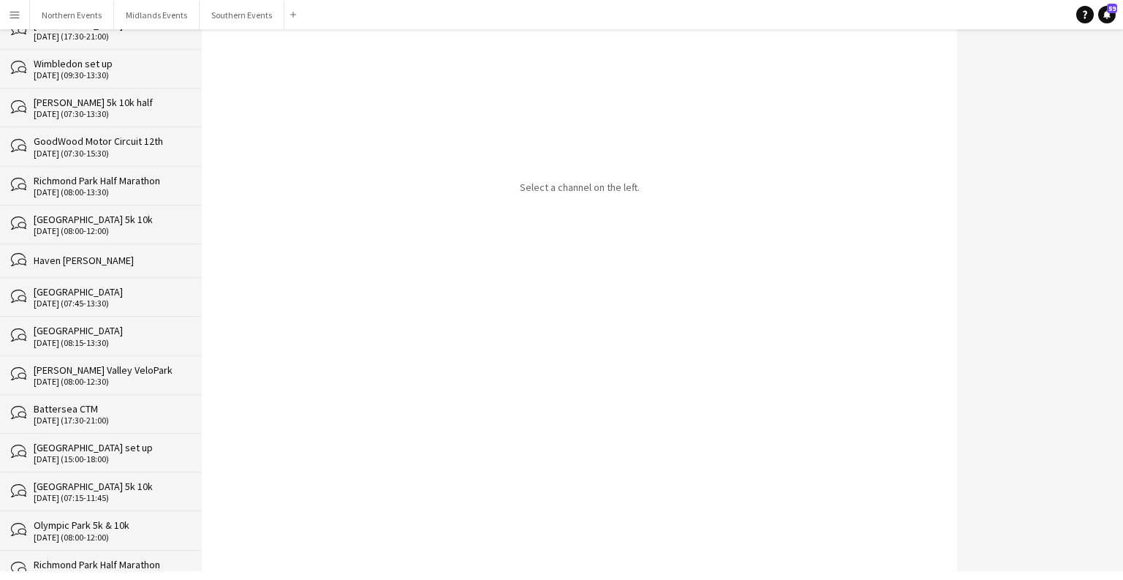
scroll to position [26650, 0]
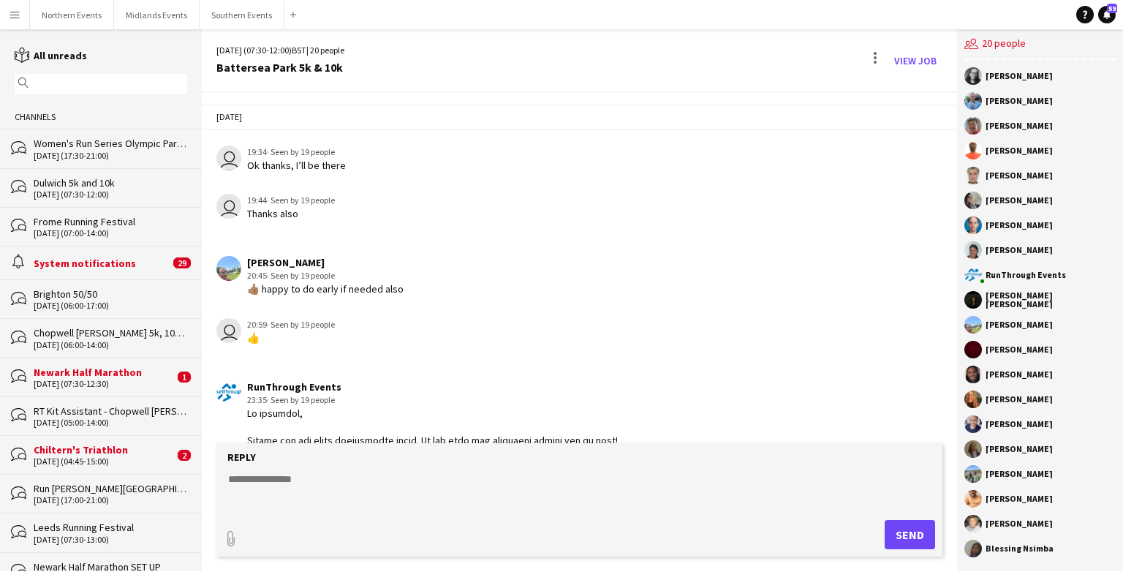
scroll to position [3596, 0]
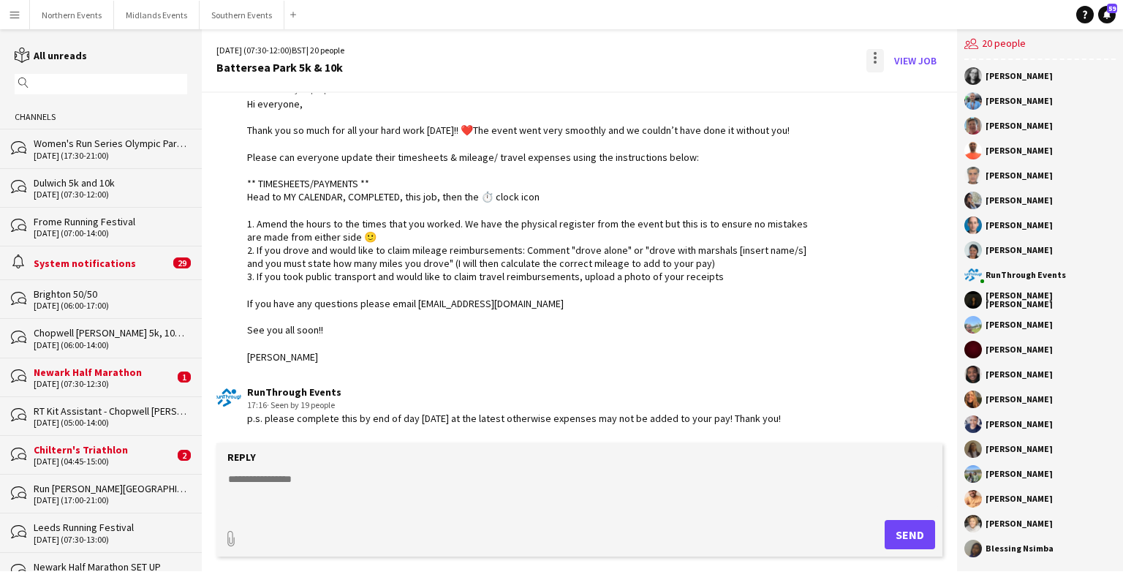
click at [873, 58] on div at bounding box center [875, 60] width 18 height 23
click at [882, 84] on app-icon "Delete" at bounding box center [883, 89] width 11 height 12
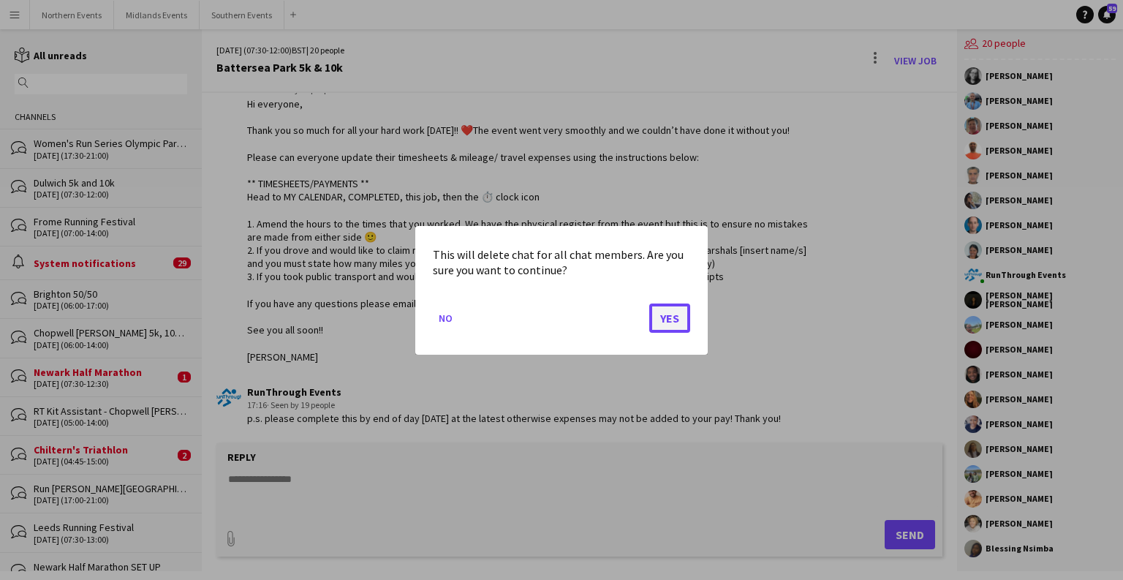
click at [685, 312] on button "Yes" at bounding box center [669, 317] width 41 height 29
